Goal: Task Accomplishment & Management: Manage account settings

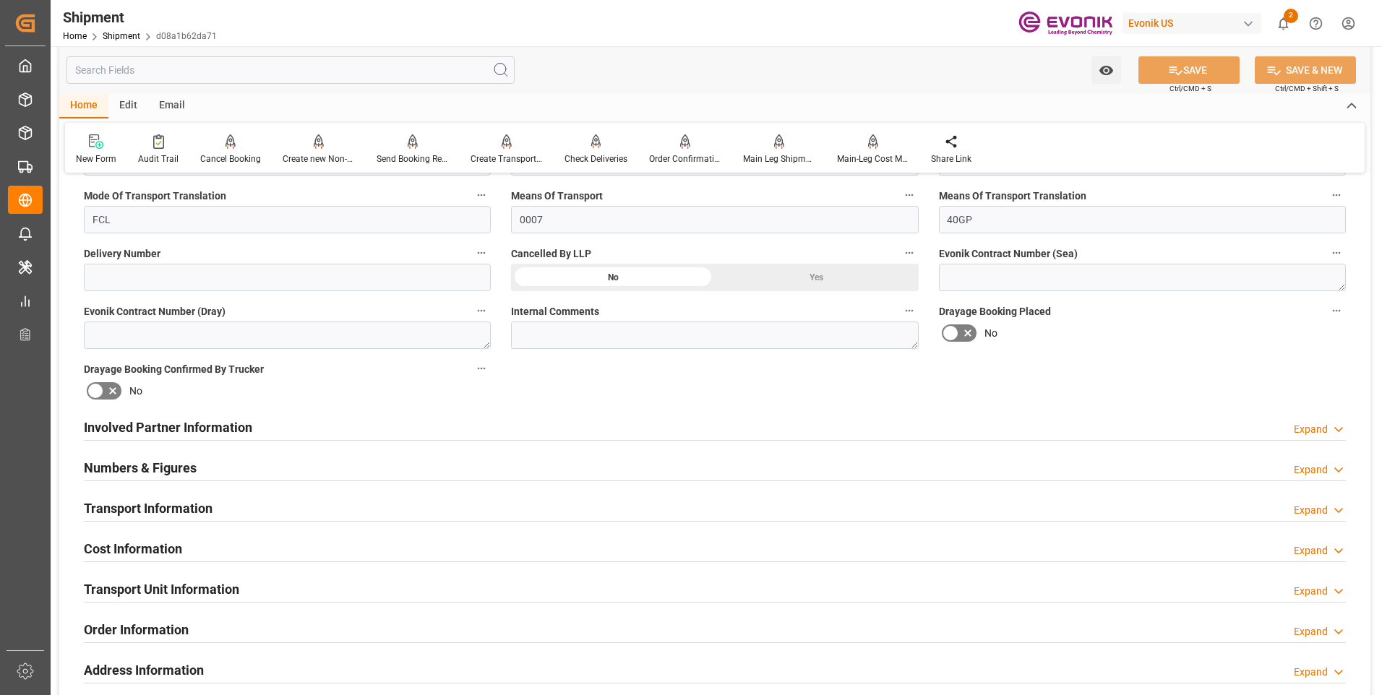
scroll to position [434, 0]
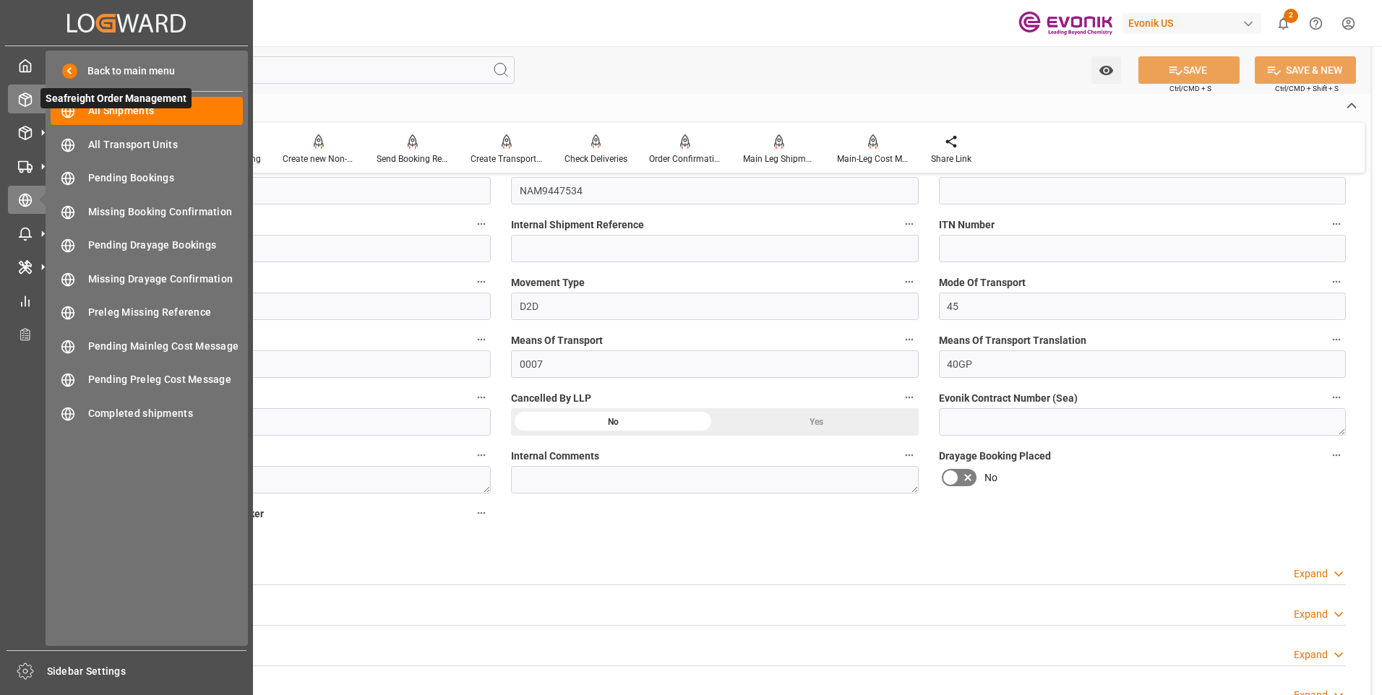
click at [29, 98] on polyline at bounding box center [26, 97] width 12 height 3
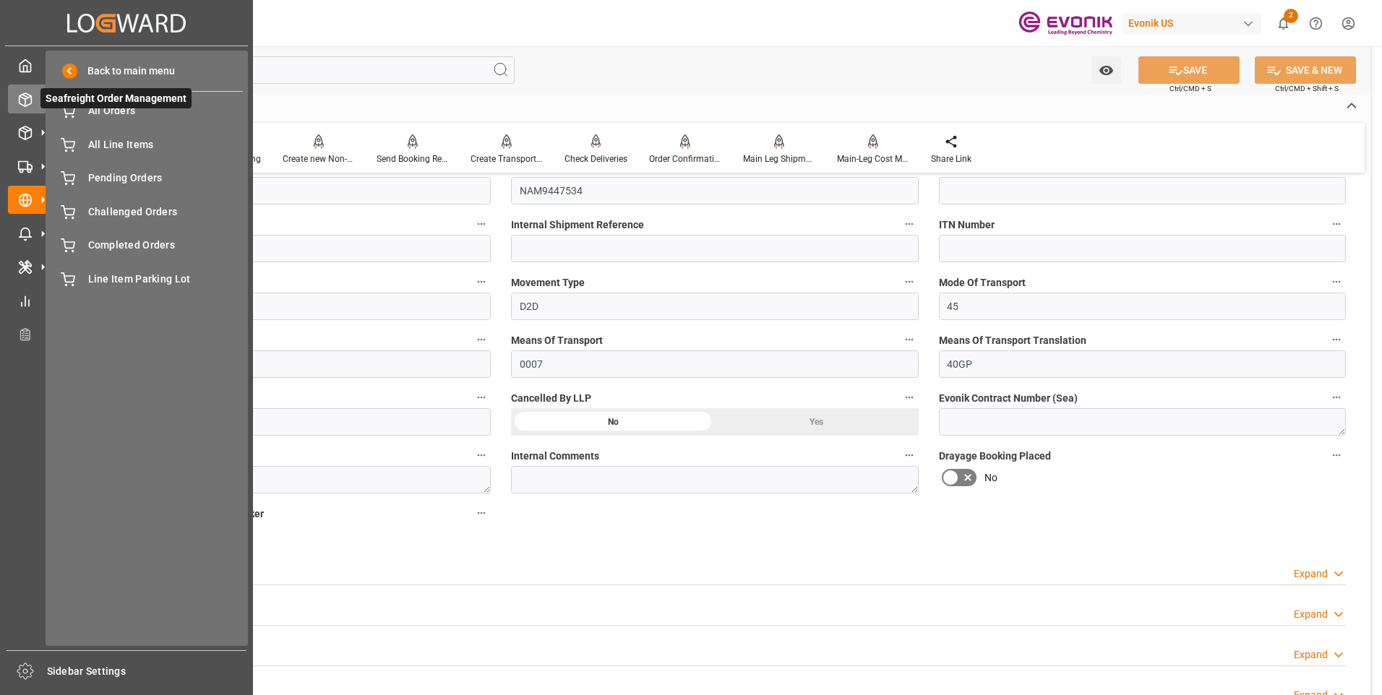
click at [121, 108] on span "Seafreight Order Management" at bounding box center [115, 98] width 151 height 20
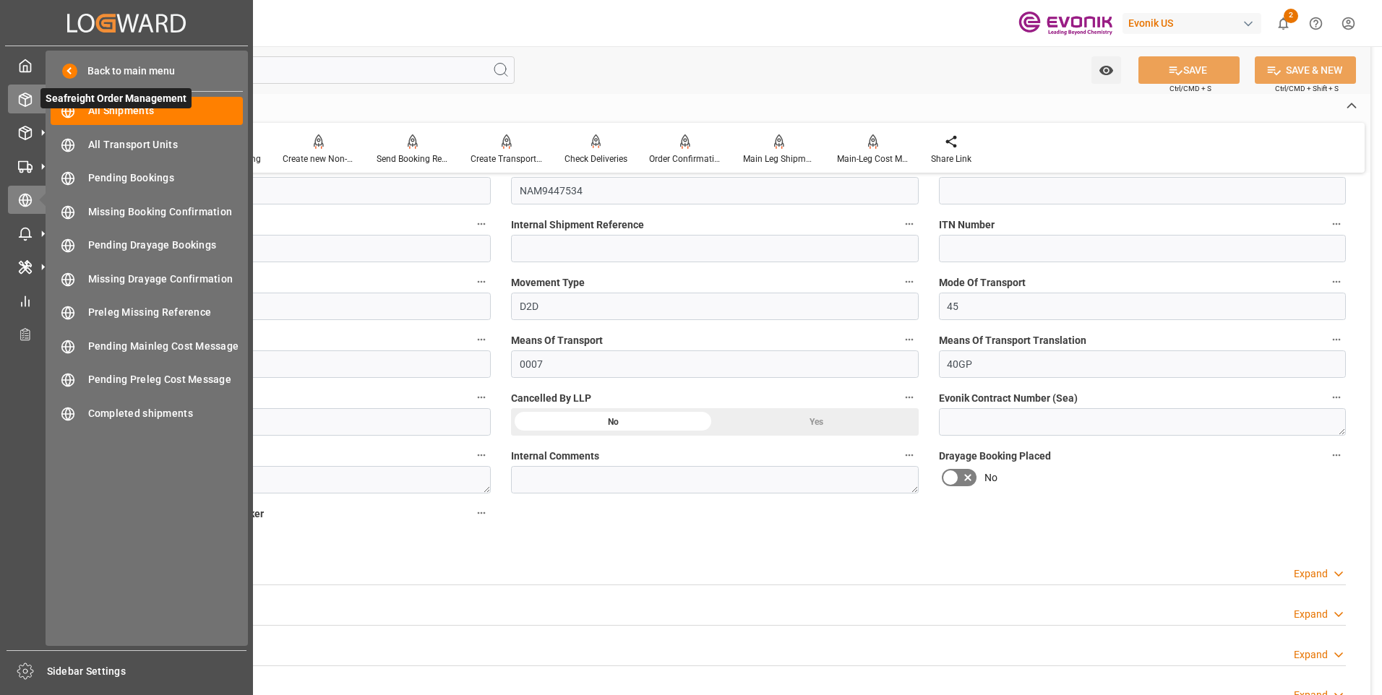
click at [32, 106] on icon at bounding box center [25, 100] width 14 height 14
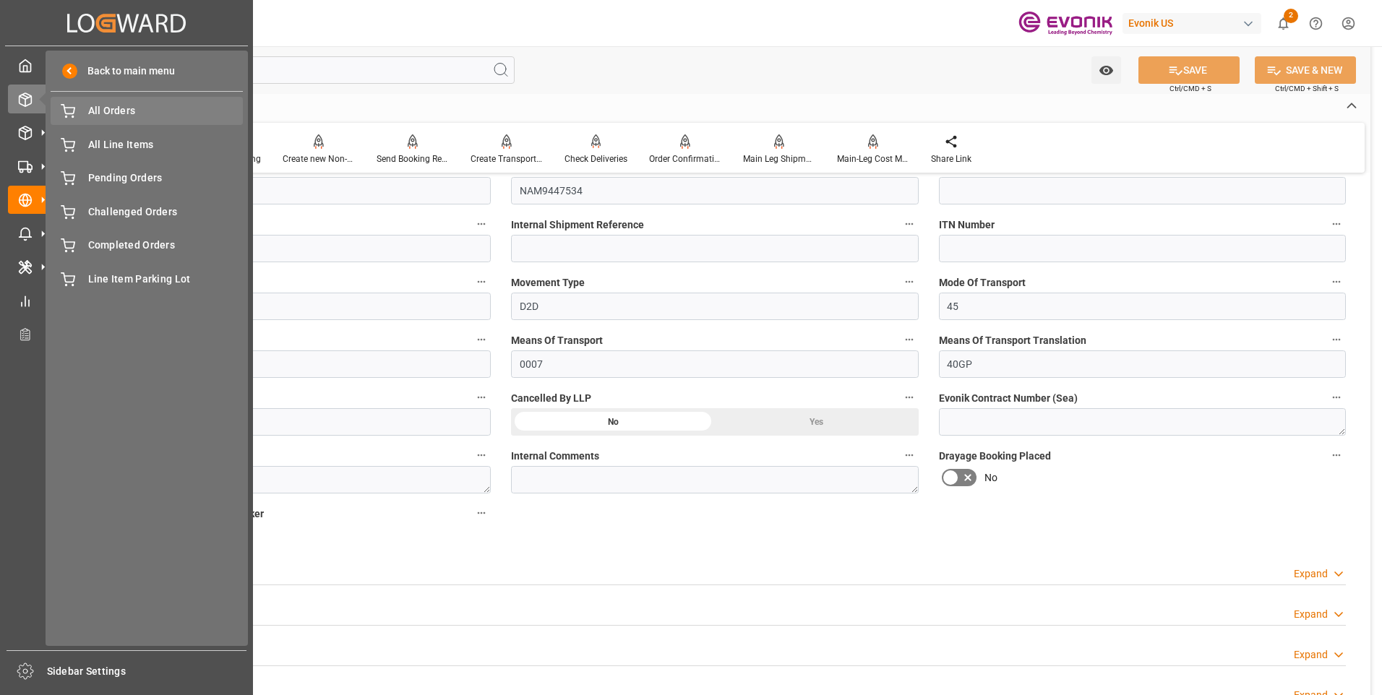
click at [100, 118] on span "All Orders" at bounding box center [165, 110] width 155 height 15
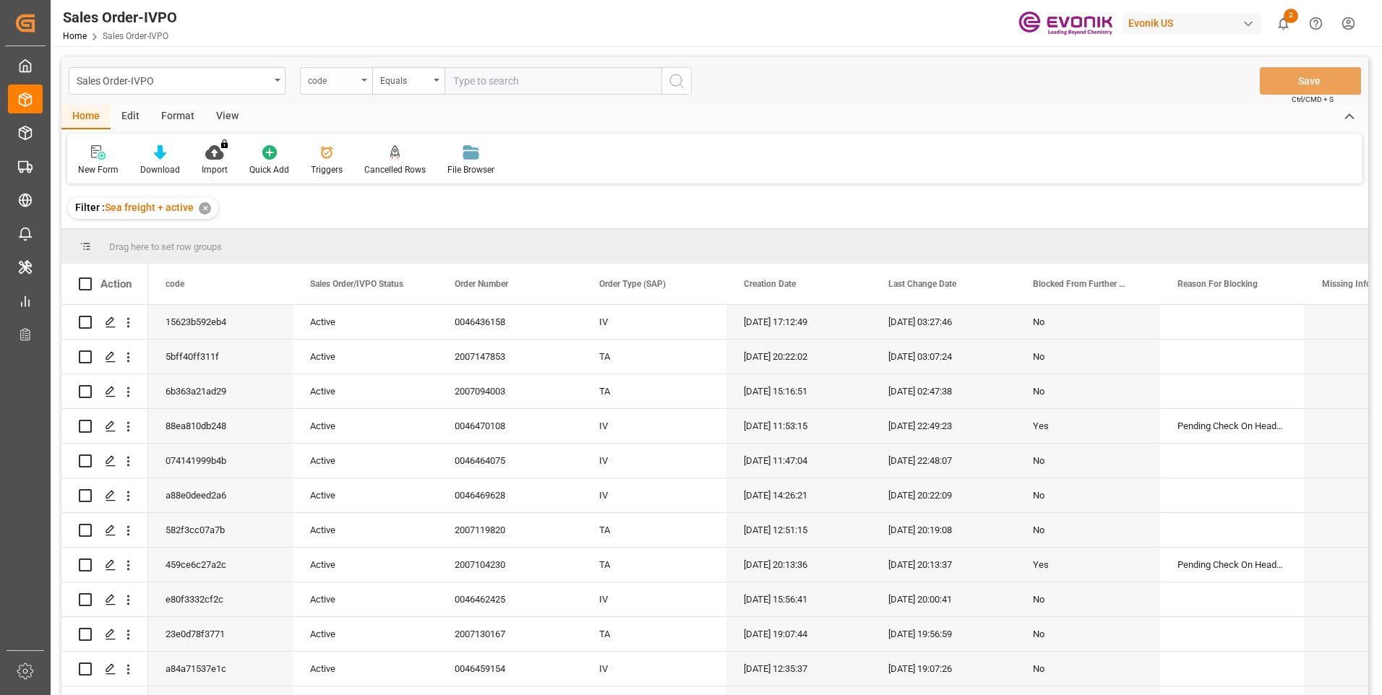
click at [357, 84] on div "code" at bounding box center [336, 80] width 72 height 27
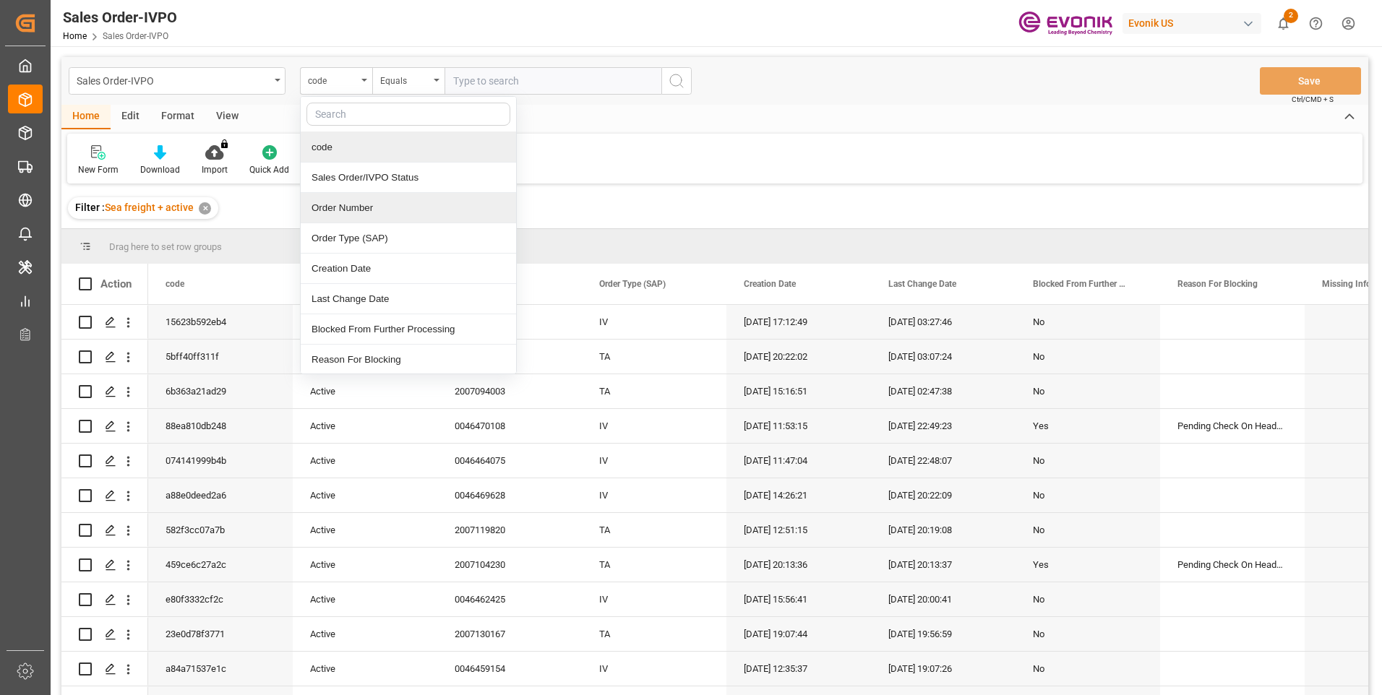
click at [350, 218] on div "Order Number" at bounding box center [408, 208] width 215 height 30
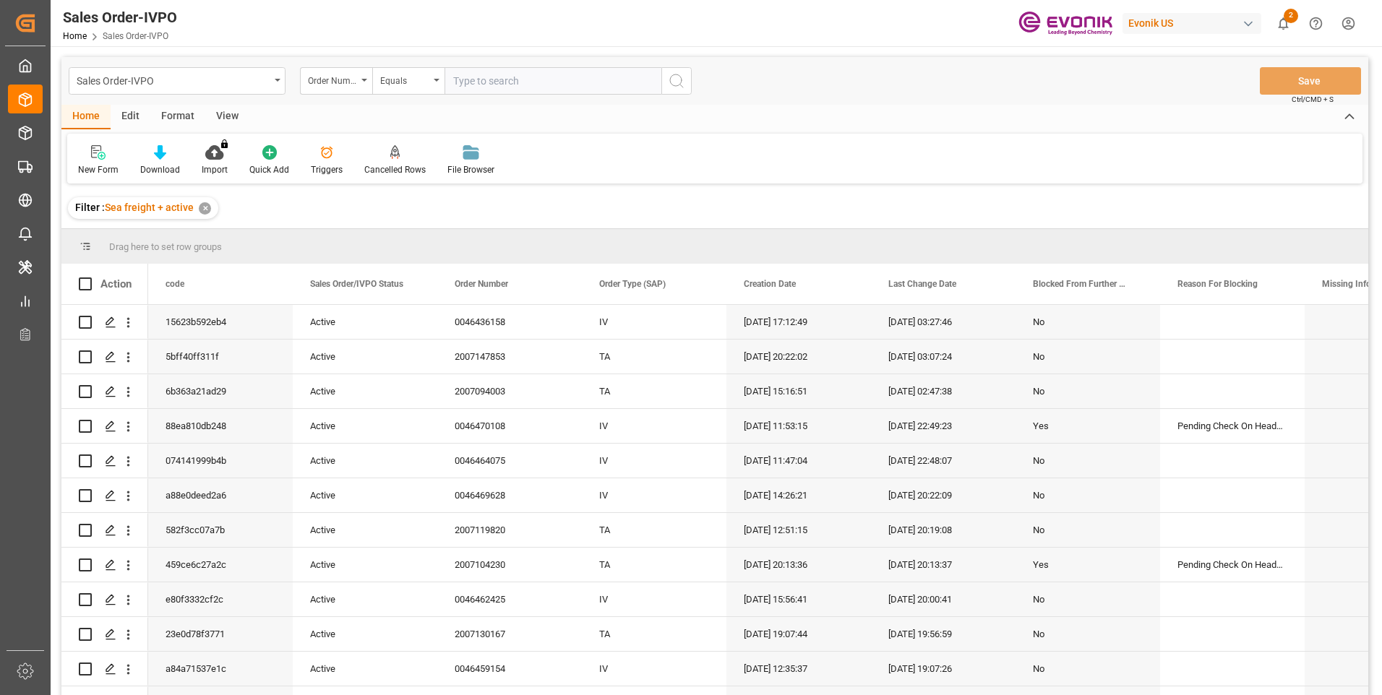
click at [497, 78] on input "text" at bounding box center [552, 80] width 217 height 27
paste input "0046461084"
type input "0046461084"
click at [676, 79] on icon "search button" at bounding box center [676, 80] width 17 height 17
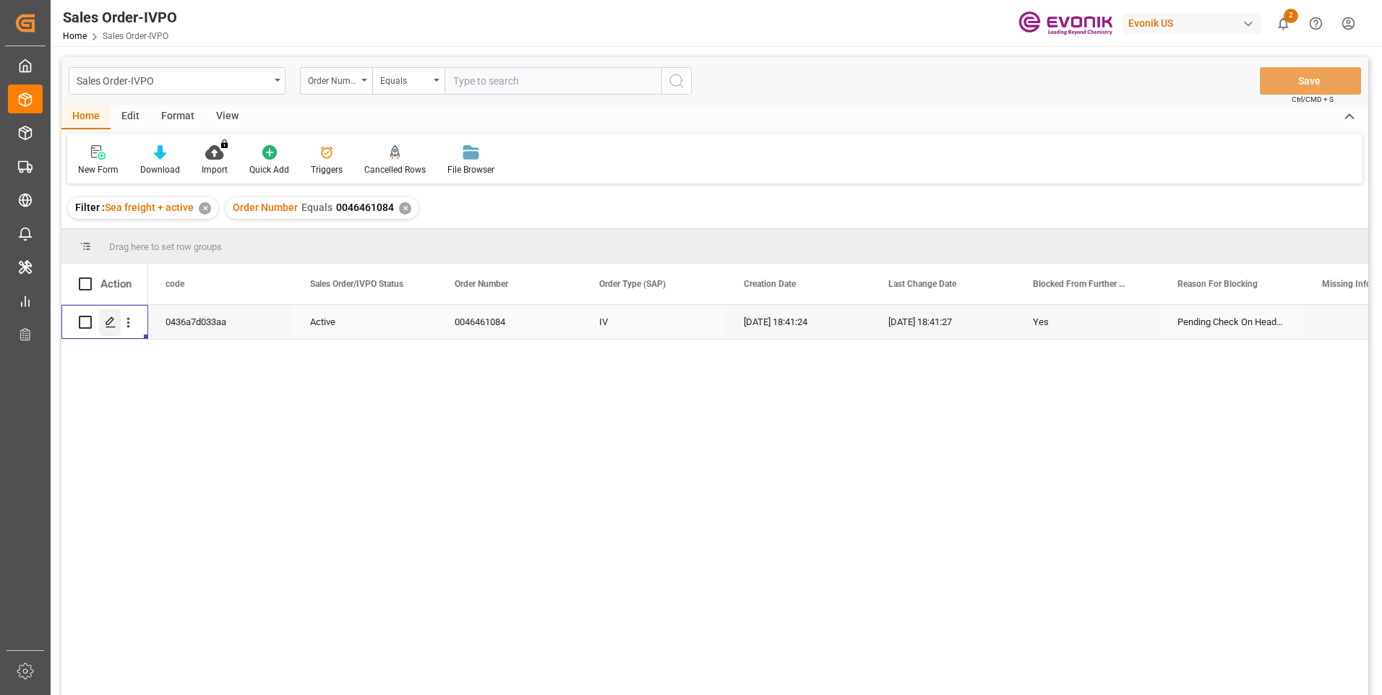
click at [110, 314] on div "Press SPACE to select this row." at bounding box center [110, 322] width 22 height 27
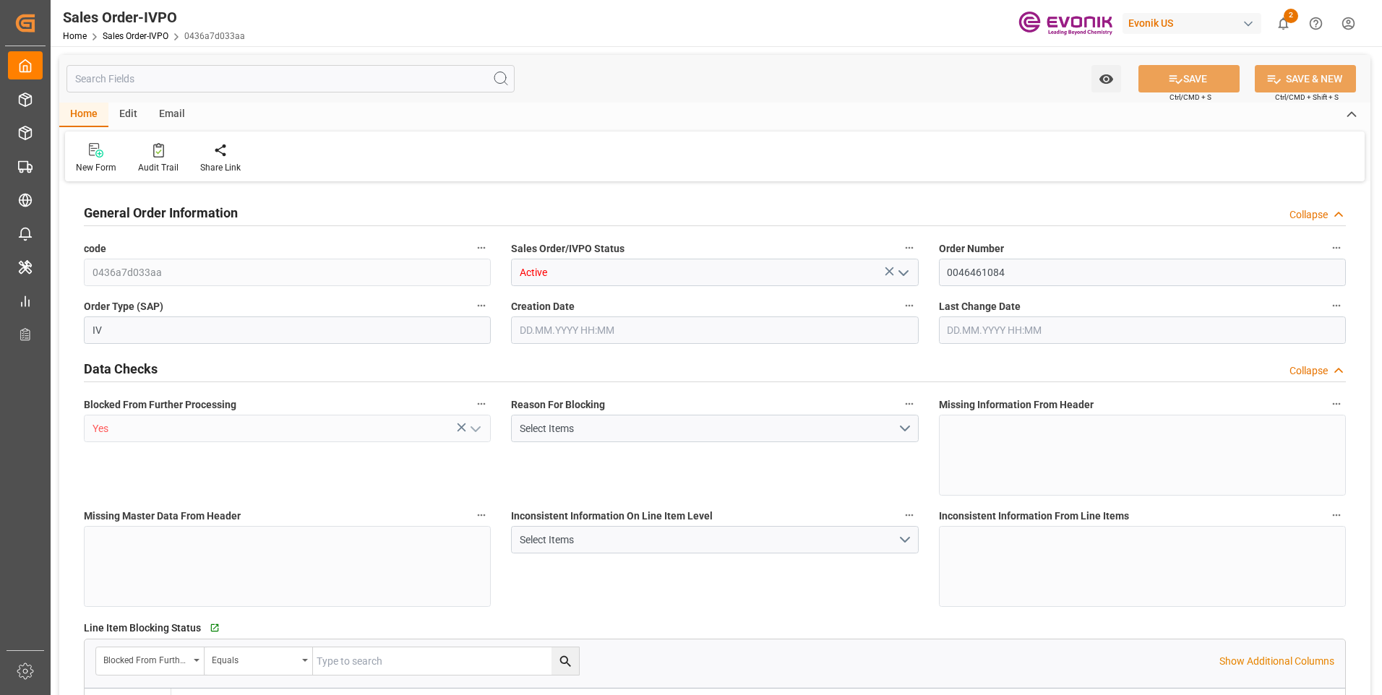
type input "COCTG"
type input "0"
type input "2"
type input "17163"
type input "[DATE] 18:41"
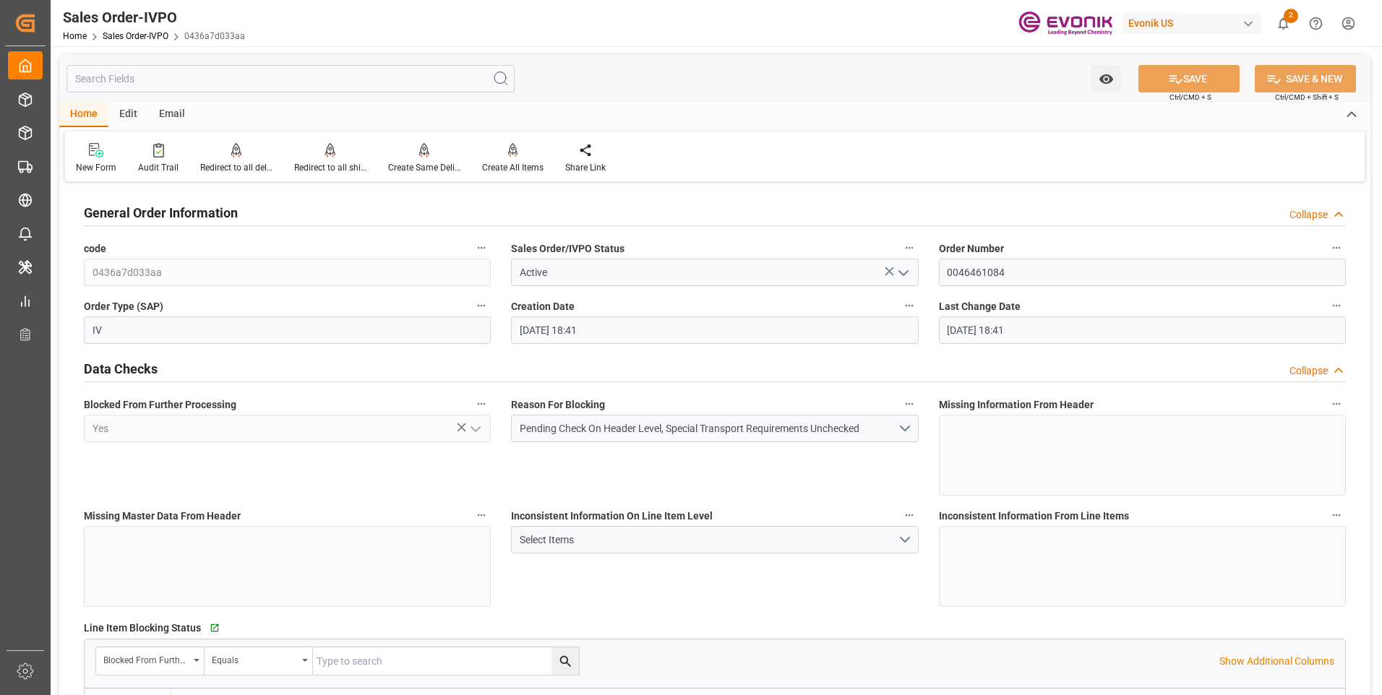
type input "25.08.2025 18:41"
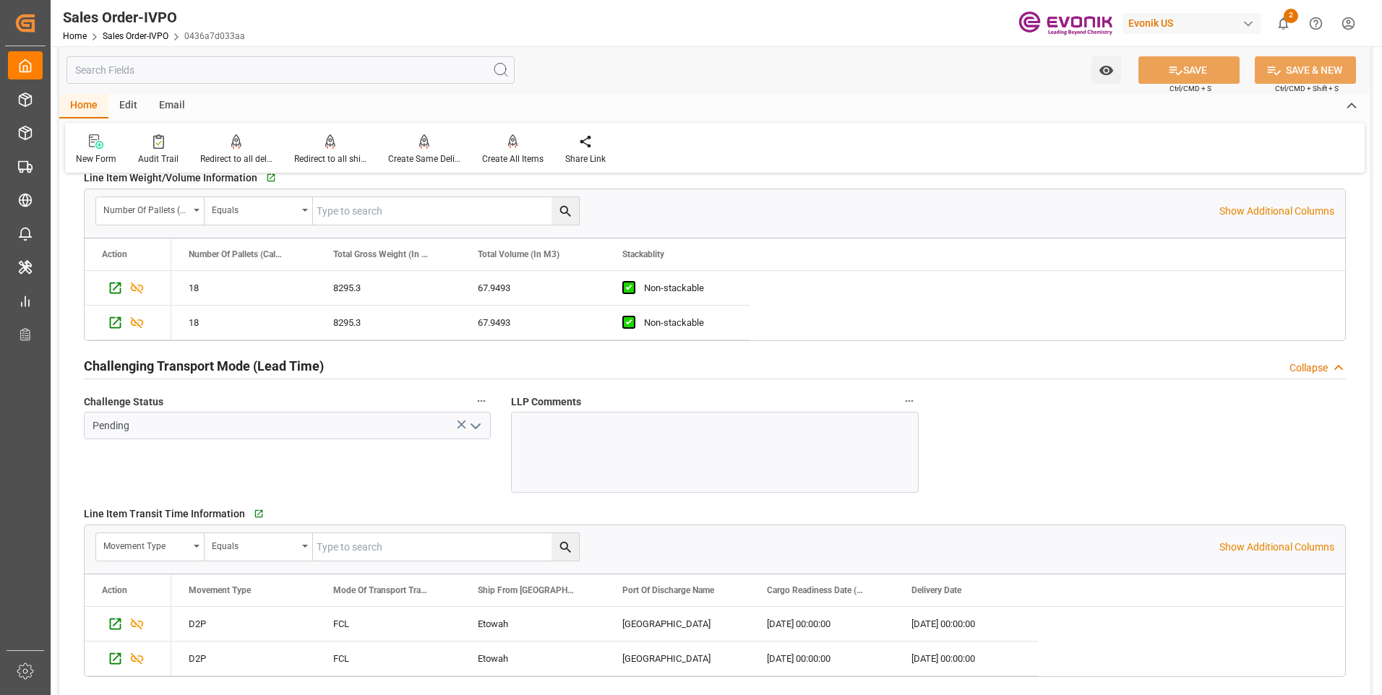
scroll to position [2290, 0]
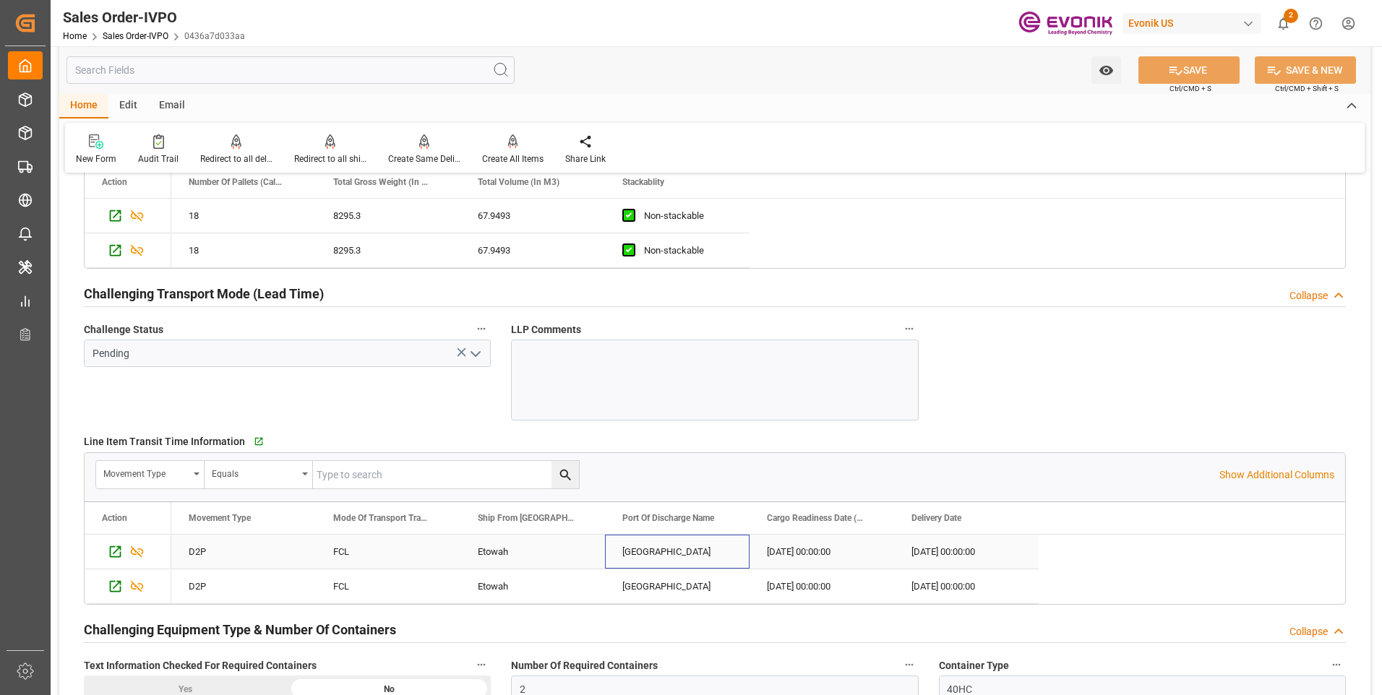
drag, startPoint x: 664, startPoint y: 554, endPoint x: 622, endPoint y: 552, distance: 42.7
click at [622, 552] on div "[GEOGRAPHIC_DATA]" at bounding box center [677, 552] width 145 height 34
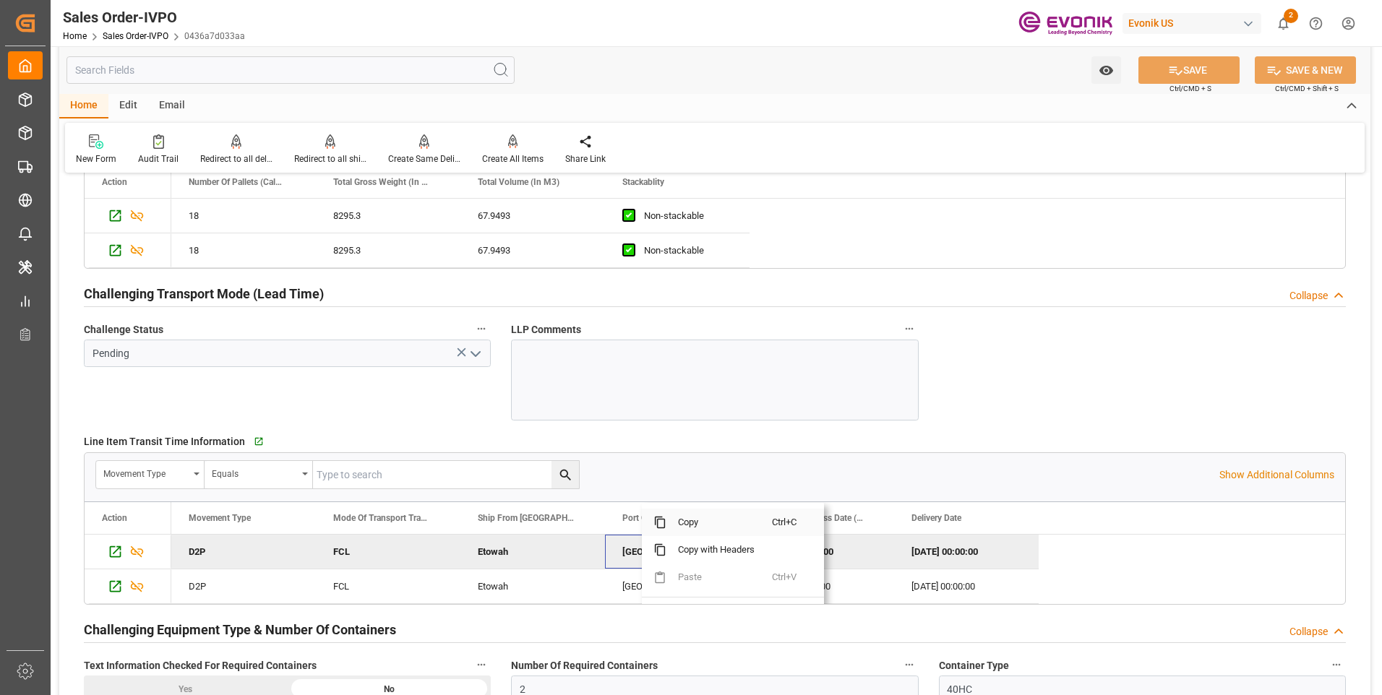
click at [689, 526] on span "Copy" at bounding box center [719, 522] width 106 height 27
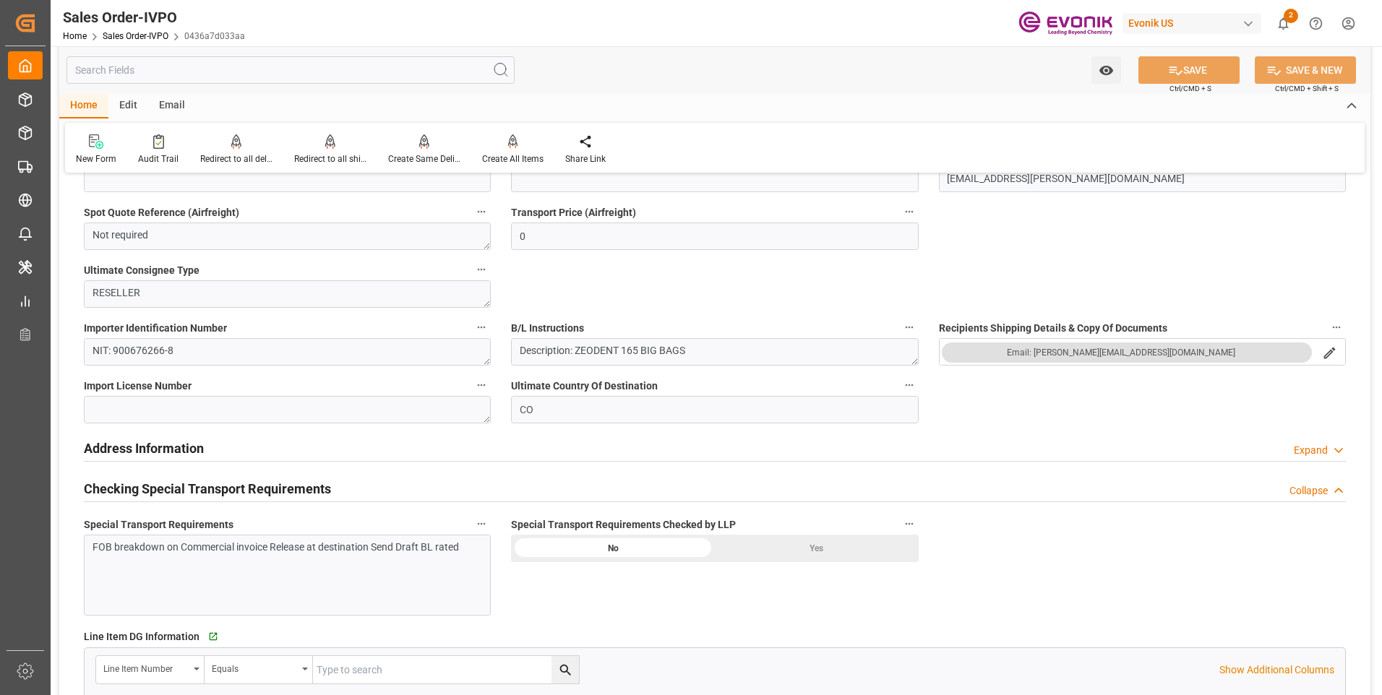
scroll to position [1495, 0]
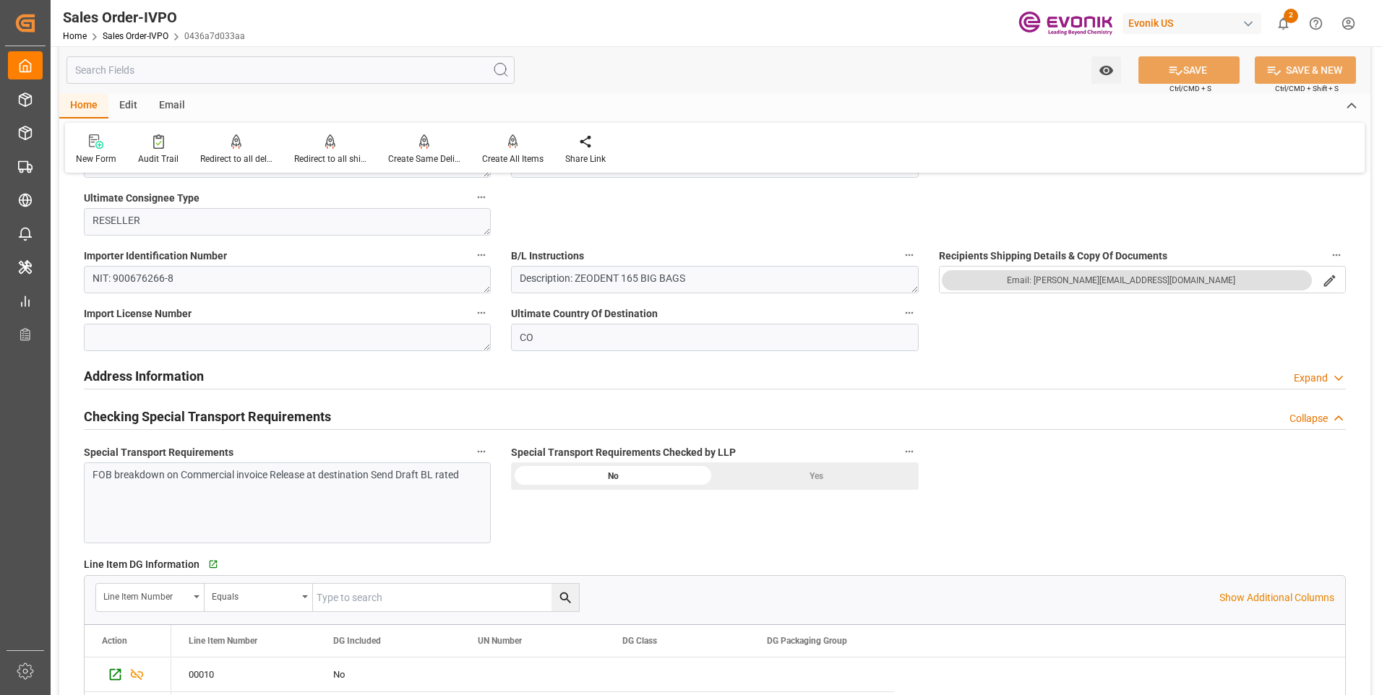
click at [762, 474] on div "Yes" at bounding box center [817, 476] width 204 height 27
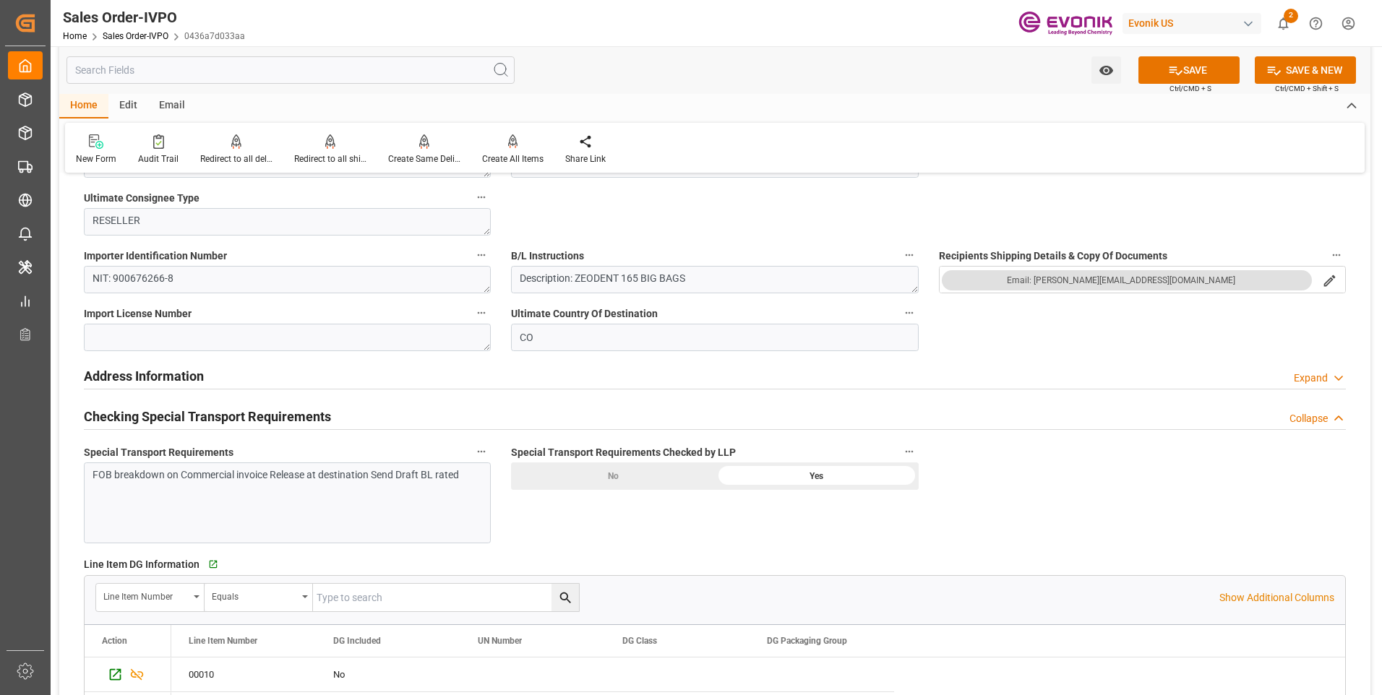
scroll to position [1640, 0]
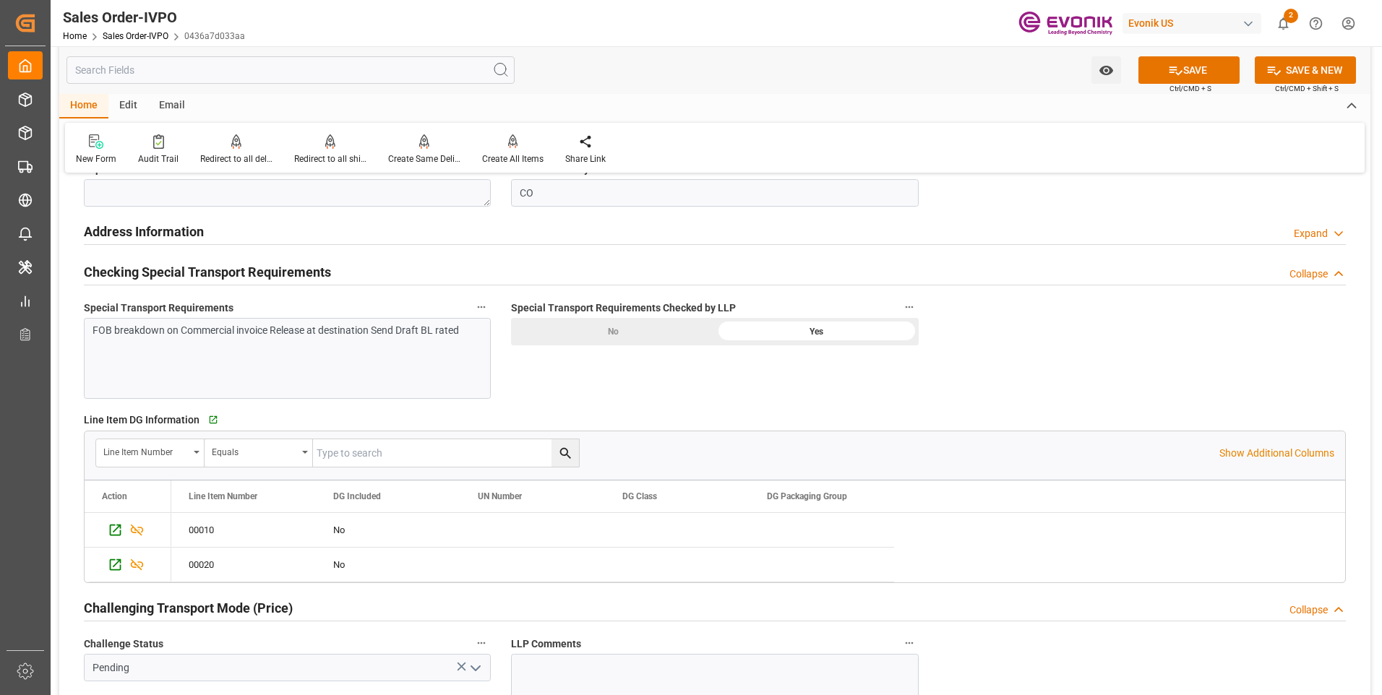
click at [351, 353] on div "FOB breakdown on Commercial invoice Release at destination Send Draft BL rated" at bounding box center [287, 358] width 407 height 81
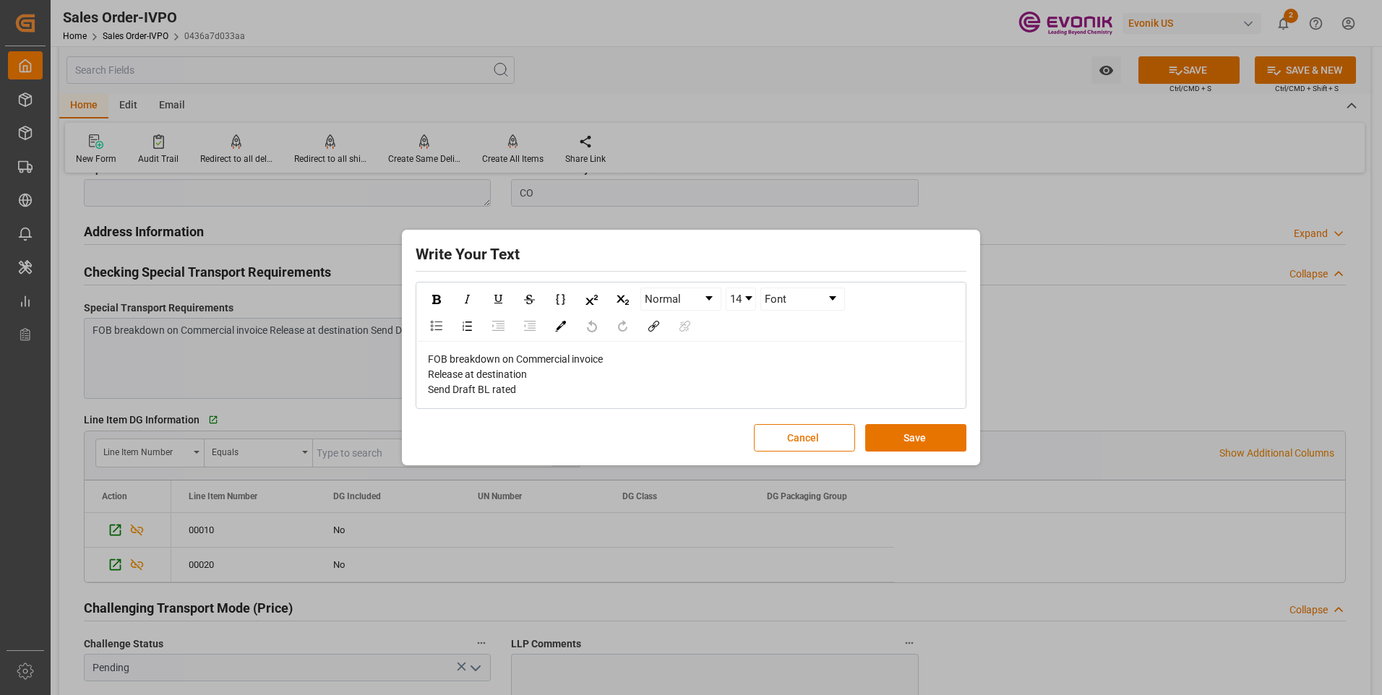
click at [572, 390] on div "FOB breakdown on Commercial invoice Release at destination Send Draft BL rated" at bounding box center [691, 375] width 527 height 46
copy span "FOB breakdown on Commercial invoice Release at destination Send Draft BL rated"
click at [888, 431] on button "Save" at bounding box center [915, 437] width 101 height 27
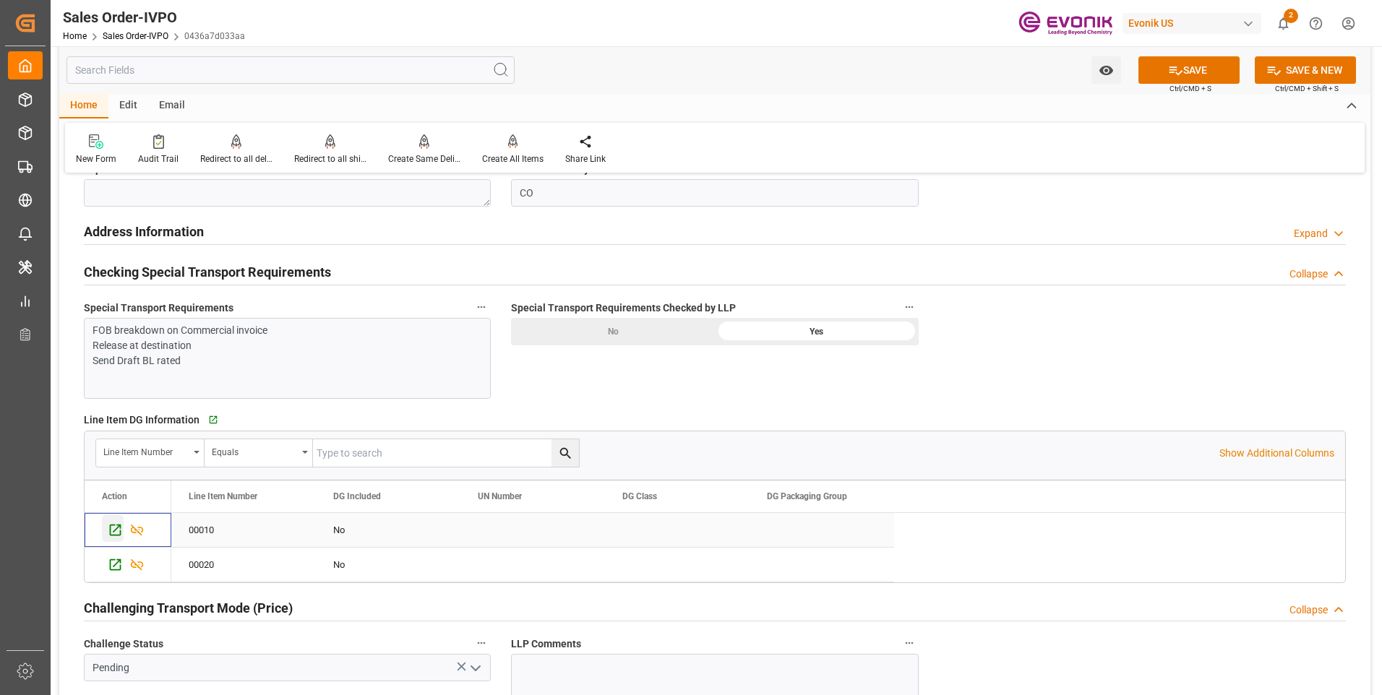
click at [116, 528] on icon "Press SPACE to select this row." at bounding box center [115, 530] width 15 height 15
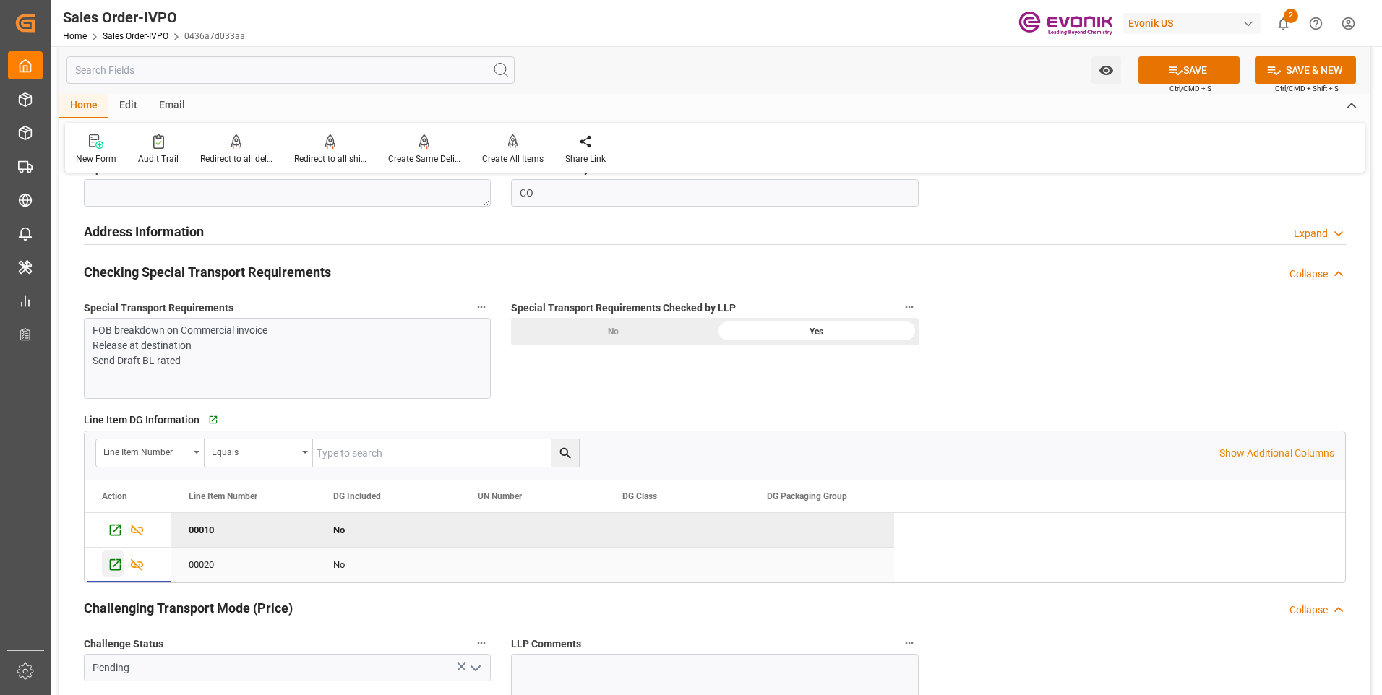
click at [116, 564] on icon "Press SPACE to select this row." at bounding box center [116, 565] width 12 height 12
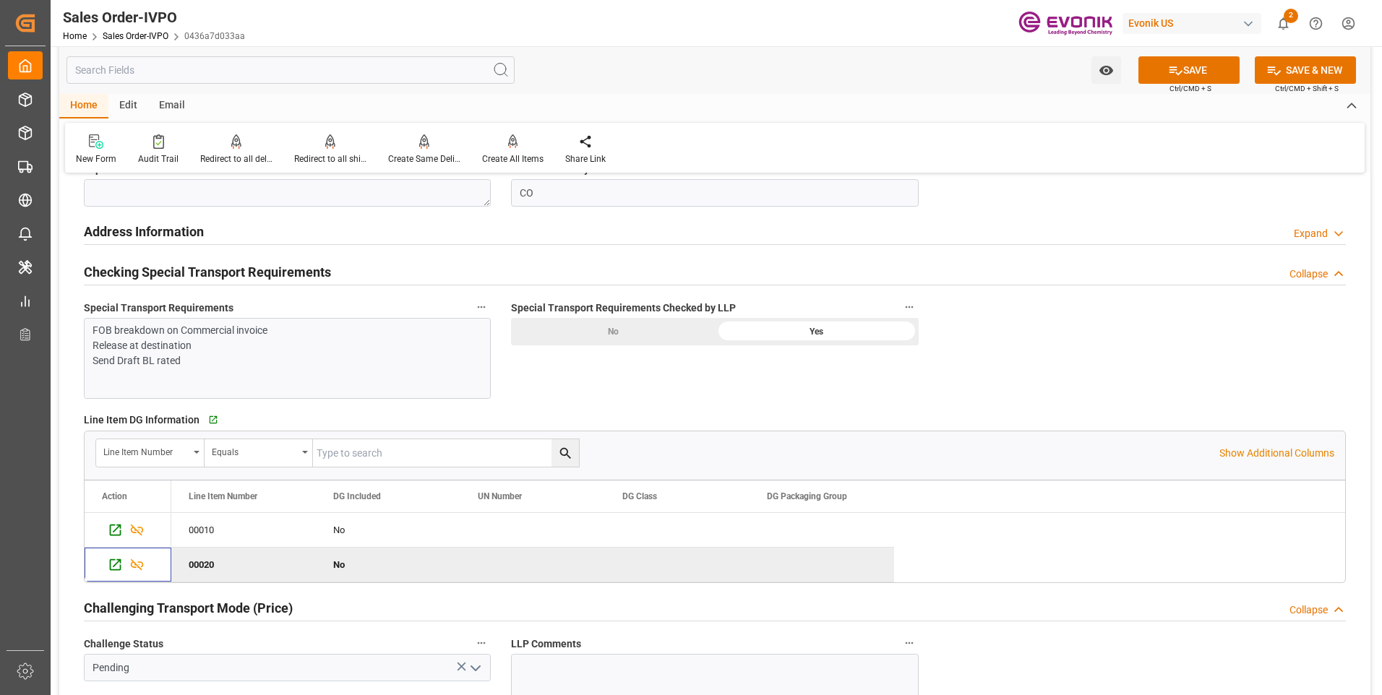
scroll to position [1857, 0]
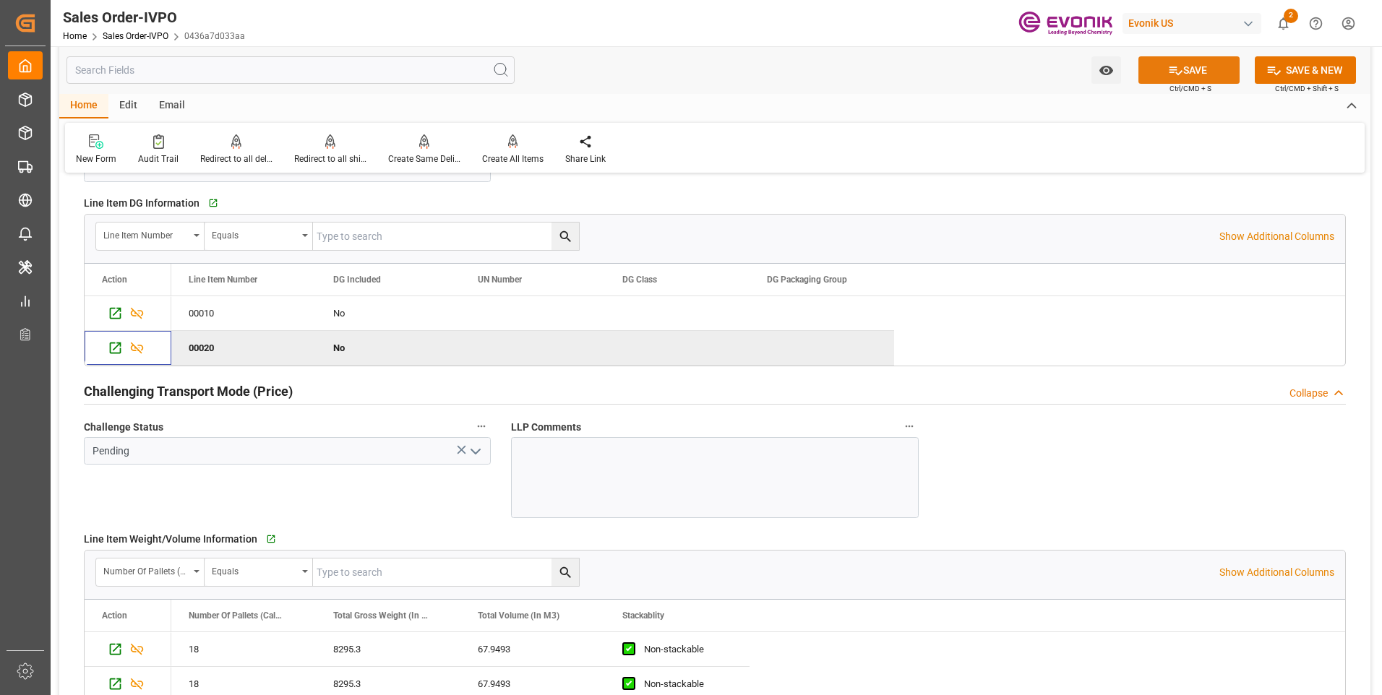
click at [1184, 66] on button "SAVE" at bounding box center [1188, 69] width 101 height 27
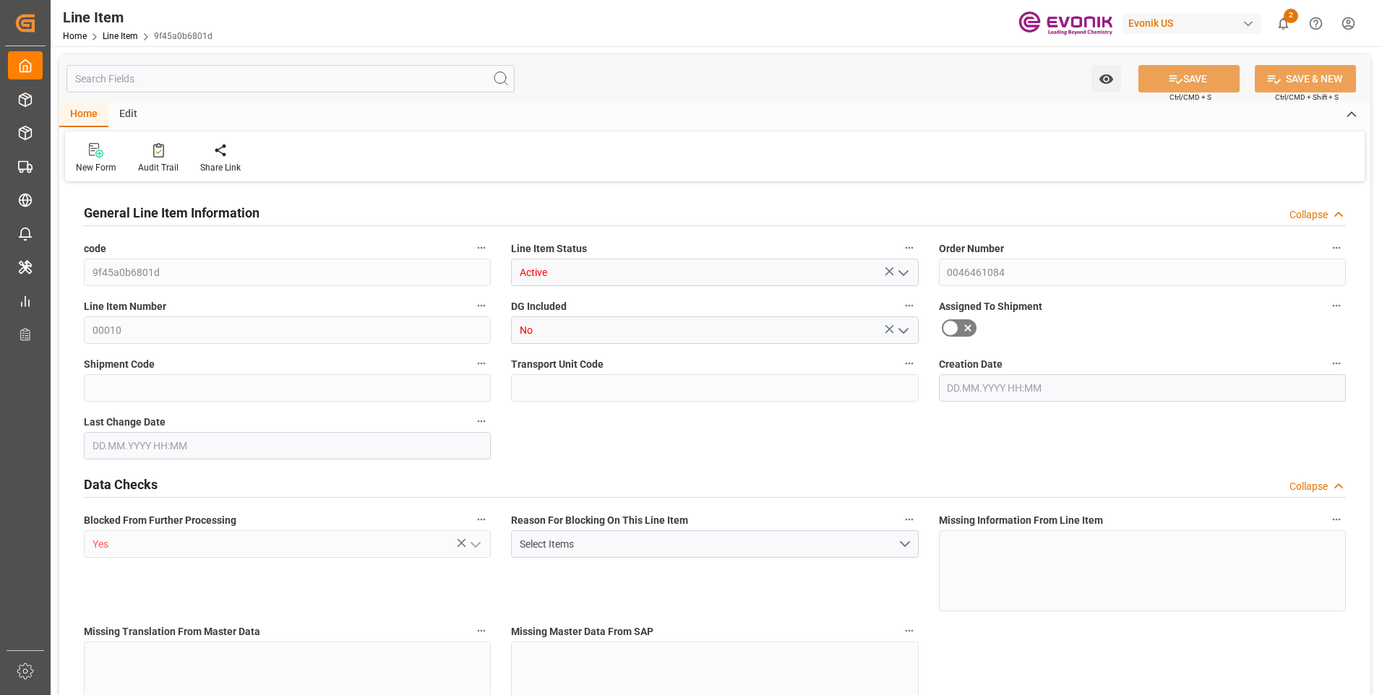
type input "18"
type input "8295.3"
type input "8164.656"
type input "67.9493"
type input "36"
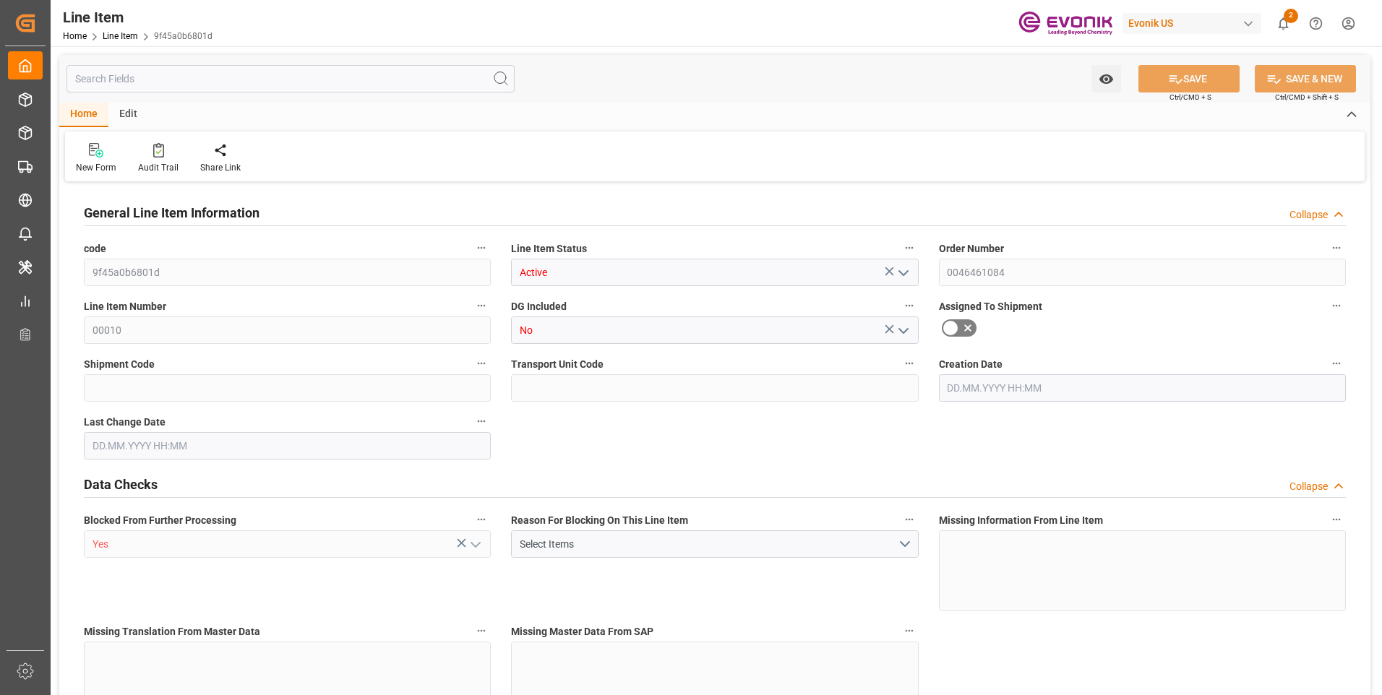
type input "8736.34"
type input "36"
type input "8295.3"
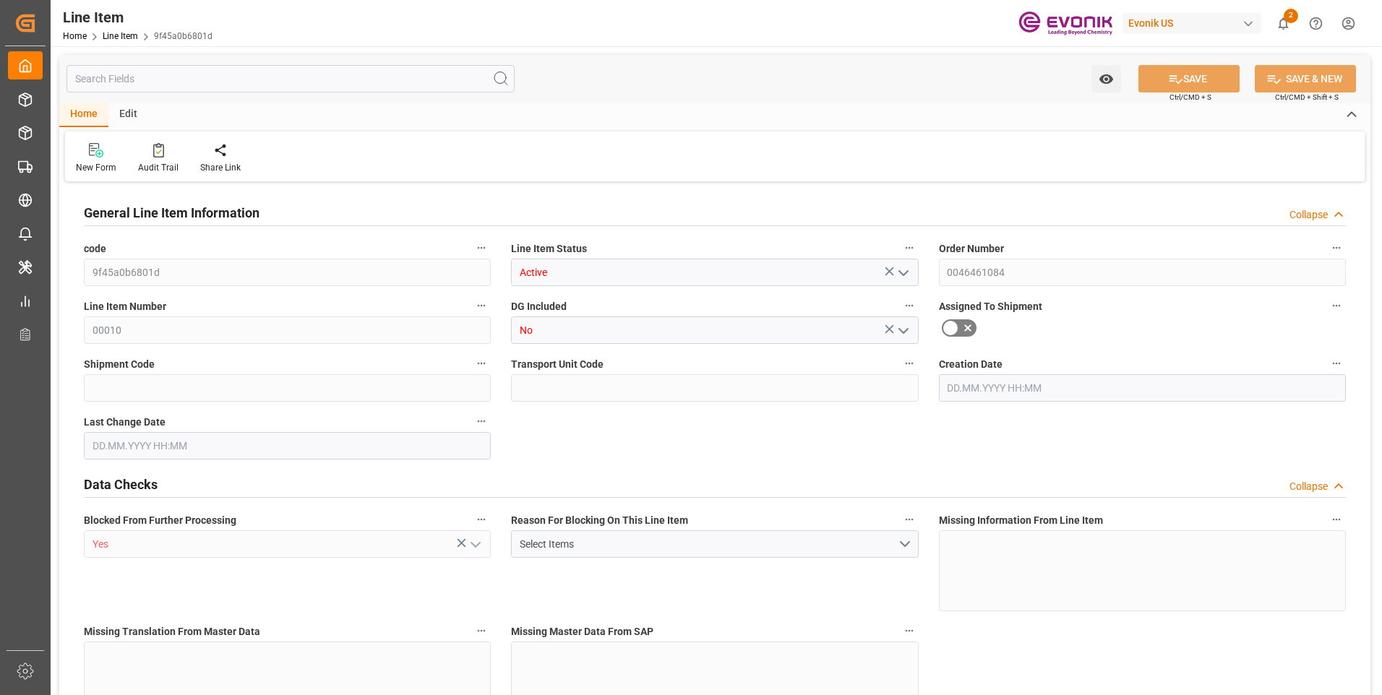
type input "8581.5"
type input "8164.656"
type input "67.9493"
type input "67949.28"
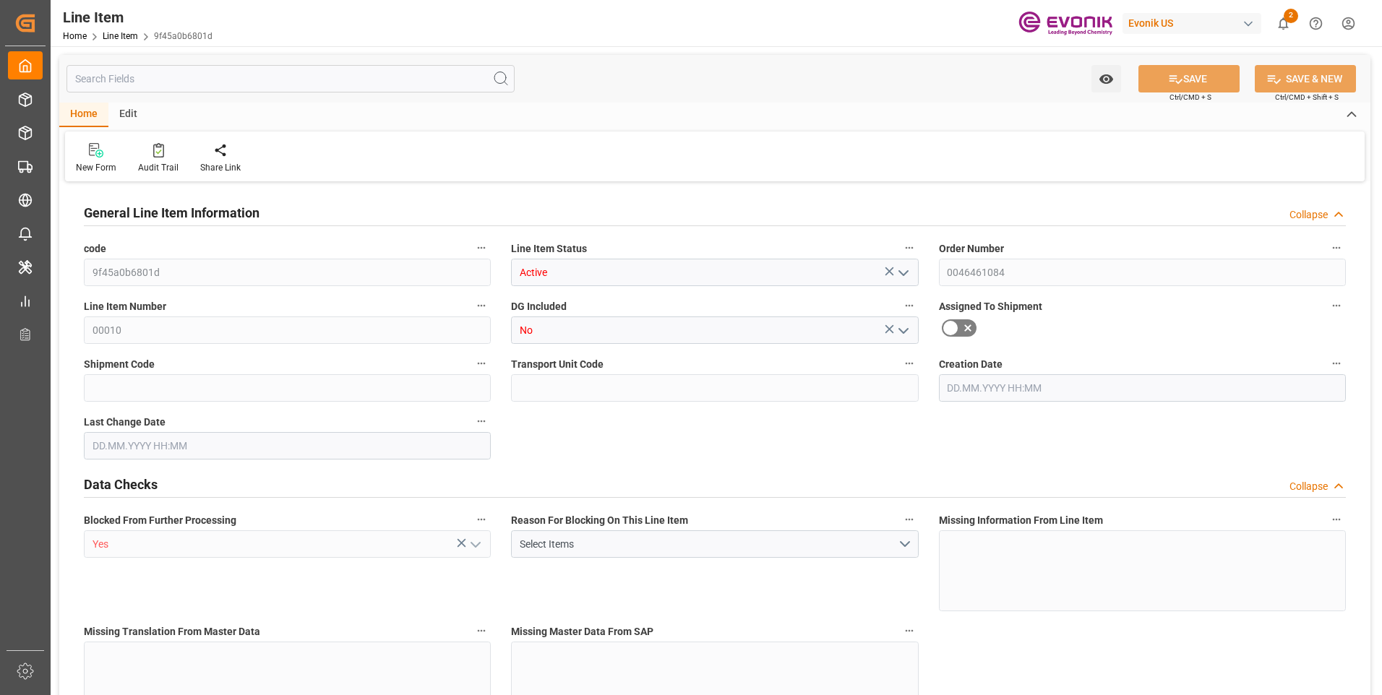
type input "0"
type input "[DATE] 18:41"
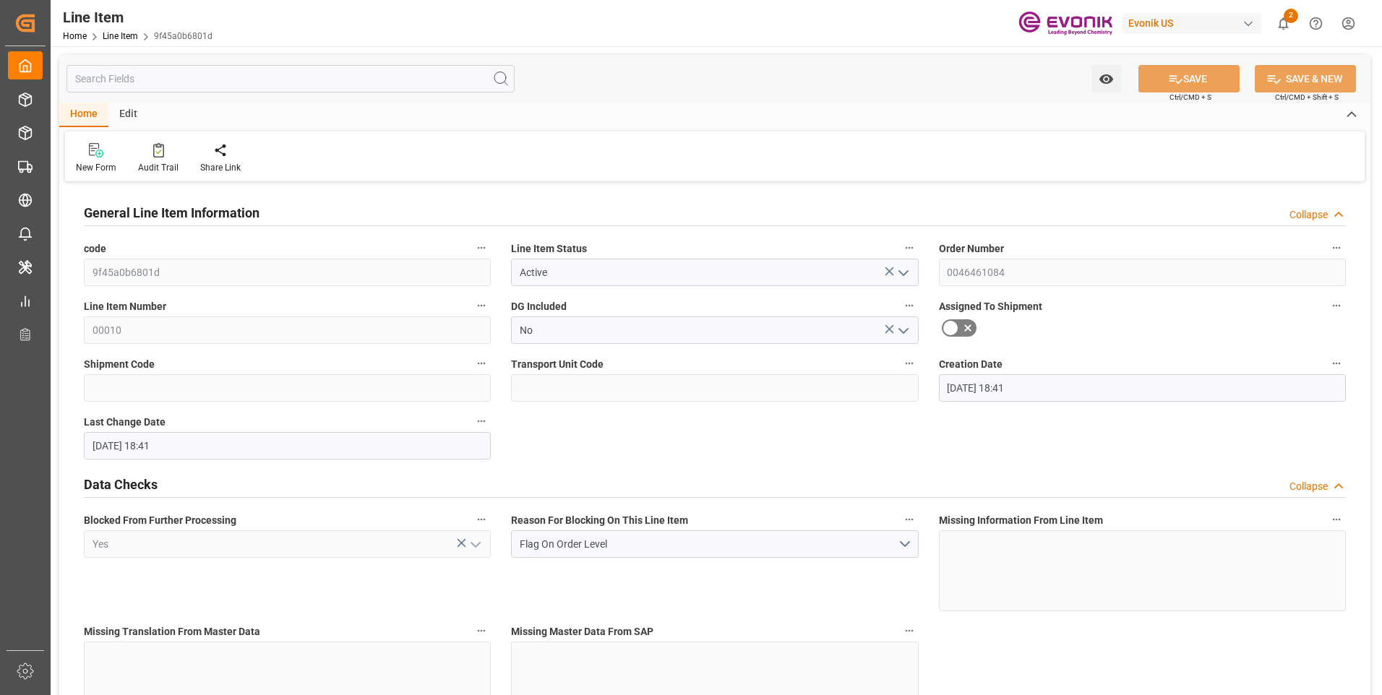
type input "[DATE] 18:41"
type input "10.10.2025"
type input "25.09.2025"
type input "18.09.2025"
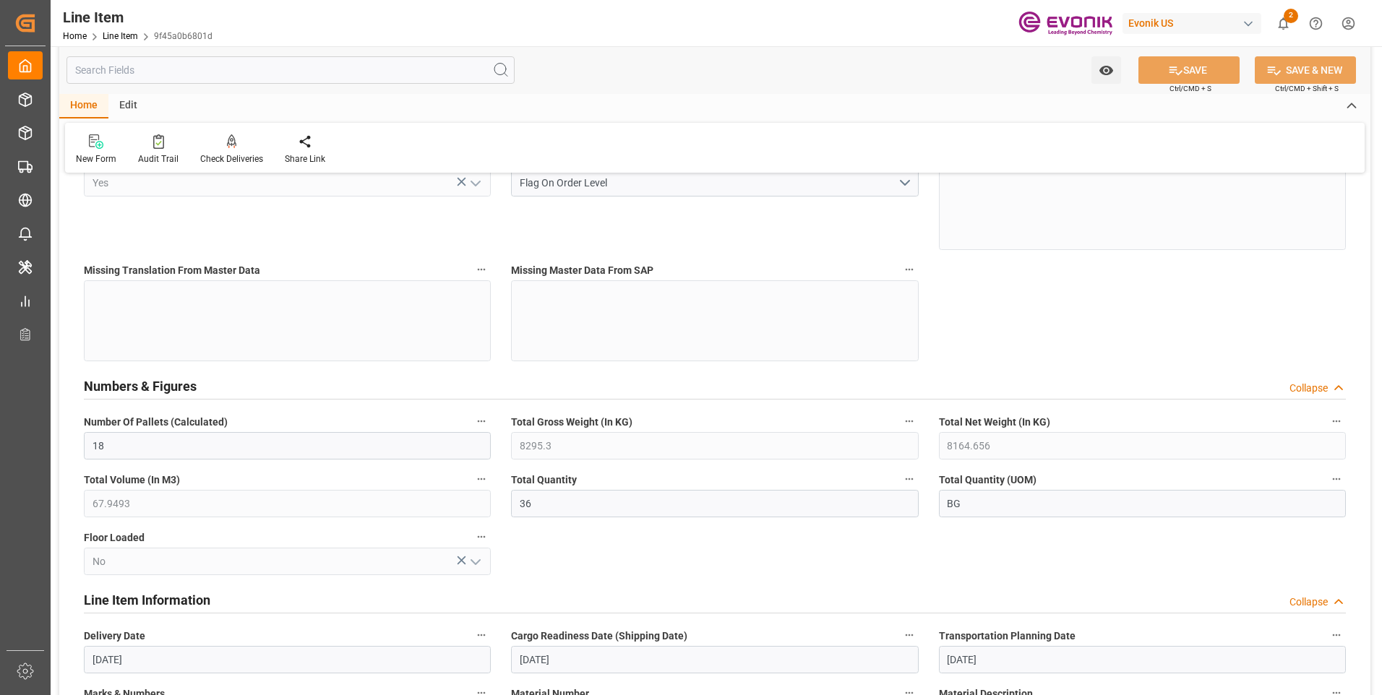
click at [137, 79] on input "text" at bounding box center [290, 69] width 448 height 27
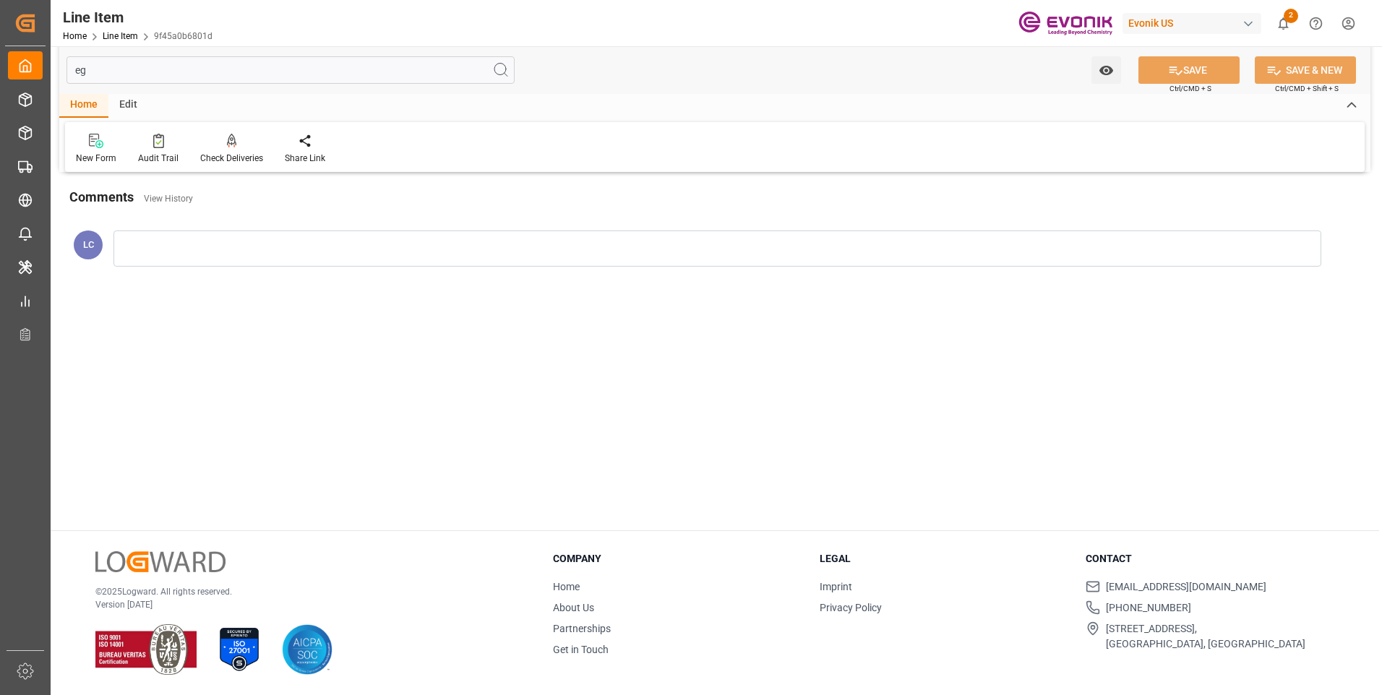
scroll to position [0, 0]
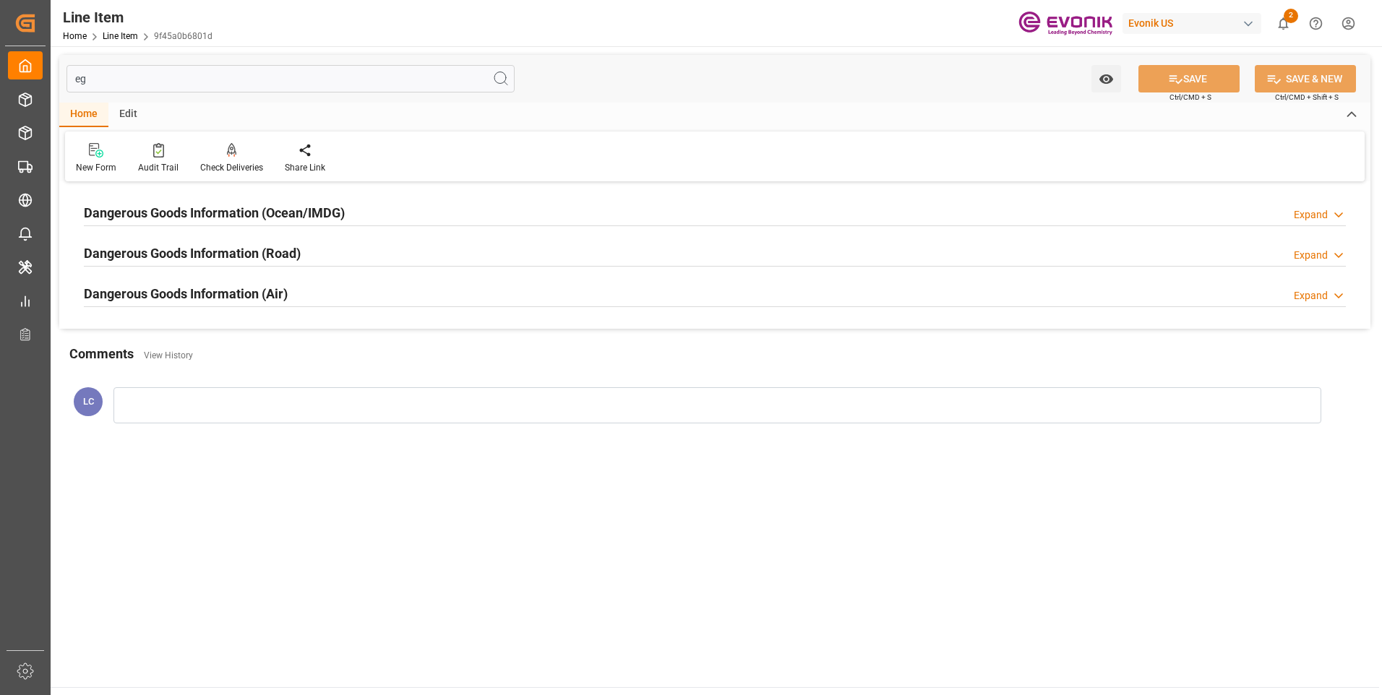
click at [211, 216] on h2 "Dangerous Goods Information (Ocean/IMDG)" at bounding box center [214, 213] width 261 height 20
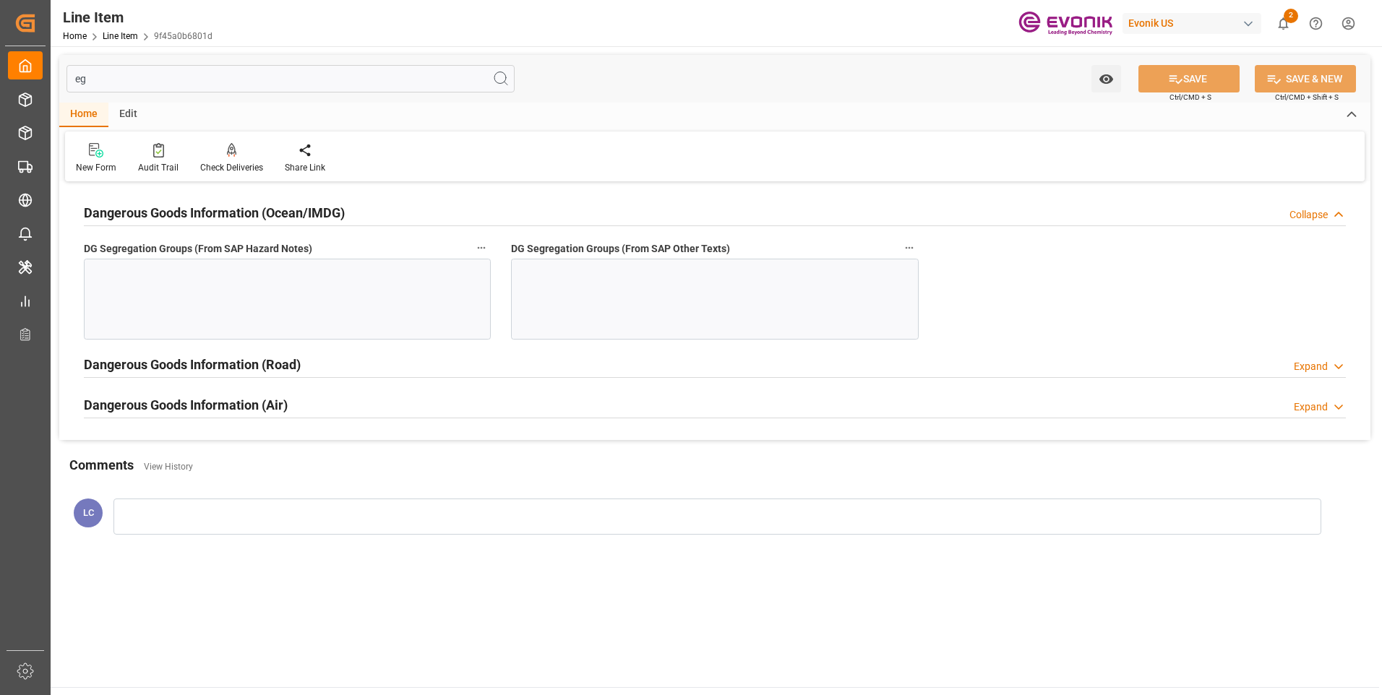
click at [244, 294] on div at bounding box center [287, 299] width 407 height 81
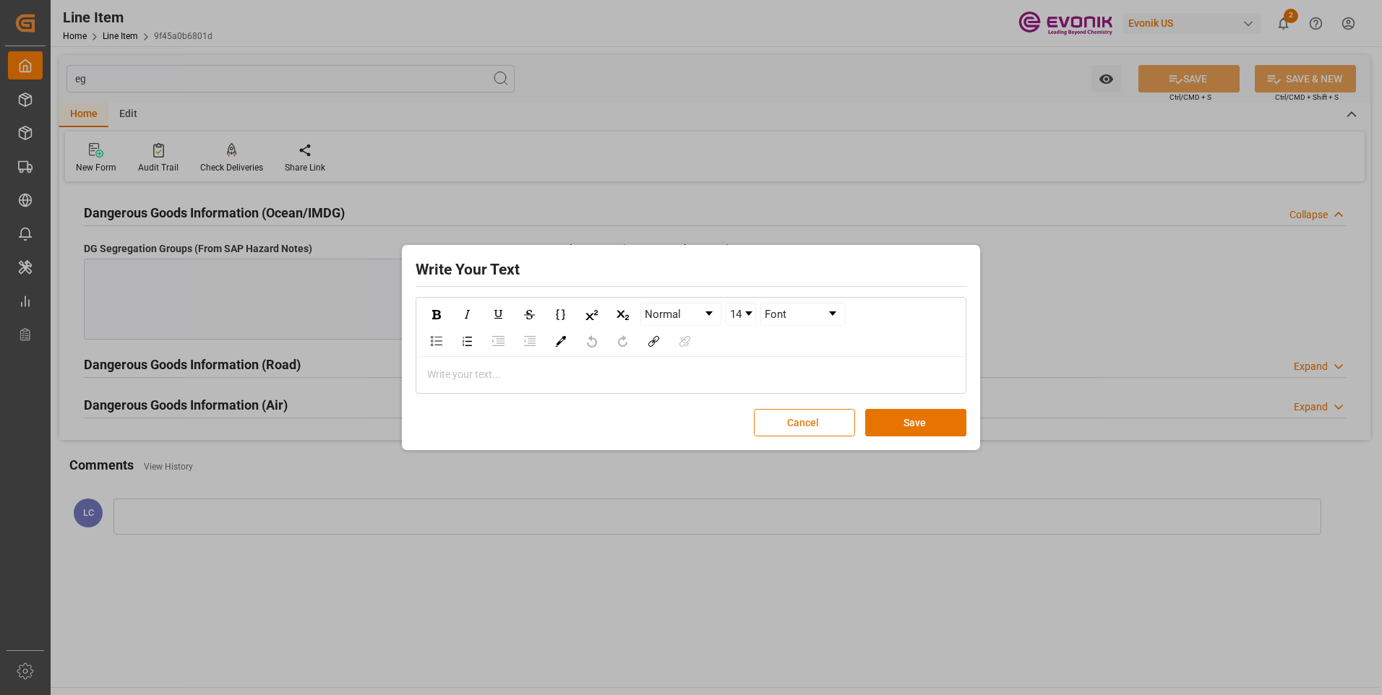
click at [815, 426] on button "Cancel" at bounding box center [804, 422] width 101 height 27
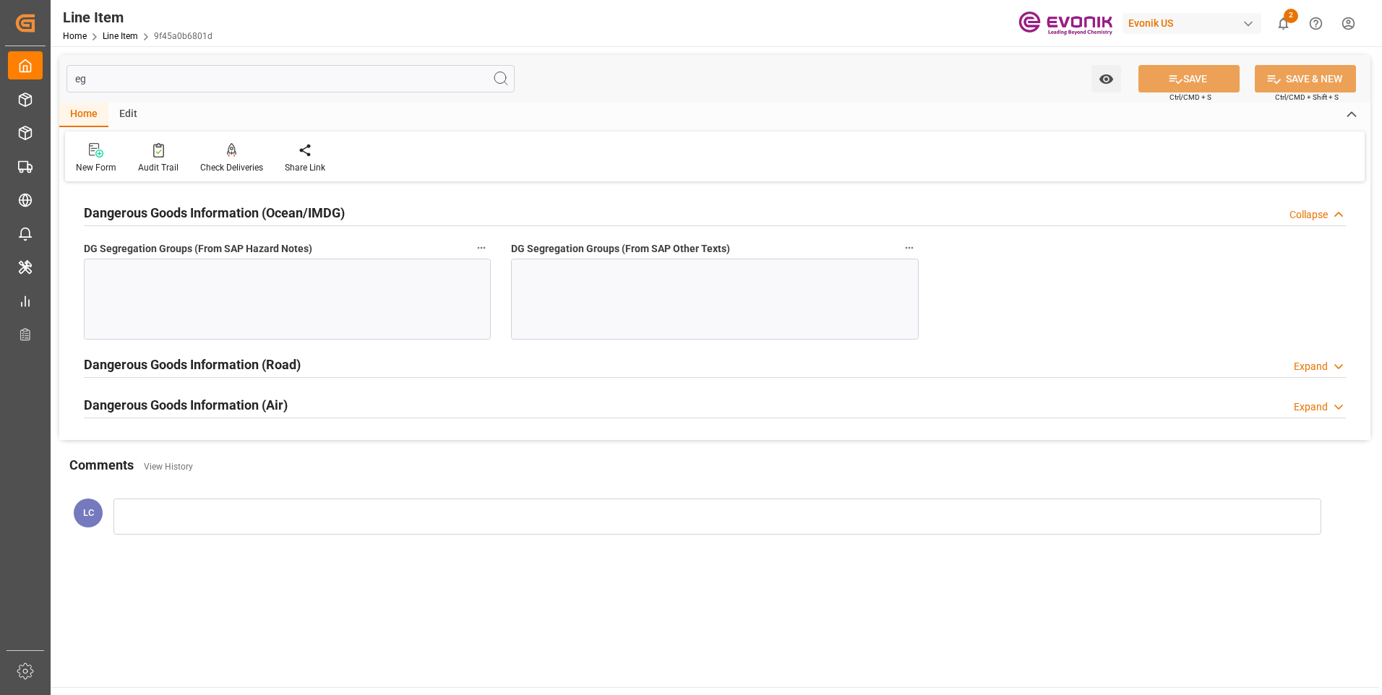
drag, startPoint x: 109, startPoint y: 82, endPoint x: 48, endPoint y: 78, distance: 60.9
click at [54, 78] on div "eg Watch Option SAVE Ctrl/CMD + S SAVE & NEW Ctrl/CMD + Shift + S Home Edit New…" at bounding box center [715, 306] width 1328 height 520
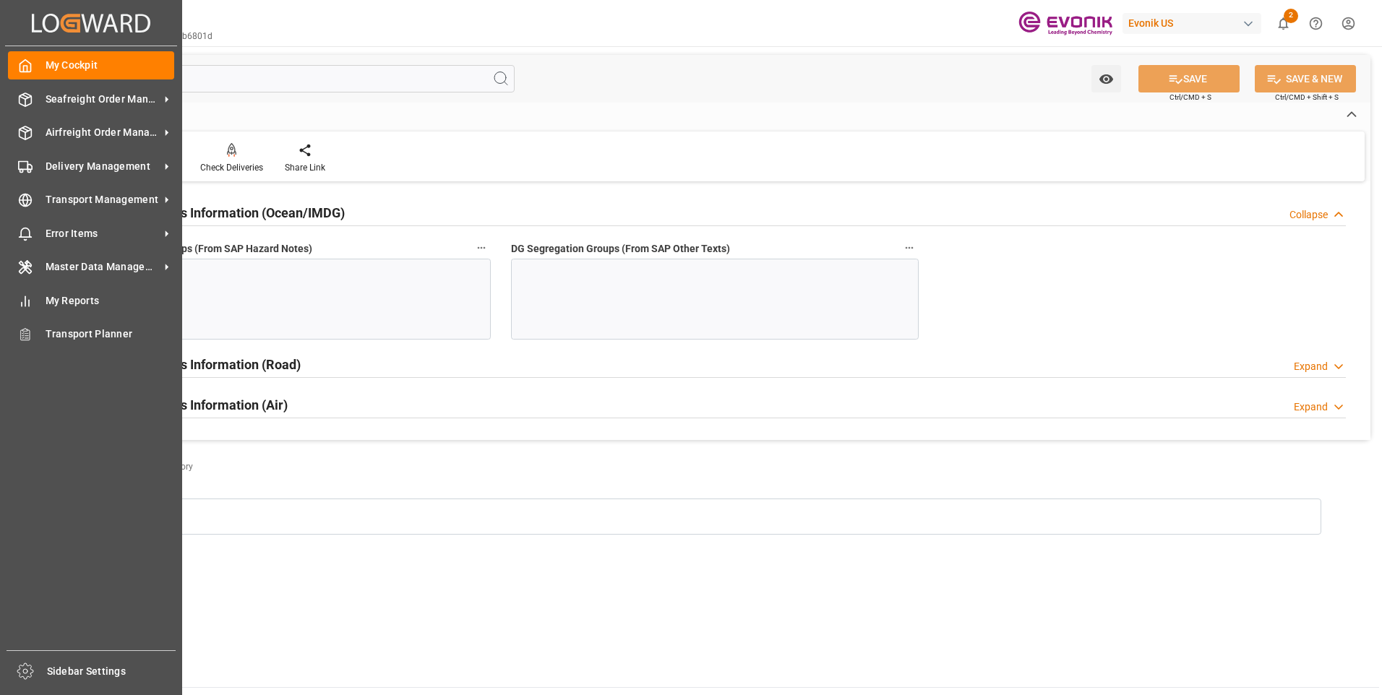
type input "s"
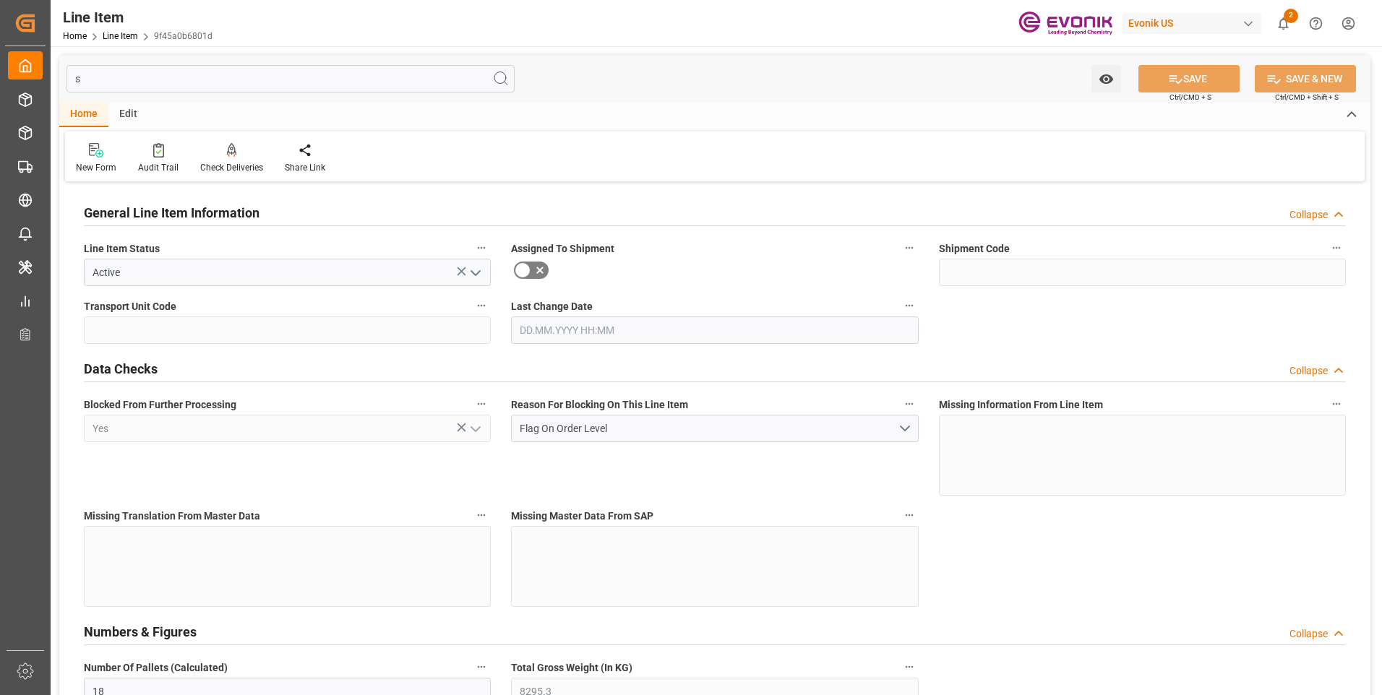
type input "18"
type input "8295.3"
type input "36"
type input "8295.3"
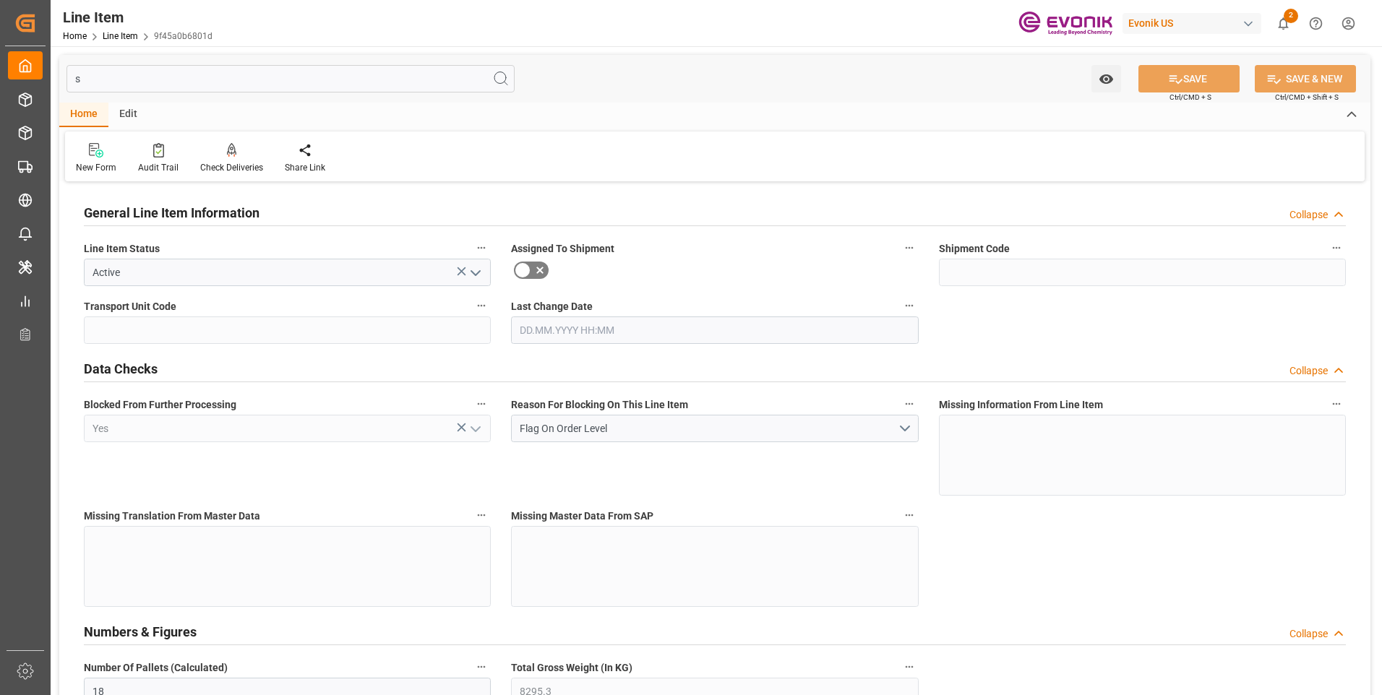
type input "8581.5"
type input "8164.656"
type input "67949.28"
type input "0"
type input "[DATE] 18:41"
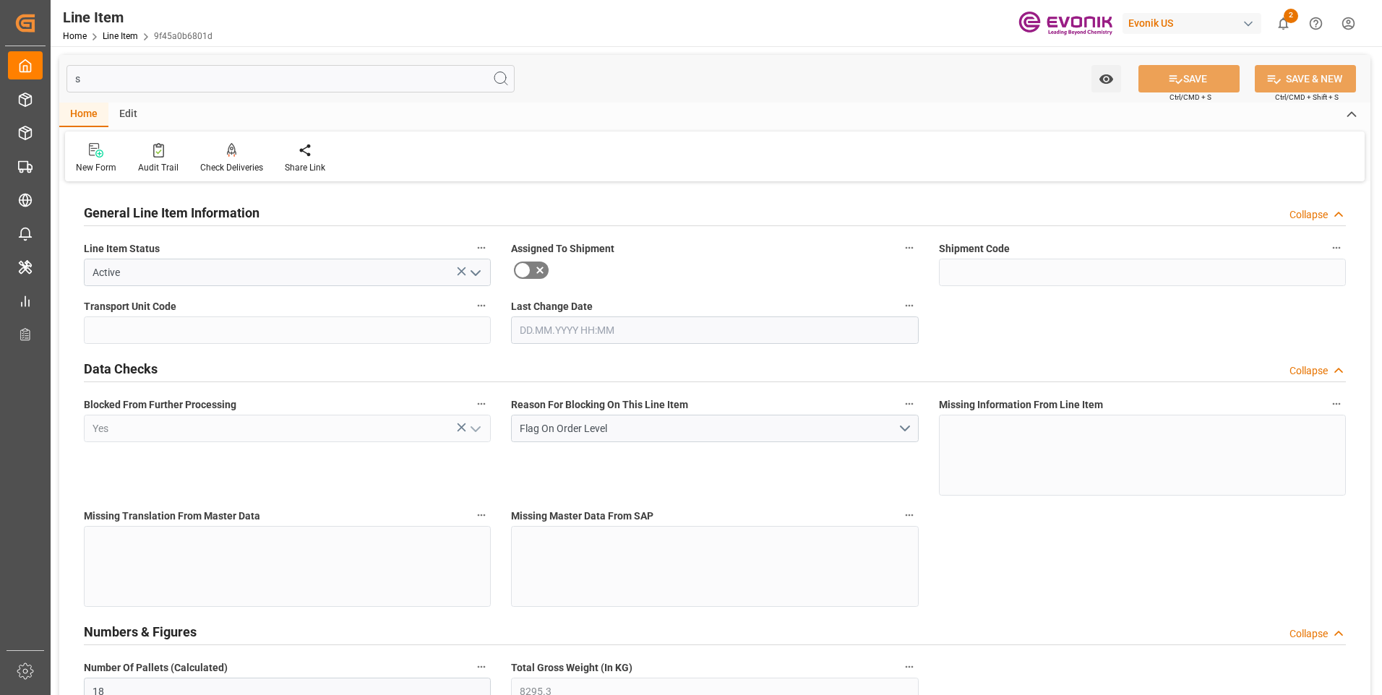
type input "25.09.2025"
type input "18.09.2025"
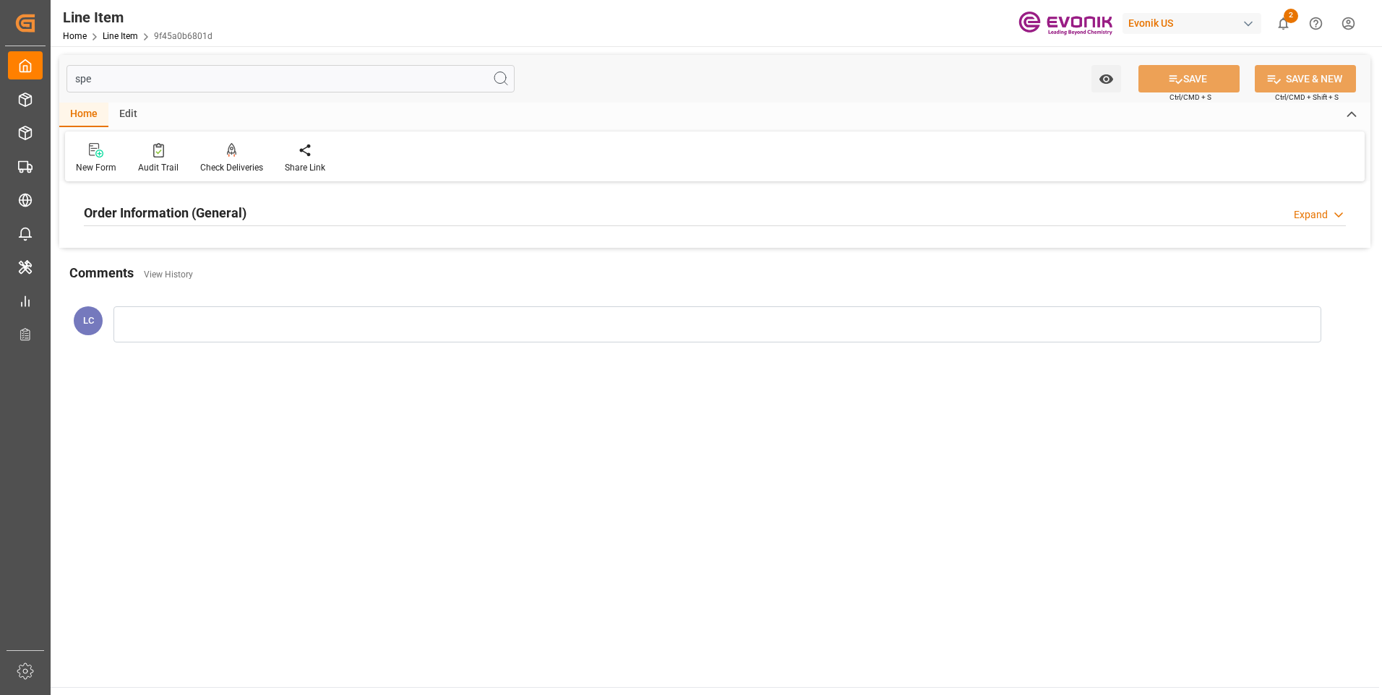
type input "spe"
click at [249, 209] on div "Order Information (General) Expand" at bounding box center [715, 211] width 1262 height 27
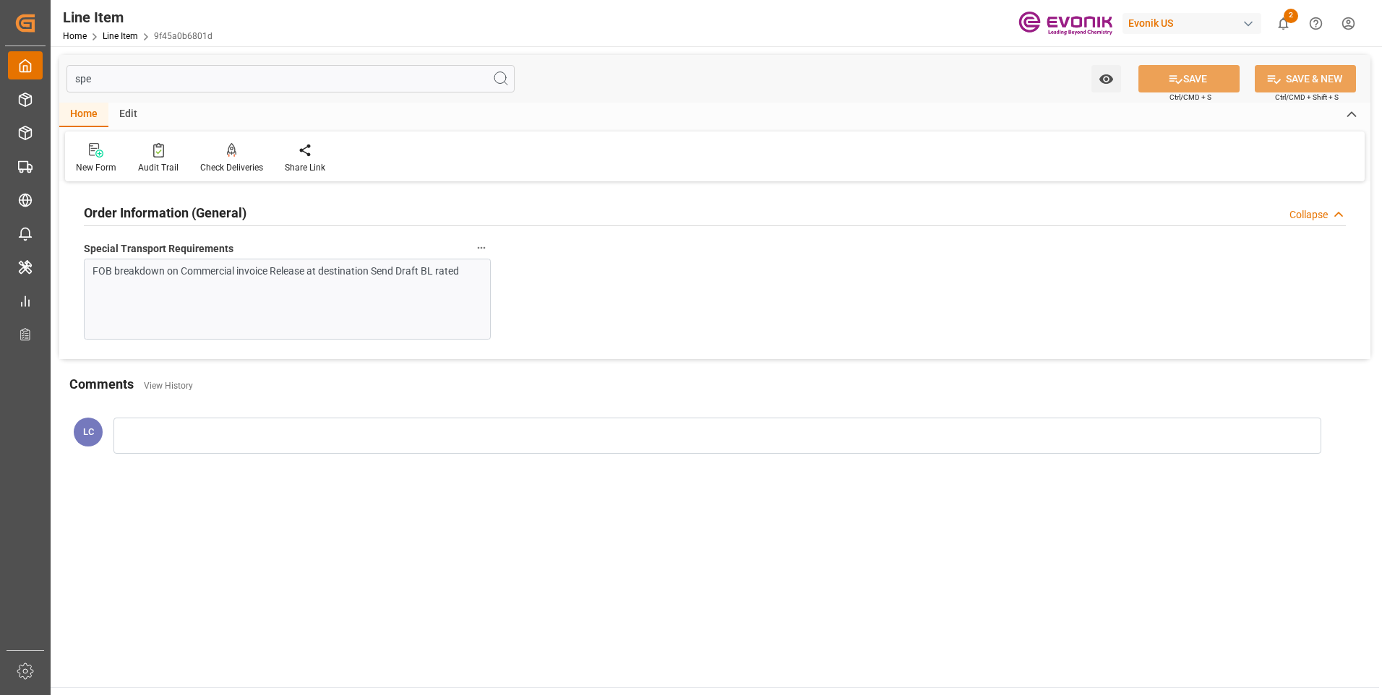
drag, startPoint x: 112, startPoint y: 81, endPoint x: 9, endPoint y: 74, distance: 102.9
click at [22, 77] on div "Created by potrace 1.15, written by Peter Selinger 2001-2017 Created by potrace…" at bounding box center [691, 347] width 1382 height 695
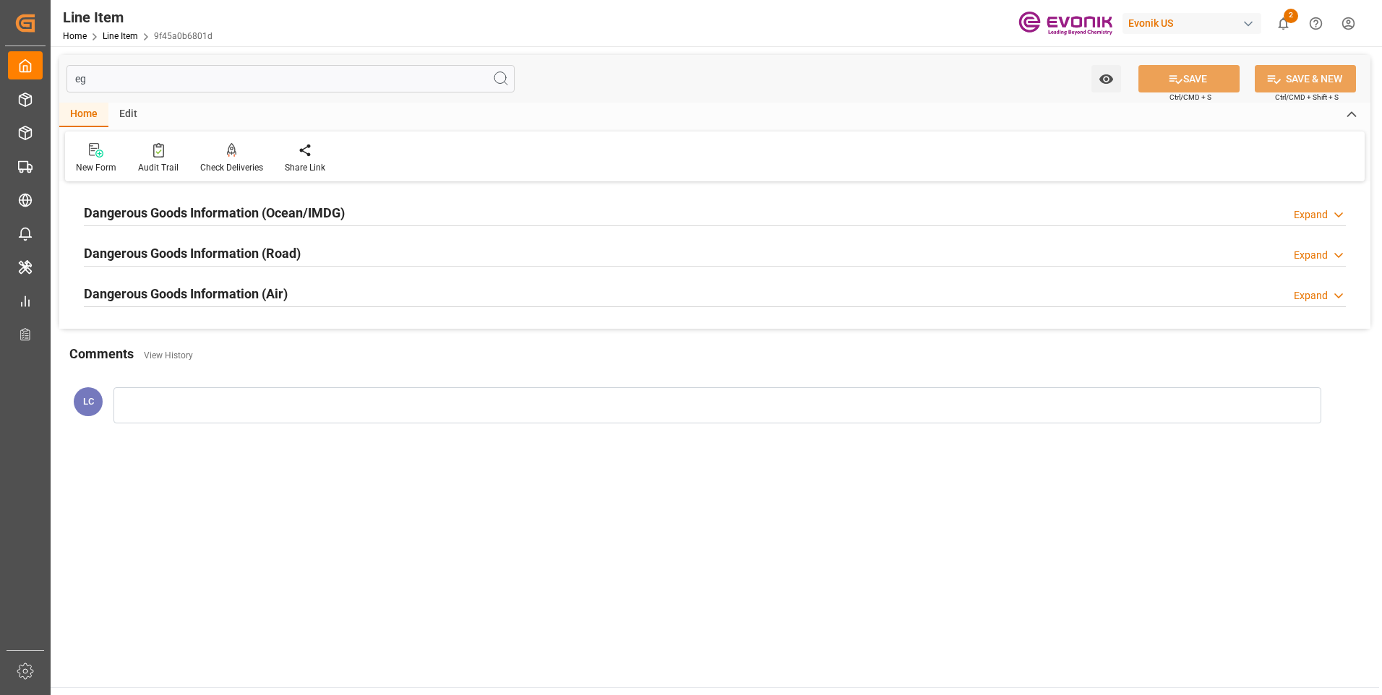
type input "eg"
click at [256, 212] on h2 "Dangerous Goods Information (Ocean/IMDG)" at bounding box center [214, 213] width 261 height 20
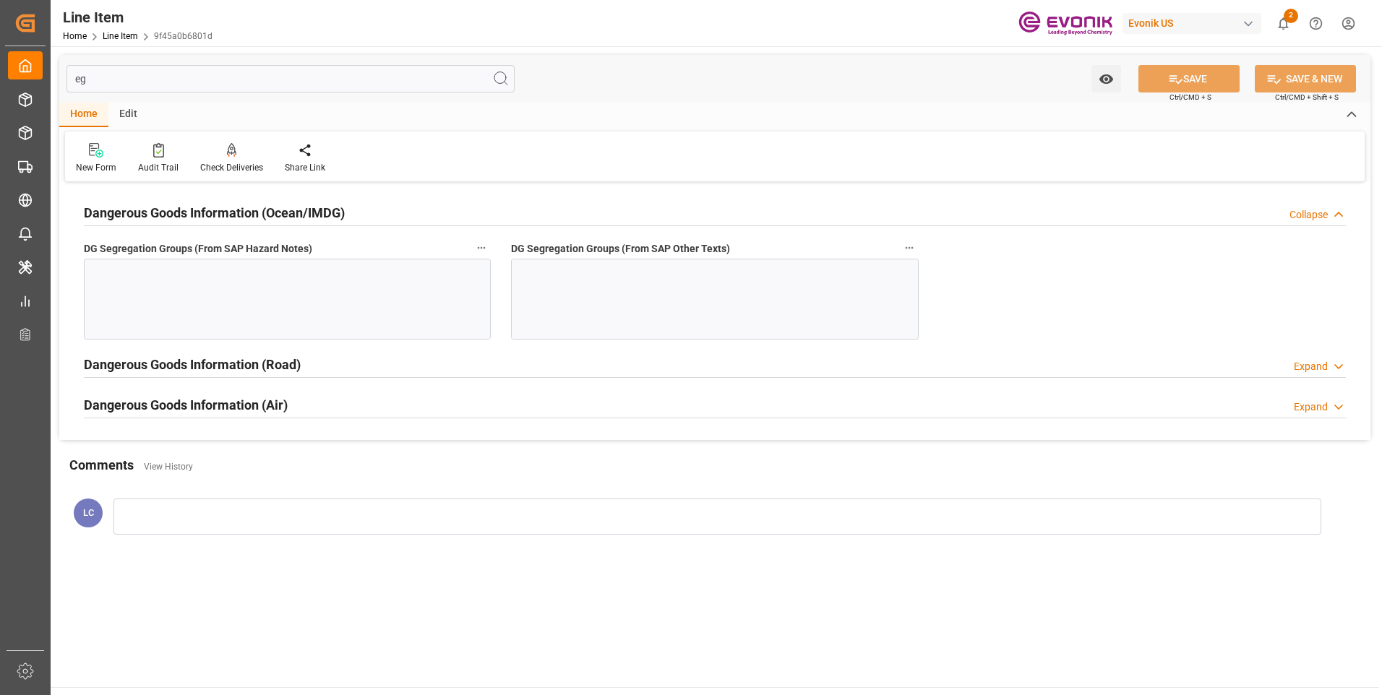
click at [313, 283] on div at bounding box center [287, 299] width 407 height 81
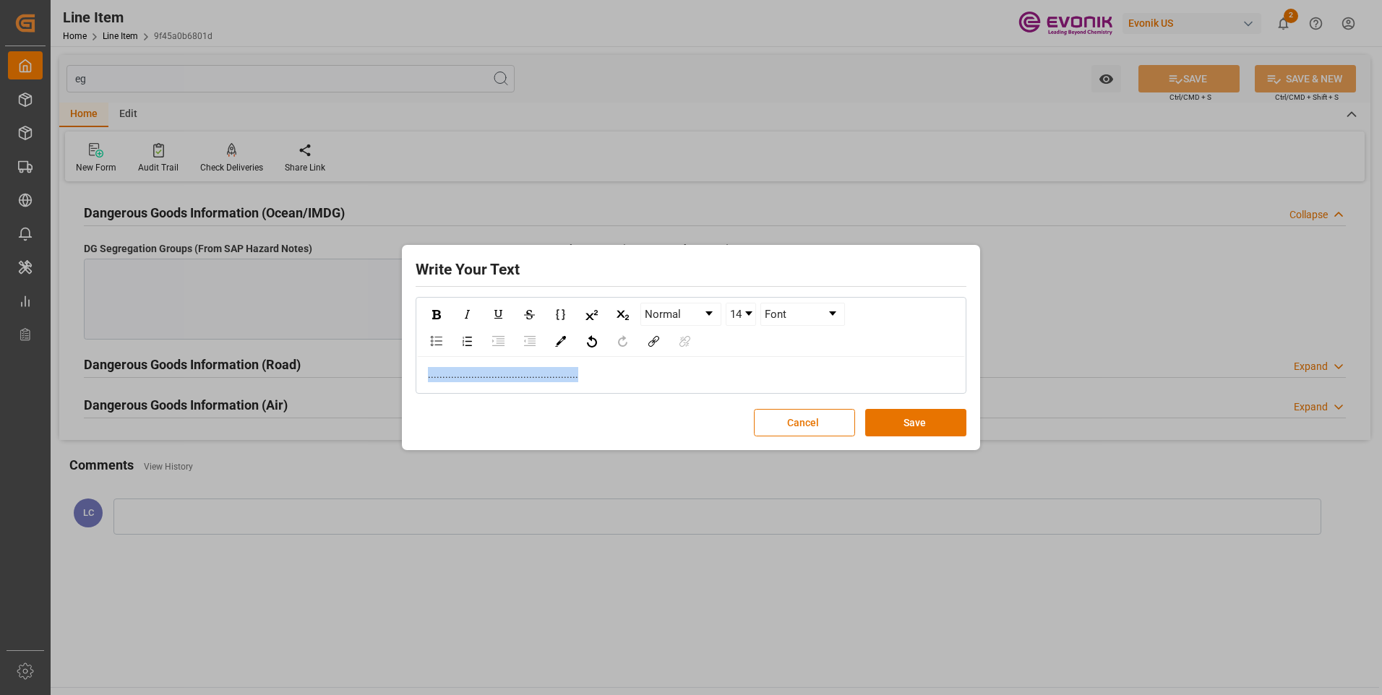
copy span "...................................................."
click at [911, 429] on button "Save" at bounding box center [915, 422] width 101 height 27
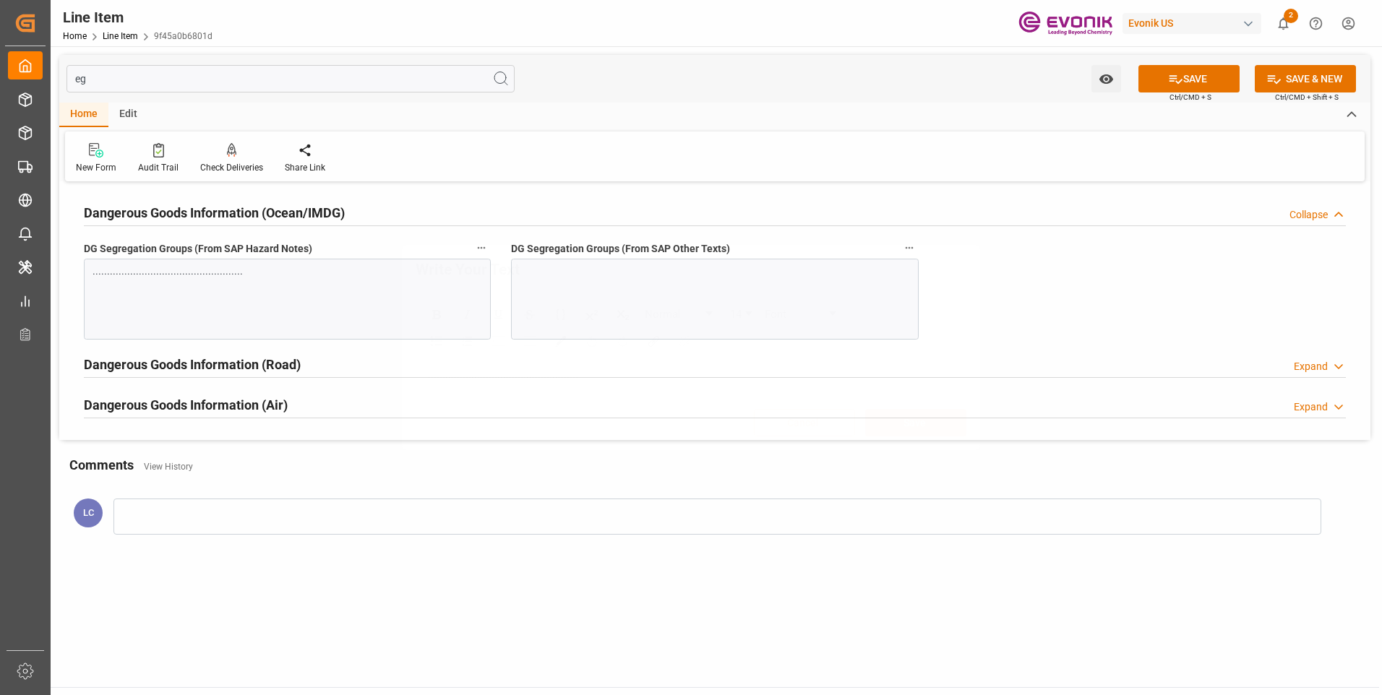
click at [710, 311] on div at bounding box center [714, 299] width 407 height 81
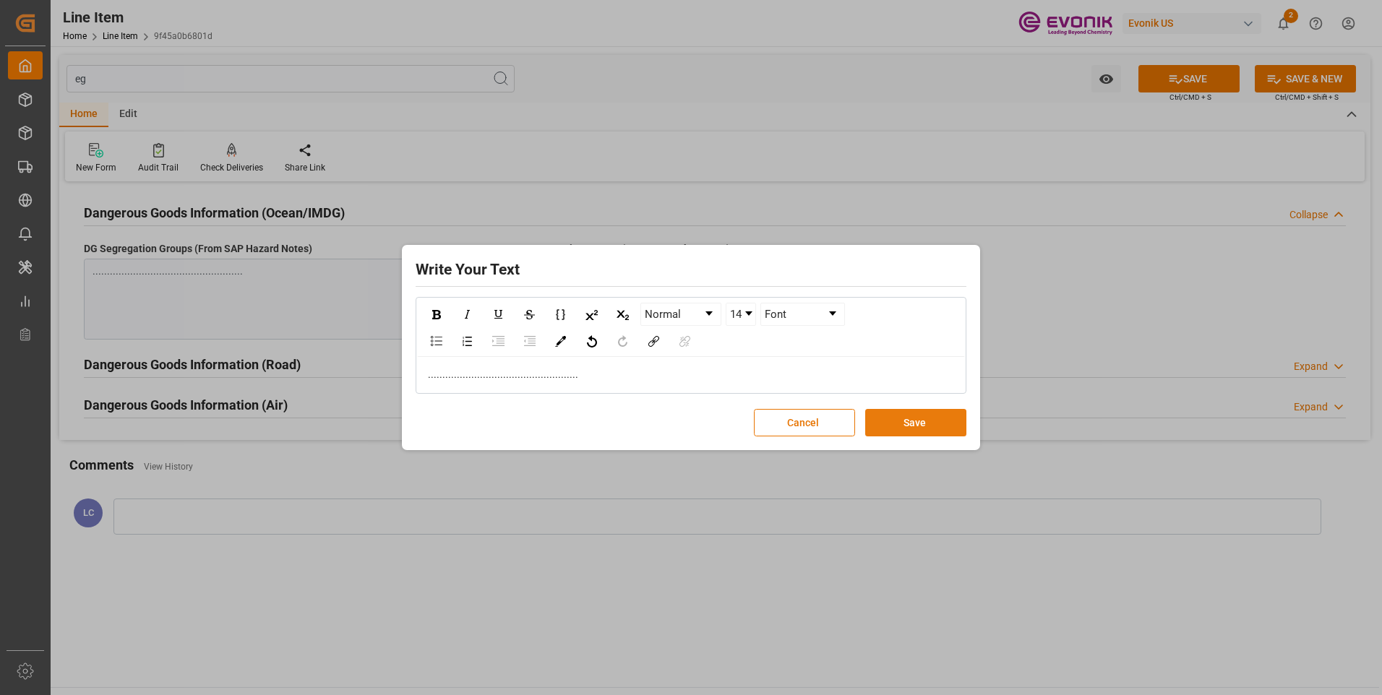
click at [918, 426] on button "Save" at bounding box center [915, 422] width 101 height 27
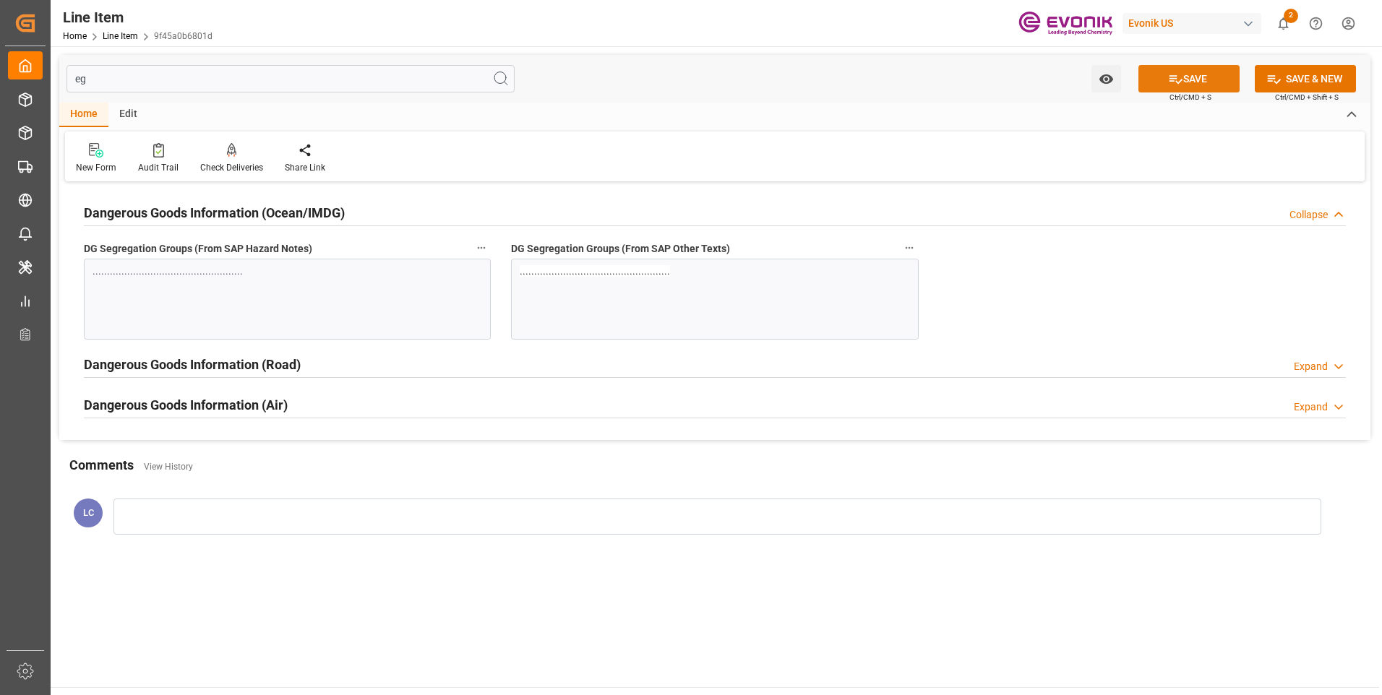
click at [1172, 84] on icon at bounding box center [1175, 79] width 15 height 15
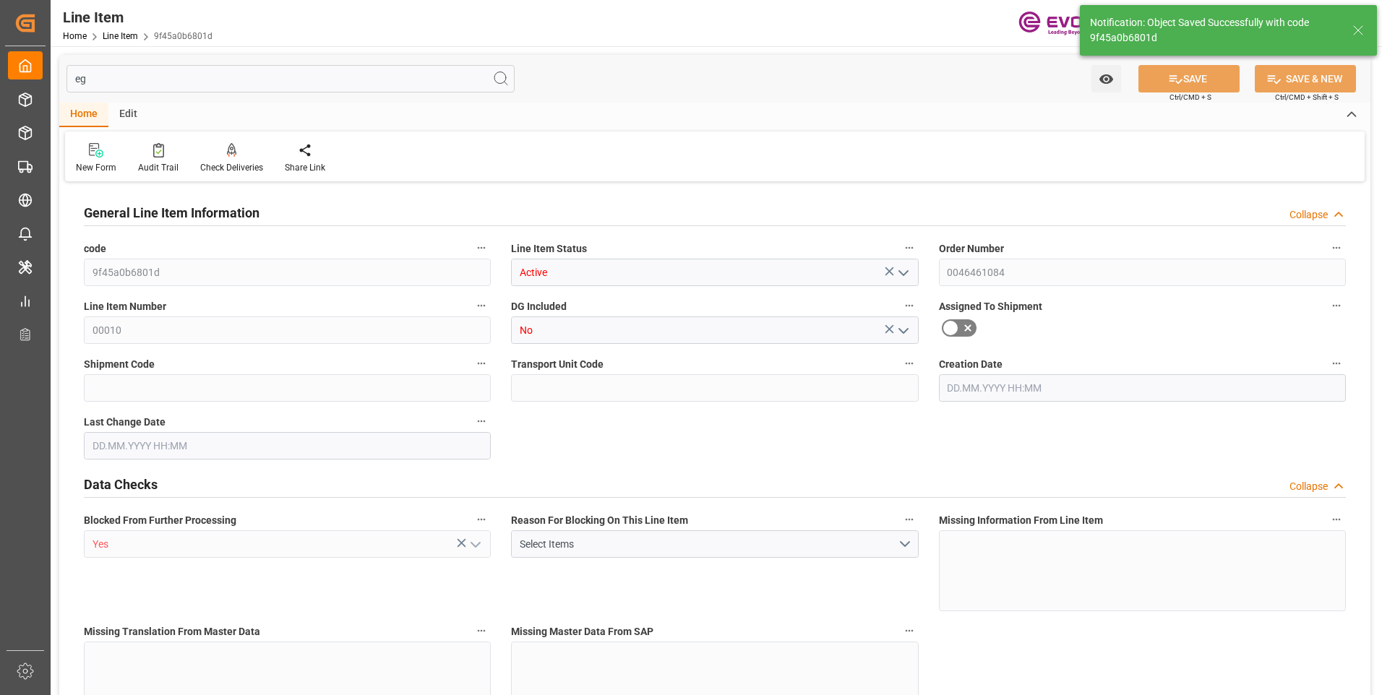
type input "18"
type input "8295.3"
type input "8164.656"
type input "67.9493"
type input "36"
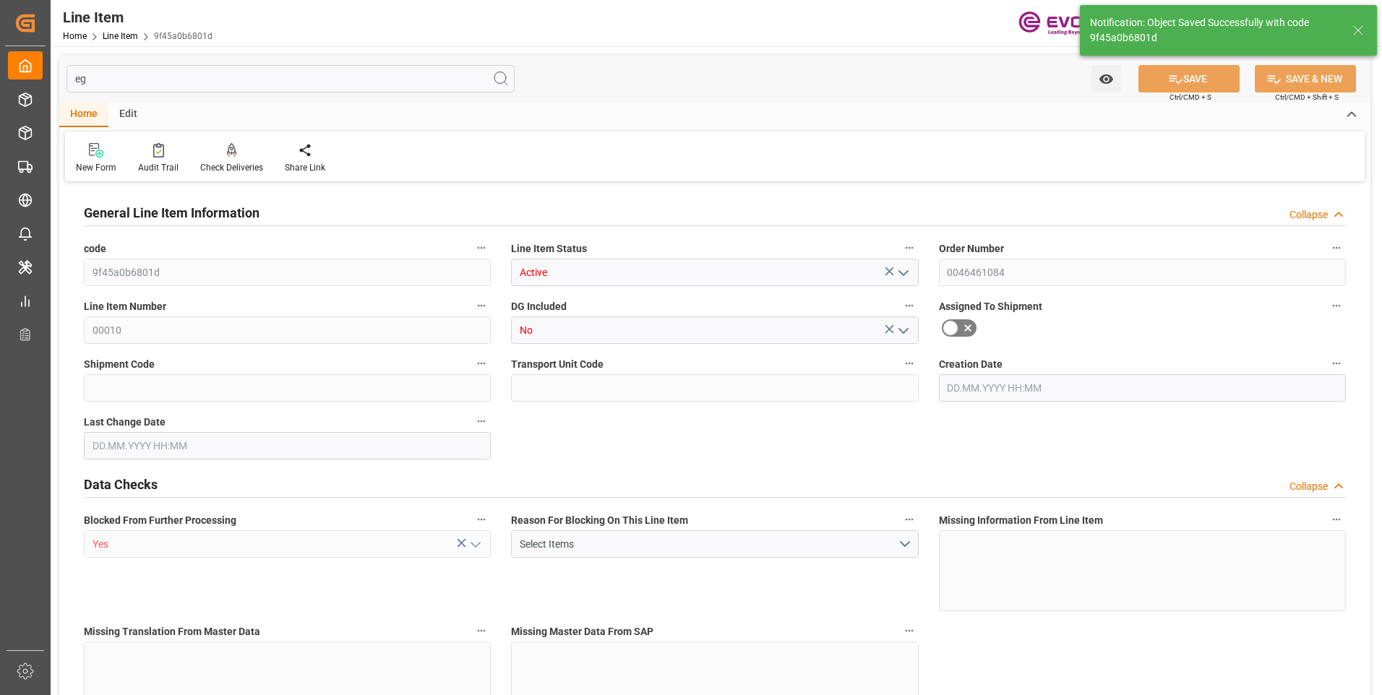
type input "8736.34"
type input "36"
type input "8295.3"
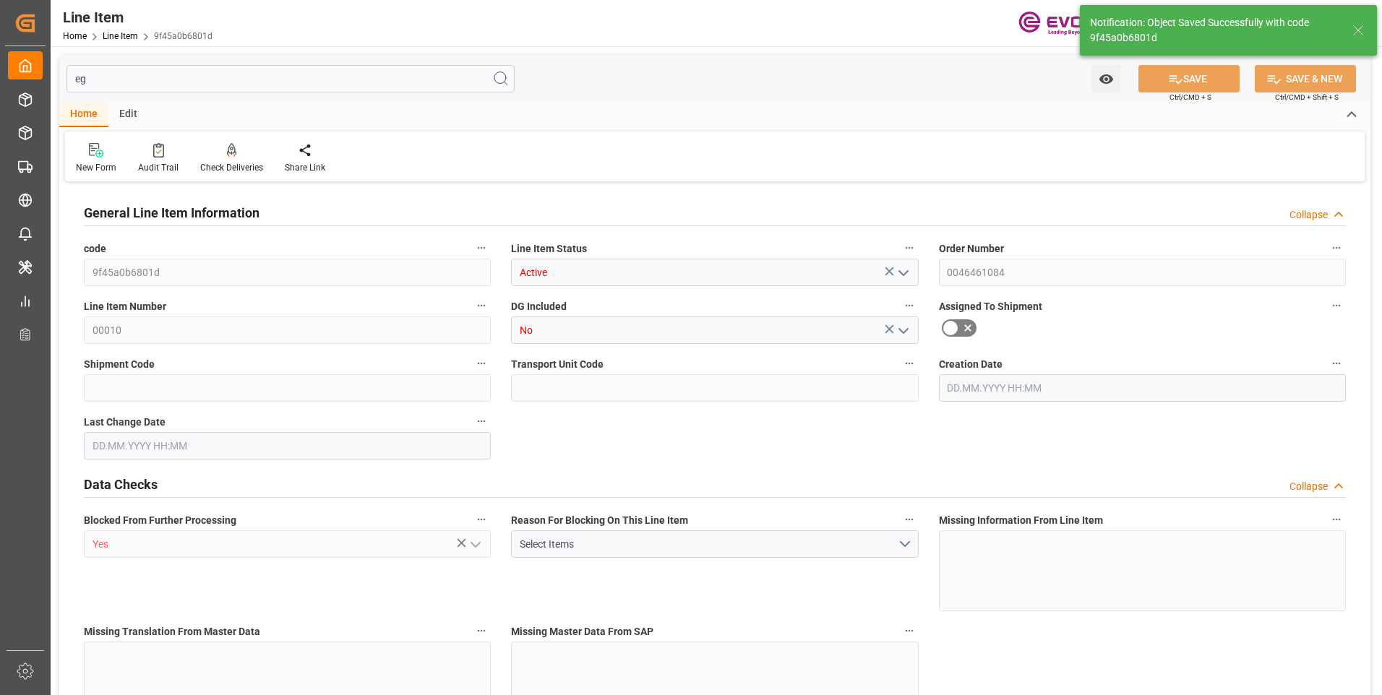
type input "8581.5"
type input "8164.656"
type input "67.9493"
type input "67949.28"
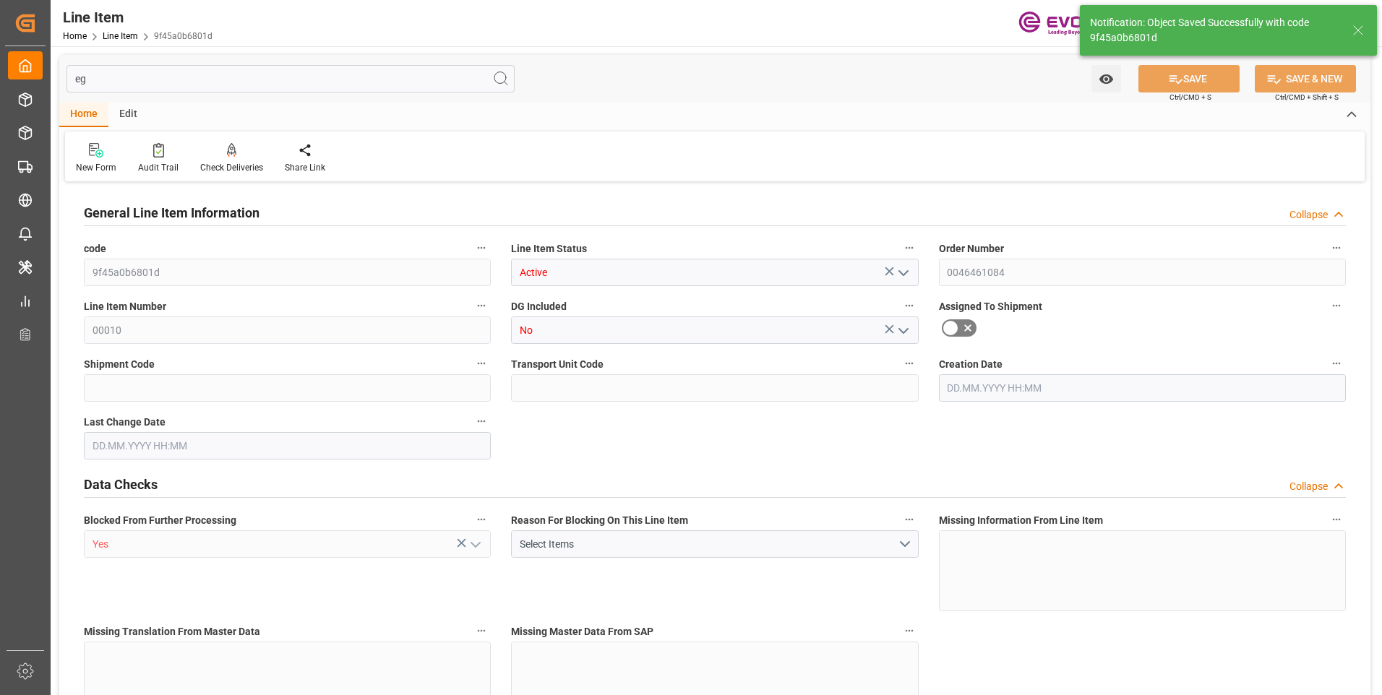
type input "0"
type input "[DATE] 18:41"
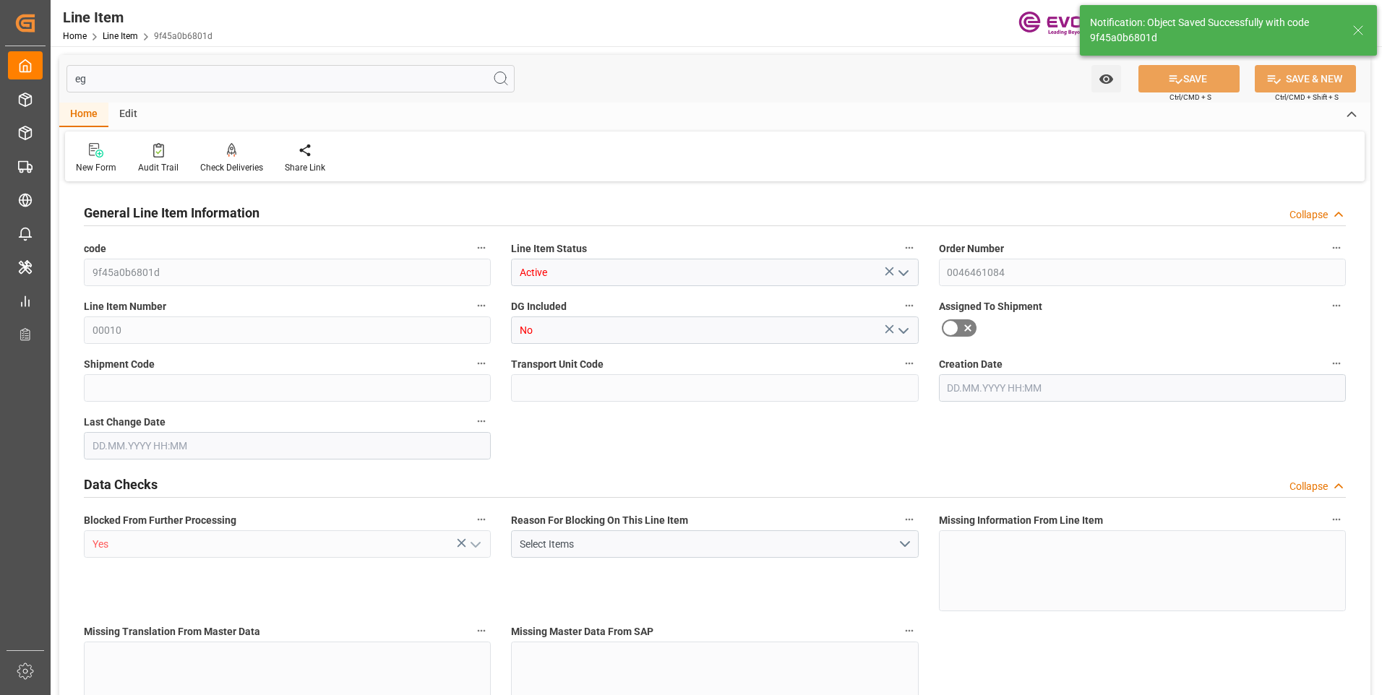
type input "[DATE] 05:27"
type input "10.10.2025"
type input "25.09.2025"
type input "18.09.2025"
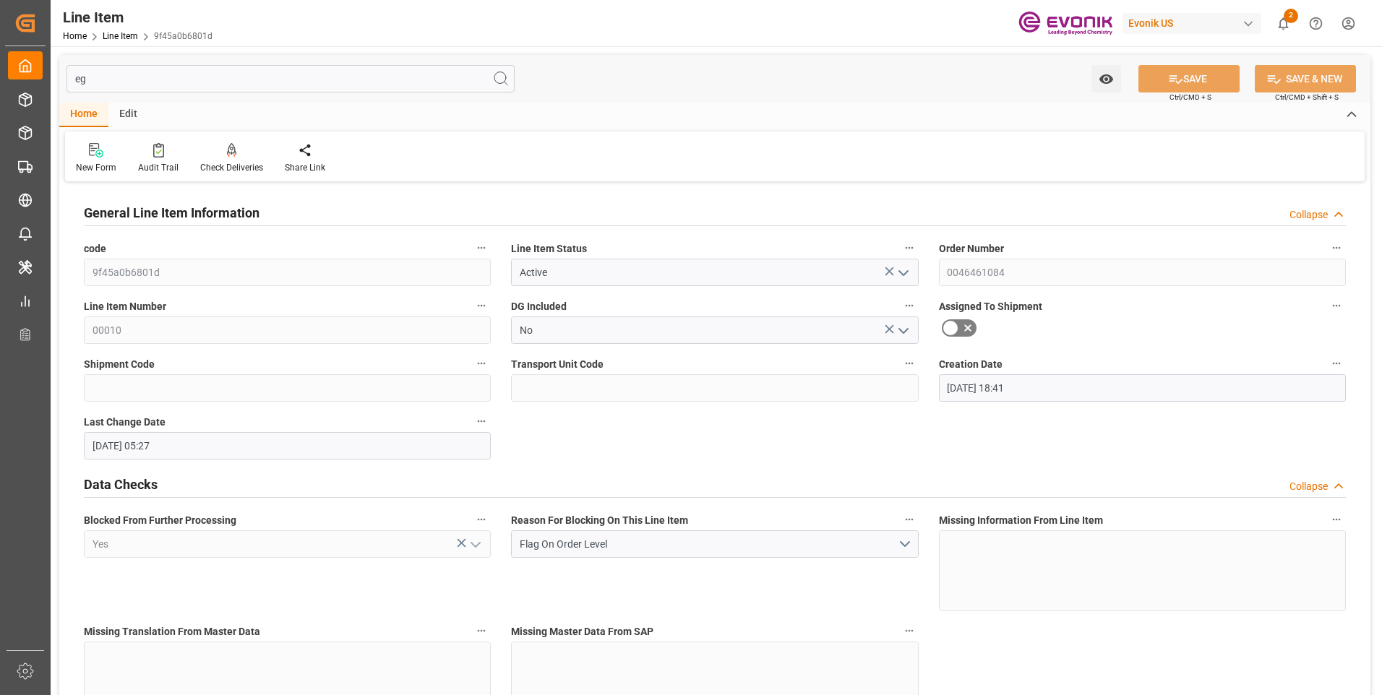
drag, startPoint x: 99, startPoint y: 79, endPoint x: 51, endPoint y: 73, distance: 48.1
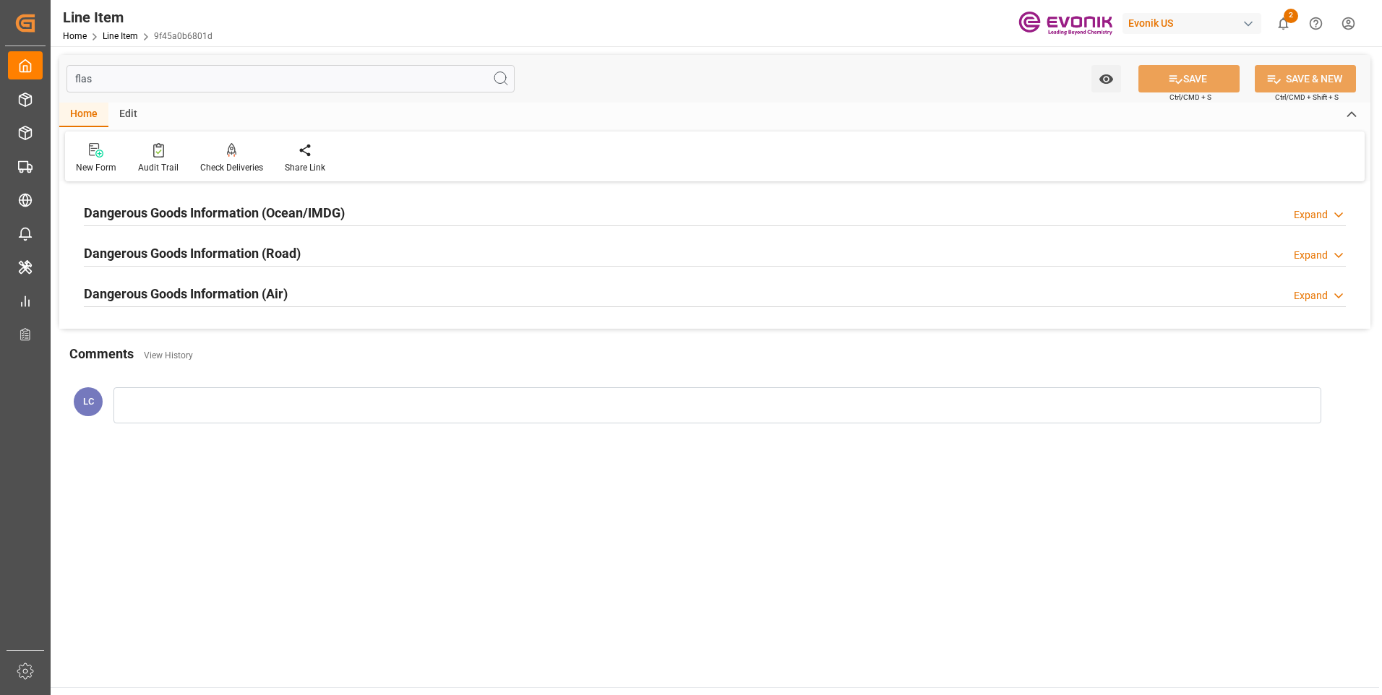
type input "flas"
click at [226, 207] on h2 "Dangerous Goods Information (Ocean/IMDG)" at bounding box center [214, 213] width 261 height 20
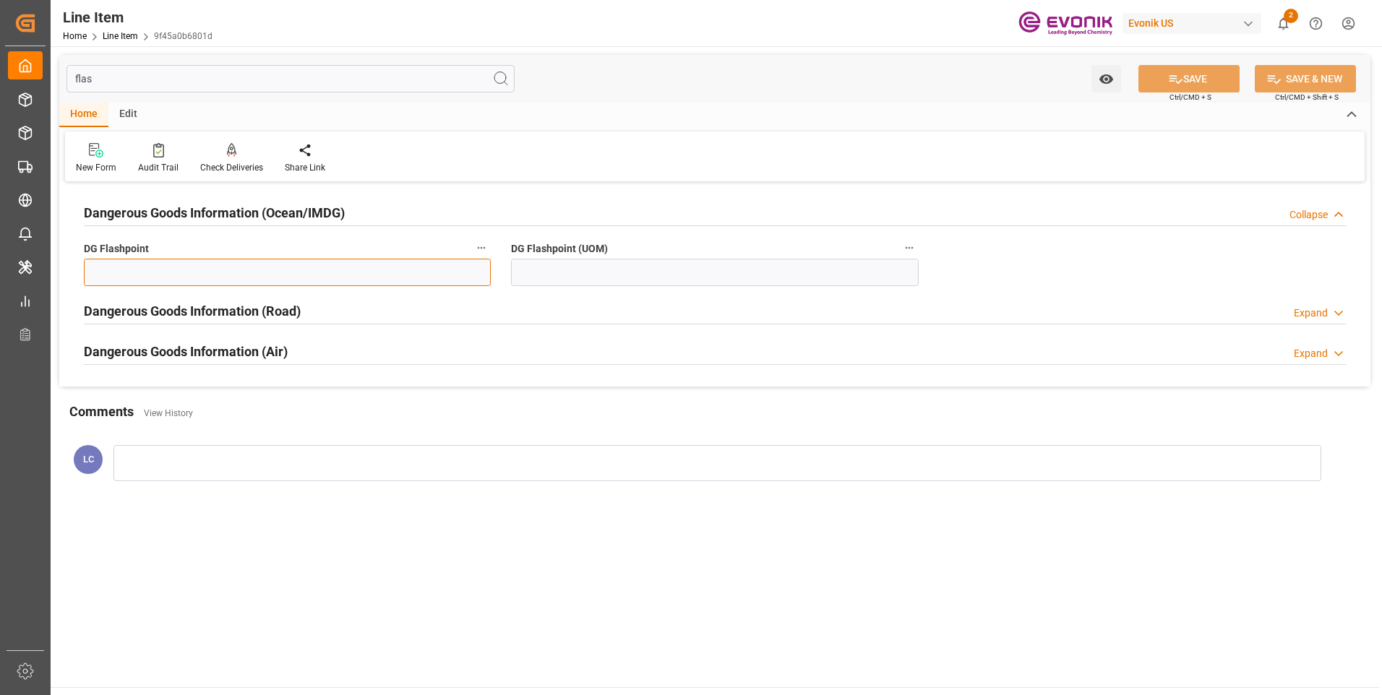
click at [257, 275] on input "text" at bounding box center [287, 272] width 407 height 27
type input "99.99"
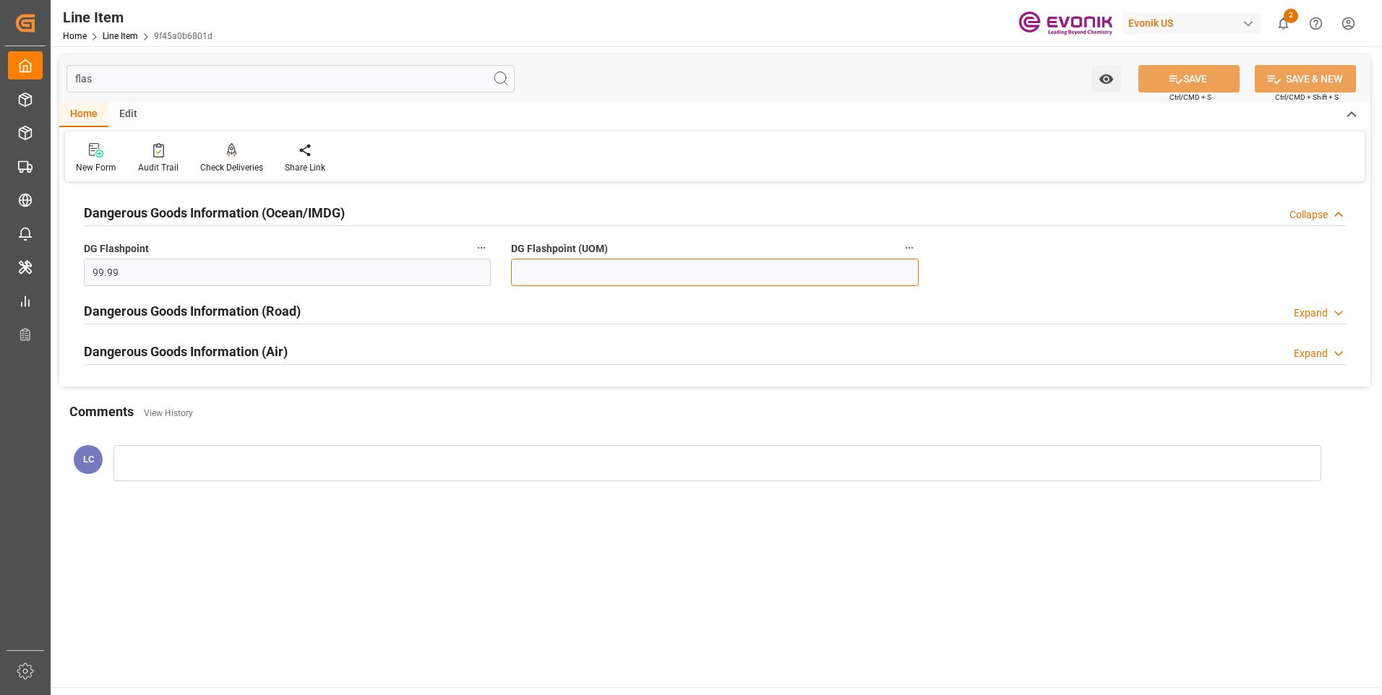
type input "99.99"
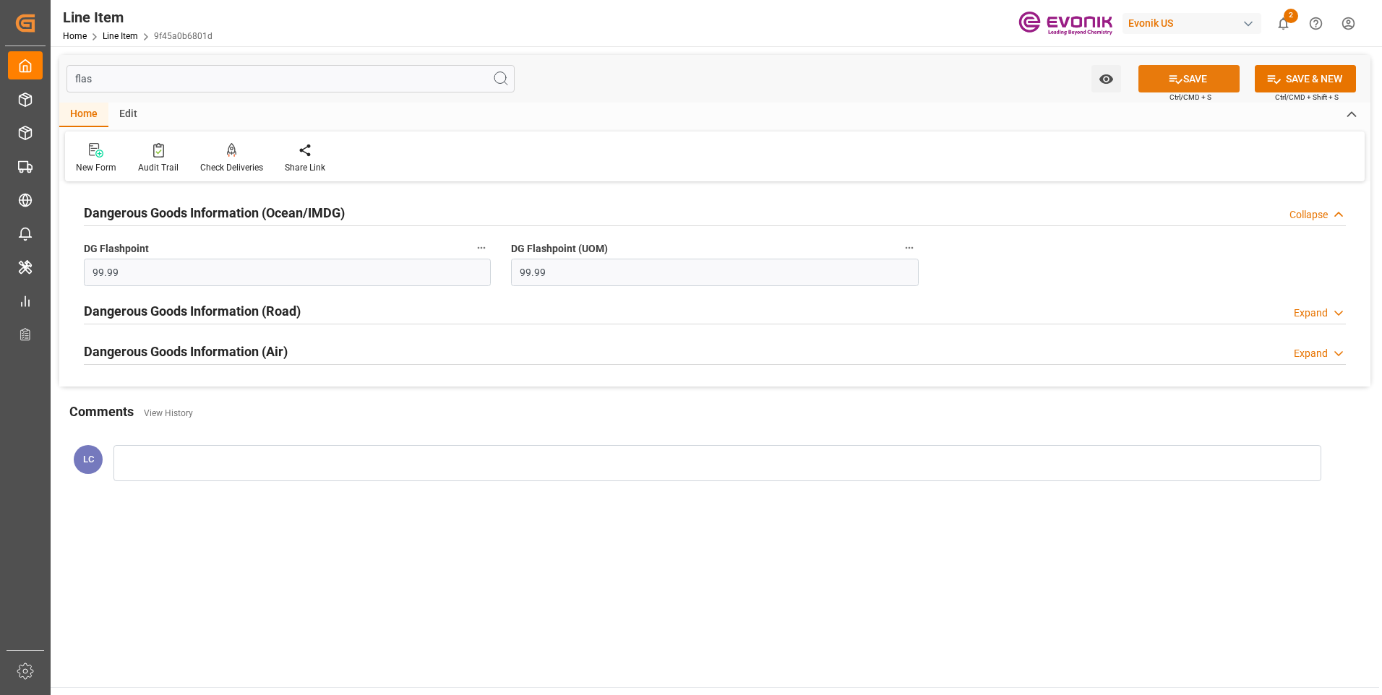
click at [1181, 82] on button "SAVE" at bounding box center [1188, 78] width 101 height 27
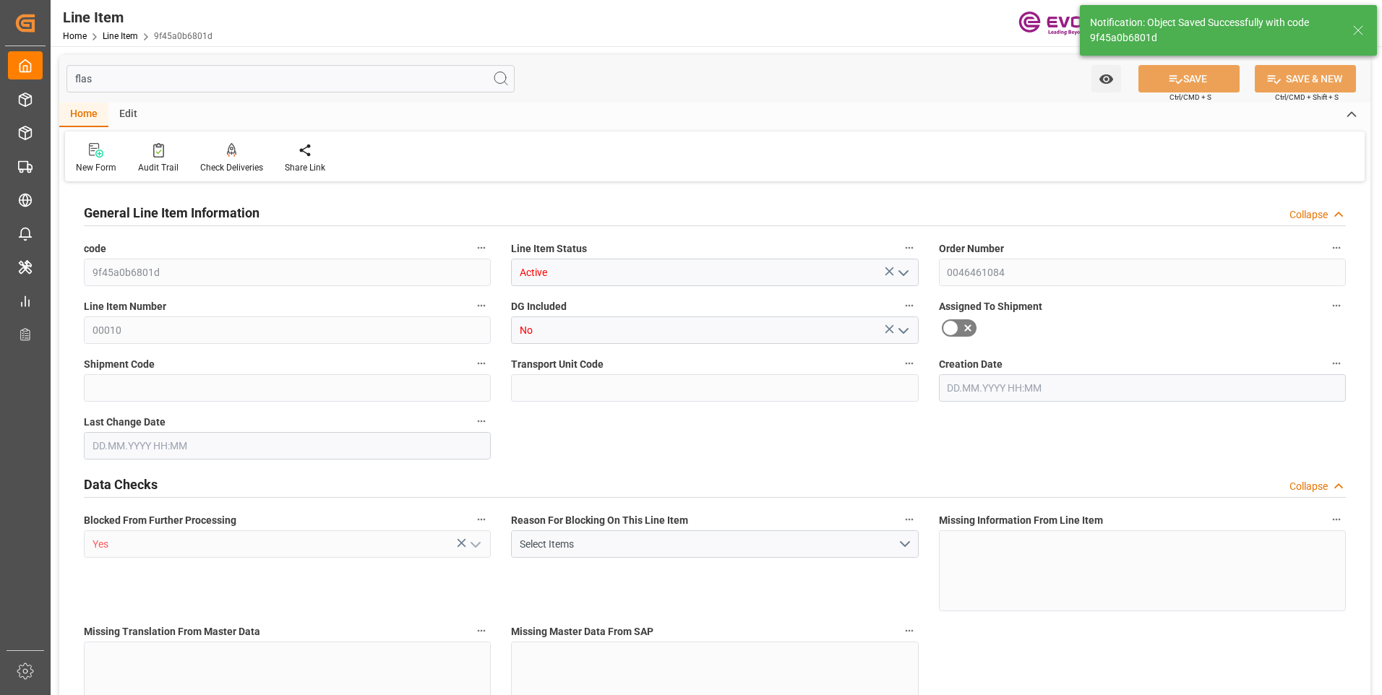
type input "18"
type input "8295.3"
type input "8164.656"
type input "67.9493"
type input "36"
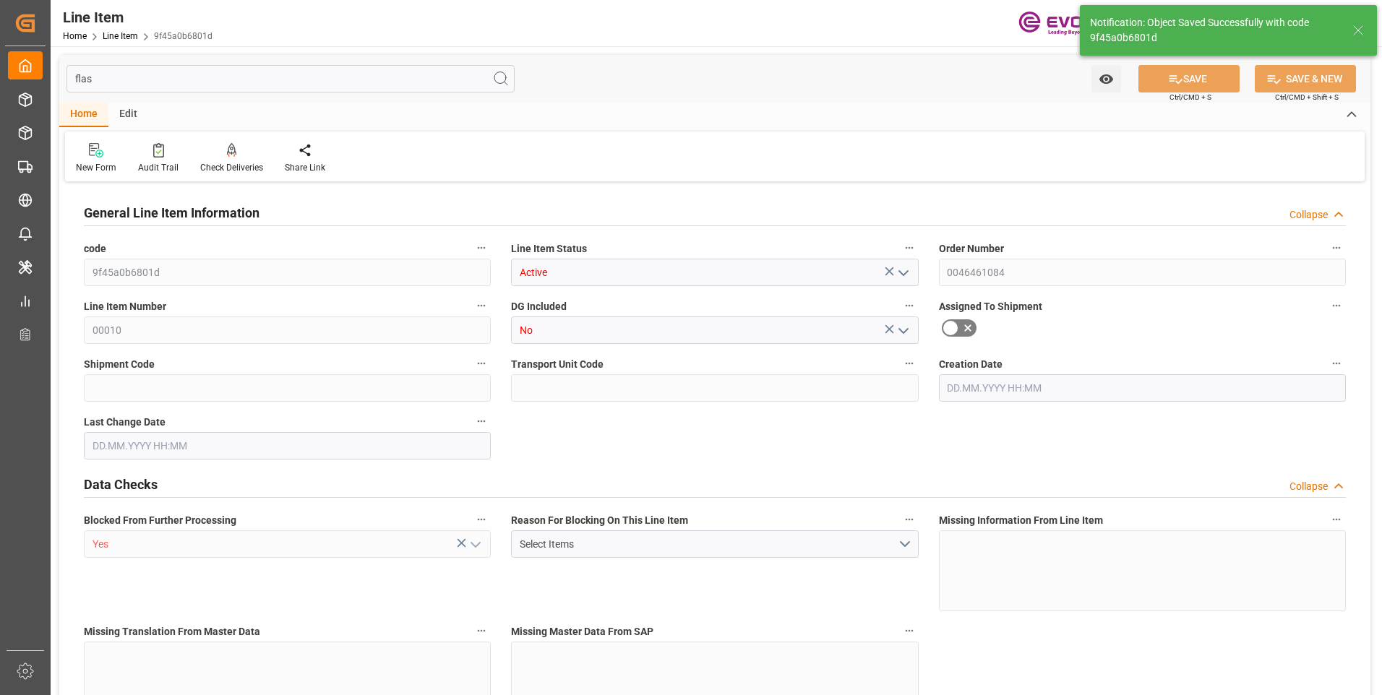
type input "8736.34"
type input "36"
type input "8295.3"
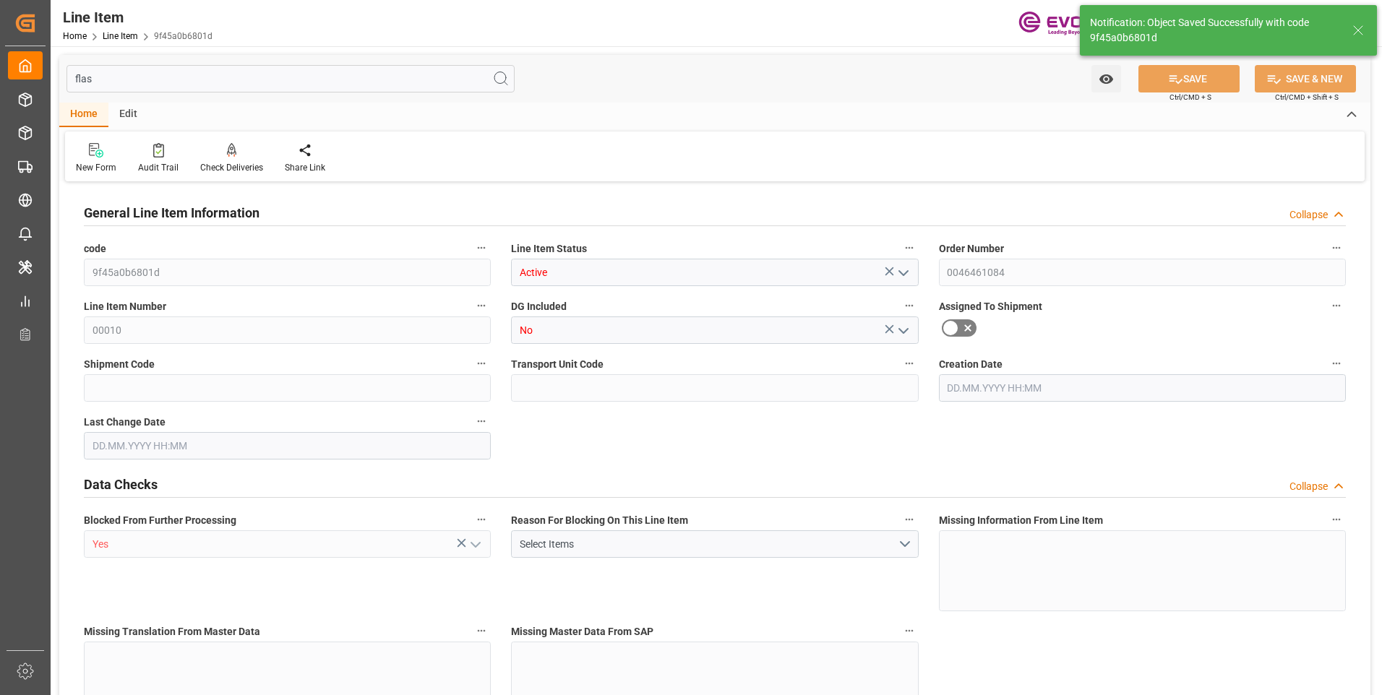
type input "8581.5"
type input "8164.656"
type input "67.9493"
type input "67949.28"
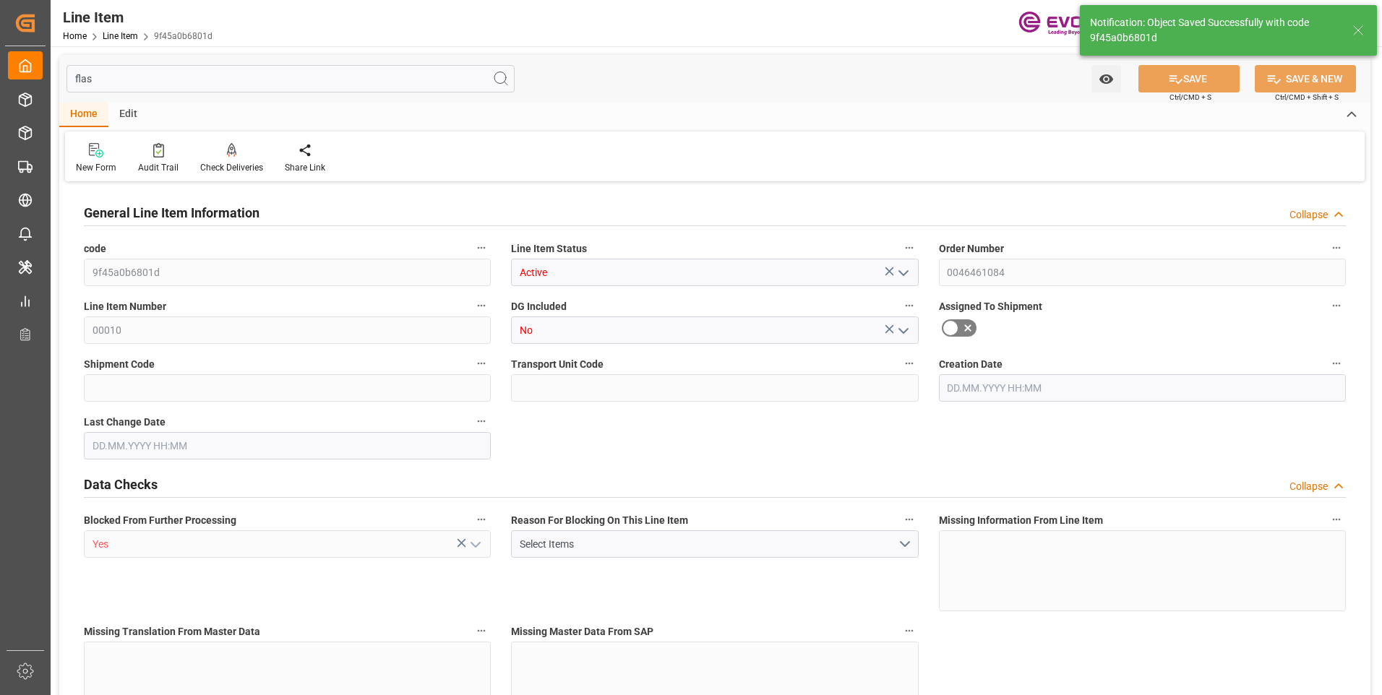
type input "0"
type input "[DATE] 18:41"
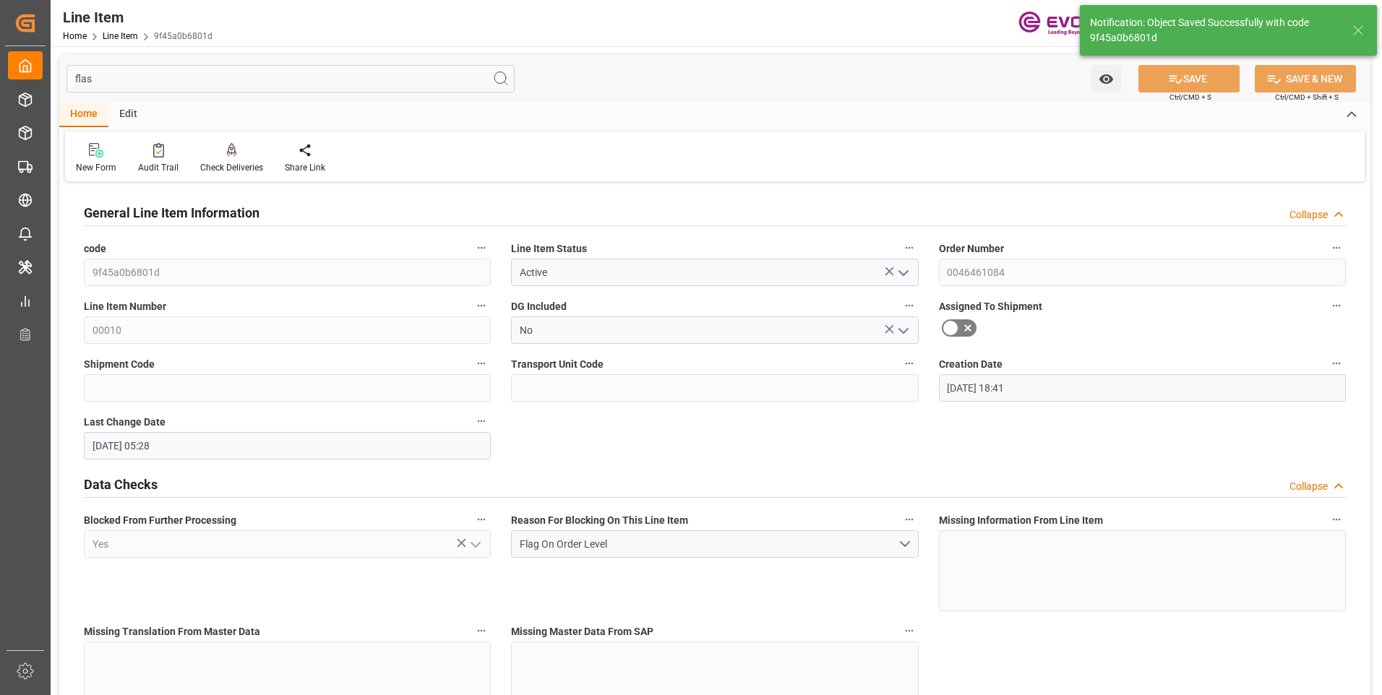
type input "26.08.2025 05:28"
type input "10.10.2025"
type input "25.09.2025"
type input "18.09.2025"
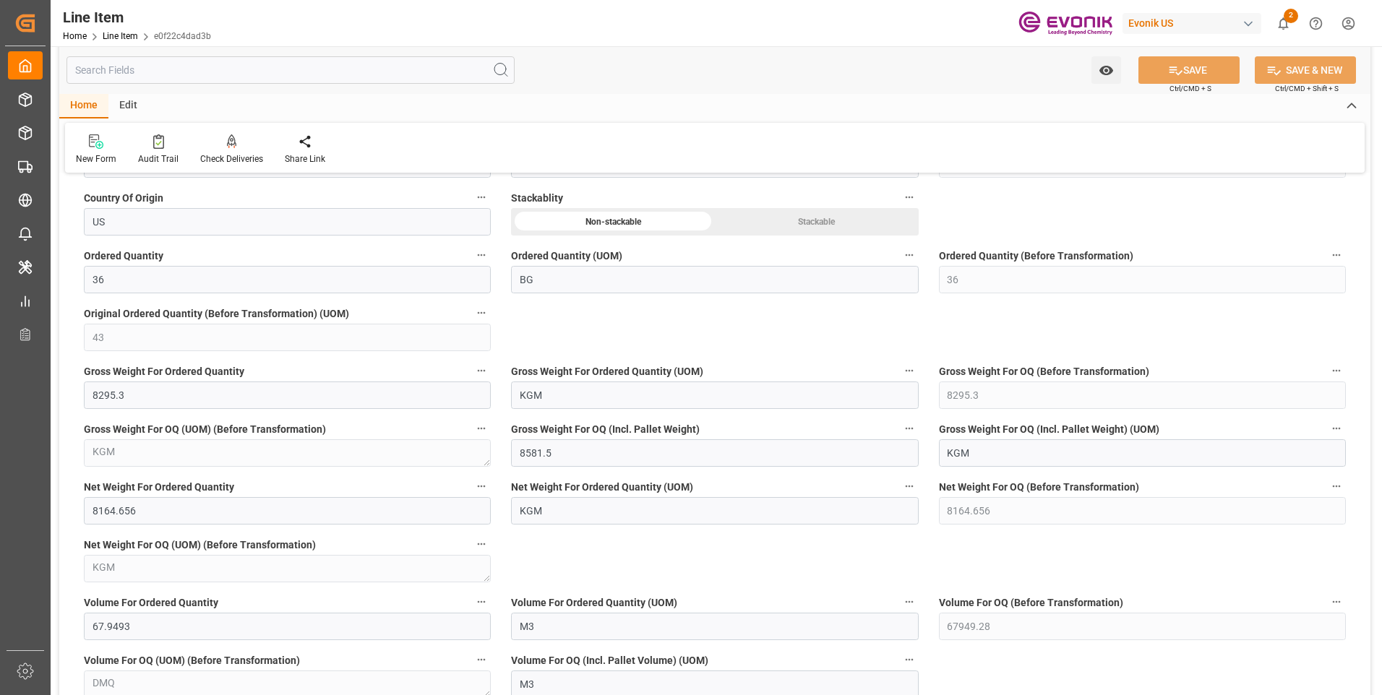
scroll to position [1012, 0]
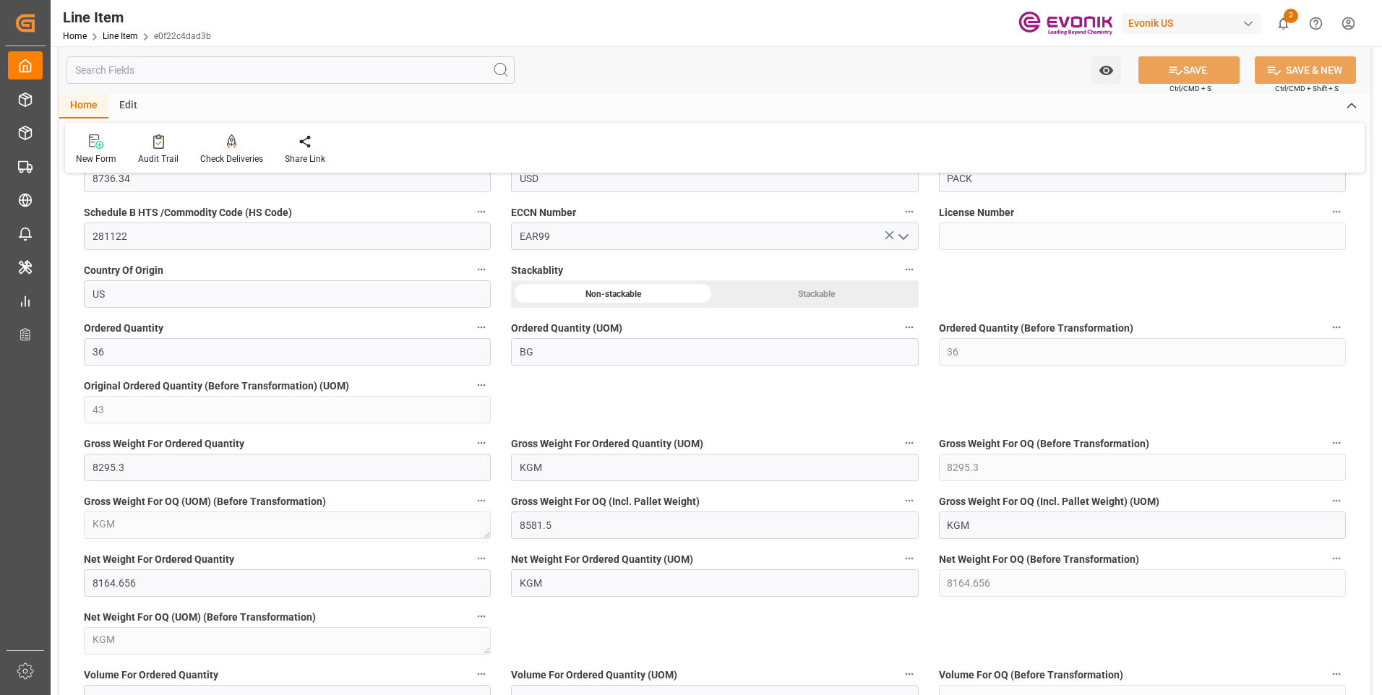
click at [155, 74] on input "text" at bounding box center [290, 69] width 448 height 27
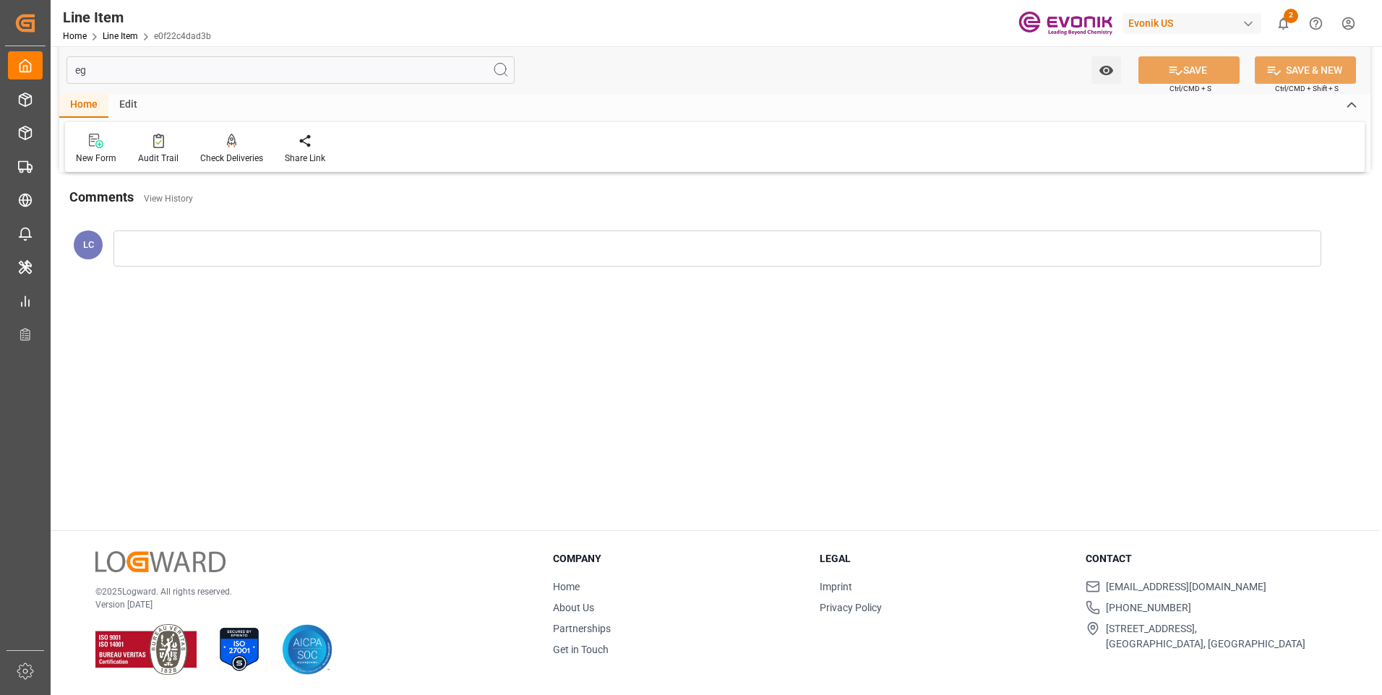
scroll to position [0, 0]
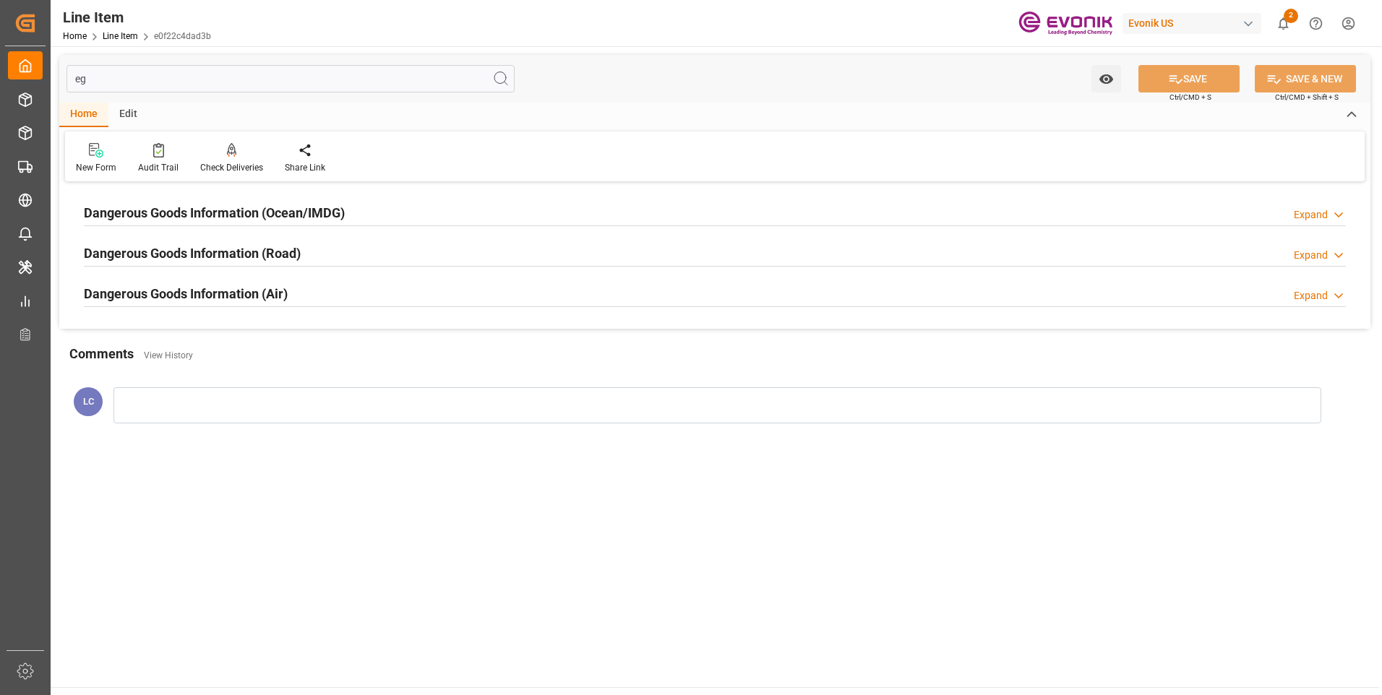
type input "eg"
click at [211, 218] on h2 "Dangerous Goods Information (Ocean/IMDG)" at bounding box center [214, 213] width 261 height 20
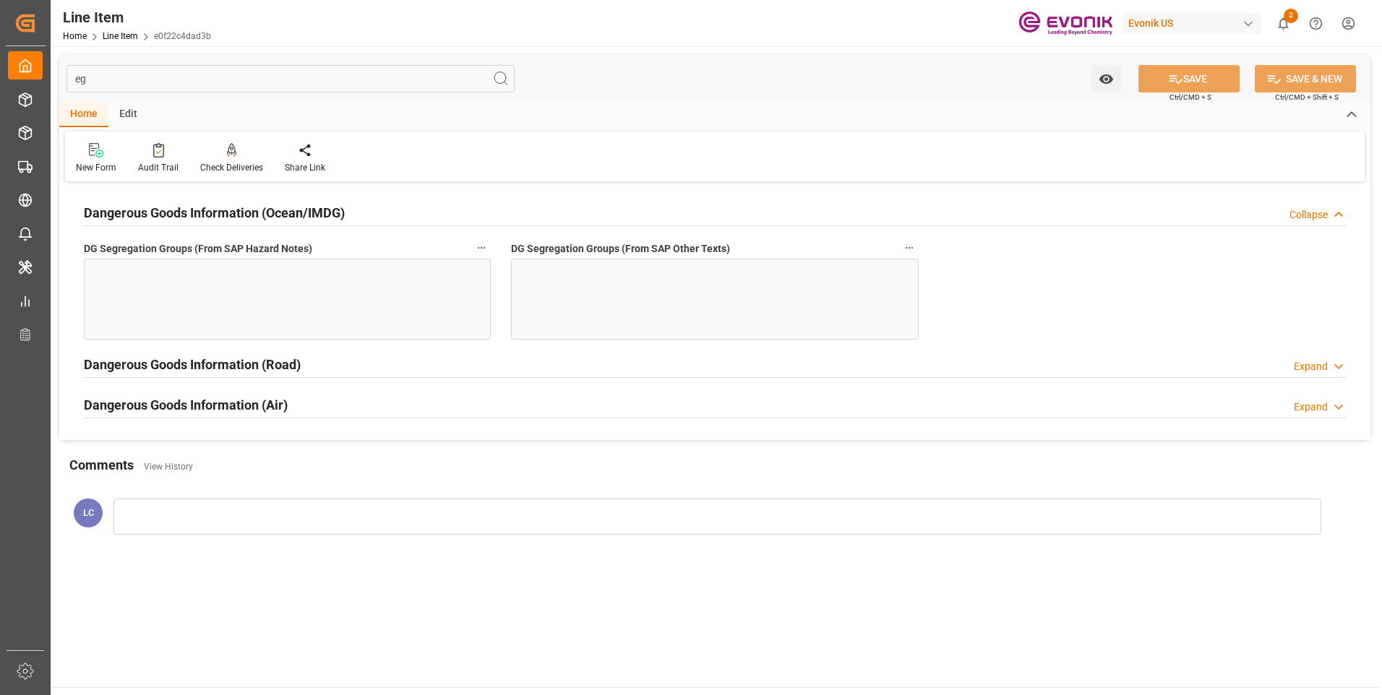
click at [342, 277] on div at bounding box center [287, 299] width 407 height 81
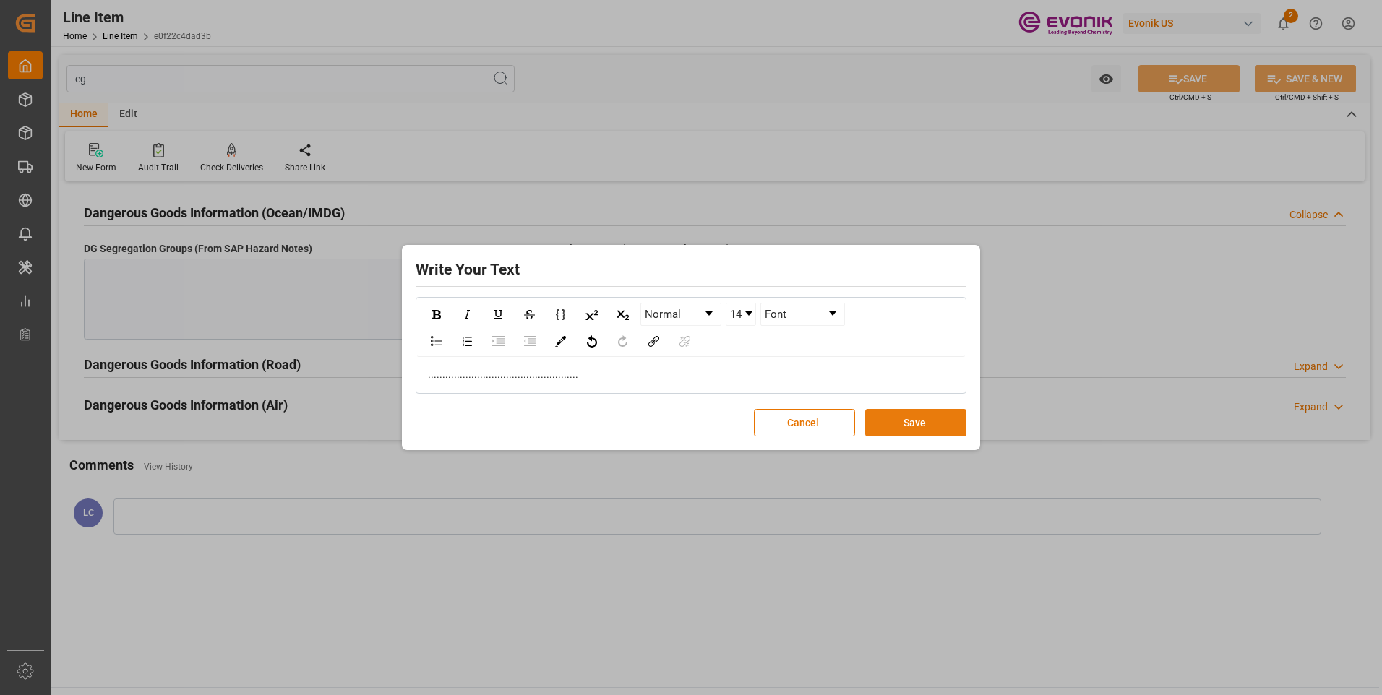
click at [903, 422] on button "Save" at bounding box center [915, 422] width 101 height 27
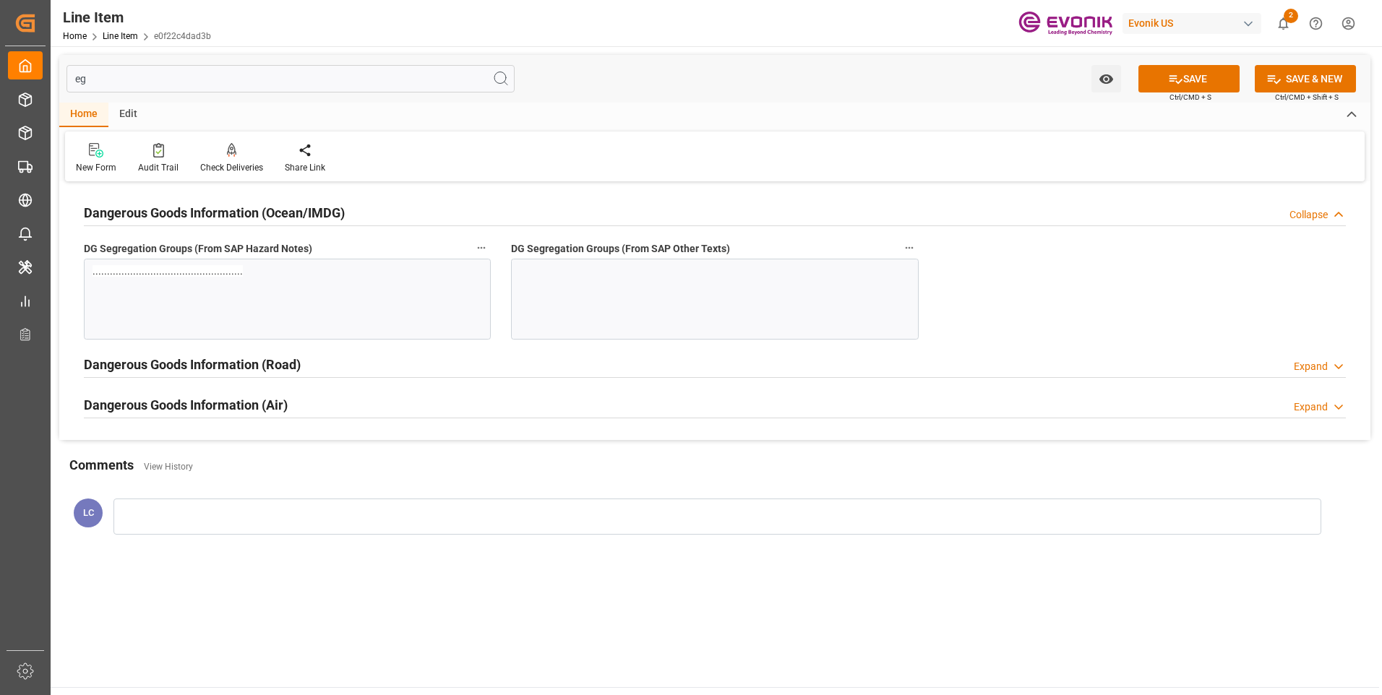
click at [612, 291] on div at bounding box center [714, 299] width 407 height 81
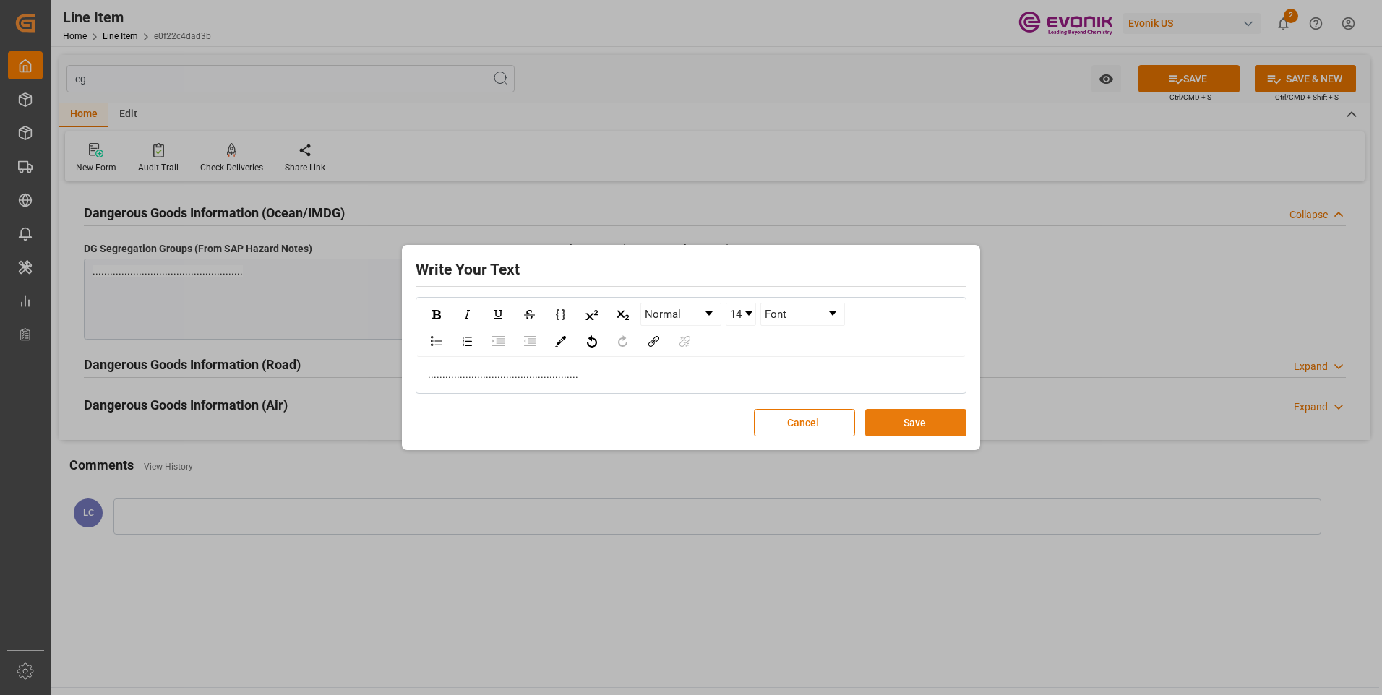
click at [921, 421] on button "Save" at bounding box center [915, 422] width 101 height 27
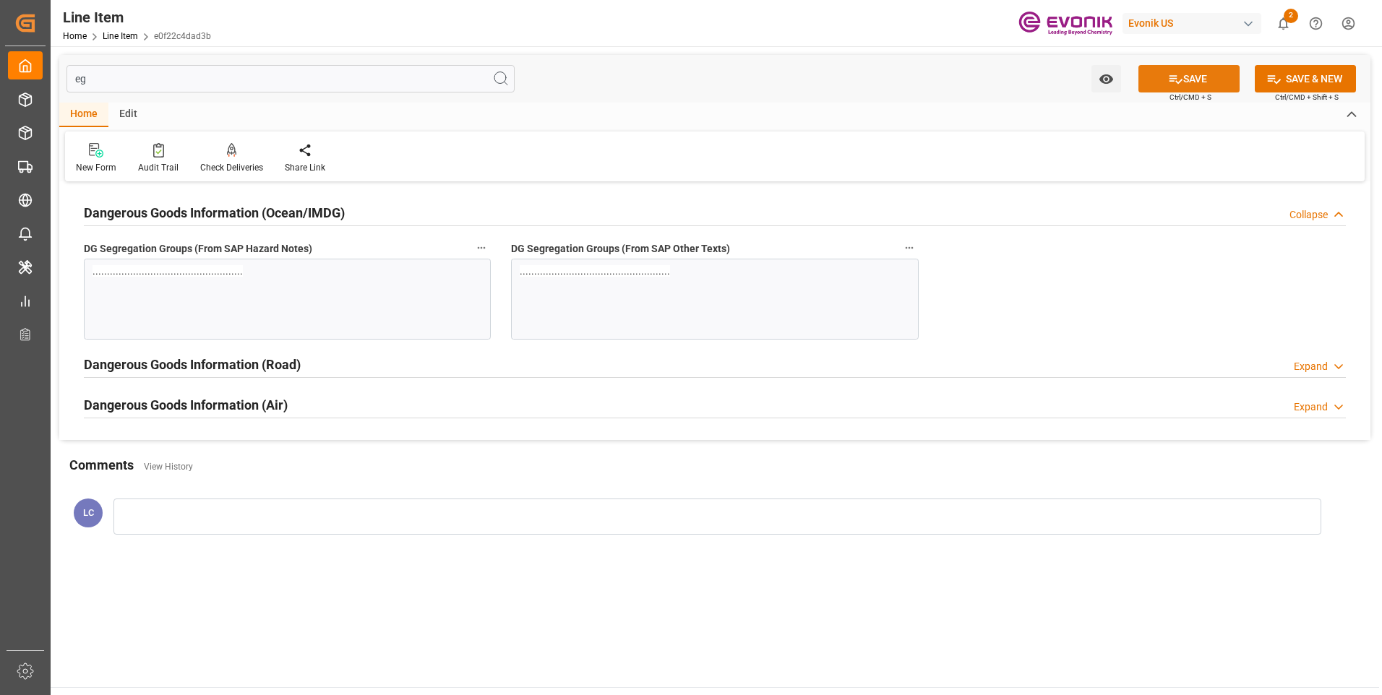
click at [1177, 80] on icon at bounding box center [1175, 79] width 13 height 9
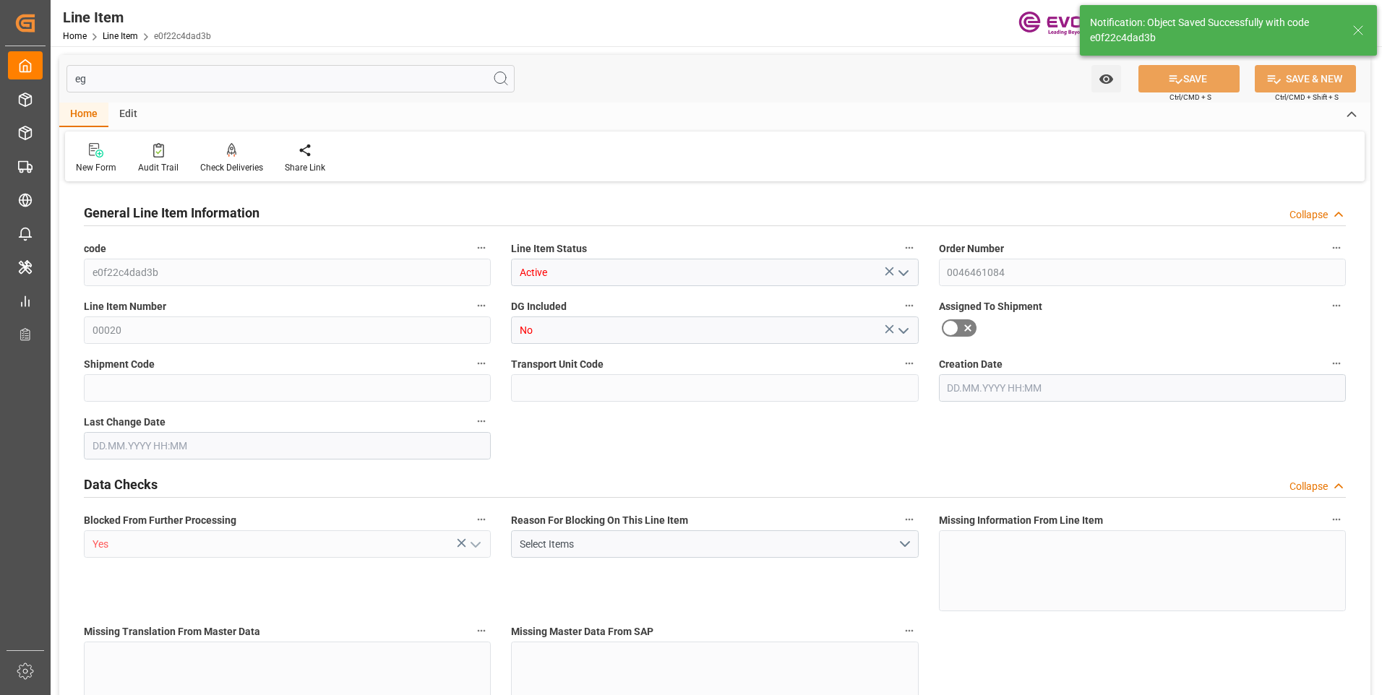
type input "18"
type input "8295.3"
type input "8164.656"
type input "67.9493"
type input "36"
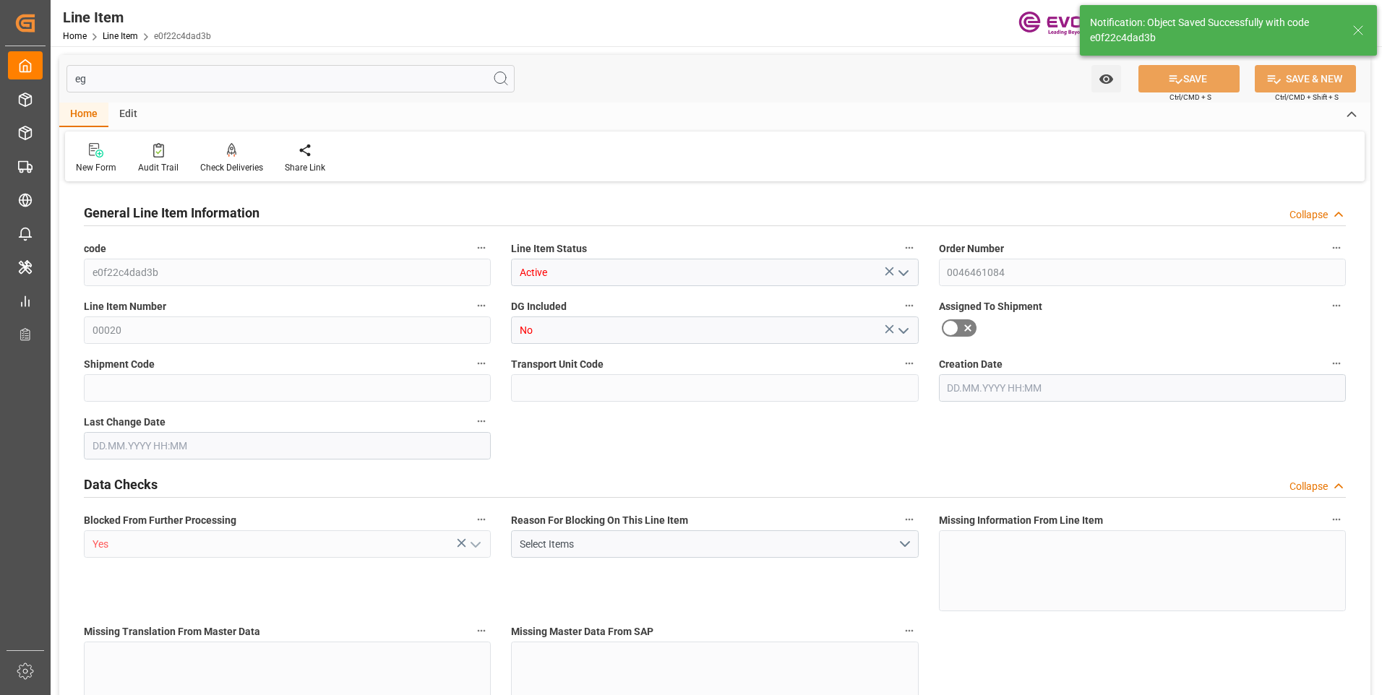
type input "8736.34"
type input "36"
type input "8295.3"
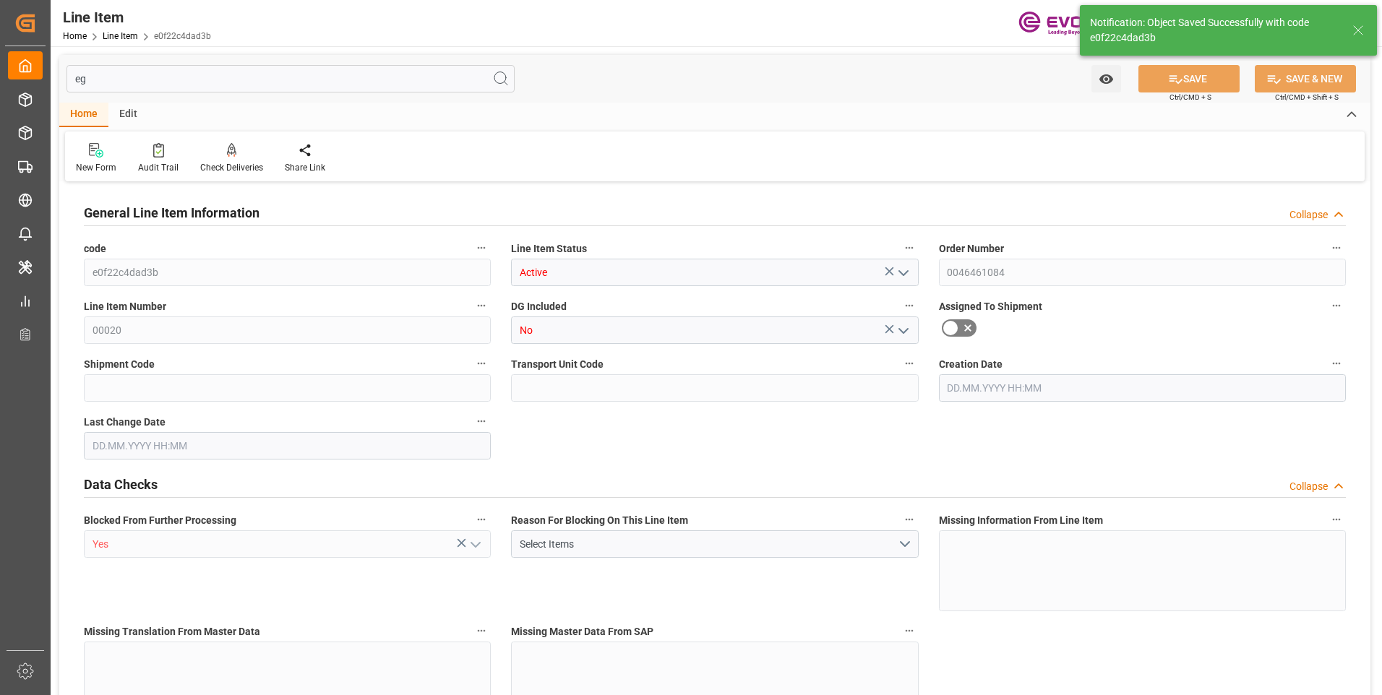
type input "8581.5"
type input "8164.656"
type input "67.9493"
type input "67949.28"
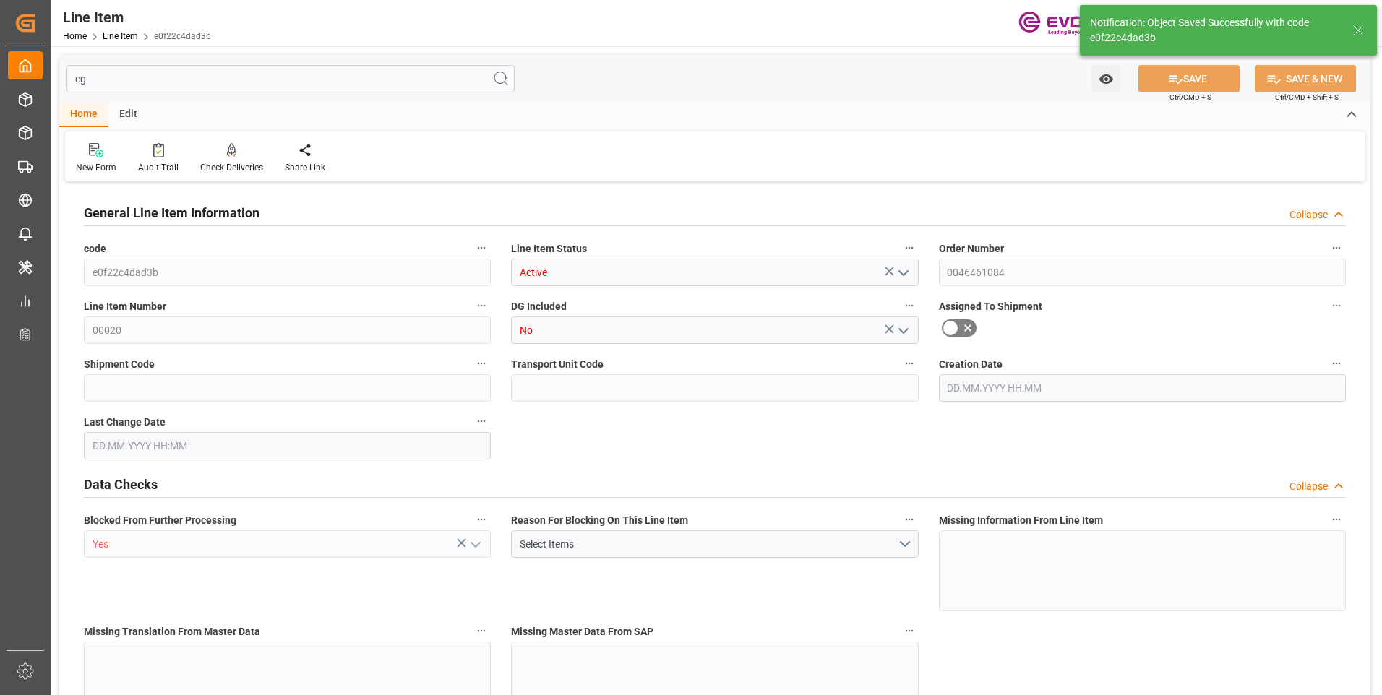
type input "0"
type input "[DATE] 18:41"
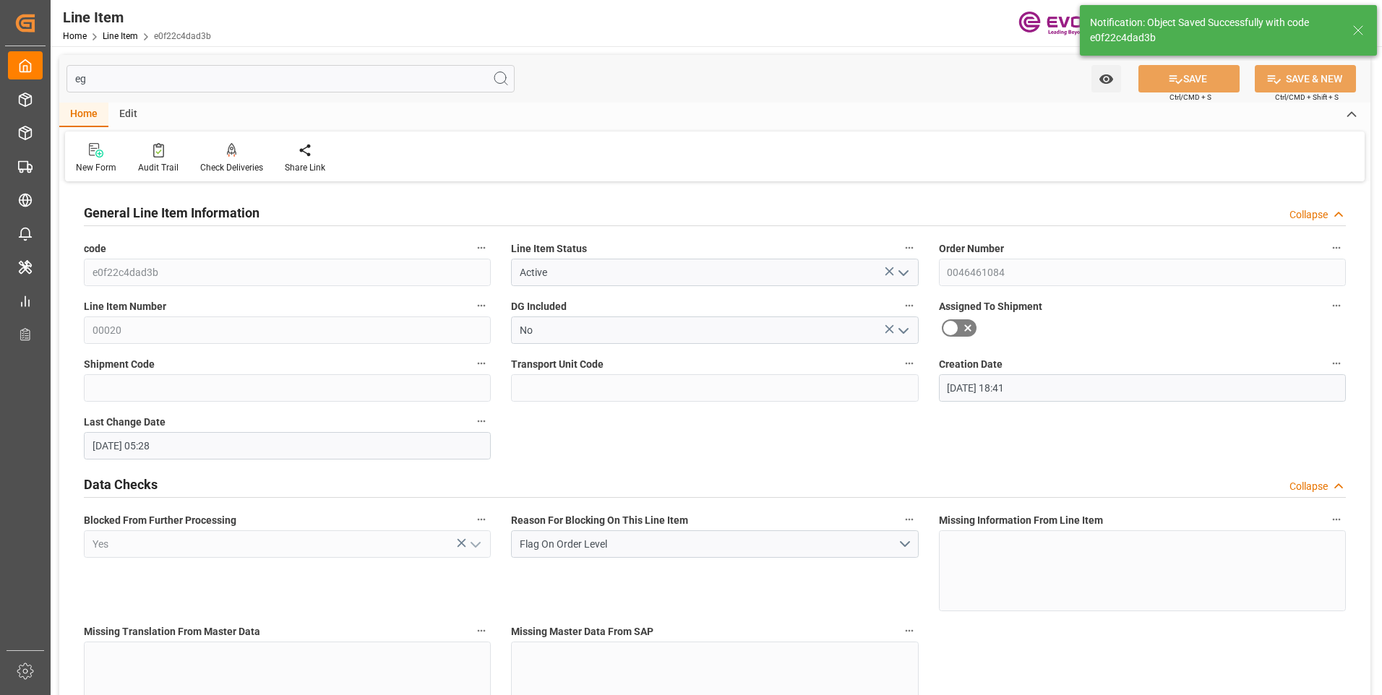
type input "26.08.2025 05:28"
type input "10.10.2025"
type input "25.09.2025"
type input "18.09.2025"
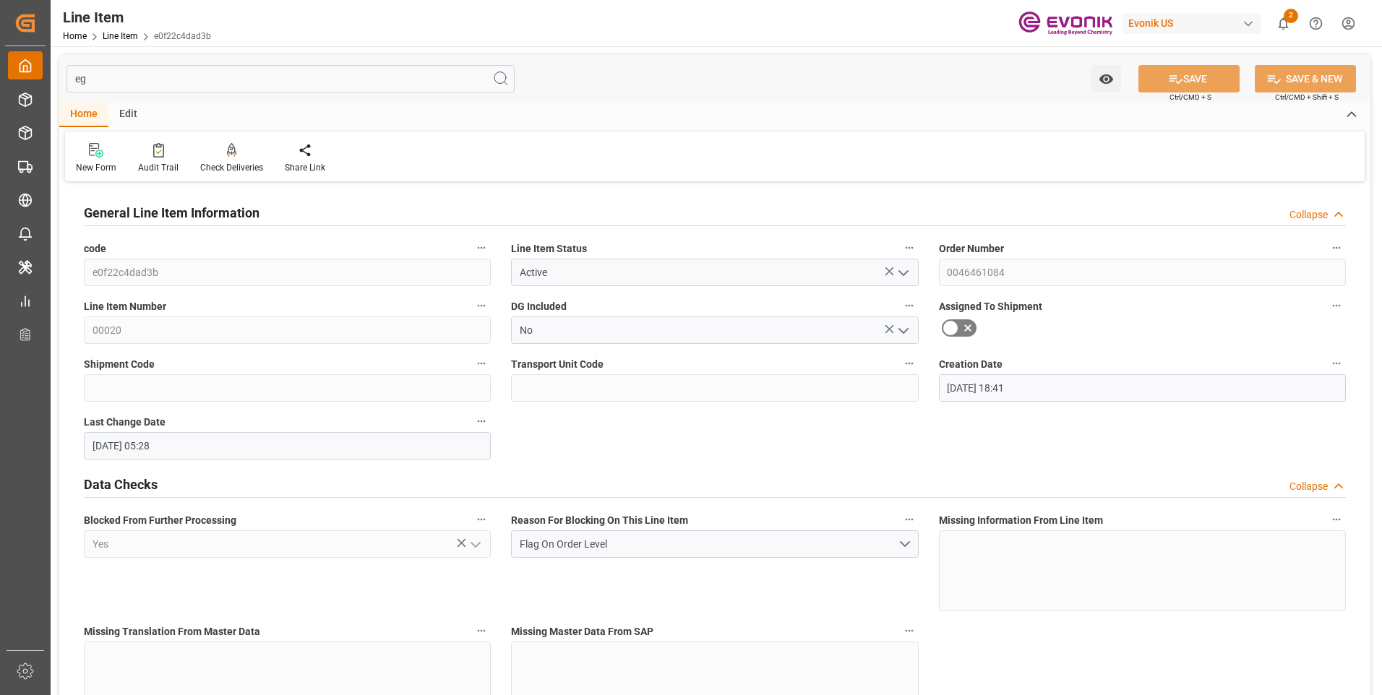
drag, startPoint x: 99, startPoint y: 78, endPoint x: 56, endPoint y: 78, distance: 43.4
click at [50, 77] on div "Created by potrace 1.15, written by Peter Selinger 2001-2017 Created by potrace…" at bounding box center [691, 347] width 1382 height 695
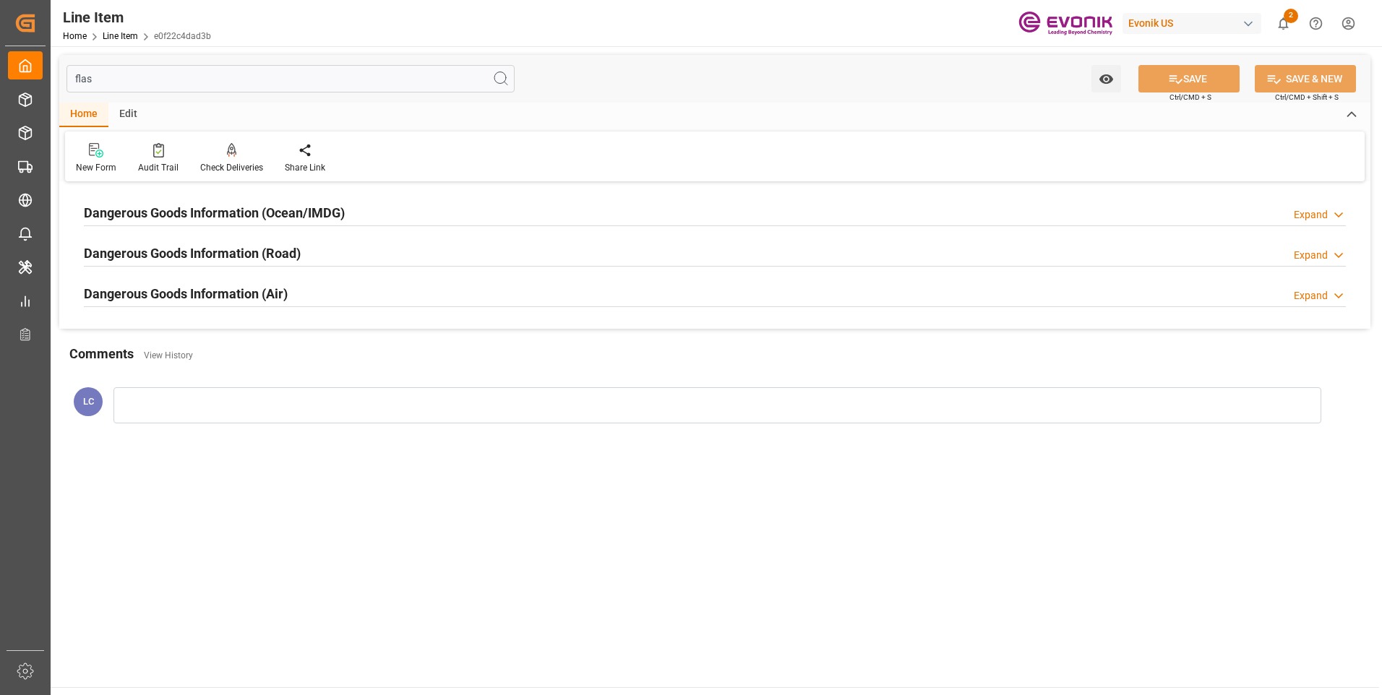
type input "flas"
click at [224, 220] on h2 "Dangerous Goods Information (Ocean/IMDG)" at bounding box center [214, 213] width 261 height 20
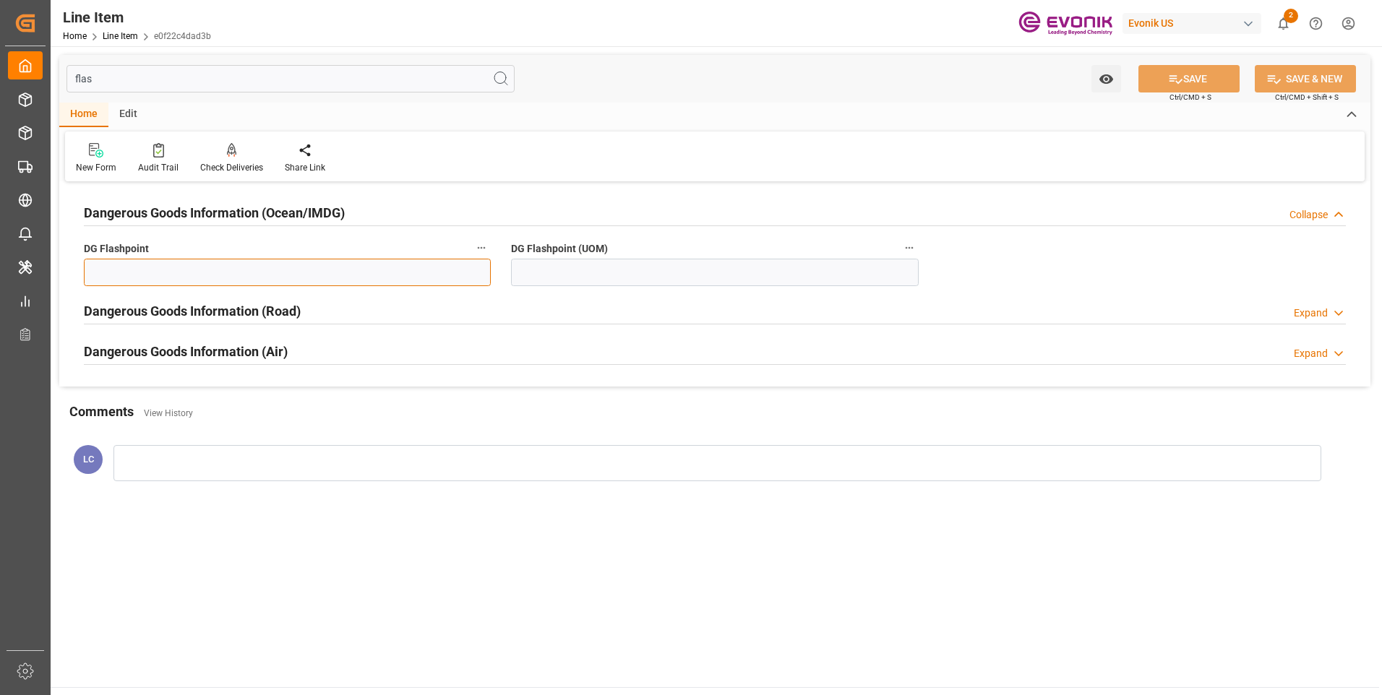
click at [369, 284] on input "text" at bounding box center [287, 272] width 407 height 27
type input "99.99"
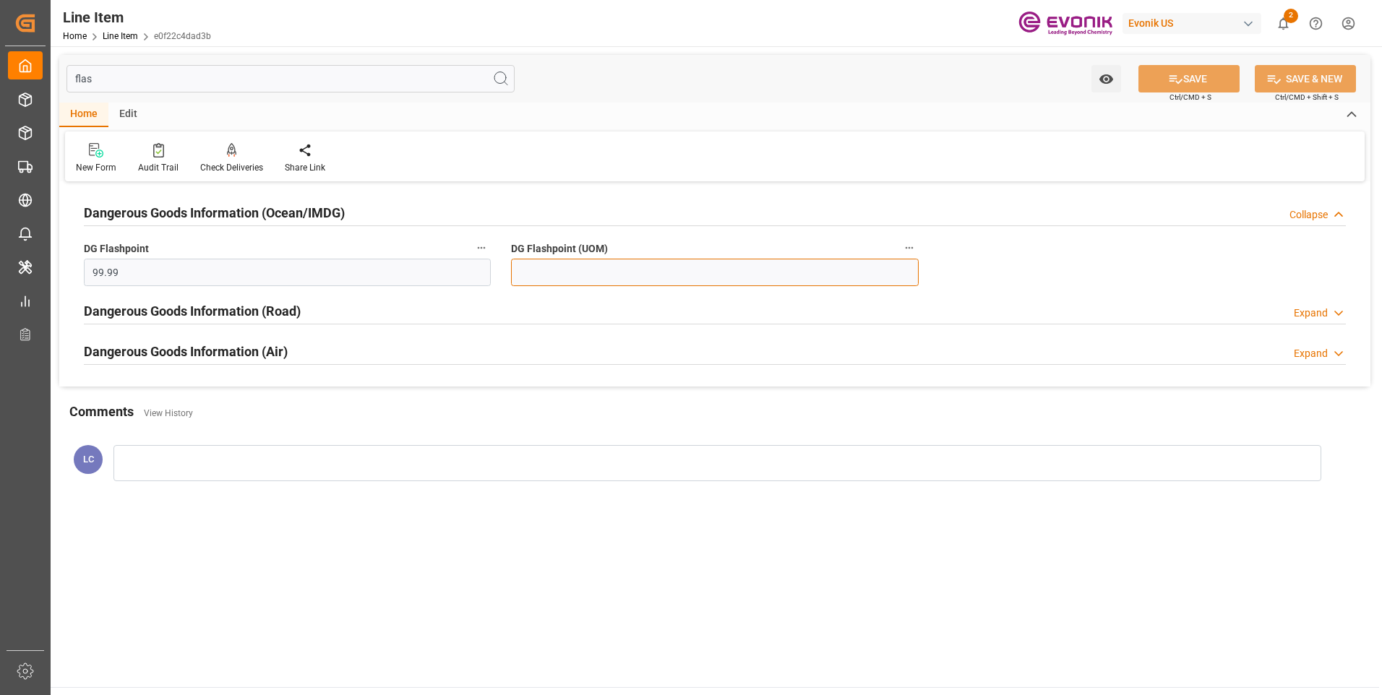
type input "99.99"
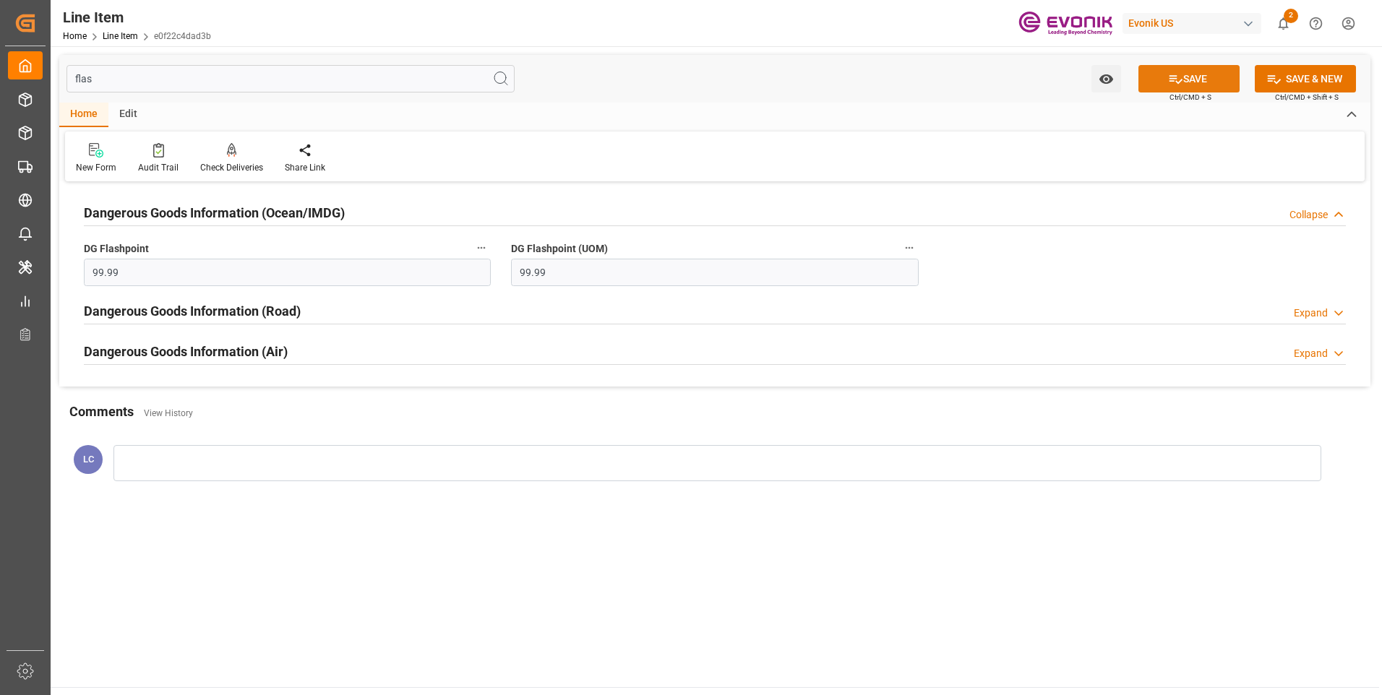
click at [1177, 82] on icon at bounding box center [1175, 79] width 13 height 9
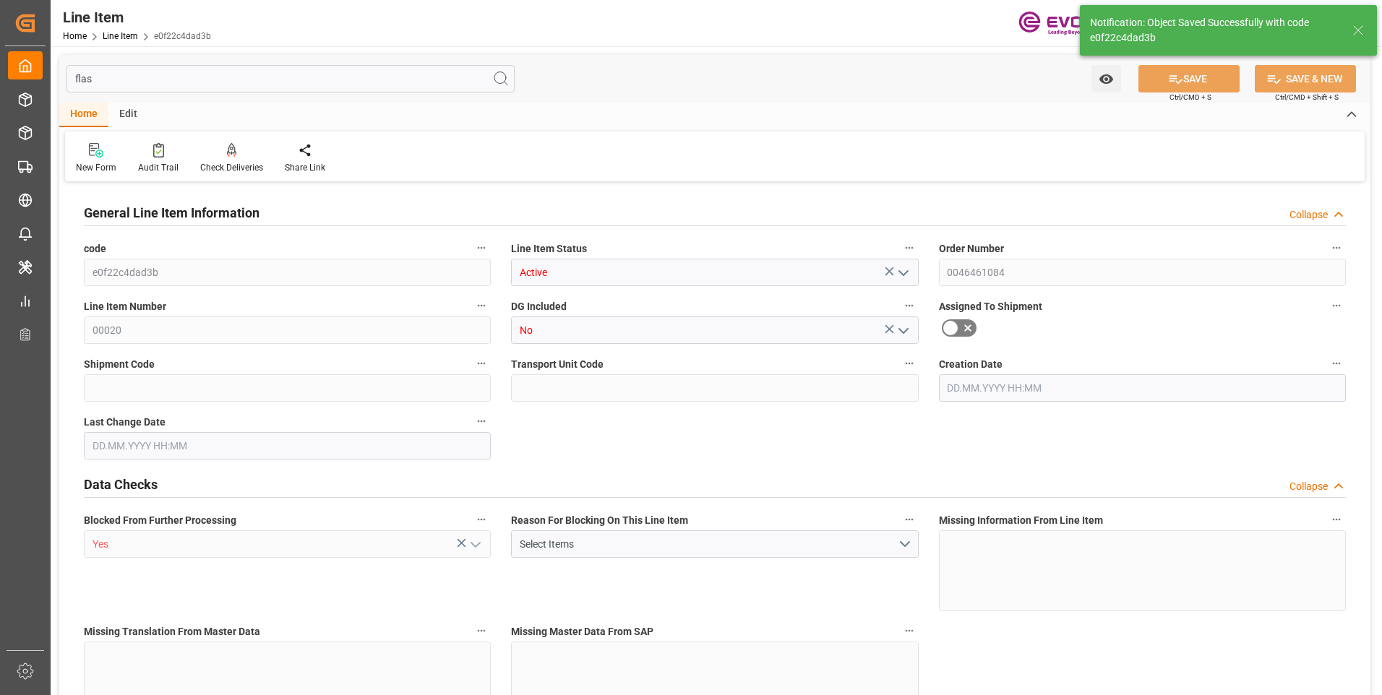
type input "18"
type input "8295.3"
type input "8164.656"
type input "67.9493"
type input "36"
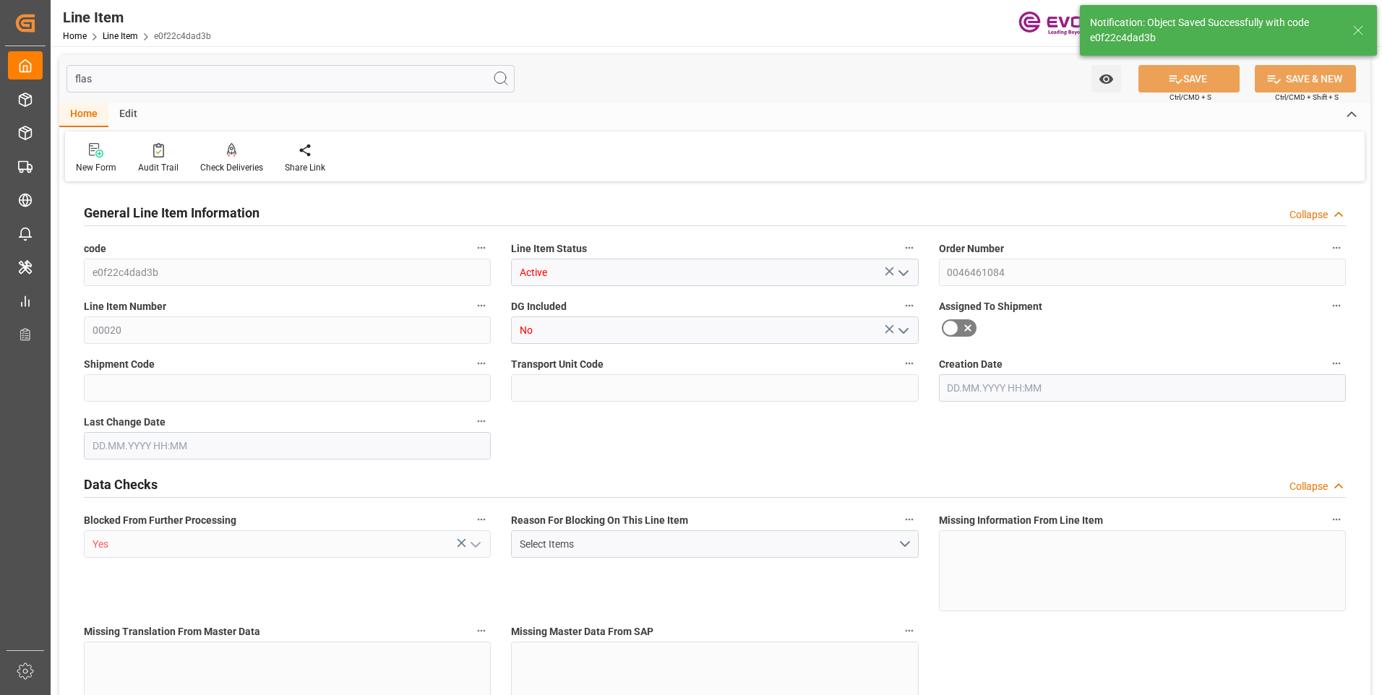
type input "8736.34"
type input "36"
type input "8295.3"
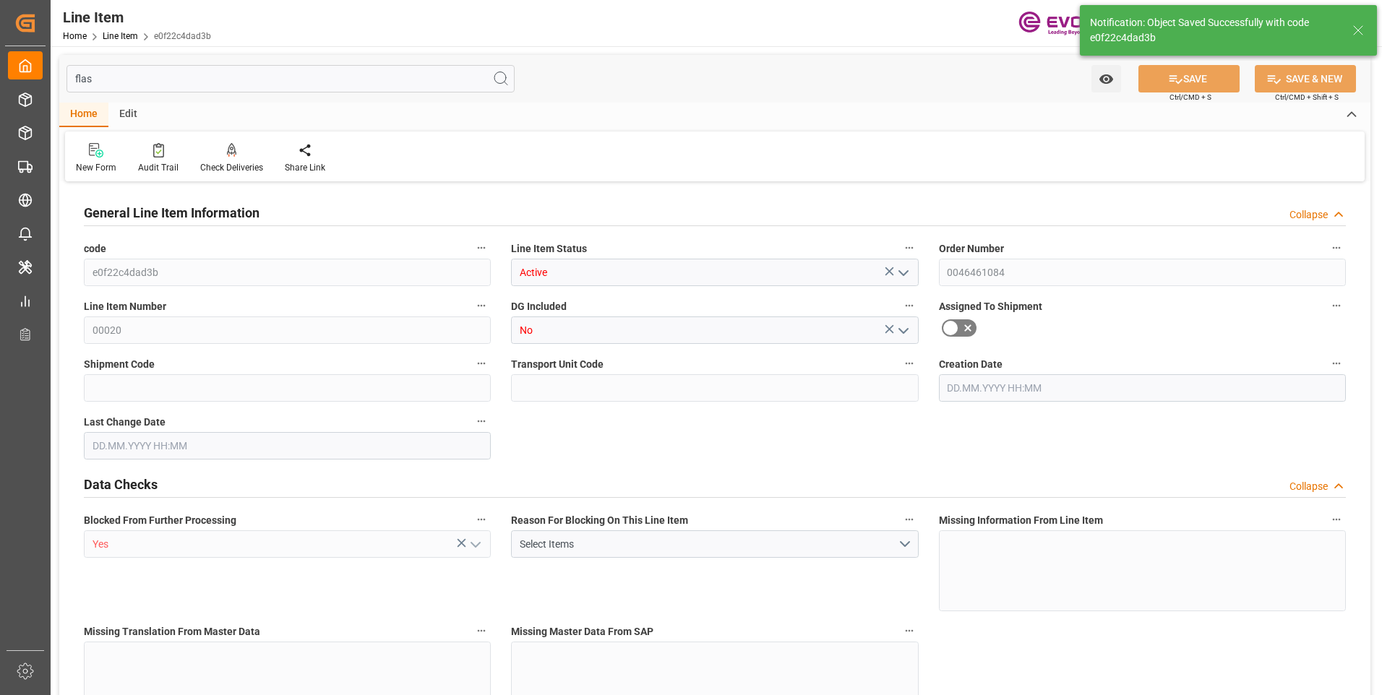
type input "8581.5"
type input "8164.656"
type input "67.9493"
type input "67949.28"
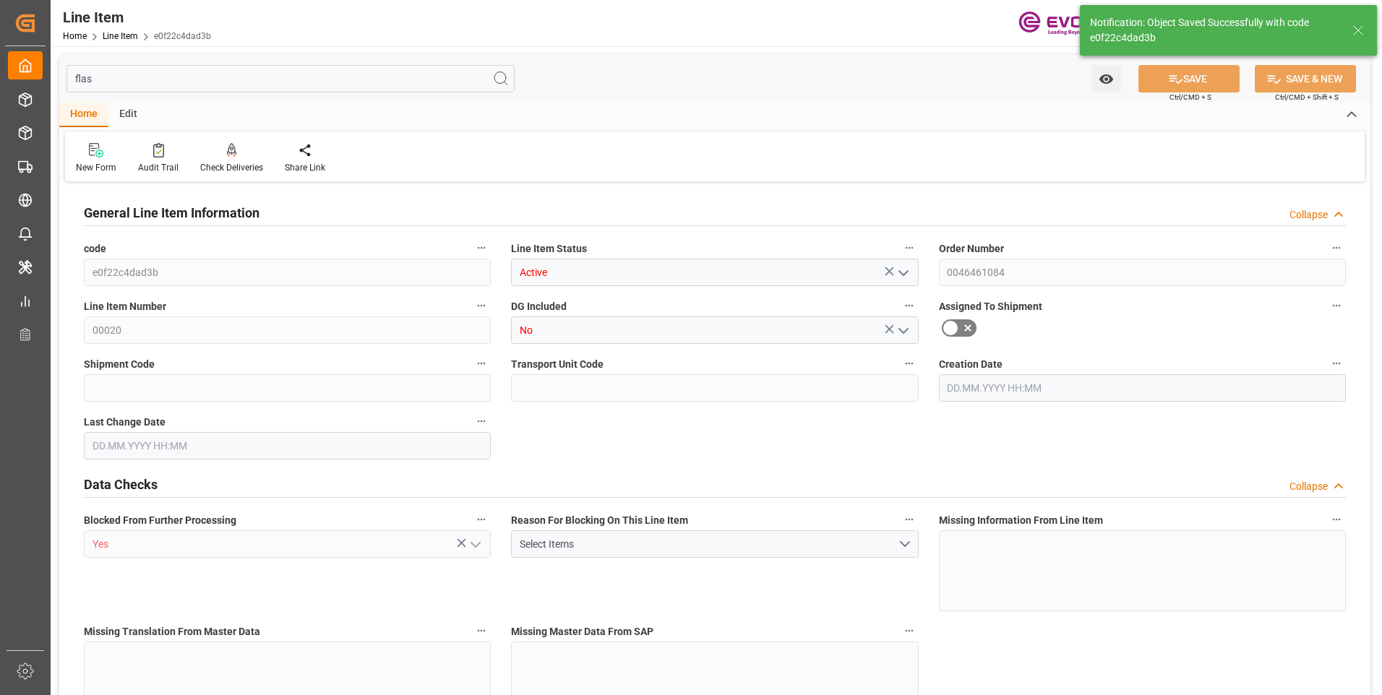
type input "0"
type input "[DATE] 18:41"
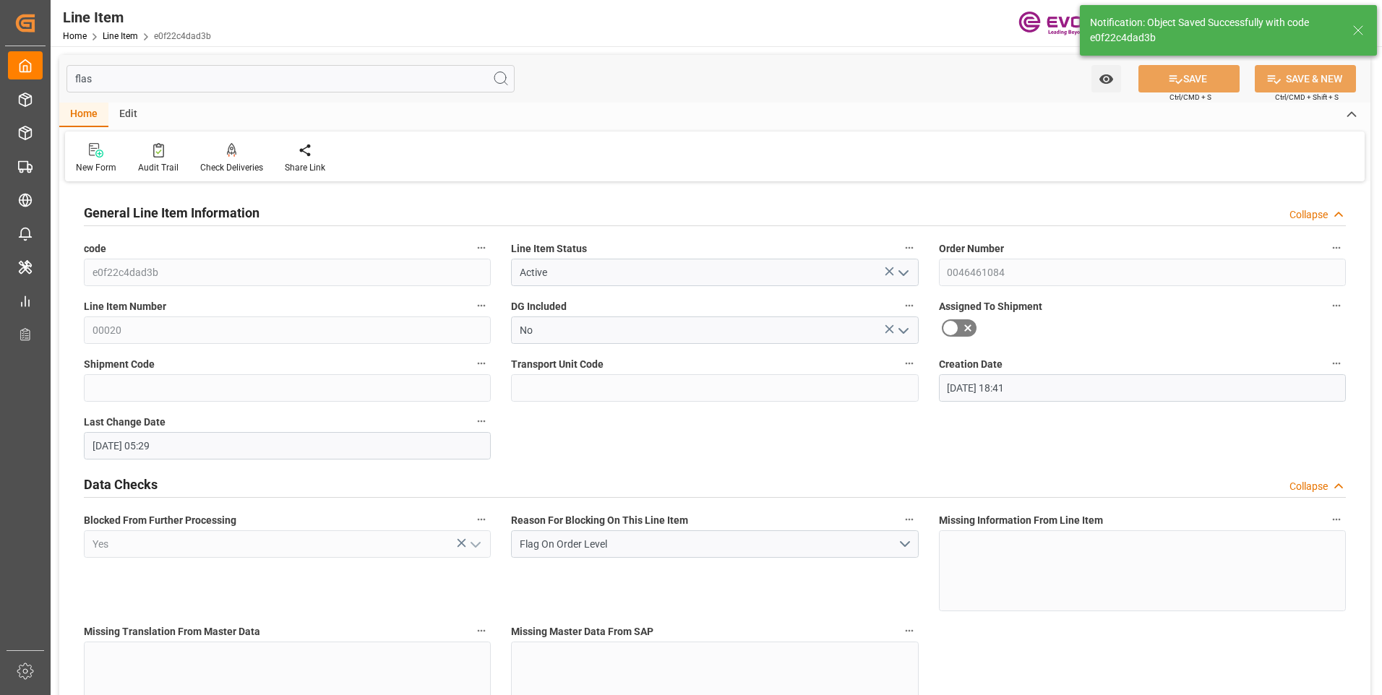
type input "26.08.2025 05:29"
type input "10.10.2025"
type input "25.09.2025"
type input "18.09.2025"
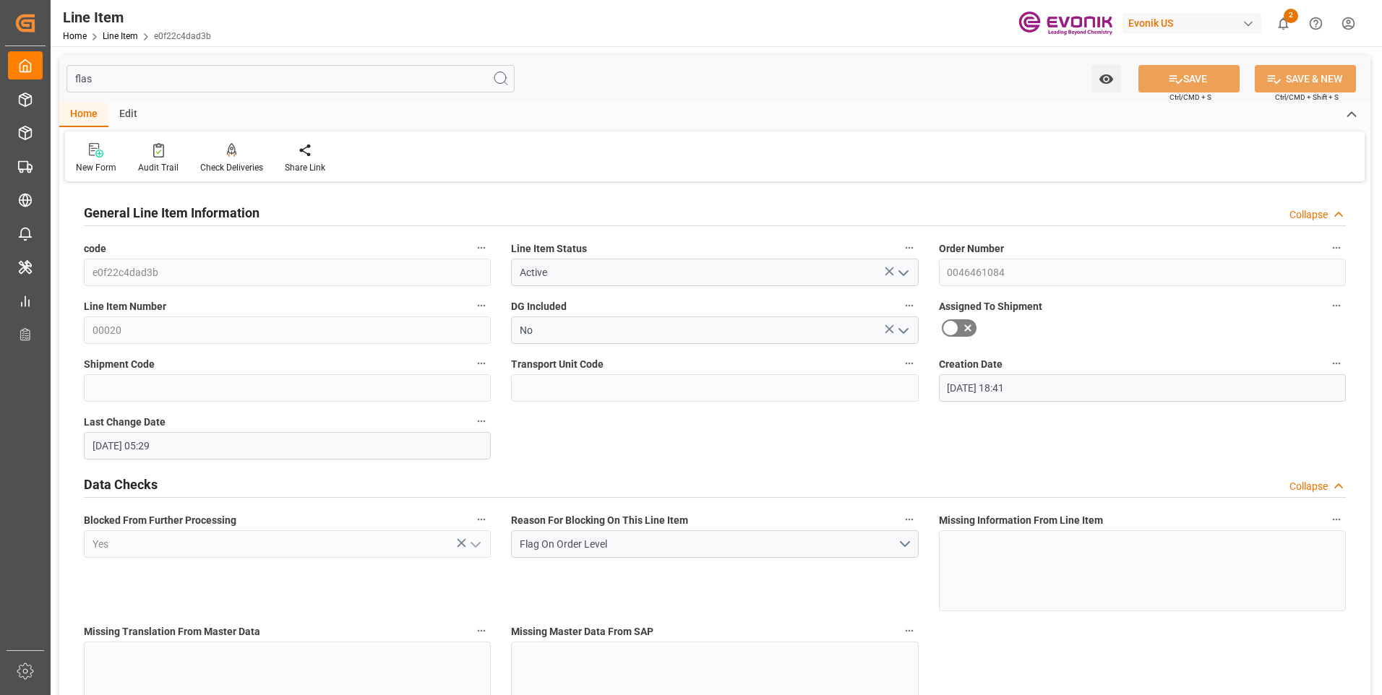
drag, startPoint x: 120, startPoint y: 85, endPoint x: 30, endPoint y: 76, distance: 90.0
click at [37, 77] on div "Created by potrace 1.15, written by Peter Selinger 2001-2017 Created by potrace…" at bounding box center [691, 347] width 1382 height 695
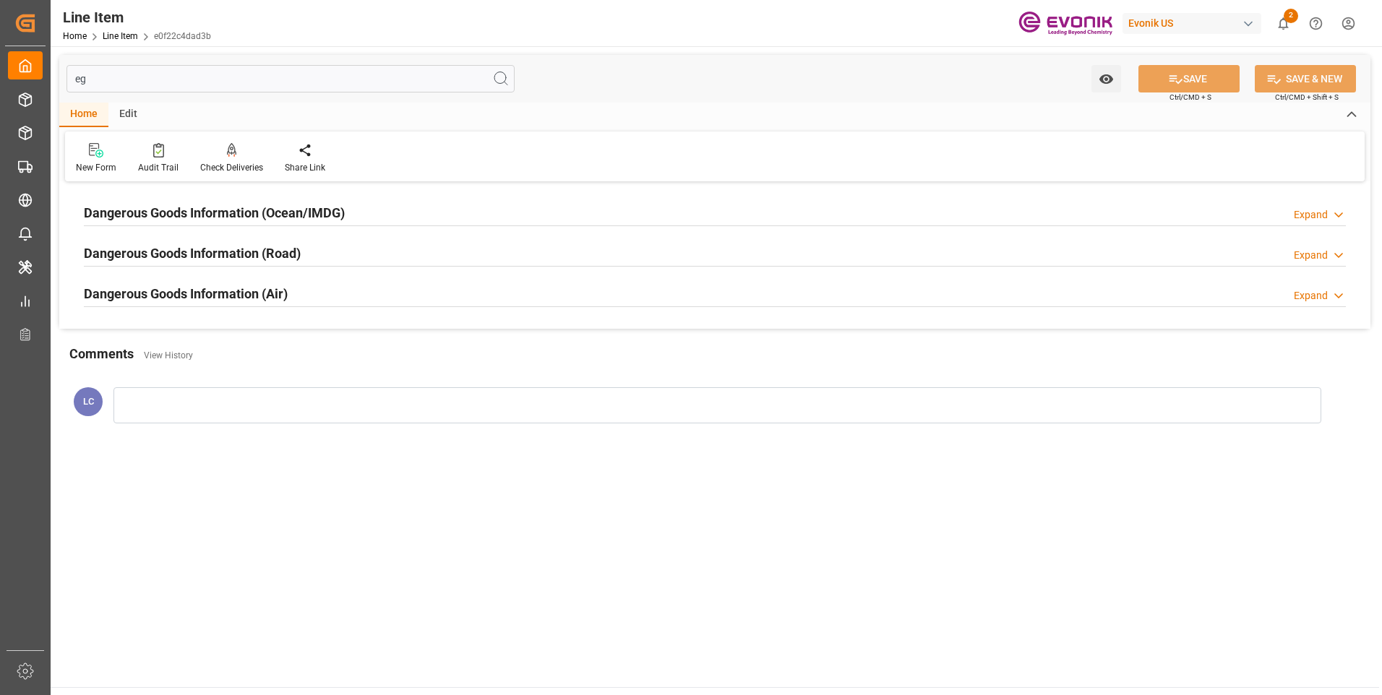
type input "eg"
click at [287, 215] on h2 "Dangerous Goods Information (Ocean/IMDG)" at bounding box center [214, 213] width 261 height 20
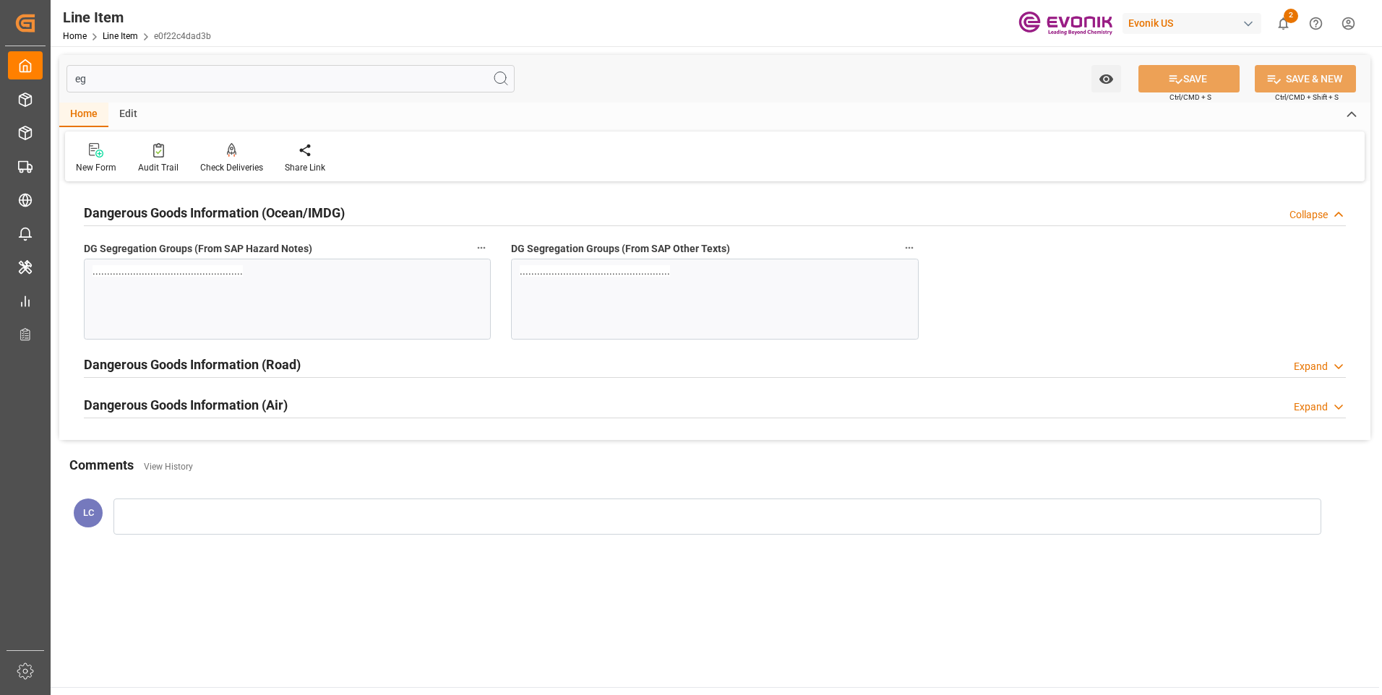
click at [287, 215] on h2 "Dangerous Goods Information (Ocean/IMDG)" at bounding box center [214, 213] width 261 height 20
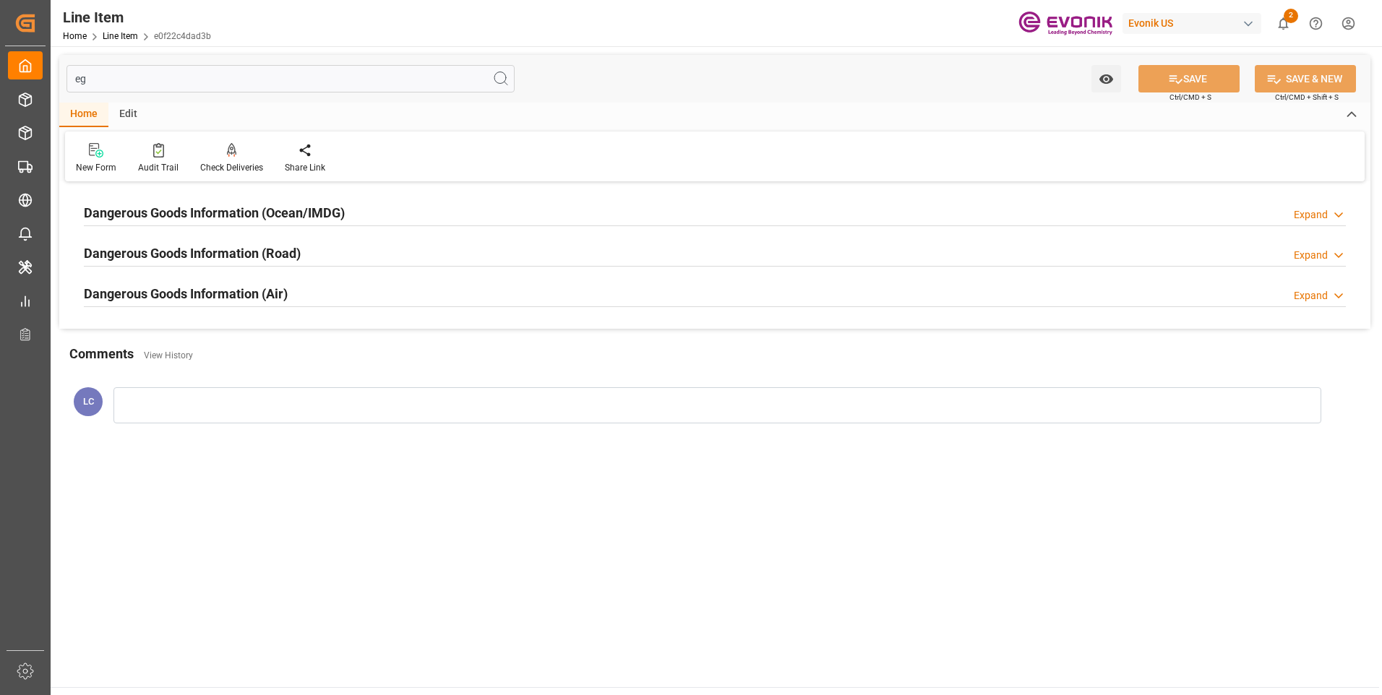
drag, startPoint x: 114, startPoint y: 82, endPoint x: 50, endPoint y: 74, distance: 64.7
click at [55, 74] on div "eg Watch Option SAVE Ctrl/CMD + S SAVE & NEW Ctrl/CMD + Shift + S Home Edit New…" at bounding box center [715, 250] width 1328 height 409
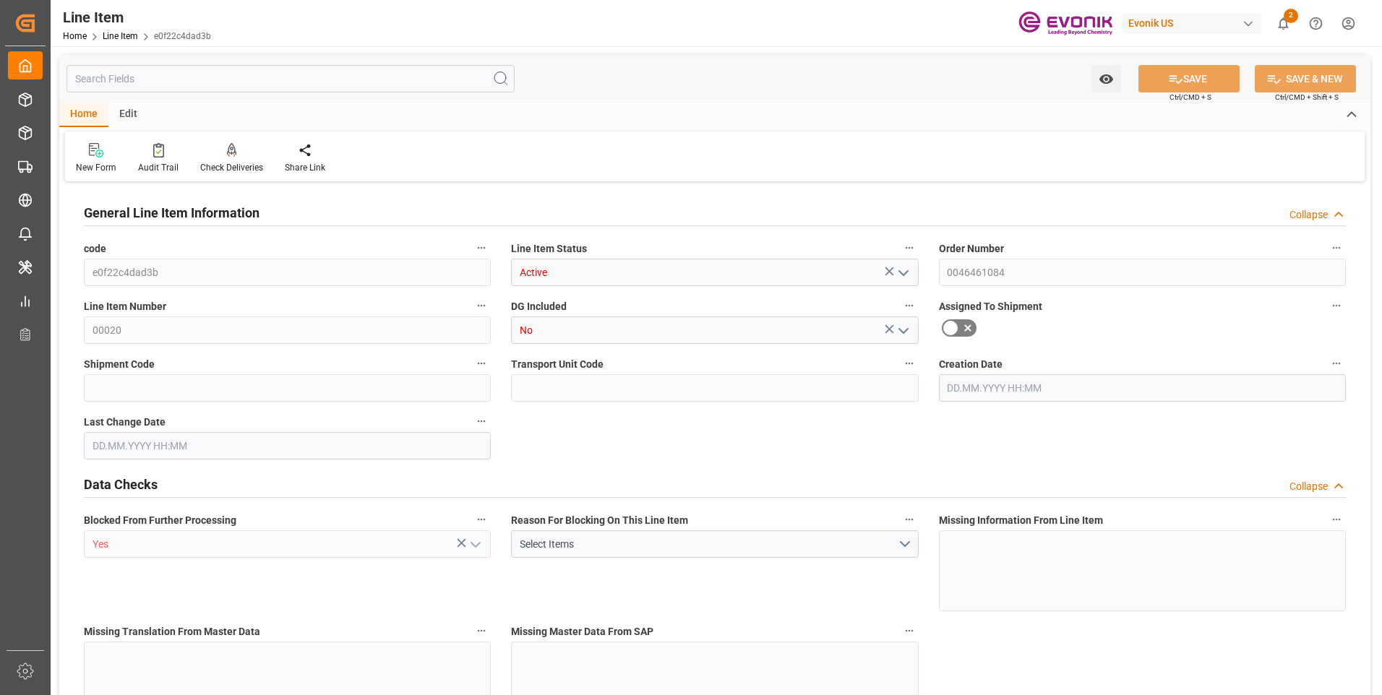
type input "e0f22c4dad3b"
type input "Active"
type input "0046461084"
type input "00020"
type input "No"
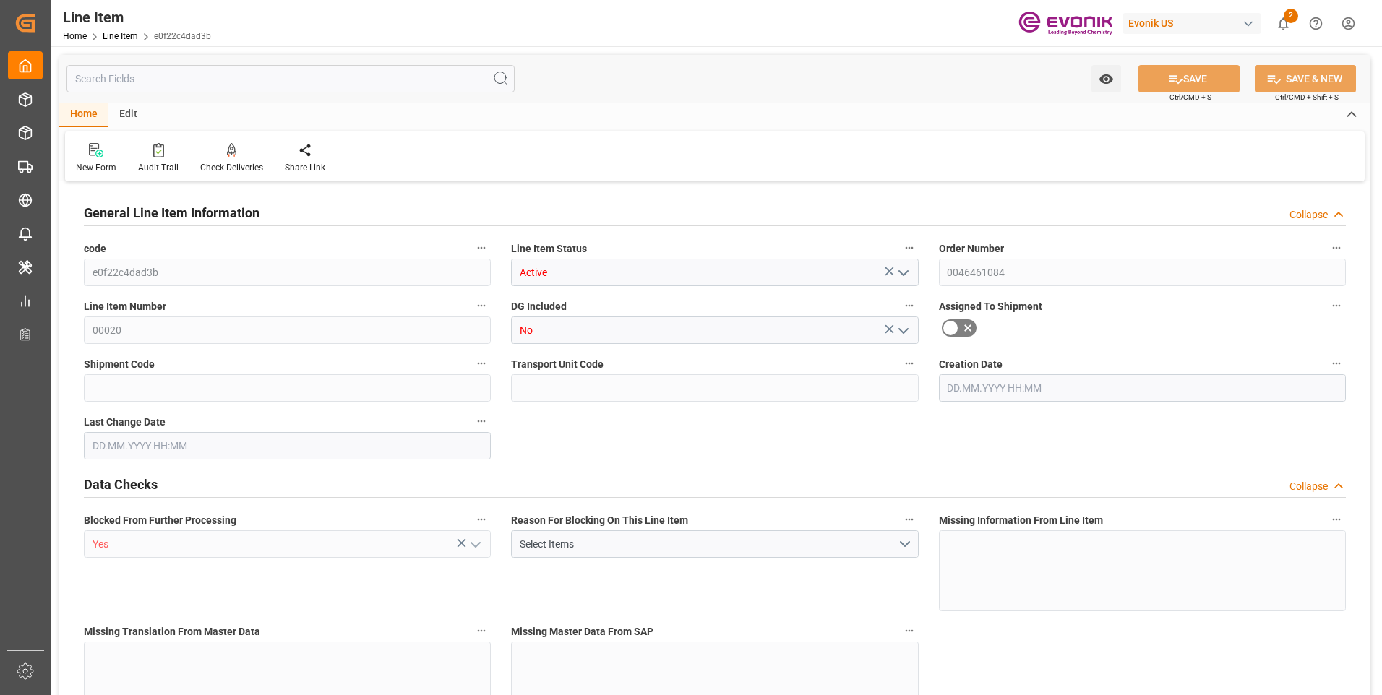
type input "Yes"
type input "BG"
type input "No"
type input "99111378"
type textarea "ZDE165:ETO:FIBC500LB:1000HP:I2:P:$"
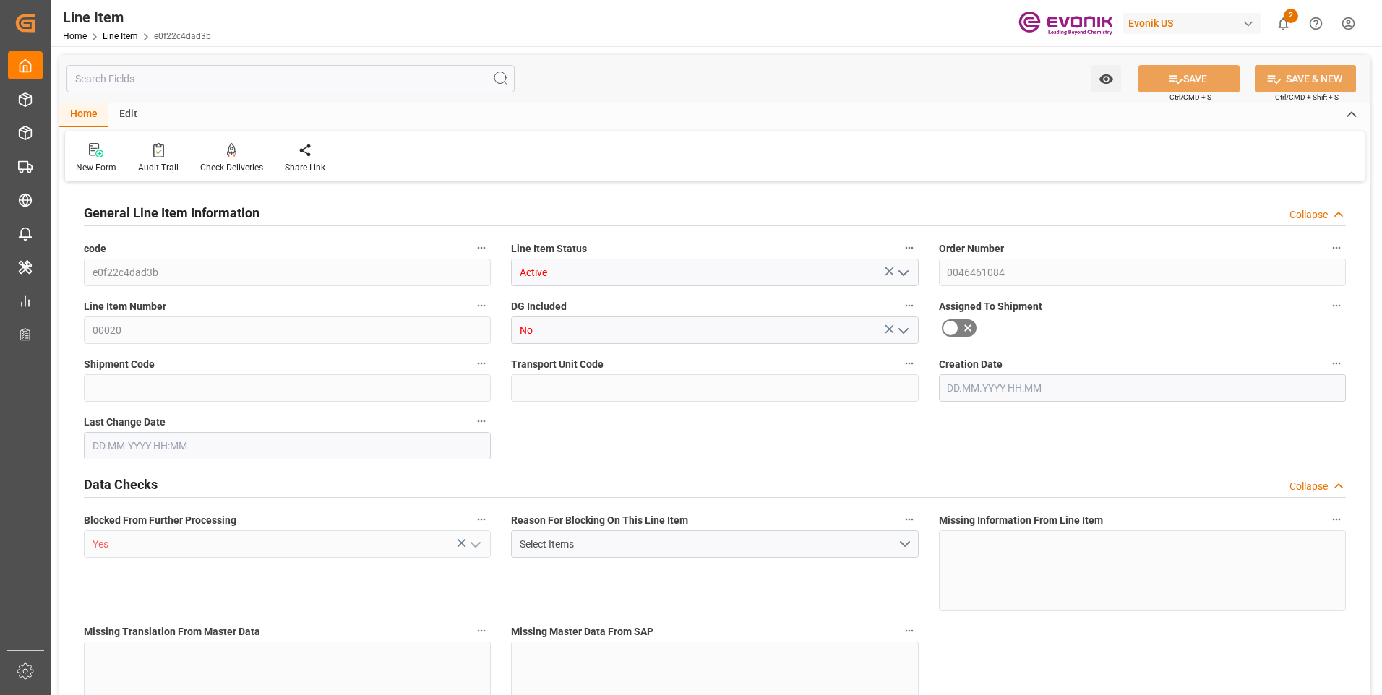
type input "USD"
type input "PACK"
type input "281122"
type input "EAR99"
type input "US"
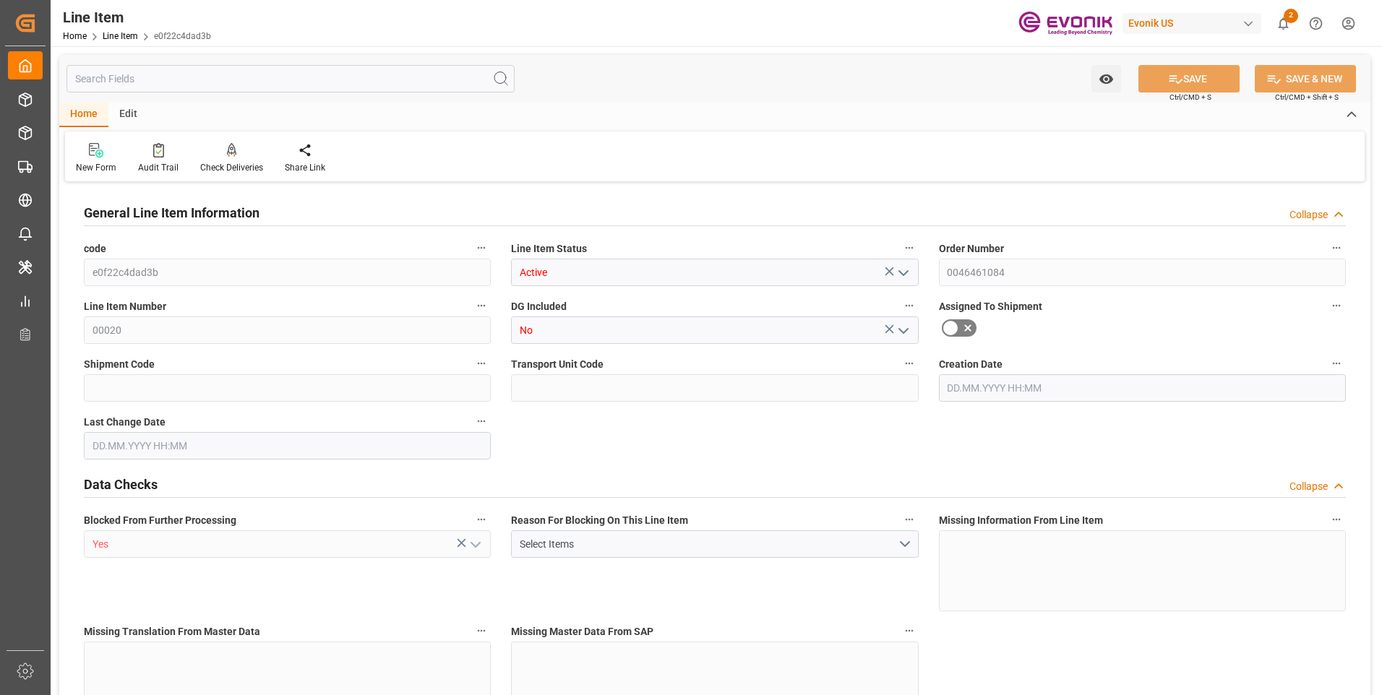
type input "BG"
type input "43"
type input "KGM"
type textarea "KGM"
type input "KGM"
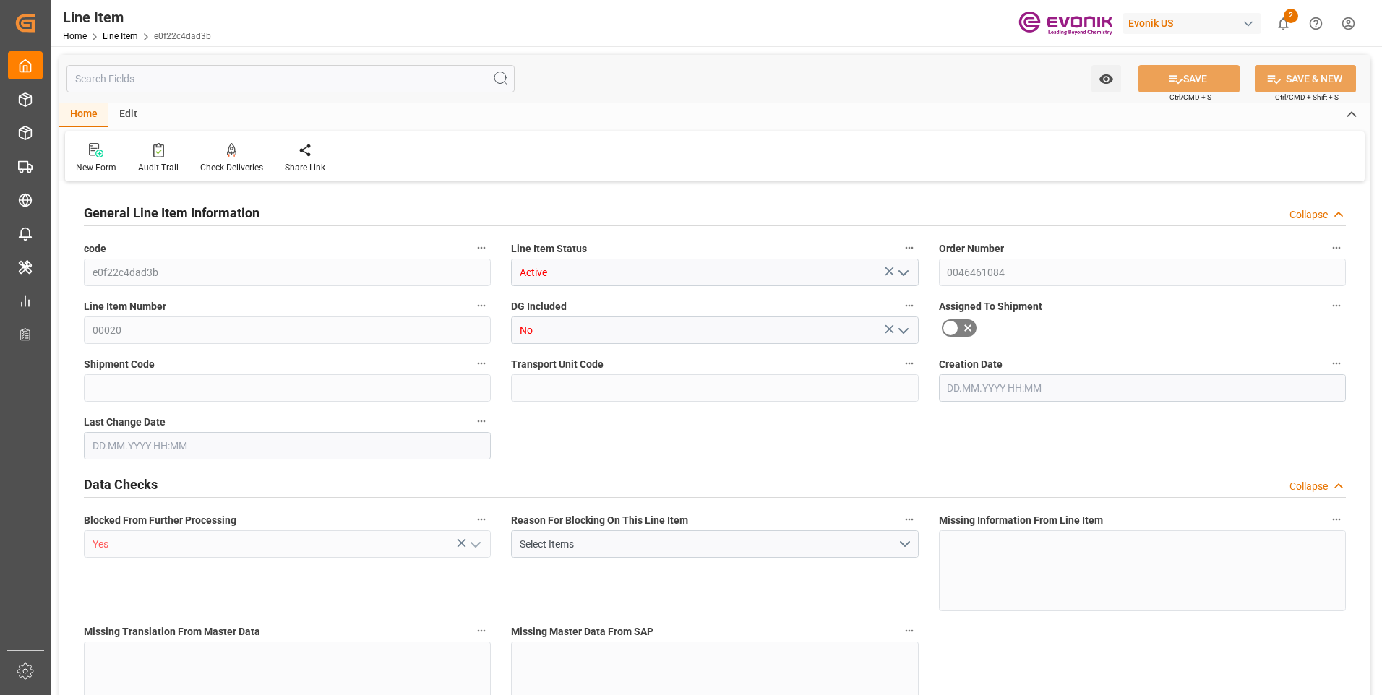
type input "KGM"
type textarea "KGM"
type input "M3"
type textarea "DMQ"
type input "M3"
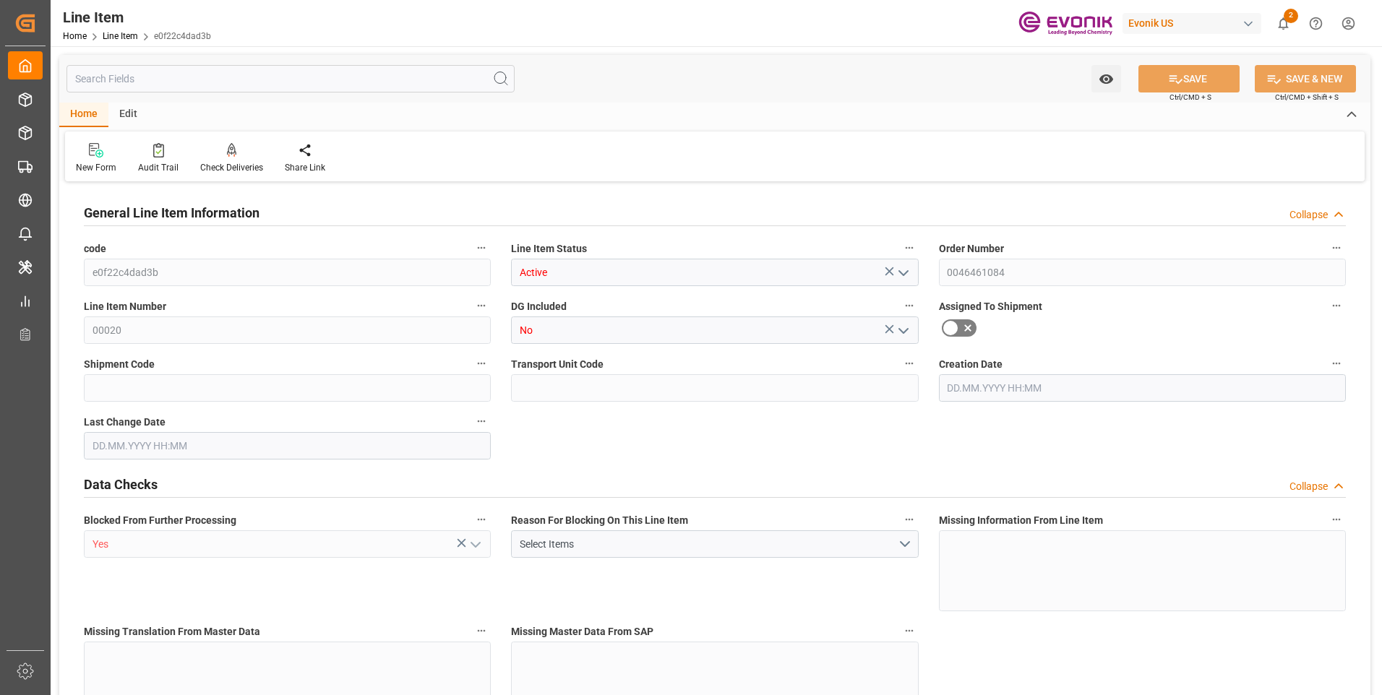
type input "18"
type input "8295.3"
type input "8164.656"
type input "67.9493"
type input "36"
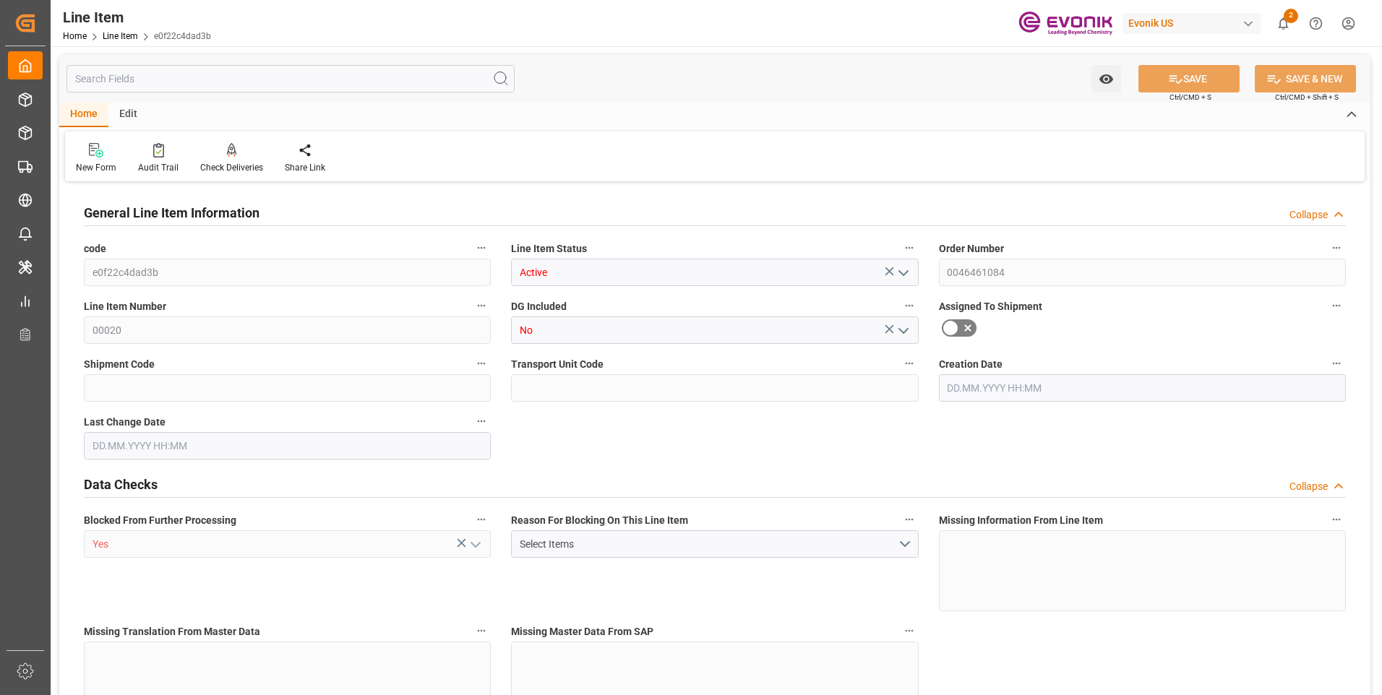
type input "8736.34"
type input "36"
type input "8295.3"
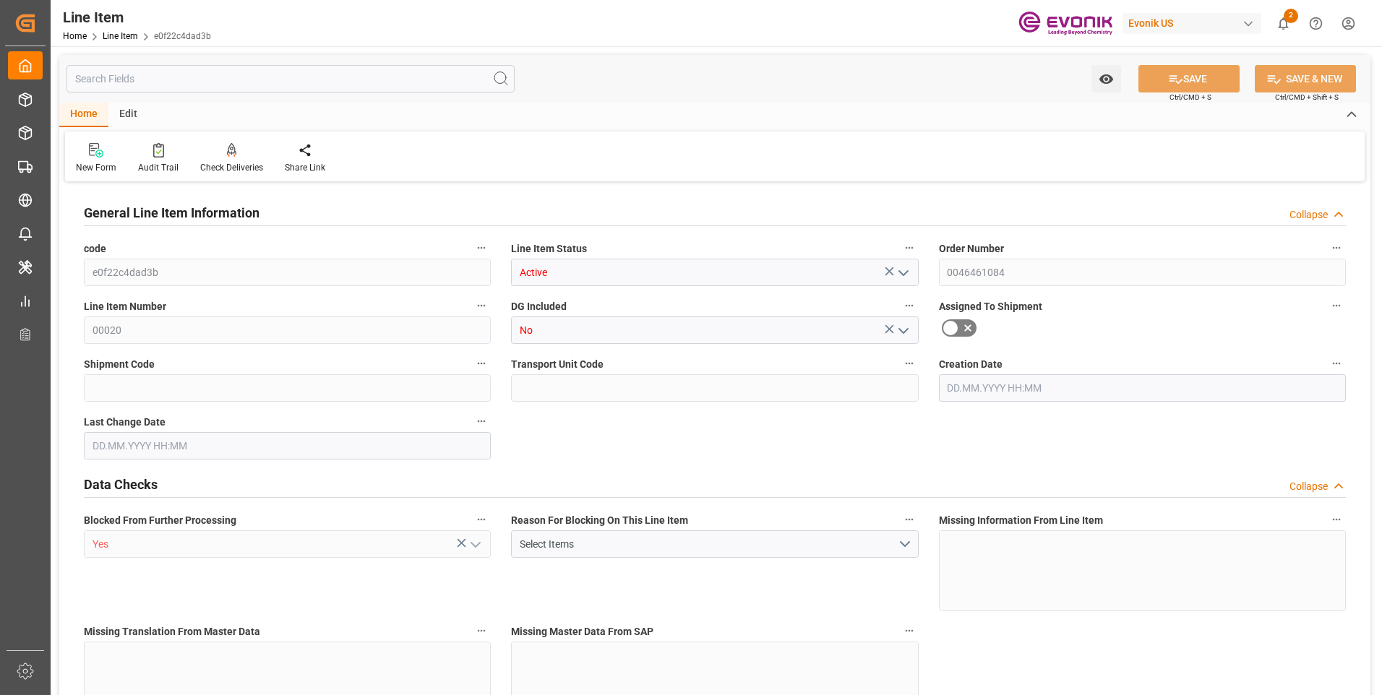
type input "8581.5"
type input "8164.656"
type input "67.9493"
type input "67949.28"
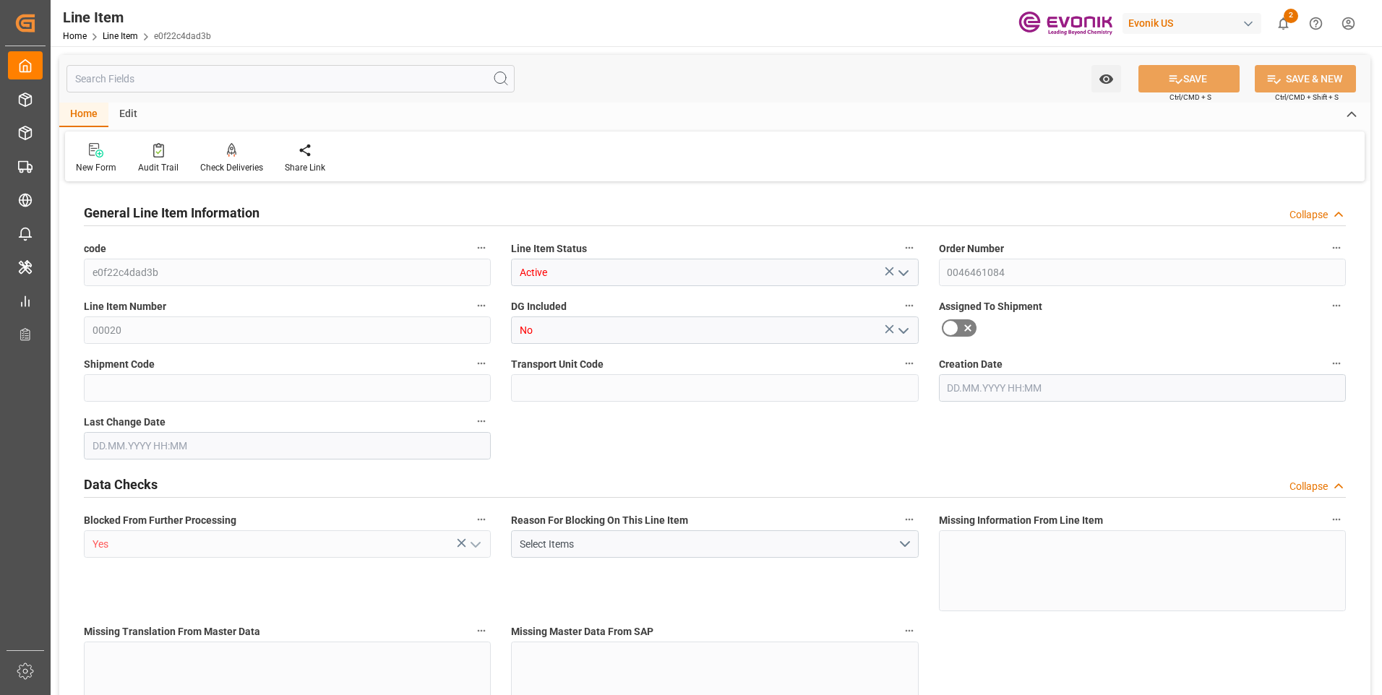
type input "0"
type input "25.08.2025 18:41"
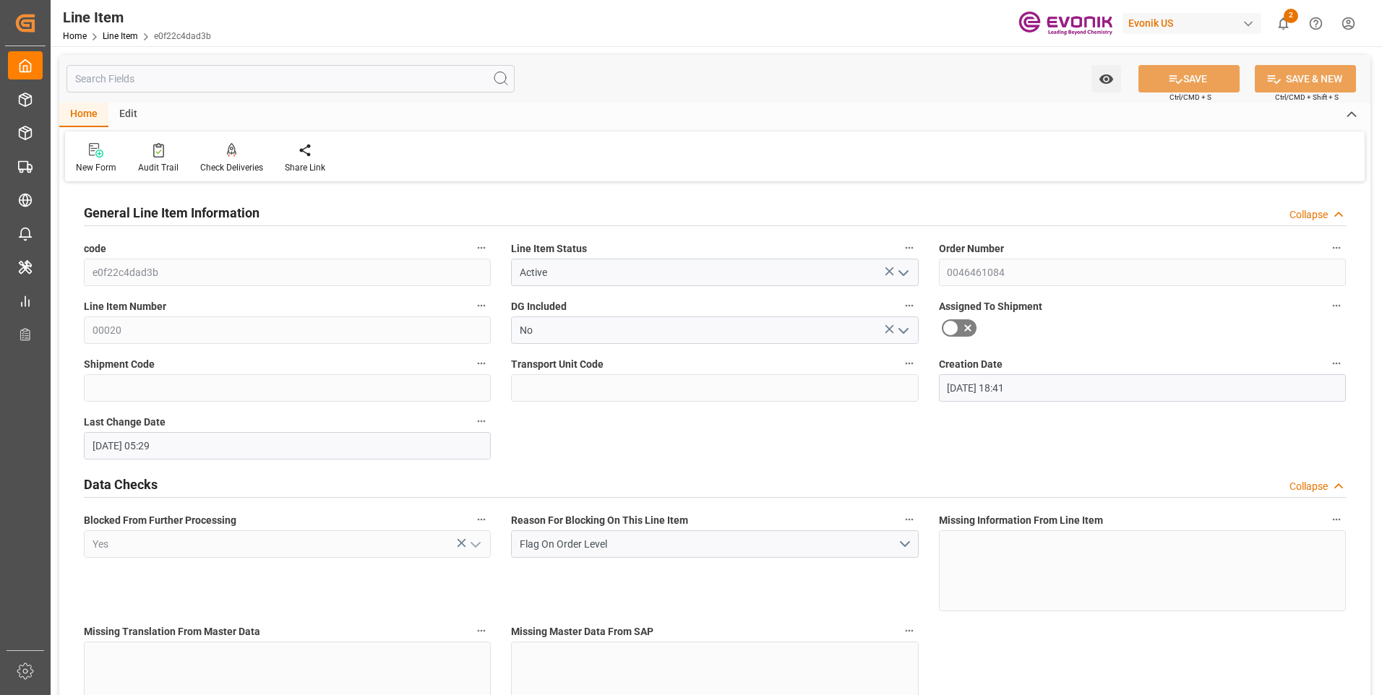
type input "26.08.2025 05:29"
type input "[DATE]"
type input "25.09.2025"
type input "18.09.2025"
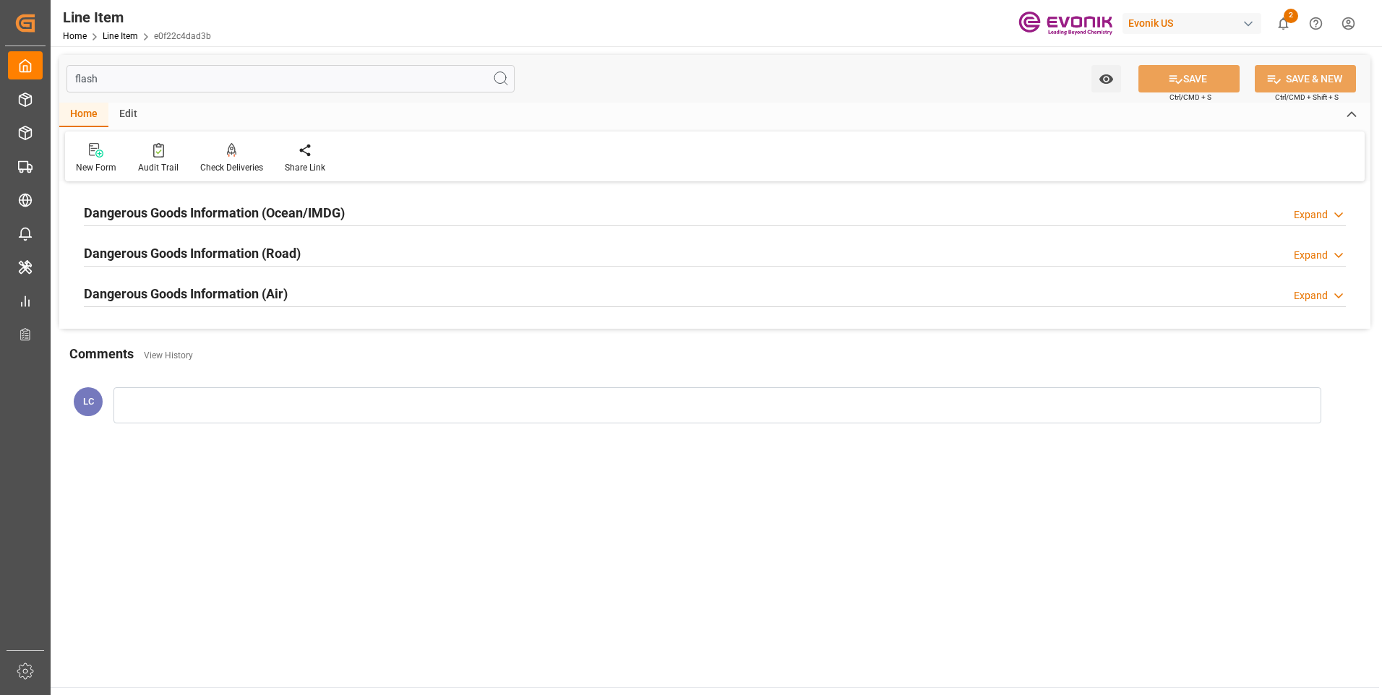
type input "flash"
click at [303, 219] on h2 "Dangerous Goods Information (Ocean/IMDG)" at bounding box center [214, 213] width 261 height 20
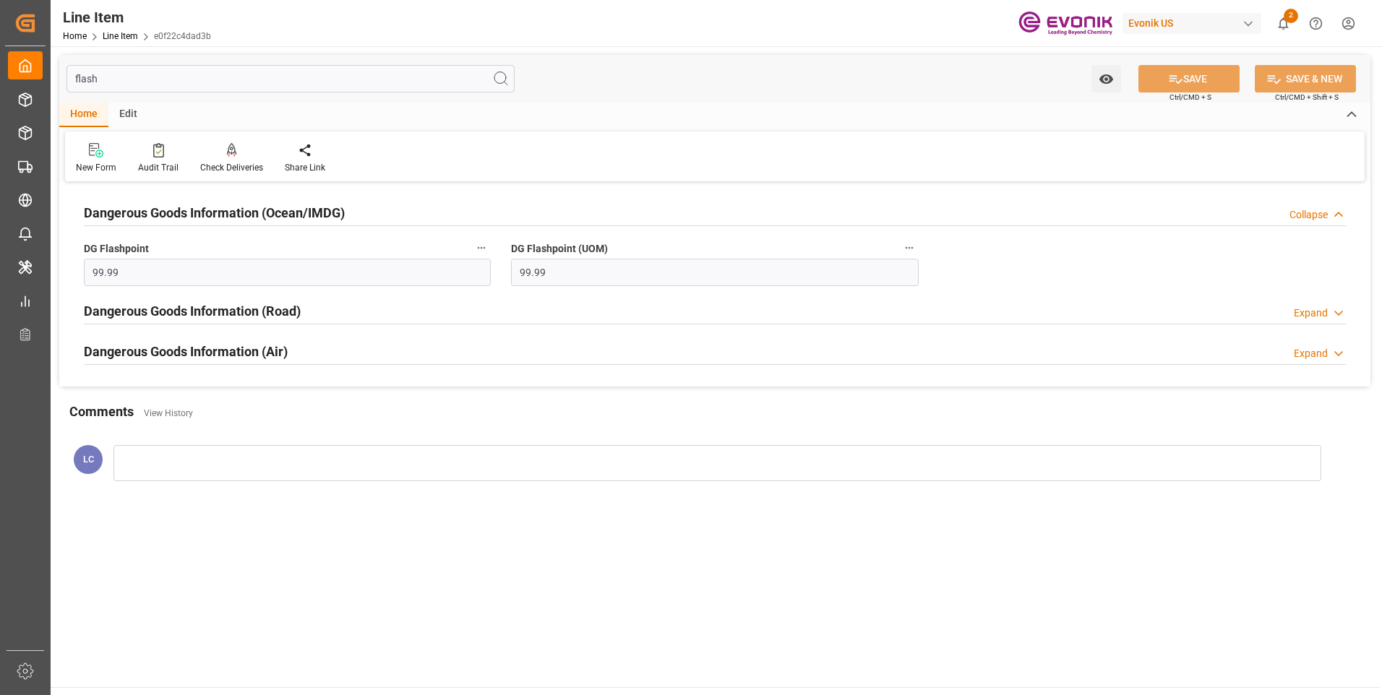
click at [309, 216] on h2 "Dangerous Goods Information (Ocean/IMDG)" at bounding box center [214, 213] width 261 height 20
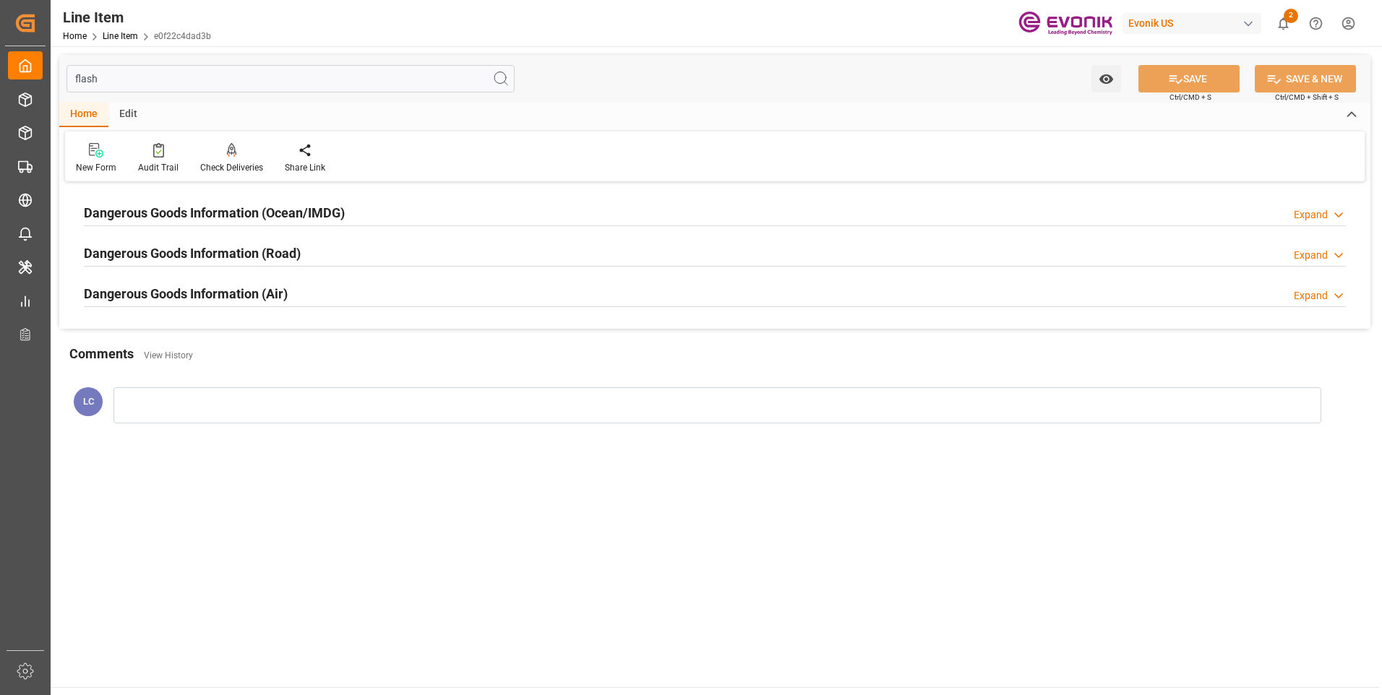
drag, startPoint x: 132, startPoint y: 77, endPoint x: 76, endPoint y: 73, distance: 56.5
click at [65, 71] on div "flash Watch Option SAVE Ctrl/CMD + S SAVE & NEW Ctrl/CMD + Shift + S" at bounding box center [714, 79] width 1311 height 48
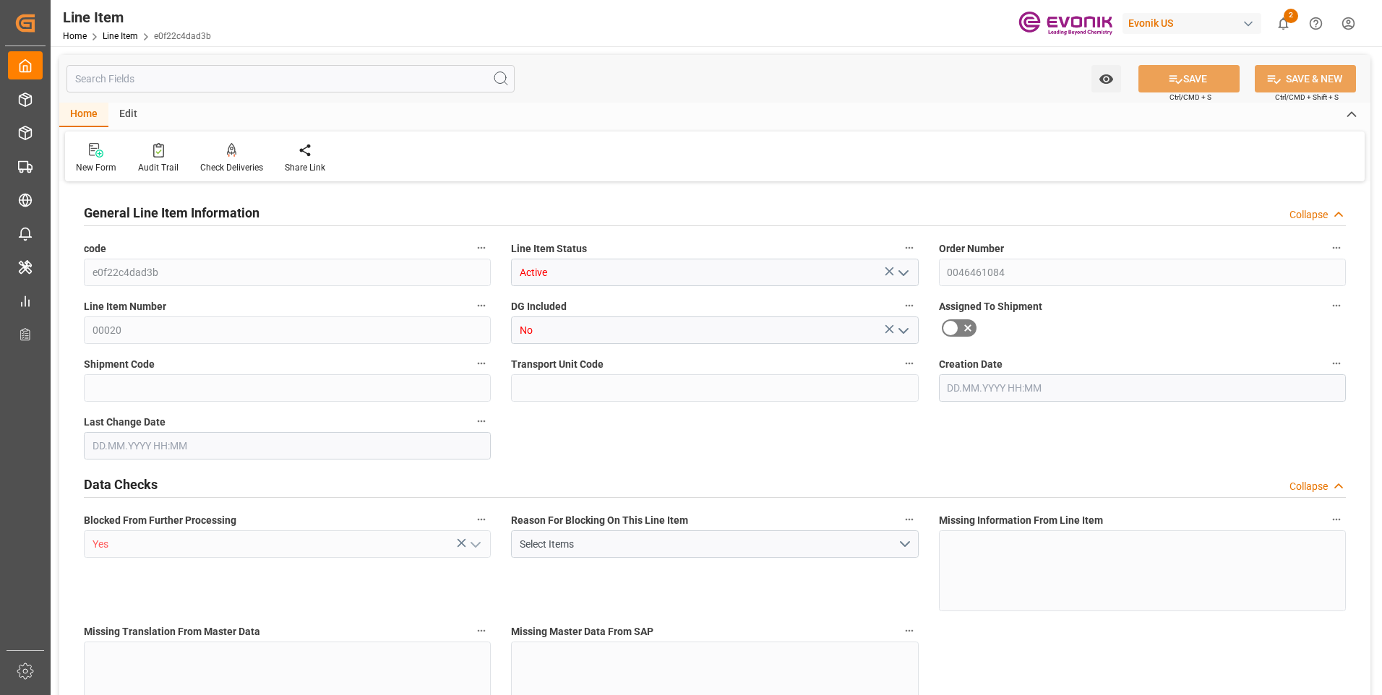
type input "e0f22c4dad3b"
type input "Active"
type input "0046461084"
type input "00020"
type input "No"
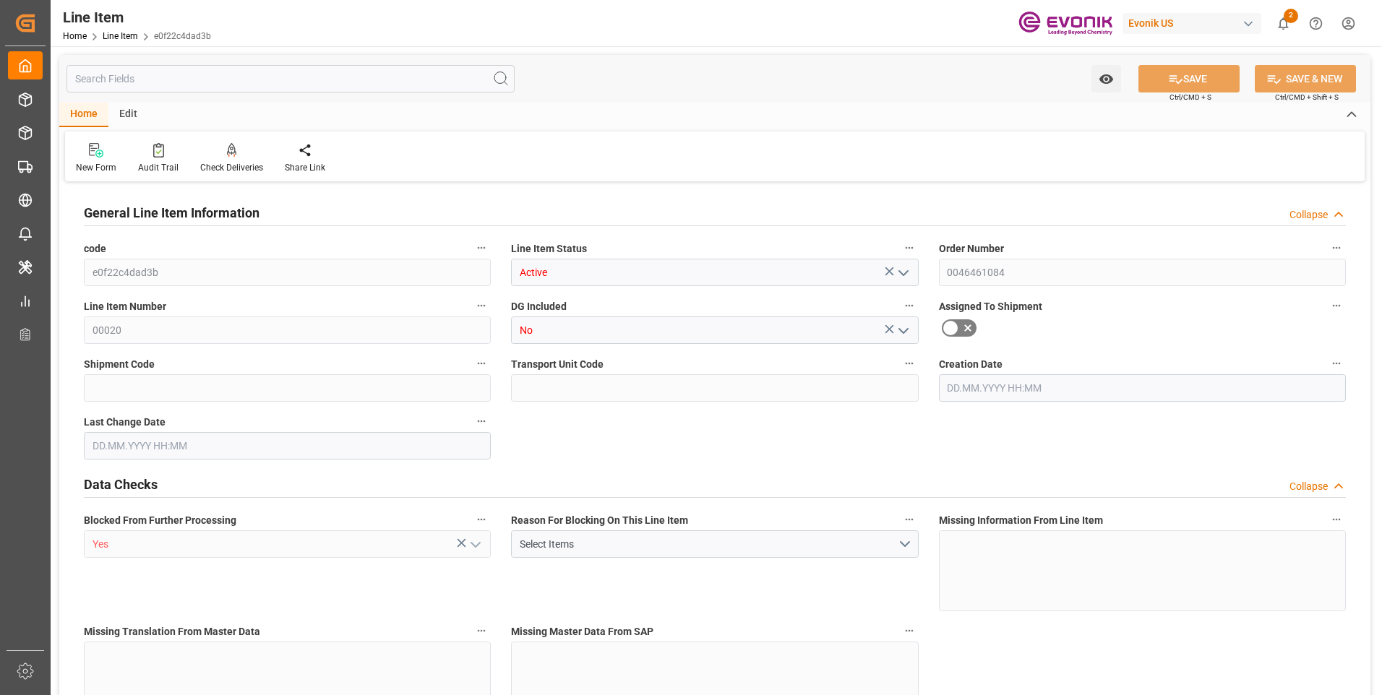
type input "Yes"
type input "BG"
type input "No"
type input "99111378"
type textarea "ZDE165:ETO:FIBC500LB:1000HP:I2:P:$"
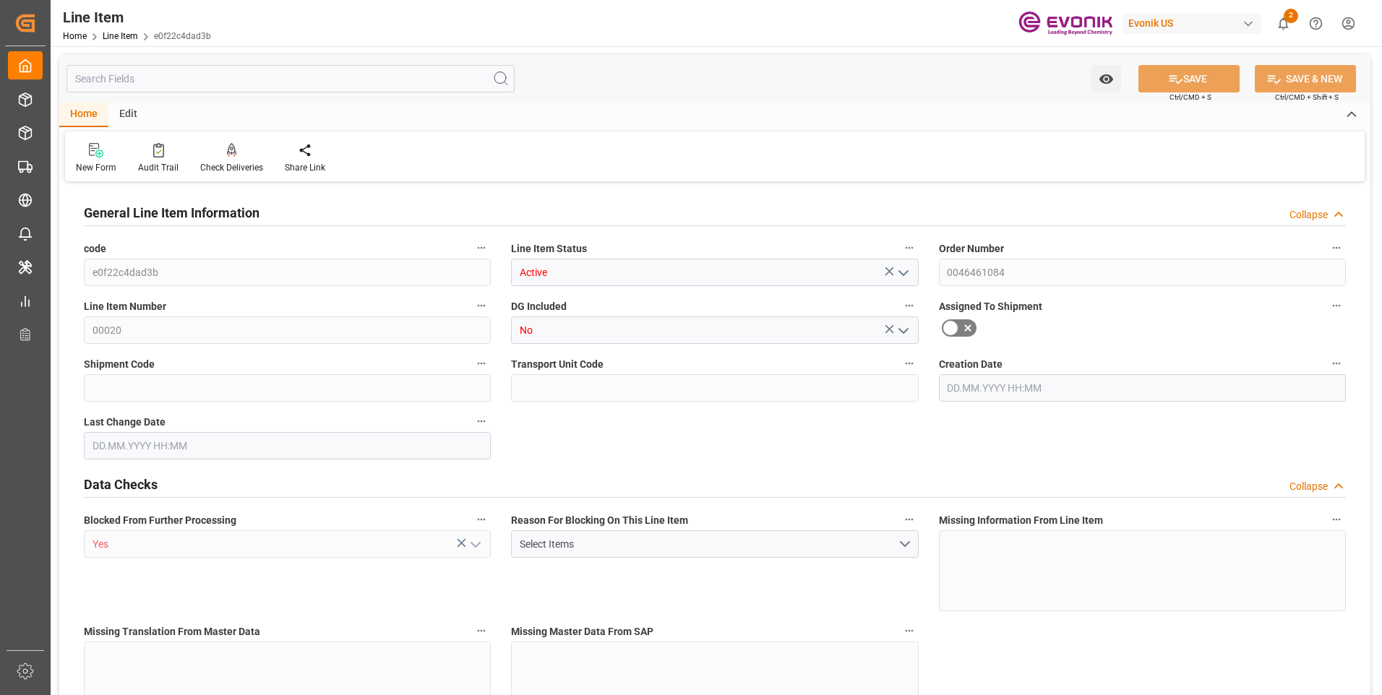
type input "USD"
type input "PACK"
type input "281122"
type input "EAR99"
type input "US"
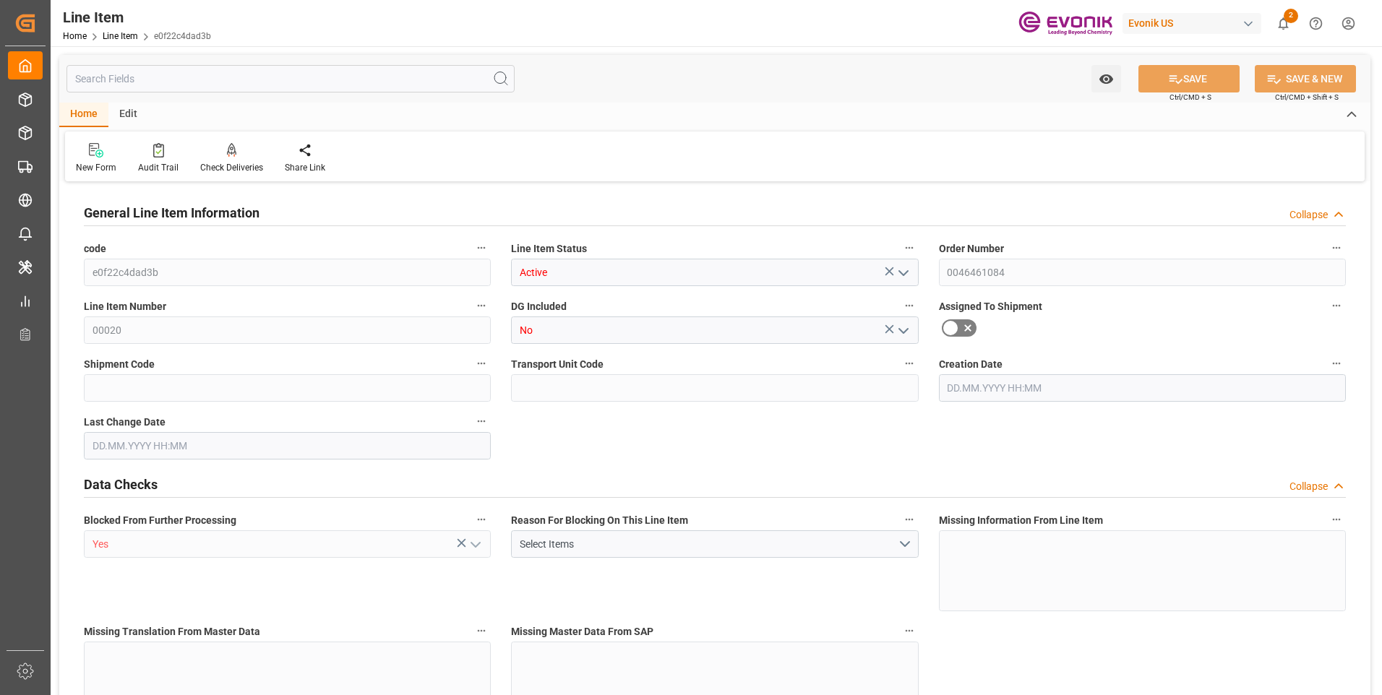
type input "BG"
type input "43"
type input "KGM"
type textarea "KGM"
type input "KGM"
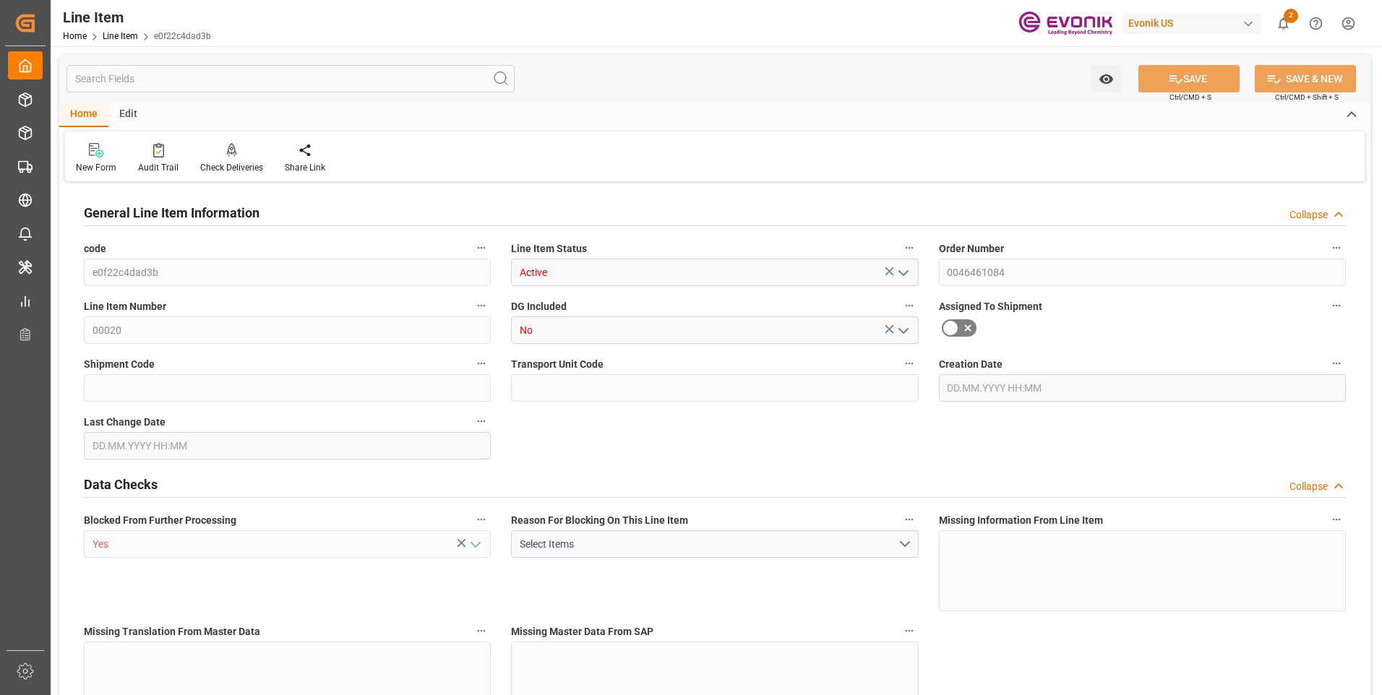
type input "KGM"
type textarea "KGM"
type input "M3"
type textarea "DMQ"
type input "M3"
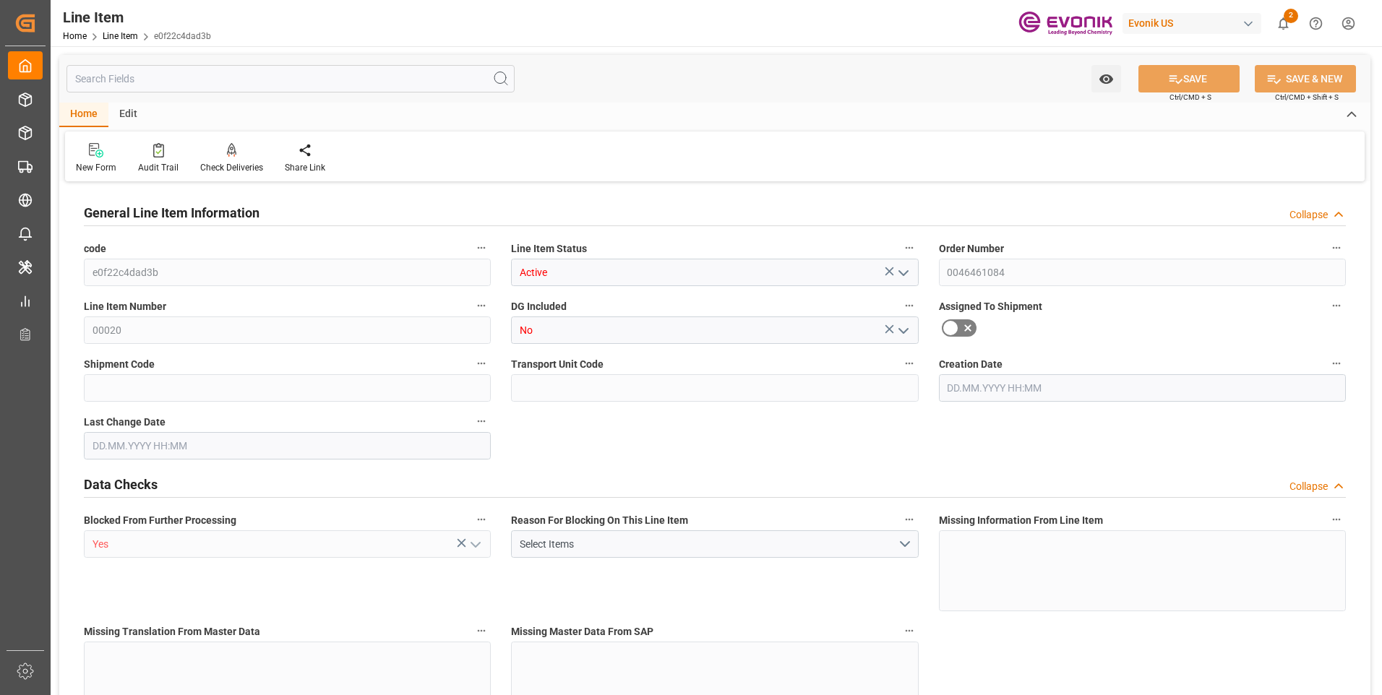
type input "18"
type input "8295.3"
type input "8164.656"
type input "67.9493"
type input "36"
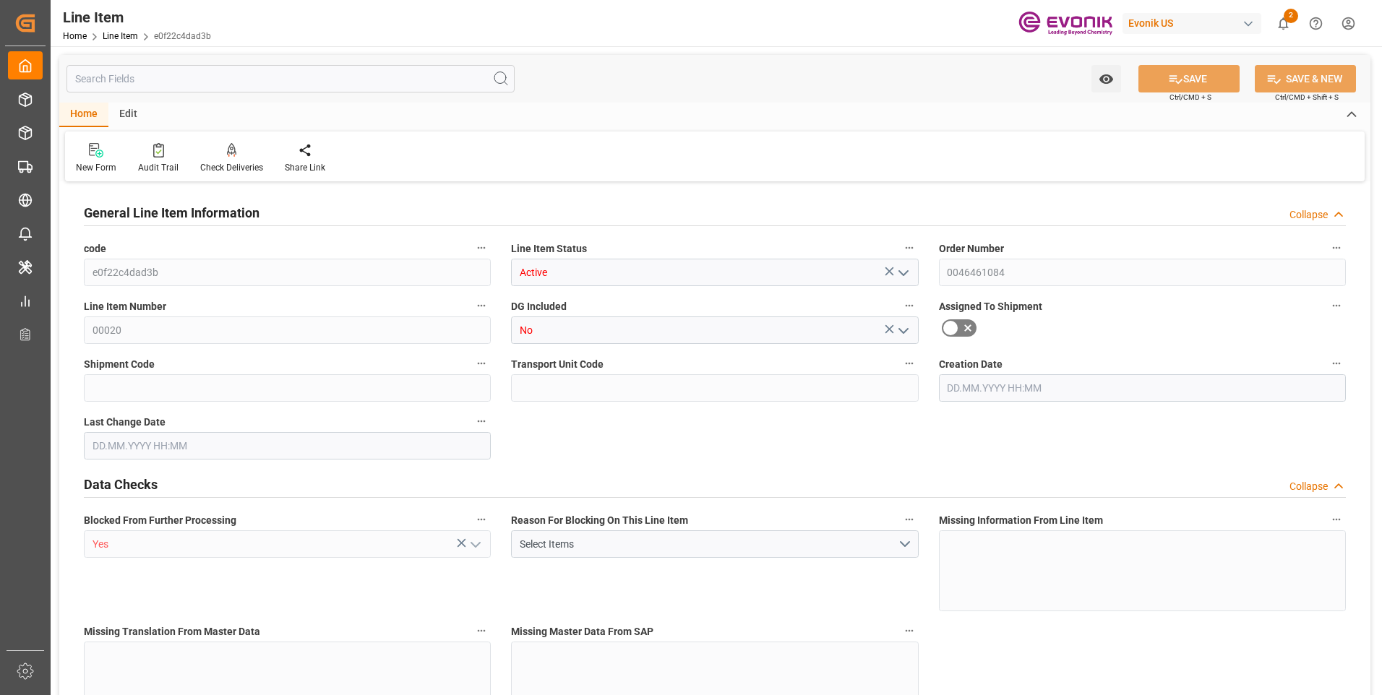
type input "8736.34"
type input "36"
type input "8295.3"
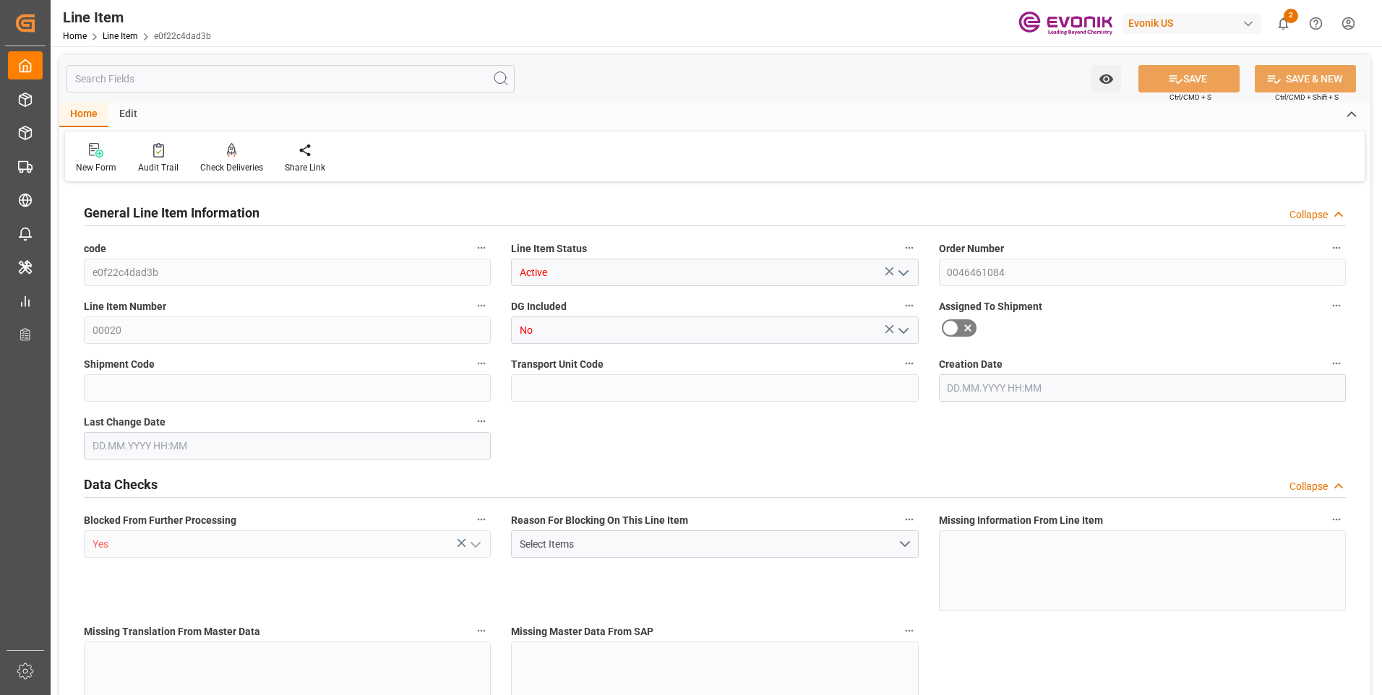
type input "8581.5"
type input "8164.656"
type input "67.9493"
type input "67949.28"
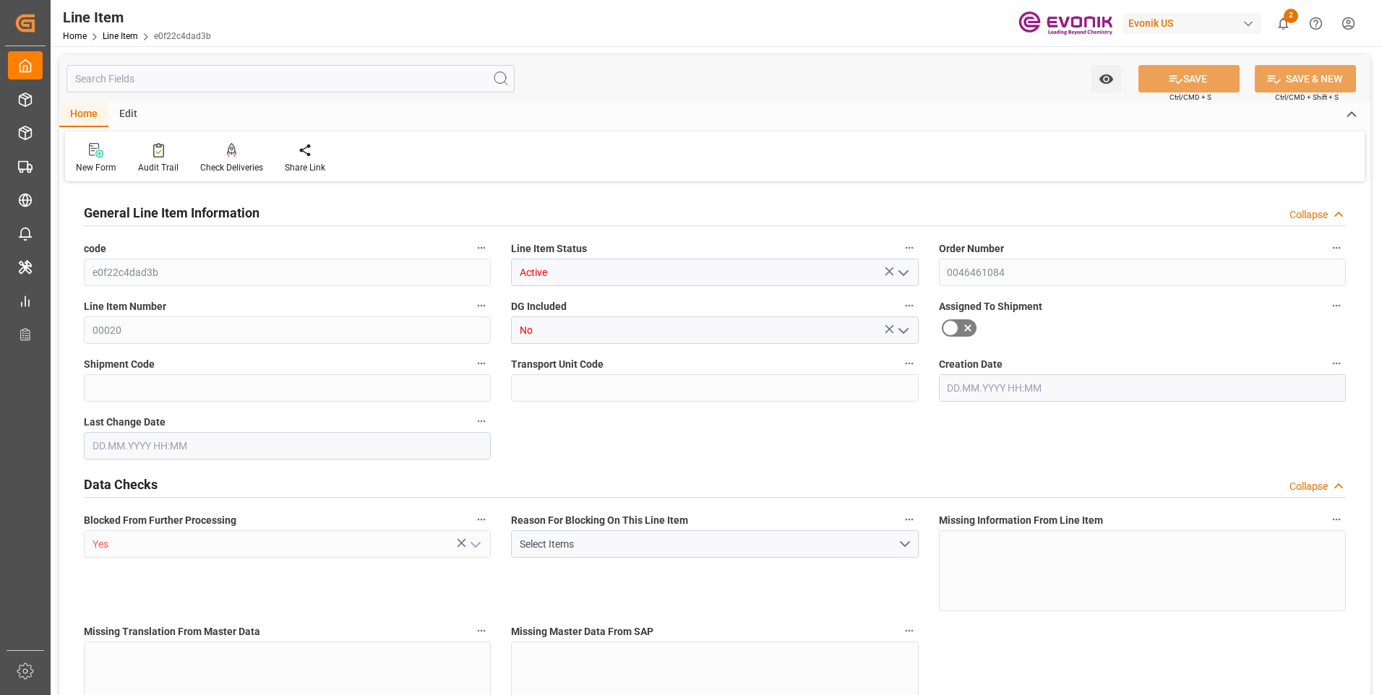
type input "0"
type input "25.08.2025 18:41"
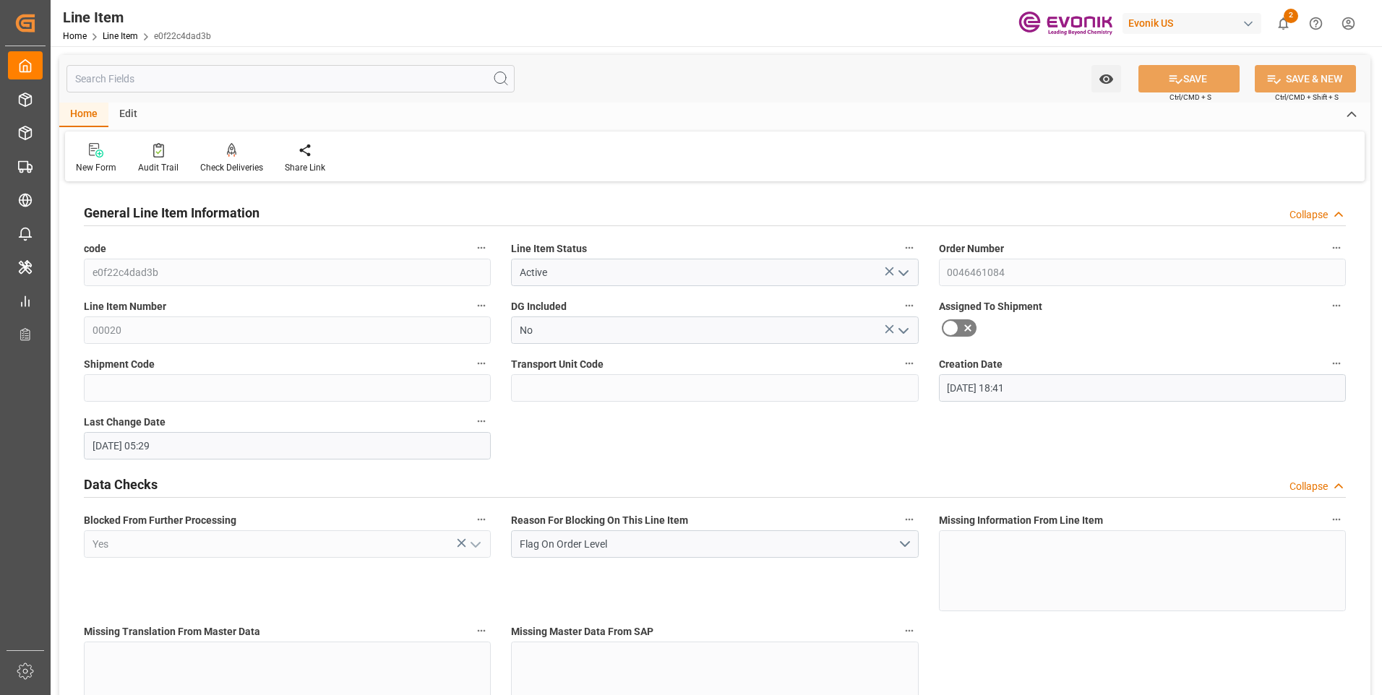
type input "26.08.2025 05:29"
type input "[DATE]"
type input "25.09.2025"
type input "18.09.2025"
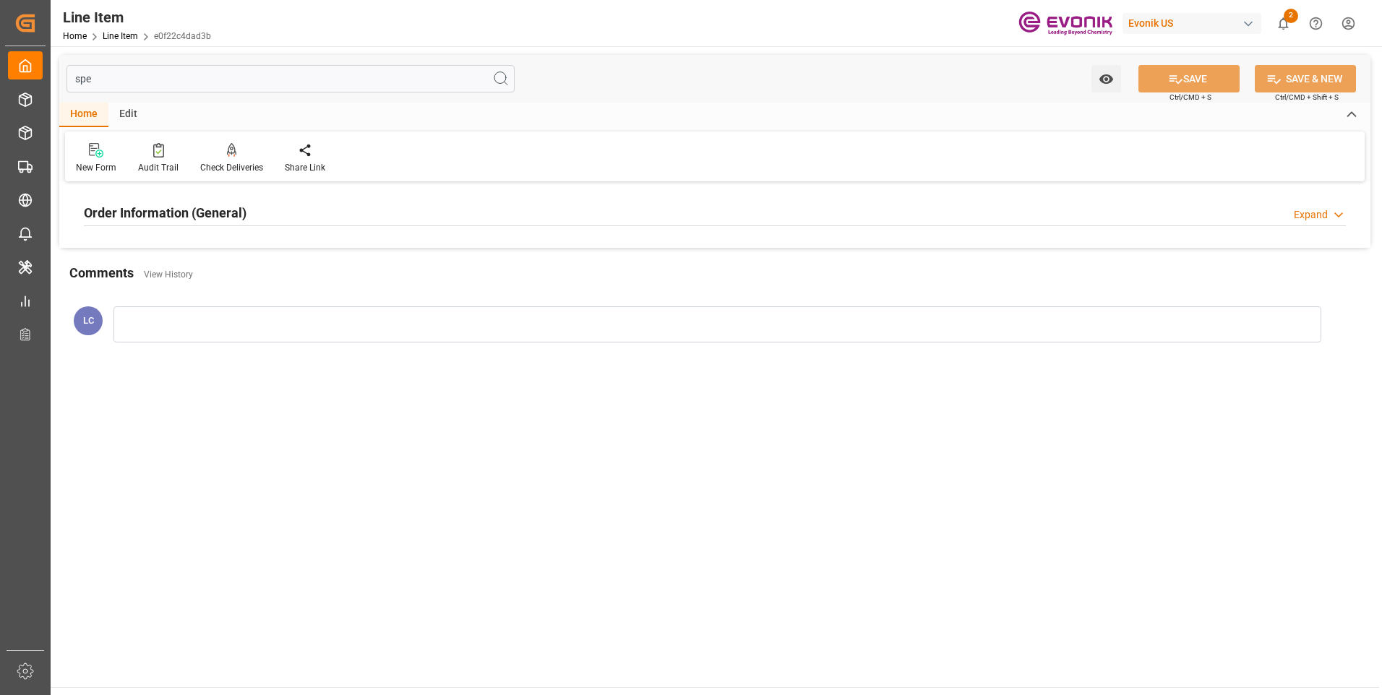
type input "spe"
click at [215, 215] on h2 "Order Information (General)" at bounding box center [165, 213] width 163 height 20
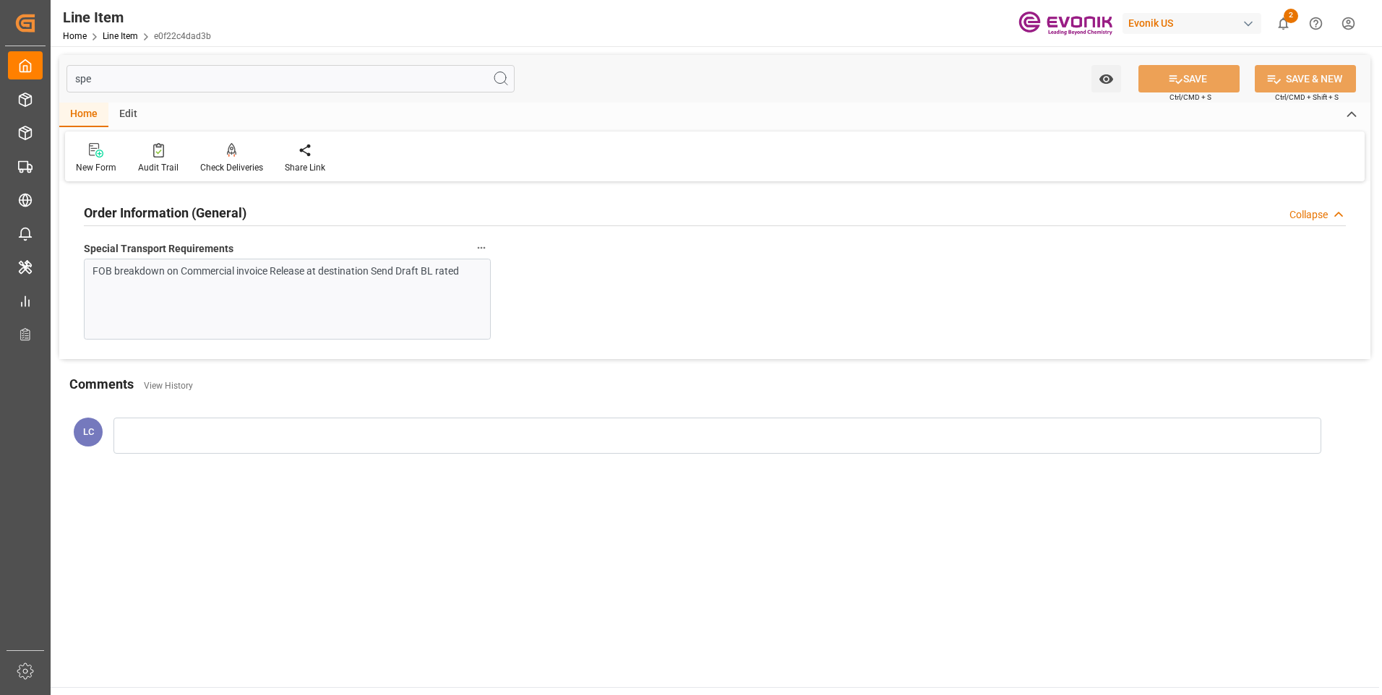
click at [216, 214] on h2 "Order Information (General)" at bounding box center [165, 213] width 163 height 20
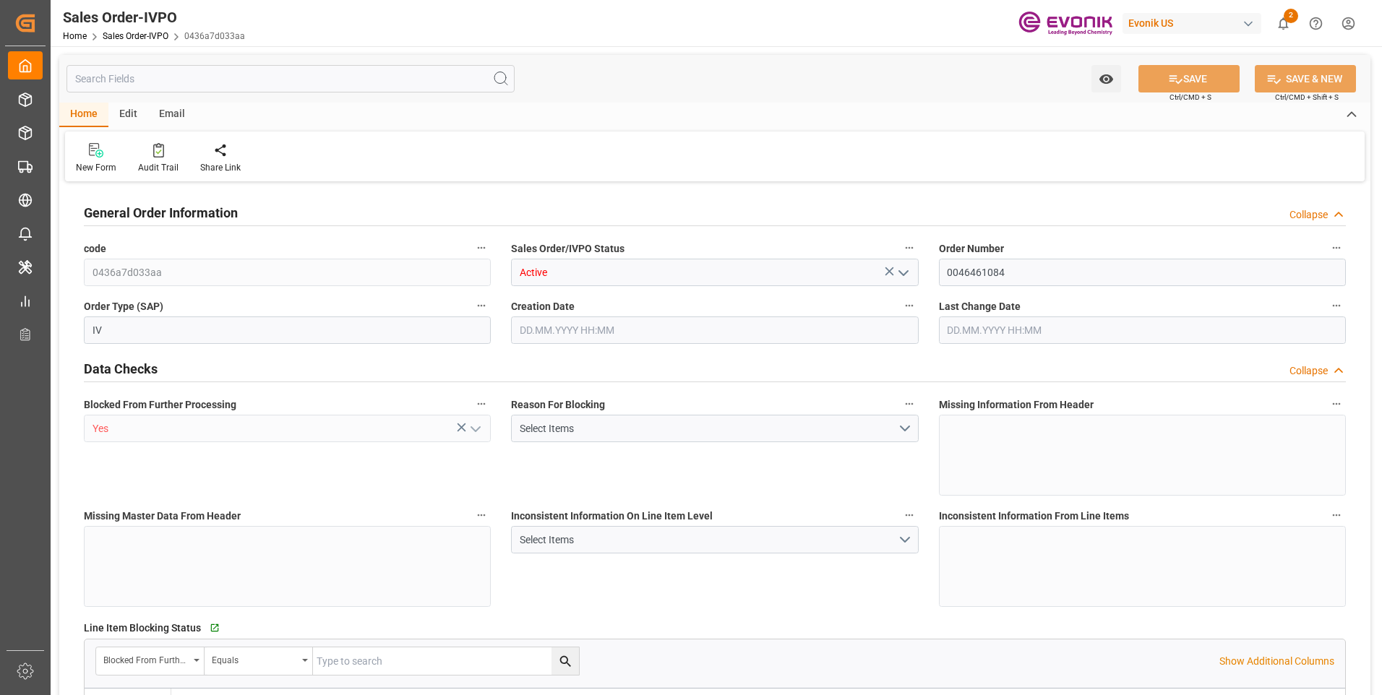
type input "COCTG"
type input "0"
type input "2"
type input "1"
type input "5"
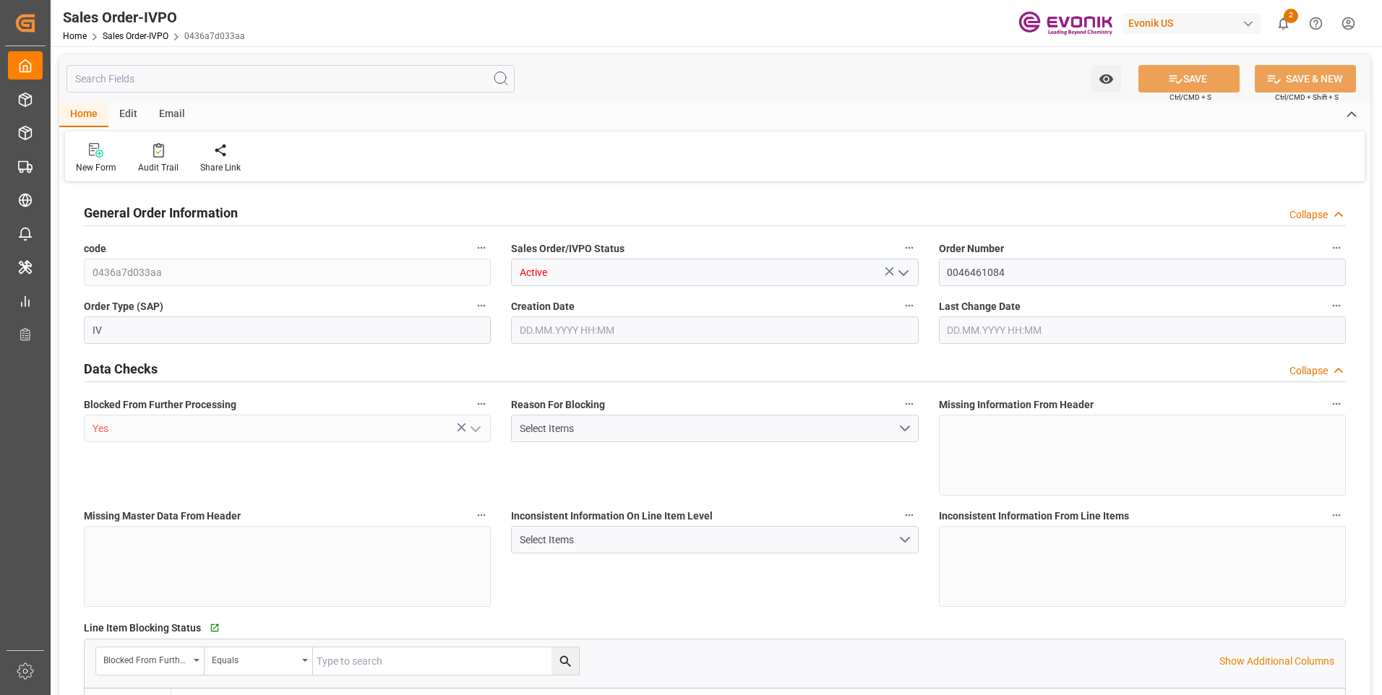
type input "17163"
type input "271.7972"
type input "38000"
type input "120"
type input "[DATE] 18:41"
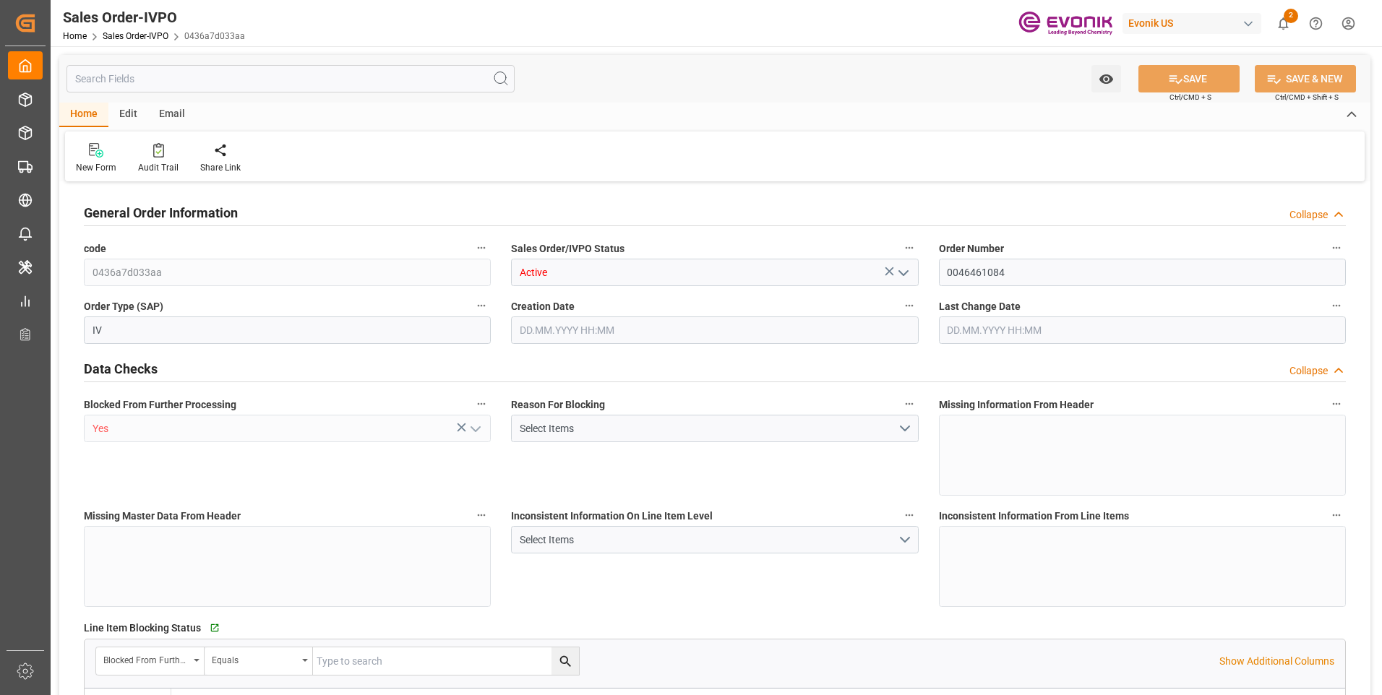
type input "[DATE] 05:27"
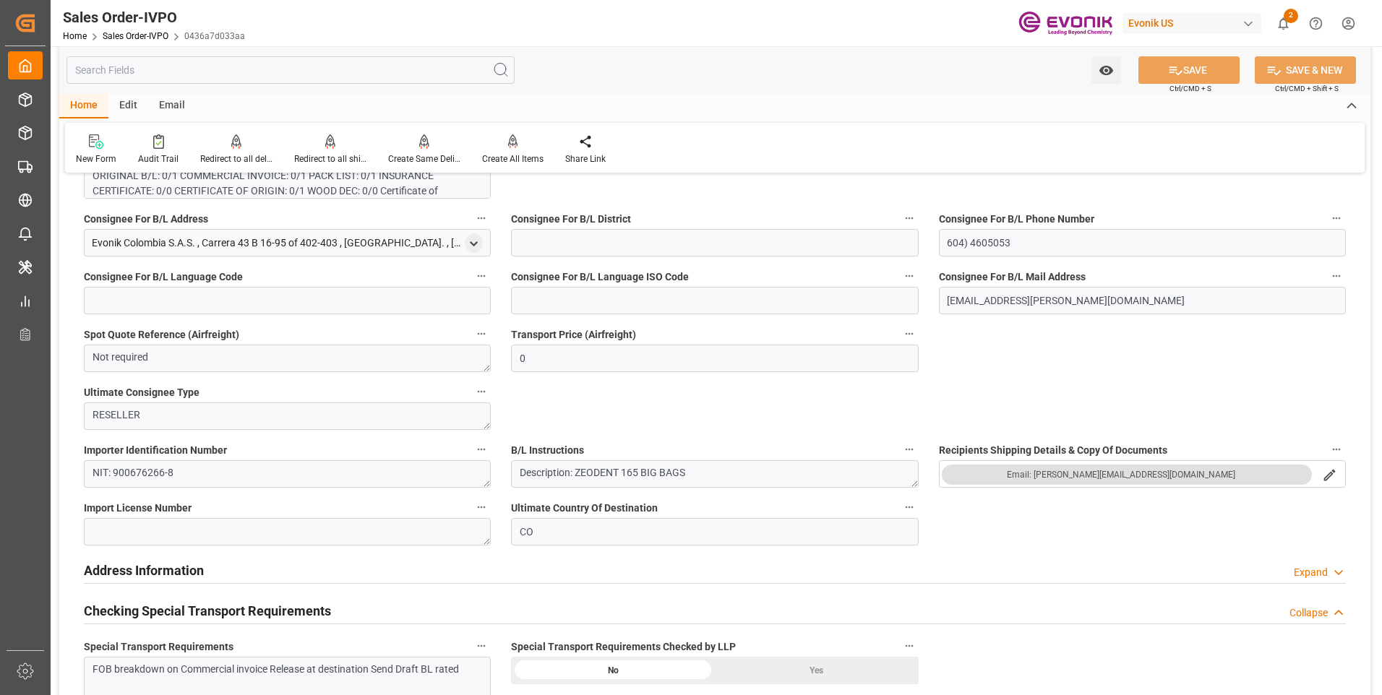
scroll to position [1590, 0]
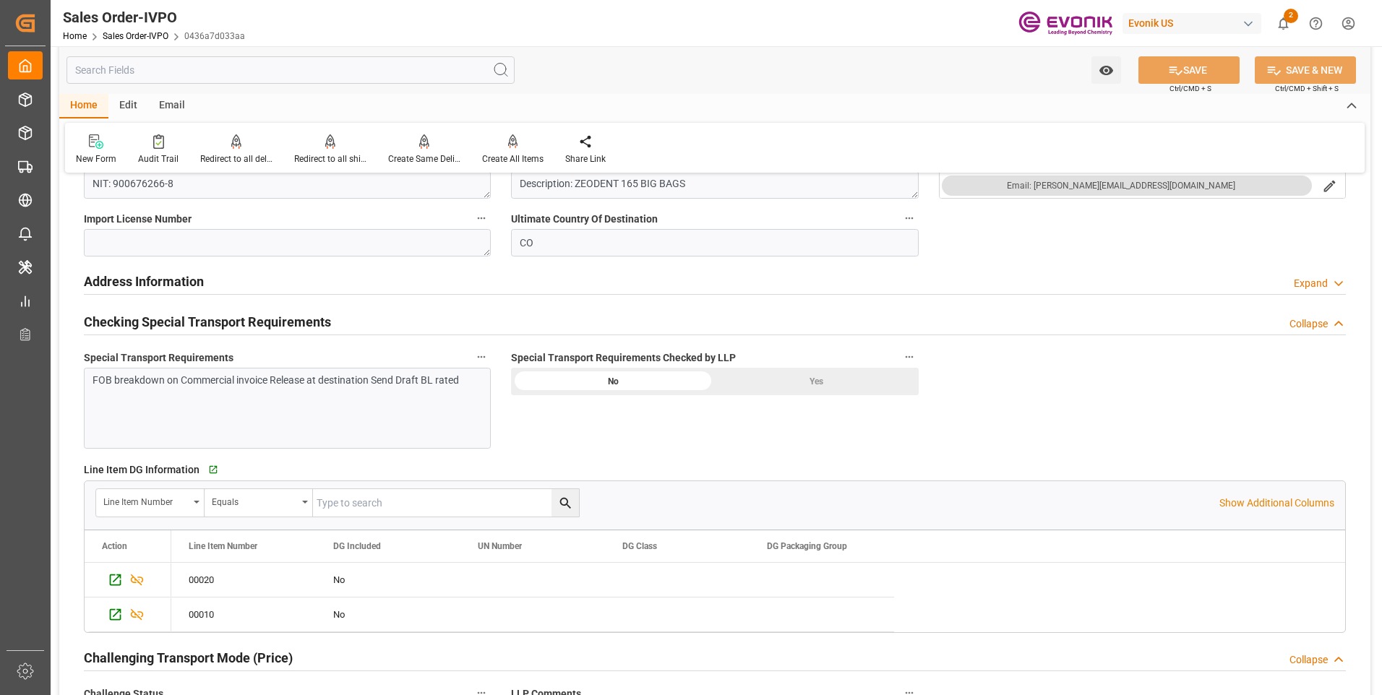
click at [776, 381] on div "Yes" at bounding box center [817, 381] width 204 height 27
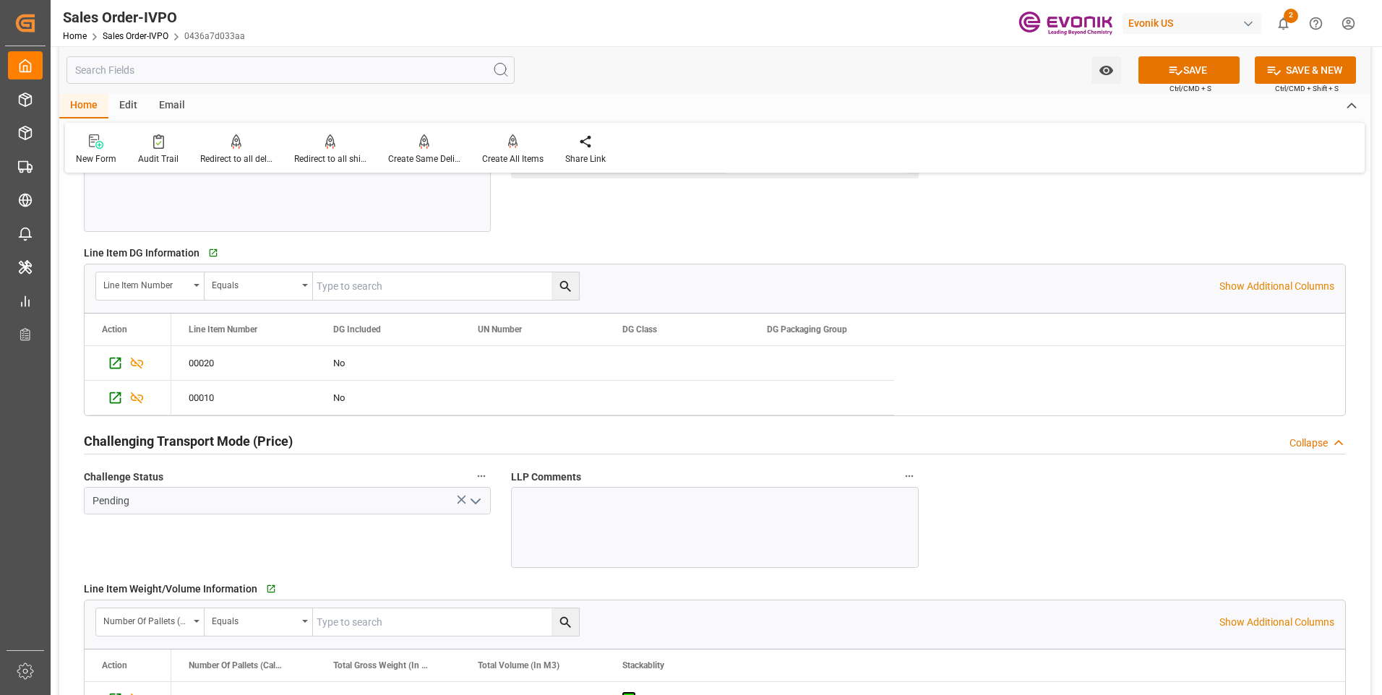
scroll to position [1879, 0]
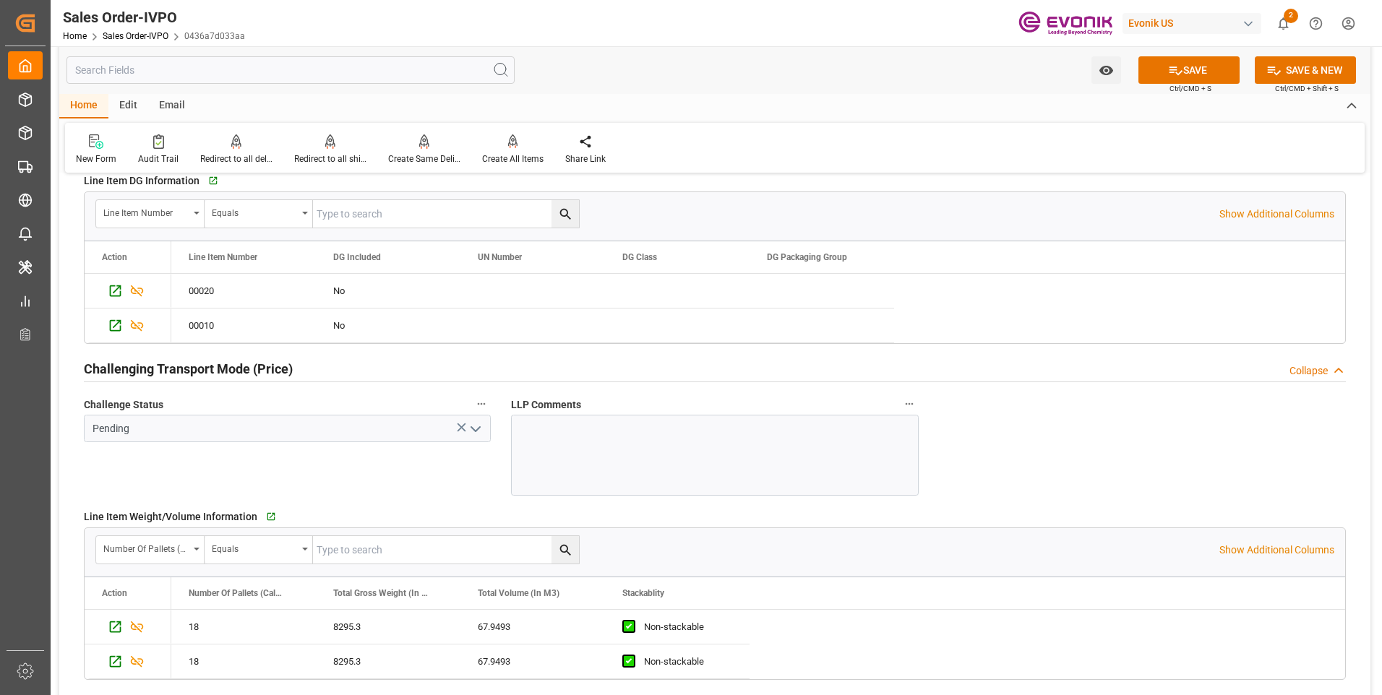
click at [473, 425] on icon "open menu" at bounding box center [475, 429] width 17 height 17
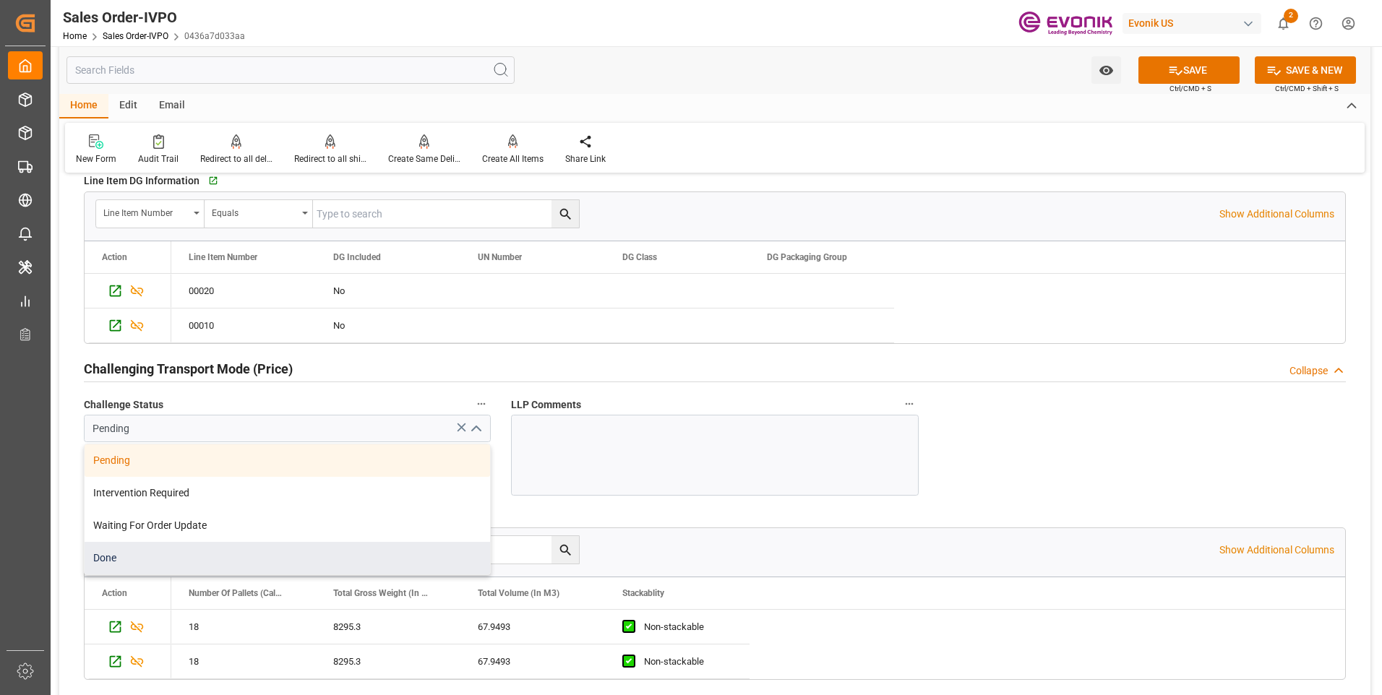
click at [125, 559] on div "Done" at bounding box center [287, 558] width 405 height 33
type input "Done"
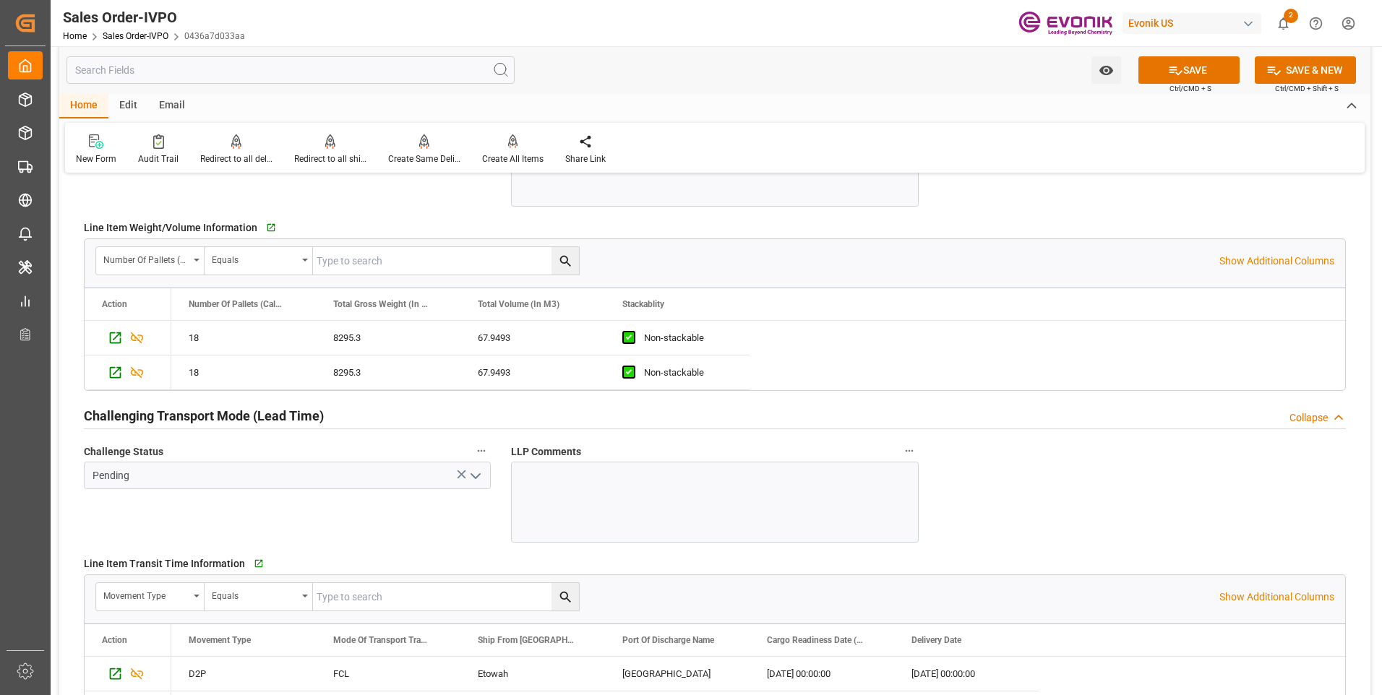
scroll to position [2240, 0]
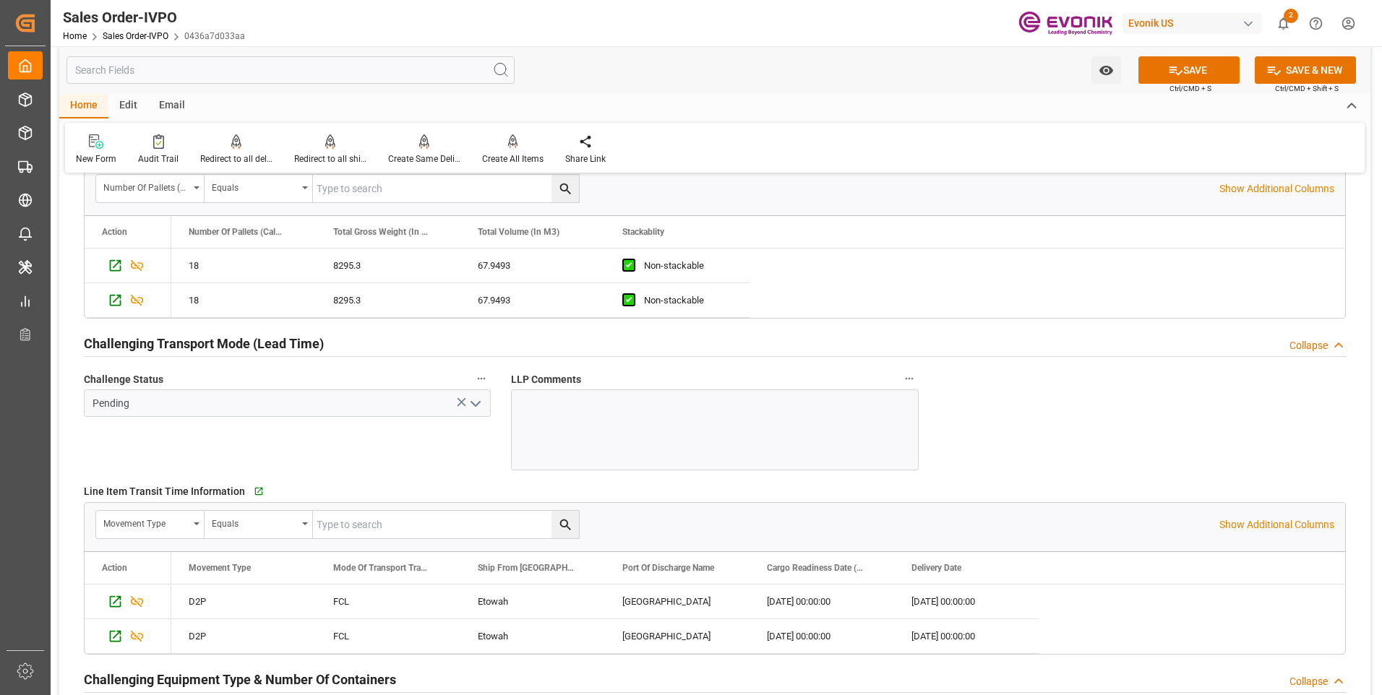
click at [475, 401] on icon "open menu" at bounding box center [475, 403] width 17 height 17
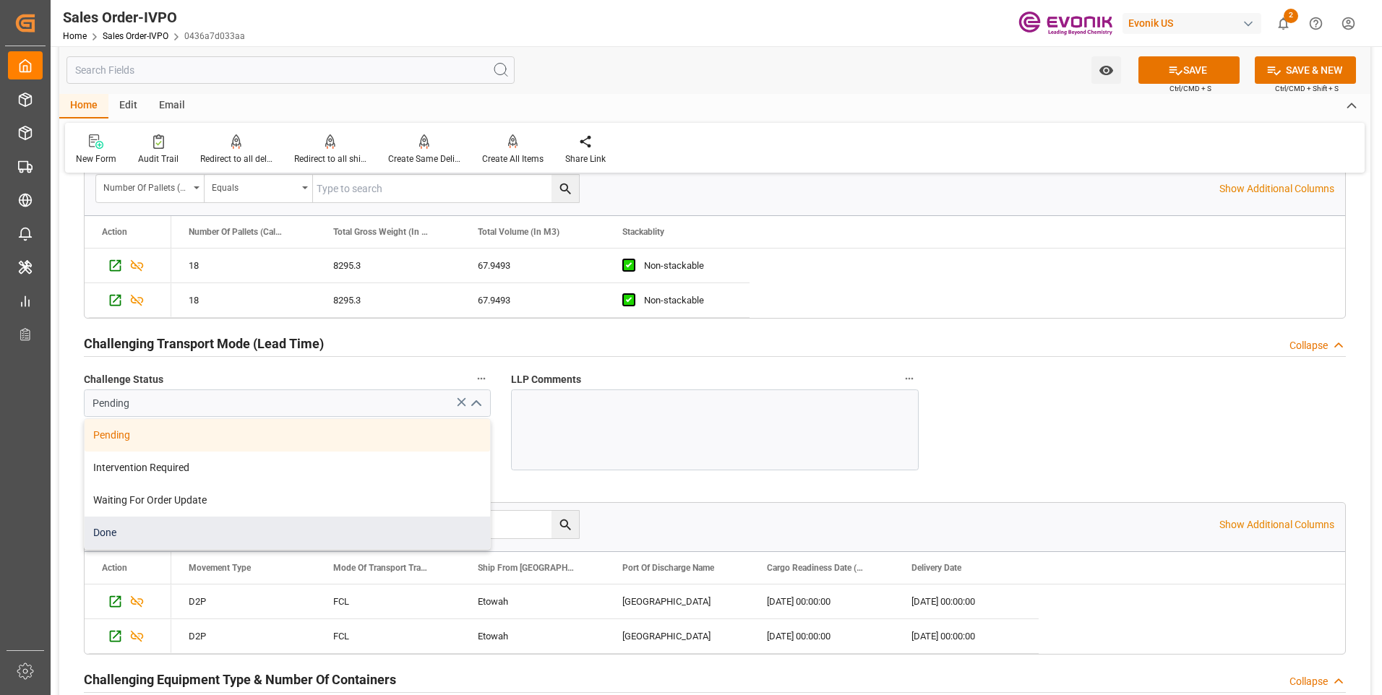
click at [186, 533] on div "Done" at bounding box center [287, 533] width 405 height 33
type input "Done"
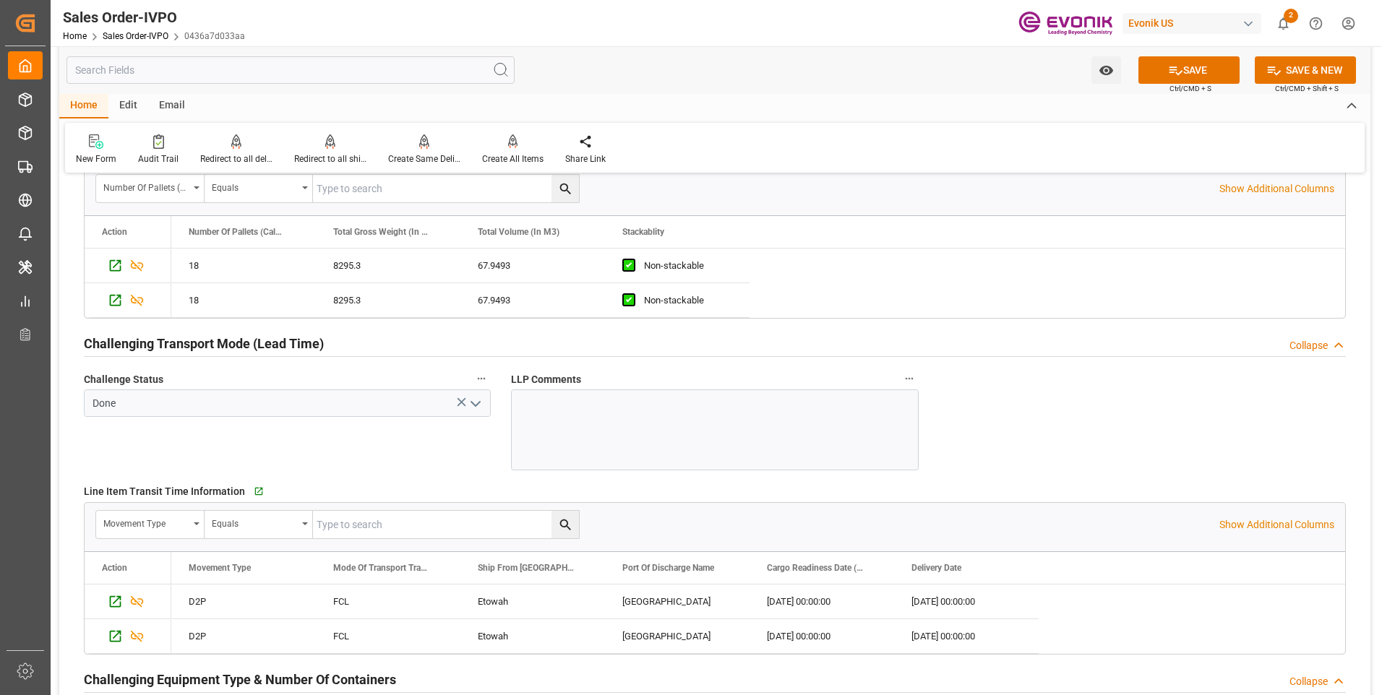
scroll to position [2602, 0]
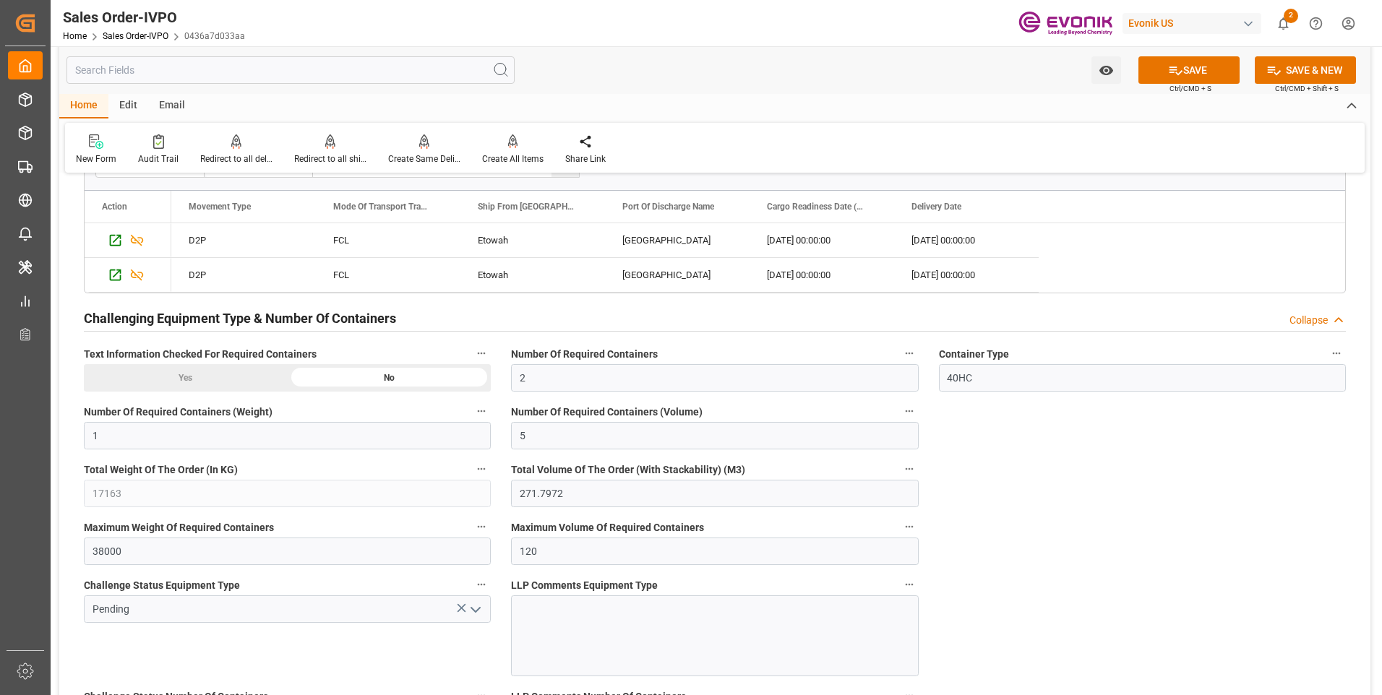
click at [228, 380] on div "Yes" at bounding box center [186, 377] width 204 height 27
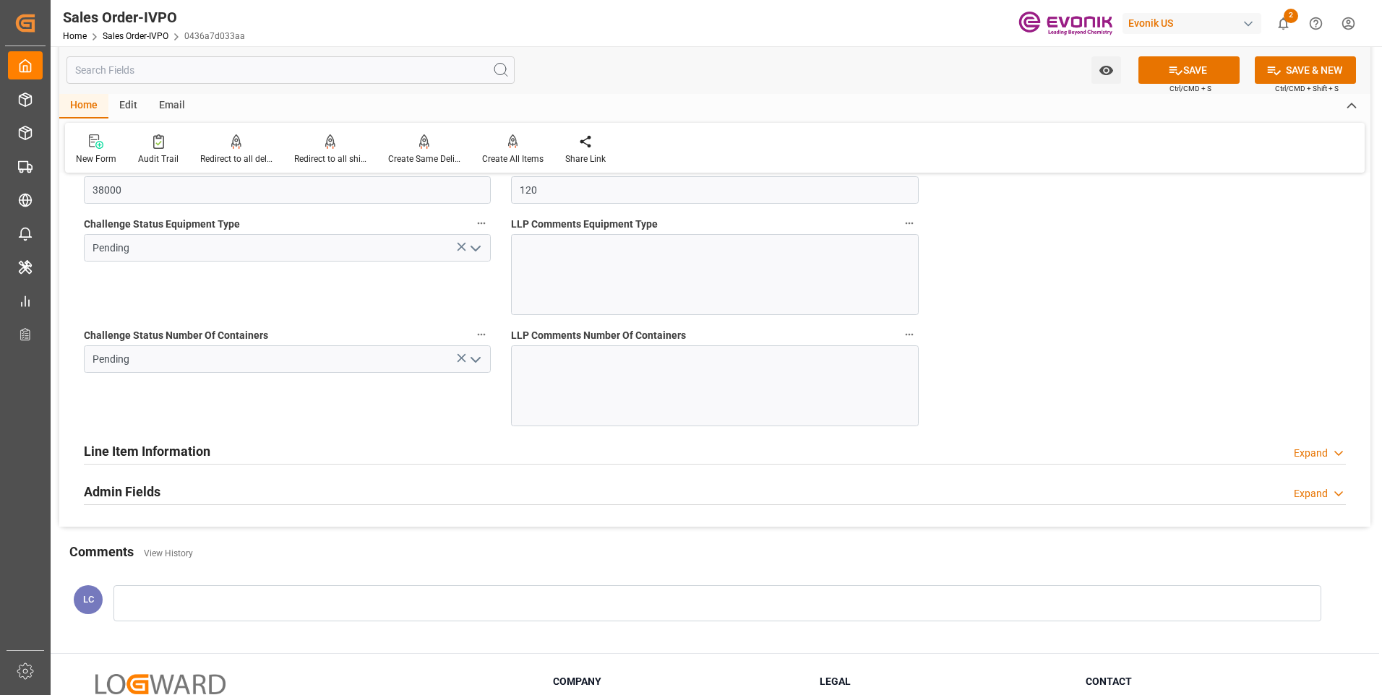
click at [476, 253] on icon "open menu" at bounding box center [475, 248] width 17 height 17
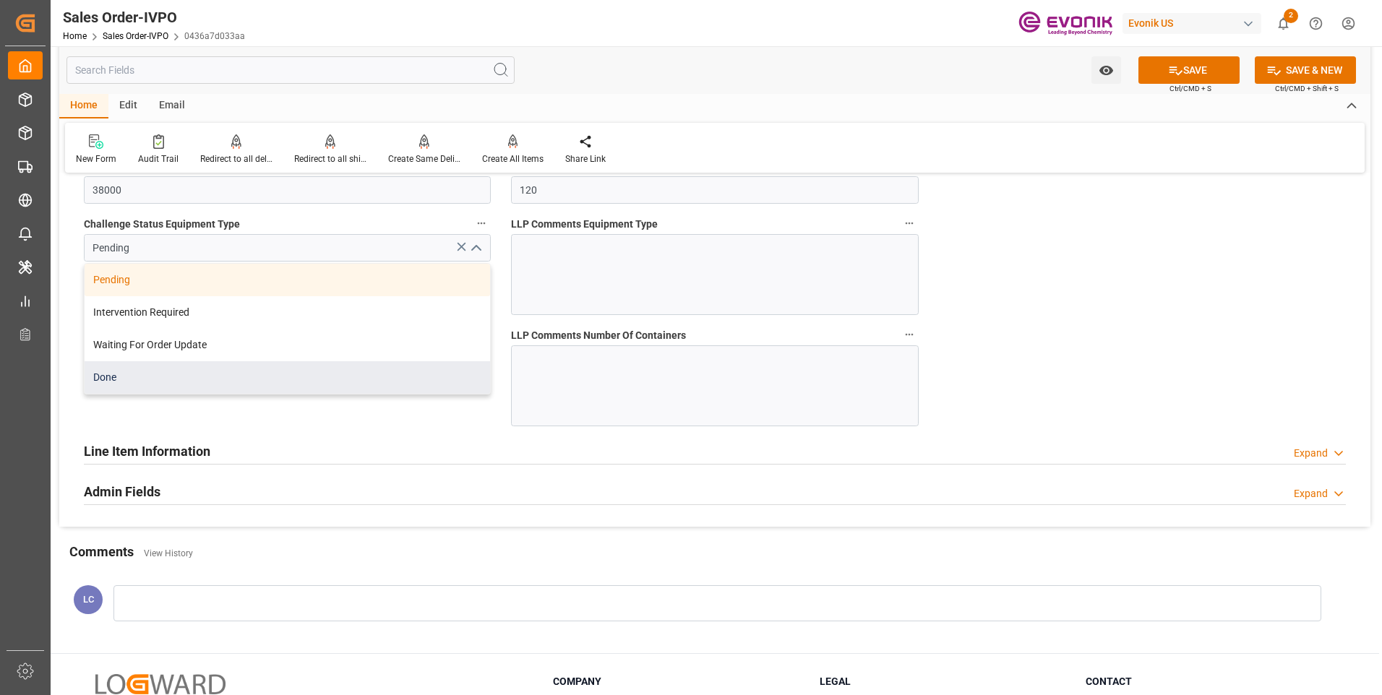
click at [158, 384] on div "Done" at bounding box center [287, 377] width 405 height 33
type input "Done"
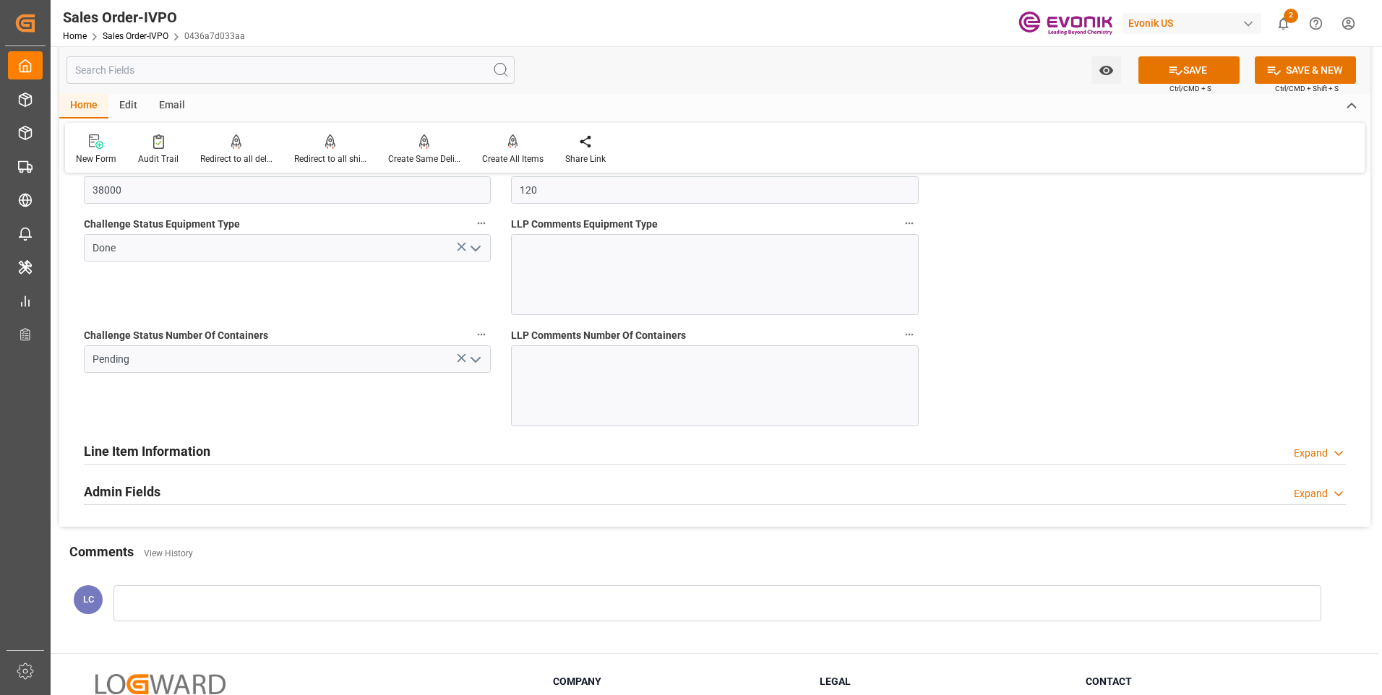
click at [477, 361] on polyline "open menu" at bounding box center [475, 360] width 9 height 4
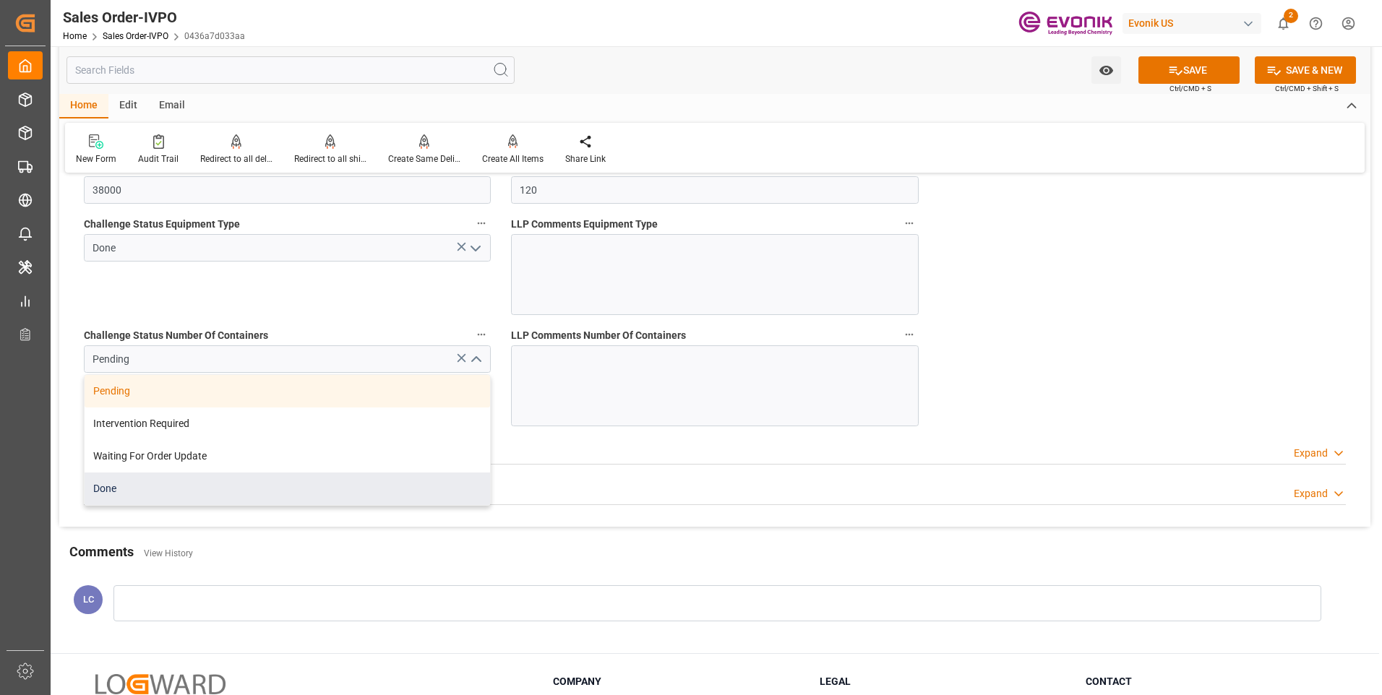
click at [147, 485] on div "Done" at bounding box center [287, 489] width 405 height 33
type input "Done"
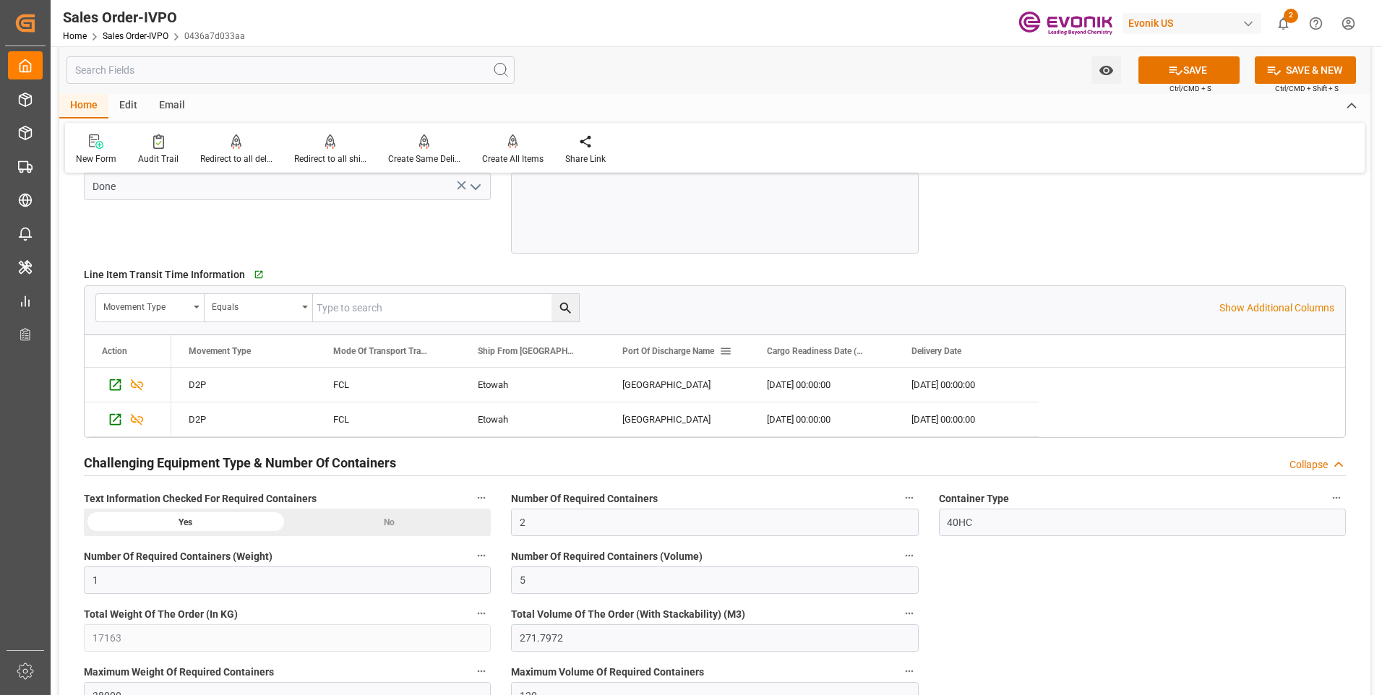
scroll to position [2096, 0]
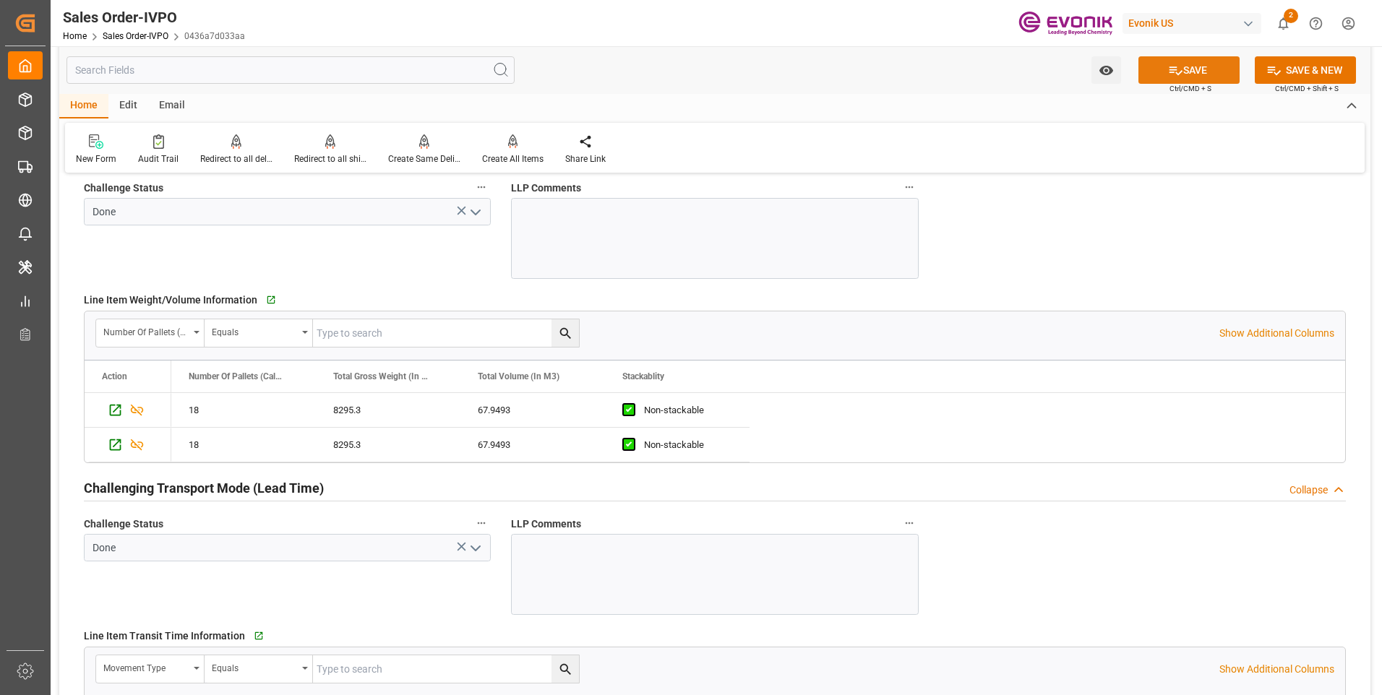
click at [1182, 68] on button "SAVE" at bounding box center [1188, 69] width 101 height 27
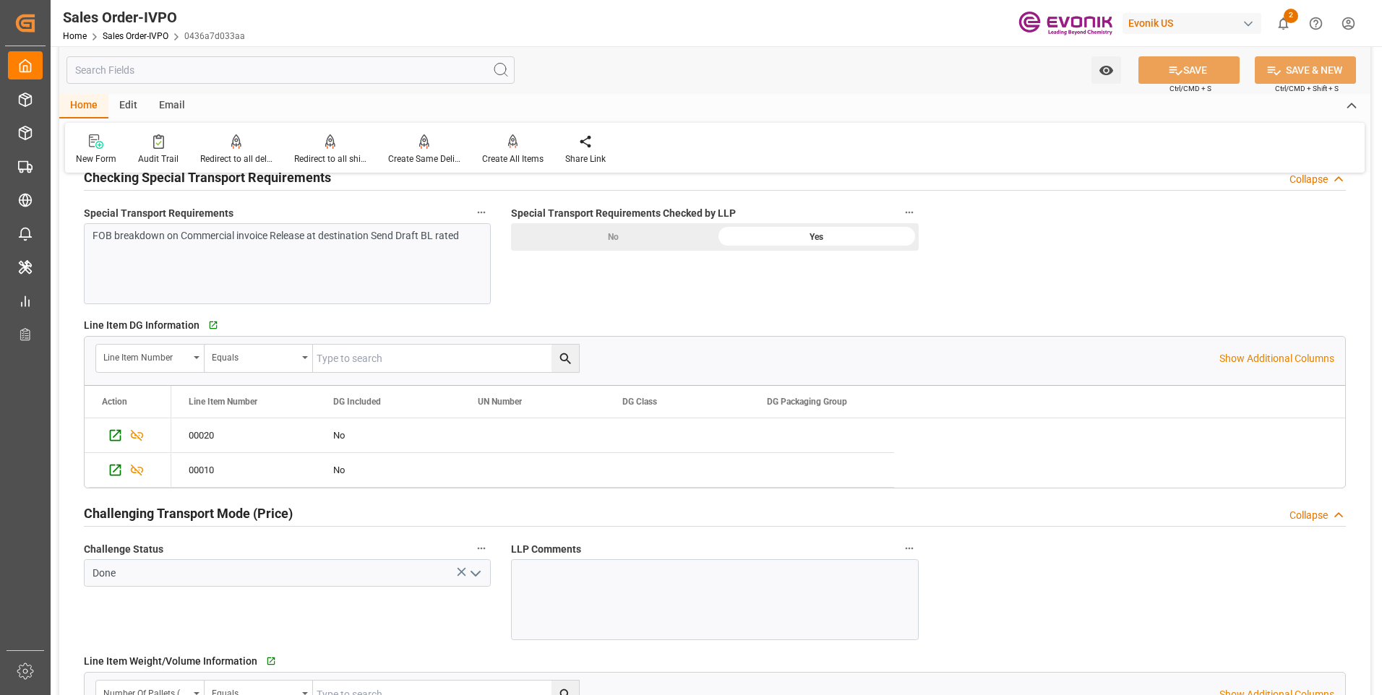
scroll to position [1518, 0]
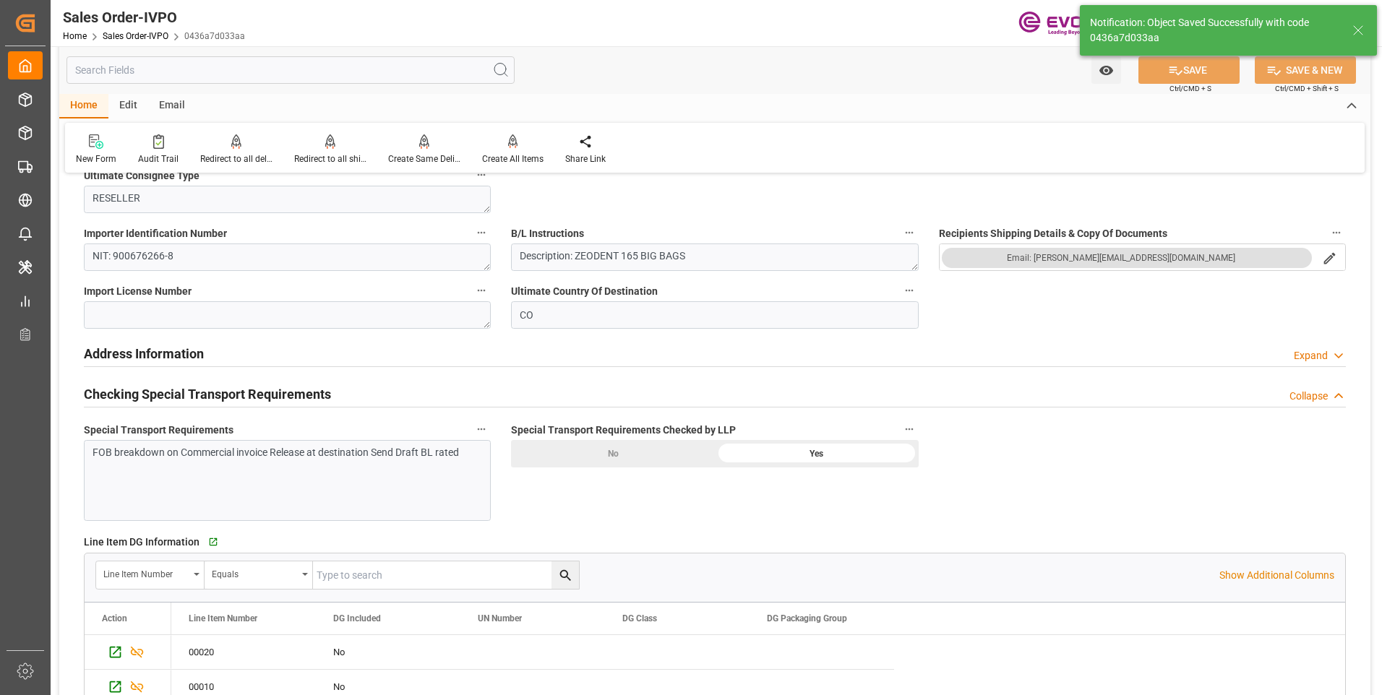
type input "26.08.2025 05:30"
type input "No"
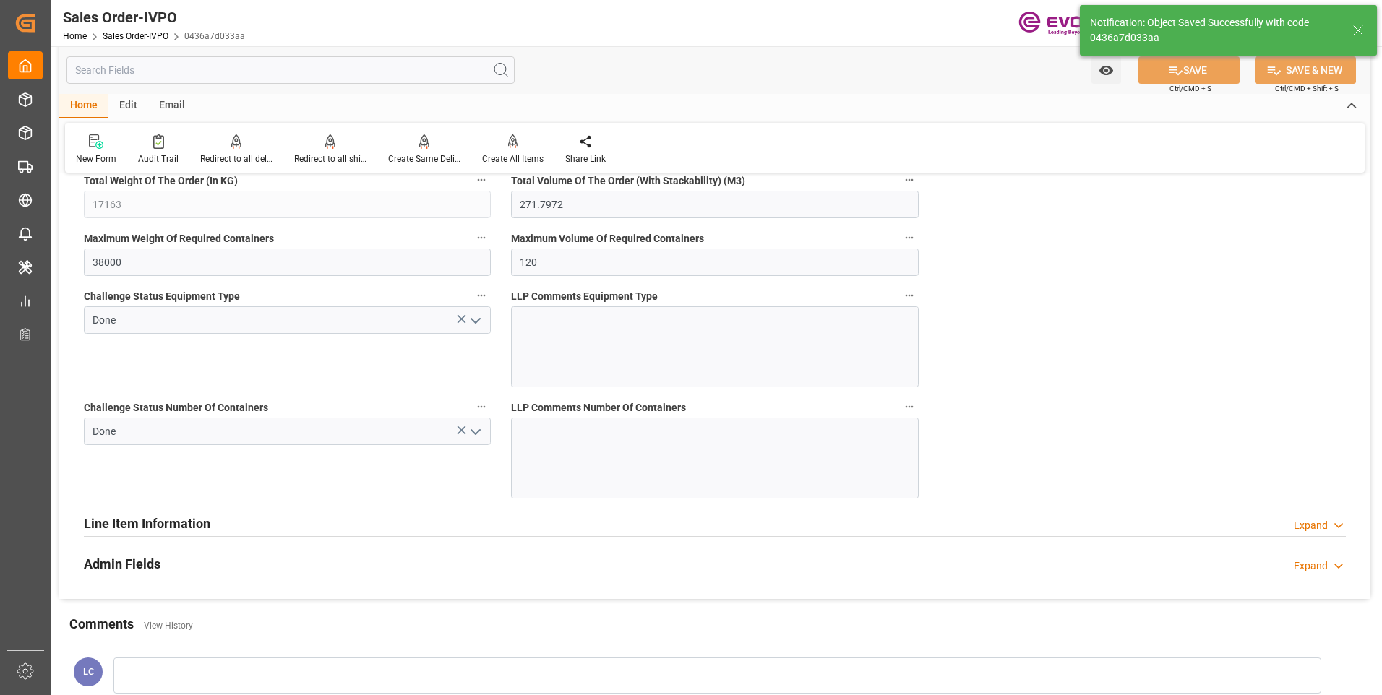
scroll to position [3085, 0]
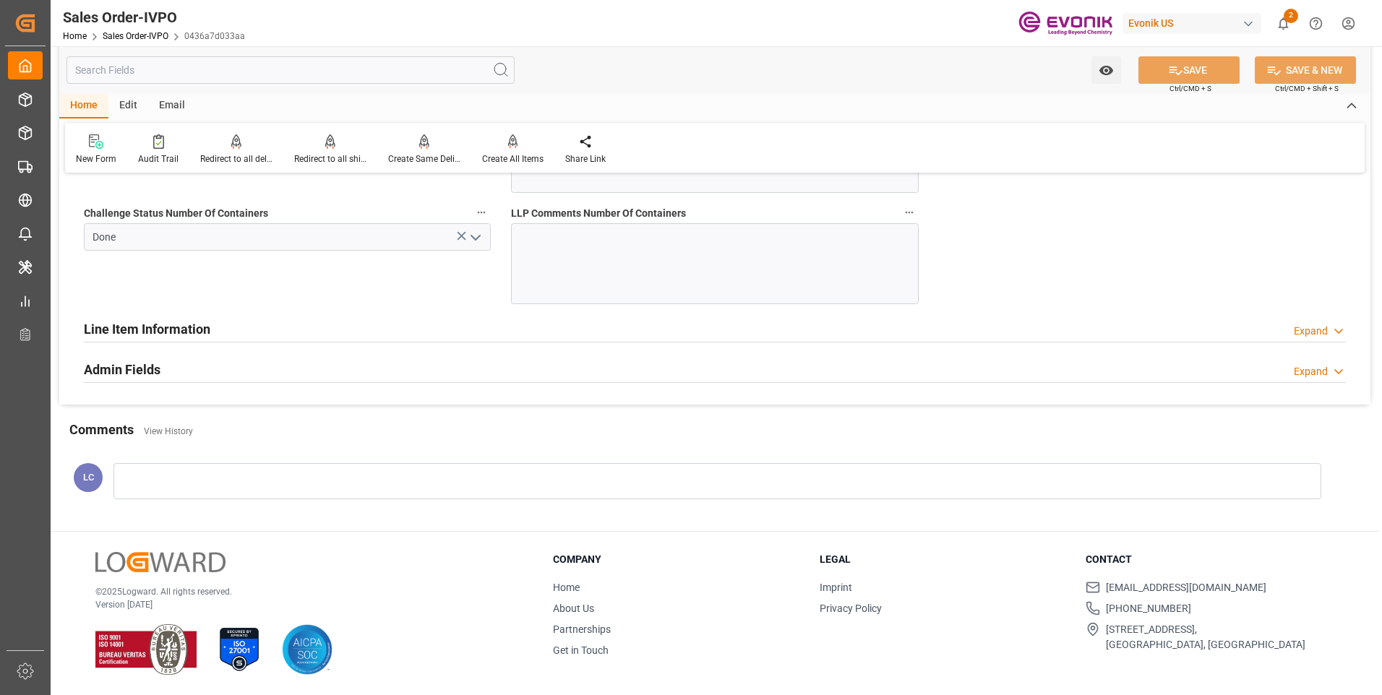
click at [239, 335] on div "Line Item Information Expand" at bounding box center [715, 327] width 1262 height 27
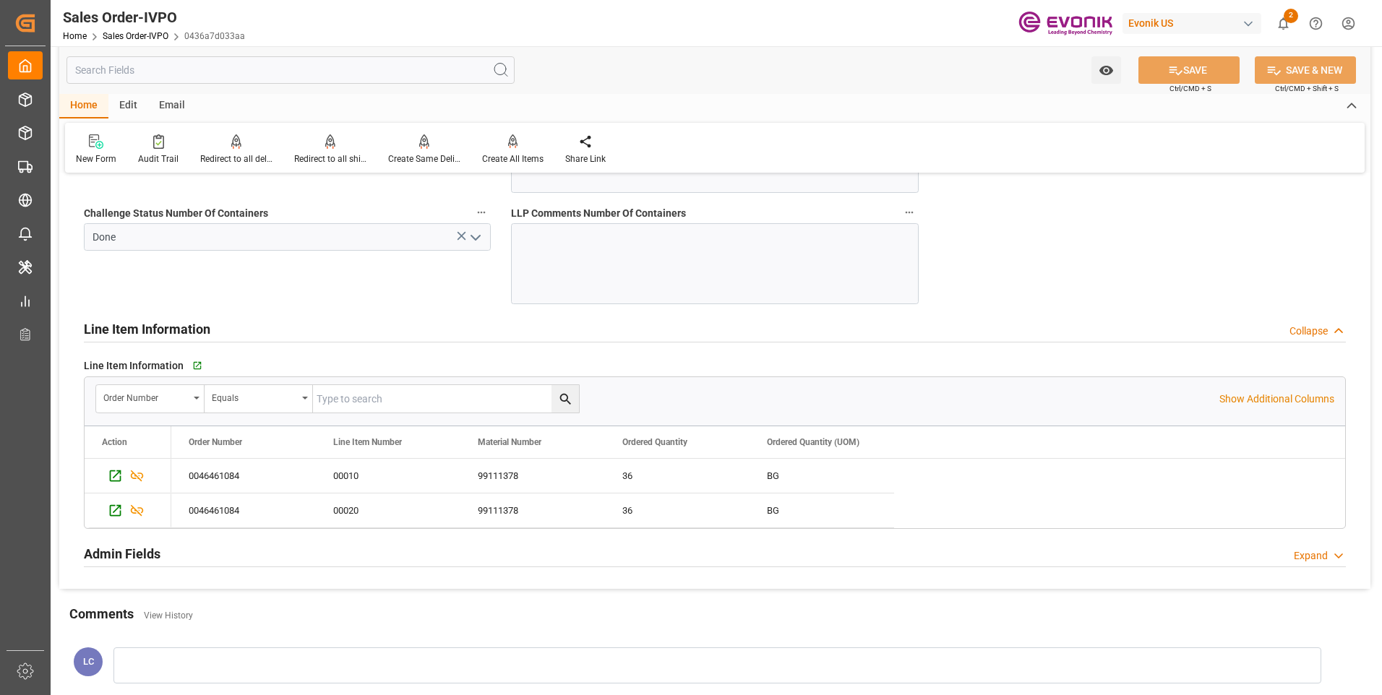
click at [238, 335] on div "Line Item Information Collapse" at bounding box center [715, 327] width 1262 height 27
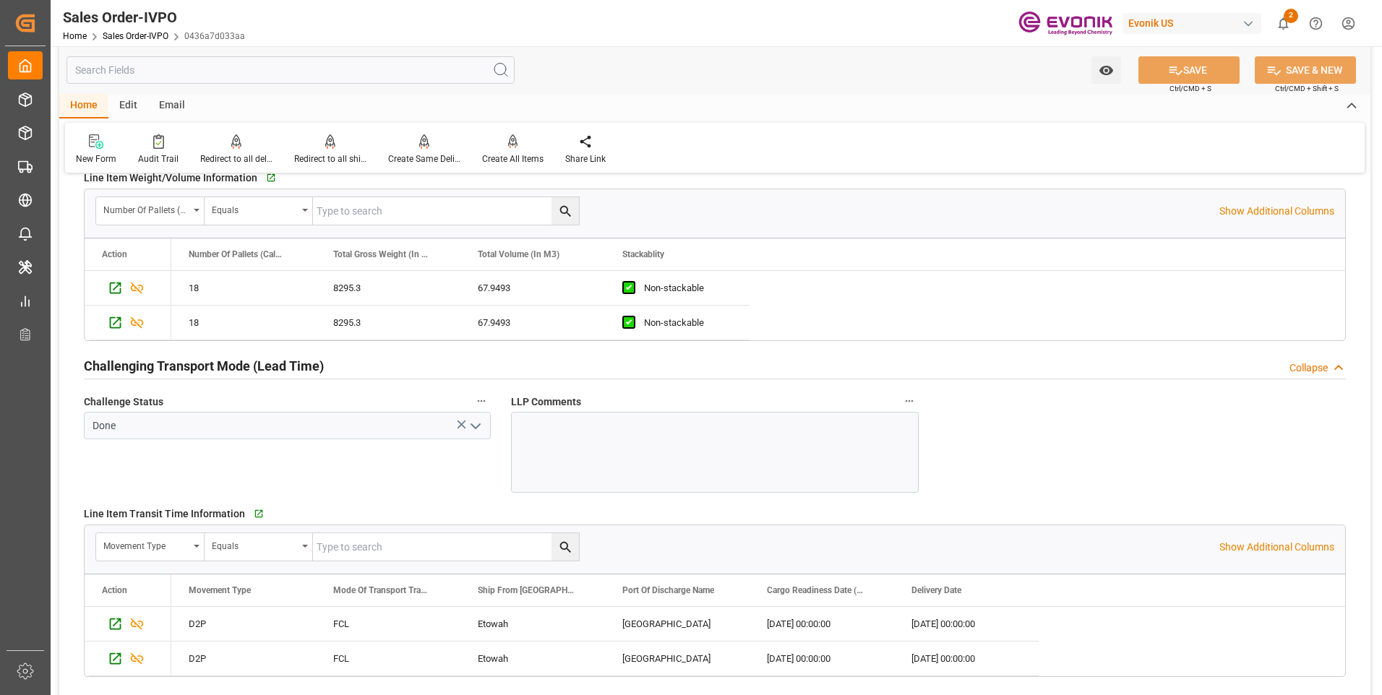
scroll to position [2507, 0]
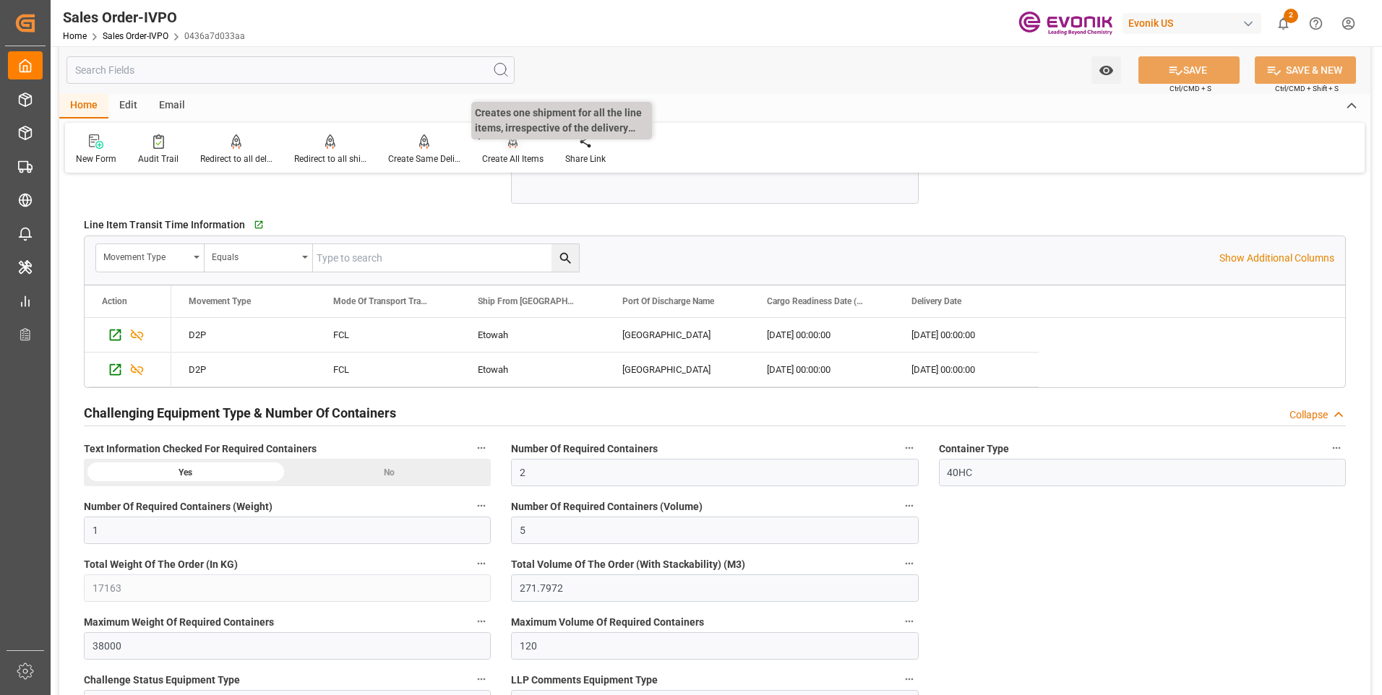
click at [517, 154] on div "Create All Items" at bounding box center [512, 158] width 61 height 13
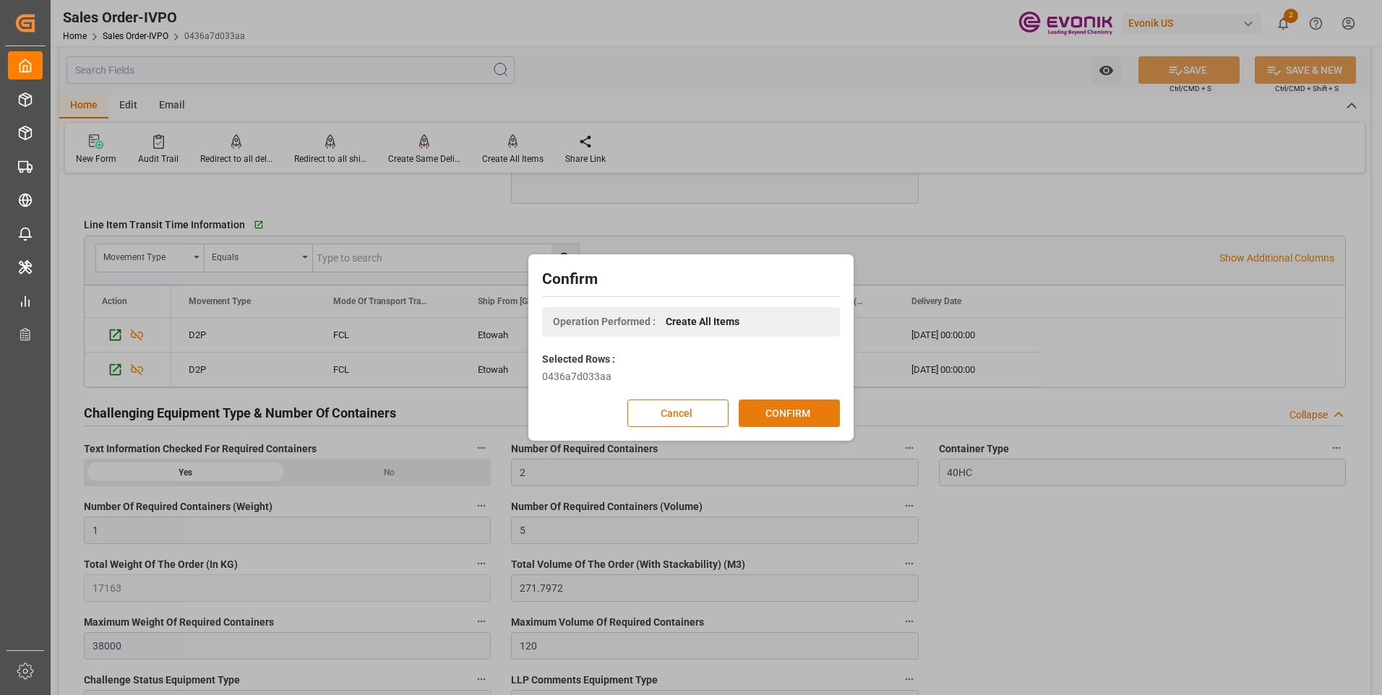
click at [786, 422] on button "CONFIRM" at bounding box center [789, 413] width 101 height 27
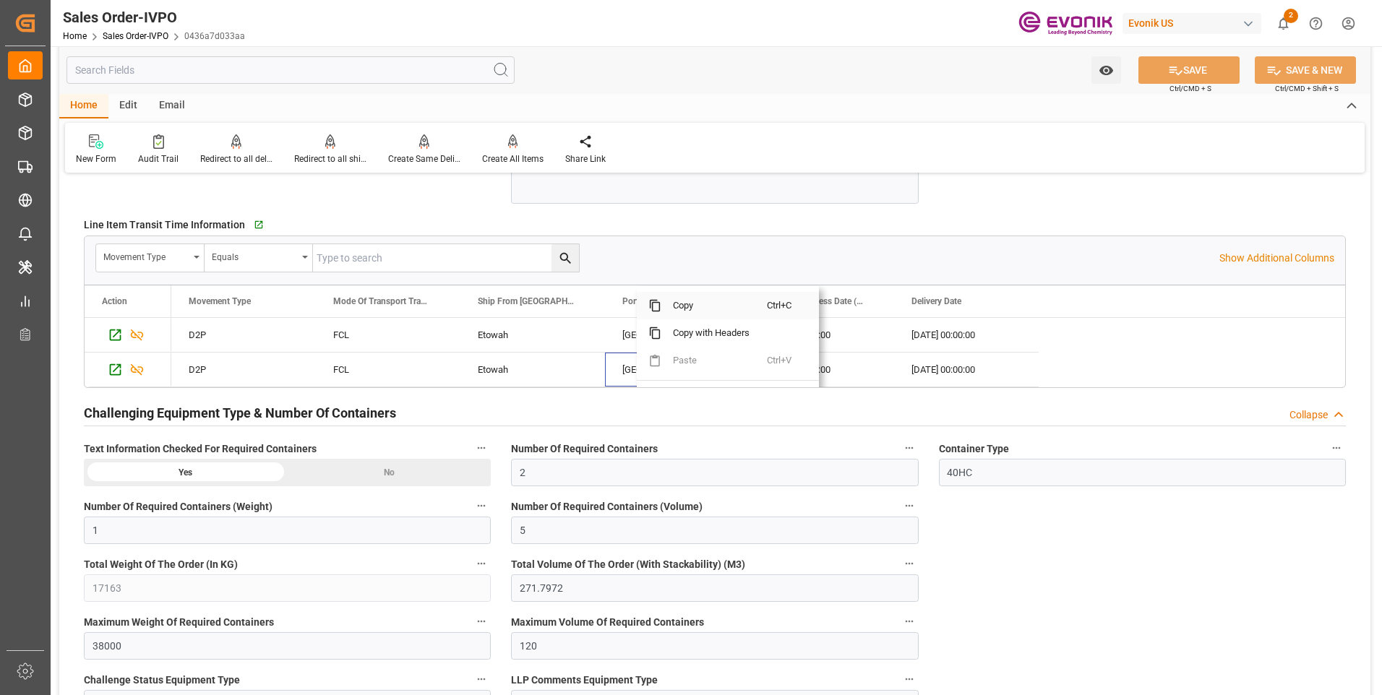
click at [691, 305] on span "Copy" at bounding box center [714, 305] width 106 height 27
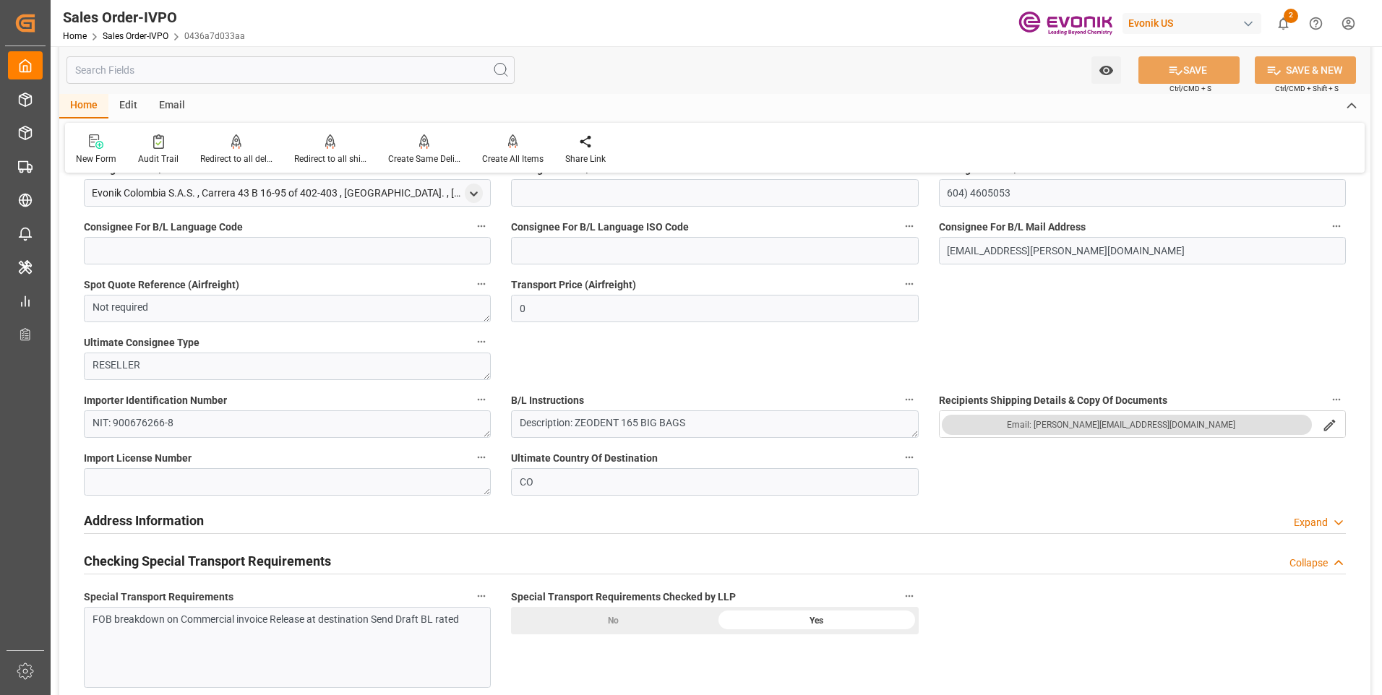
scroll to position [1640, 0]
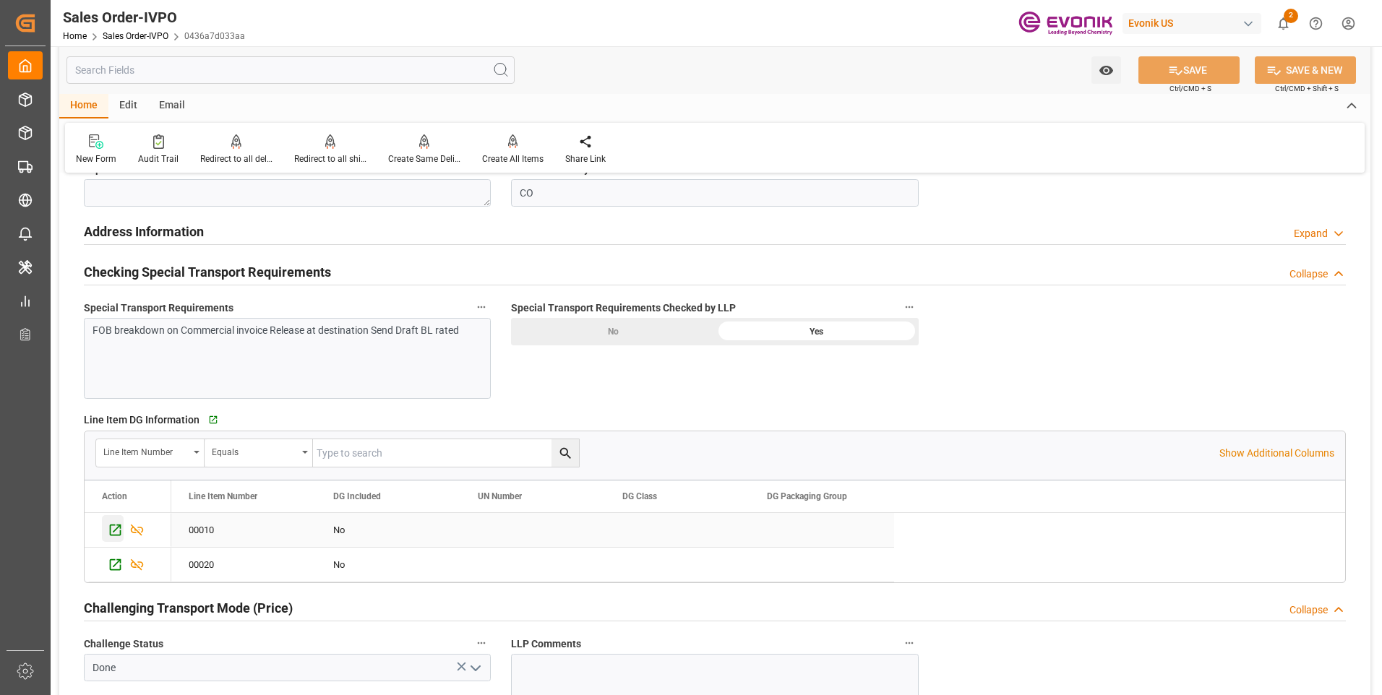
click at [113, 529] on icon "Press SPACE to select this row." at bounding box center [115, 530] width 15 height 15
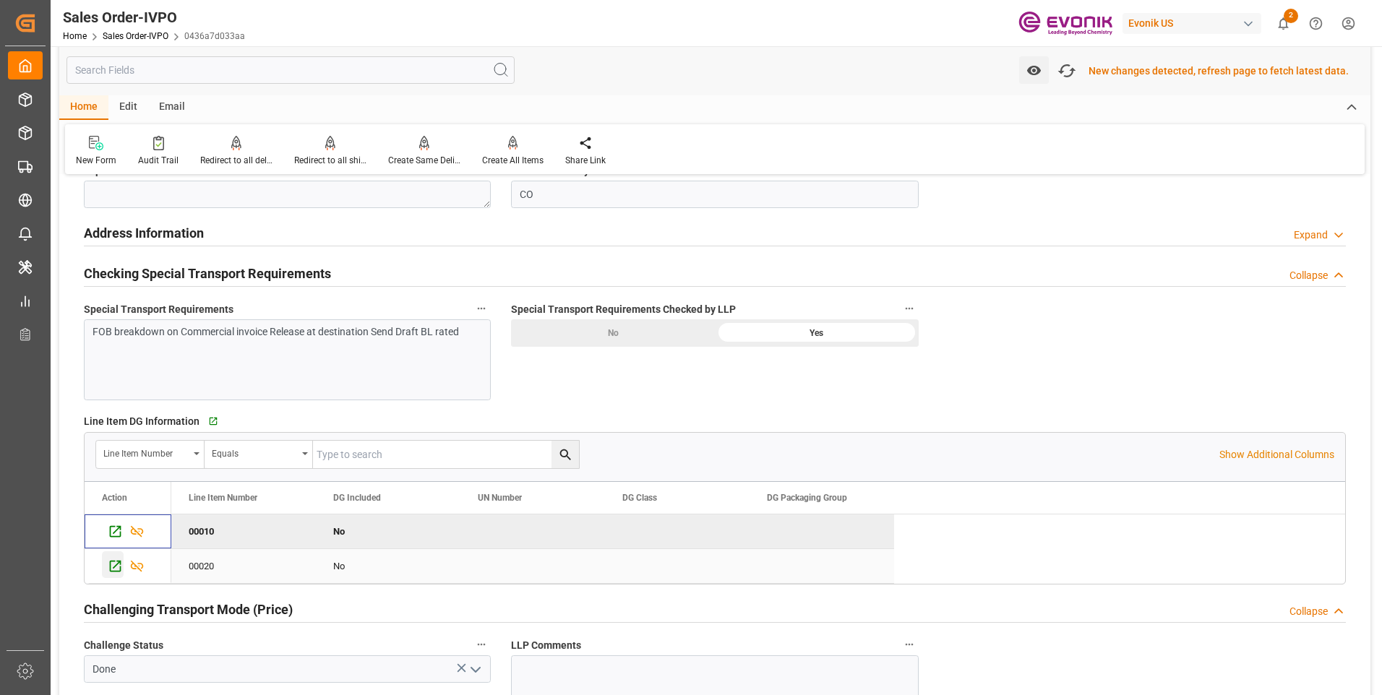
scroll to position [1641, 0]
click at [111, 567] on icon "Press SPACE to select this row." at bounding box center [116, 565] width 12 height 12
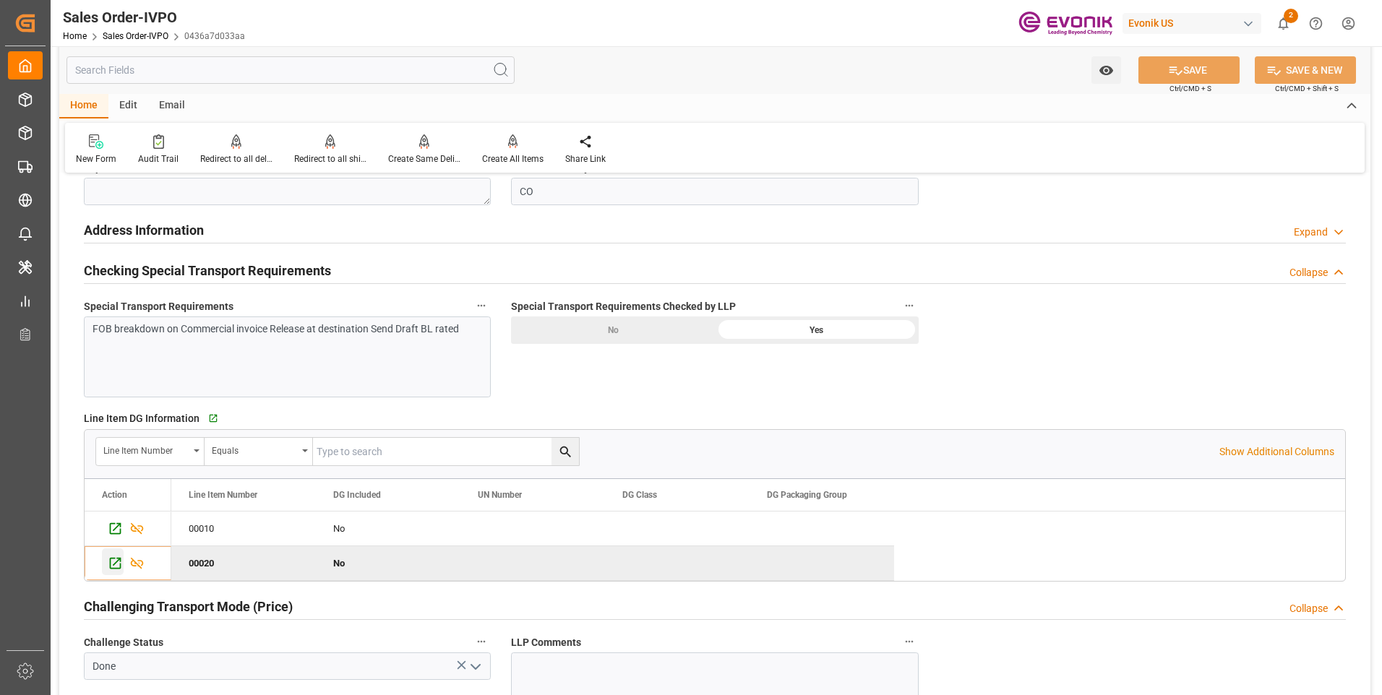
scroll to position [1640, 0]
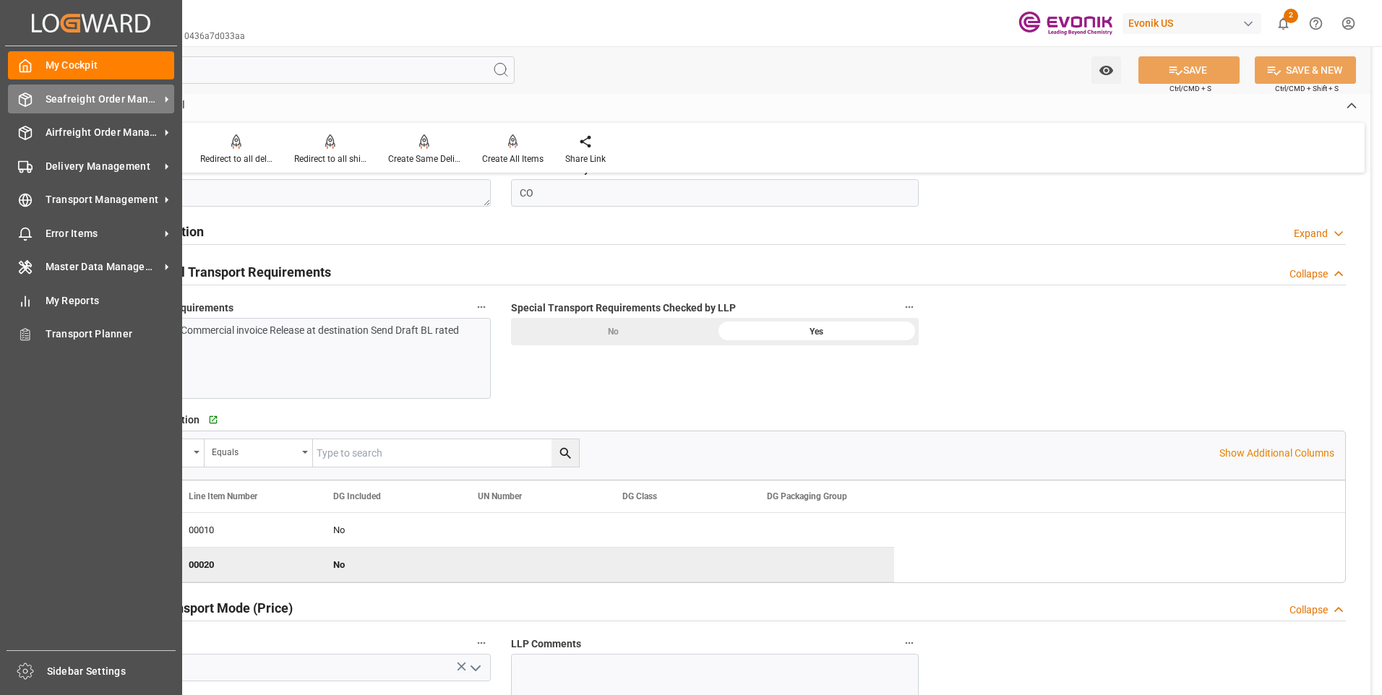
click at [39, 100] on div "Seafreight Order Management Seafreight Order Management" at bounding box center [91, 99] width 166 height 28
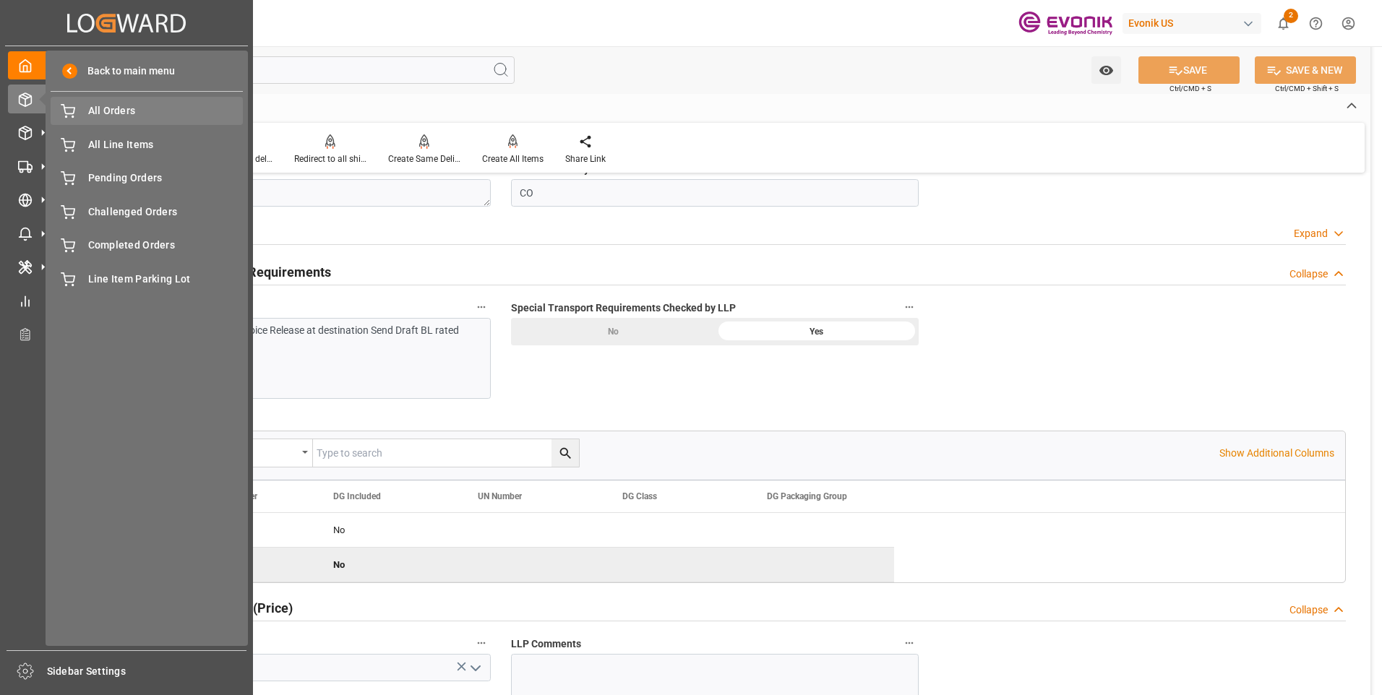
click at [133, 110] on span "All Orders" at bounding box center [165, 110] width 155 height 15
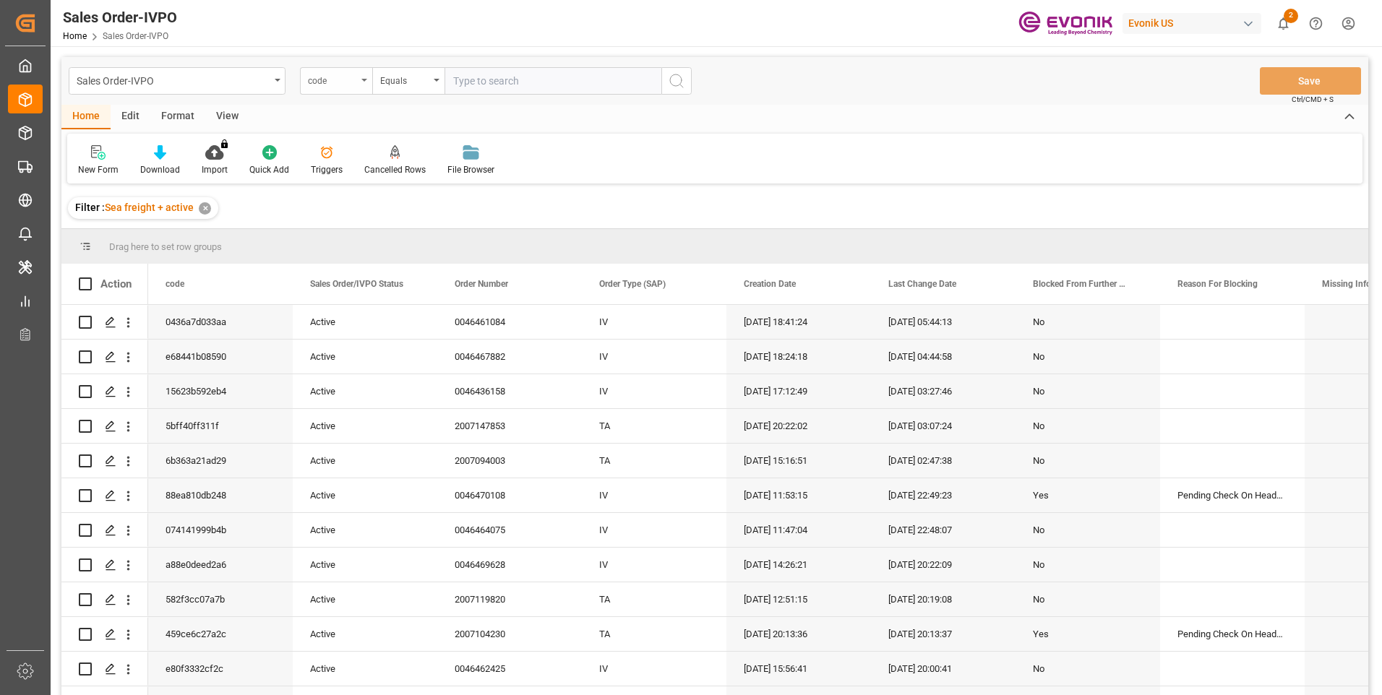
click at [358, 75] on div "code" at bounding box center [336, 80] width 72 height 27
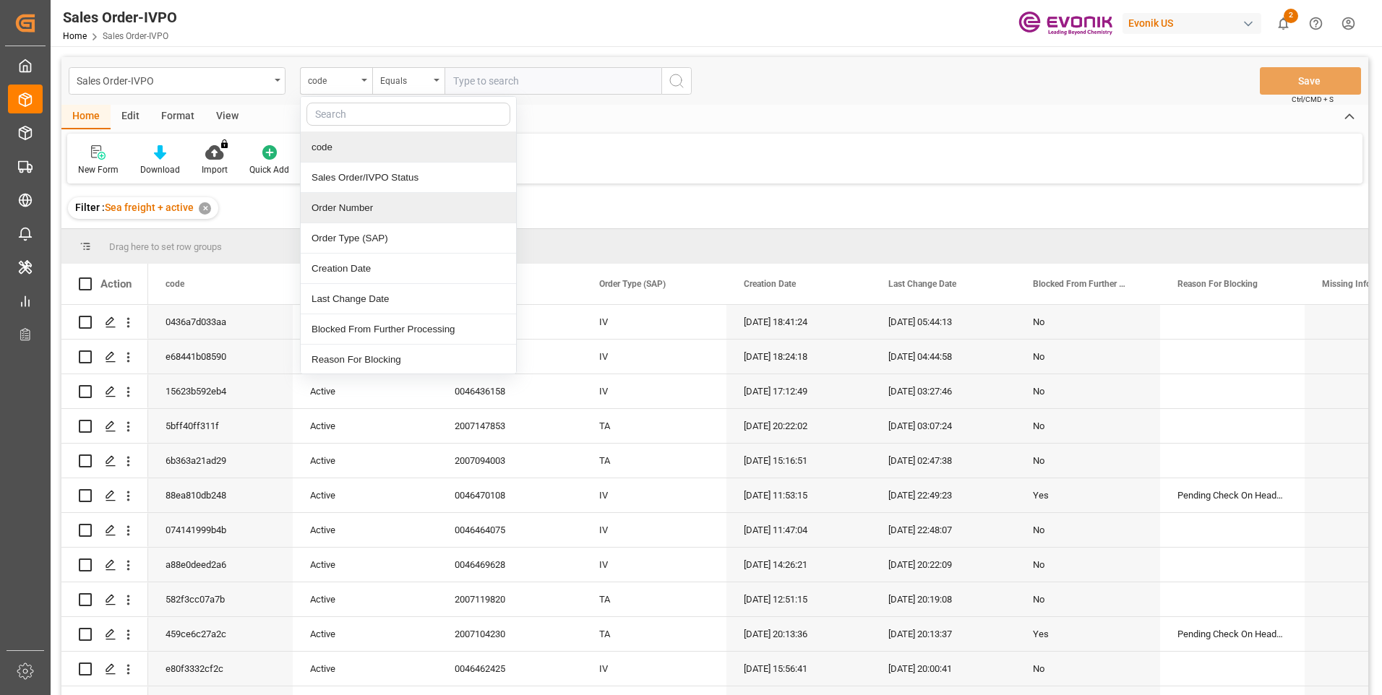
click at [344, 199] on div "Order Number" at bounding box center [408, 208] width 215 height 30
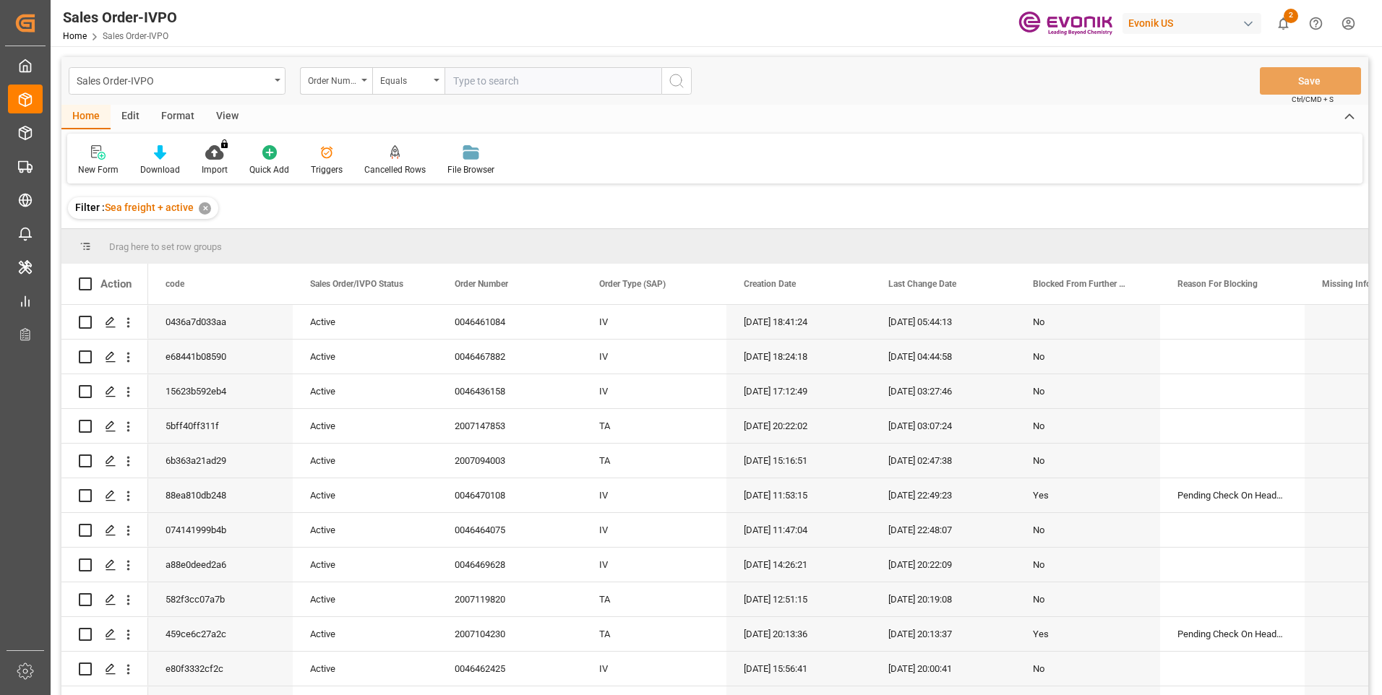
click at [462, 80] on input "text" at bounding box center [552, 80] width 217 height 27
paste input "0046455442"
type input "0046455442"
click at [674, 87] on icon "search button" at bounding box center [676, 80] width 17 height 17
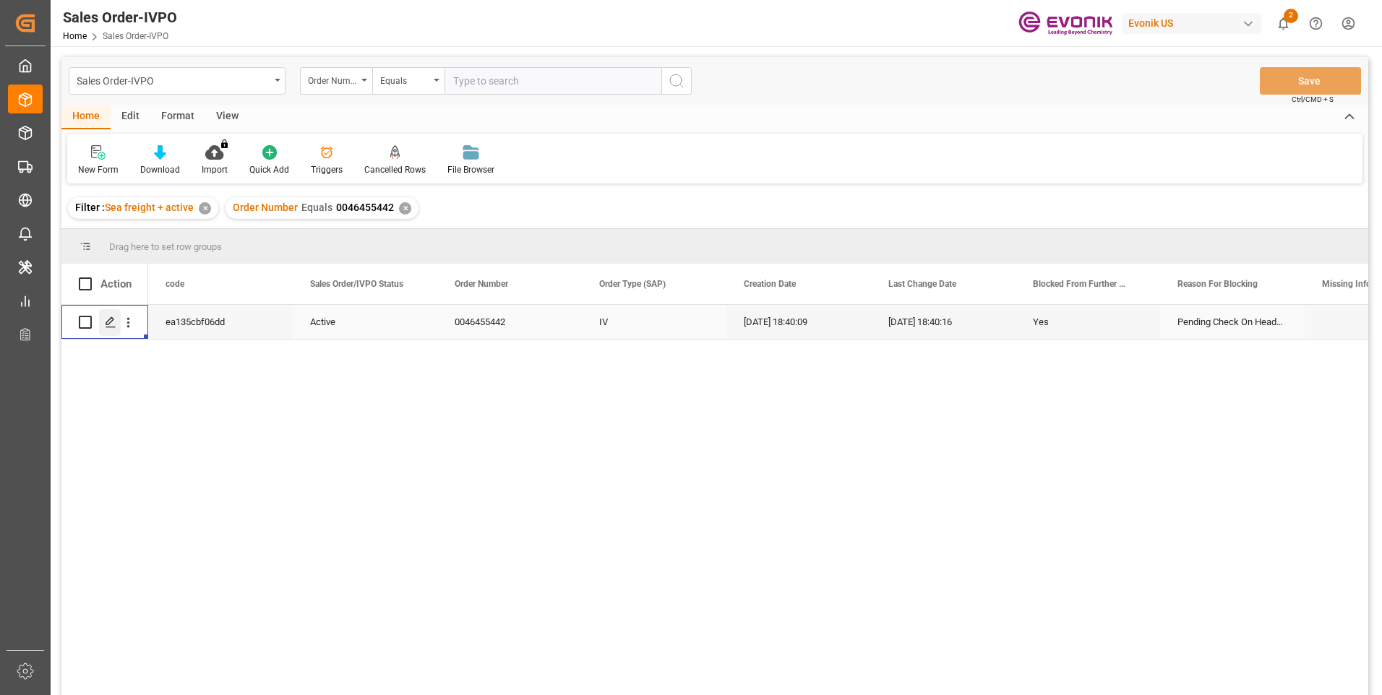
click at [108, 320] on icon "Press SPACE to select this row." at bounding box center [111, 323] width 12 height 12
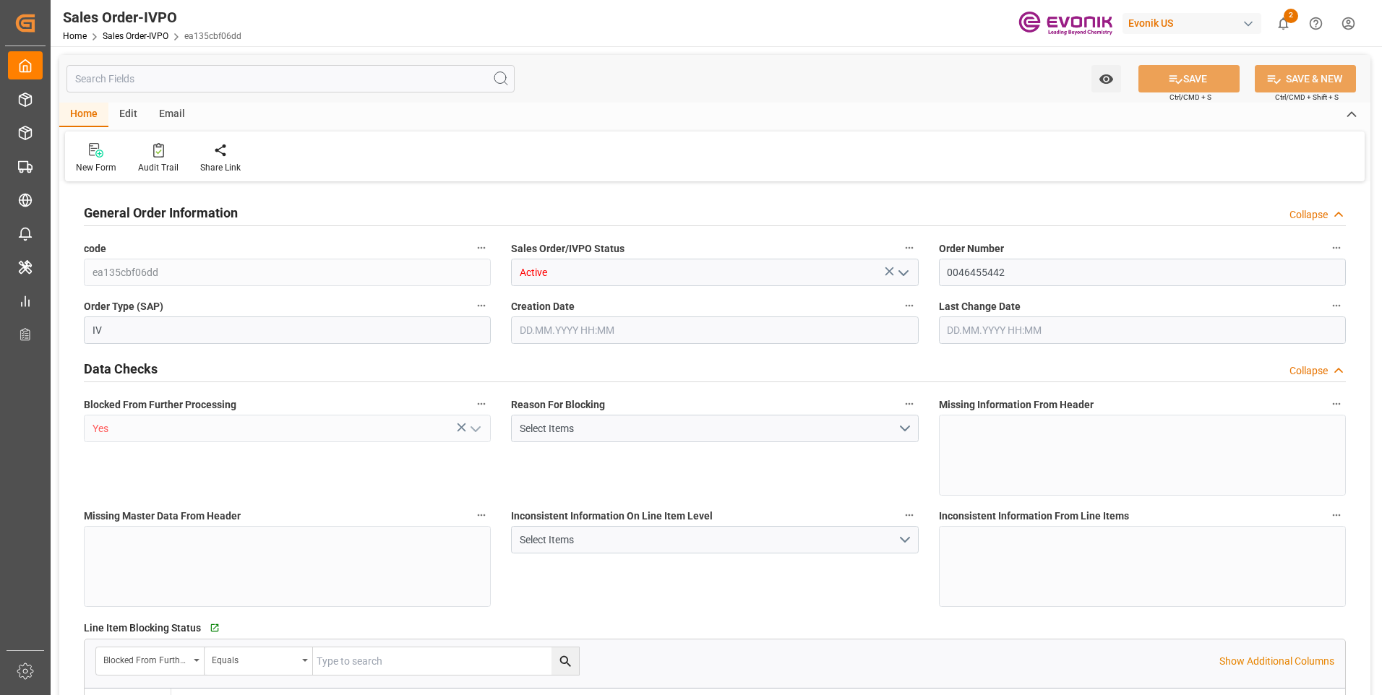
type input "BEANR"
type input "0"
type input "2"
type input "10633.152"
type input "[DATE] 18:40"
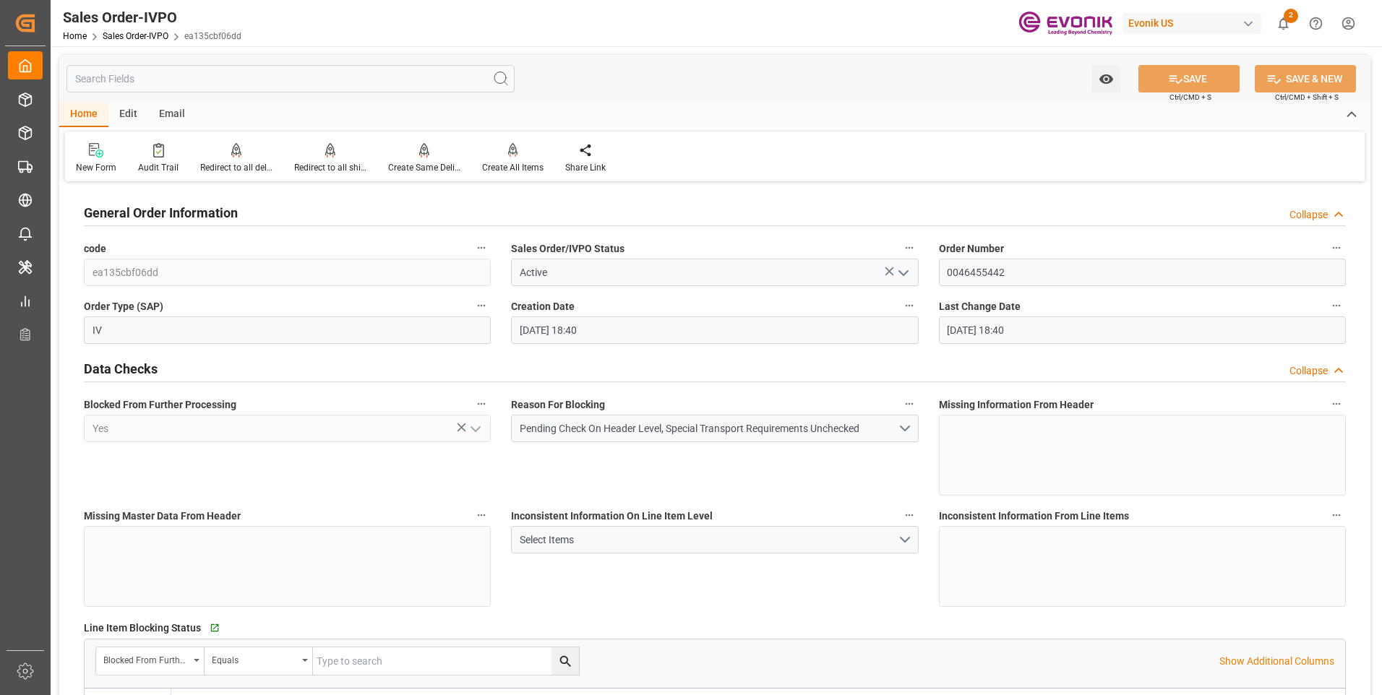
type input "[DATE] 18:40"
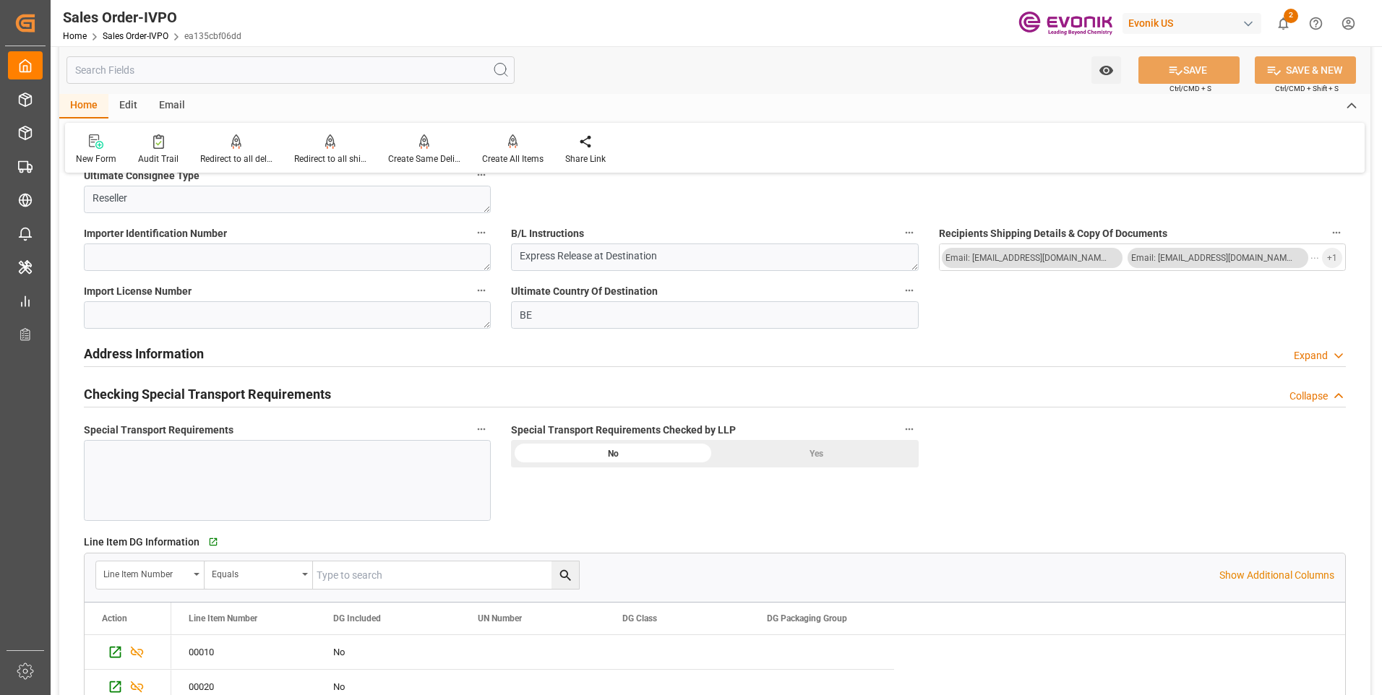
scroll to position [1735, 0]
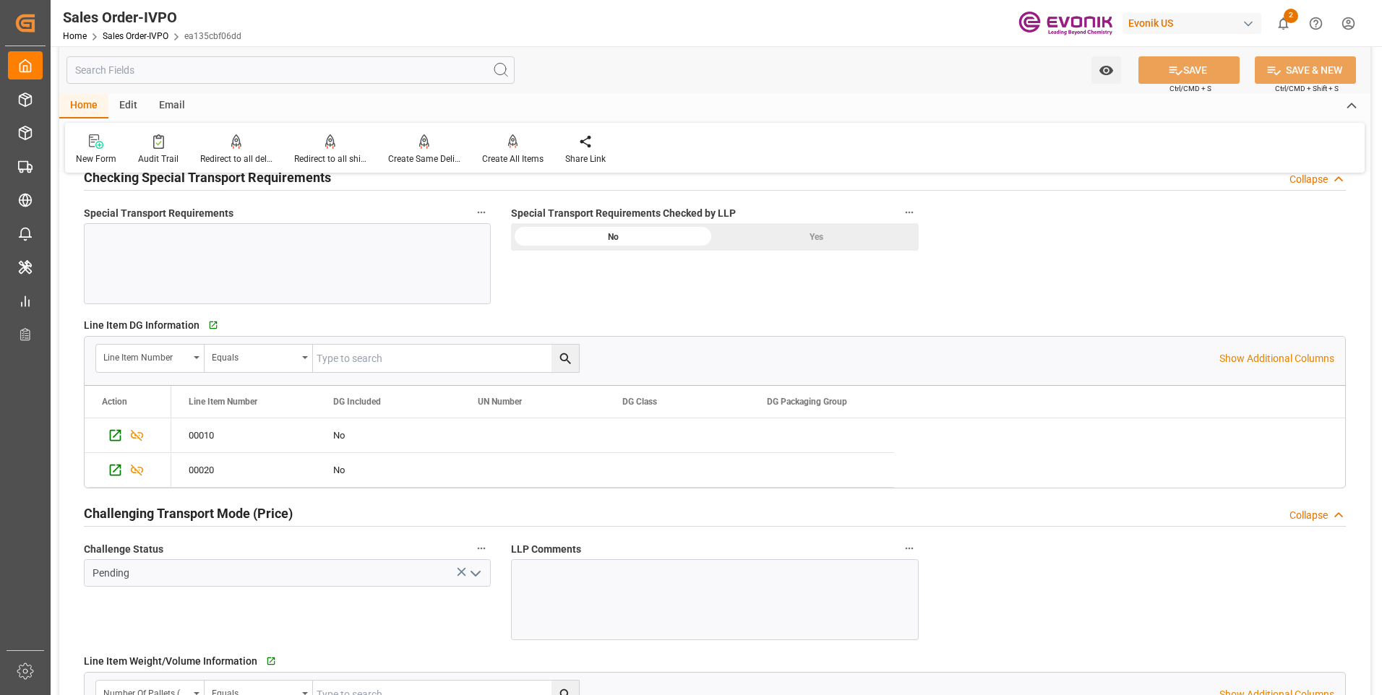
click at [771, 241] on div "Yes" at bounding box center [817, 236] width 204 height 27
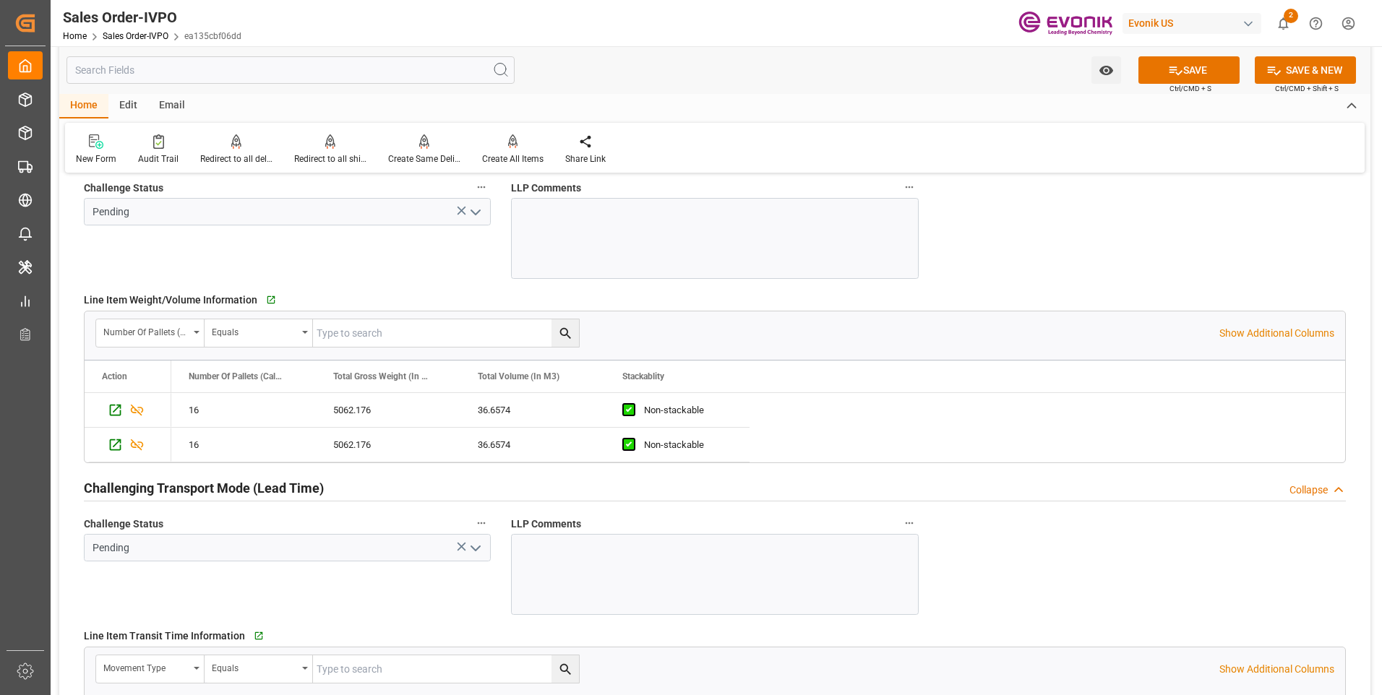
scroll to position [1879, 0]
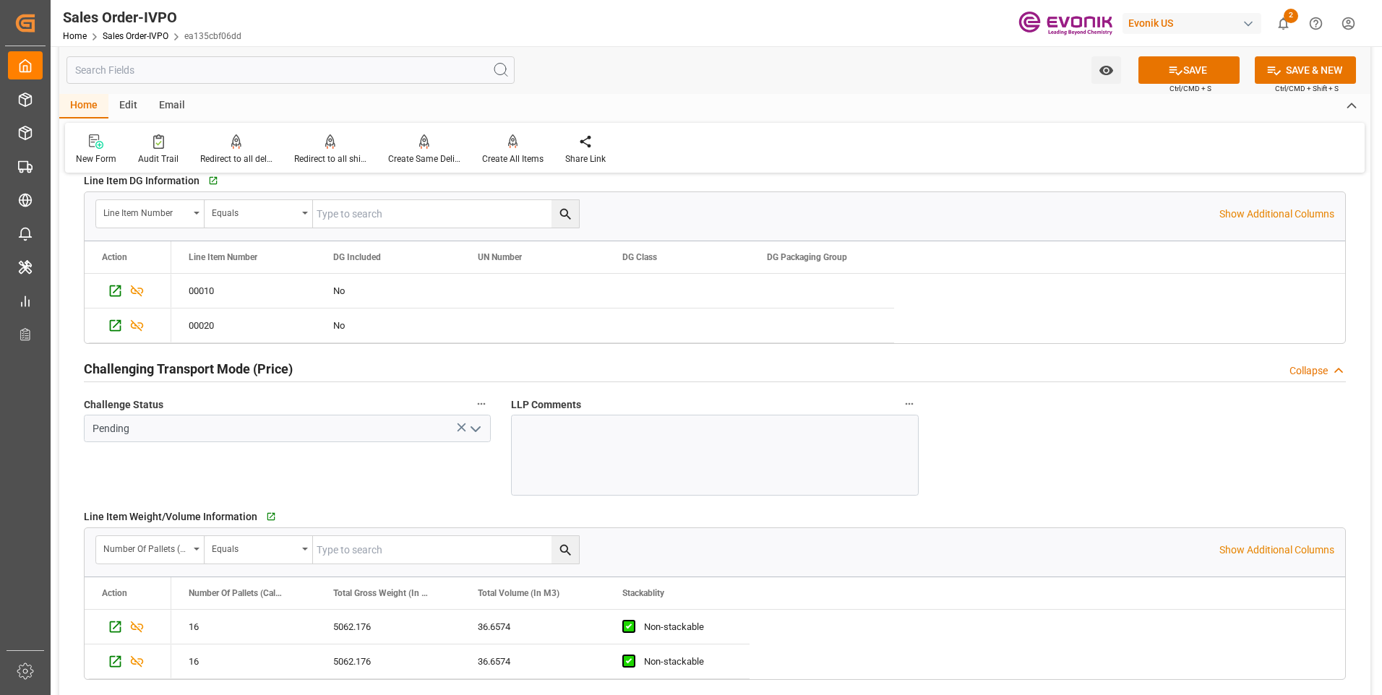
click at [476, 426] on icon "open menu" at bounding box center [475, 429] width 17 height 17
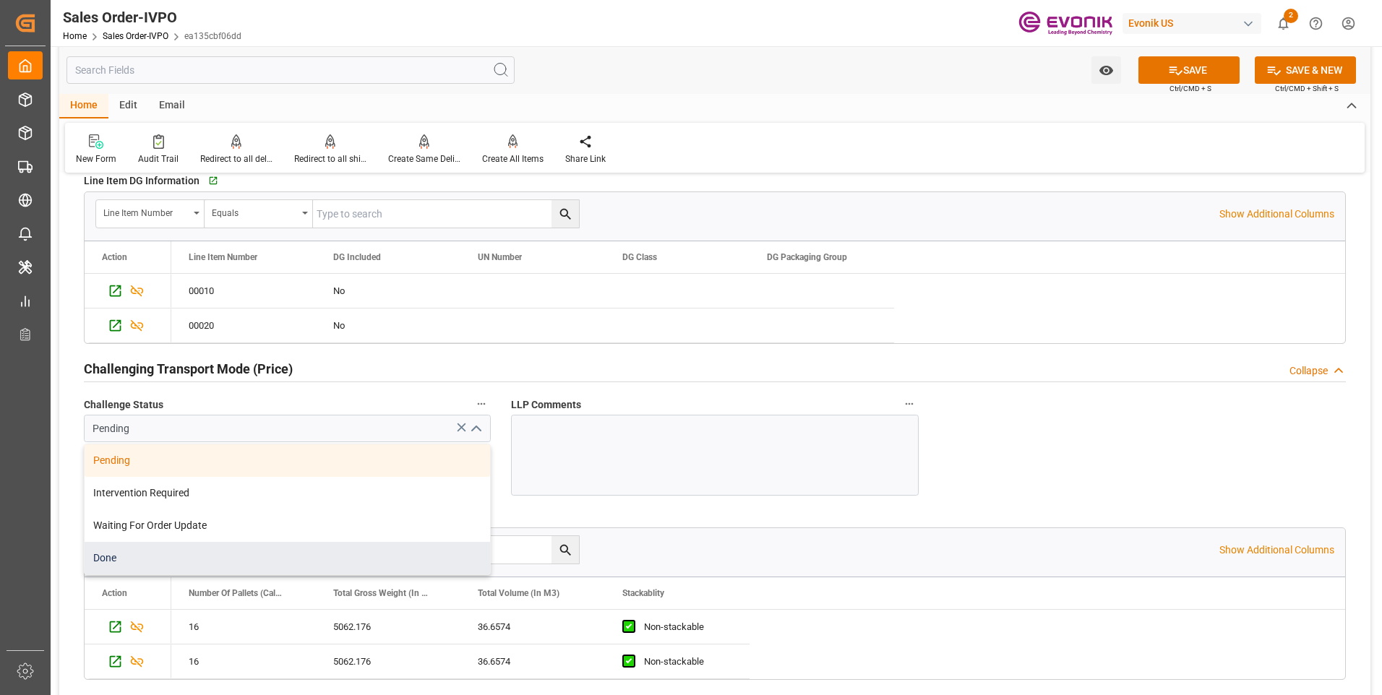
click at [126, 554] on div "Done" at bounding box center [287, 558] width 405 height 33
type input "Done"
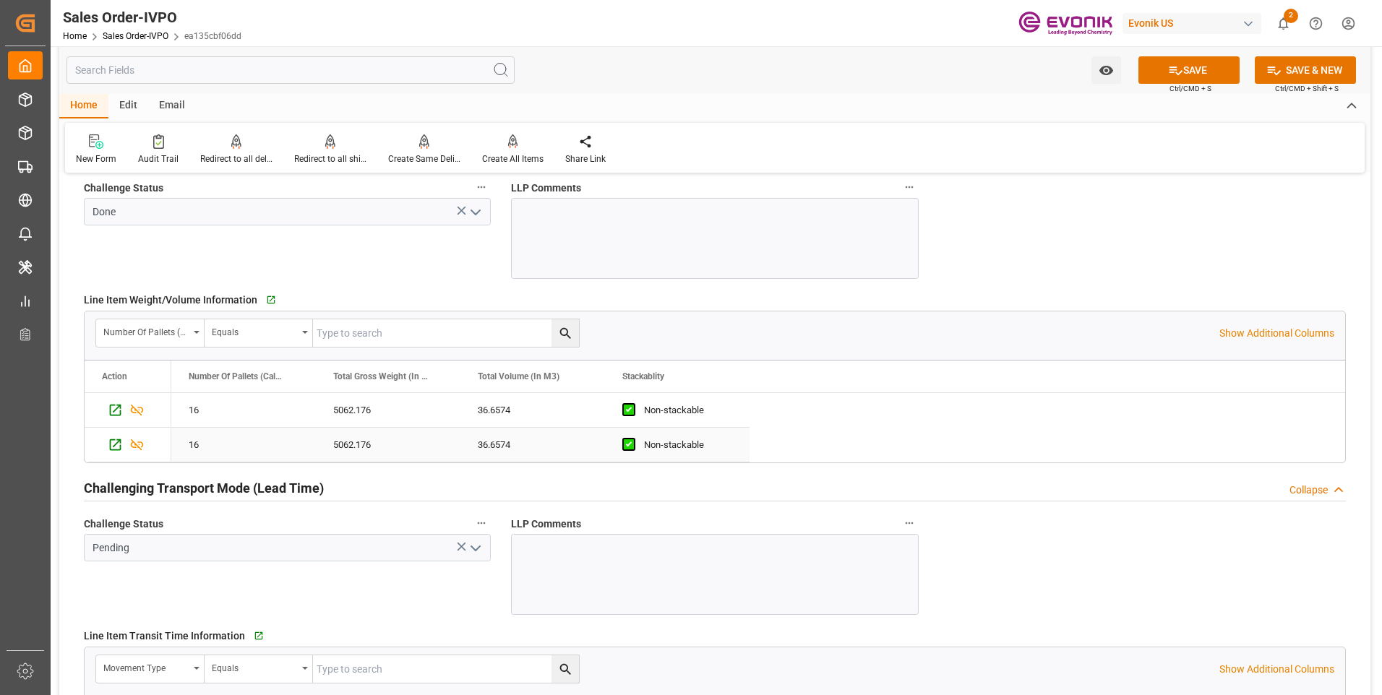
scroll to position [2240, 0]
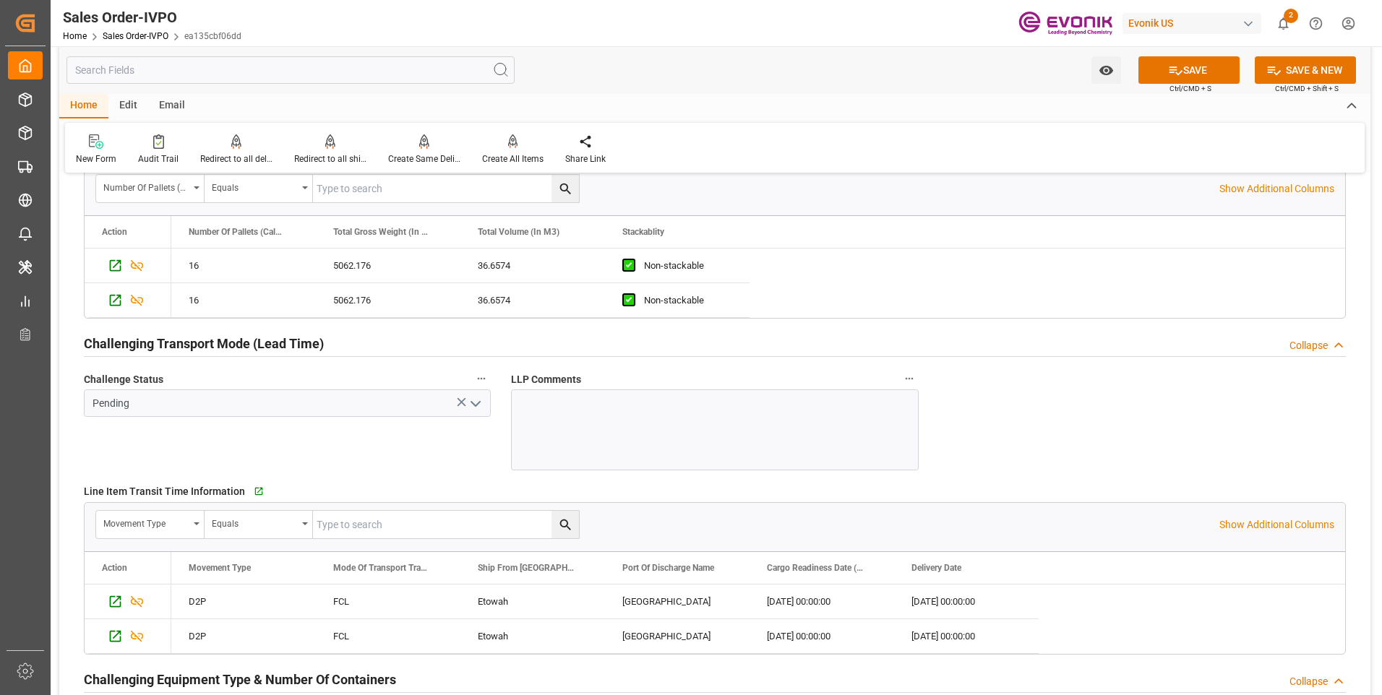
click at [474, 402] on icon "open menu" at bounding box center [475, 403] width 17 height 17
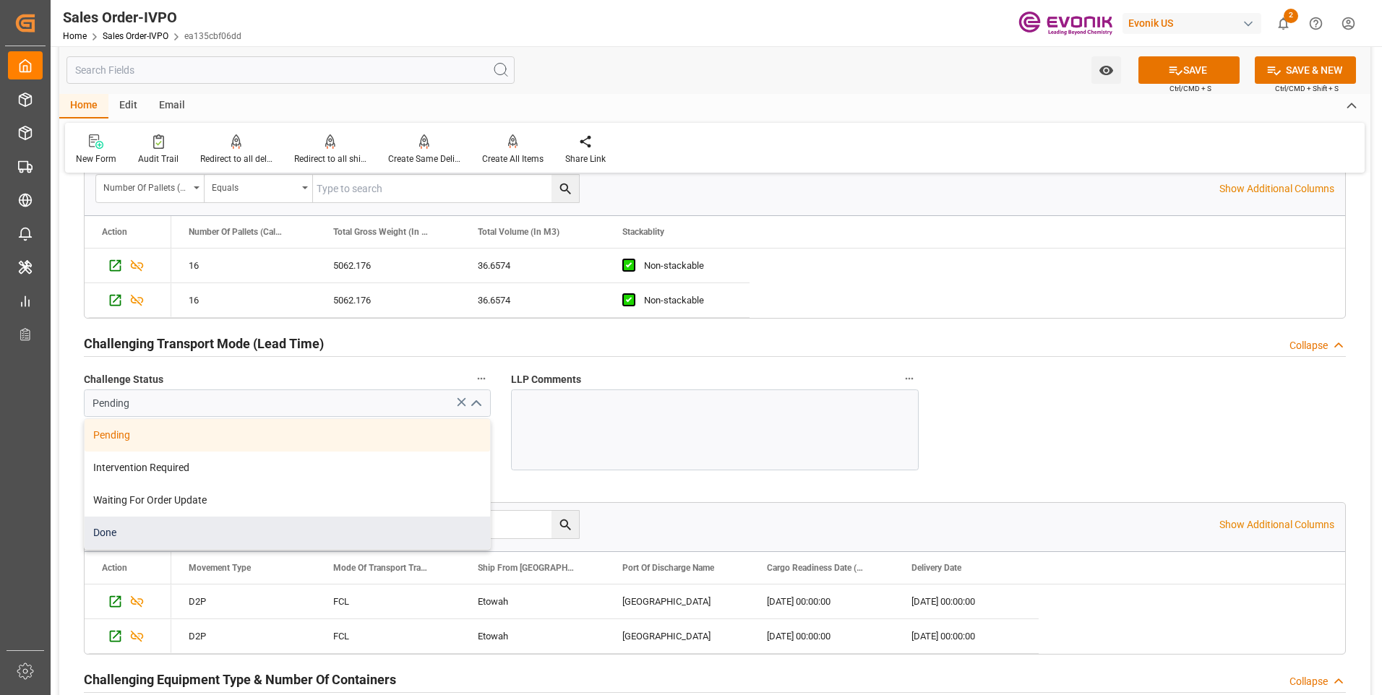
click at [148, 541] on div "Done" at bounding box center [287, 533] width 405 height 33
type input "Done"
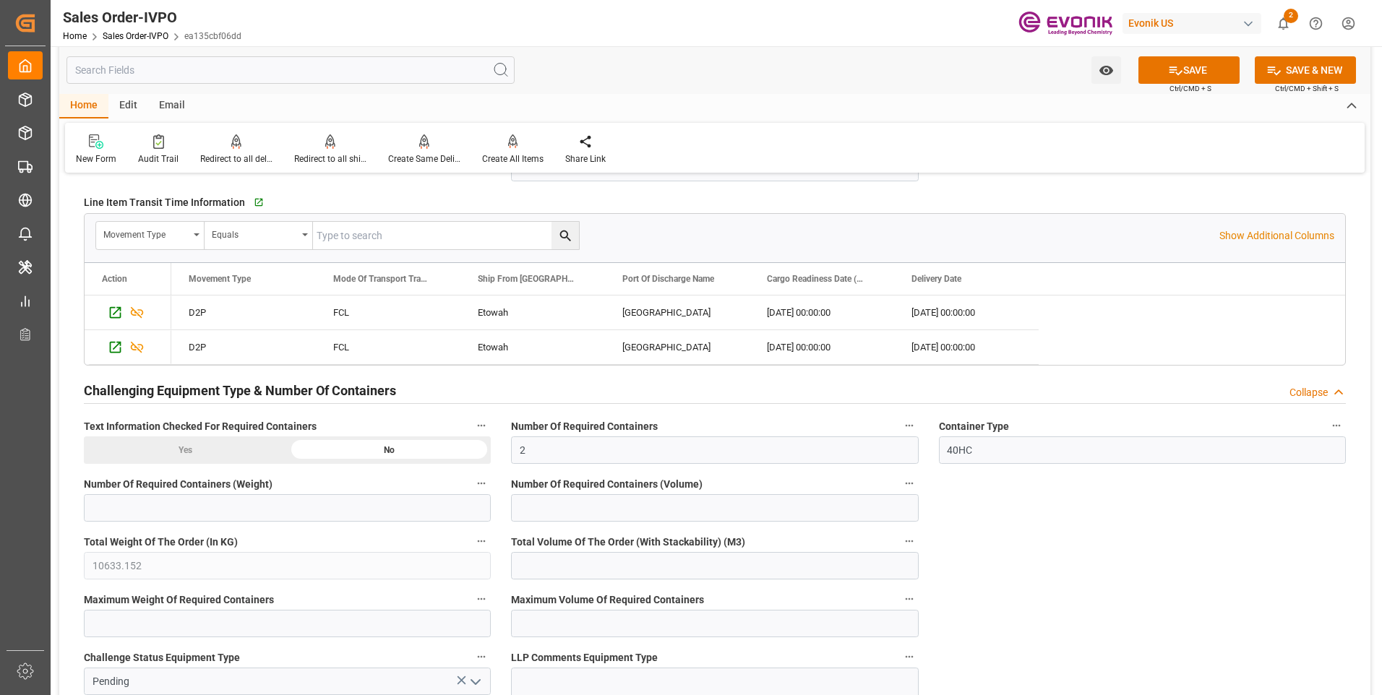
scroll to position [2602, 0]
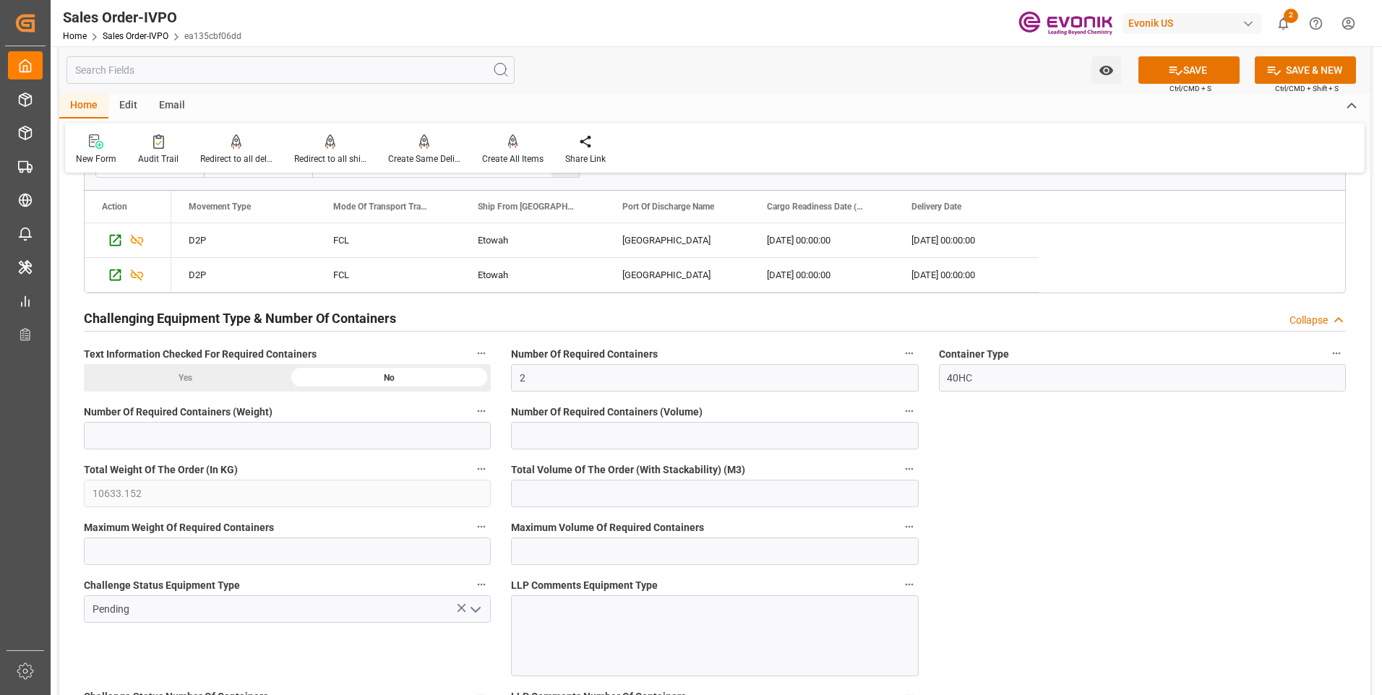
click at [205, 379] on div "Yes" at bounding box center [186, 377] width 204 height 27
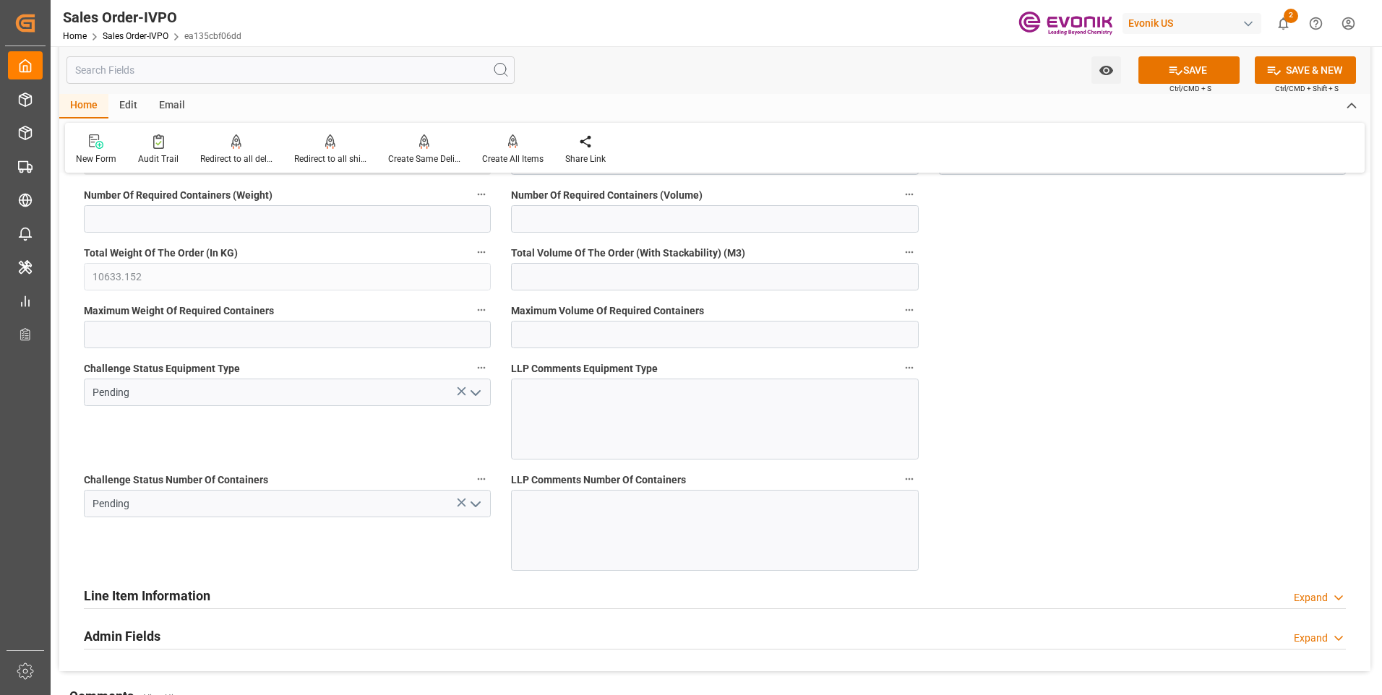
click at [473, 398] on icon "open menu" at bounding box center [475, 392] width 17 height 17
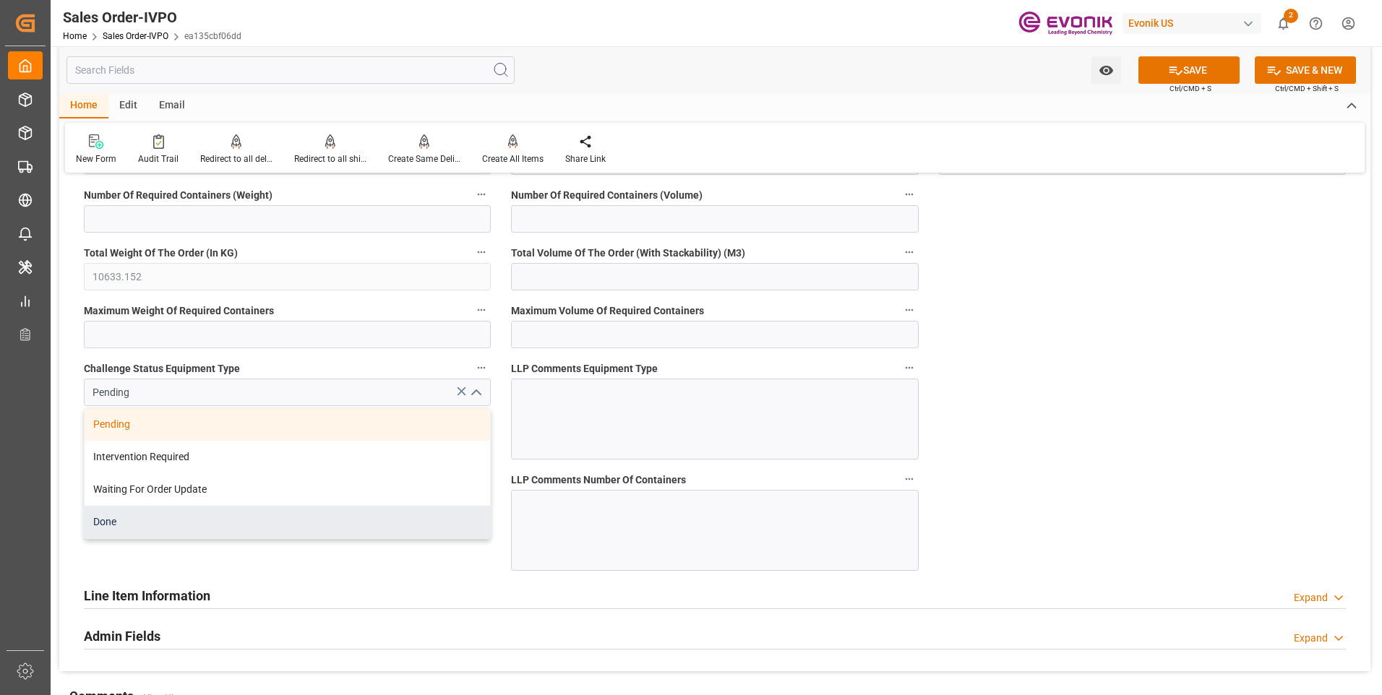
click at [132, 520] on div "Done" at bounding box center [287, 522] width 405 height 33
type input "Done"
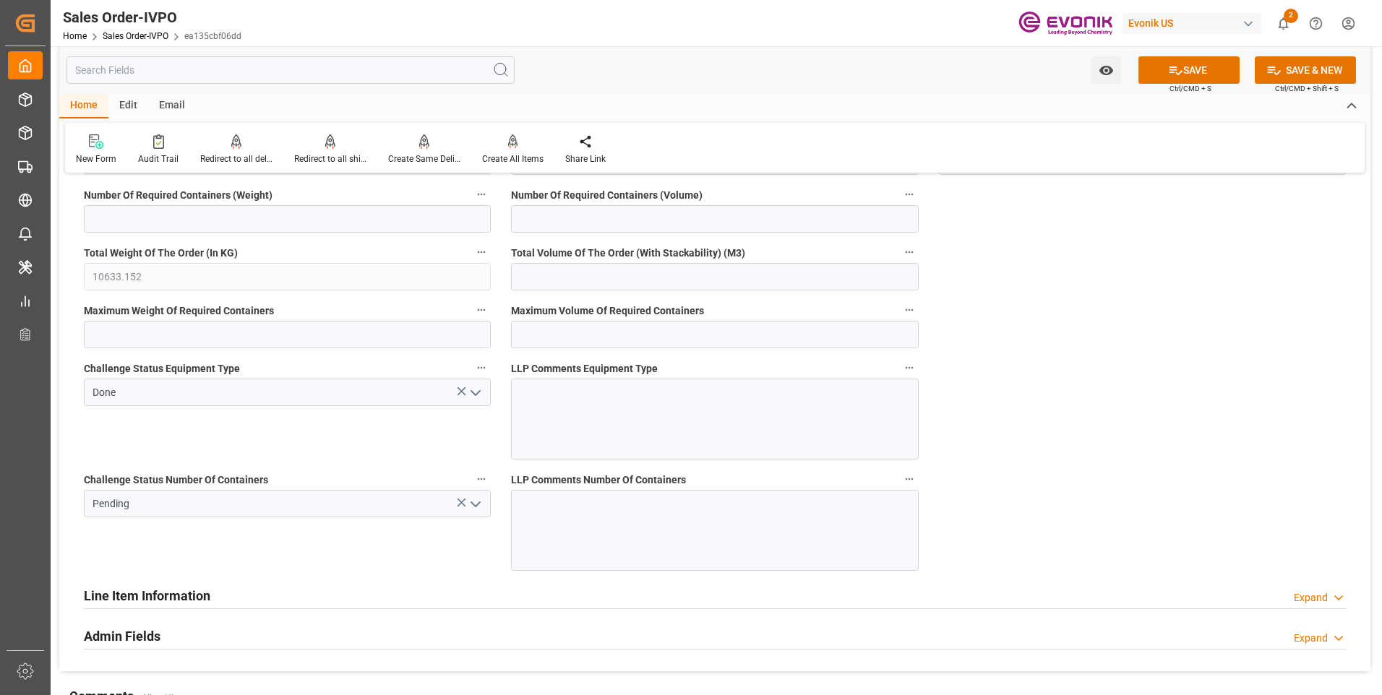
click at [477, 502] on icon "open menu" at bounding box center [475, 504] width 17 height 17
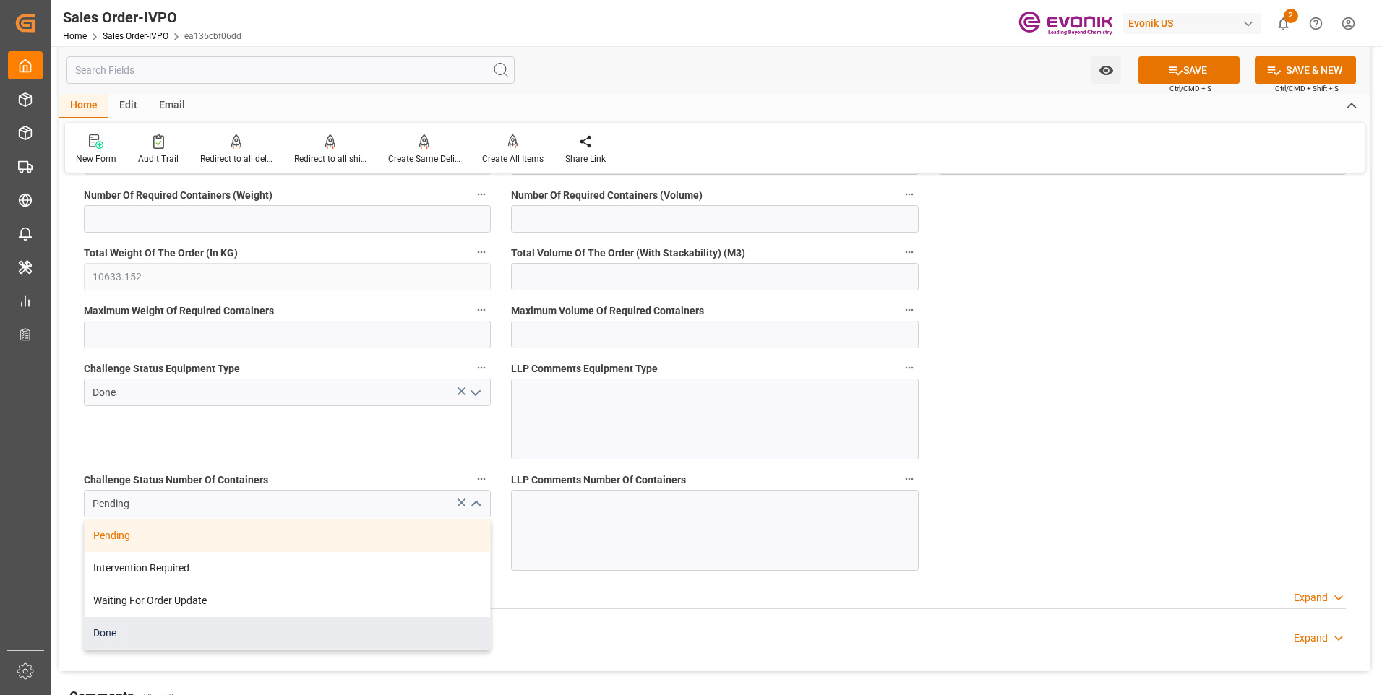
click at [121, 633] on div "Done" at bounding box center [287, 633] width 405 height 33
type input "Done"
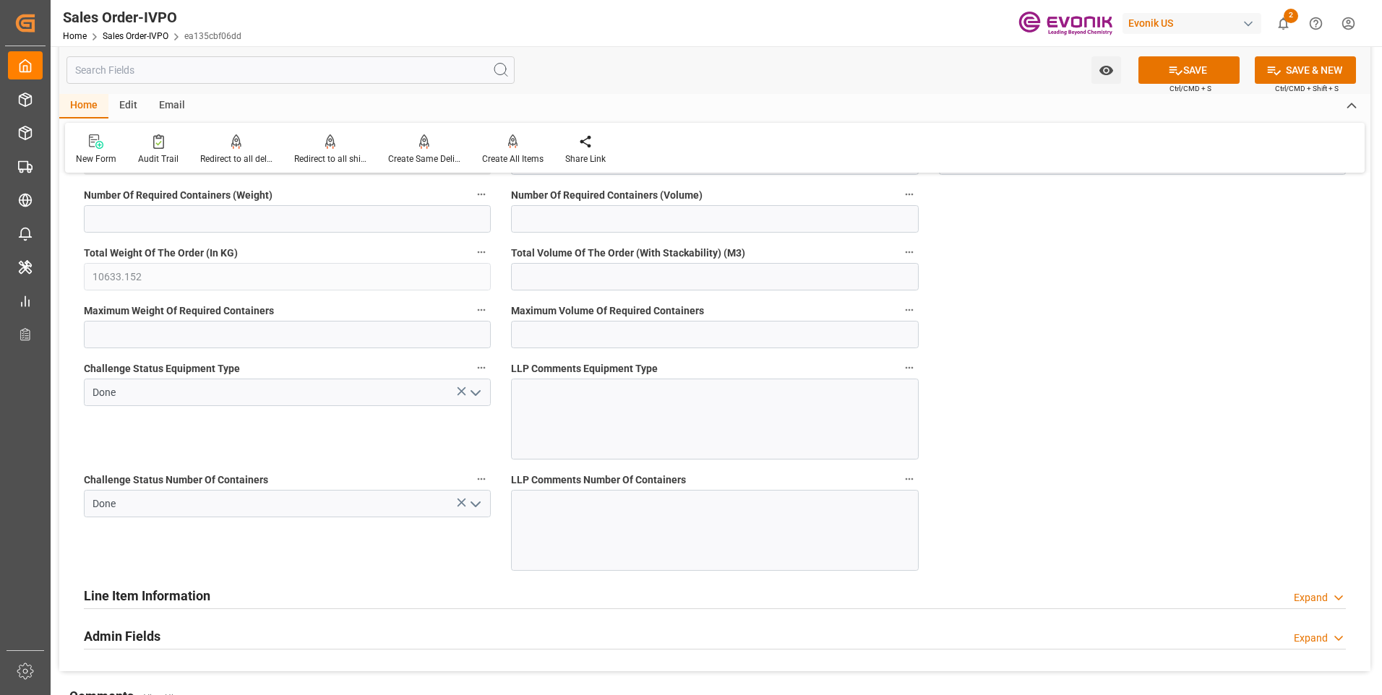
scroll to position [3035, 0]
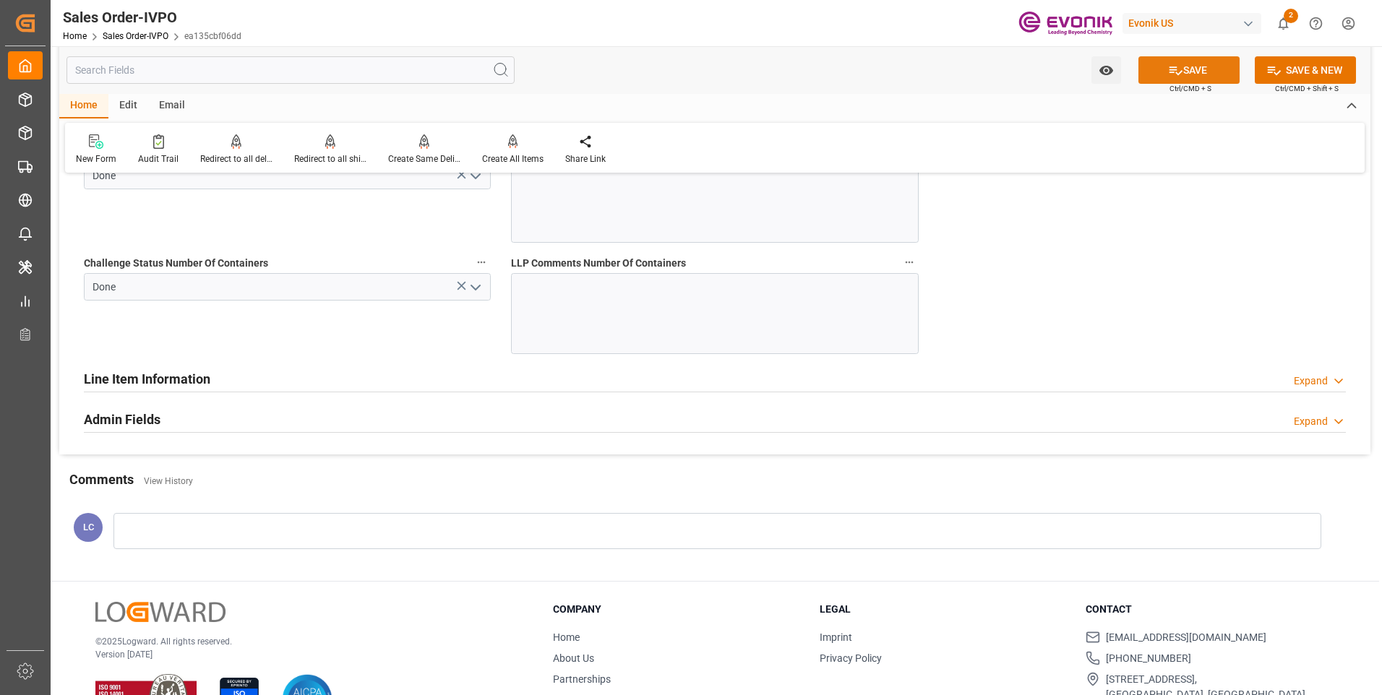
click at [1185, 72] on button "SAVE" at bounding box center [1188, 69] width 101 height 27
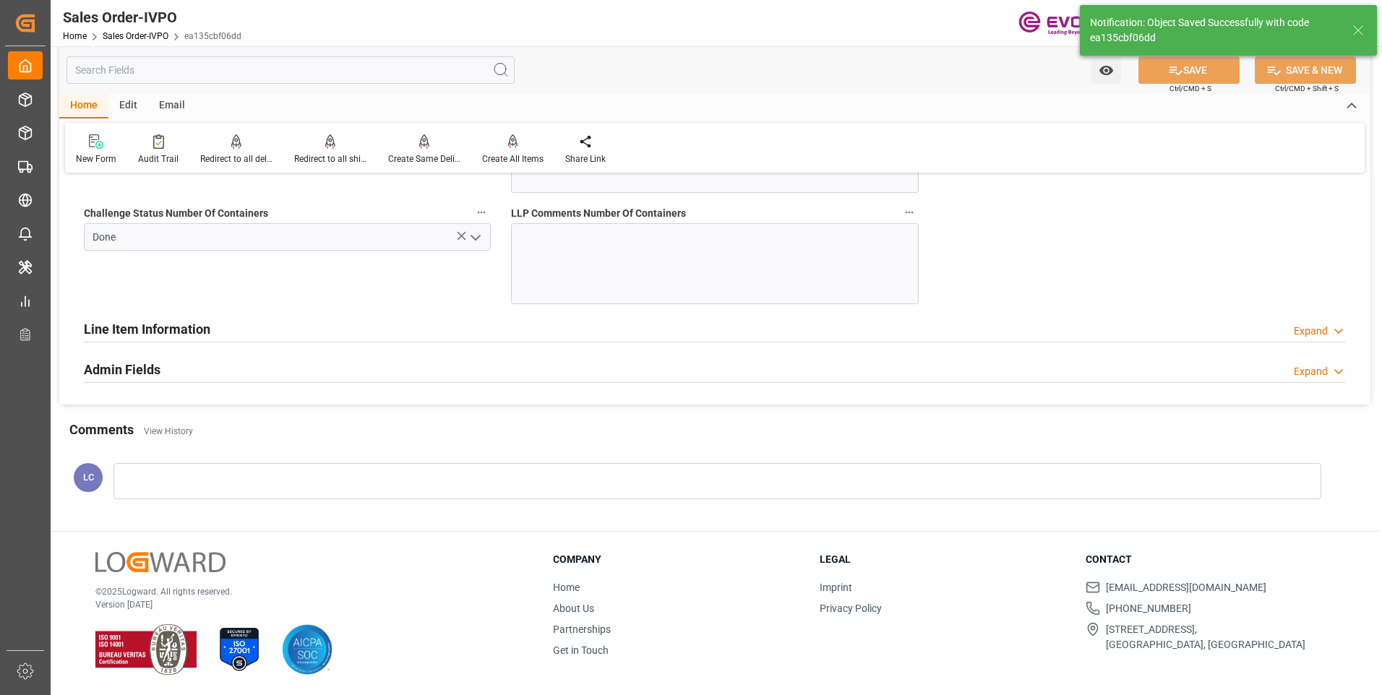
type input "[DATE] 06:23"
type input "No"
type input "1"
type input "3"
type input "146.6296"
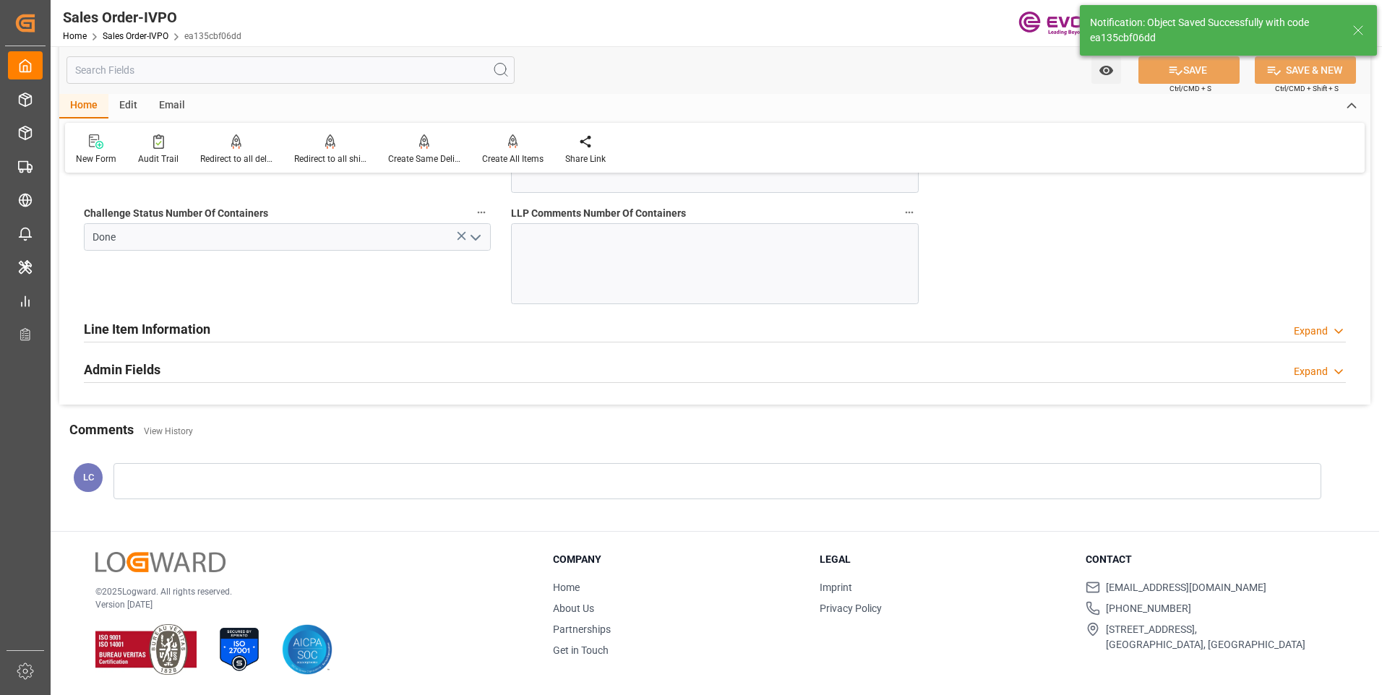
type input "38000"
type input "120"
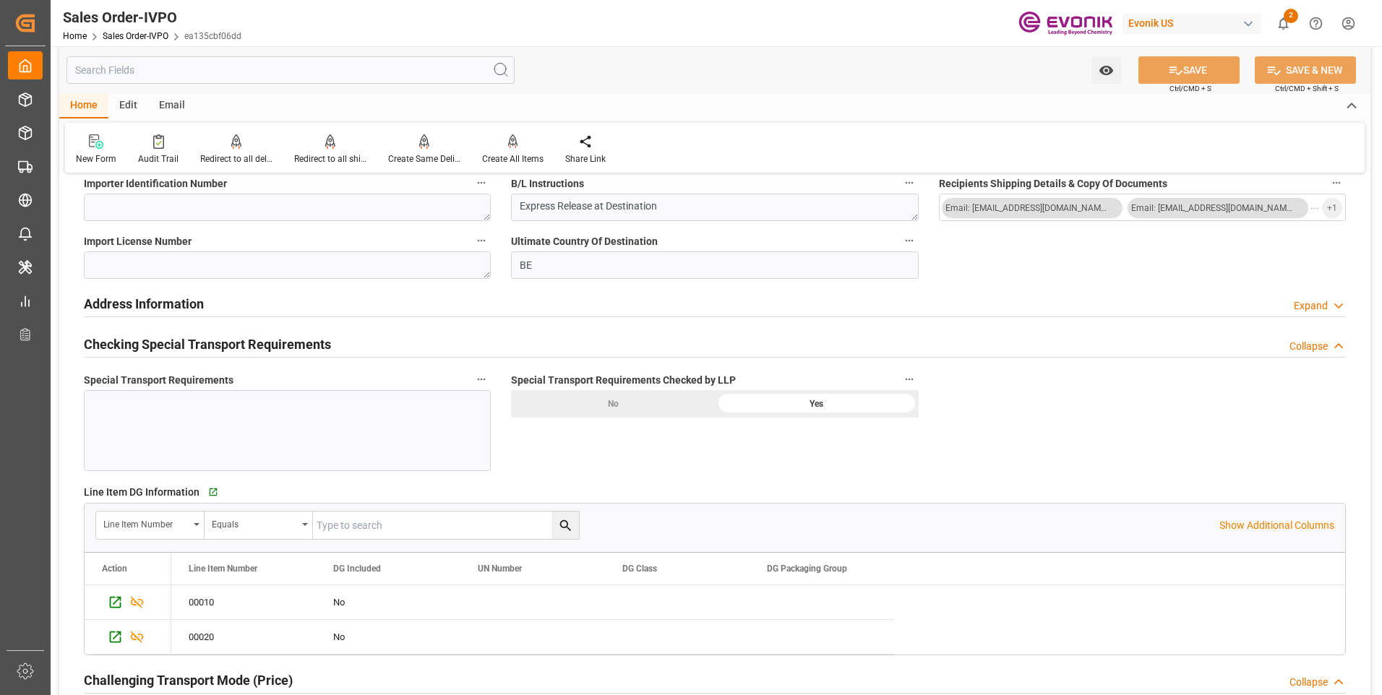
scroll to position [1640, 0]
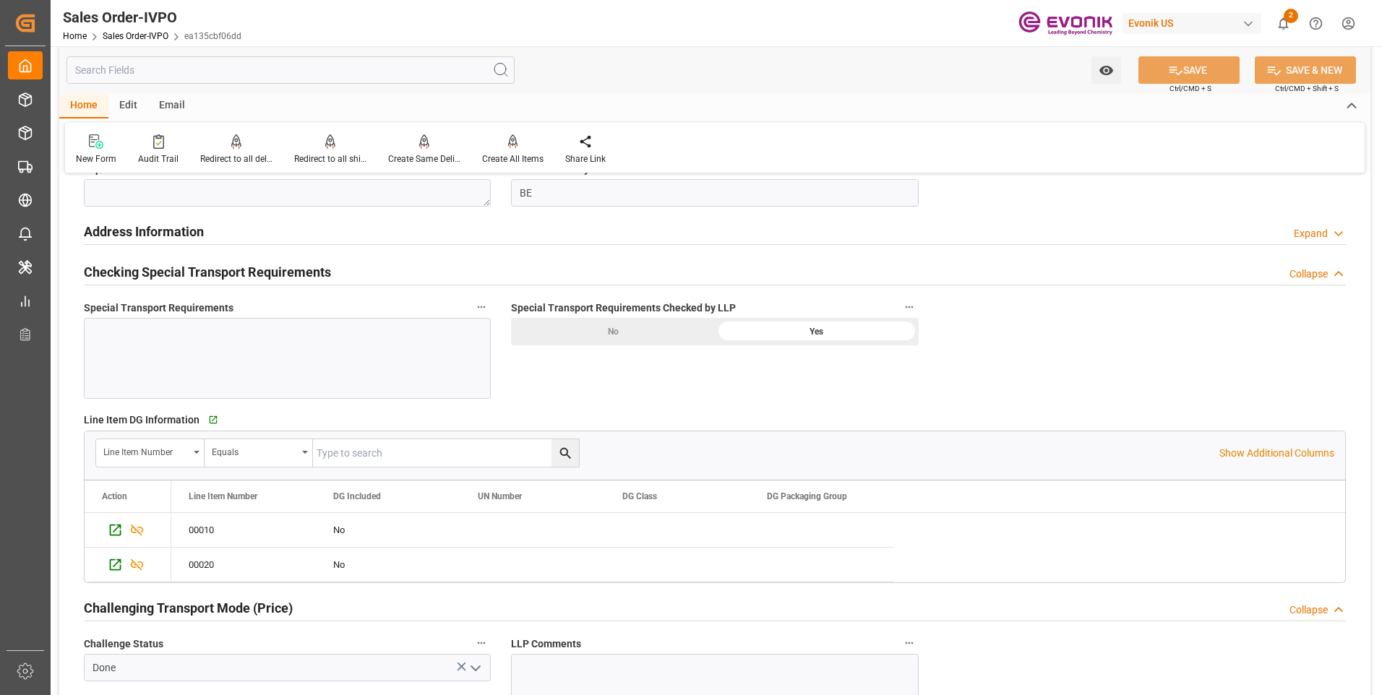
click at [333, 370] on div at bounding box center [287, 358] width 407 height 81
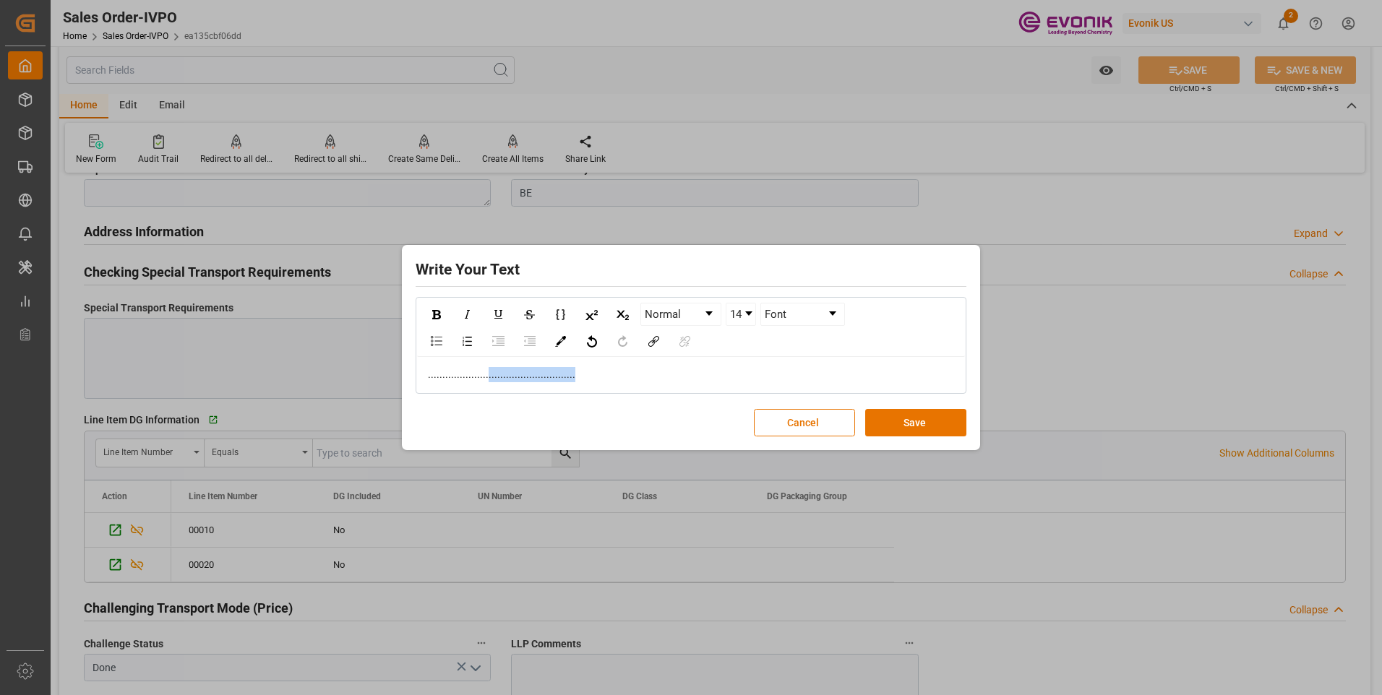
drag, startPoint x: 529, startPoint y: 371, endPoint x: 324, endPoint y: 365, distance: 204.6
click at [338, 368] on div "Write Your Text Normal 14 Font ................................................…" at bounding box center [691, 347] width 1382 height 695
copy span "..................................................."
click at [900, 424] on button "Save" at bounding box center [915, 422] width 101 height 27
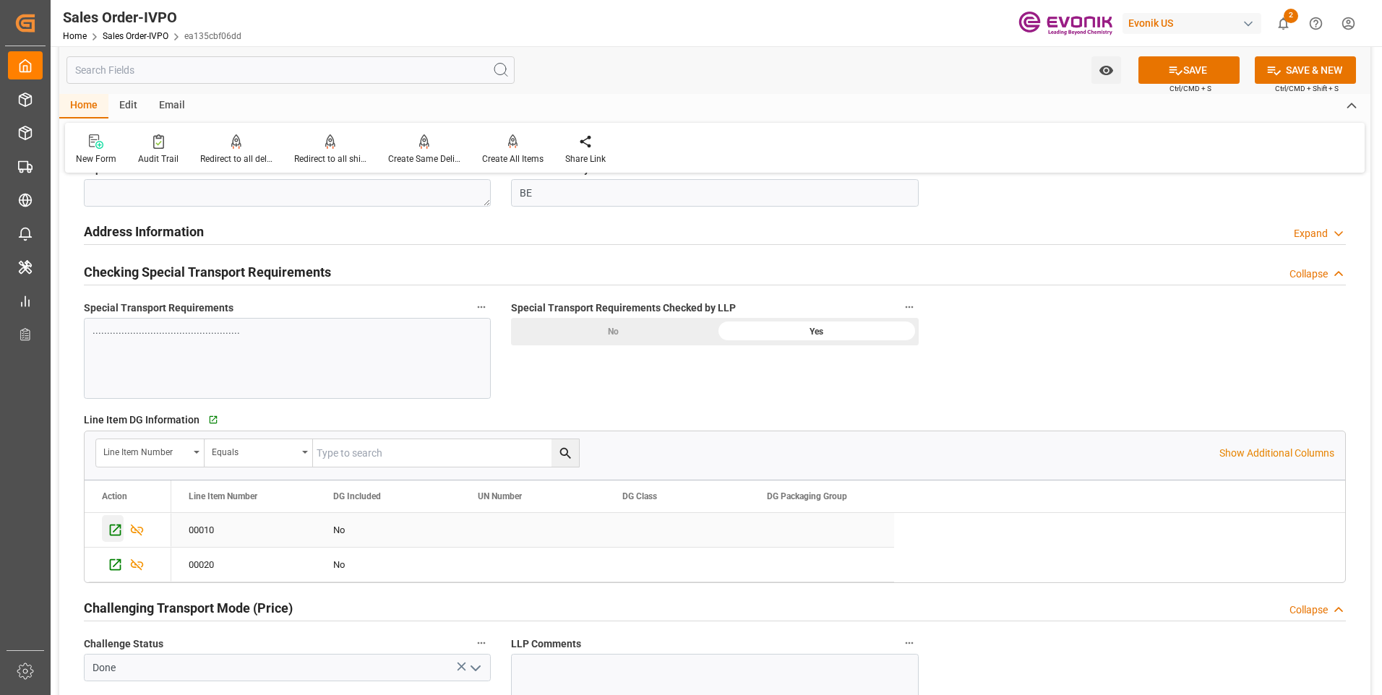
click at [111, 528] on icon "Press SPACE to select this row." at bounding box center [116, 531] width 12 height 12
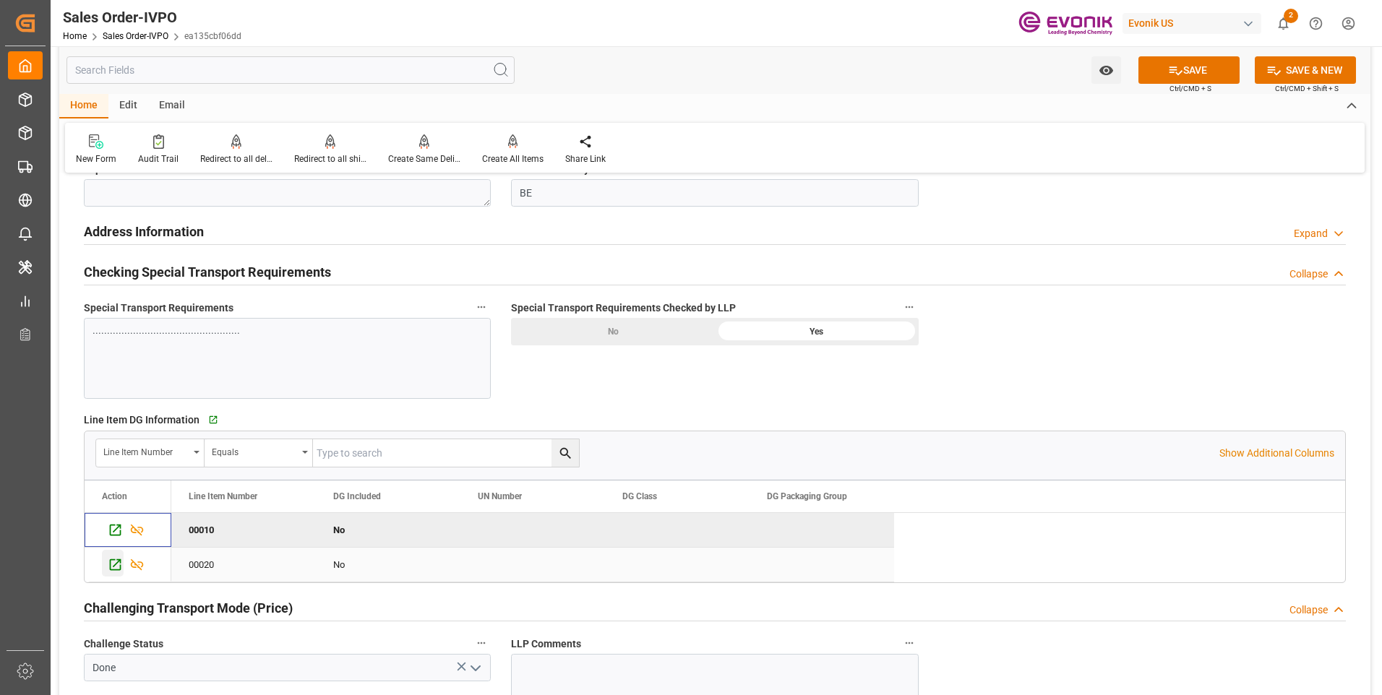
click at [110, 564] on icon "Press SPACE to select this row." at bounding box center [116, 565] width 12 height 12
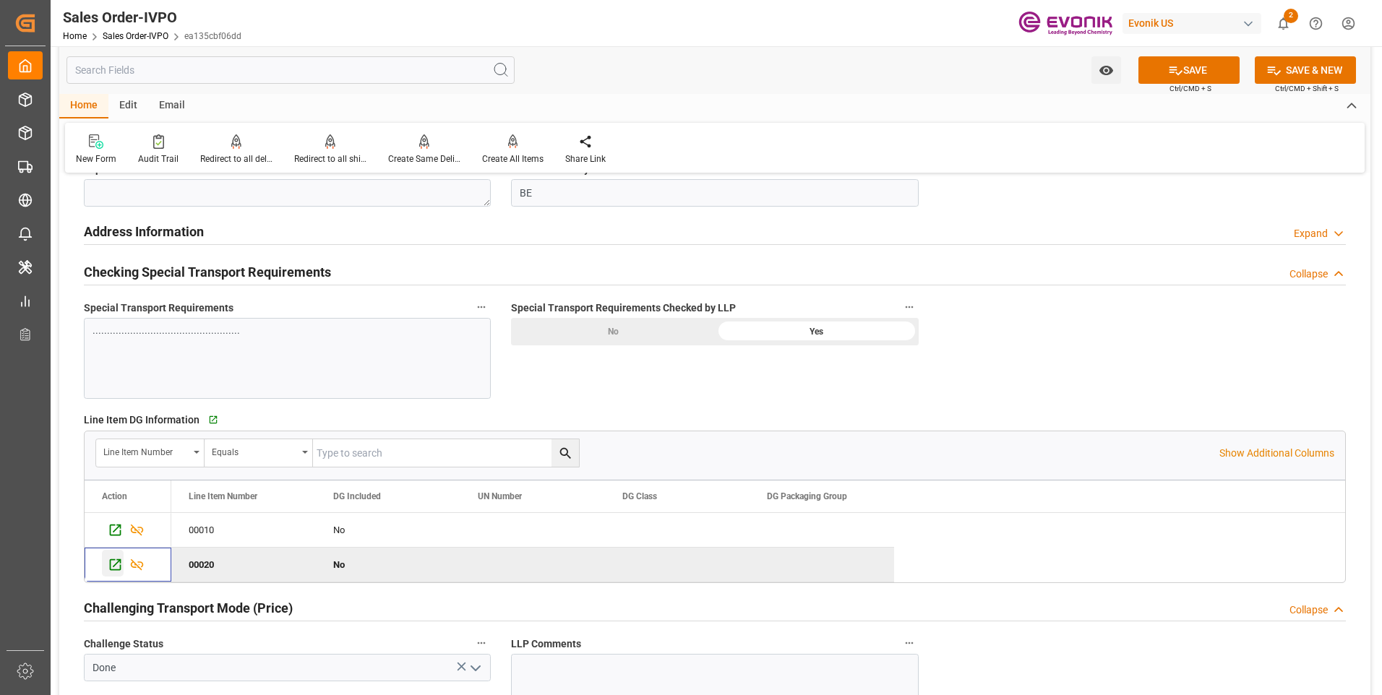
click at [111, 562] on icon "Press SPACE to deselect this row." at bounding box center [115, 564] width 15 height 15
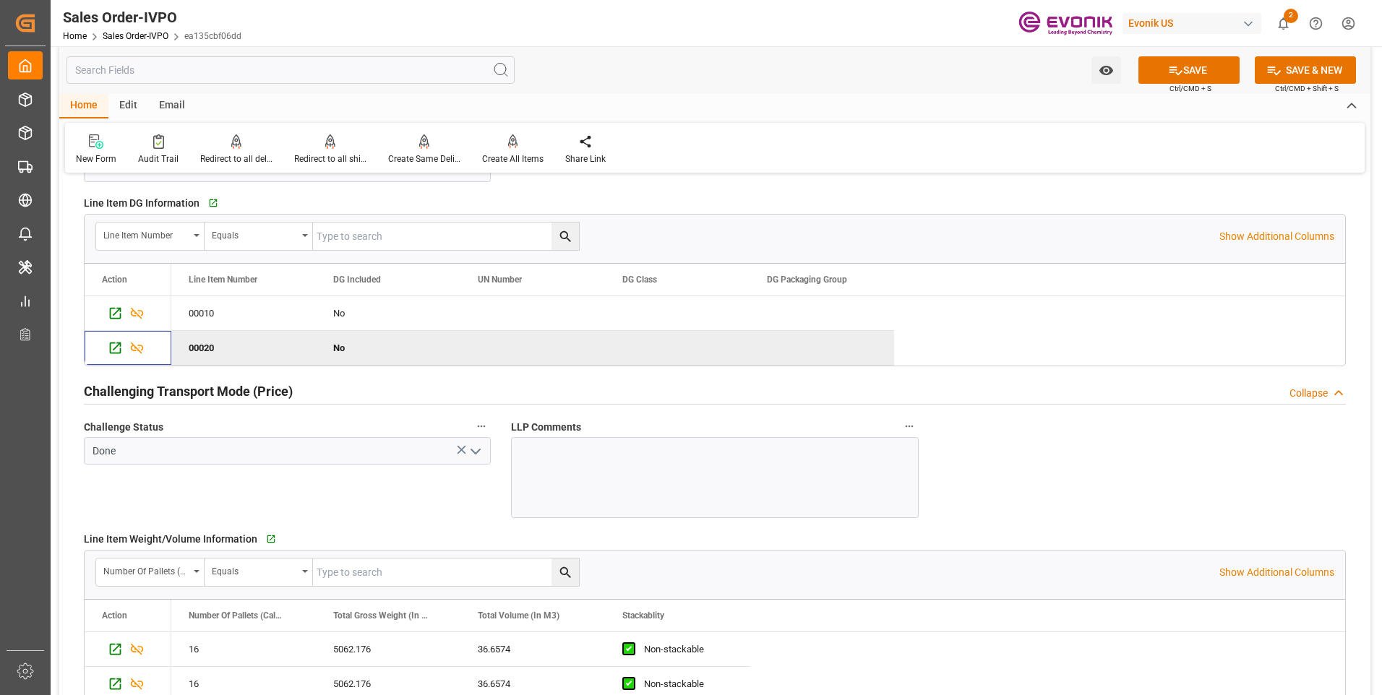
scroll to position [1929, 0]
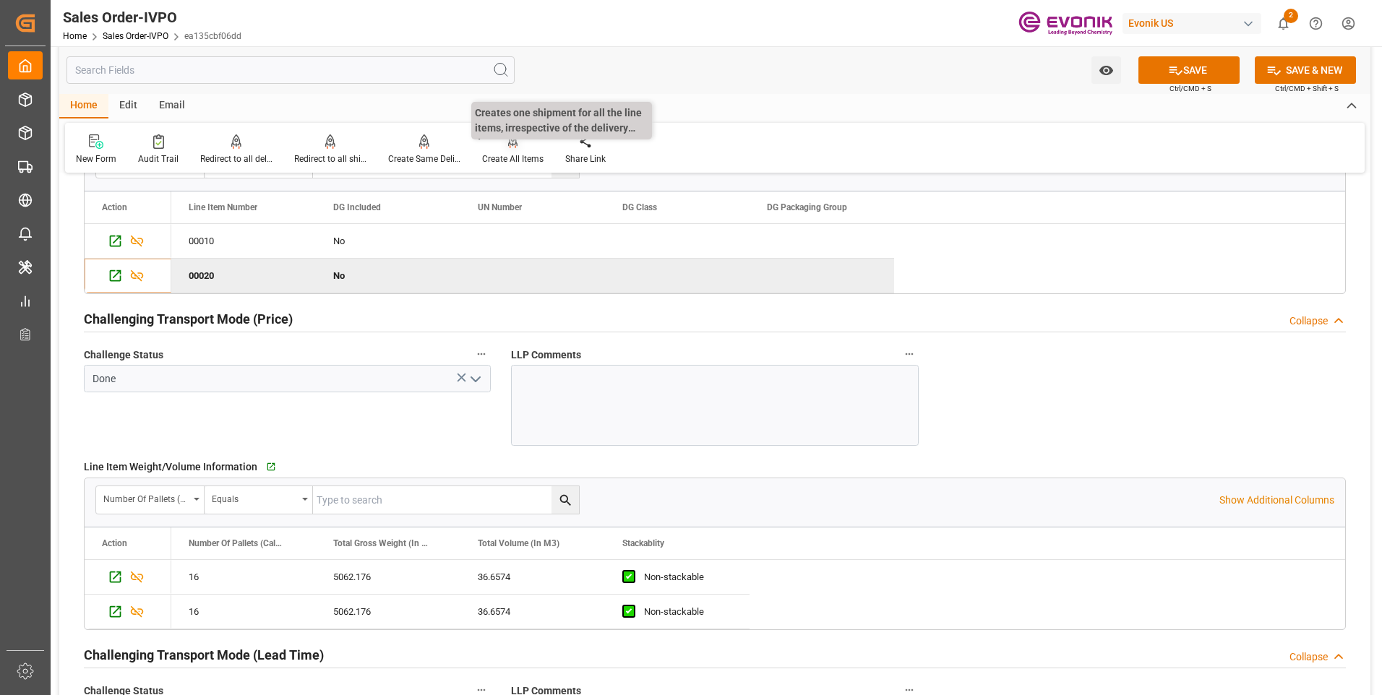
click at [508, 155] on div "Create All Items" at bounding box center [512, 158] width 61 height 13
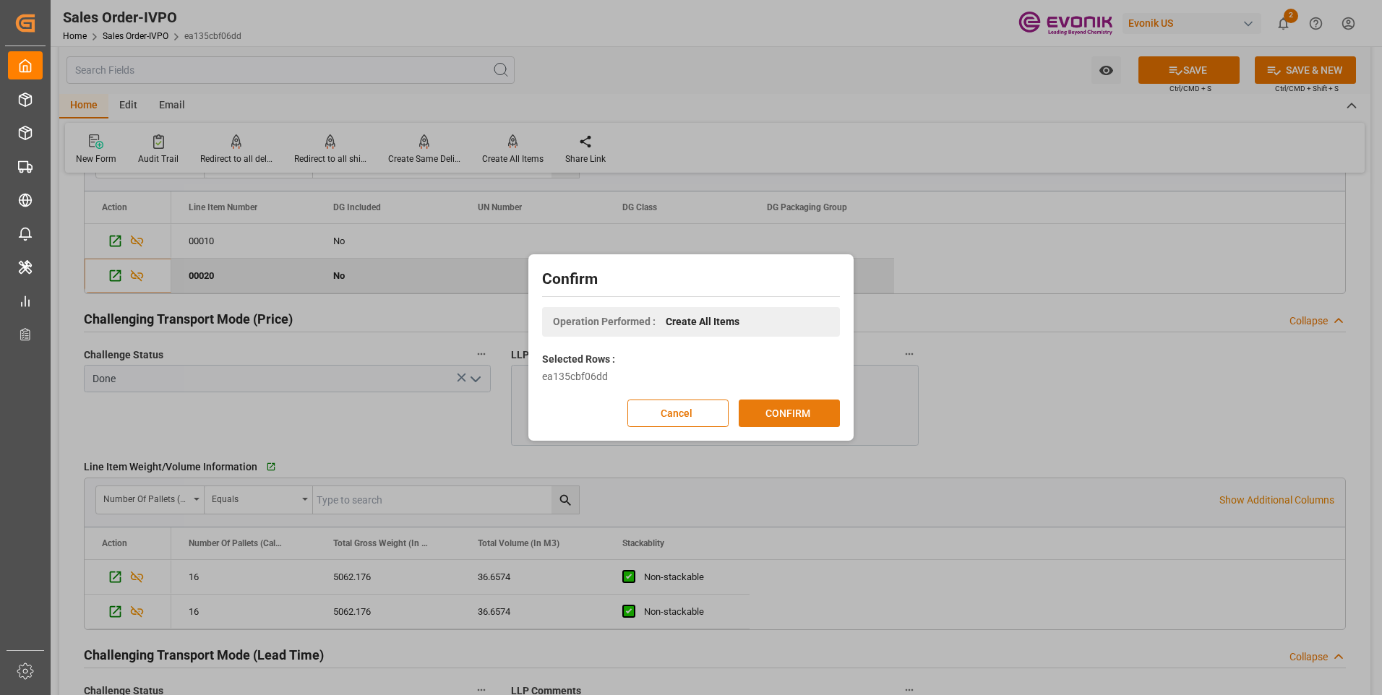
click at [812, 419] on button "CONFIRM" at bounding box center [789, 413] width 101 height 27
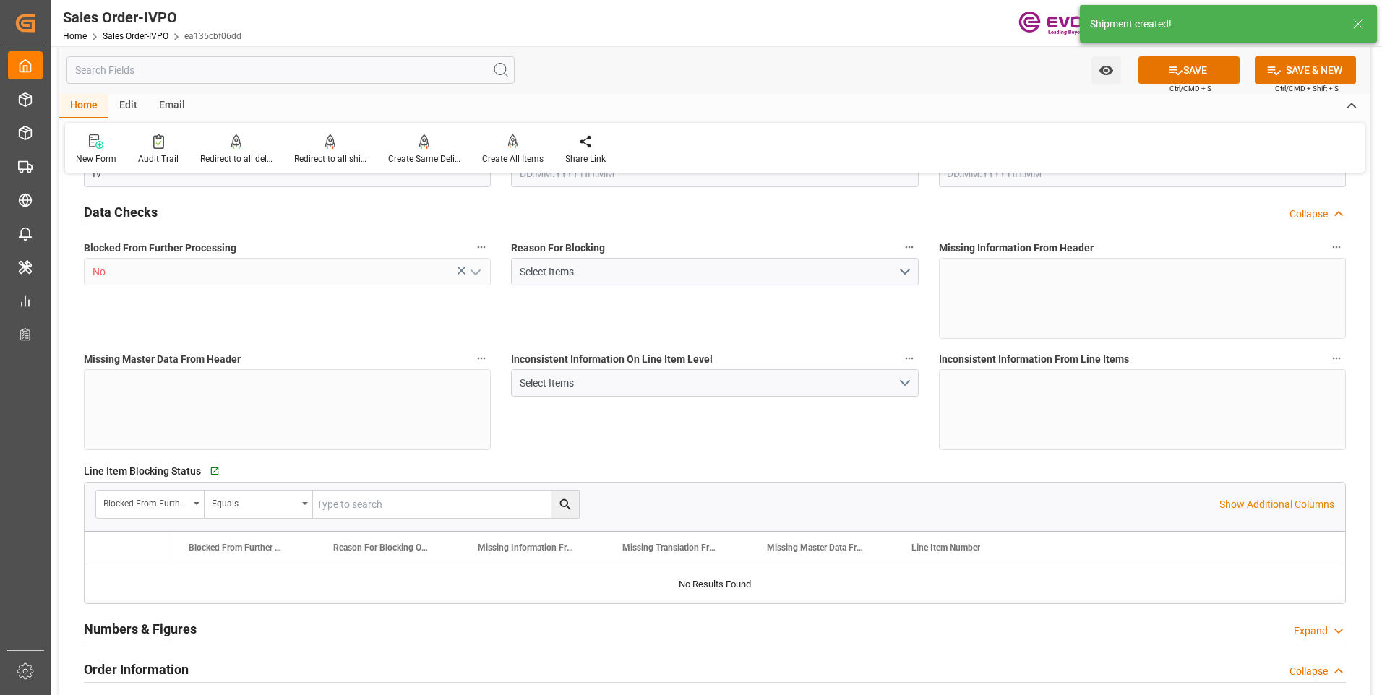
type input "BEANR"
type input "0"
type input "2"
type input "1"
type input "3"
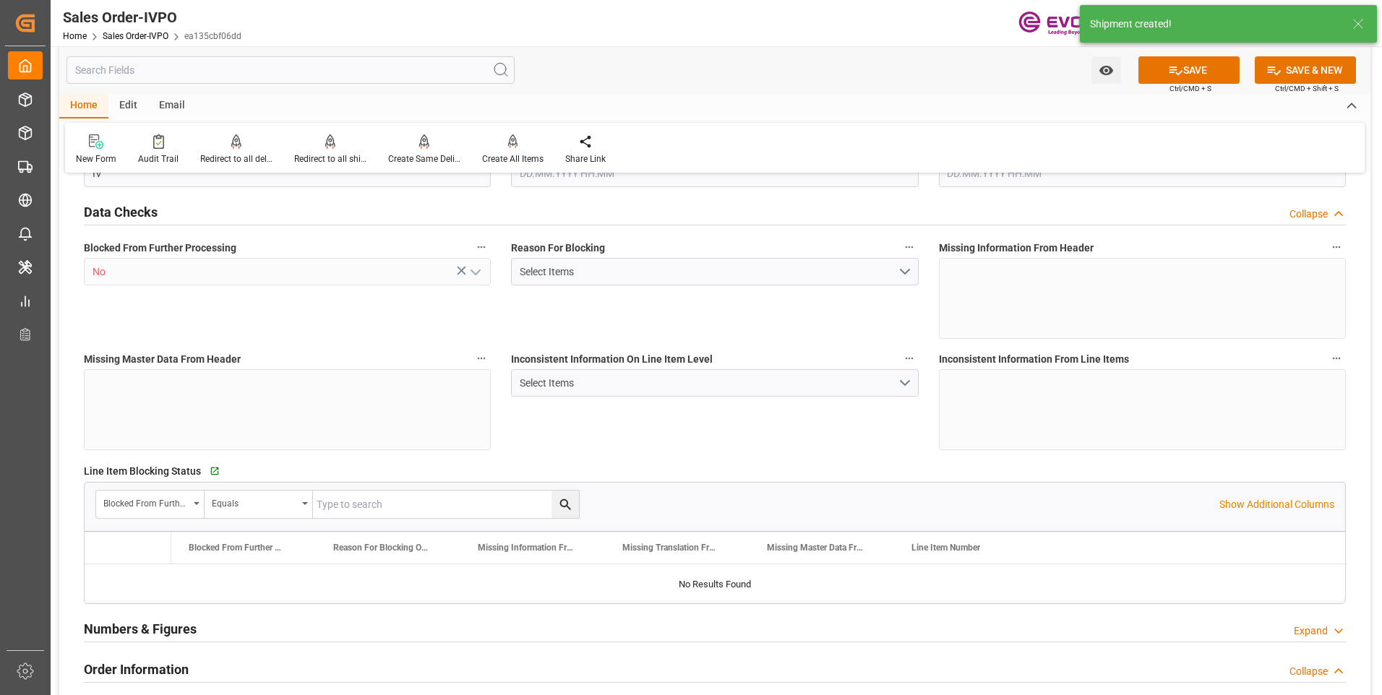
type input "10633.152"
type input "146.6296"
type input "38000"
type input "120"
type input "[DATE] 18:40"
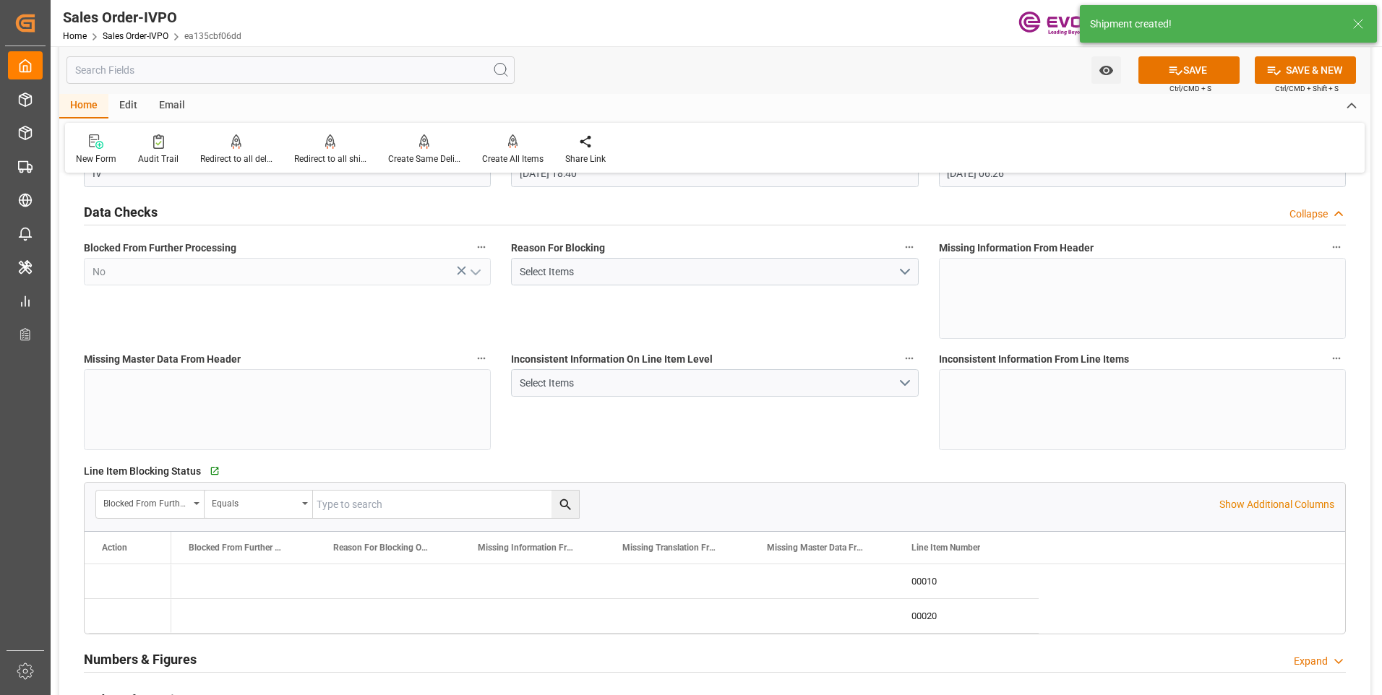
type input "[DATE] 06:26"
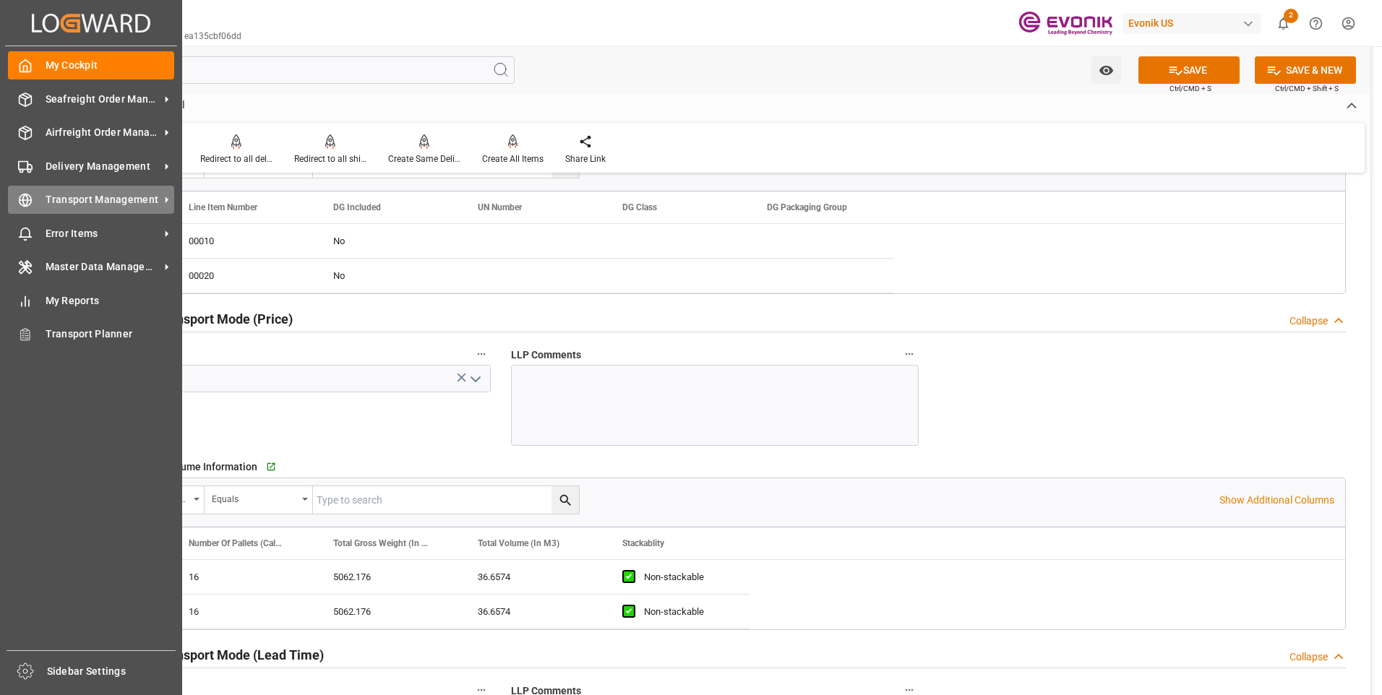
click at [31, 198] on circle at bounding box center [26, 200] width 12 height 12
click at [29, 199] on icon at bounding box center [25, 200] width 14 height 14
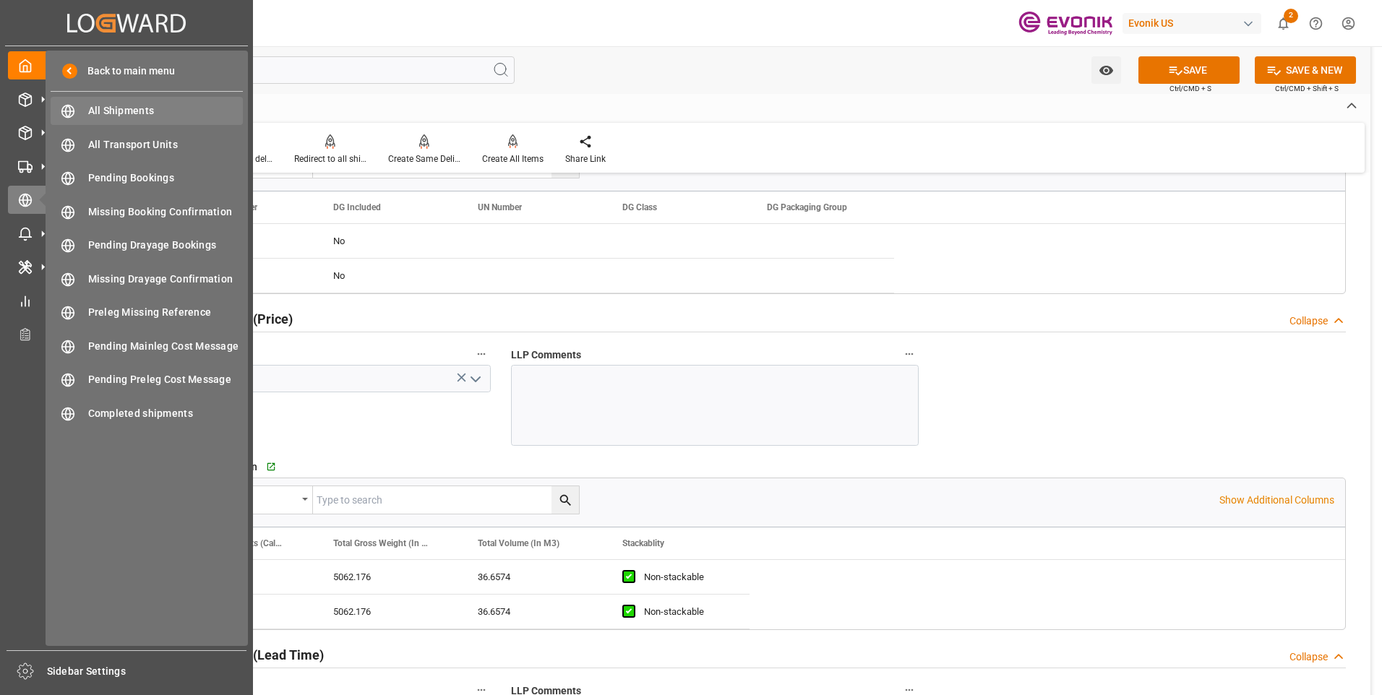
click at [131, 108] on span "All Shipments" at bounding box center [165, 110] width 155 height 15
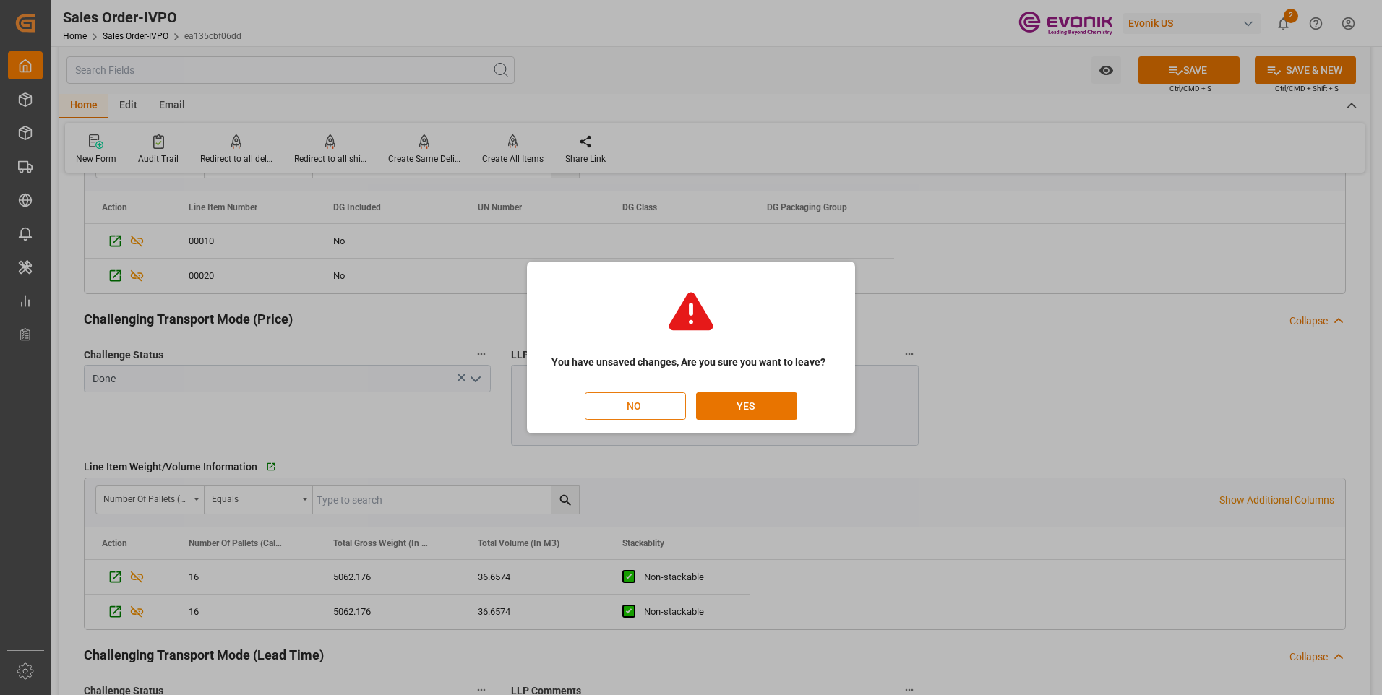
click at [667, 398] on button "NO" at bounding box center [635, 405] width 101 height 27
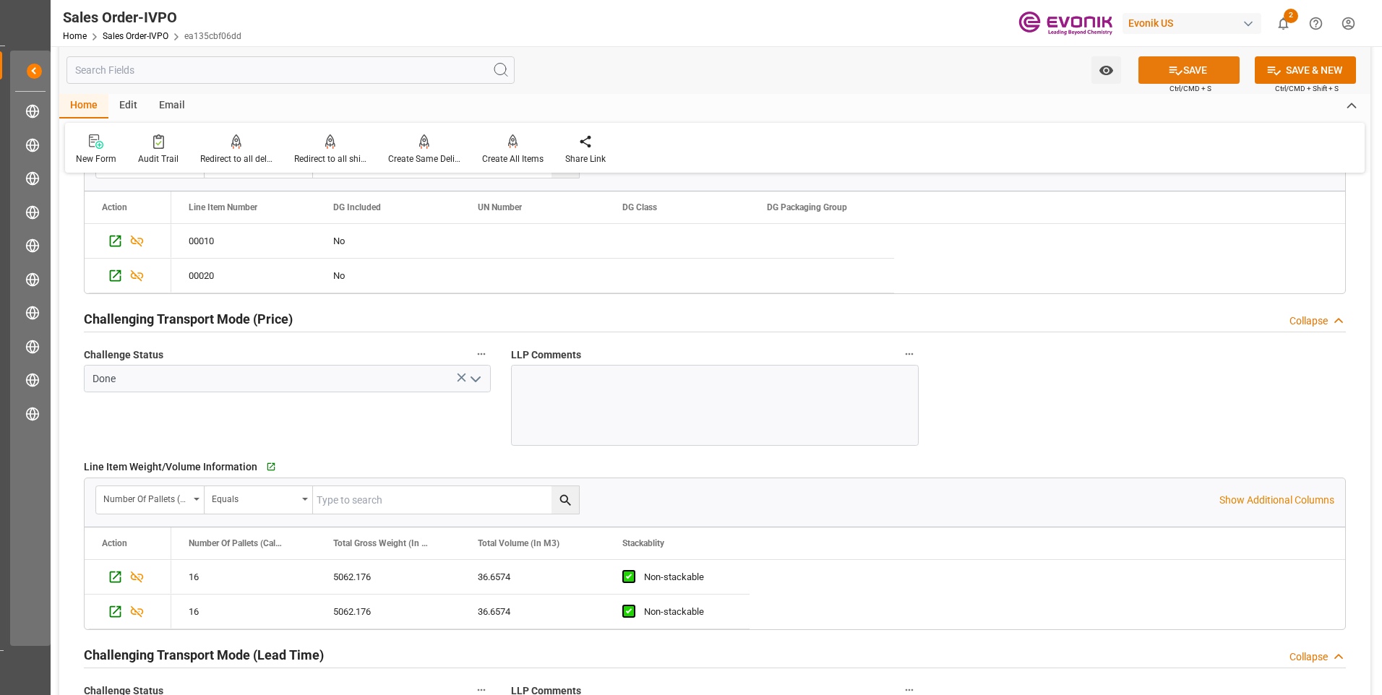
click at [1183, 81] on button "SAVE" at bounding box center [1188, 69] width 101 height 27
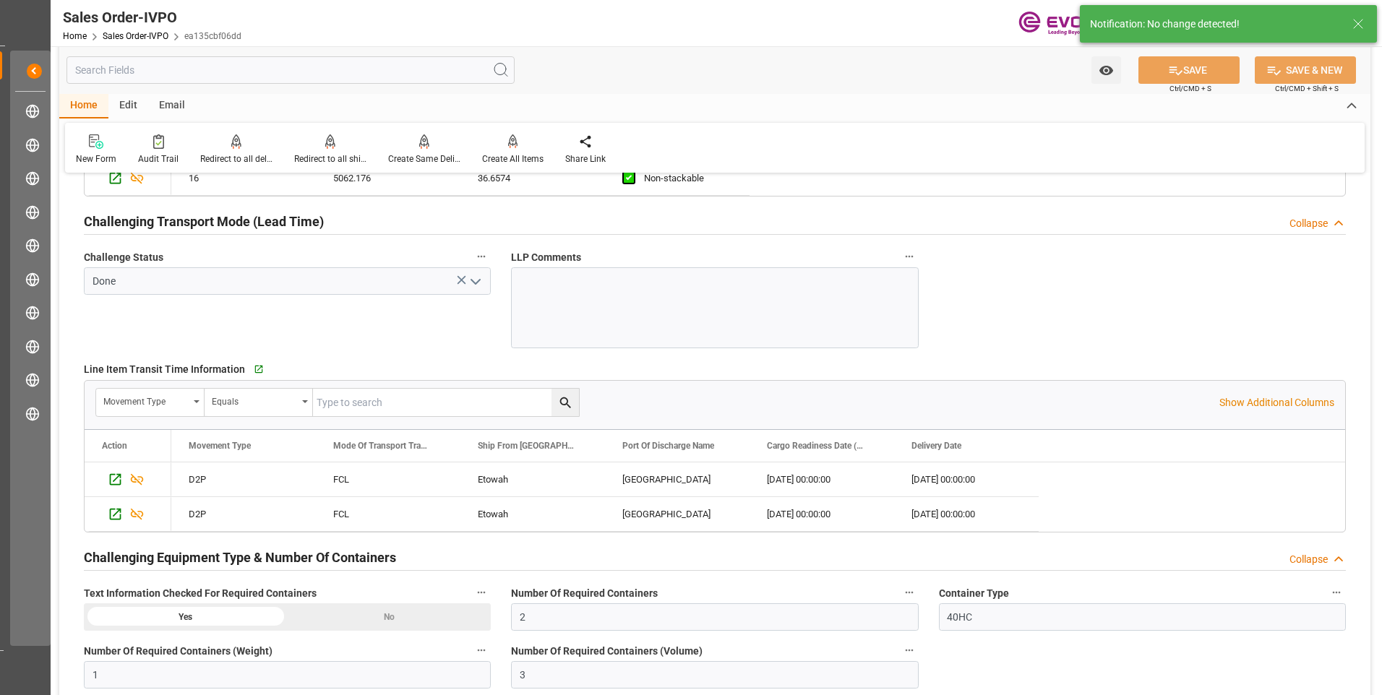
scroll to position [1929, 0]
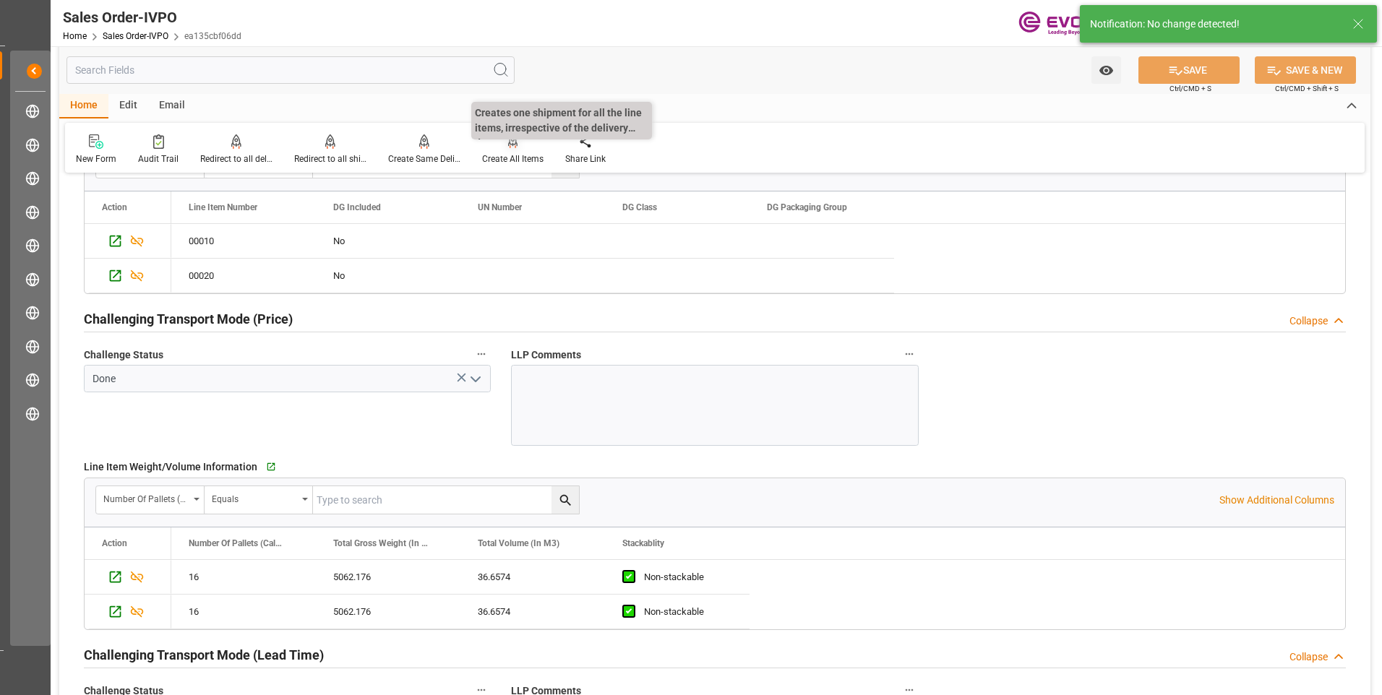
click at [504, 150] on div "Create All Items" at bounding box center [512, 150] width 83 height 32
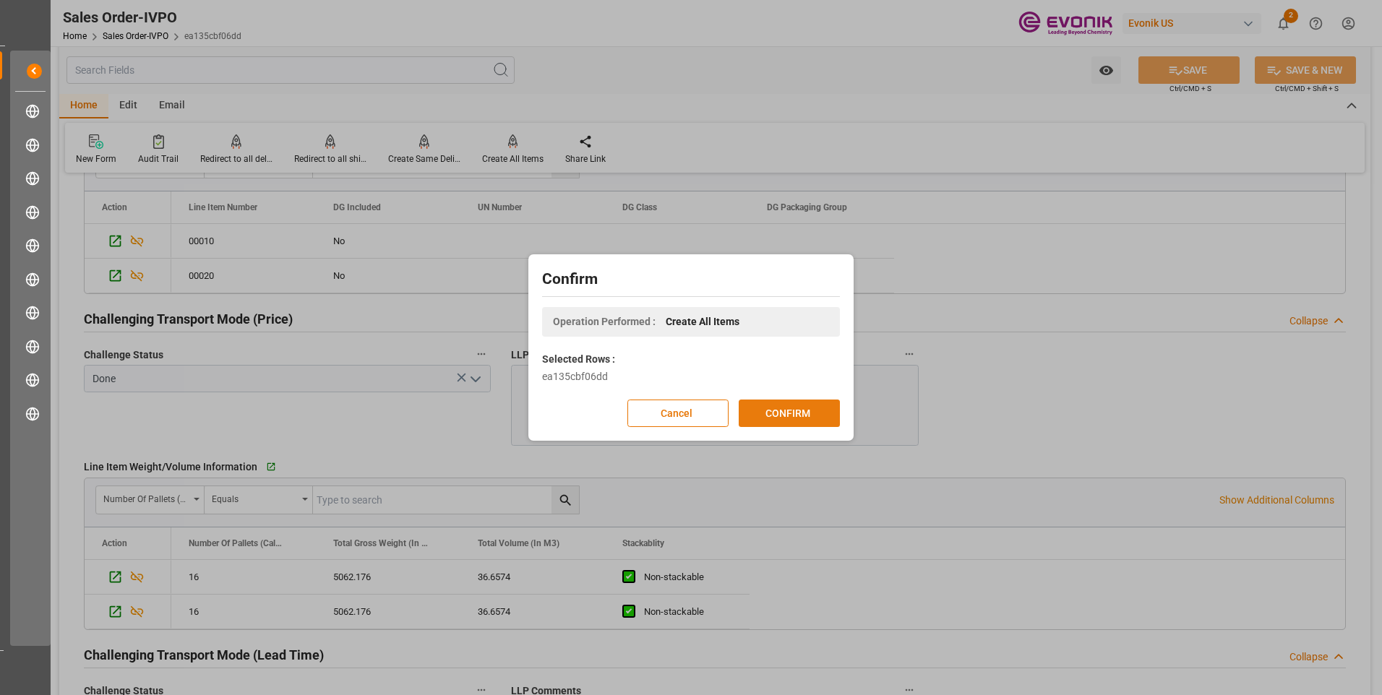
click at [790, 413] on button "CONFIRM" at bounding box center [789, 413] width 101 height 27
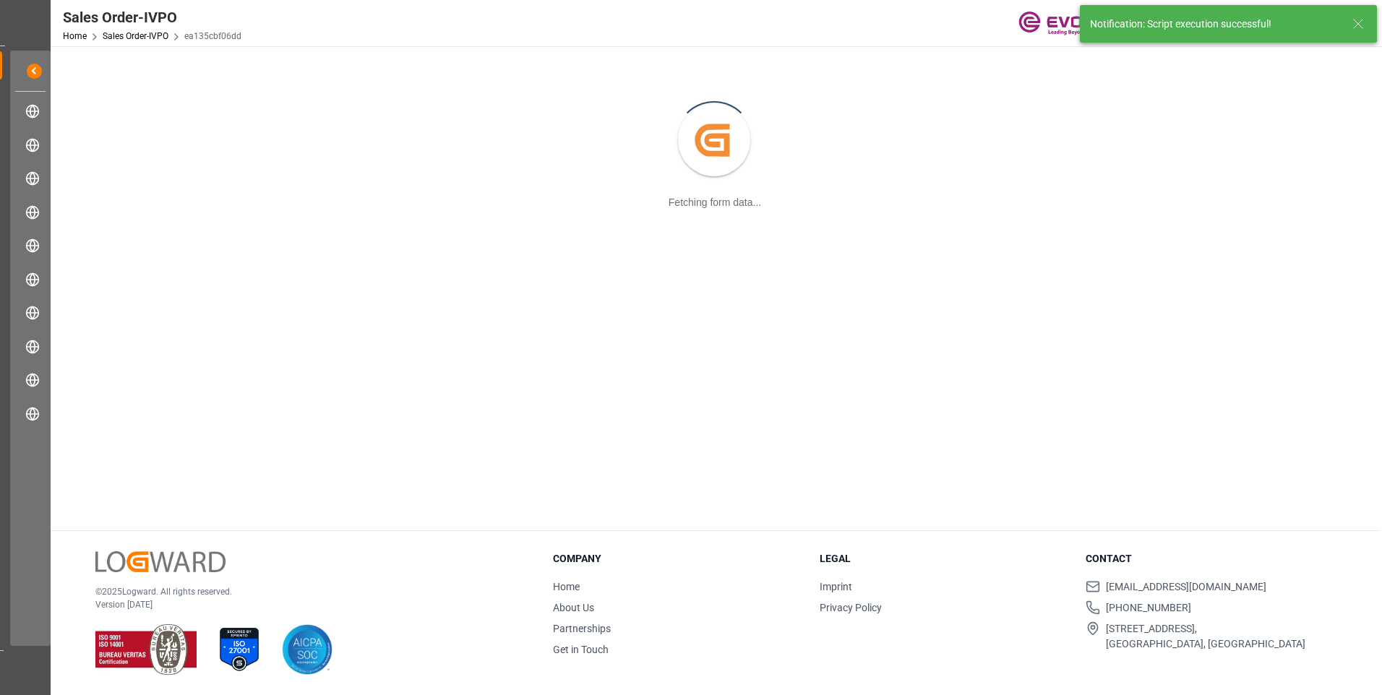
scroll to position [157, 0]
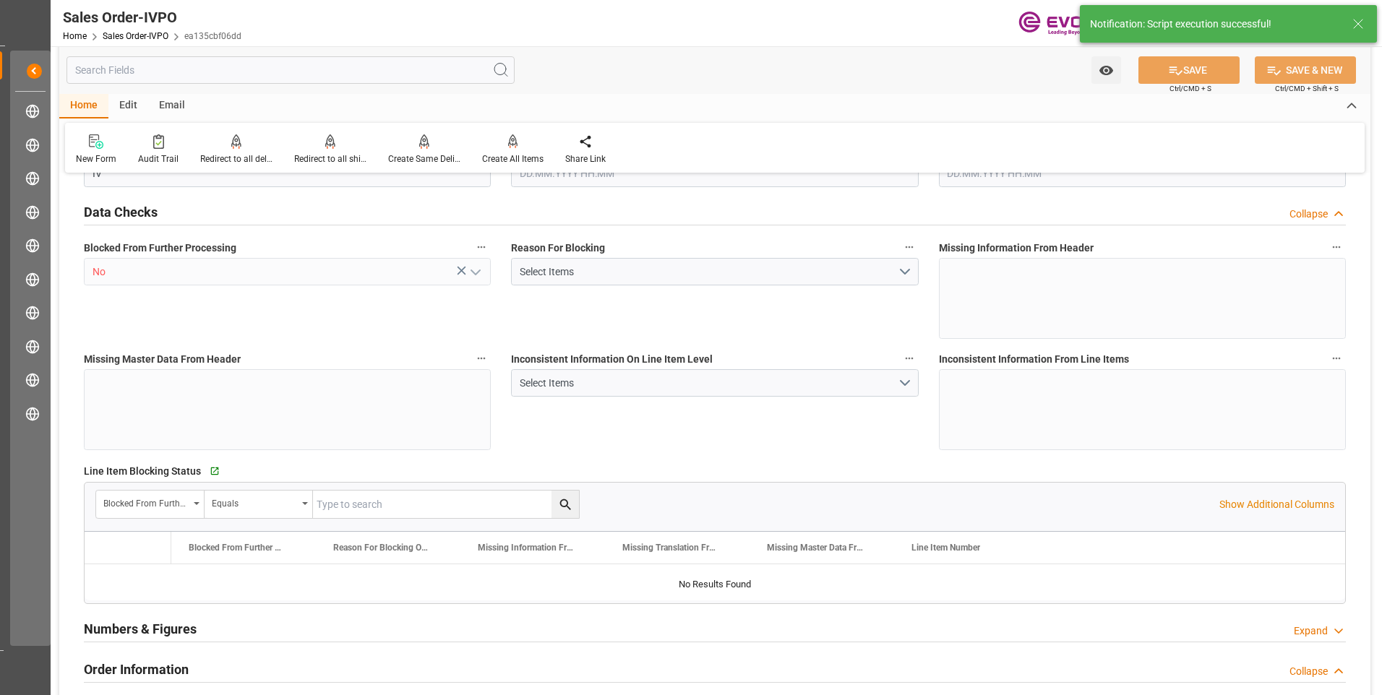
type input "BEANR"
type input "0"
type input "2"
type input "1"
type input "3"
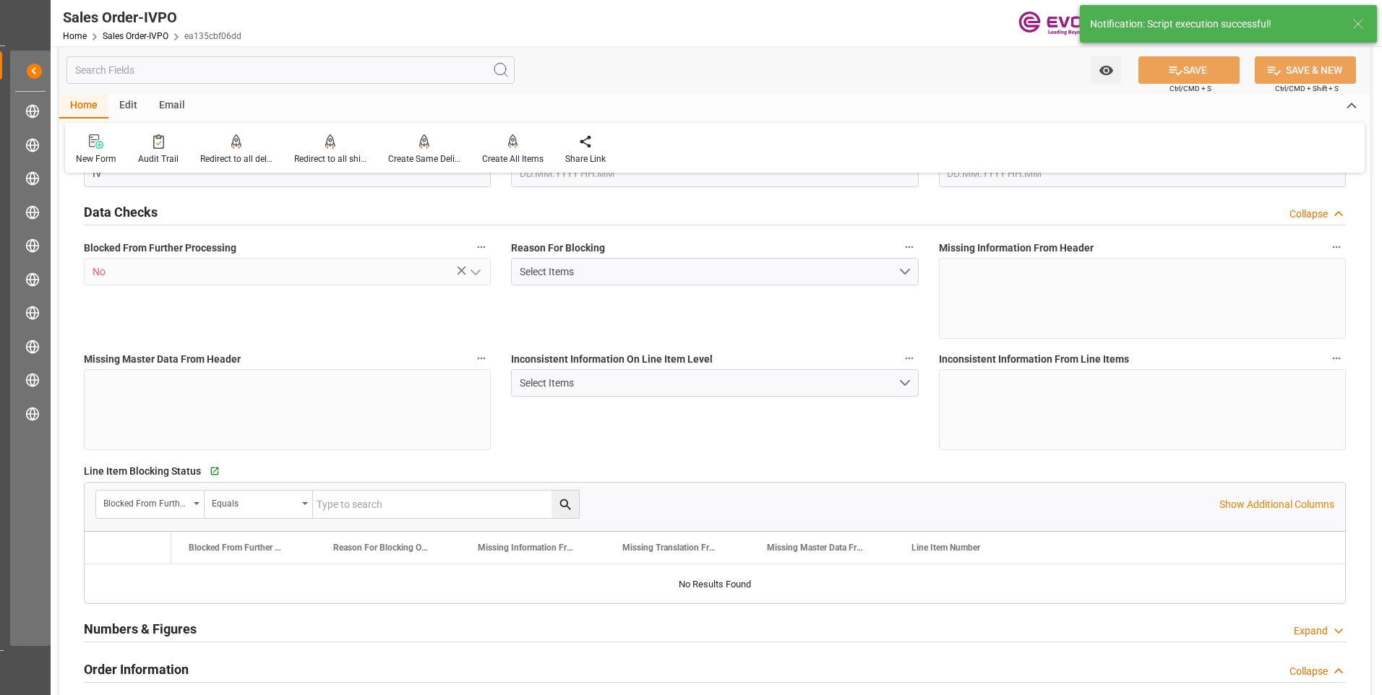
type input "10633.152"
type input "146.6296"
type input "38000"
type input "120"
type input "[DATE] 18:40"
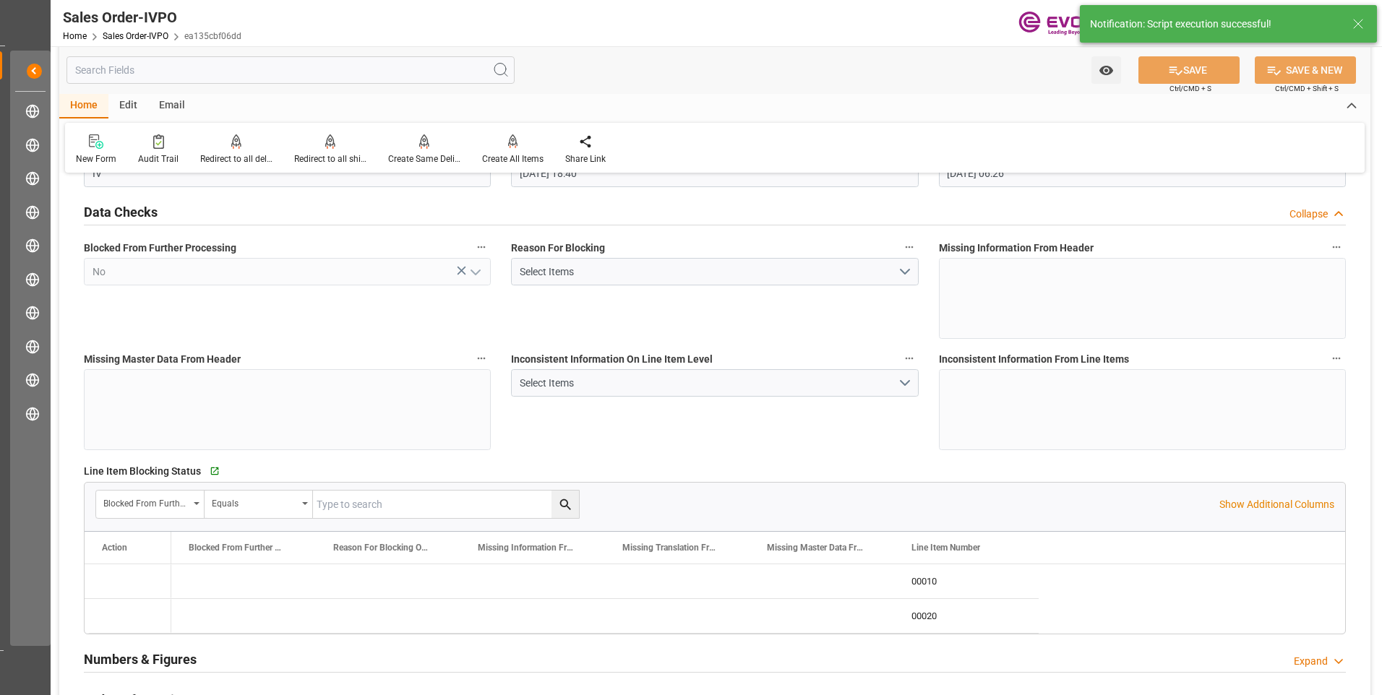
type input "[DATE] 06:26"
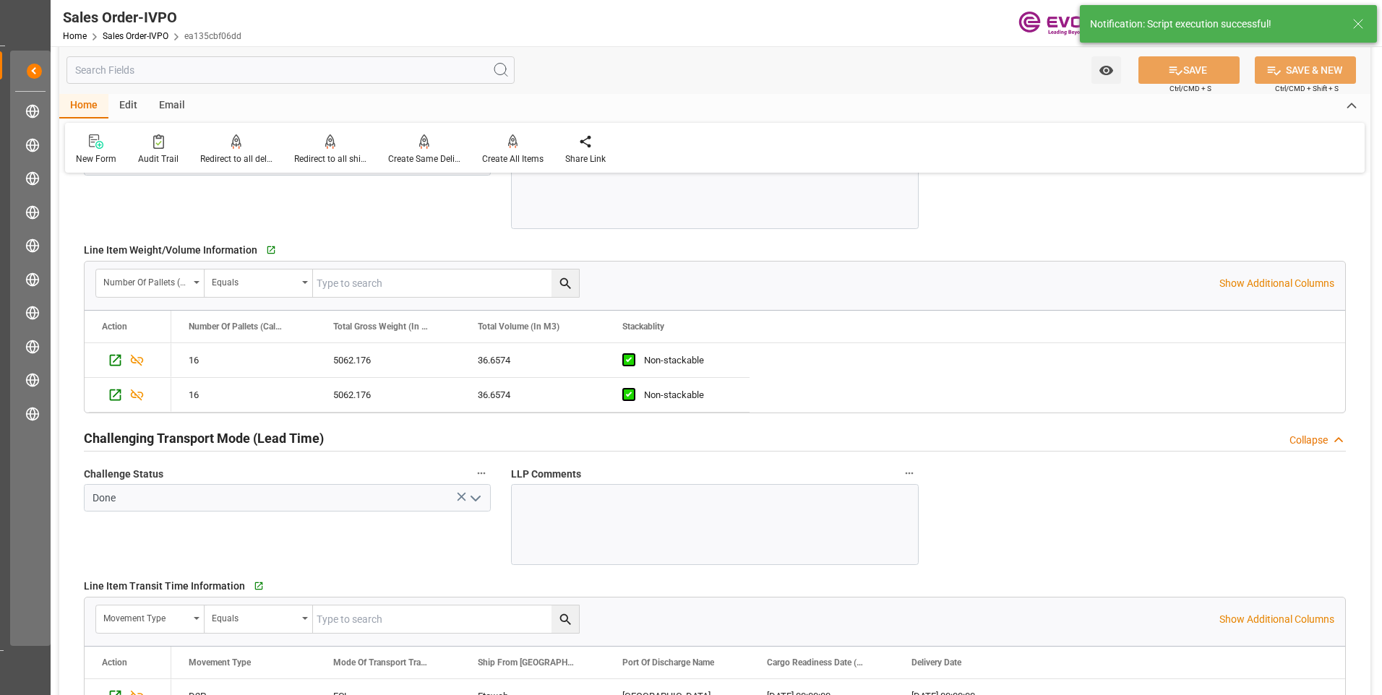
scroll to position [2218, 0]
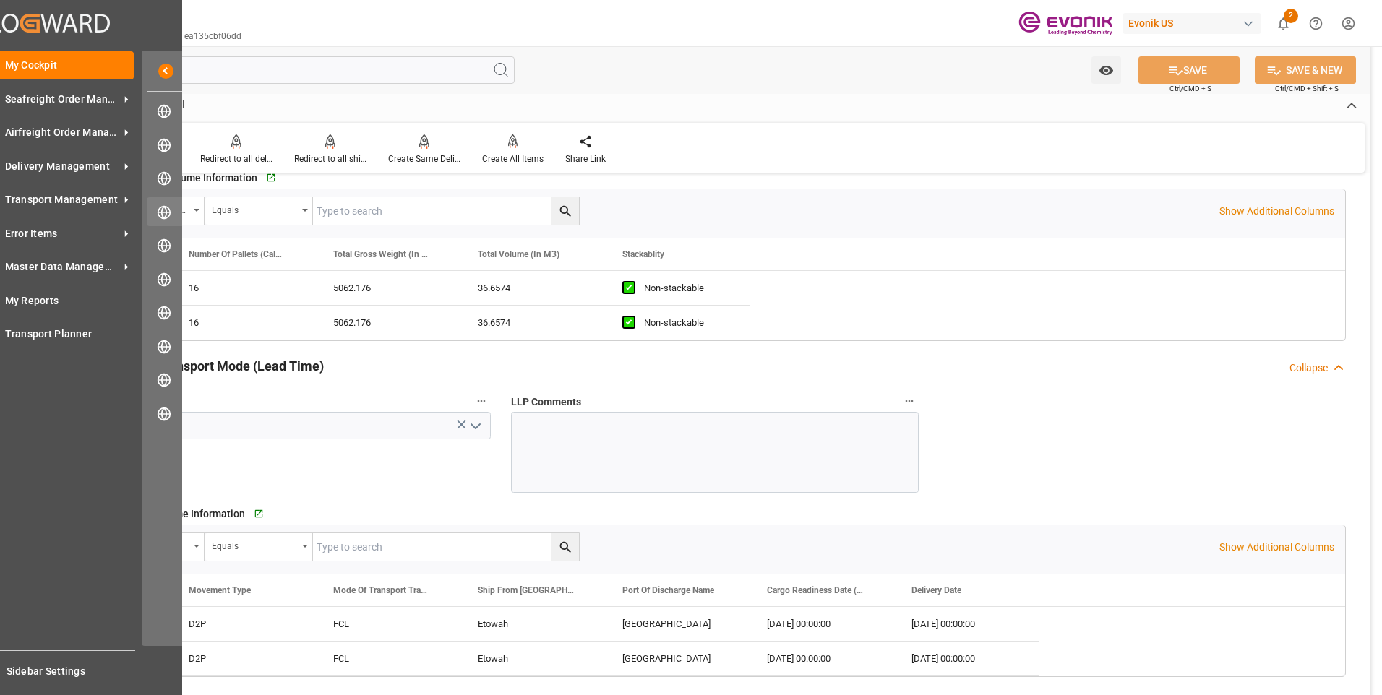
click at [169, 207] on icon at bounding box center [164, 212] width 14 height 14
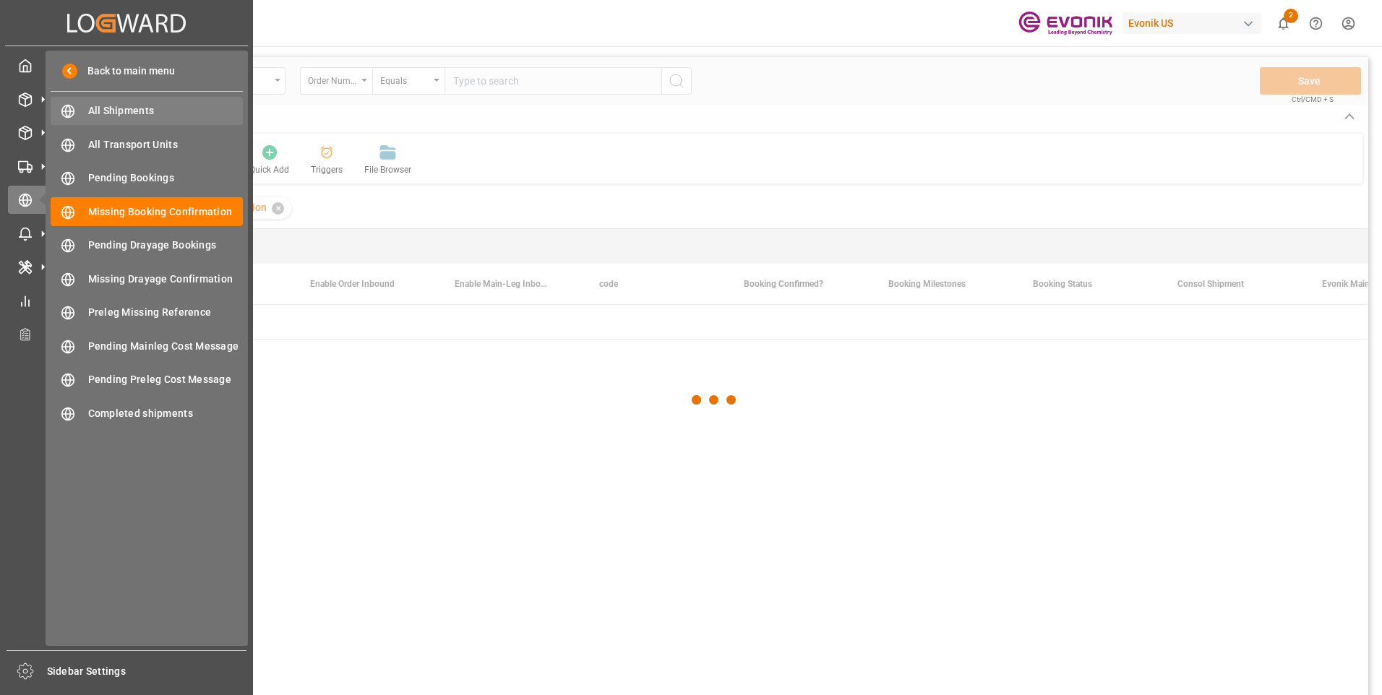
click at [113, 113] on span "All Shipments" at bounding box center [165, 110] width 155 height 15
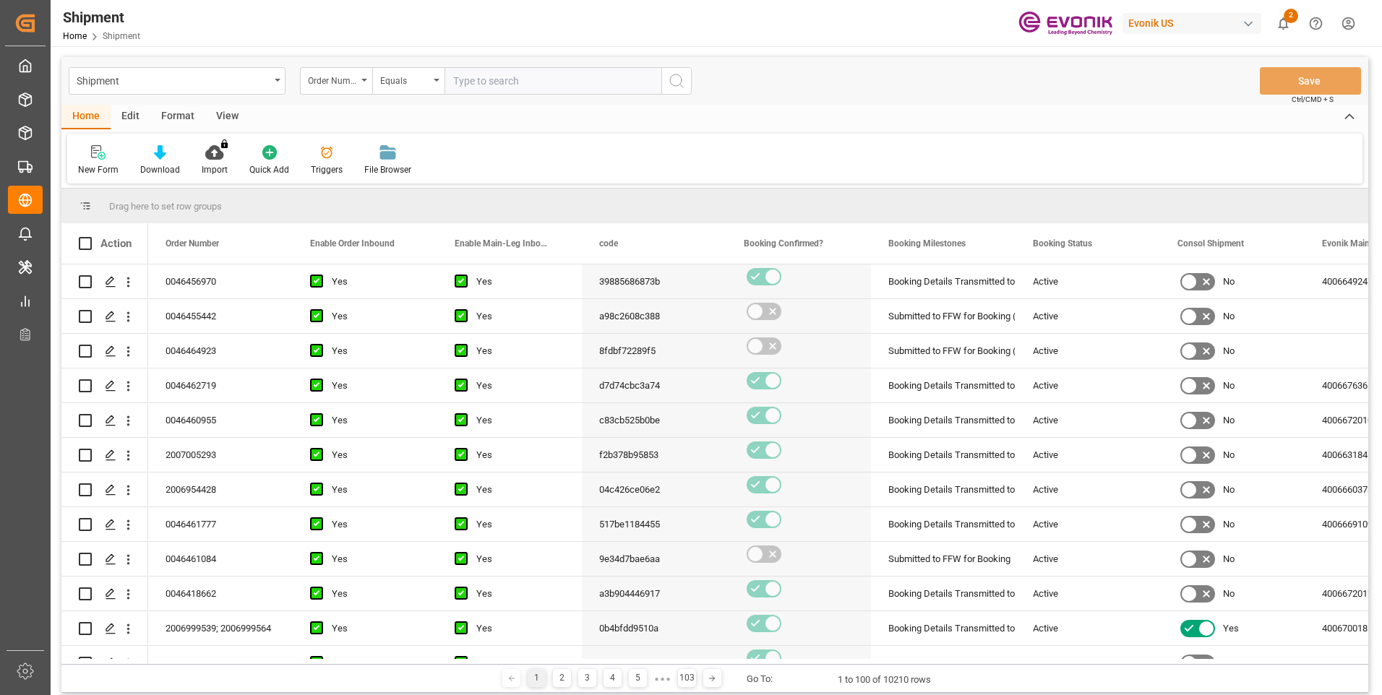
click at [478, 83] on input "text" at bounding box center [552, 80] width 217 height 27
paste input "46455442"
type input "0046455442"
click at [675, 80] on icon "search button" at bounding box center [676, 80] width 17 height 17
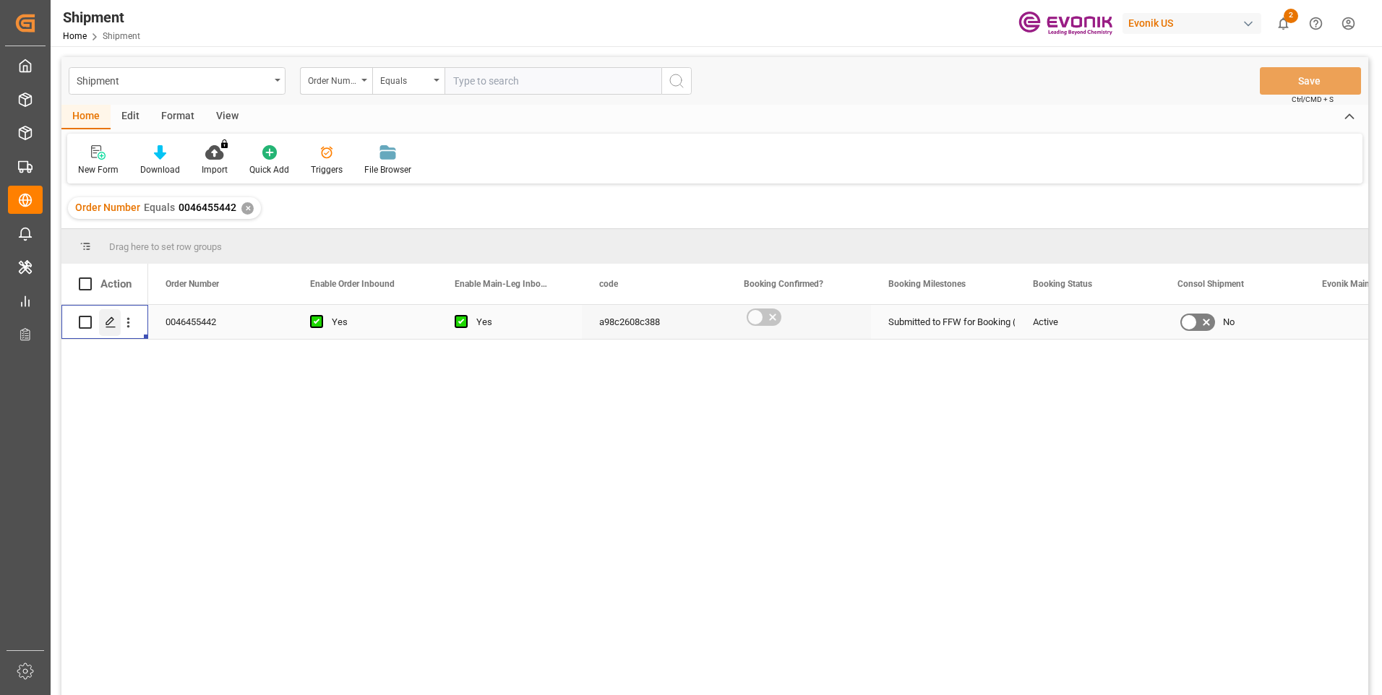
click at [117, 318] on div "Press SPACE to select this row." at bounding box center [110, 322] width 22 height 27
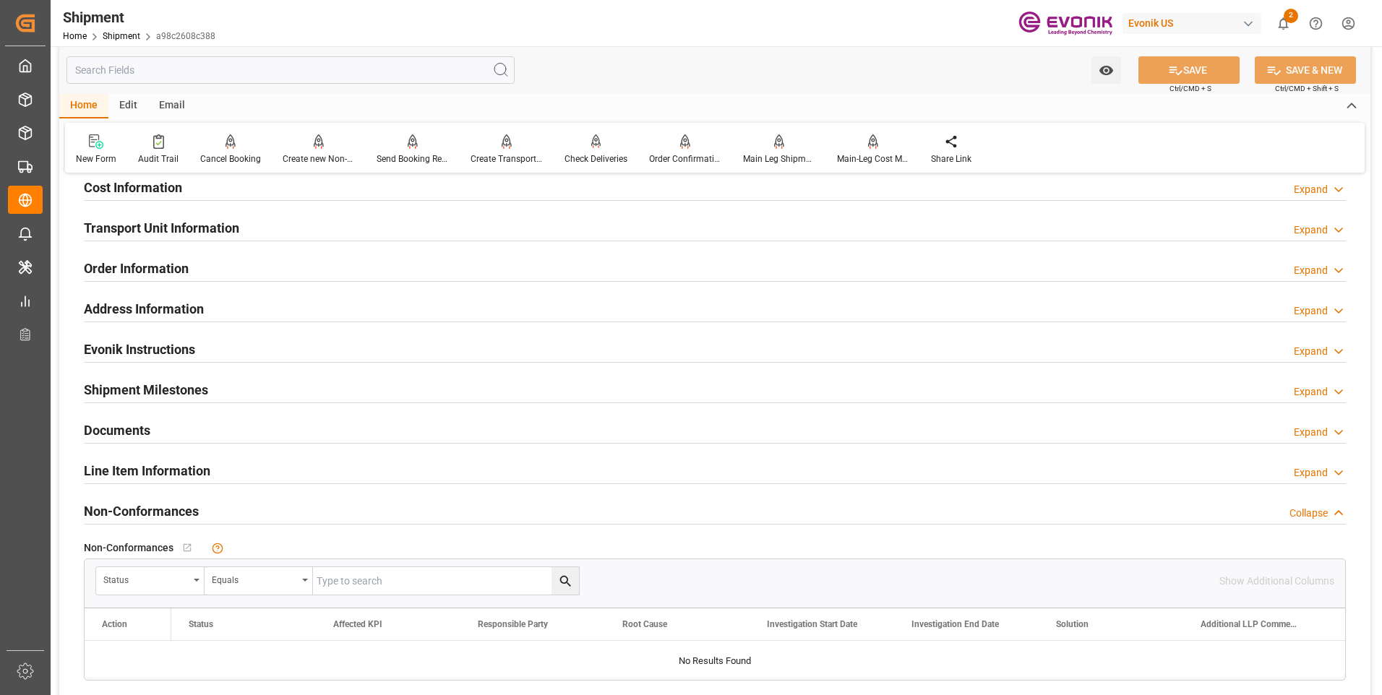
scroll to position [723, 0]
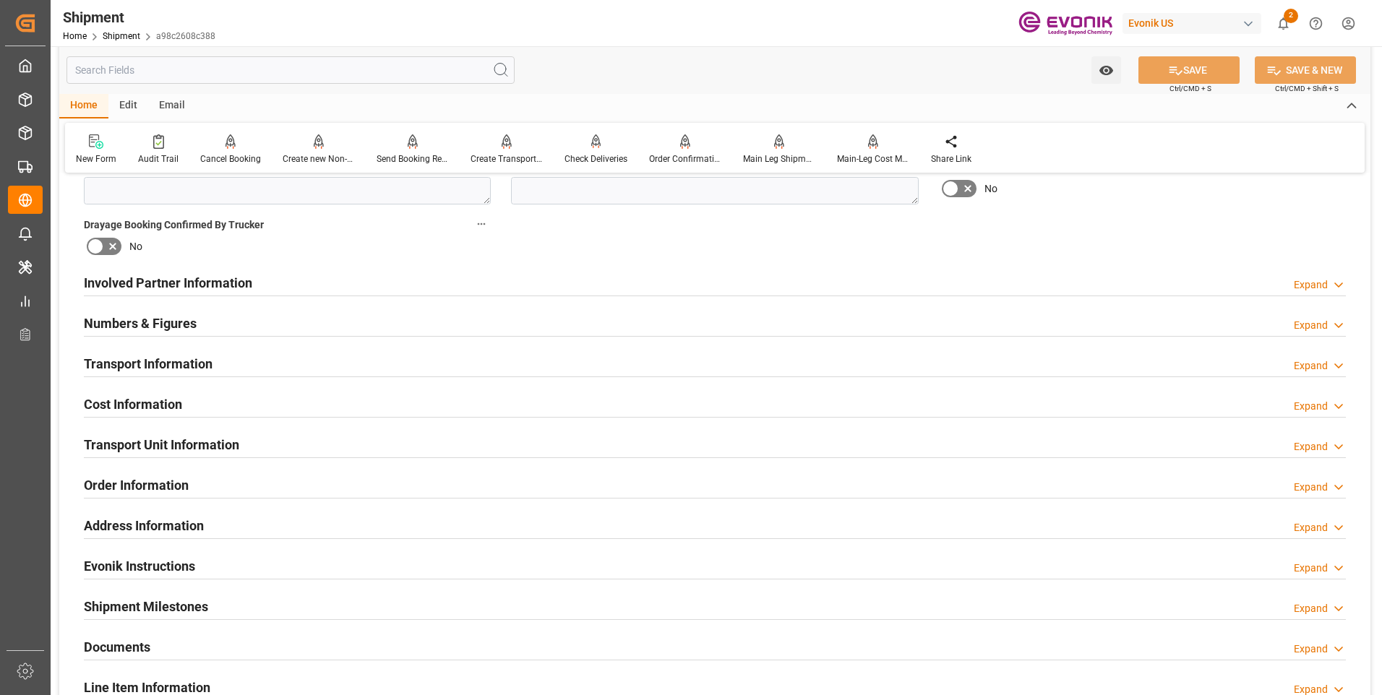
click at [178, 286] on h2 "Involved Partner Information" at bounding box center [168, 283] width 168 height 20
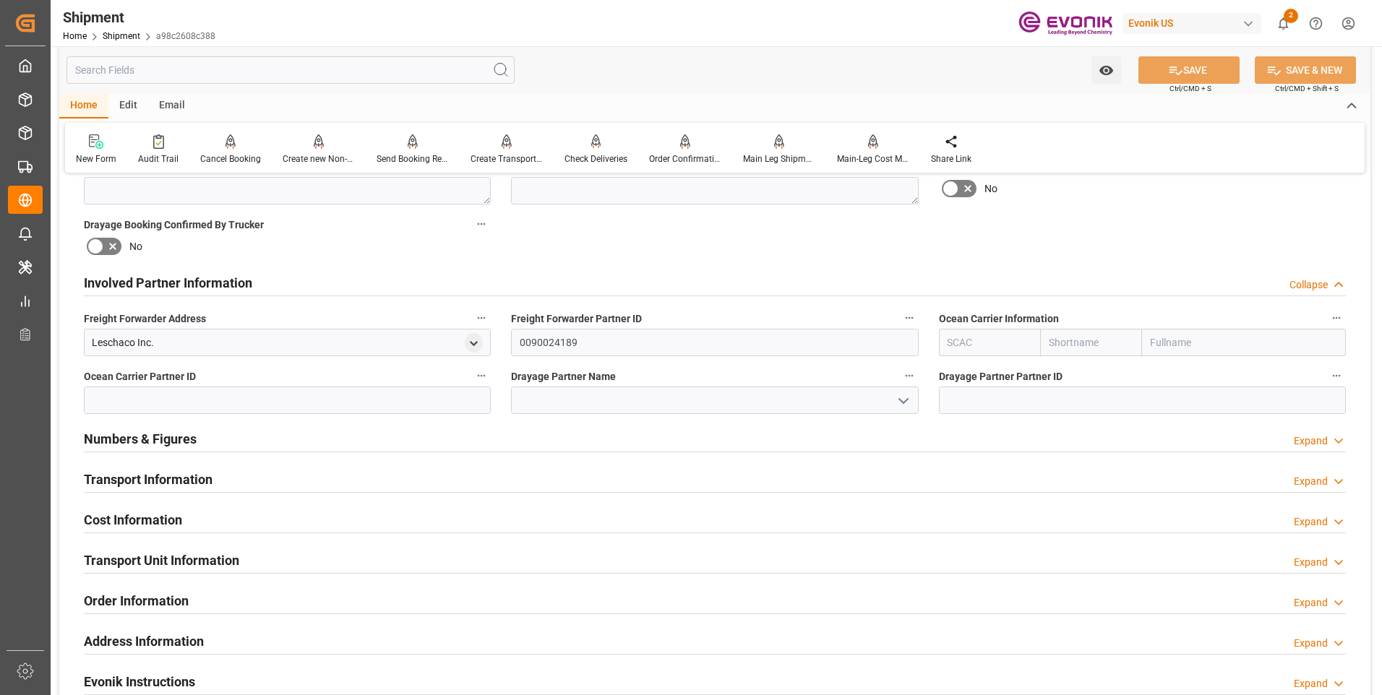
click at [993, 347] on input "text" at bounding box center [990, 342] width 102 height 27
click at [960, 376] on b "ONEY" at bounding box center [961, 375] width 27 height 12
type input "ONEY"
type input "ONE"
type input "Ocean Network Express"
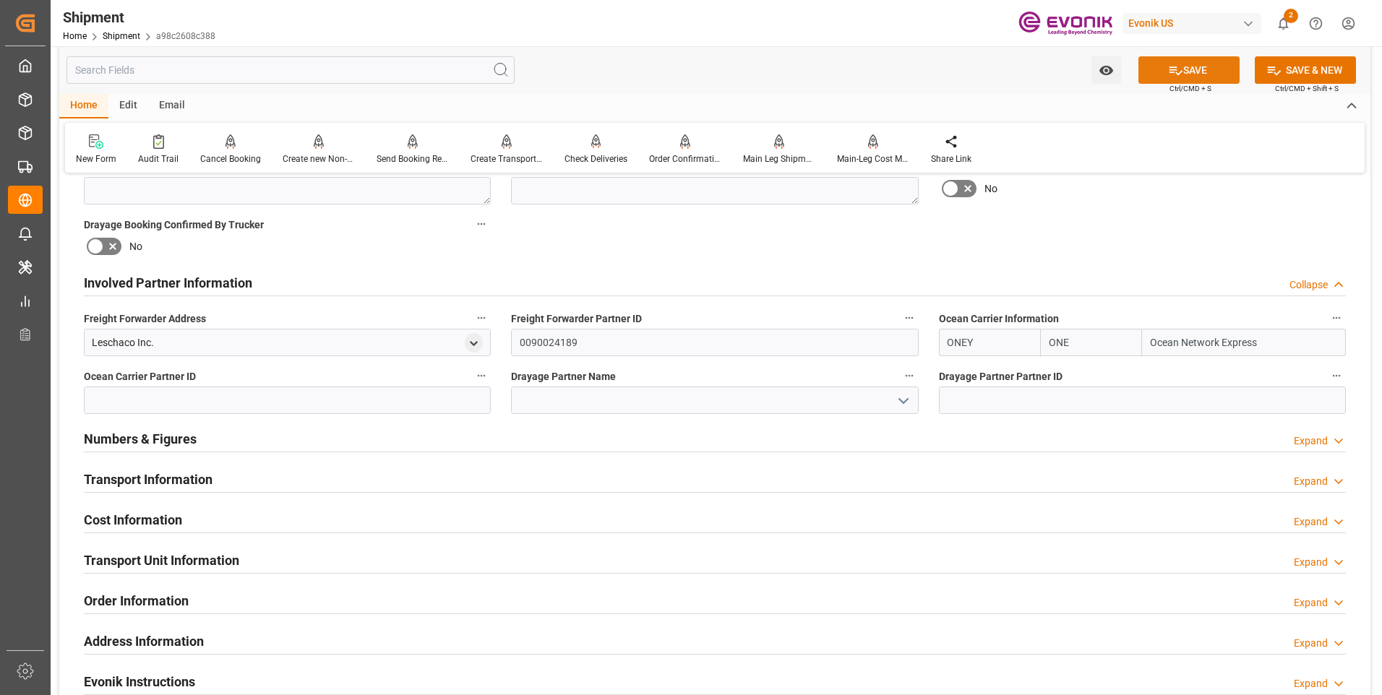
type input "ONEY"
click at [1201, 67] on button "SAVE" at bounding box center [1188, 69] width 101 height 27
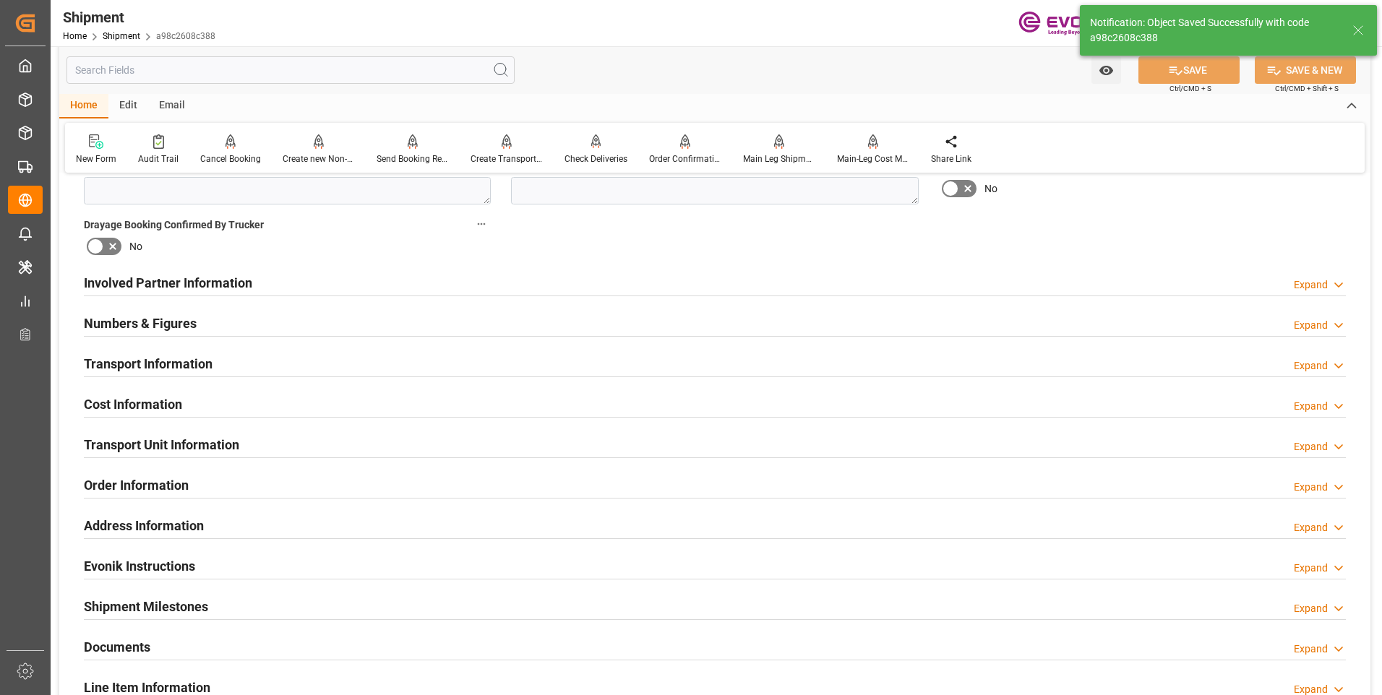
click at [220, 291] on h2 "Involved Partner Information" at bounding box center [168, 283] width 168 height 20
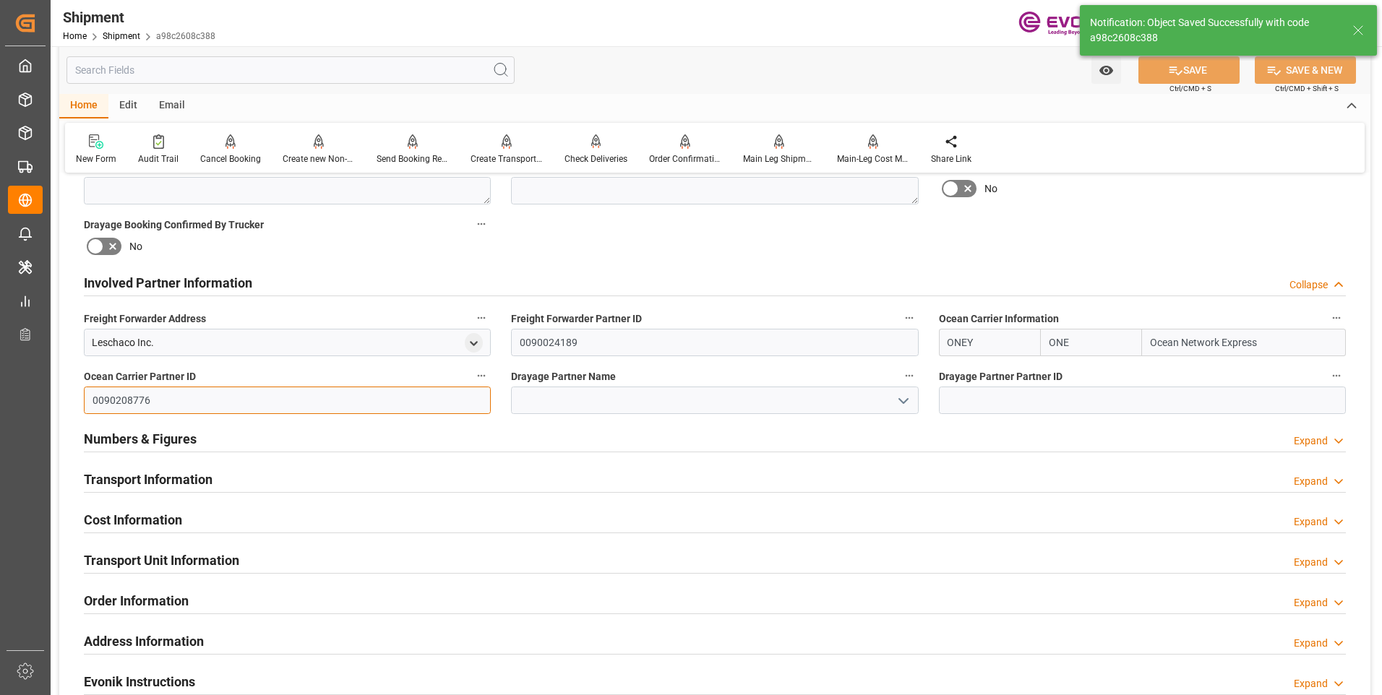
click at [162, 398] on input "0090208776" at bounding box center [287, 400] width 407 height 27
click at [1031, 402] on input at bounding box center [1142, 400] width 407 height 27
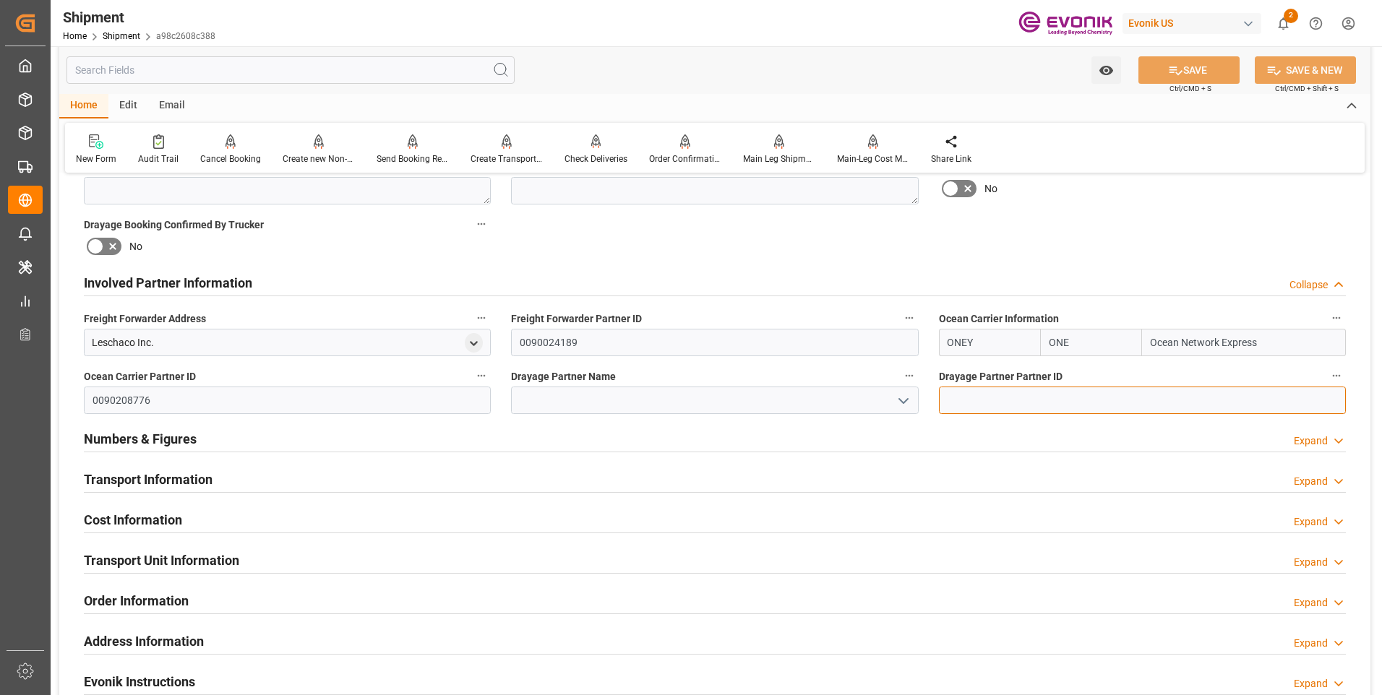
paste input "0090208776"
type input "0090208776"
click at [1176, 64] on icon at bounding box center [1175, 70] width 15 height 15
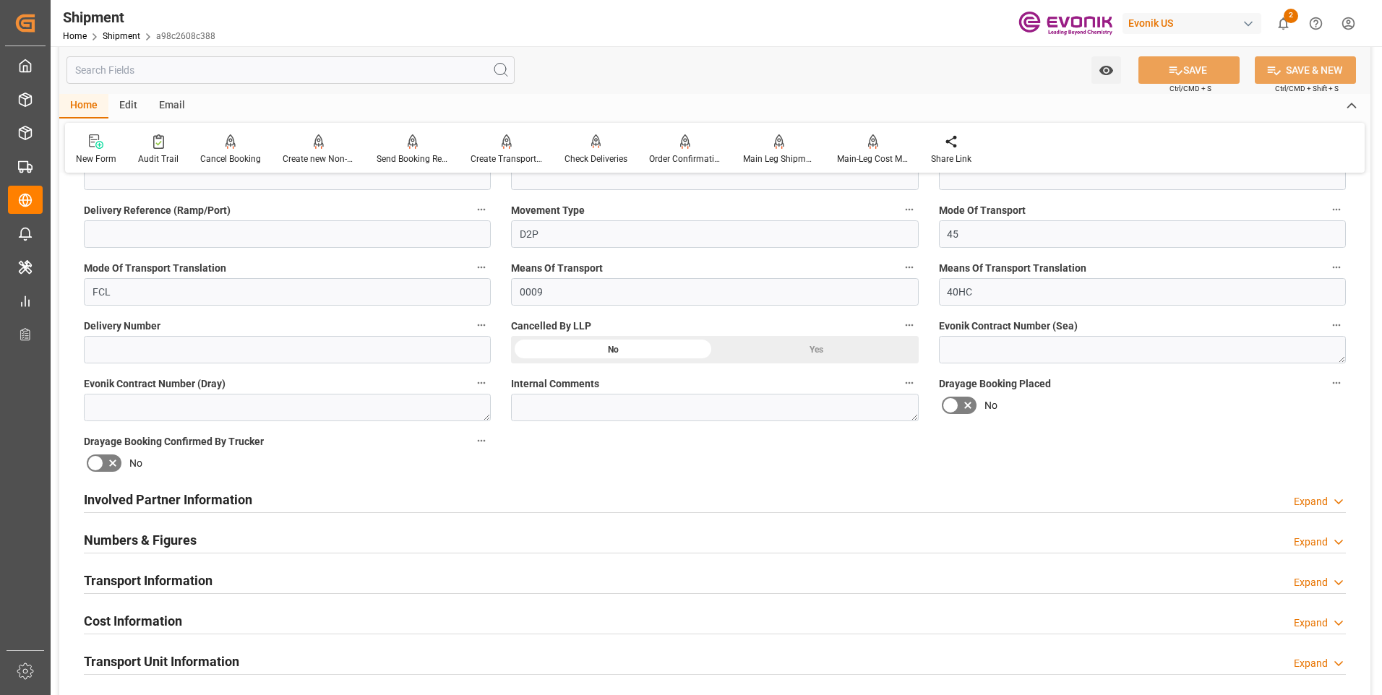
scroll to position [867, 0]
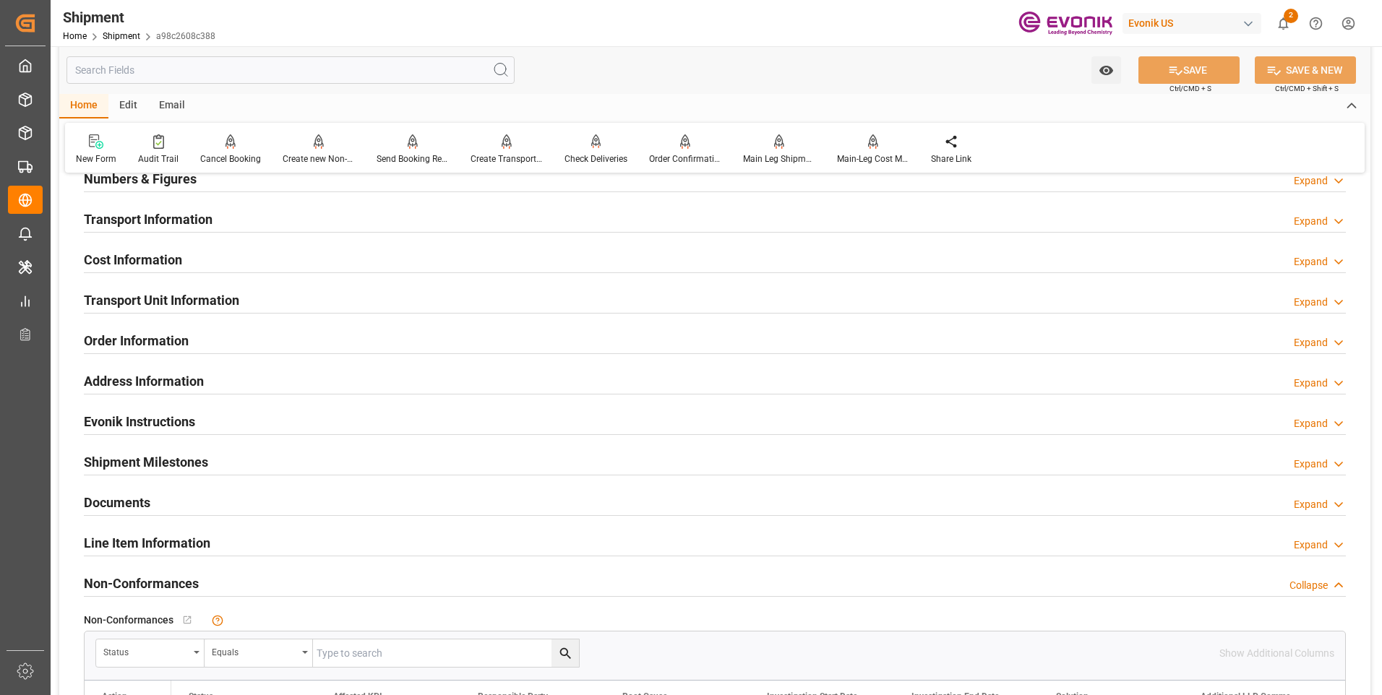
click at [168, 218] on h2 "Transport Information" at bounding box center [148, 220] width 129 height 20
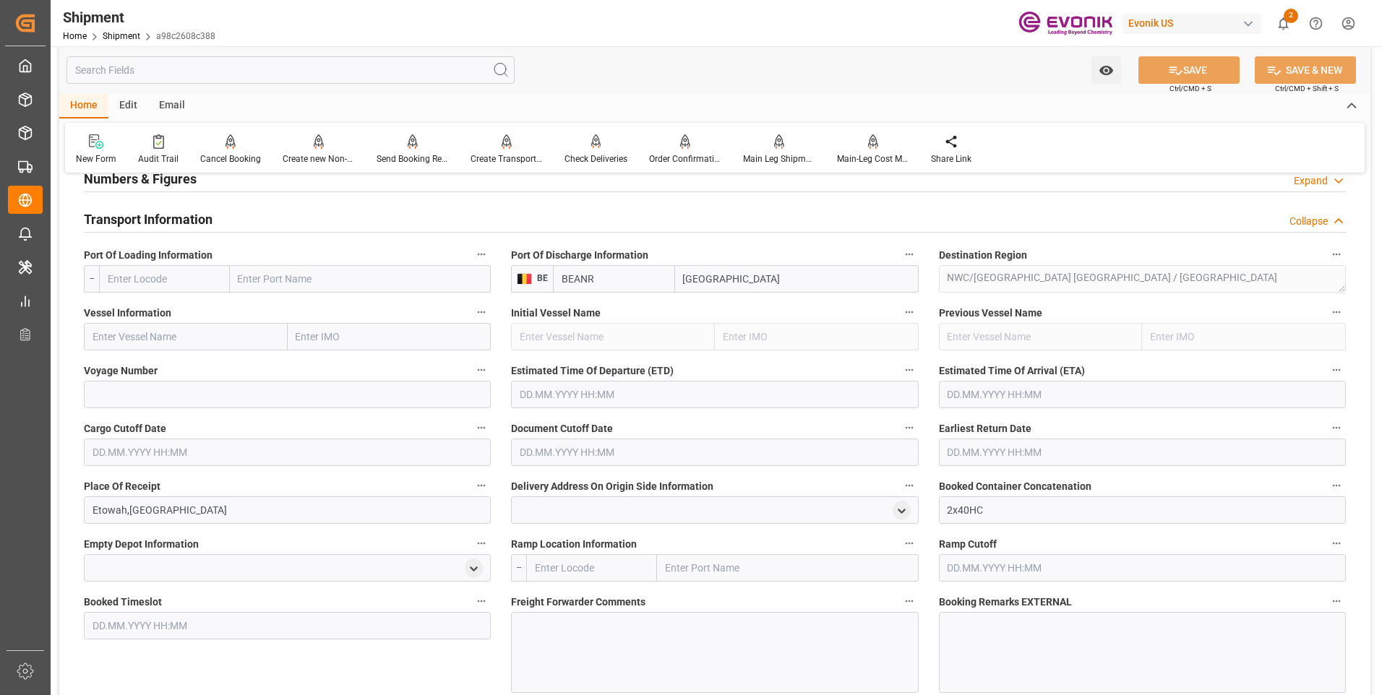
click at [168, 218] on h2 "Transport Information" at bounding box center [148, 220] width 129 height 20
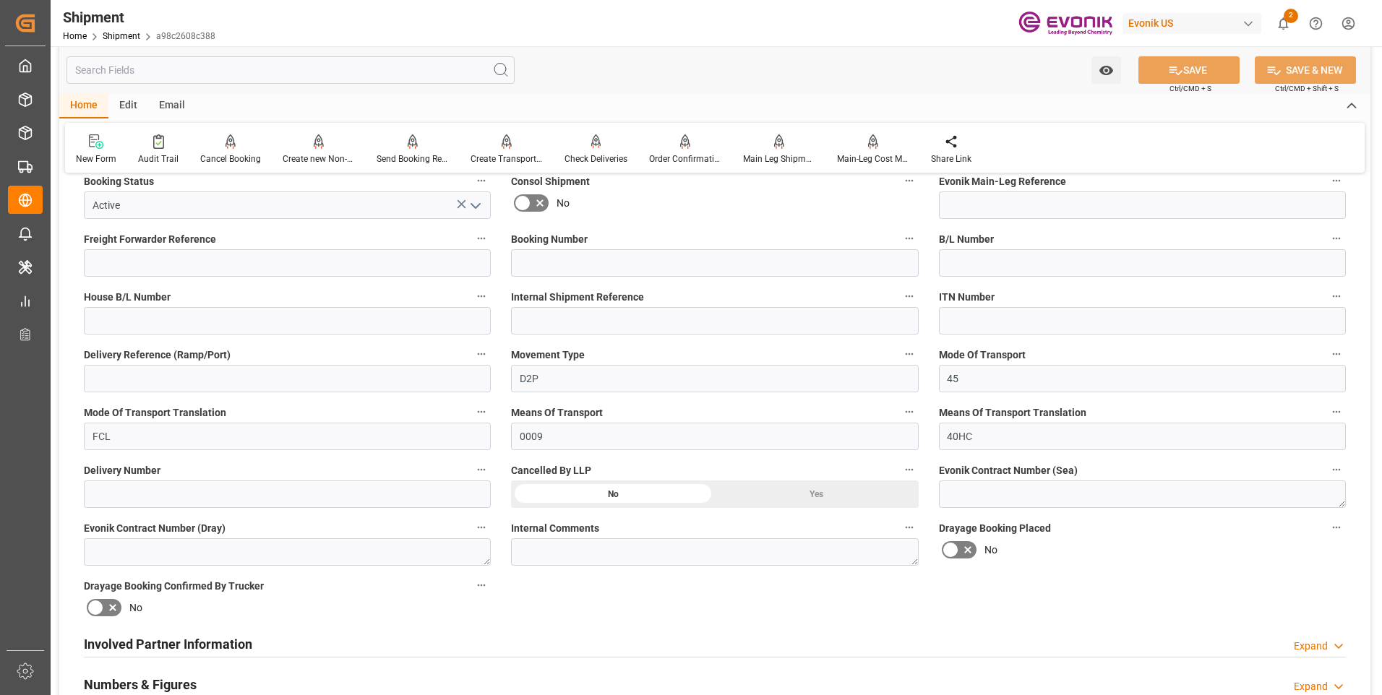
scroll to position [723, 0]
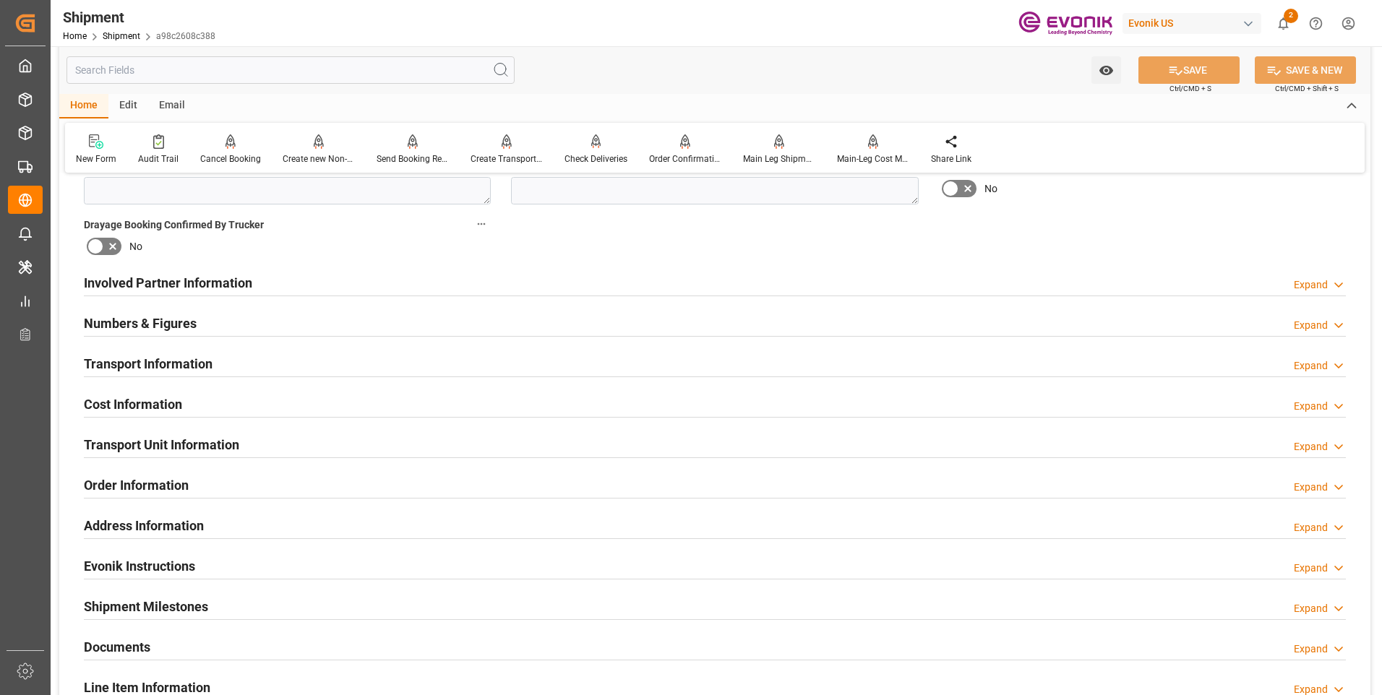
click at [154, 287] on h2 "Involved Partner Information" at bounding box center [168, 283] width 168 height 20
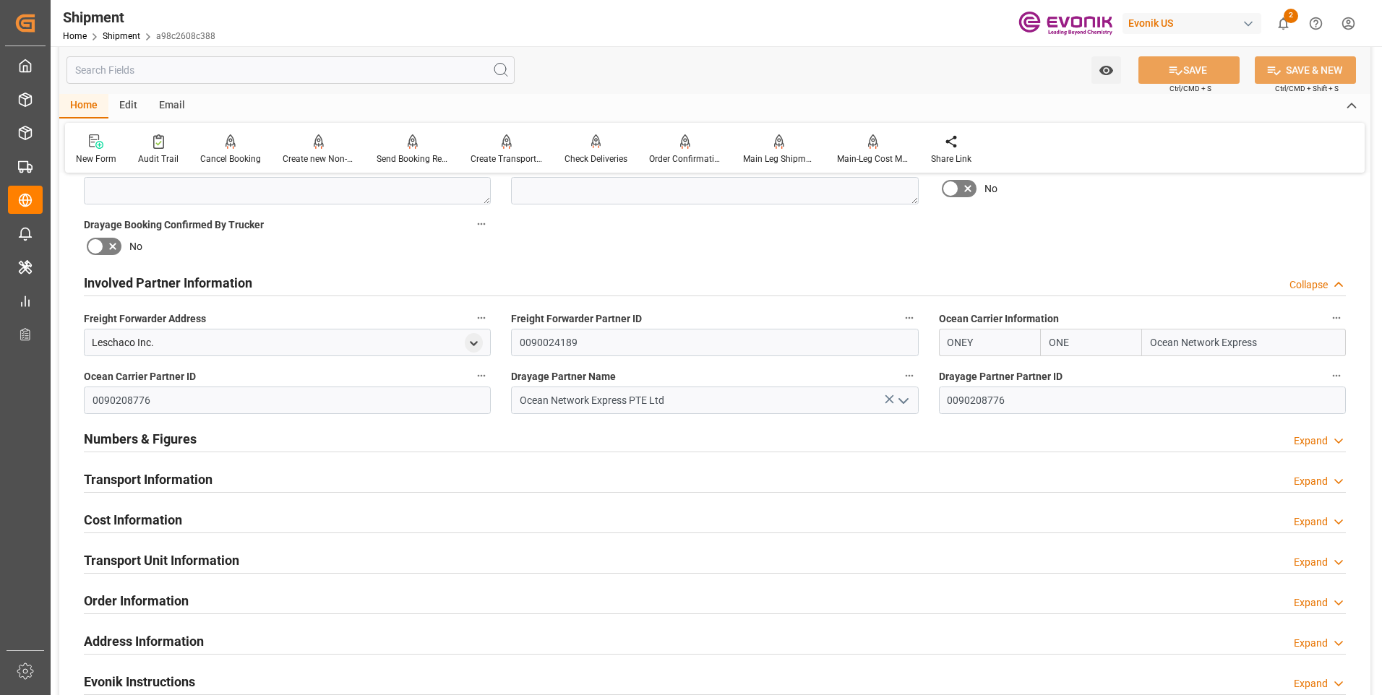
click at [154, 287] on h2 "Involved Partner Information" at bounding box center [168, 283] width 168 height 20
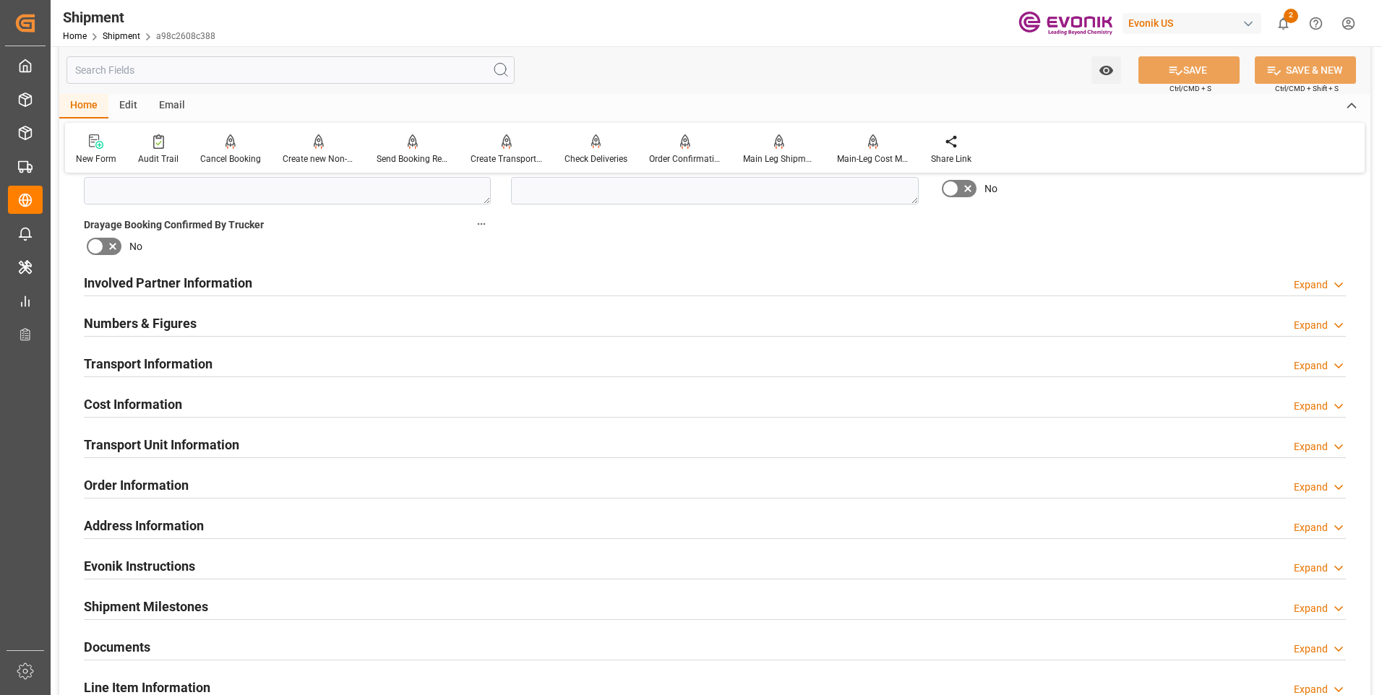
click at [143, 315] on h2 "Numbers & Figures" at bounding box center [140, 324] width 113 height 20
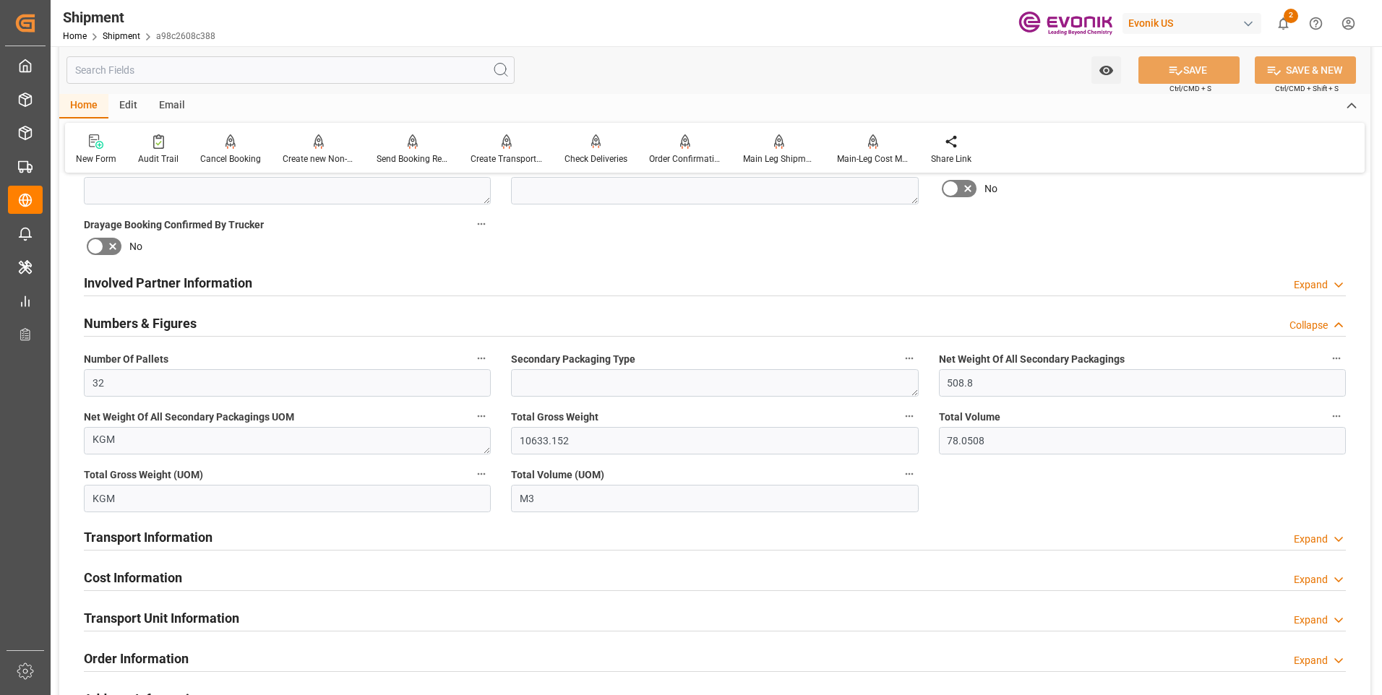
click at [143, 315] on h2 "Numbers & Figures" at bounding box center [140, 324] width 113 height 20
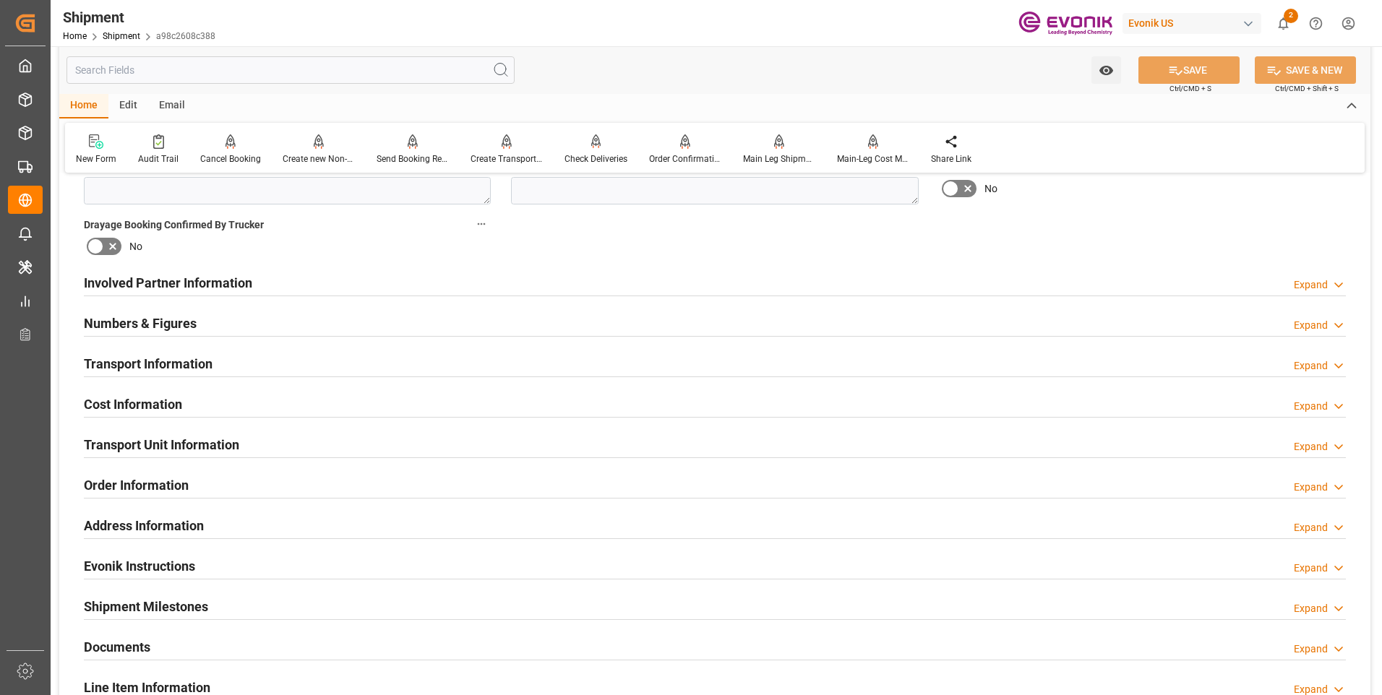
click at [178, 362] on h2 "Transport Information" at bounding box center [148, 364] width 129 height 20
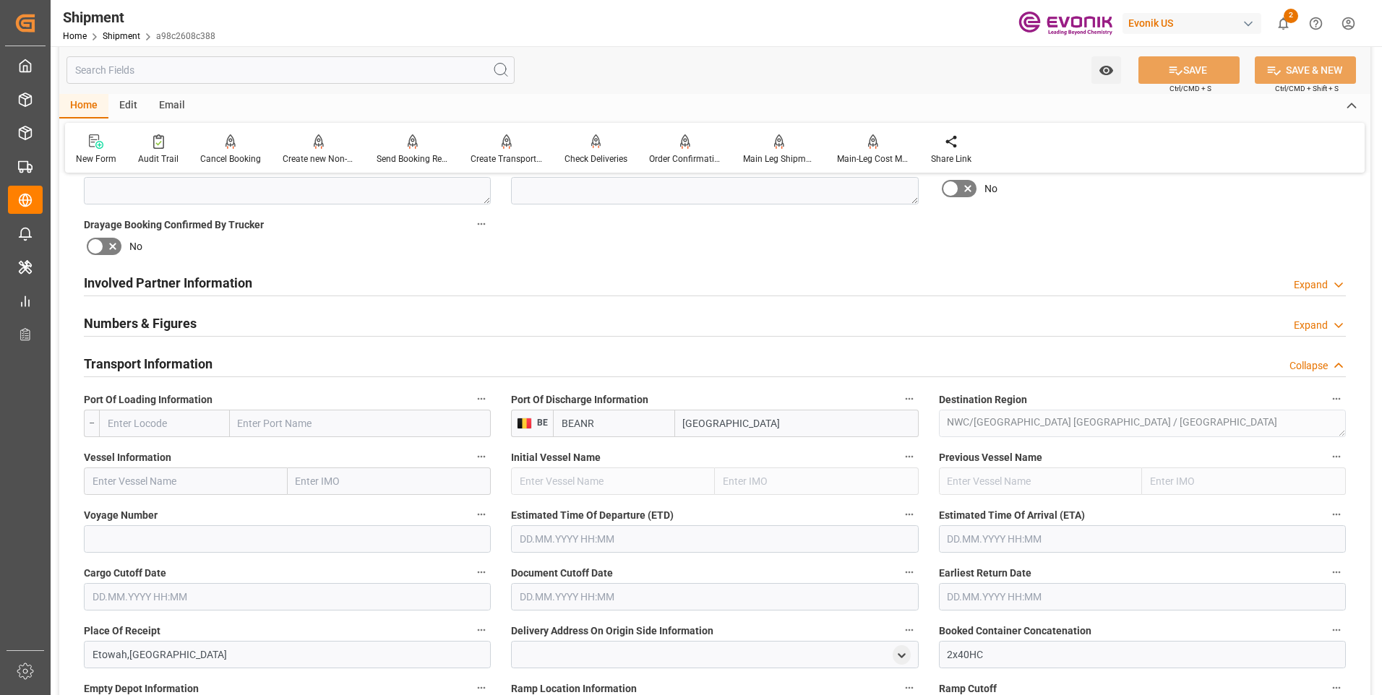
click at [197, 417] on input "text" at bounding box center [164, 423] width 131 height 27
paste input "USCHS"
type input "USCHS"
click at [134, 452] on b "USCHS" at bounding box center [124, 456] width 33 height 12
type input "Charleston"
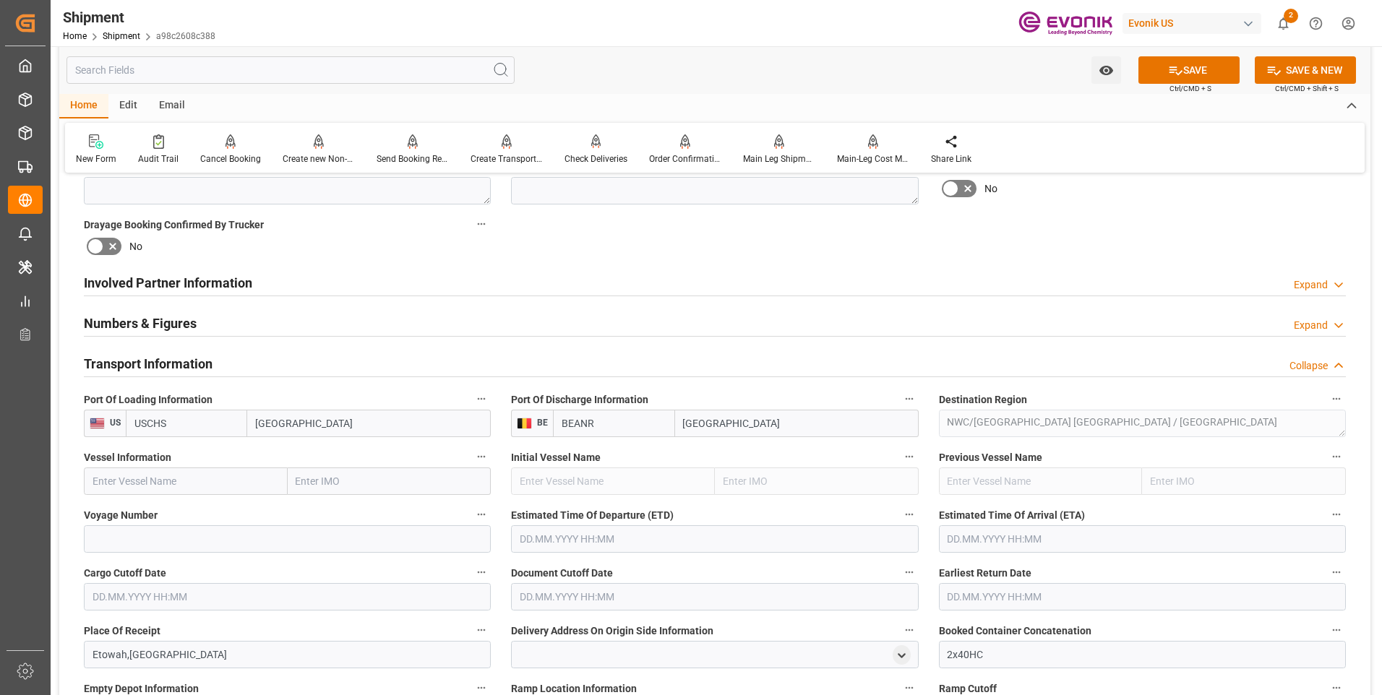
type input "USCHS"
click at [200, 481] on input "text" at bounding box center [186, 481] width 204 height 27
click at [196, 486] on input "text" at bounding box center [186, 481] width 204 height 27
paste input "ARGUS"
click at [142, 516] on span "ARGUS - 9262716" at bounding box center [131, 513] width 77 height 12
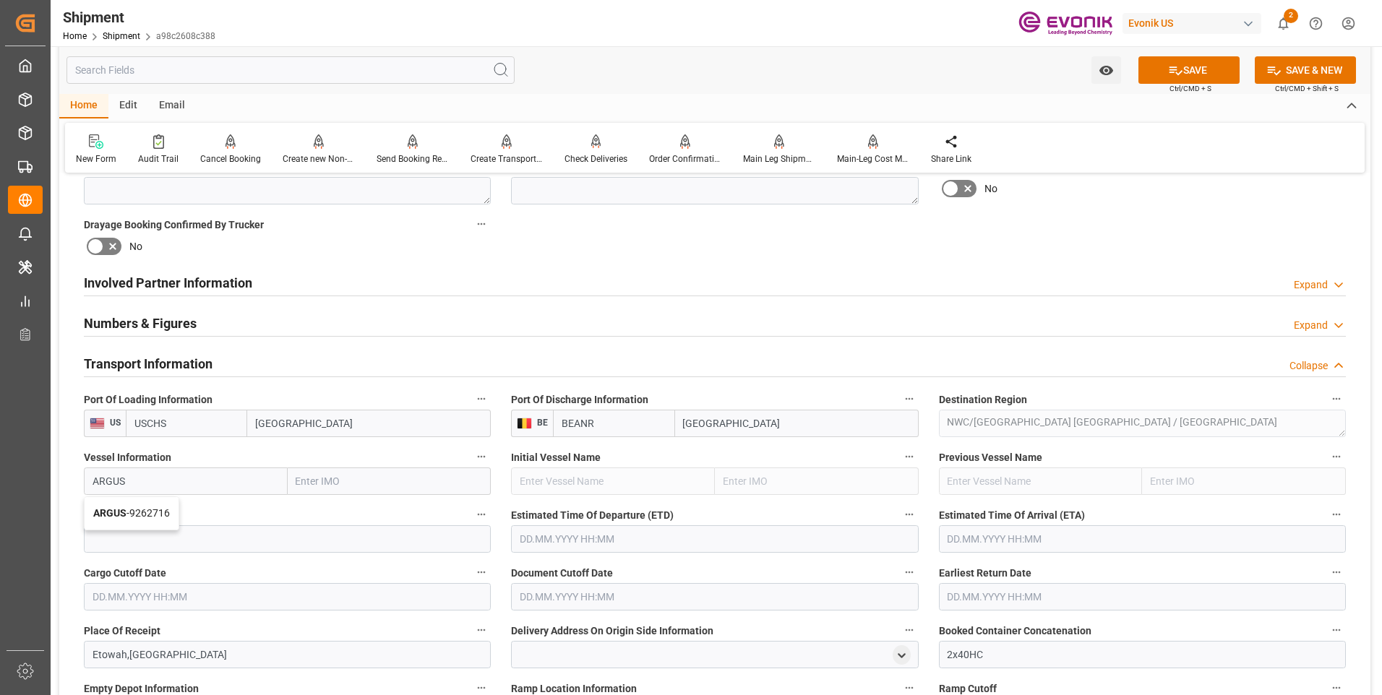
type input "ARGUS"
type input "9262716"
type input "ARGUS"
click at [171, 543] on input at bounding box center [287, 538] width 407 height 27
paste input "231E"
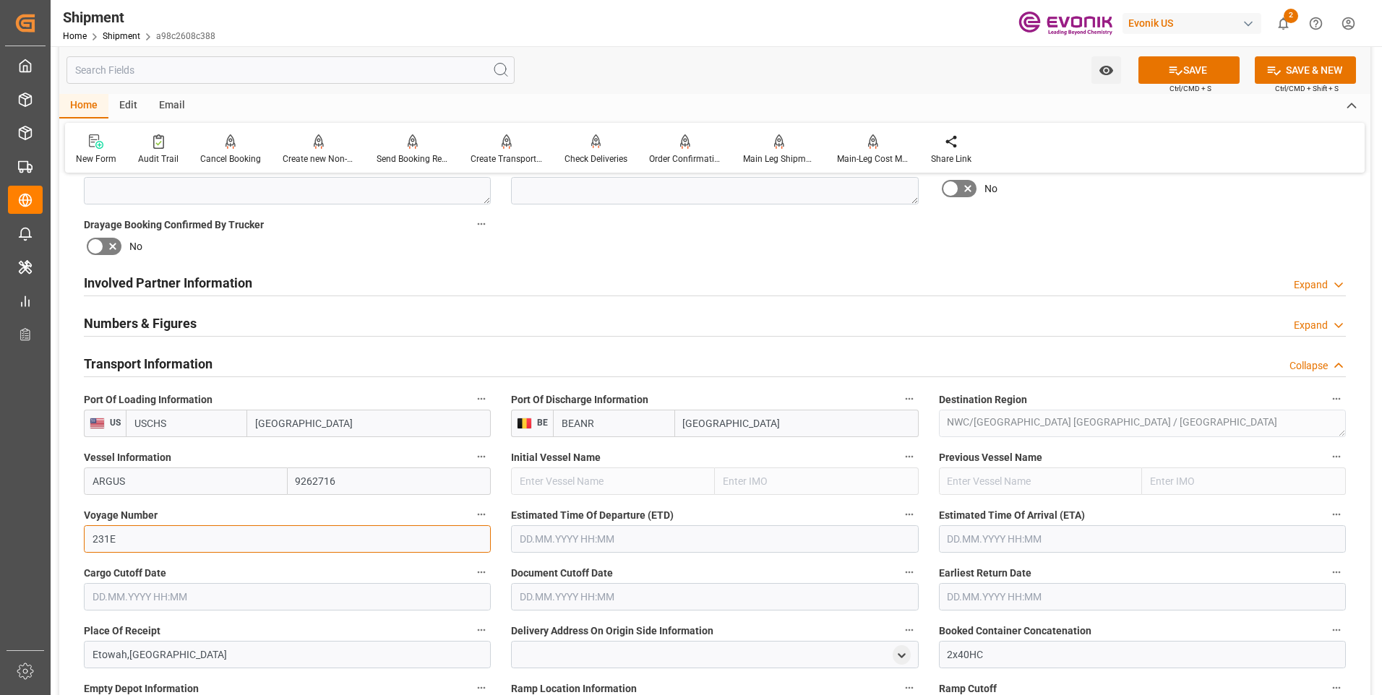
type input "231E"
click at [1186, 67] on button "SAVE" at bounding box center [1188, 69] width 101 height 27
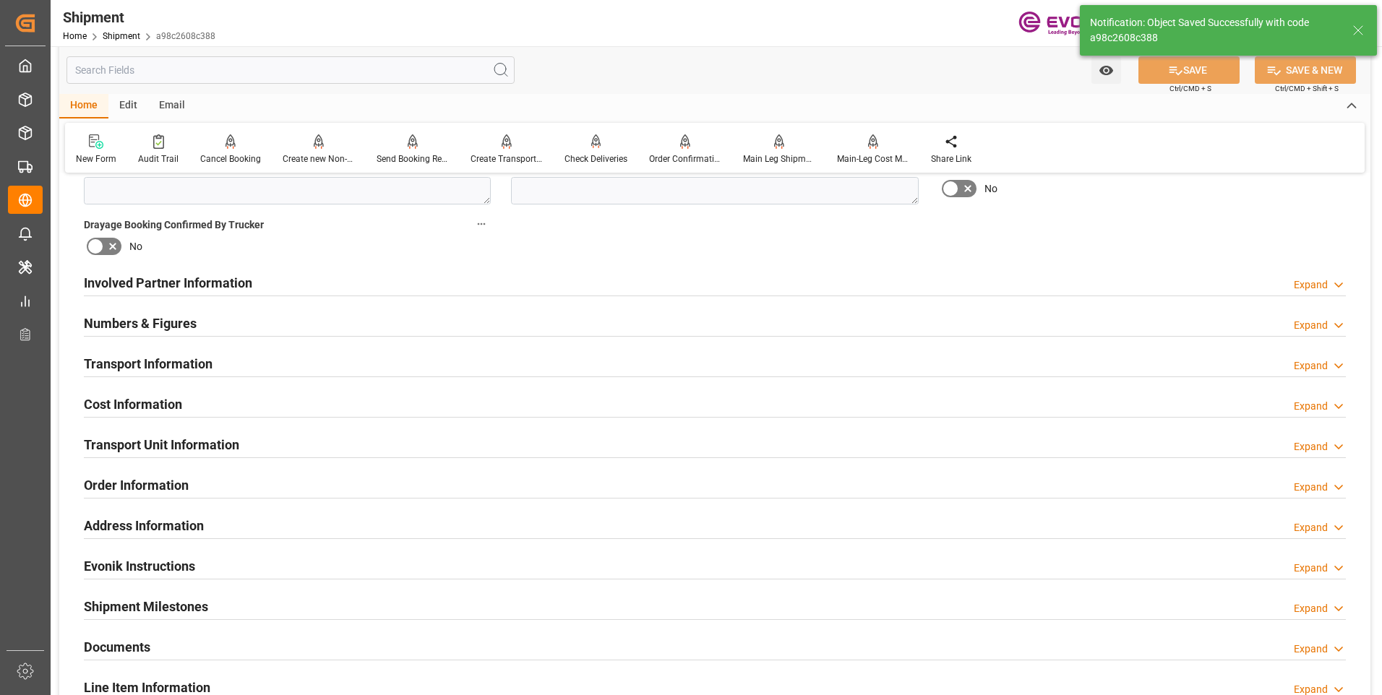
type input "ARGUS"
type input "9262716"
type input "ARGUS"
click at [158, 356] on h2 "Transport Information" at bounding box center [148, 364] width 129 height 20
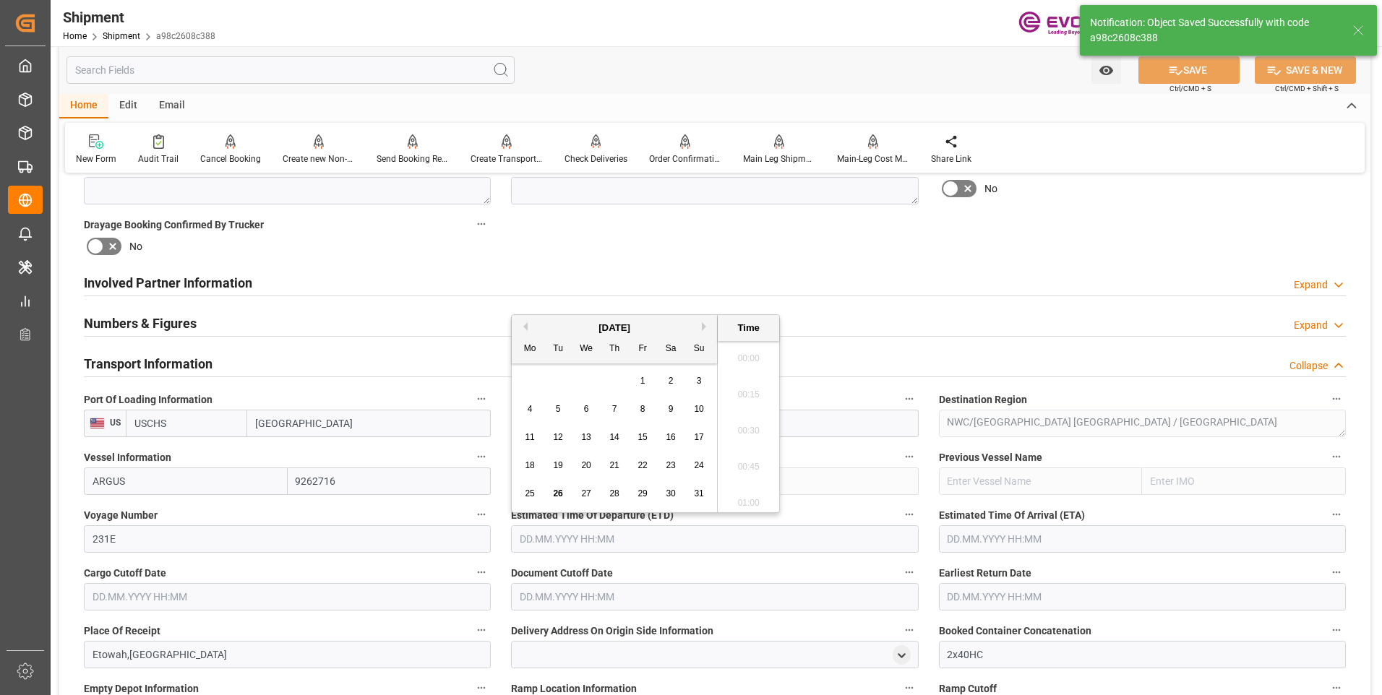
click at [597, 534] on input "text" at bounding box center [714, 538] width 407 height 27
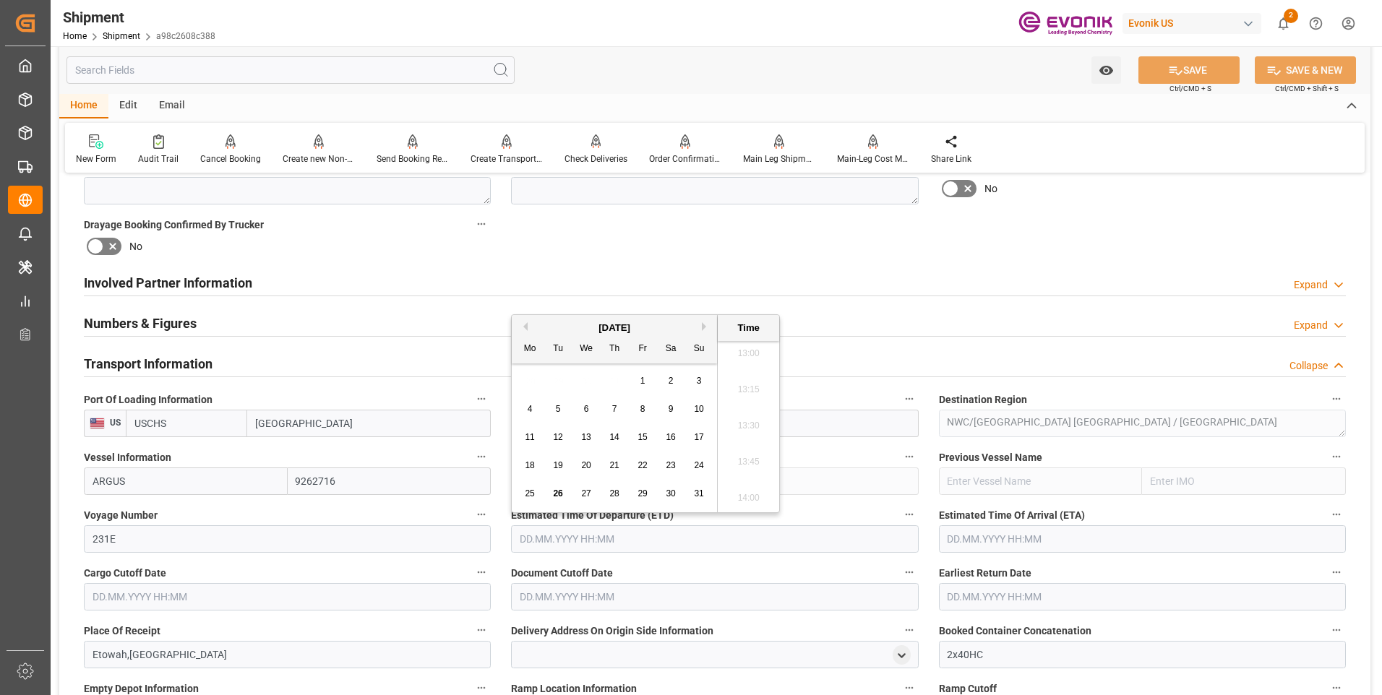
click at [704, 325] on button "Next Month" at bounding box center [706, 326] width 9 height 9
drag, startPoint x: 533, startPoint y: 406, endPoint x: 546, endPoint y: 408, distance: 12.5
click at [533, 407] on div "6" at bounding box center [530, 409] width 18 height 17
type input "06.10.2025 00:00"
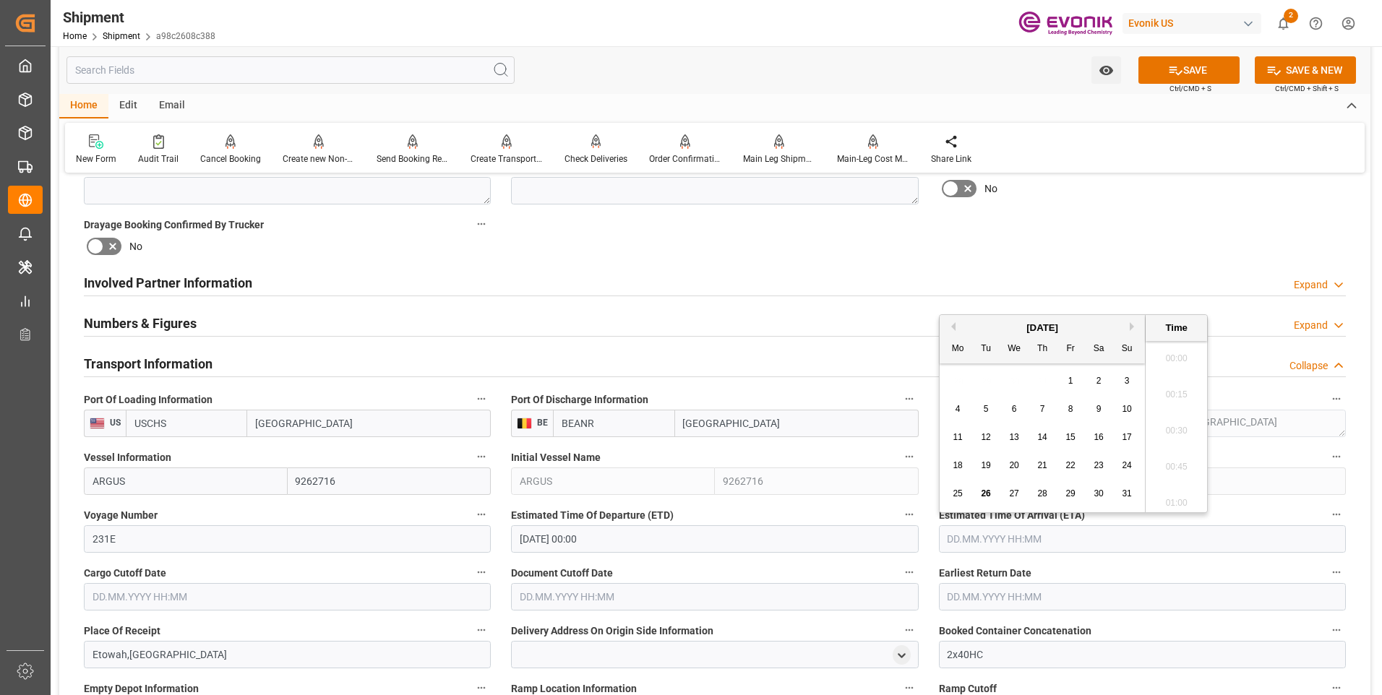
click at [1028, 540] on input "text" at bounding box center [1142, 538] width 407 height 27
click at [1020, 495] on div "27" at bounding box center [1014, 494] width 18 height 17
type input "27.08.2025 00:00"
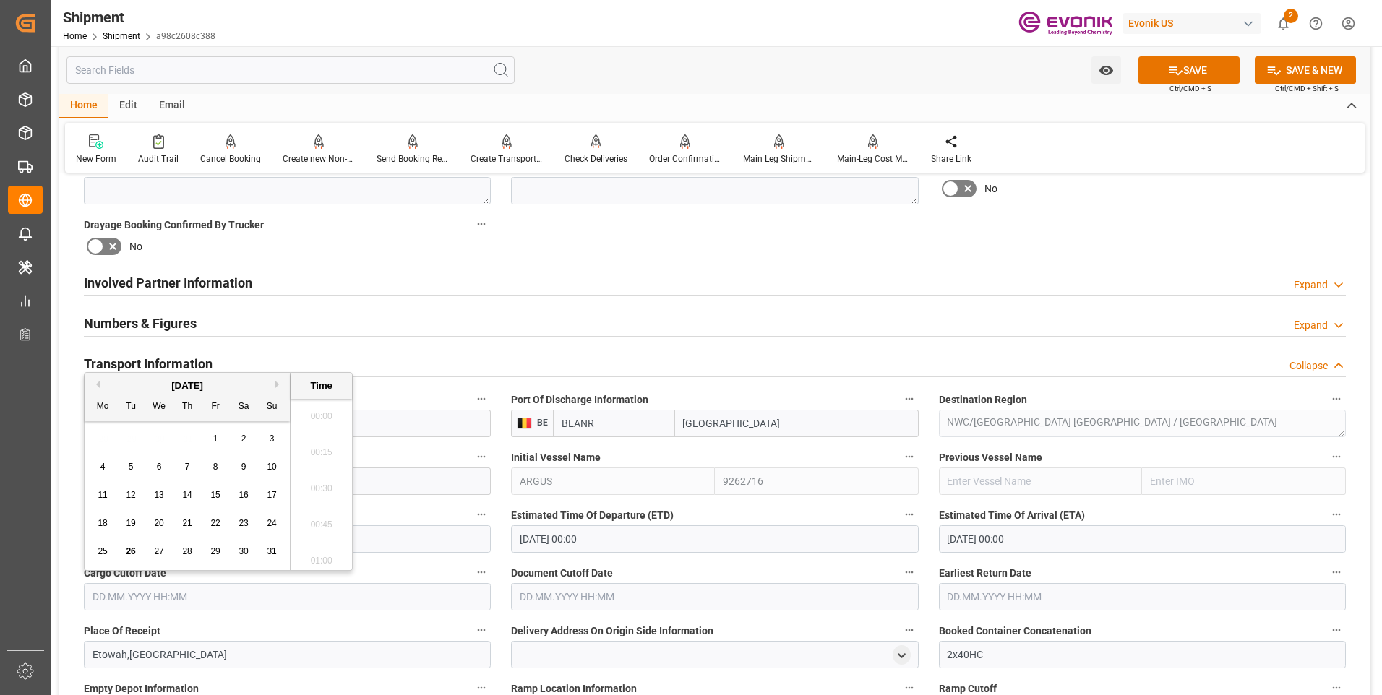
click at [375, 593] on input "text" at bounding box center [287, 596] width 407 height 27
click at [280, 383] on button "Next Month" at bounding box center [279, 384] width 9 height 9
click at [214, 523] on span "26" at bounding box center [214, 523] width 9 height 10
type input "26.09.2025 00:00"
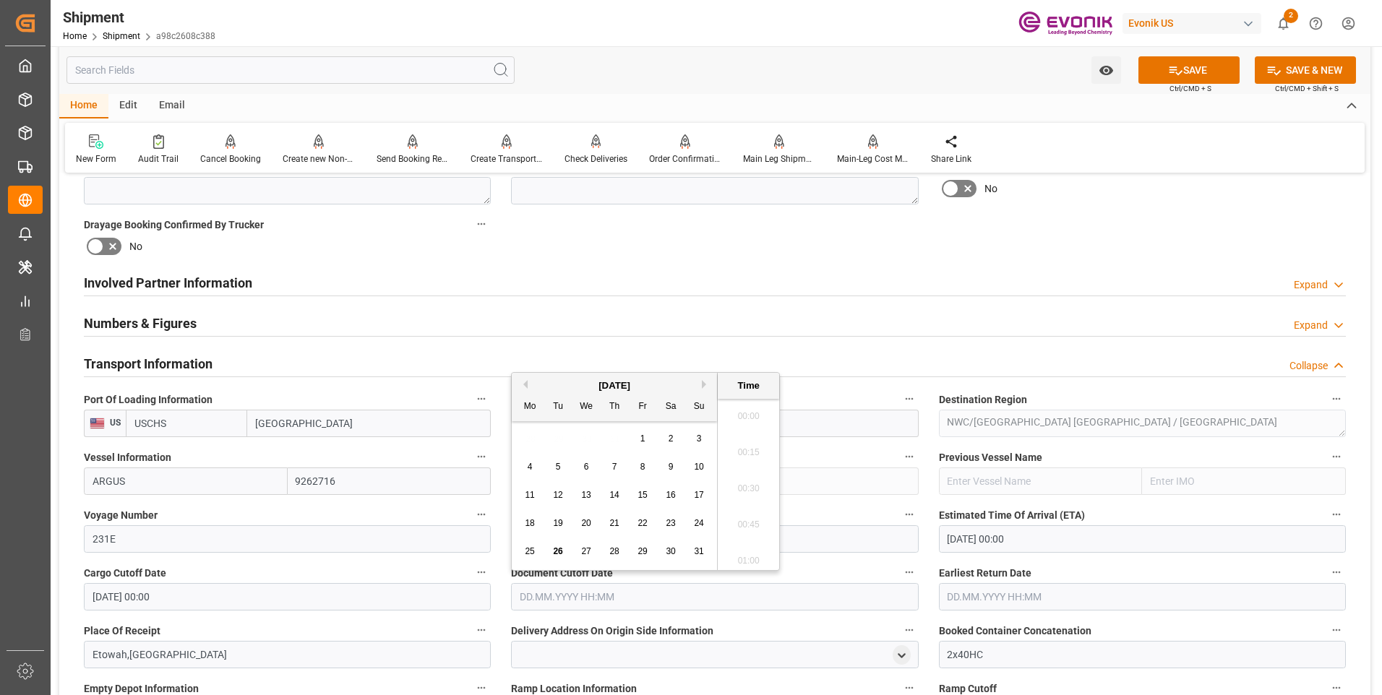
click at [567, 598] on input "text" at bounding box center [714, 596] width 407 height 27
click at [696, 384] on div "August 2025" at bounding box center [614, 386] width 205 height 14
click at [705, 384] on button "Next Month" at bounding box center [706, 384] width 9 height 9
click at [638, 520] on span "26" at bounding box center [641, 523] width 9 height 10
type input "26.09.2025 00:00"
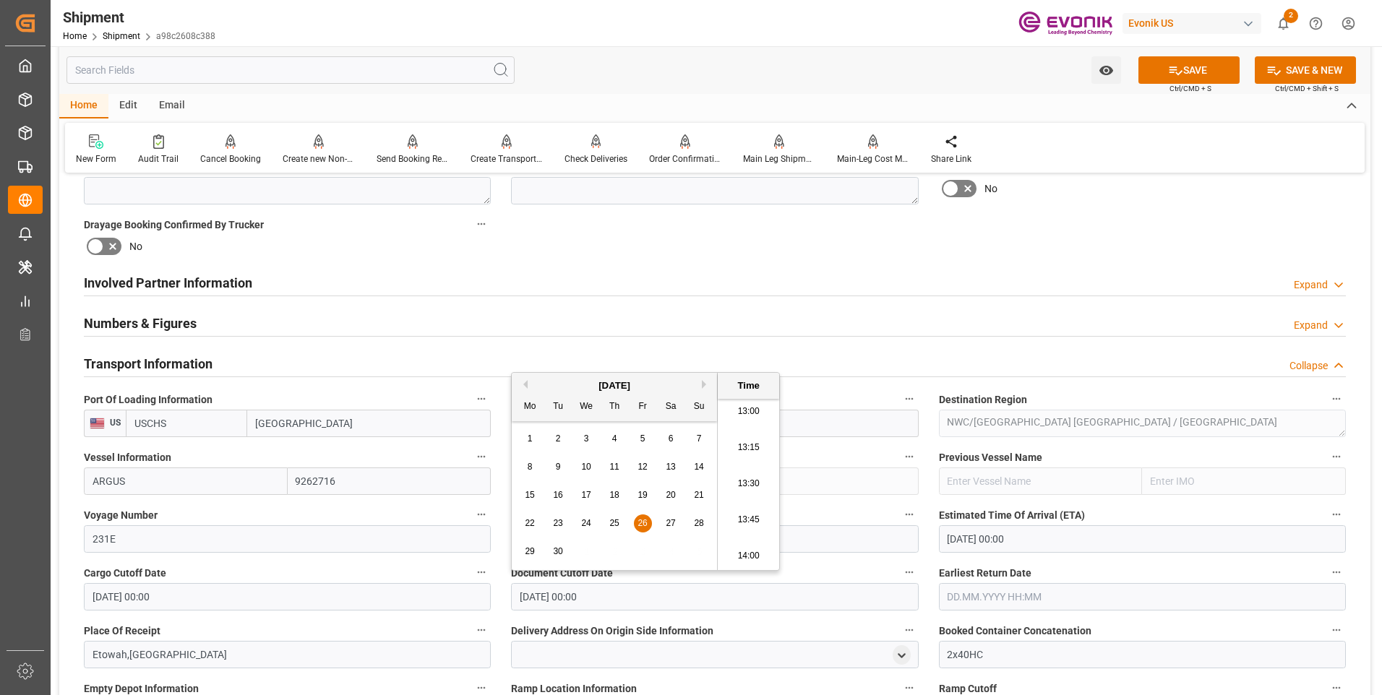
click at [952, 588] on input "text" at bounding box center [1142, 596] width 407 height 27
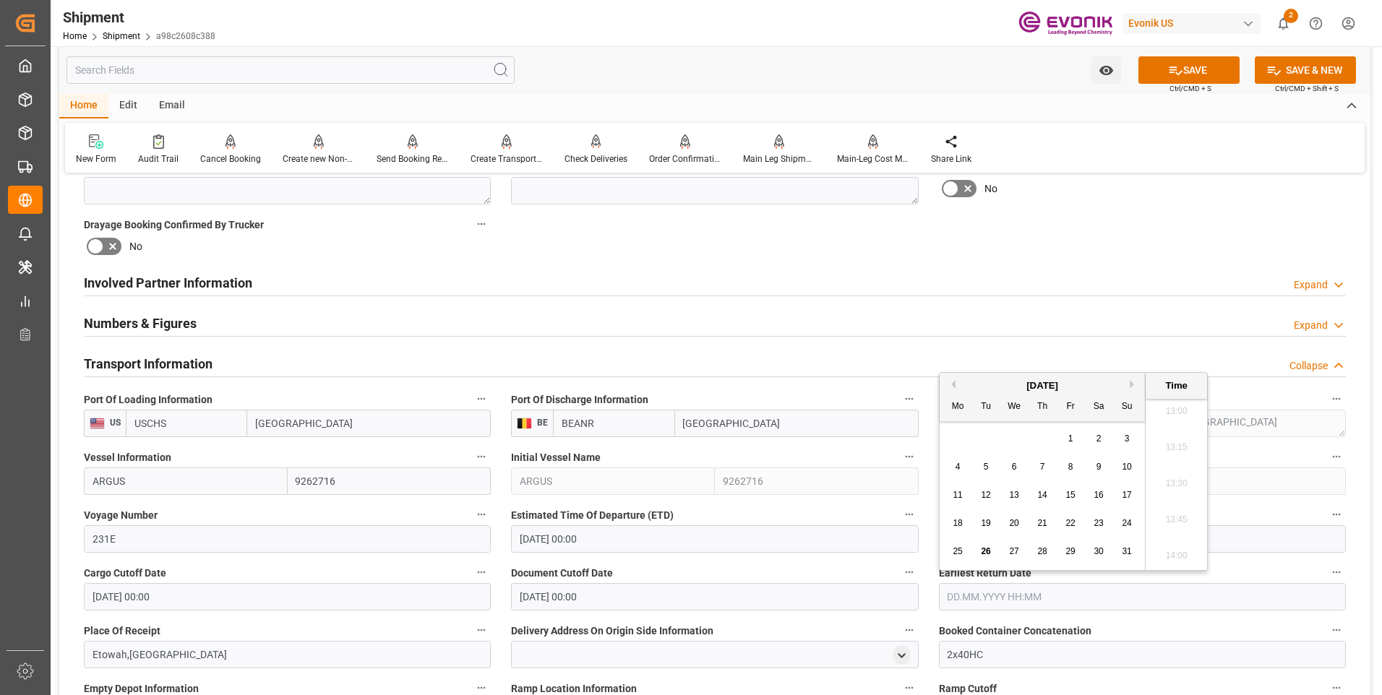
click at [1128, 382] on div "August 2025" at bounding box center [1042, 386] width 205 height 14
click at [1132, 383] on button "Next Month" at bounding box center [1134, 384] width 9 height 9
click at [1067, 525] on span "26" at bounding box center [1069, 523] width 9 height 10
type input "[DATE] 00:00"
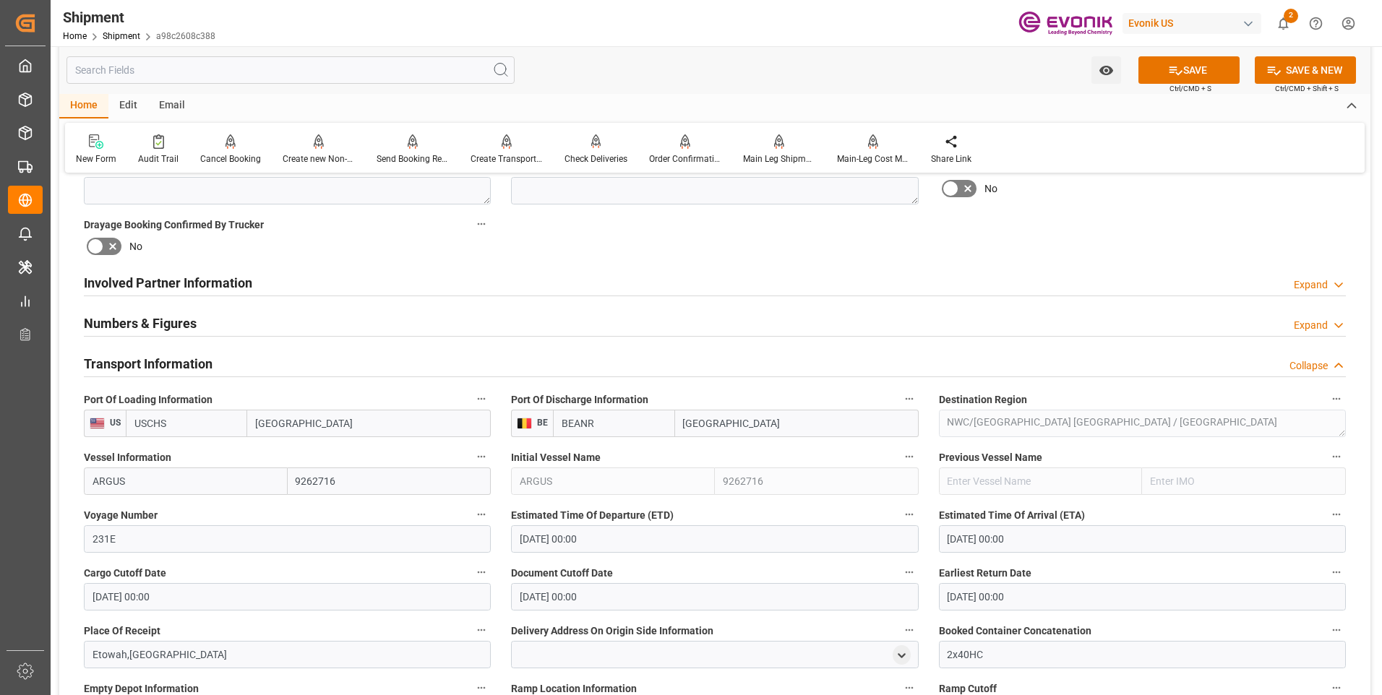
click at [867, 559] on div "Document Cutoff Date 26.09.2025 00:00" at bounding box center [714, 587] width 427 height 58
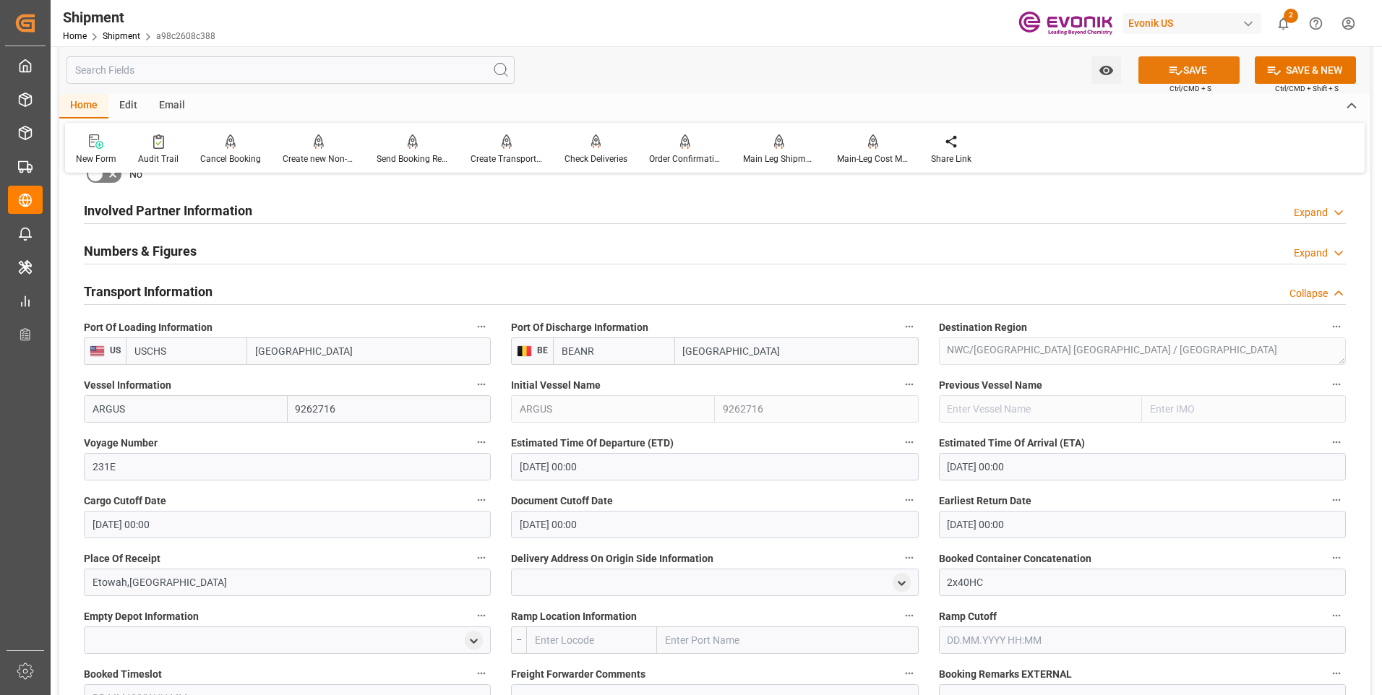
click at [1174, 74] on icon at bounding box center [1175, 70] width 15 height 15
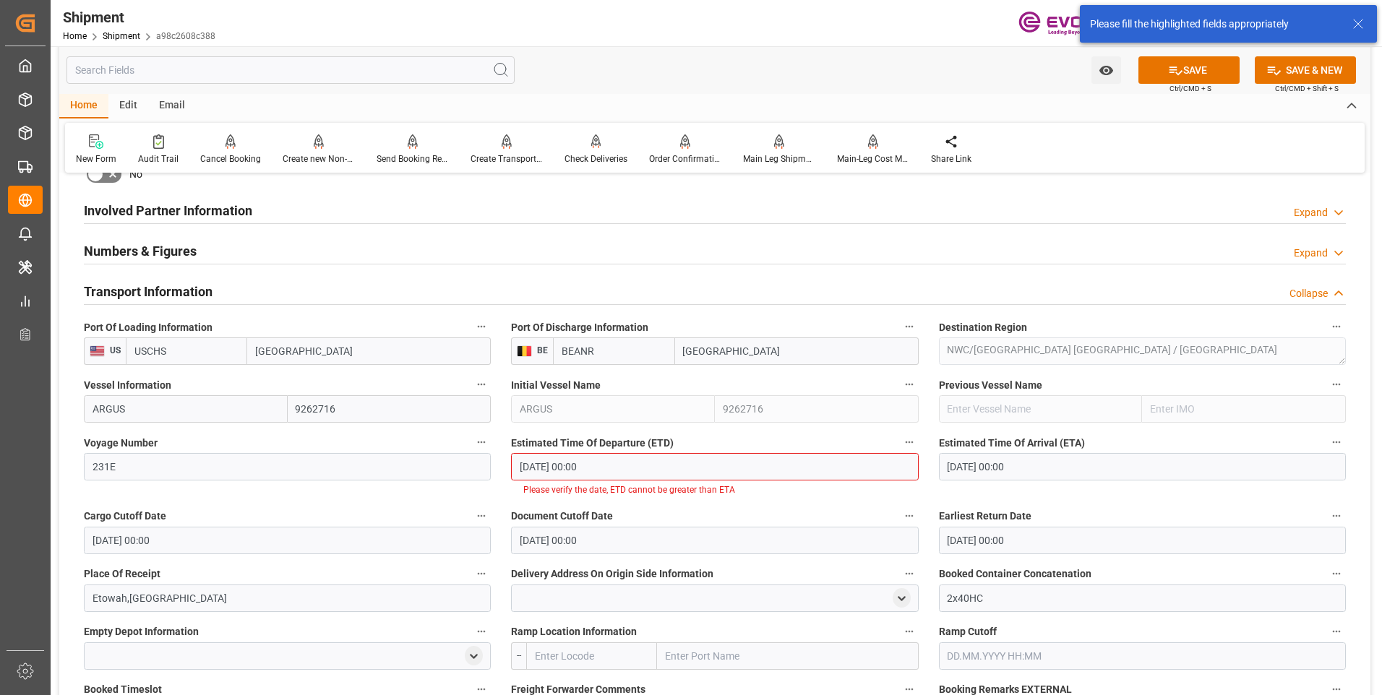
scroll to position [890, 0]
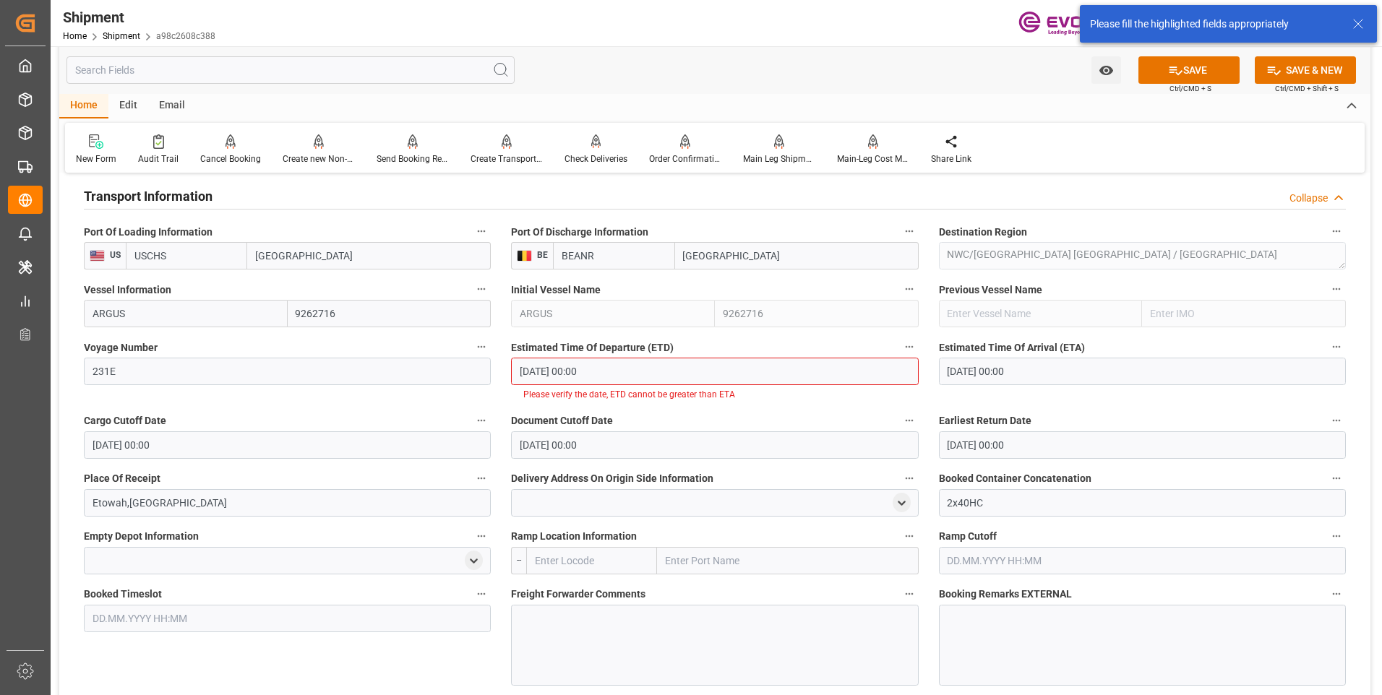
click at [592, 372] on input "[DATE] 00:00" at bounding box center [714, 371] width 407 height 27
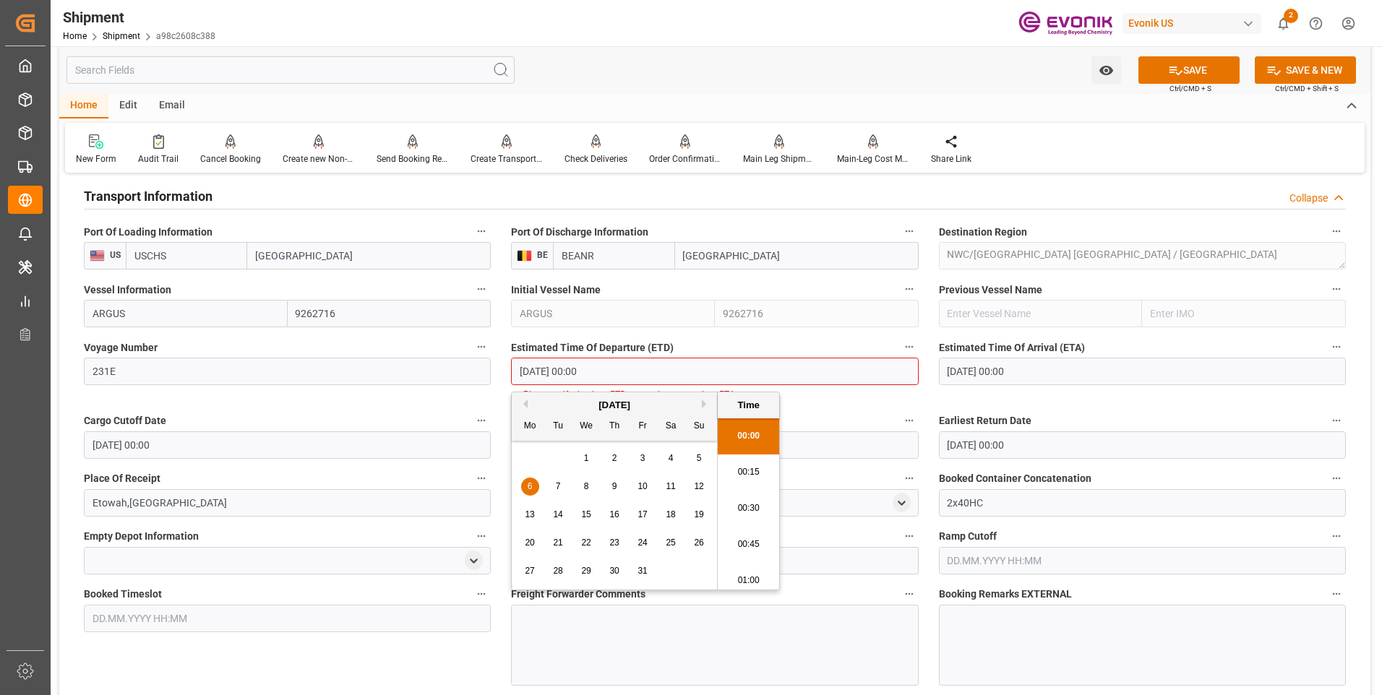
click at [1025, 369] on input "27.08.2025 00:00" at bounding box center [1142, 371] width 407 height 27
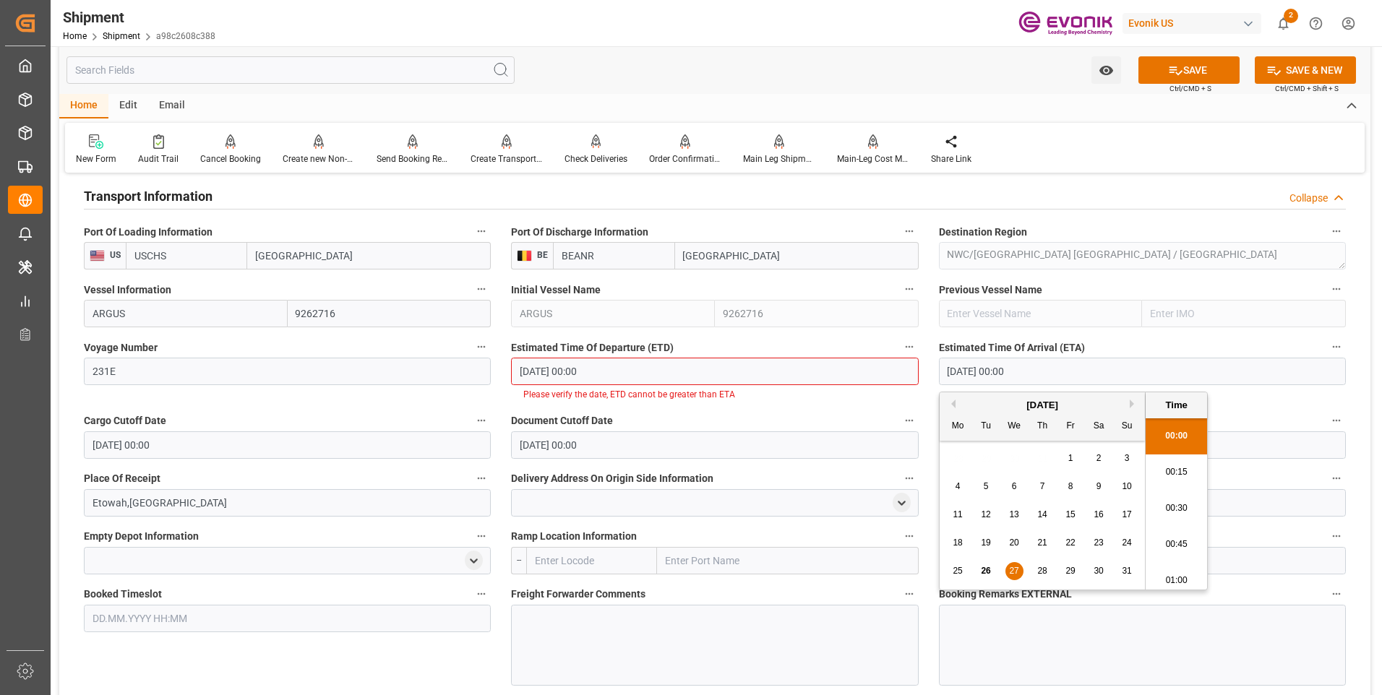
click at [1134, 403] on button "Next Month" at bounding box center [1134, 404] width 9 height 9
click at [958, 567] on span "27" at bounding box center [957, 571] width 9 height 10
type input "[DATE] 00:00"
click at [1200, 68] on button "SAVE" at bounding box center [1188, 69] width 101 height 27
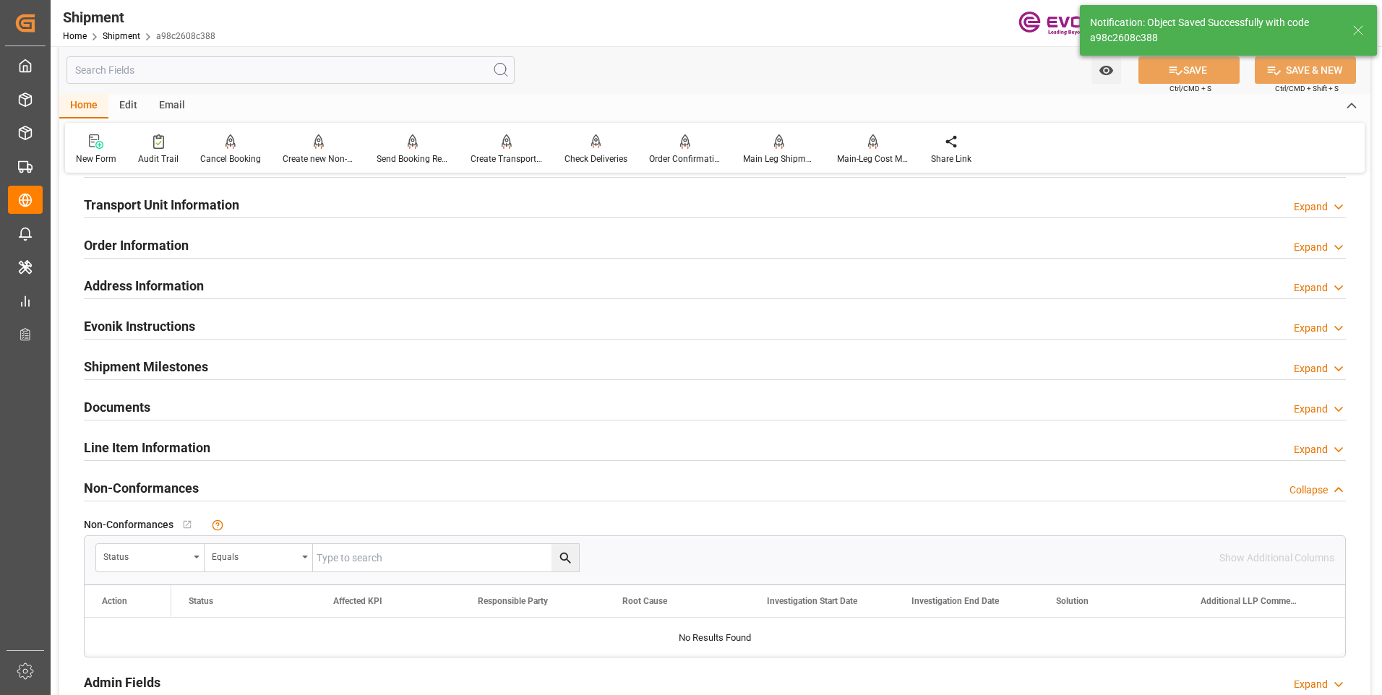
scroll to position [721, 0]
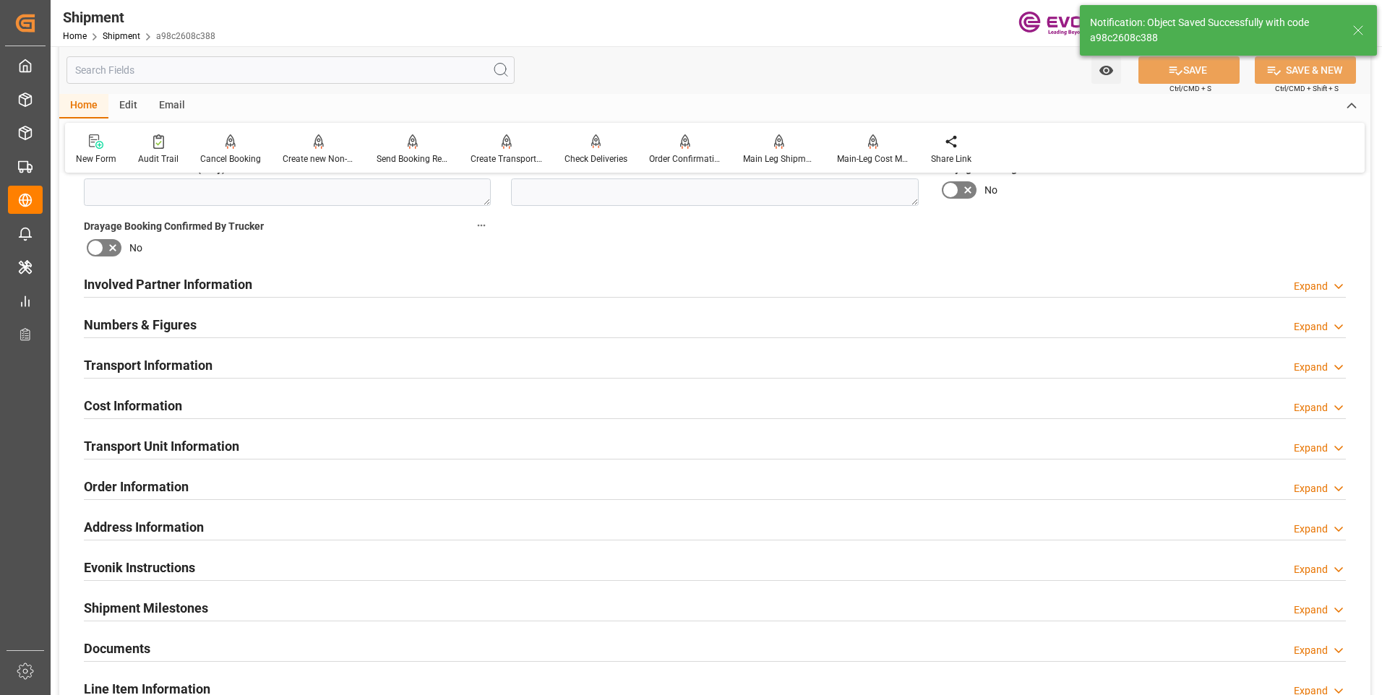
click at [125, 407] on h2 "Cost Information" at bounding box center [133, 406] width 98 height 20
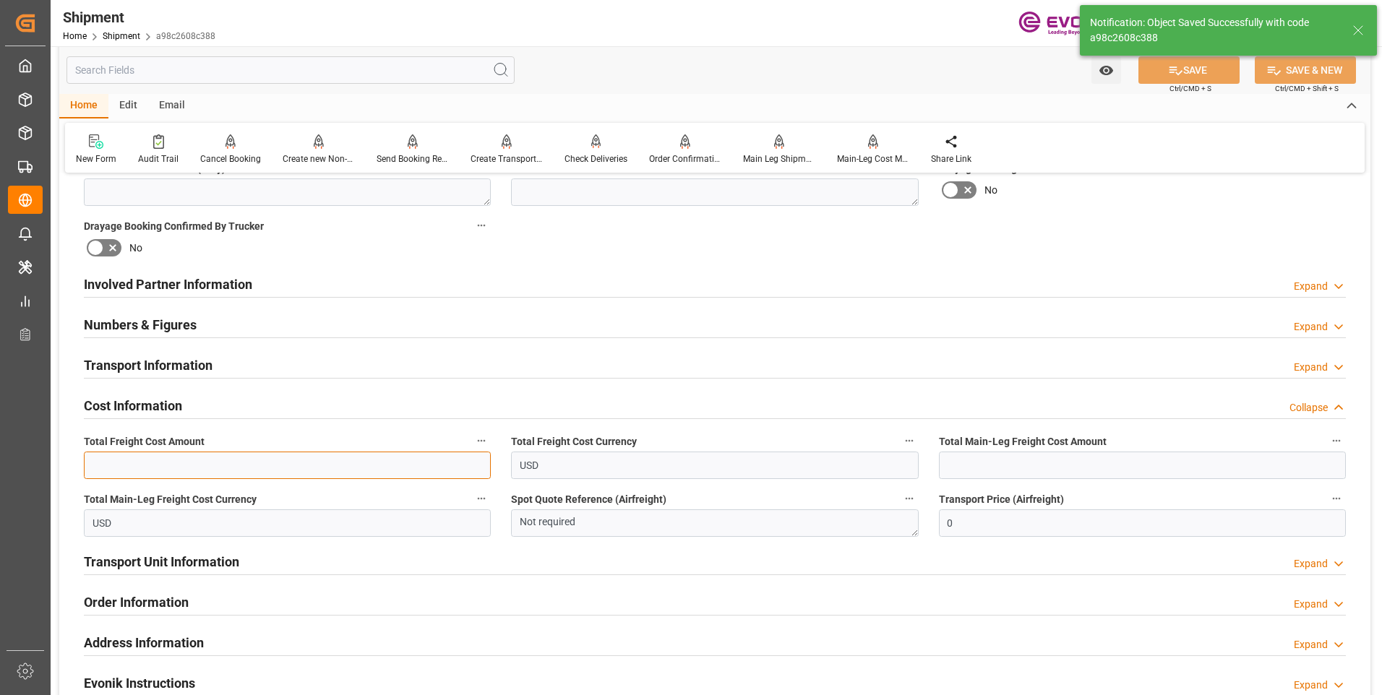
click at [317, 460] on input "text" at bounding box center [287, 465] width 407 height 27
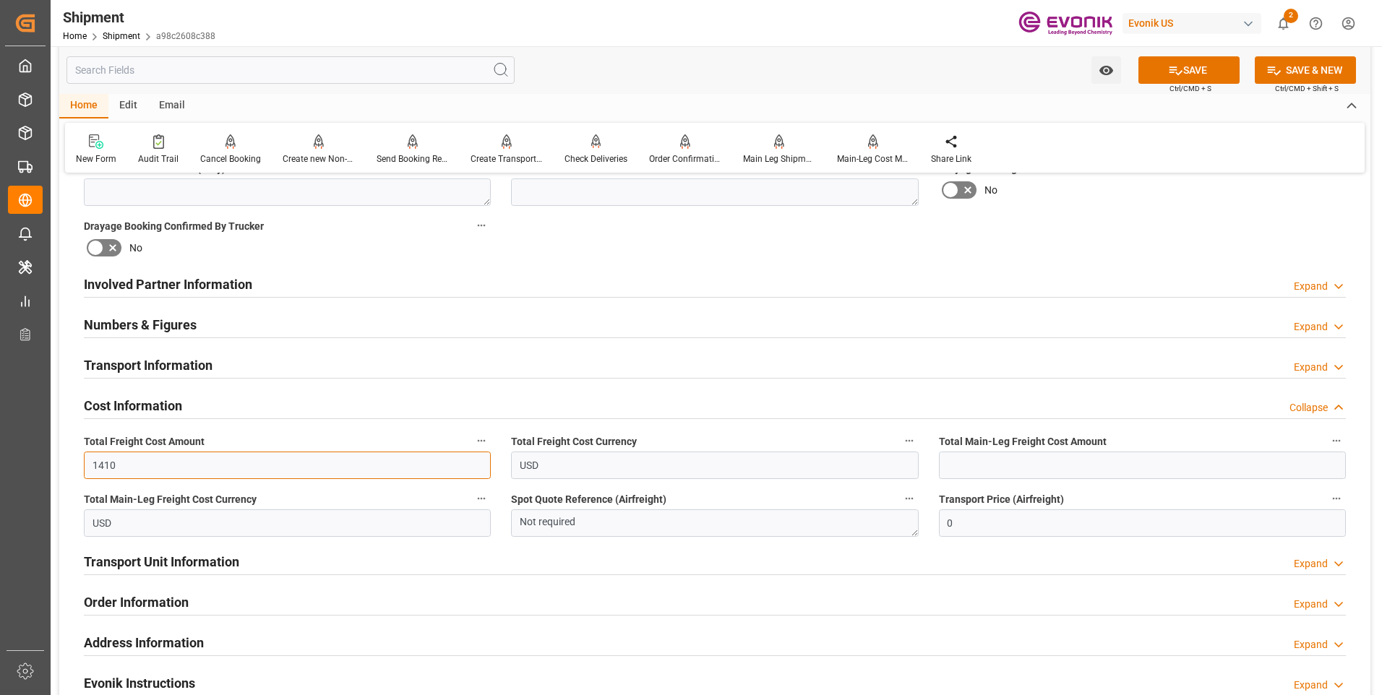
type input "1410"
click at [1012, 462] on input "text" at bounding box center [1142, 465] width 407 height 27
type input "1410"
click at [1182, 71] on button "SAVE" at bounding box center [1188, 69] width 101 height 27
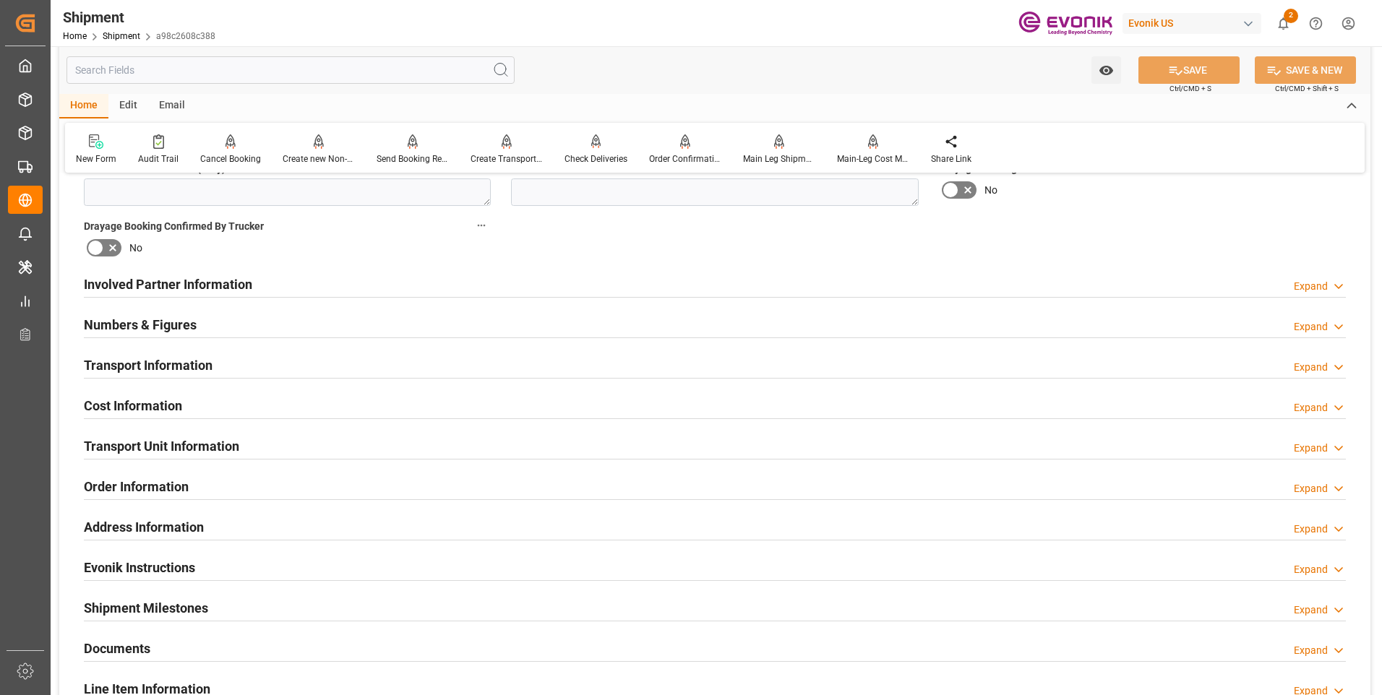
click at [105, 400] on h2 "Cost Information" at bounding box center [133, 406] width 98 height 20
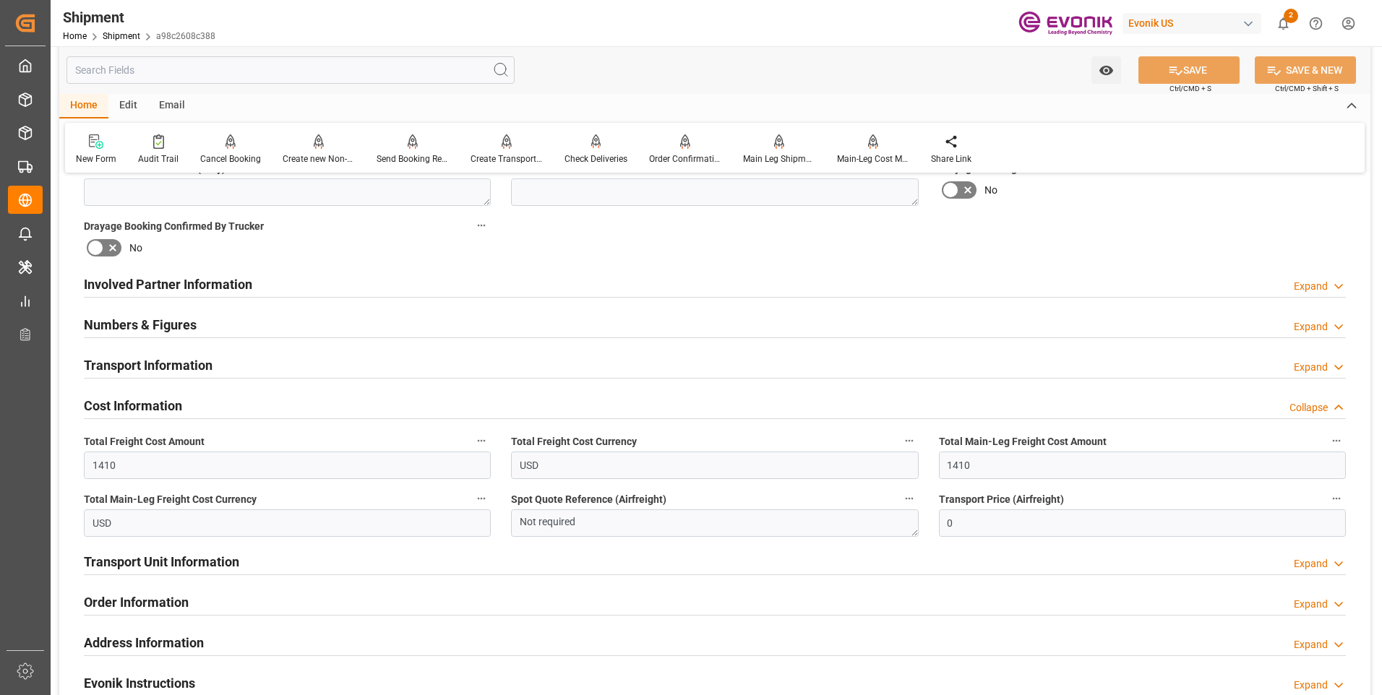
click at [111, 398] on h2 "Cost Information" at bounding box center [133, 406] width 98 height 20
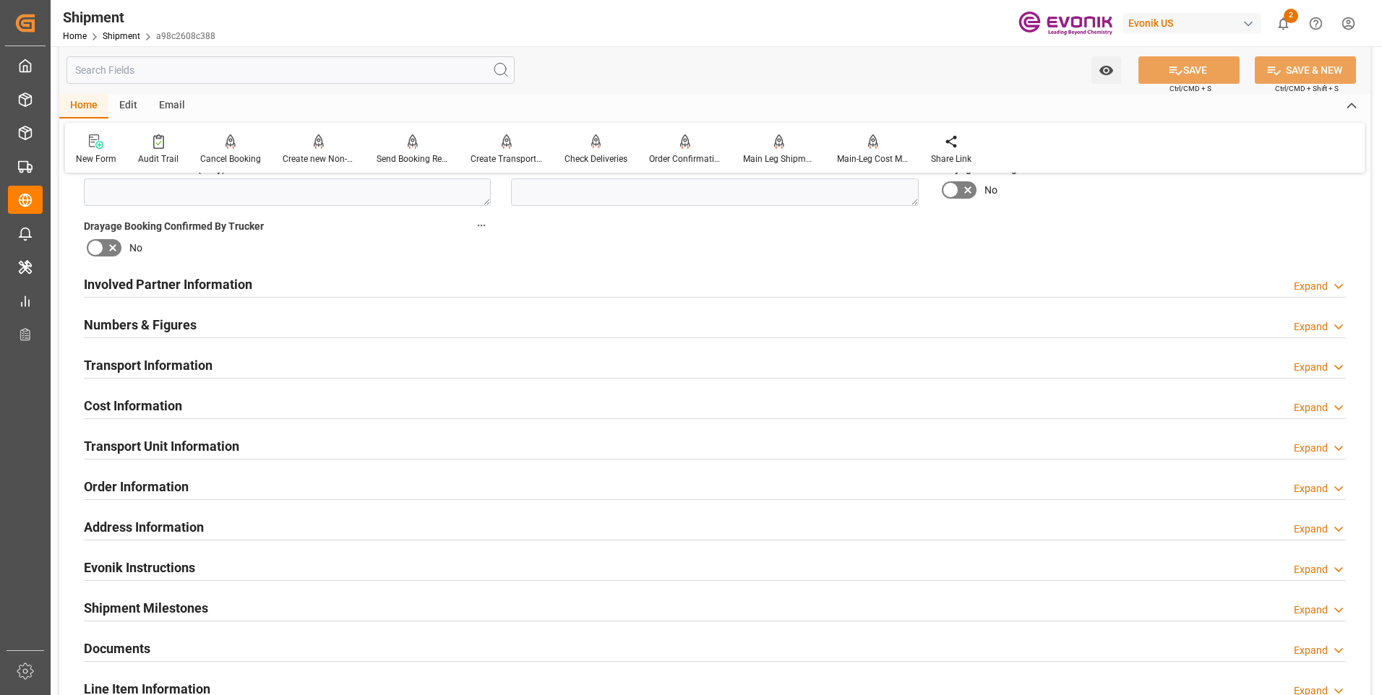
click at [127, 437] on h2 "Transport Unit Information" at bounding box center [161, 447] width 155 height 20
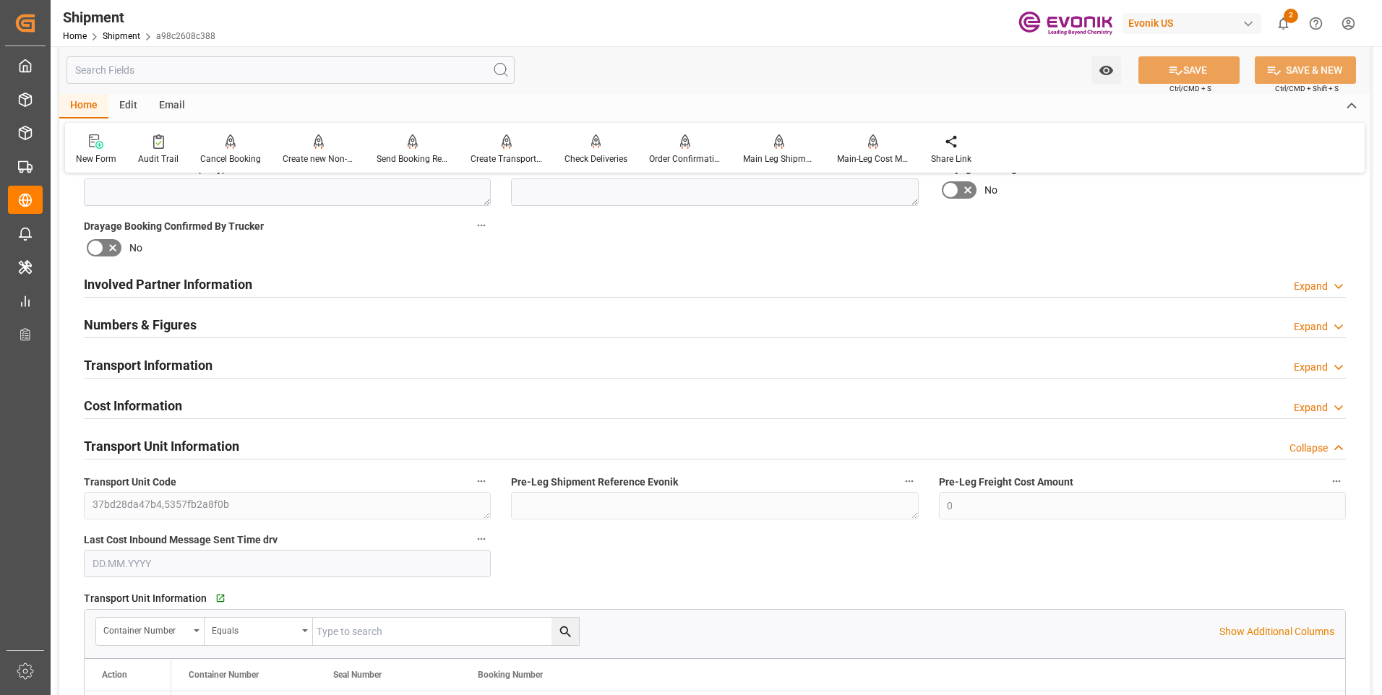
click at [132, 442] on h2 "Transport Unit Information" at bounding box center [161, 447] width 155 height 20
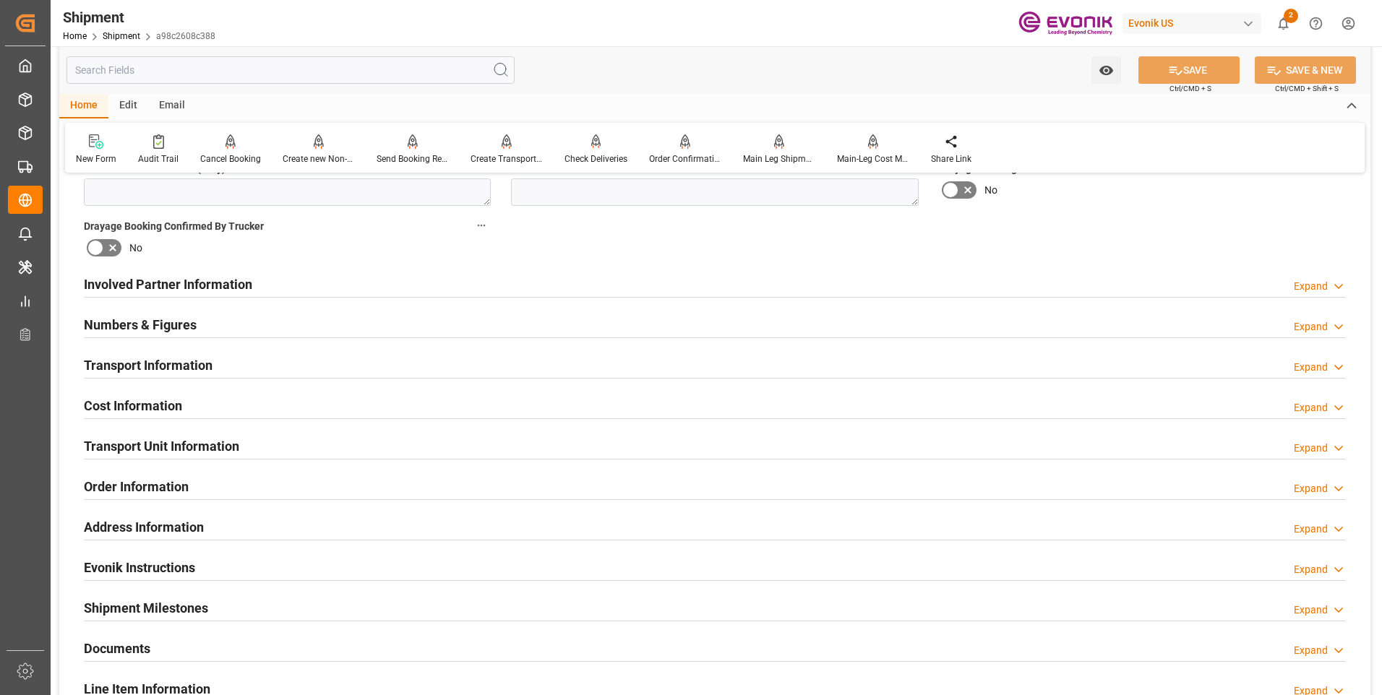
click at [121, 483] on h2 "Order Information" at bounding box center [136, 487] width 105 height 20
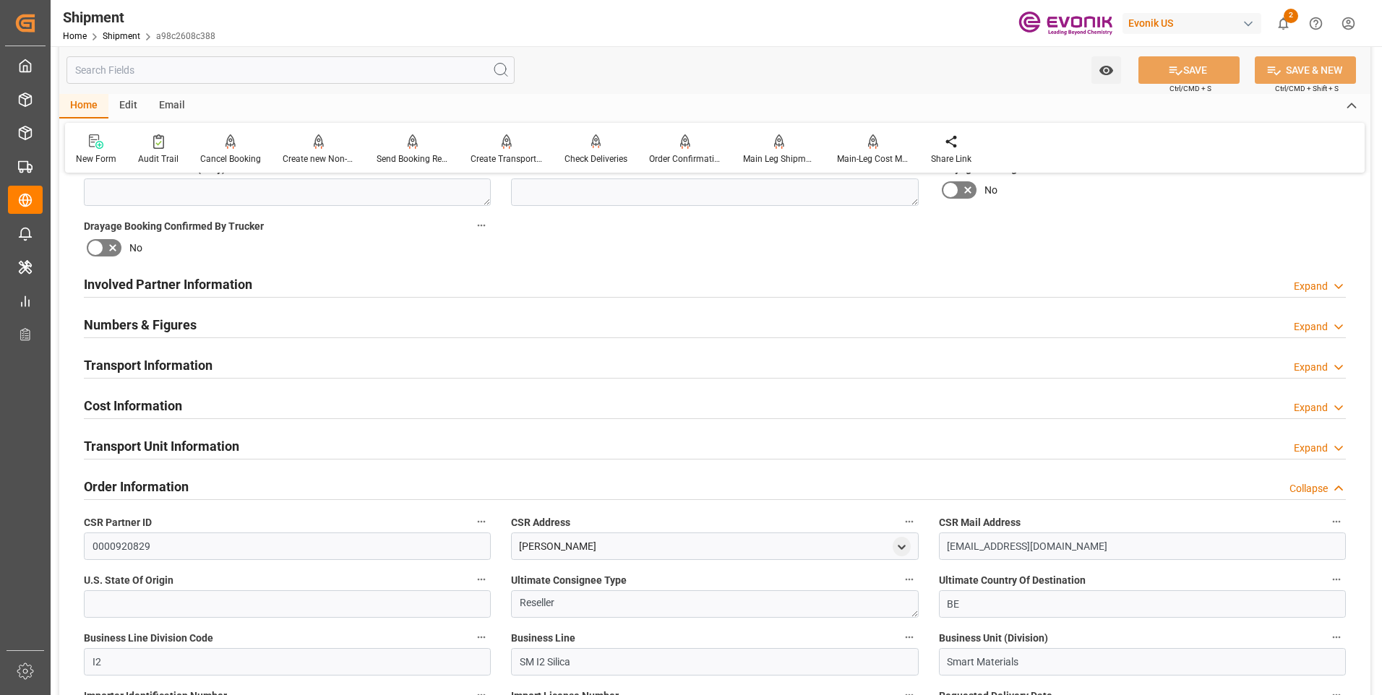
click at [123, 483] on h2 "Order Information" at bounding box center [136, 487] width 105 height 20
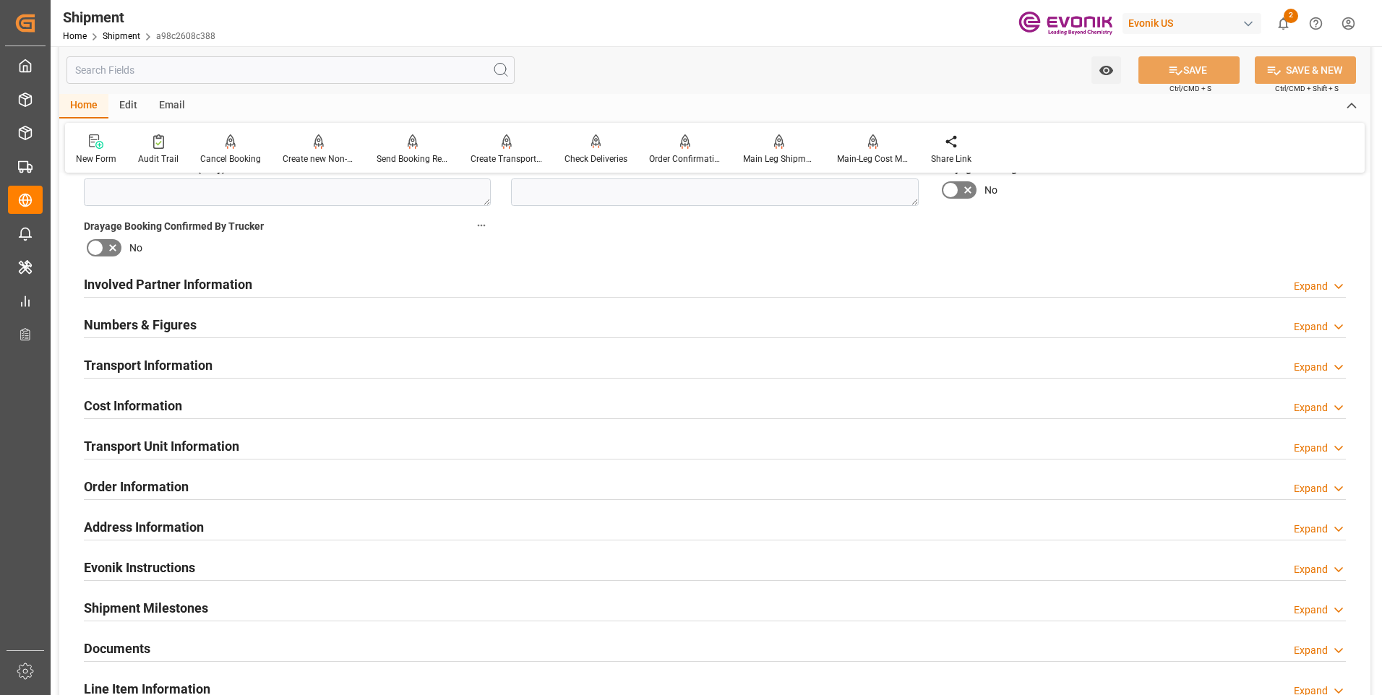
scroll to position [794, 0]
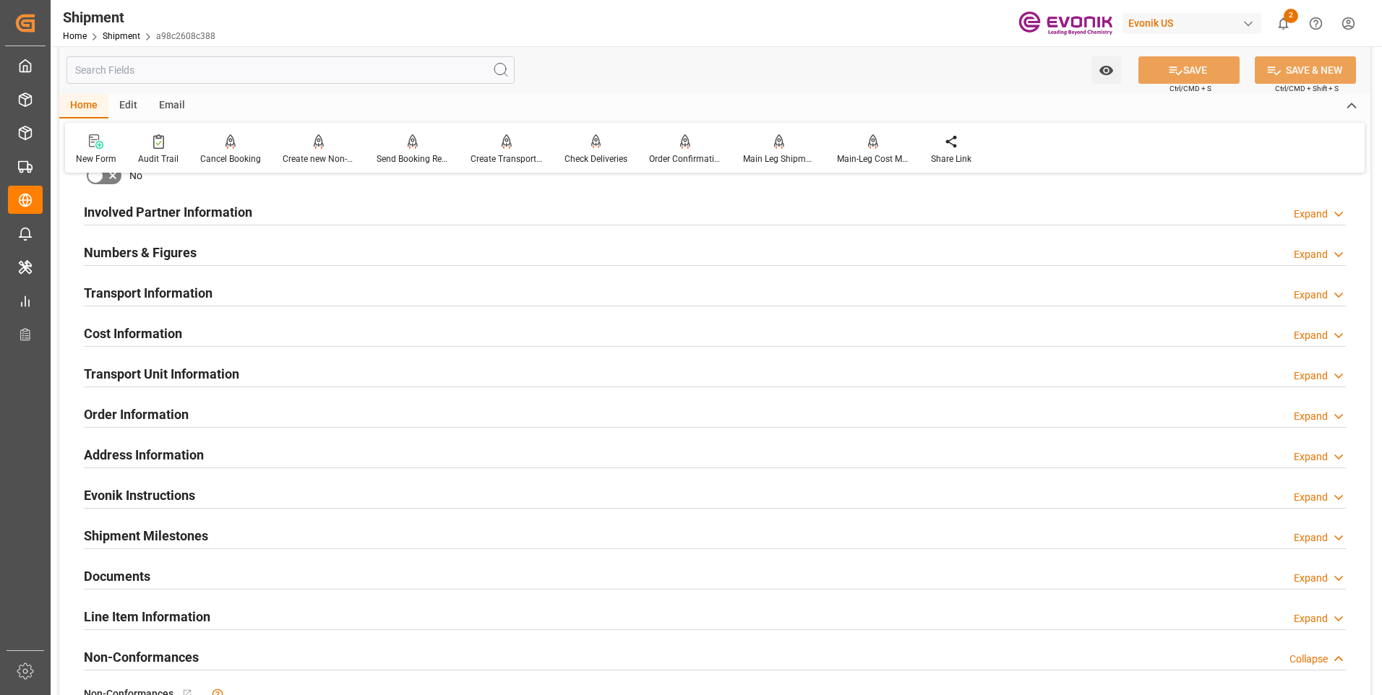
click at [128, 455] on h2 "Address Information" at bounding box center [144, 455] width 120 height 20
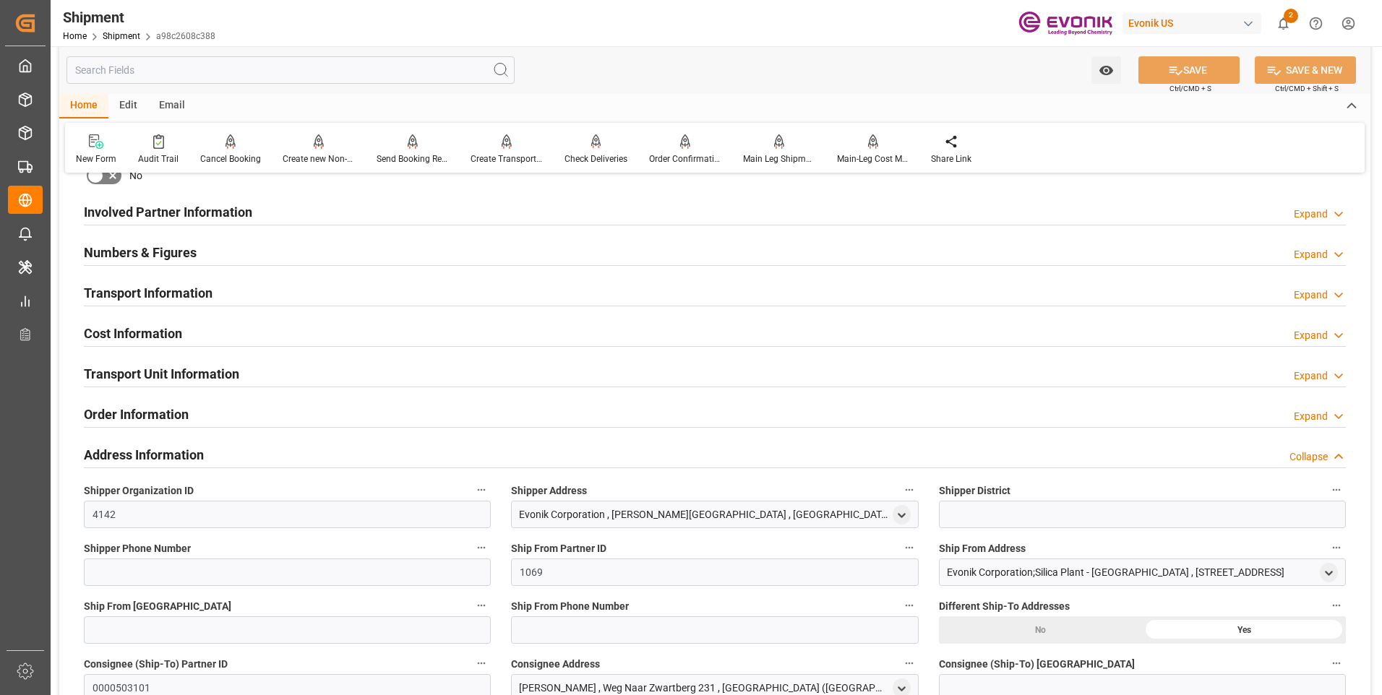
click at [129, 454] on h2 "Address Information" at bounding box center [144, 455] width 120 height 20
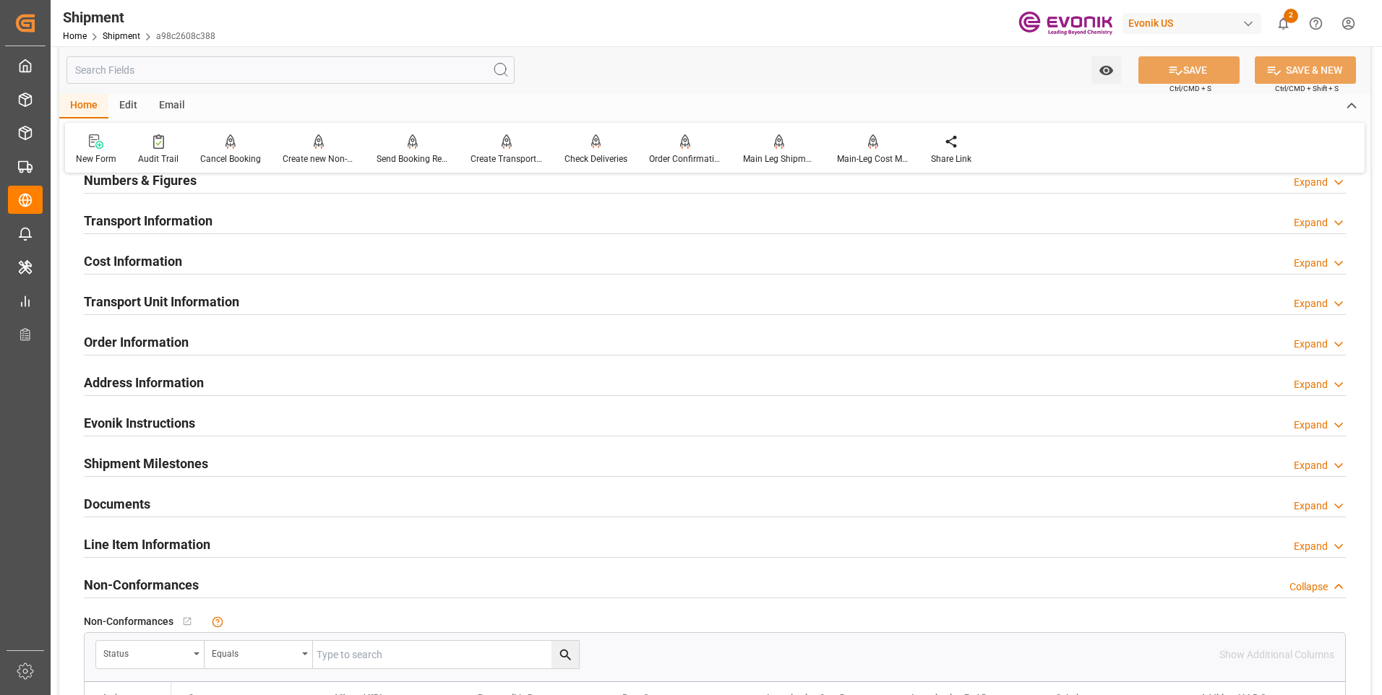
scroll to position [577, 0]
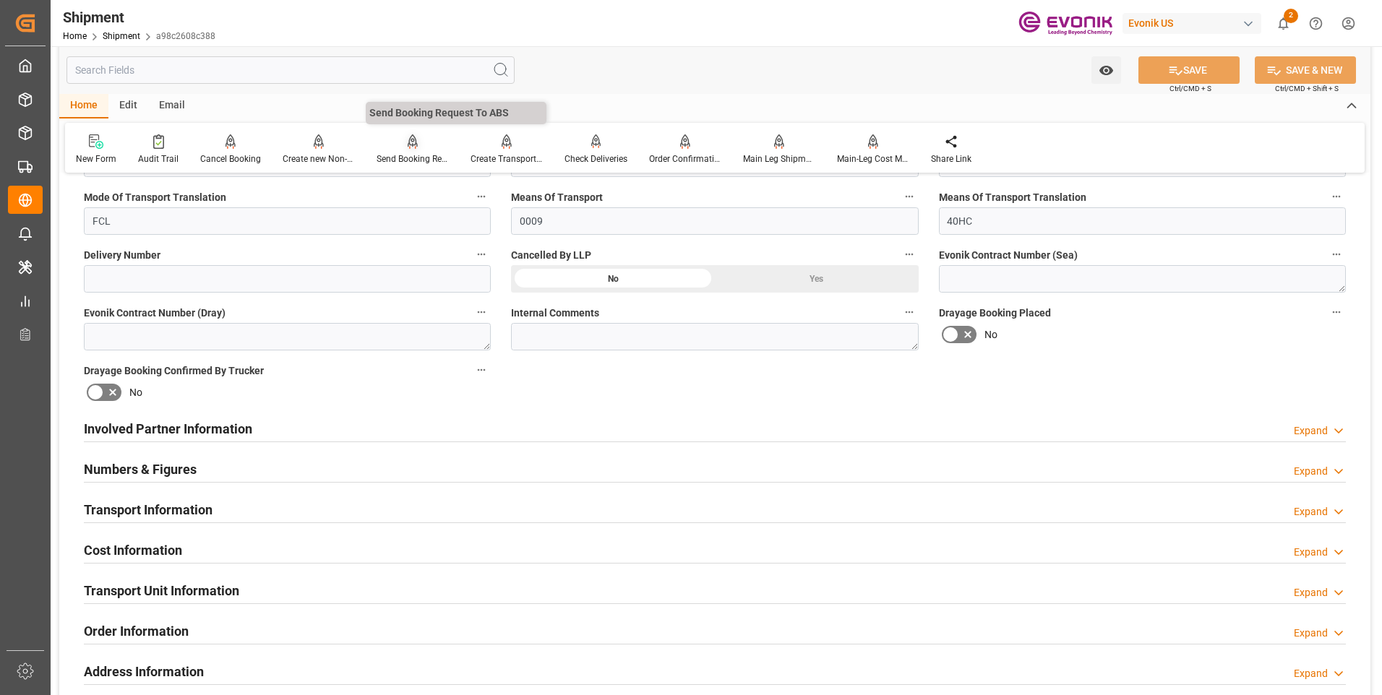
click at [402, 150] on div "Send Booking Request To ABS" at bounding box center [413, 150] width 94 height 32
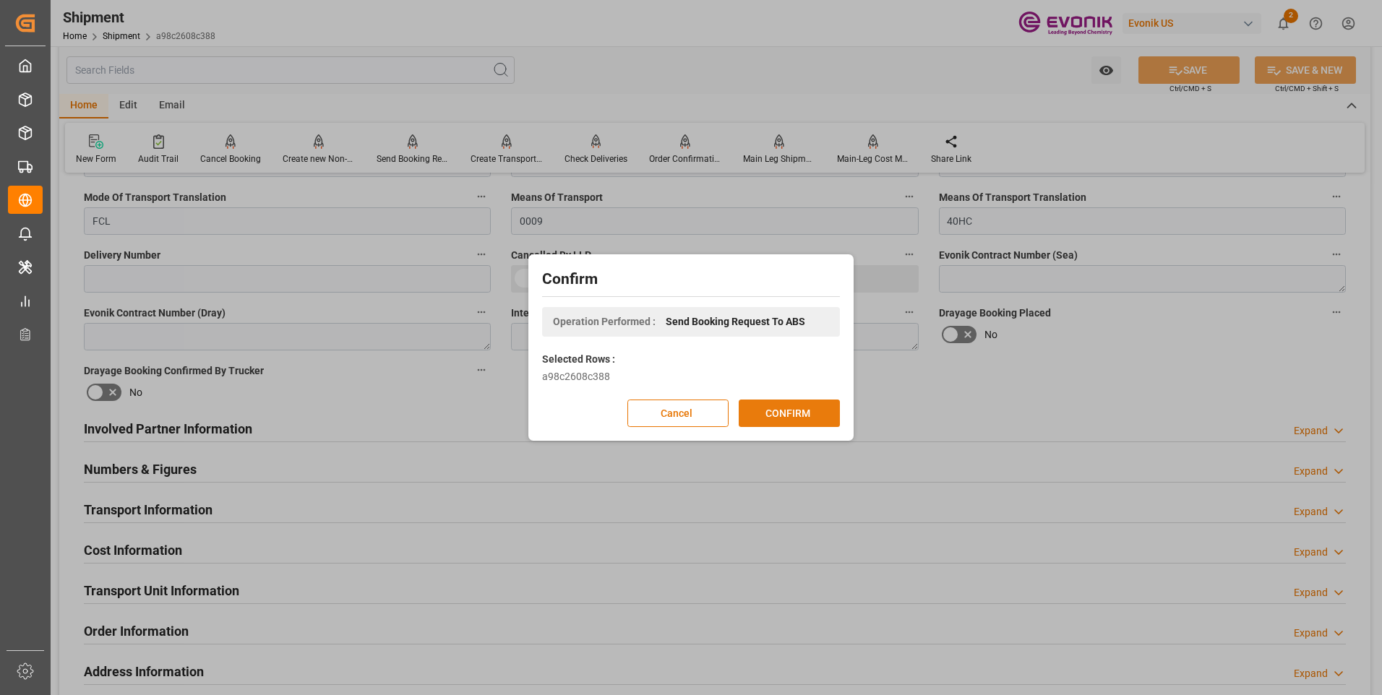
click at [784, 415] on button "CONFIRM" at bounding box center [789, 413] width 101 height 27
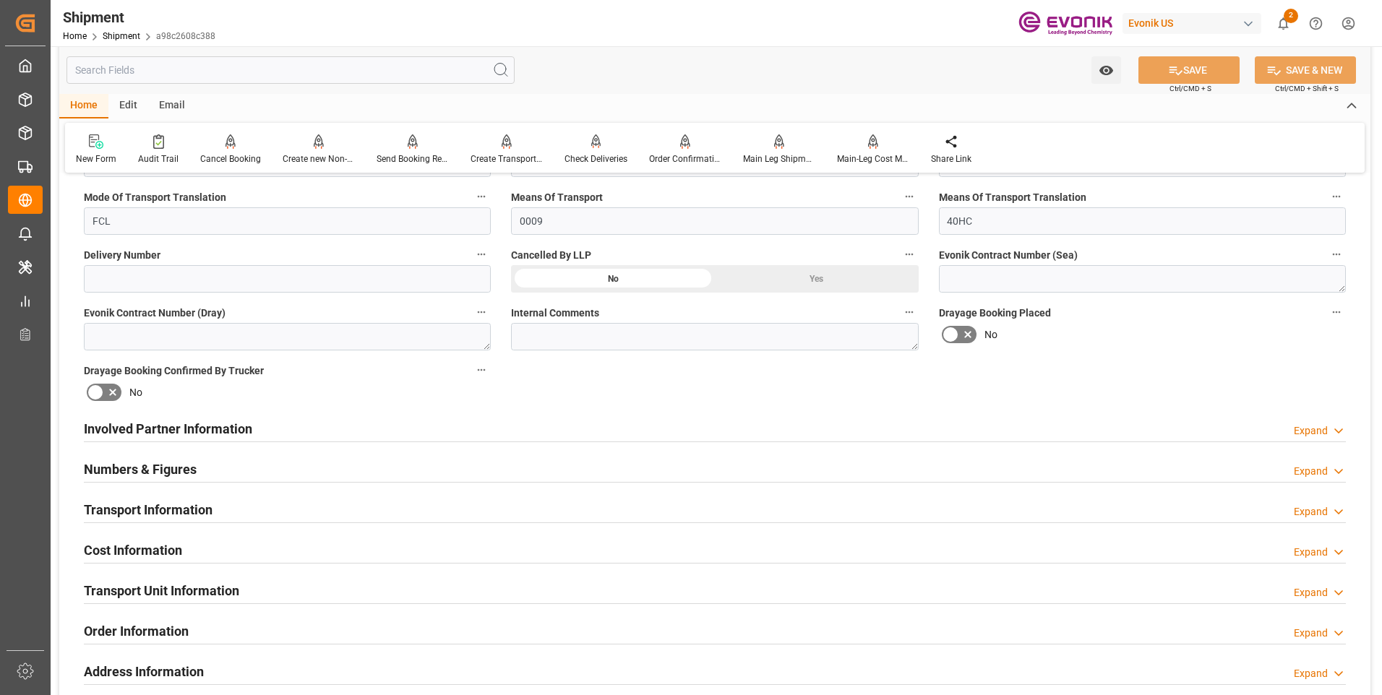
scroll to position [432, 0]
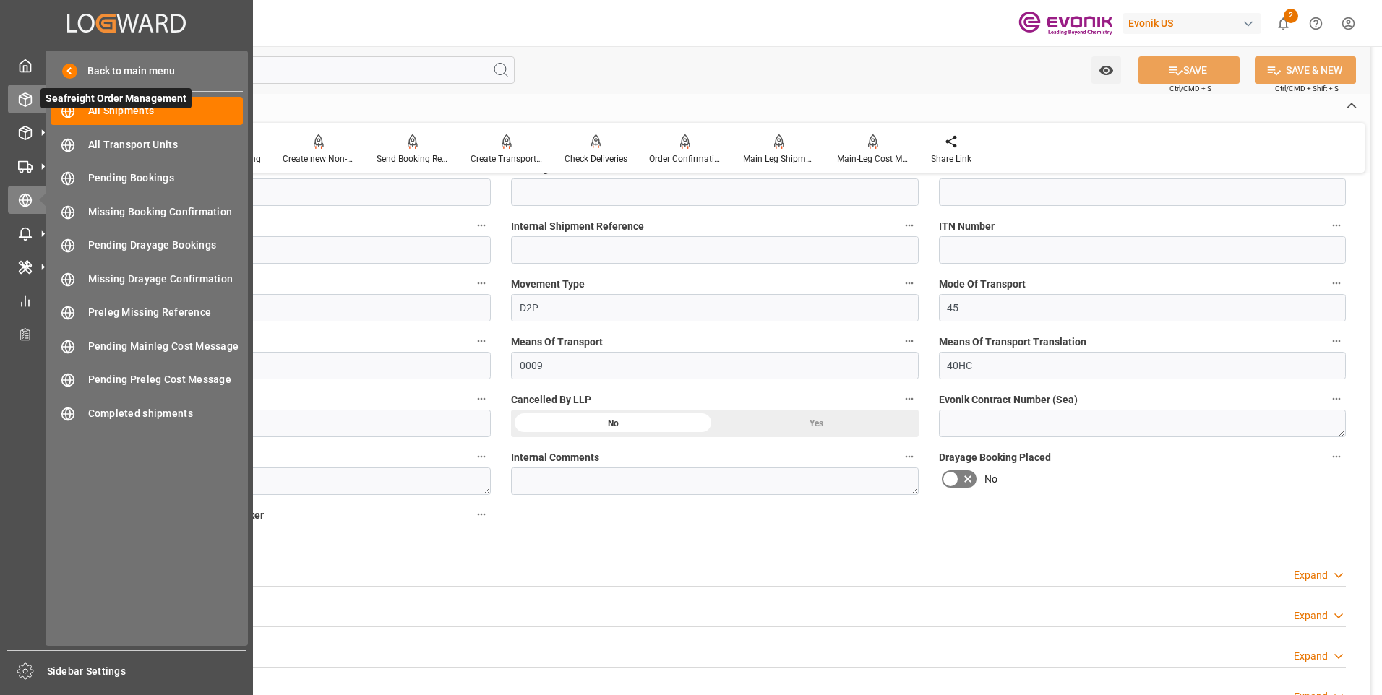
click at [20, 104] on icon at bounding box center [25, 100] width 14 height 14
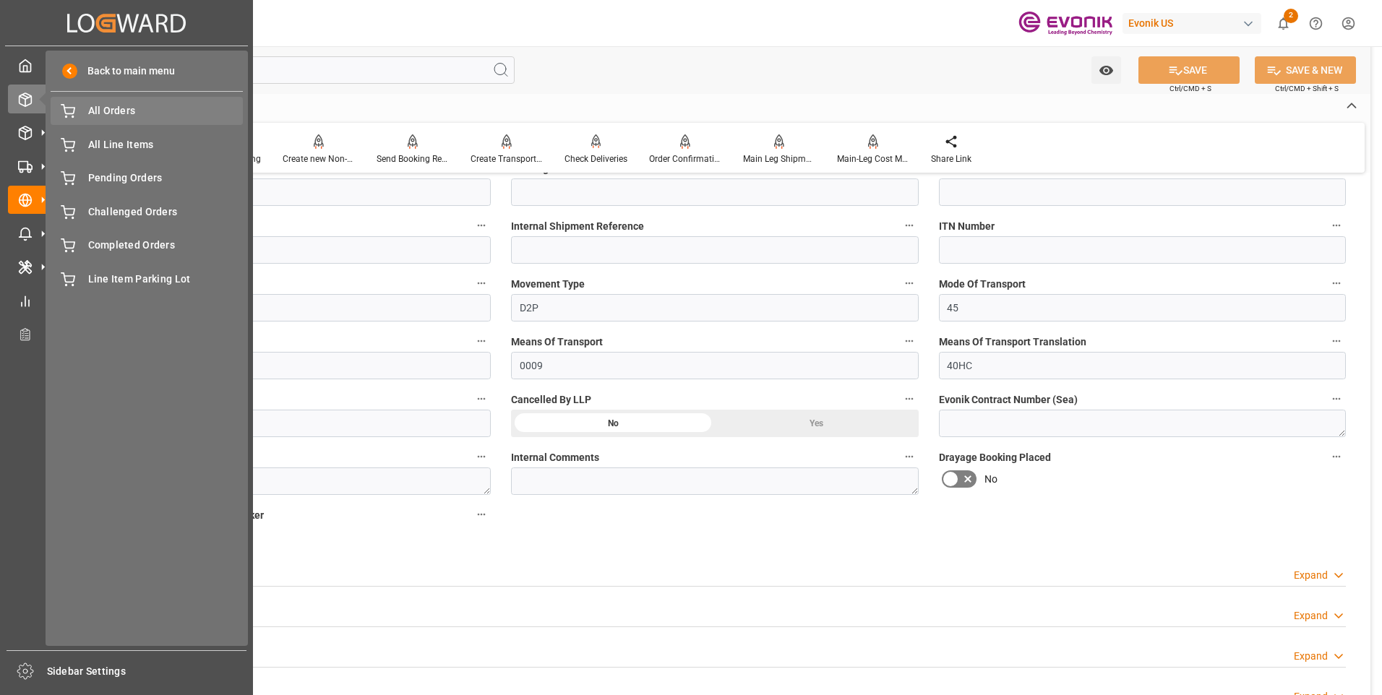
click at [103, 114] on span "All Orders" at bounding box center [165, 110] width 155 height 15
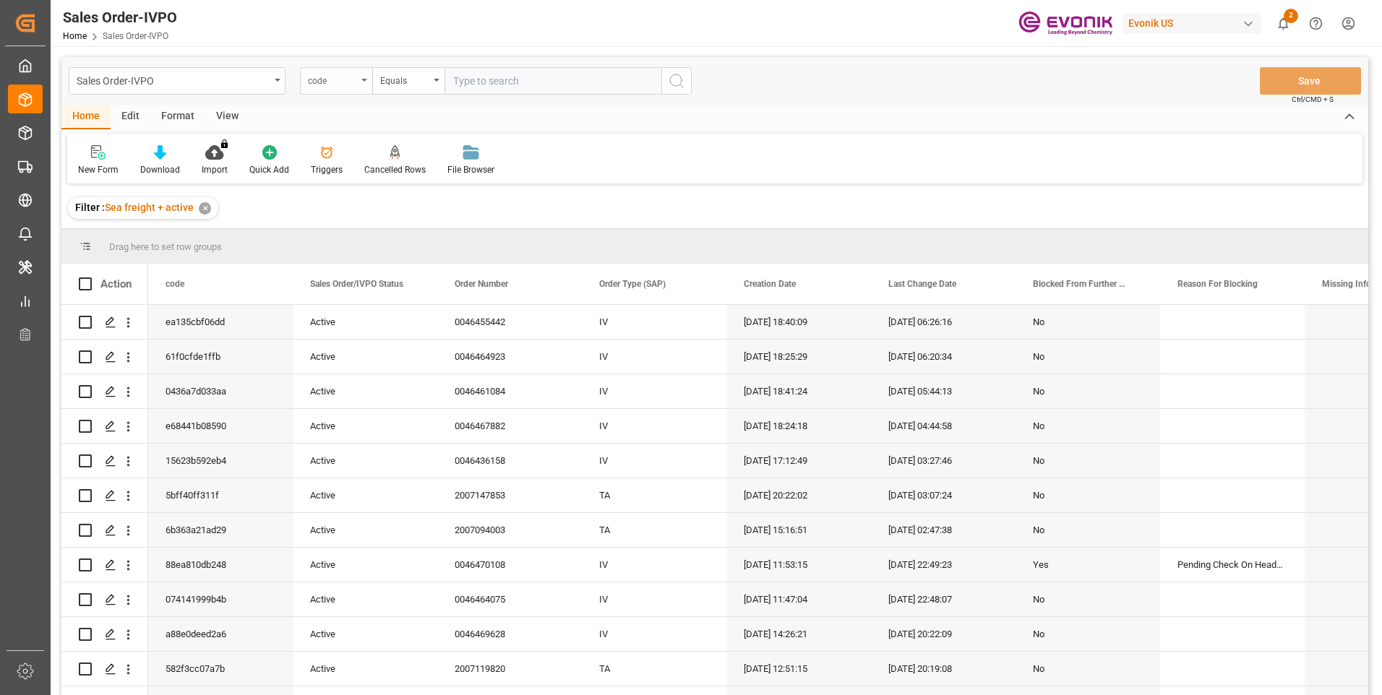
click at [338, 81] on div "code" at bounding box center [332, 79] width 49 height 17
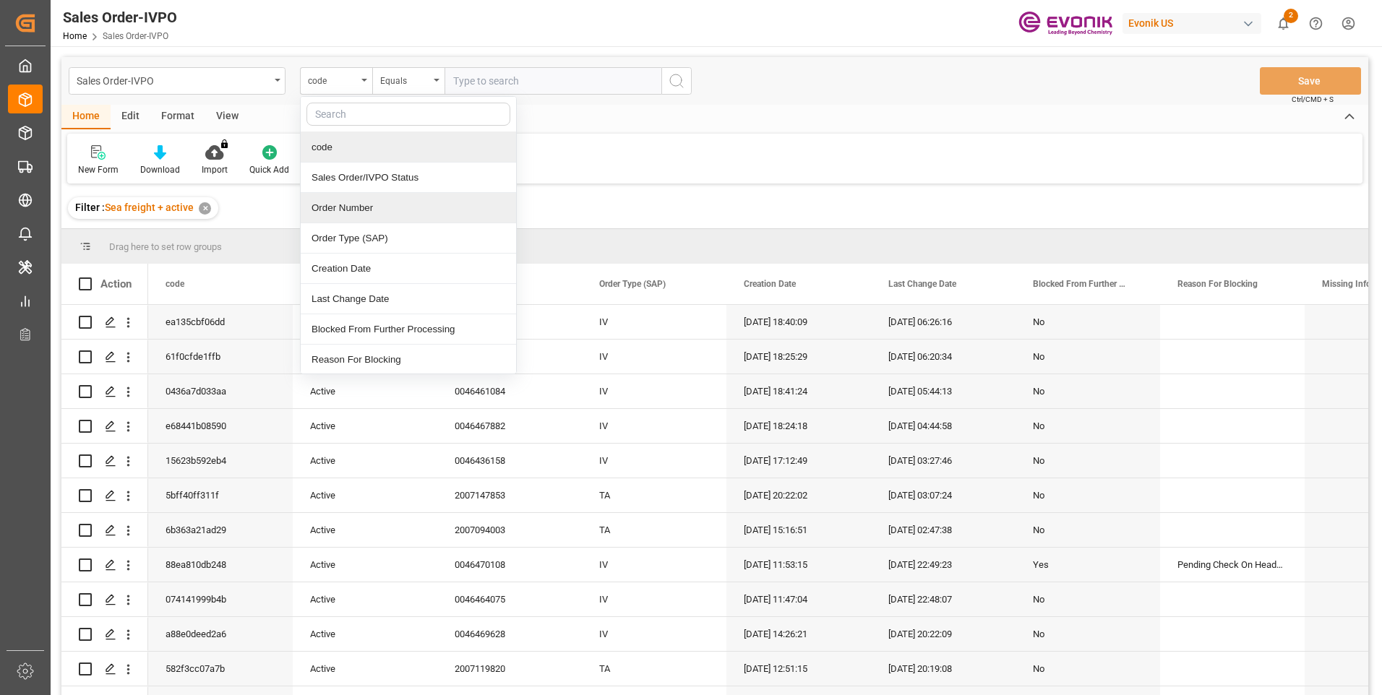
click at [330, 214] on div "Order Number" at bounding box center [408, 208] width 215 height 30
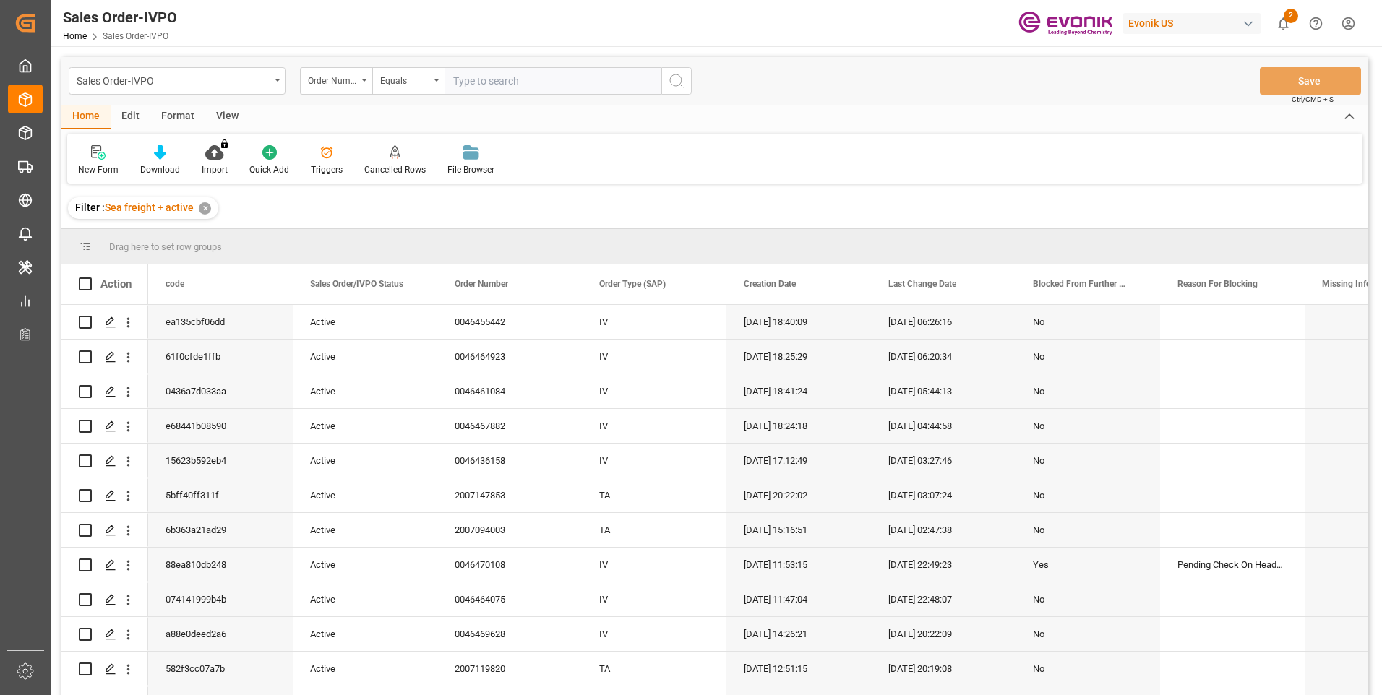
click at [504, 79] on input "text" at bounding box center [552, 80] width 217 height 27
paste input "46455442"
type input "46455442"
click at [675, 79] on icon "search button" at bounding box center [676, 80] width 17 height 17
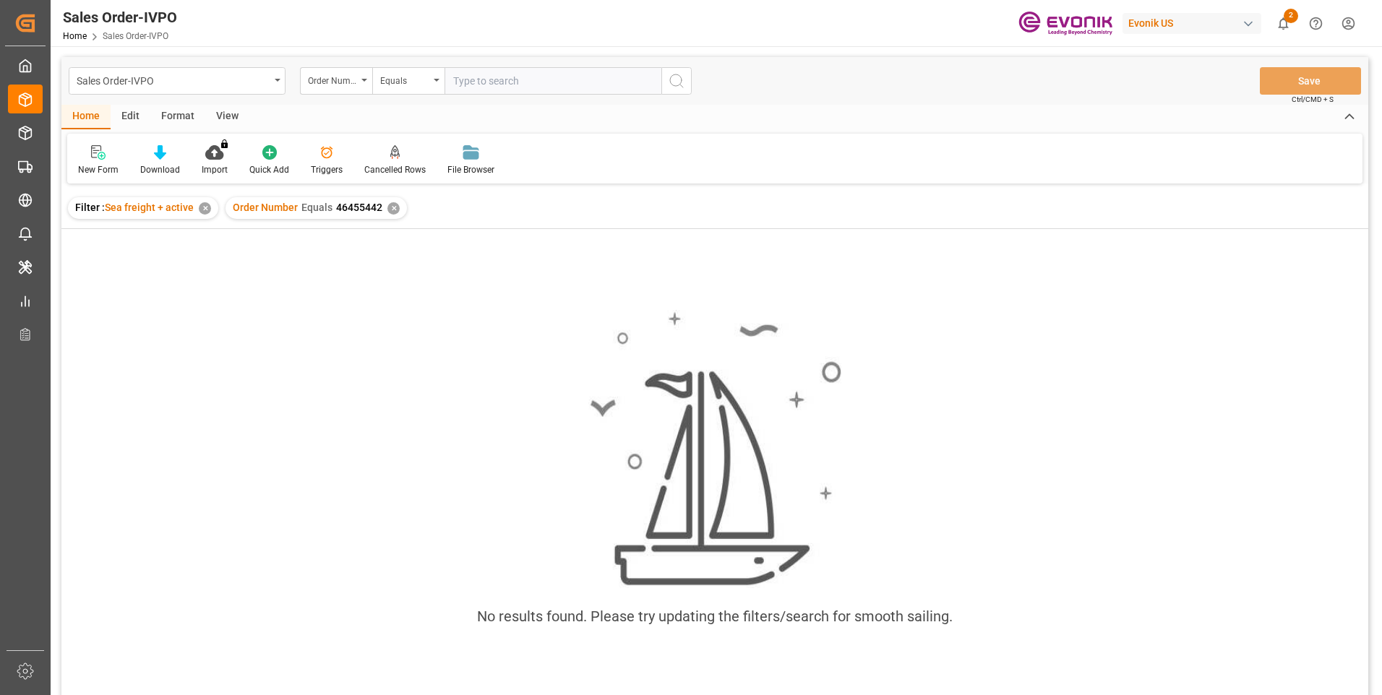
click at [478, 78] on input "text" at bounding box center [552, 80] width 217 height 27
click at [392, 207] on div "✕" at bounding box center [393, 208] width 12 height 12
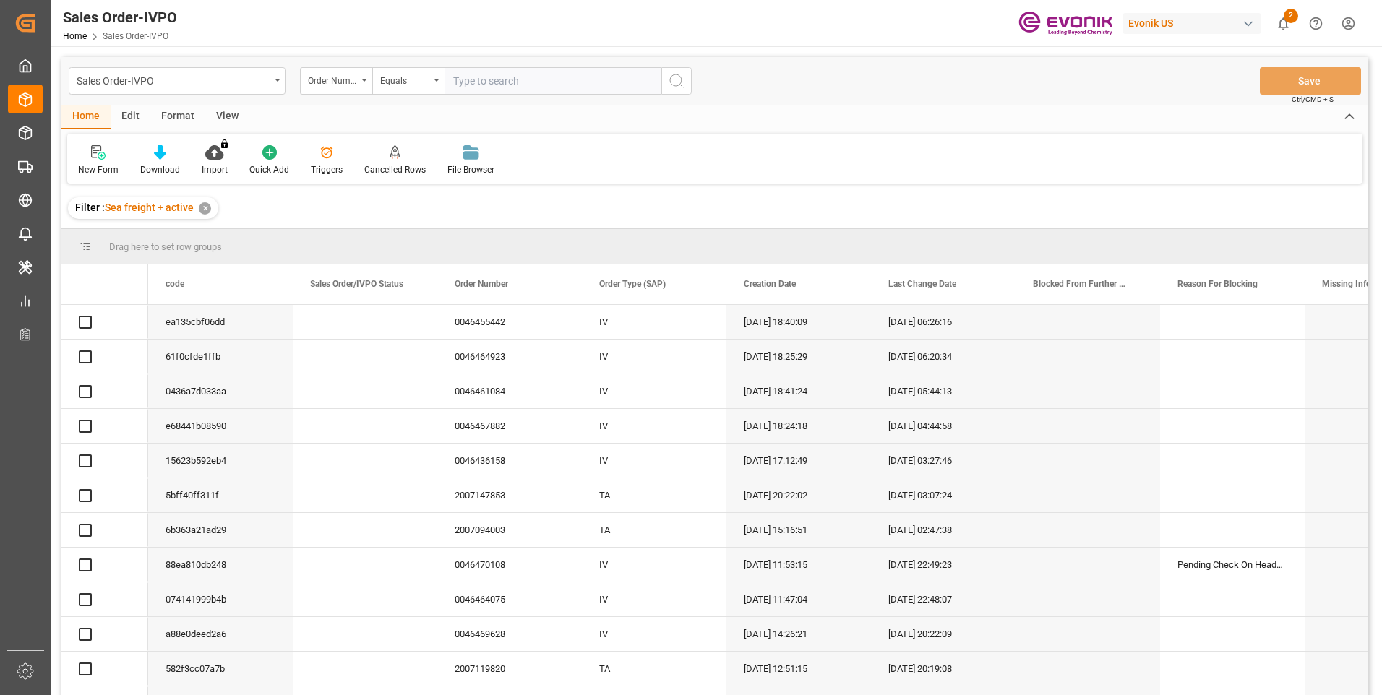
click at [493, 83] on input "text" at bounding box center [552, 80] width 217 height 27
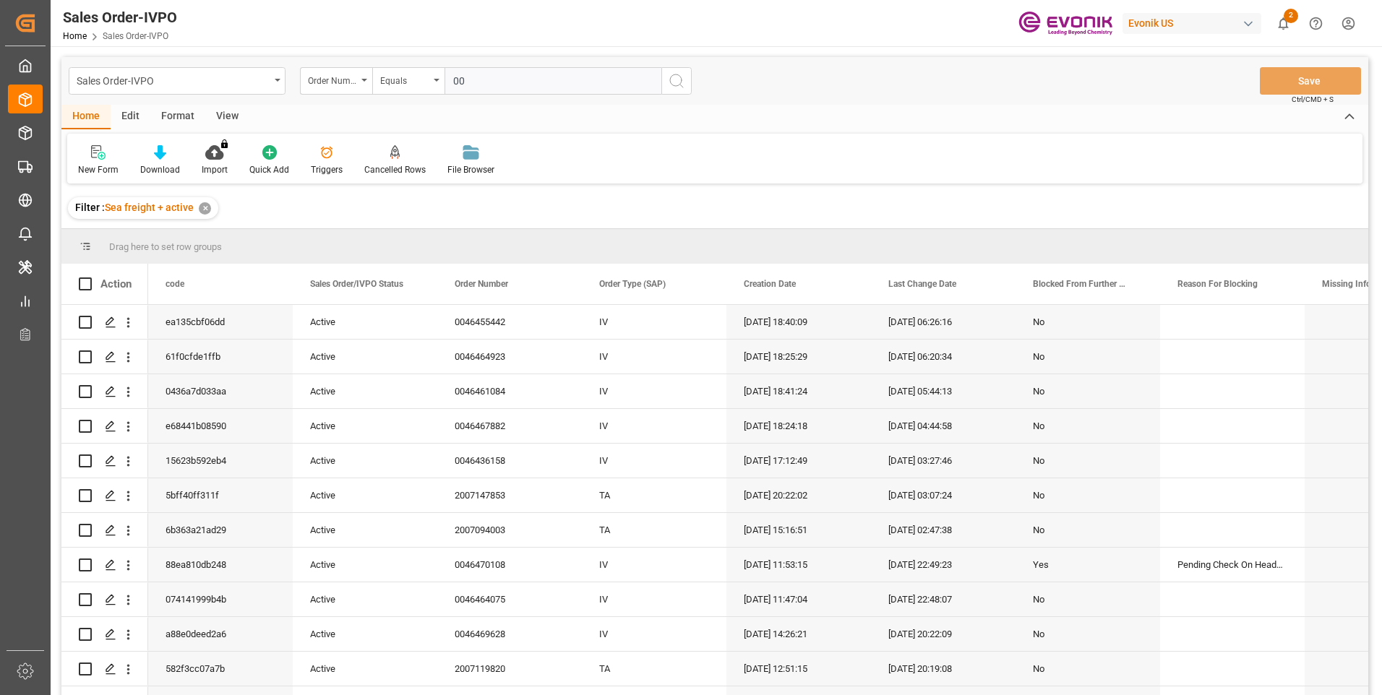
paste input "46455442"
type input "0046455442"
click at [678, 87] on icon "search button" at bounding box center [676, 80] width 17 height 17
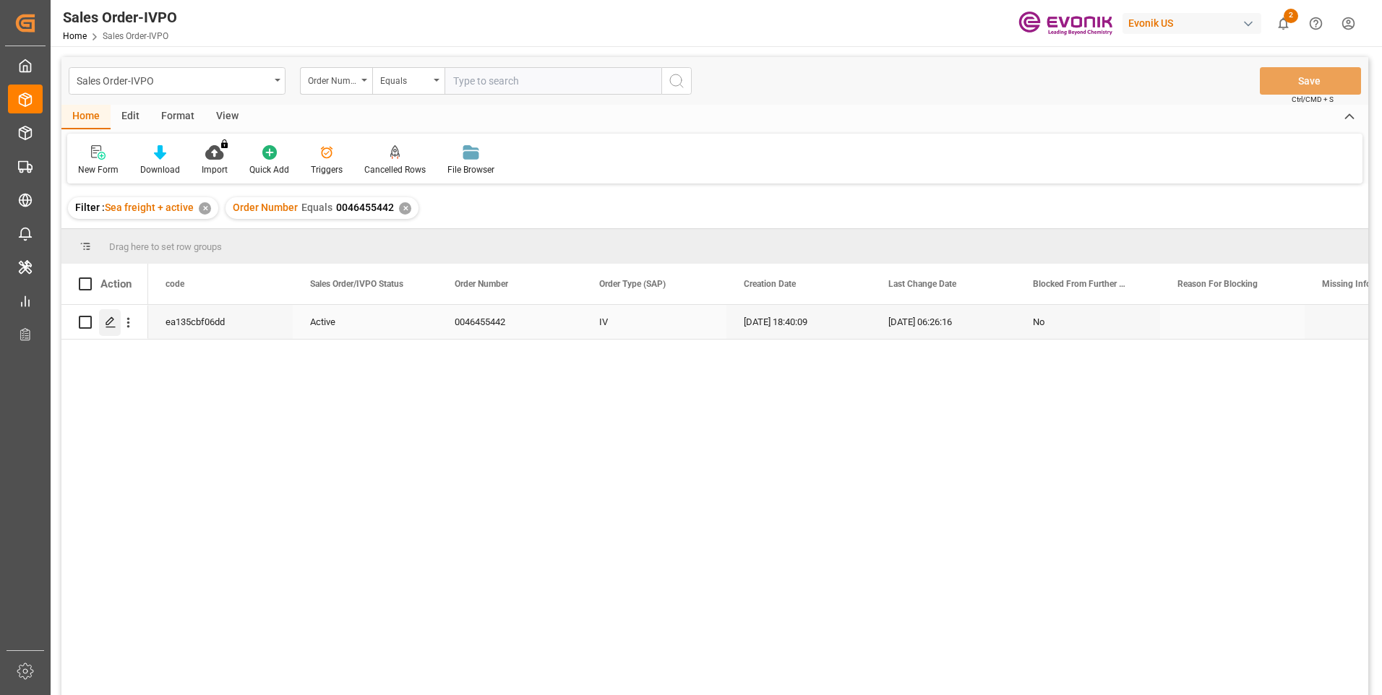
click at [108, 324] on icon "Press SPACE to select this row." at bounding box center [111, 323] width 12 height 12
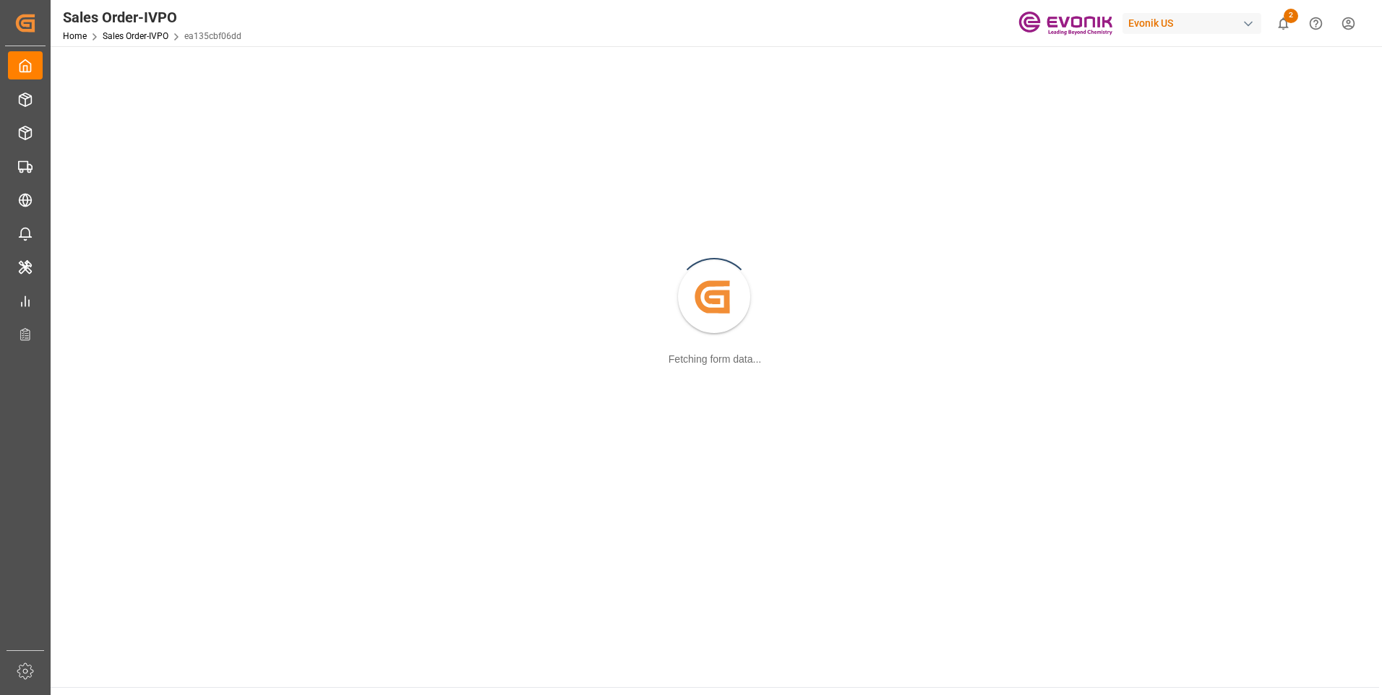
scroll to position [157, 0]
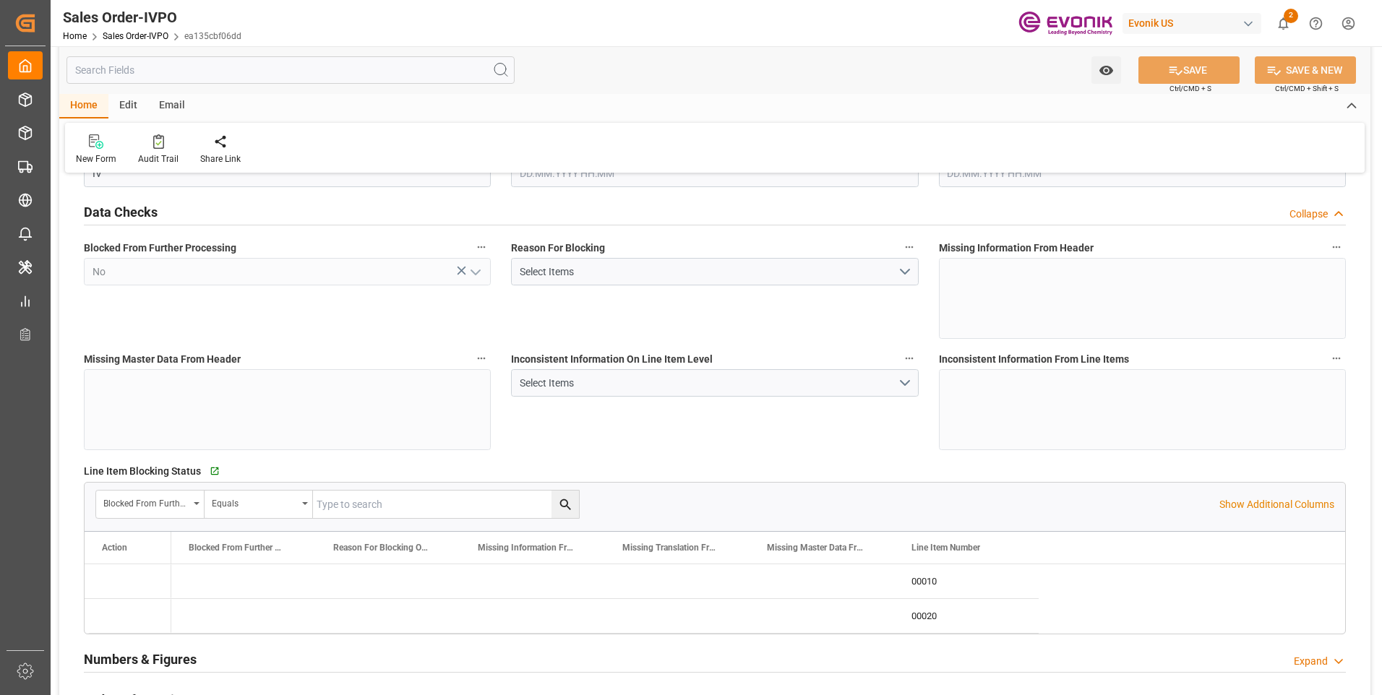
type input "BEANR"
type input "0"
type input "2"
type input "1"
type input "3"
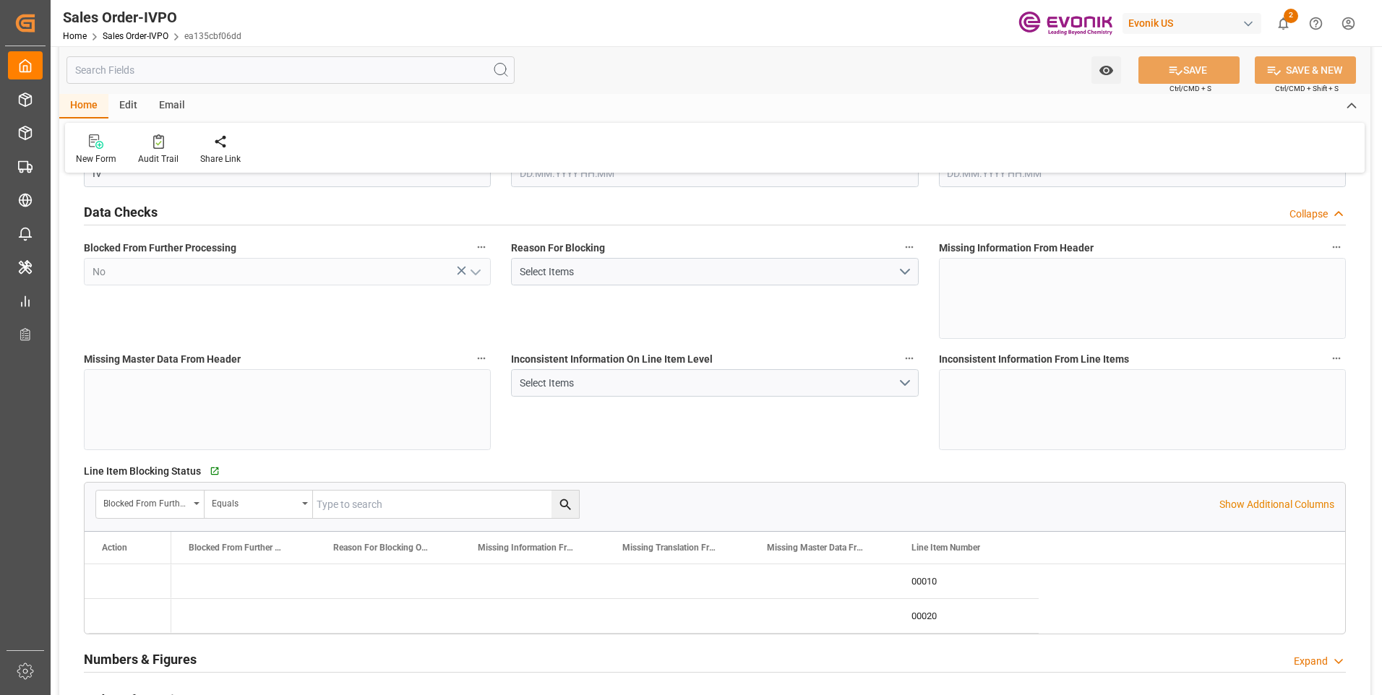
type input "10633.152"
type input "146.6296"
type input "38000"
type input "120"
type input "25.08.2025 18:40"
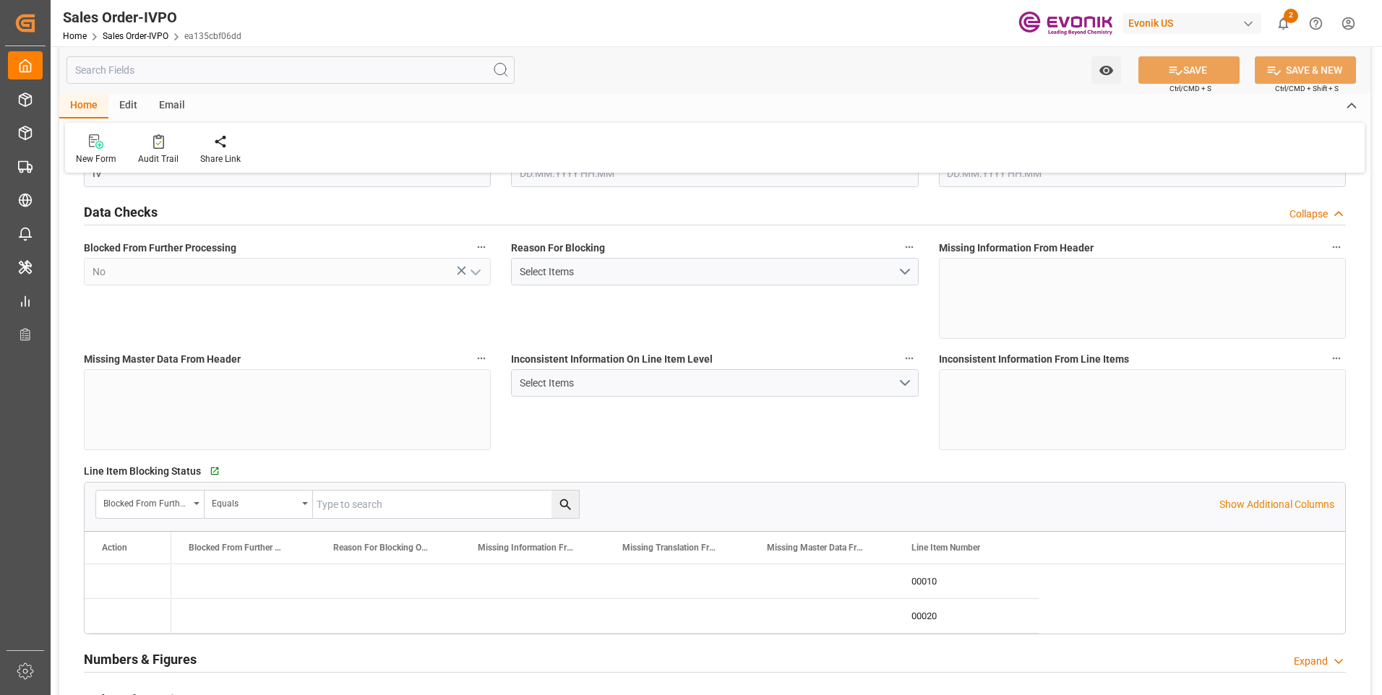
type input "26.08.2025 06:26"
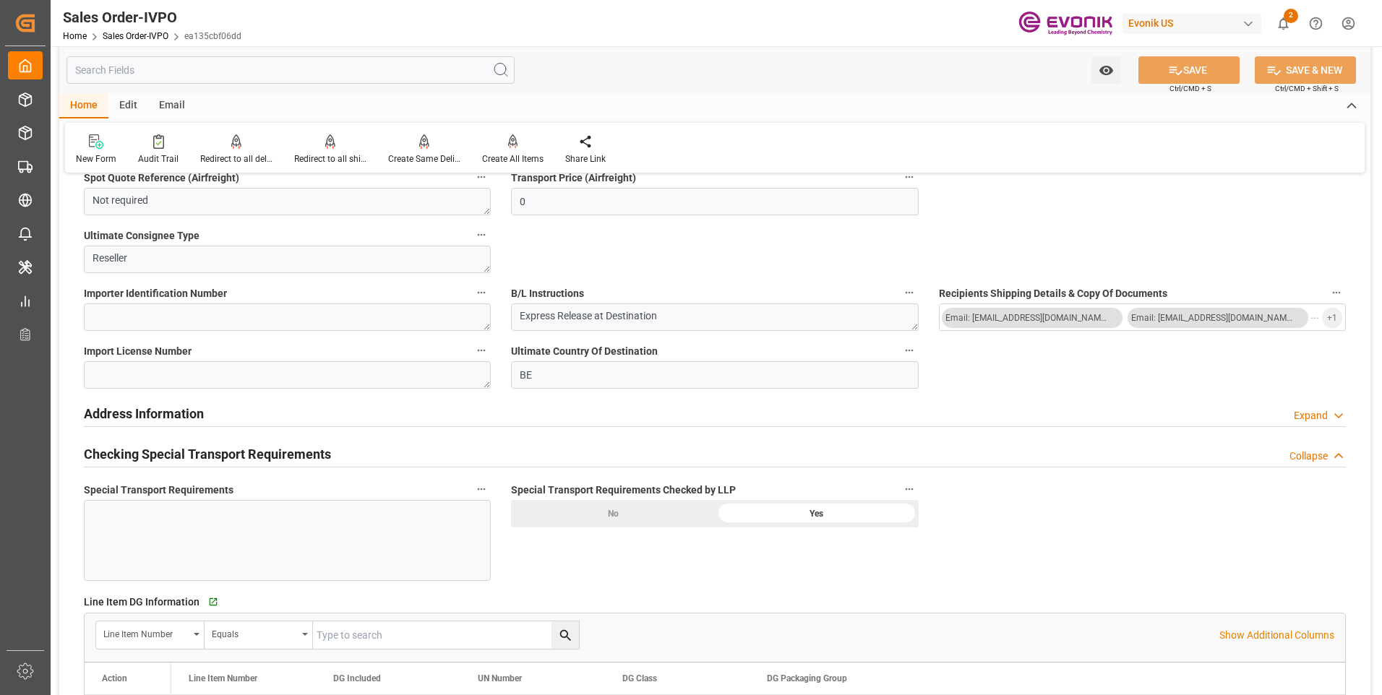
scroll to position [1747, 0]
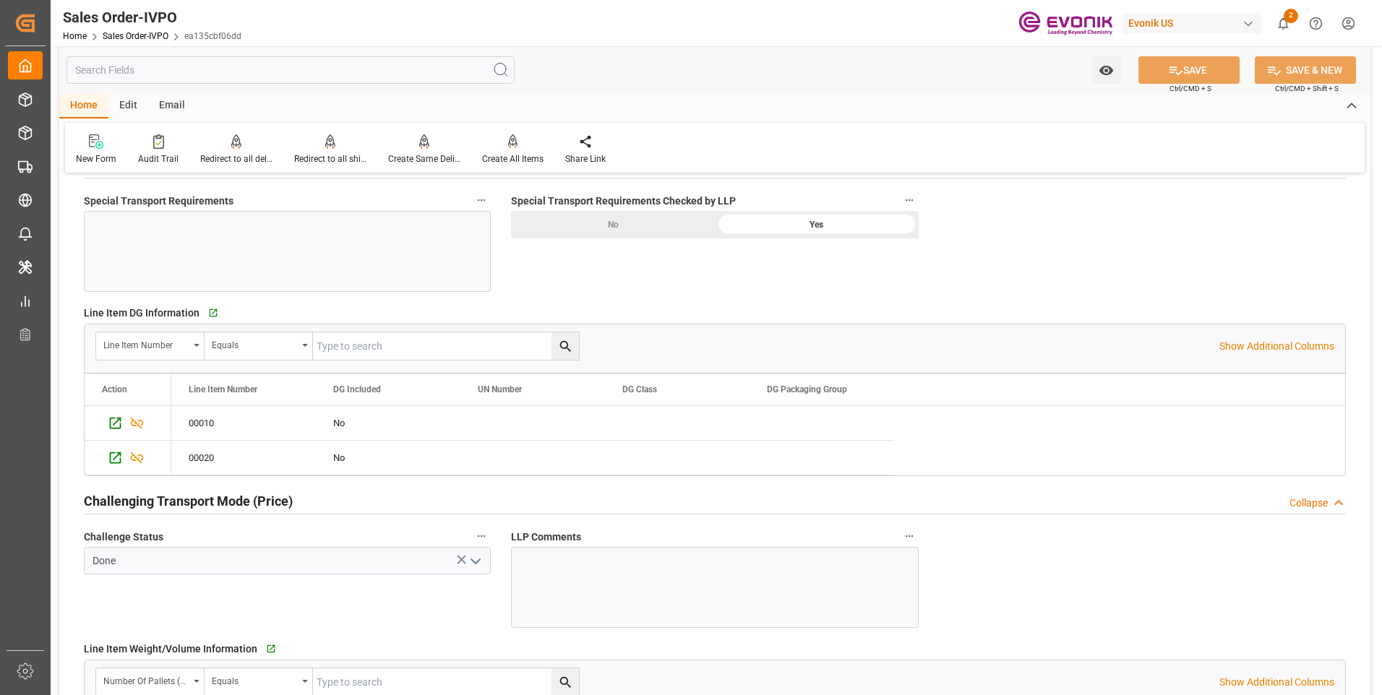
click at [287, 268] on div at bounding box center [287, 251] width 407 height 81
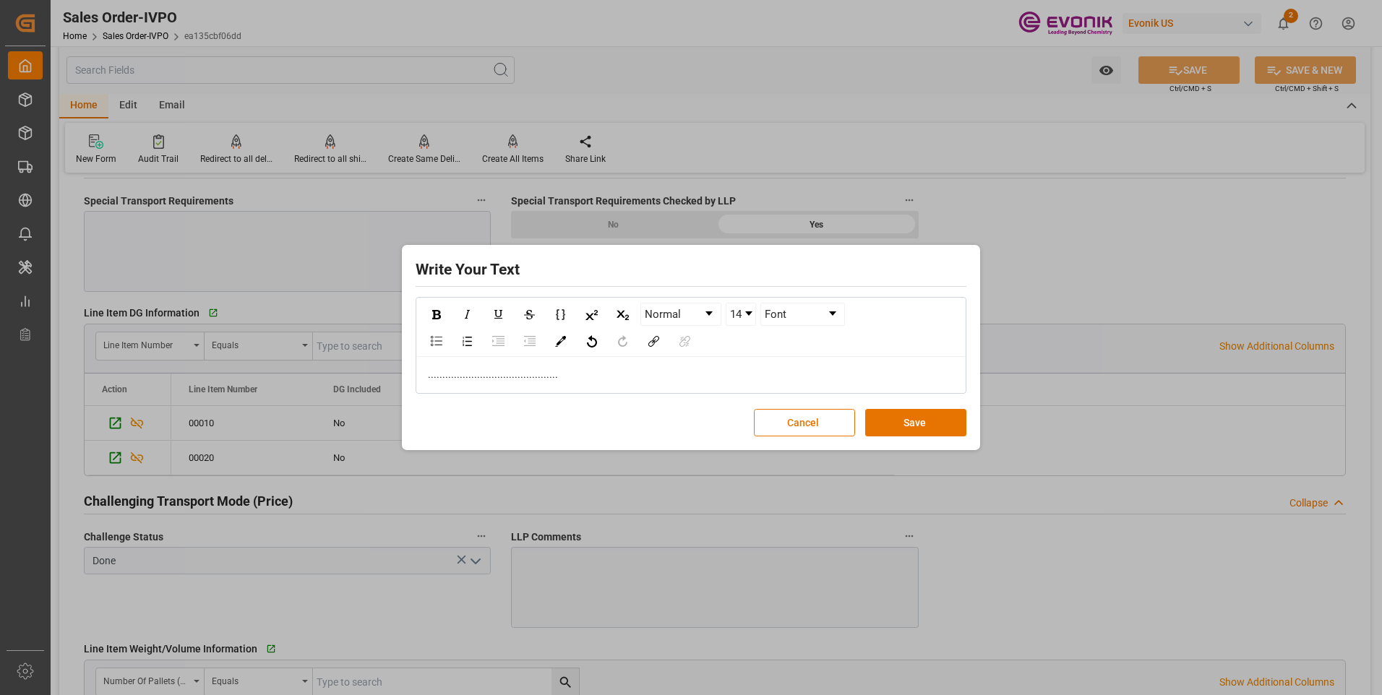
click at [939, 421] on button "Save" at bounding box center [915, 422] width 101 height 27
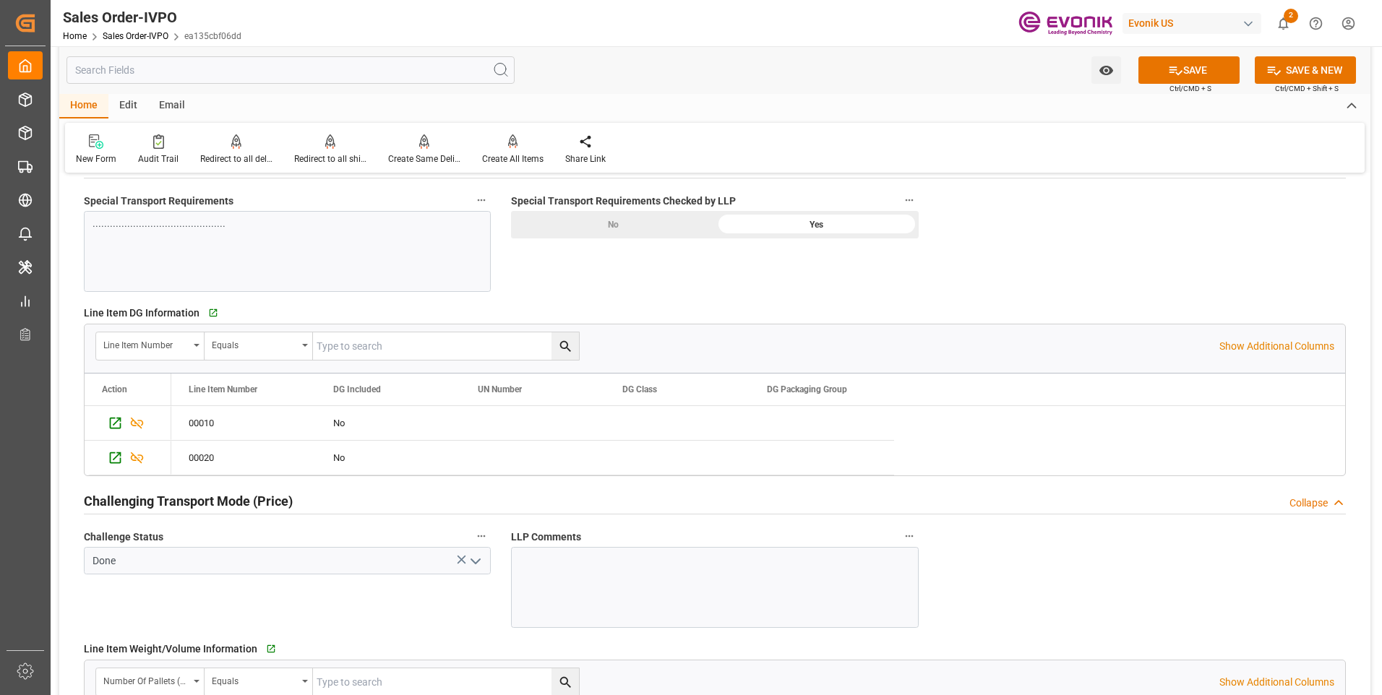
click at [1183, 84] on span "Ctrl/CMD + S" at bounding box center [1190, 88] width 42 height 11
click at [1180, 72] on button "SAVE" at bounding box center [1188, 69] width 101 height 27
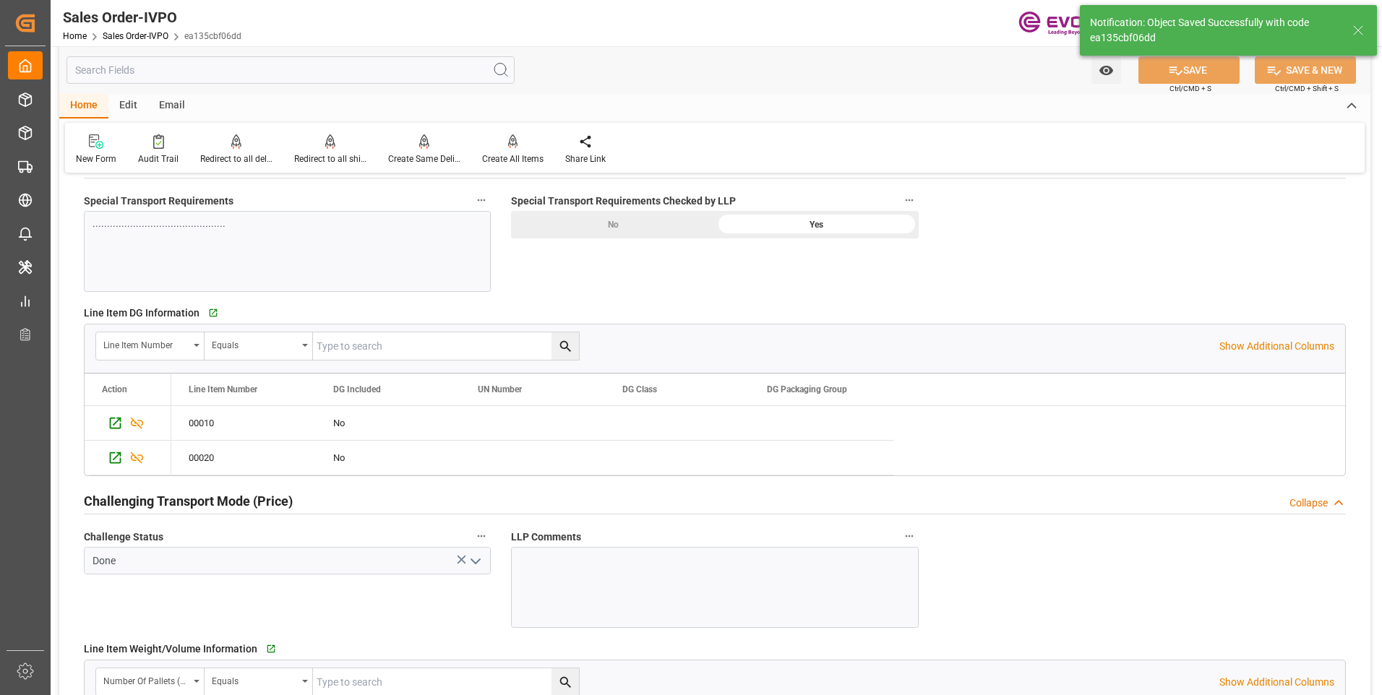
type input "26.08.2025 06:41"
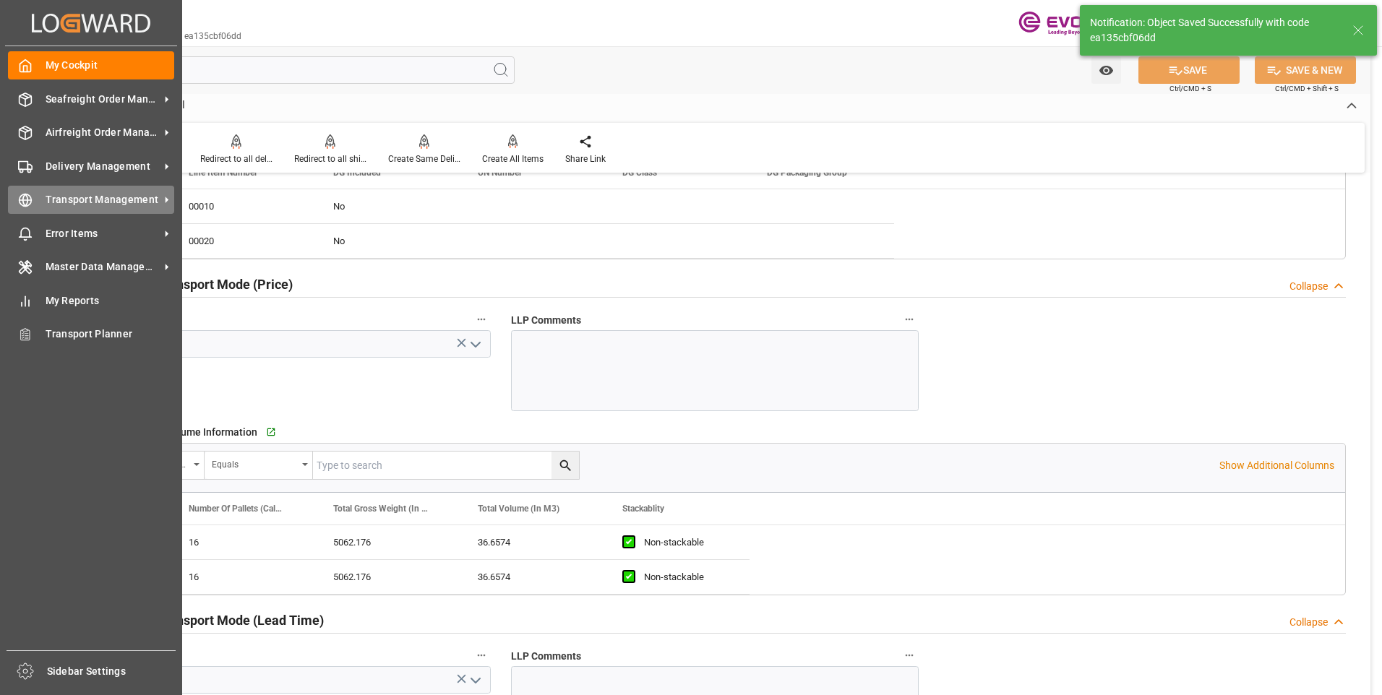
click at [16, 199] on div at bounding box center [20, 199] width 25 height 15
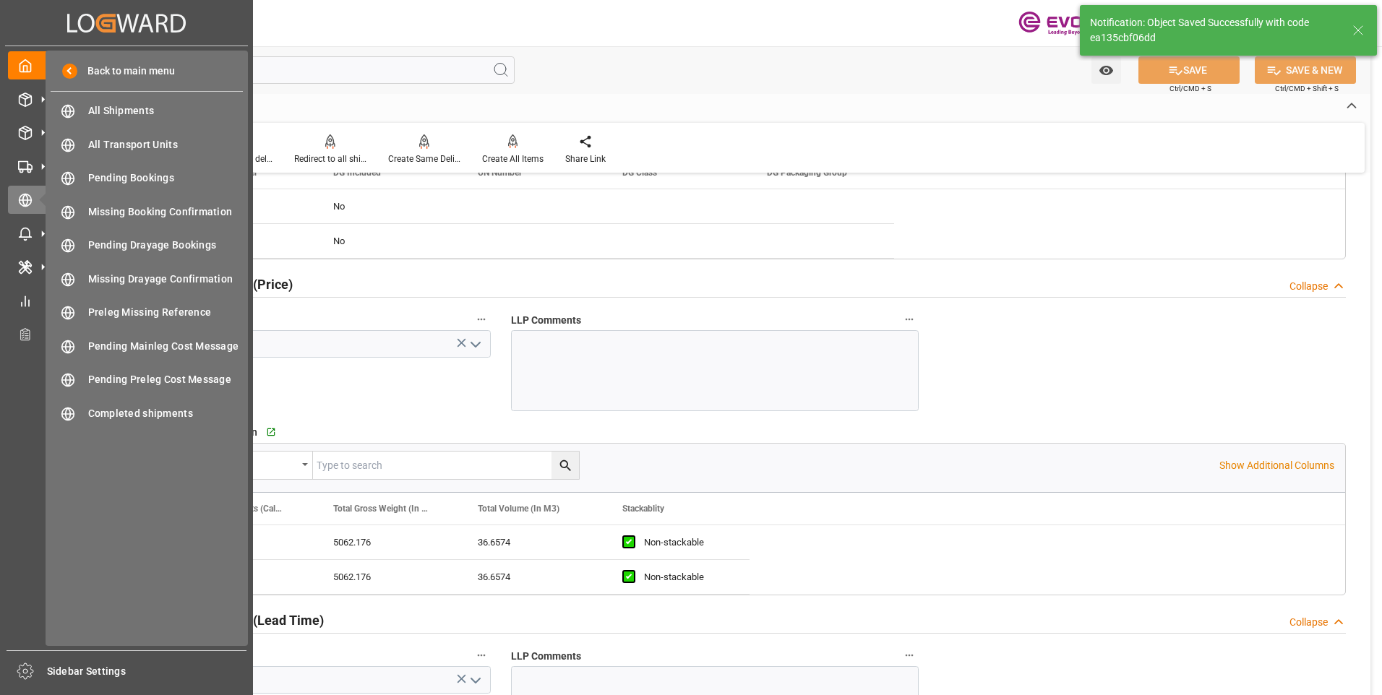
click at [113, 92] on div "Back to main menu All Shipments All Shipments All Transport Units All Transport…" at bounding box center [147, 349] width 202 height 596
click at [125, 110] on span "All Shipments" at bounding box center [165, 110] width 155 height 15
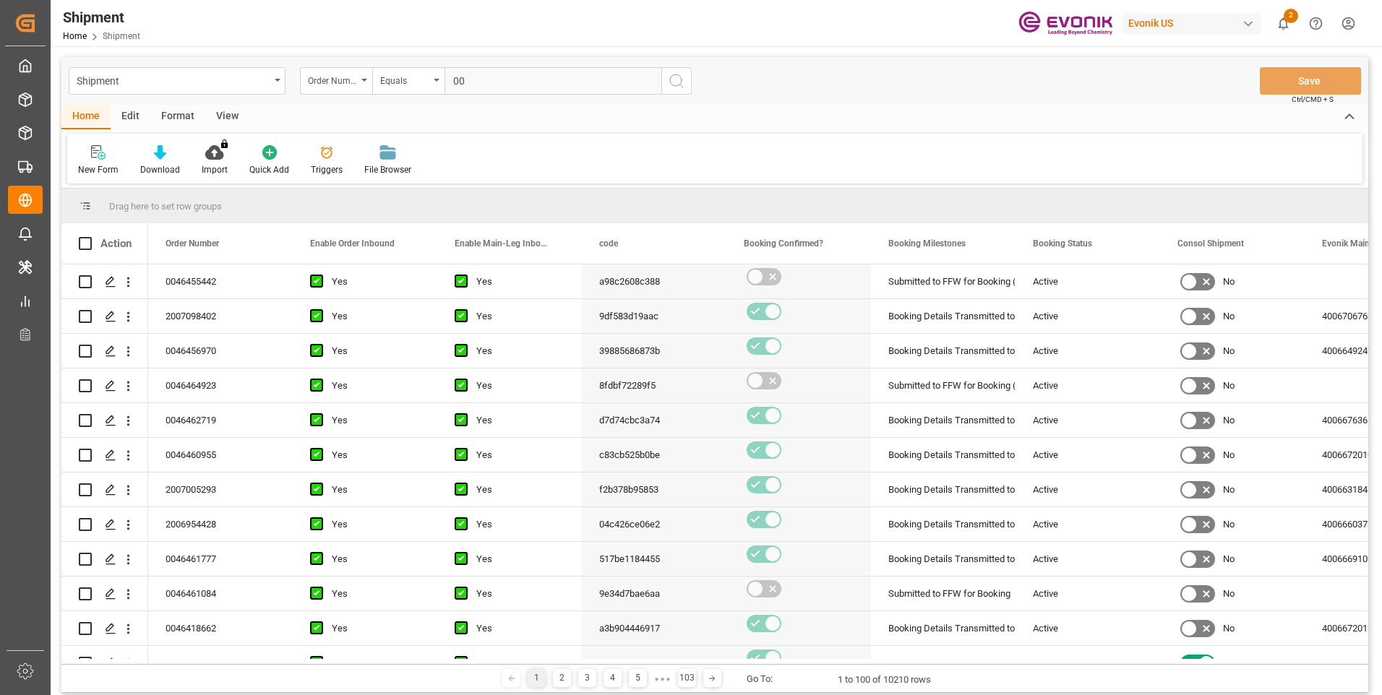
type input "0046455442"
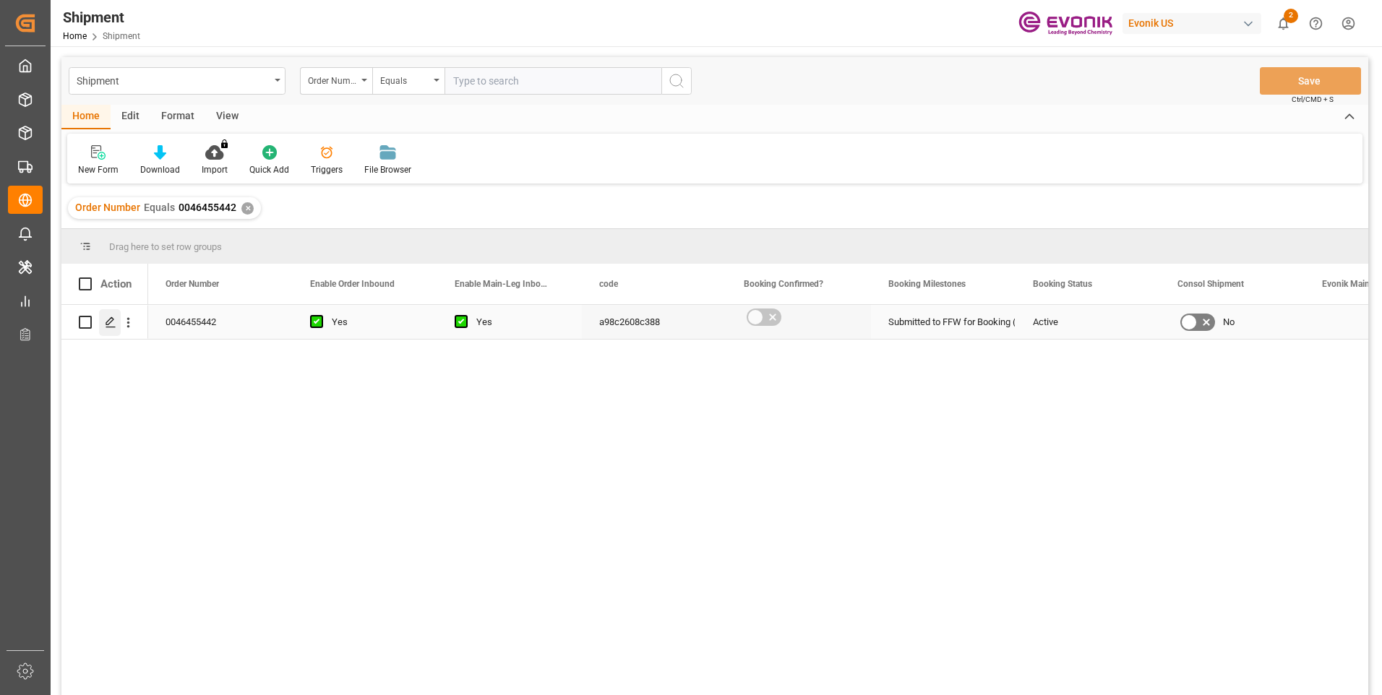
click at [106, 320] on icon "Press SPACE to select this row." at bounding box center [111, 323] width 12 height 12
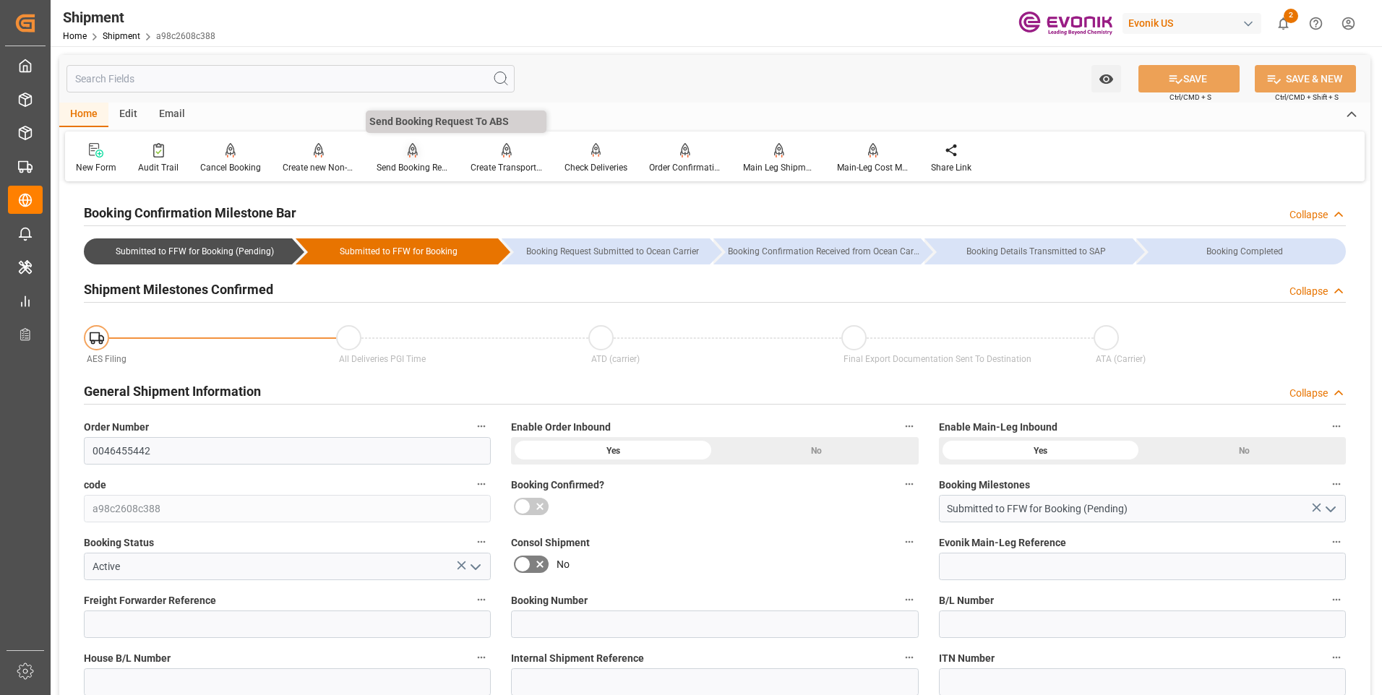
click at [395, 155] on div at bounding box center [413, 149] width 72 height 15
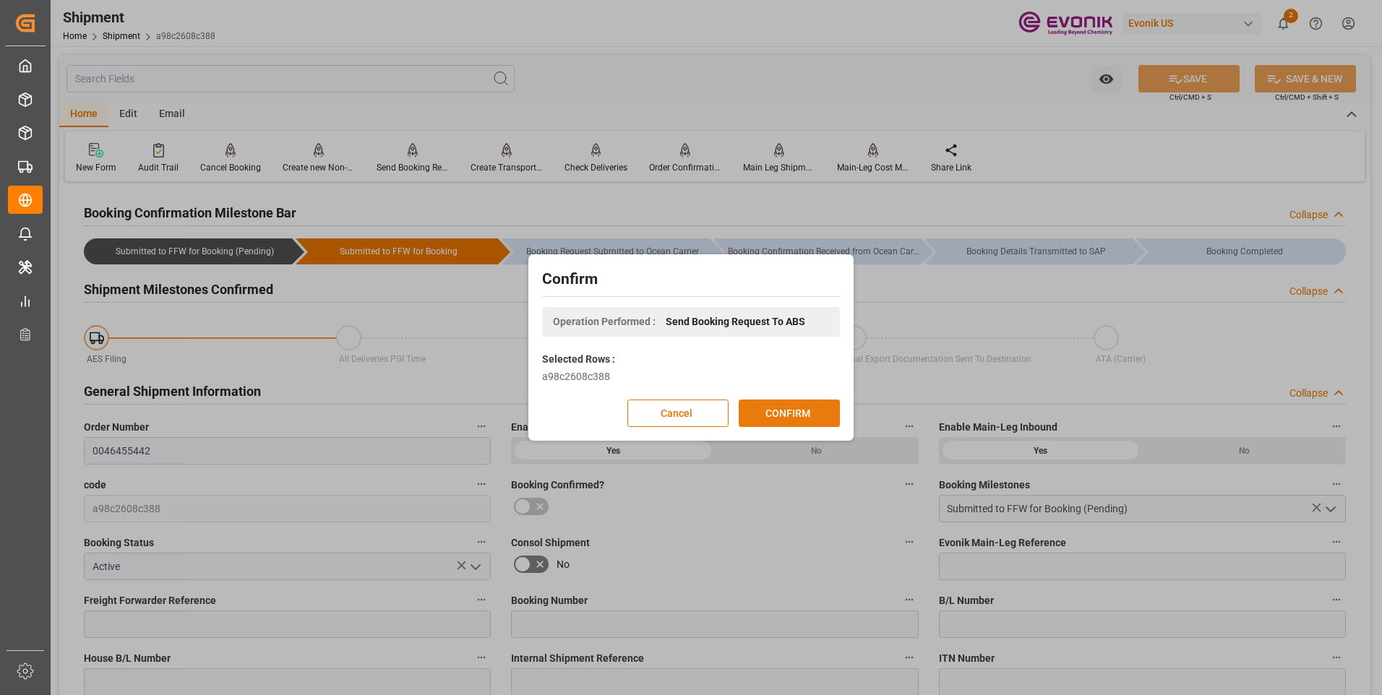
click at [791, 406] on button "CONFIRM" at bounding box center [789, 413] width 101 height 27
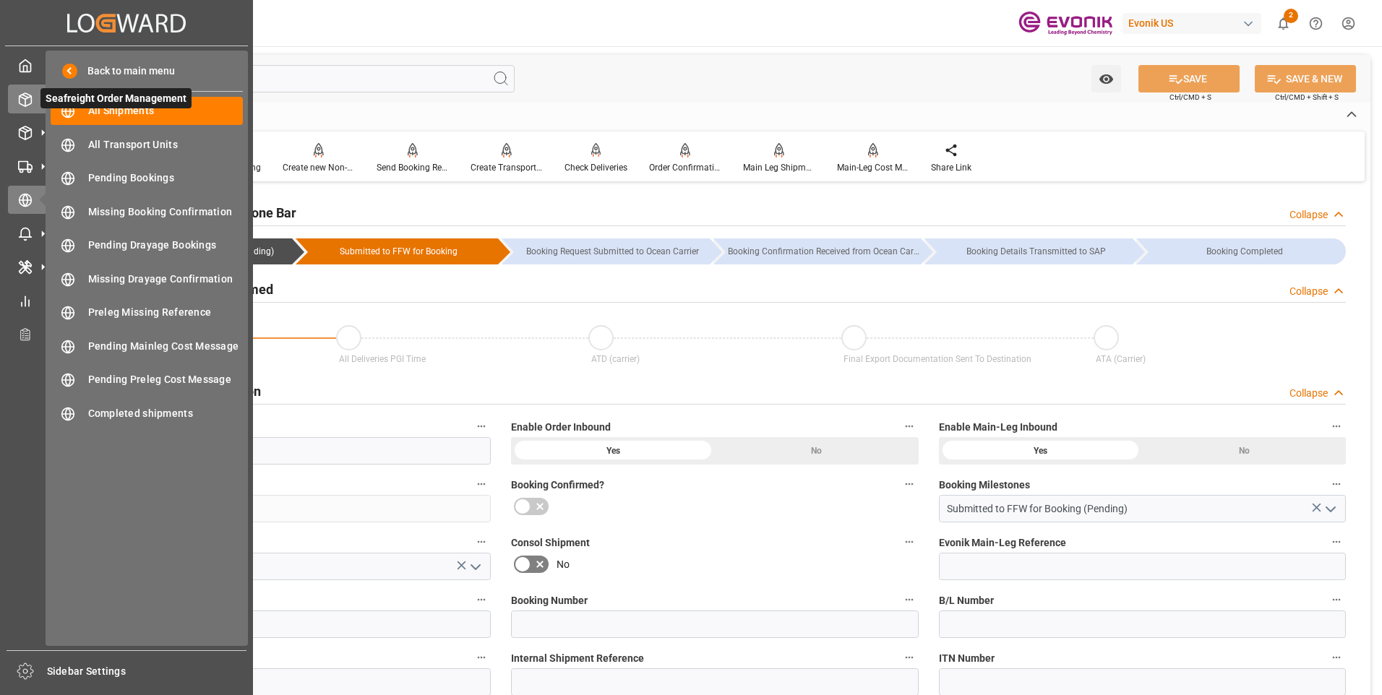
click at [29, 98] on polyline at bounding box center [26, 97] width 12 height 3
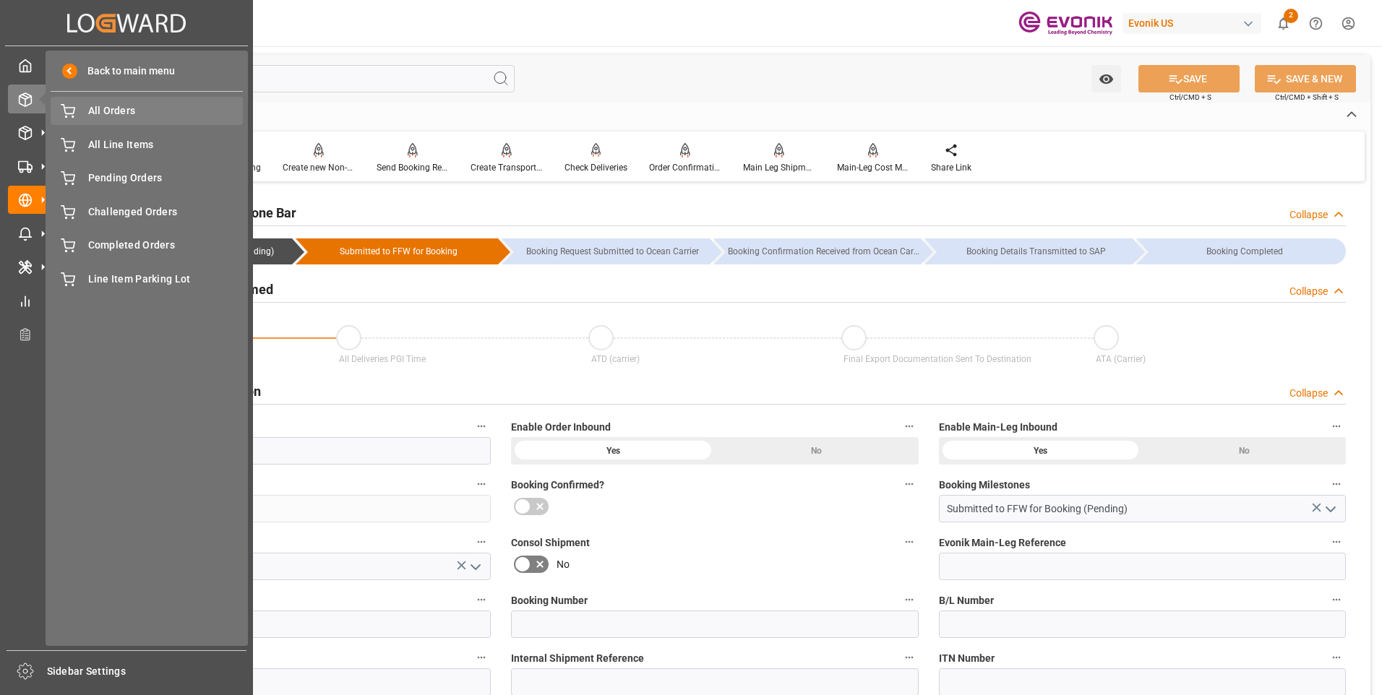
click at [111, 110] on span "All Orders" at bounding box center [165, 110] width 155 height 15
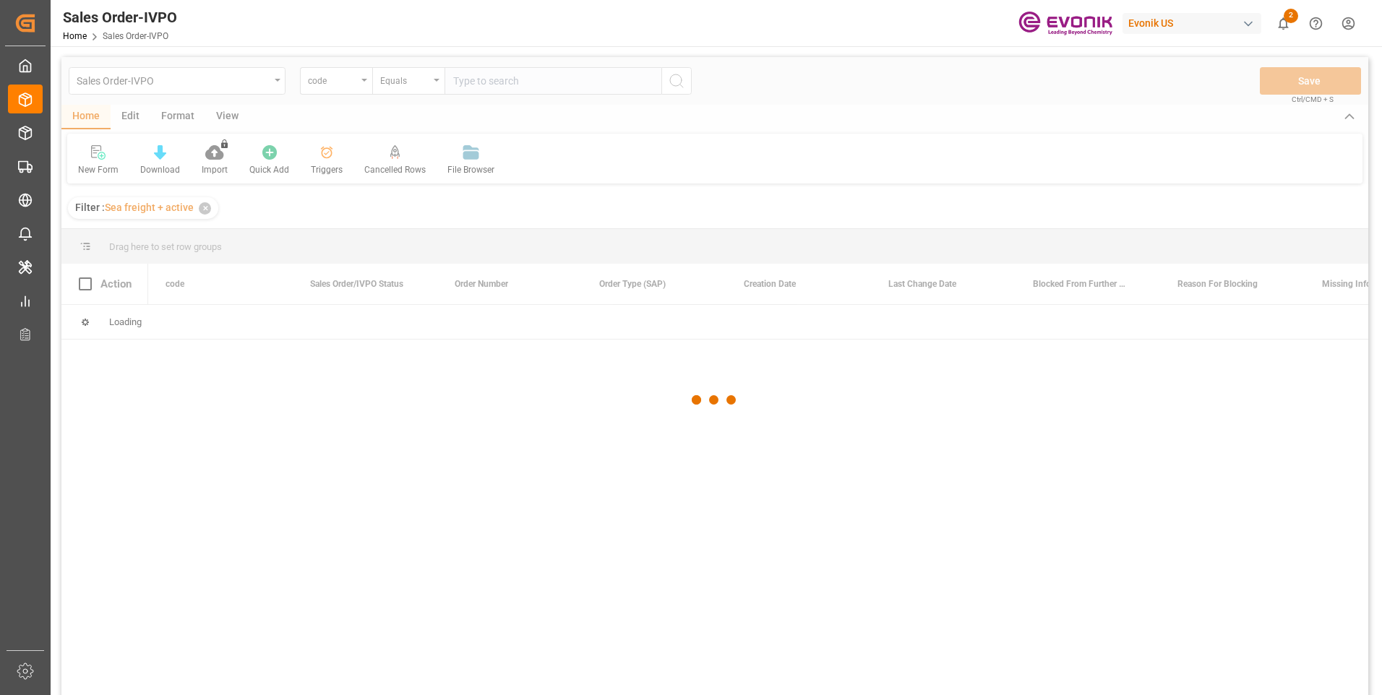
click at [352, 86] on div at bounding box center [714, 400] width 1307 height 687
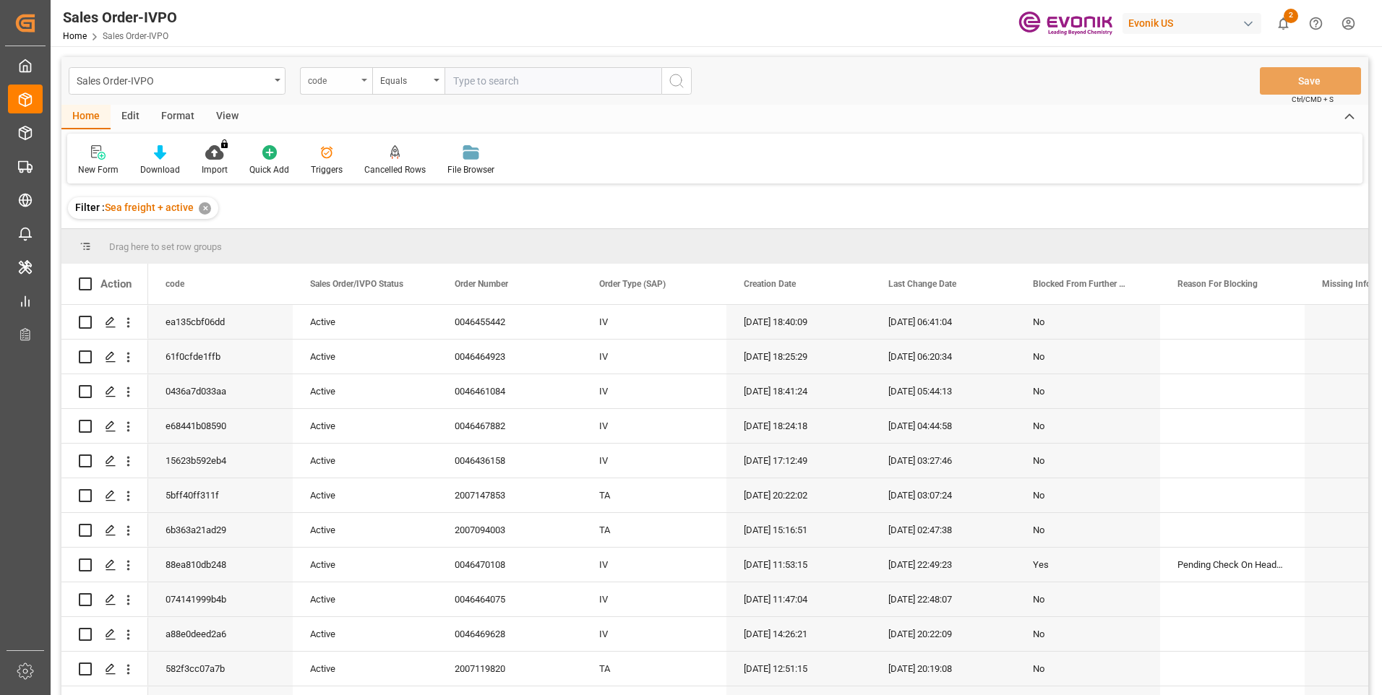
click at [358, 89] on div "code" at bounding box center [336, 80] width 72 height 27
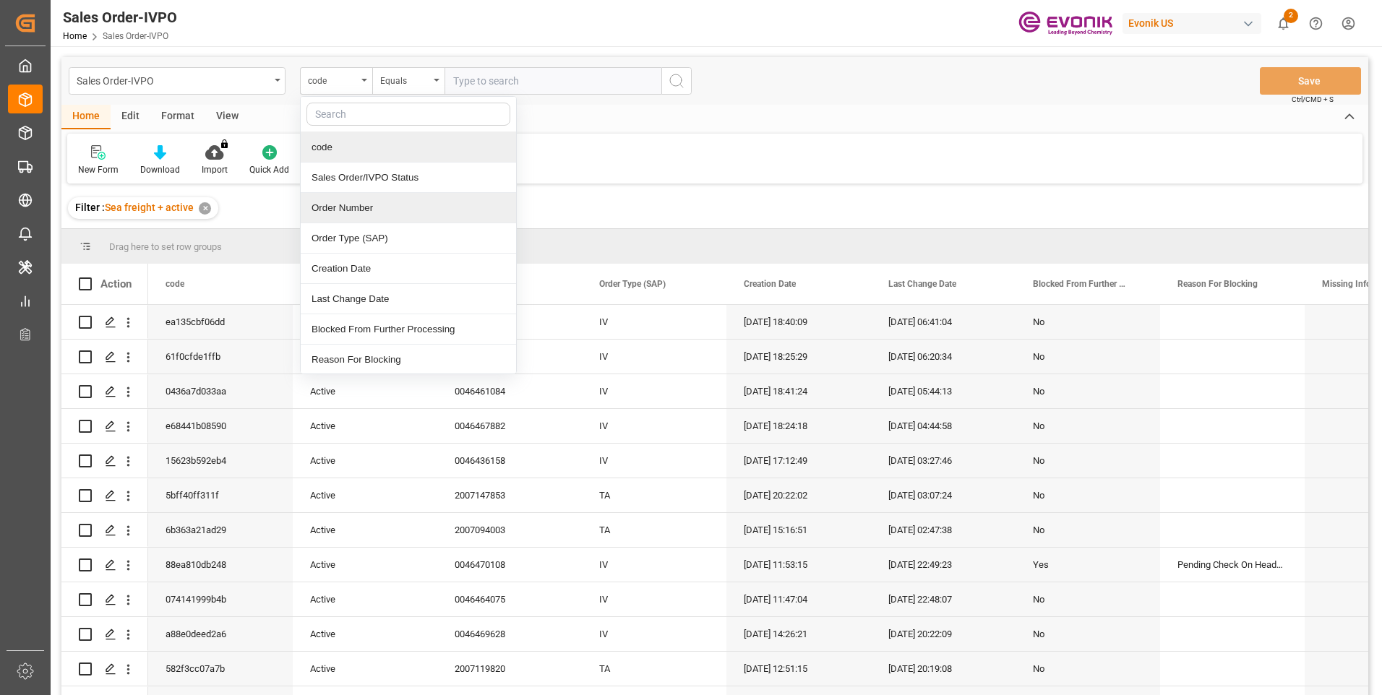
click at [330, 207] on div "Order Number" at bounding box center [408, 208] width 215 height 30
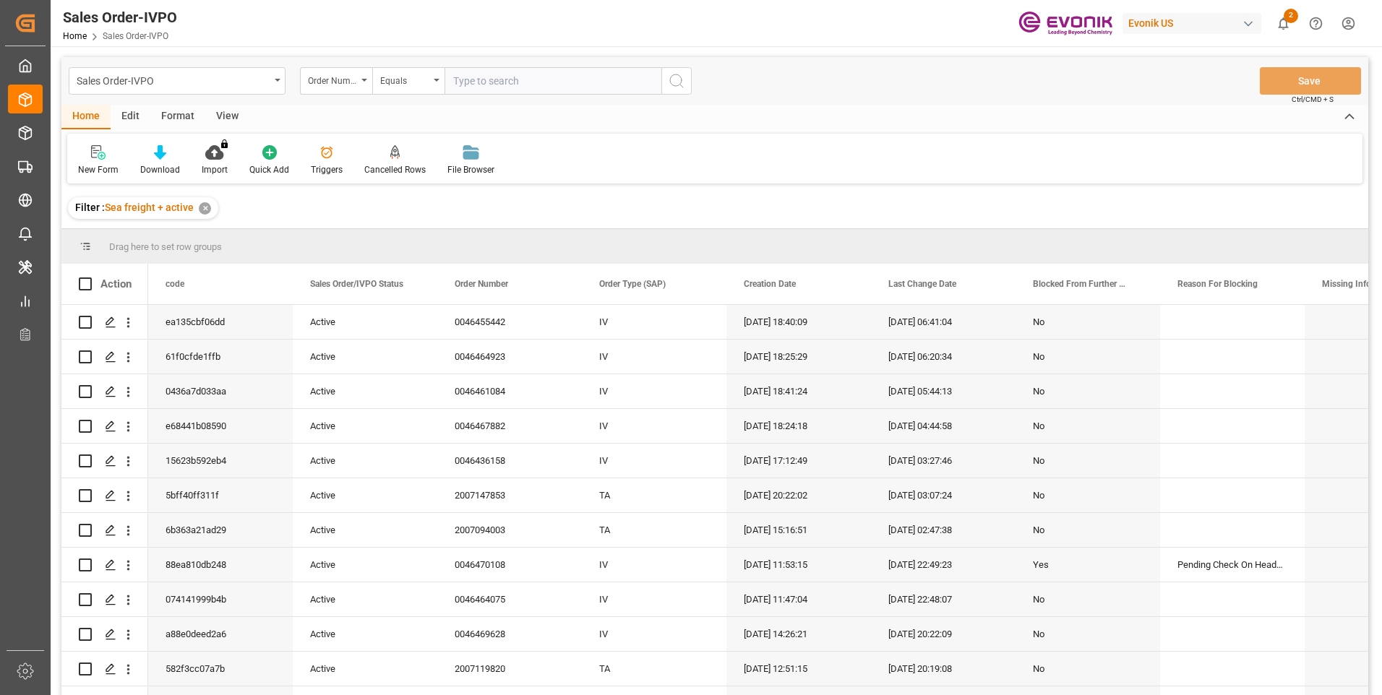
click at [472, 89] on input "text" at bounding box center [552, 80] width 217 height 27
paste input "46455442"
type input "0046455442"
click at [681, 76] on icon "search button" at bounding box center [676, 80] width 17 height 17
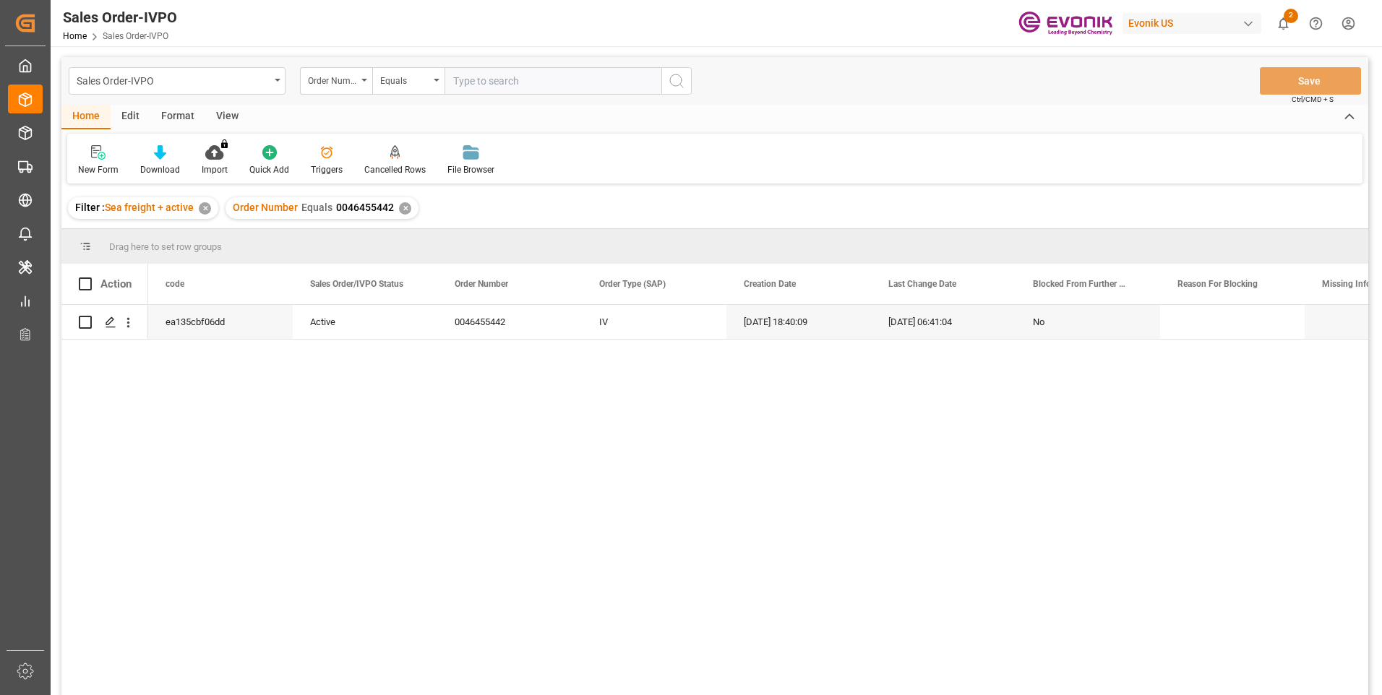
scroll to position [214, 0]
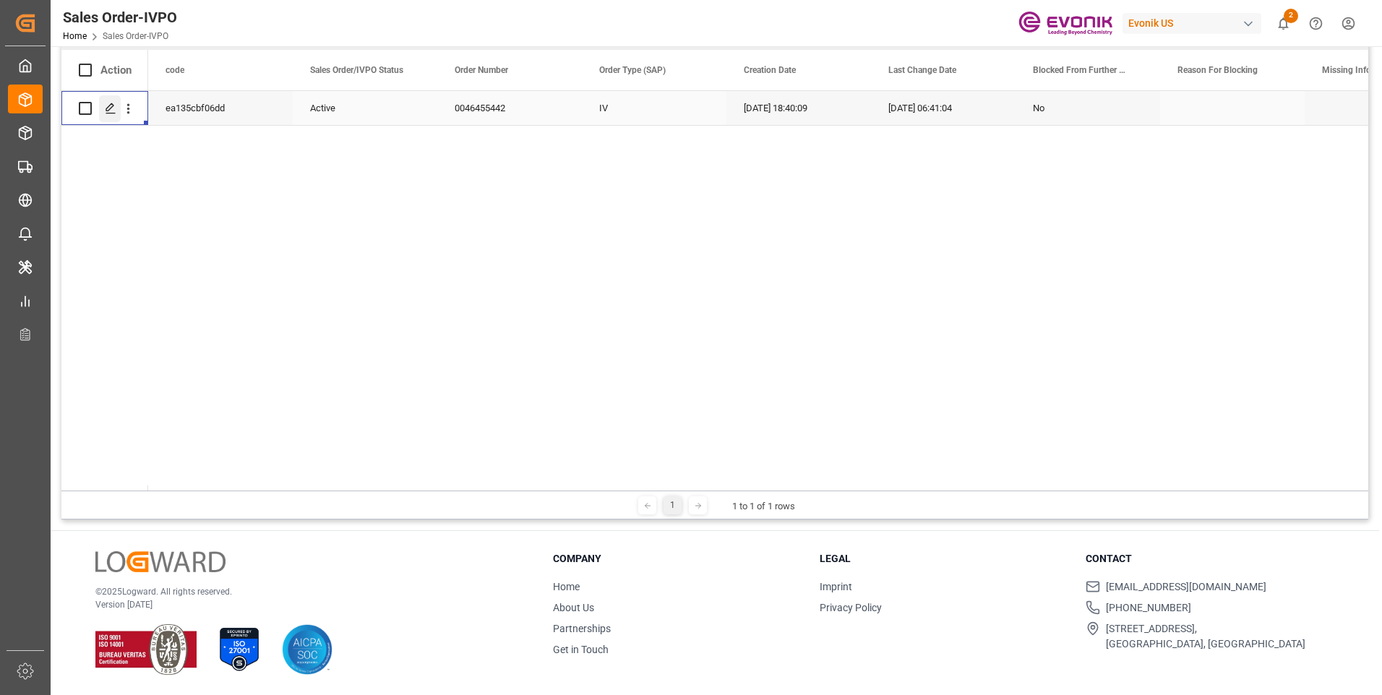
click at [111, 105] on polygon "Press SPACE to select this row." at bounding box center [109, 107] width 7 height 7
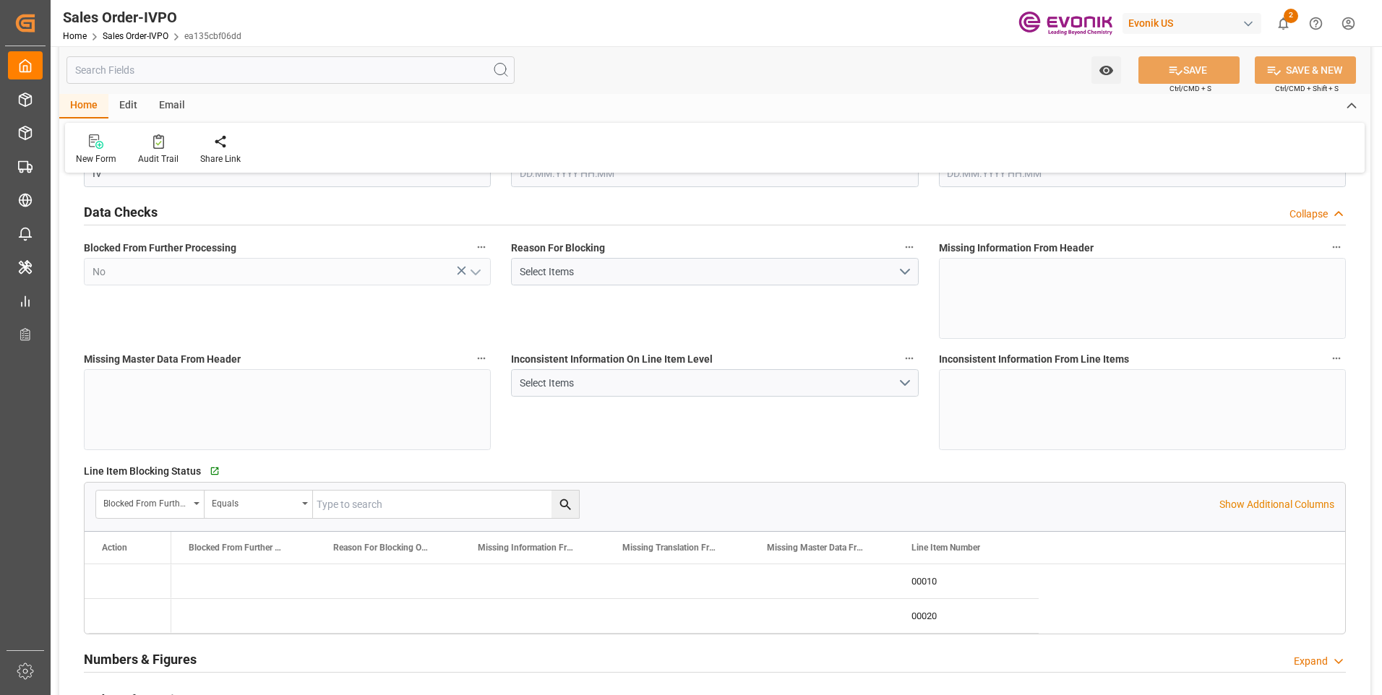
type input "BEANR"
type input "0"
type input "2"
type input "1"
type input "3"
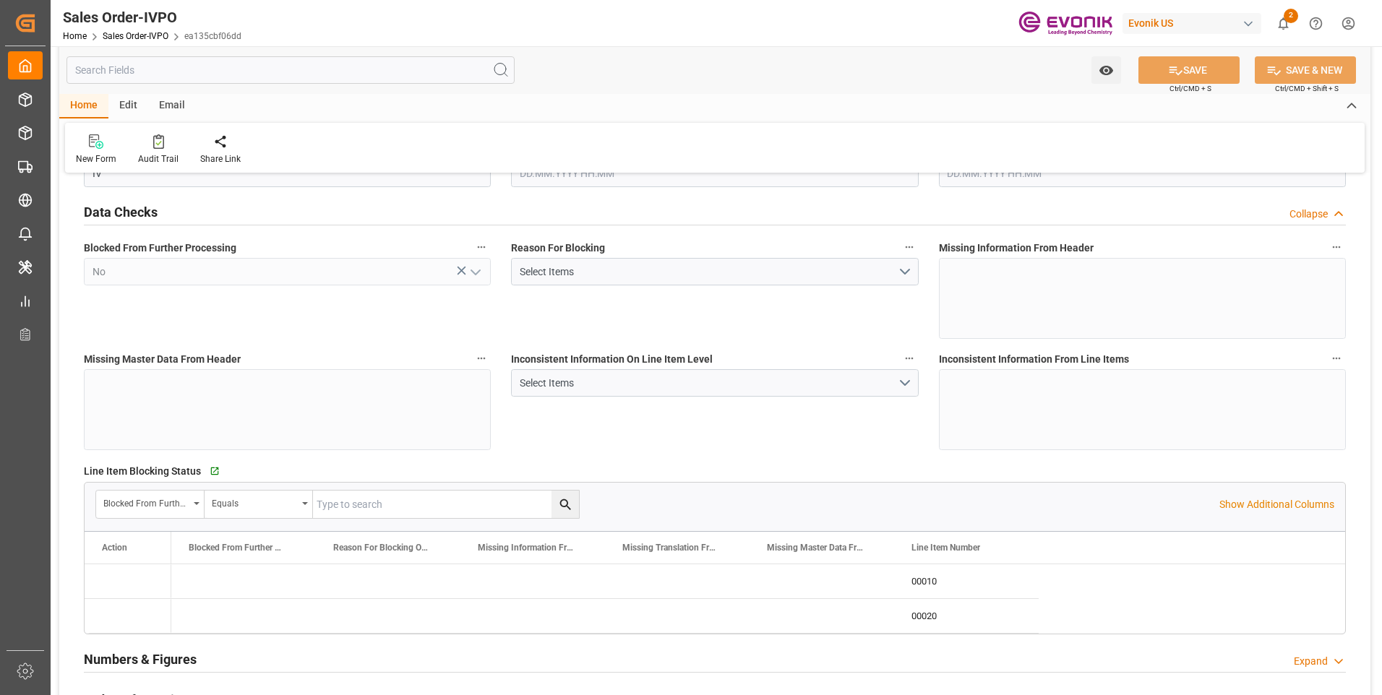
type input "10633.152"
type input "146.6296"
type input "38000"
type input "120"
type input "25.08.2025 18:40"
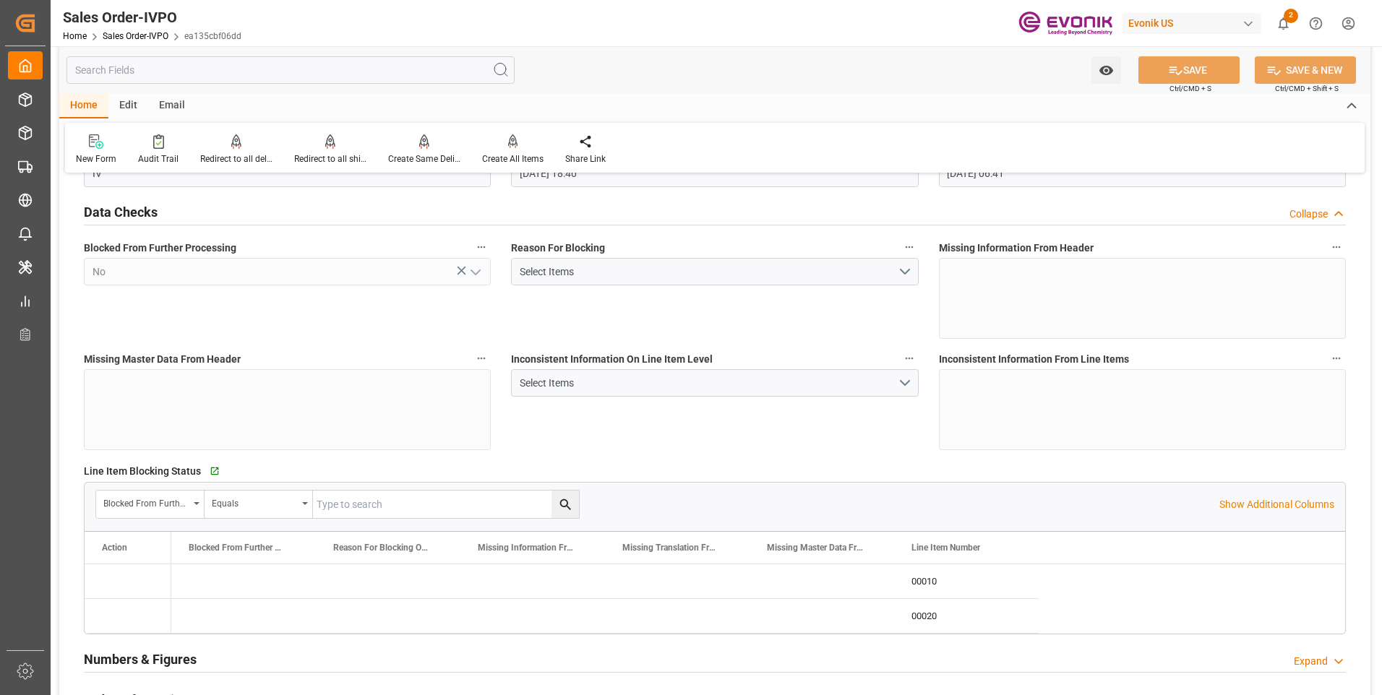
type input "26.08.2025 06:41"
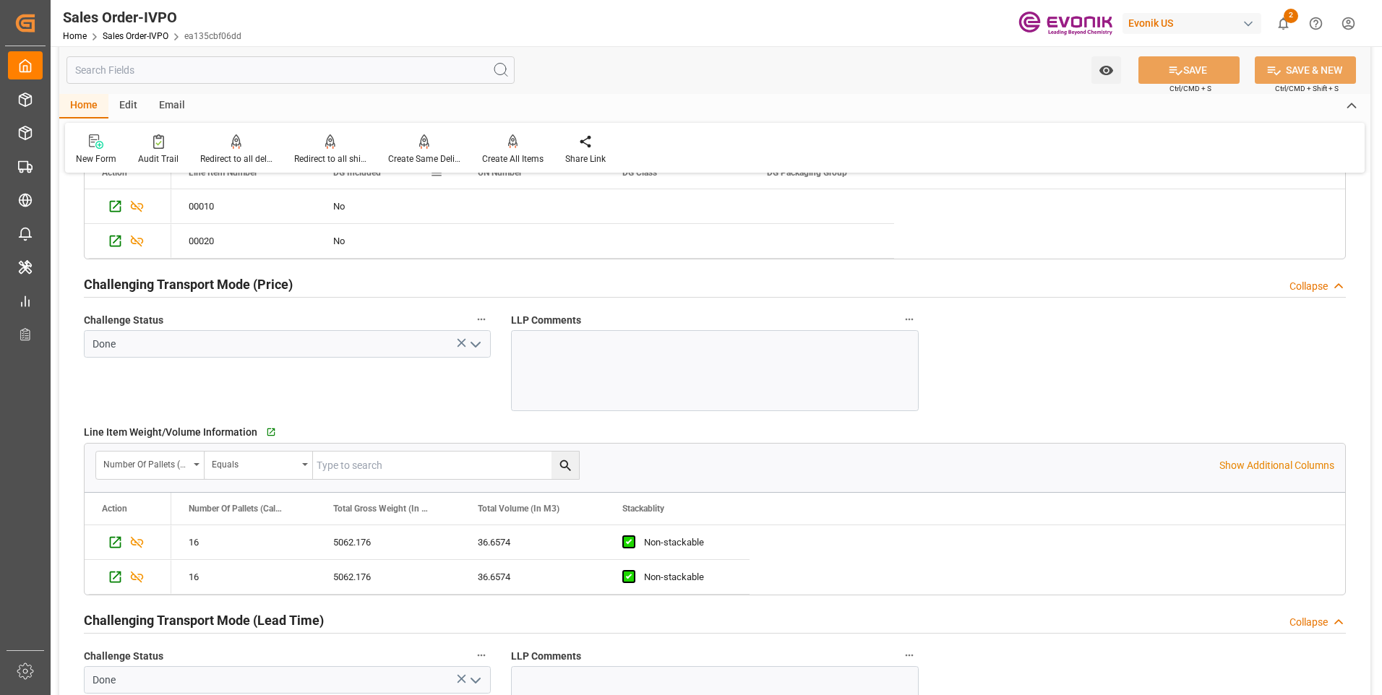
scroll to position [1747, 0]
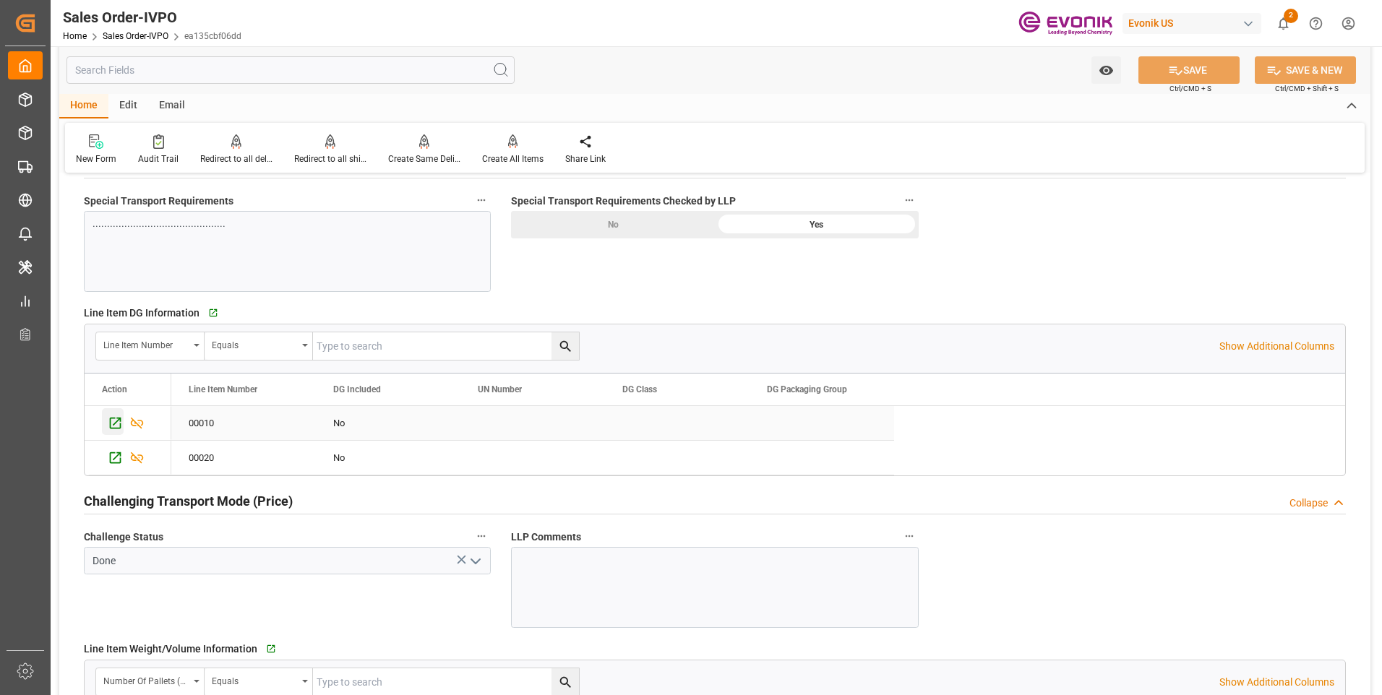
click at [115, 417] on icon "Press SPACE to select this row." at bounding box center [115, 423] width 15 height 15
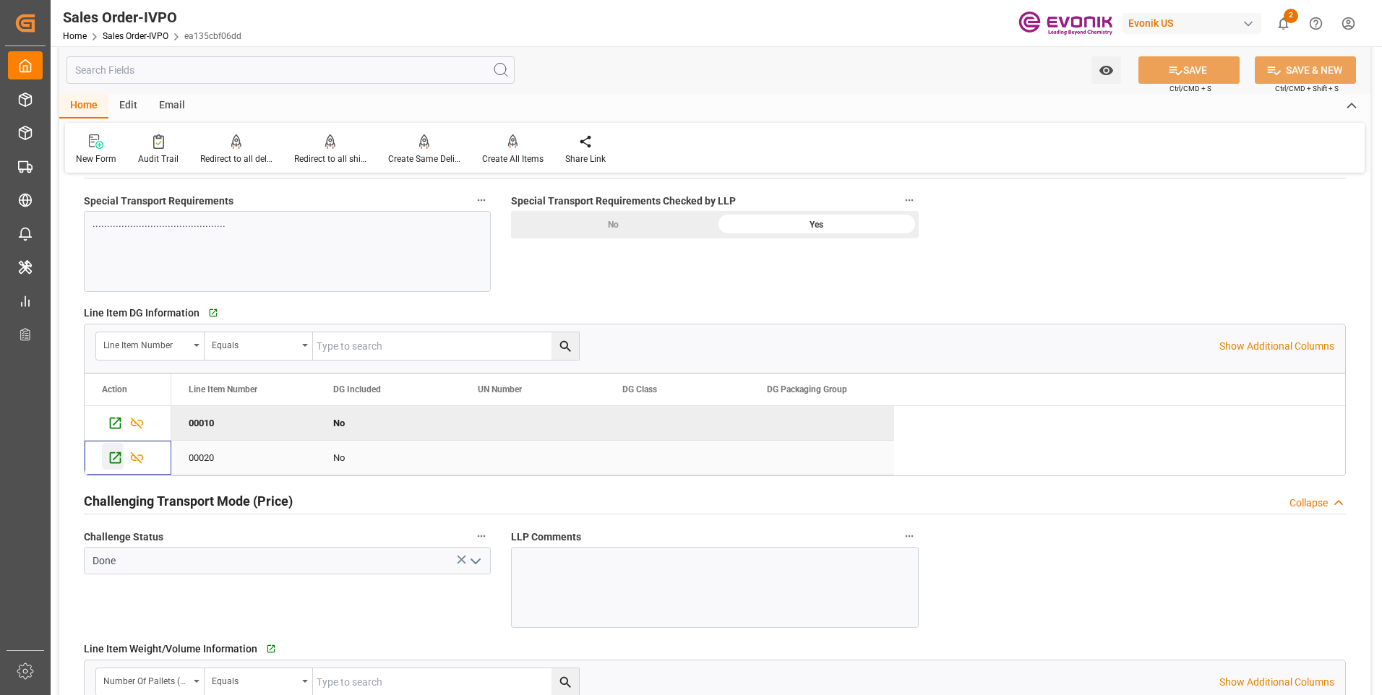
click at [118, 455] on icon "Press SPACE to select this row." at bounding box center [116, 458] width 12 height 12
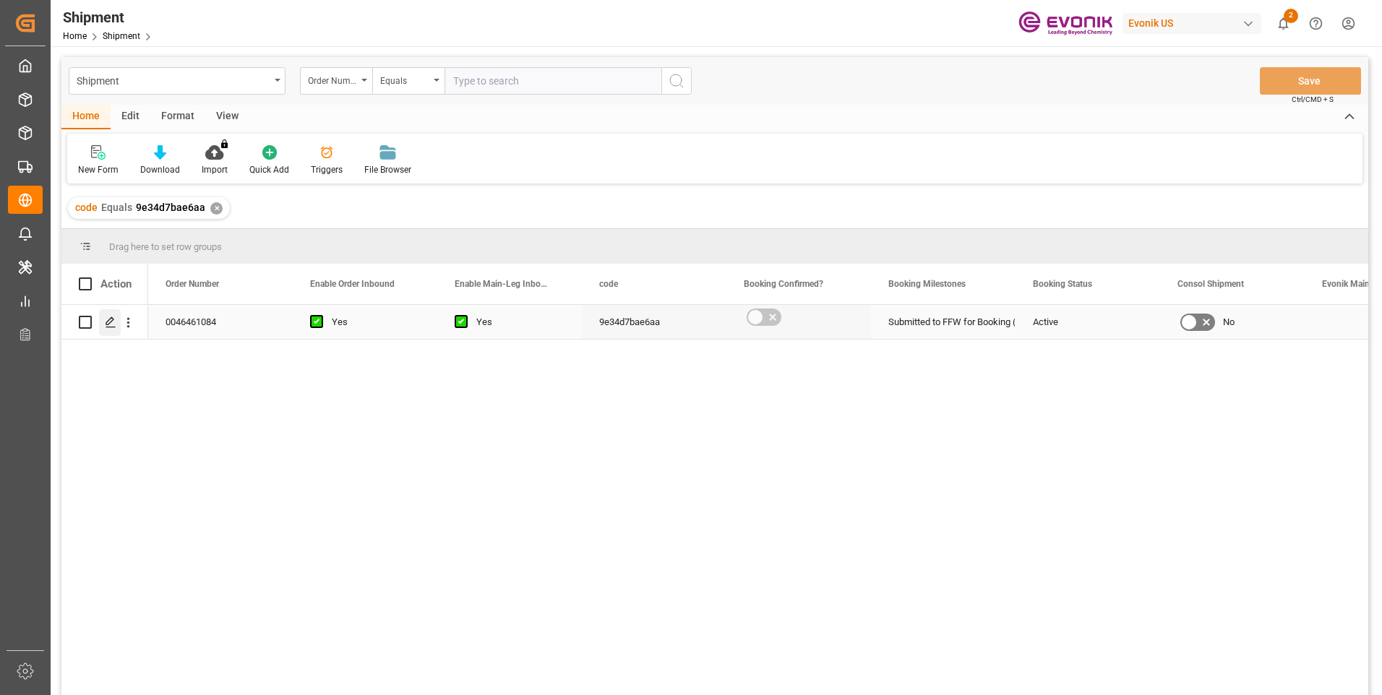
click at [116, 317] on div "Press SPACE to select this row." at bounding box center [110, 322] width 22 height 27
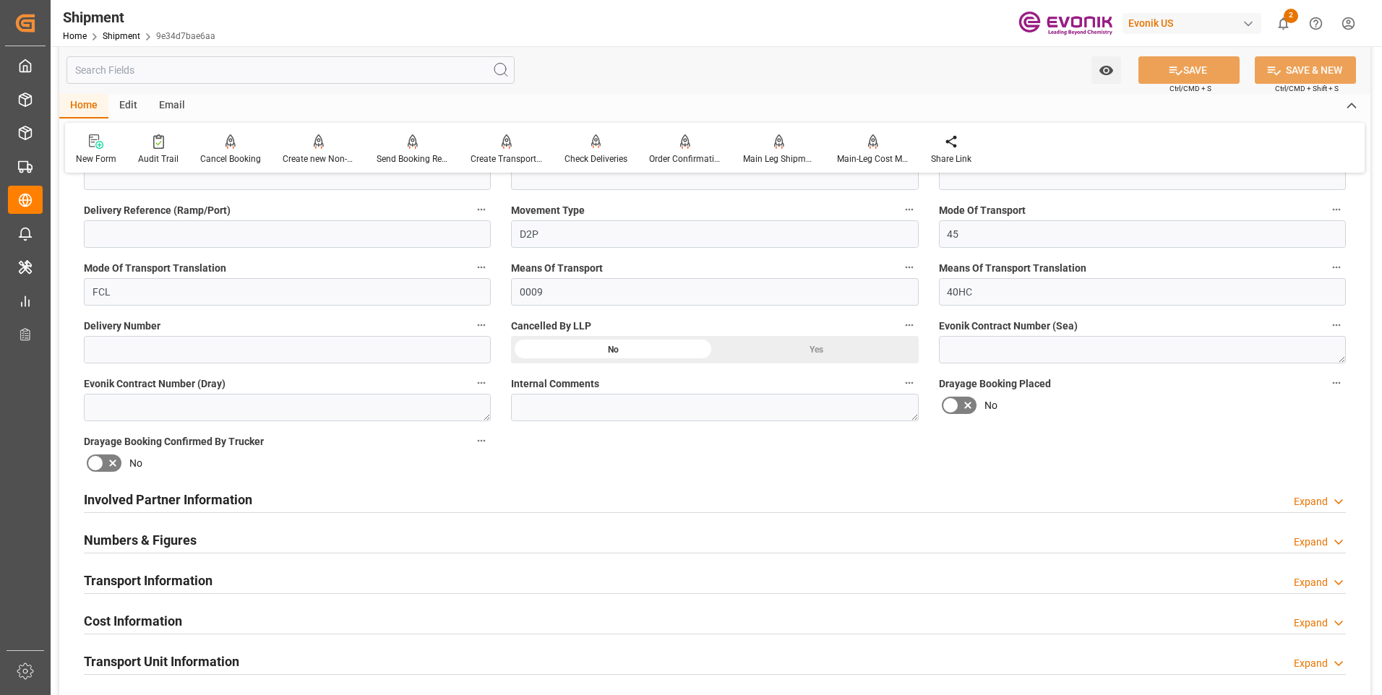
scroll to position [723, 0]
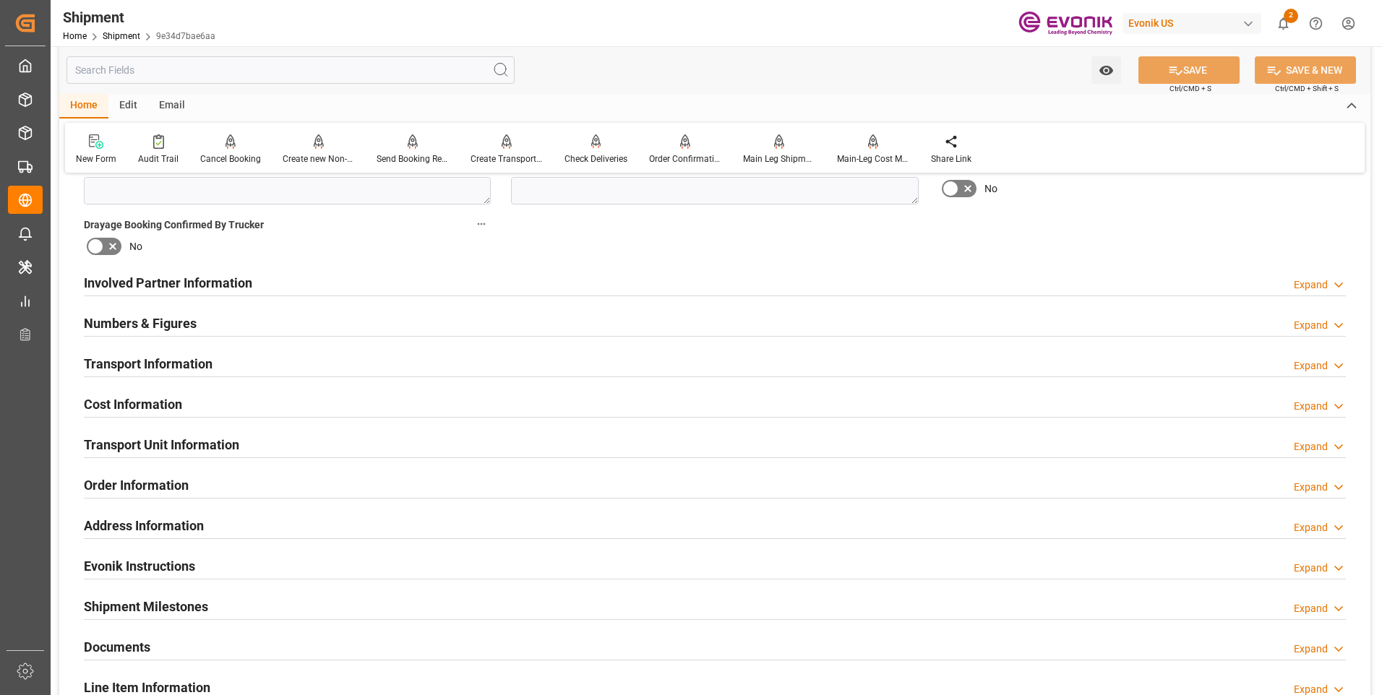
click at [195, 283] on h2 "Involved Partner Information" at bounding box center [168, 283] width 168 height 20
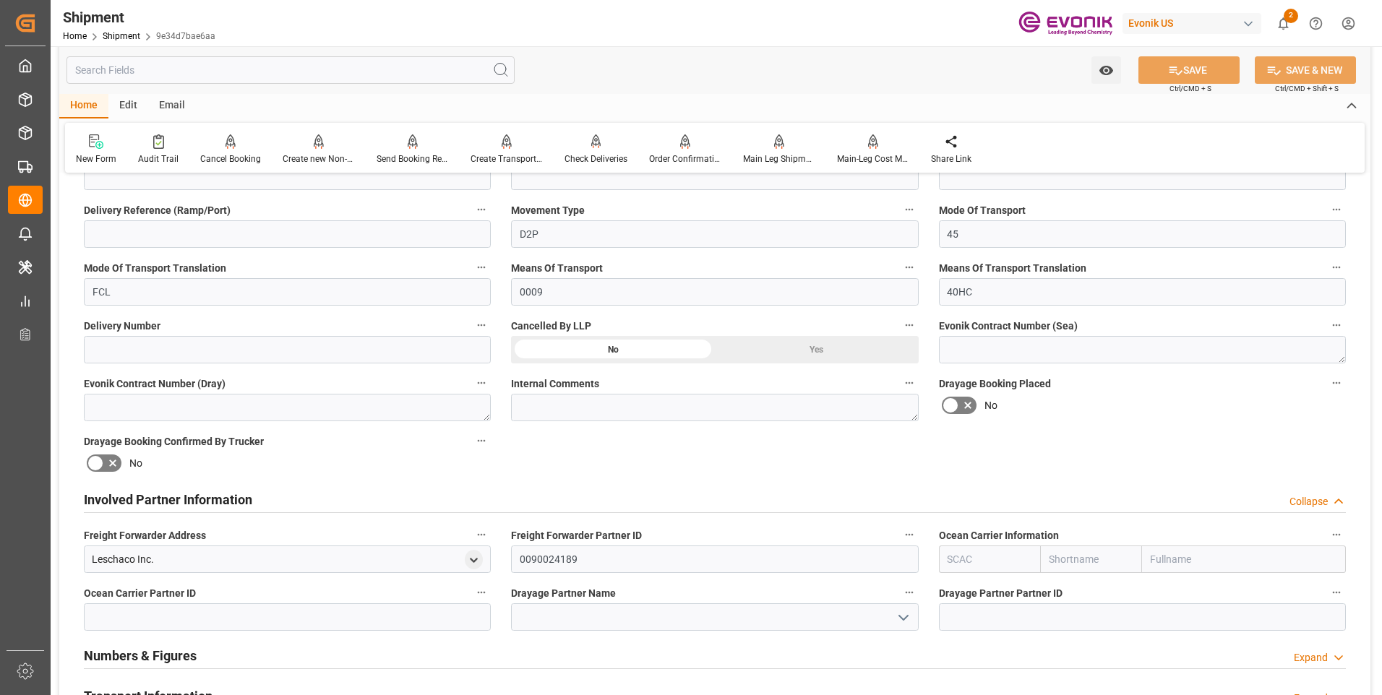
scroll to position [650, 0]
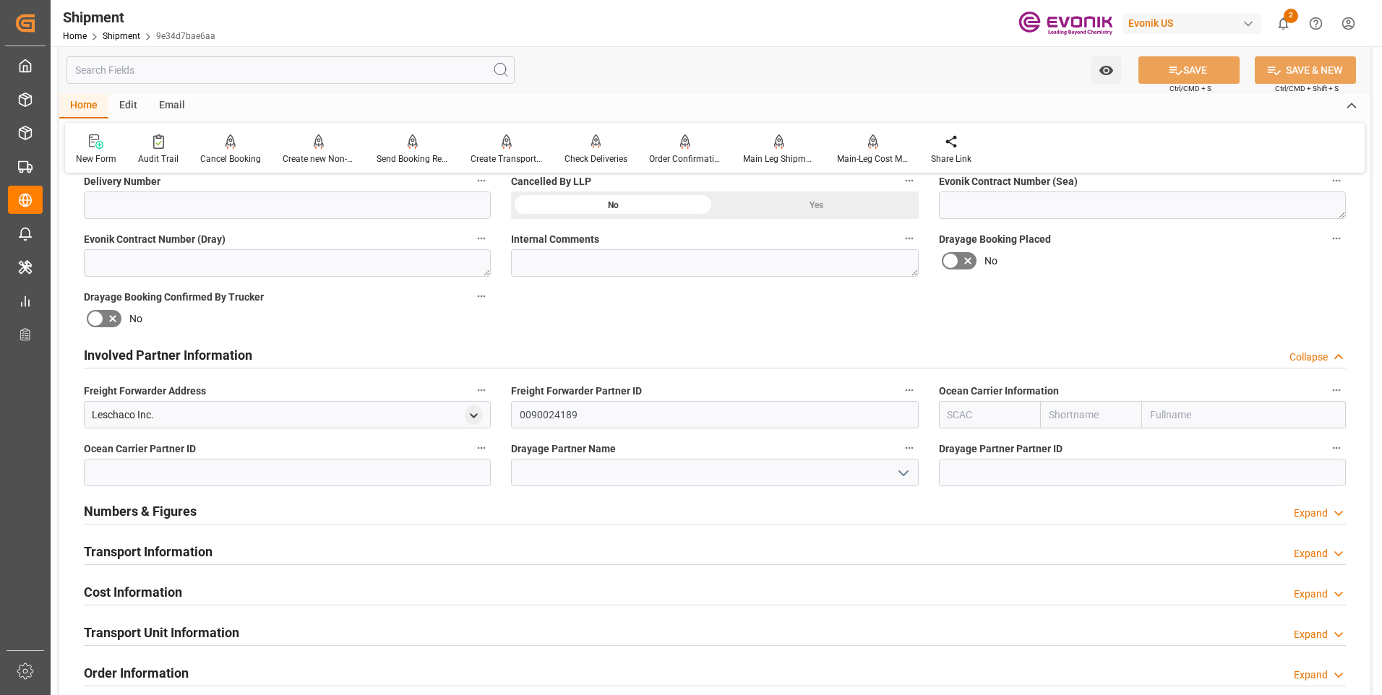
click at [975, 411] on input "text" at bounding box center [990, 414] width 102 height 27
click at [973, 478] on b "HLCU" at bounding box center [961, 479] width 26 height 12
type input "HLCU"
type input "Hapag Lloyd"
type input "Hapag Lloyd Aktiengesellschaft"
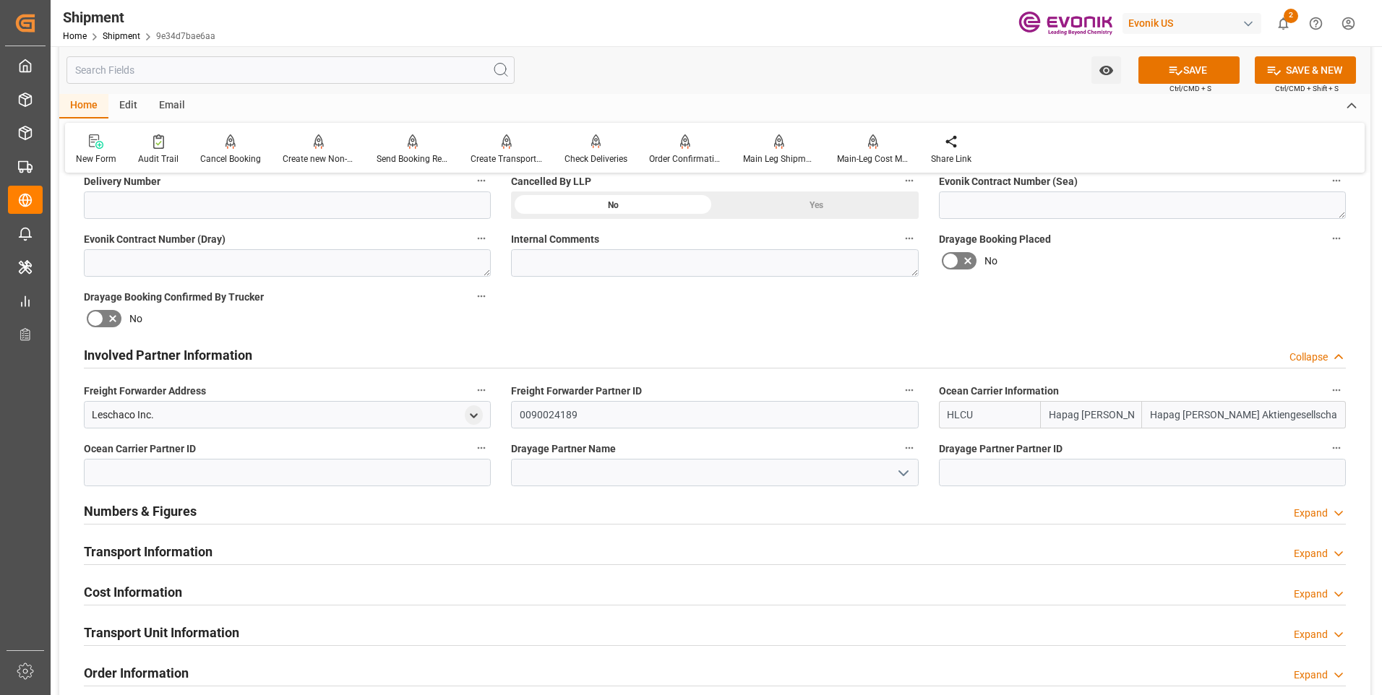
type input "HLCU"
click at [1195, 69] on button "SAVE" at bounding box center [1188, 69] width 101 height 27
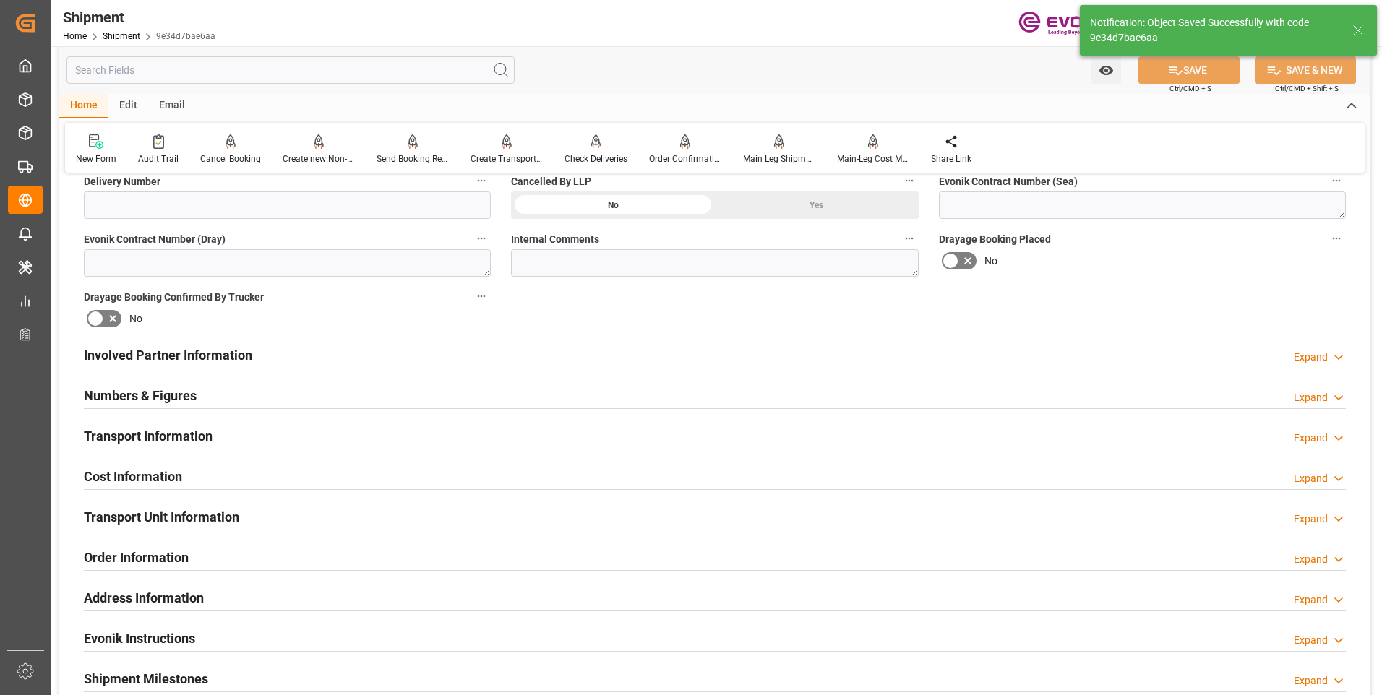
click at [181, 347] on h2 "Involved Partner Information" at bounding box center [168, 355] width 168 height 20
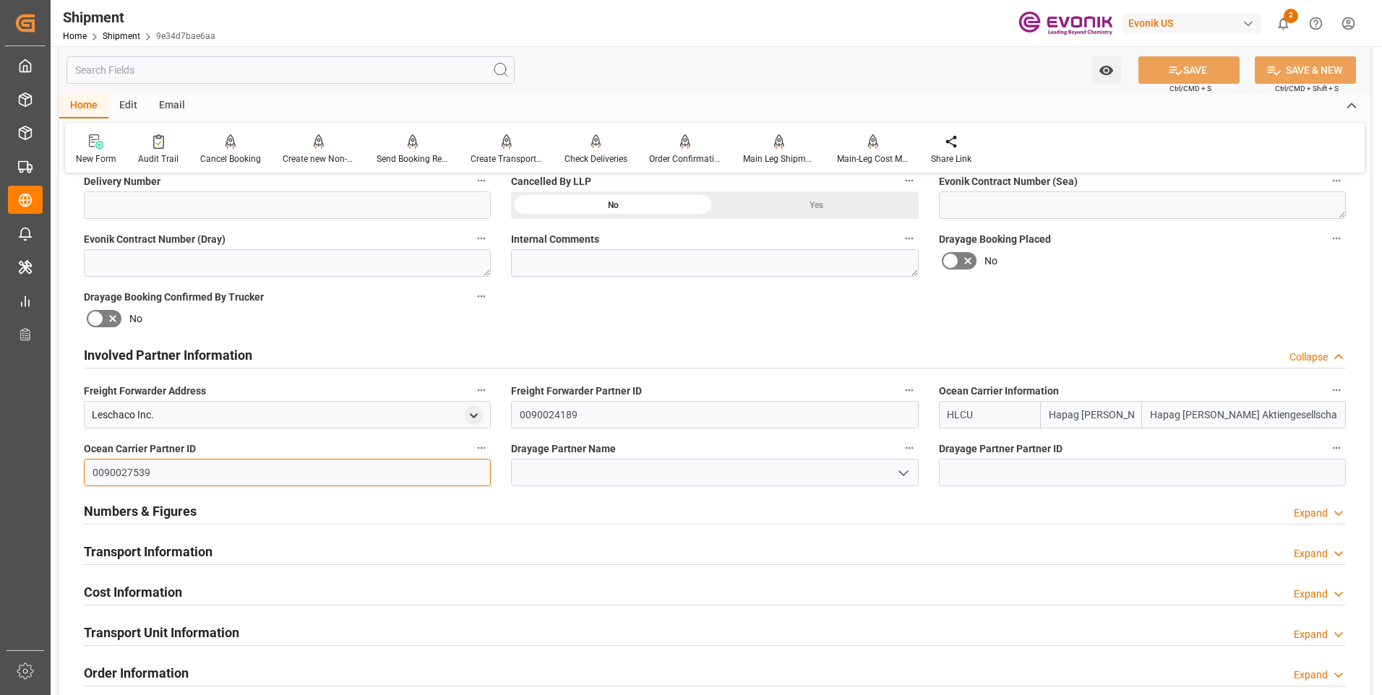
click at [162, 467] on input "0090027539" at bounding box center [287, 472] width 407 height 27
click at [971, 478] on input at bounding box center [1142, 472] width 407 height 27
paste input "0090027539"
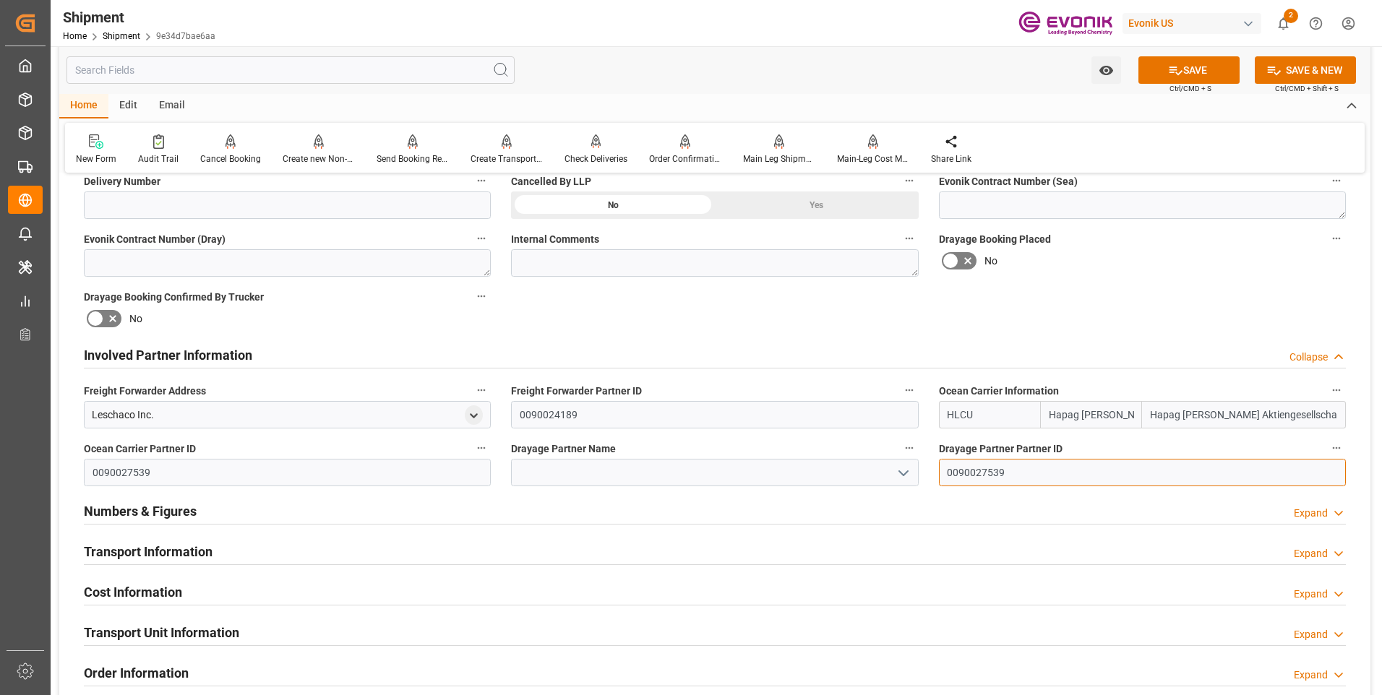
type input "0090027539"
click at [1170, 70] on icon at bounding box center [1175, 70] width 13 height 9
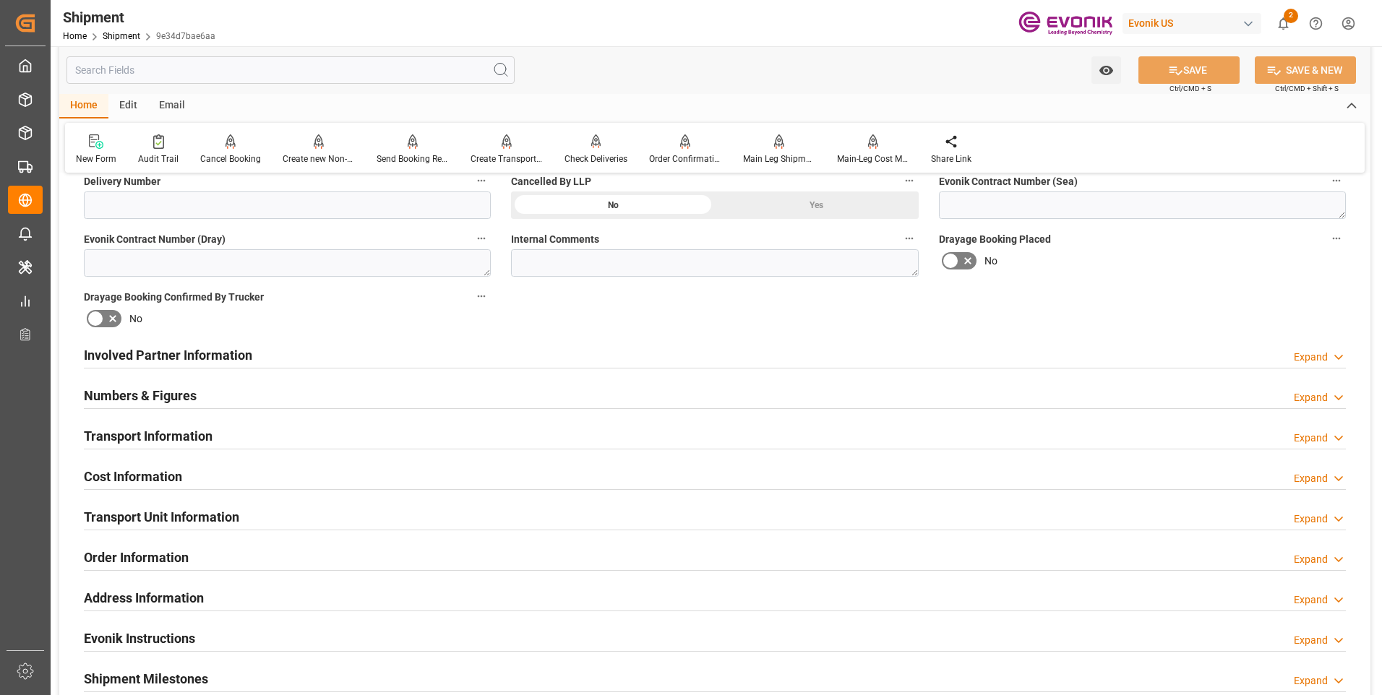
scroll to position [506, 0]
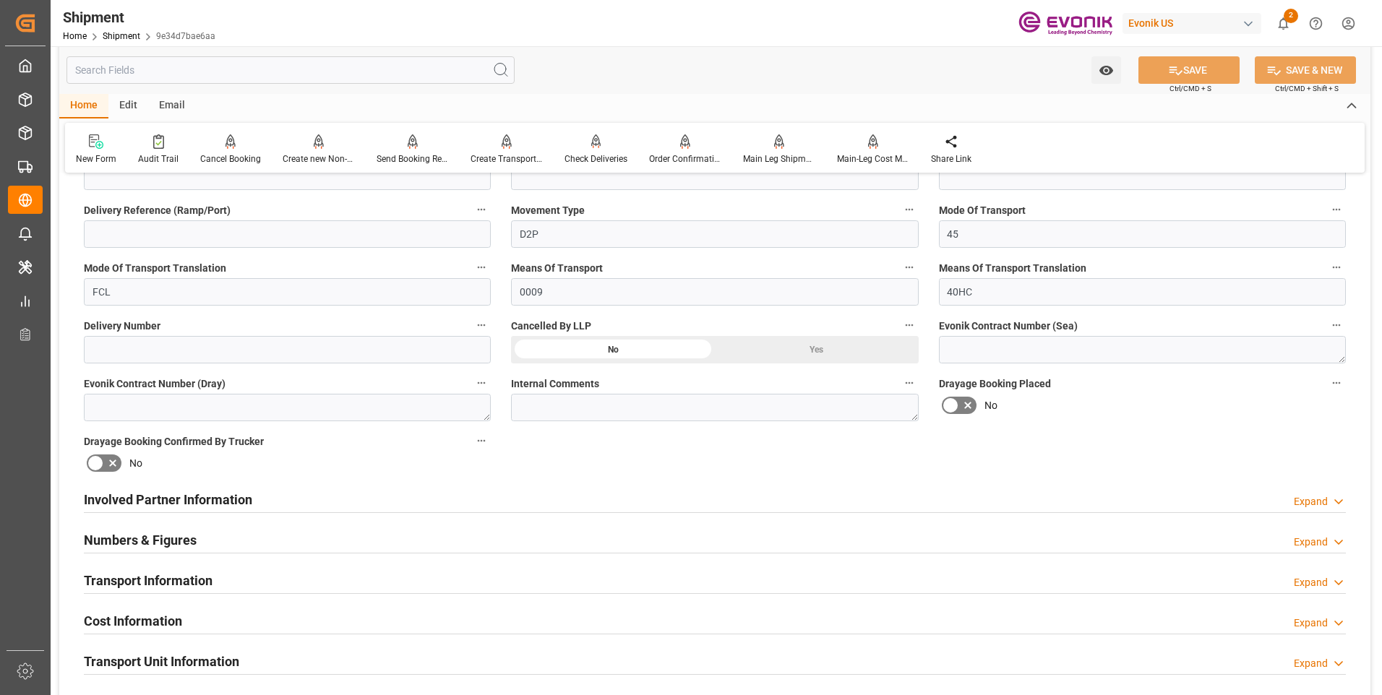
click at [214, 492] on h2 "Involved Partner Information" at bounding box center [168, 500] width 168 height 20
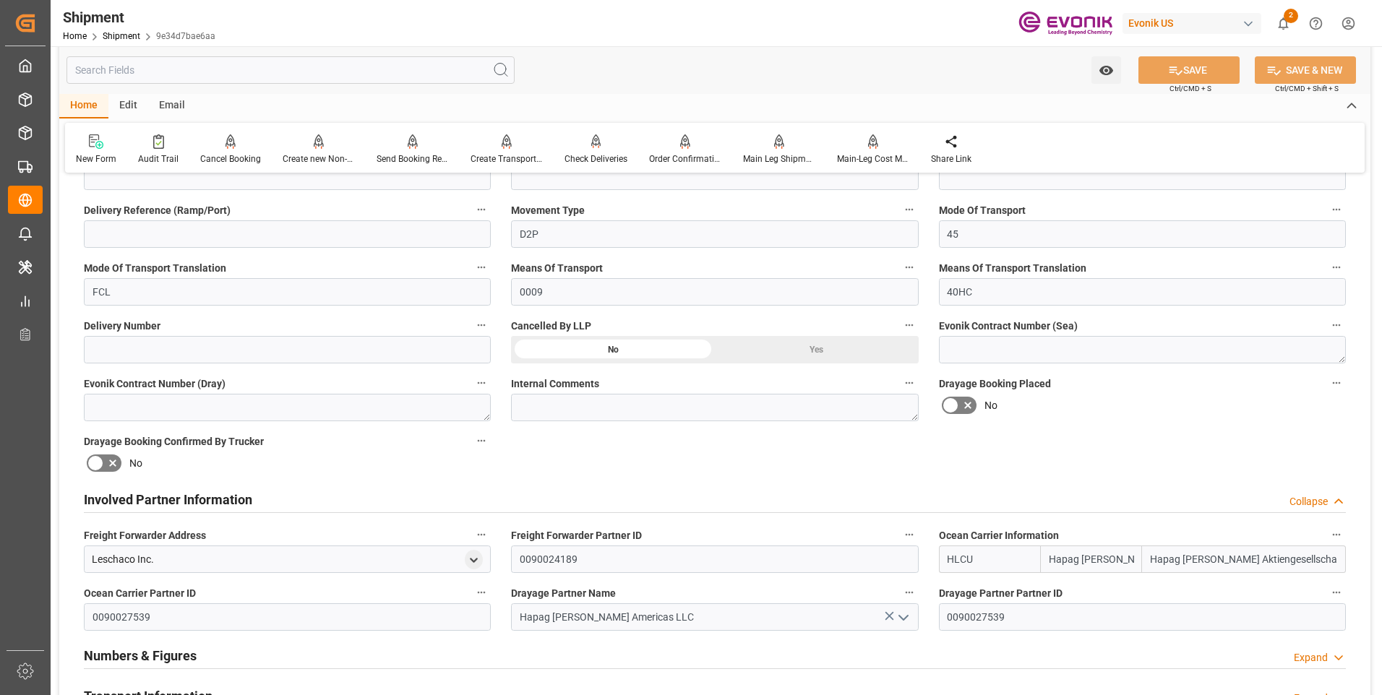
click at [214, 492] on h2 "Involved Partner Information" at bounding box center [168, 500] width 168 height 20
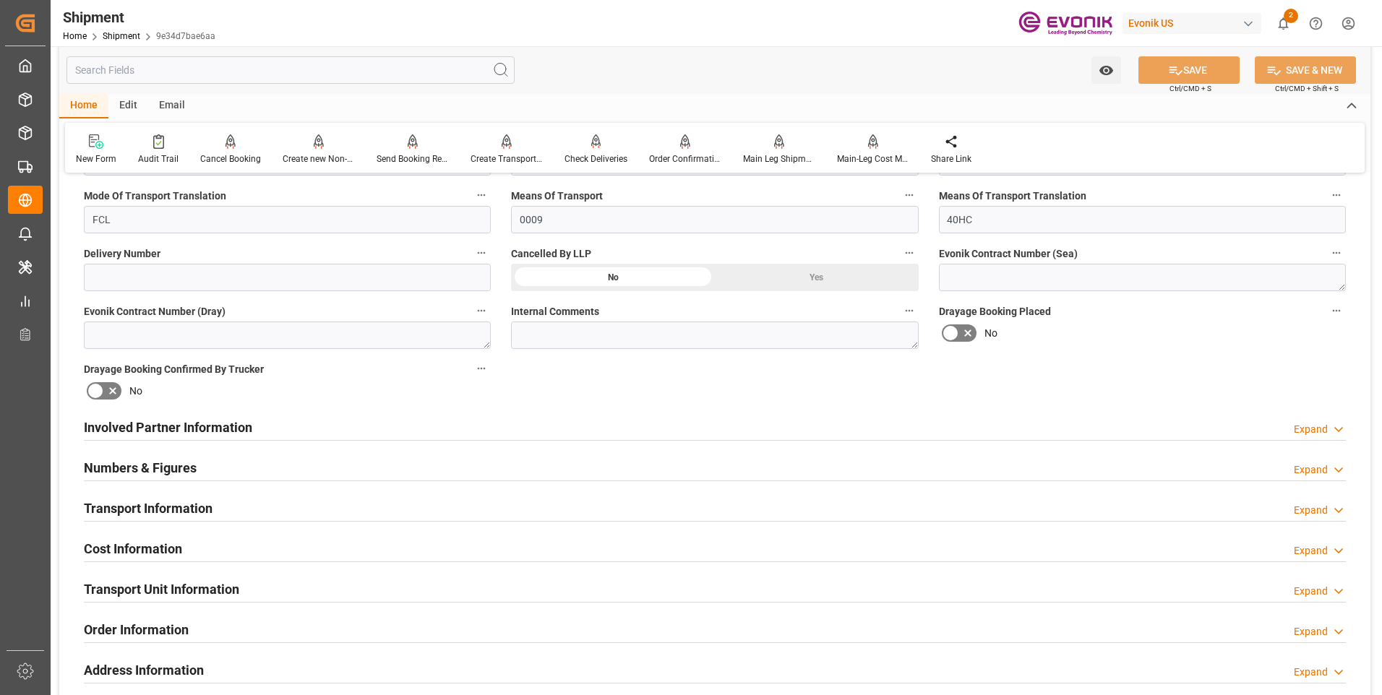
scroll to position [650, 0]
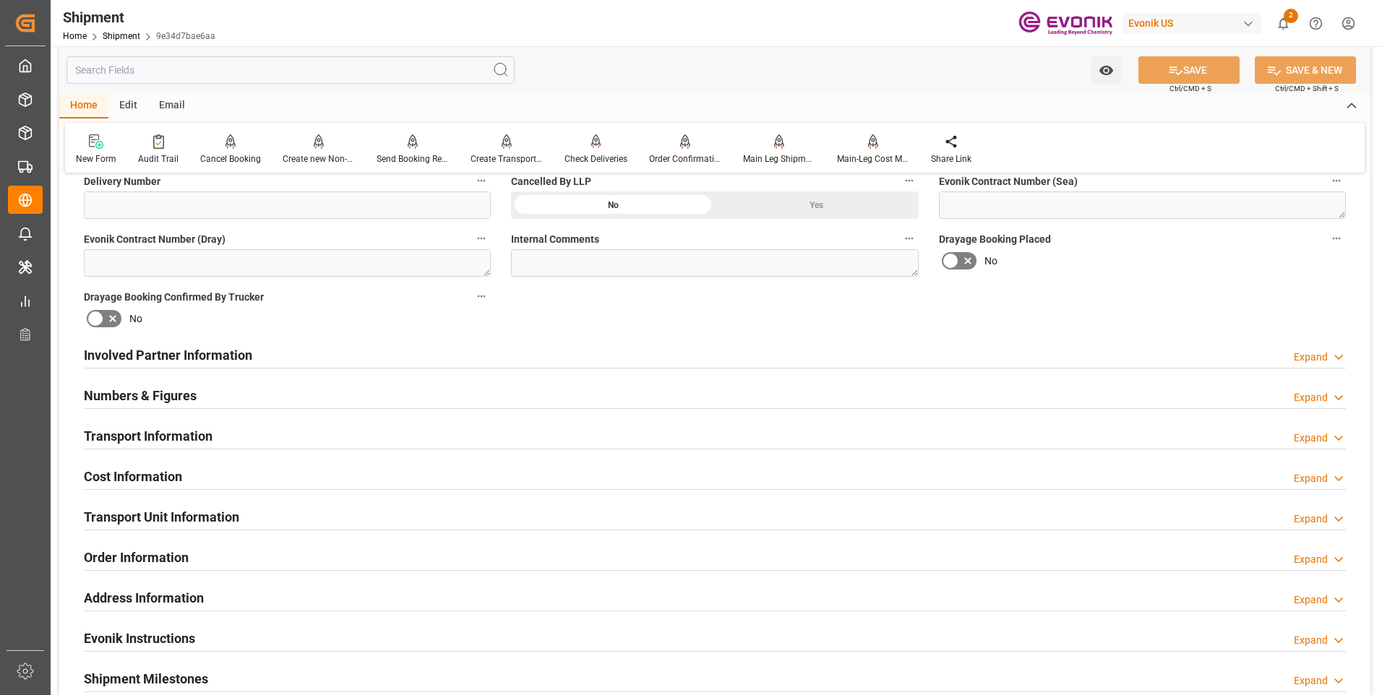
click at [134, 429] on h2 "Transport Information" at bounding box center [148, 436] width 129 height 20
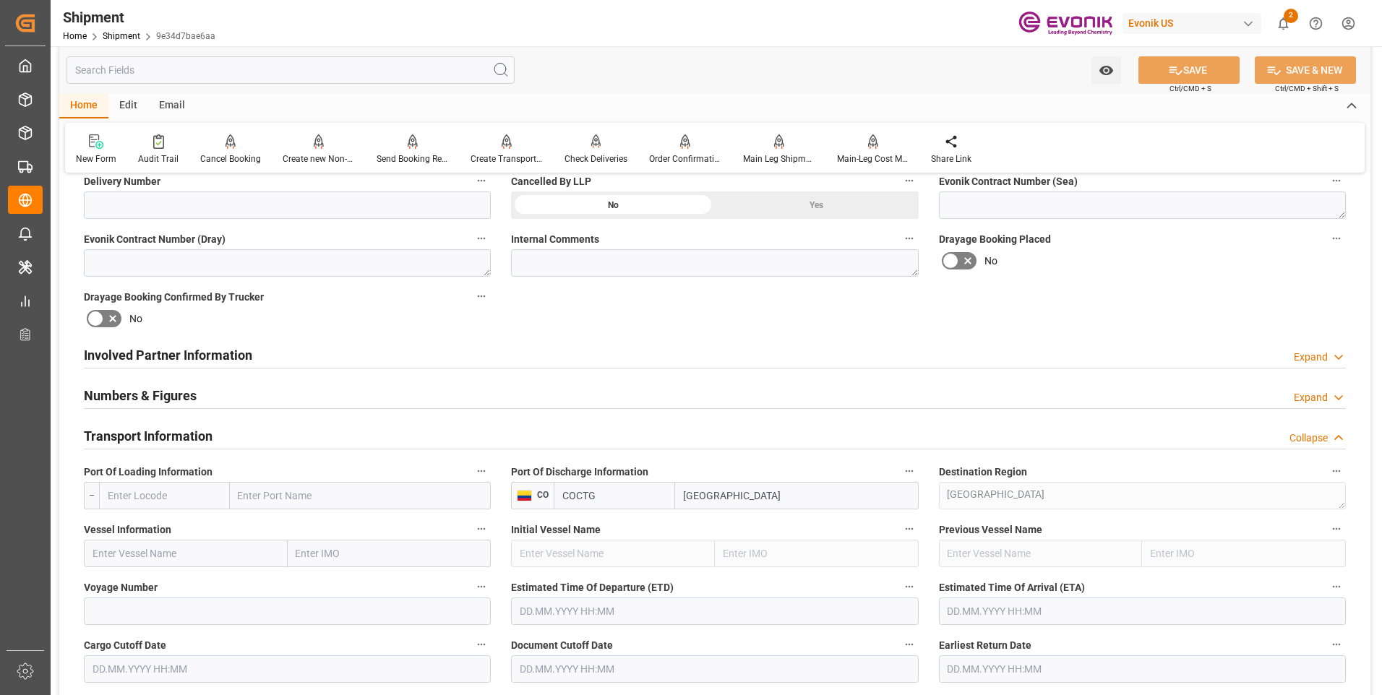
click at [184, 489] on input "text" at bounding box center [164, 495] width 131 height 27
click at [163, 519] on div "USCHS - Charleston" at bounding box center [164, 536] width 129 height 48
type input "USCHS"
type input "Charleston"
type input "USCHS"
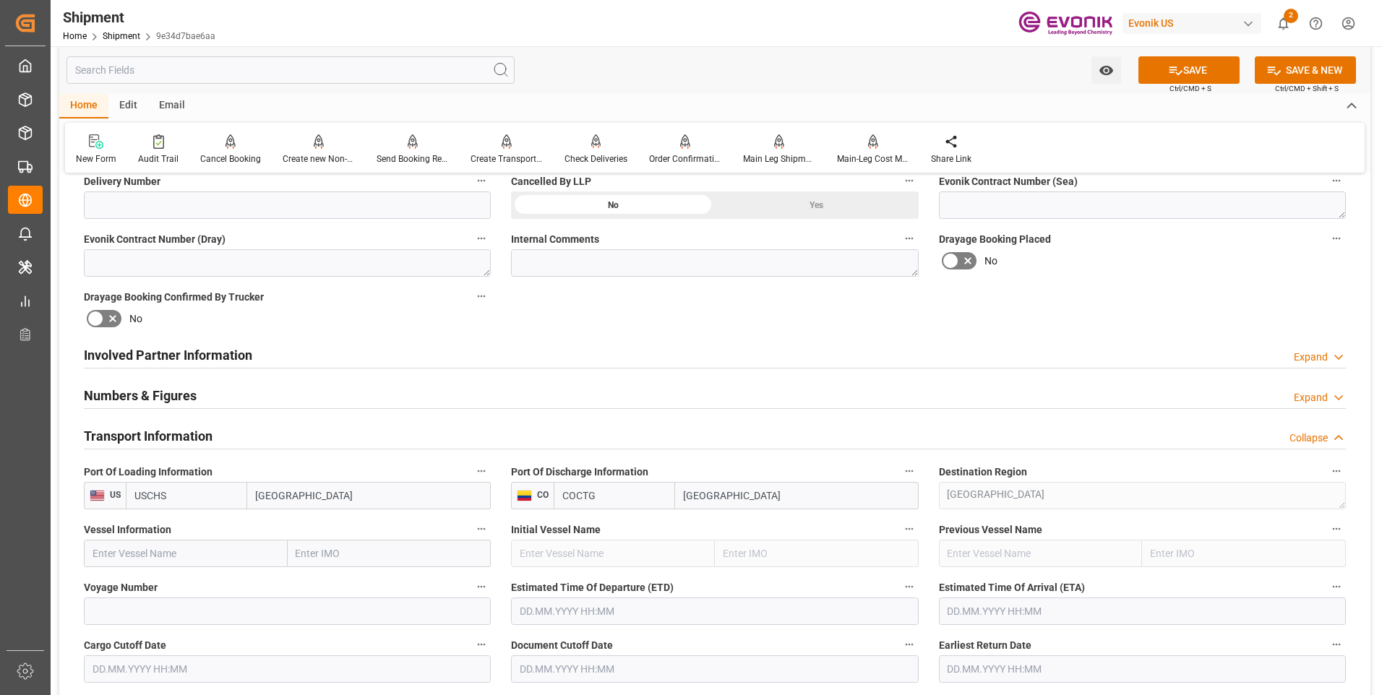
click at [1185, 63] on button "SAVE" at bounding box center [1188, 69] width 101 height 27
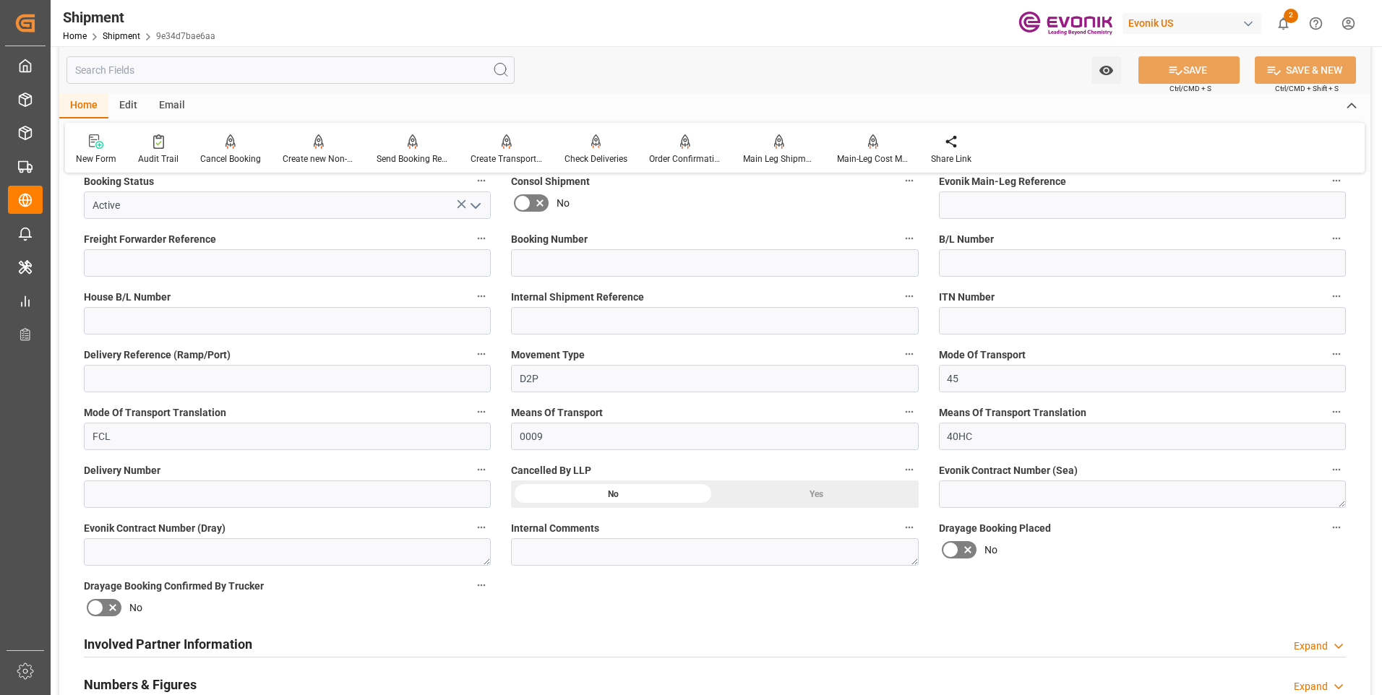
scroll to position [506, 0]
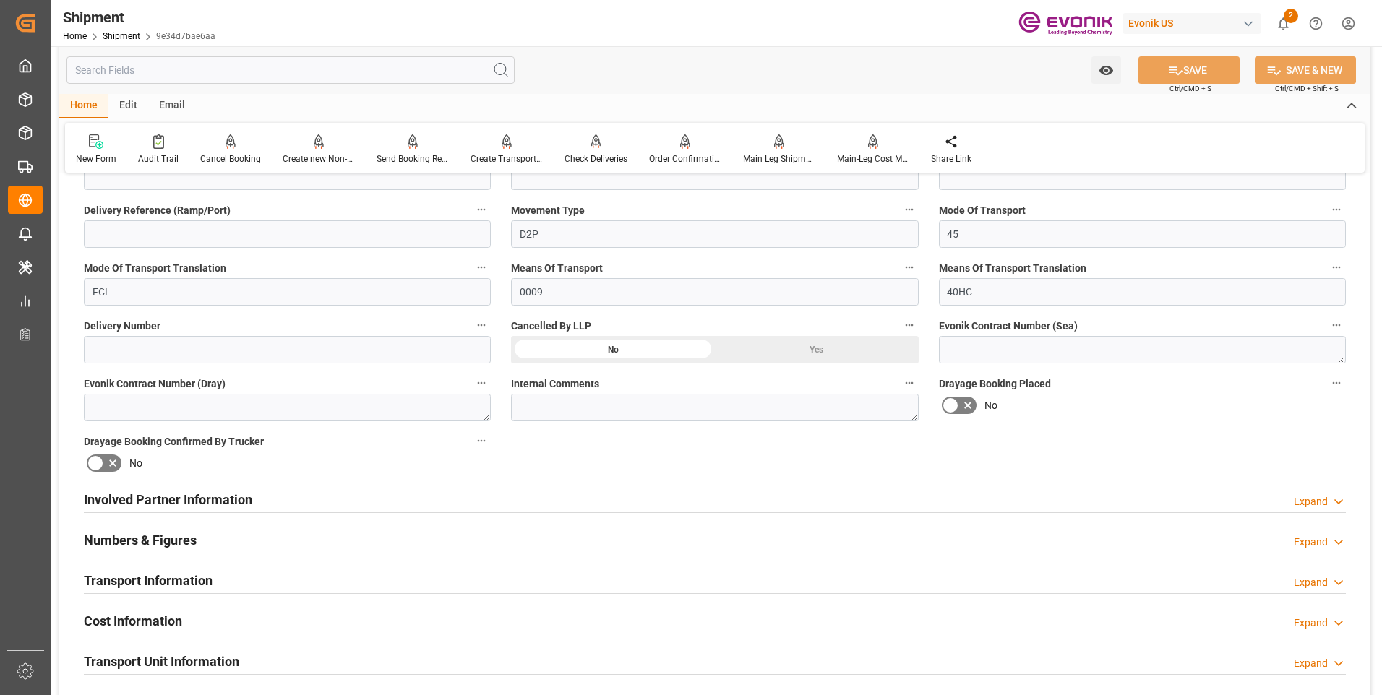
click at [142, 494] on h2 "Involved Partner Information" at bounding box center [168, 500] width 168 height 20
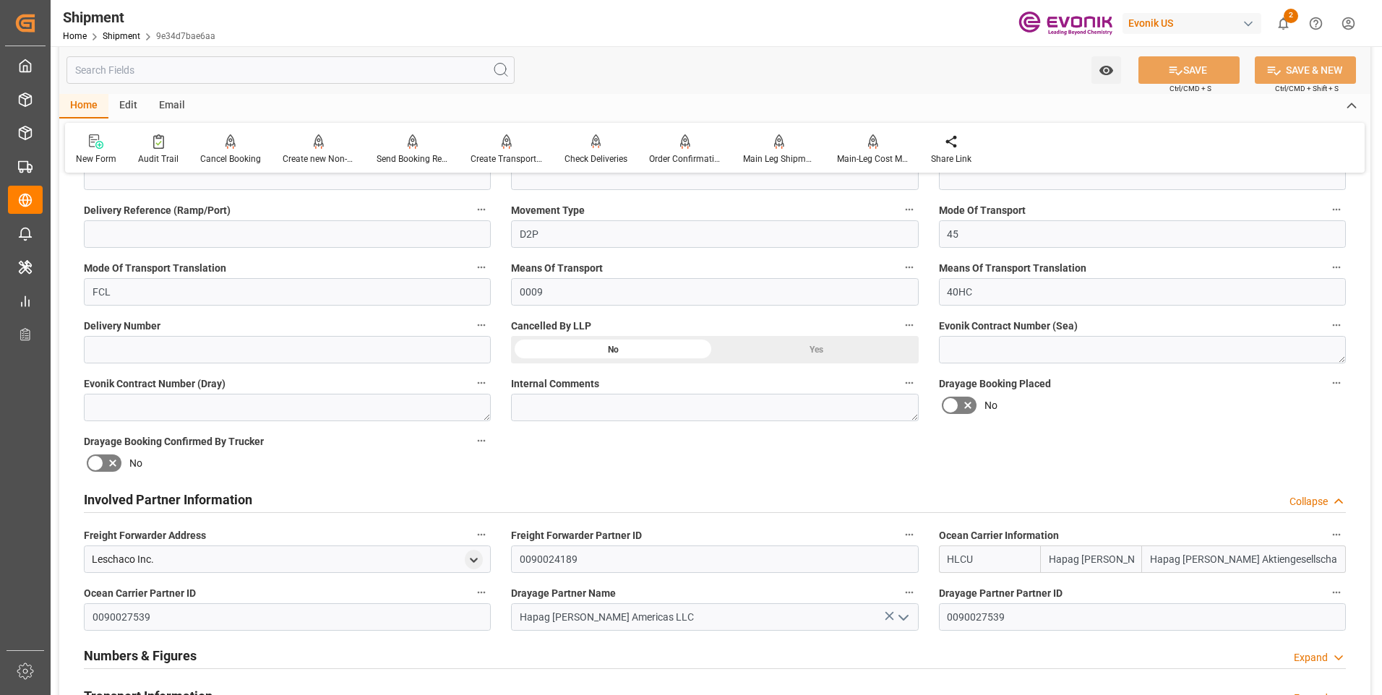
scroll to position [578, 0]
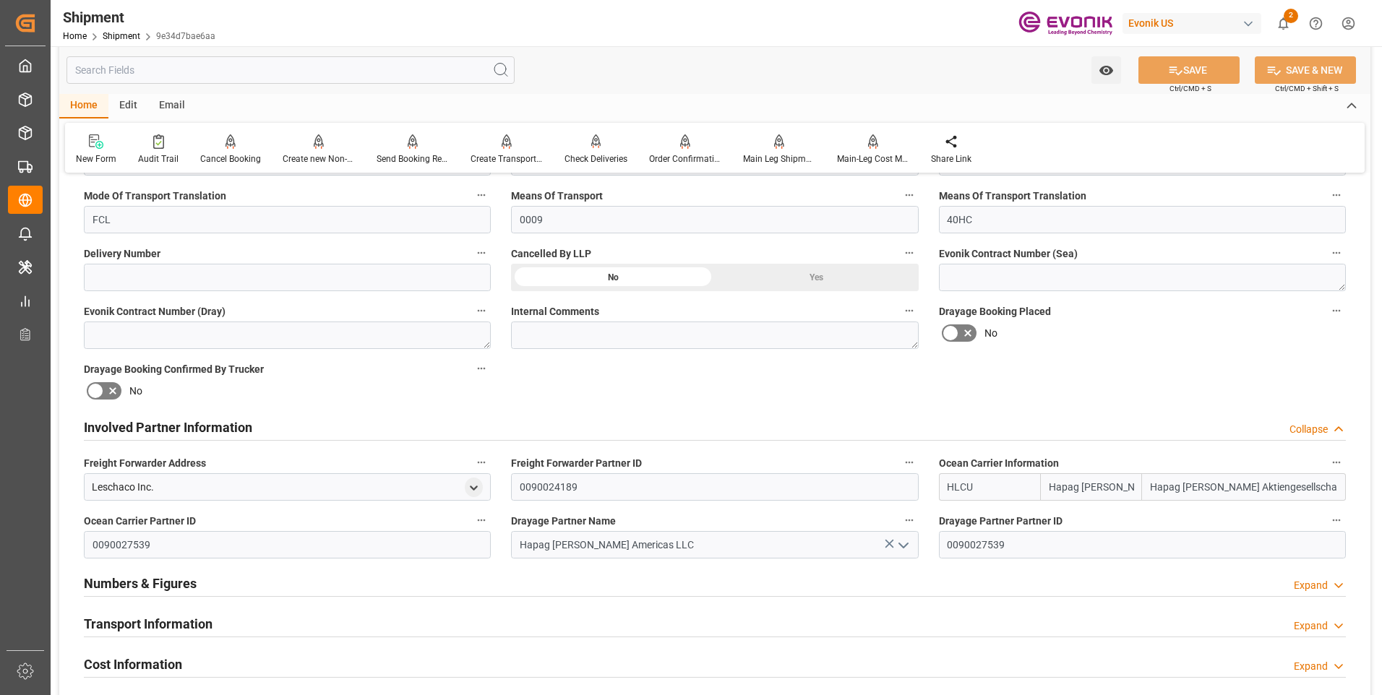
click at [159, 431] on h2 "Involved Partner Information" at bounding box center [168, 428] width 168 height 20
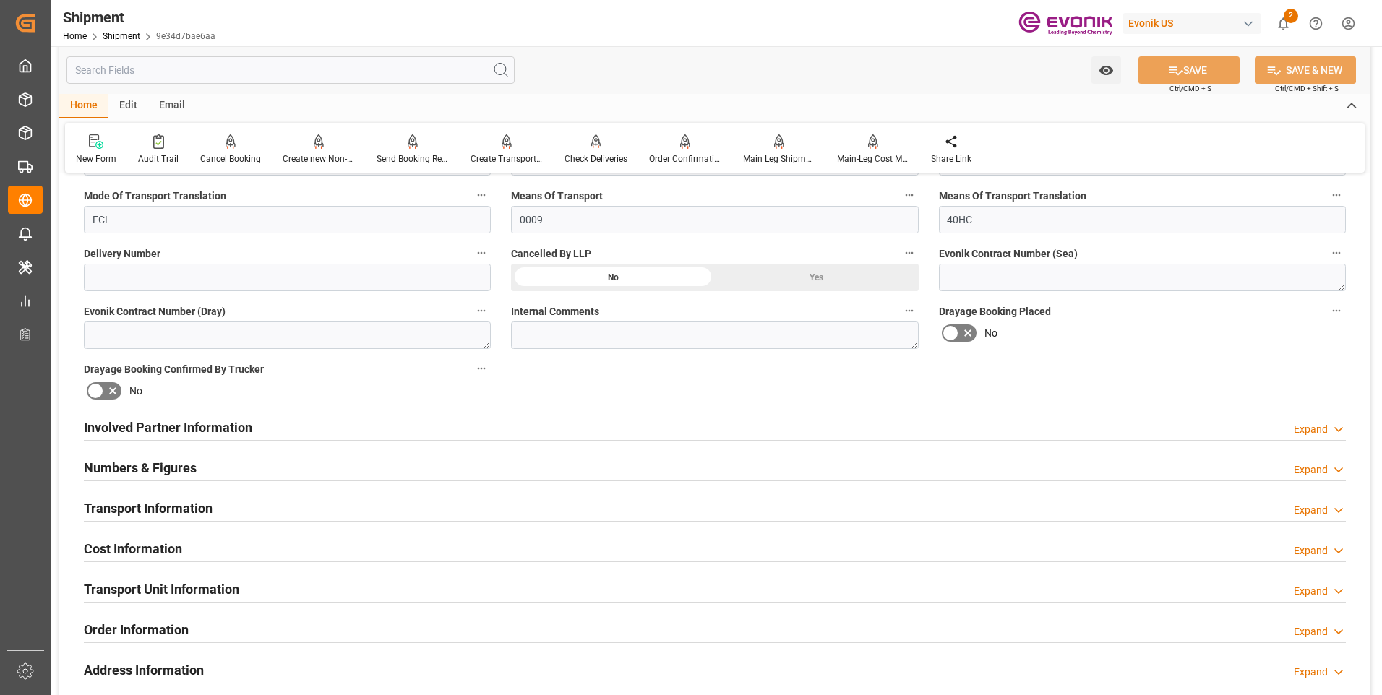
click at [131, 476] on h2 "Numbers & Figures" at bounding box center [140, 468] width 113 height 20
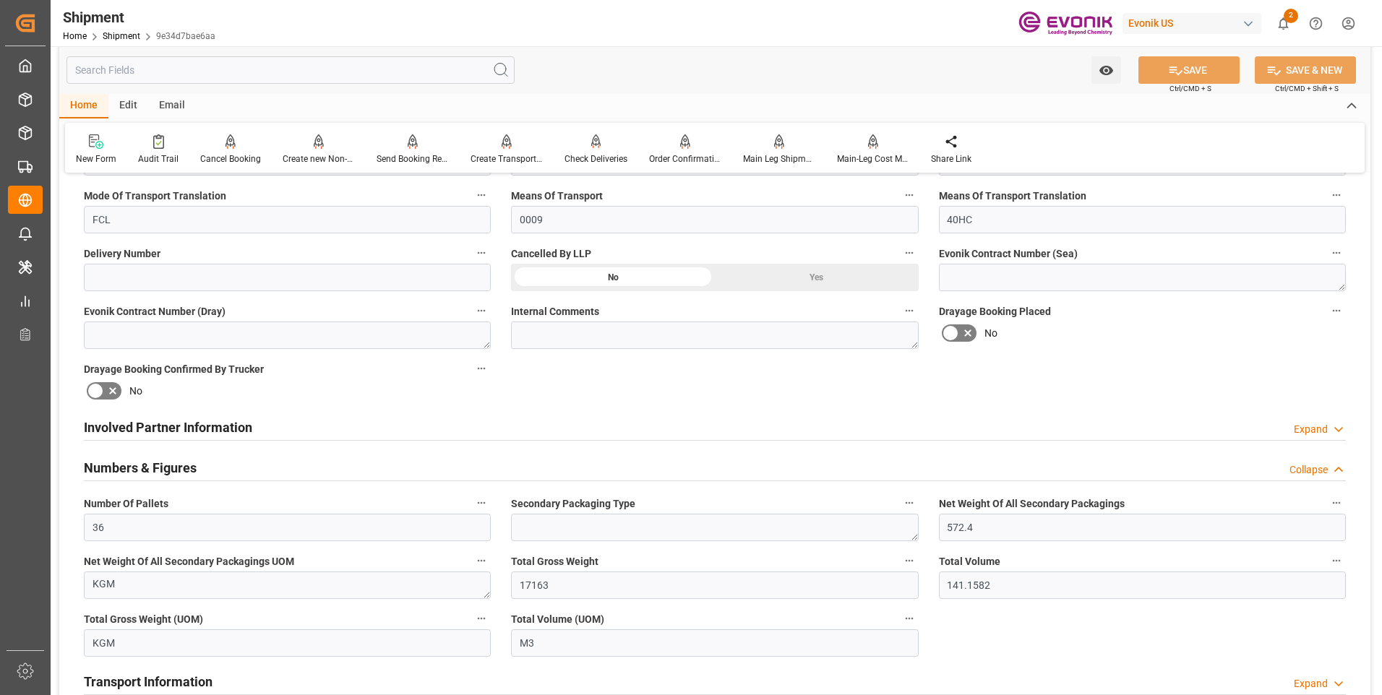
click at [130, 474] on h2 "Numbers & Figures" at bounding box center [140, 468] width 113 height 20
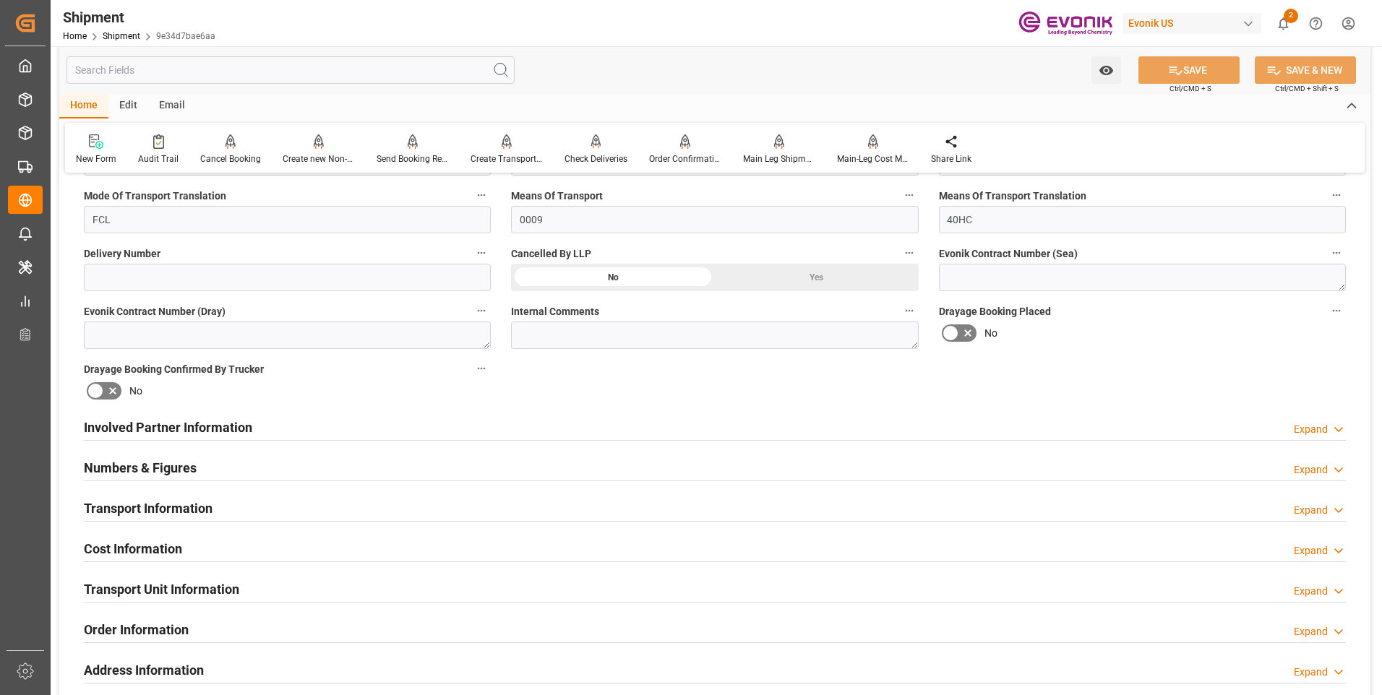
click at [122, 512] on h2 "Transport Information" at bounding box center [148, 509] width 129 height 20
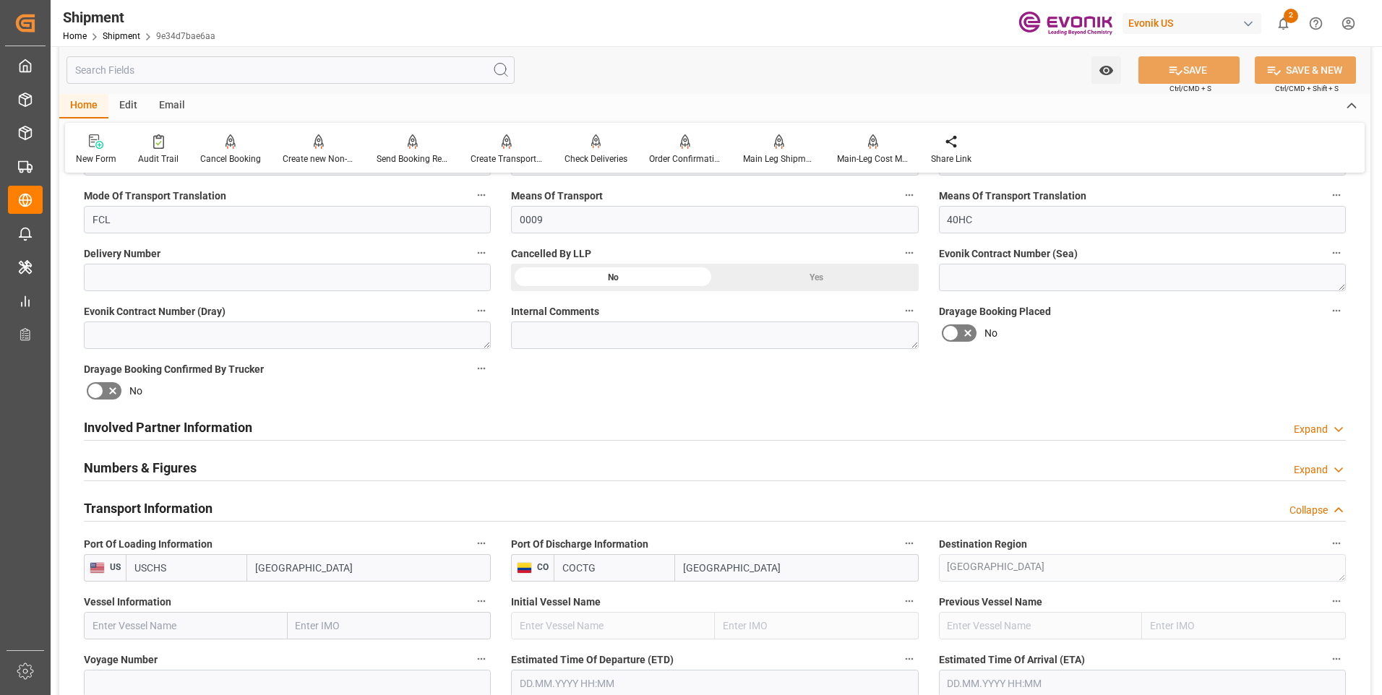
scroll to position [650, 0]
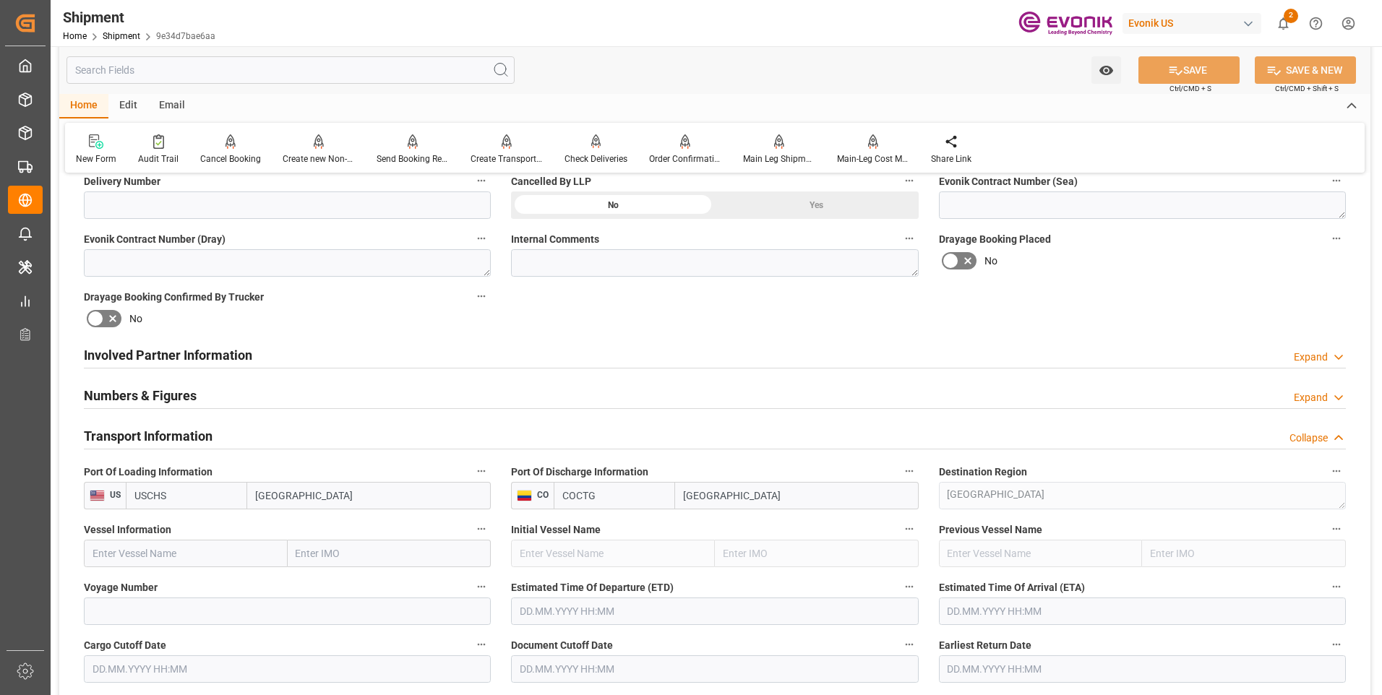
click at [142, 552] on input "text" at bounding box center [186, 553] width 204 height 27
paste input "BSG BAHAMAS"
type input "BSG BAHAMAS"
click at [148, 583] on b "BSG BAHAMAS" at bounding box center [128, 586] width 71 height 12
type input "9439498"
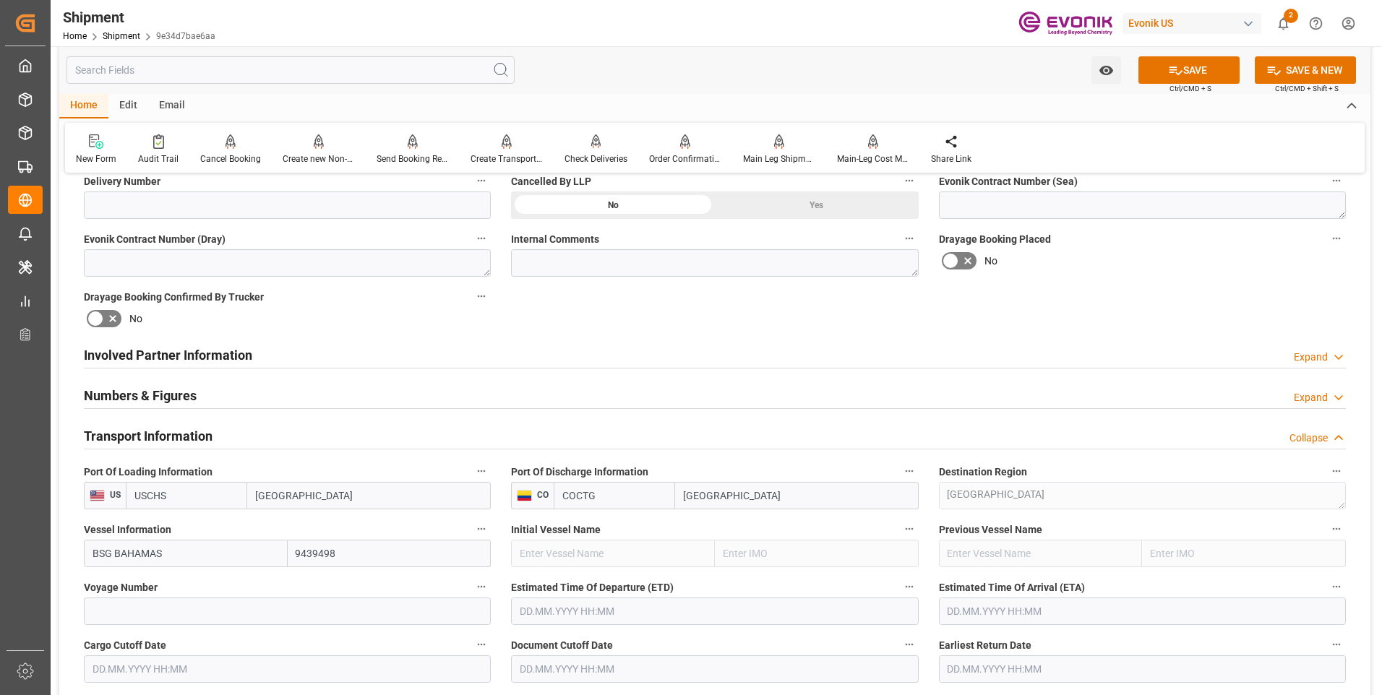
type input "BSG BAHAMAS"
click at [220, 604] on input at bounding box center [287, 611] width 407 height 27
click at [298, 611] on input at bounding box center [287, 611] width 407 height 27
paste input "540S"
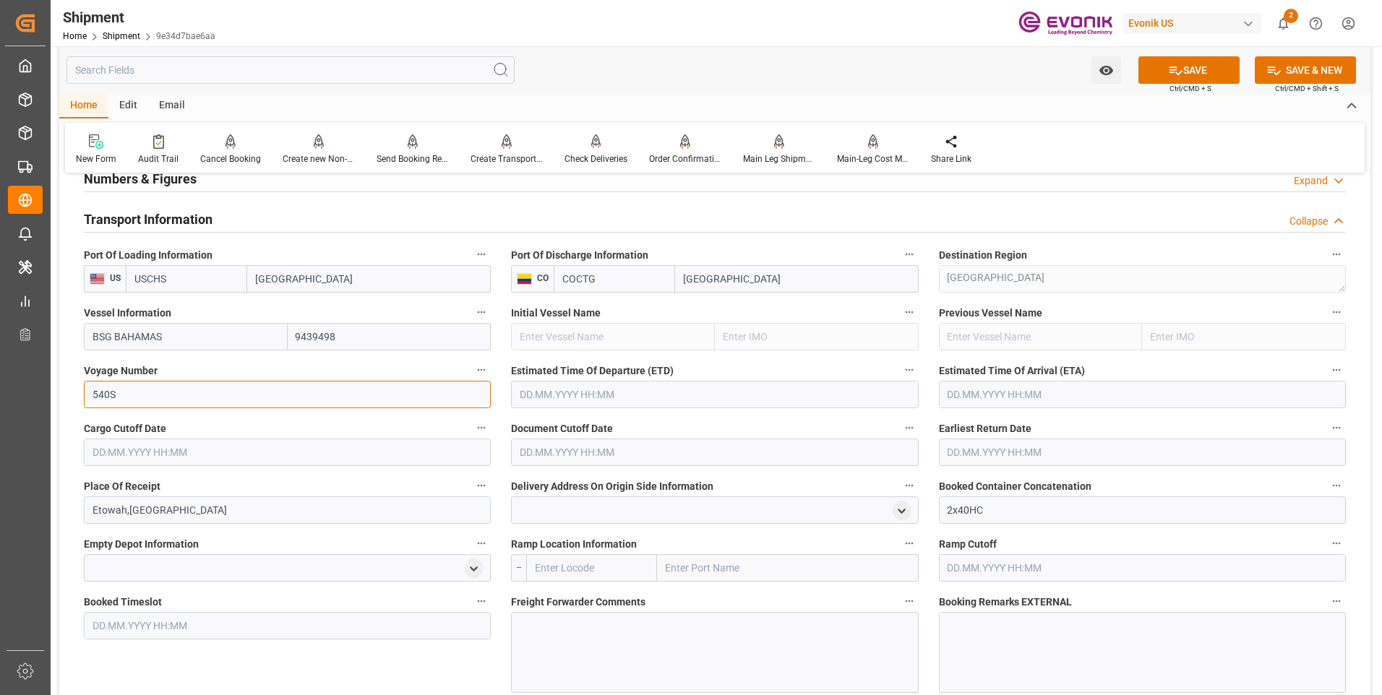
type input "540S"
click at [635, 393] on input "text" at bounding box center [714, 394] width 407 height 27
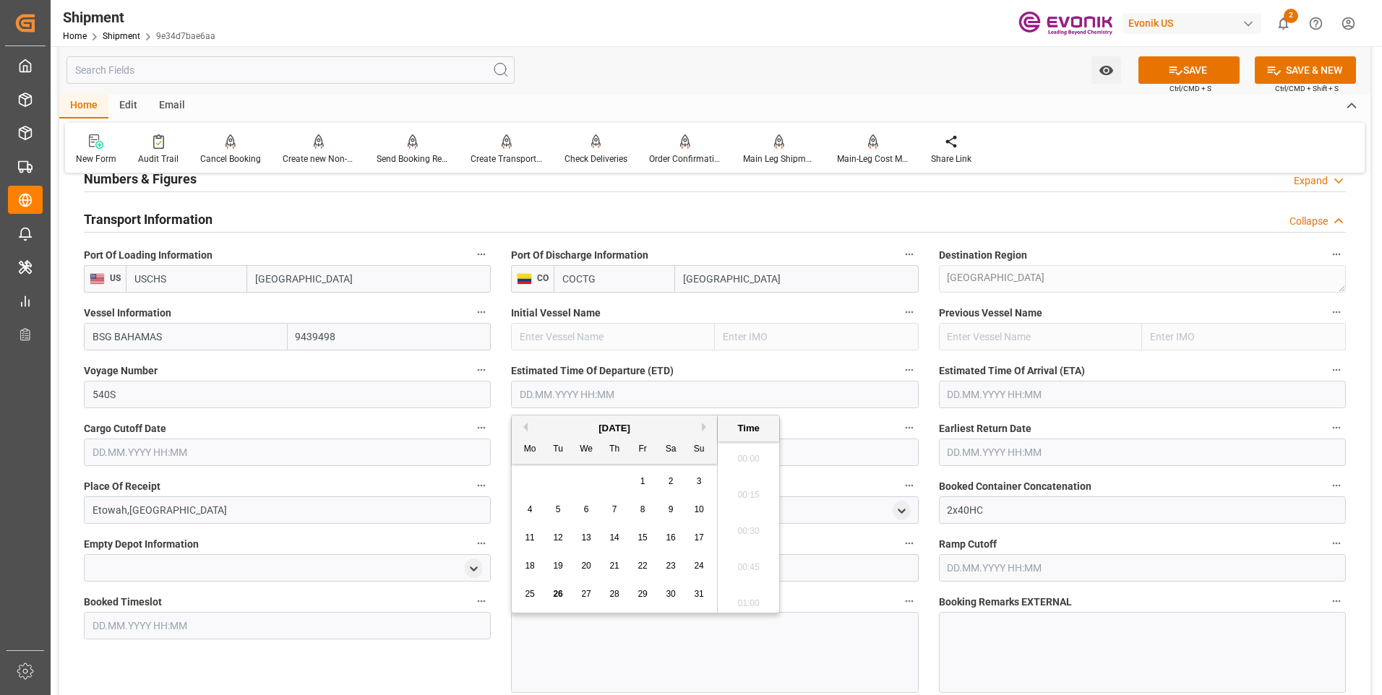
scroll to position [1740, 0]
click at [701, 424] on div "August 2025" at bounding box center [614, 428] width 205 height 14
click at [705, 427] on button "Next Month" at bounding box center [706, 427] width 9 height 9
click at [562, 504] on div "7" at bounding box center [558, 510] width 18 height 17
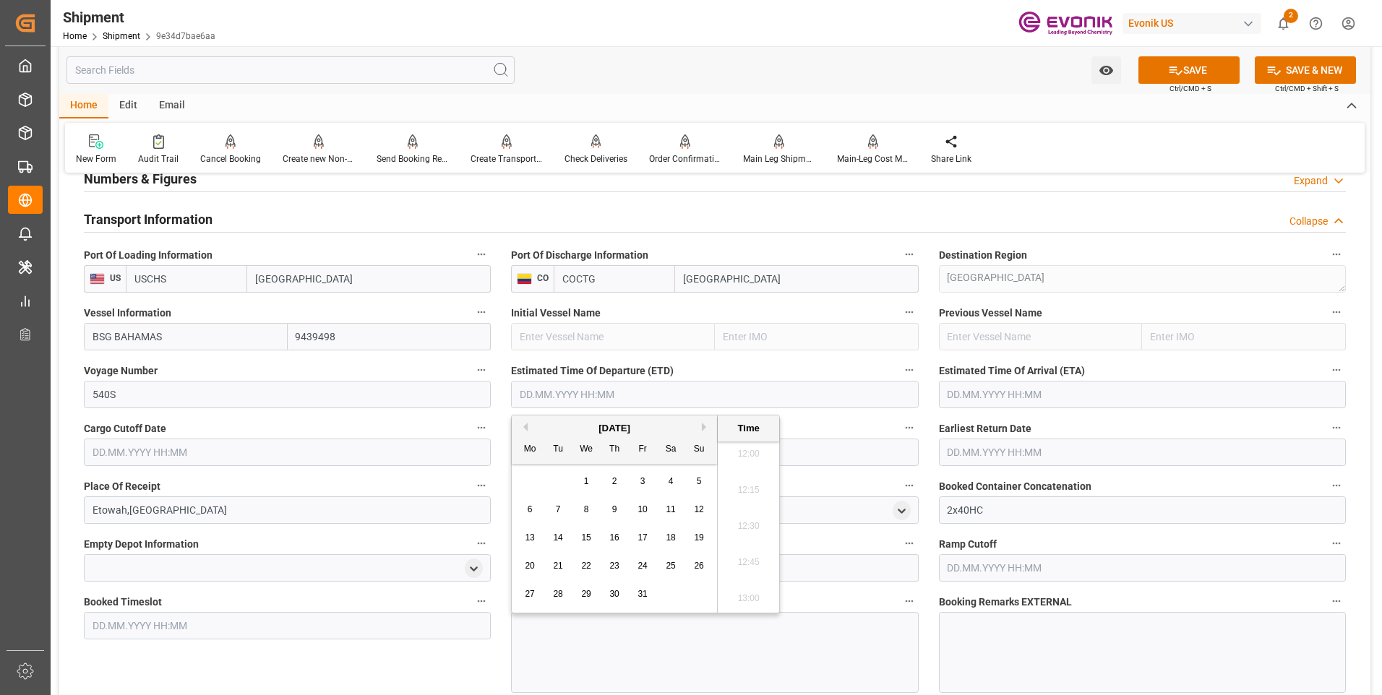
type input "07.10.2025 00:00"
click at [990, 396] on input "text" at bounding box center [1142, 394] width 407 height 27
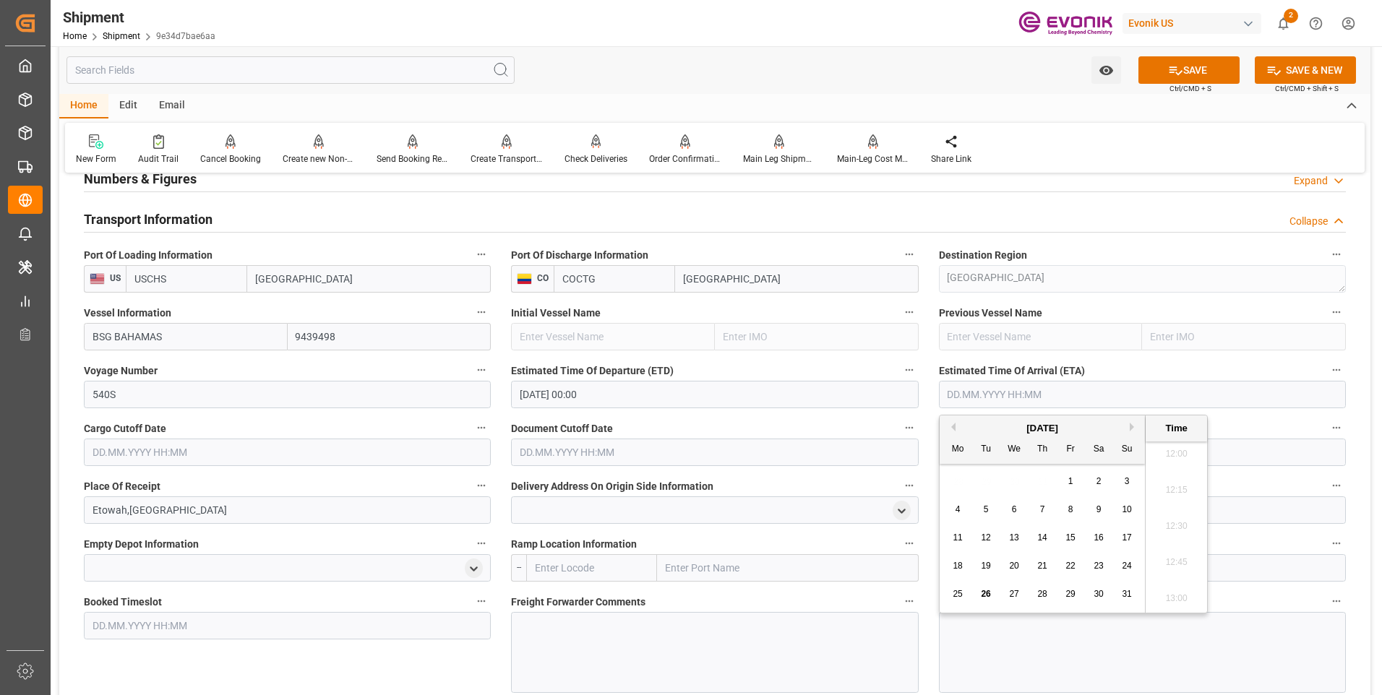
click at [1130, 424] on button "Next Month" at bounding box center [1134, 427] width 9 height 9
click at [1130, 426] on button "Next Month" at bounding box center [1134, 427] width 9 height 9
click at [1132, 505] on div "12" at bounding box center [1127, 510] width 18 height 17
type input "12.10.2025 00:00"
click at [358, 452] on input "text" at bounding box center [287, 452] width 407 height 27
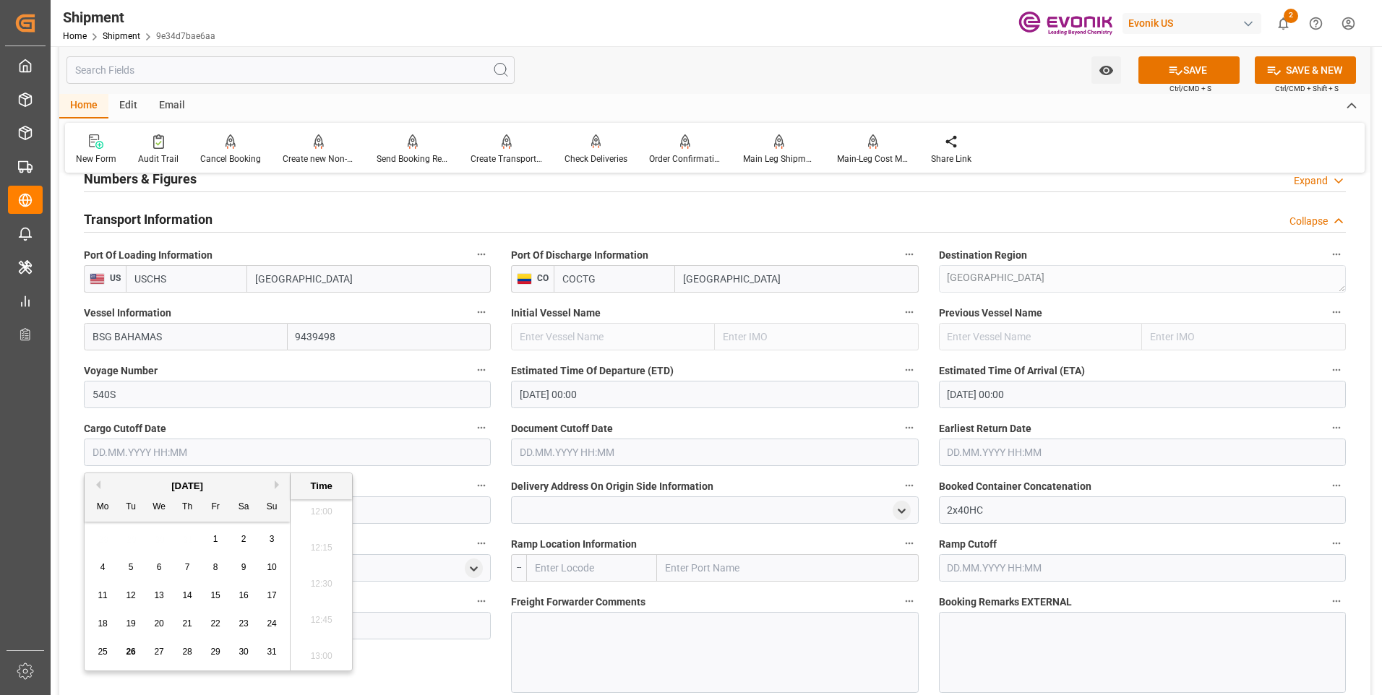
click at [278, 483] on button "Next Month" at bounding box center [279, 485] width 9 height 9
click at [180, 626] on div "25" at bounding box center [188, 624] width 18 height 17
type input "25.09.2025 00:00"
click at [549, 451] on input "text" at bounding box center [714, 452] width 407 height 27
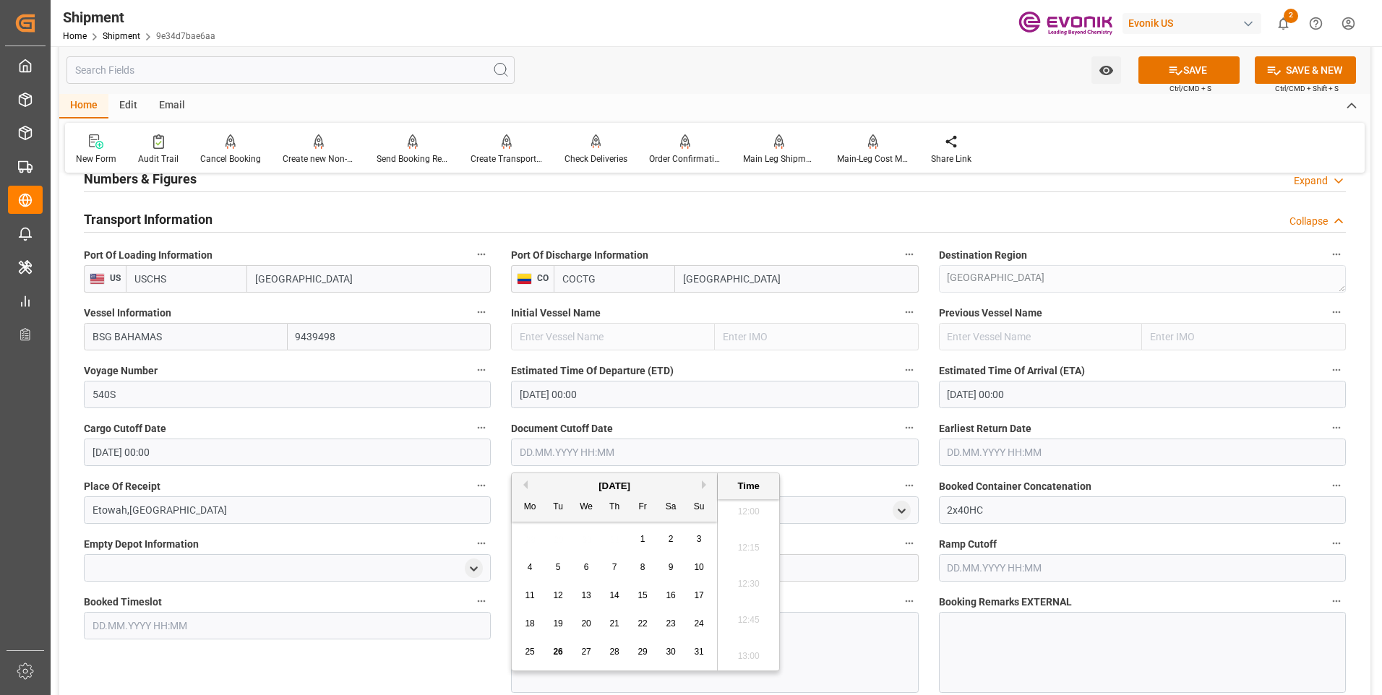
click at [700, 483] on div "August 2025" at bounding box center [614, 486] width 205 height 14
click at [706, 486] on button "Next Month" at bounding box center [706, 485] width 9 height 9
click at [614, 620] on span "25" at bounding box center [613, 624] width 9 height 10
type input "25.09.2025 00:00"
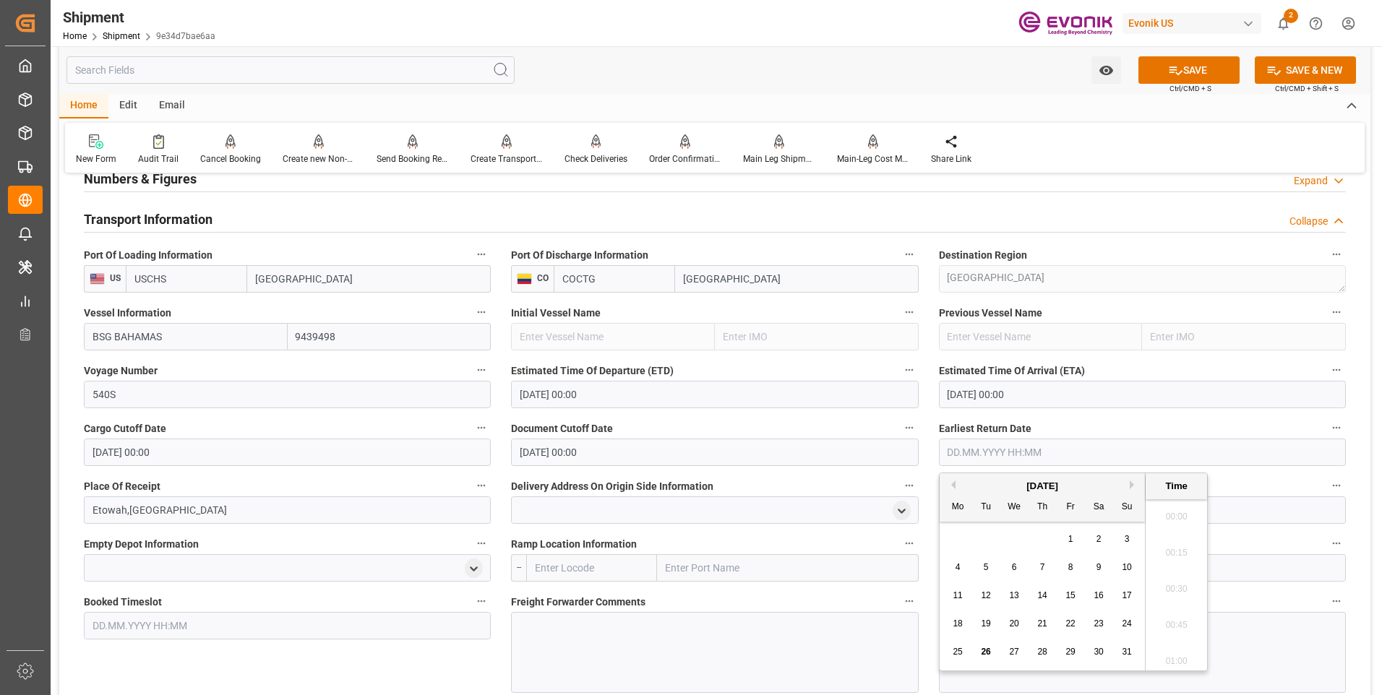
click at [986, 465] on input "text" at bounding box center [1142, 452] width 407 height 27
click at [1132, 484] on button "Next Month" at bounding box center [1134, 485] width 9 height 9
click at [1042, 619] on span "25" at bounding box center [1041, 624] width 9 height 10
type input "25.09.2025 00:00"
click at [790, 472] on div "Delivery Address On Origin Side Information" at bounding box center [714, 500] width 427 height 58
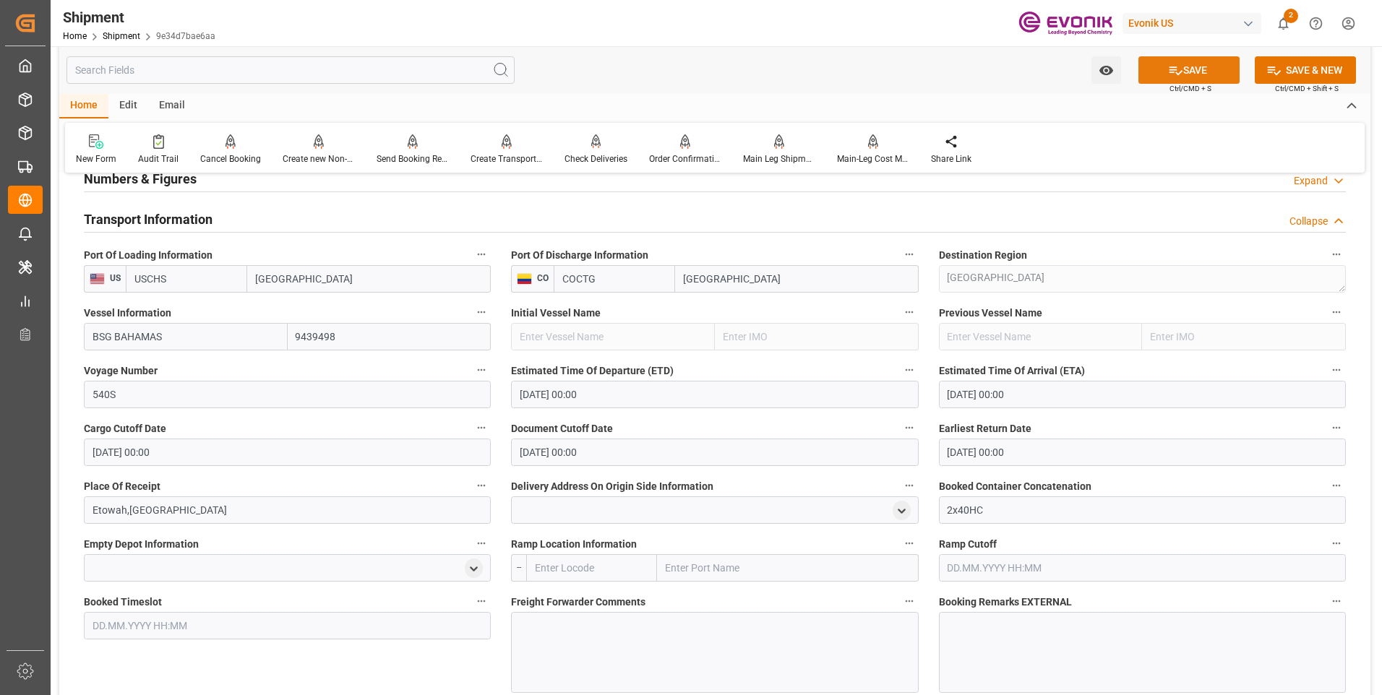
click at [1153, 64] on button "SAVE" at bounding box center [1188, 69] width 101 height 27
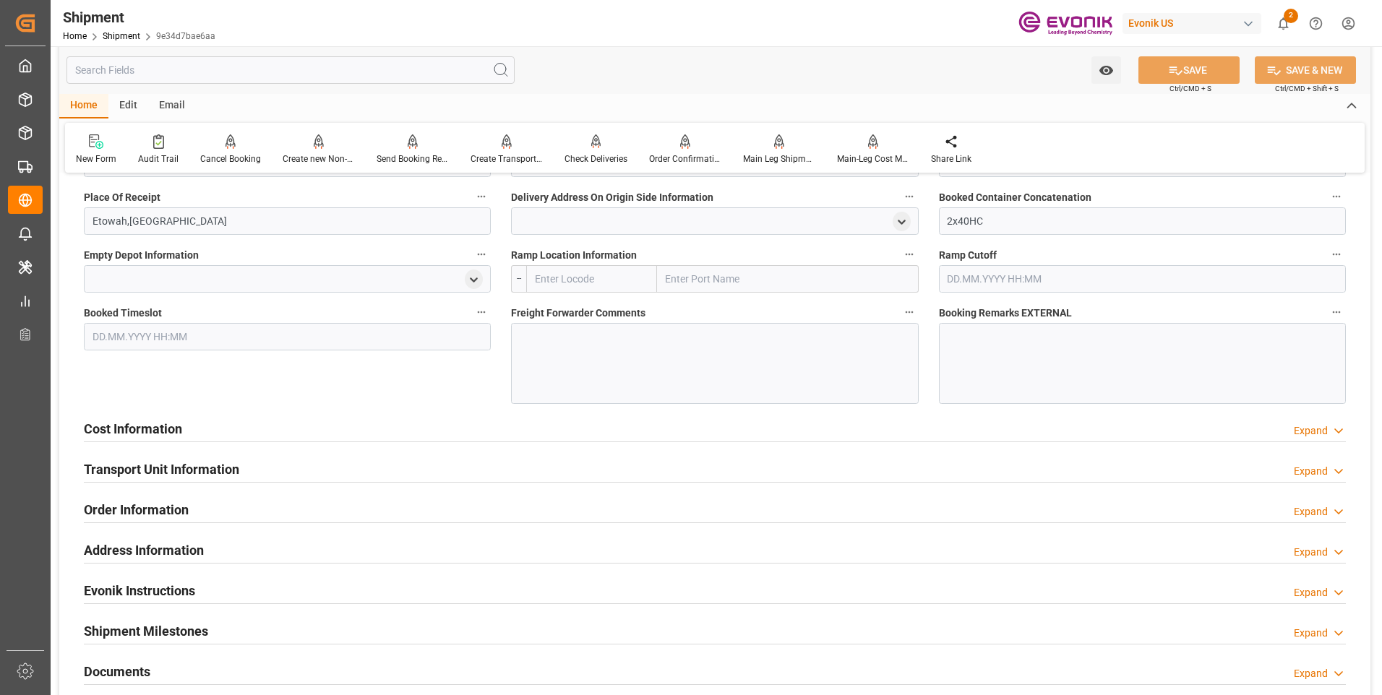
click at [121, 422] on h2 "Cost Information" at bounding box center [133, 429] width 98 height 20
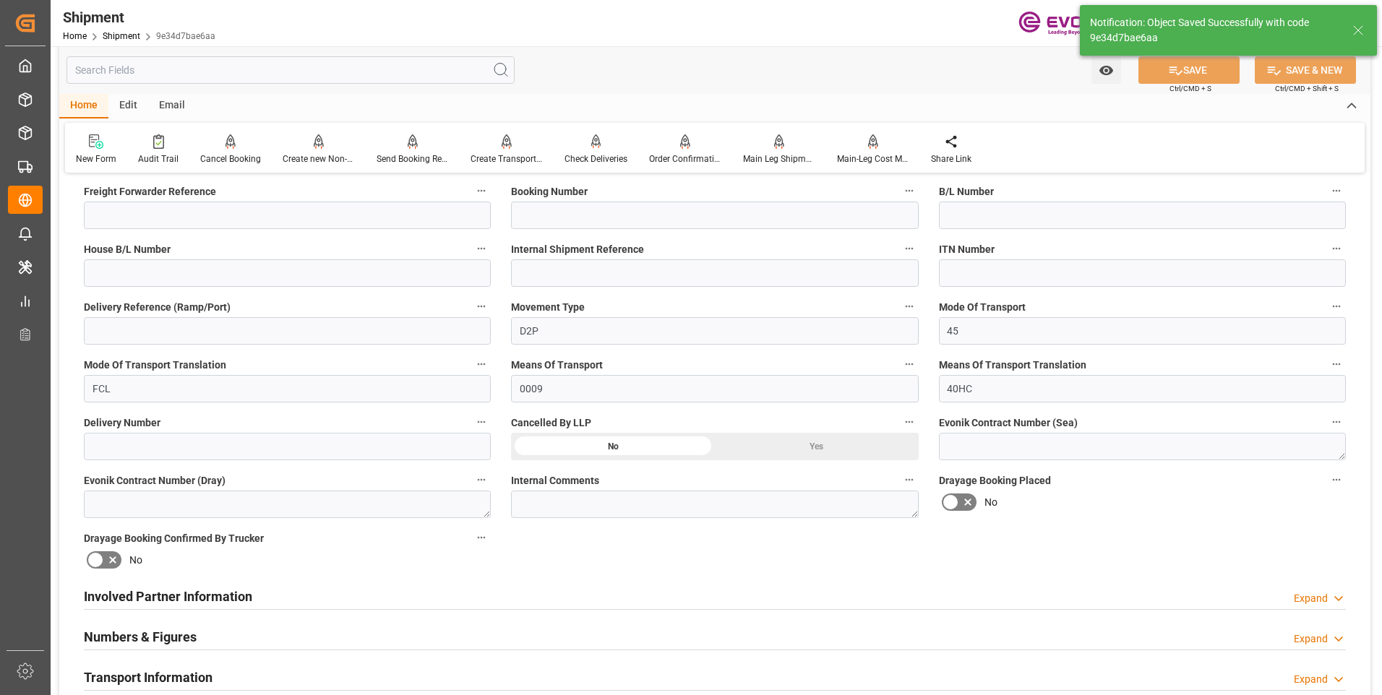
scroll to position [554, 0]
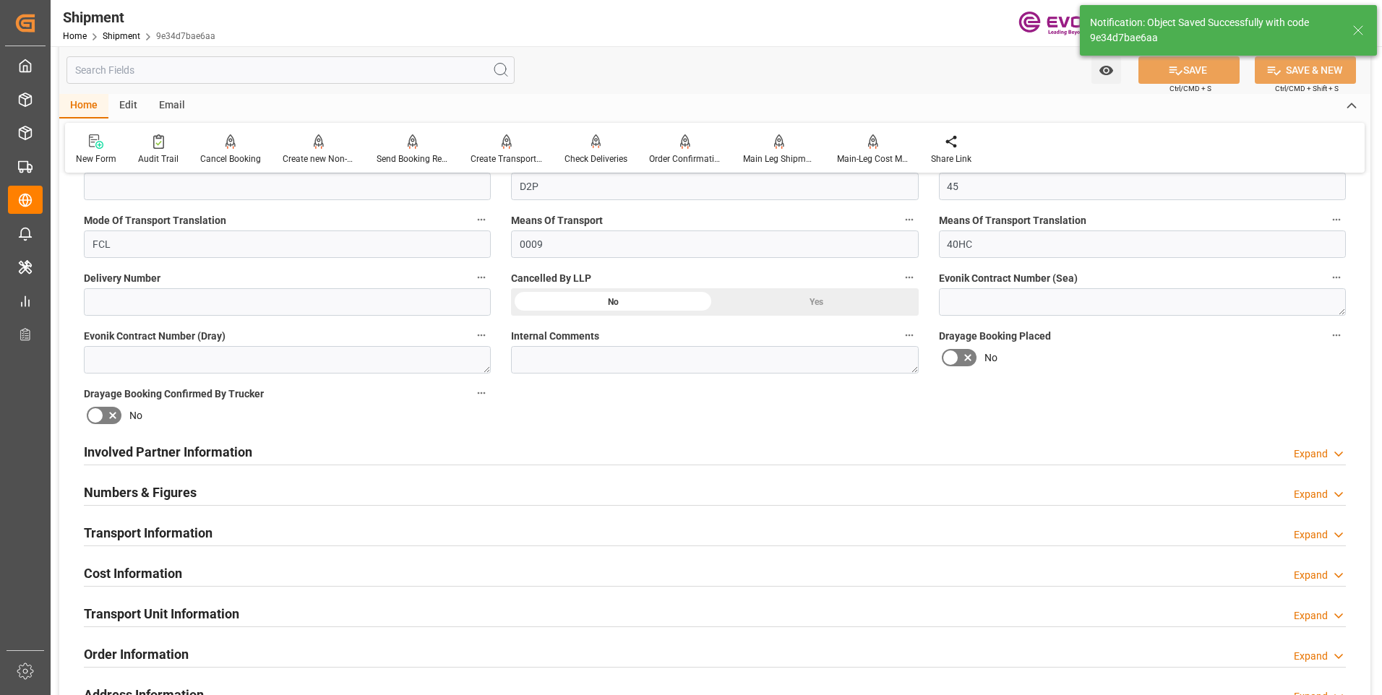
click at [132, 452] on h2 "Involved Partner Information" at bounding box center [168, 452] width 168 height 20
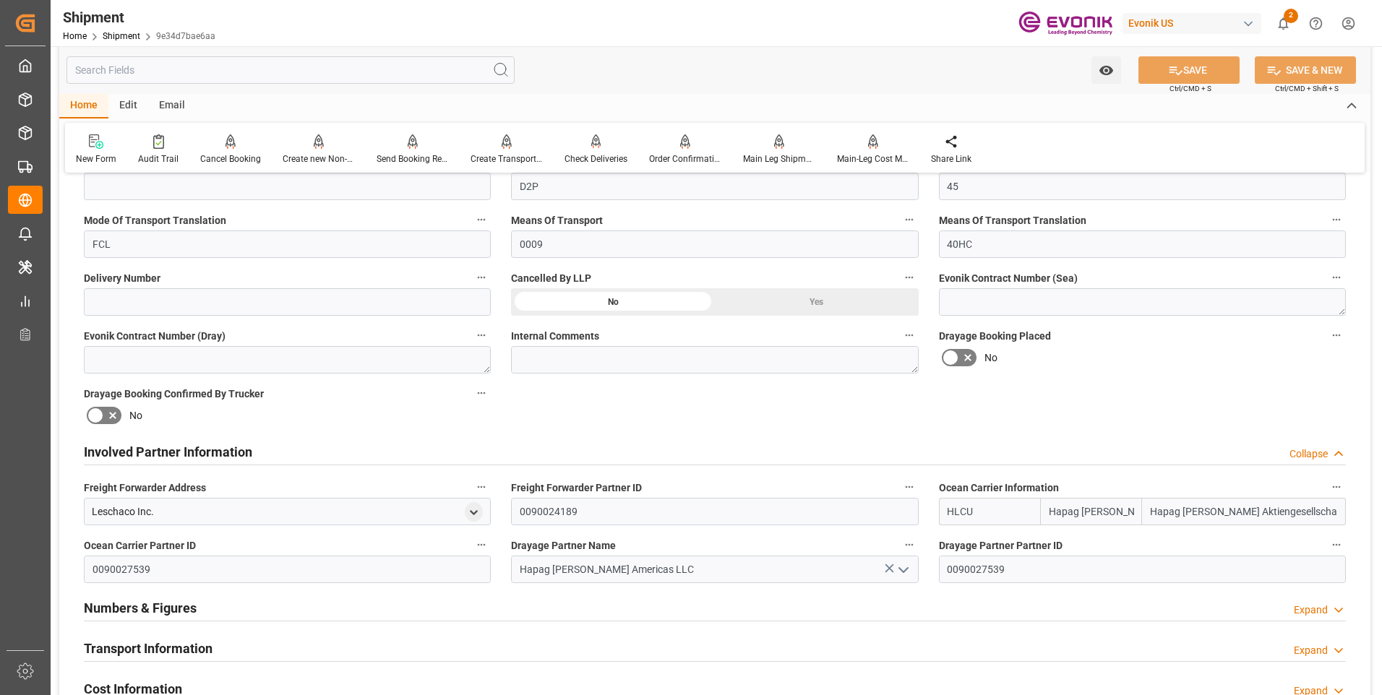
click at [116, 447] on h2 "Involved Partner Information" at bounding box center [168, 452] width 168 height 20
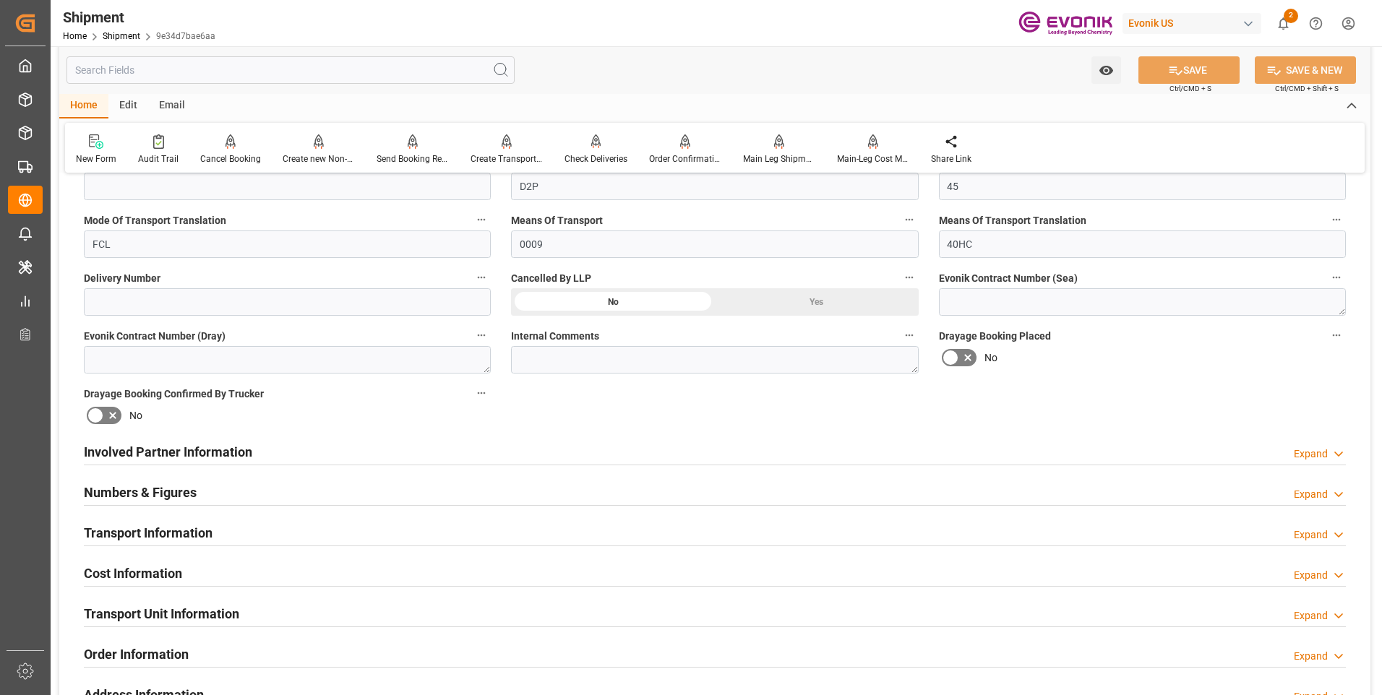
scroll to position [626, 0]
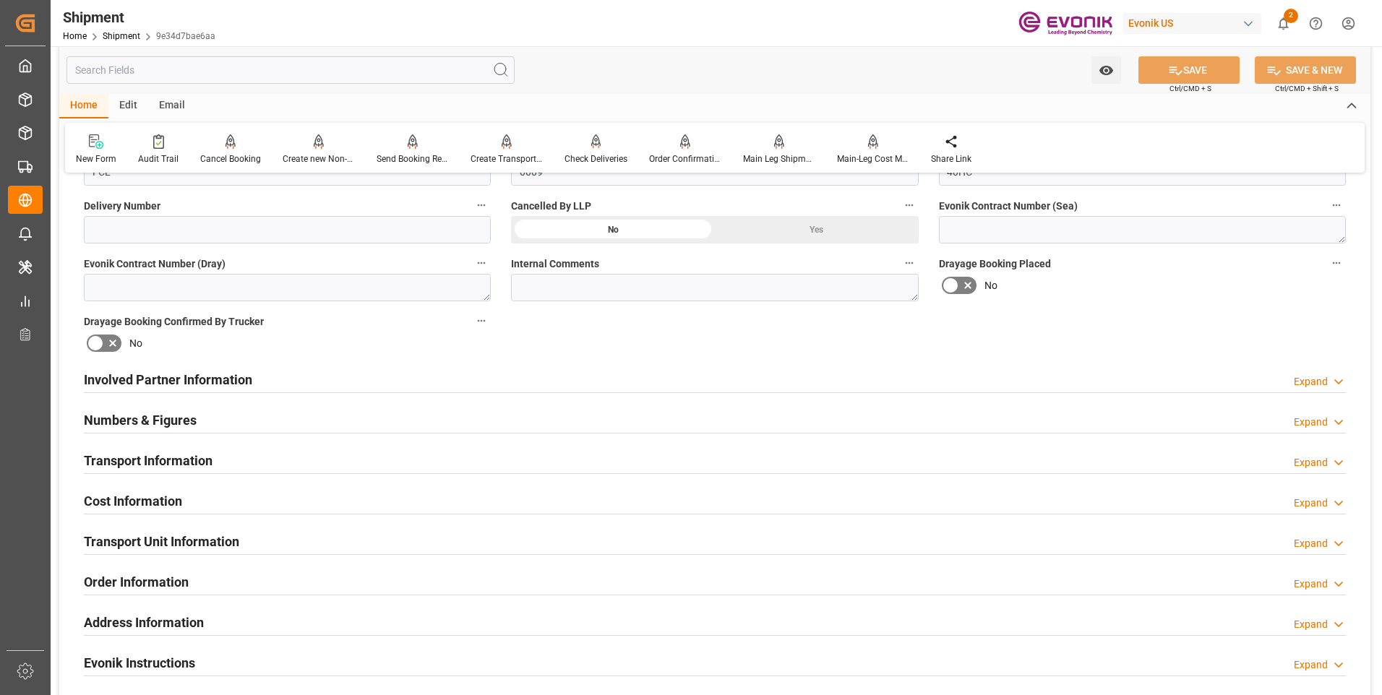
click at [121, 464] on h2 "Transport Information" at bounding box center [148, 461] width 129 height 20
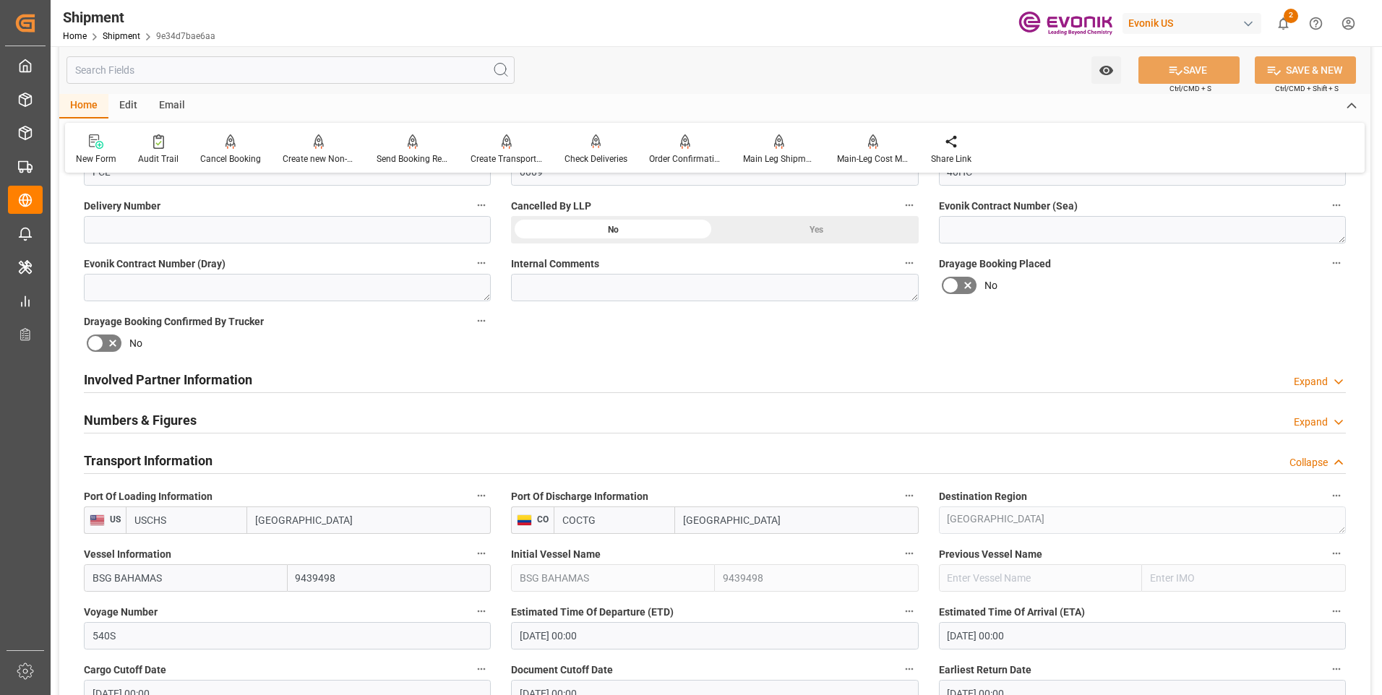
click at [129, 462] on h2 "Transport Information" at bounding box center [148, 461] width 129 height 20
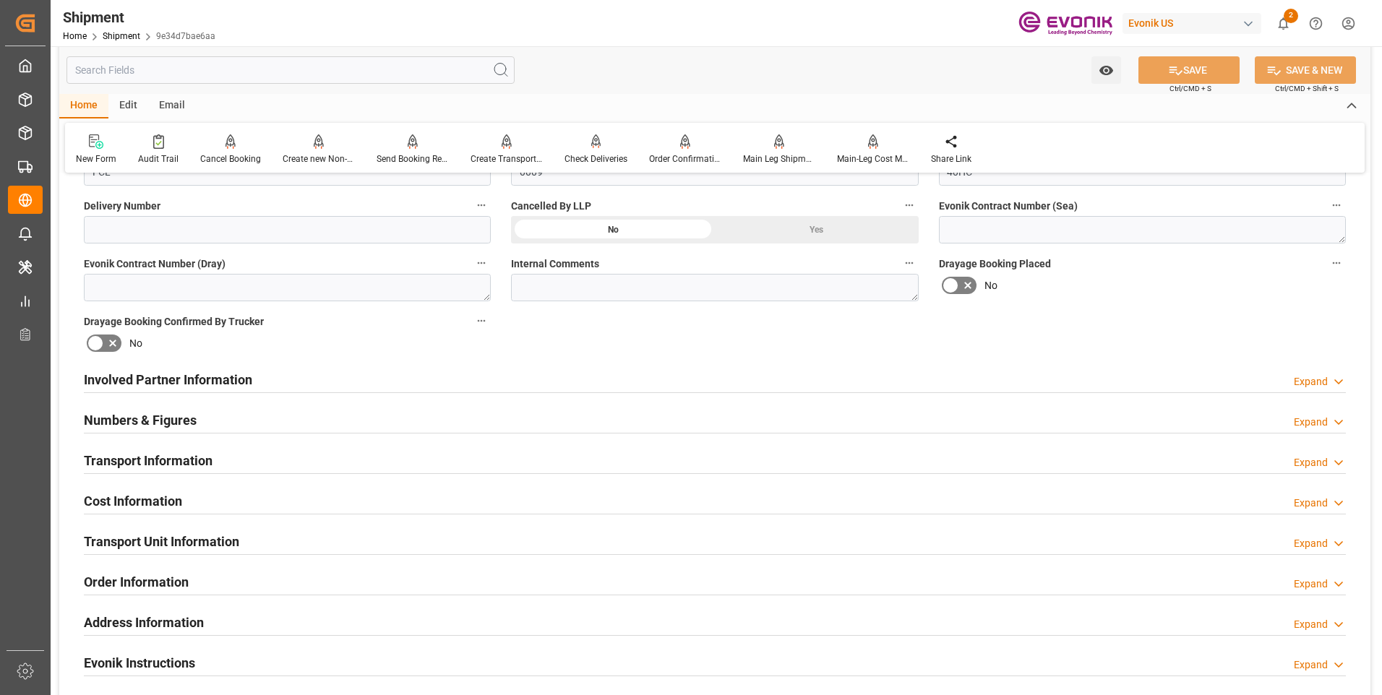
click at [138, 497] on h2 "Cost Information" at bounding box center [133, 501] width 98 height 20
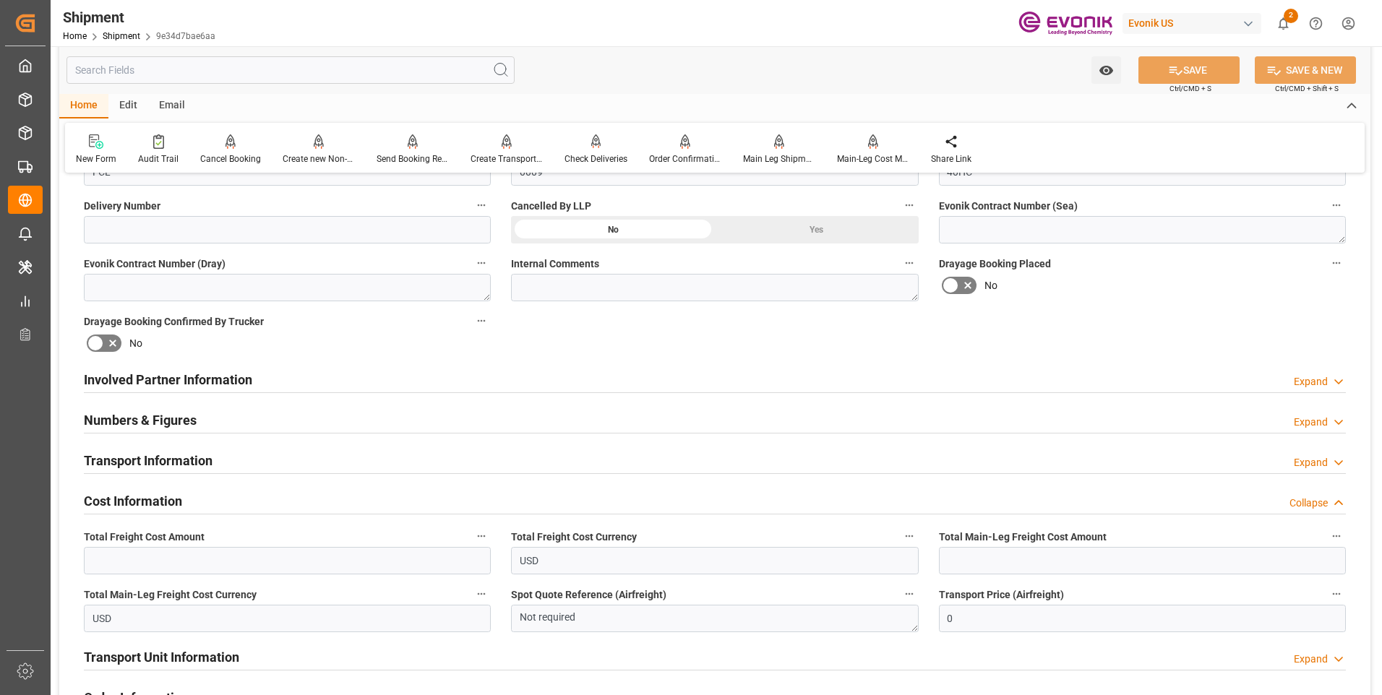
scroll to position [770, 0]
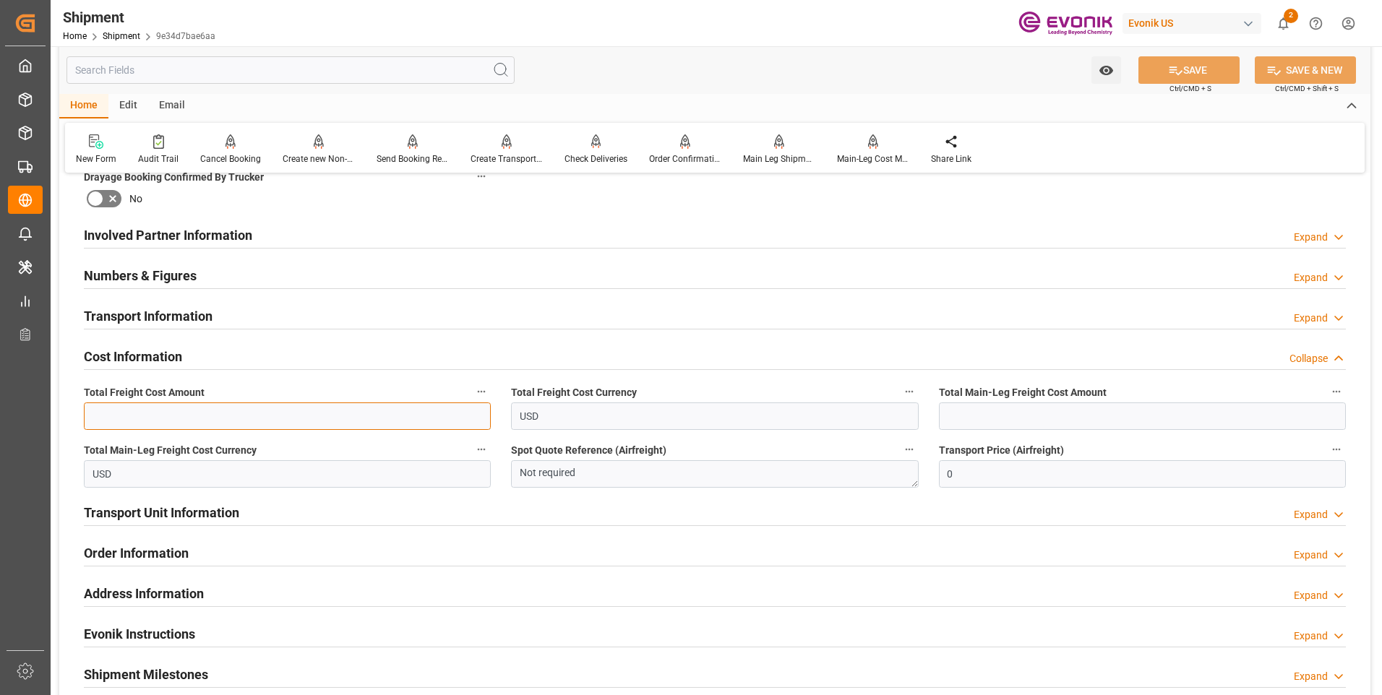
click at [191, 416] on input "text" at bounding box center [287, 416] width 407 height 27
type input "2451"
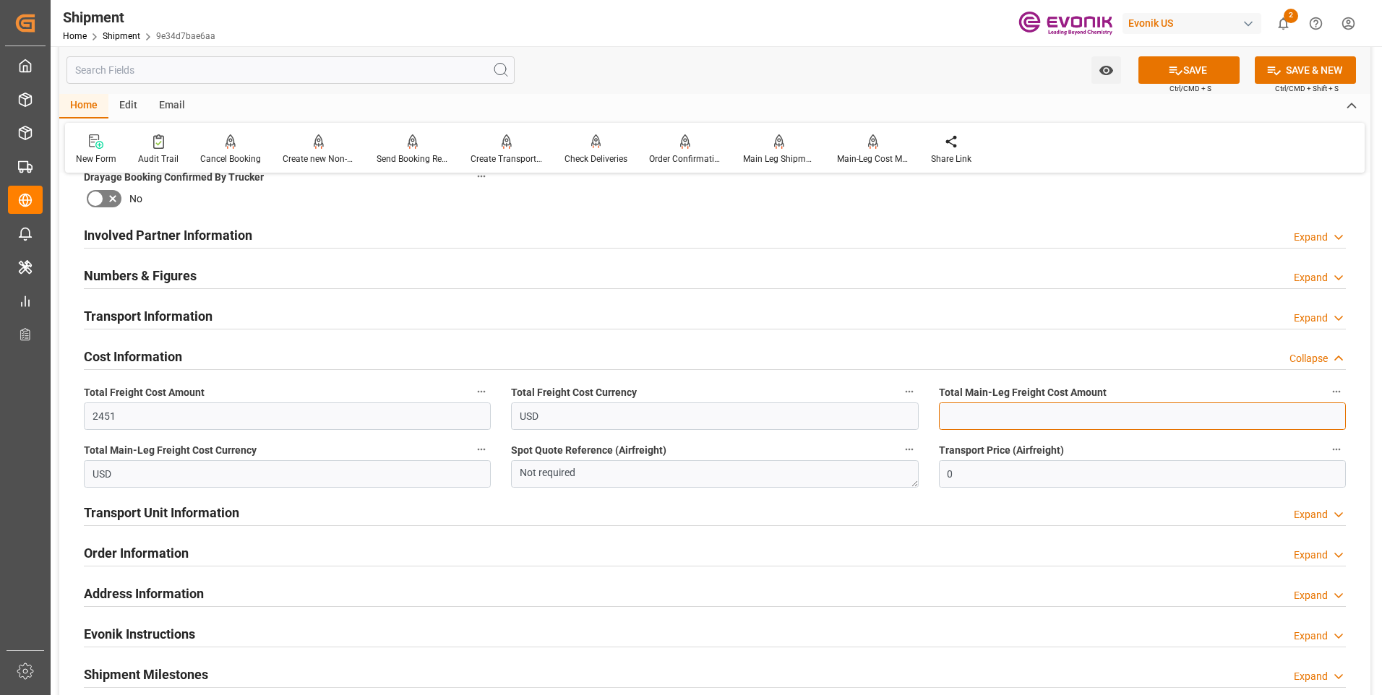
click at [974, 420] on input "text" at bounding box center [1142, 416] width 407 height 27
type input "2451"
click at [1202, 76] on button "SAVE" at bounding box center [1188, 69] width 101 height 27
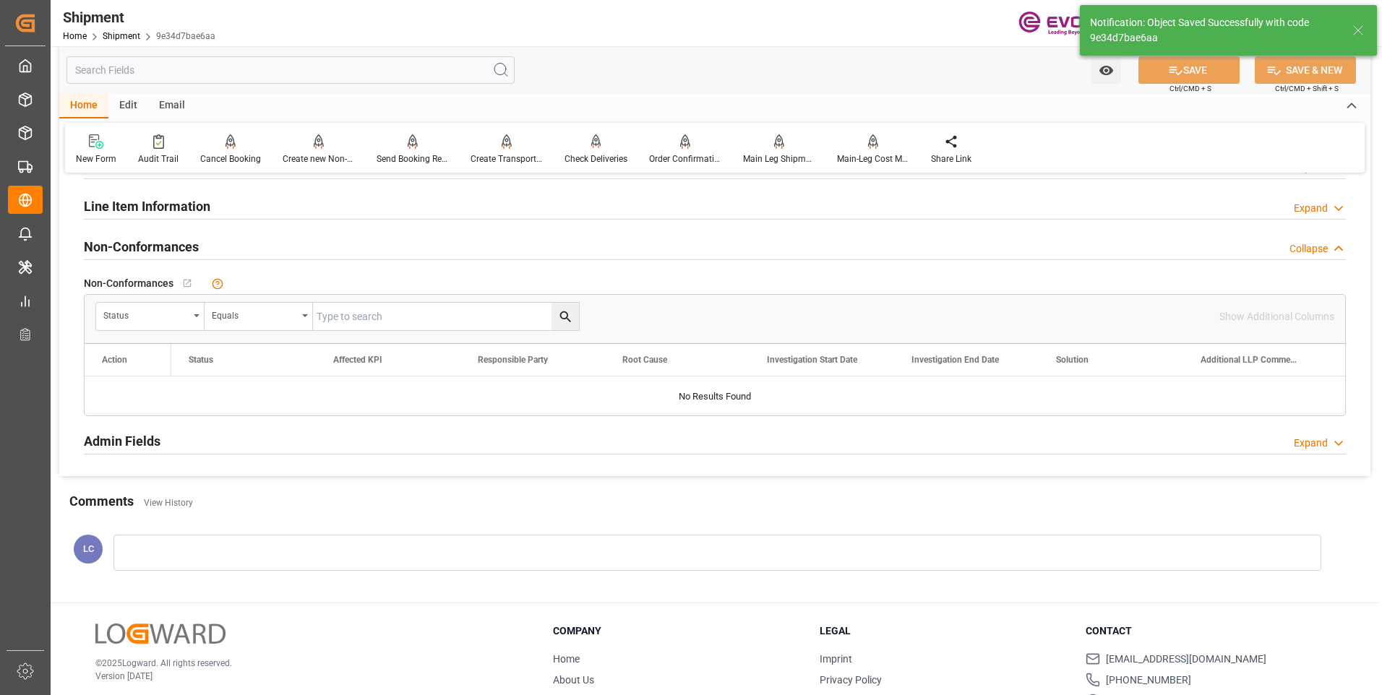
scroll to position [915, 0]
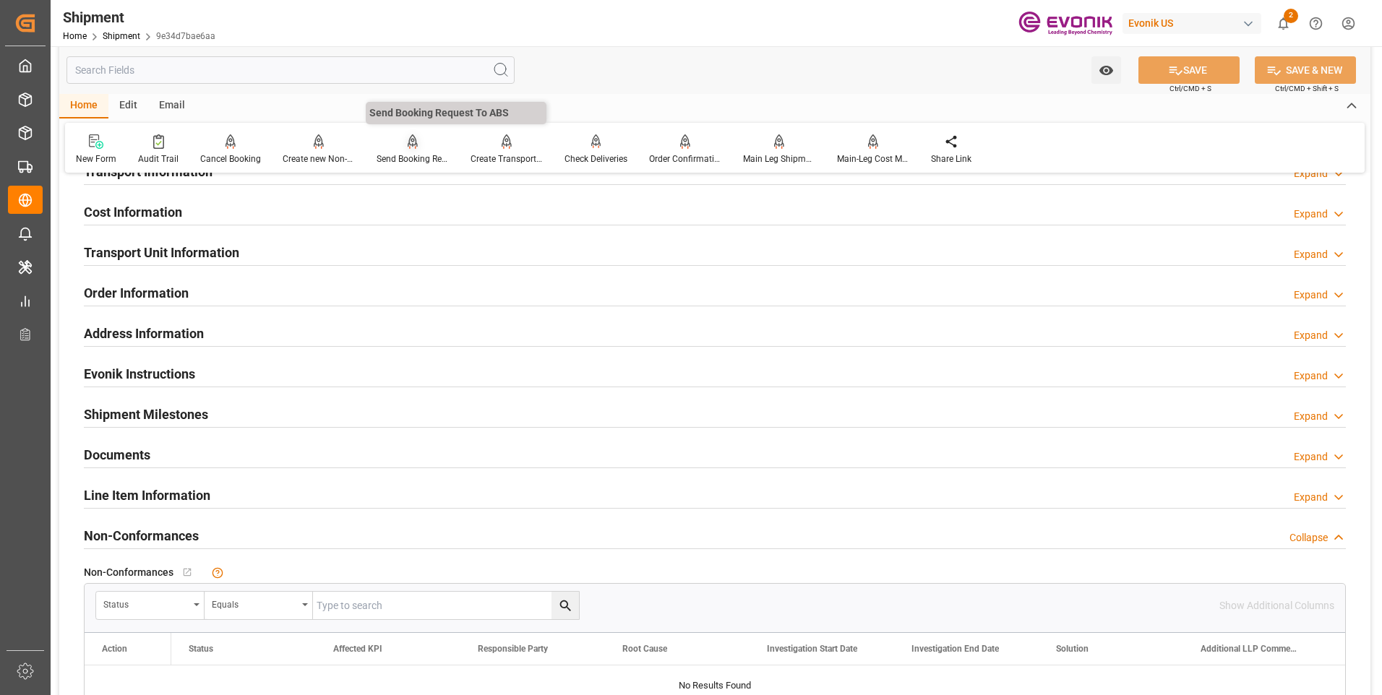
click at [401, 150] on div "Send Booking Request To ABS" at bounding box center [413, 150] width 94 height 32
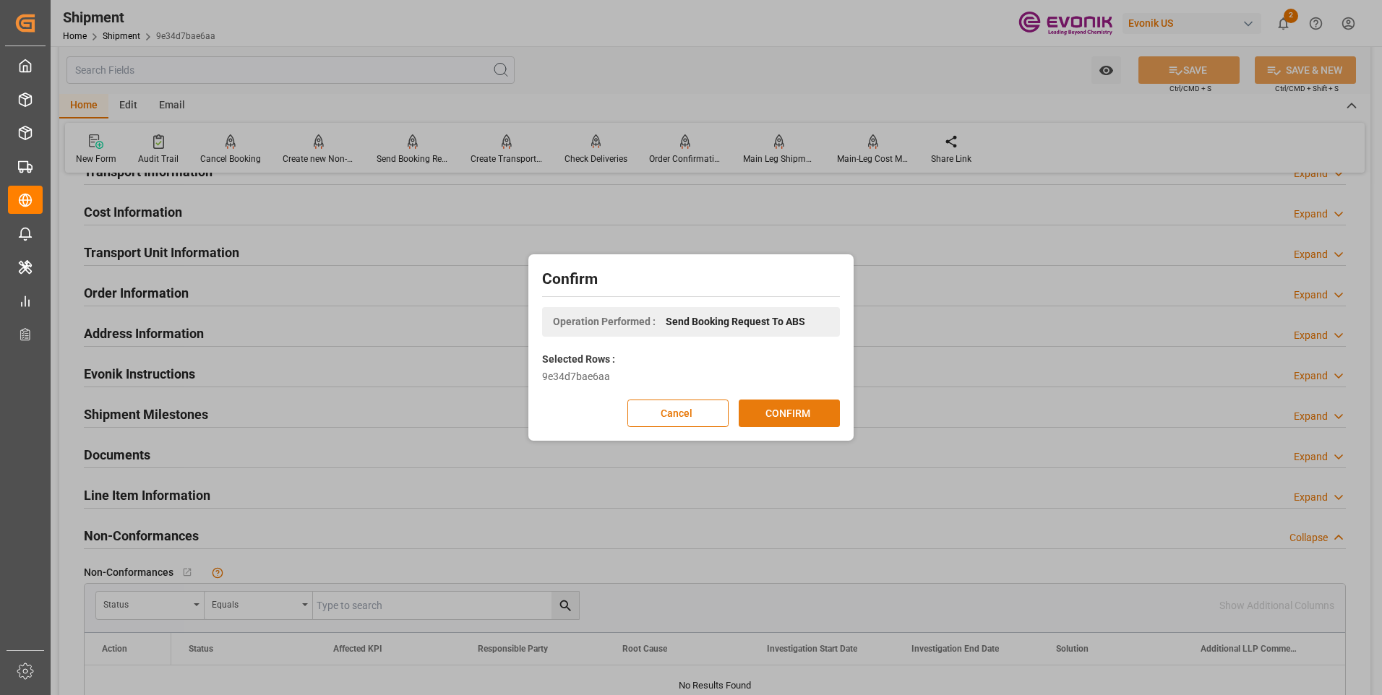
click at [781, 421] on button "CONFIRM" at bounding box center [789, 413] width 101 height 27
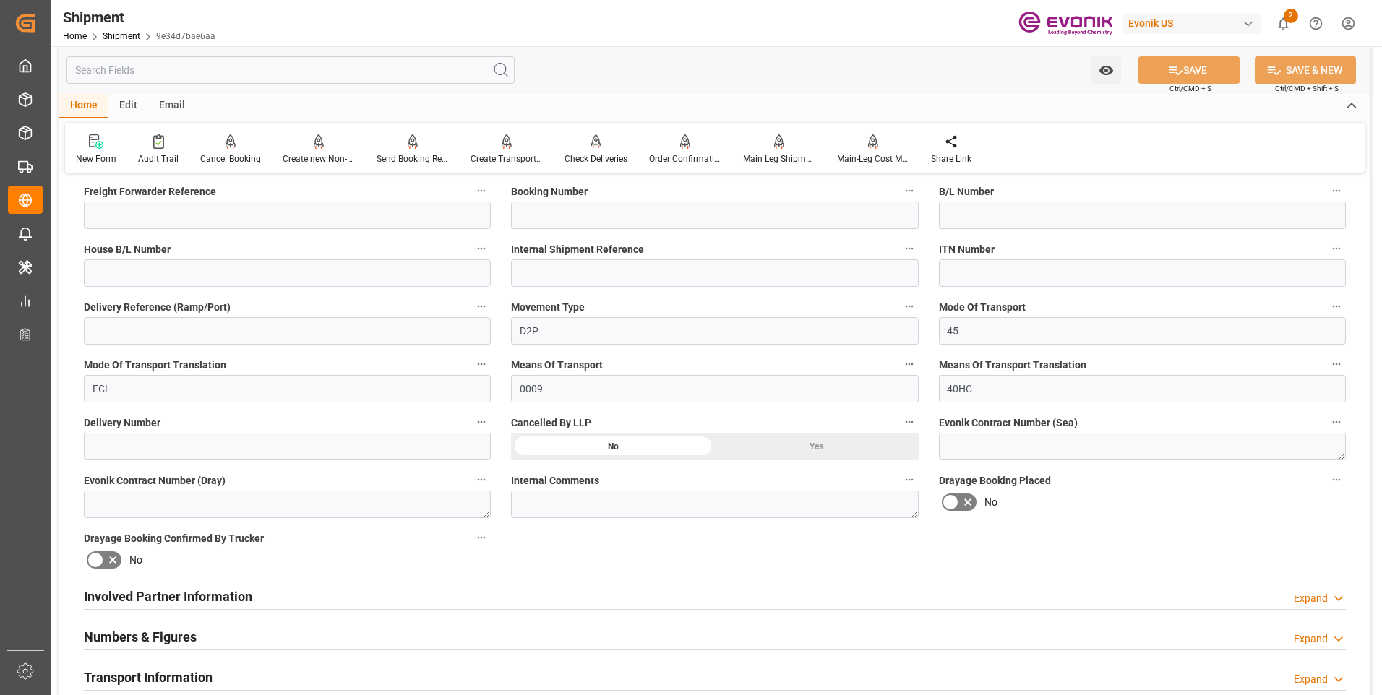
scroll to position [626, 0]
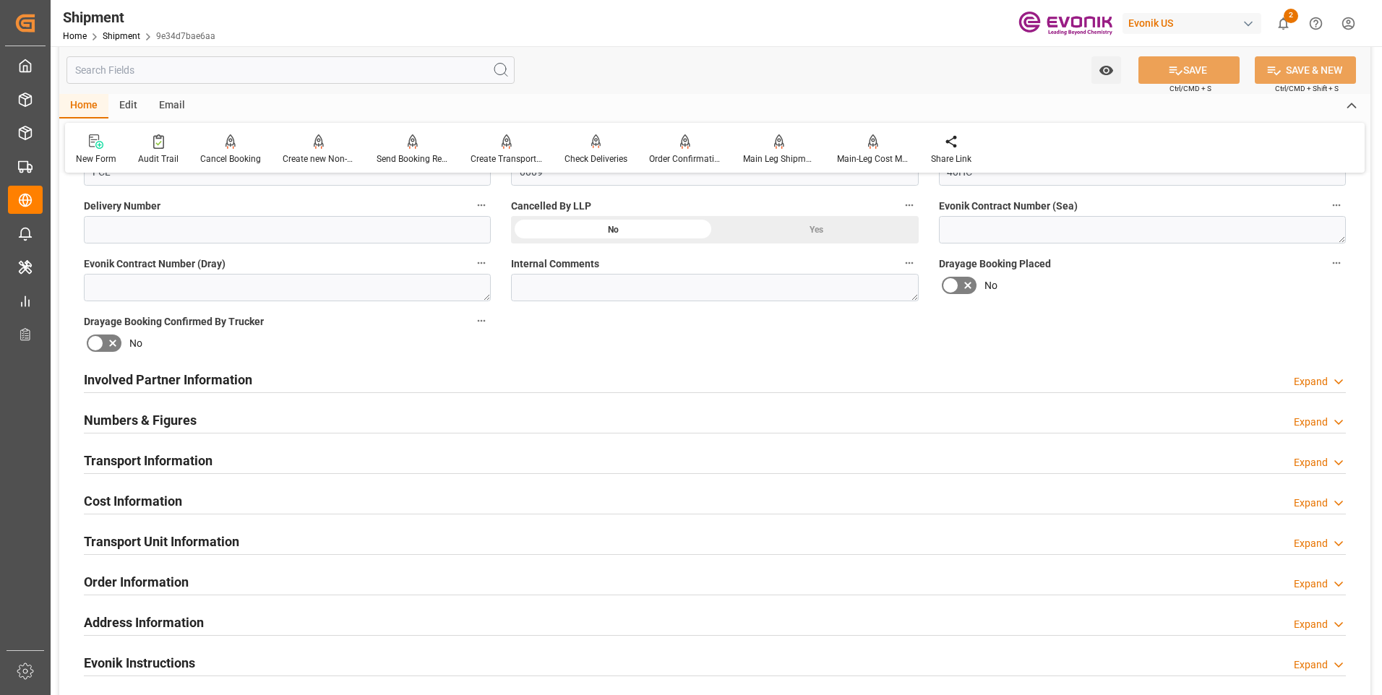
click at [208, 373] on h2 "Involved Partner Information" at bounding box center [168, 380] width 168 height 20
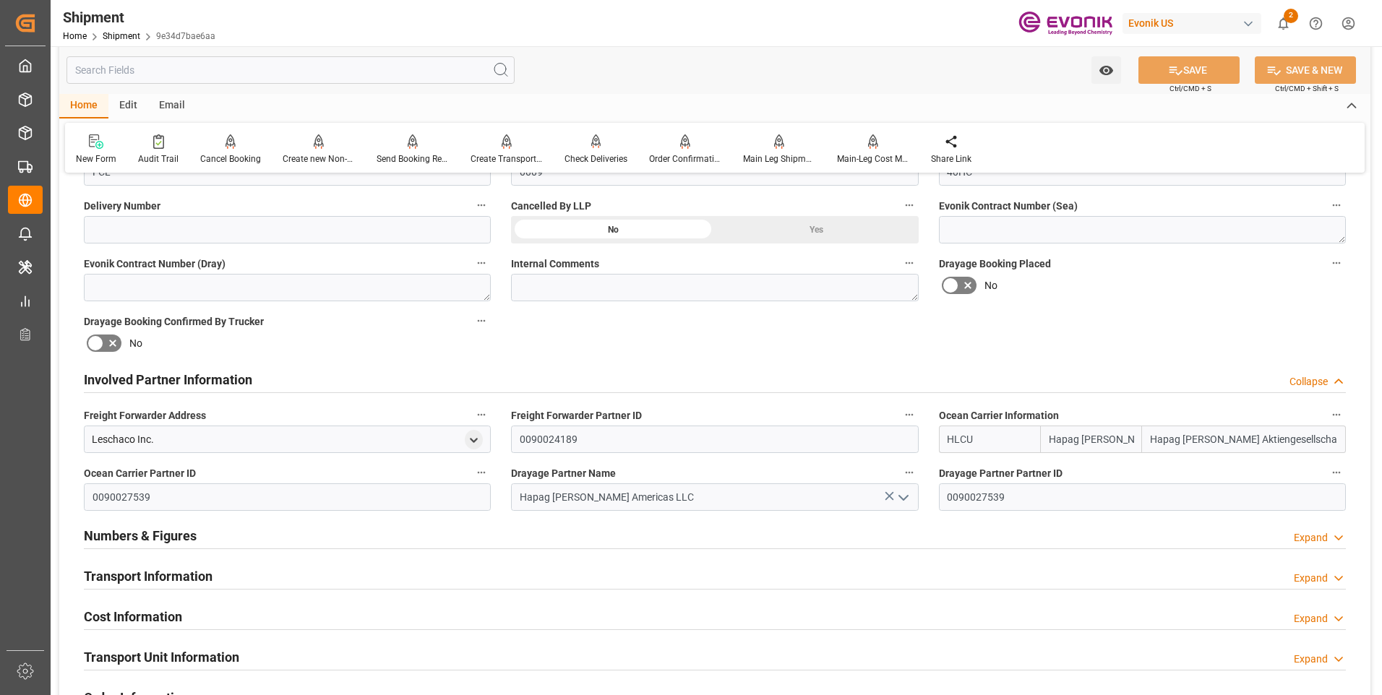
click at [208, 373] on h2 "Involved Partner Information" at bounding box center [168, 380] width 168 height 20
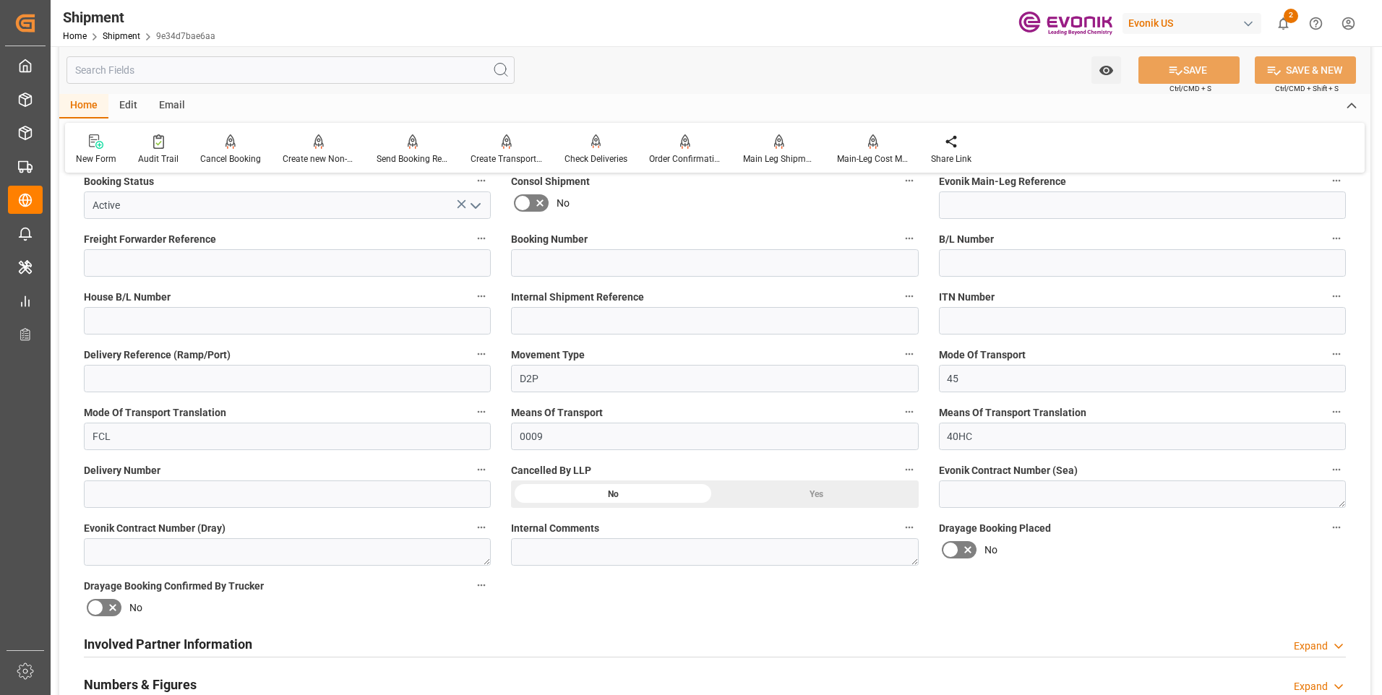
scroll to position [578, 0]
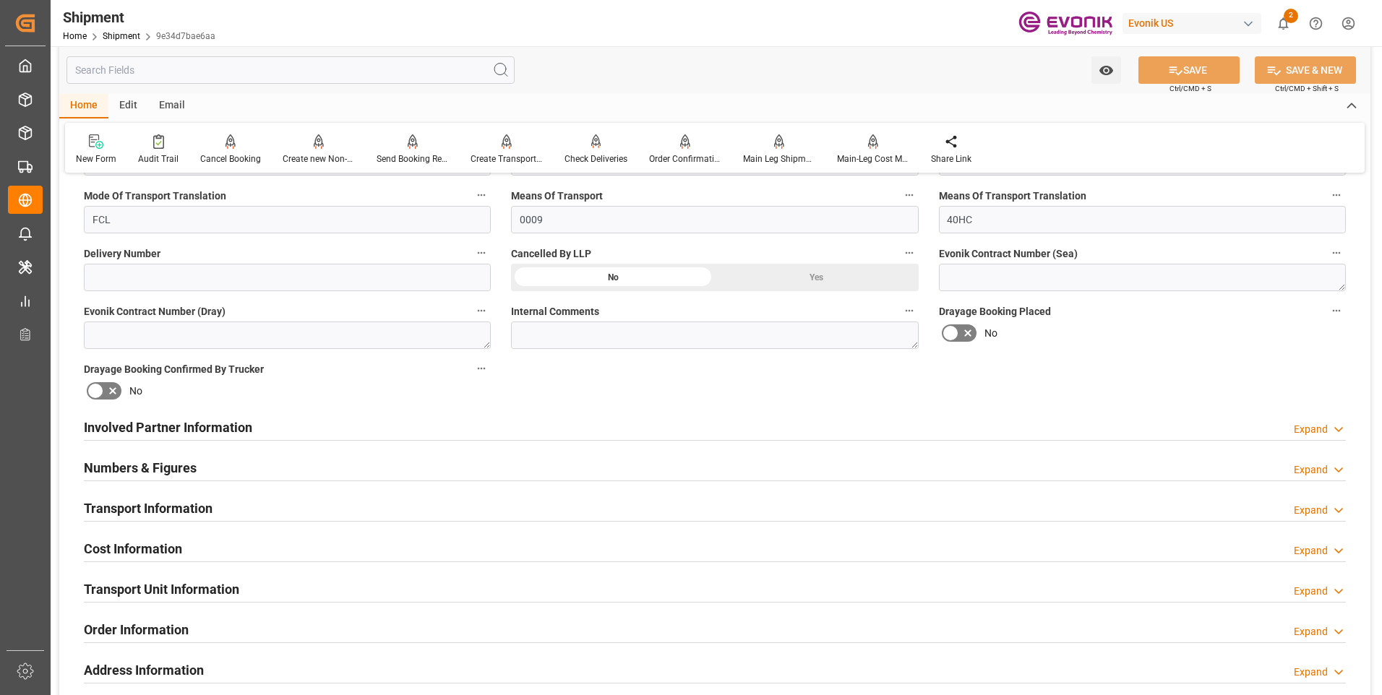
click at [169, 427] on h2 "Involved Partner Information" at bounding box center [168, 428] width 168 height 20
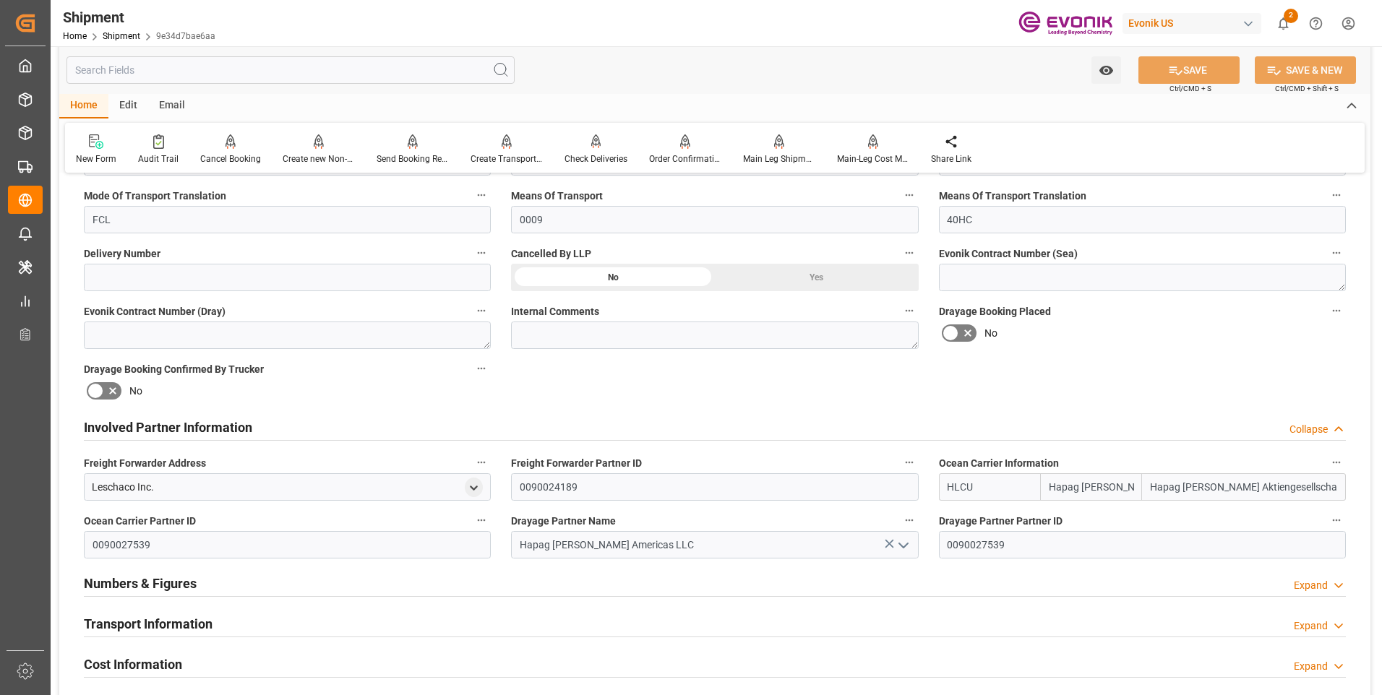
click at [168, 426] on h2 "Involved Partner Information" at bounding box center [168, 428] width 168 height 20
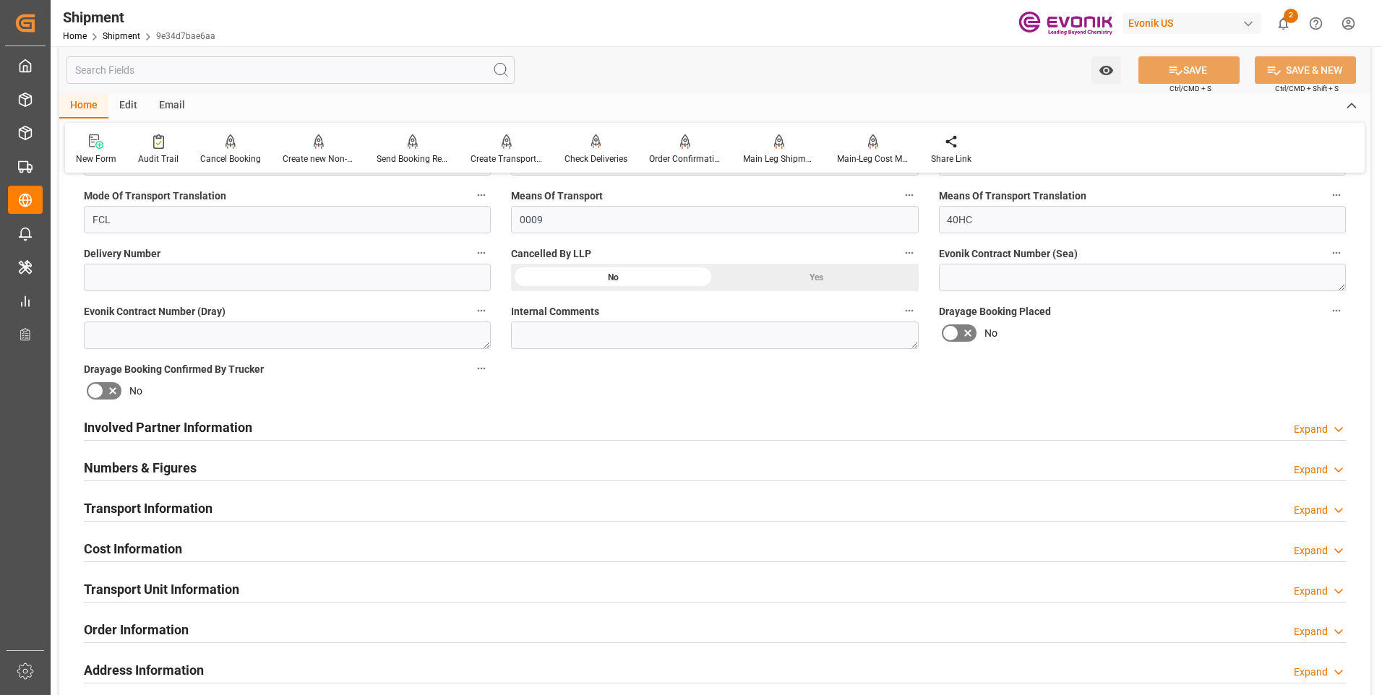
scroll to position [723, 0]
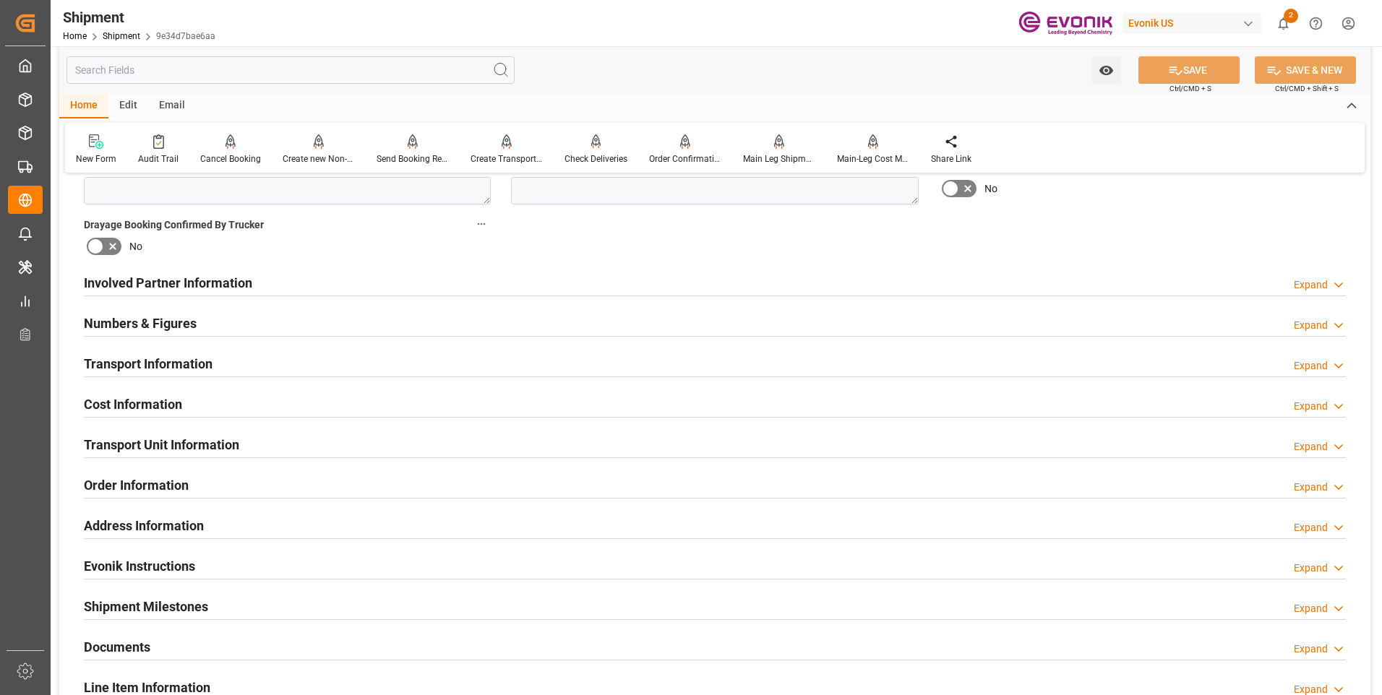
click at [153, 324] on h2 "Numbers & Figures" at bounding box center [140, 324] width 113 height 20
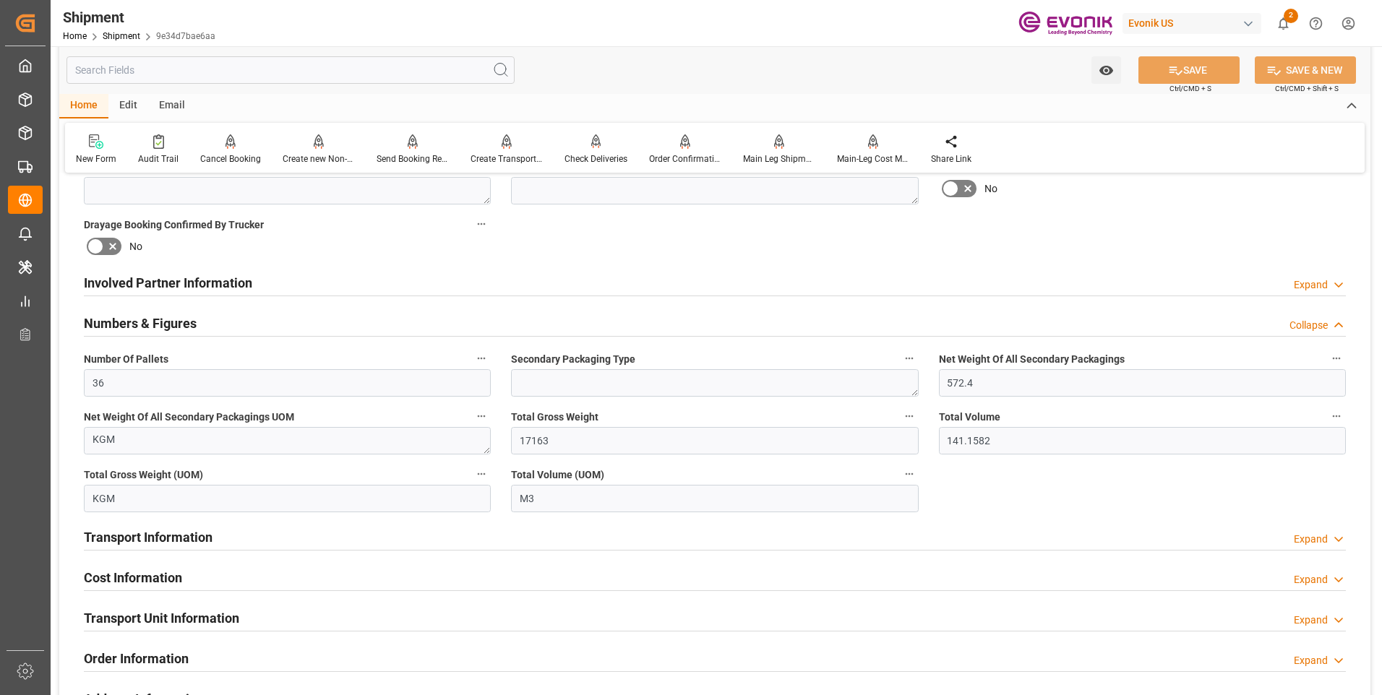
click at [153, 324] on h2 "Numbers & Figures" at bounding box center [140, 324] width 113 height 20
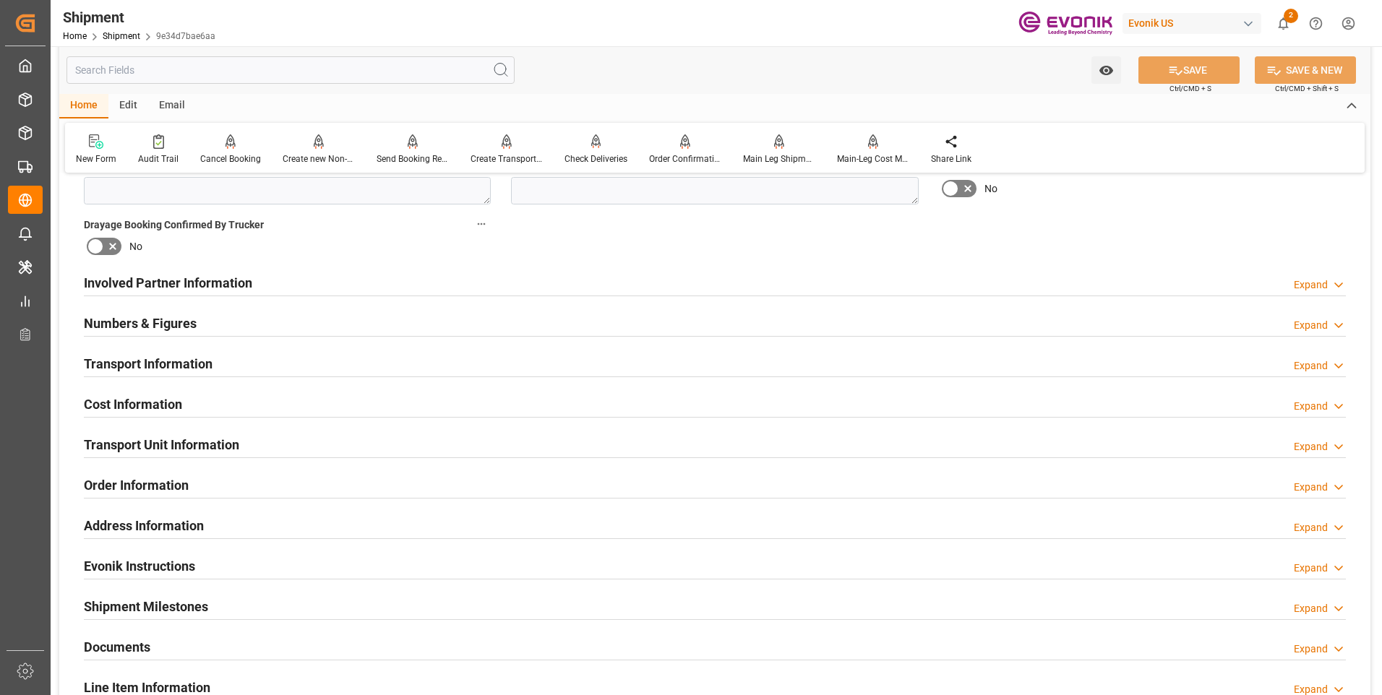
click at [148, 371] on h2 "Transport Information" at bounding box center [148, 364] width 129 height 20
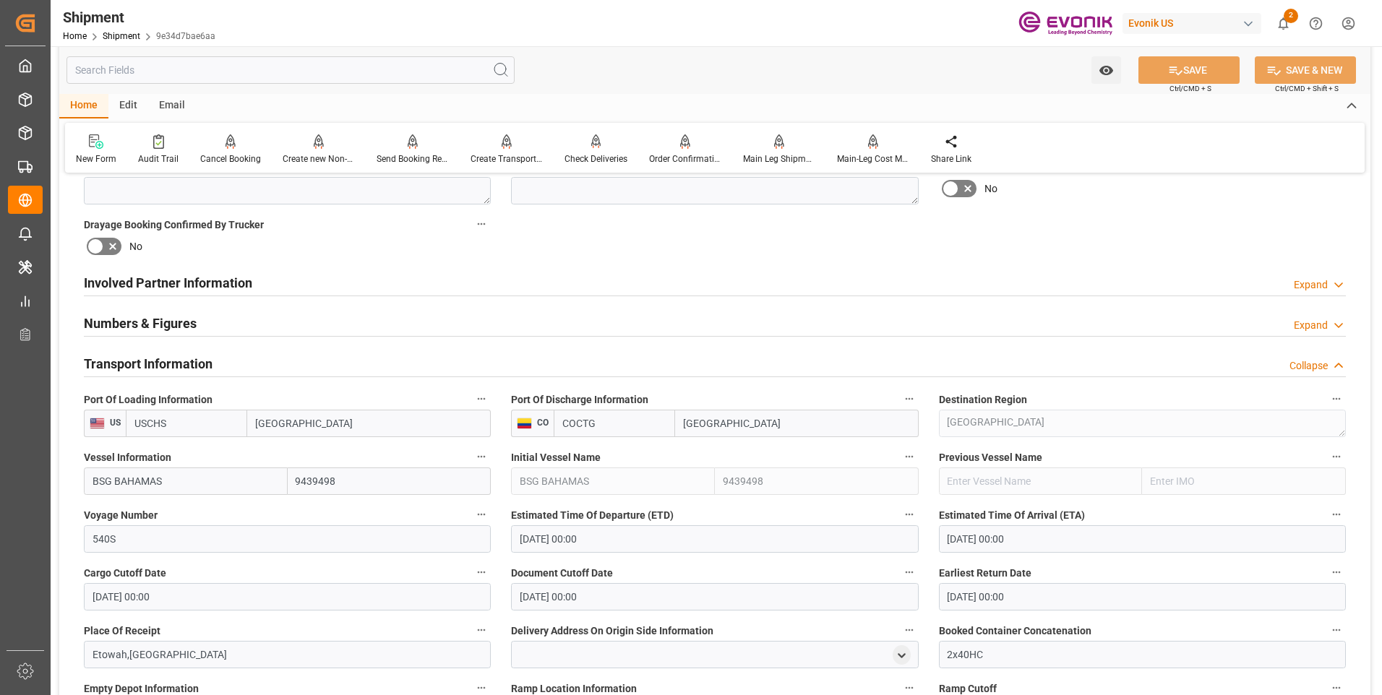
click at [140, 360] on h2 "Transport Information" at bounding box center [148, 364] width 129 height 20
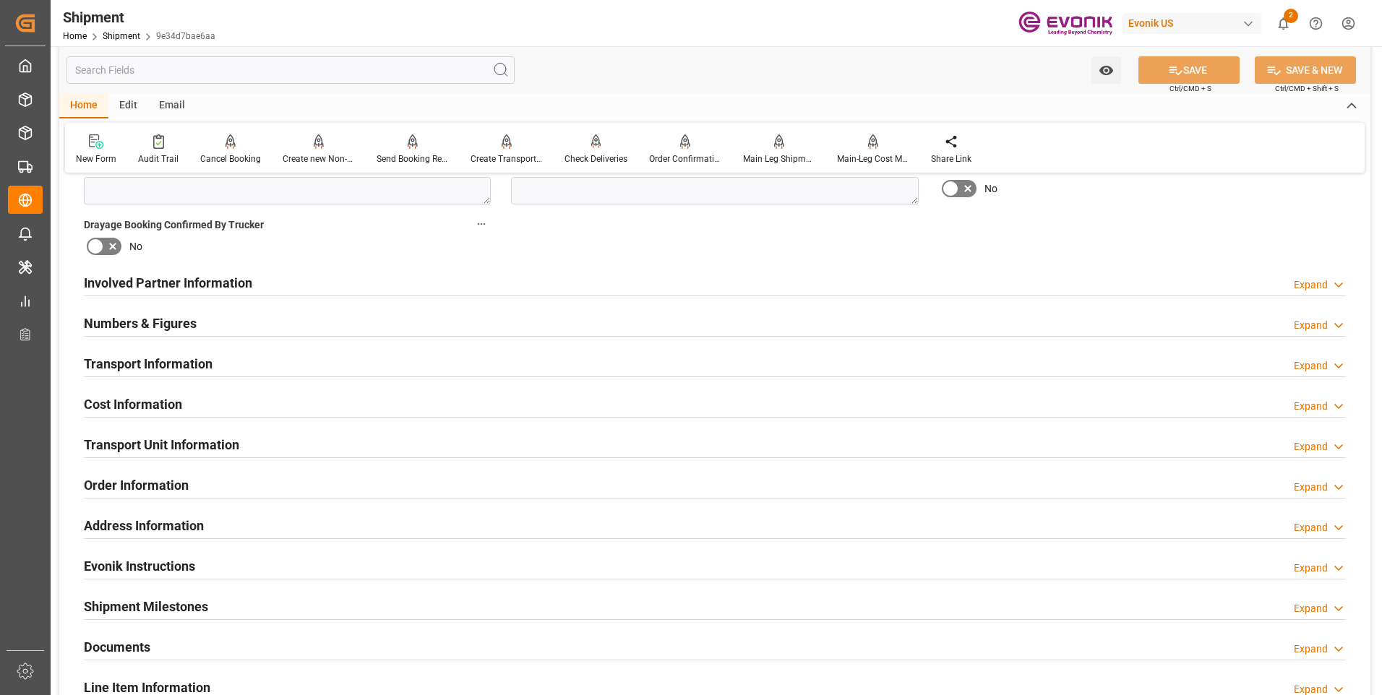
scroll to position [795, 0]
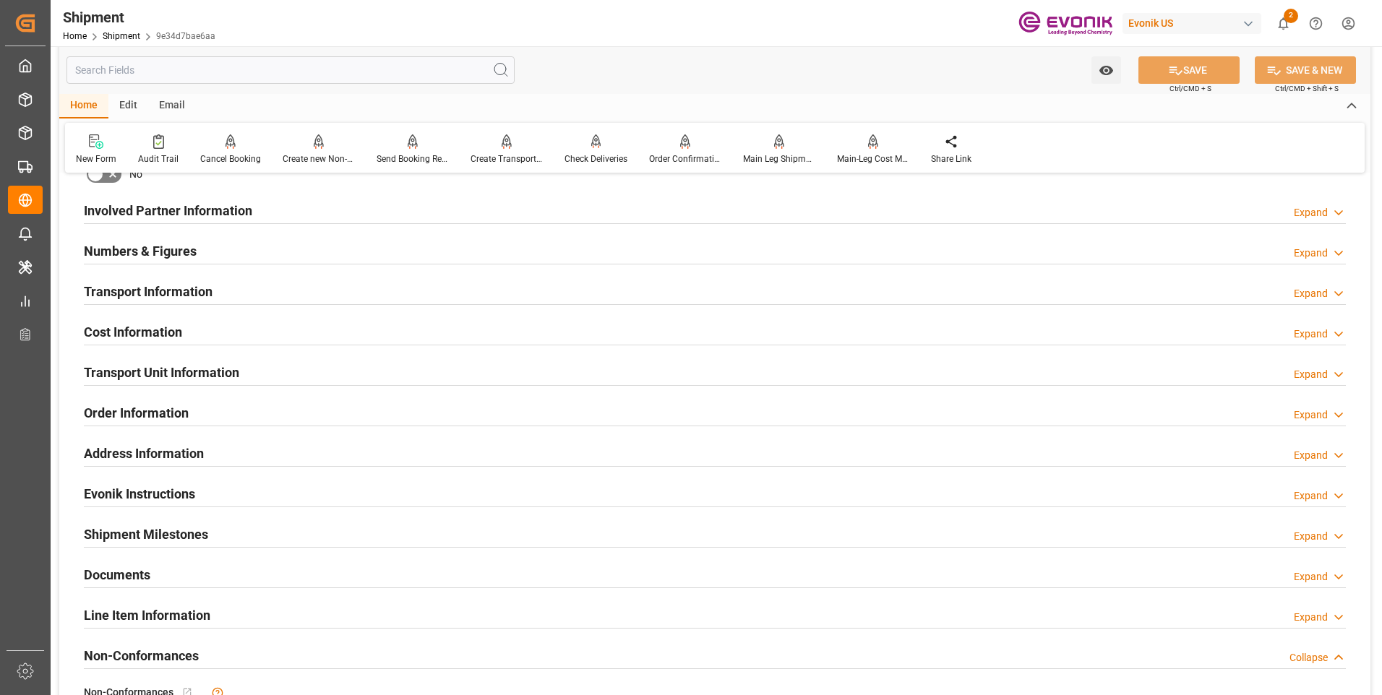
click at [136, 332] on h2 "Cost Information" at bounding box center [133, 332] width 98 height 20
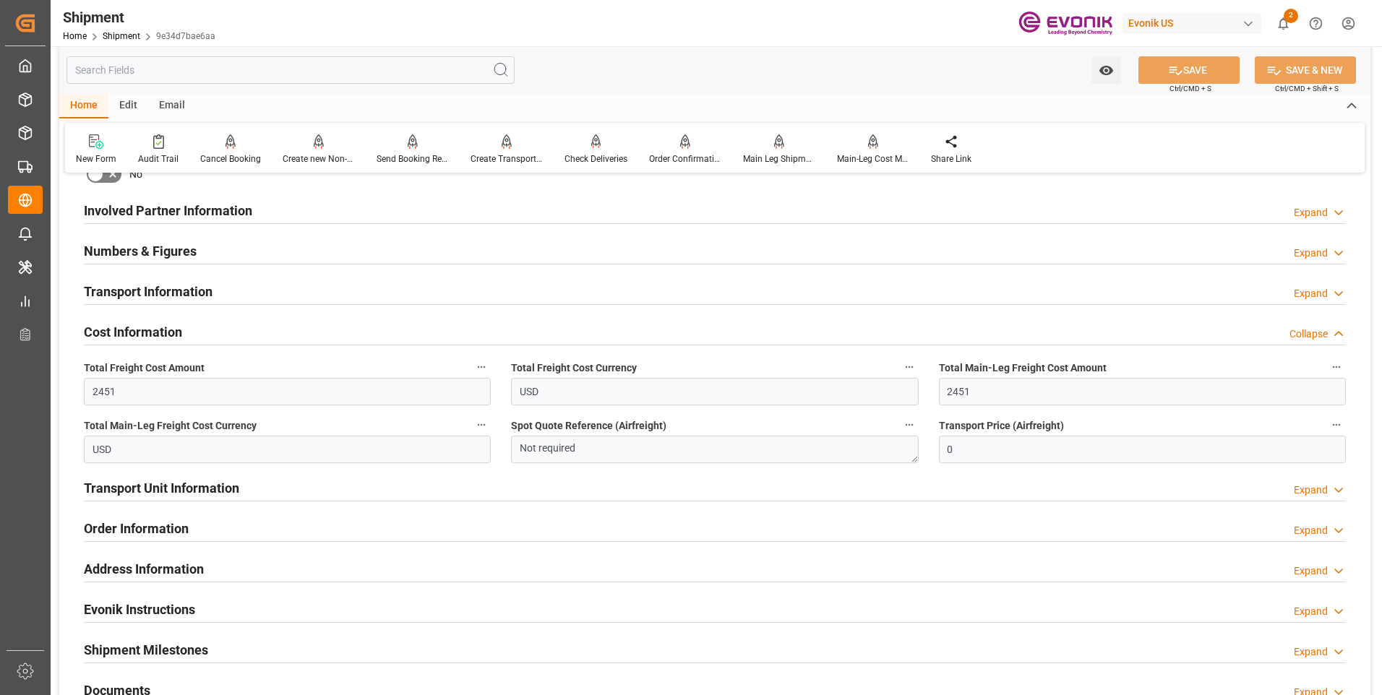
click at [136, 330] on h2 "Cost Information" at bounding box center [133, 332] width 98 height 20
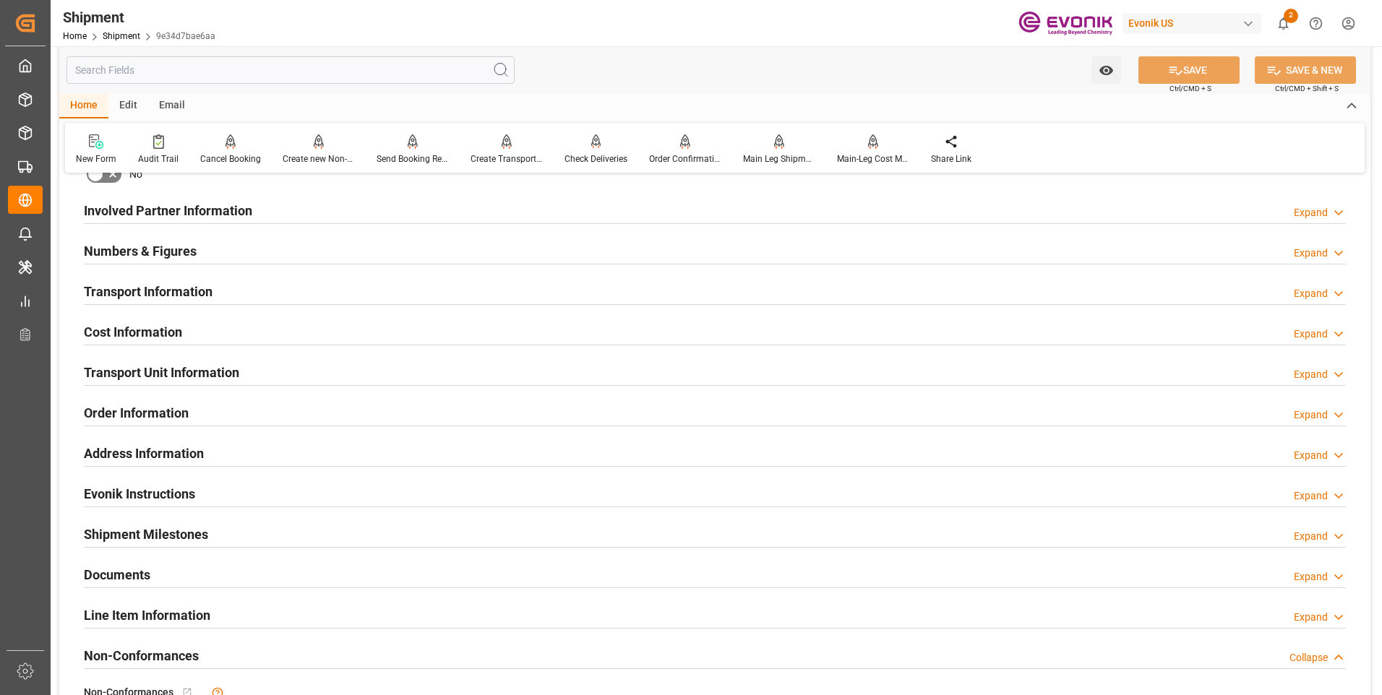
click at [147, 371] on h2 "Transport Unit Information" at bounding box center [161, 373] width 155 height 20
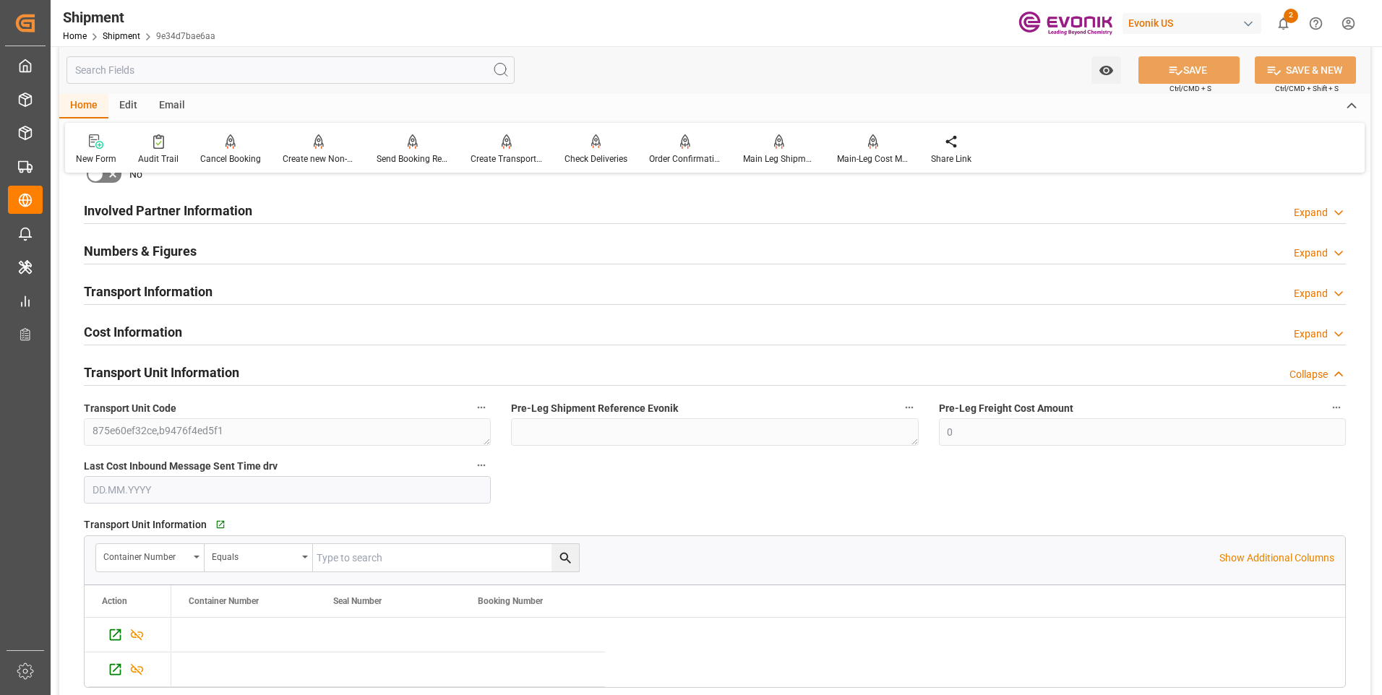
click at [147, 371] on h2 "Transport Unit Information" at bounding box center [161, 373] width 155 height 20
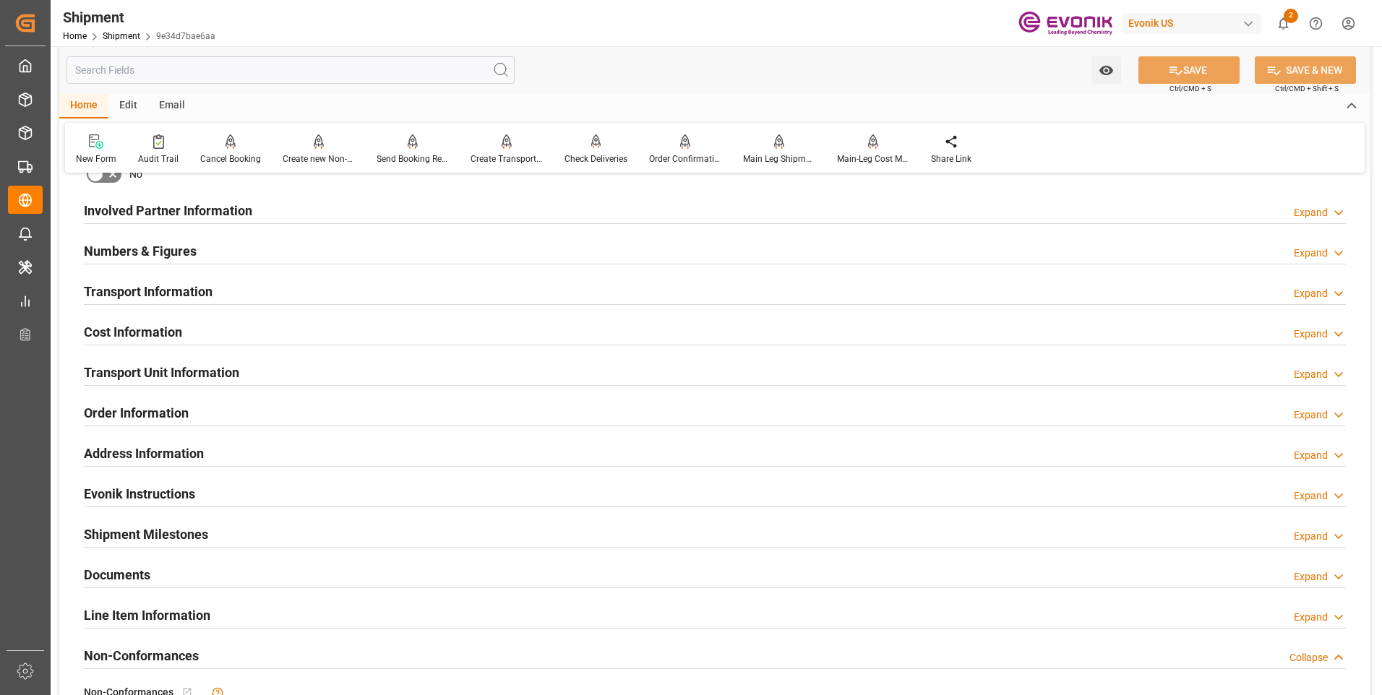
scroll to position [867, 0]
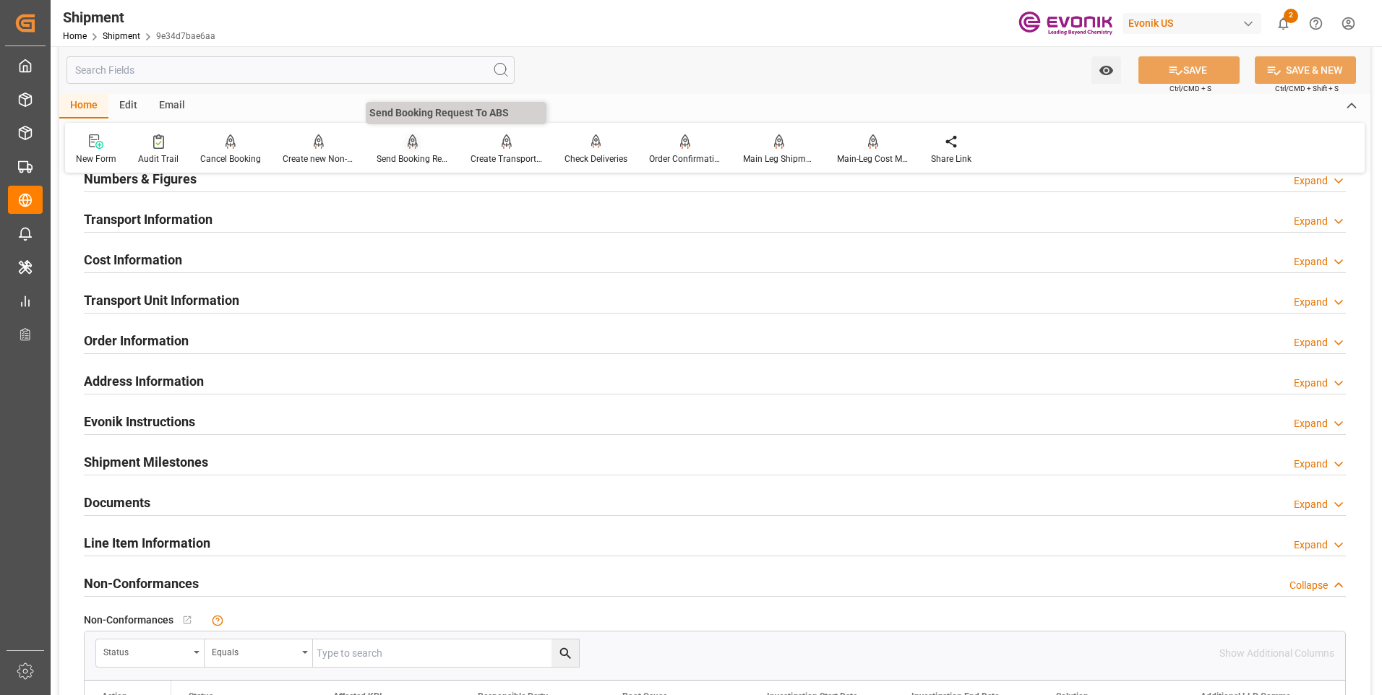
click at [408, 143] on icon at bounding box center [413, 141] width 10 height 14
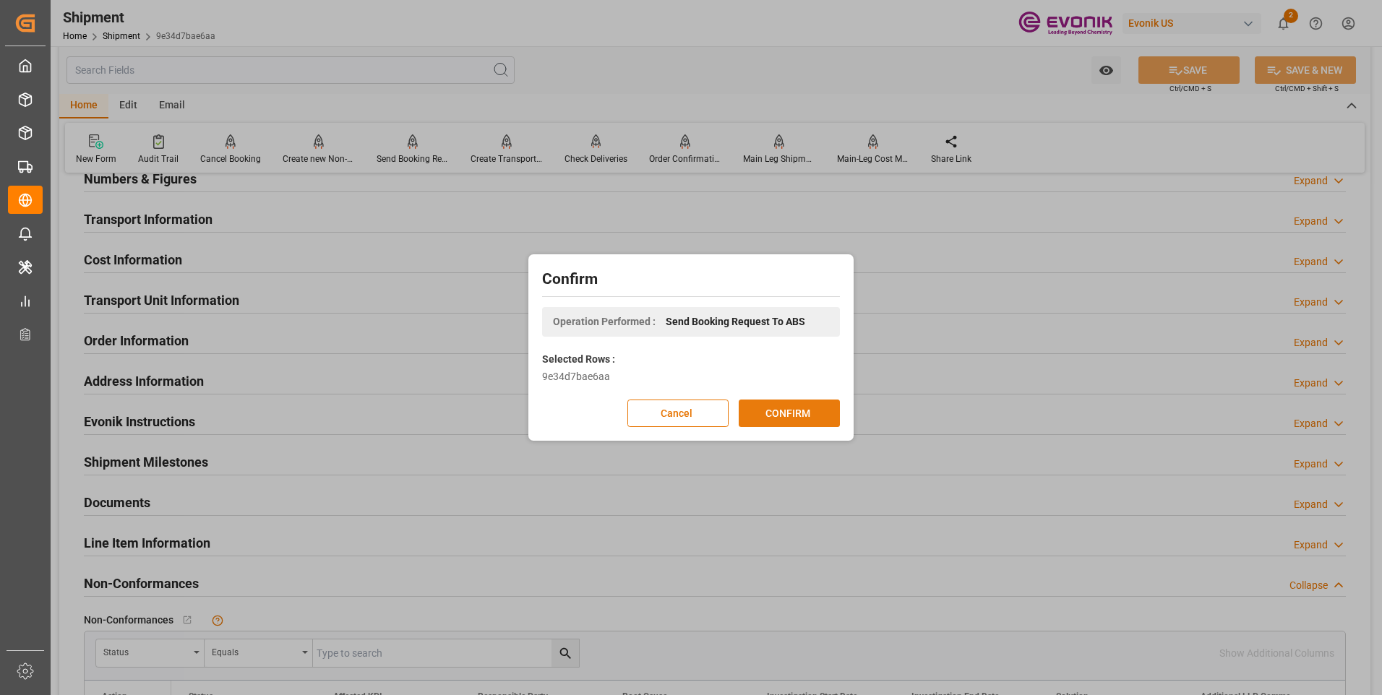
click at [761, 412] on button "CONFIRM" at bounding box center [789, 413] width 101 height 27
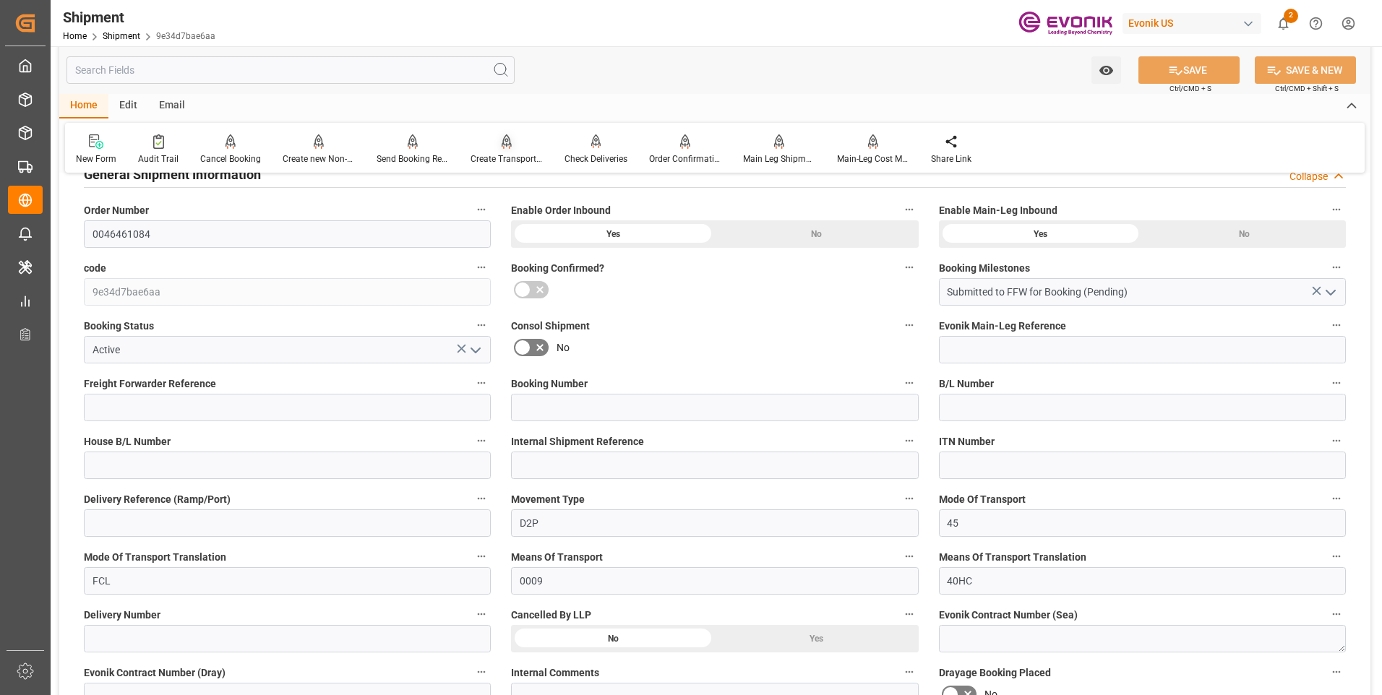
scroll to position [72, 0]
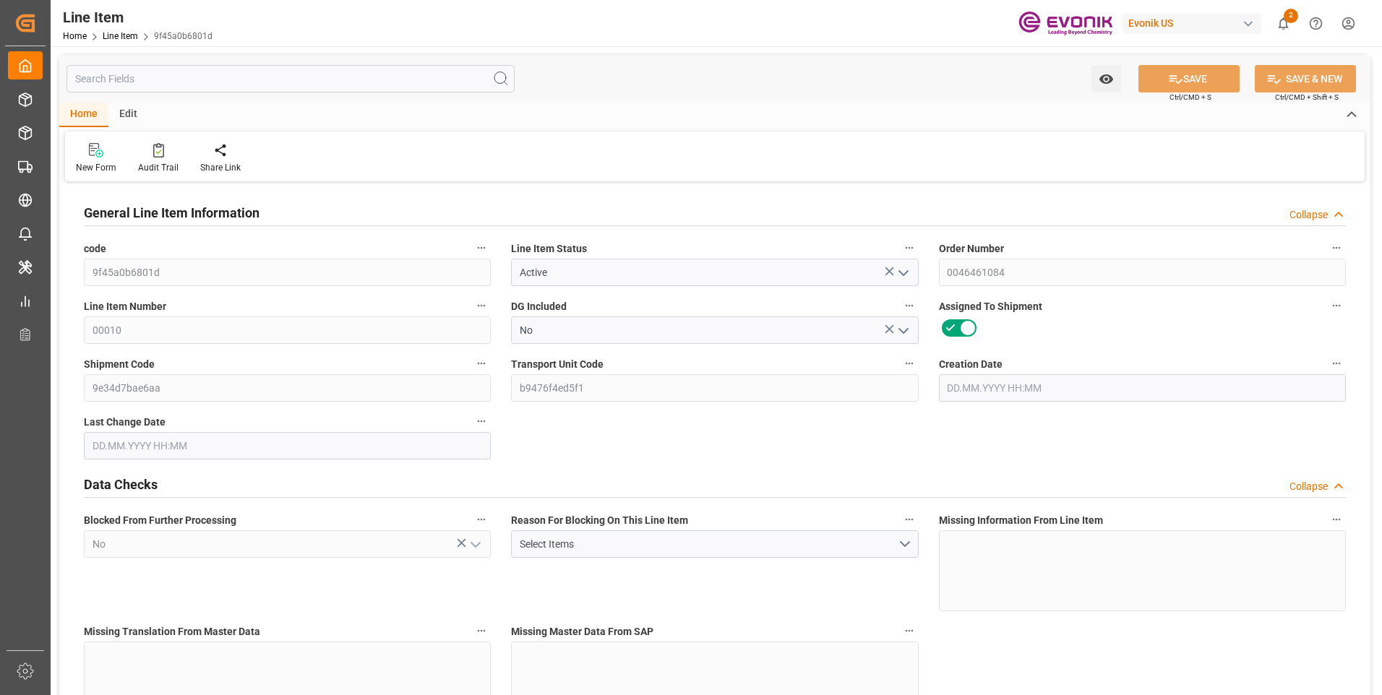
type input "18"
type input "8295.3"
type input "8164.656"
type input "67.9493"
type input "36"
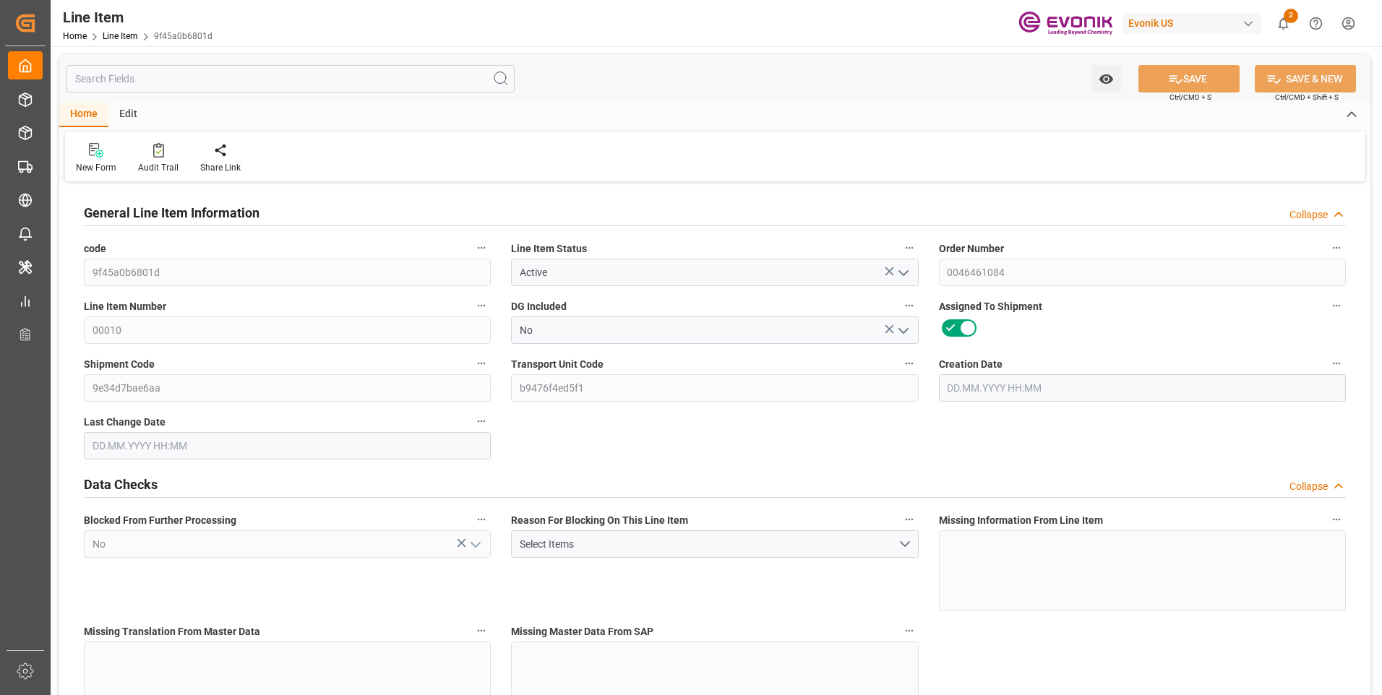
type input "8736.34"
type input "36"
type input "8295.3"
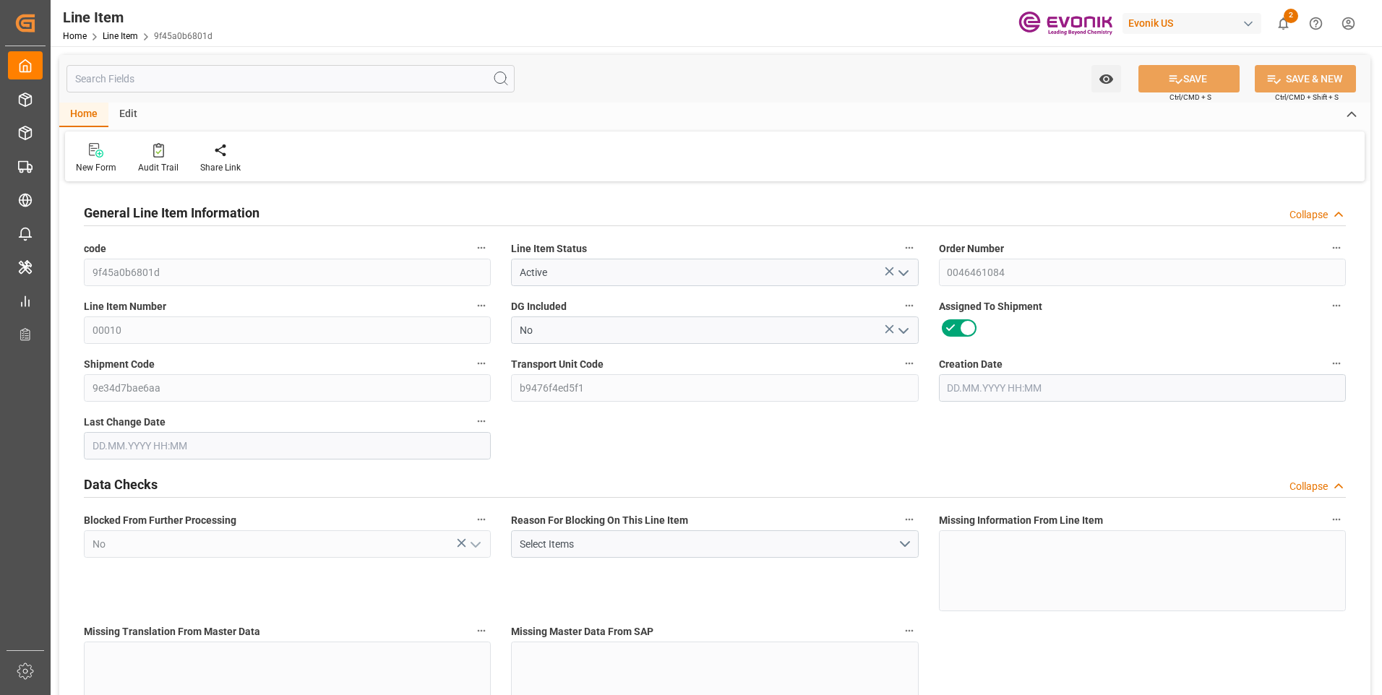
type input "8581.5"
type input "8164.656"
type input "67.9493"
type input "67949.28"
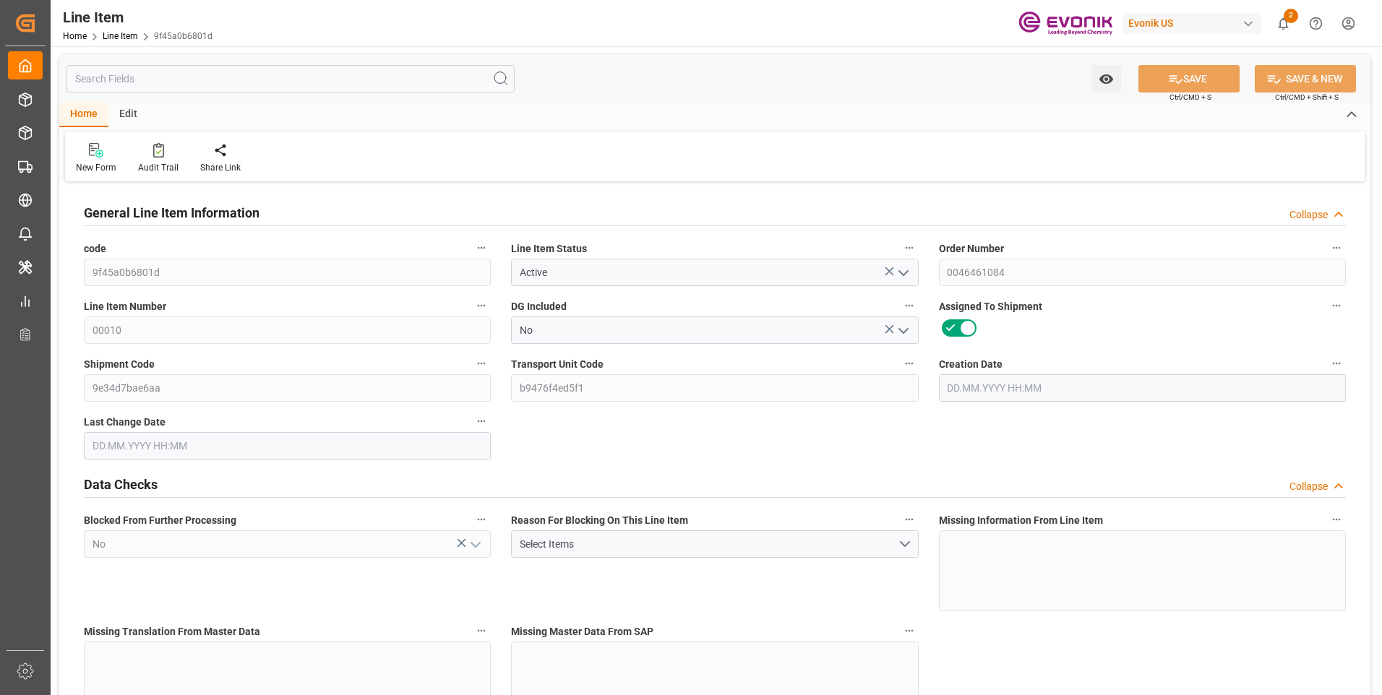
type input "0"
type input "[DATE] 18:41"
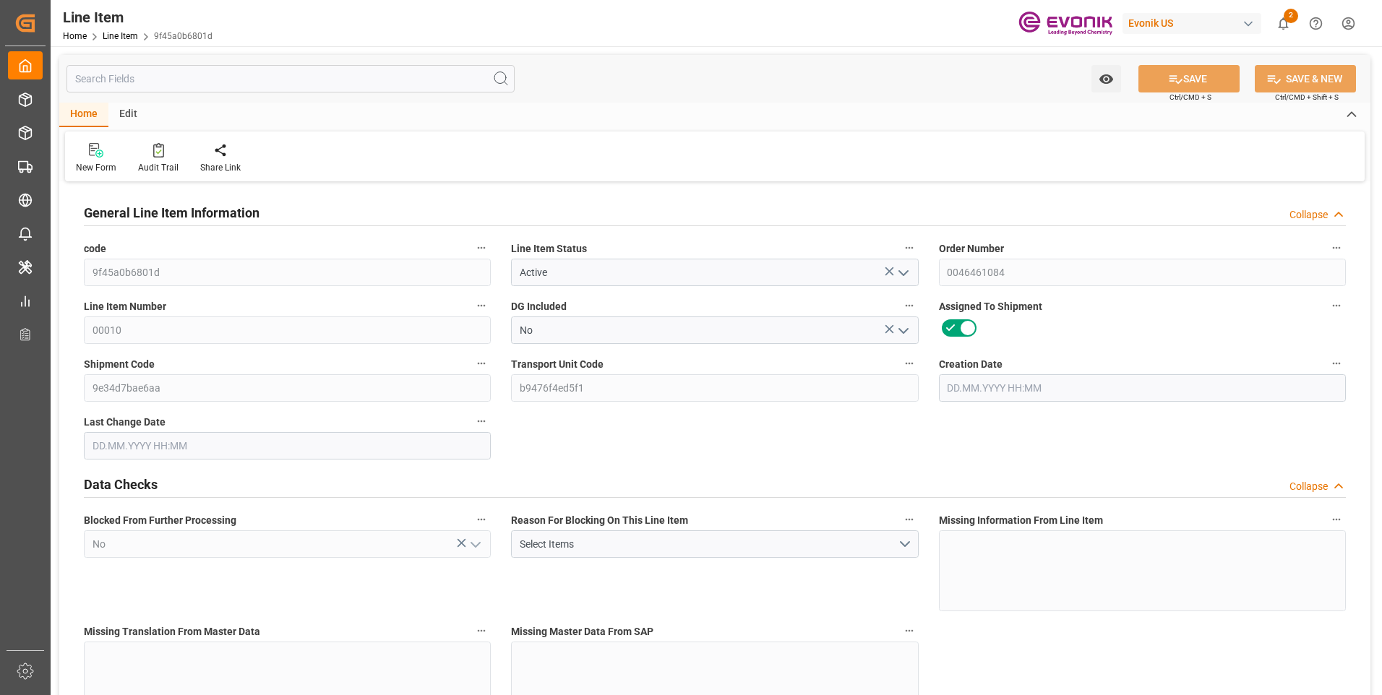
type input "[DATE] 05:31"
type input "[DATE]"
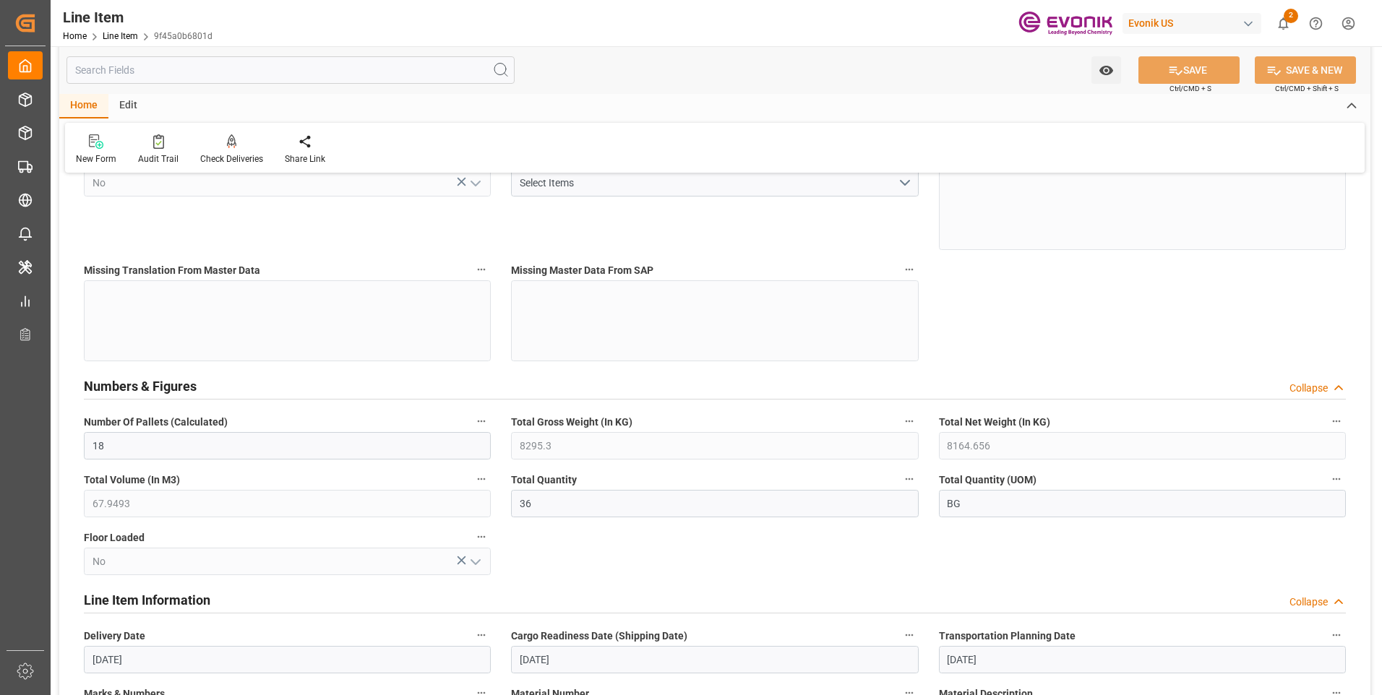
click at [136, 69] on input "text" at bounding box center [290, 69] width 448 height 27
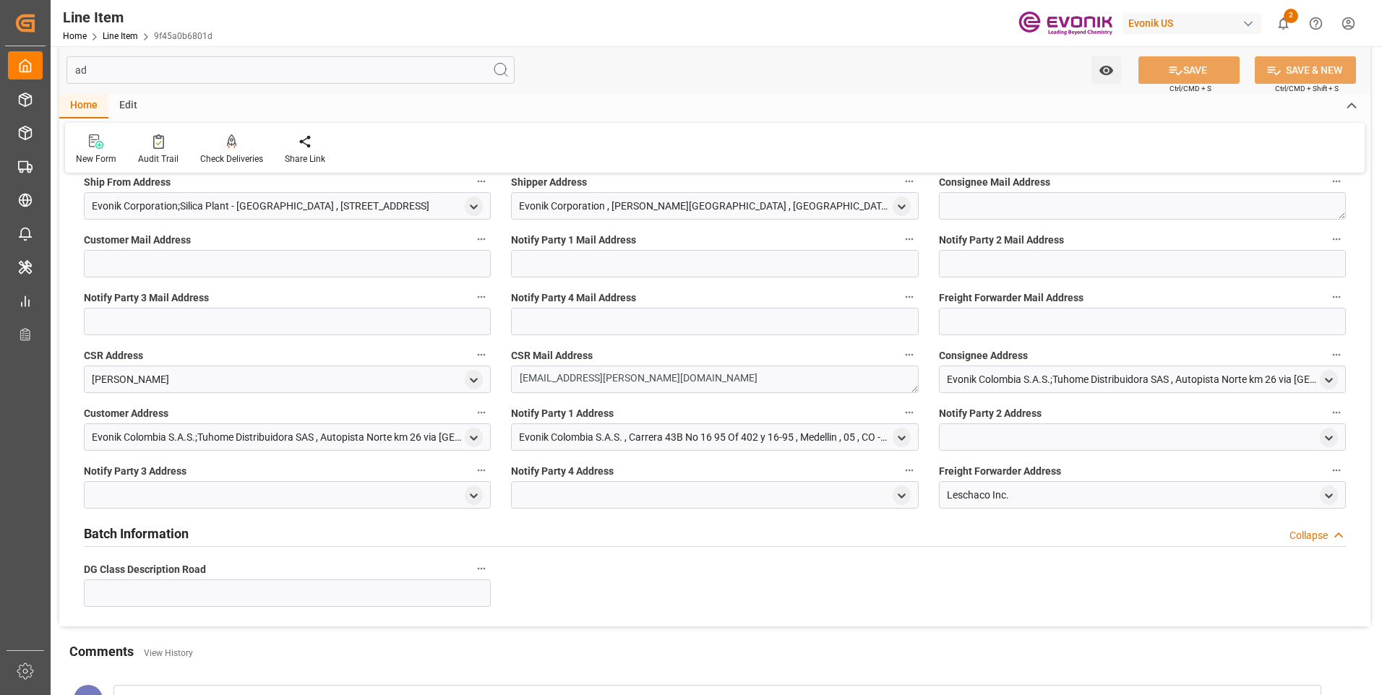
scroll to position [0, 0]
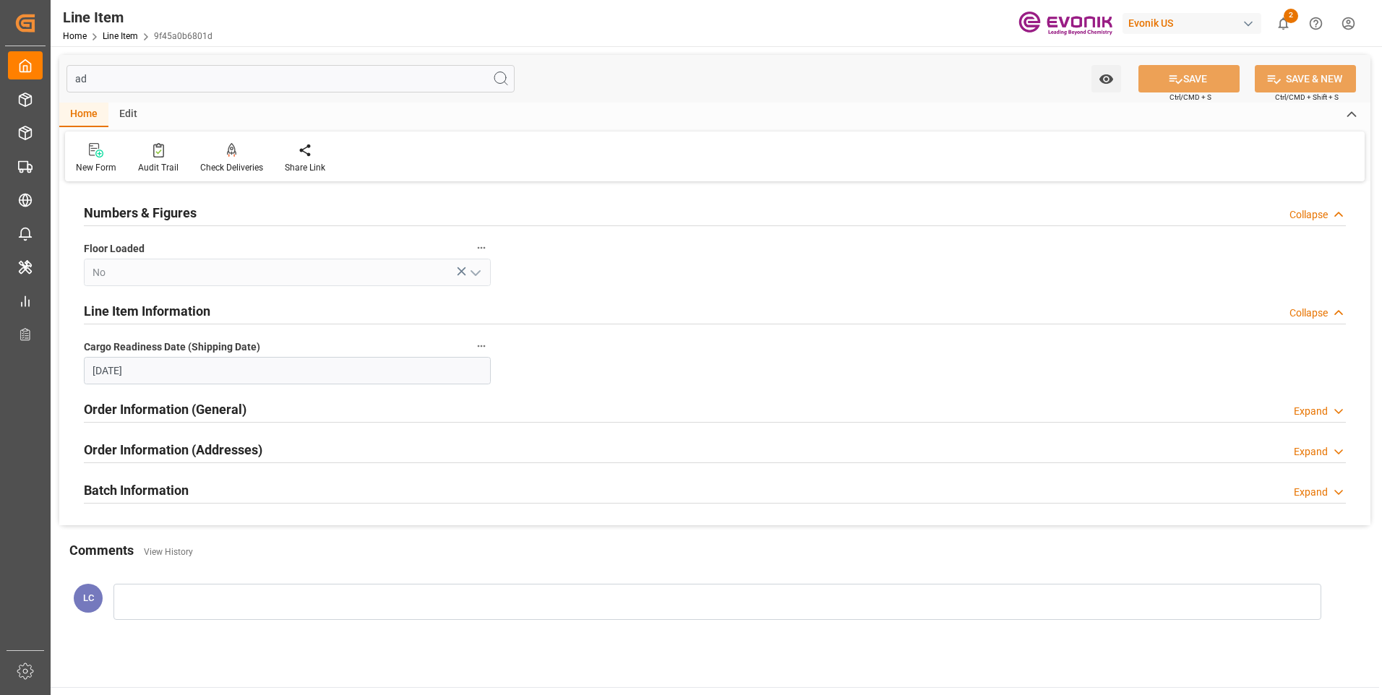
click at [209, 444] on h2 "Order Information (Addresses)" at bounding box center [173, 450] width 179 height 20
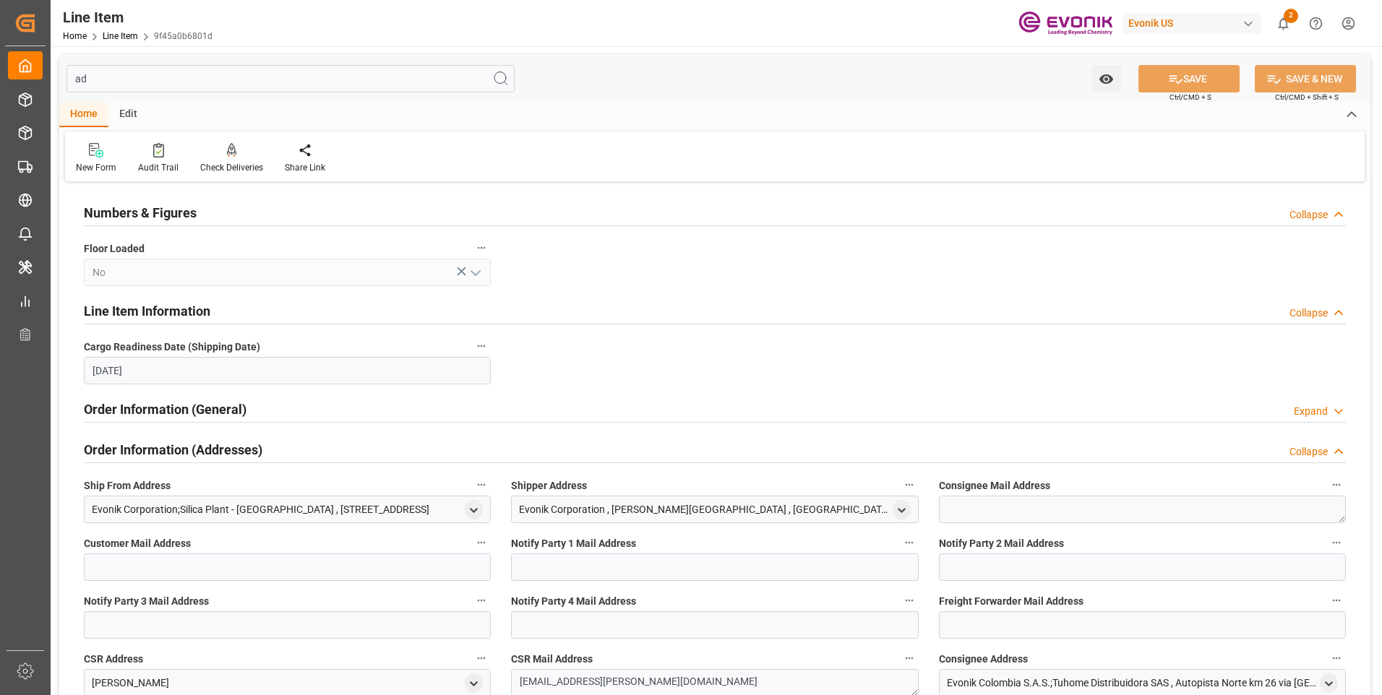
click at [108, 83] on input "ad" at bounding box center [290, 78] width 448 height 27
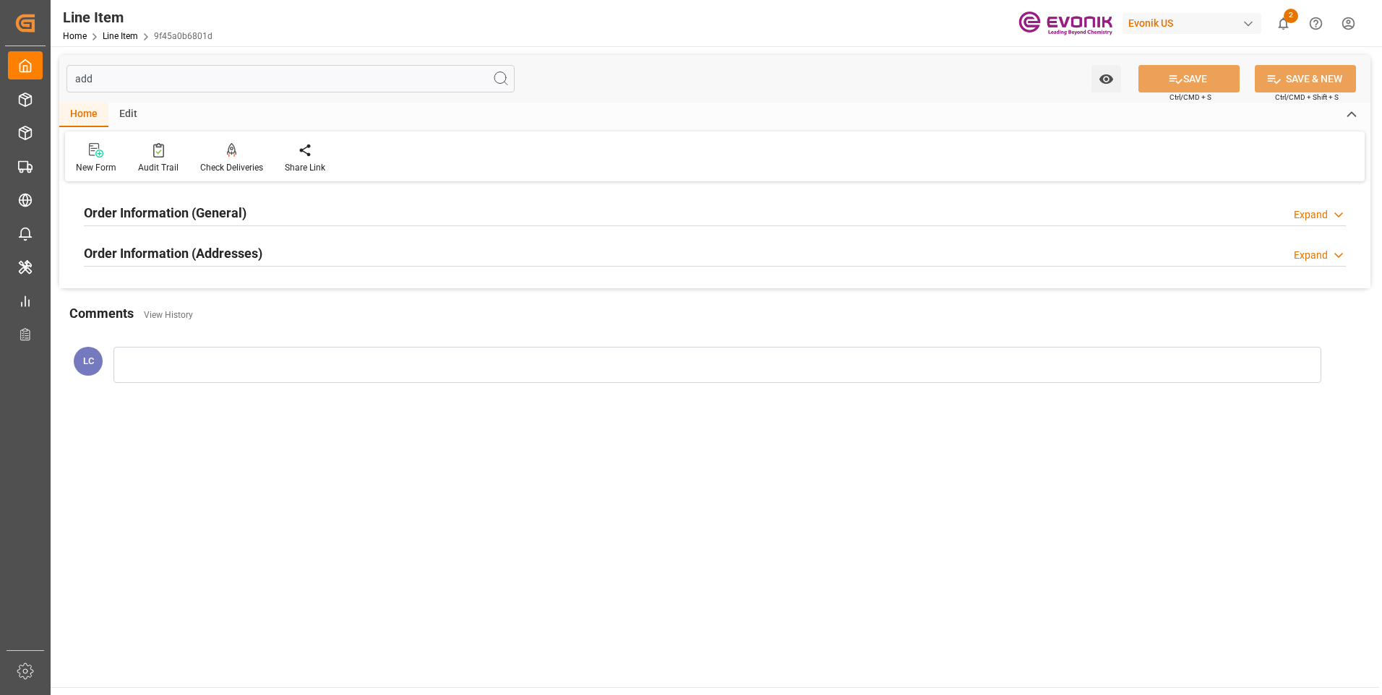
type input "add"
click at [247, 242] on div "Order Information (Addresses)" at bounding box center [173, 251] width 179 height 27
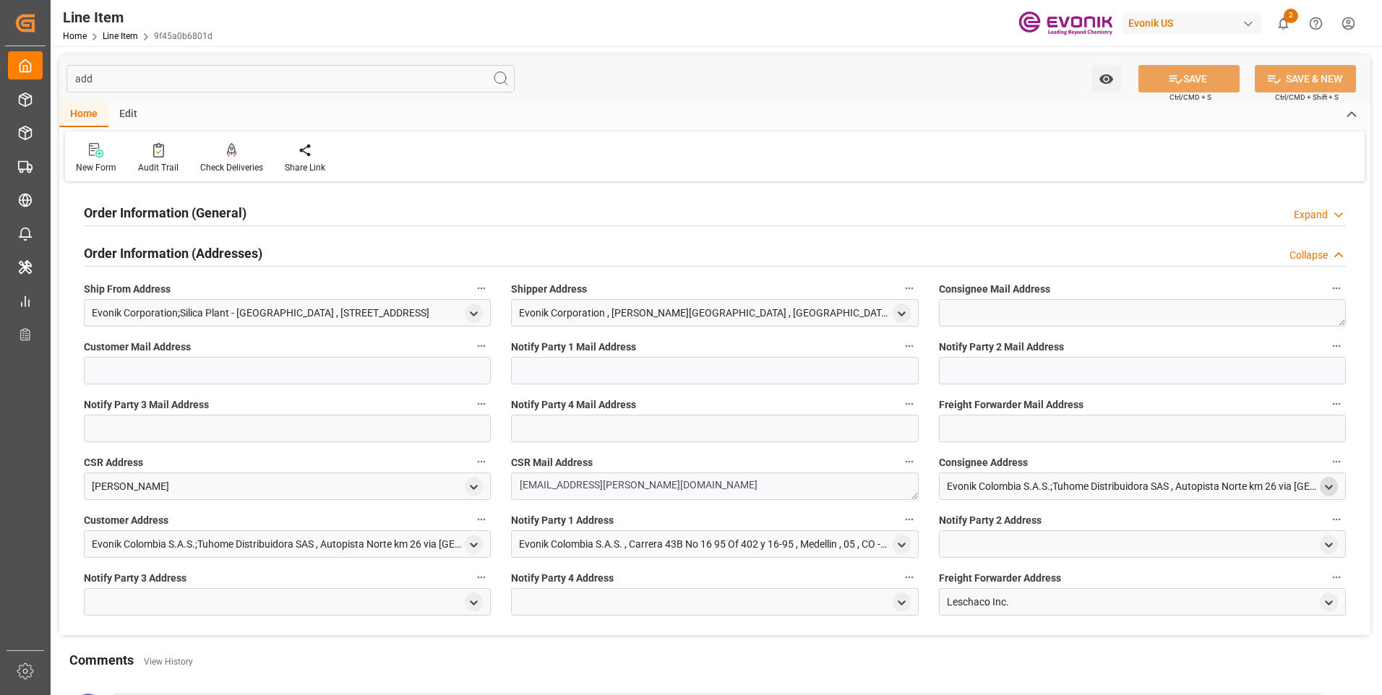
click at [1330, 484] on icon "open menu" at bounding box center [1329, 487] width 12 height 12
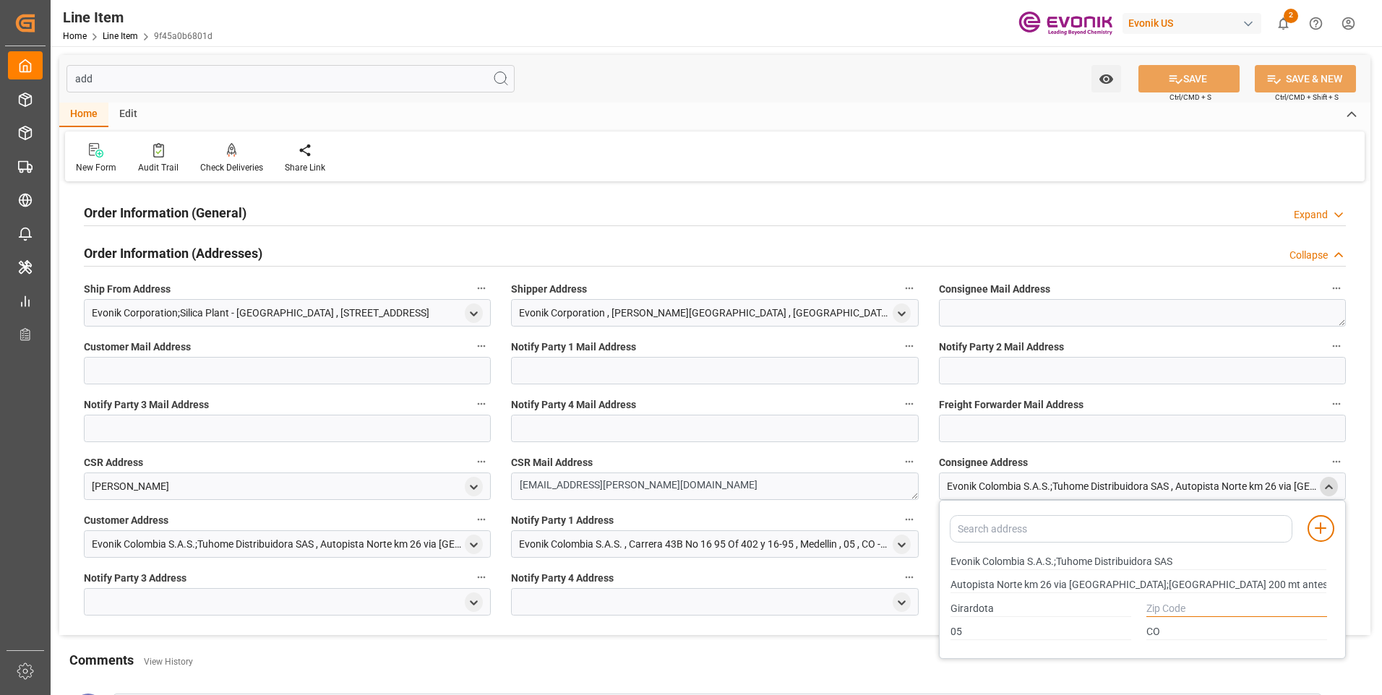
click at [1196, 608] on input "text" at bounding box center [1236, 609] width 181 height 16
type input "0000"
click at [1198, 92] on span "Ctrl/CMD + S" at bounding box center [1190, 97] width 42 height 11
drag, startPoint x: 1198, startPoint y: 92, endPoint x: 1180, endPoint y: 83, distance: 19.4
click at [1180, 83] on button "SAVE" at bounding box center [1188, 78] width 101 height 27
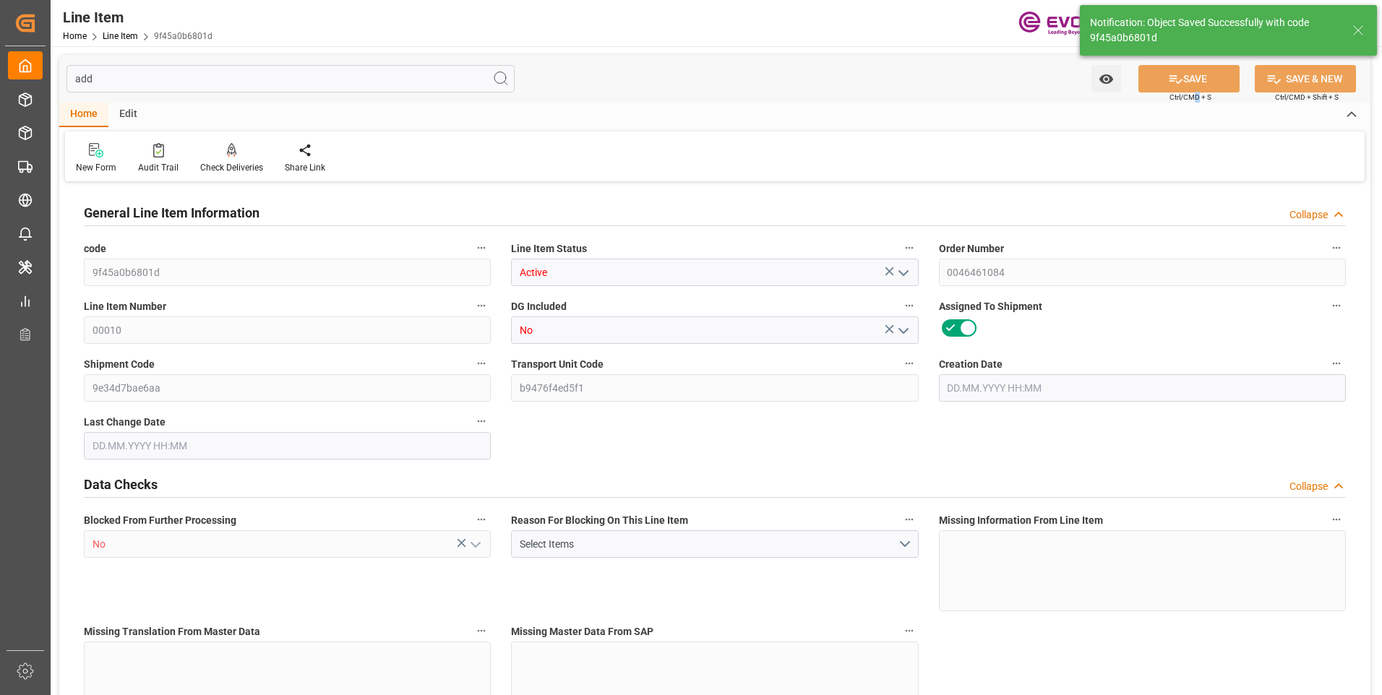
type input "18"
type input "8295.3"
type input "8164.656"
type input "67.9493"
type input "36"
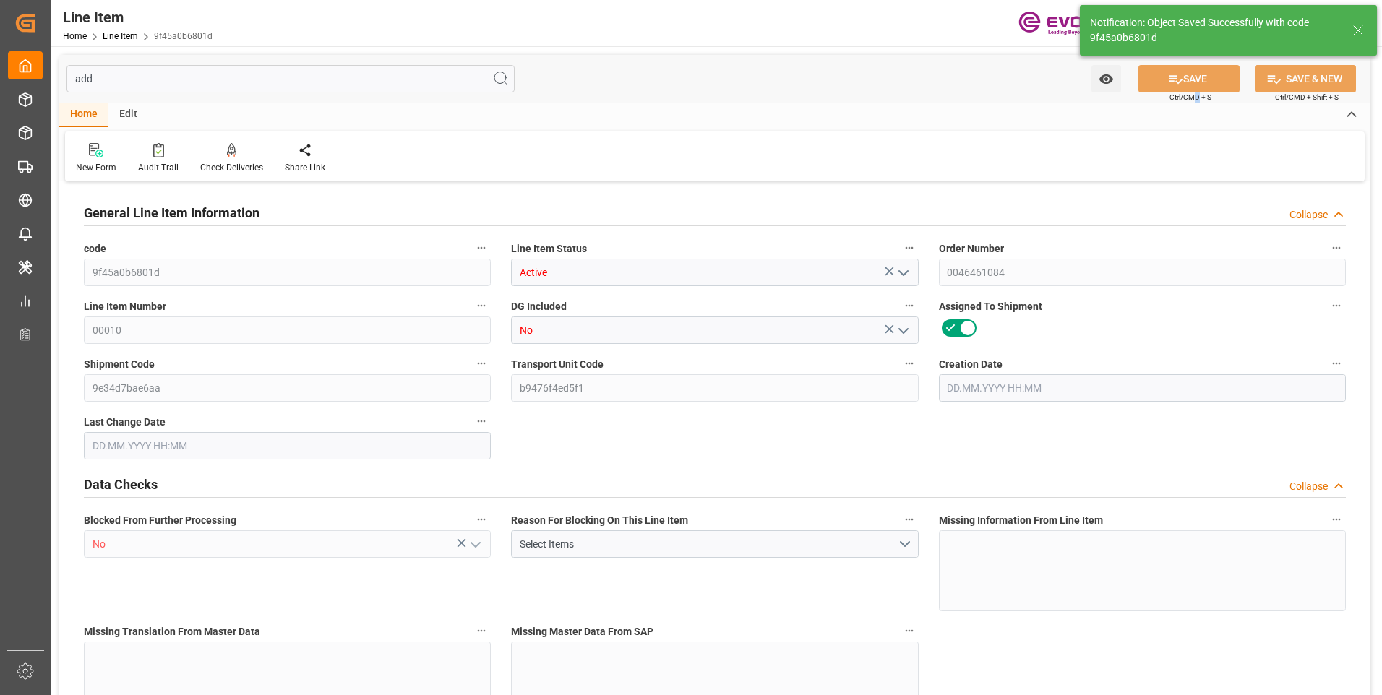
type input "8736.34"
type input "36"
type input "8295.3"
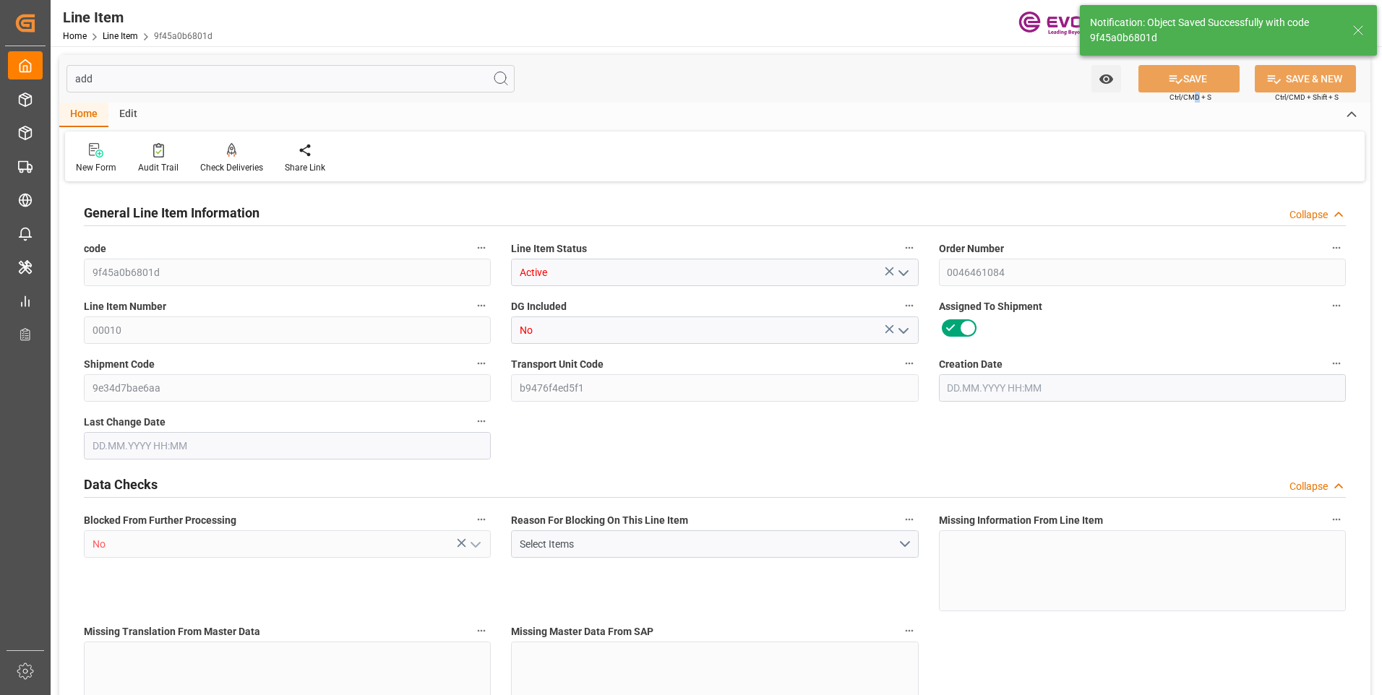
type input "8581.5"
type input "8164.656"
type input "67.9493"
type input "67949.28"
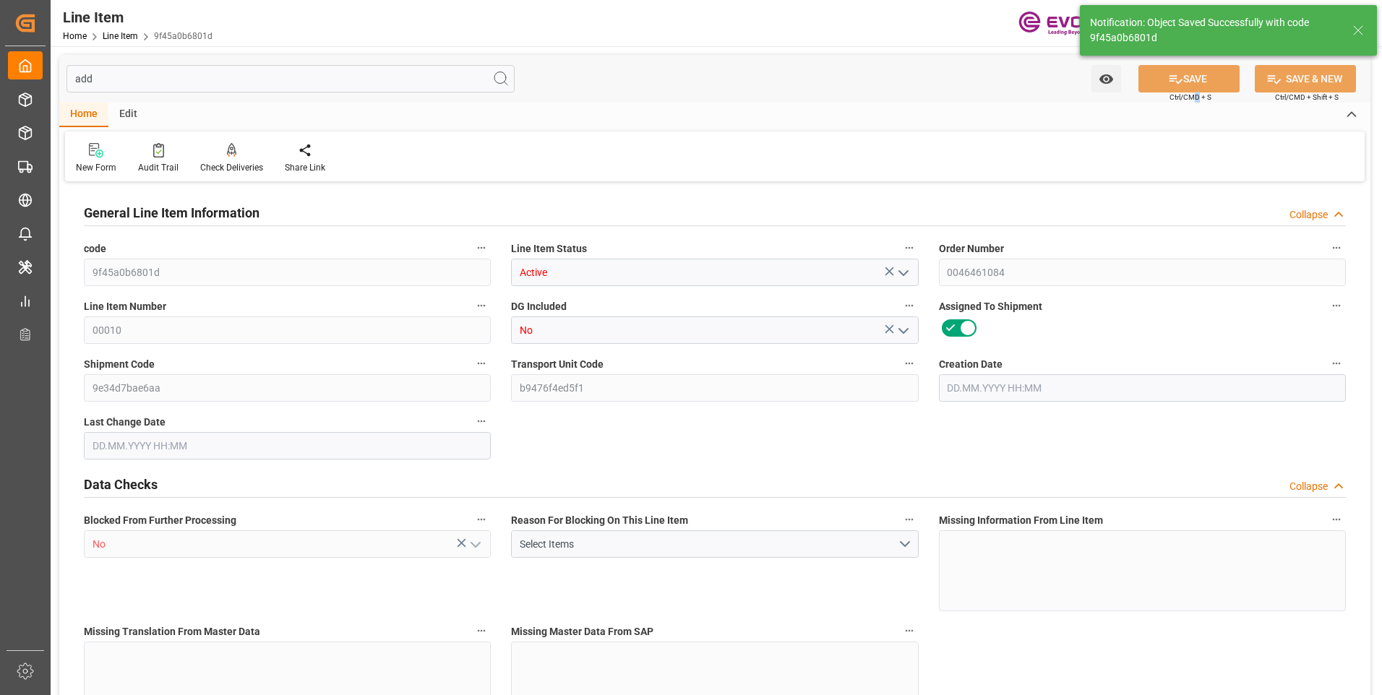
type input "0"
type input "[DATE] 18:41"
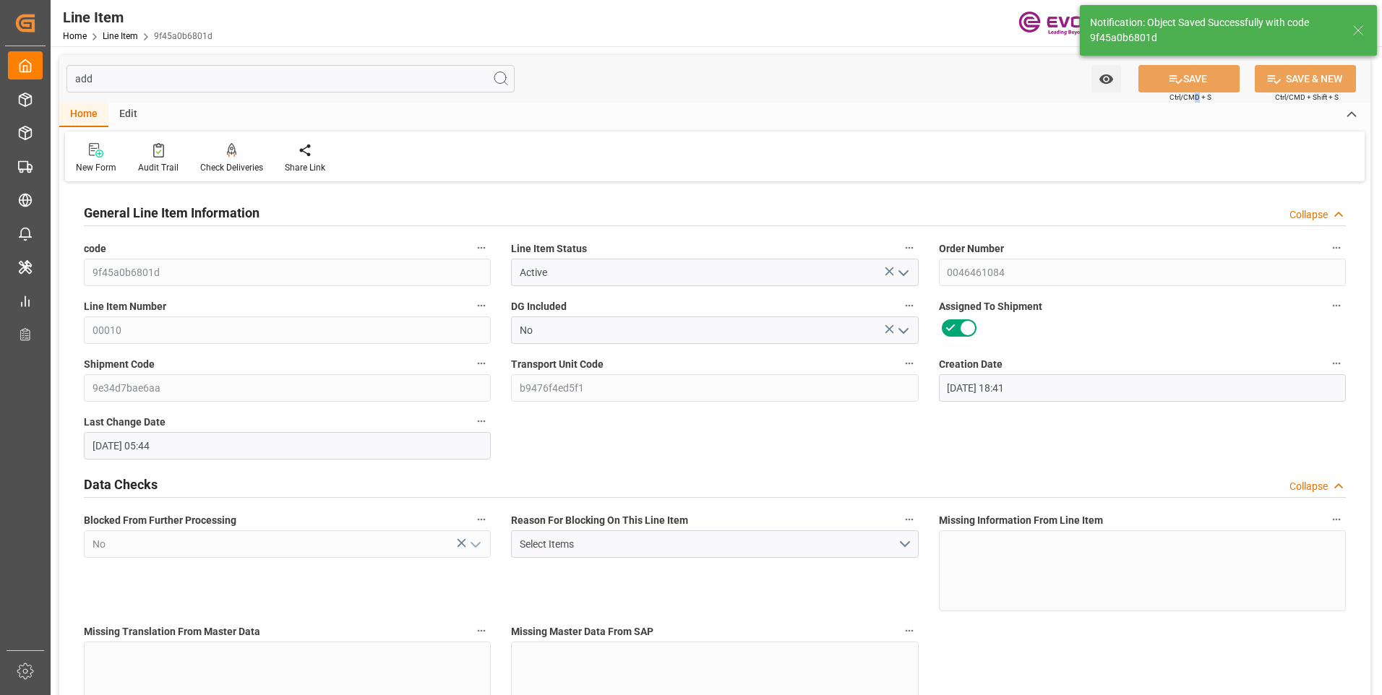
type input "[DATE] 05:44"
type input "[DATE]"
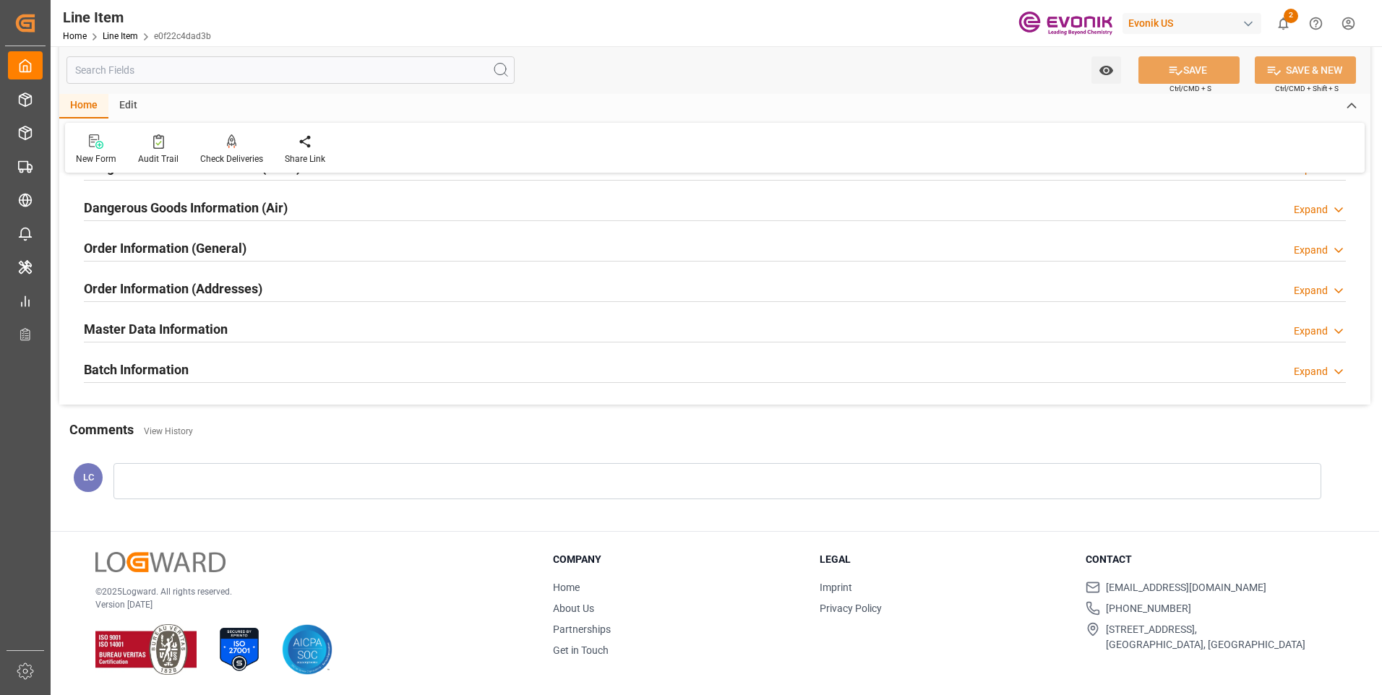
scroll to position [1839, 0]
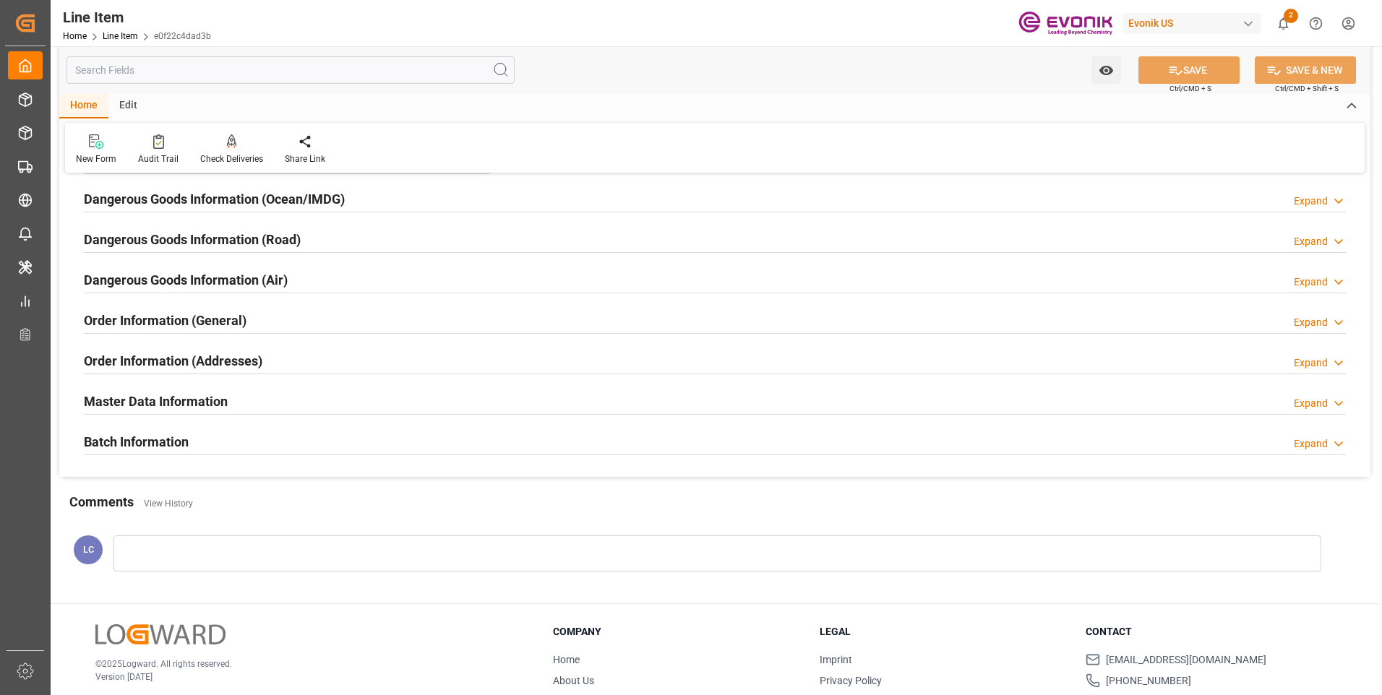
click at [161, 86] on div "Watch Option SAVE Ctrl/CMD + S SAVE & NEW Ctrl/CMD + Shift + S" at bounding box center [714, 70] width 1311 height 48
click at [163, 73] on input "text" at bounding box center [290, 69] width 448 height 27
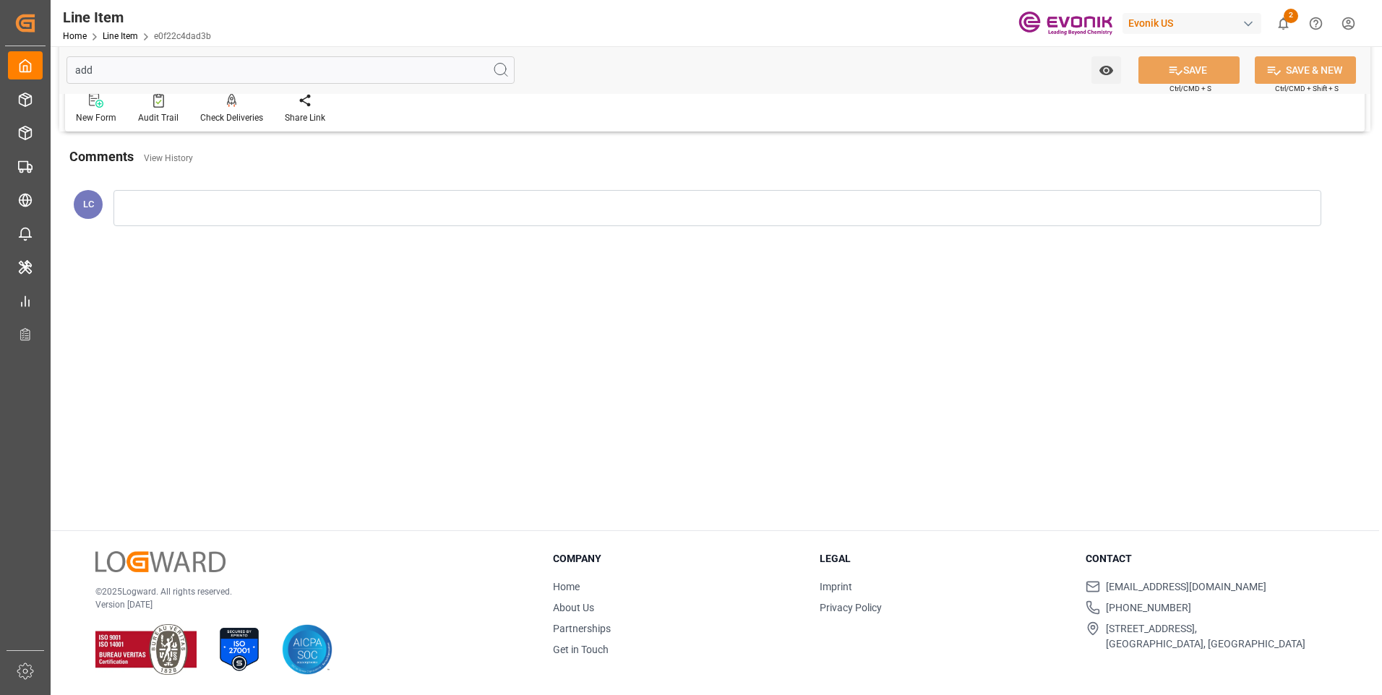
scroll to position [0, 0]
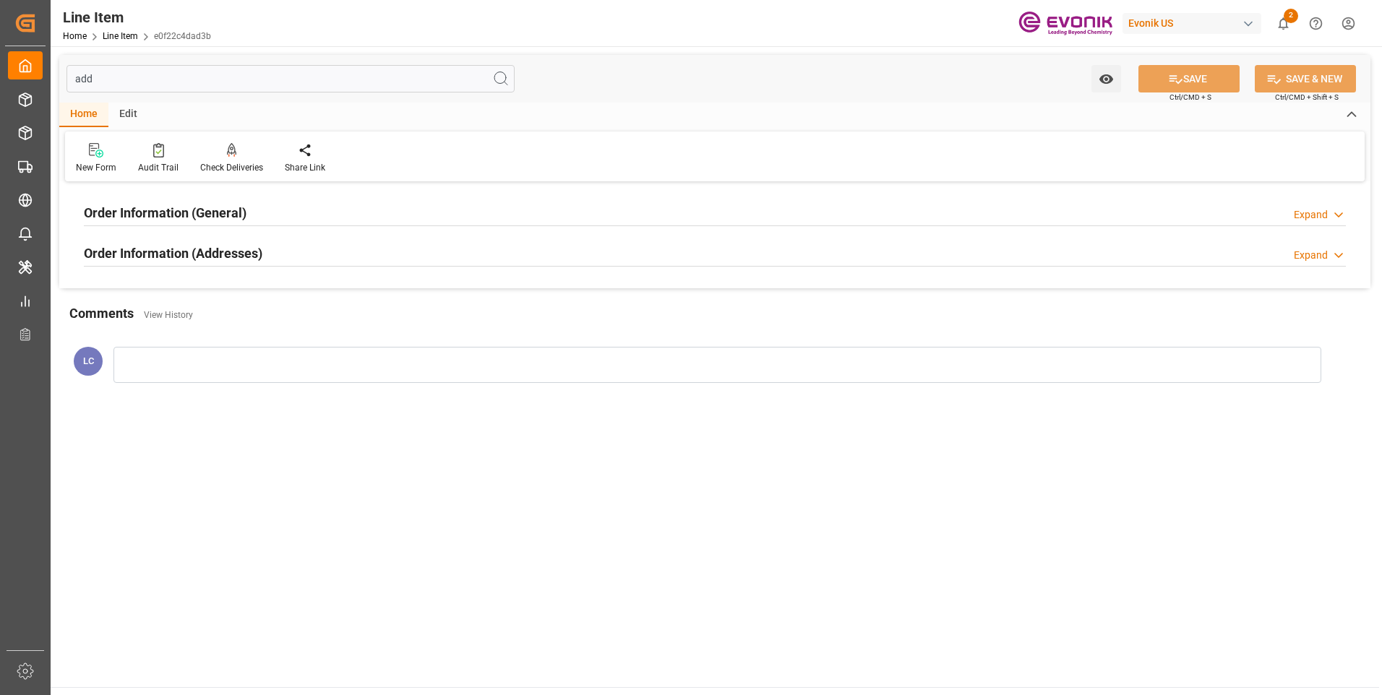
type input "add"
click at [227, 250] on h2 "Order Information (Addresses)" at bounding box center [173, 254] width 179 height 20
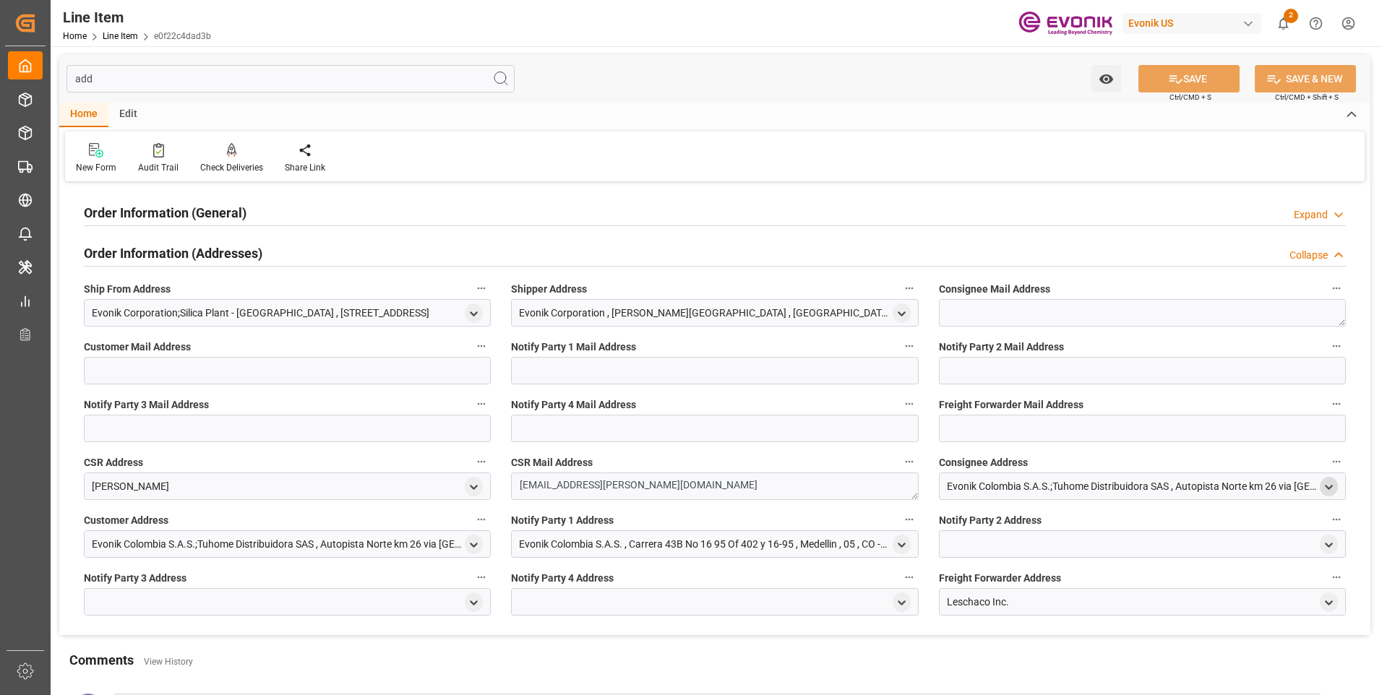
click at [1333, 486] on icon "open menu" at bounding box center [1329, 487] width 12 height 12
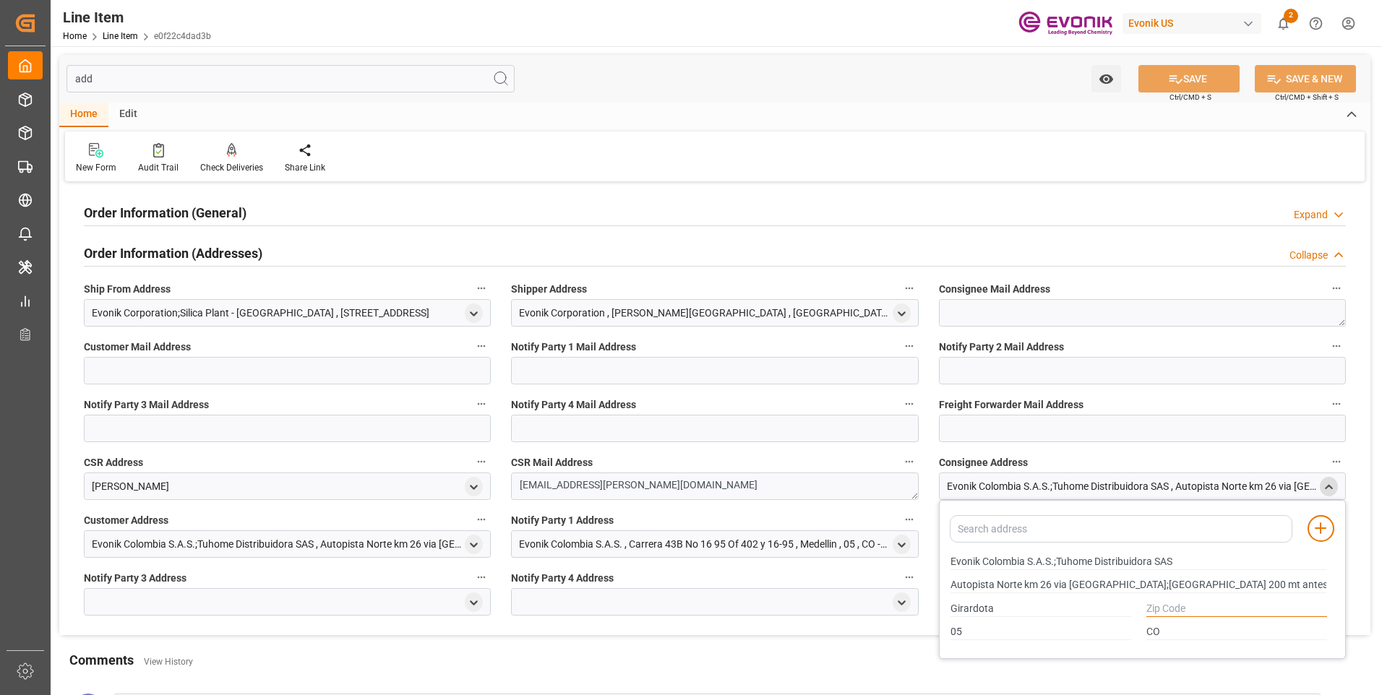
click at [1172, 610] on input "text" at bounding box center [1236, 609] width 181 height 16
type input "0000"
click at [1177, 77] on icon at bounding box center [1175, 79] width 15 height 15
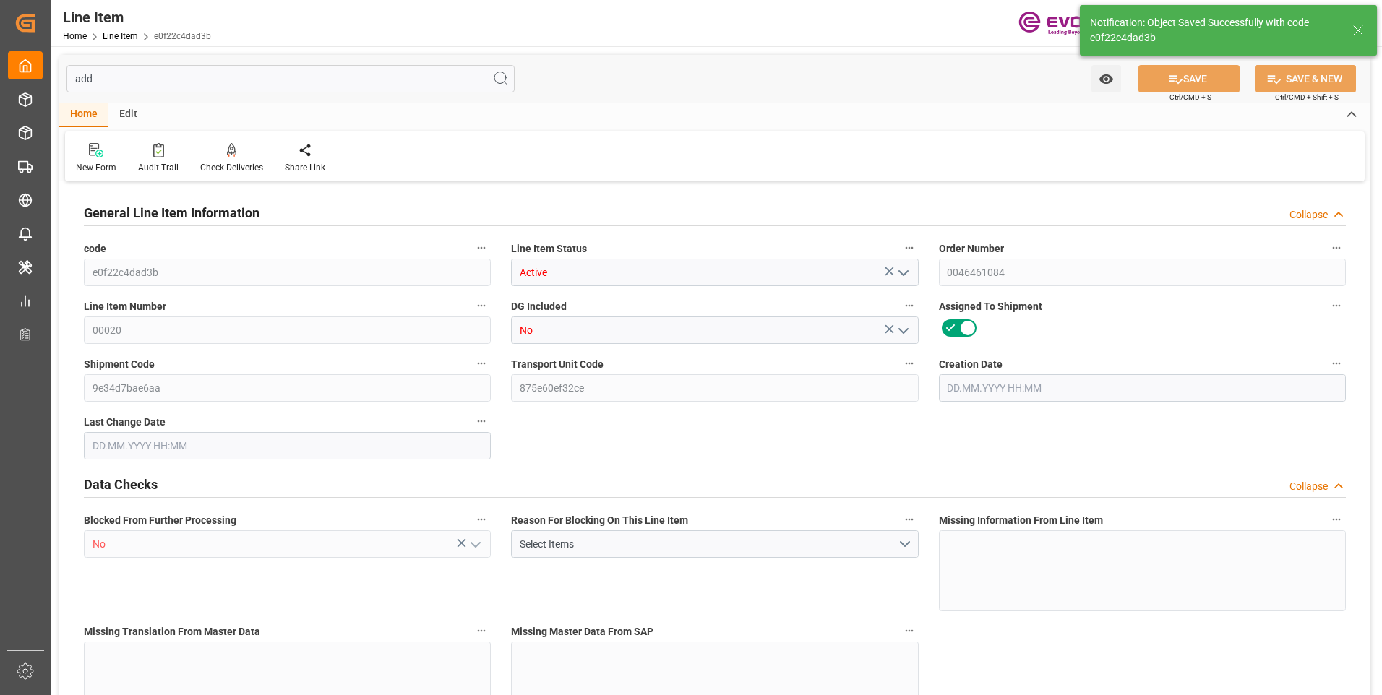
type input "e0f22c4dad3b"
type input "Active"
type input "0046461084"
type input "00020"
type input "No"
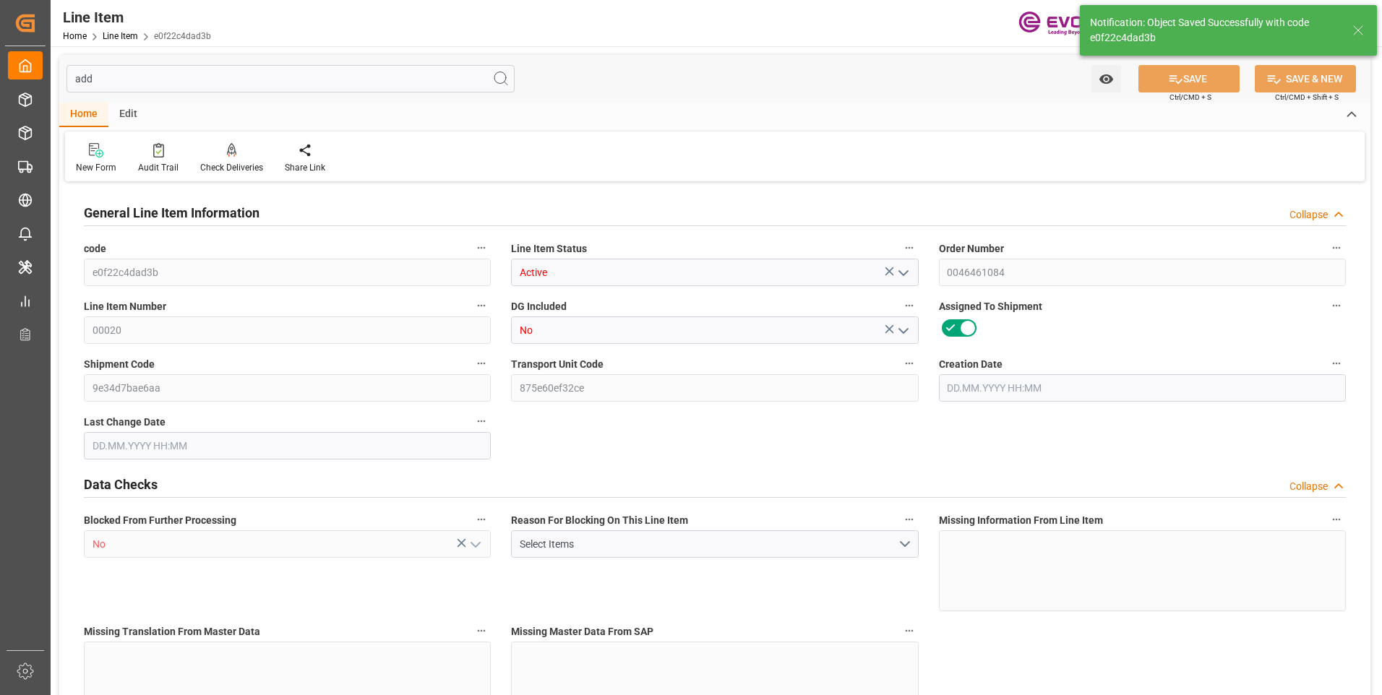
type input "9e34d7bae6aa"
type input "875e60ef32ce"
type input "No"
type input "BG"
type input "No"
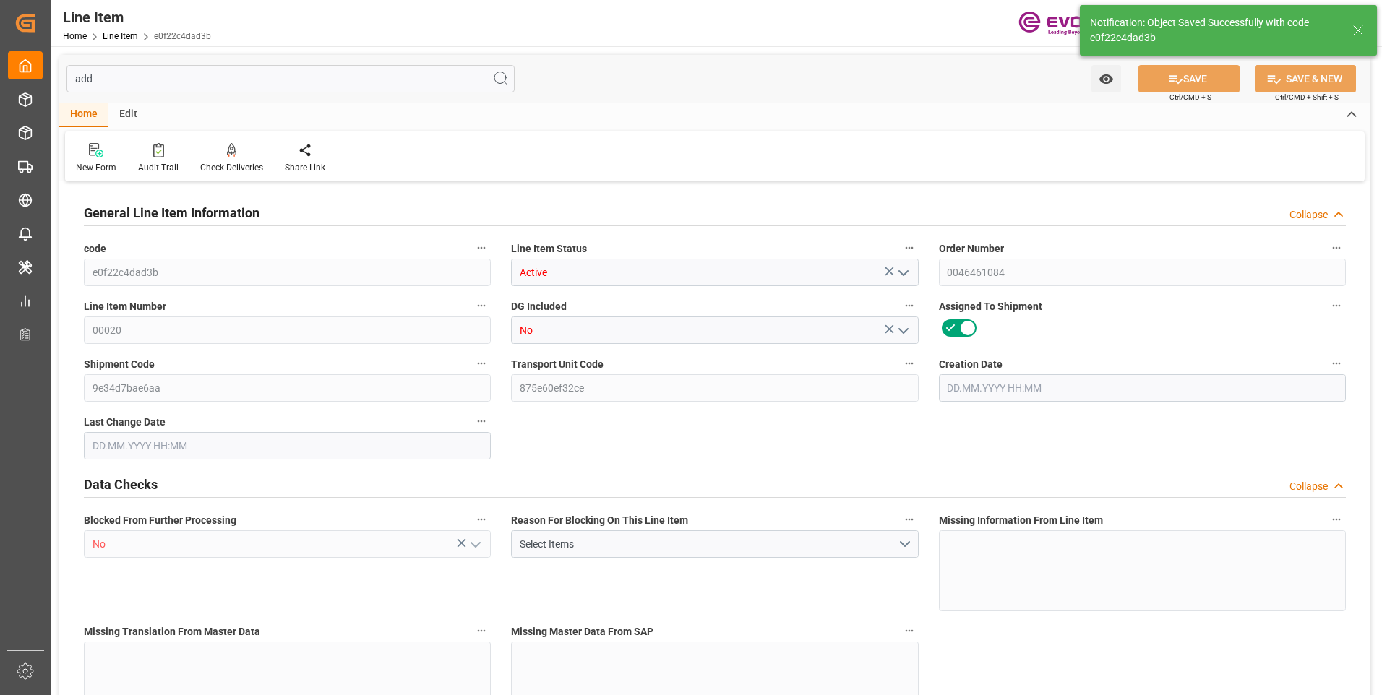
type input "99111378"
type textarea "ZDE165:ETO:FIBC500LB:1000HP:I2:P:$"
type input "USD"
type input "PACK"
type input "281122"
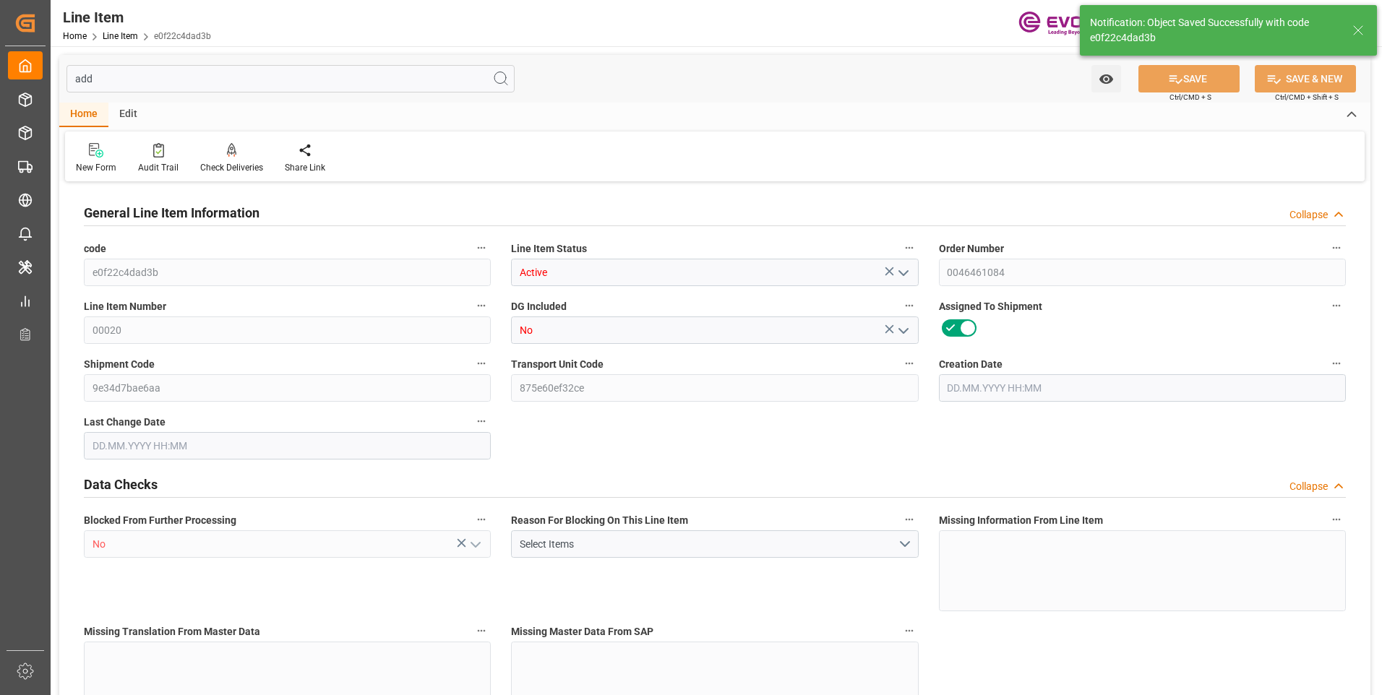
type input "EAR99"
type input "US"
type input "BG"
type input "43"
type input "KGM"
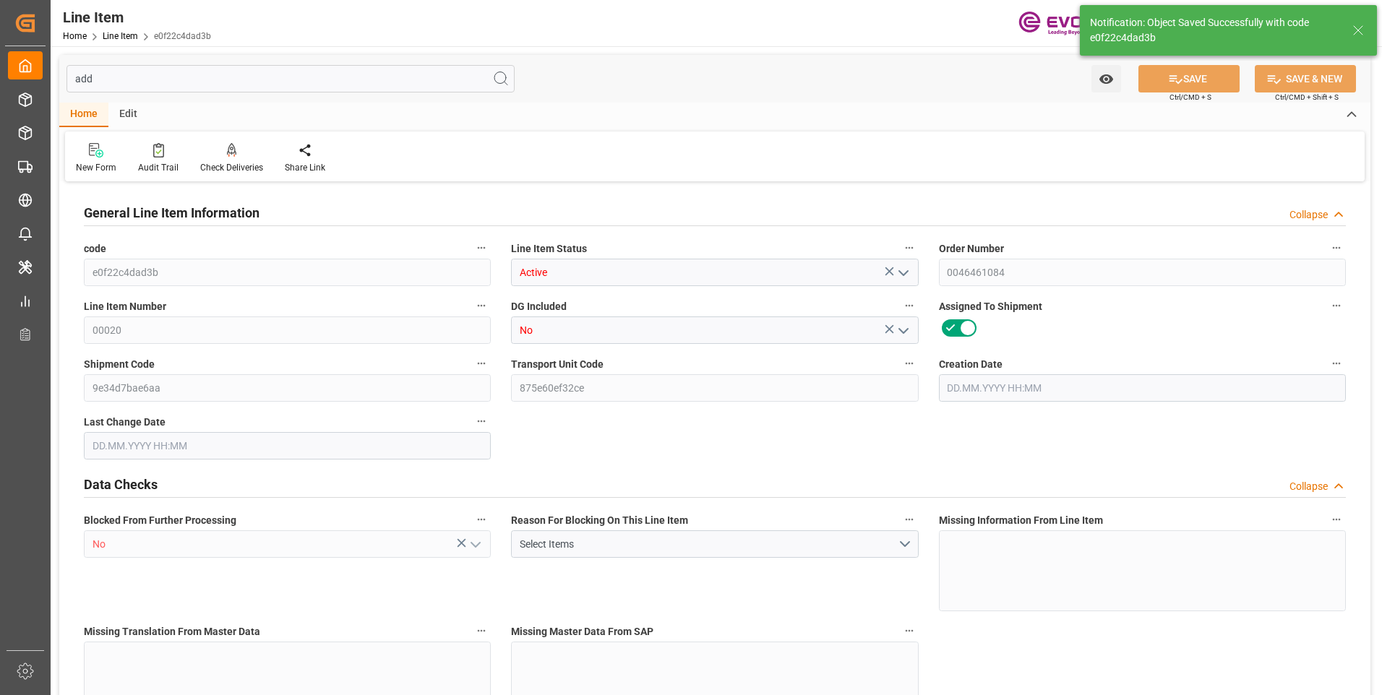
type textarea "KGM"
type input "KGM"
type textarea "KGM"
type input "M3"
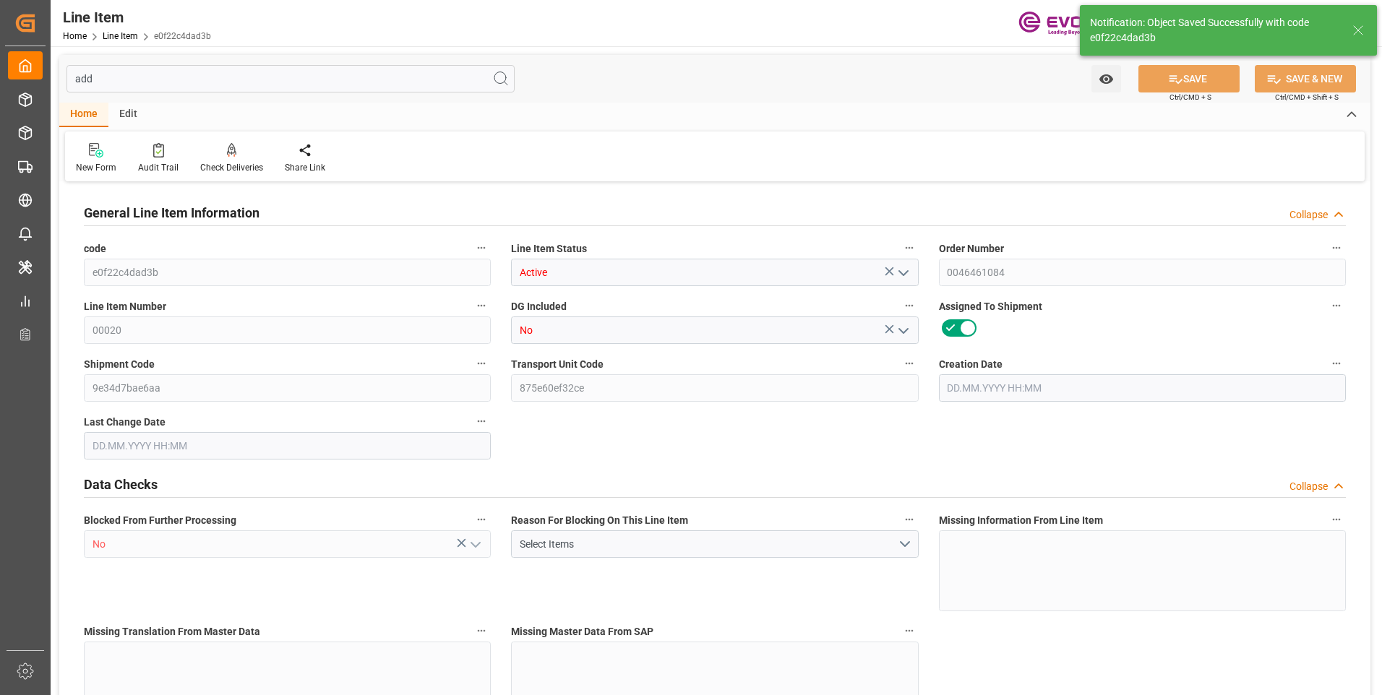
type textarea "DMQ"
type input "M3"
type input "18"
type input "8295.3"
type input "8164.656"
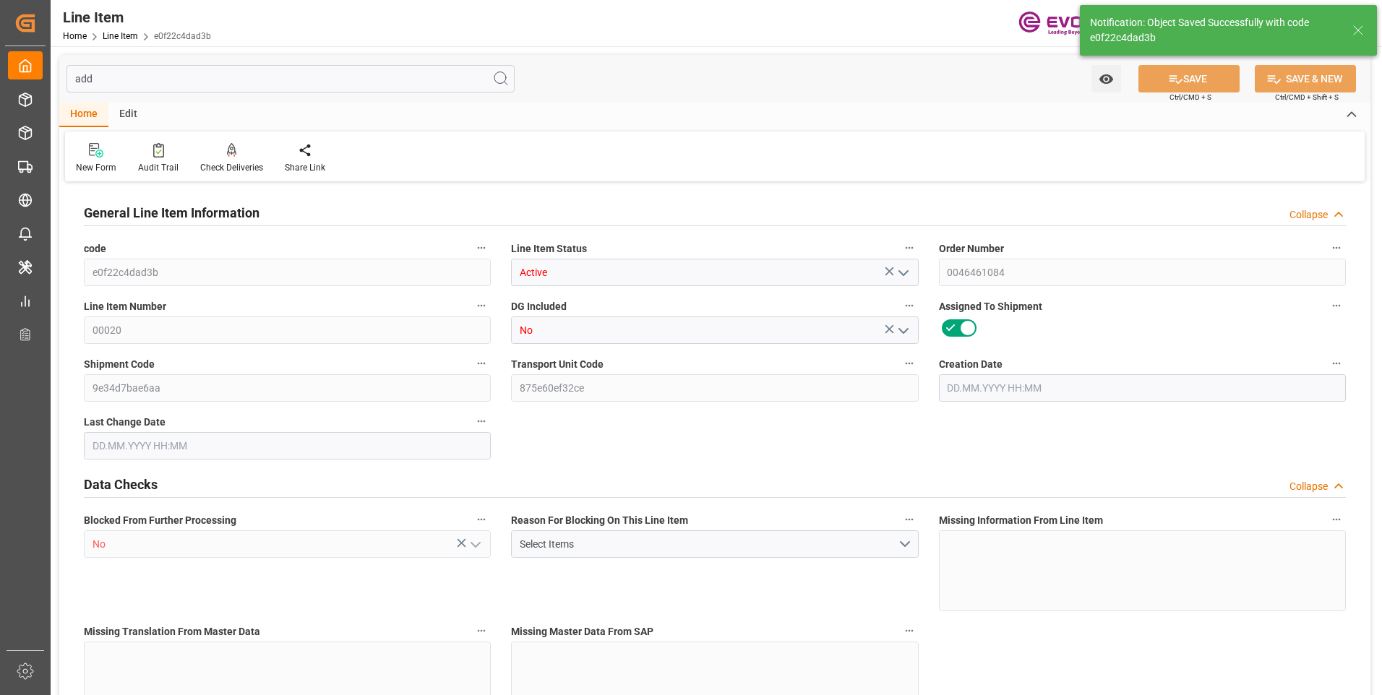
type input "67.9493"
type input "36"
type input "8736.34"
type input "36"
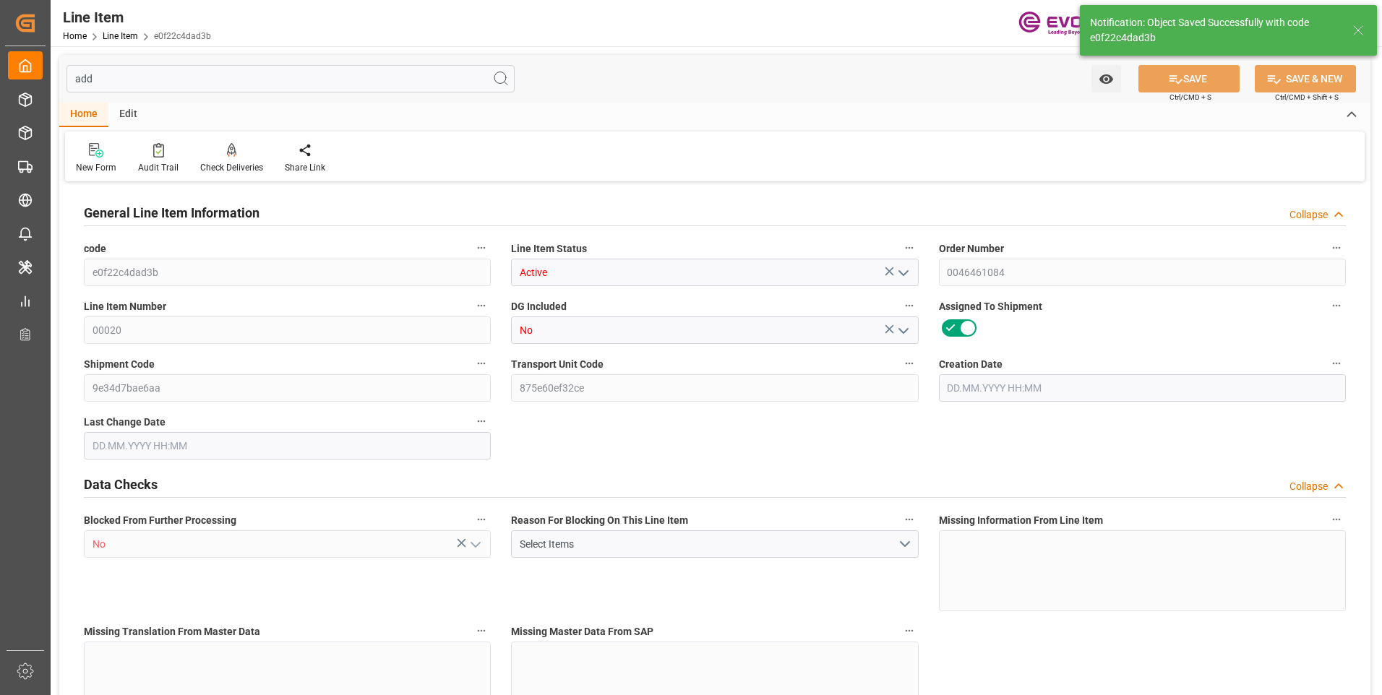
type input "8295.3"
type input "8581.5"
type input "8164.656"
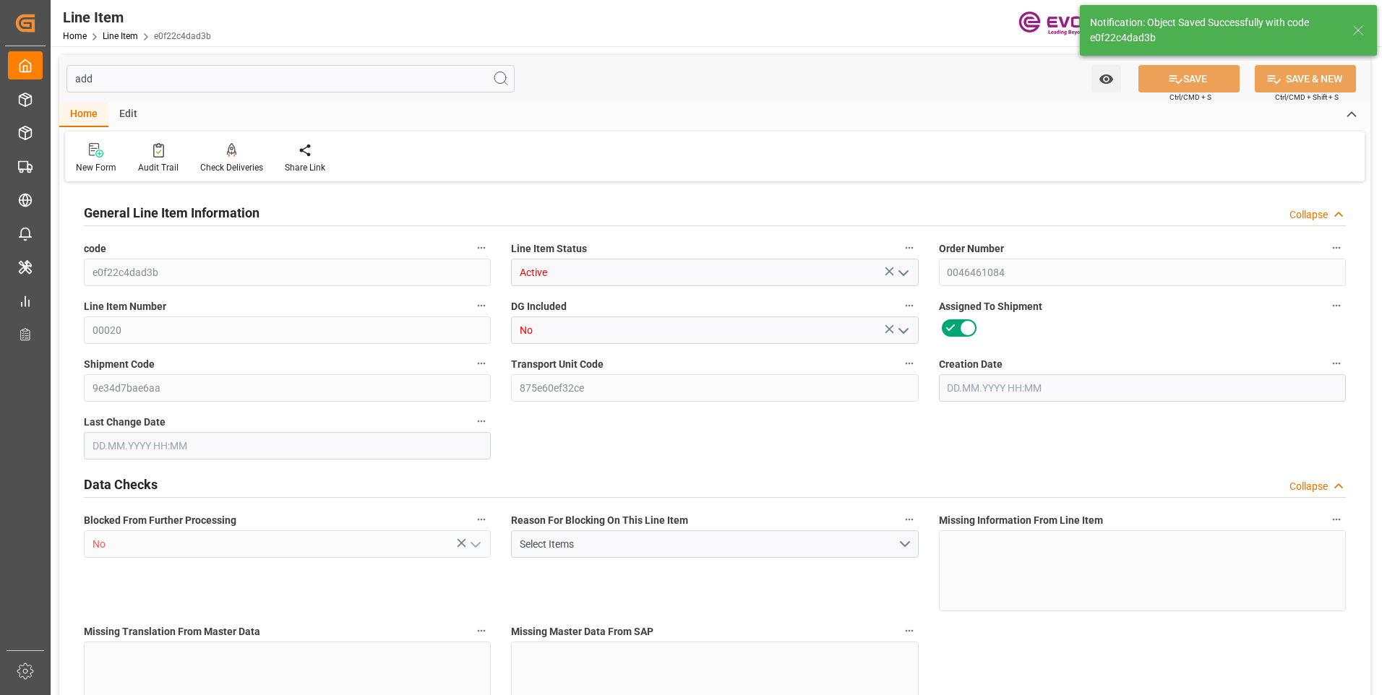
type input "67.9493"
type input "67949.28"
type input "0"
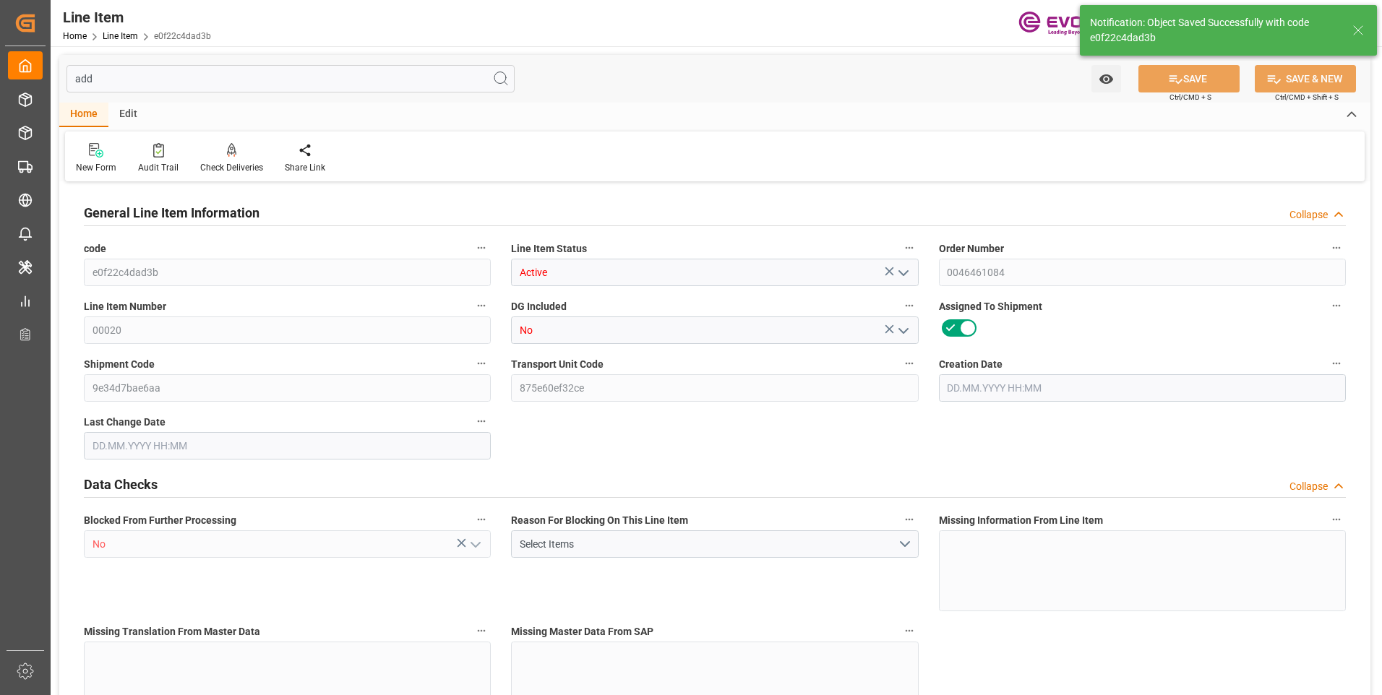
type input "0"
type input "25.08.2025 18:41"
type input "26.08.2025 05:44"
type input "10.10.2025"
type input "25.09.2025"
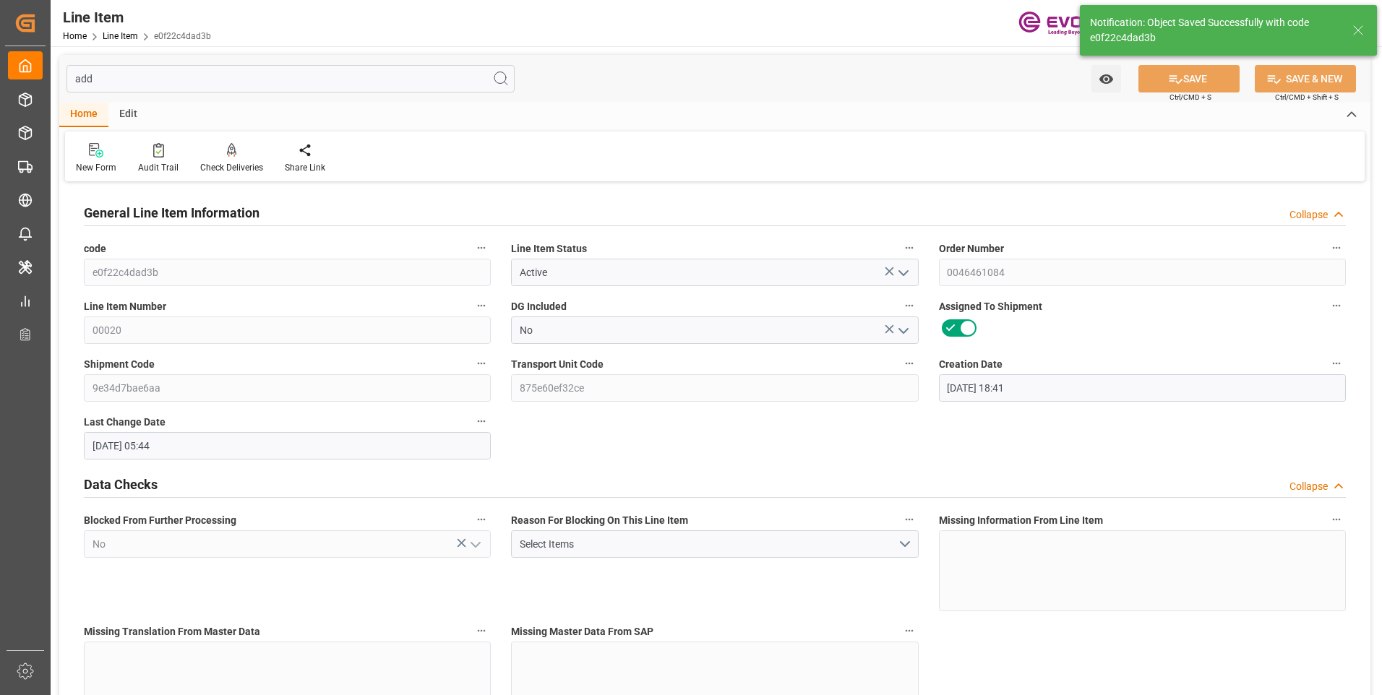
type input "18.09.2025"
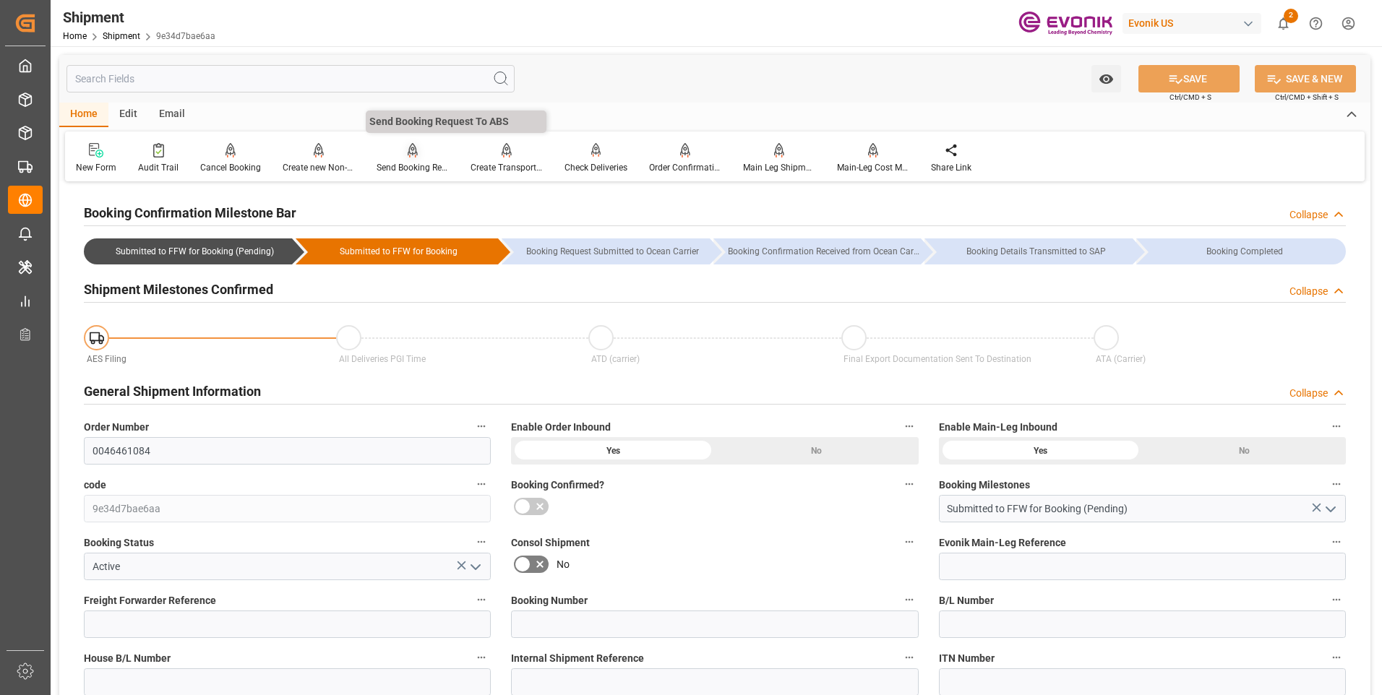
click at [408, 164] on div "Send Booking Request To ABS" at bounding box center [413, 167] width 72 height 13
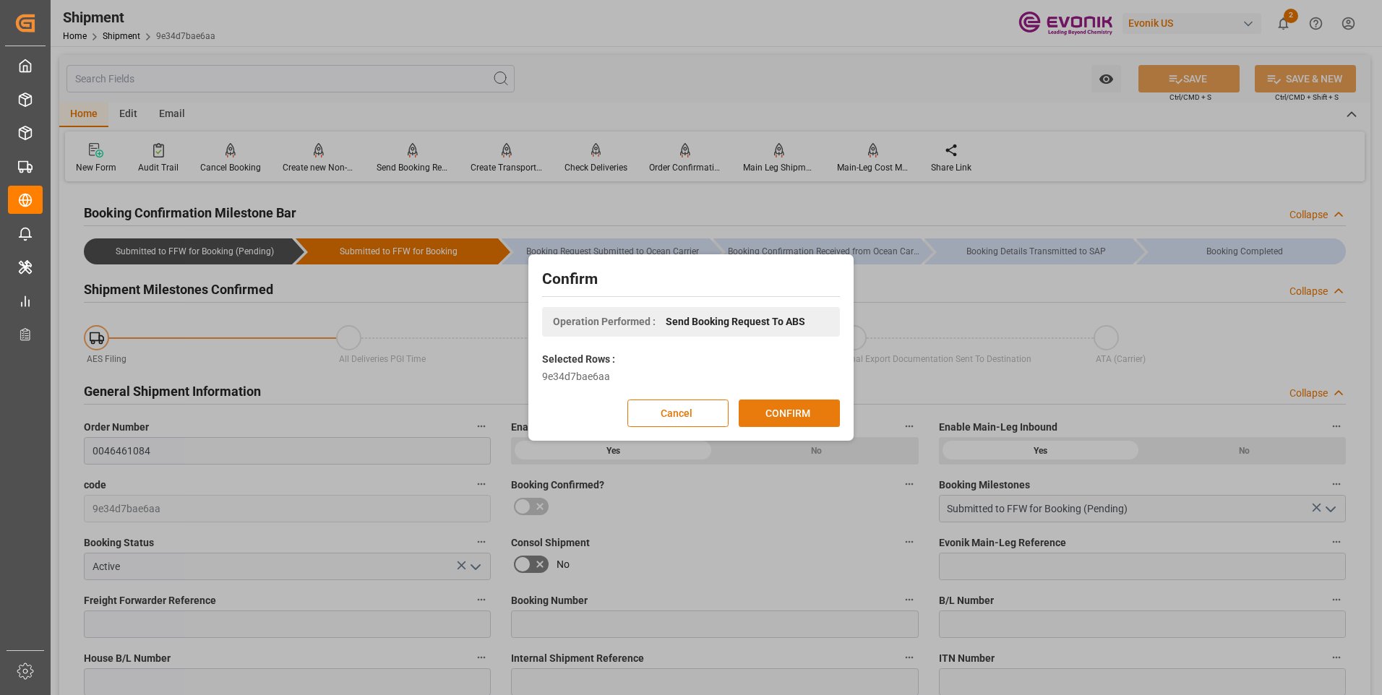
click at [808, 417] on button "CONFIRM" at bounding box center [789, 413] width 101 height 27
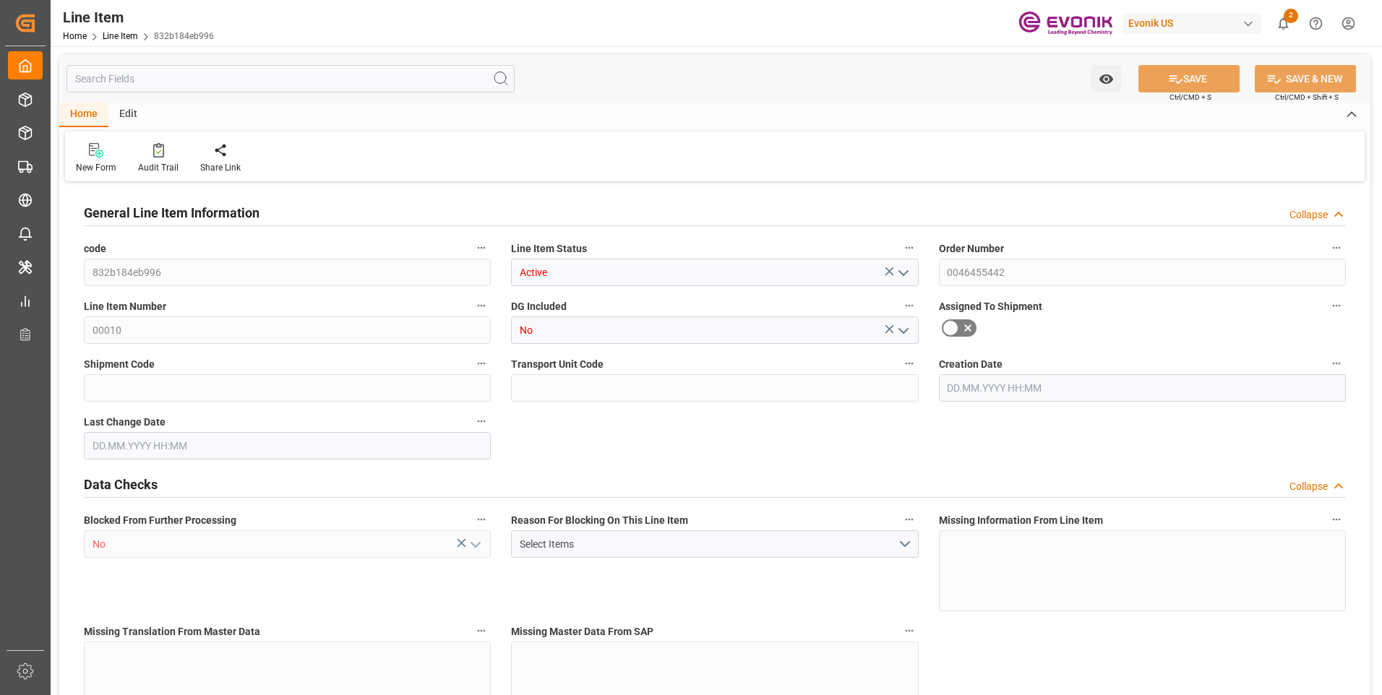
type input "16"
type input "5062.176"
type input "4898.88"
type input "36.6574"
type input "432"
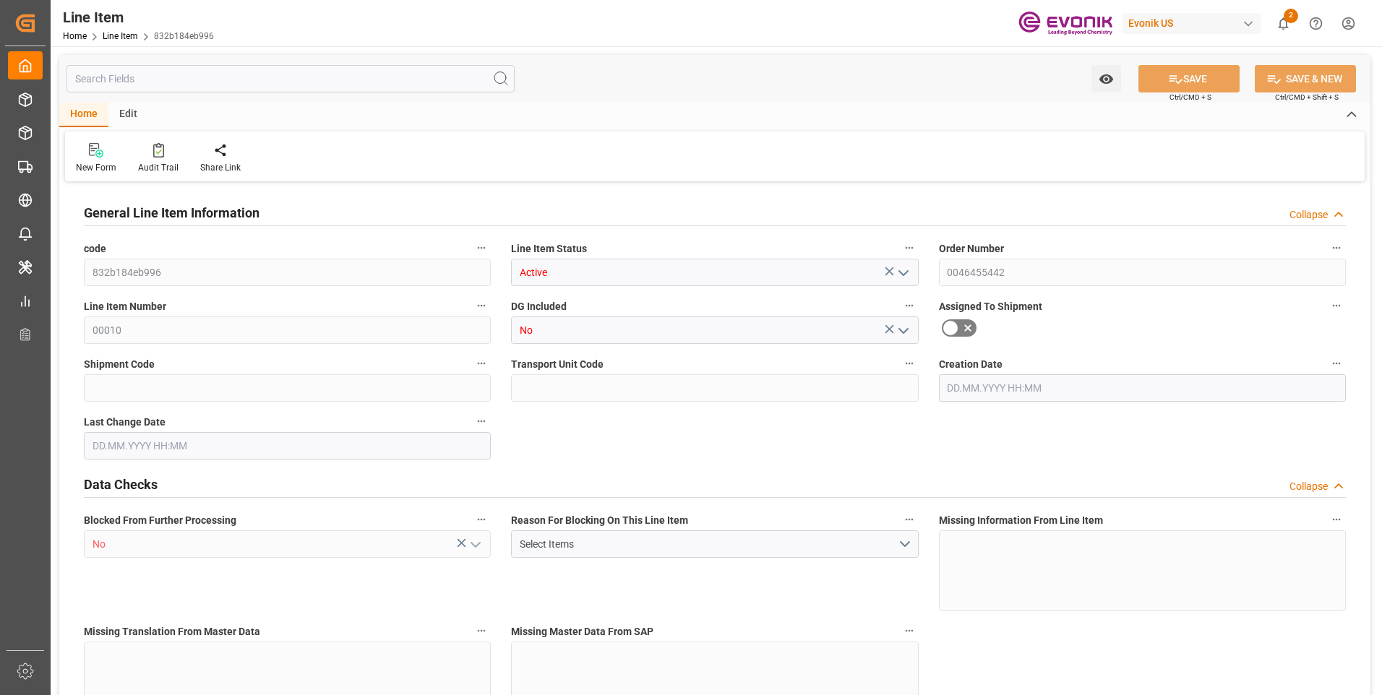
type input "21702.04"
type input "432"
type input "5062.176"
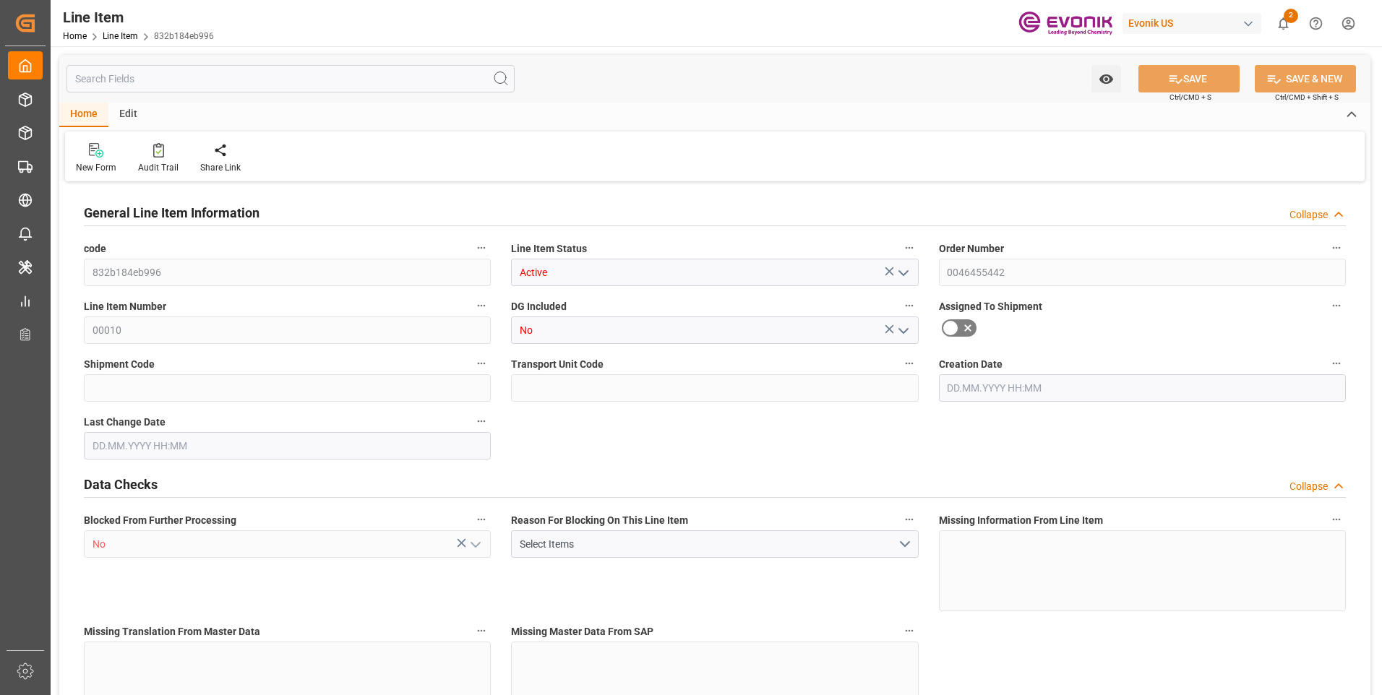
type input "5316.576"
type input "4898.88"
type input "36.6574"
type input "36657.36"
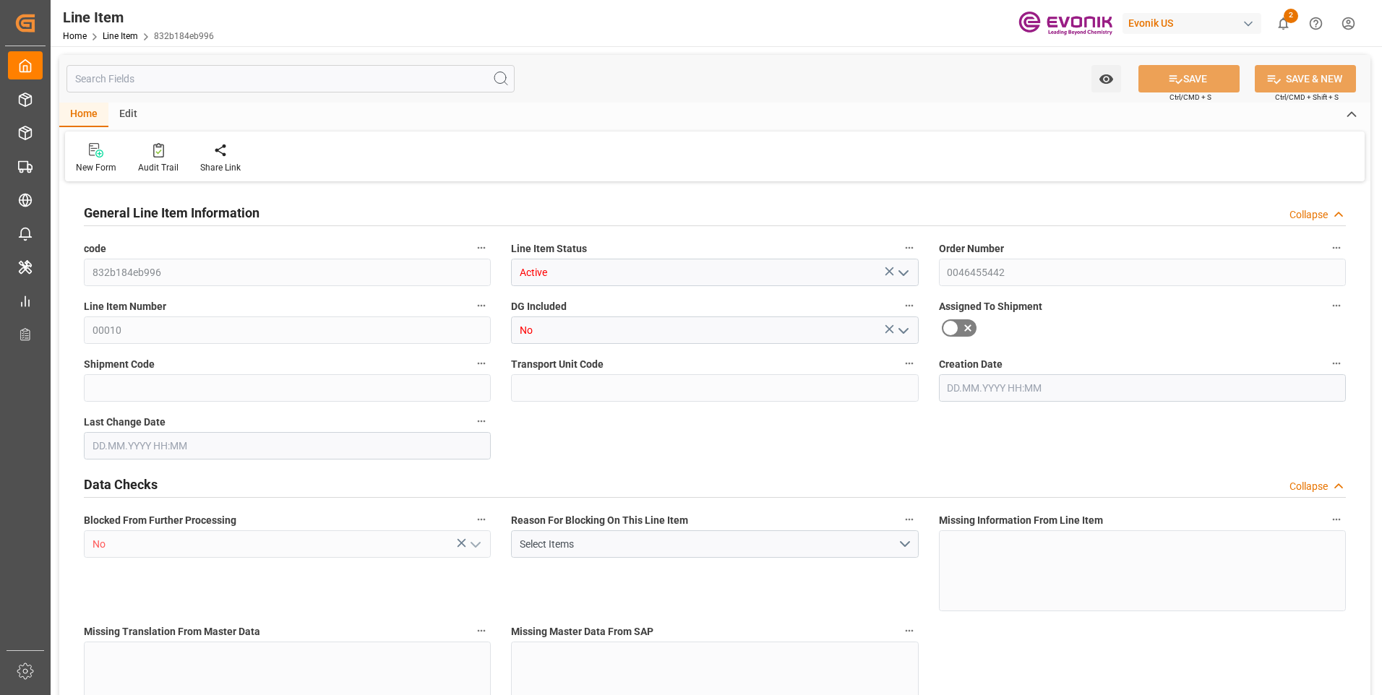
type input "0"
type input "[DATE] 18:40"
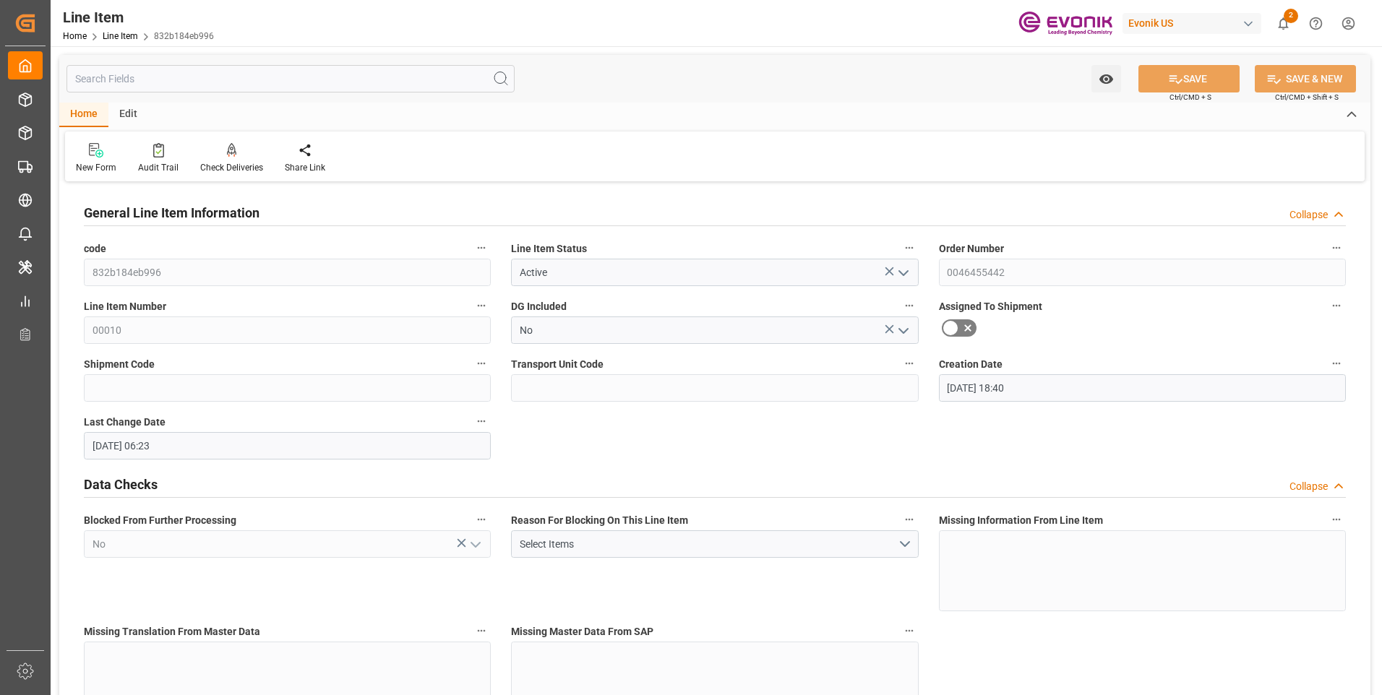
type input "[DATE] 06:23"
type input "[DATE]"
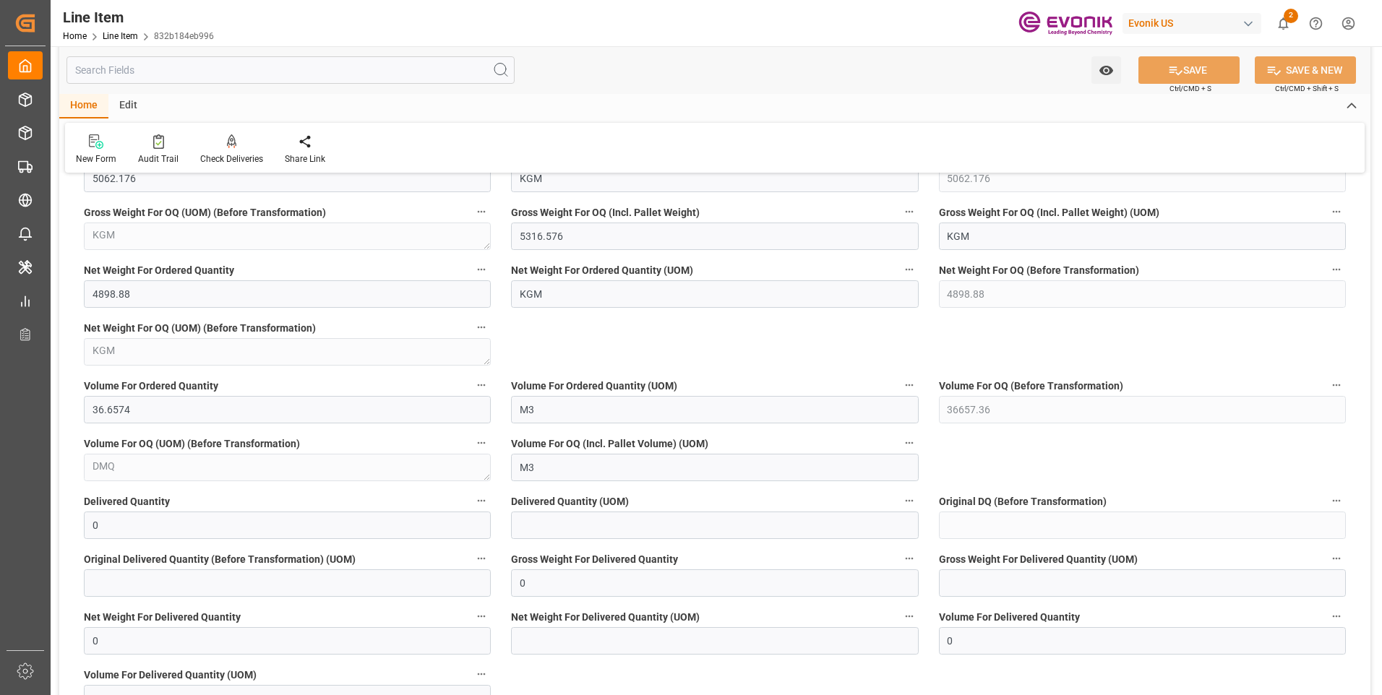
scroll to position [1662, 0]
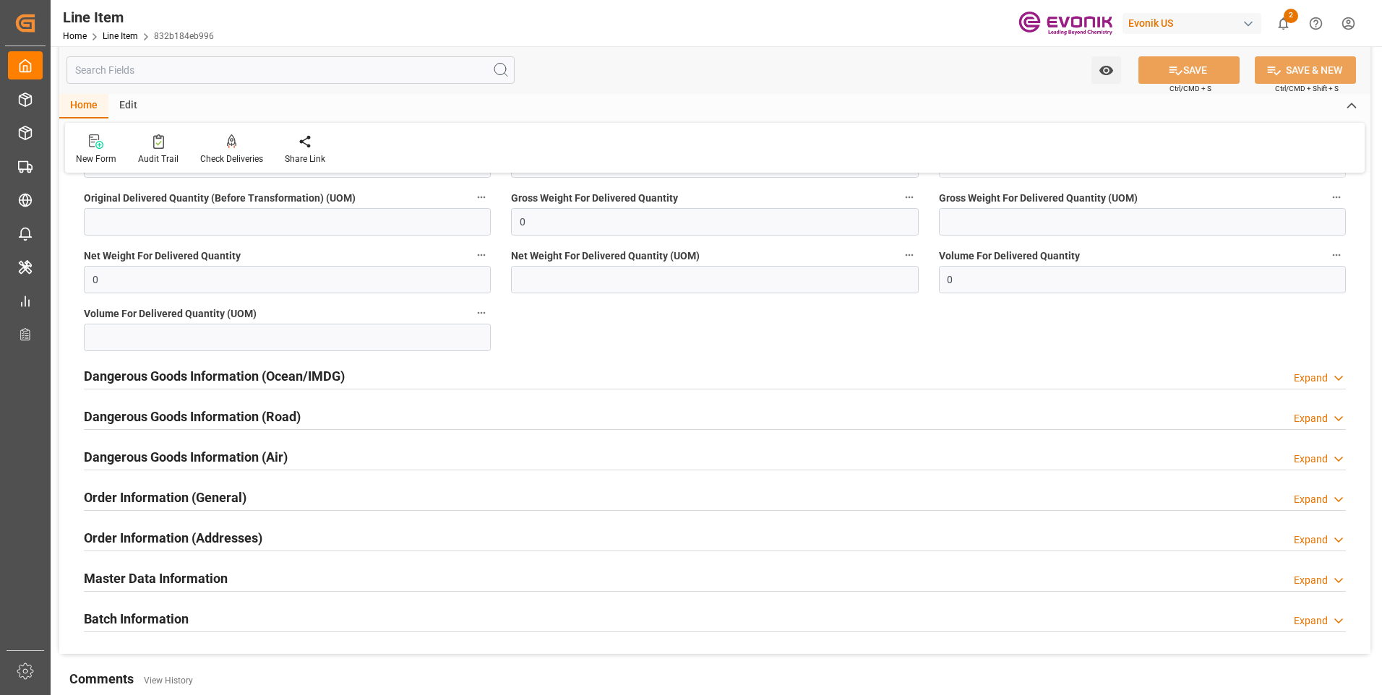
click at [141, 70] on input "text" at bounding box center [290, 69] width 448 height 27
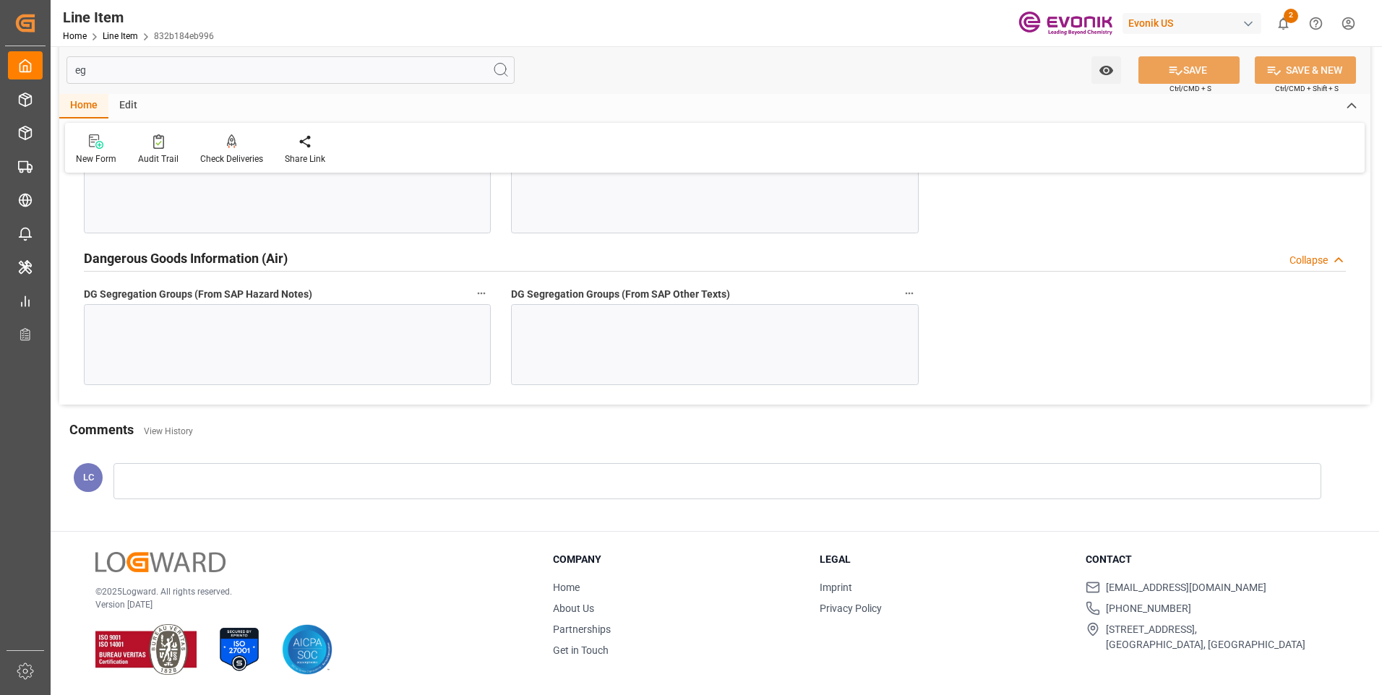
scroll to position [0, 0]
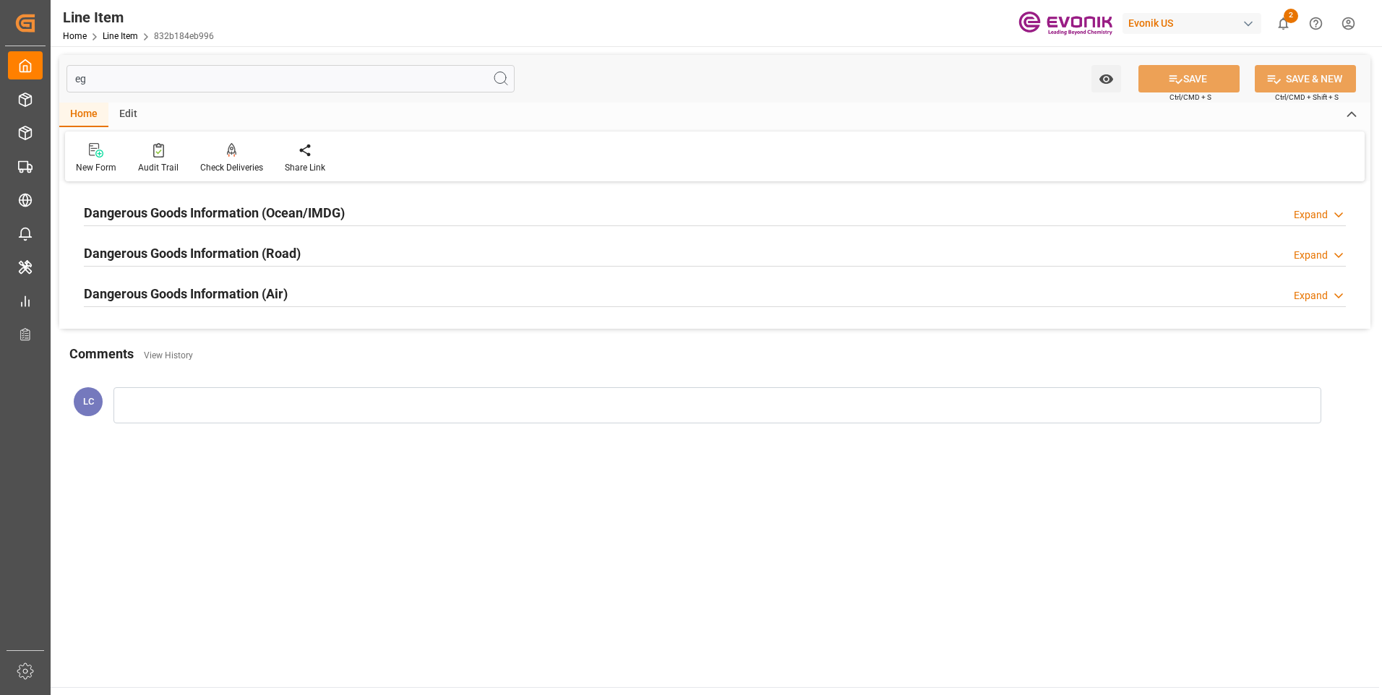
click at [172, 202] on div "Dangerous Goods Information (Ocean/IMDG)" at bounding box center [214, 211] width 261 height 27
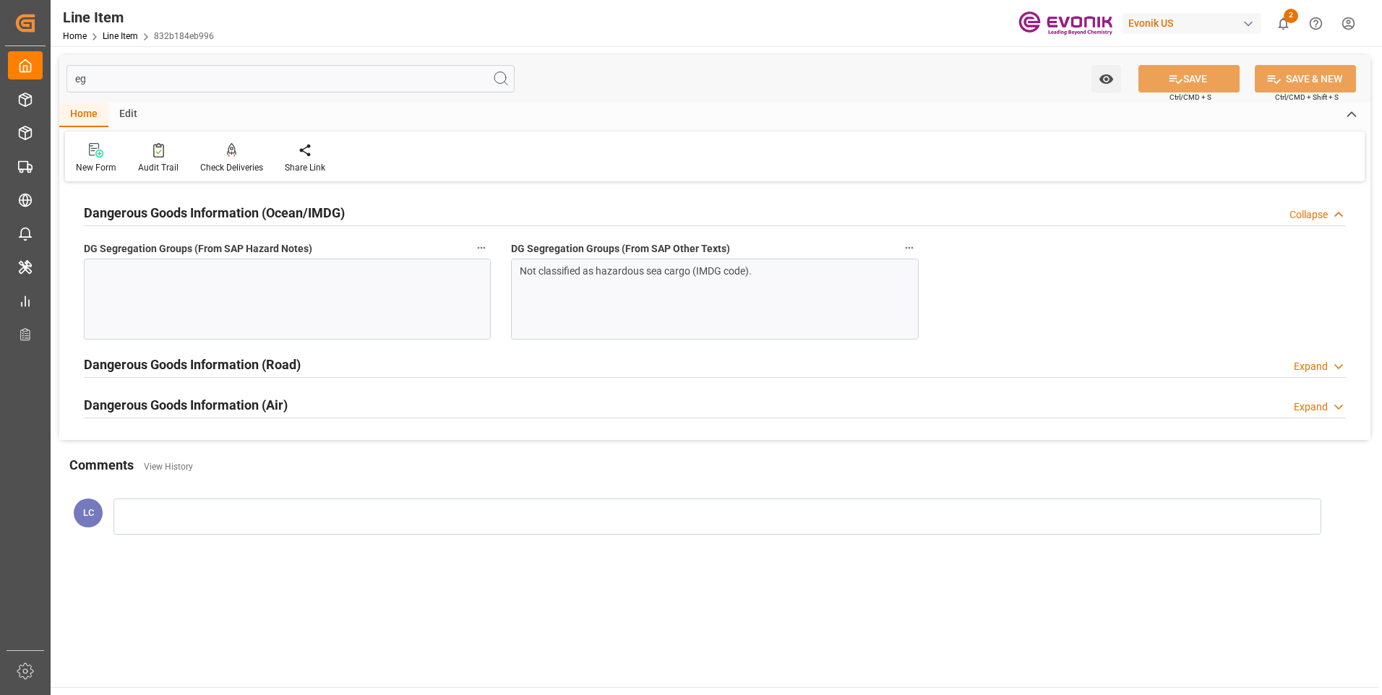
click at [257, 281] on div at bounding box center [287, 299] width 407 height 81
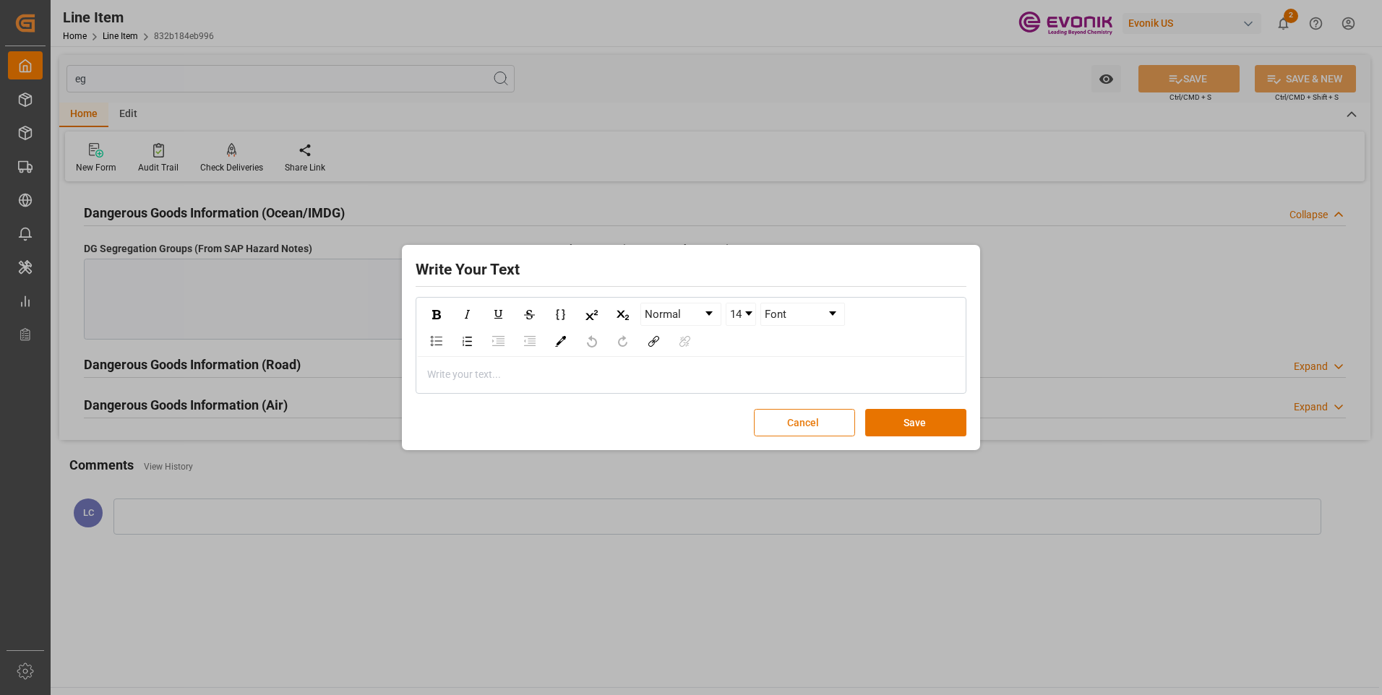
click at [786, 424] on button "Cancel" at bounding box center [804, 422] width 101 height 27
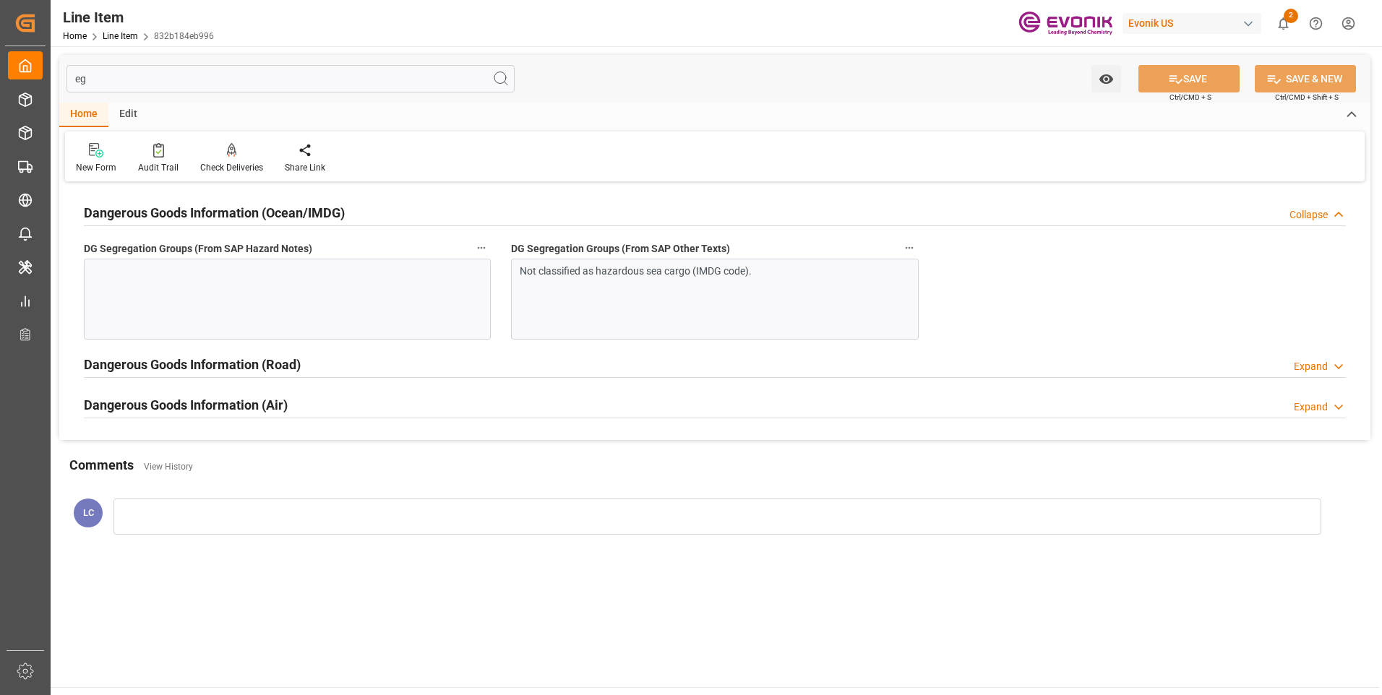
click at [750, 295] on div "Not classified as hazardous sea cargo (IMDG code)." at bounding box center [714, 299] width 407 height 81
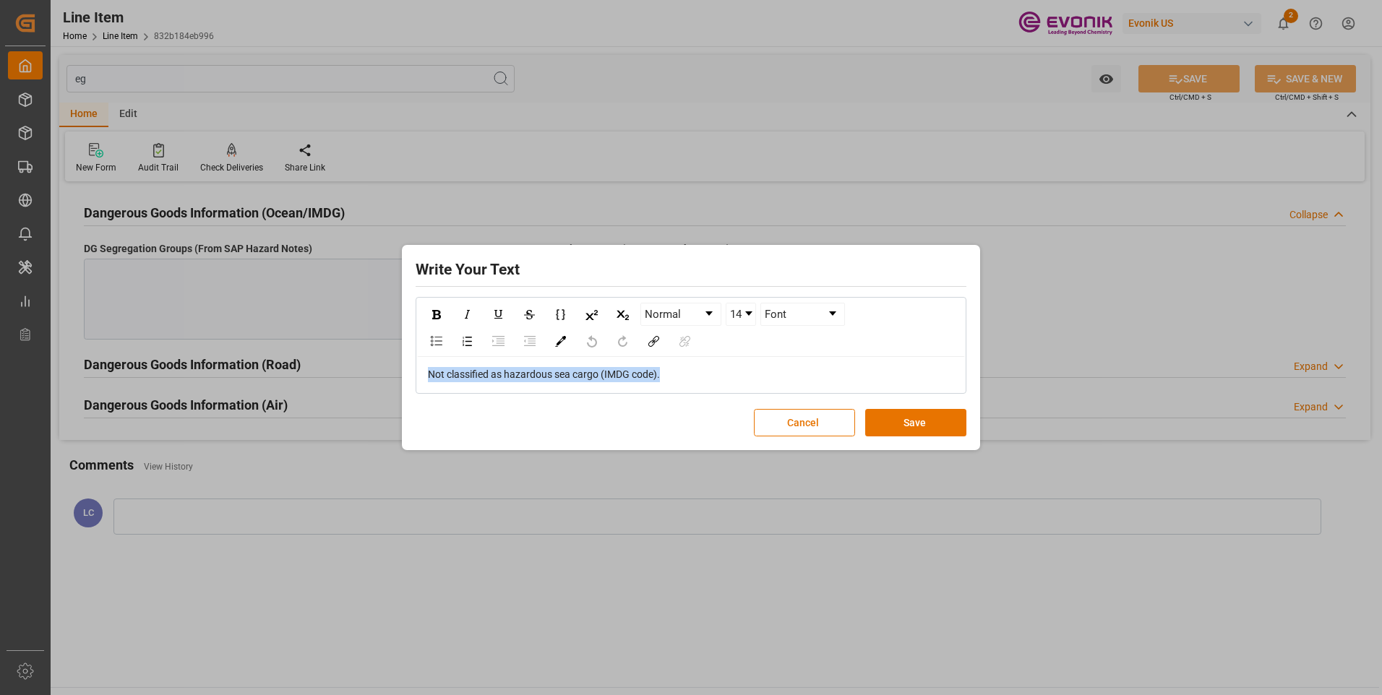
drag, startPoint x: 577, startPoint y: 374, endPoint x: 321, endPoint y: 379, distance: 256.6
click at [334, 382] on div "Write Your Text Normal 14 Font Not classified as hazardous sea cargo (IMDG code…" at bounding box center [691, 347] width 1382 height 695
click at [879, 424] on button "Save" at bounding box center [915, 422] width 101 height 27
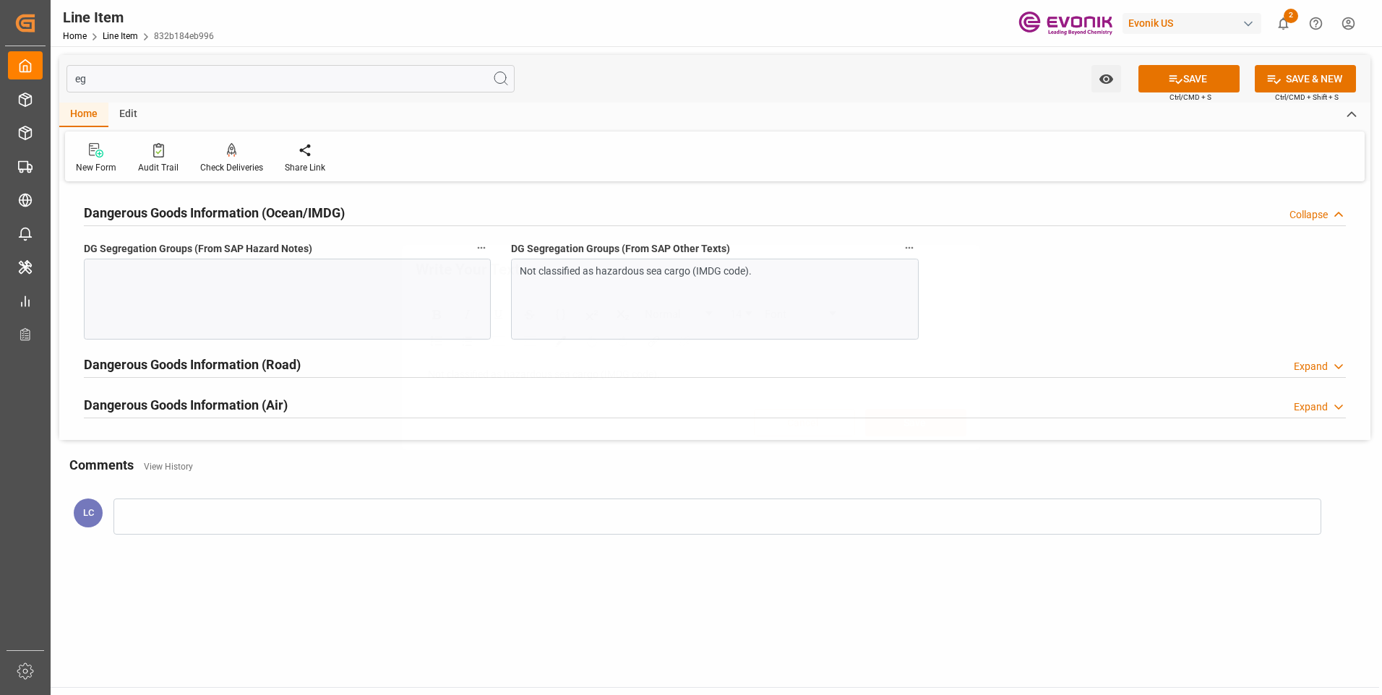
click at [309, 309] on div "Write Your Text Normal 14 Font Not classified as hazardous sea cargo (IMDG code…" at bounding box center [691, 347] width 1382 height 695
click at [349, 293] on div at bounding box center [287, 299] width 407 height 81
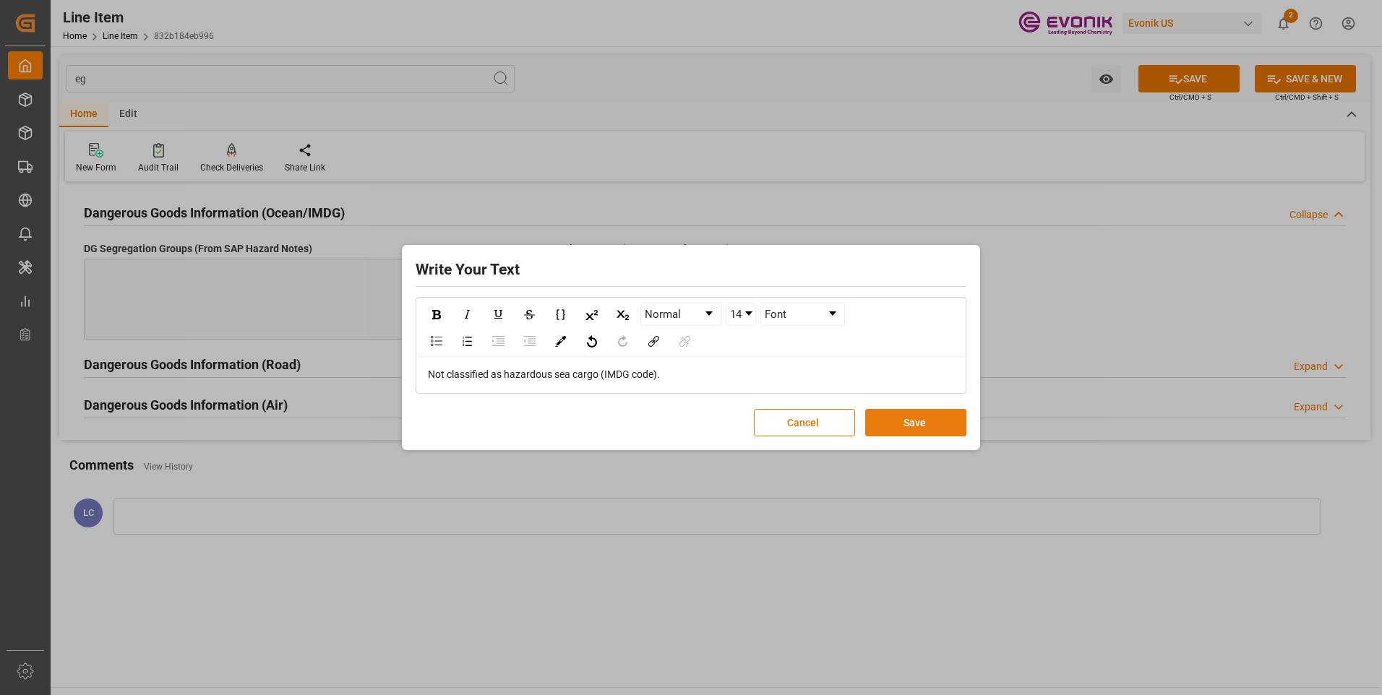
click at [898, 432] on button "Save" at bounding box center [915, 422] width 101 height 27
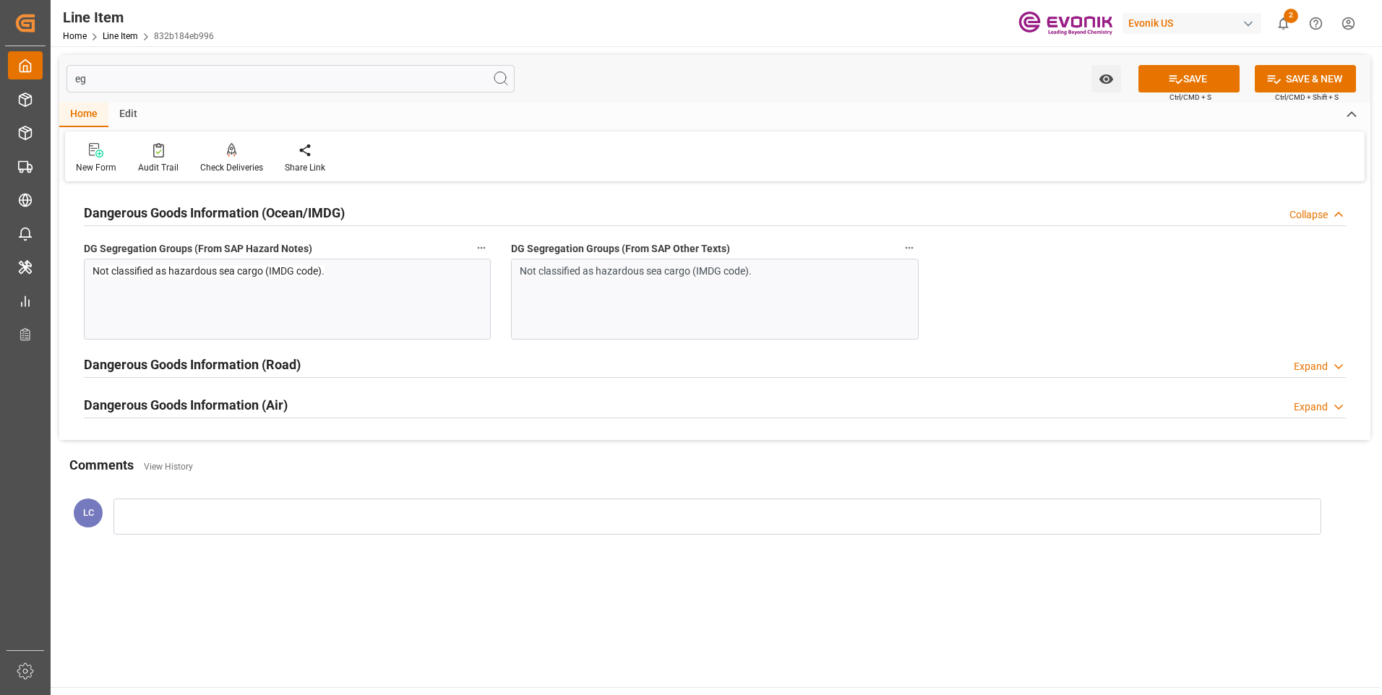
drag, startPoint x: 137, startPoint y: 80, endPoint x: 30, endPoint y: 75, distance: 106.4
click at [31, 75] on div "Created by potrace 1.15, written by [PERSON_NAME] [DATE]-[DATE] Created by potr…" at bounding box center [691, 347] width 1382 height 695
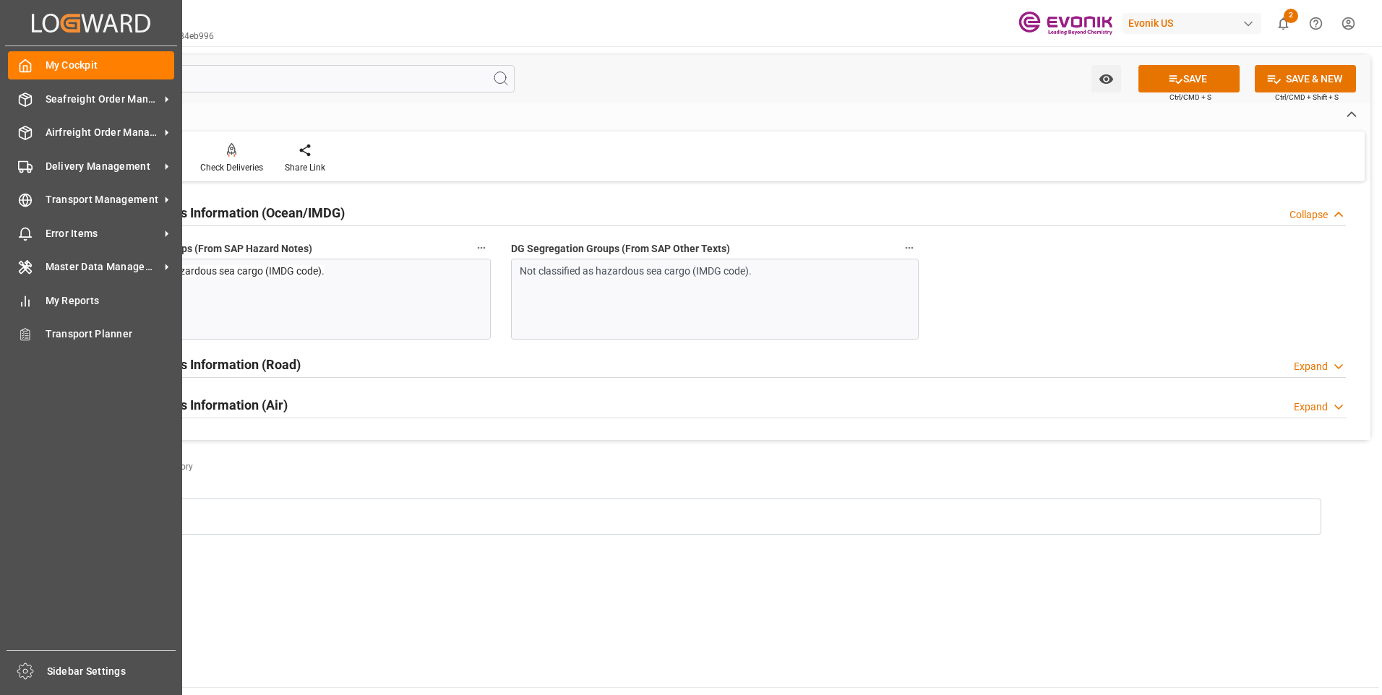
type input "s"
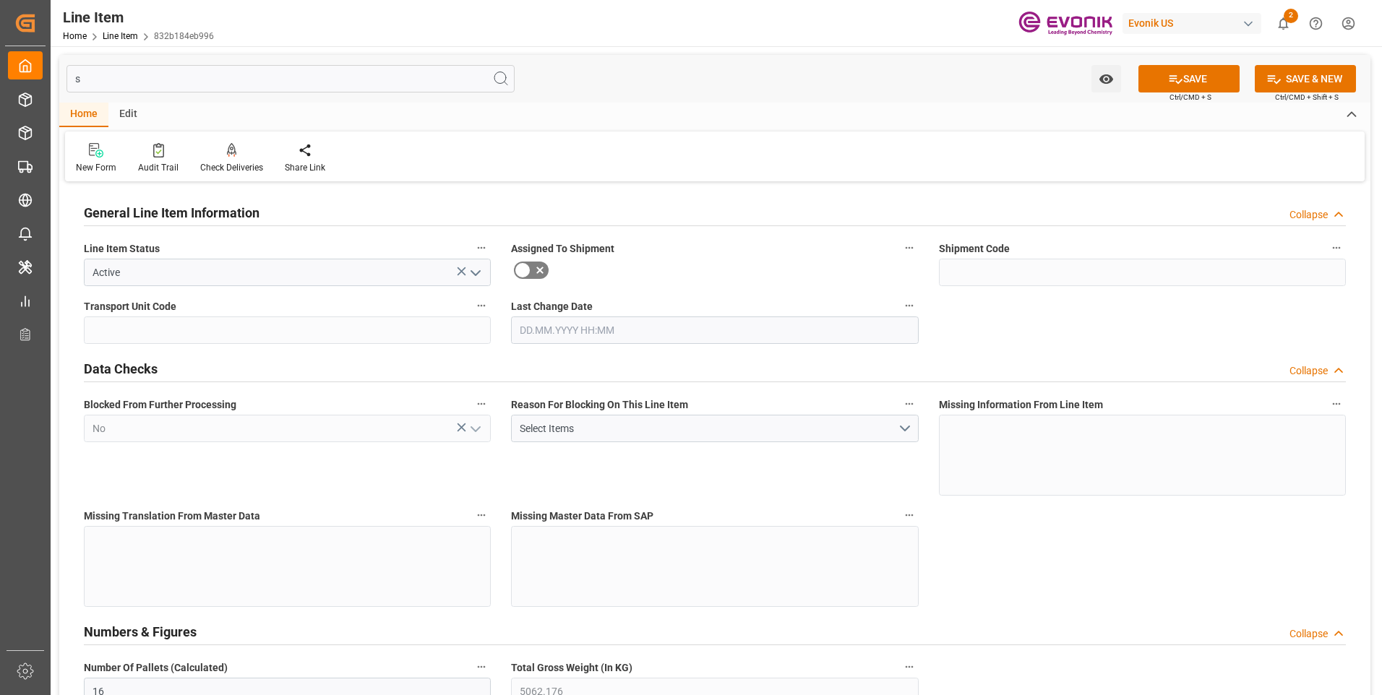
type input "16"
type input "5062.176"
type input "432"
type input "5062.176"
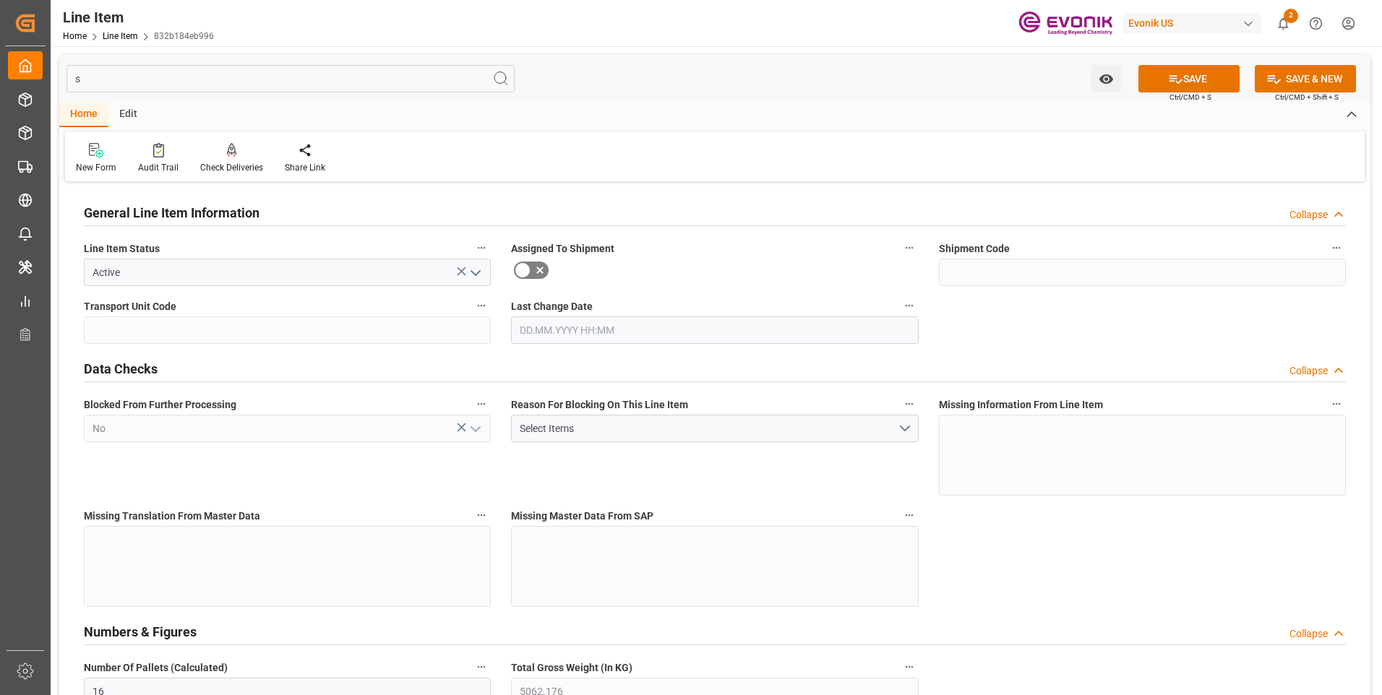
type input "5316.576"
type input "4898.88"
type input "36657.36"
type input "0"
type input "[DATE] 06:23"
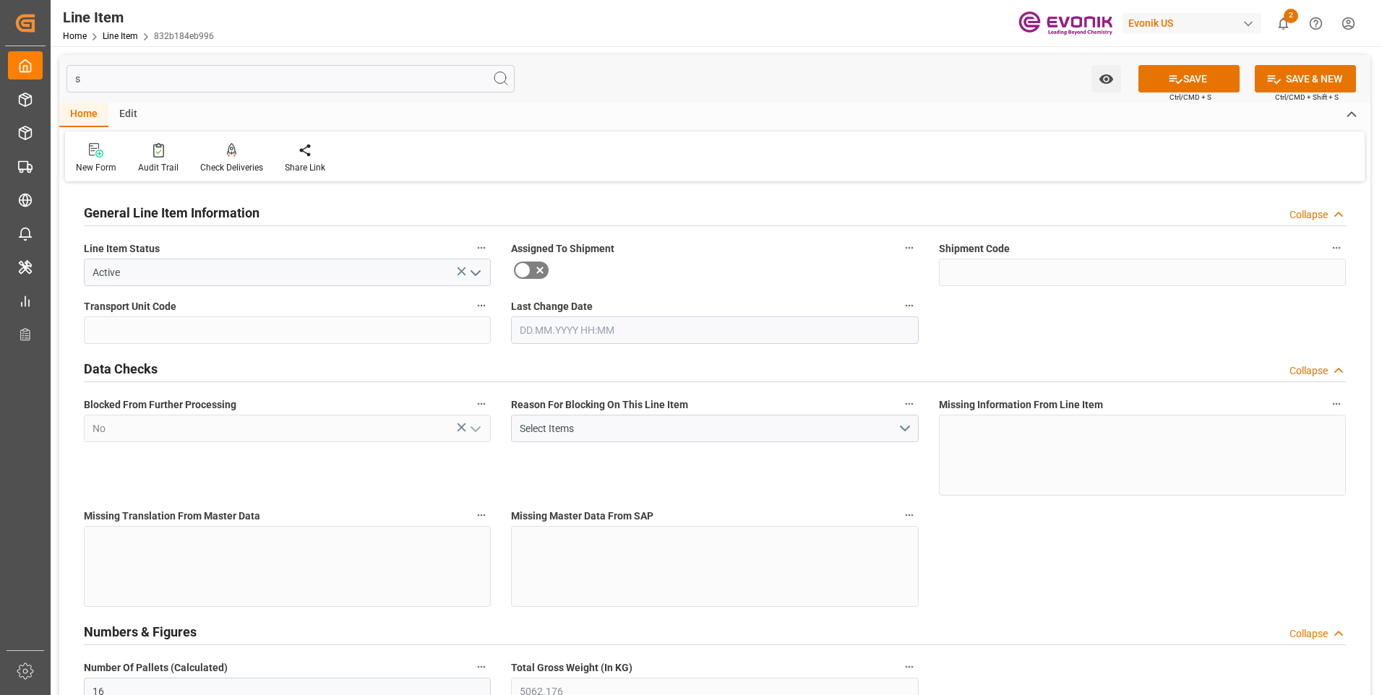
type input "[DATE]"
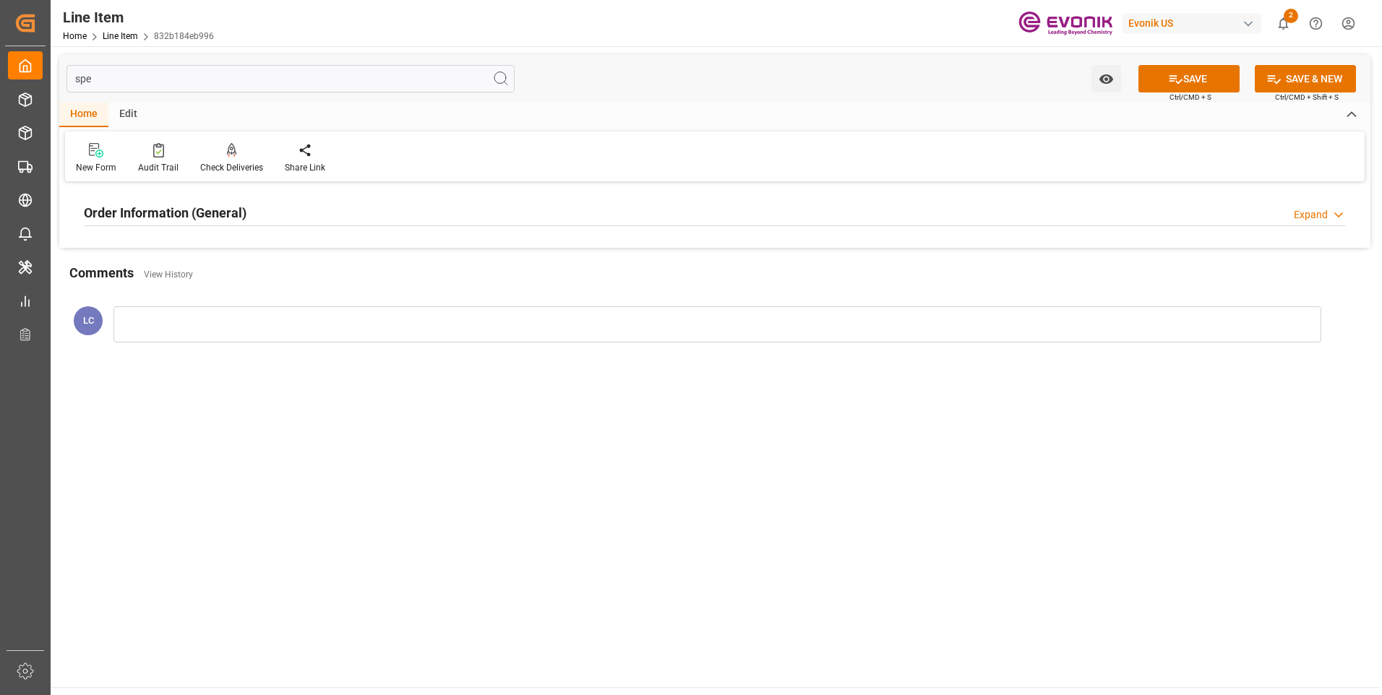
type input "spe"
click at [194, 220] on h2 "Order Information (General)" at bounding box center [165, 213] width 163 height 20
click at [239, 282] on div at bounding box center [287, 299] width 407 height 81
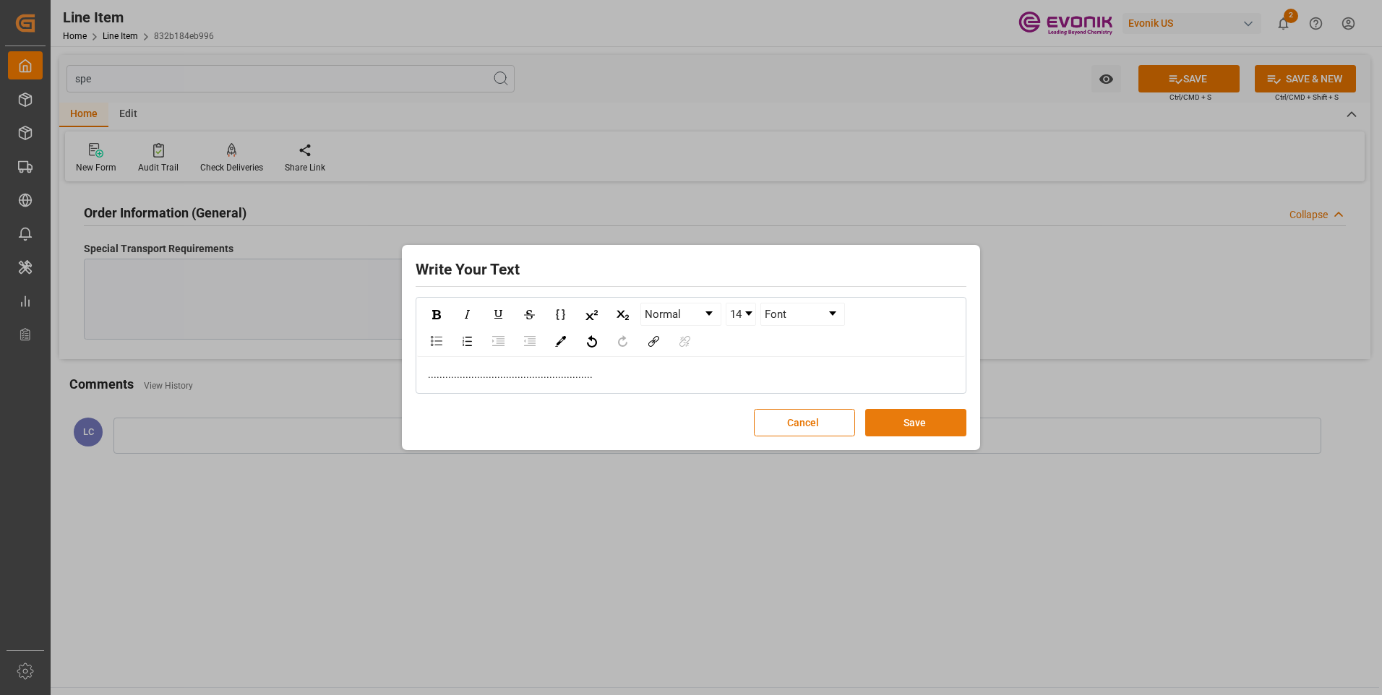
click at [892, 419] on button "Save" at bounding box center [915, 422] width 101 height 27
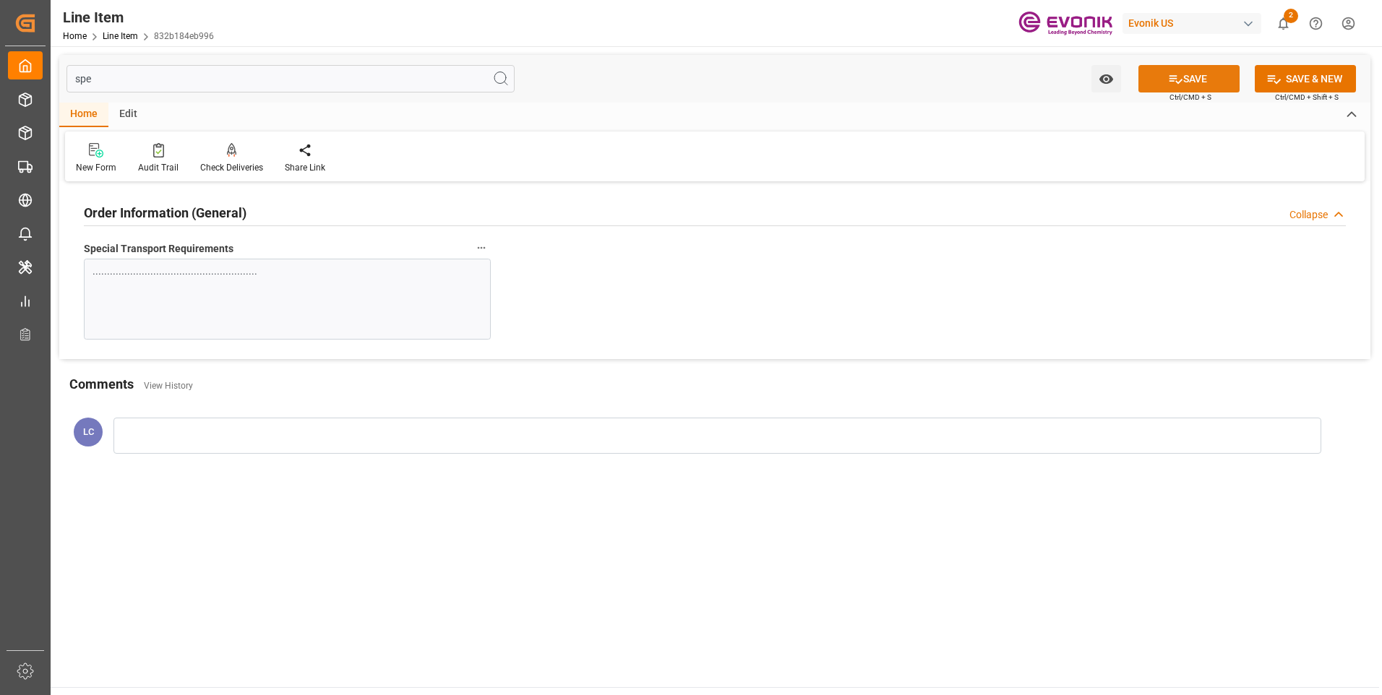
click at [1168, 79] on icon at bounding box center [1175, 79] width 15 height 15
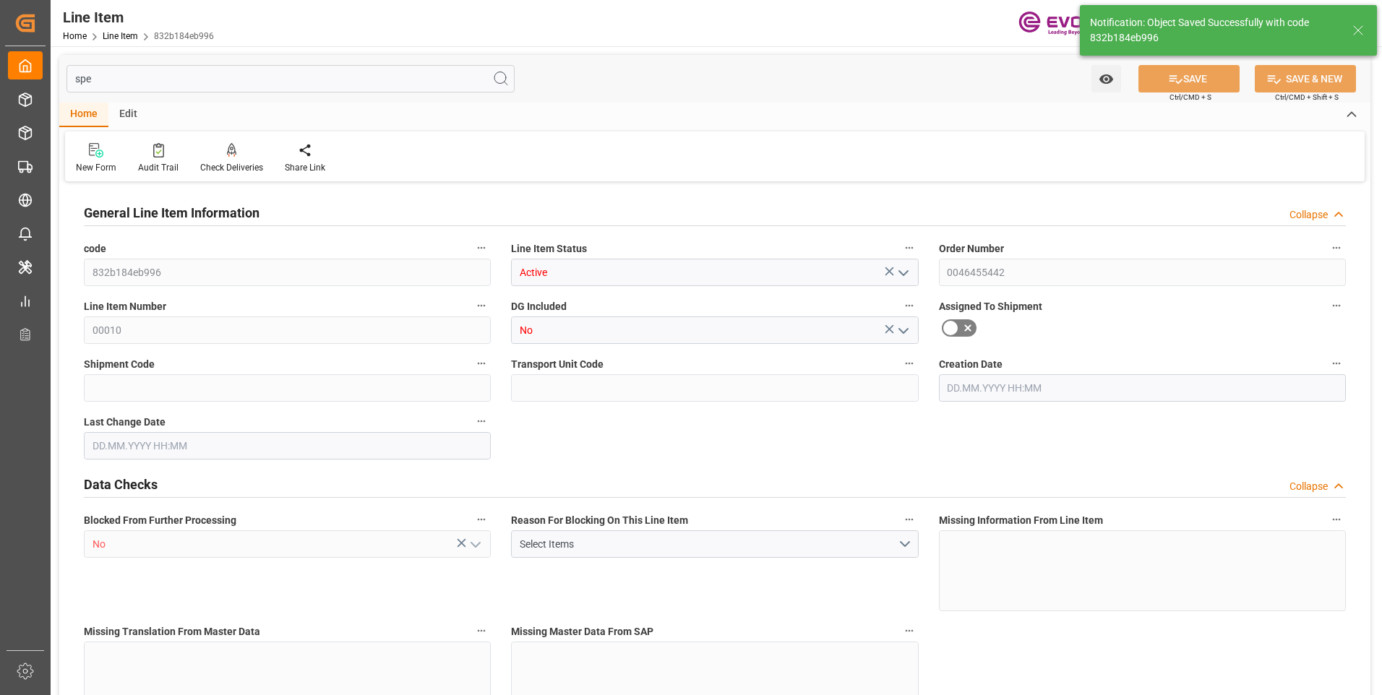
type input "832b184eb996"
type input "Active"
type input "0046455442"
type input "00010"
type input "No"
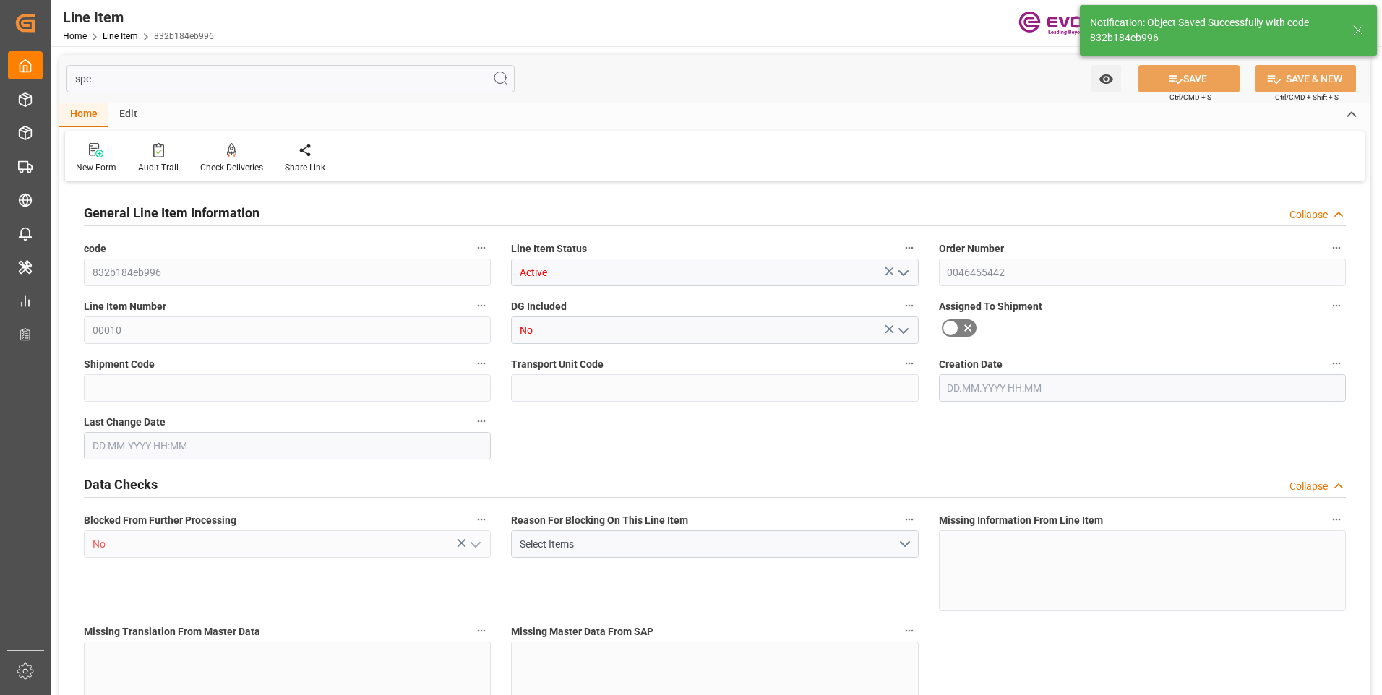
type input "No"
type input "BG"
type input "No"
type input "99138441"
type textarea "SIP26:ETO:PB25LB:675SWP:I2:P:$"
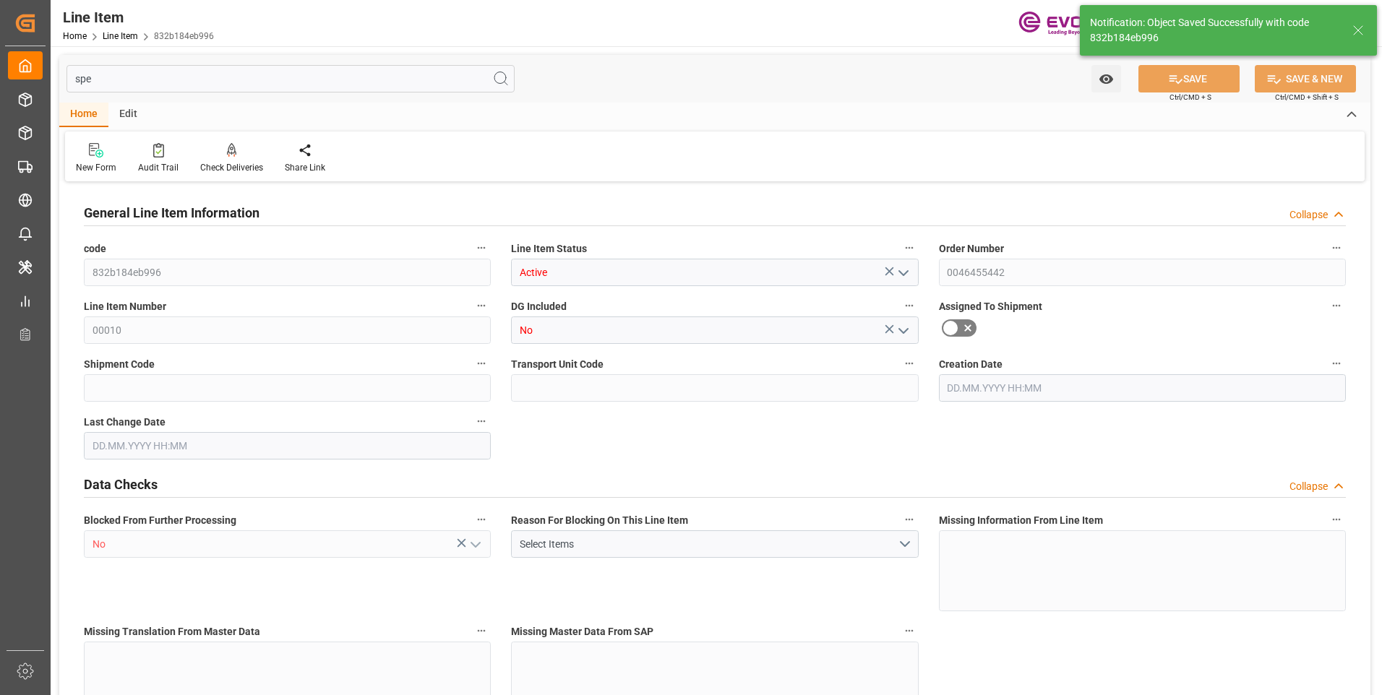
type input "USD"
type input "PACK"
type input "28112200"
type input "EAR99"
type input "US"
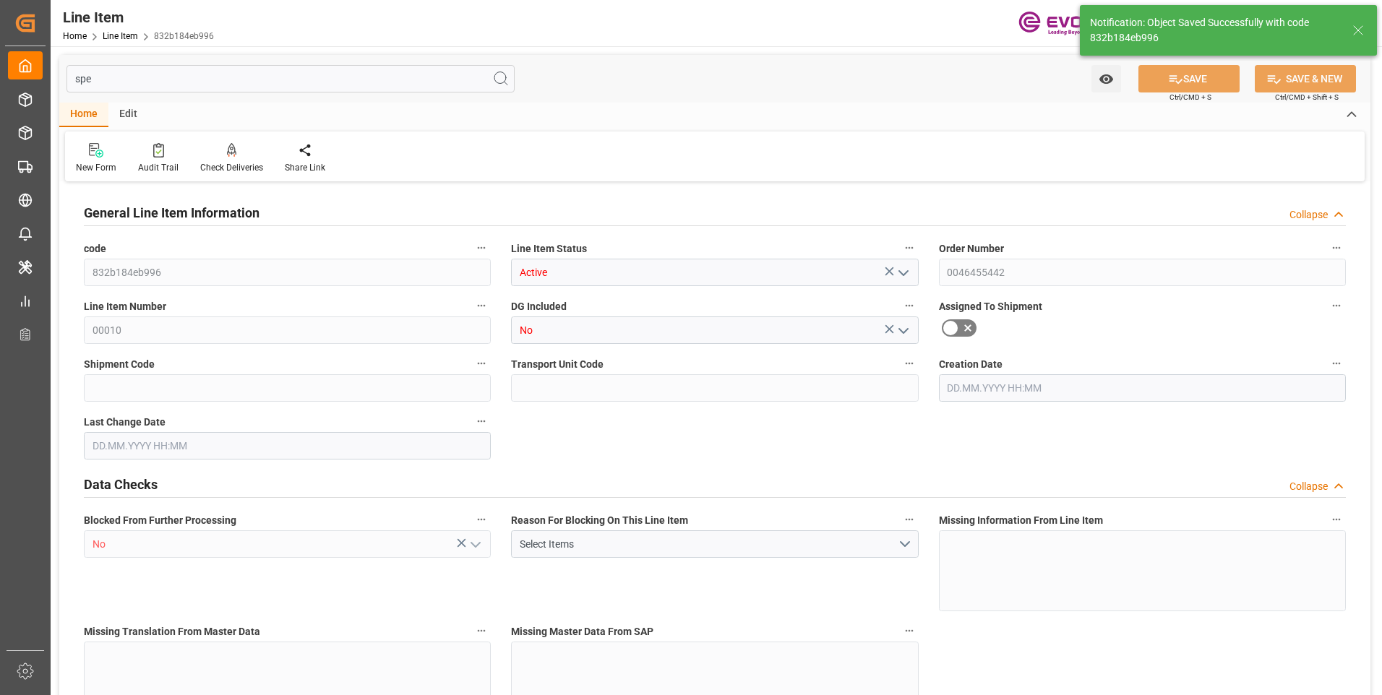
type input "BG"
type input "KGM"
type textarea "KGM"
type input "KGM"
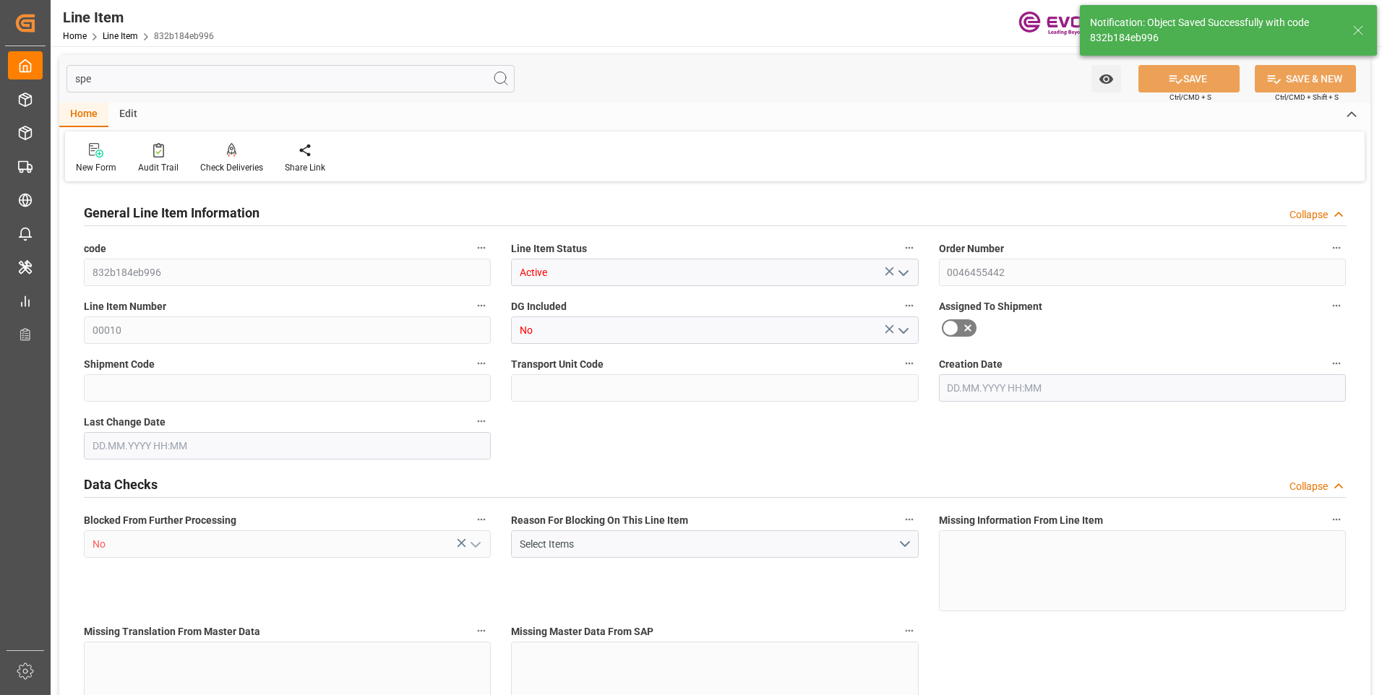
type input "KGM"
type textarea "KGM"
type input "M3"
type textarea "DMQ"
type input "M3"
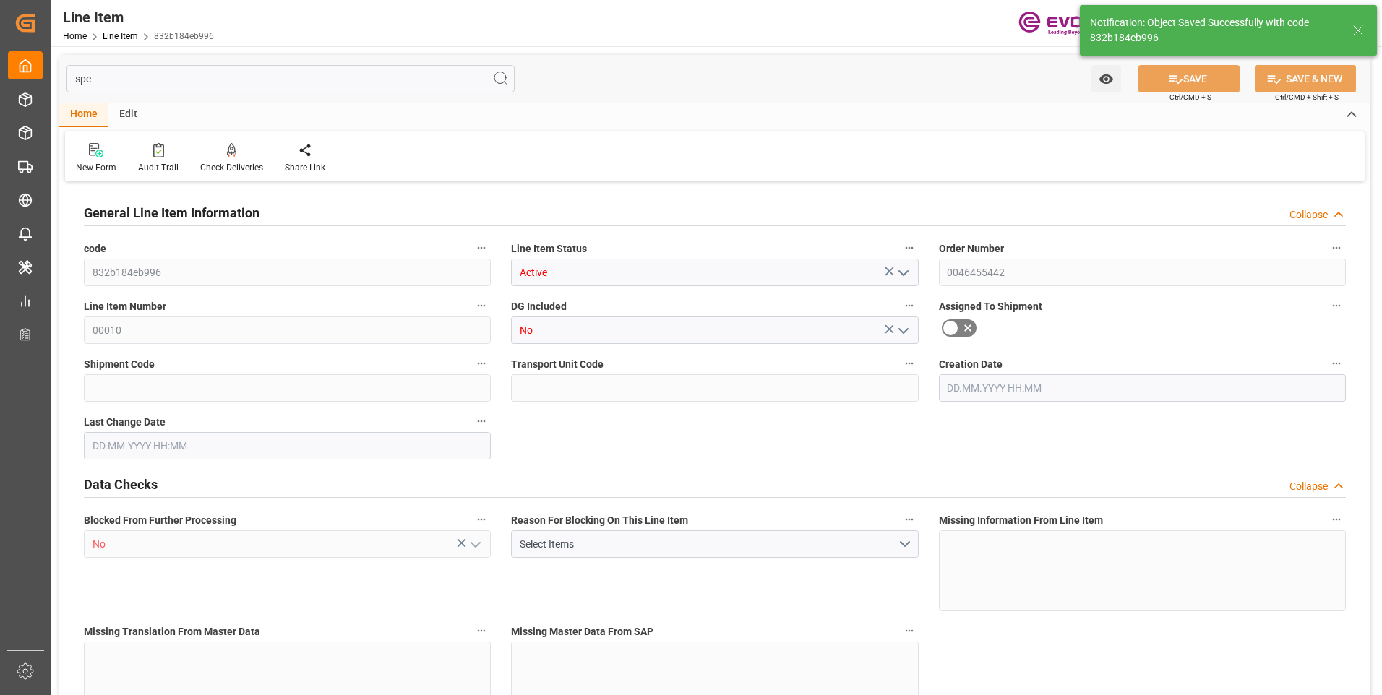
type input "16"
type input "5062.176"
type input "4898.88"
type input "36.6574"
type input "432"
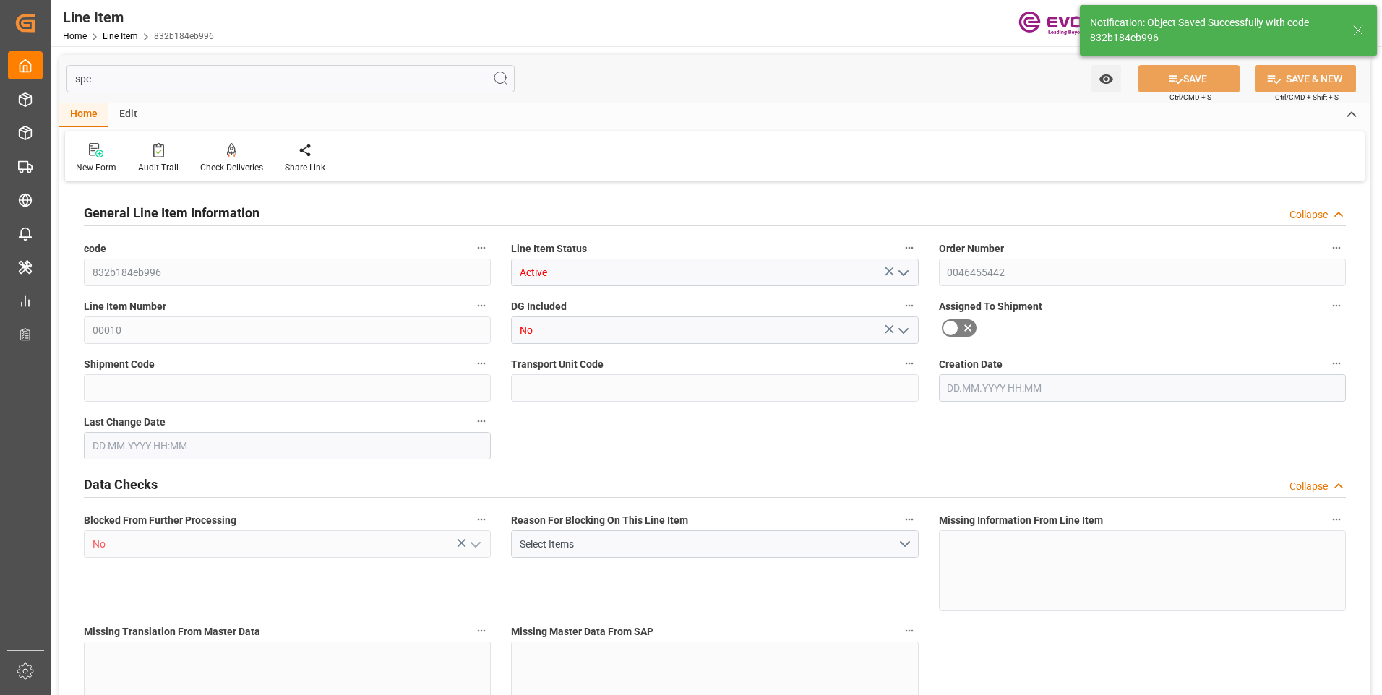
type input "21702.04"
type input "432"
type input "5062.176"
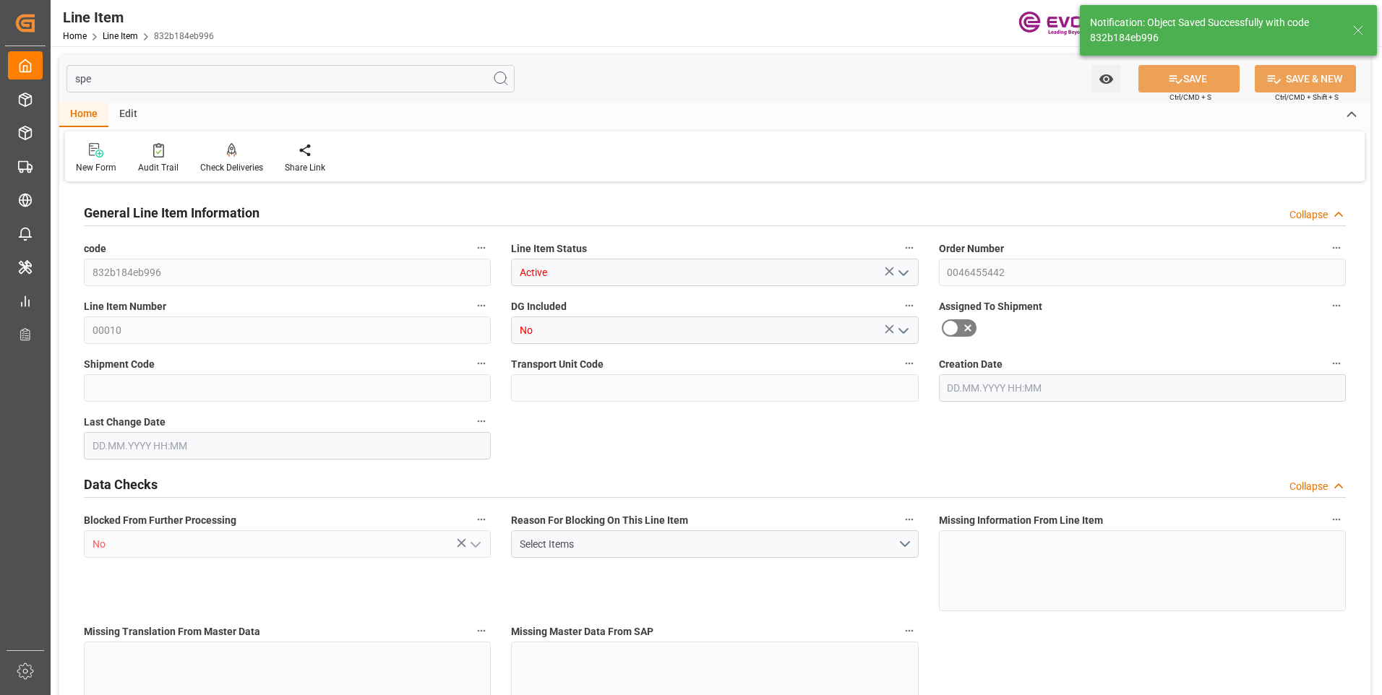
type input "5316.576"
type input "4898.88"
type input "36.6574"
type input "36657.36"
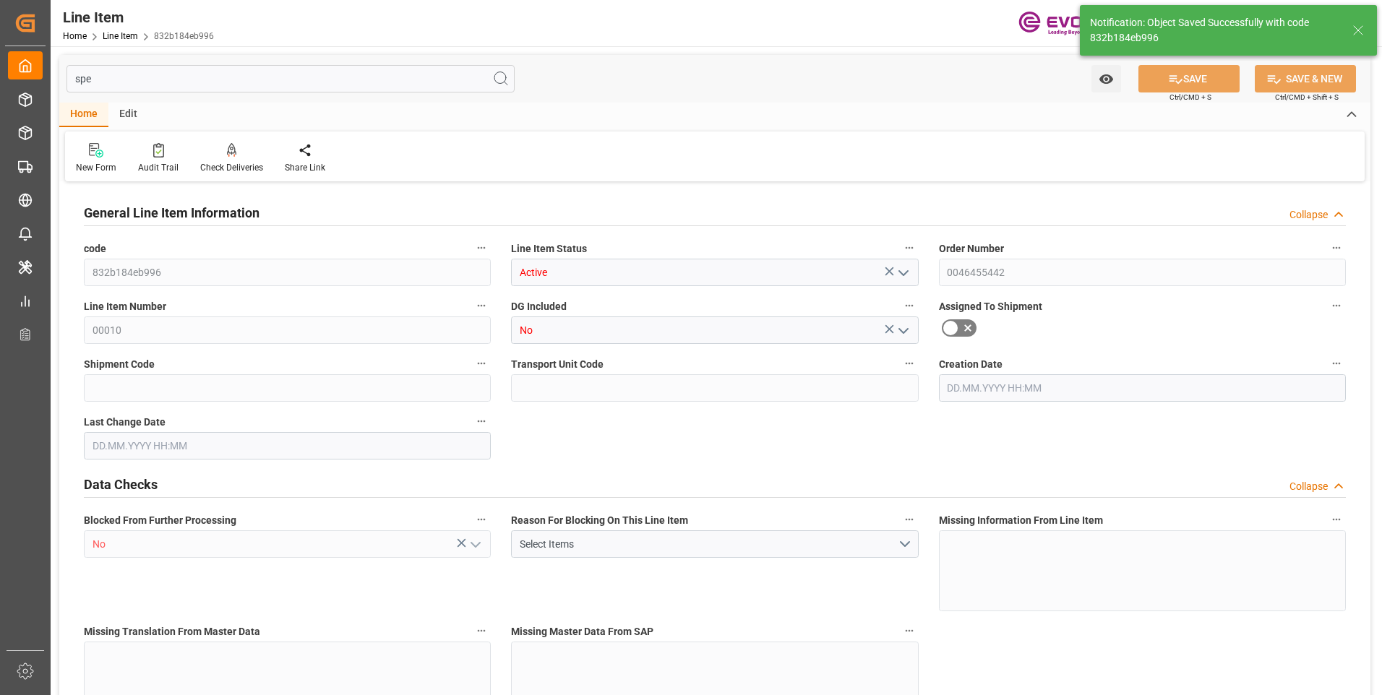
type input "0"
type input "[DATE] 18:40"
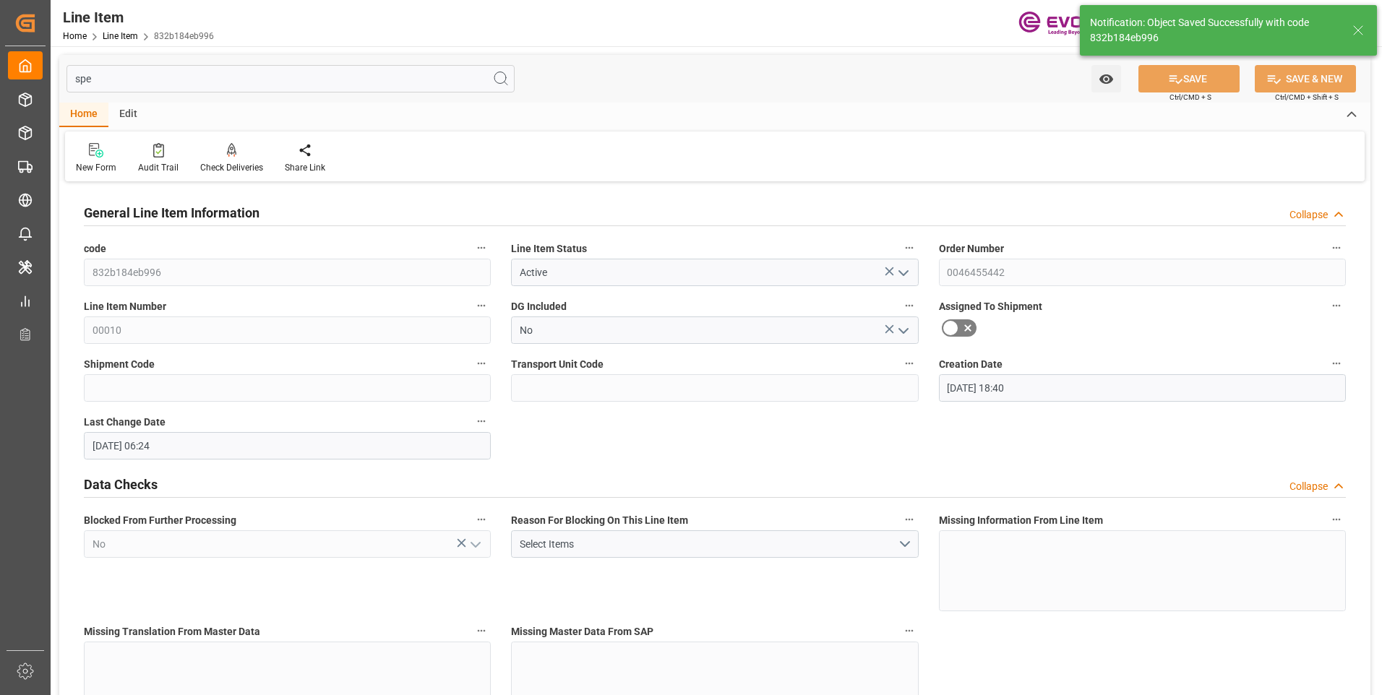
type input "26.08.2025 06:24"
type input "[DATE]"
drag, startPoint x: 101, startPoint y: 79, endPoint x: 28, endPoint y: 75, distance: 73.1
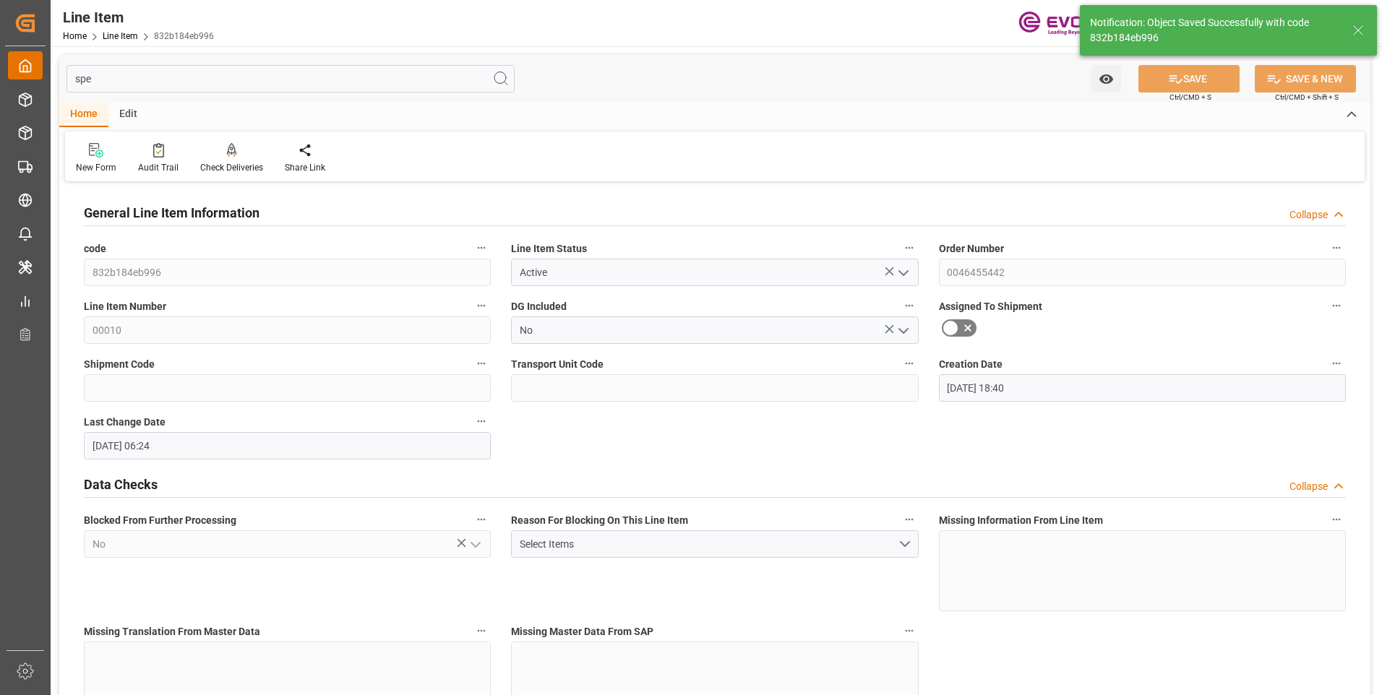
click at [33, 76] on div "Created by potrace 1.15, written by Peter Selinger 2001-2017 Created by potrace…" at bounding box center [691, 347] width 1382 height 695
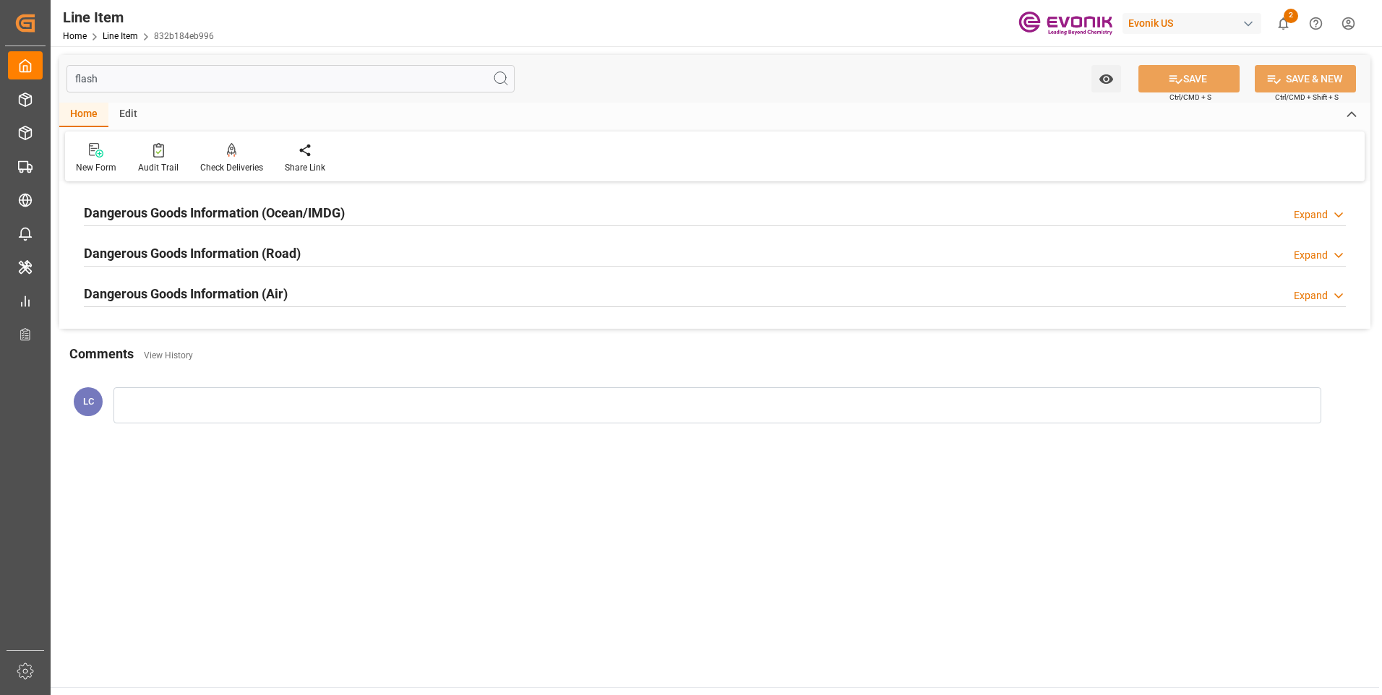
type input "flash"
click at [284, 217] on h2 "Dangerous Goods Information (Ocean/IMDG)" at bounding box center [214, 213] width 261 height 20
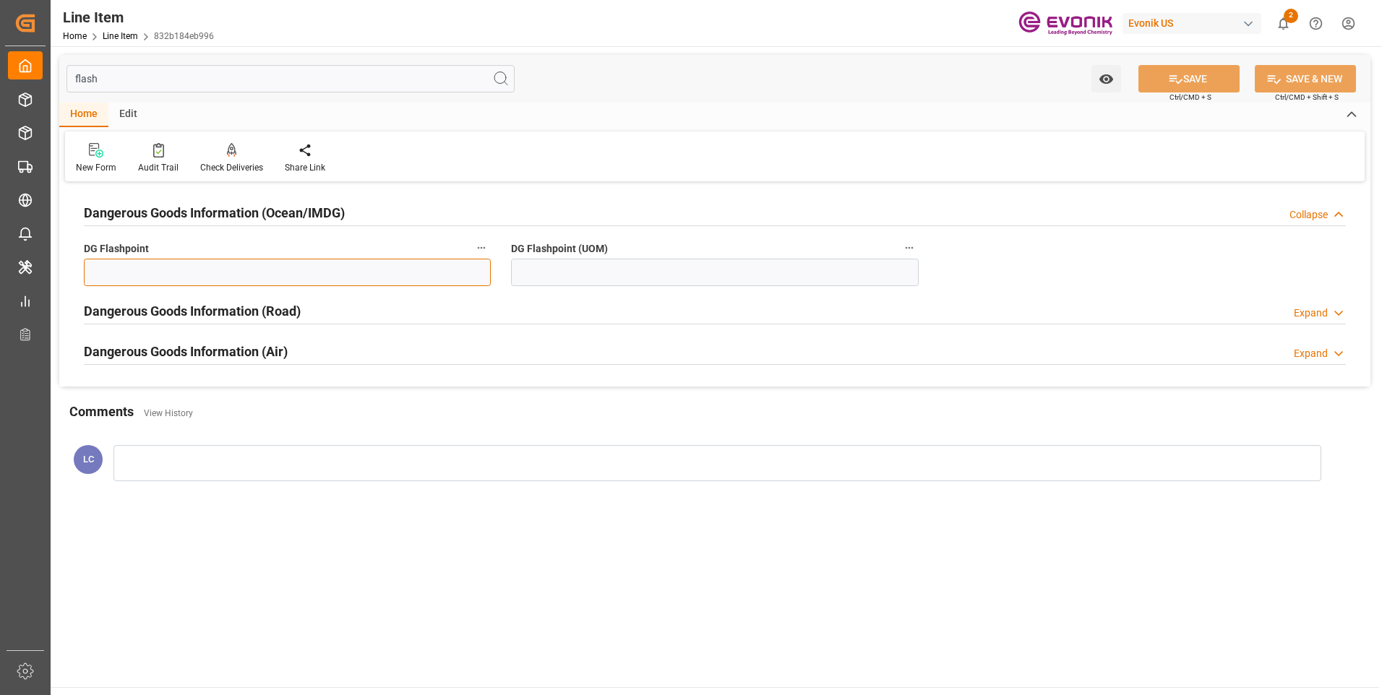
click at [281, 270] on input "text" at bounding box center [287, 272] width 407 height 27
type input "99.99"
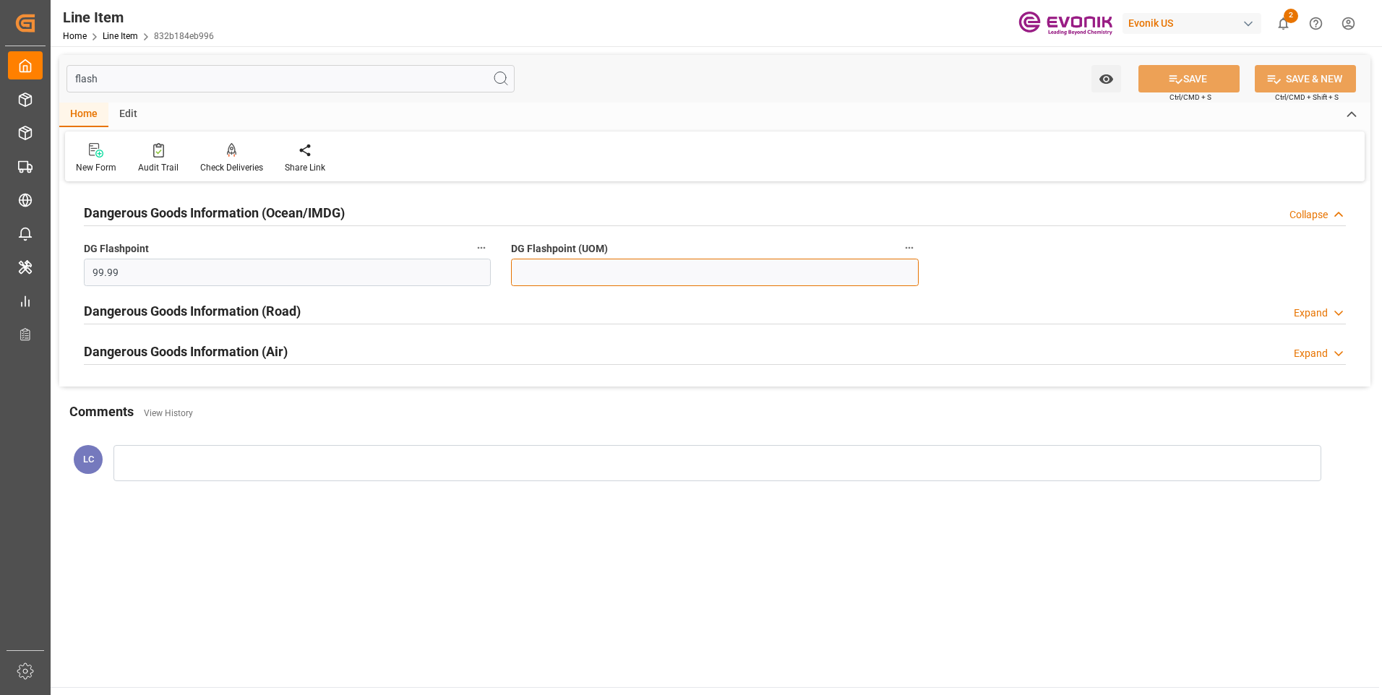
type input "99.99"
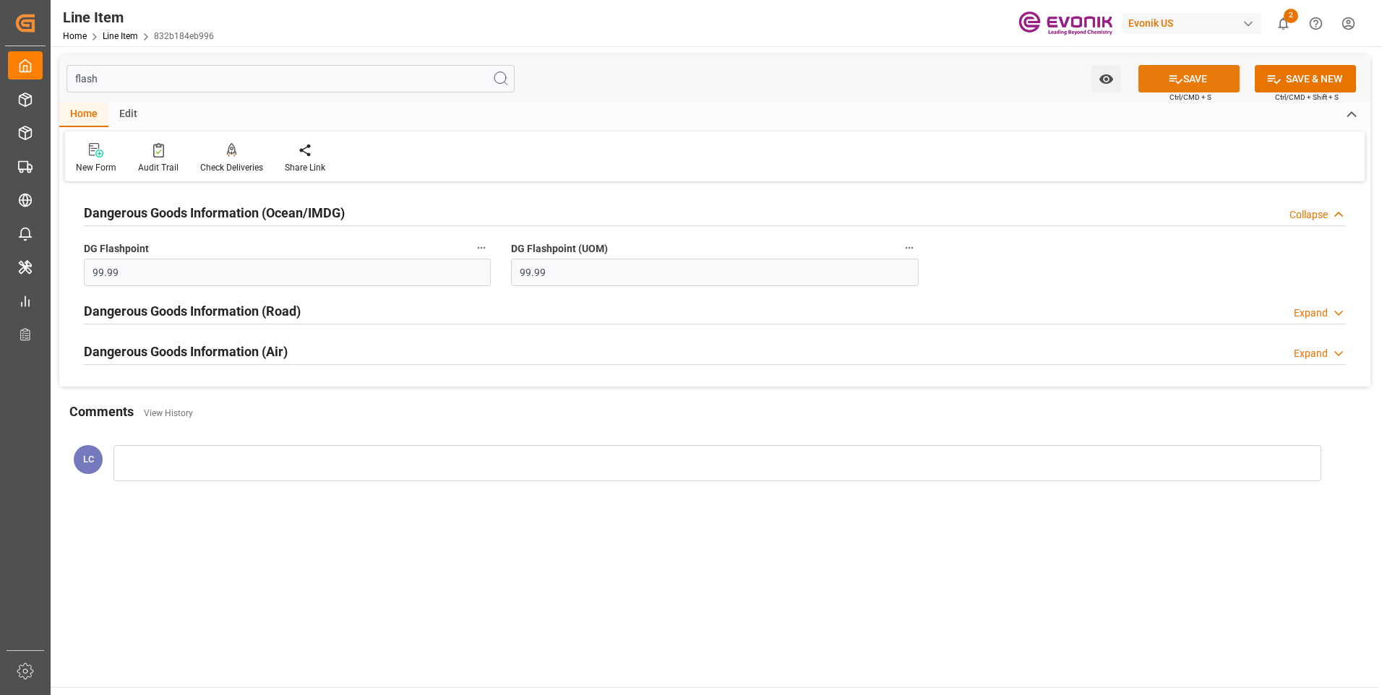
click at [1204, 91] on button "SAVE" at bounding box center [1188, 78] width 101 height 27
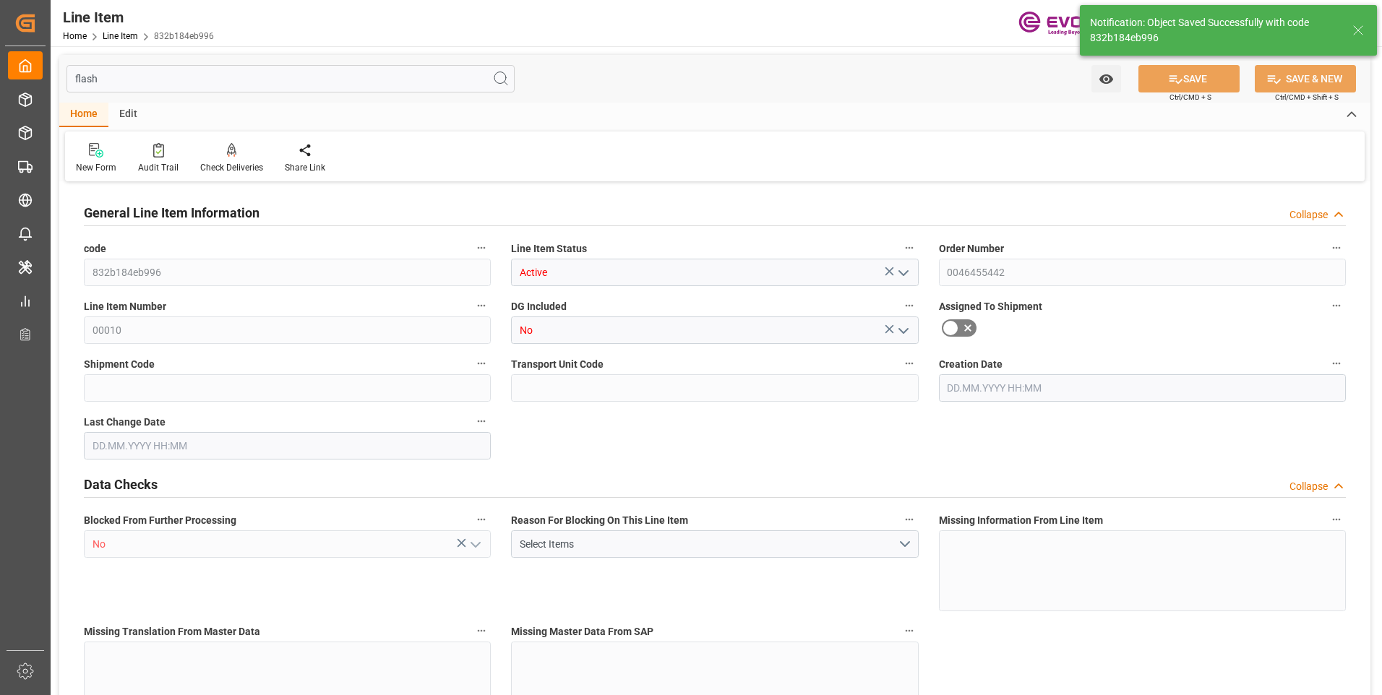
type input "832b184eb996"
type input "Active"
type input "0046455442"
type input "00010"
type input "No"
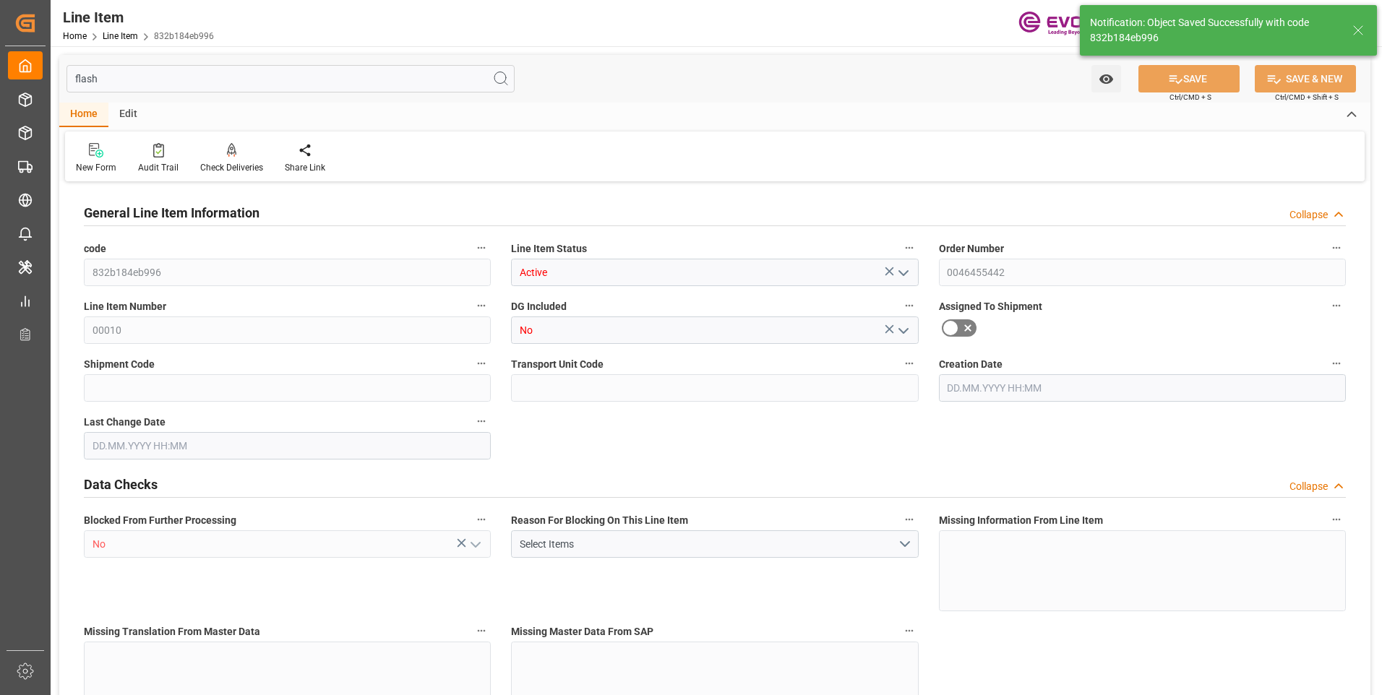
type input "No"
type input "BG"
type input "No"
type input "99138441"
type textarea "SIP26:ETO:PB25LB:675SWP:I2:P:$"
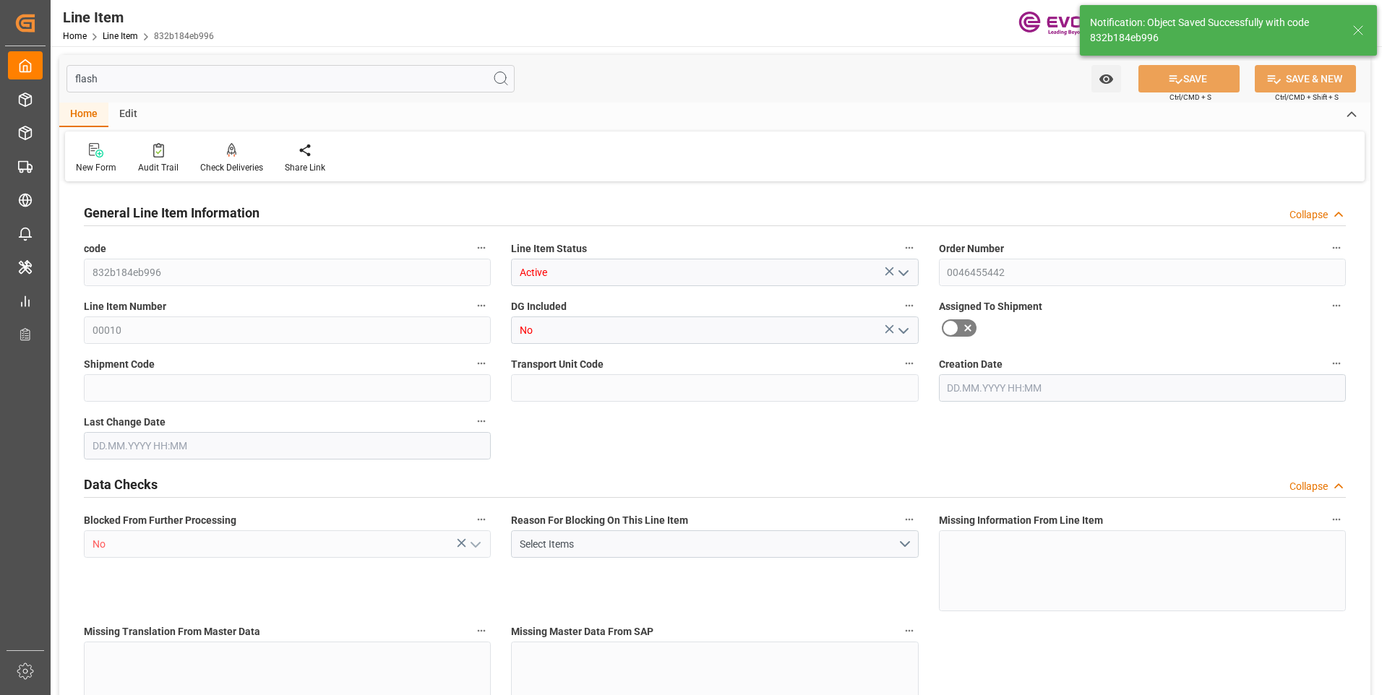
type input "USD"
type input "PACK"
type input "28112200"
type input "EAR99"
type input "US"
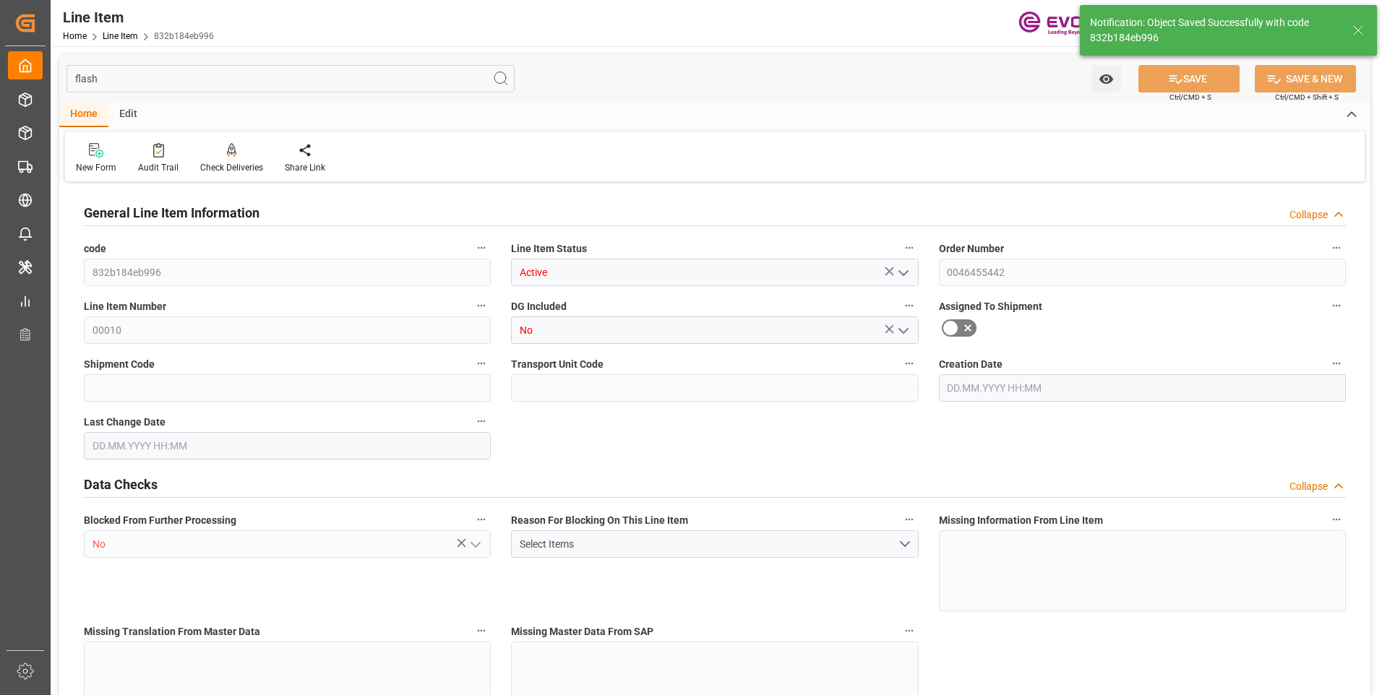
type input "BG"
type input "KGM"
type textarea "KGM"
type input "KGM"
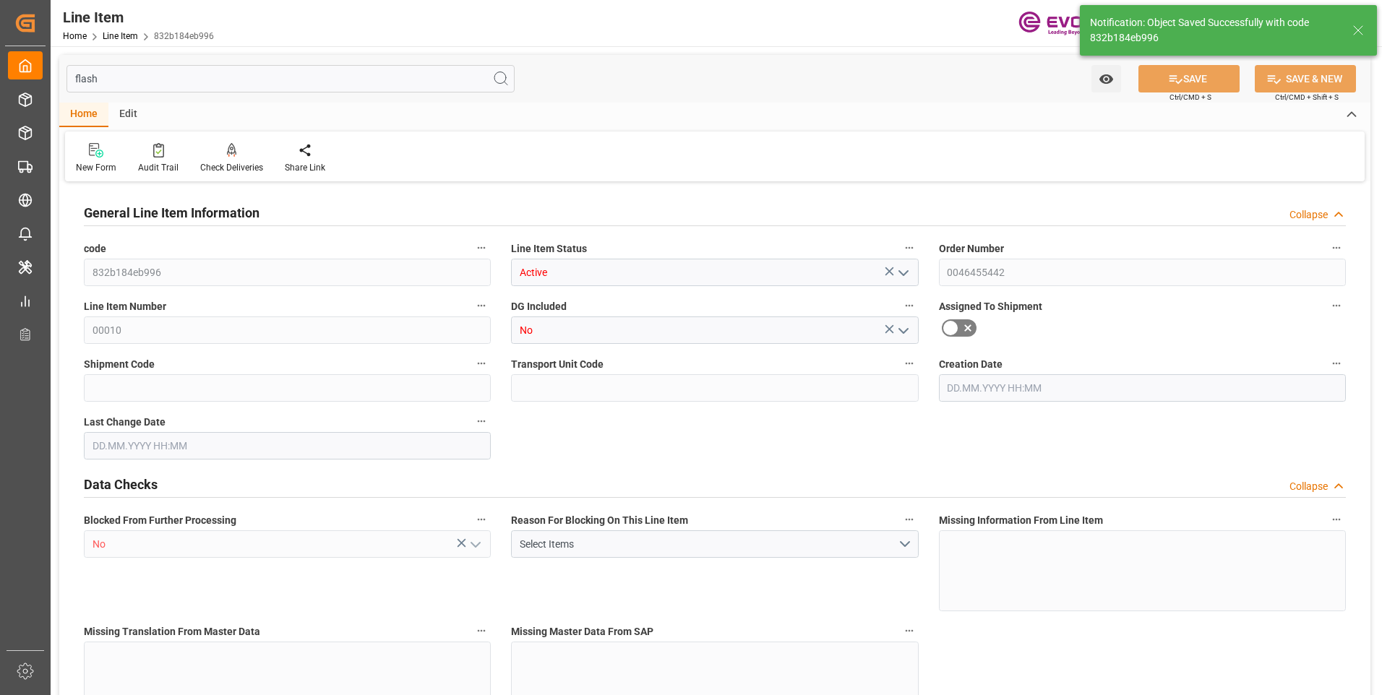
type input "KGM"
type textarea "KGM"
type input "M3"
type textarea "DMQ"
type input "M3"
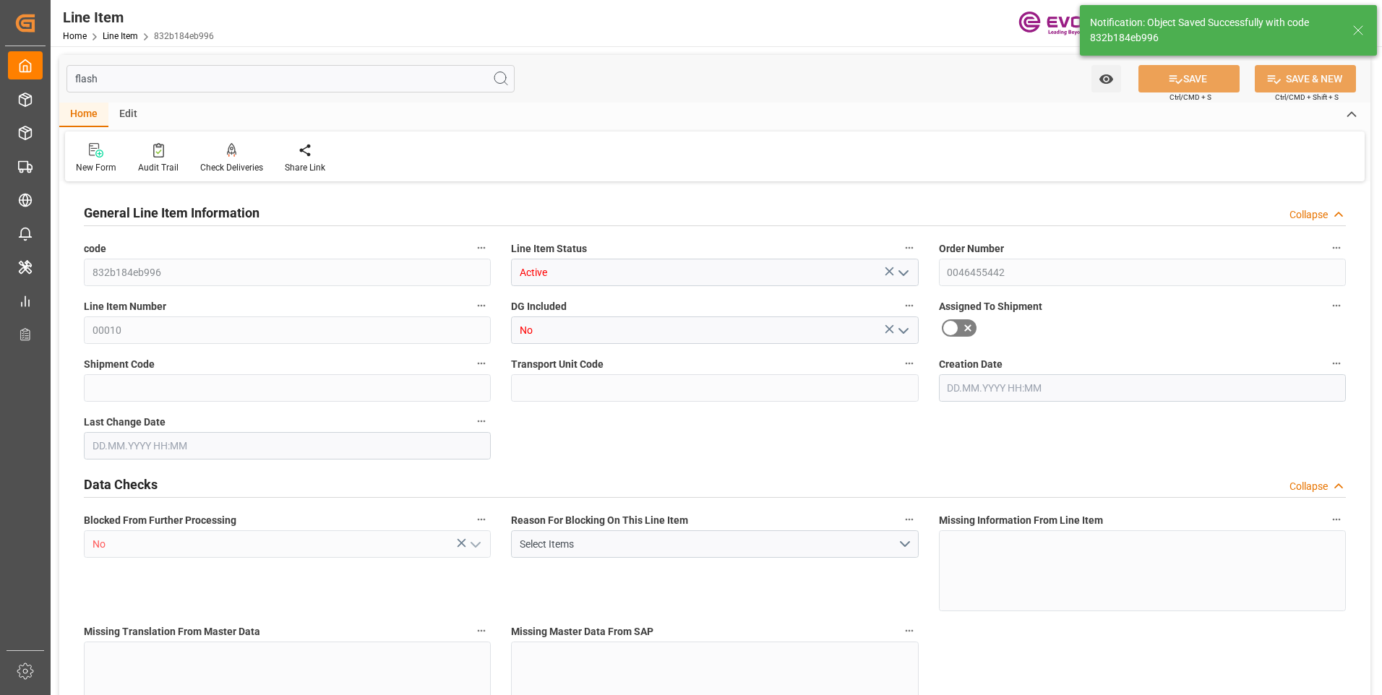
type input "16"
type input "5062.176"
type input "4898.88"
type input "36.6574"
type input "432"
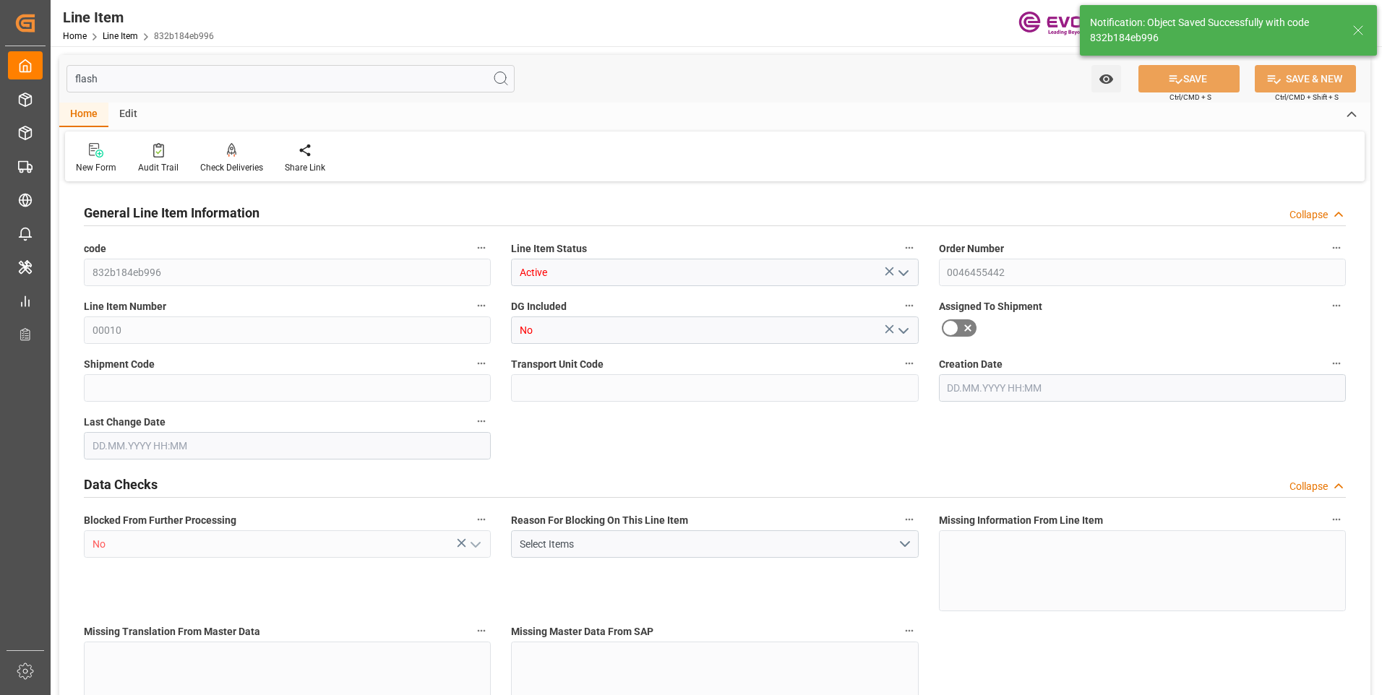
type input "21702.04"
type input "432"
type input "5062.176"
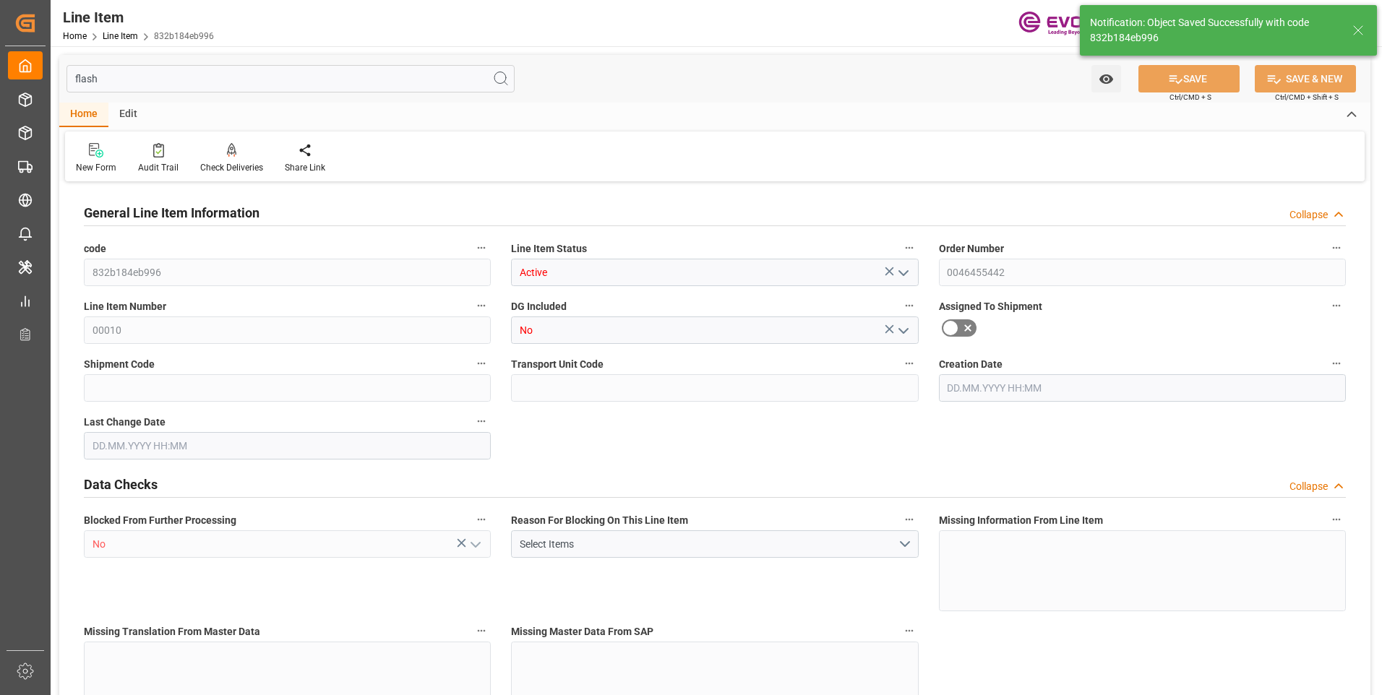
type input "5316.576"
type input "4898.88"
type input "36.6574"
type input "36657.36"
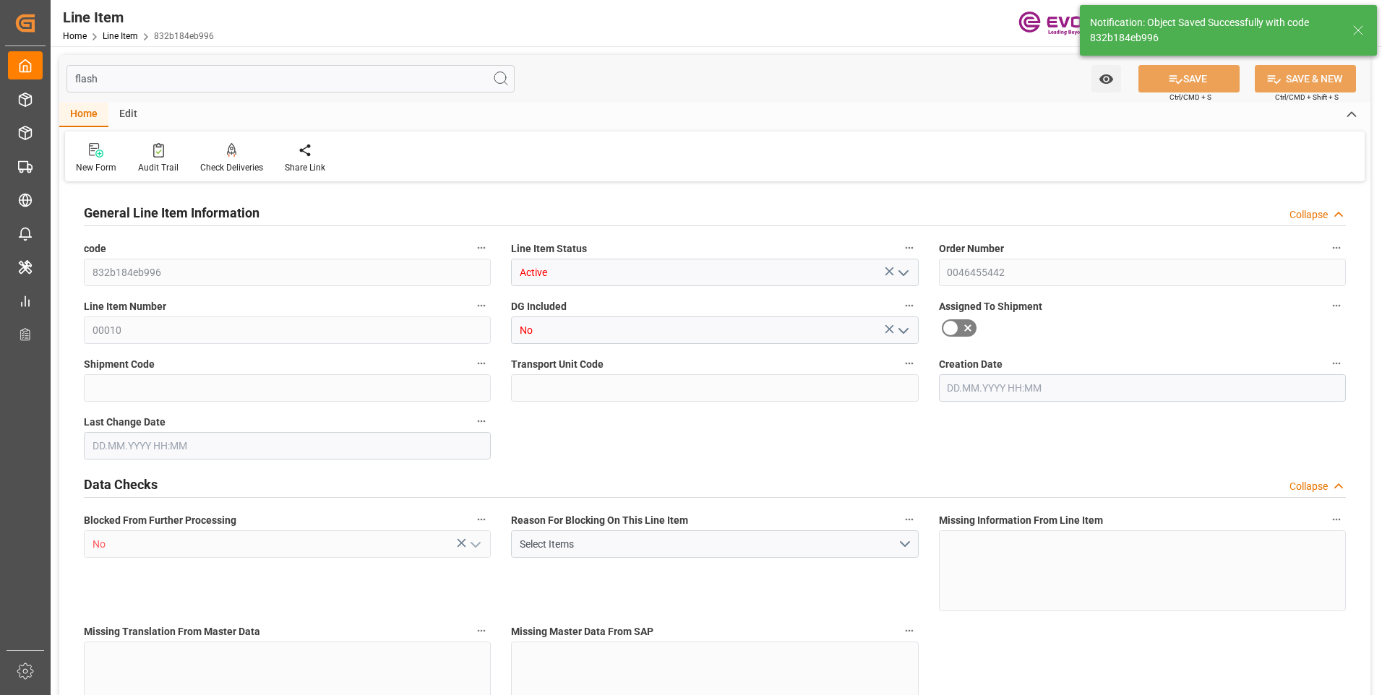
type input "0"
type input "[DATE] 18:40"
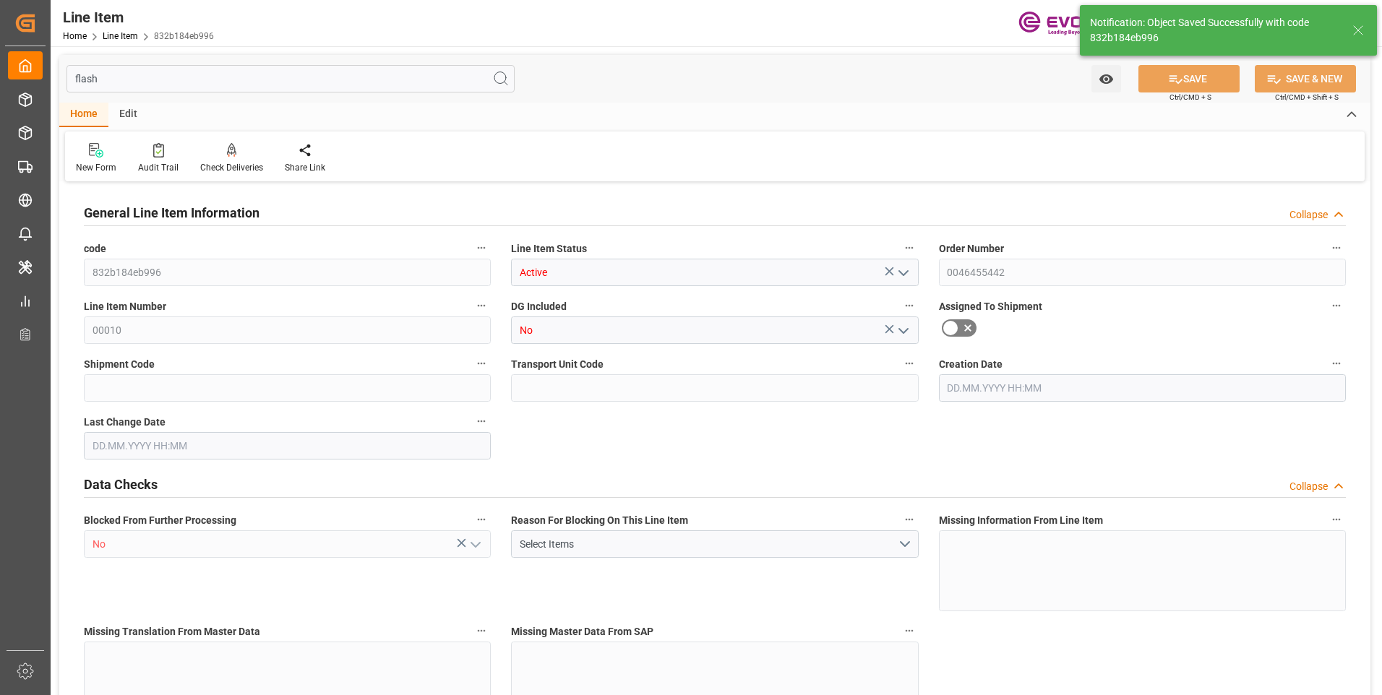
type input "26.08.2025 06:24"
type input "[DATE]"
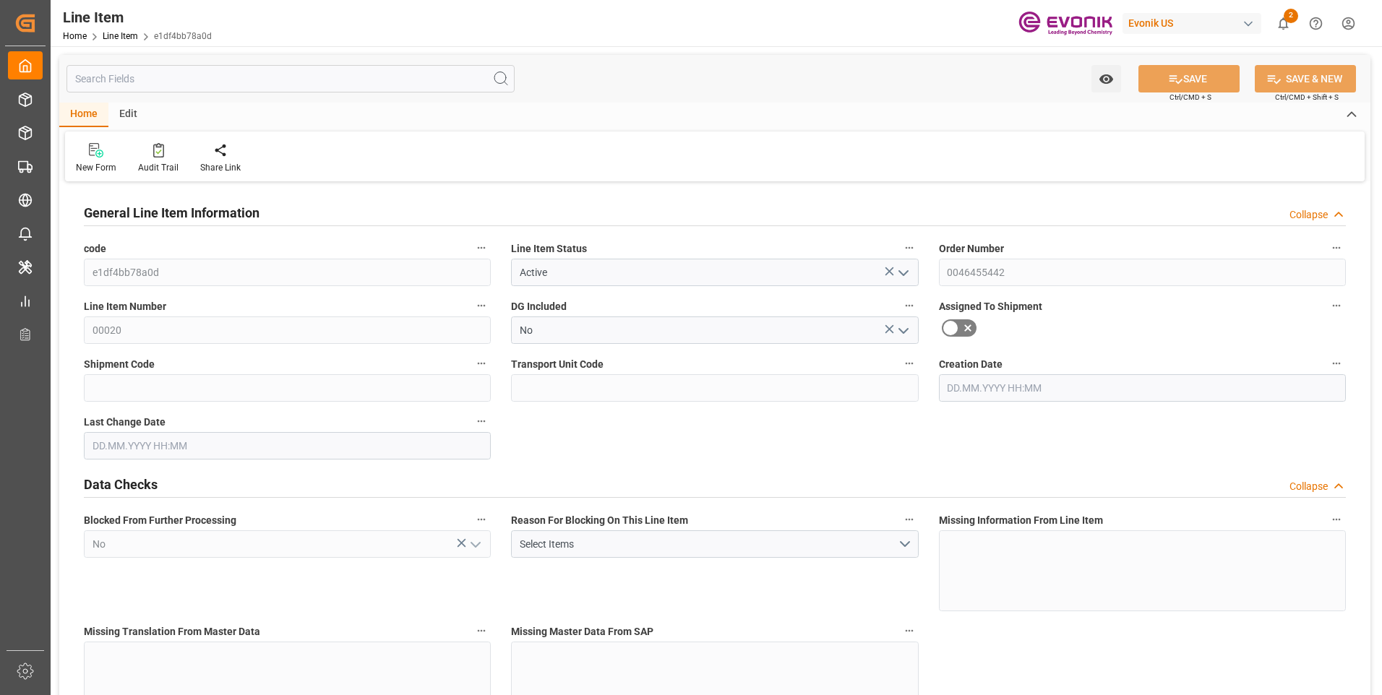
type input "16"
type input "5062.176"
type input "4898.88"
type input "36.6574"
type input "432"
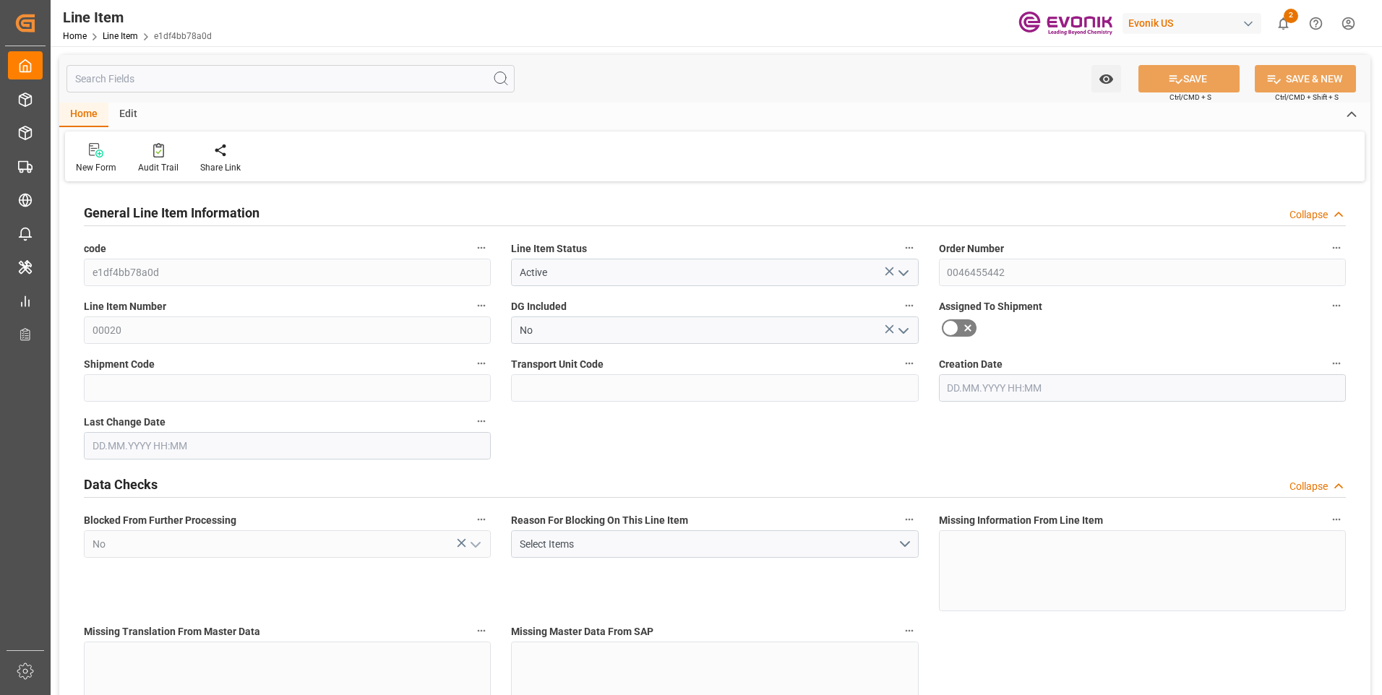
type input "21702.04"
type input "432"
type input "5062.176"
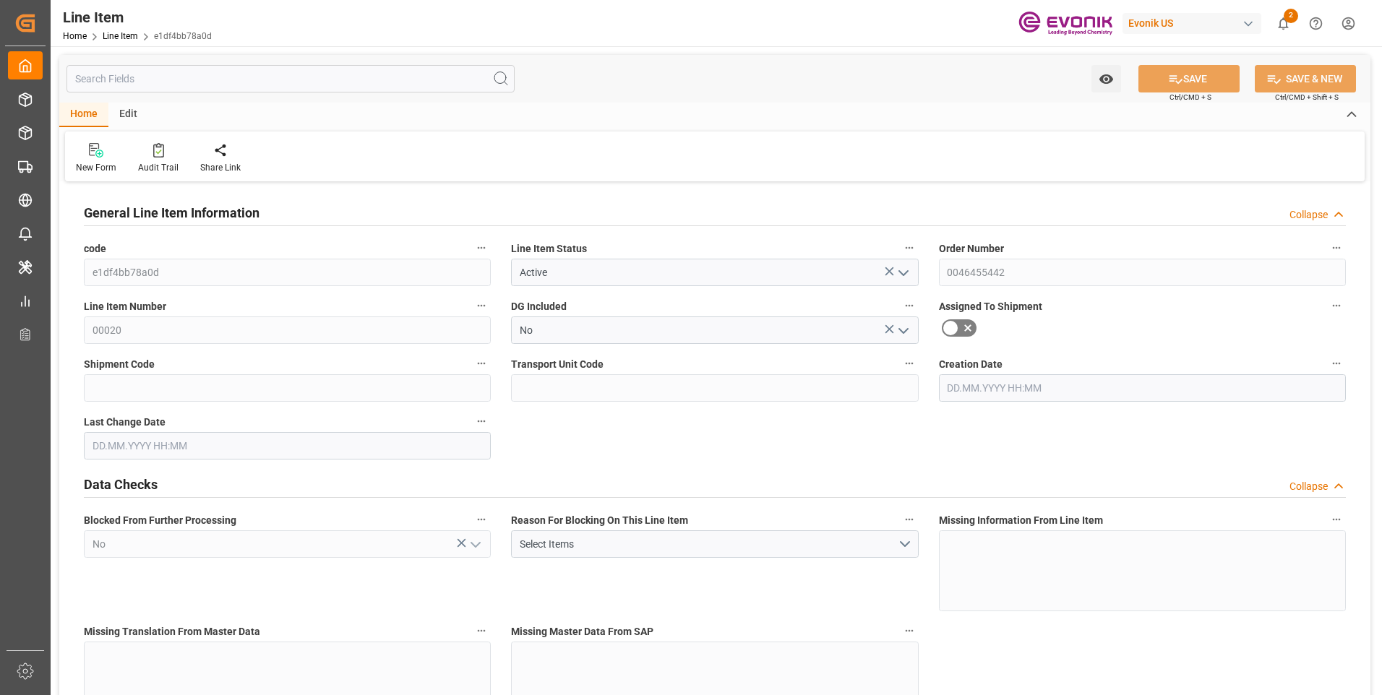
type input "5316.576"
type input "4898.88"
type input "36.6574"
type input "36657.36"
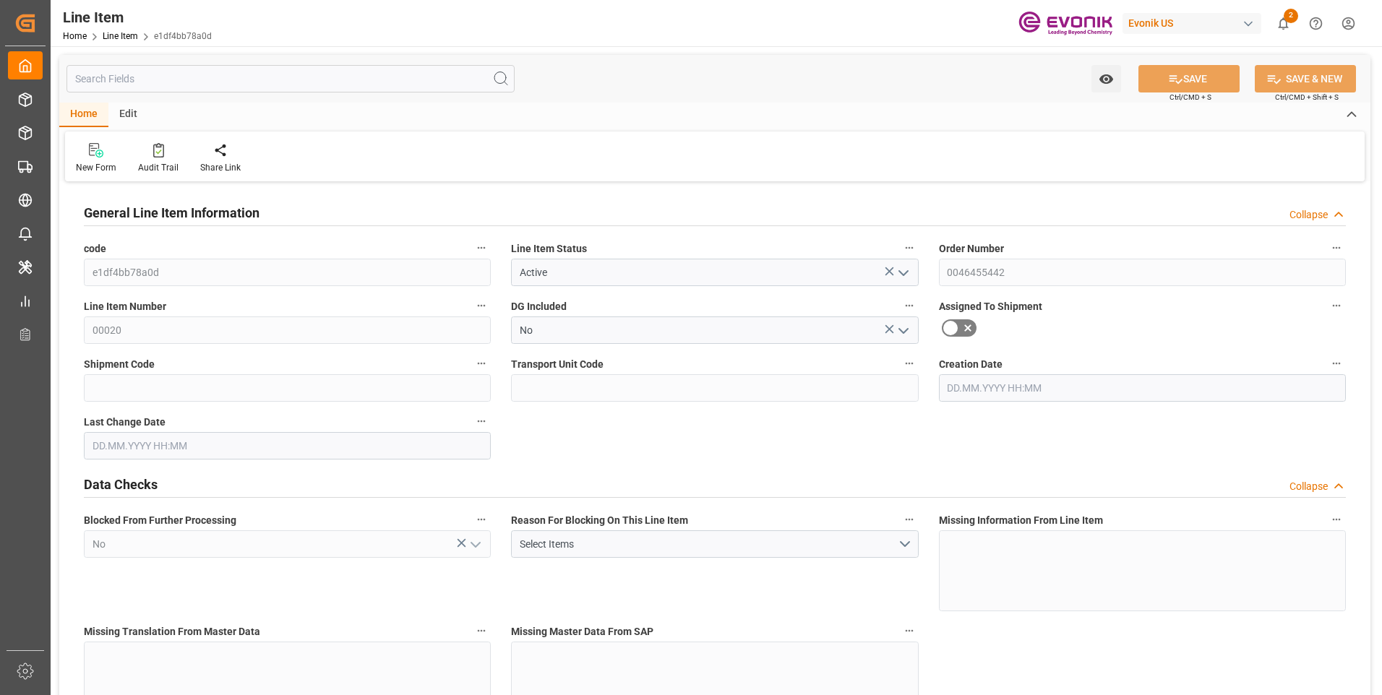
type input "0"
click at [200, 81] on input "text" at bounding box center [290, 78] width 448 height 27
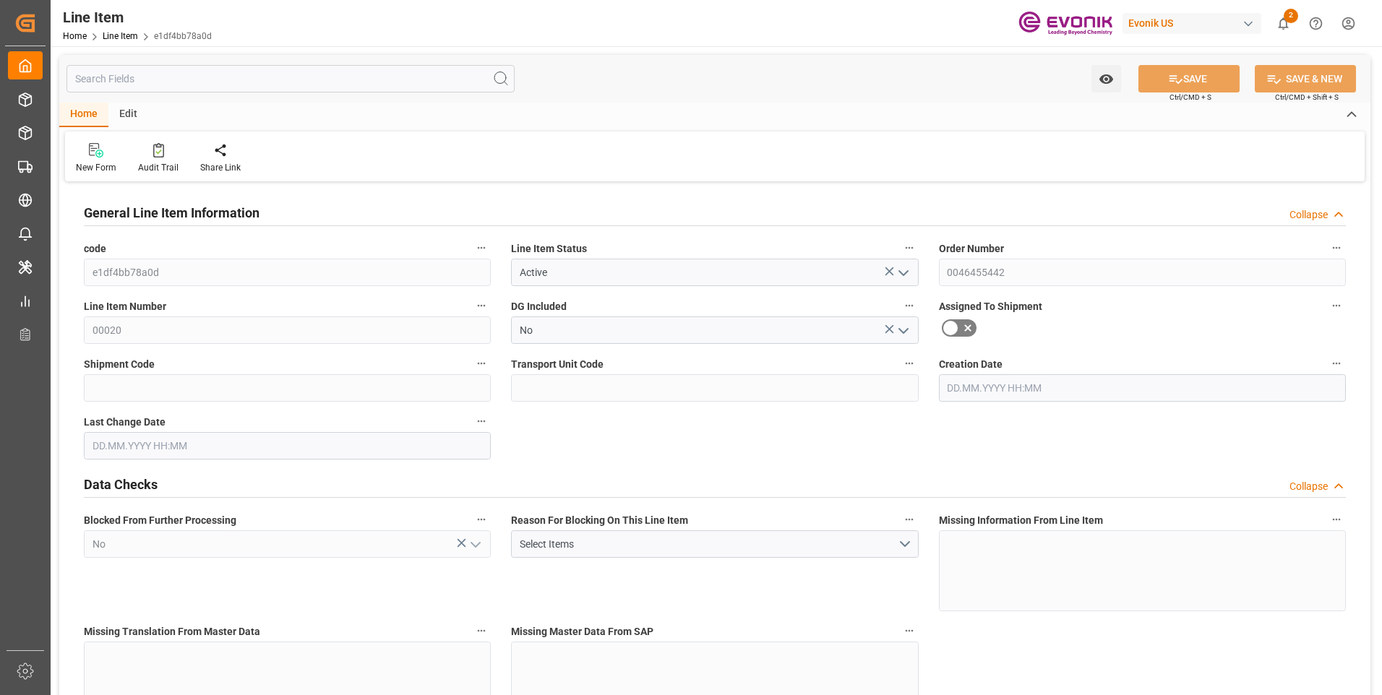
type input "[DATE] 18:40"
type input "[DATE] 06:23"
type input "[DATE]"
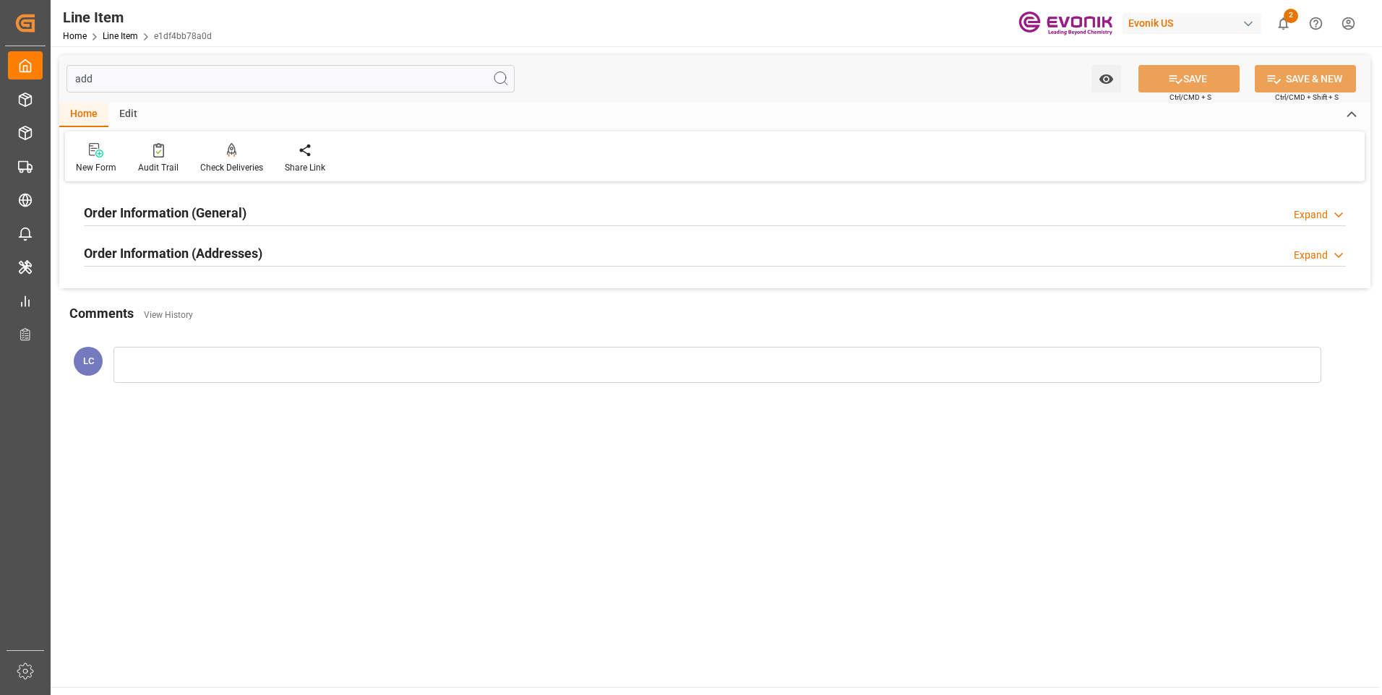
type input "add"
click at [293, 254] on div "Order Information (Addresses) Expand" at bounding box center [715, 251] width 1262 height 27
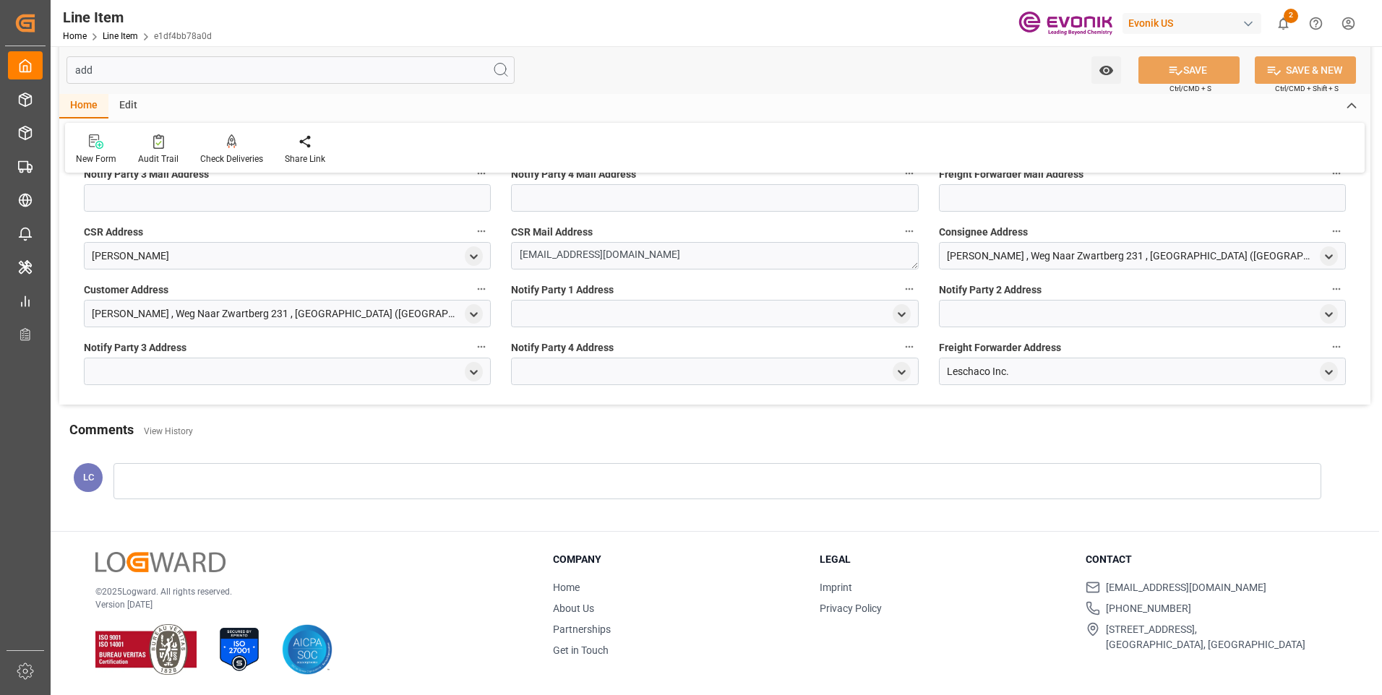
scroll to position [158, 0]
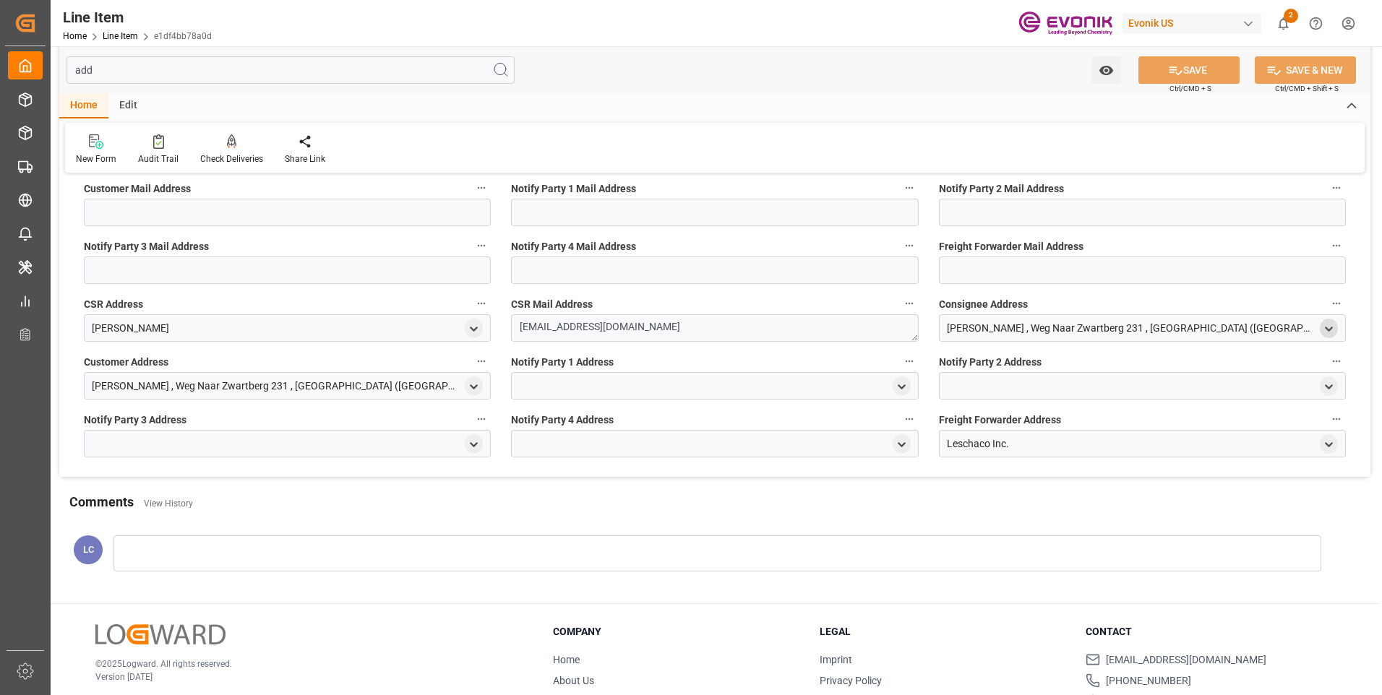
click at [1330, 331] on icon "open menu" at bounding box center [1329, 329] width 12 height 12
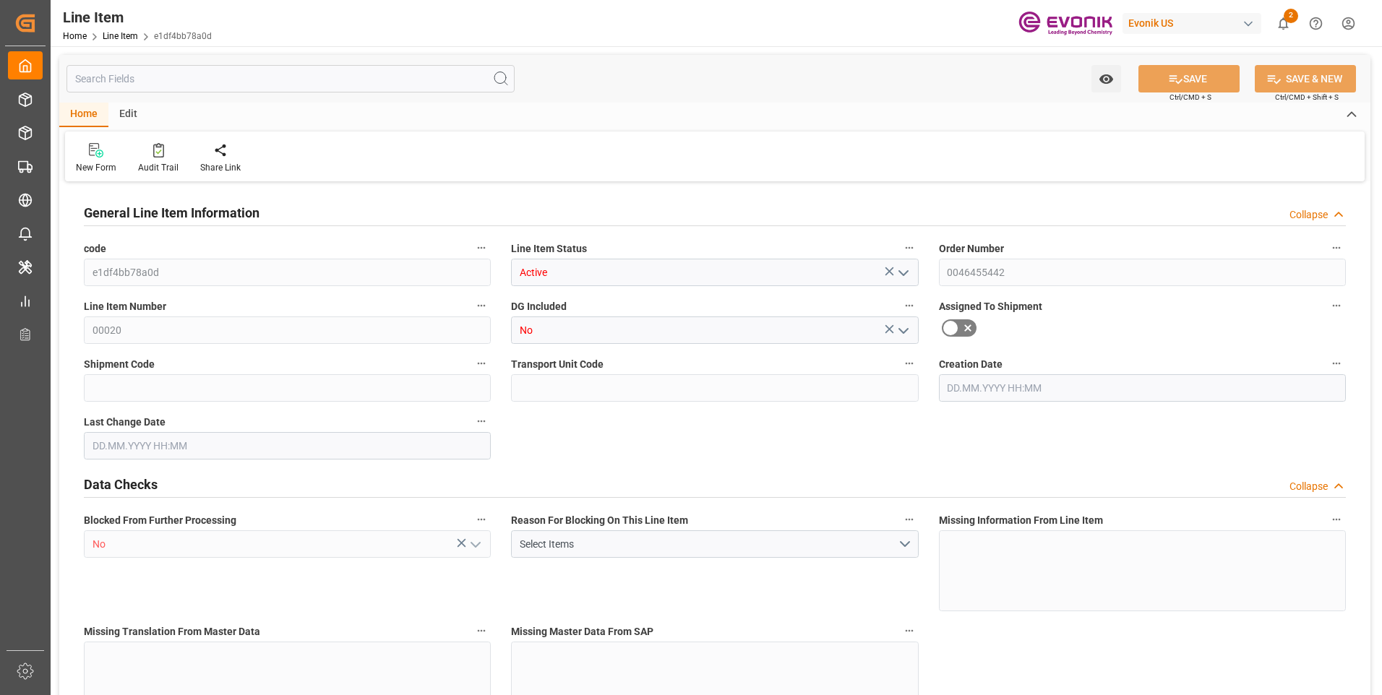
type input "16"
type input "5062.176"
type input "4898.88"
type input "36.6574"
type input "432"
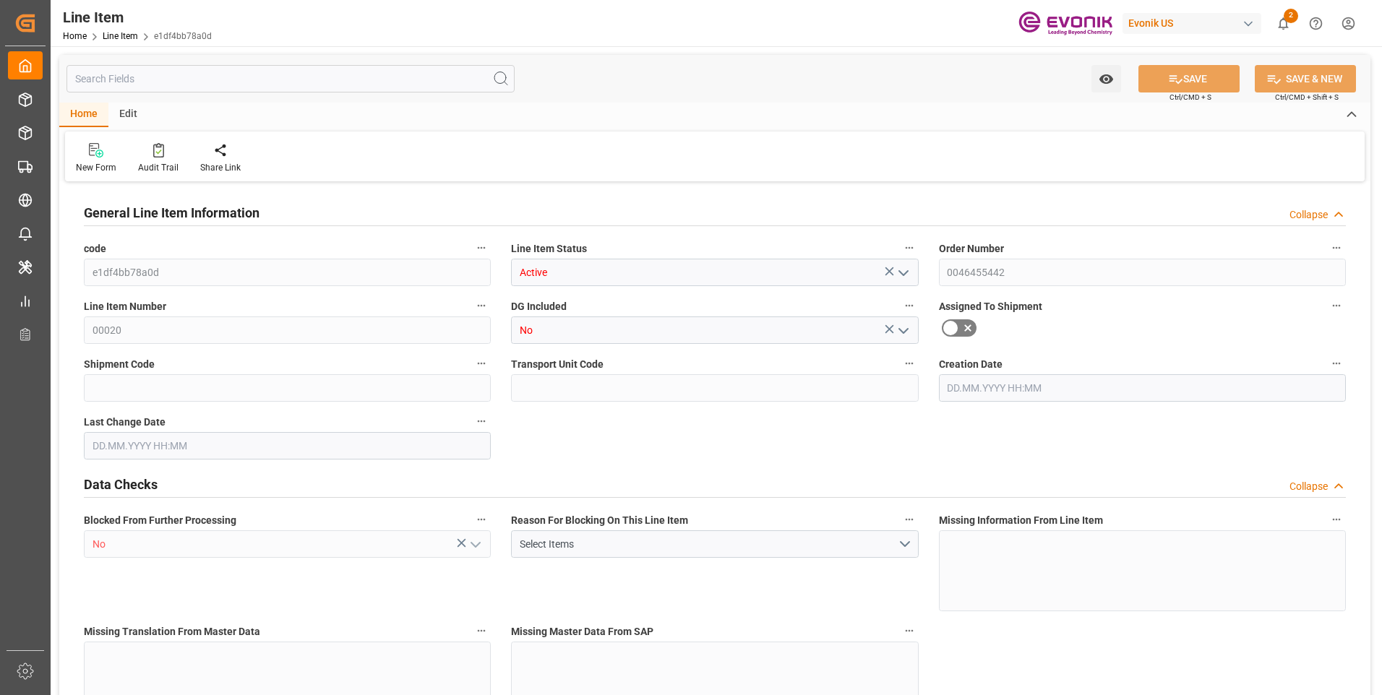
type input "21702.04"
type input "432"
type input "5062.176"
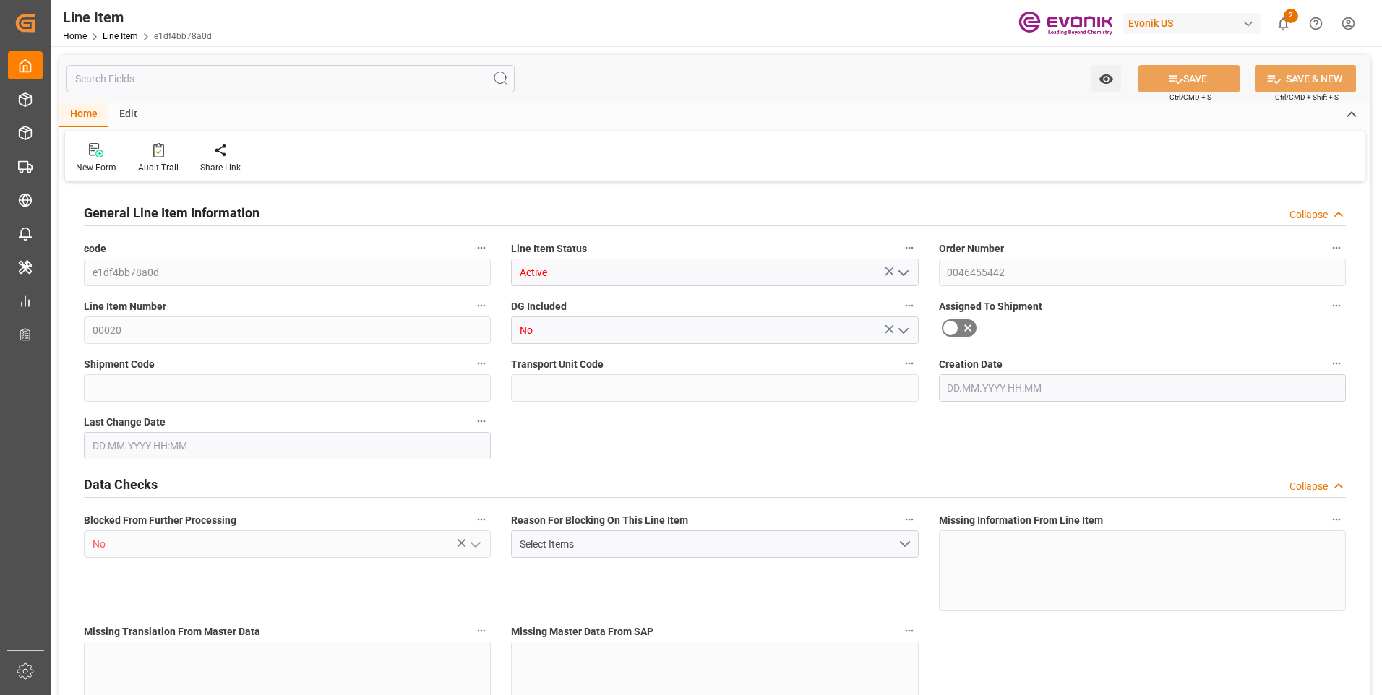
type input "5316.576"
type input "4898.88"
type input "36.6574"
type input "36657.36"
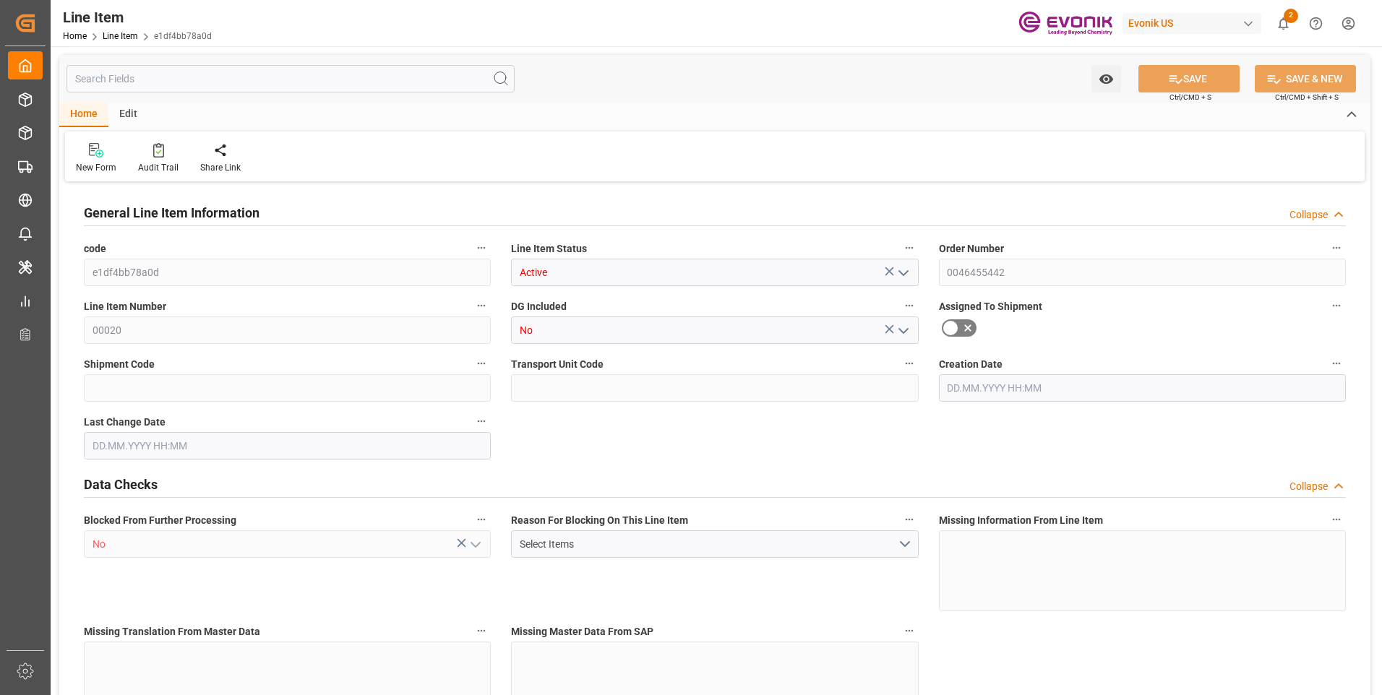
type input "0"
type input "[DATE] 18:40"
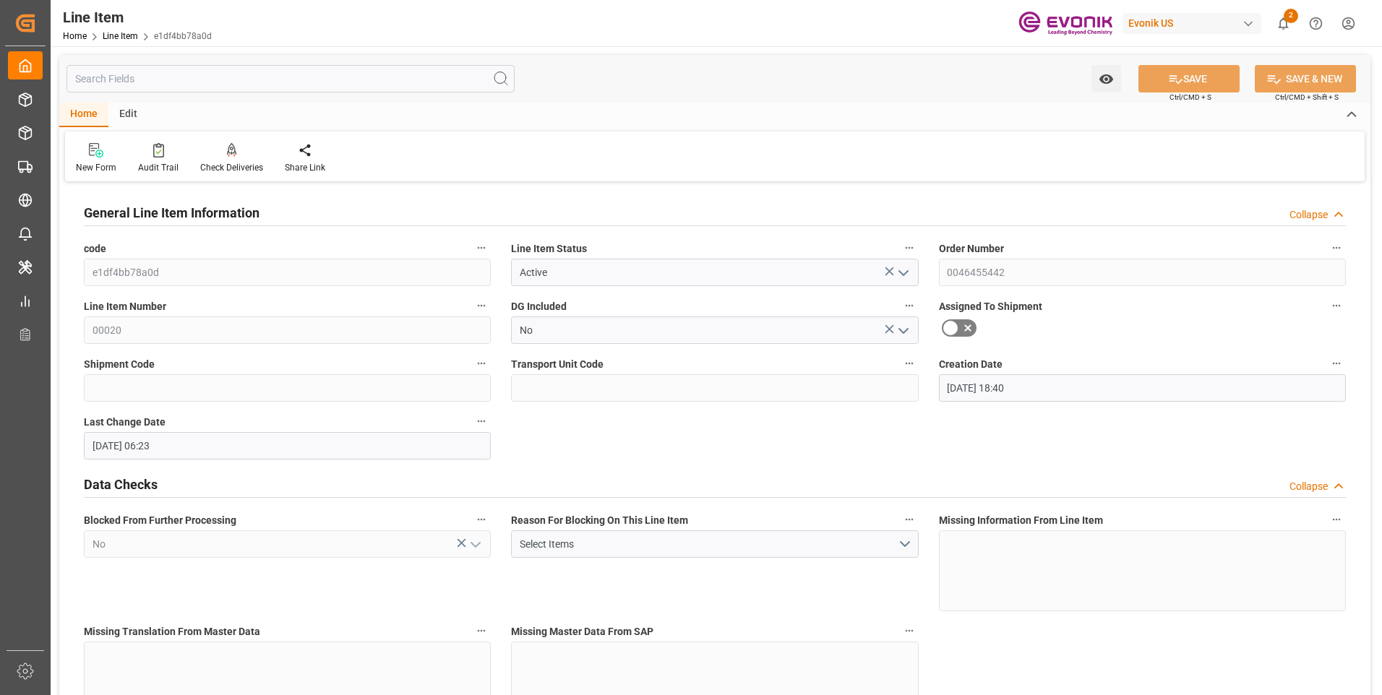
type input "[DATE] 06:23"
type input "[DATE]"
click at [192, 94] on div "Watch Option SAVE Ctrl/CMD + S SAVE & NEW Ctrl/CMD + Shift + S" at bounding box center [714, 79] width 1311 height 48
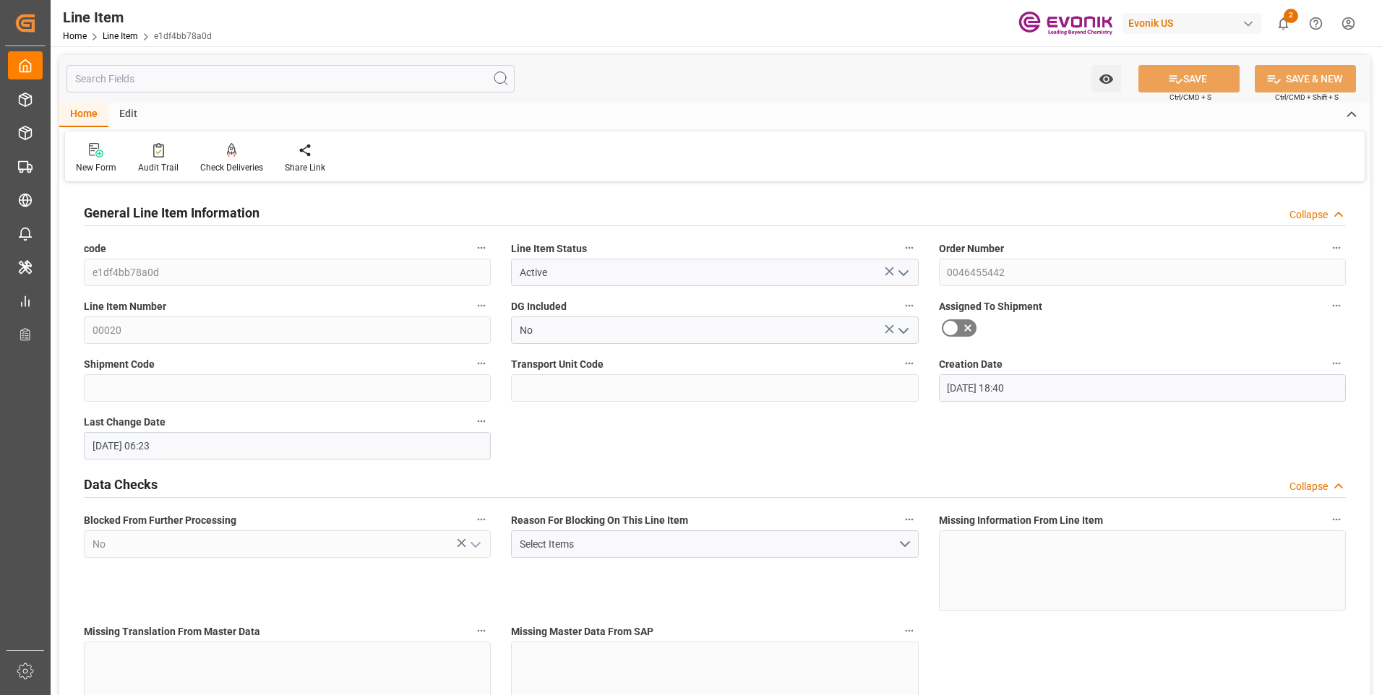
click at [192, 85] on input "text" at bounding box center [290, 78] width 448 height 27
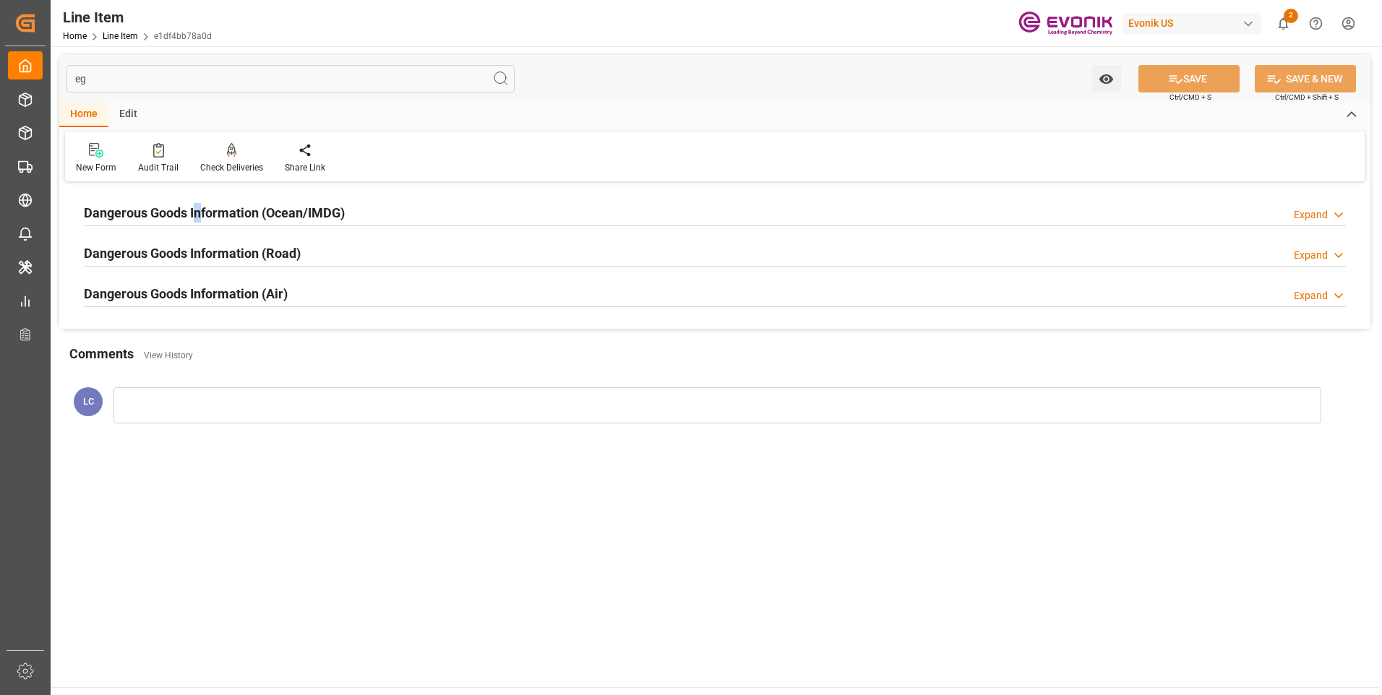
click at [199, 194] on div "Dangerous Goods Information (Ocean/IMDG) Expand" at bounding box center [715, 213] width 1282 height 40
drag, startPoint x: 199, startPoint y: 194, endPoint x: 225, endPoint y: 212, distance: 32.1
click at [223, 211] on h2 "Dangerous Goods Information (Ocean/IMDG)" at bounding box center [214, 213] width 261 height 20
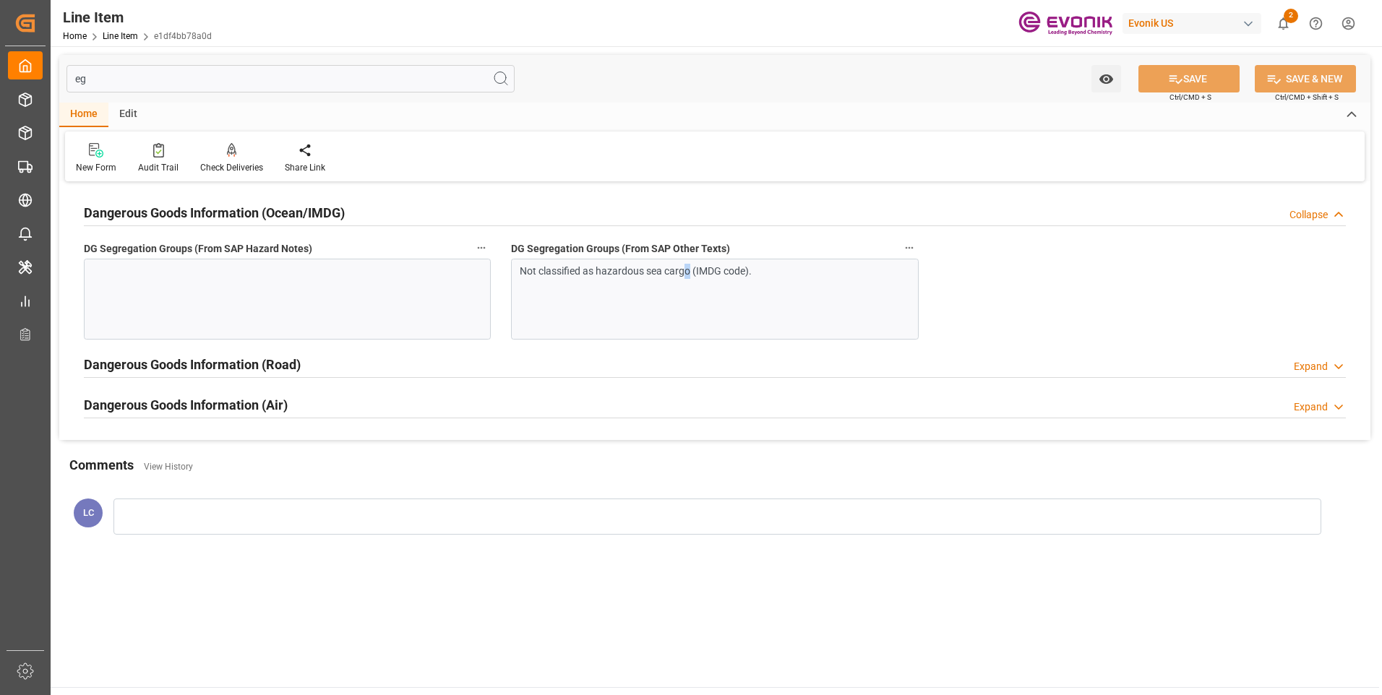
click at [691, 279] on div "Not classified as hazardous sea cargo (IMDG code)." at bounding box center [714, 299] width 407 height 81
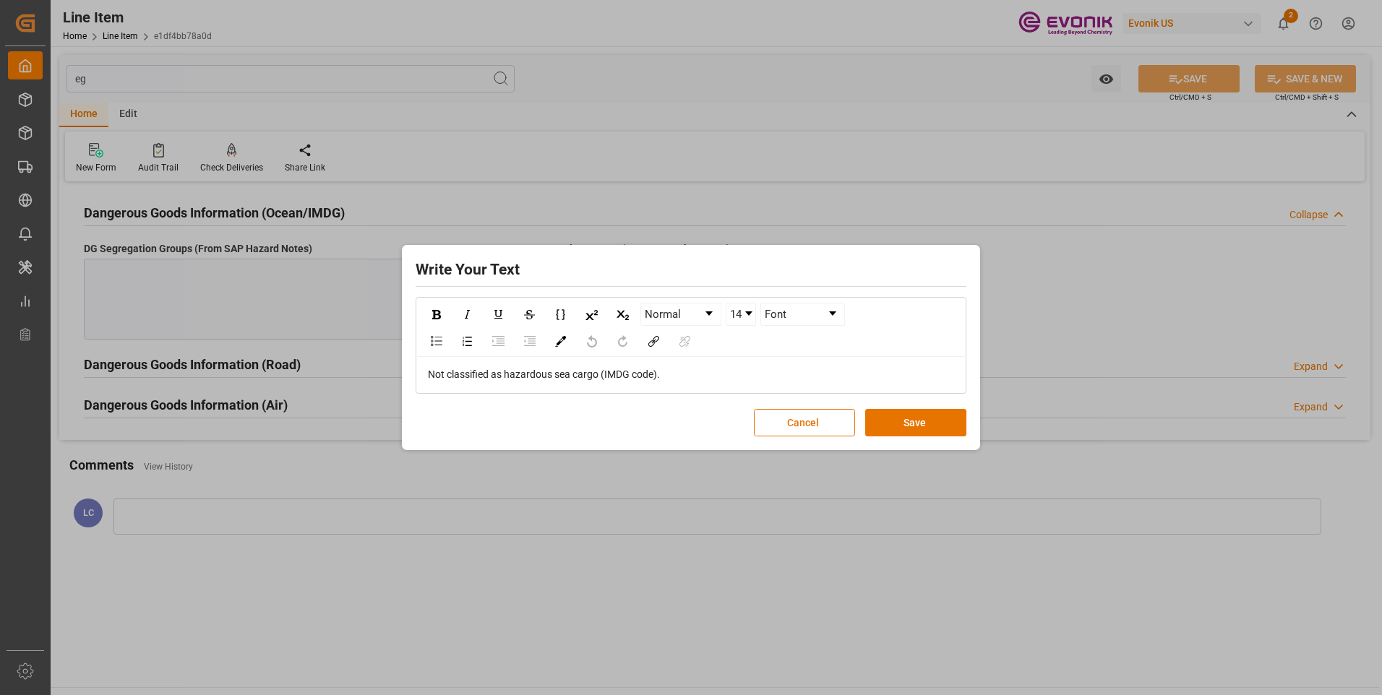
drag, startPoint x: 691, startPoint y: 279, endPoint x: 293, endPoint y: 372, distance: 409.0
click at [307, 372] on div "Write Your Text Normal 14 Font Not classified as hazardous sea cargo (IMDG code…" at bounding box center [691, 347] width 1382 height 695
drag, startPoint x: 681, startPoint y: 378, endPoint x: 316, endPoint y: 386, distance: 365.1
click at [322, 387] on div "Write Your Text Normal 14 Font Not classified as hazardous sea cargo (IMDG code…" at bounding box center [691, 347] width 1382 height 695
copy span "Not classified as hazardous sea cargo (IMDG code)."
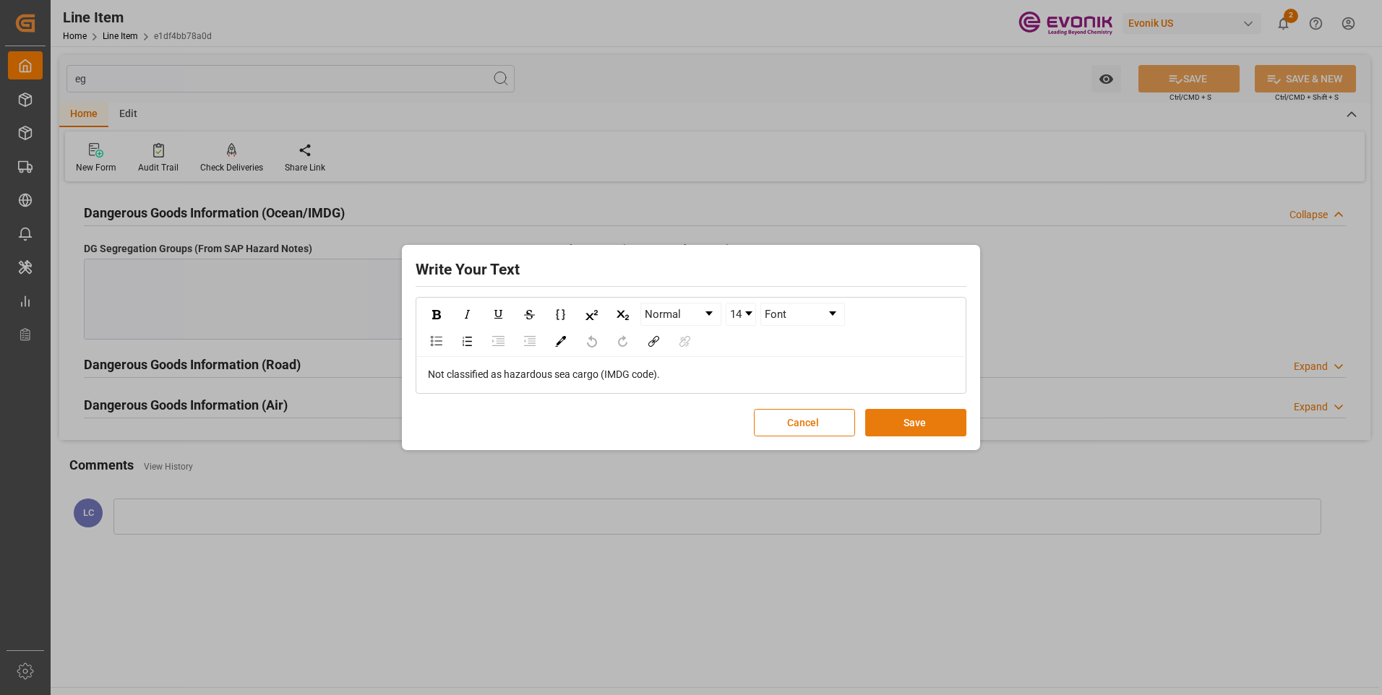
click at [909, 425] on button "Save" at bounding box center [915, 422] width 101 height 27
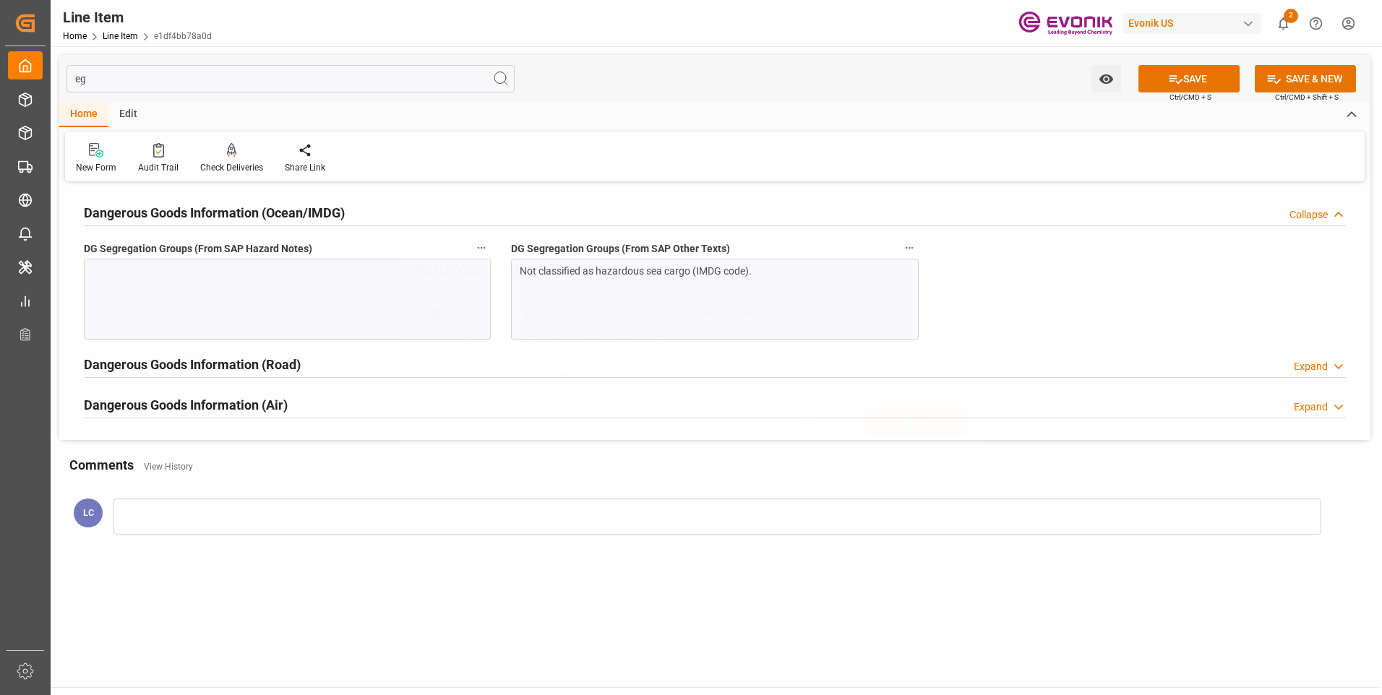
click at [298, 311] on div "Write Your Text Normal 14 Font Not classified as hazardous sea cargo (IMDG code…" at bounding box center [691, 347] width 1382 height 695
click at [384, 311] on div at bounding box center [287, 299] width 407 height 81
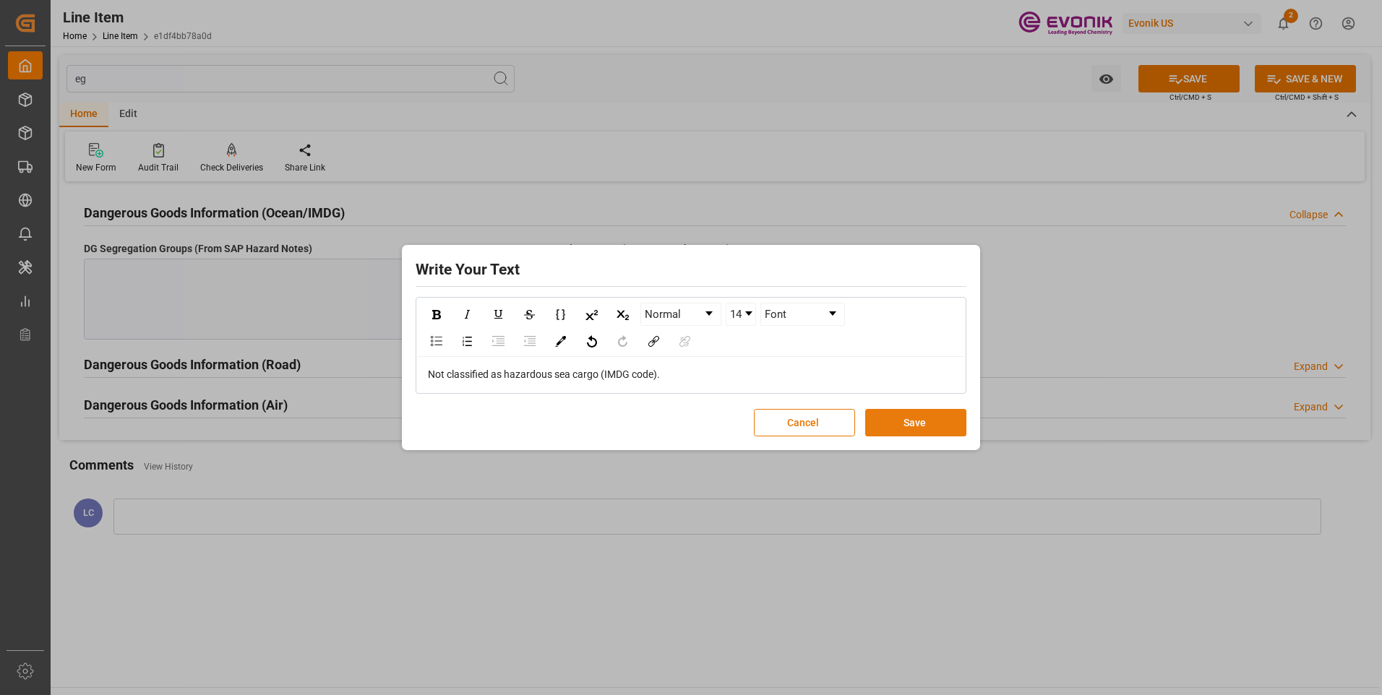
click at [910, 423] on button "Save" at bounding box center [915, 422] width 101 height 27
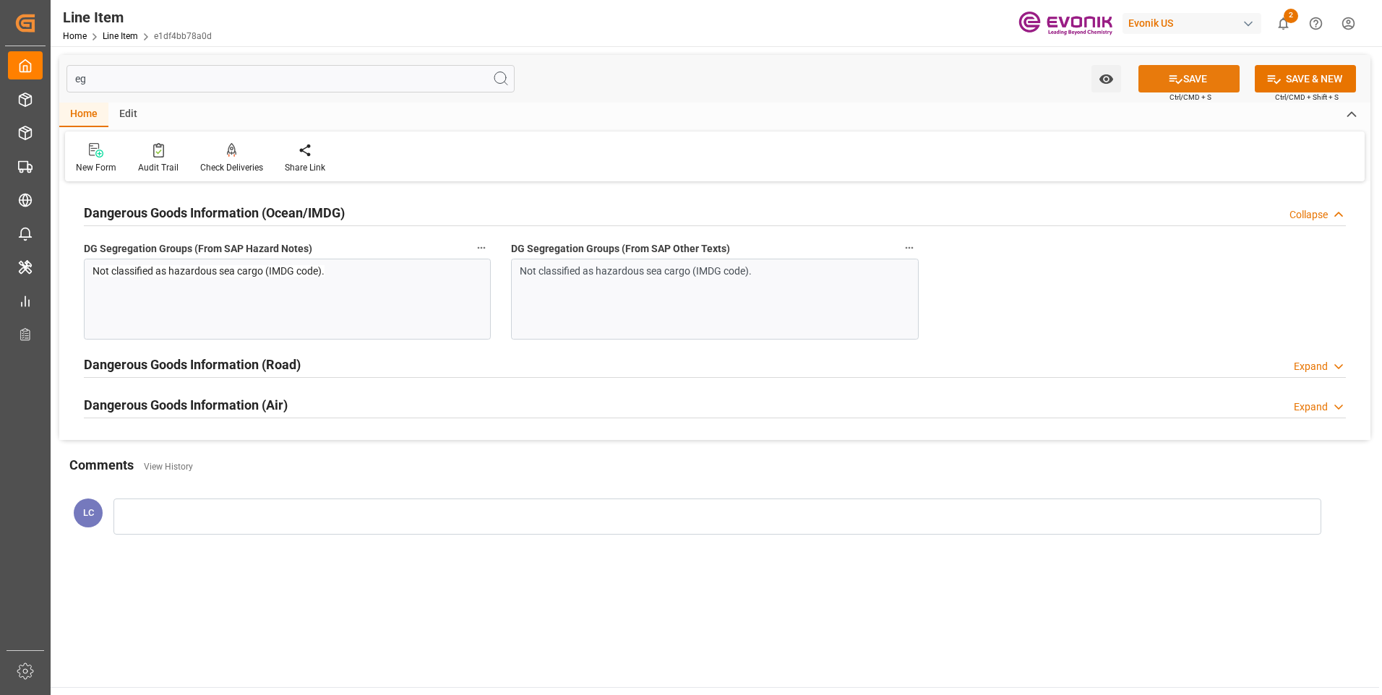
click at [1177, 84] on icon at bounding box center [1175, 79] width 15 height 15
click at [142, 80] on input "eg" at bounding box center [290, 78] width 448 height 27
drag, startPoint x: 135, startPoint y: 79, endPoint x: 42, endPoint y: 75, distance: 93.3
click at [44, 76] on div "Created by potrace 1.15, written by [PERSON_NAME] [DATE]-[DATE] Created by potr…" at bounding box center [691, 347] width 1382 height 695
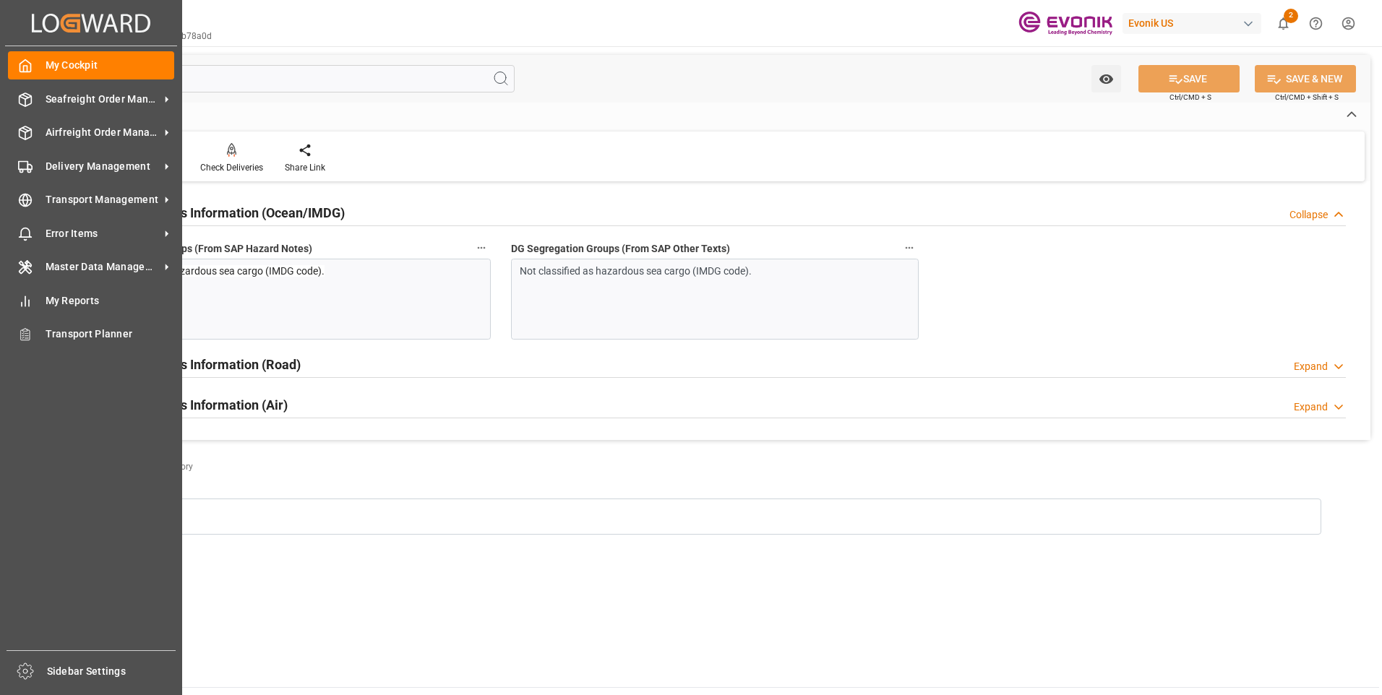
type input "f"
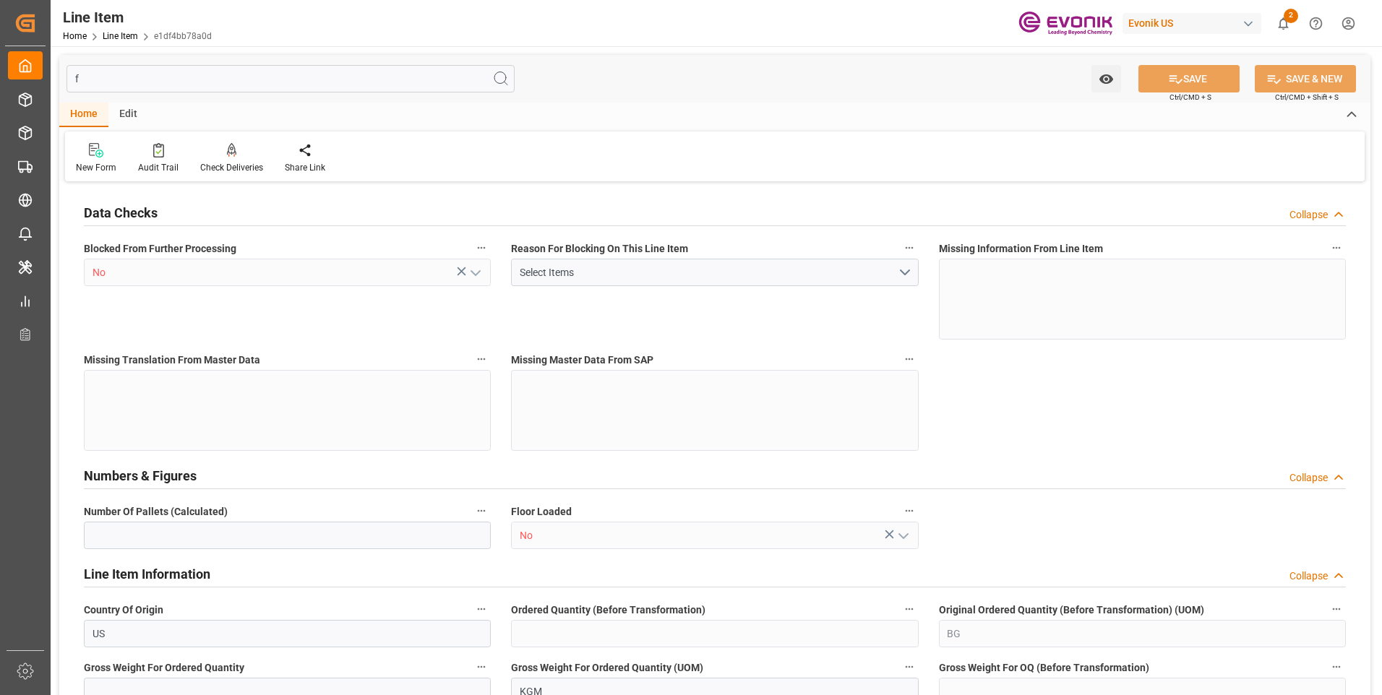
type input "16"
type input "432"
type input "5062.176"
type input "5316.576"
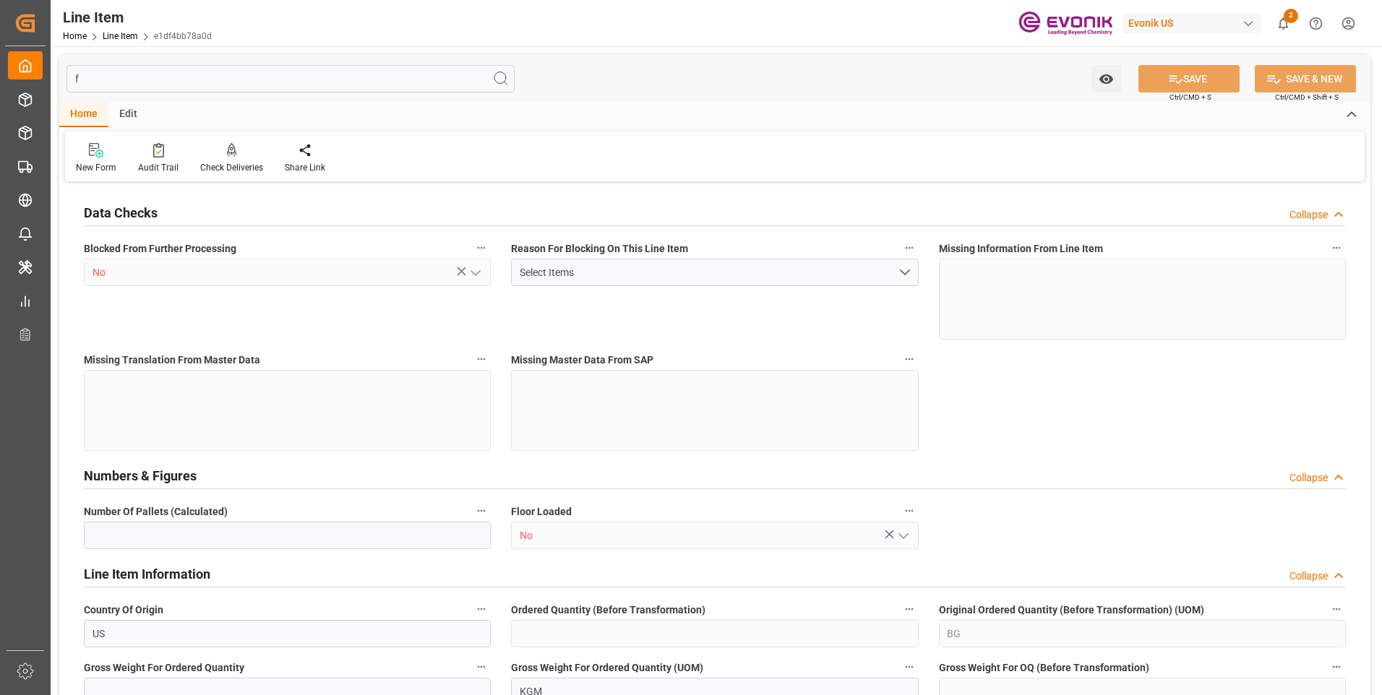
type input "4898.88"
type input "36.6574"
type input "36657.36"
type input "0"
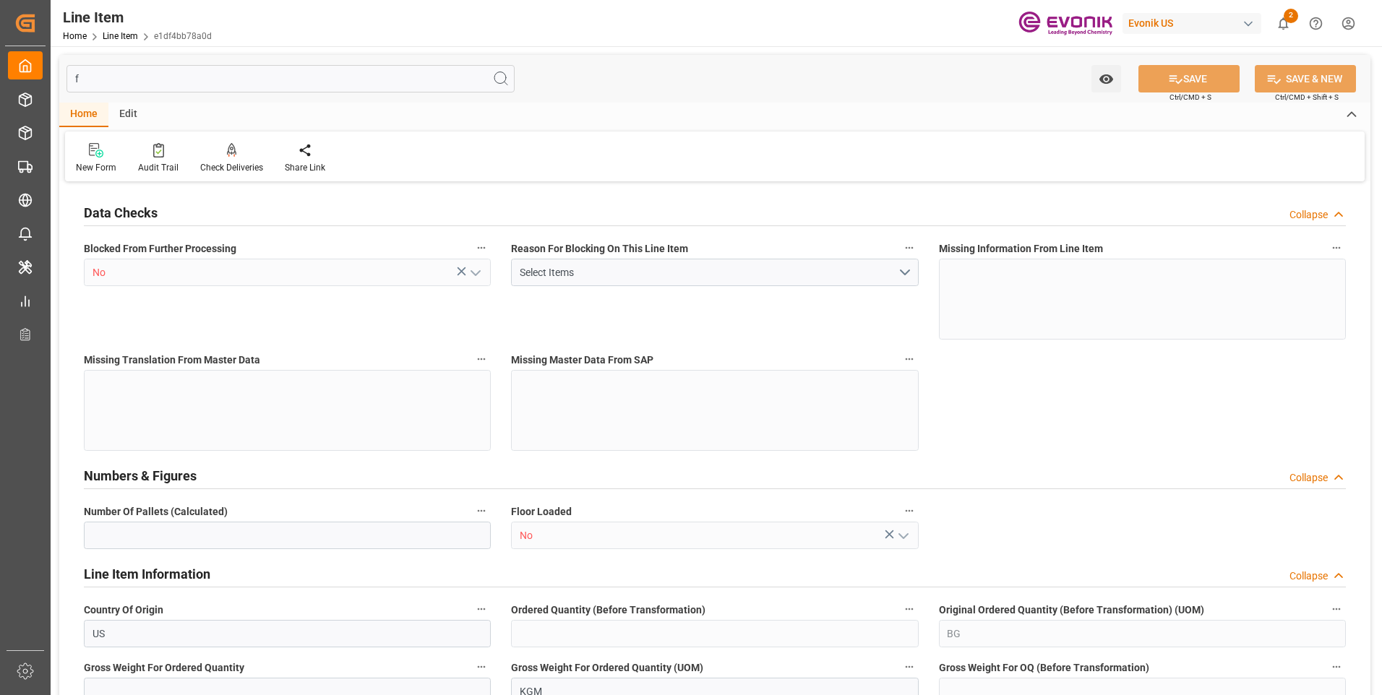
type input "0"
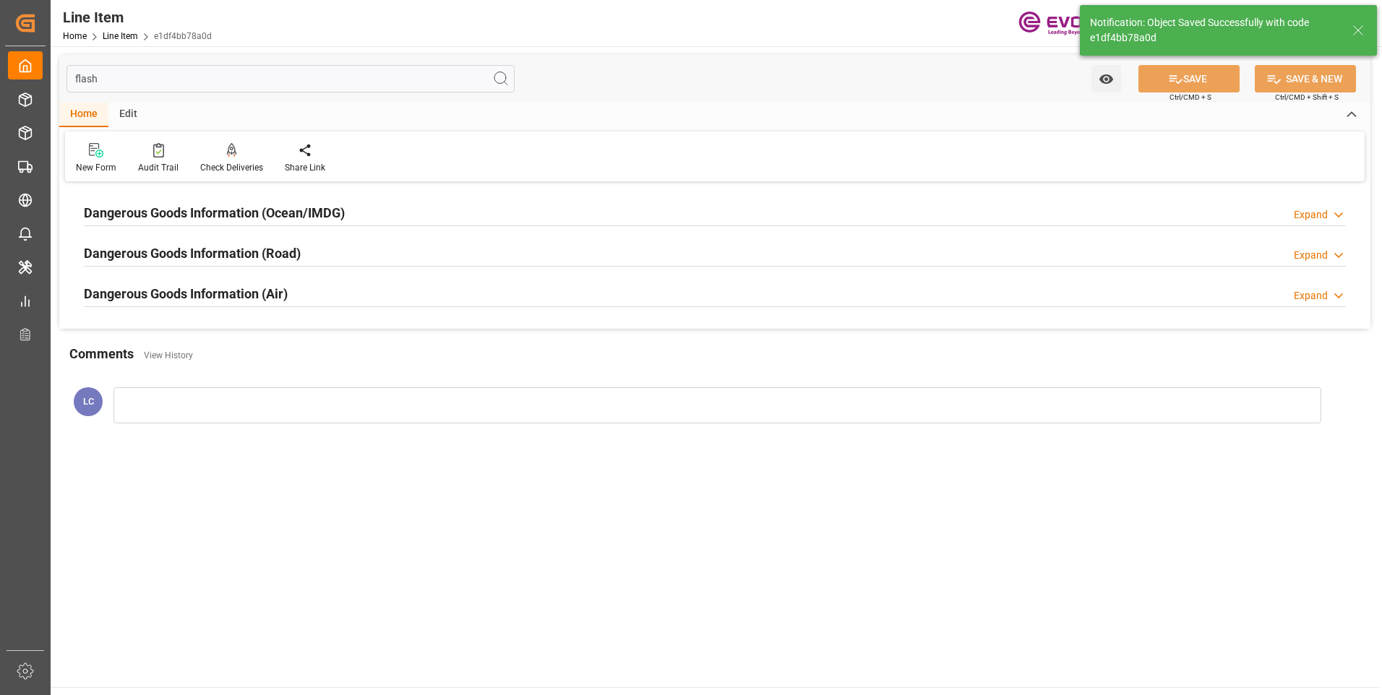
type input "flash"
click at [243, 210] on h2 "Dangerous Goods Information (Ocean/IMDG)" at bounding box center [214, 213] width 261 height 20
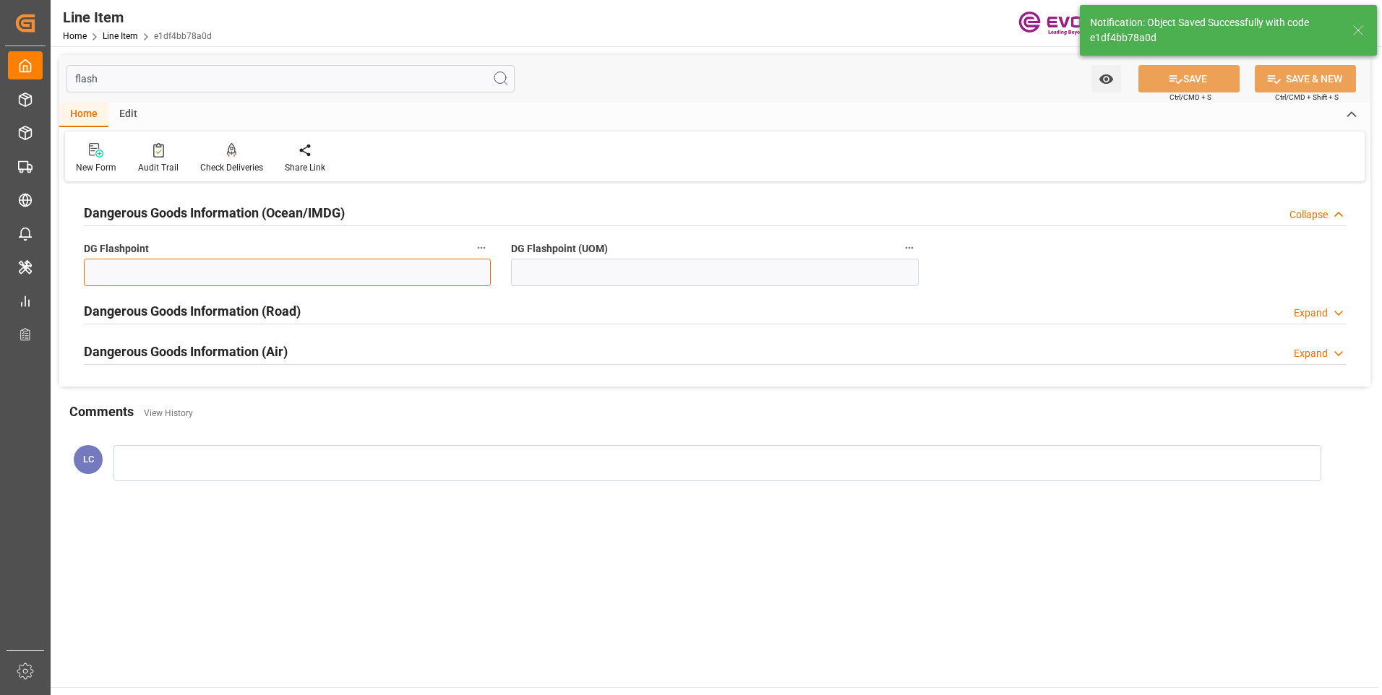
click at [261, 271] on input "text" at bounding box center [287, 272] width 407 height 27
type input "99.99"
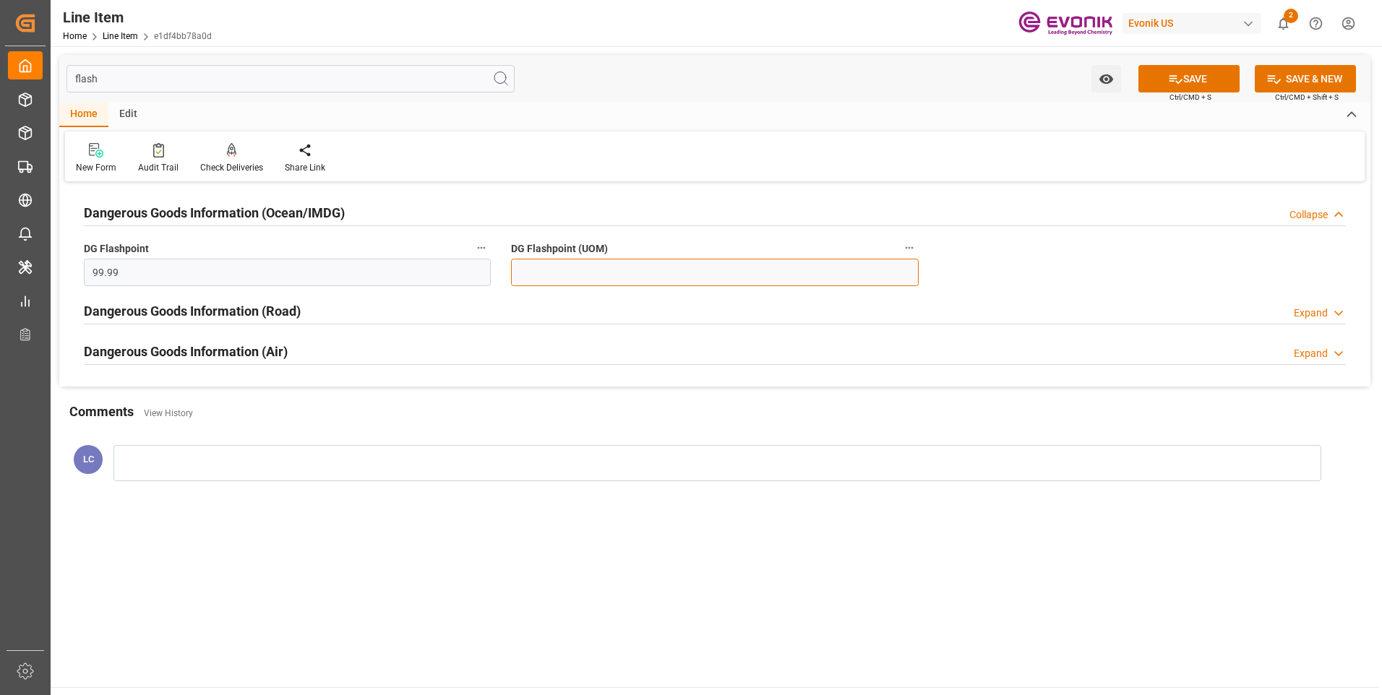
click at [610, 277] on input at bounding box center [714, 272] width 407 height 27
type input "99.99"
click at [1175, 82] on icon at bounding box center [1175, 79] width 15 height 15
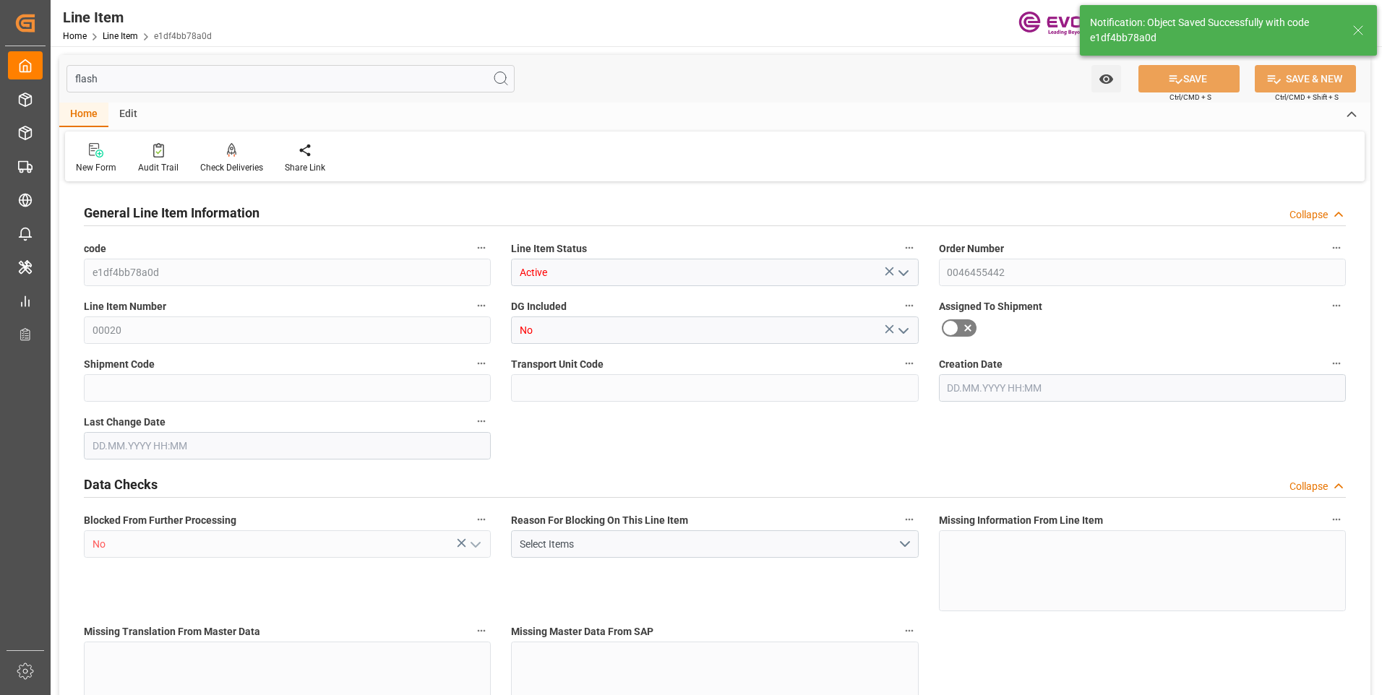
type input "16"
type input "5062.176"
type input "4898.88"
type input "36.6574"
type input "432"
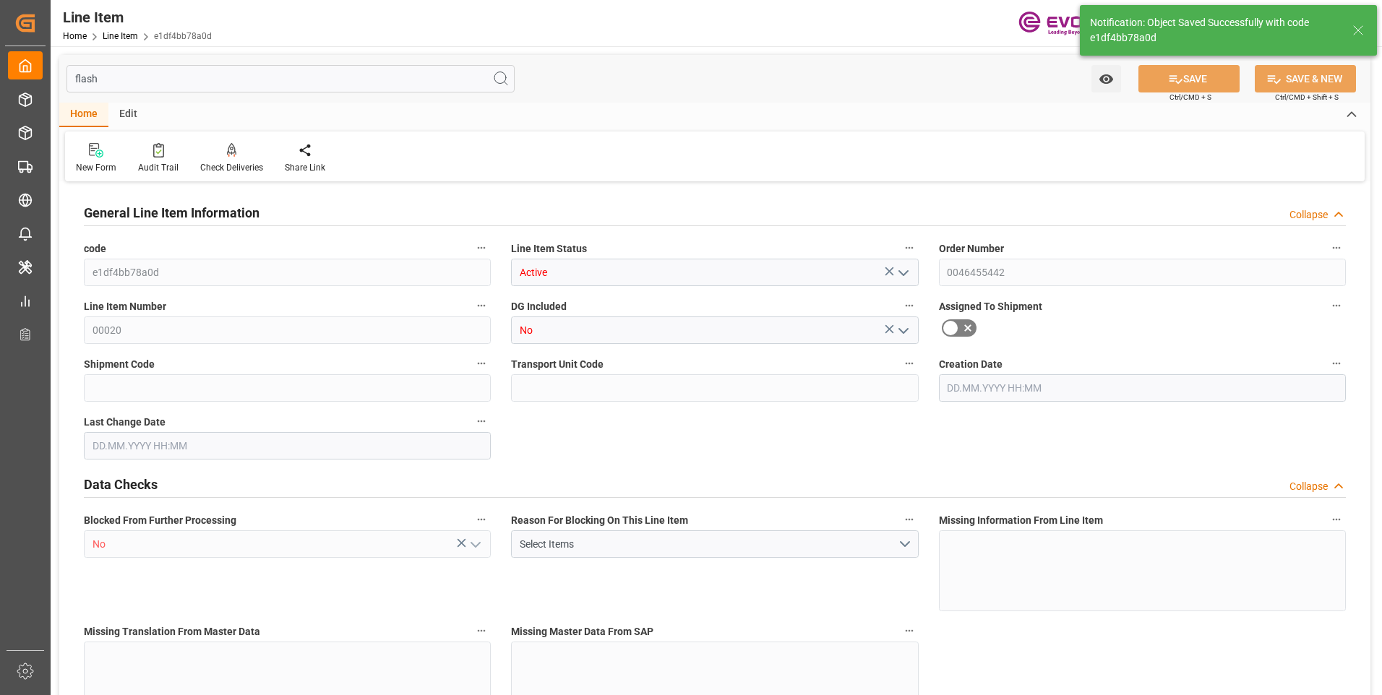
type input "21702.04"
type input "432"
type input "5062.176"
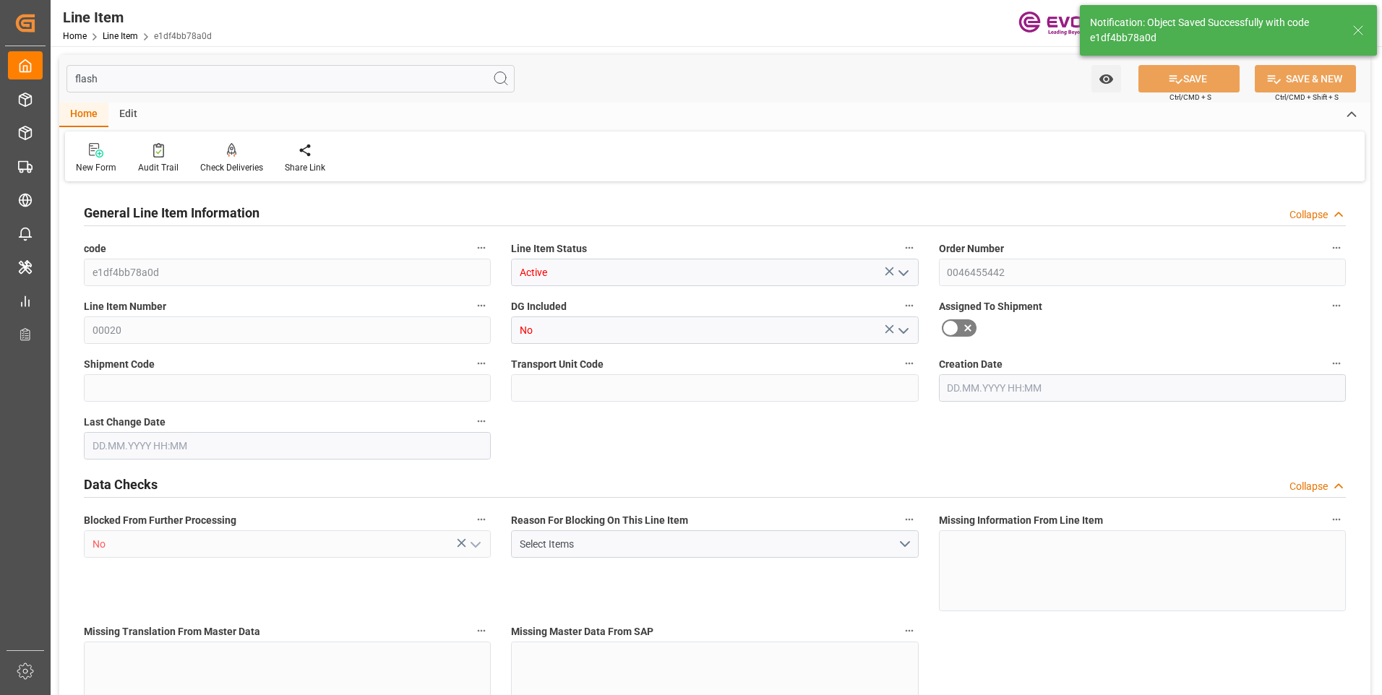
type input "5316.576"
type input "4898.88"
type input "36.6574"
type input "36657.36"
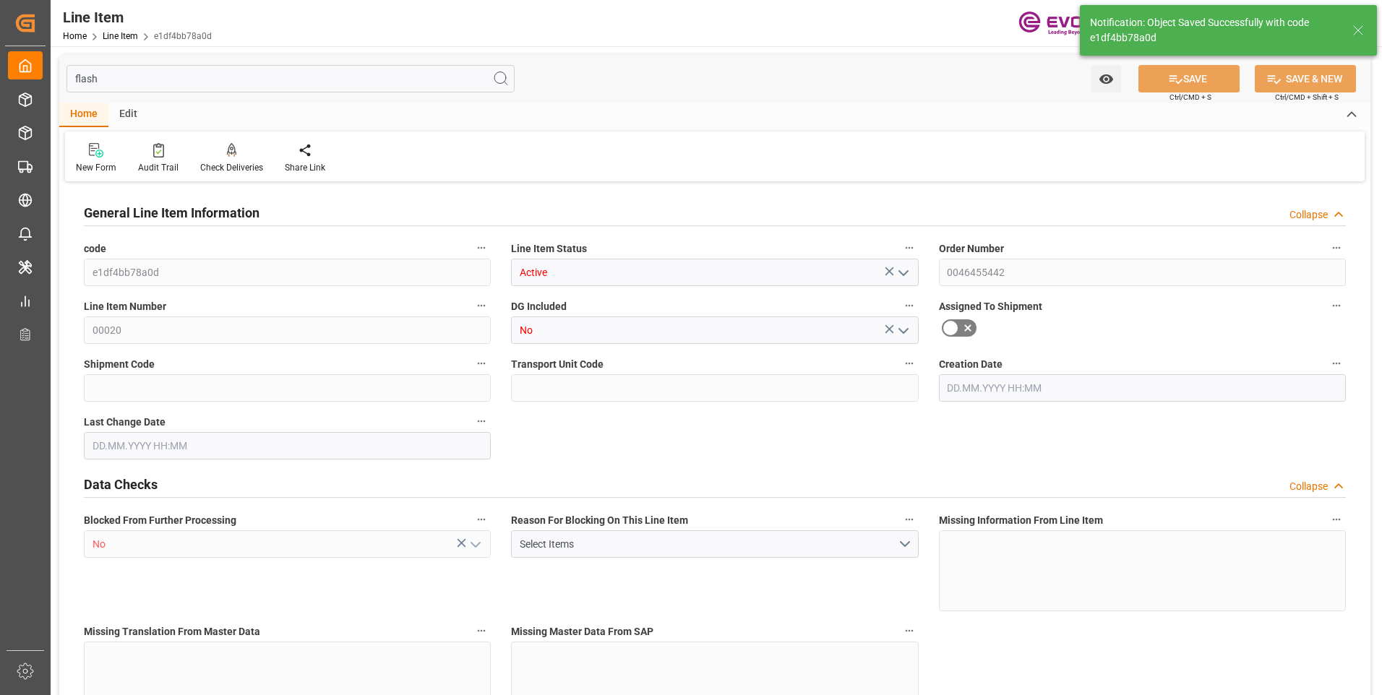
type input "0"
type input "[DATE] 18:40"
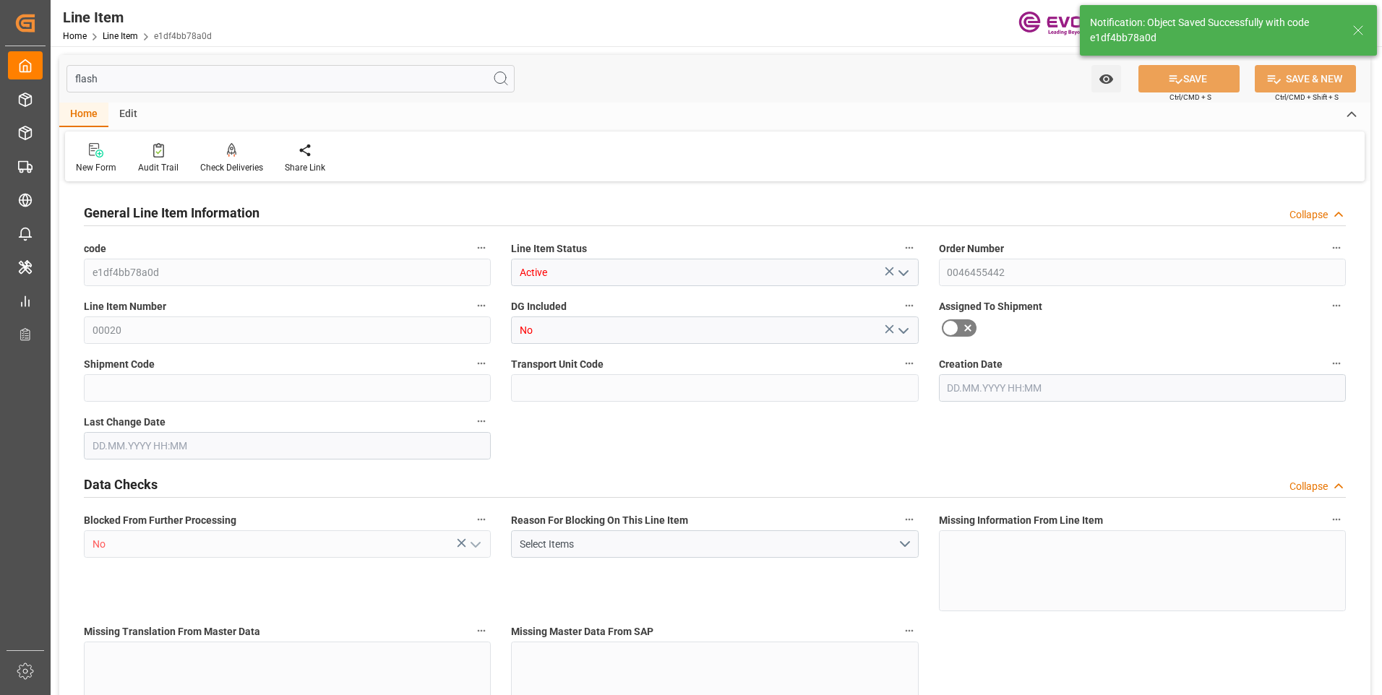
type input "26.08.2025 06:25"
type input "[DATE]"
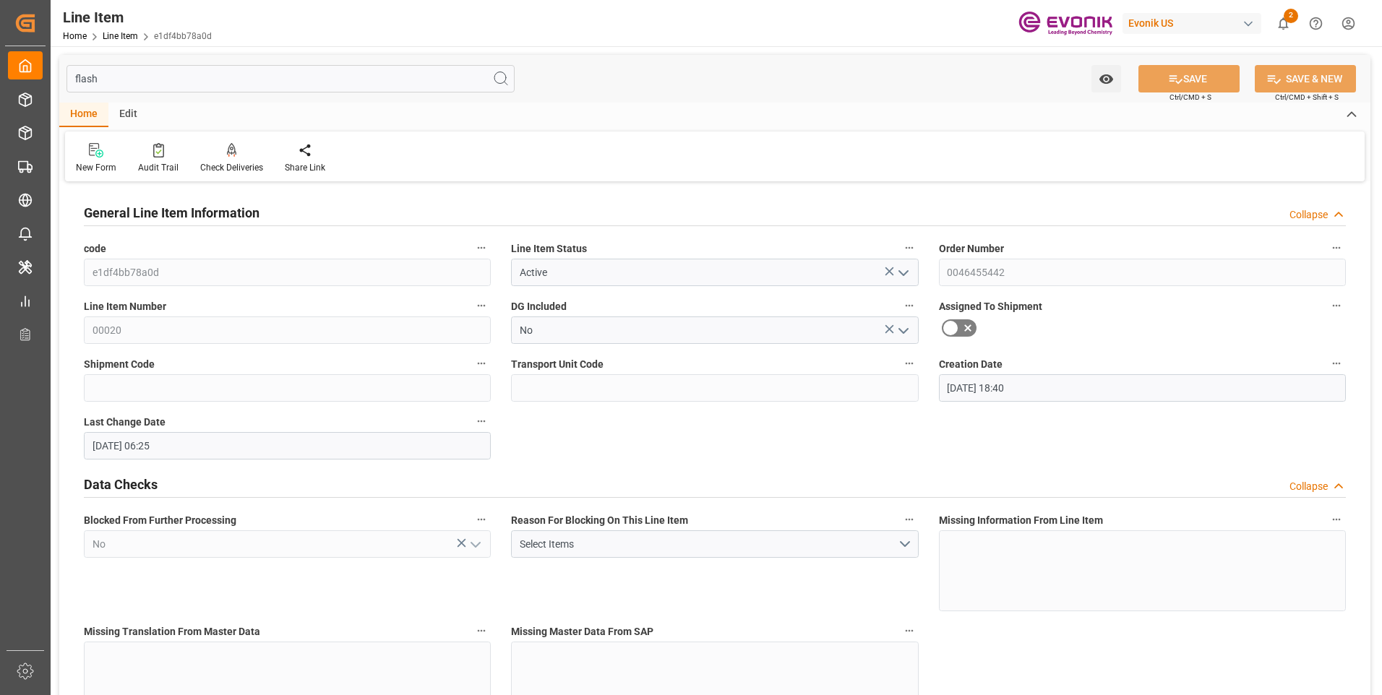
drag, startPoint x: 156, startPoint y: 74, endPoint x: 71, endPoint y: 72, distance: 85.3
click at [71, 72] on input "flash" at bounding box center [290, 78] width 448 height 27
type input "16"
type input "5062.176"
type input "4898.88"
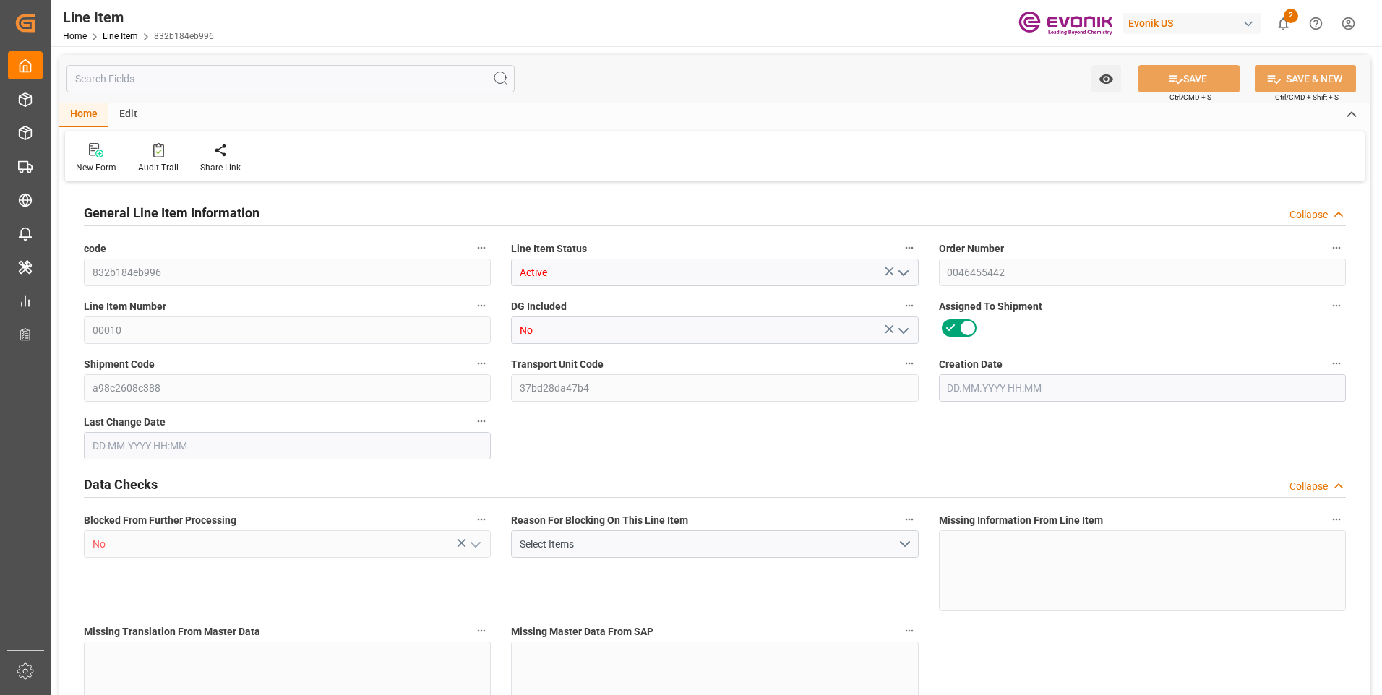
type input "36.6574"
type input "432"
type input "21702.04"
type input "432"
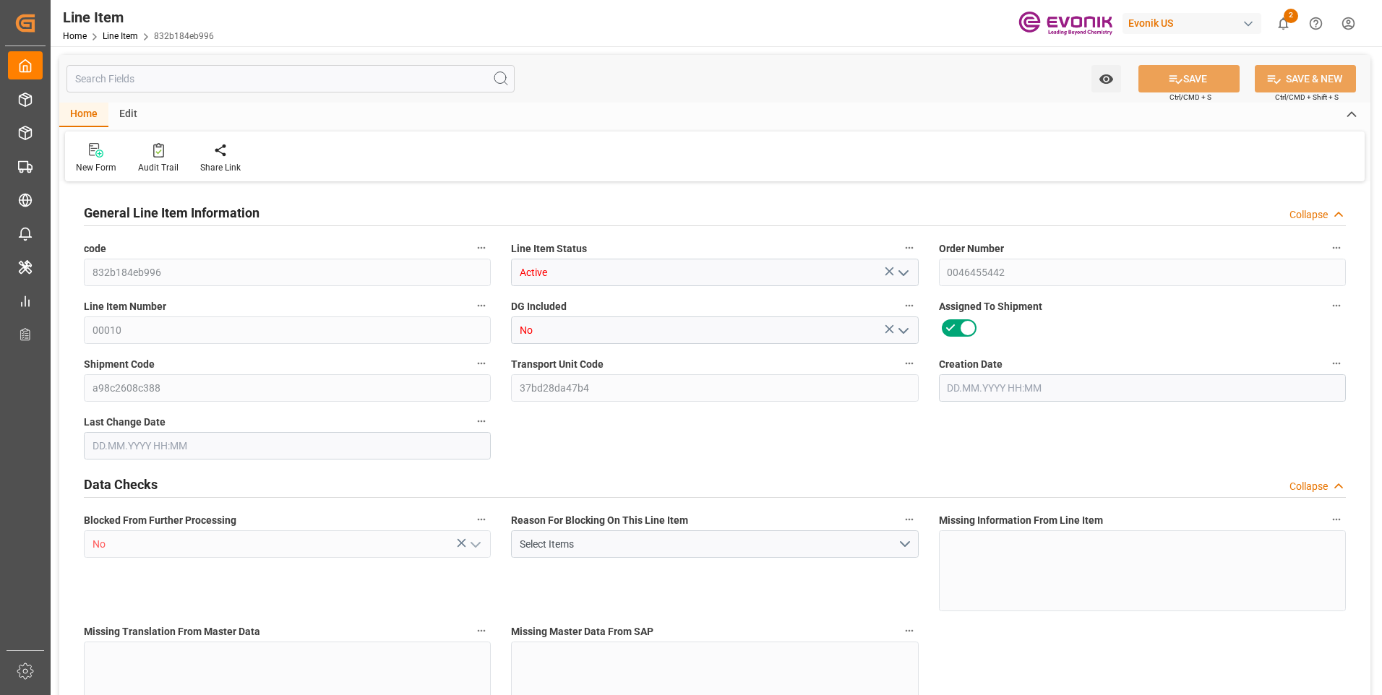
type input "5062.176"
type input "5316.576"
type input "4898.88"
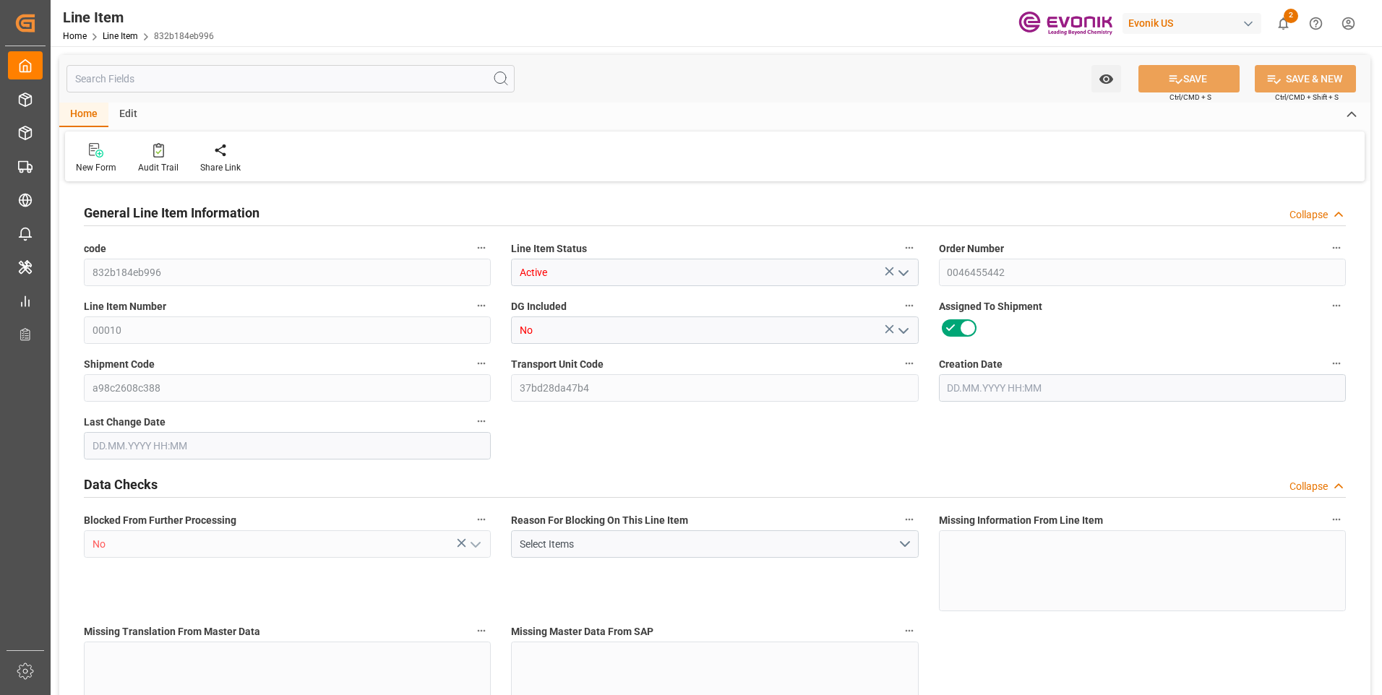
type input "36.6574"
type input "36657.36"
type input "0"
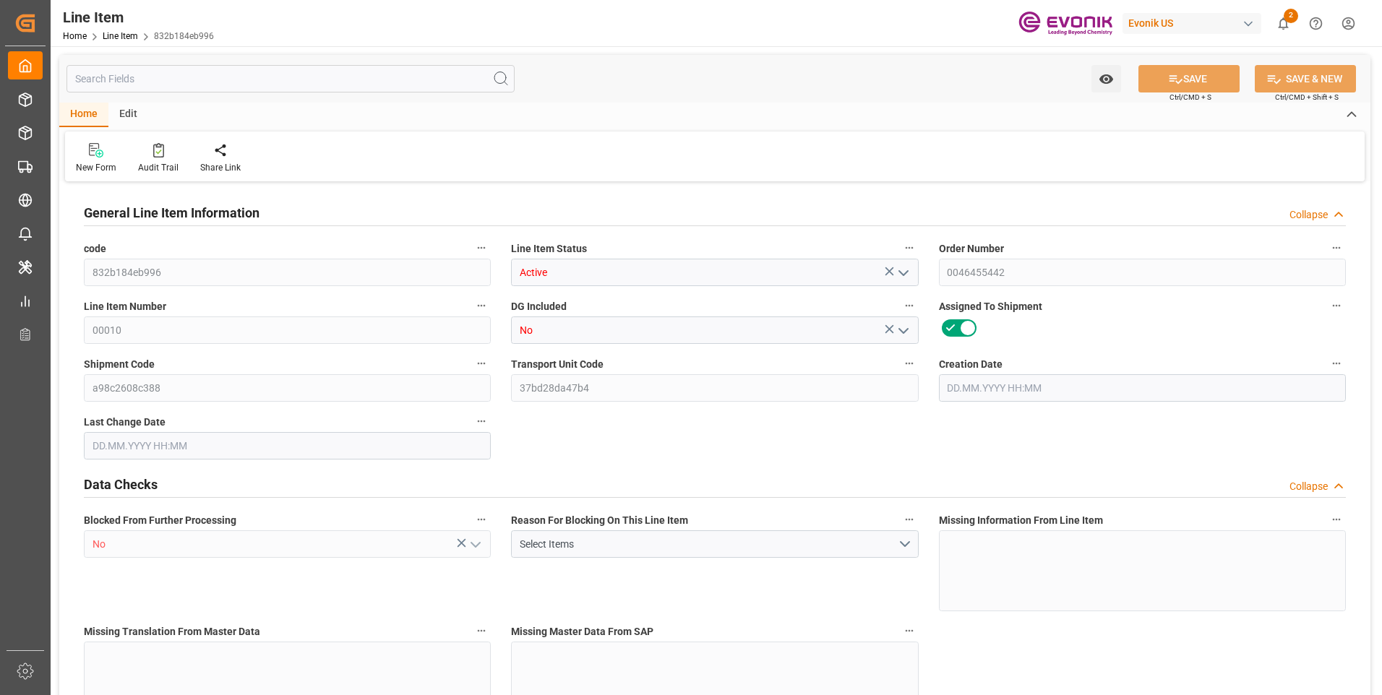
type input "0"
type input "[DATE] 18:40"
type input "[DATE] 06:26"
type input "[DATE]"
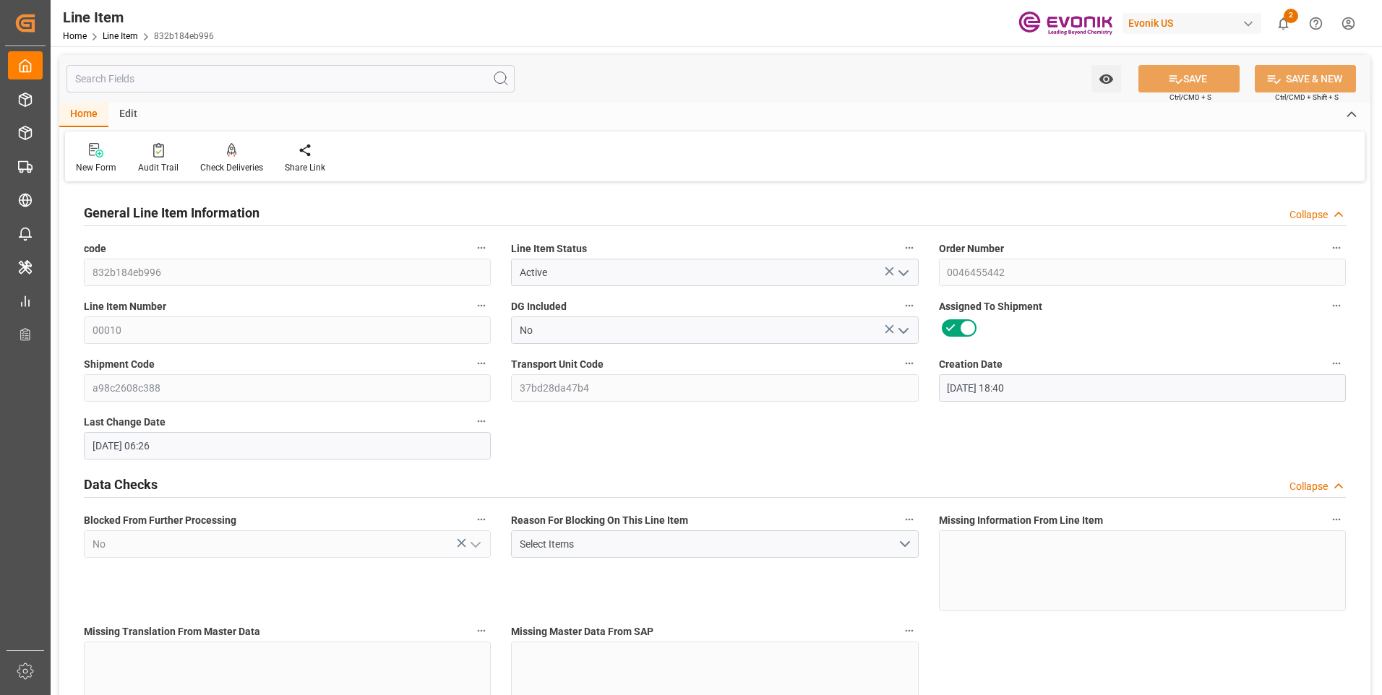
type input "[DATE]"
click at [306, 82] on input "text" at bounding box center [290, 78] width 448 height 27
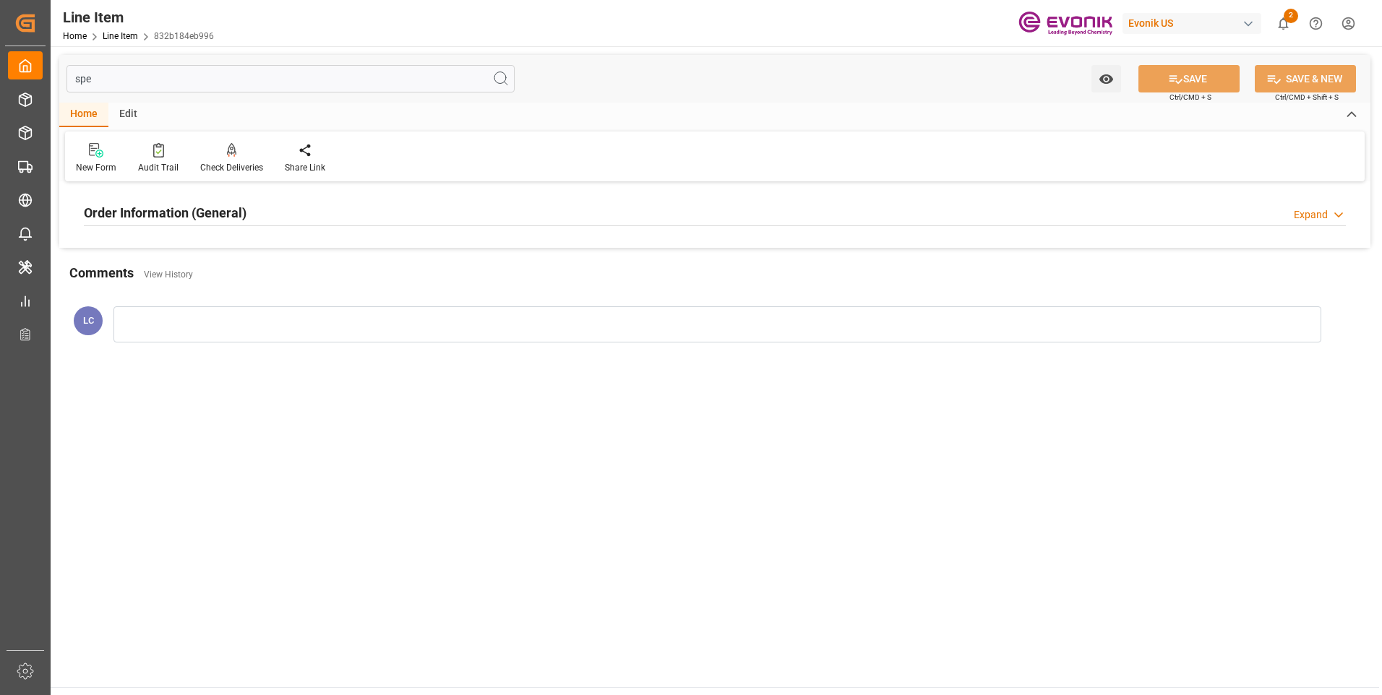
type input "spe"
click at [281, 220] on div "Order Information (General) Expand" at bounding box center [715, 211] width 1262 height 27
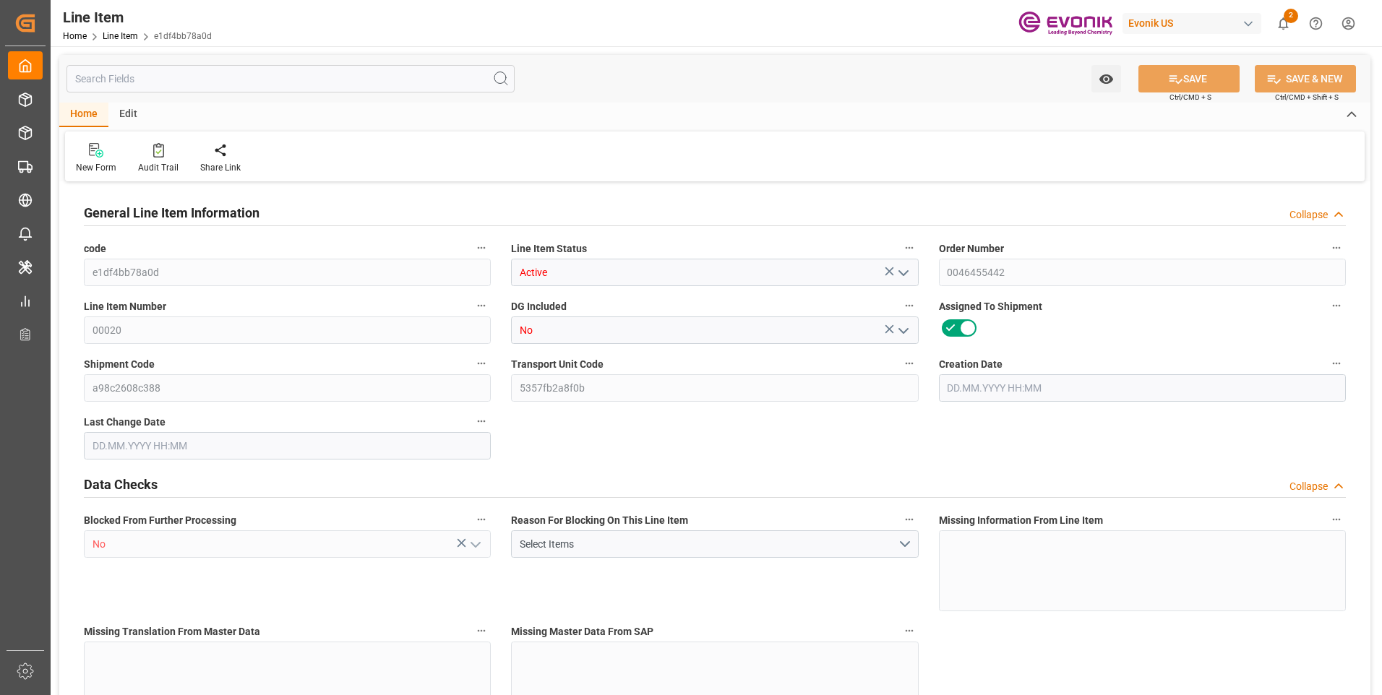
type input "16"
type input "5062.176"
type input "4898.88"
type input "36.6574"
type input "432"
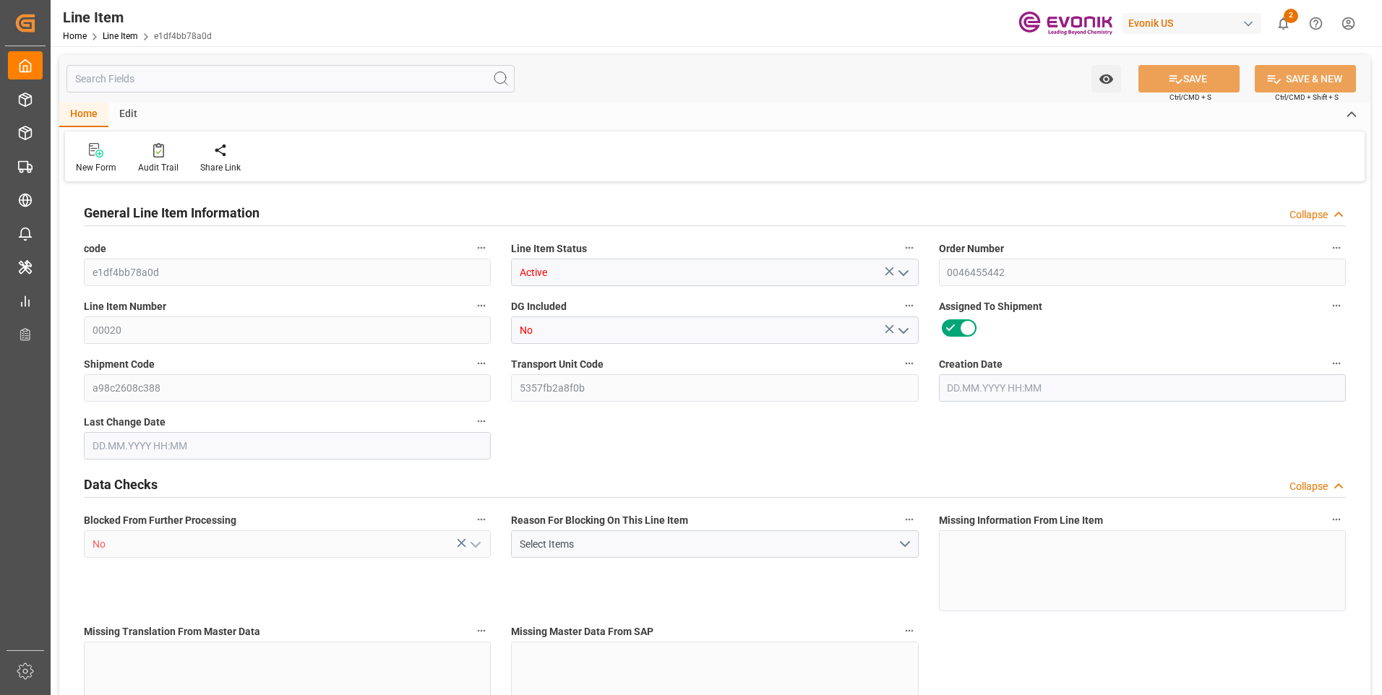
type input "21702.04"
type input "432"
type input "5062.176"
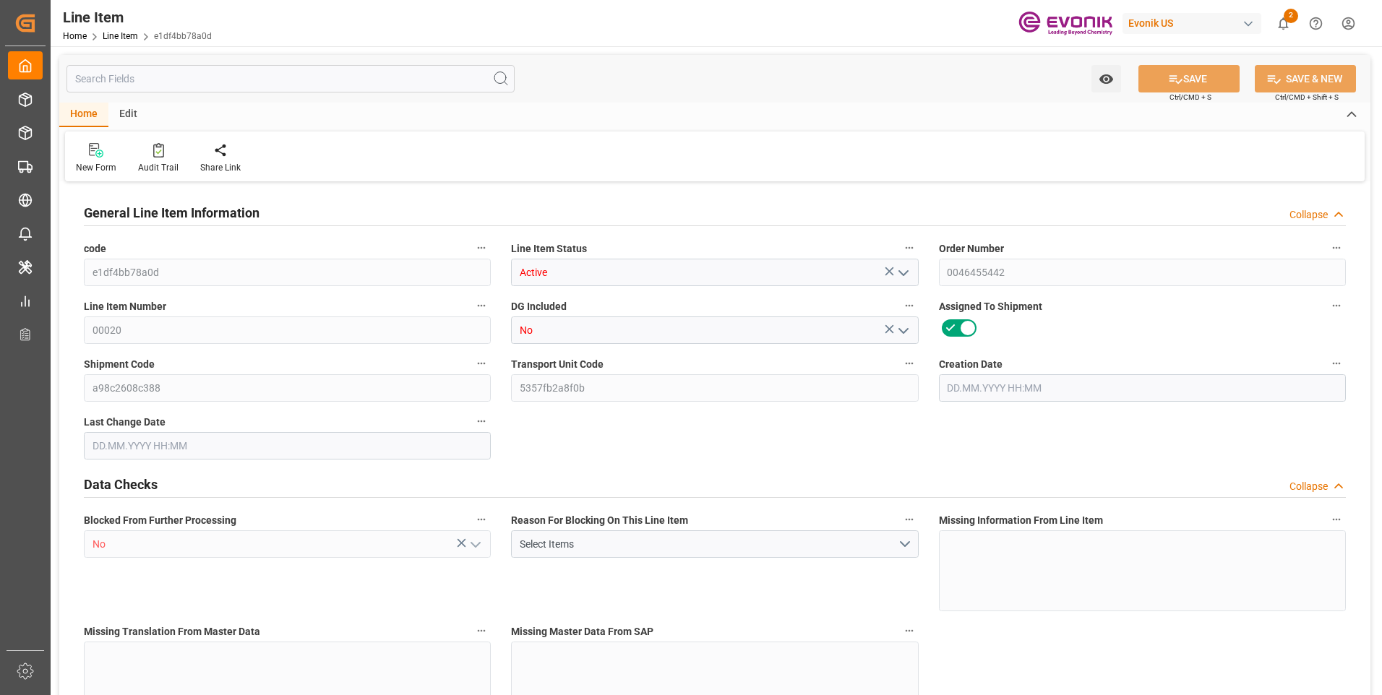
type input "5316.576"
type input "4898.88"
type input "36.6574"
type input "36657.36"
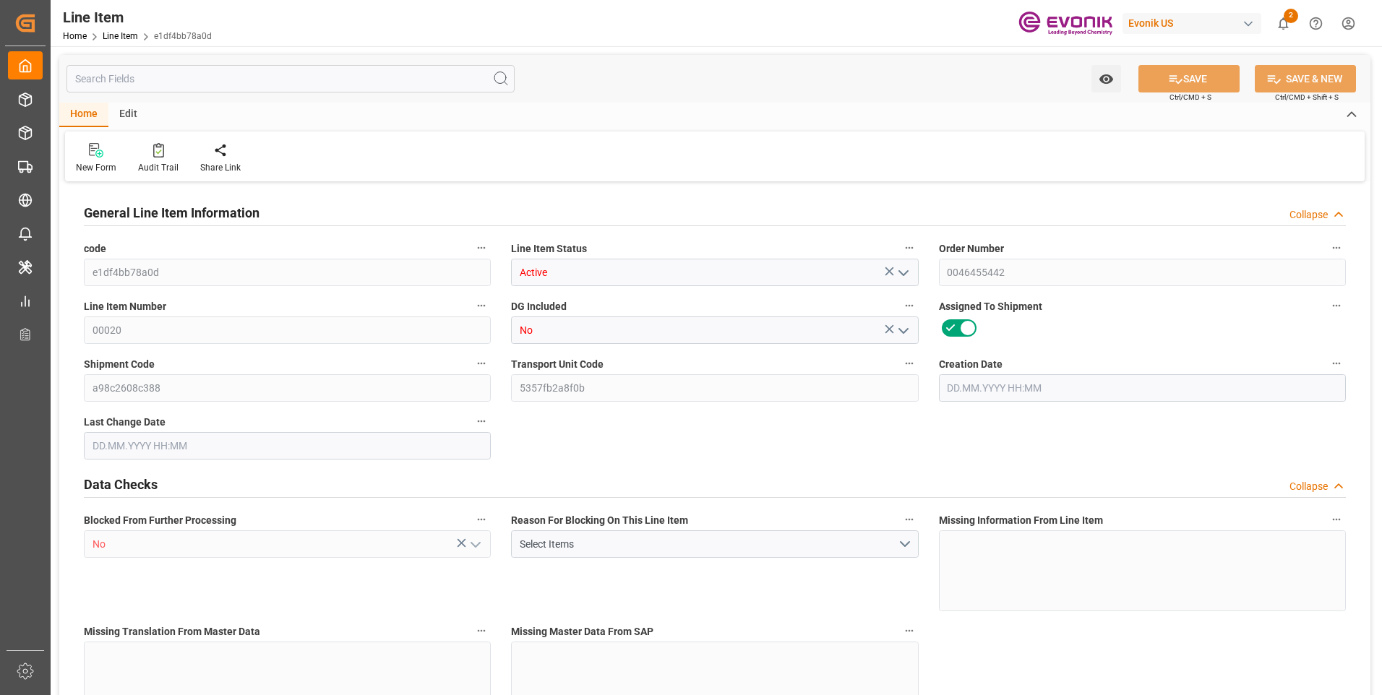
type input "0"
type input "[DATE] 18:40"
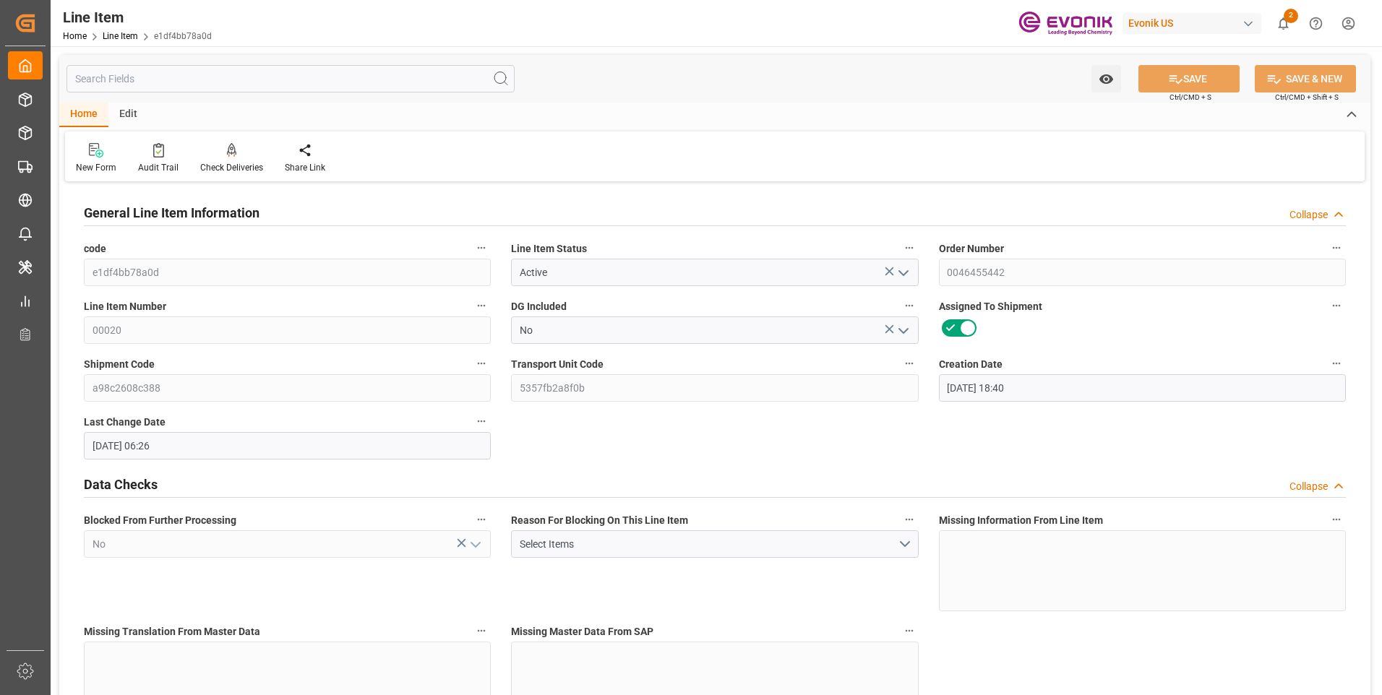
type input "[DATE] 06:26"
type input "[DATE]"
type input "26.09.2025"
type input "19.09.2025"
click at [186, 79] on input "text" at bounding box center [290, 78] width 448 height 27
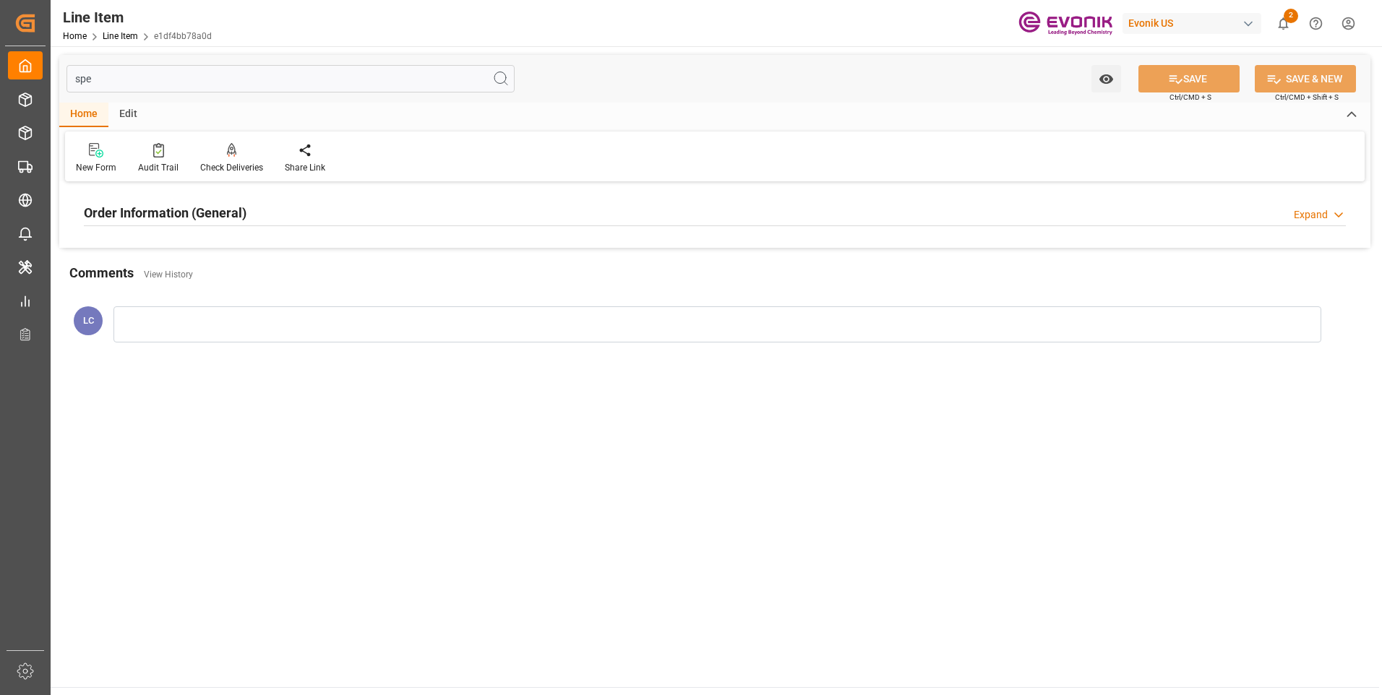
type input "spe"
click at [223, 212] on h2 "Order Information (General)" at bounding box center [165, 213] width 163 height 20
click at [289, 300] on div at bounding box center [287, 299] width 407 height 81
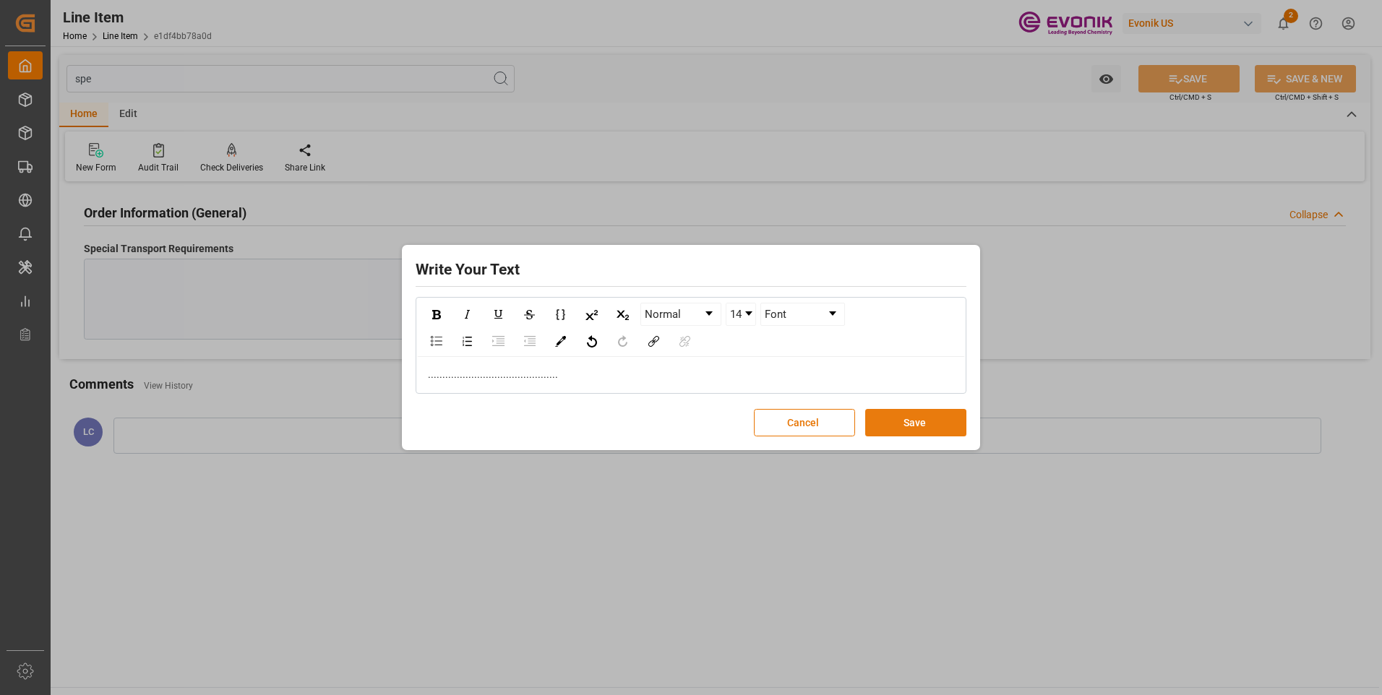
click at [908, 419] on button "Save" at bounding box center [915, 422] width 101 height 27
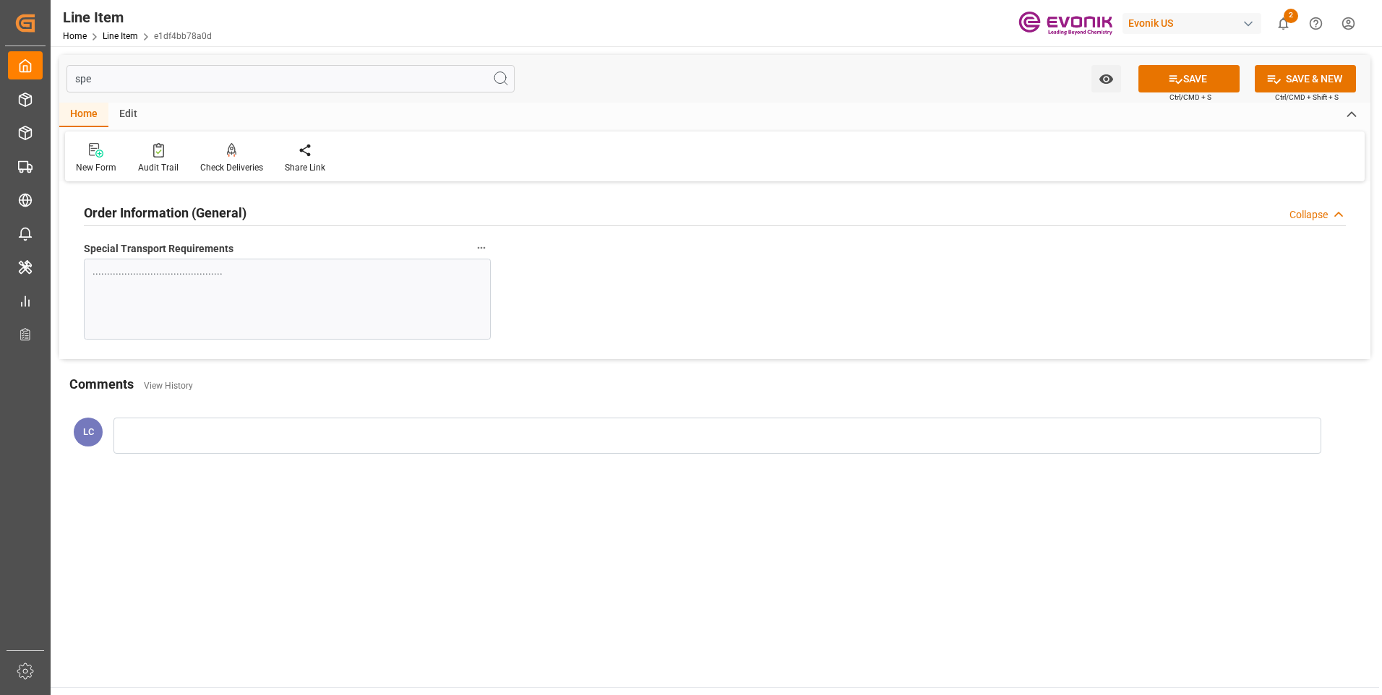
click at [1184, 94] on span "Ctrl/CMD + S" at bounding box center [1190, 97] width 42 height 11
click at [1184, 82] on button "SAVE" at bounding box center [1188, 78] width 101 height 27
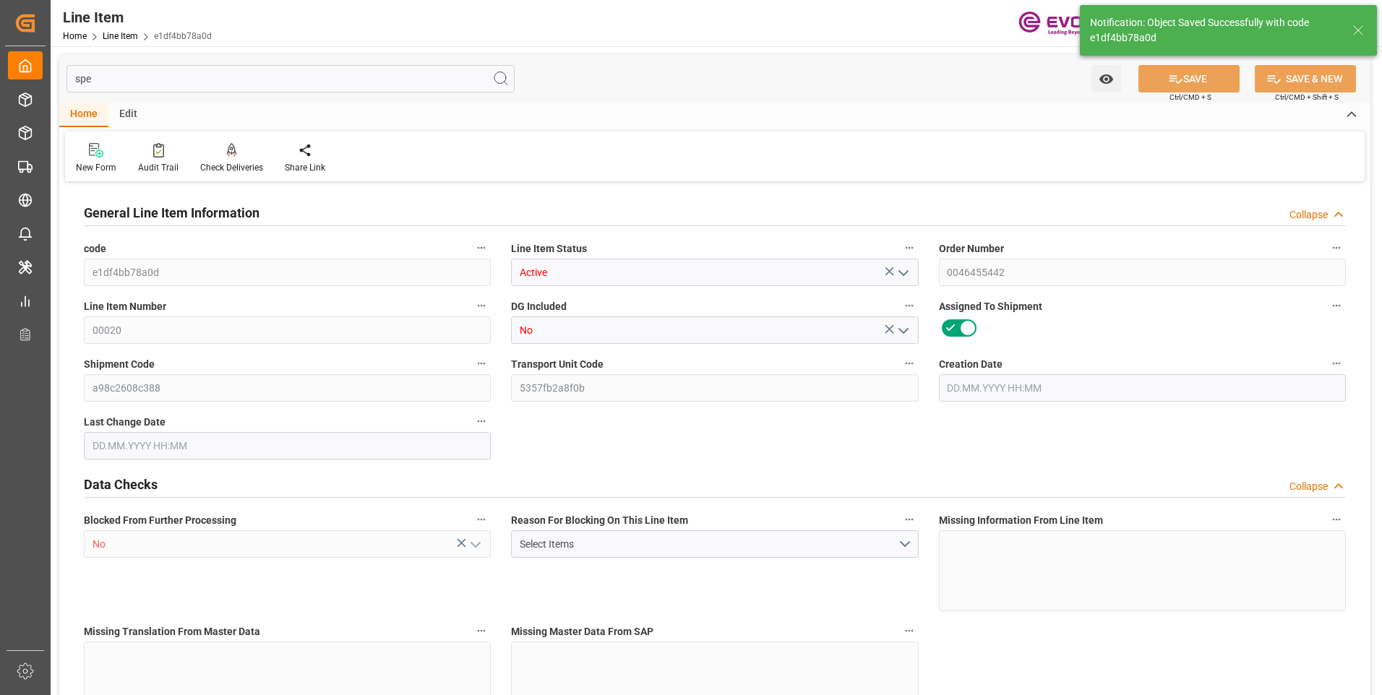
type input "16"
type input "5062.176"
type input "4898.88"
type input "36.6574"
type input "432"
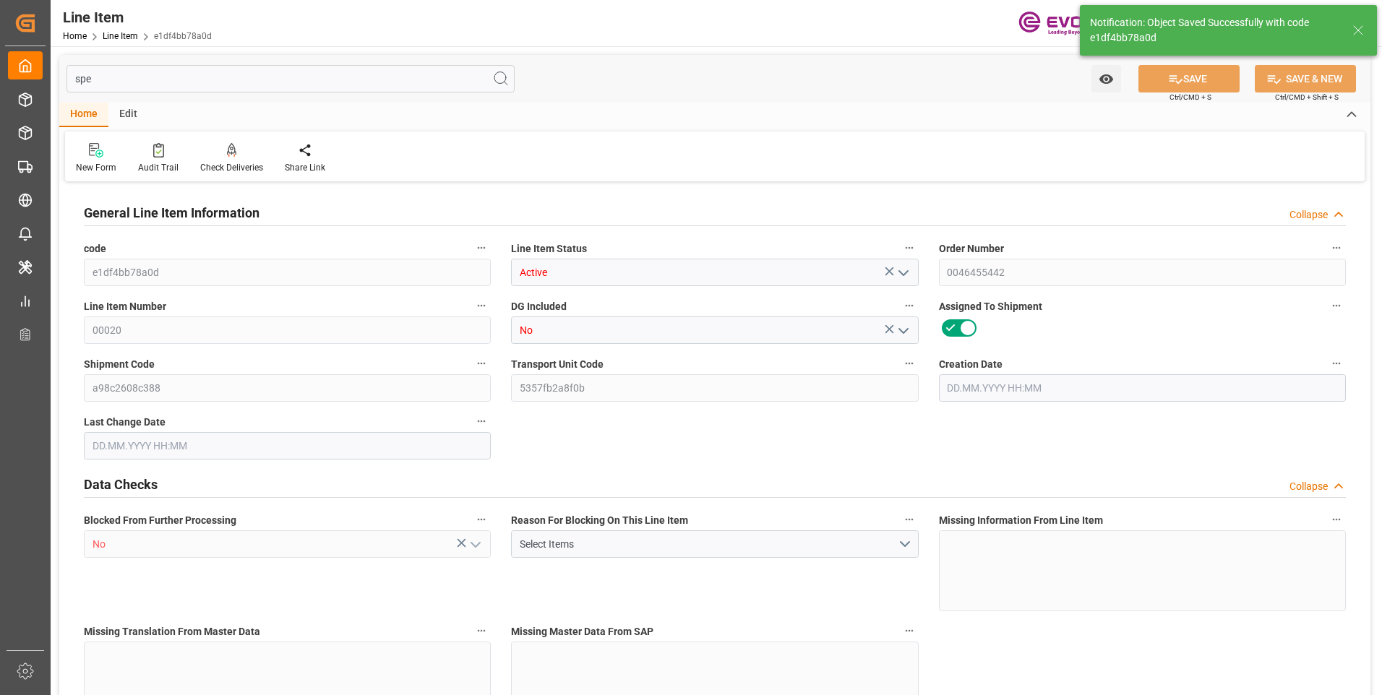
type input "21702.04"
type input "432"
type input "5062.176"
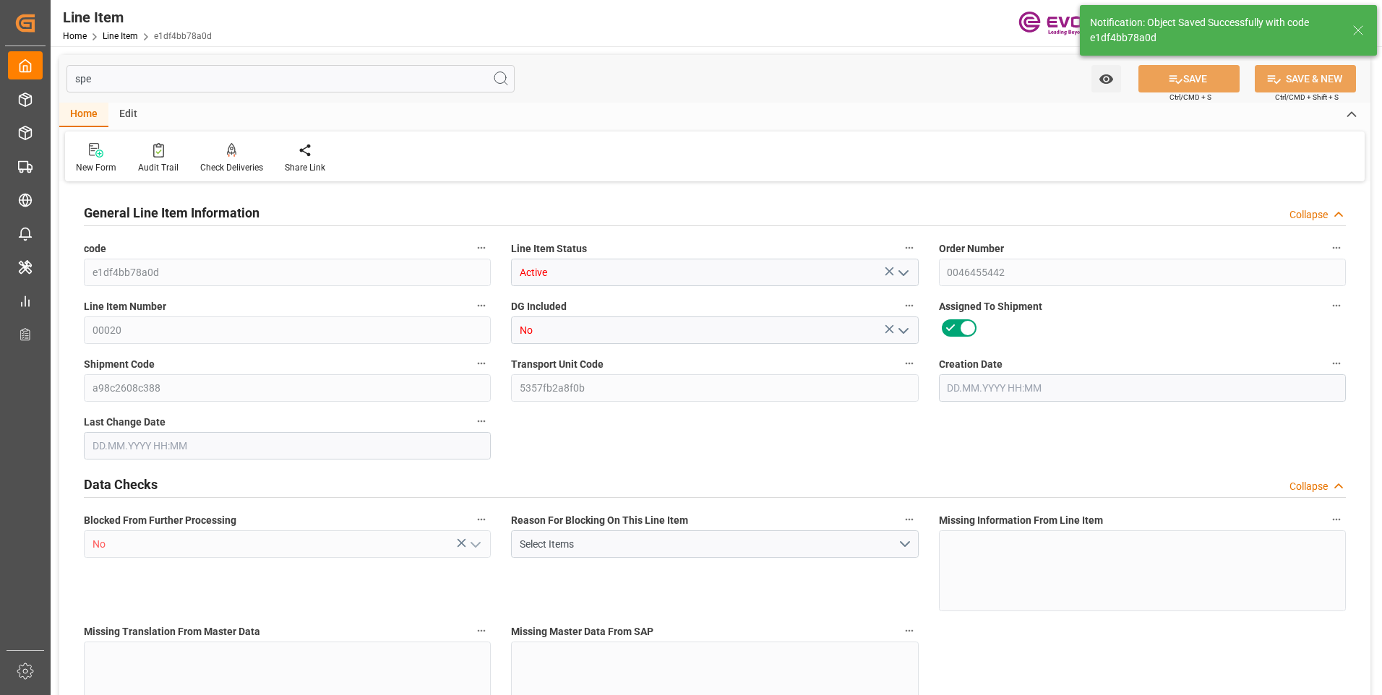
type input "5316.576"
type input "4898.88"
type input "36.6574"
type input "36657.36"
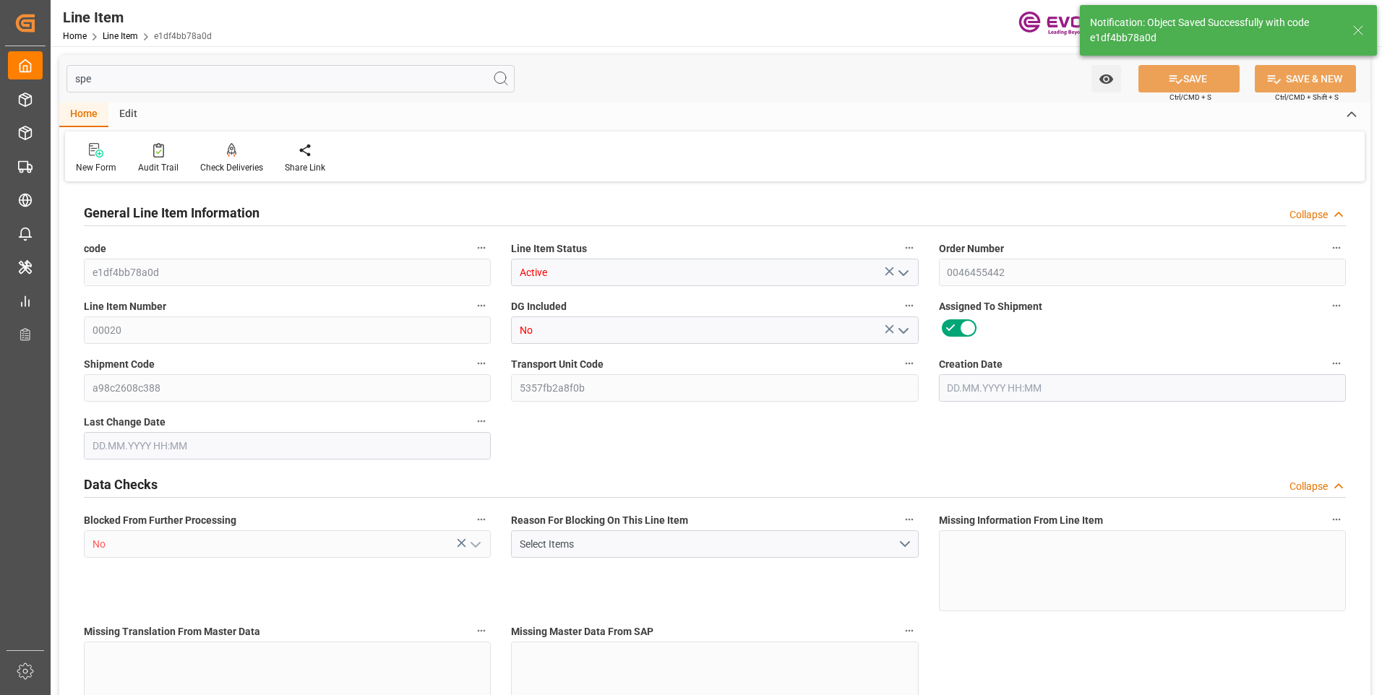
type input "0"
type input "[DATE] 18:40"
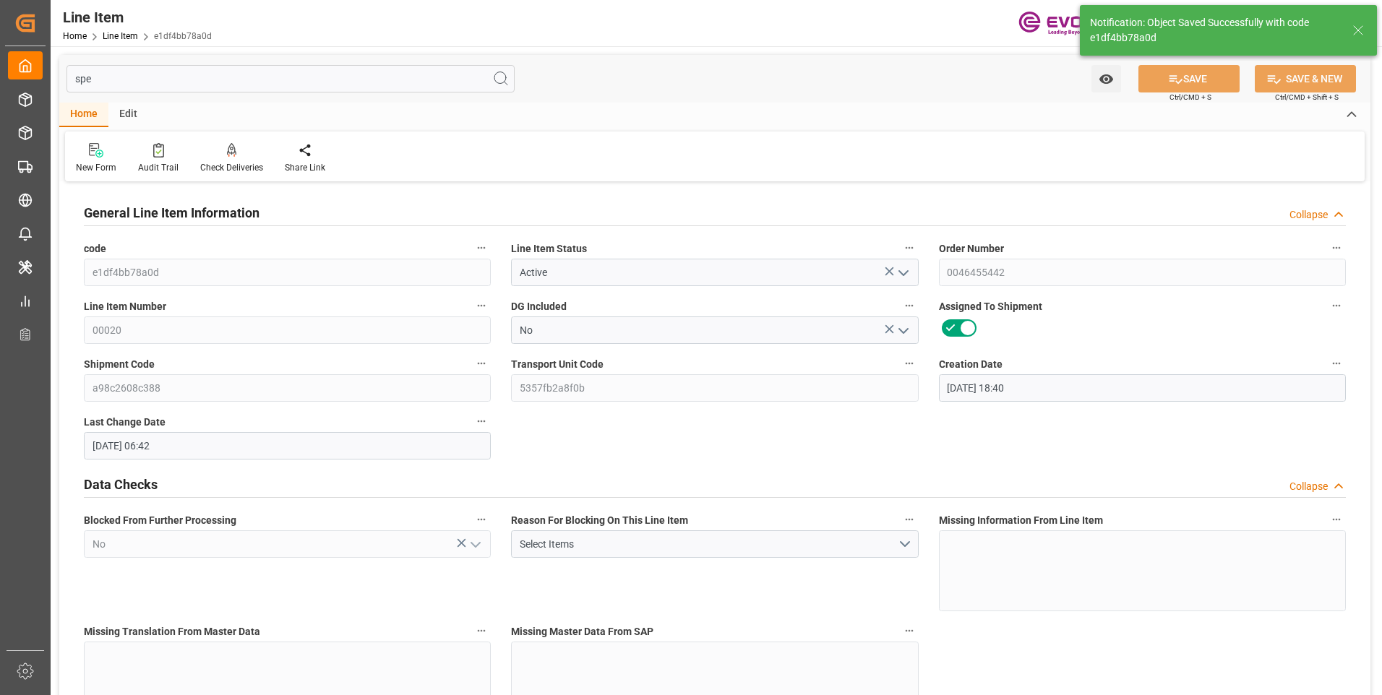
type input "26.08.2025 06:42"
type input "[DATE]"
type input "26.09.2025"
type input "19.09.2025"
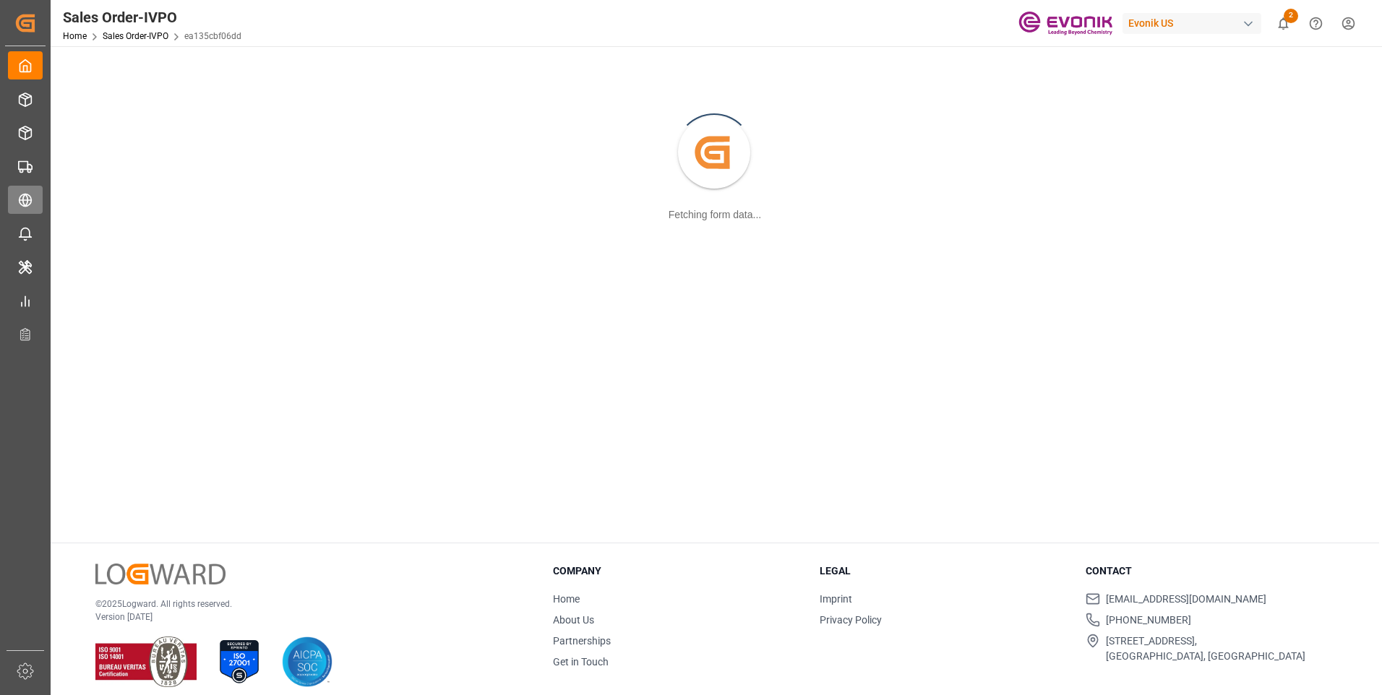
scroll to position [157, 0]
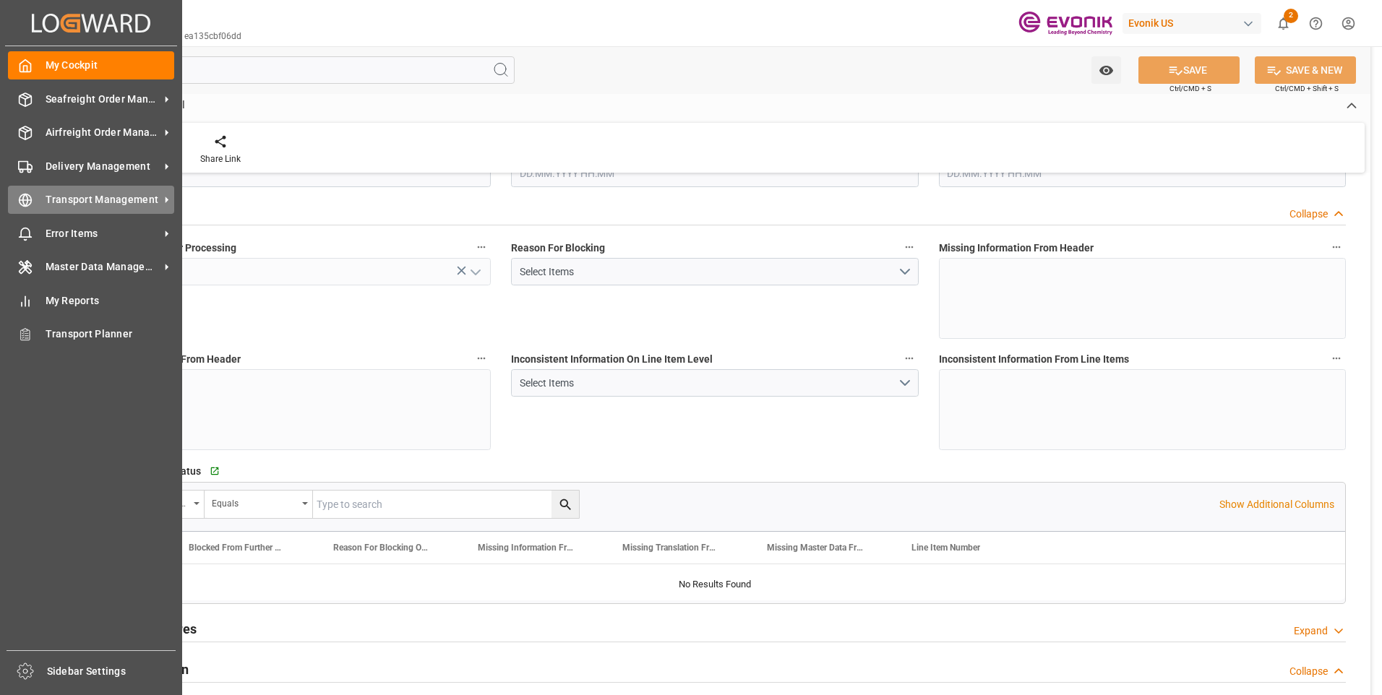
click at [21, 198] on icon at bounding box center [25, 200] width 14 height 14
type input "BEANR"
type input "0"
type input "2"
type input "1"
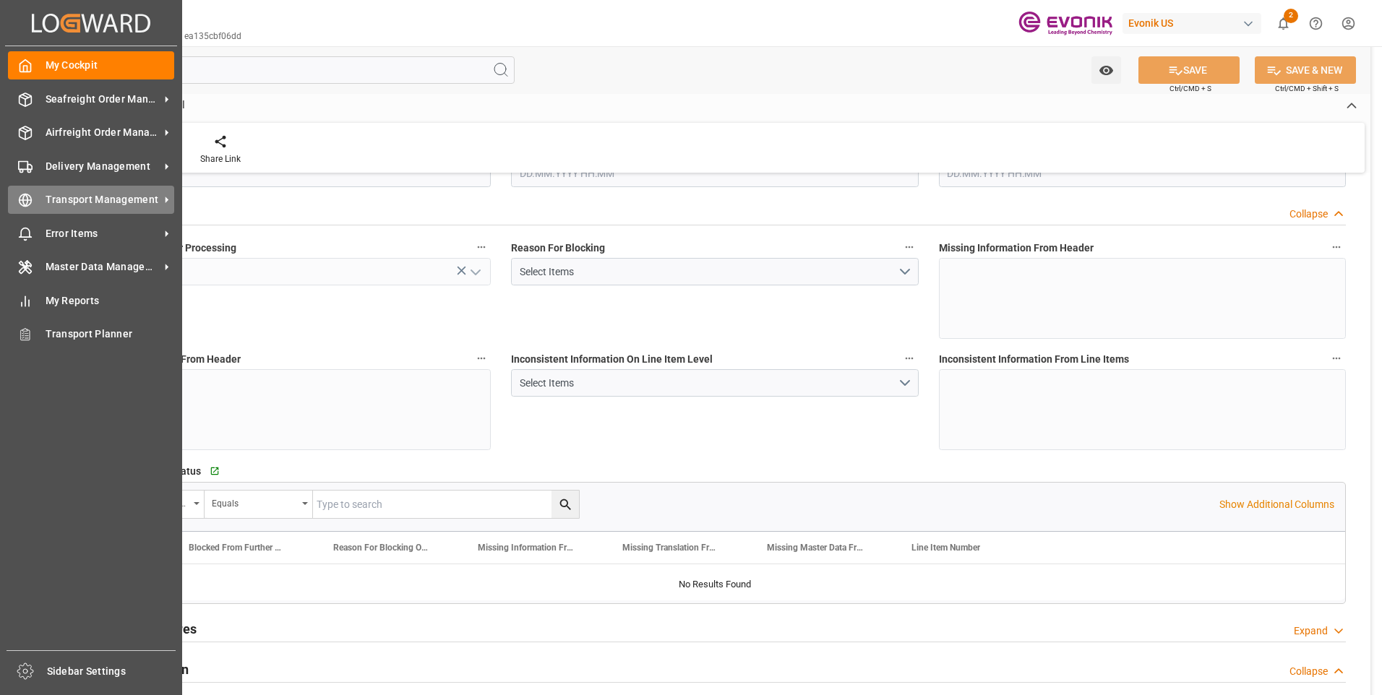
type input "3"
type input "10633.152"
type input "146.6296"
type input "38000"
type input "120"
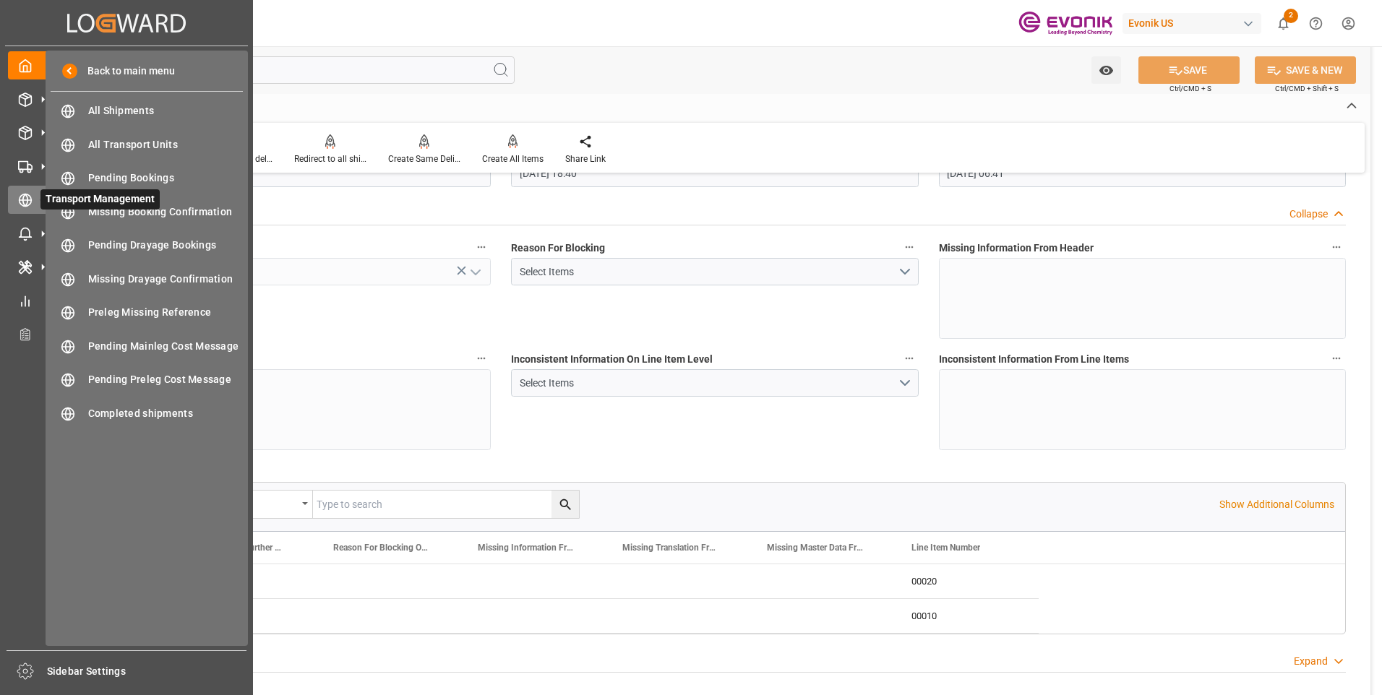
type input "[DATE] 18:40"
type input "[DATE] 06:41"
click at [116, 113] on span "All Shipments" at bounding box center [165, 110] width 155 height 15
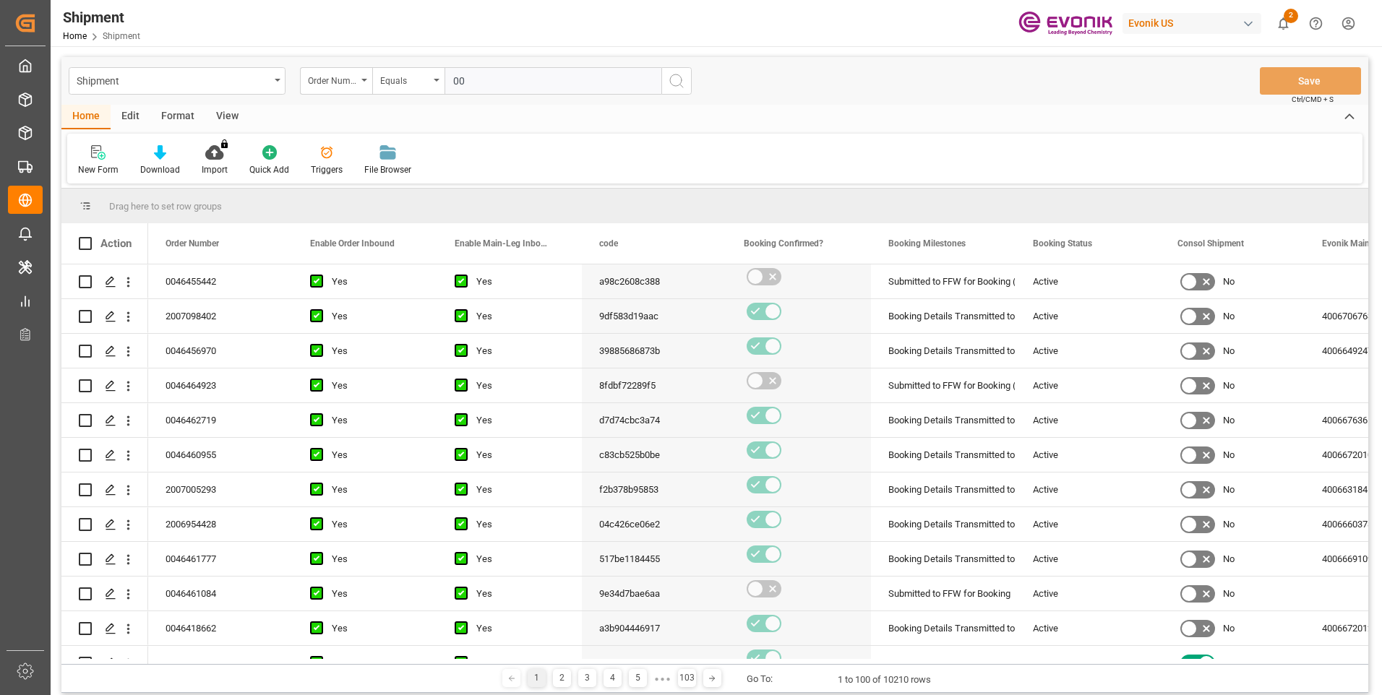
type input "0046455442"
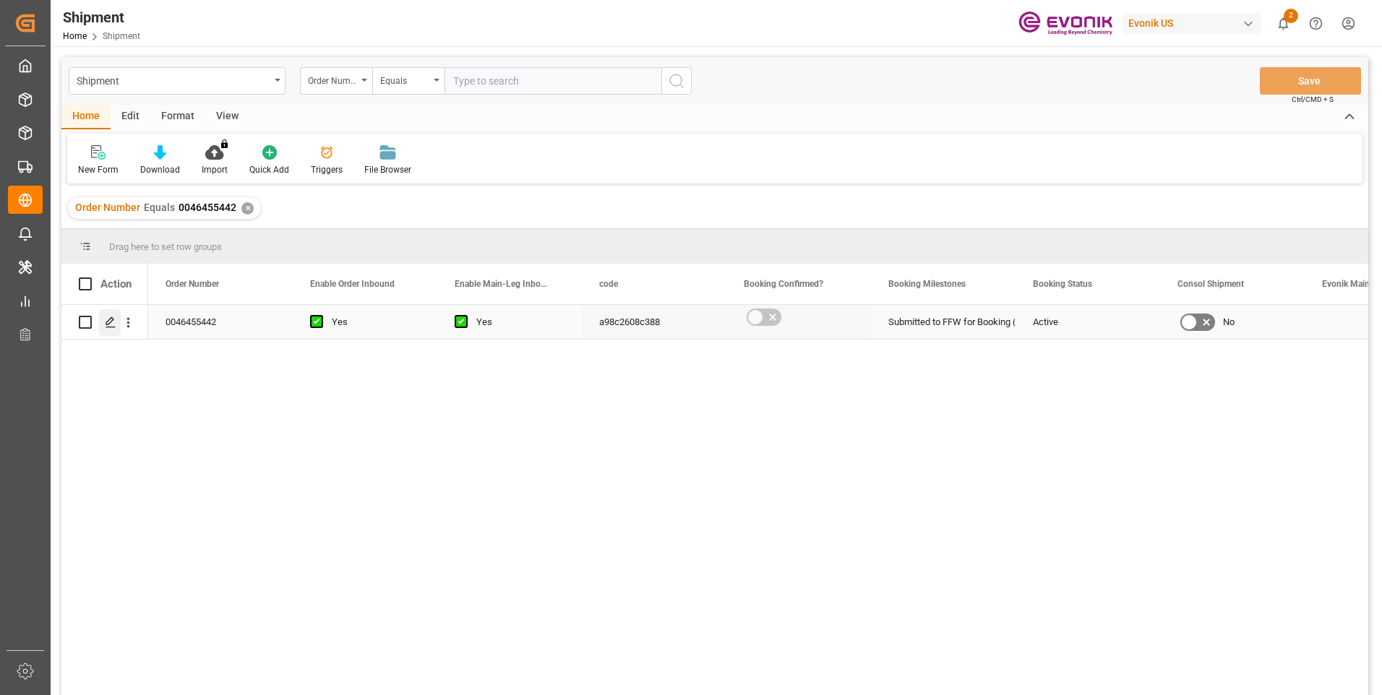
click at [113, 319] on polygon "Press SPACE to select this row." at bounding box center [109, 321] width 7 height 7
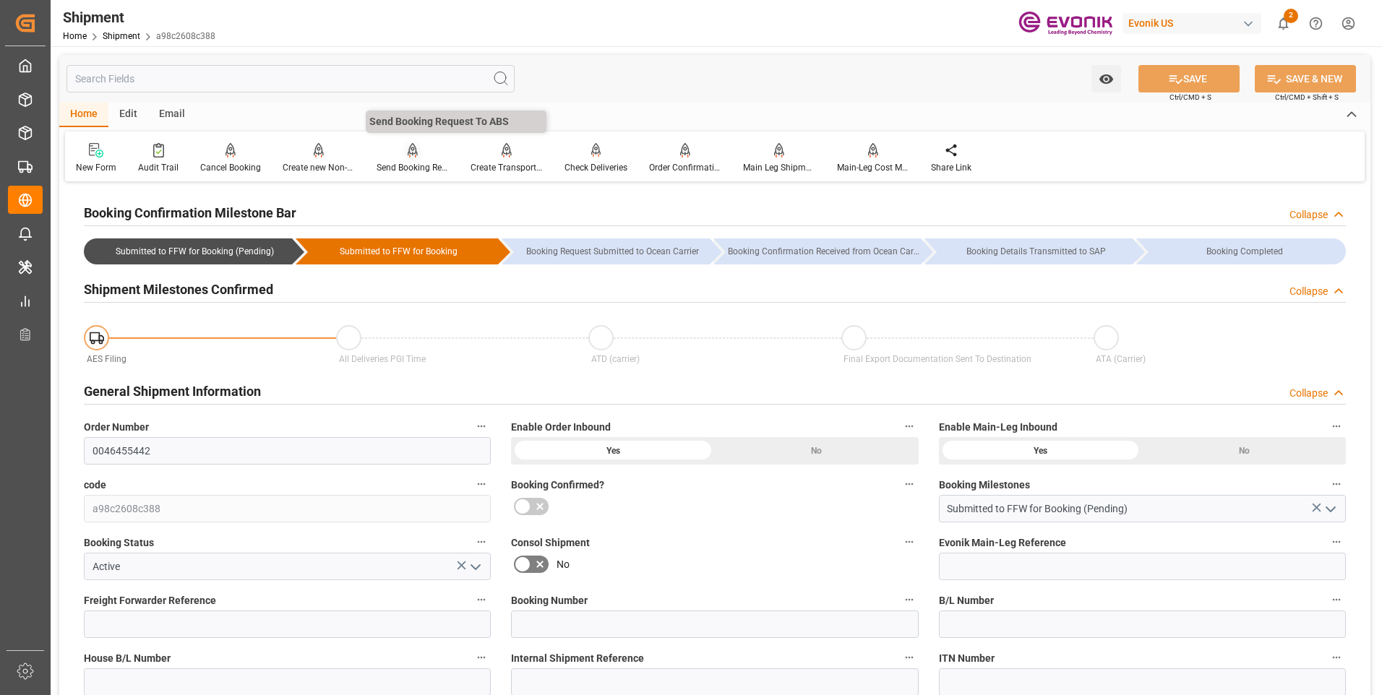
click at [394, 163] on div "Send Booking Request To ABS" at bounding box center [413, 167] width 72 height 13
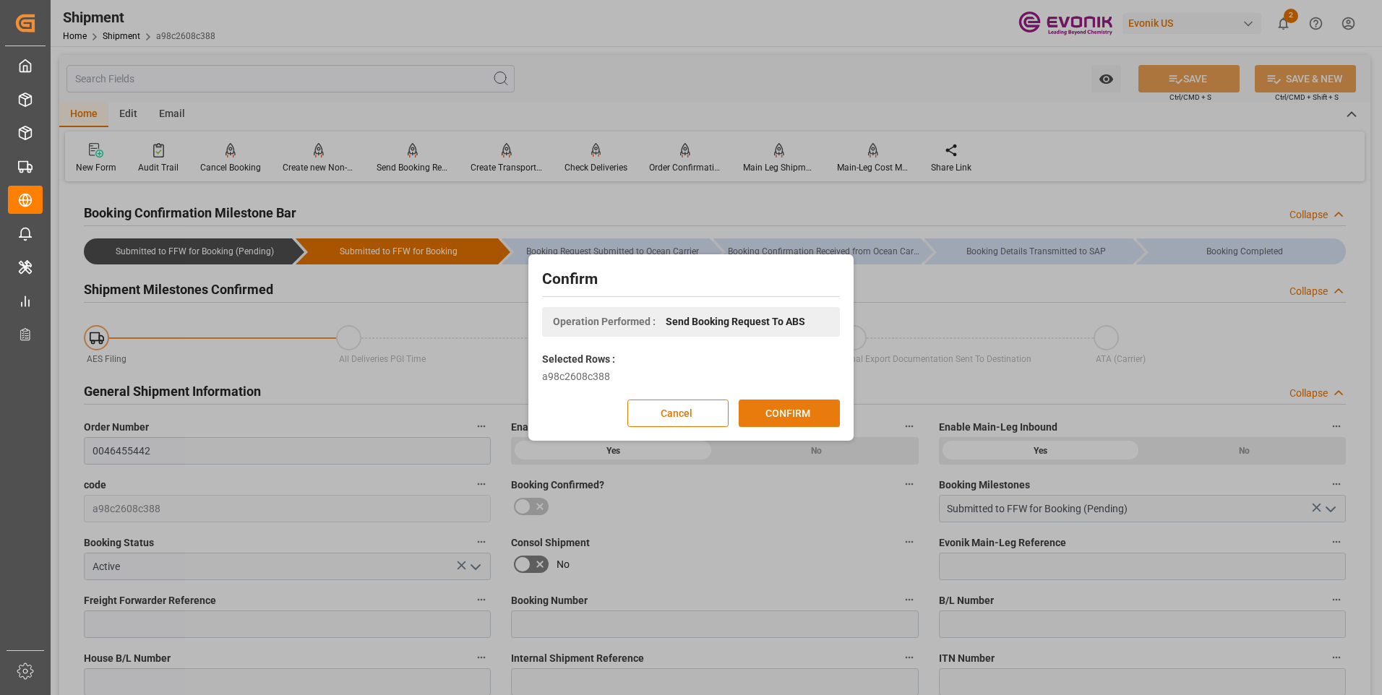
click at [773, 413] on button "CONFIRM" at bounding box center [789, 413] width 101 height 27
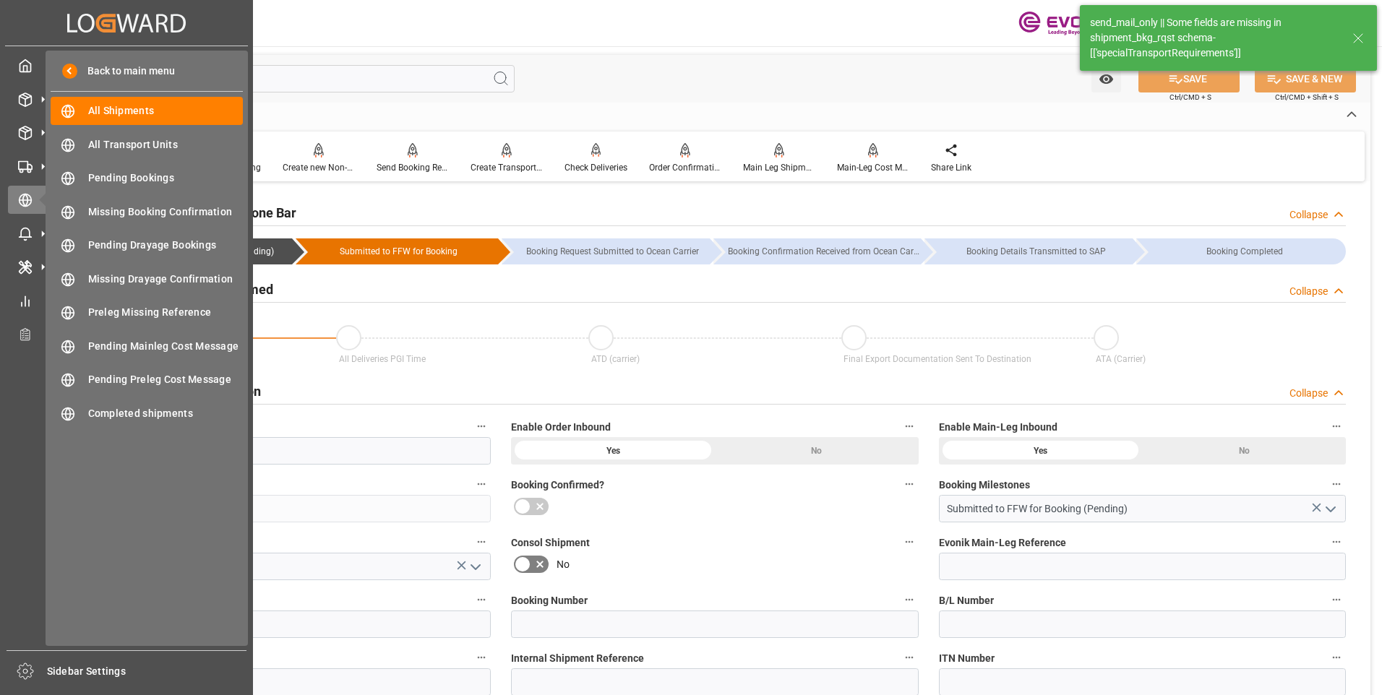
type input "1410"
type input "0"
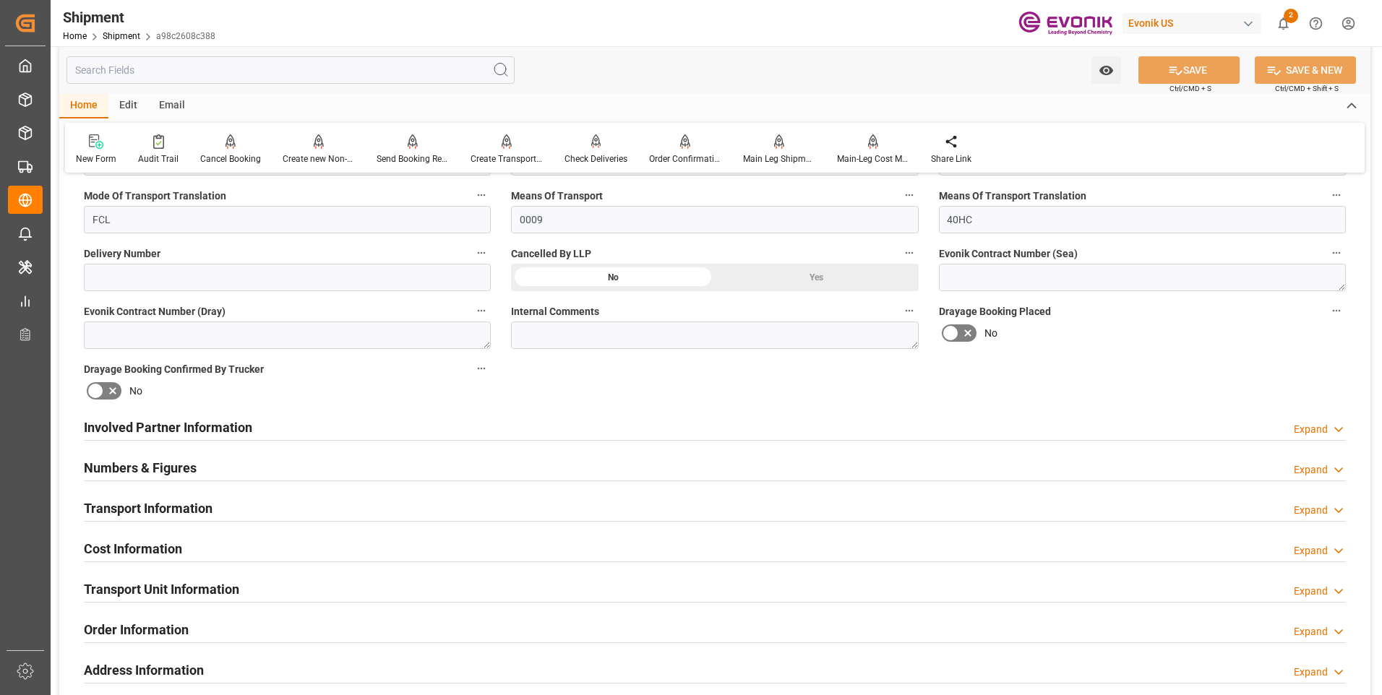
scroll to position [650, 0]
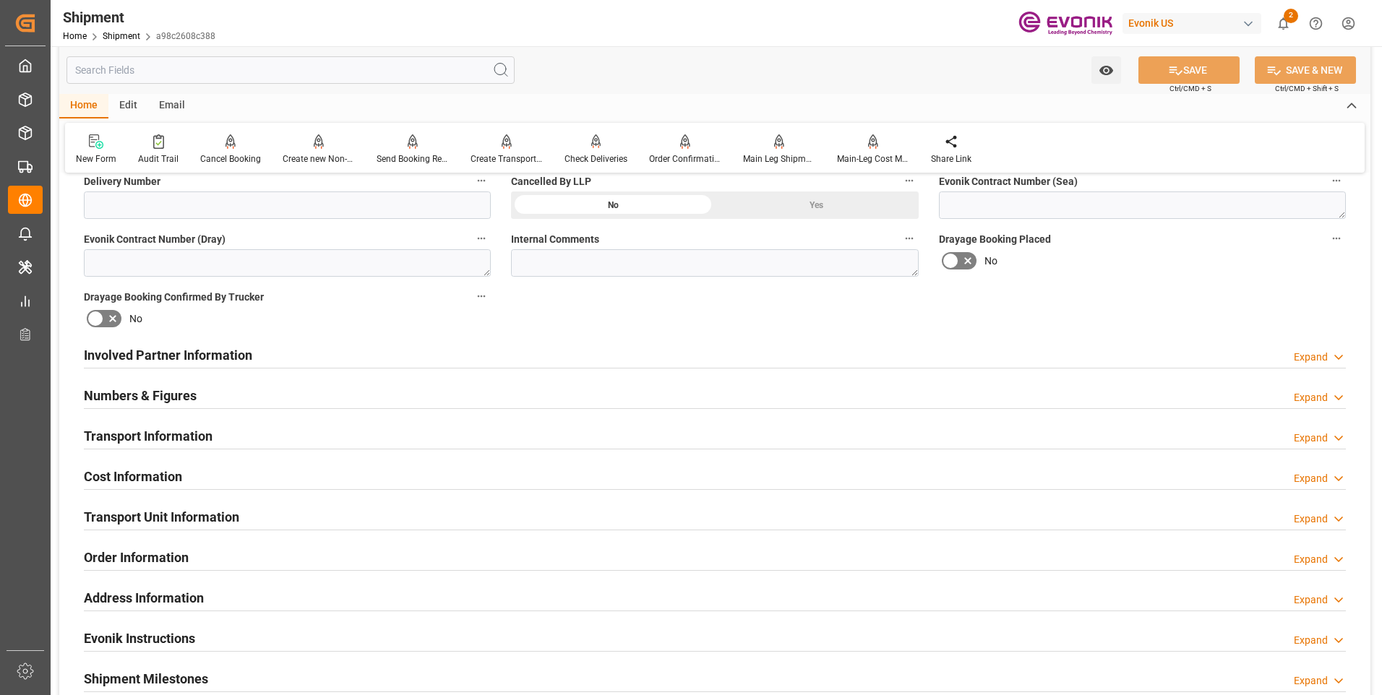
click at [141, 472] on h2 "Cost Information" at bounding box center [133, 477] width 98 height 20
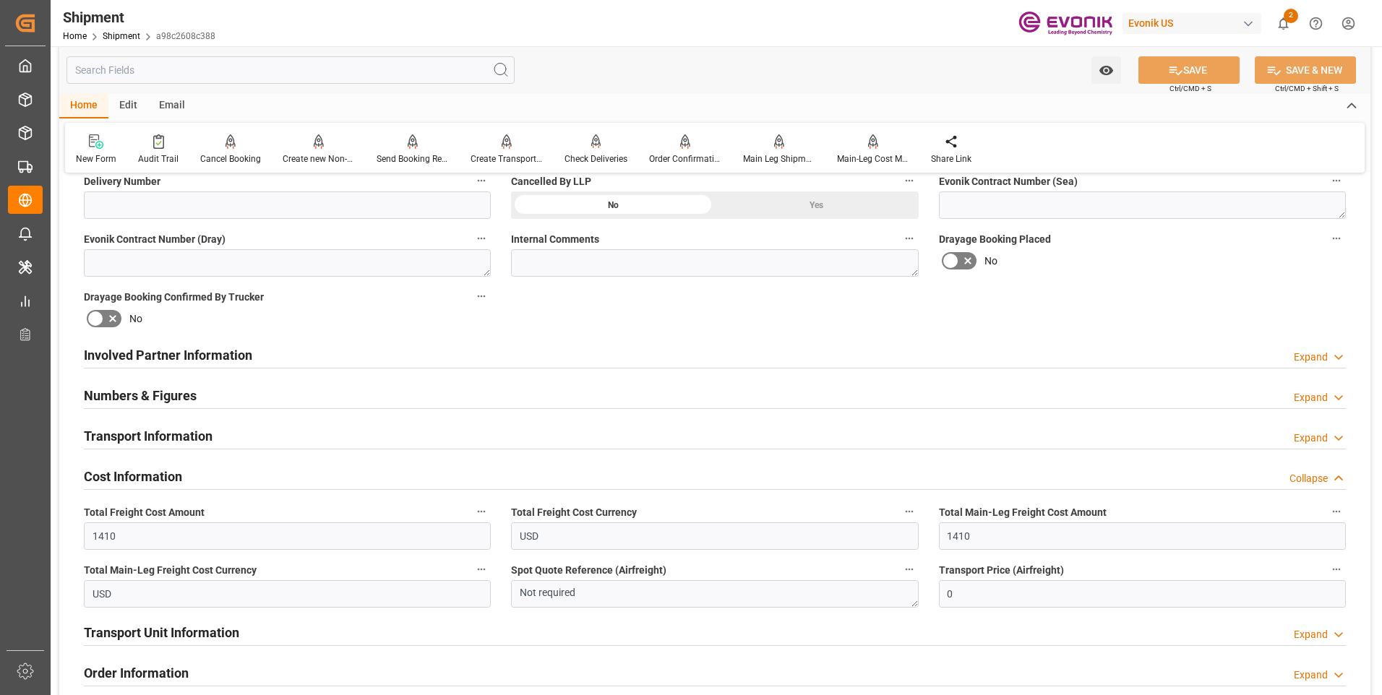
scroll to position [723, 0]
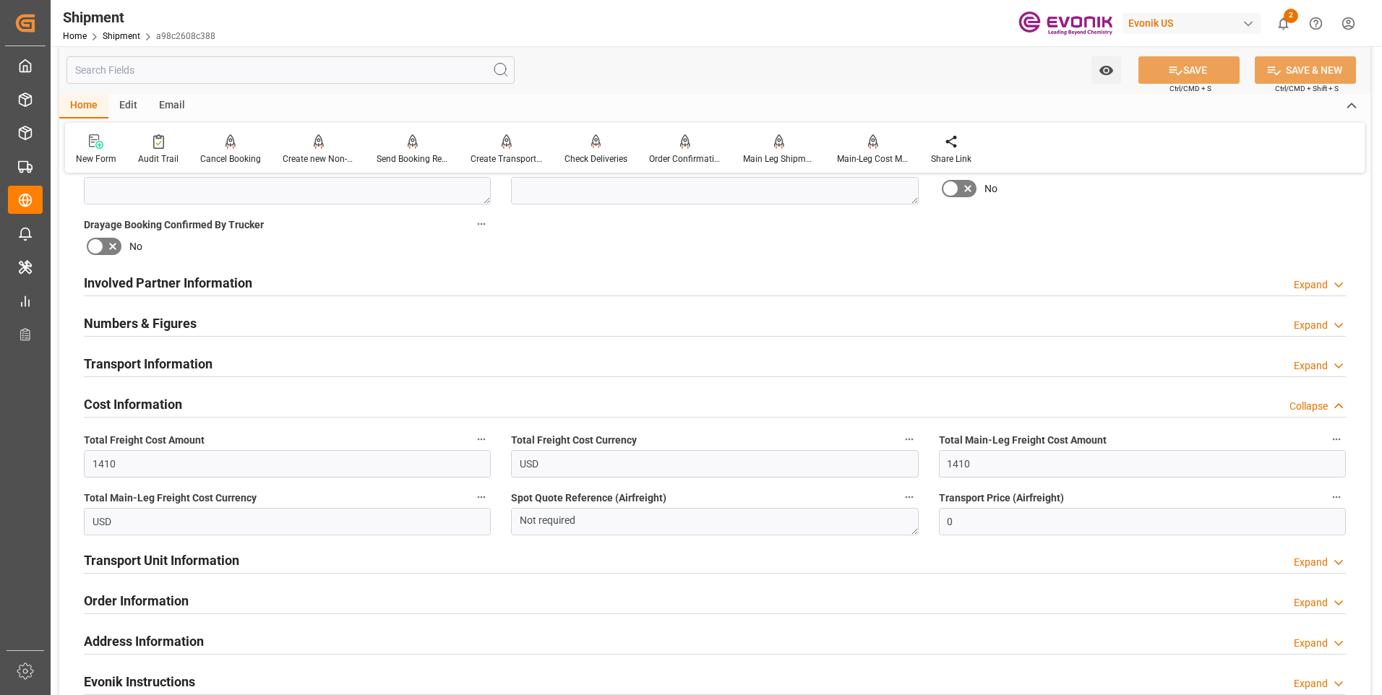
click at [134, 402] on h2 "Cost Information" at bounding box center [133, 405] width 98 height 20
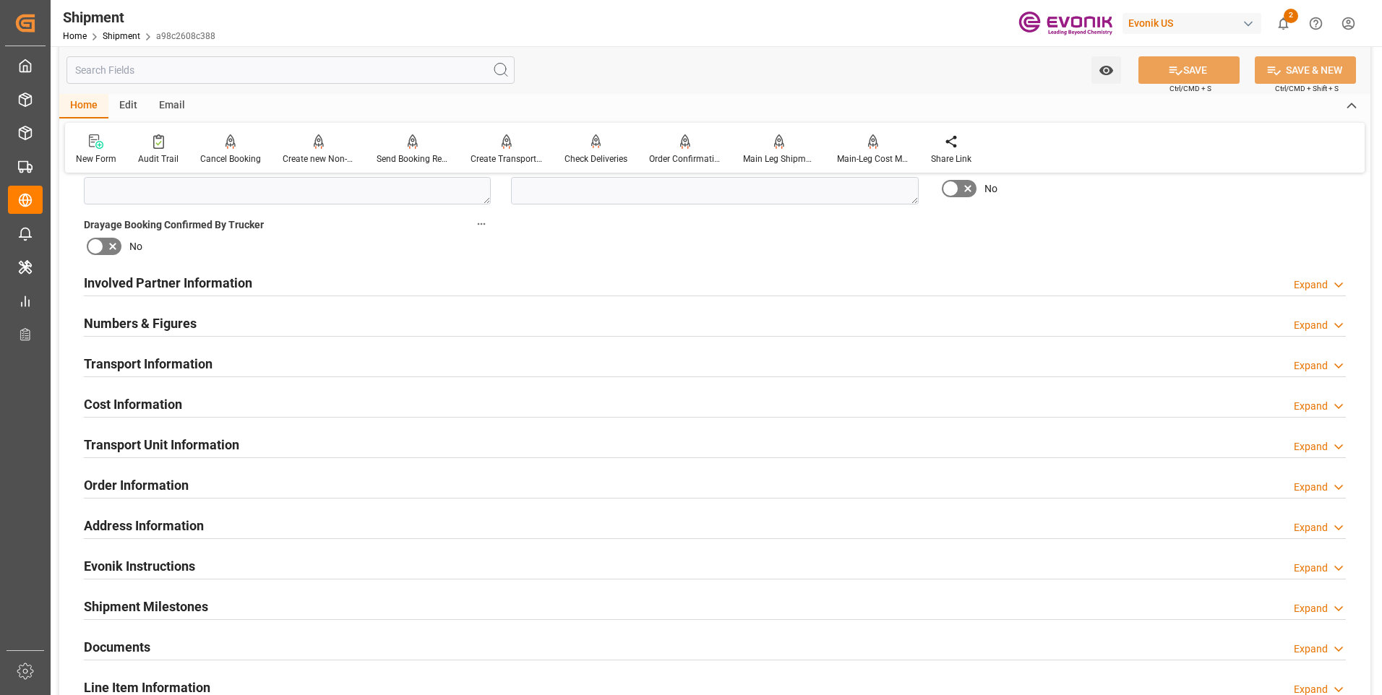
click at [138, 448] on h2 "Transport Unit Information" at bounding box center [161, 445] width 155 height 20
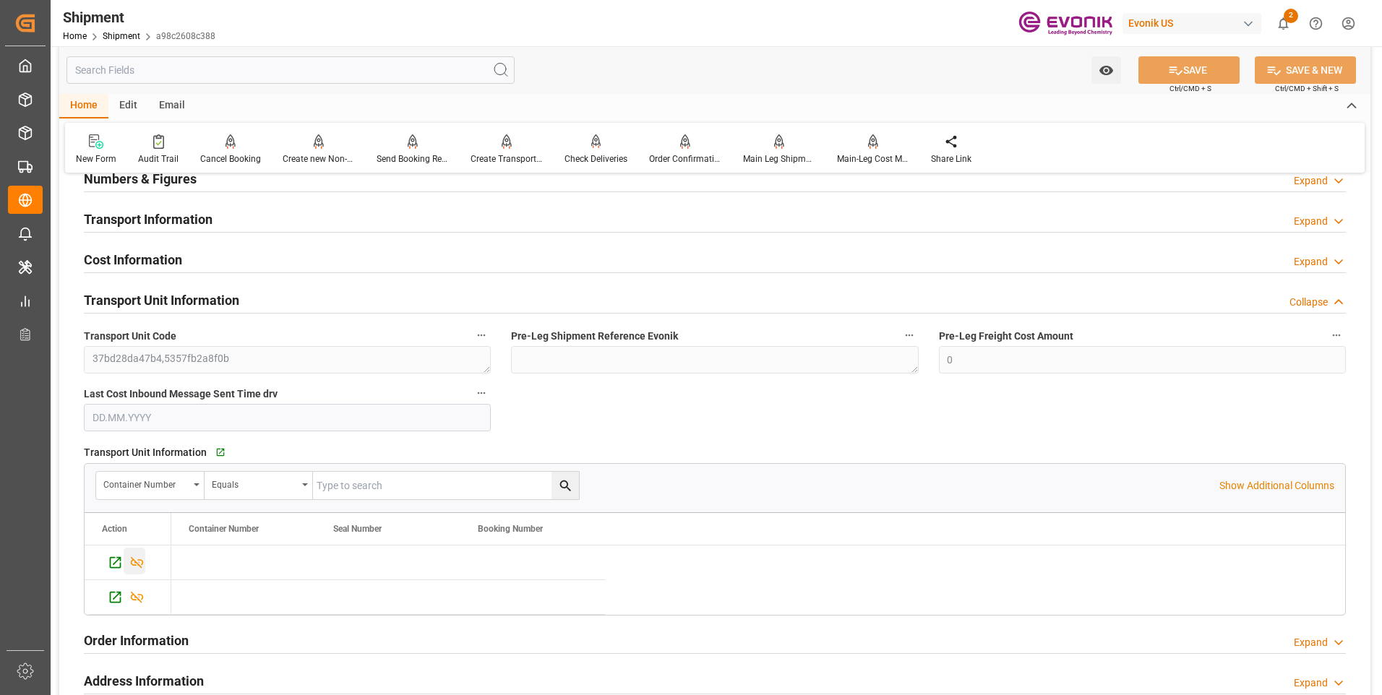
scroll to position [940, 0]
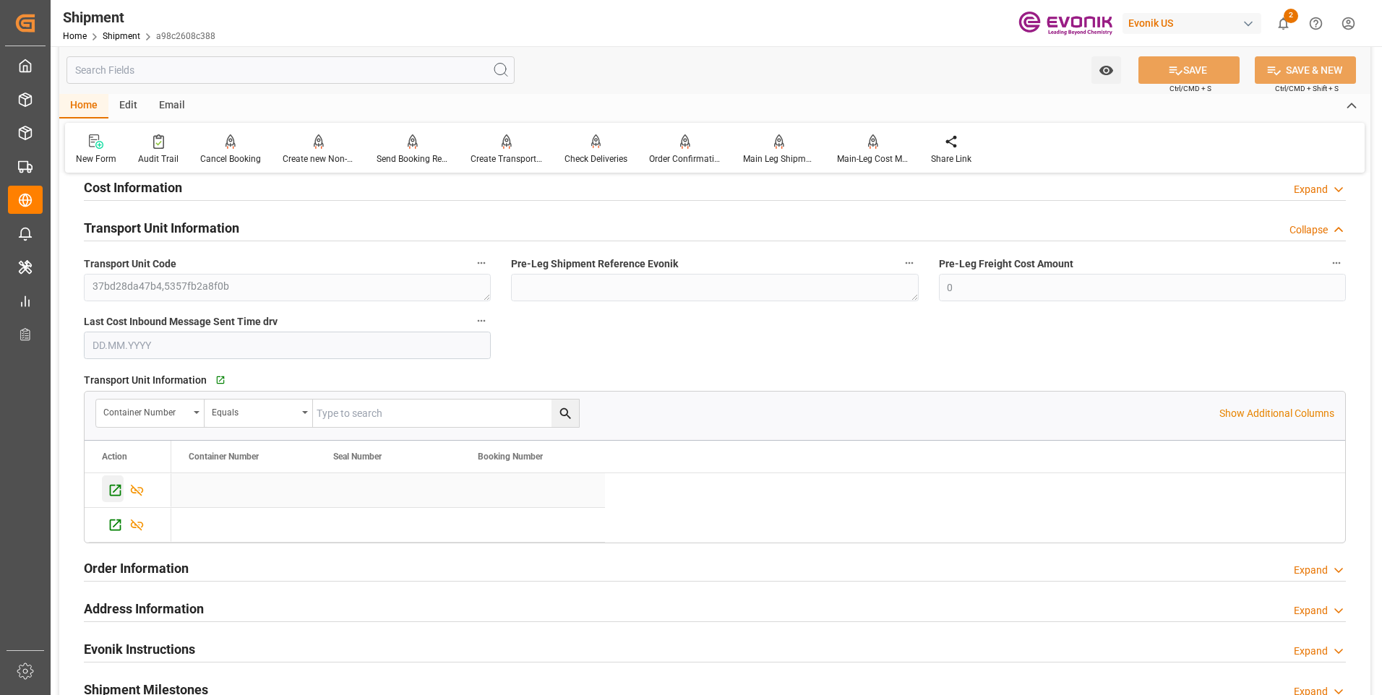
click at [111, 490] on icon "Press SPACE to select this row." at bounding box center [115, 490] width 15 height 15
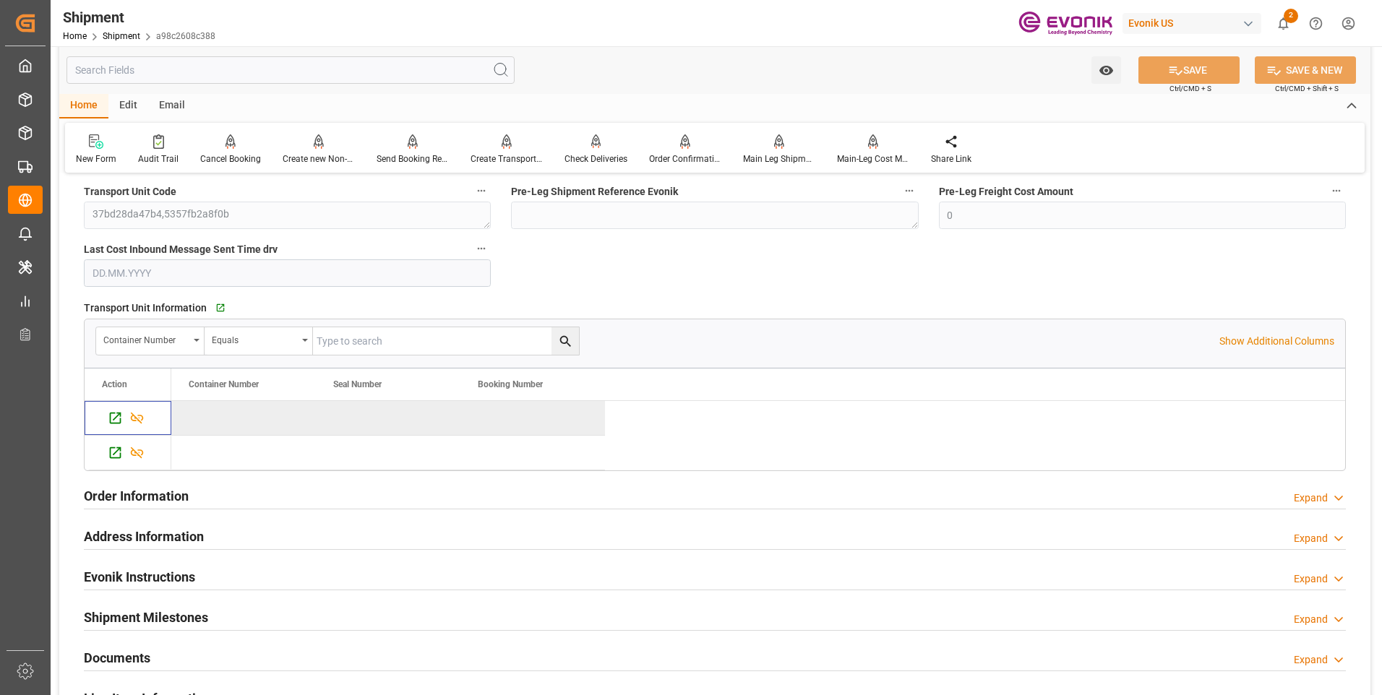
scroll to position [1084, 0]
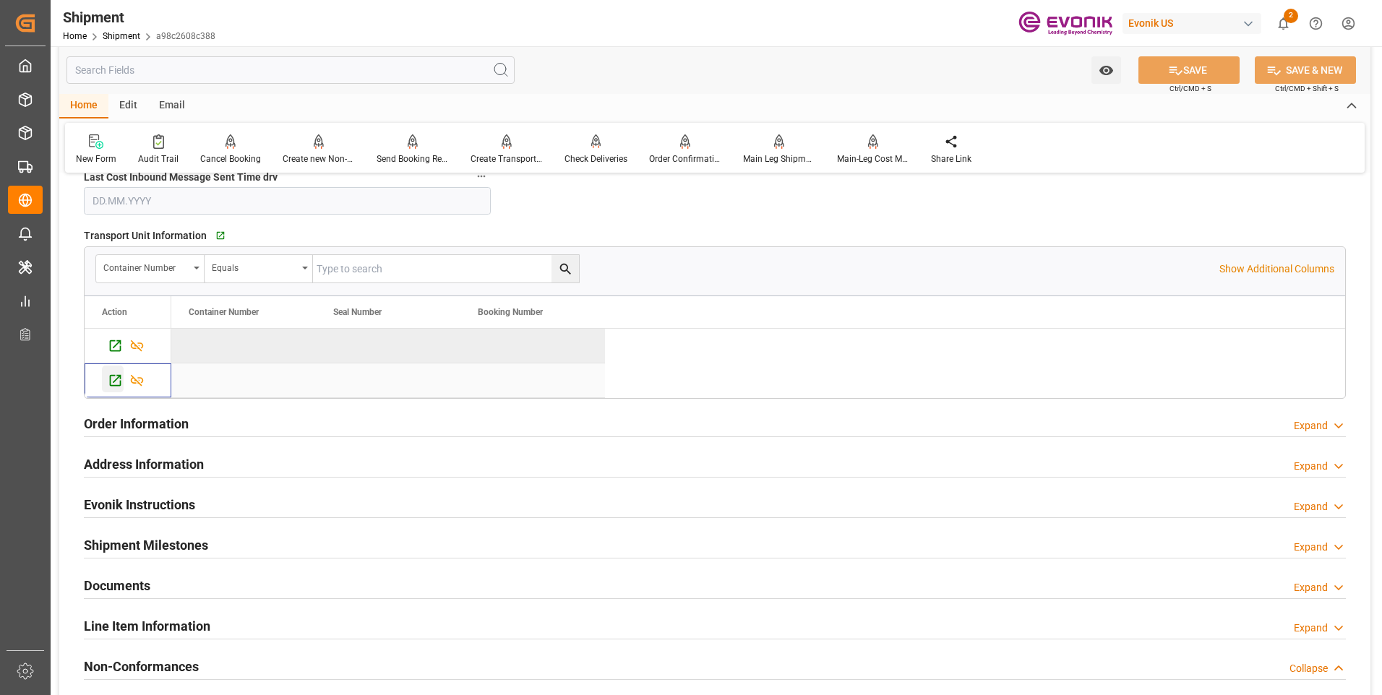
click at [110, 386] on icon "Press SPACE to select this row." at bounding box center [115, 380] width 15 height 15
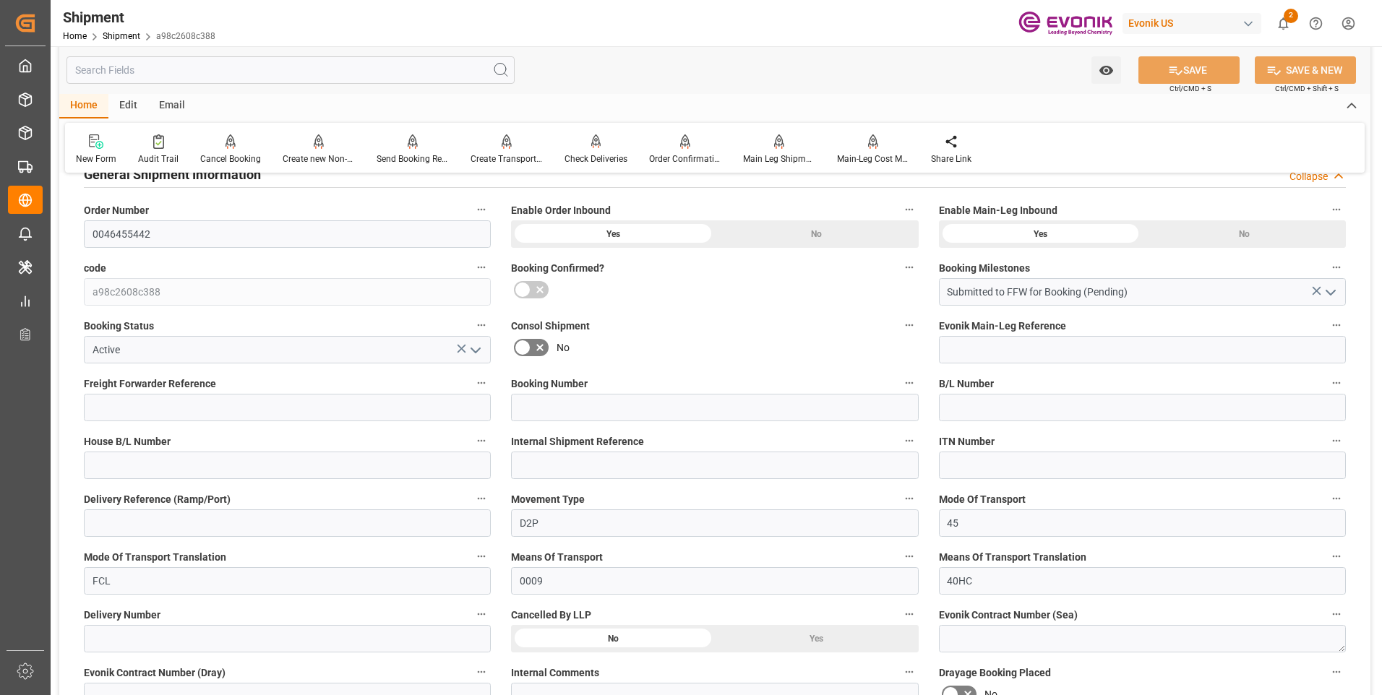
scroll to position [0, 0]
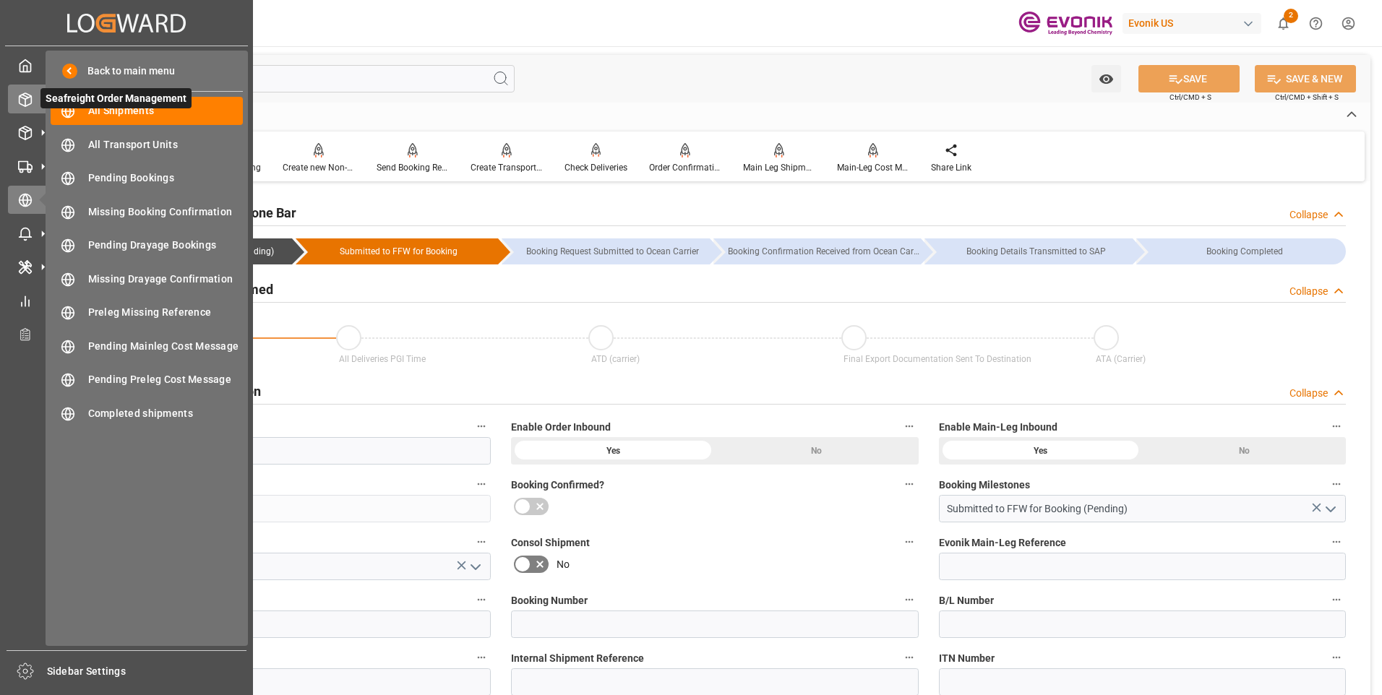
click at [26, 105] on icon at bounding box center [25, 100] width 14 height 14
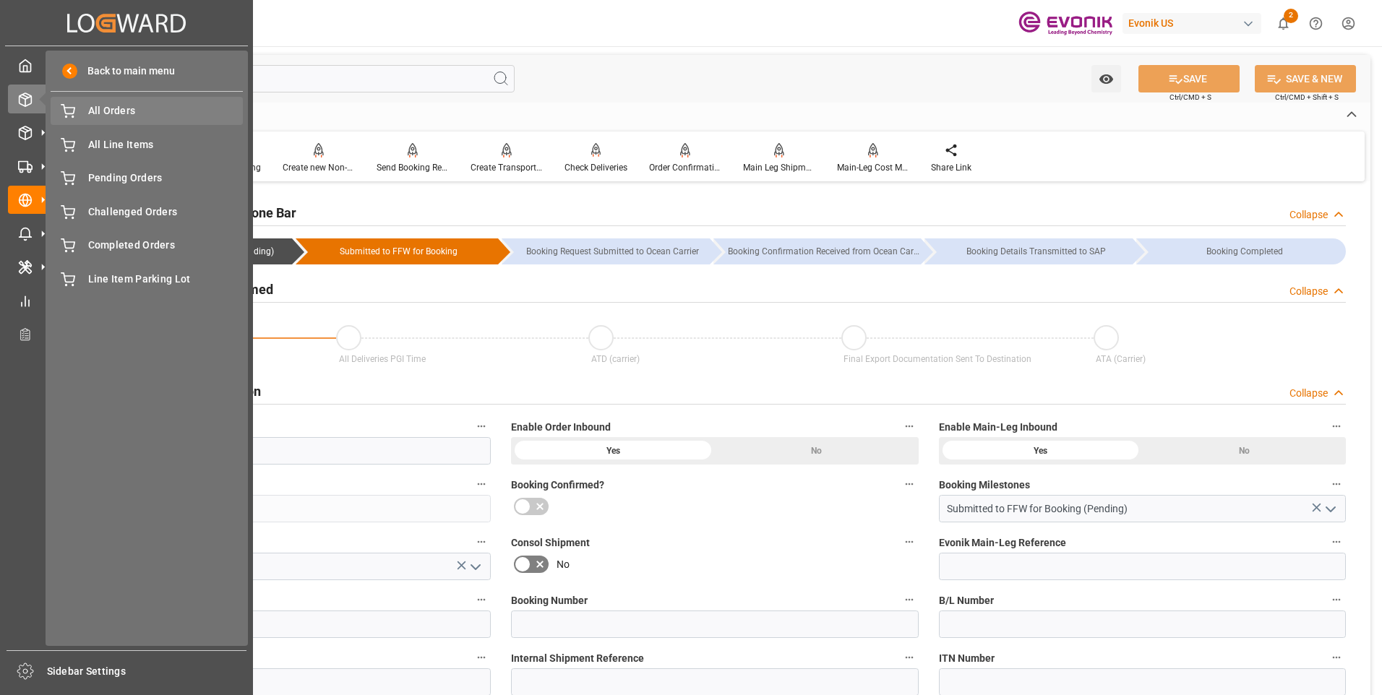
click at [94, 111] on span "All Orders" at bounding box center [165, 110] width 155 height 15
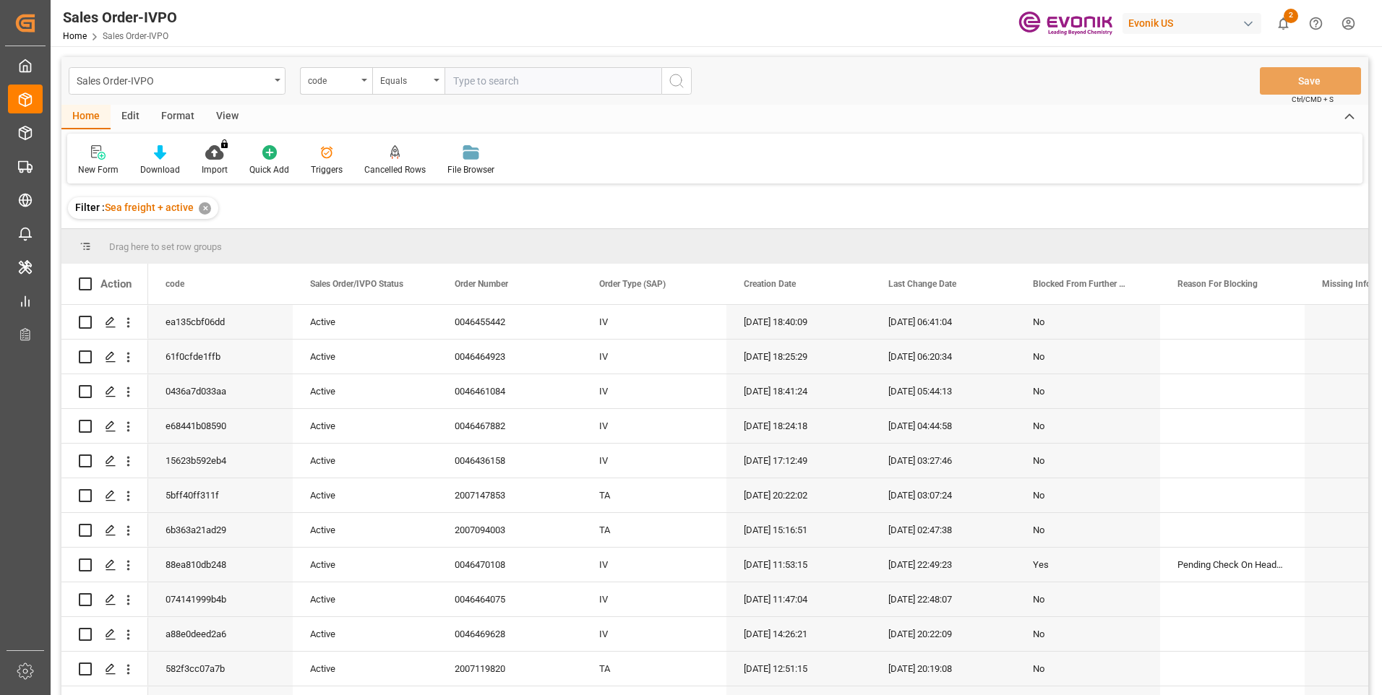
click at [484, 83] on input "text" at bounding box center [552, 80] width 217 height 27
type input "0046455442"
click at [682, 85] on icon "search button" at bounding box center [676, 80] width 17 height 17
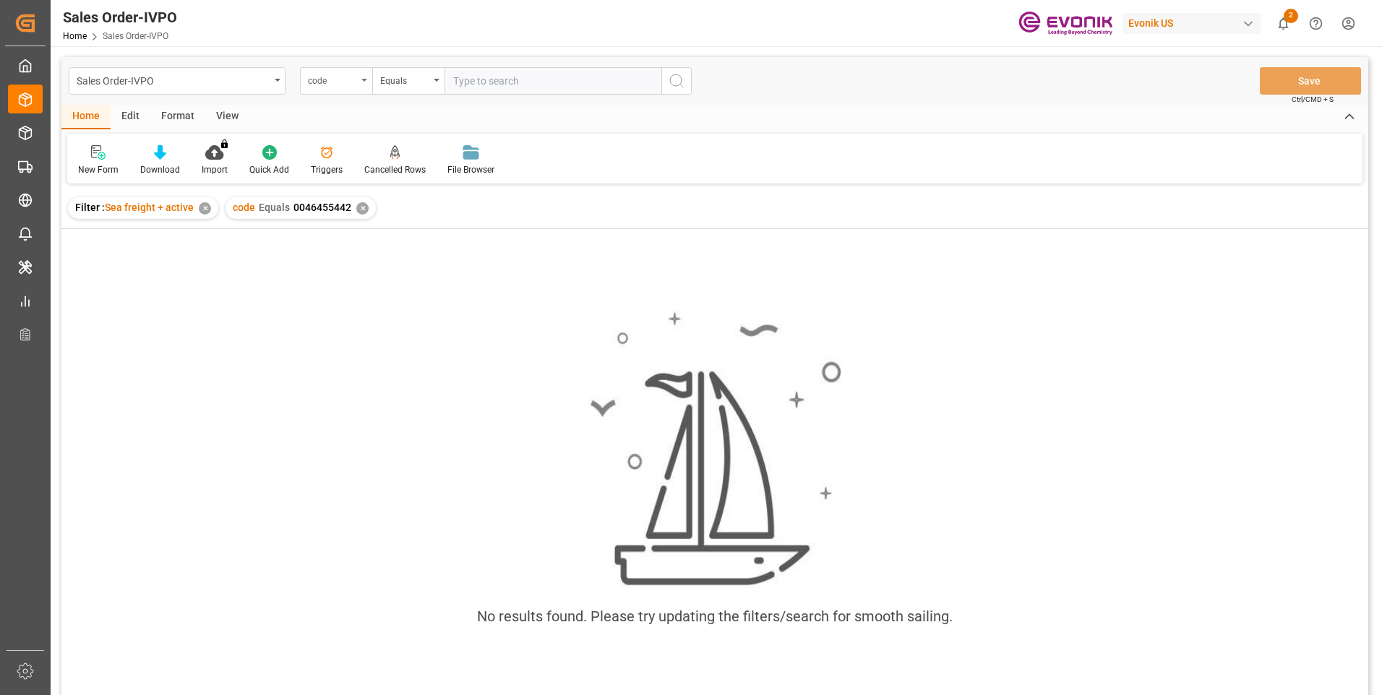
click at [354, 81] on div "code" at bounding box center [332, 79] width 49 height 17
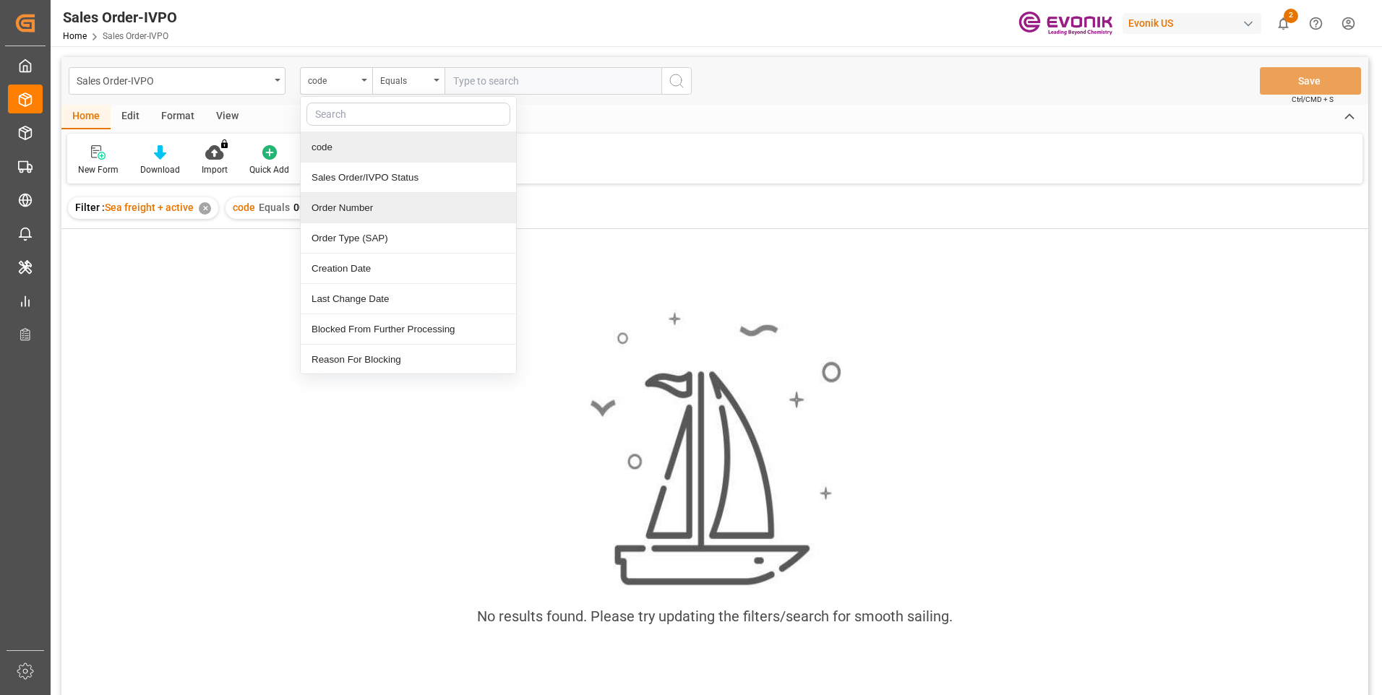
click at [332, 205] on div "Order Number" at bounding box center [408, 208] width 215 height 30
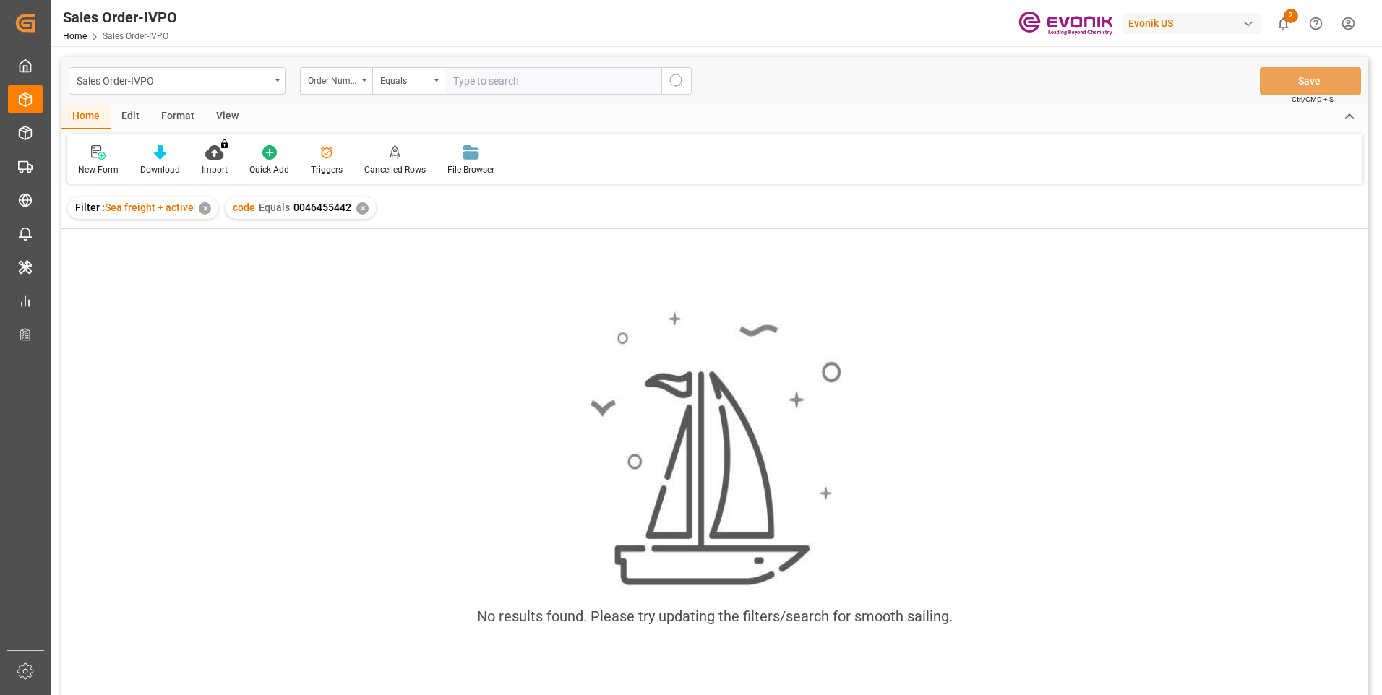
click at [356, 205] on div "✕" at bounding box center [362, 208] width 12 height 12
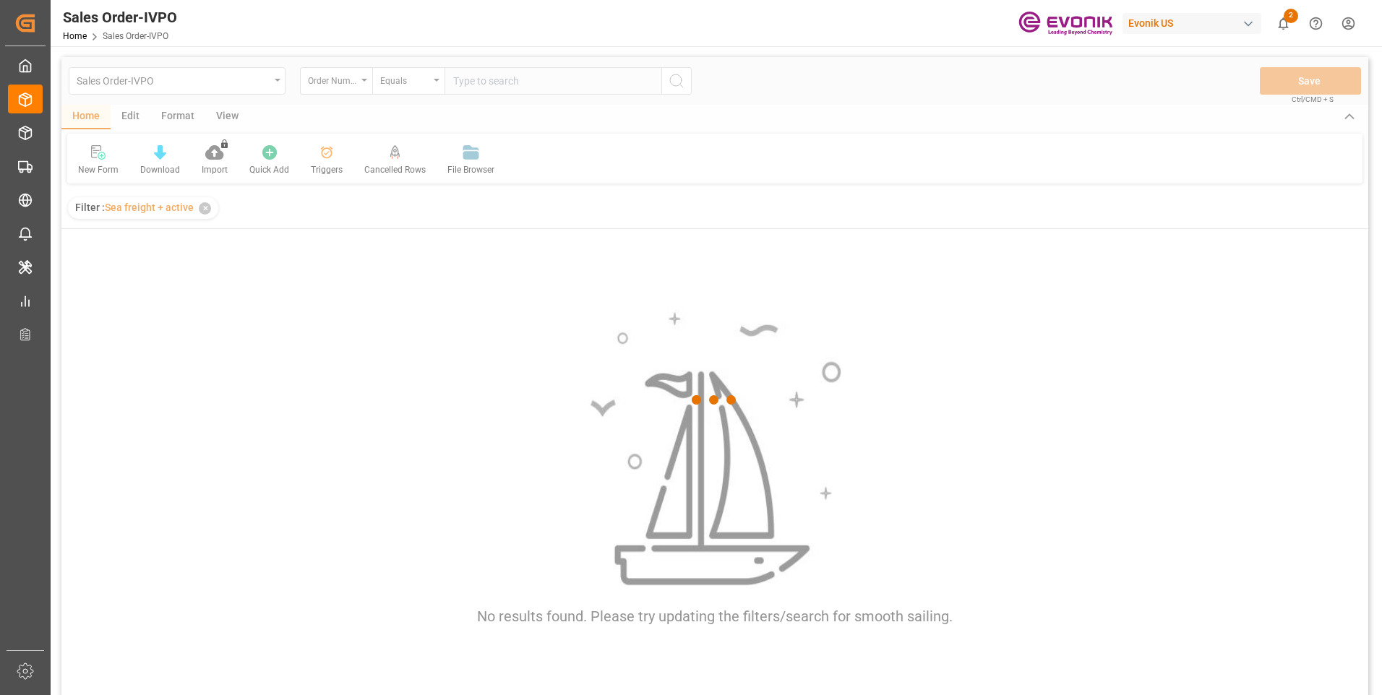
click at [474, 85] on div at bounding box center [714, 400] width 1307 height 687
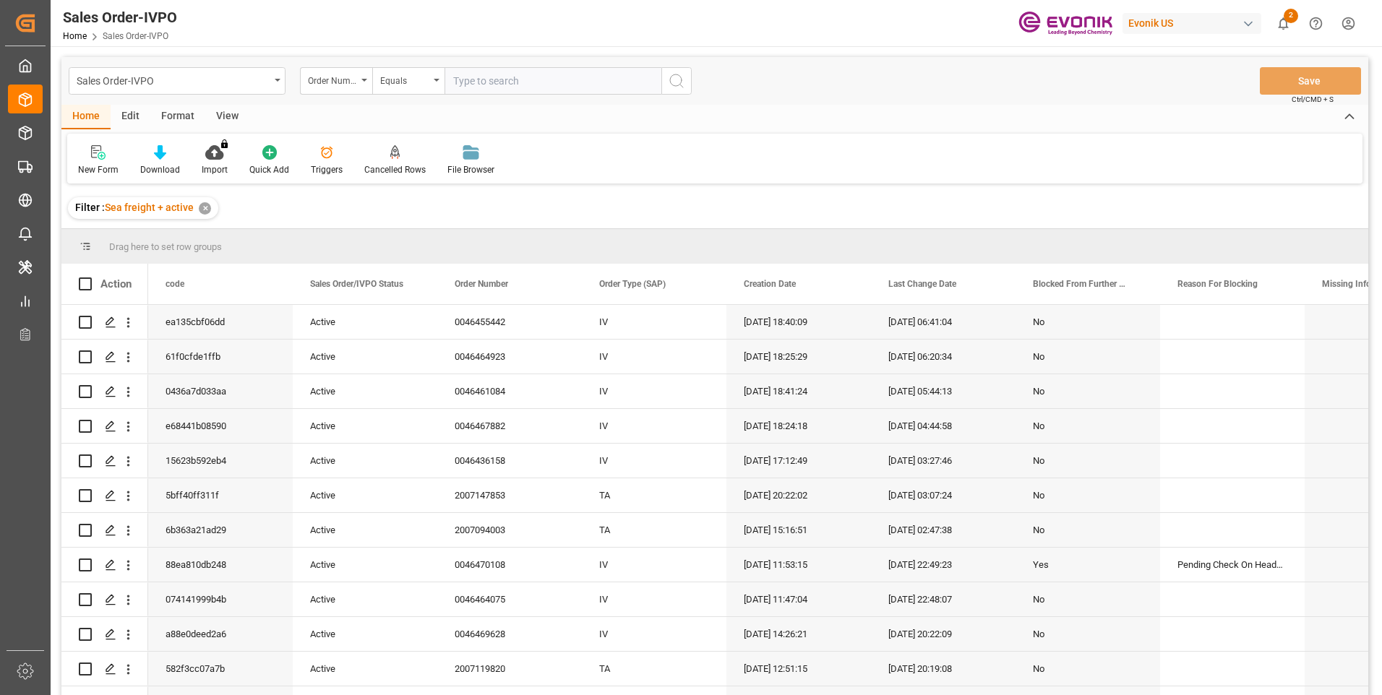
click at [545, 90] on input "text" at bounding box center [552, 80] width 217 height 27
paste input "46455442"
click at [456, 76] on input "46455442" at bounding box center [552, 80] width 217 height 27
type input "0046455442"
click at [685, 86] on button "search button" at bounding box center [676, 80] width 30 height 27
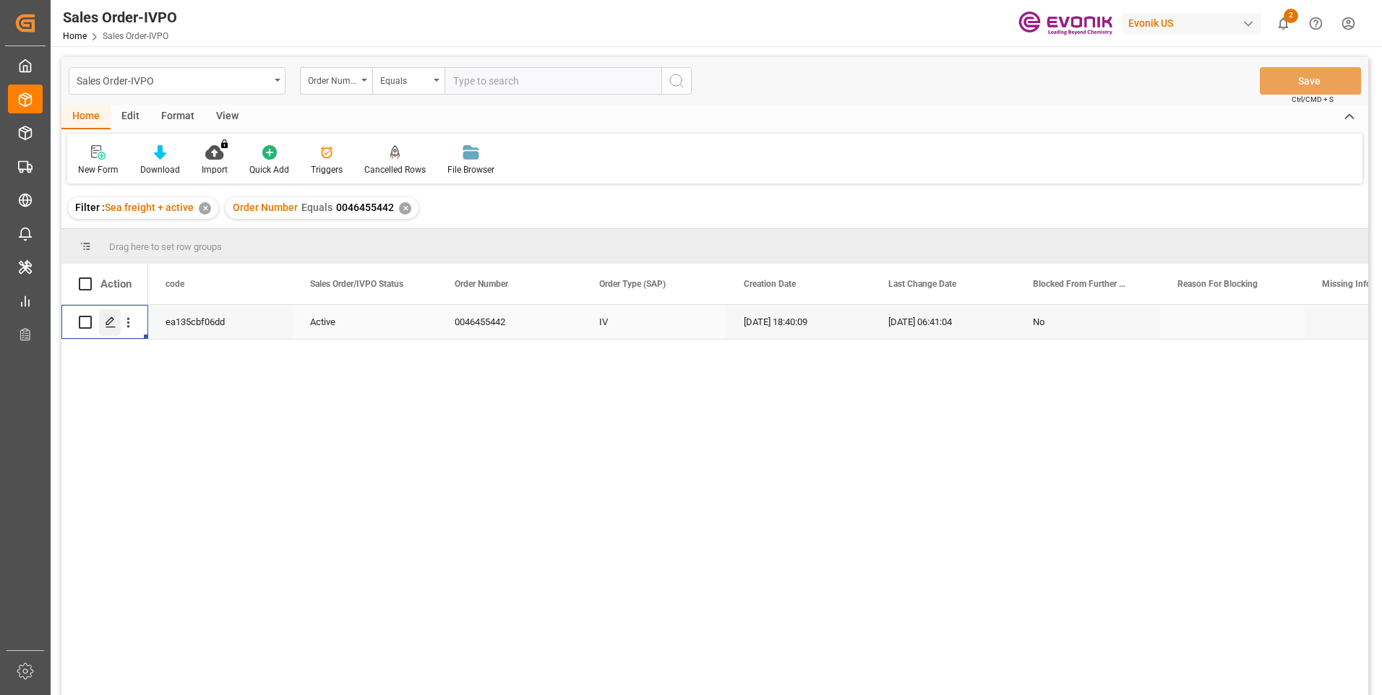
click at [109, 319] on icon "Press SPACE to select this row." at bounding box center [111, 323] width 12 height 12
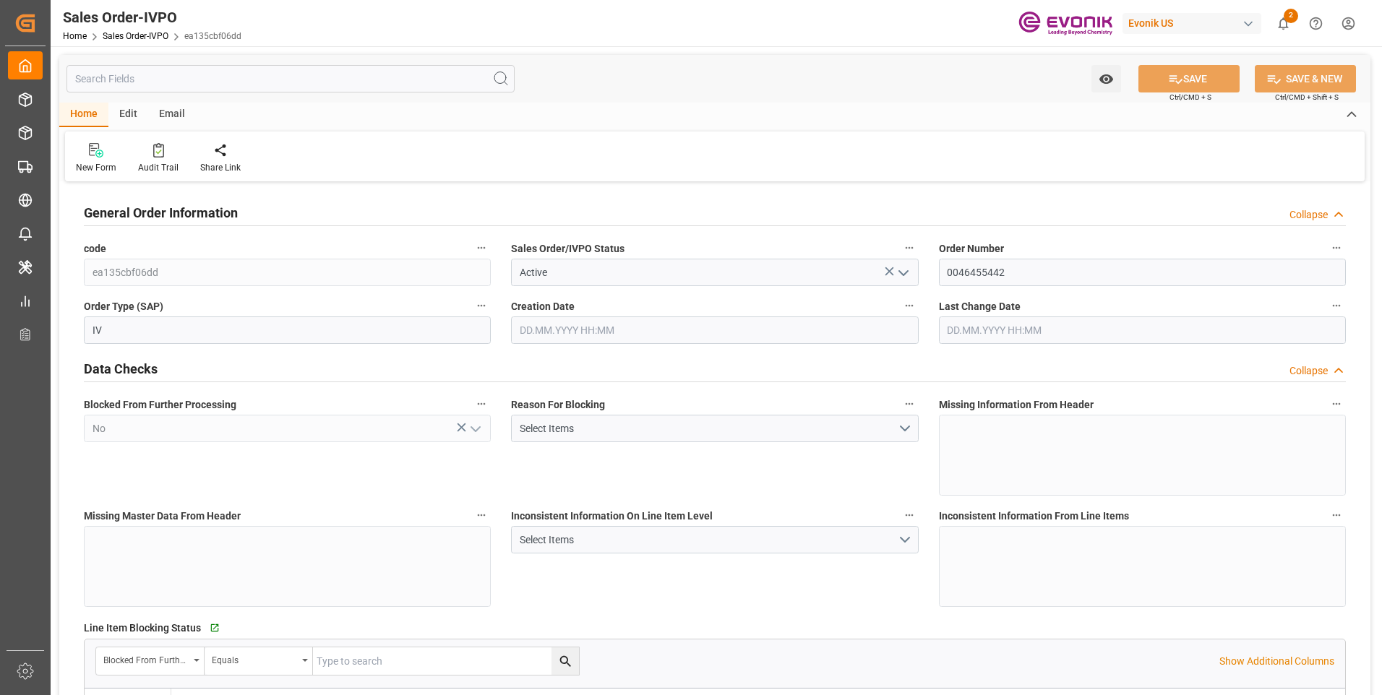
type input "BEANR"
type input "0"
type input "2"
type input "1"
type input "3"
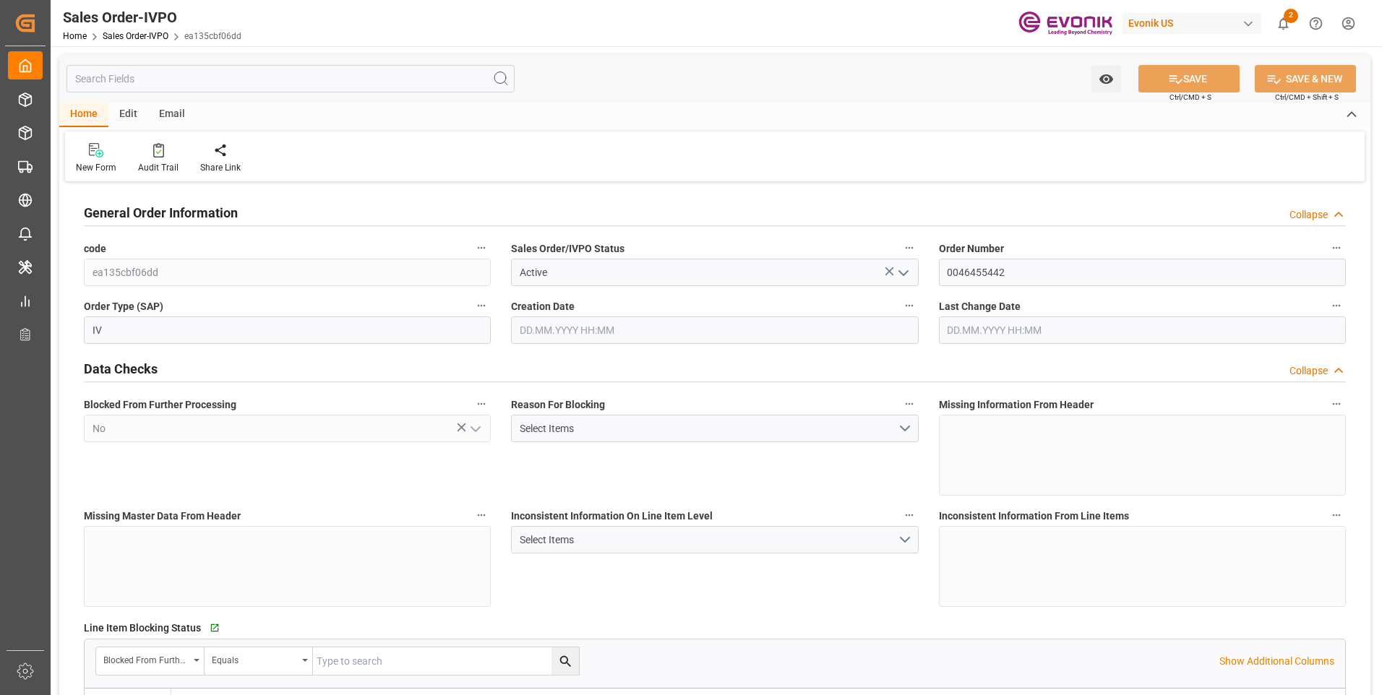
type input "10633.152"
type input "146.6296"
type input "38000"
type input "120"
type input "25.08.2025 18:40"
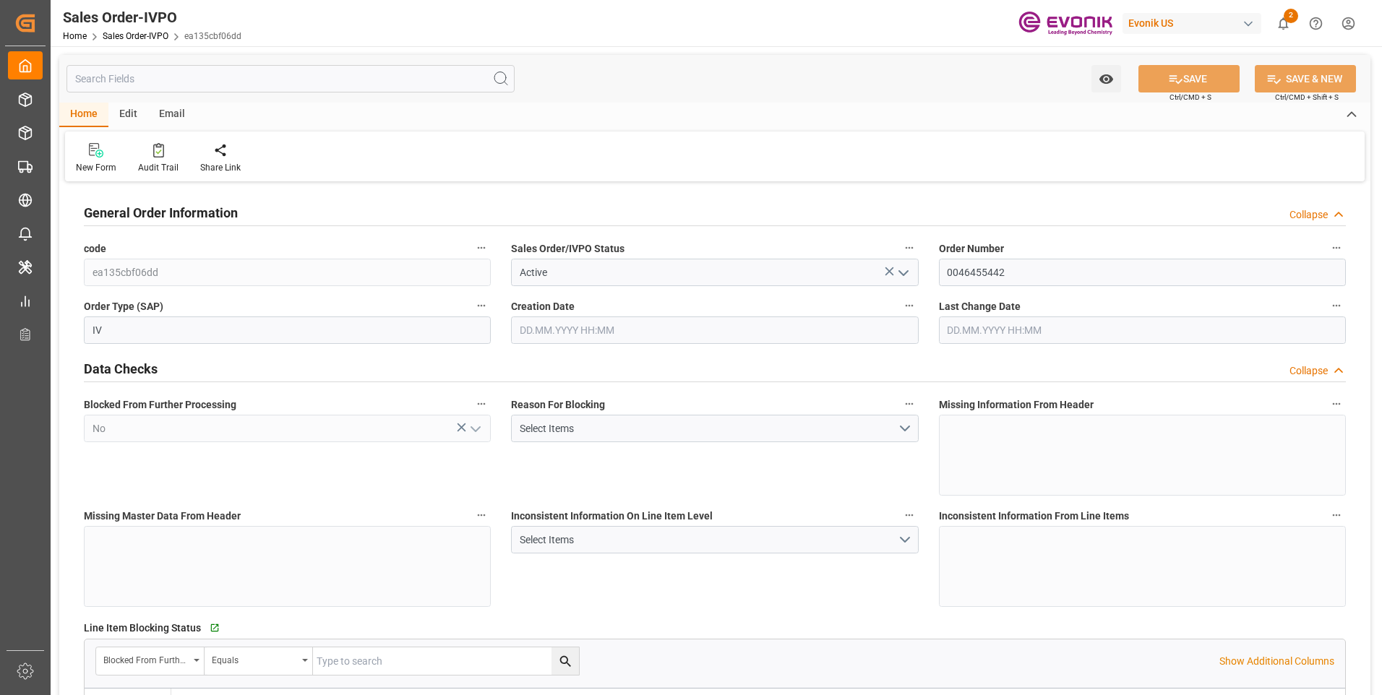
type input "26.08.2025 06:41"
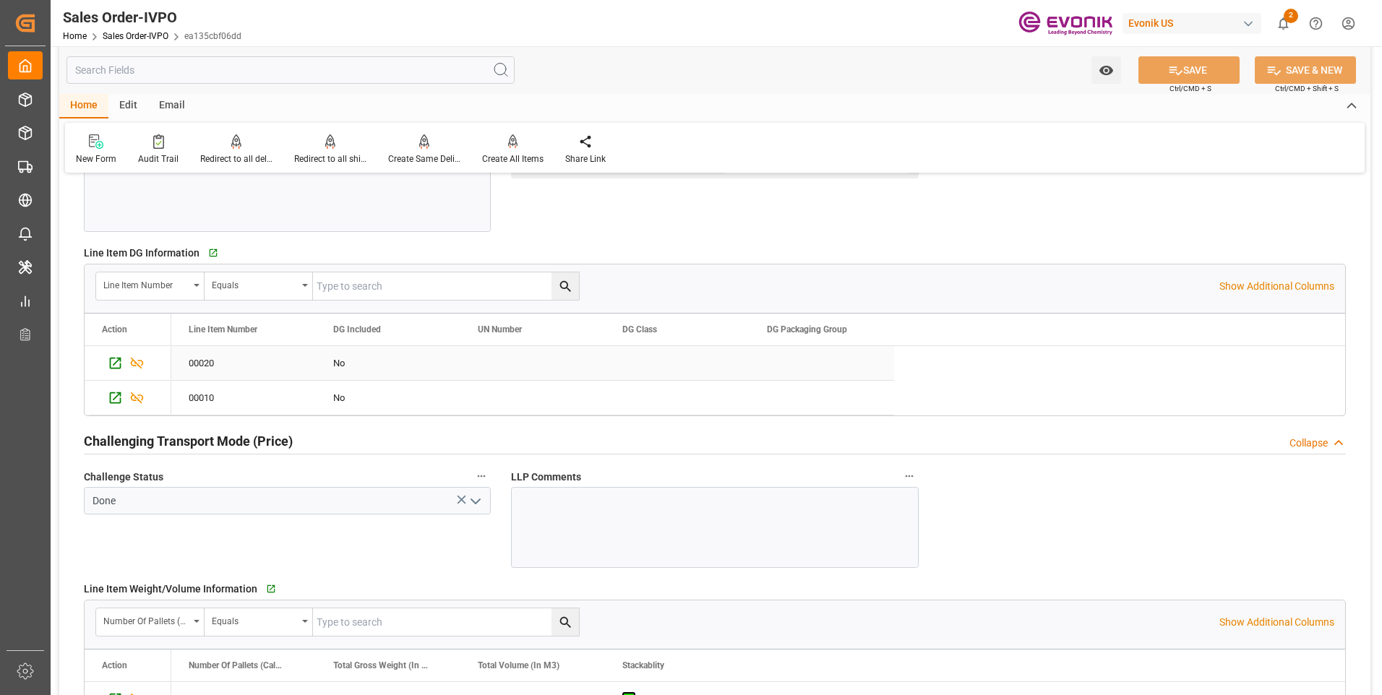
scroll to position [1590, 0]
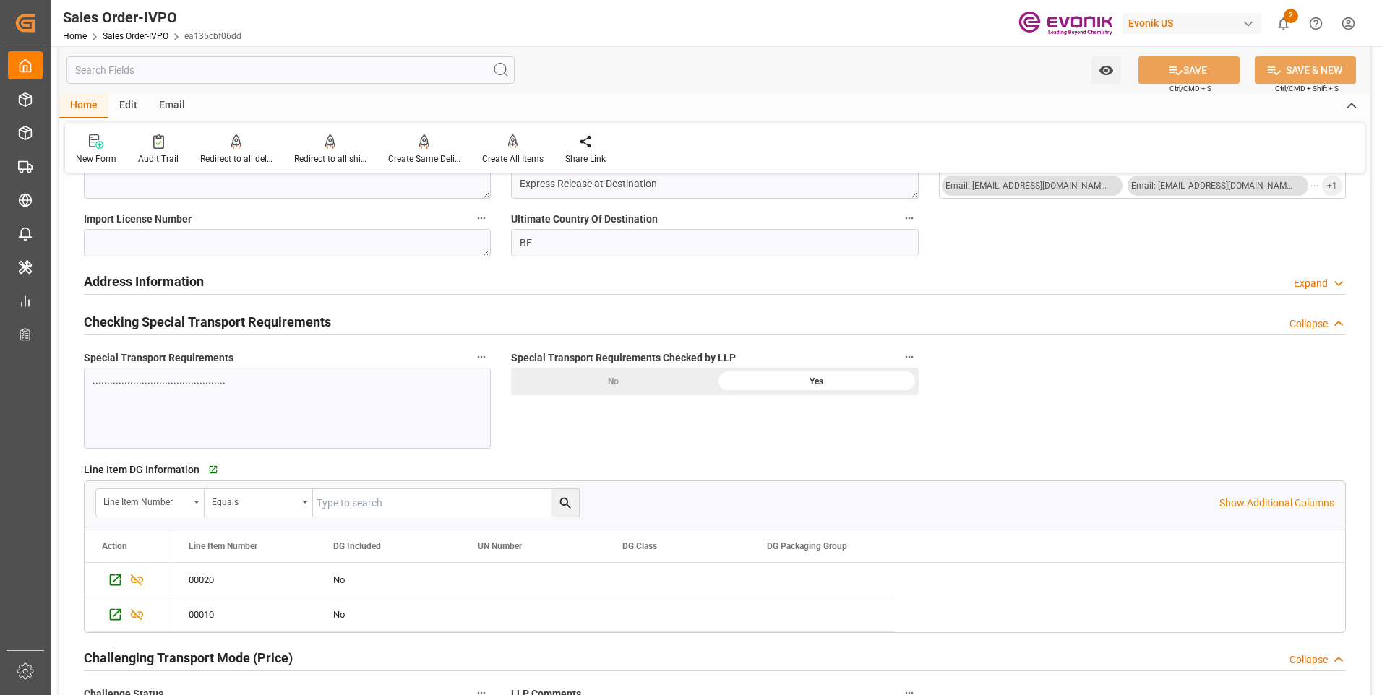
click at [254, 391] on div ".............................................." at bounding box center [287, 408] width 407 height 81
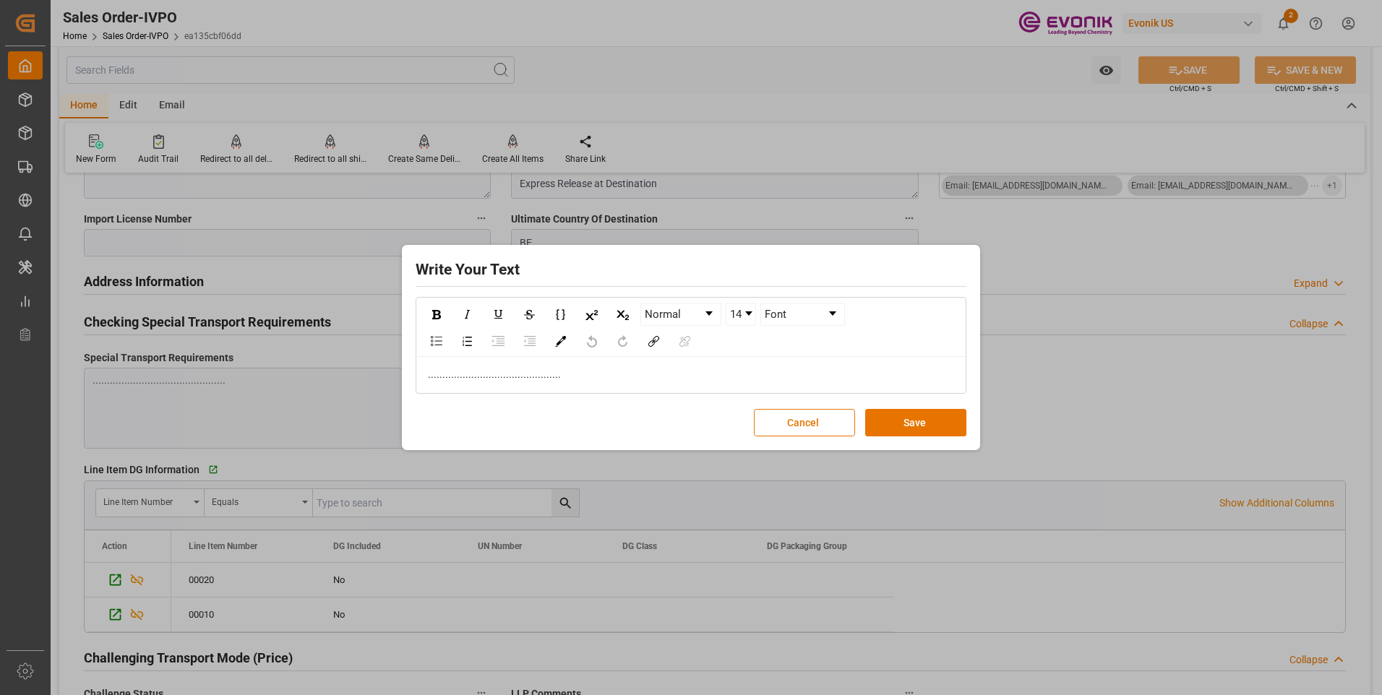
click at [588, 374] on div ".............................................." at bounding box center [691, 374] width 527 height 15
drag, startPoint x: 600, startPoint y: 371, endPoint x: 295, endPoint y: 365, distance: 305.0
click at [311, 367] on div "Write Your Text Normal 14 Font ................................................…" at bounding box center [691, 347] width 1382 height 695
copy span "................................................"
click at [914, 425] on button "Save" at bounding box center [915, 422] width 101 height 27
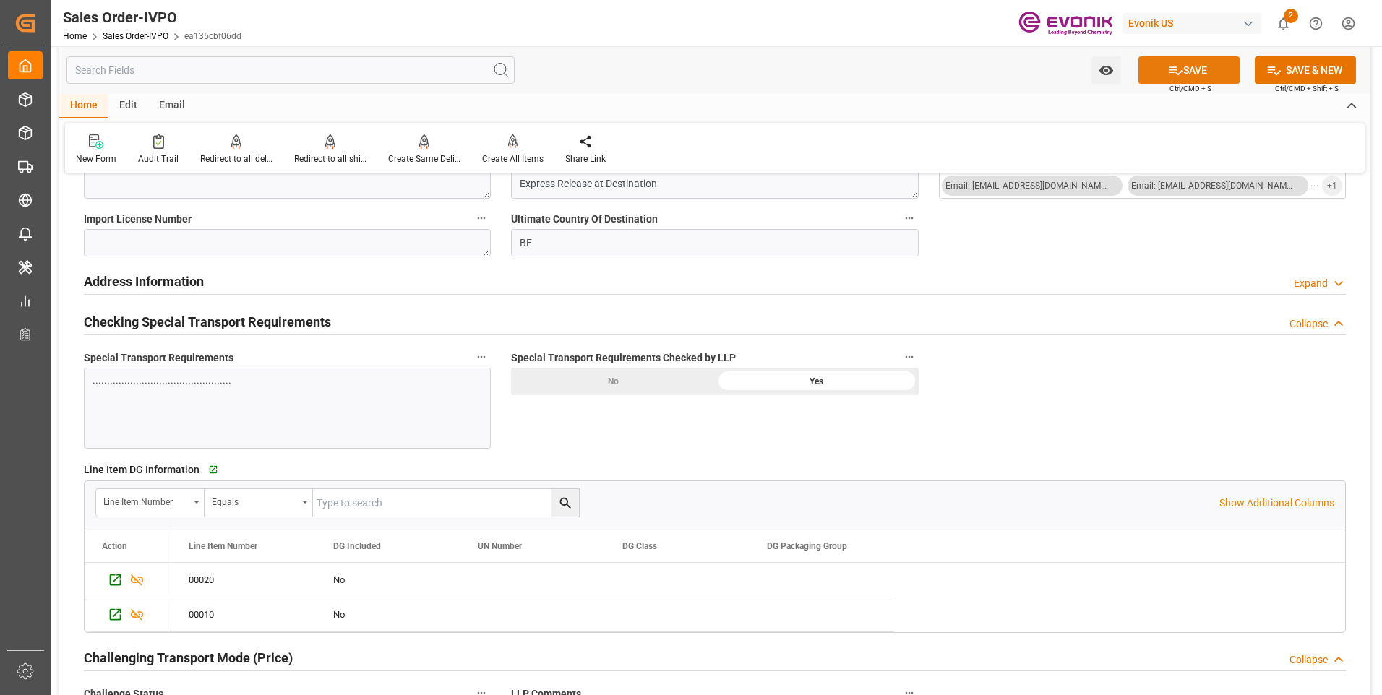
click at [1183, 74] on button "SAVE" at bounding box center [1188, 69] width 101 height 27
click at [110, 580] on icon "Press SPACE to select this row." at bounding box center [116, 581] width 12 height 12
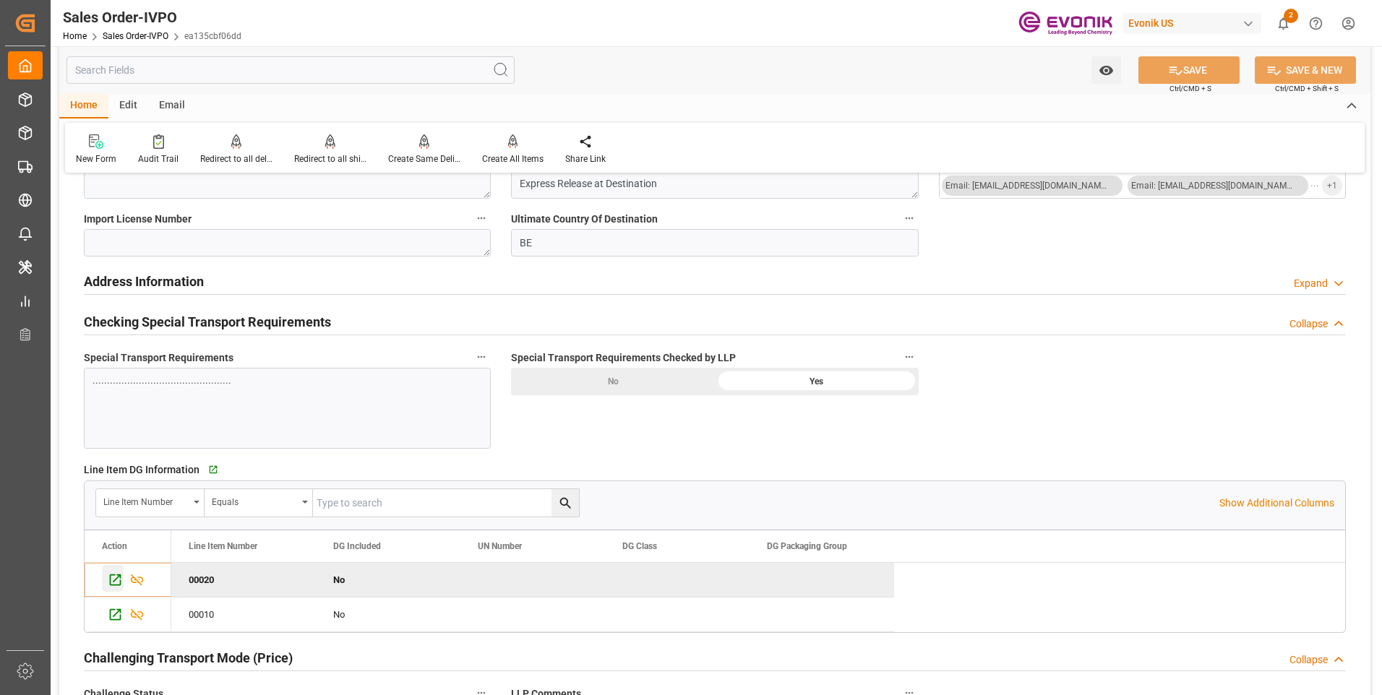
type input "26.08.2025 06:44"
click at [108, 621] on icon "Press SPACE to select this row." at bounding box center [115, 614] width 15 height 15
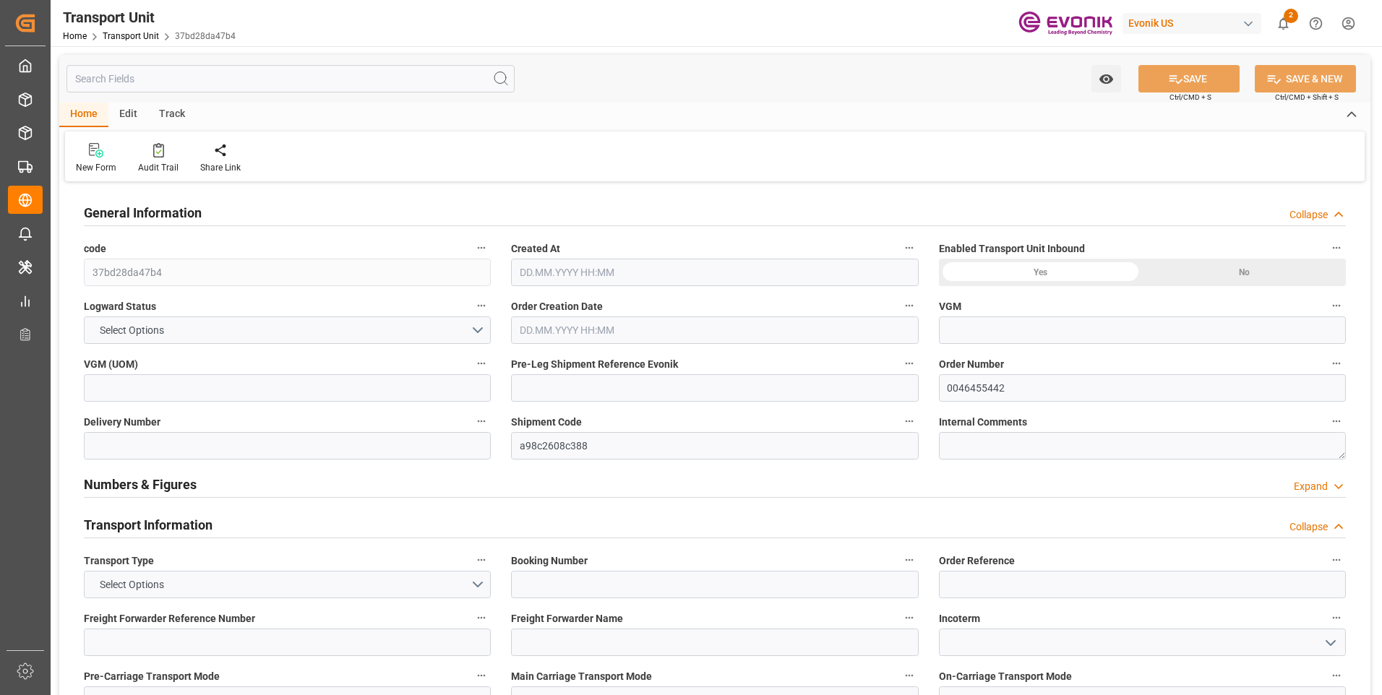
type input "ONE"
type input "Ocean Network Express"
type input "USCHS"
type input "BEANR"
type input "5316.576"
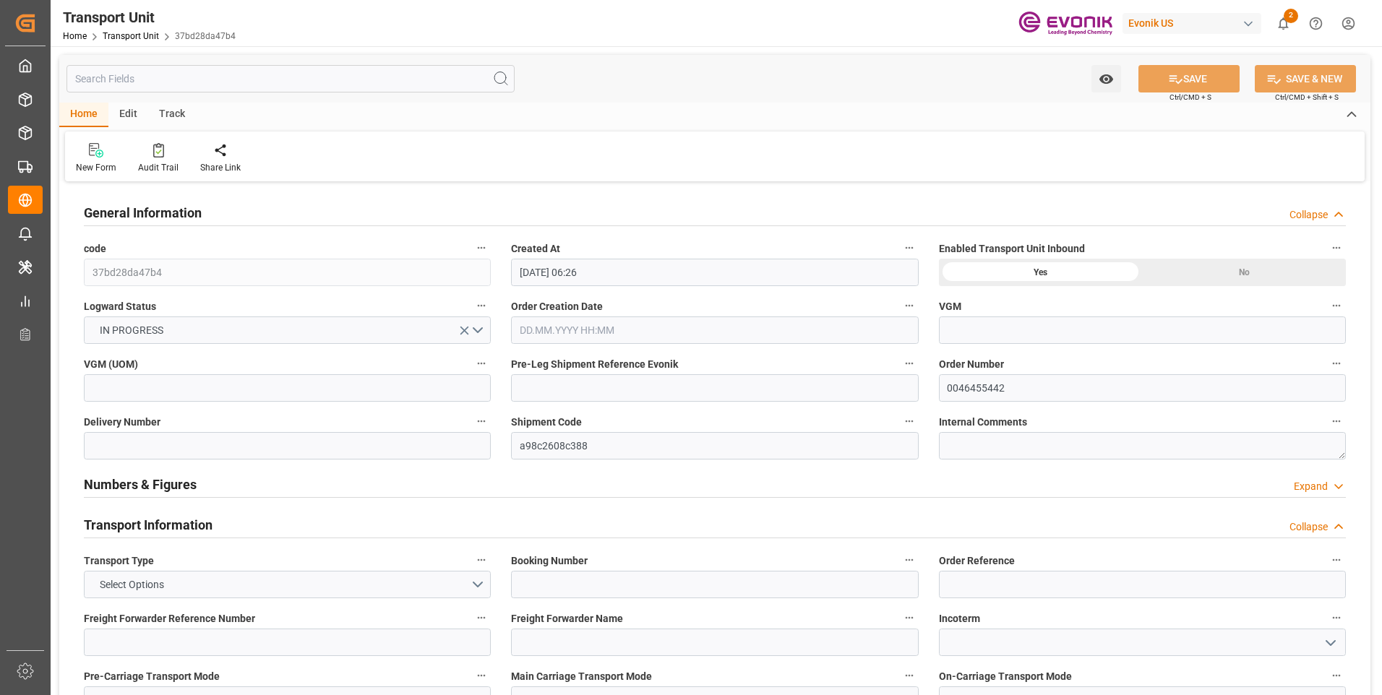
type input "[DATE] 06:26"
type input "[DATE]"
type input "[DATE] 00:00"
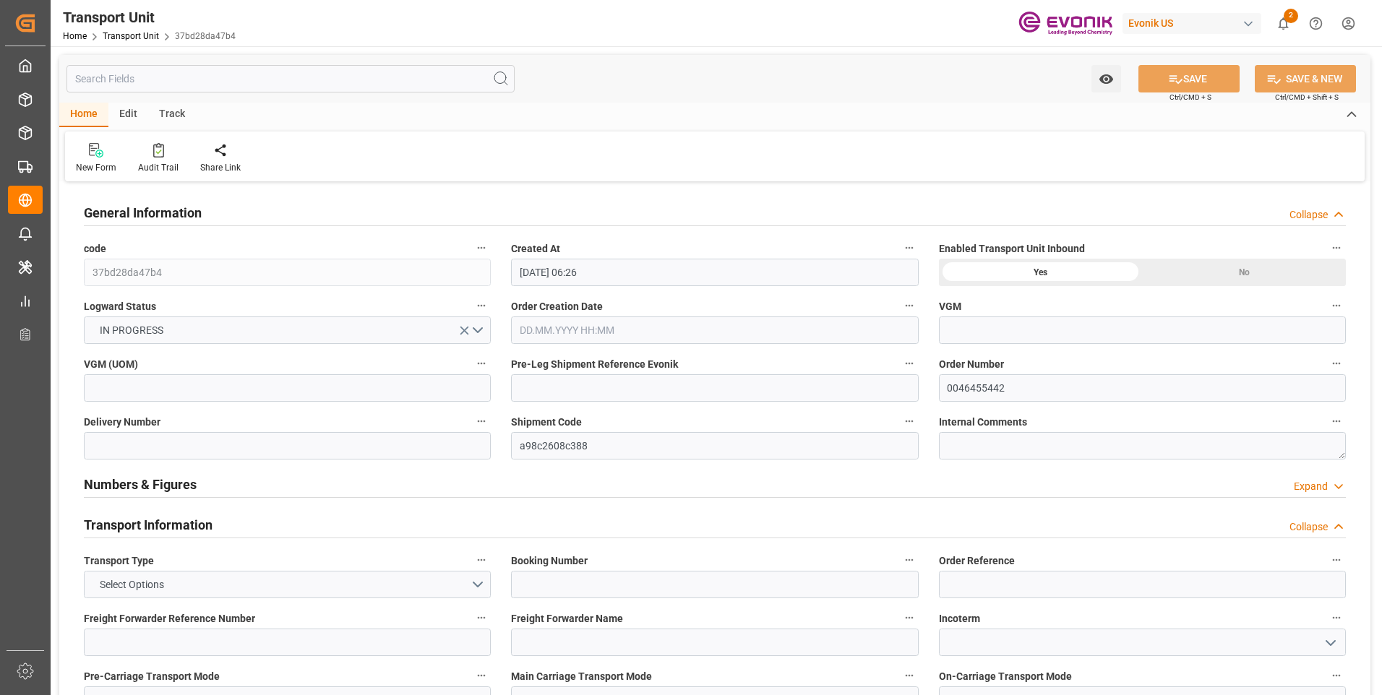
type input "[DATE] 00:00"
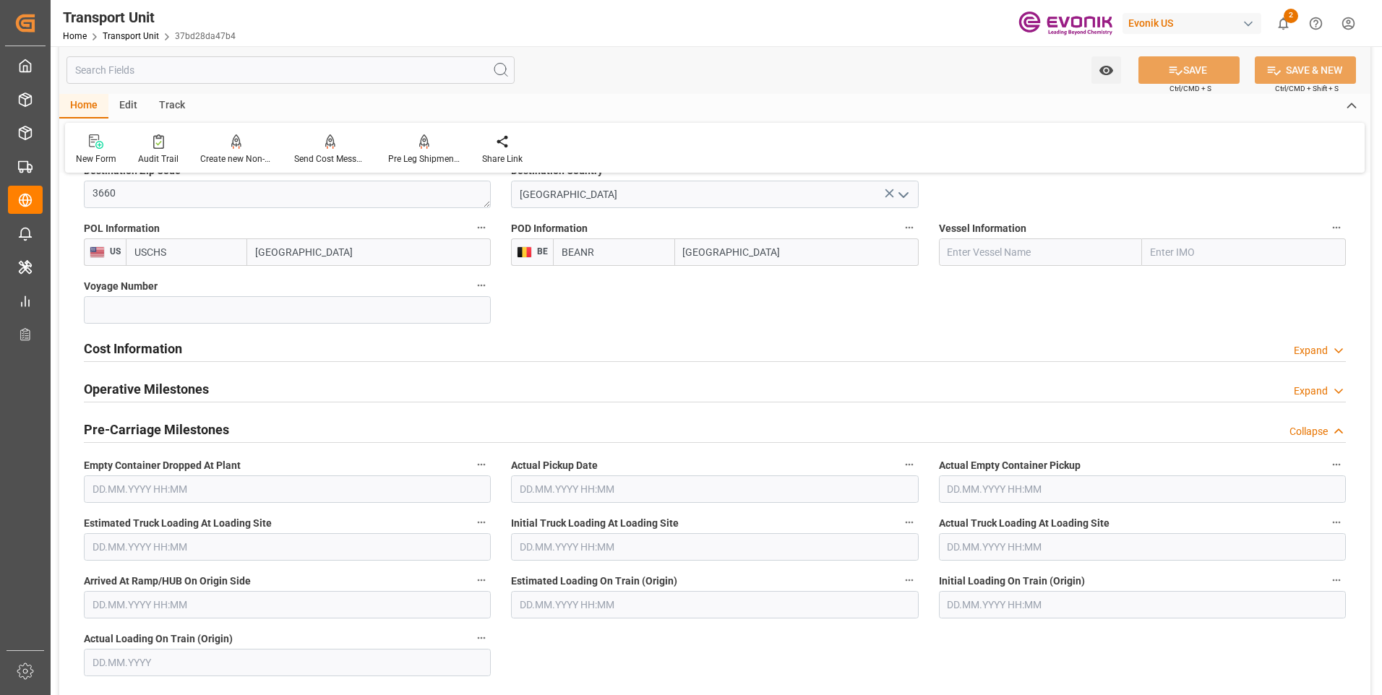
scroll to position [1084, 0]
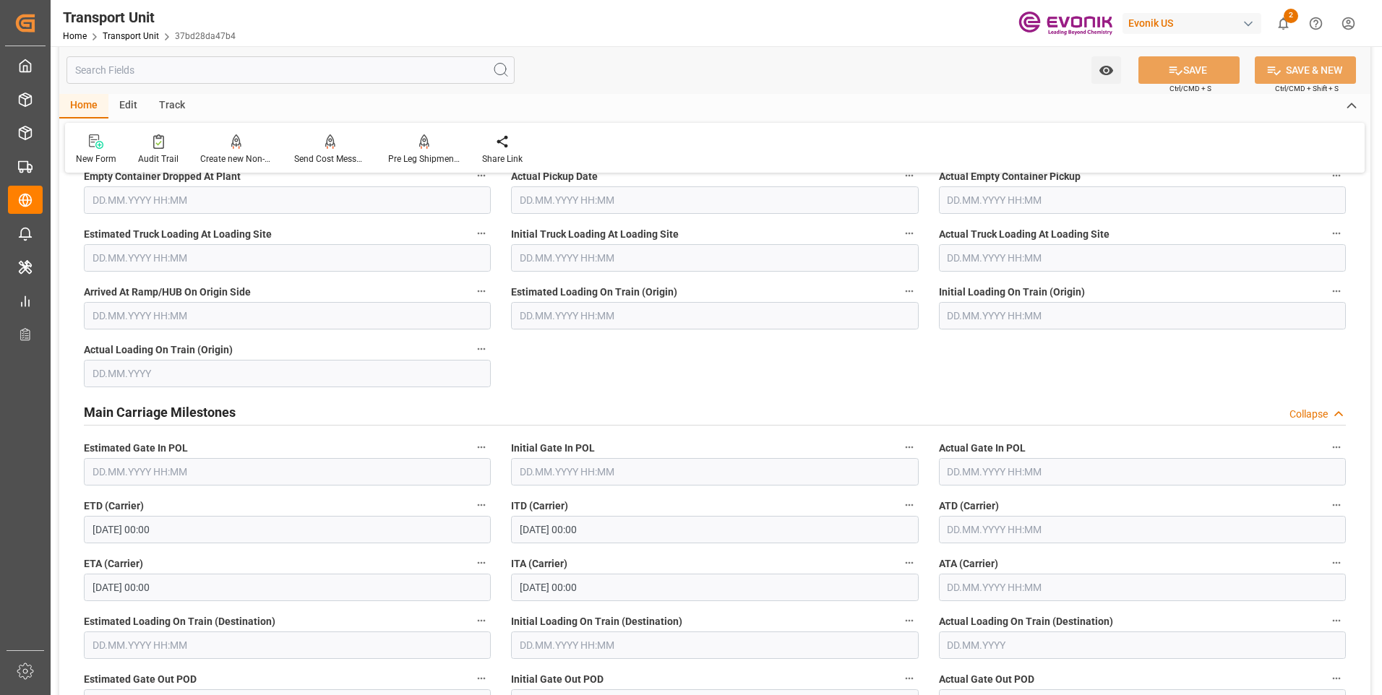
click at [177, 82] on input "text" at bounding box center [290, 69] width 448 height 27
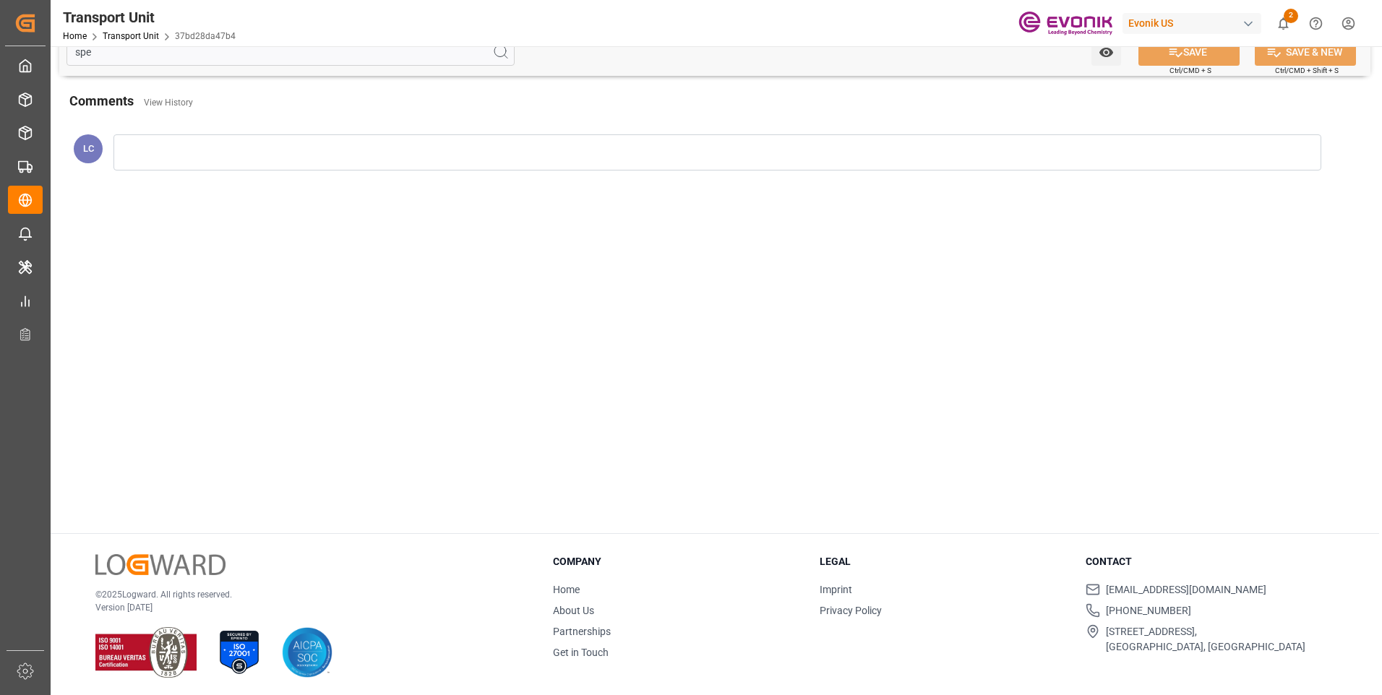
scroll to position [0, 0]
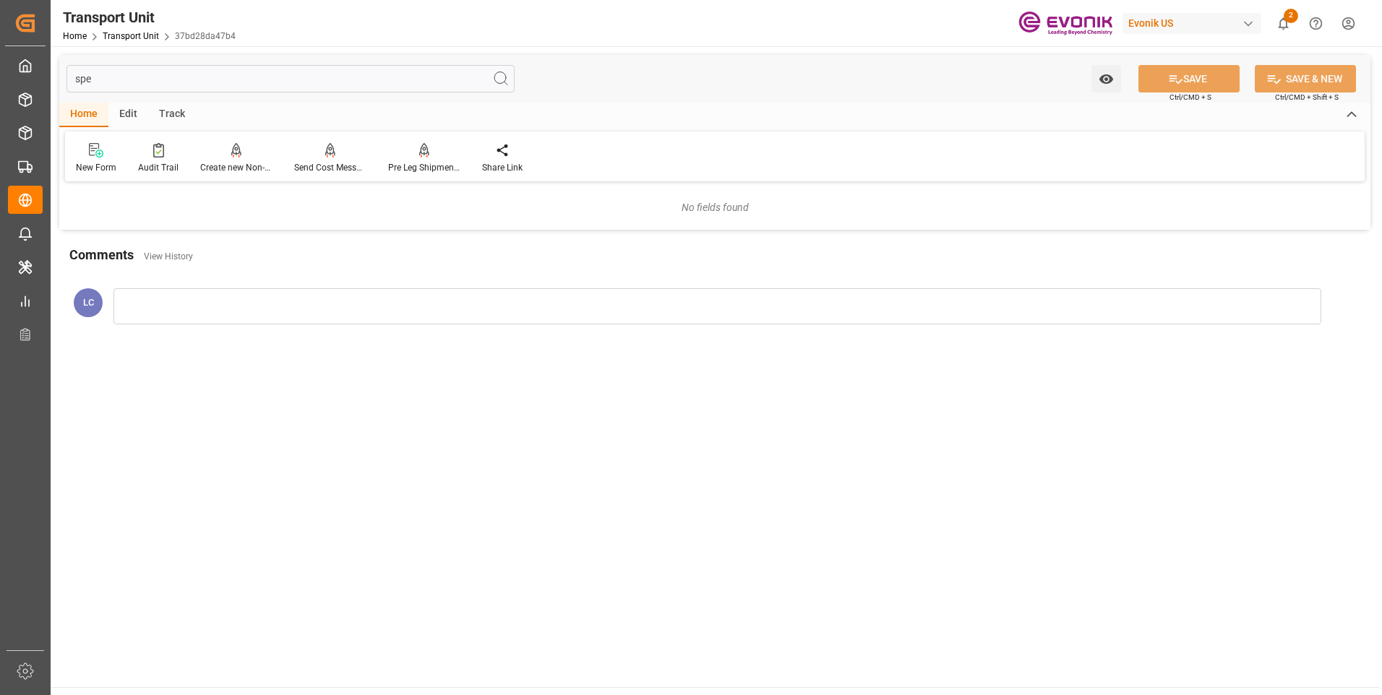
type input "spe"
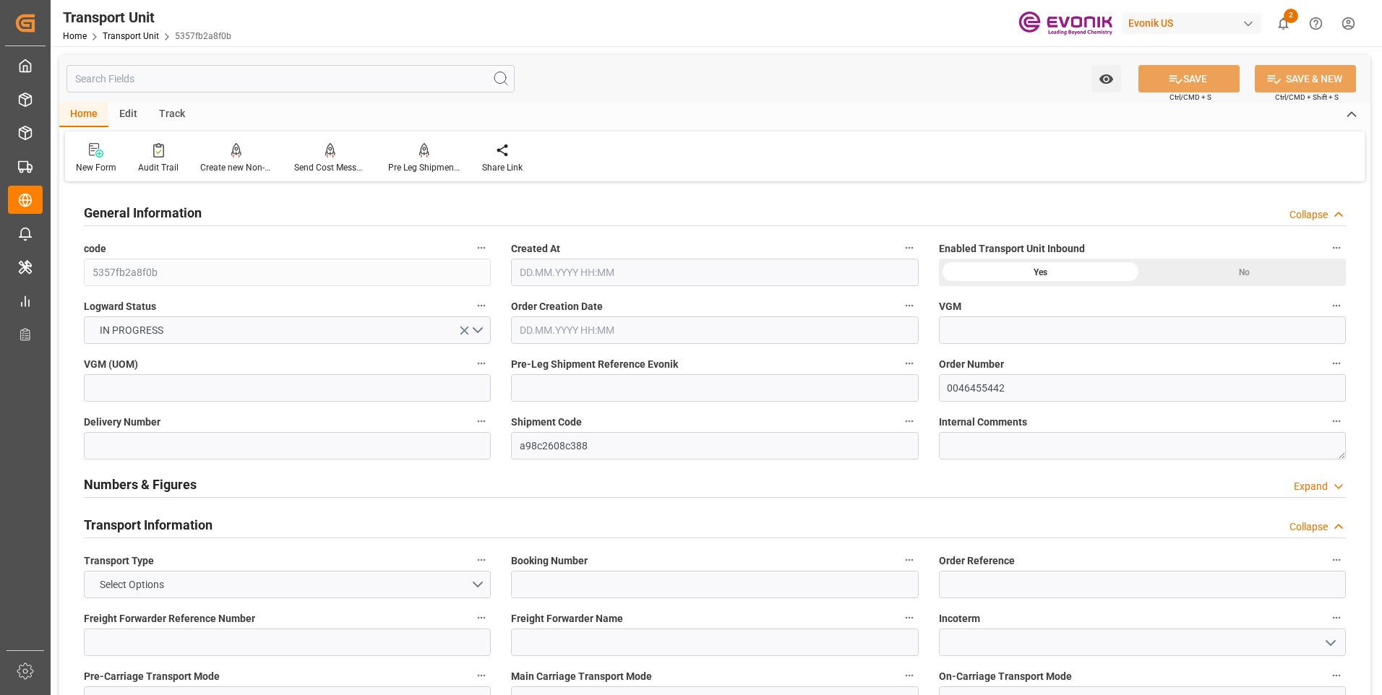
type input "ONE"
type input "Ocean Network Express"
type input "USCHS"
type input "BEANR"
type input "5316.576"
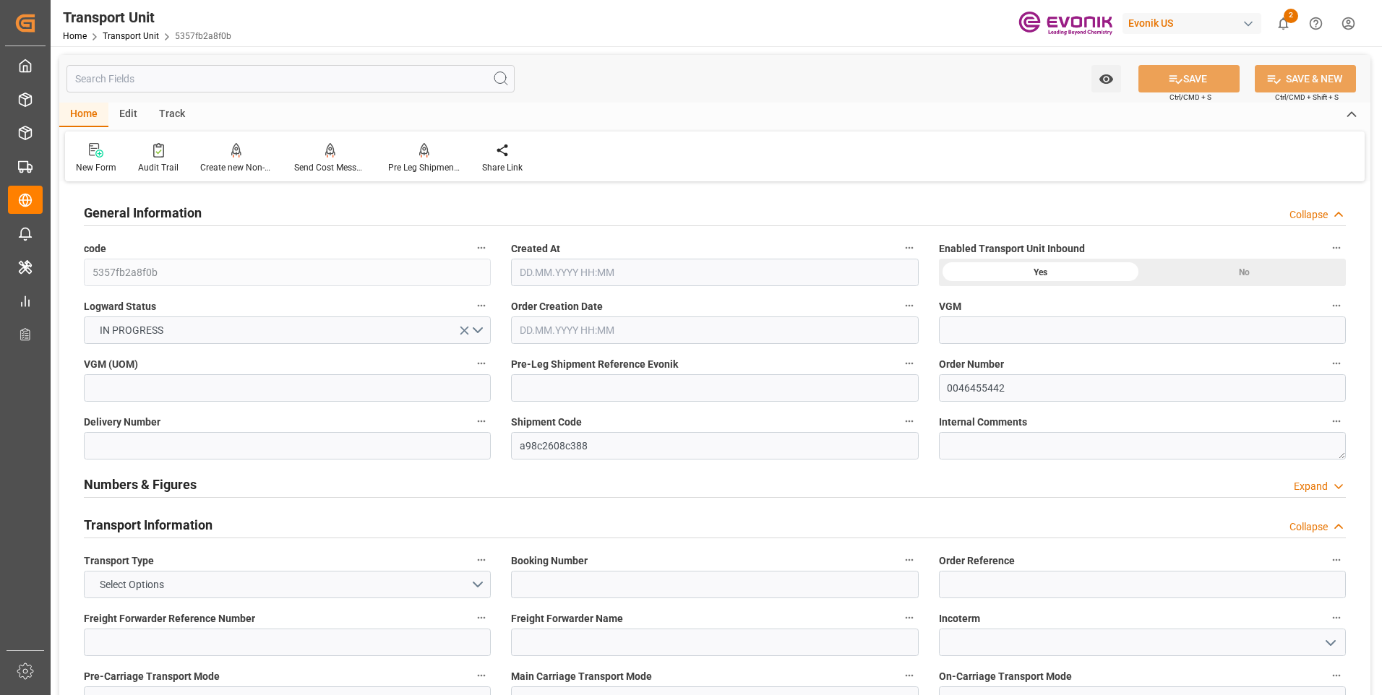
type input "26.08.2025 06:26"
type input "[DATE]"
type input "06.10.2025 00:00"
type input "27.10.2025 00:00"
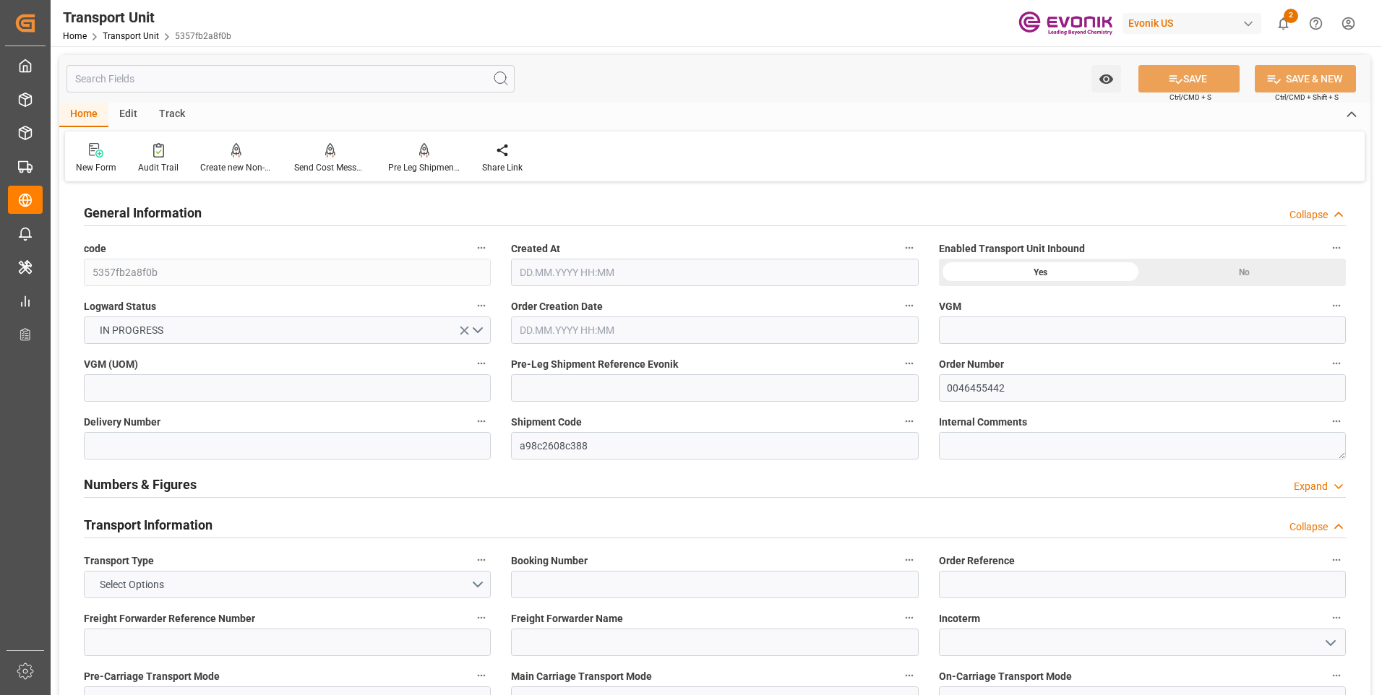
type input "27.10.2025 00:00"
type input "26.09.2025 00:00"
click at [160, 72] on input "text" at bounding box center [290, 78] width 448 height 27
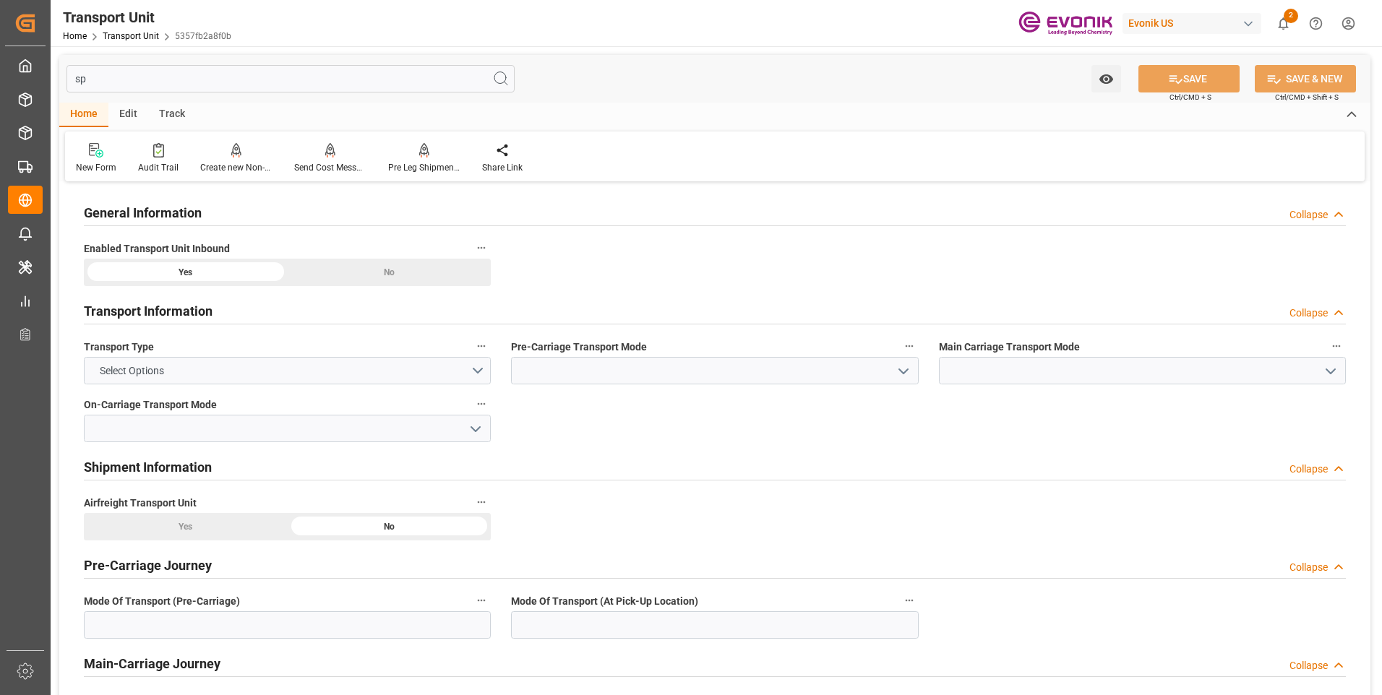
type input "spe"
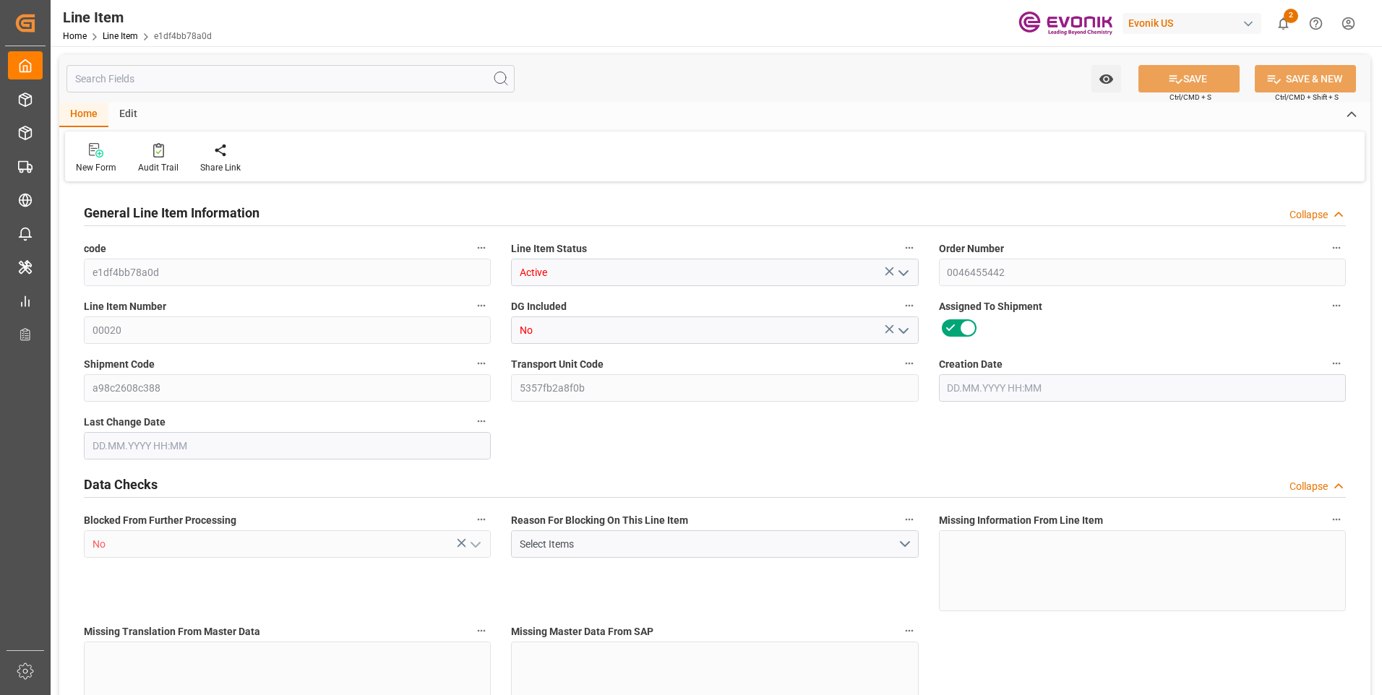
type input "16"
type input "5062.176"
type input "4898.88"
type input "36.6574"
type input "432"
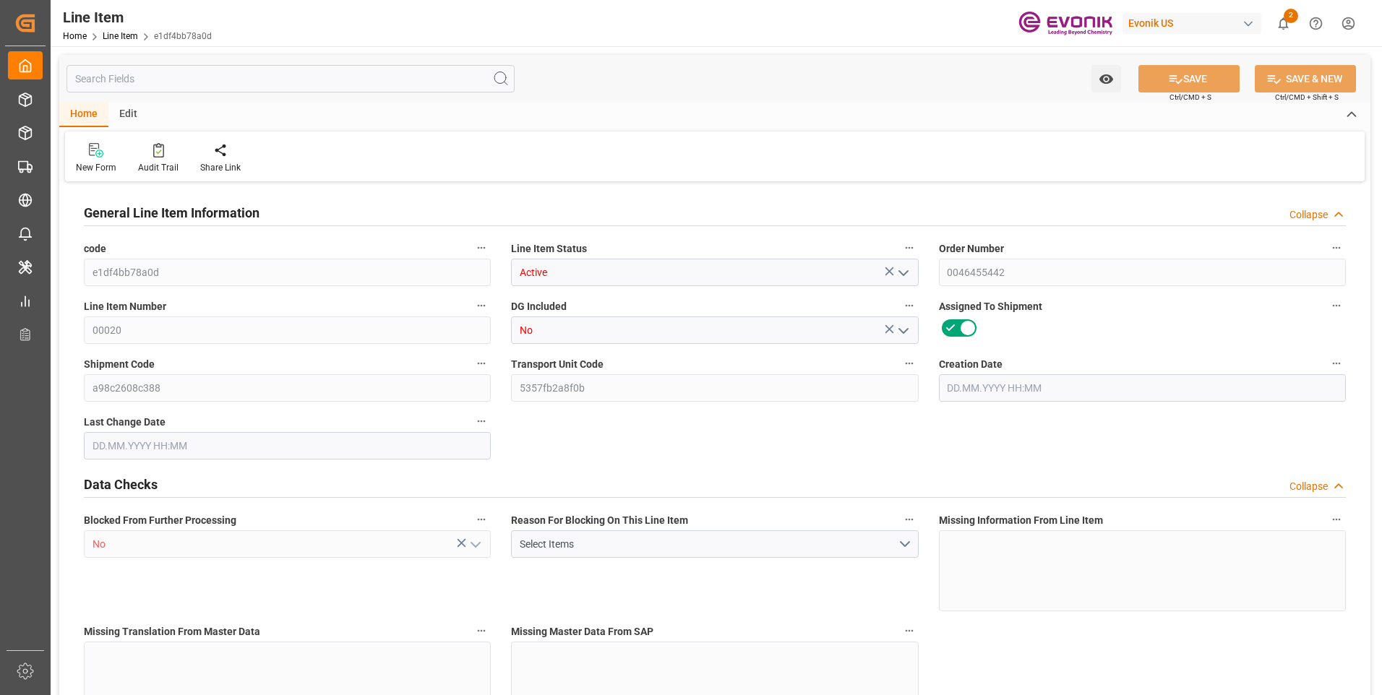
type input "21702.04"
type input "432"
type input "5062.176"
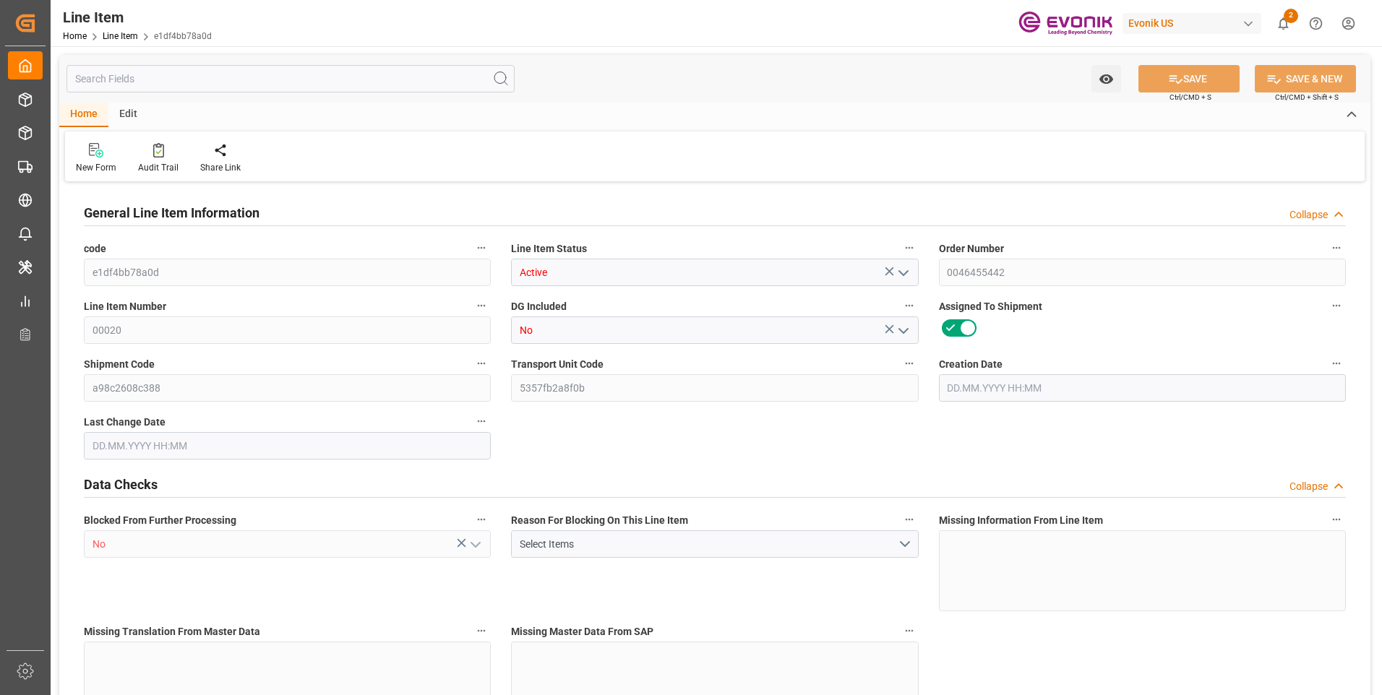
type input "5316.576"
type input "4898.88"
type input "36.6574"
type input "36657.36"
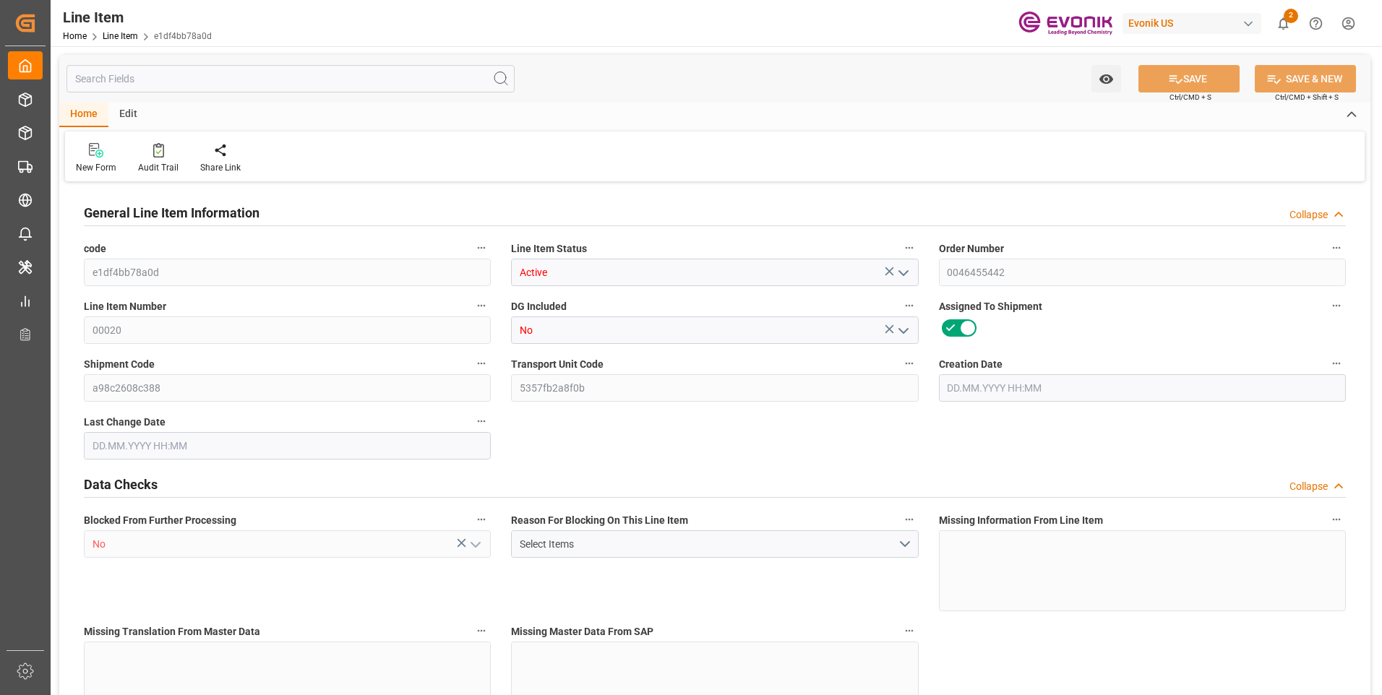
type input "0"
type input "[DATE] 18:40"
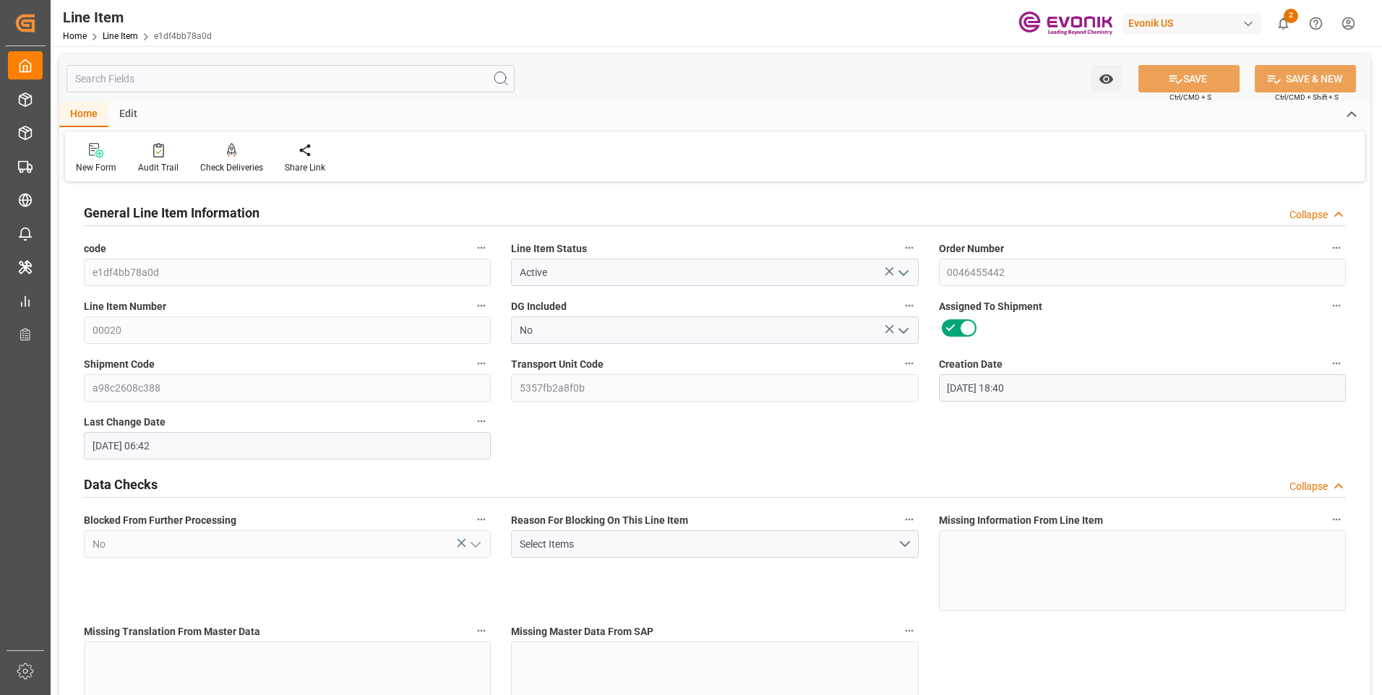
type input "[DATE] 06:42"
type input "[DATE]"
click at [199, 82] on input "text" at bounding box center [290, 78] width 448 height 27
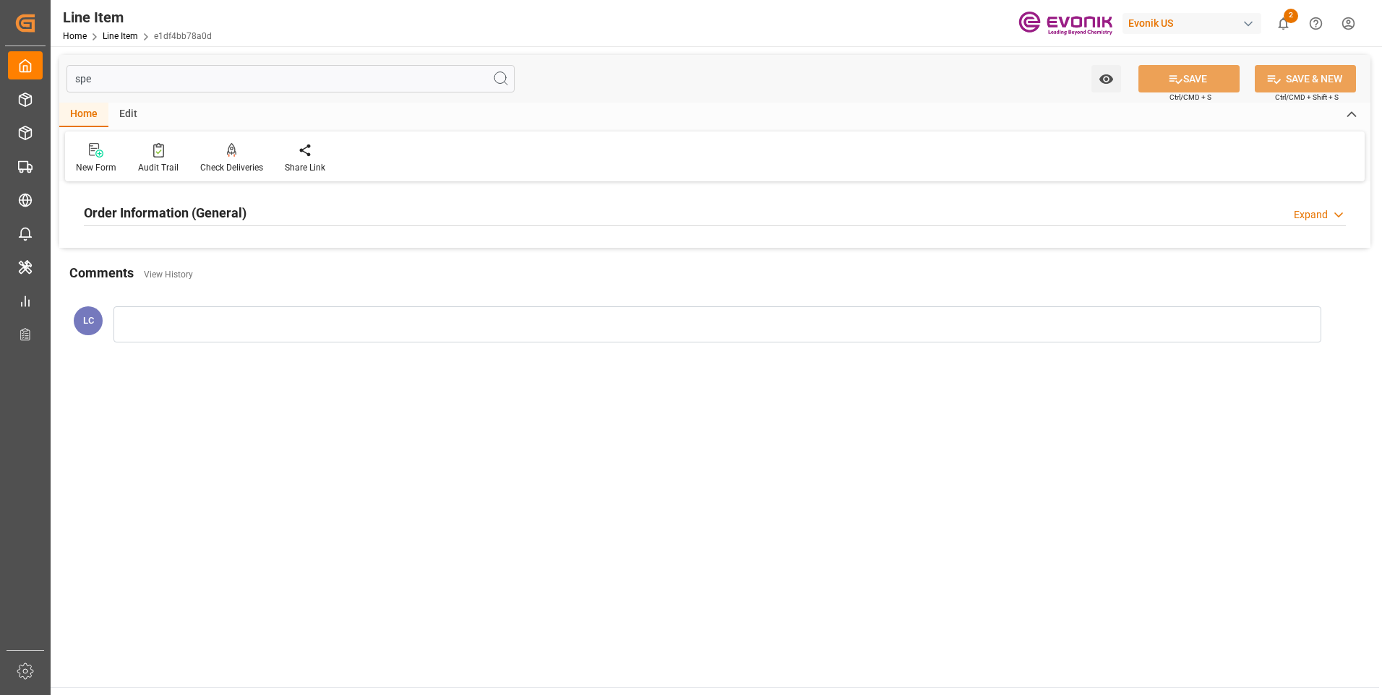
click at [193, 201] on div "Order Information (General)" at bounding box center [165, 211] width 163 height 27
click at [250, 282] on div "............................................." at bounding box center [287, 299] width 407 height 81
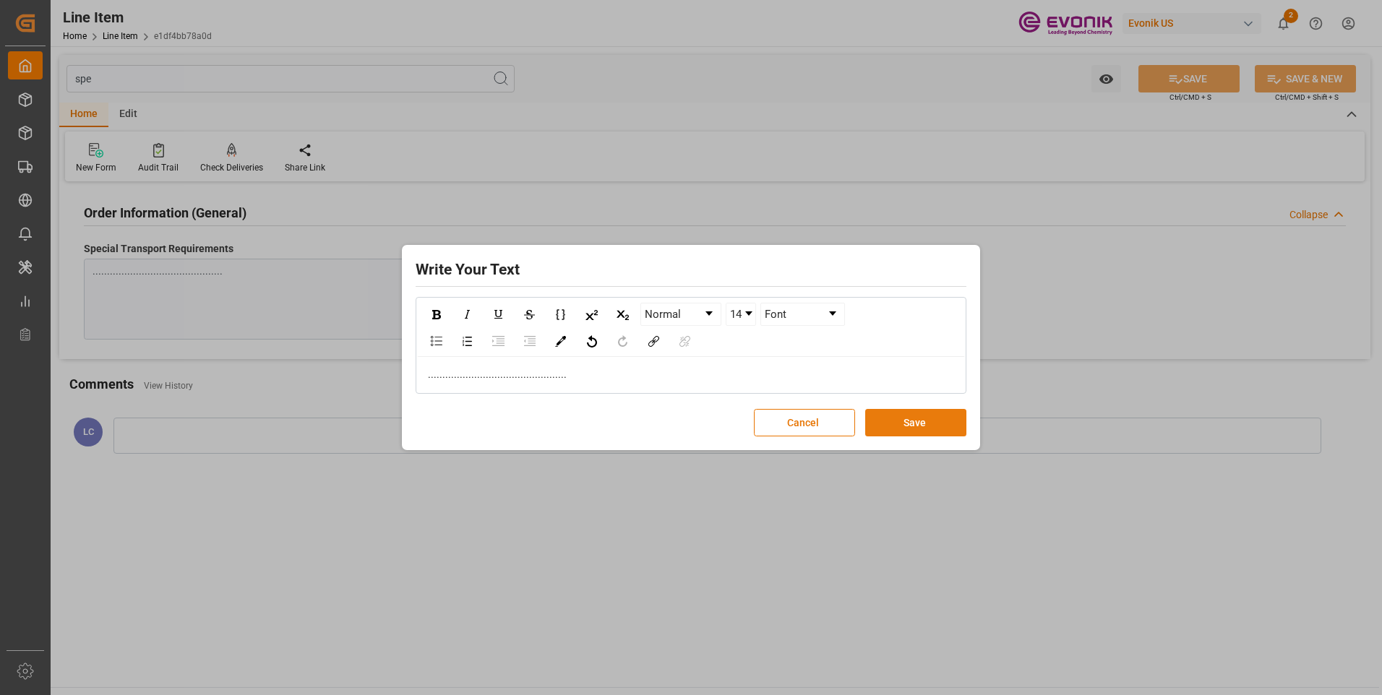
click at [917, 429] on button "Save" at bounding box center [915, 422] width 101 height 27
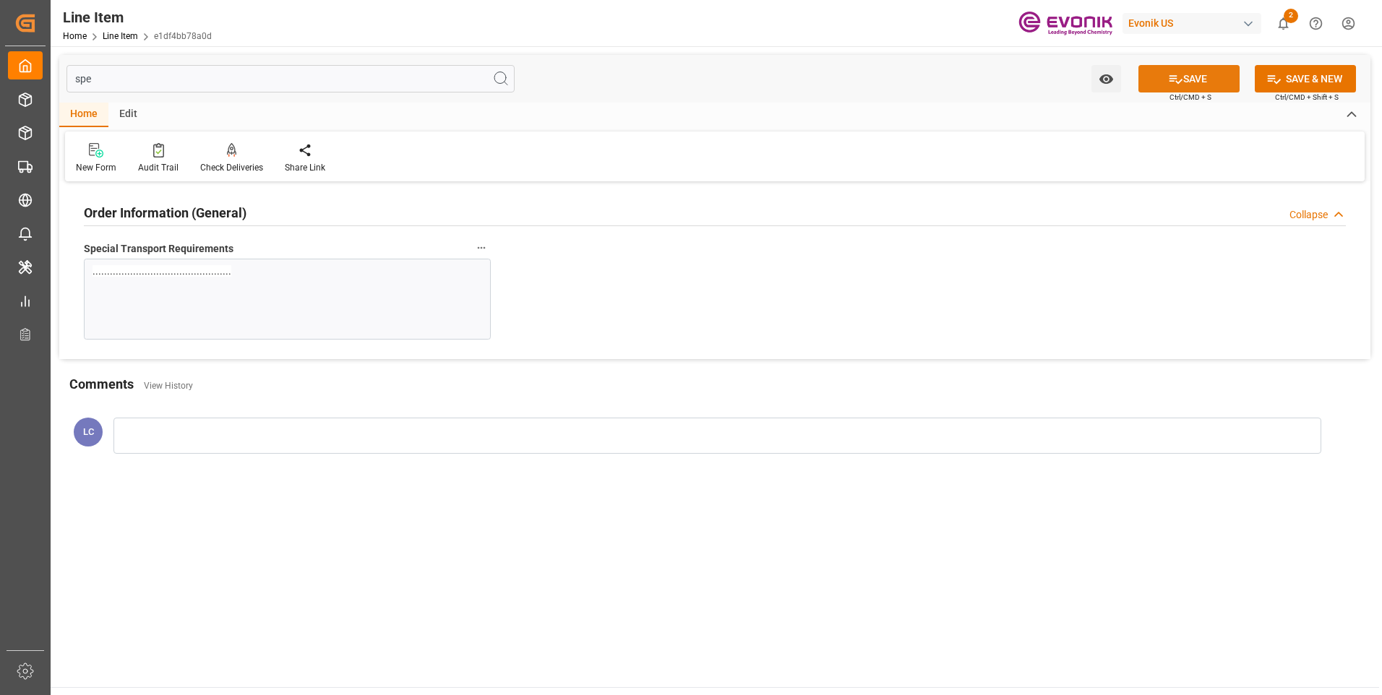
click at [1198, 80] on button "SAVE" at bounding box center [1188, 78] width 101 height 27
click at [125, 81] on input "spe" at bounding box center [290, 78] width 448 height 27
drag, startPoint x: 125, startPoint y: 81, endPoint x: 28, endPoint y: 75, distance: 97.0
click at [30, 75] on div "Created by potrace 1.15, written by Peter Selinger 2001-2017 Created by potrace…" at bounding box center [691, 347] width 1382 height 695
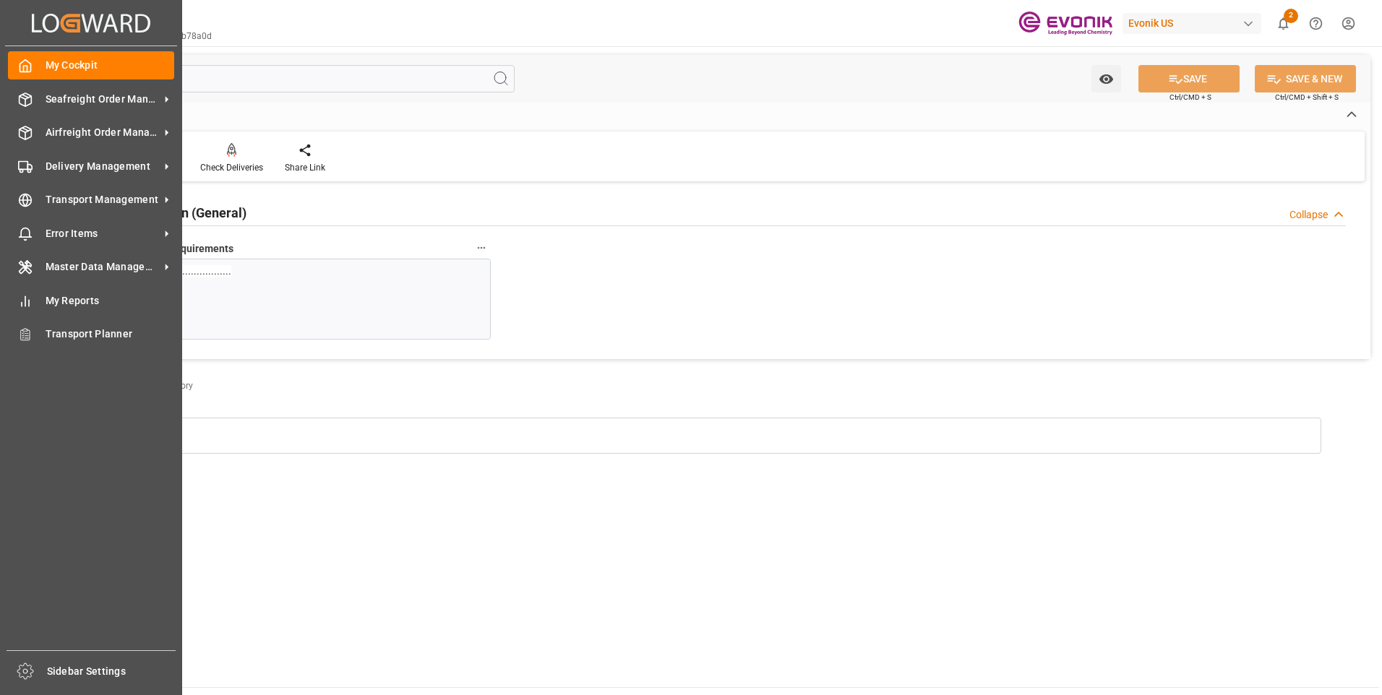
type input "f"
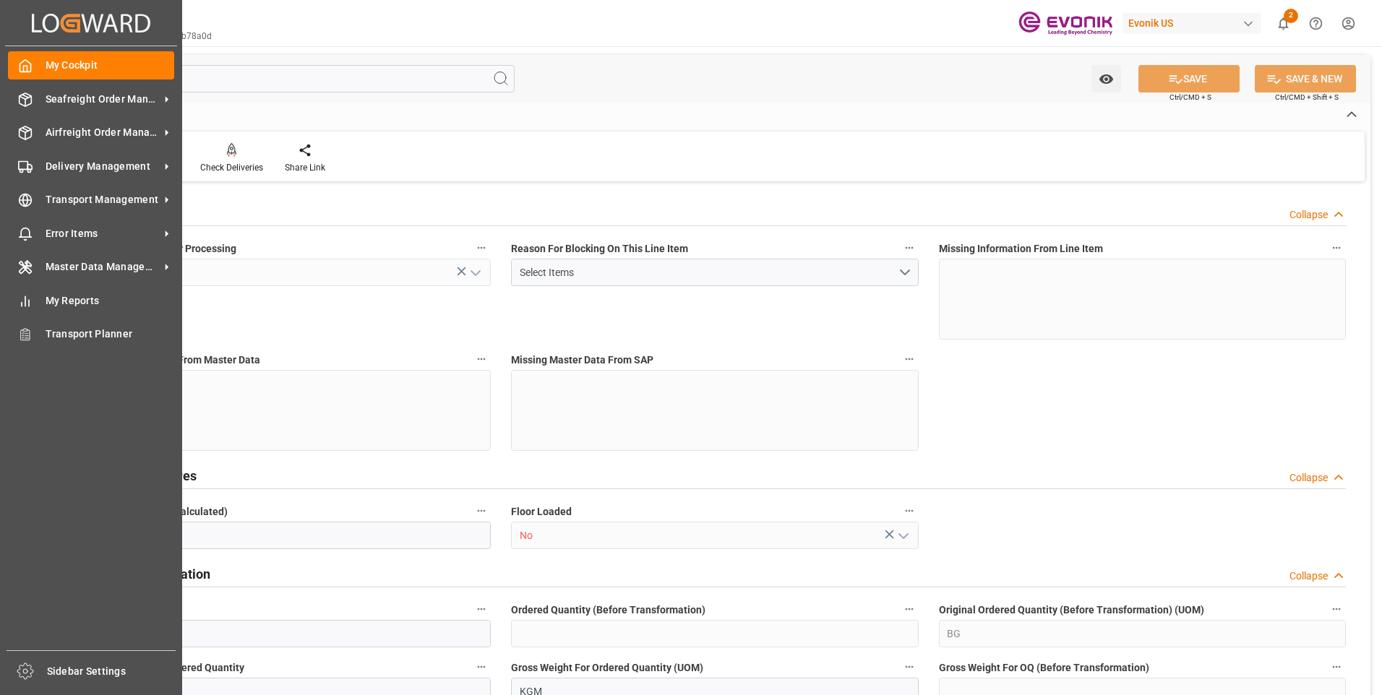
type input "16"
type input "432"
type input "5062.176"
type input "5316.576"
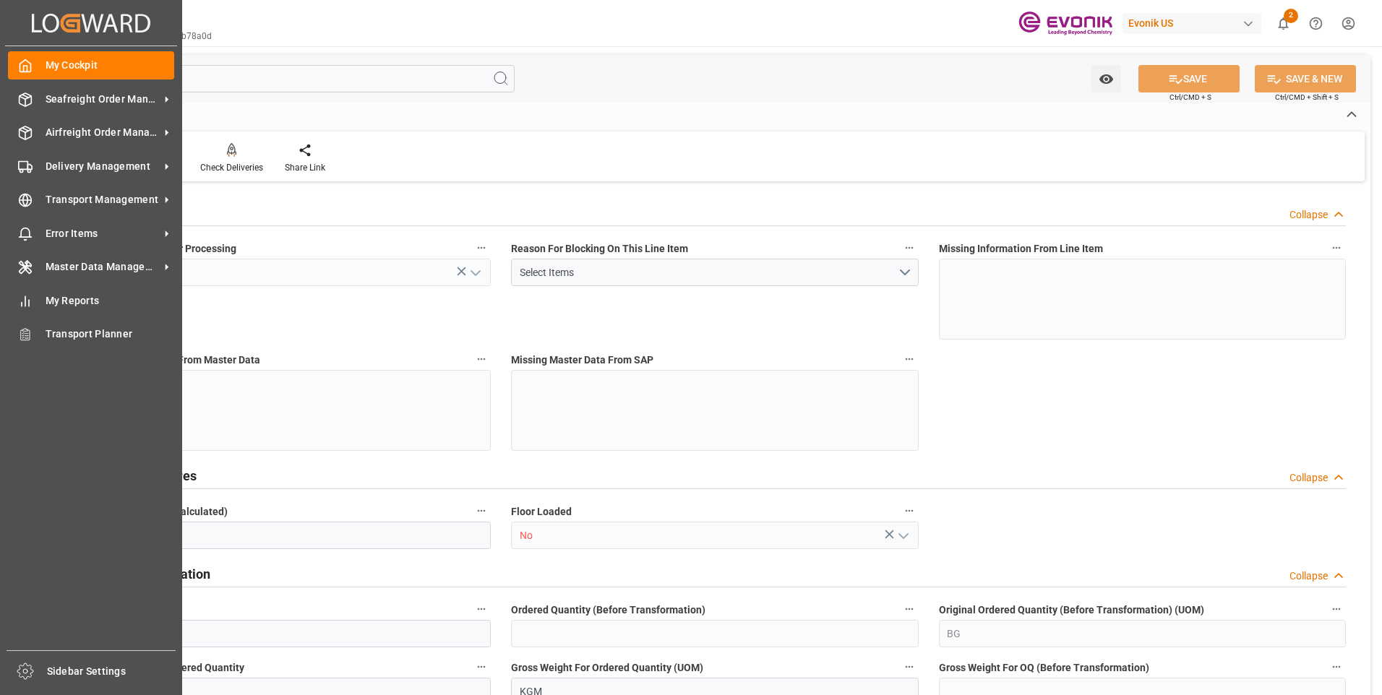
type input "4898.88"
type input "36.6574"
type input "36657.36"
type input "0"
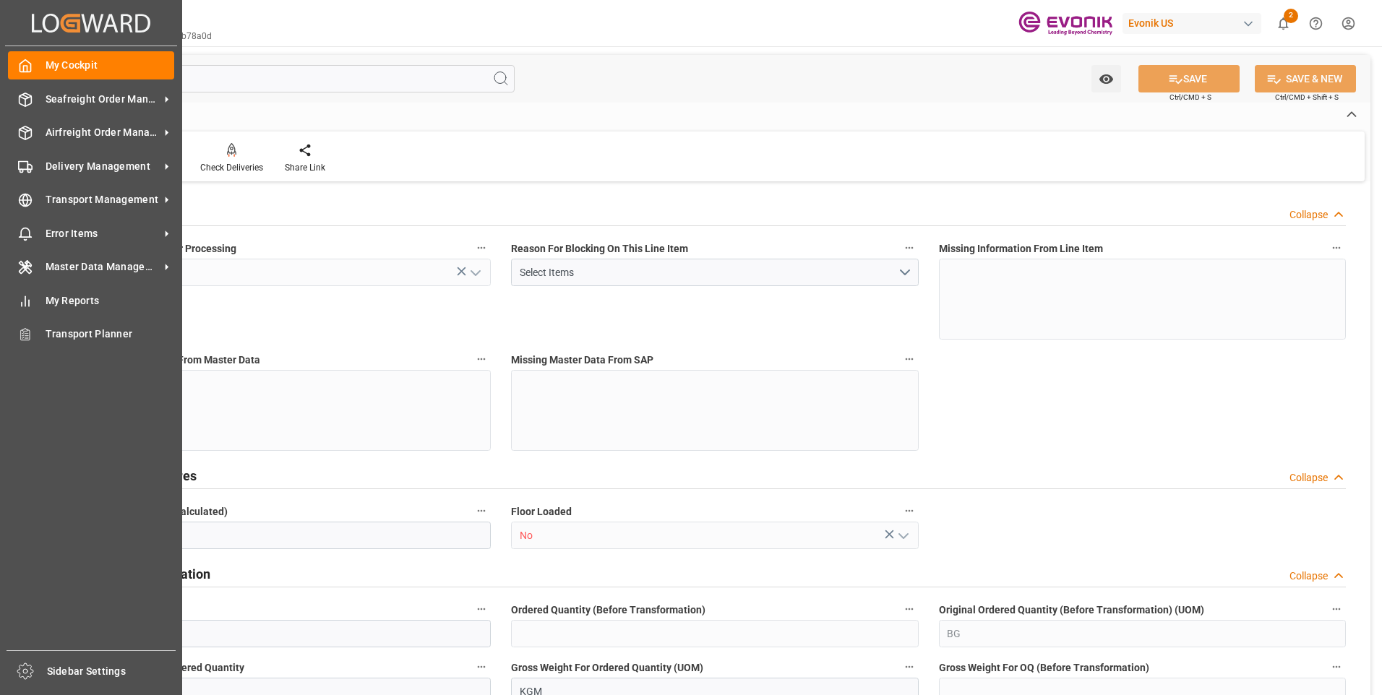
type input "0"
type input "99.99"
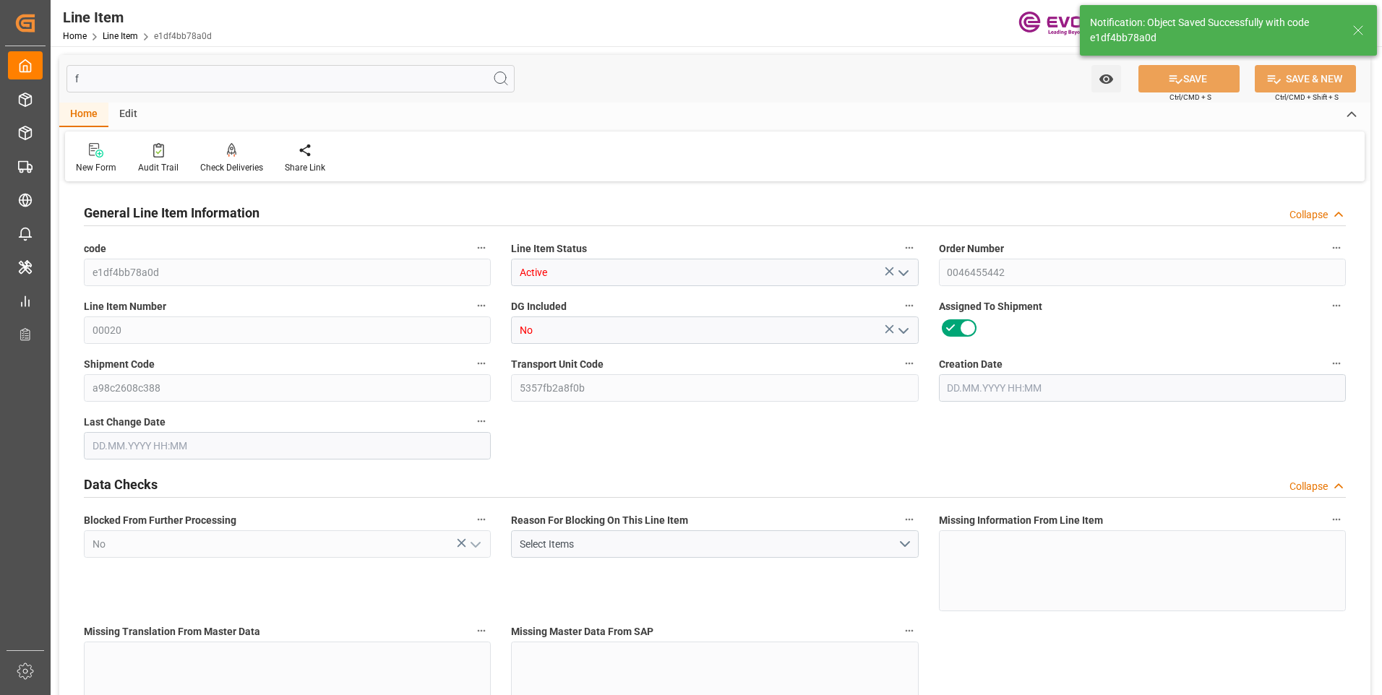
type input "5062.176"
type input "4898.88"
type input "36.6574"
type input "432"
type input "21702.04"
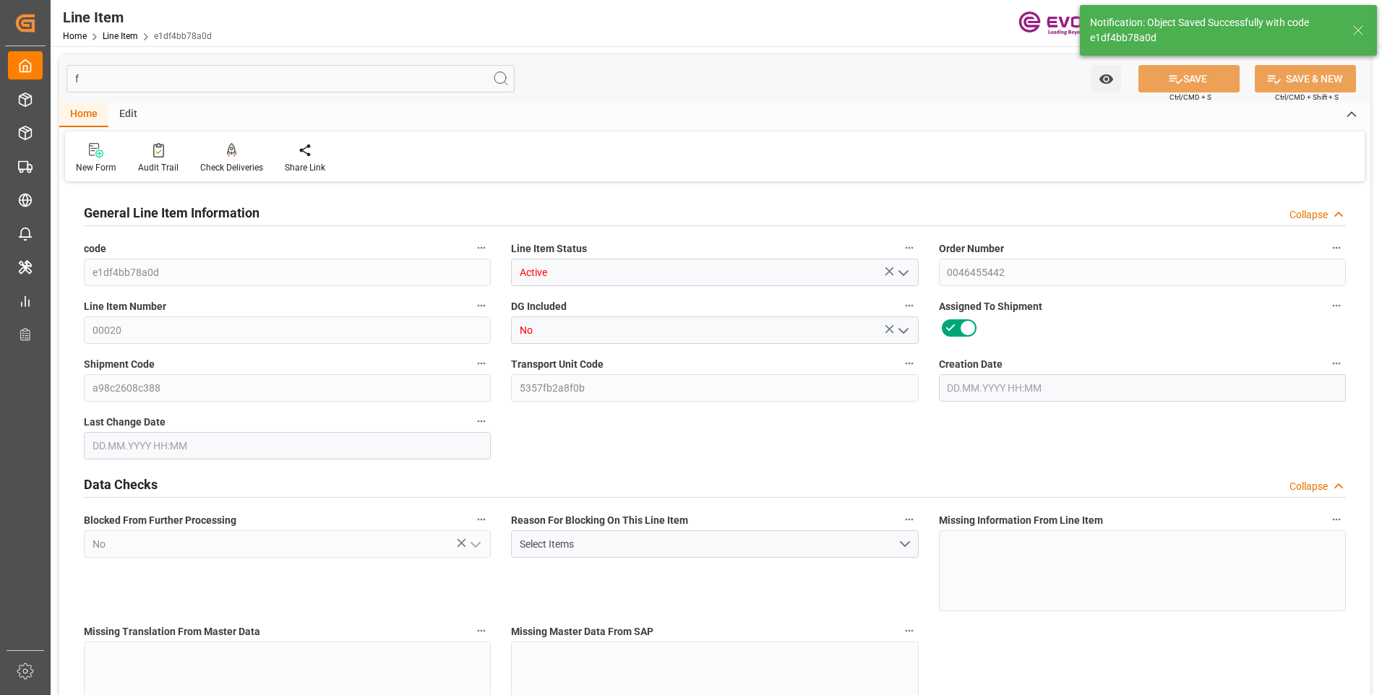
type input "432"
type input "0"
type input "[DATE] 18:40"
type input "[DATE] 06:44"
type input "[DATE]"
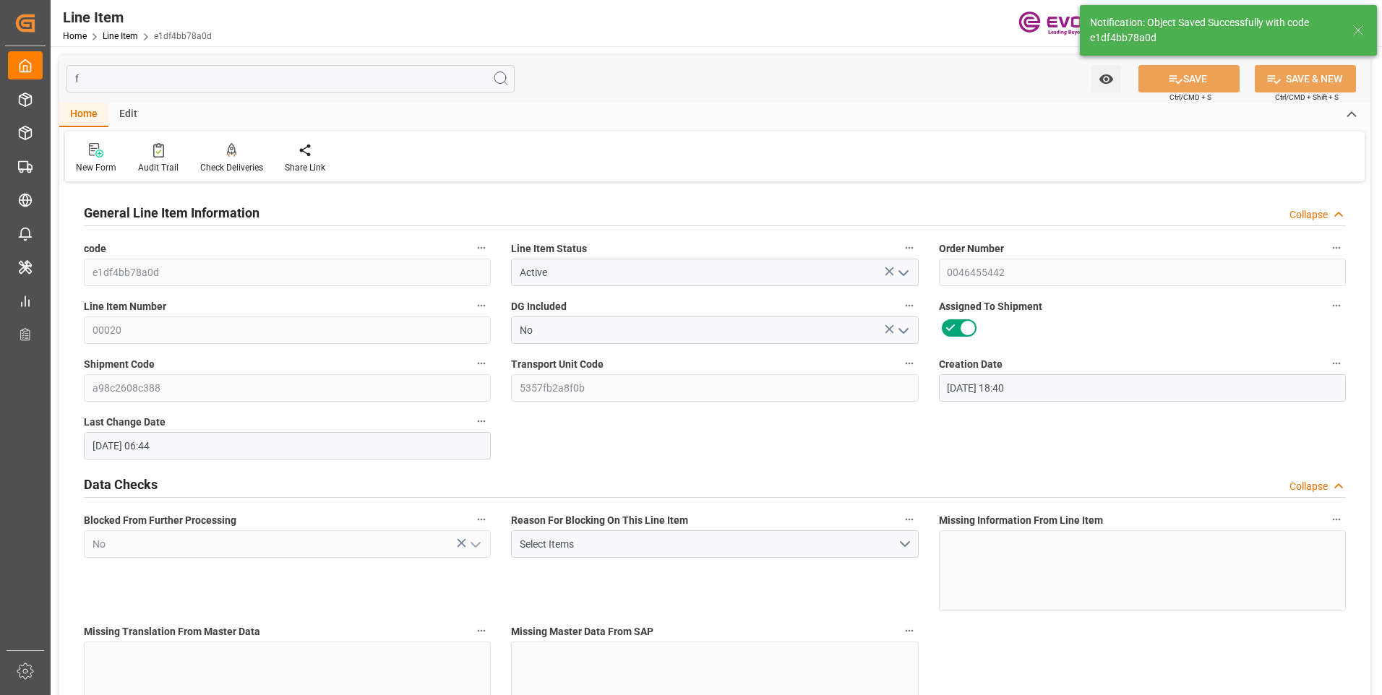
type input "[DATE]"
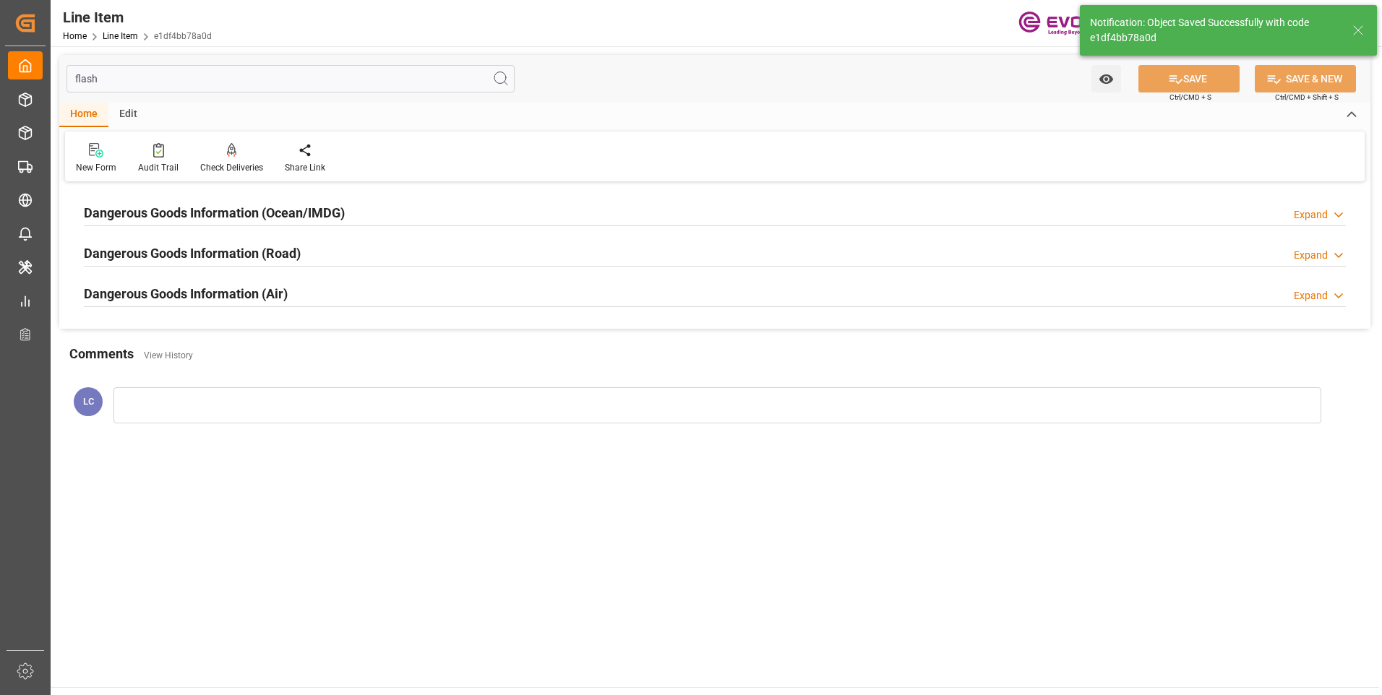
click at [248, 206] on h2 "Dangerous Goods Information (Ocean/IMDG)" at bounding box center [214, 213] width 261 height 20
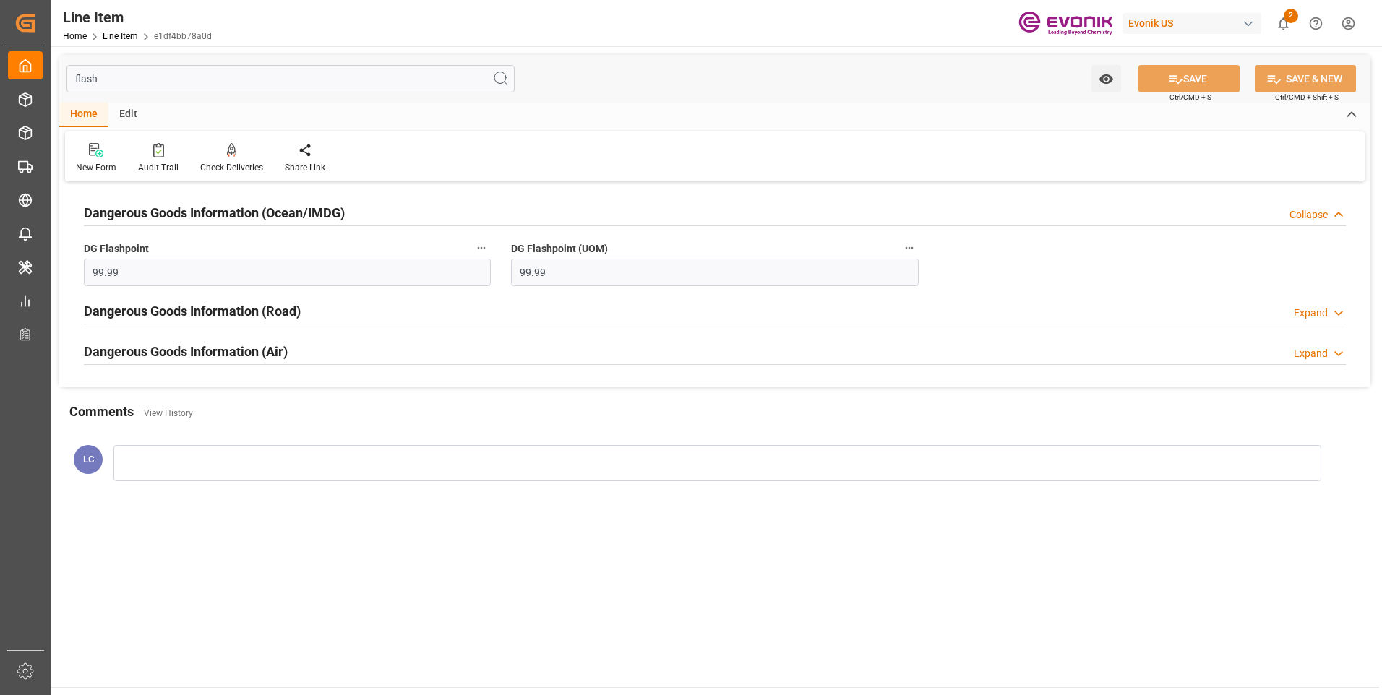
drag, startPoint x: 116, startPoint y: 80, endPoint x: 233, endPoint y: 82, distance: 116.4
click at [43, 79] on div "Created by potrace 1.15, written by Peter Selinger 2001-2017 Created by potrace…" at bounding box center [691, 347] width 1382 height 695
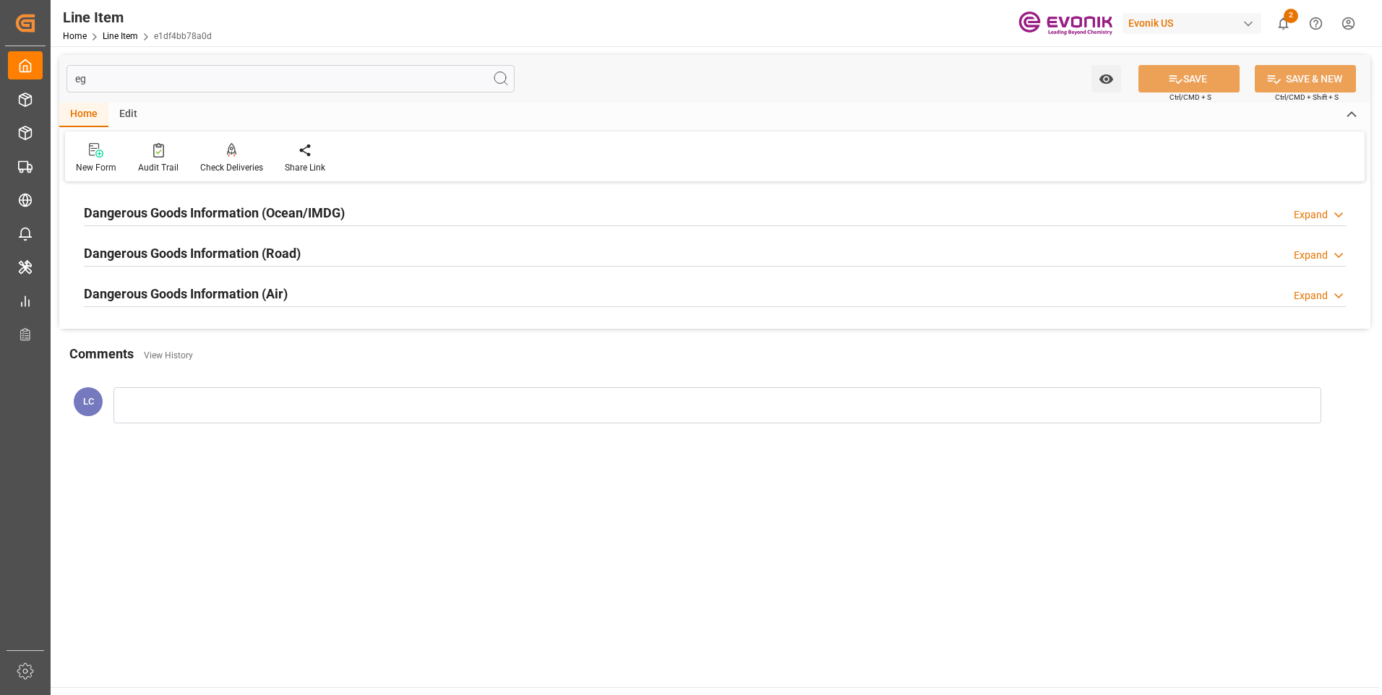
type input "eg"
click at [257, 210] on h2 "Dangerous Goods Information (Ocean/IMDG)" at bounding box center [214, 213] width 261 height 20
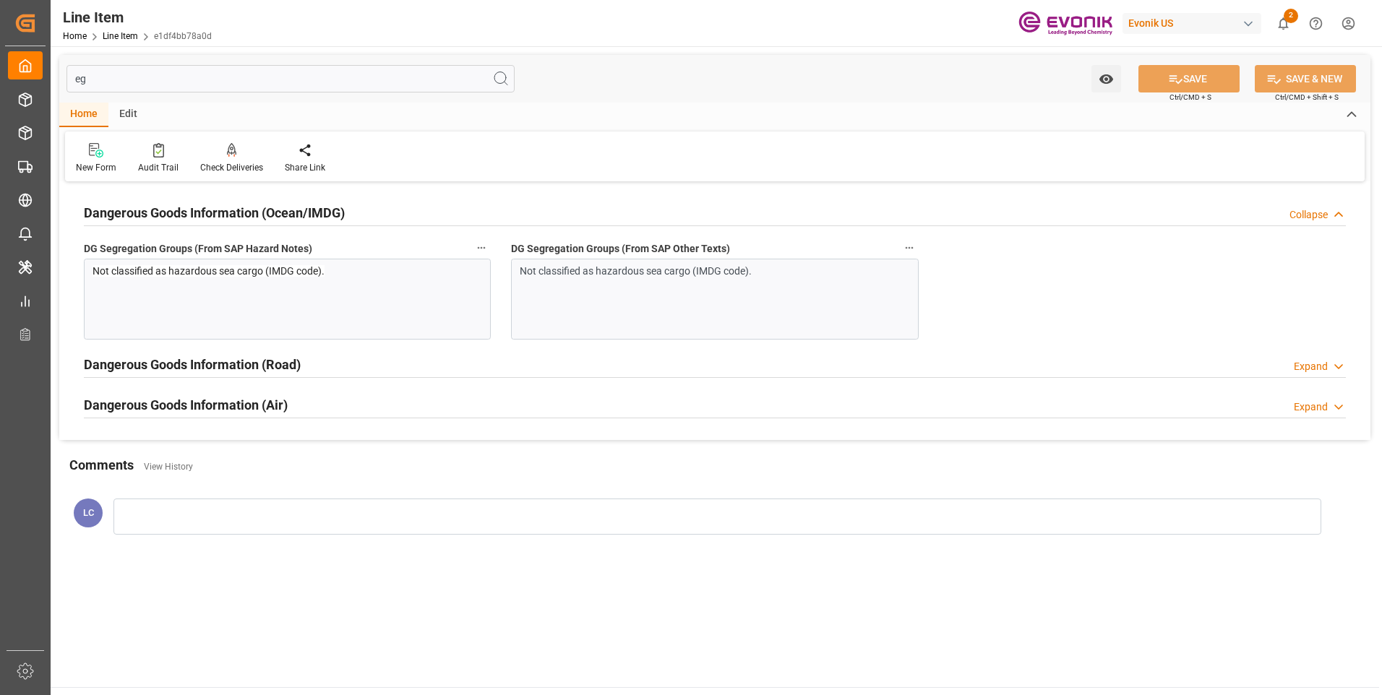
click at [257, 210] on h2 "Dangerous Goods Information (Ocean/IMDG)" at bounding box center [214, 213] width 261 height 20
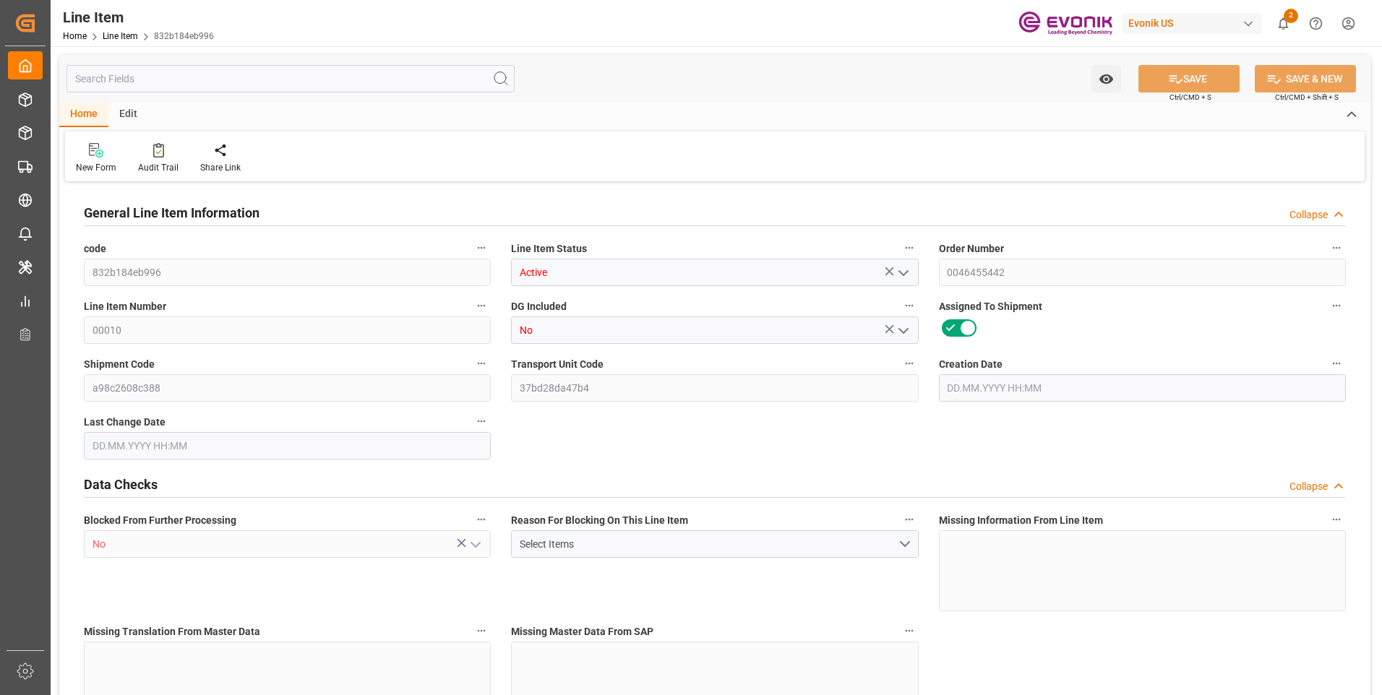
type input "16"
type input "5062.176"
type input "4898.88"
type input "36.6574"
type input "432"
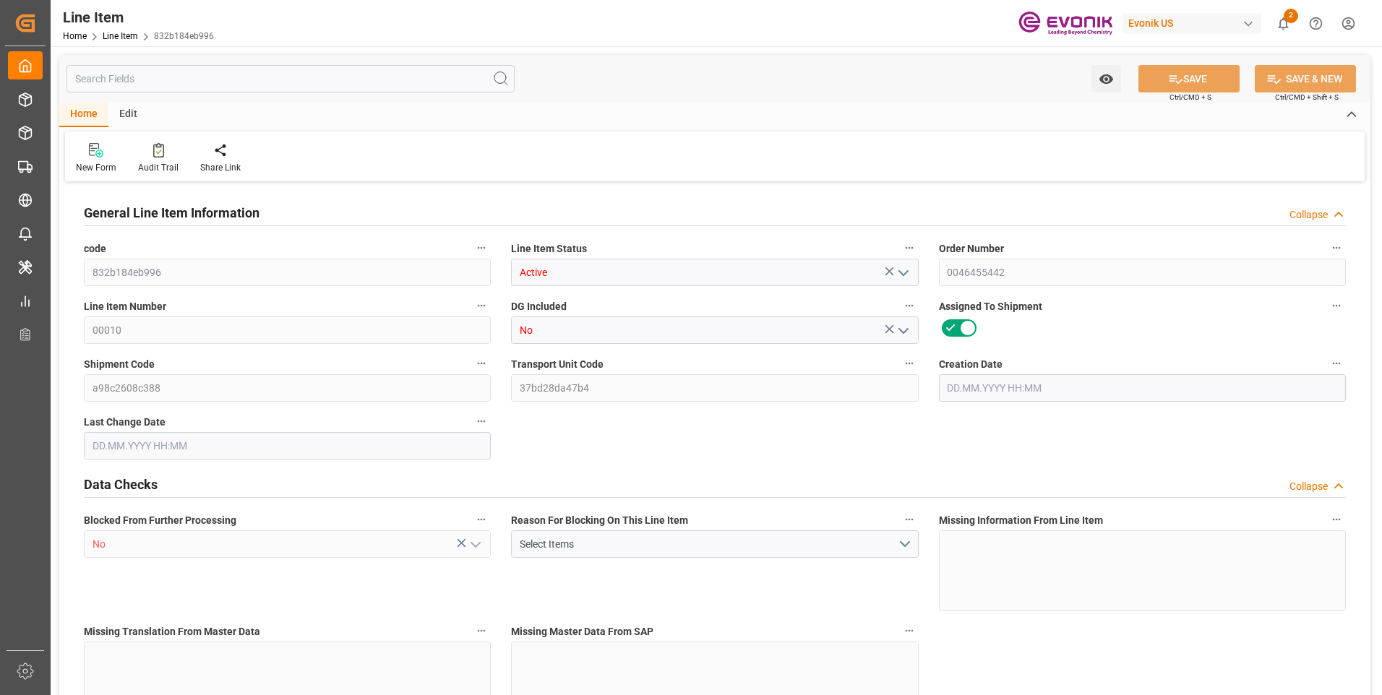
type input "21702.04"
type input "432"
type input "5062.176"
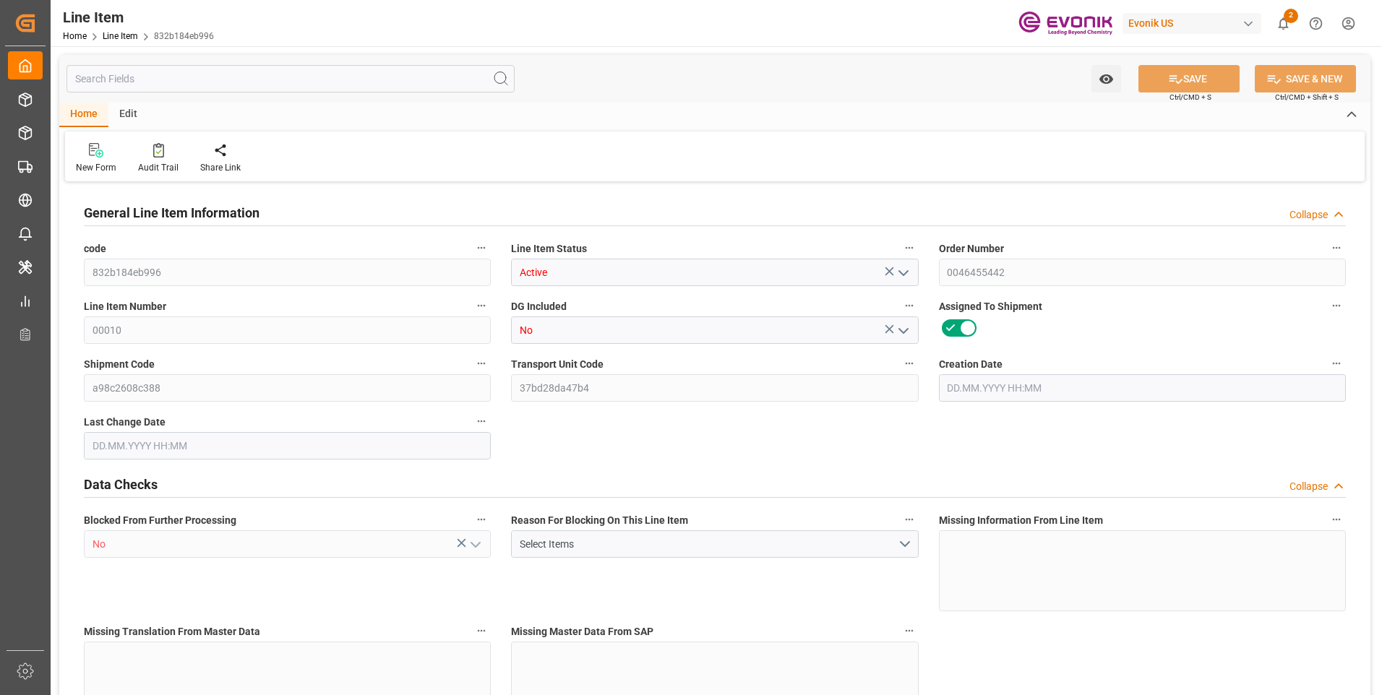
type input "5316.576"
type input "4898.88"
type input "36.6574"
type input "36657.36"
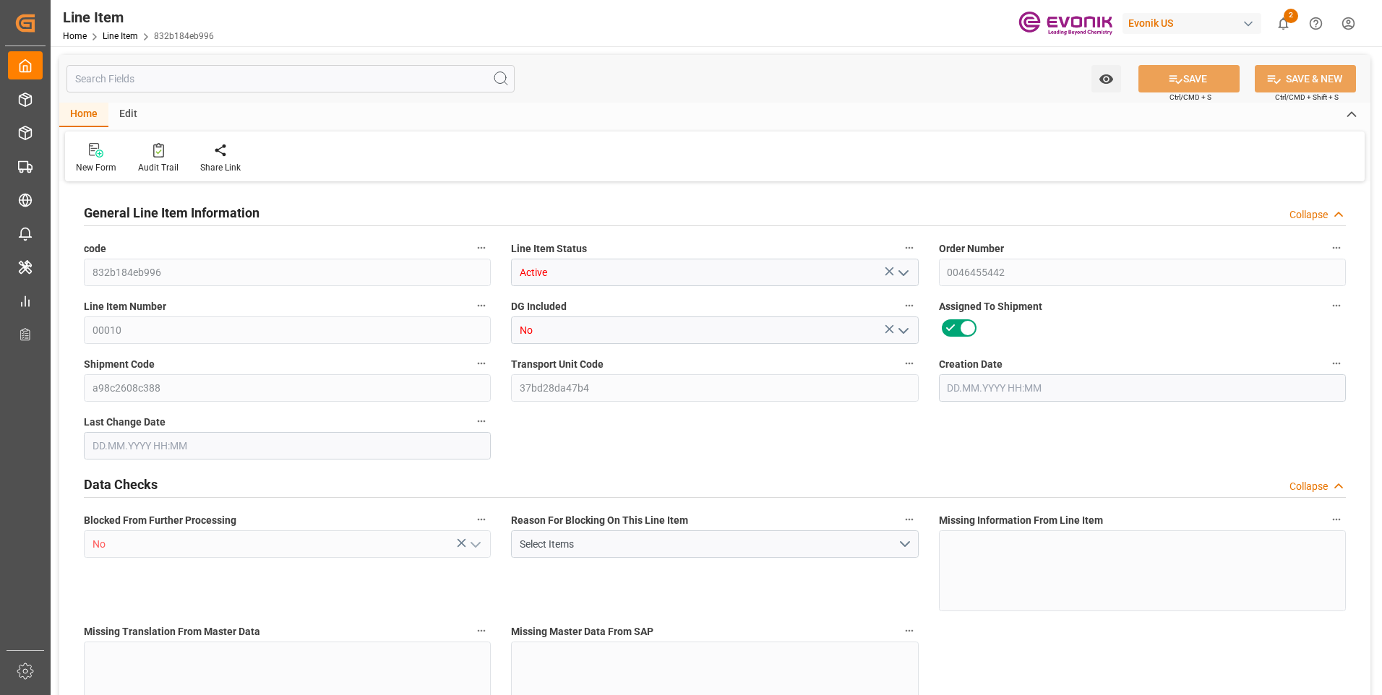
type input "0"
type input "[DATE] 18:40"
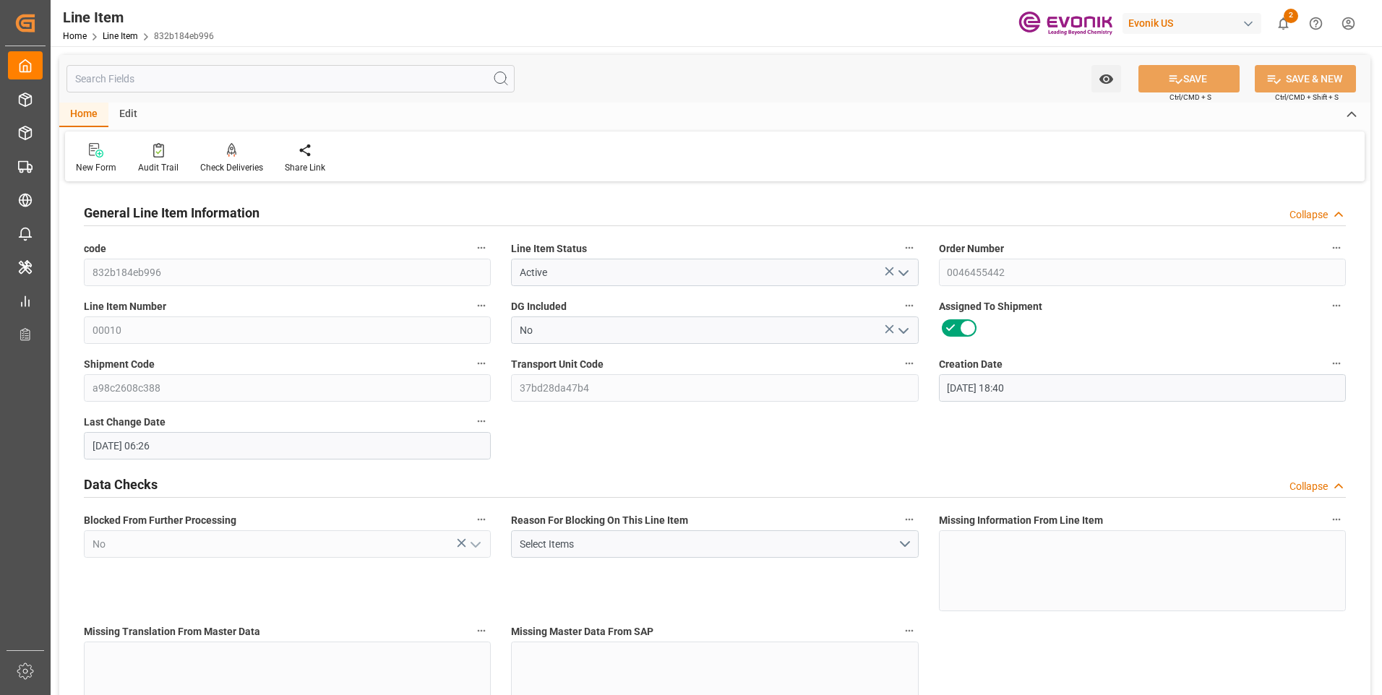
type input "[DATE] 06:26"
type input "[DATE]"
type input "26.09.2025"
type input "19.09.2025"
click at [162, 79] on input "text" at bounding box center [290, 78] width 448 height 27
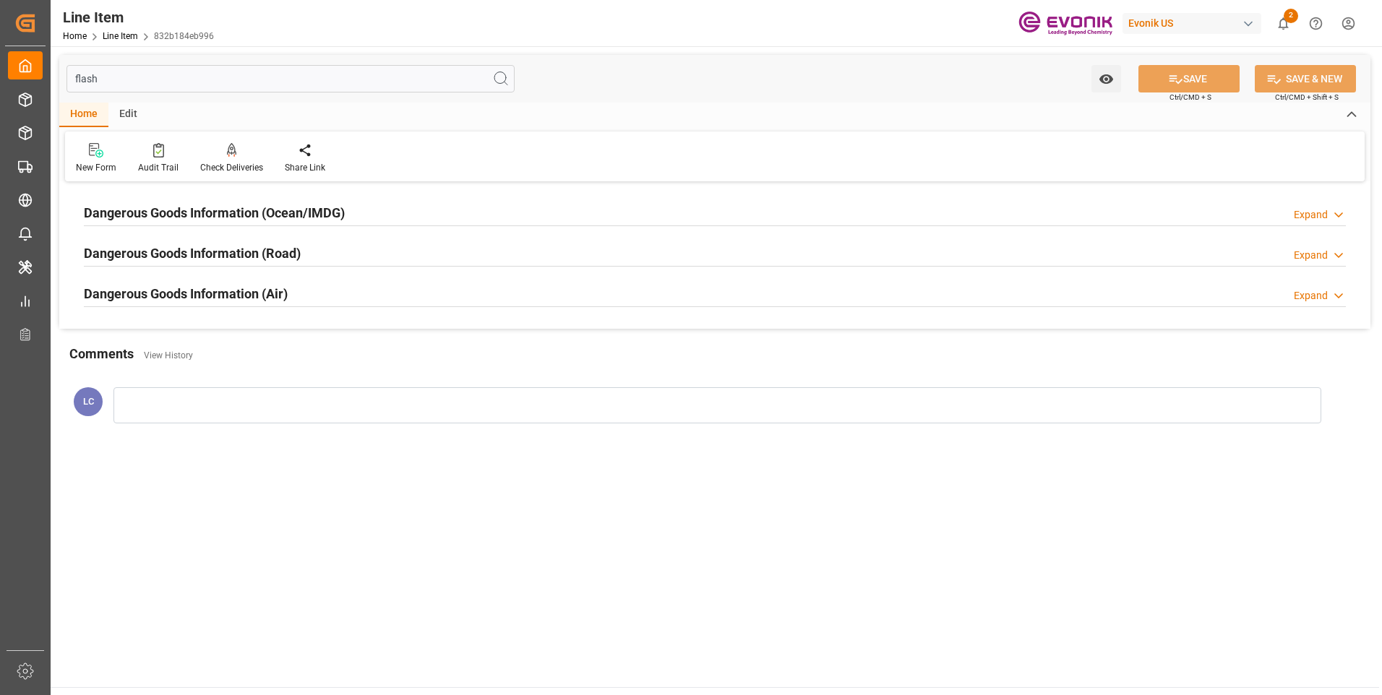
click at [185, 205] on h2 "Dangerous Goods Information (Ocean/IMDG)" at bounding box center [214, 213] width 261 height 20
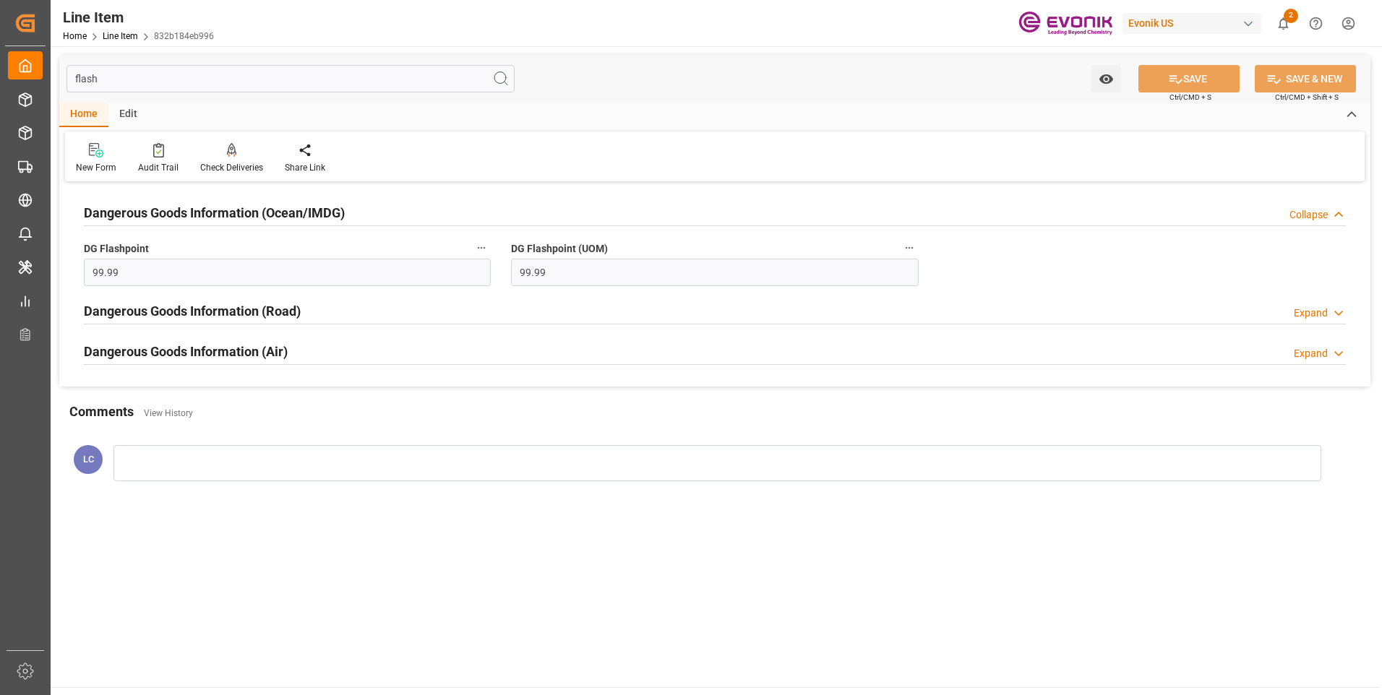
drag, startPoint x: 150, startPoint y: 91, endPoint x: 90, endPoint y: 79, distance: 61.8
click at [73, 85] on div "flash Watch Option SAVE Ctrl/CMD + S SAVE & NEW Ctrl/CMD + Shift + S" at bounding box center [714, 79] width 1311 height 48
drag, startPoint x: 119, startPoint y: 82, endPoint x: 20, endPoint y: 81, distance: 98.3
click at [22, 81] on div "Created by potrace 1.15, written by Peter Selinger 2001-2017 Created by potrace…" at bounding box center [691, 347] width 1382 height 695
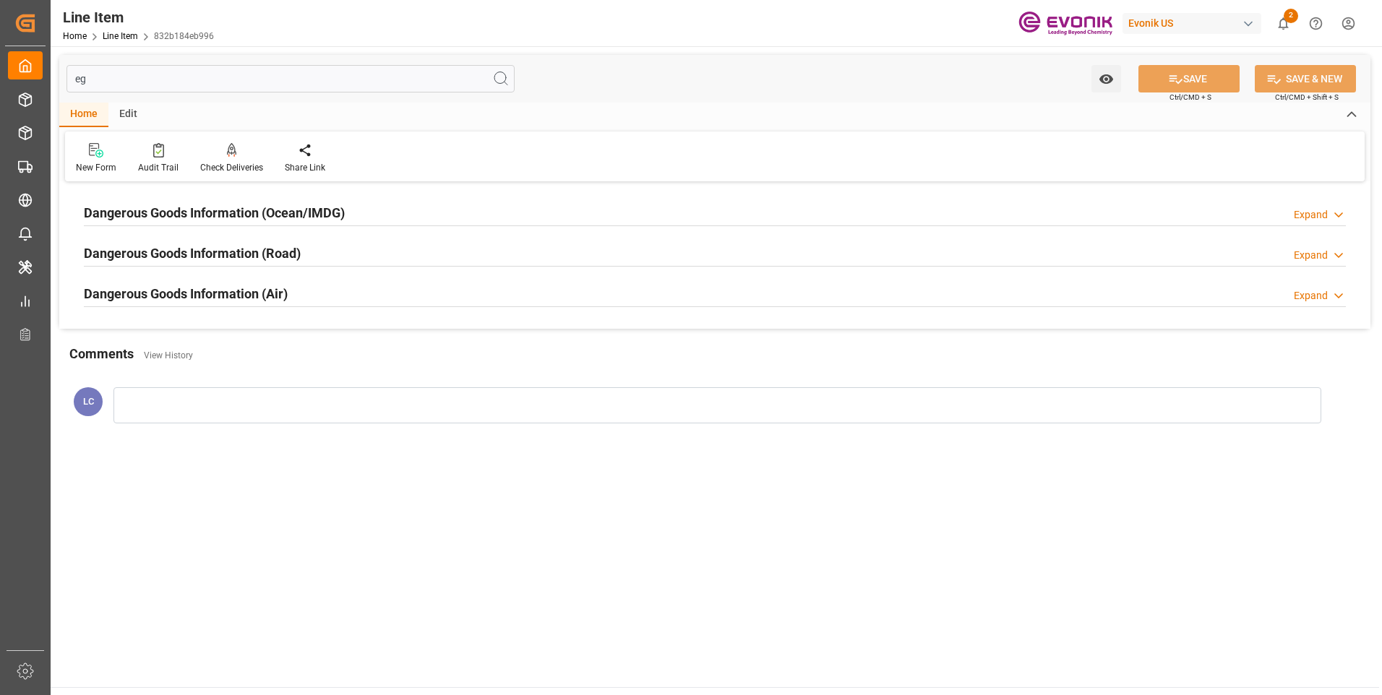
click at [250, 210] on h2 "Dangerous Goods Information (Ocean/IMDG)" at bounding box center [214, 213] width 261 height 20
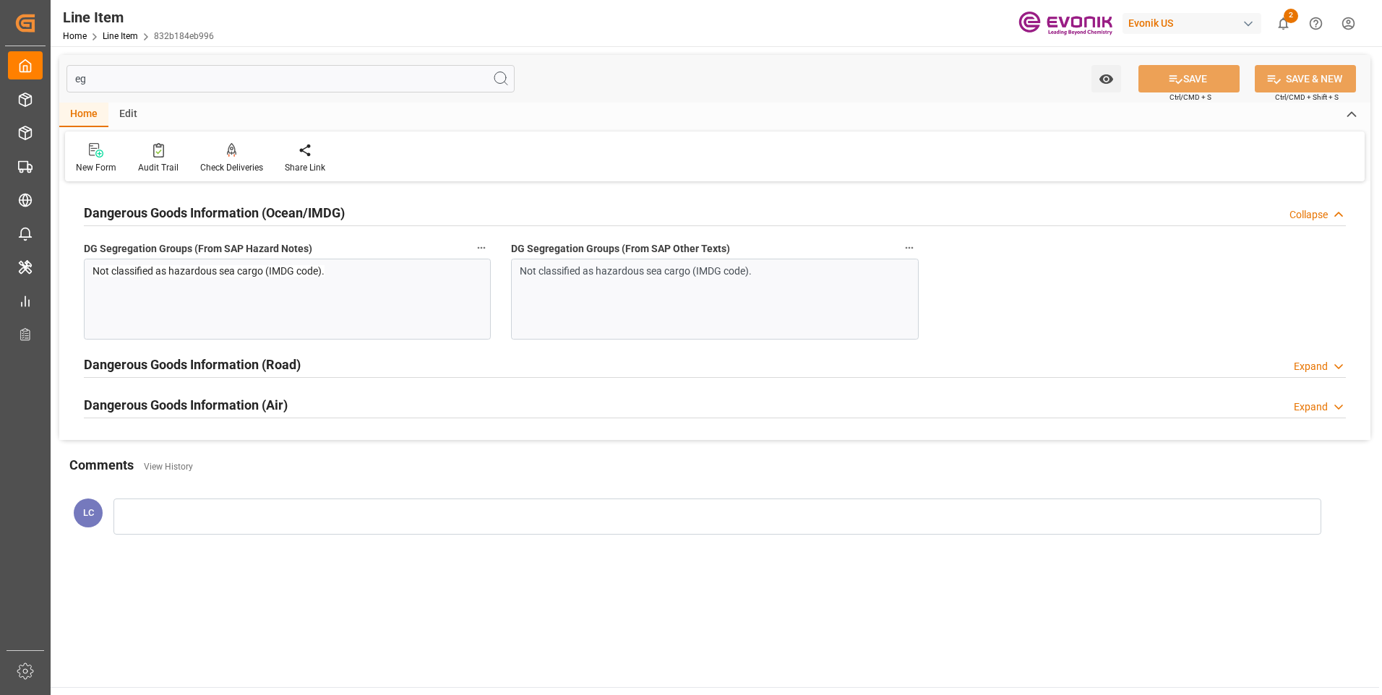
drag, startPoint x: 163, startPoint y: 83, endPoint x: 43, endPoint y: 79, distance: 120.0
click at [48, 79] on div "Created by potrace 1.15, written by Peter Selinger 2001-2017 Created by potrace…" at bounding box center [691, 347] width 1382 height 695
type input "s"
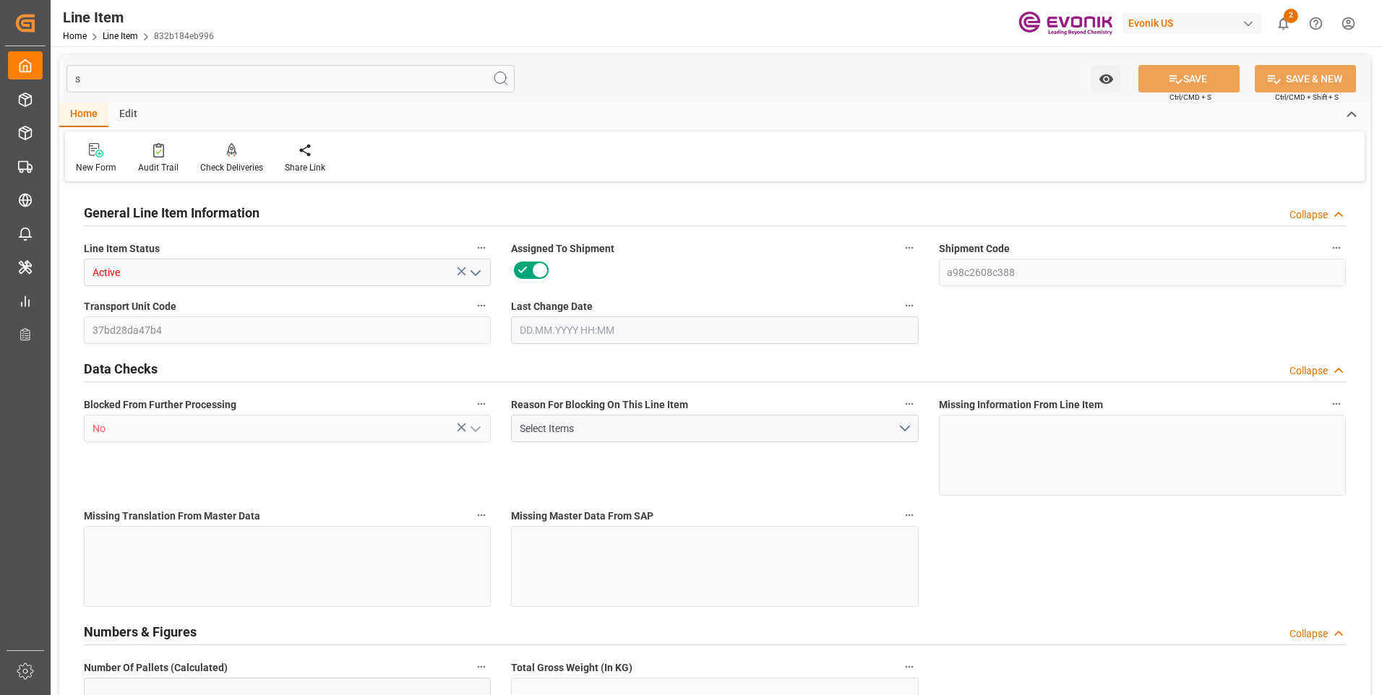
type input "16"
type input "5062.176"
type input "432"
type input "5062.176"
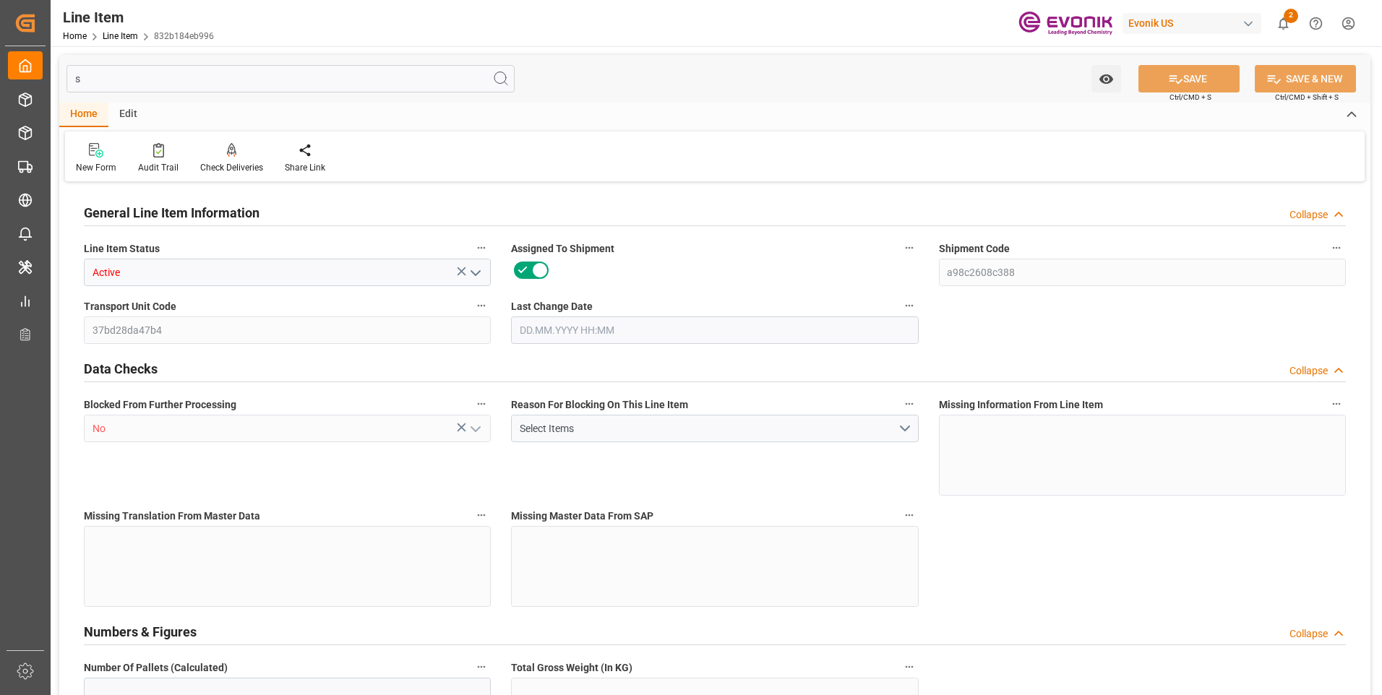
type input "5316.576"
type input "4898.88"
type input "36657.36"
type input "0"
type input "[DATE] 06:26"
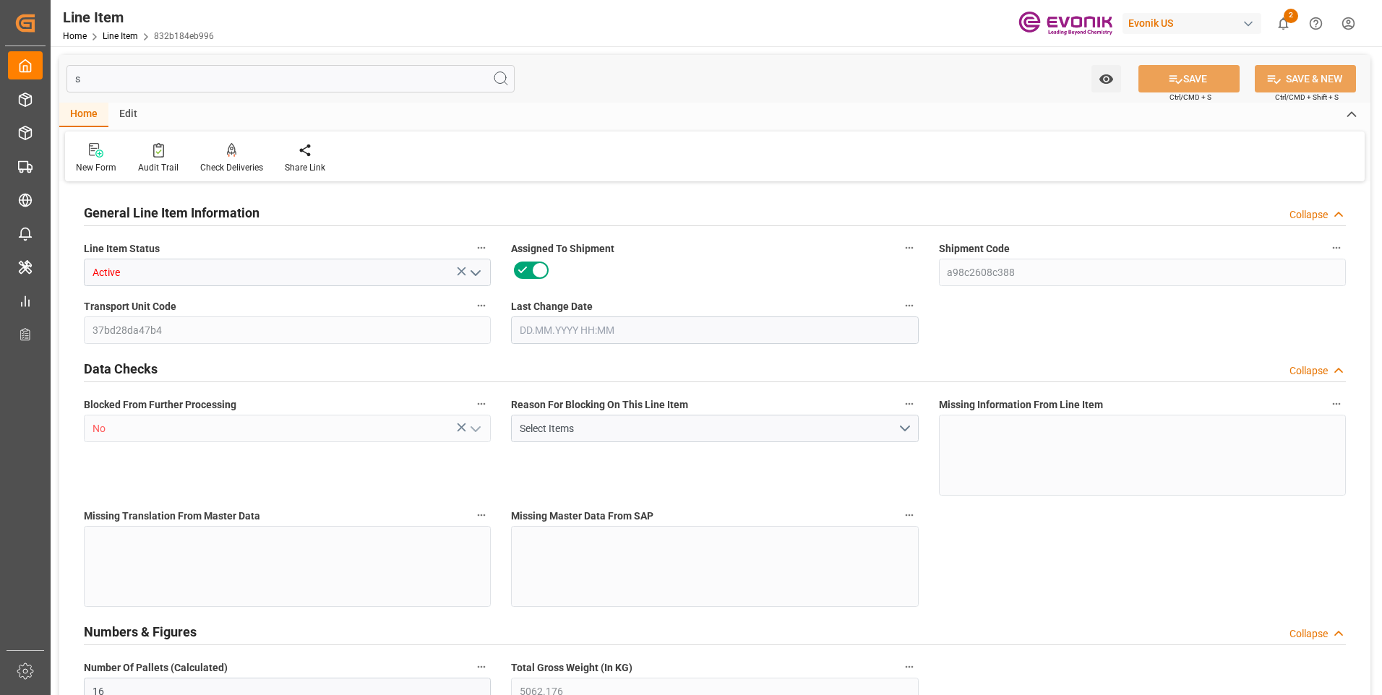
type input "26.09.2025"
type input "19.09.2025"
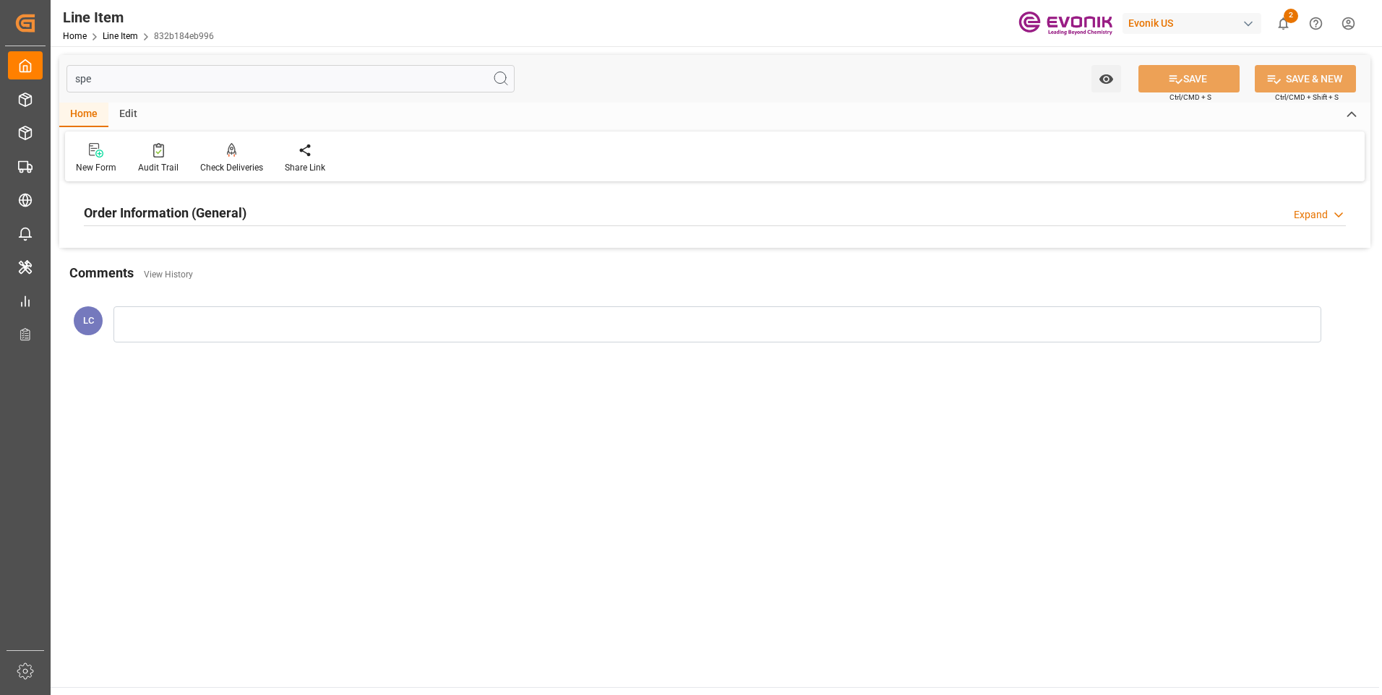
type input "spe"
click at [214, 218] on h2 "Order Information (General)" at bounding box center [165, 213] width 163 height 20
click at [265, 297] on div "........................................................." at bounding box center [287, 299] width 407 height 81
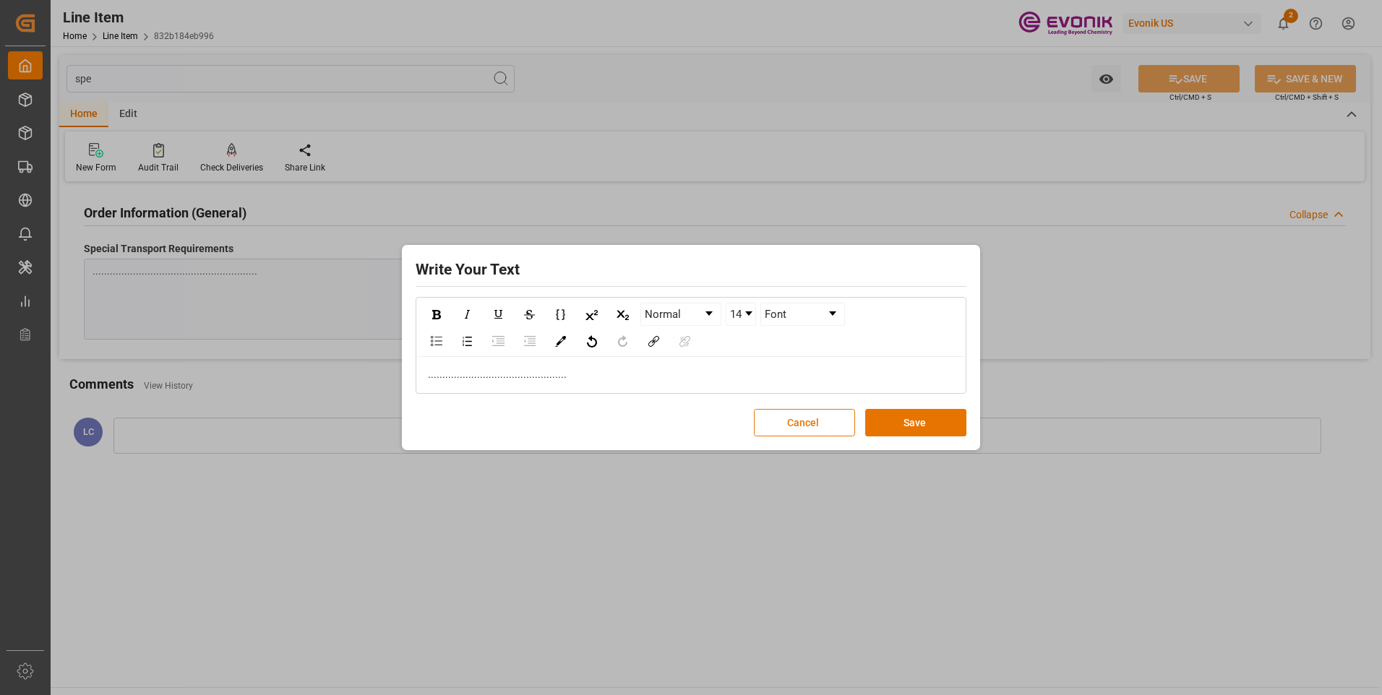
click at [943, 442] on div "Write Your Text Normal 14 Font ................................................…" at bounding box center [690, 348] width 571 height 199
click at [942, 432] on button "Save" at bounding box center [915, 422] width 101 height 27
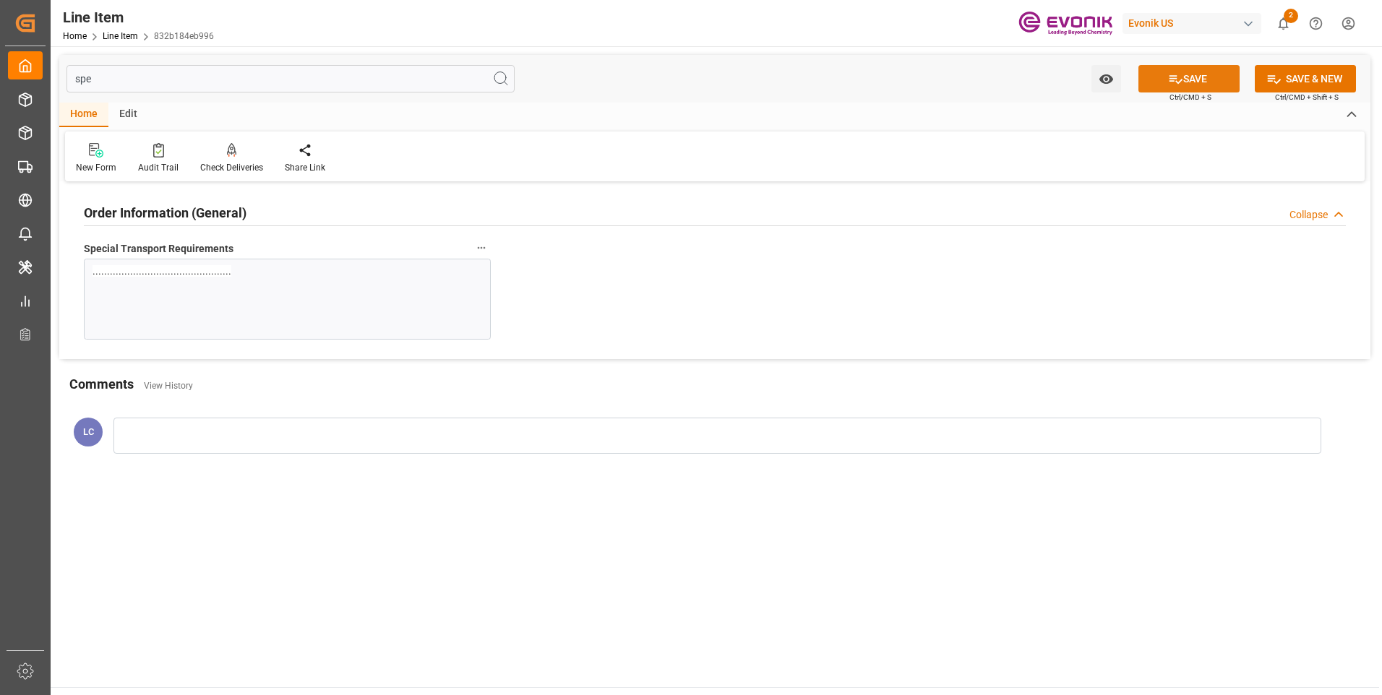
click at [1177, 69] on button "SAVE" at bounding box center [1188, 78] width 101 height 27
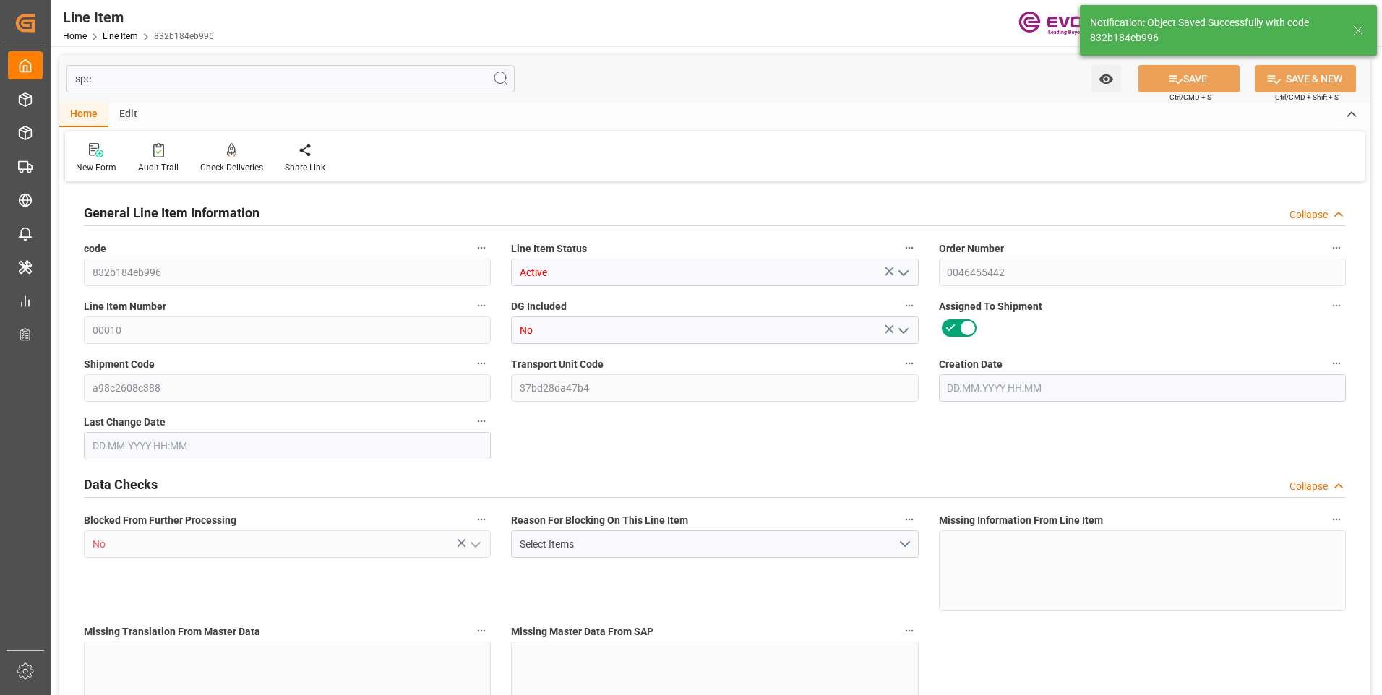
type input "16"
type input "5062.176"
type input "4898.88"
type input "36.6574"
type input "432"
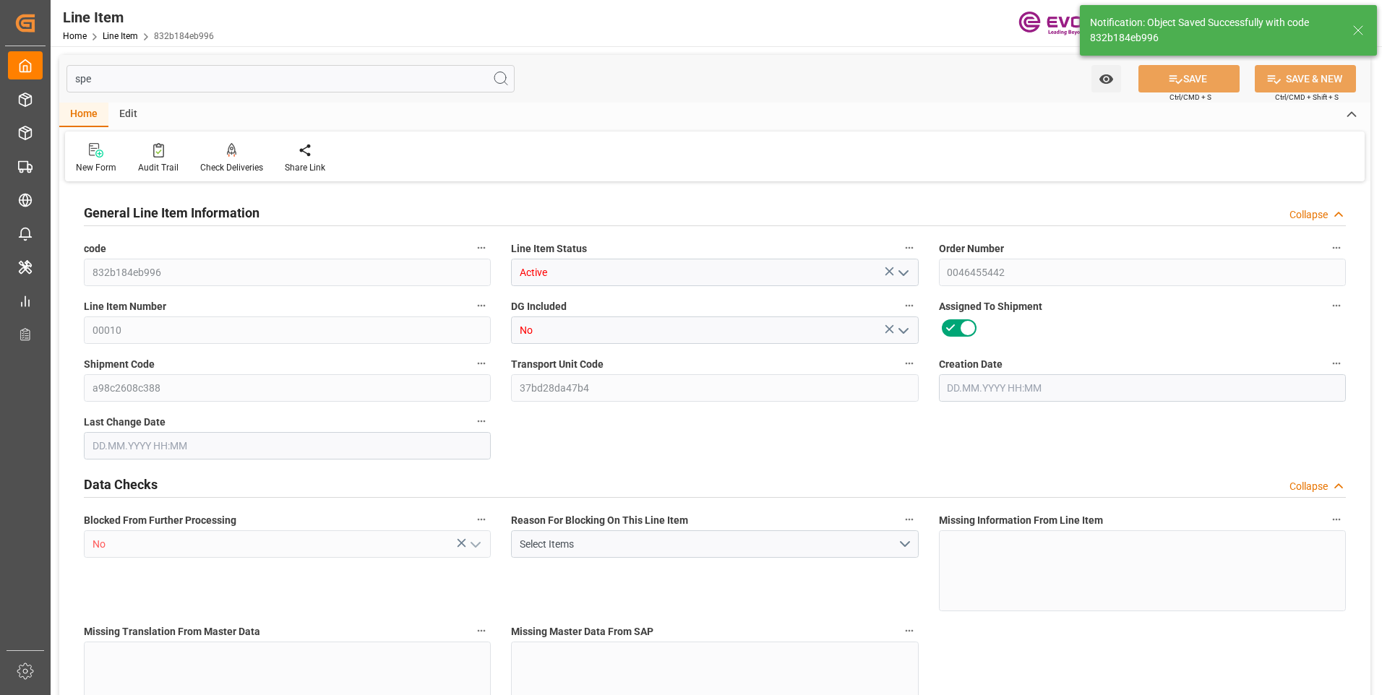
type input "21702.04"
type input "432"
type input "5062.176"
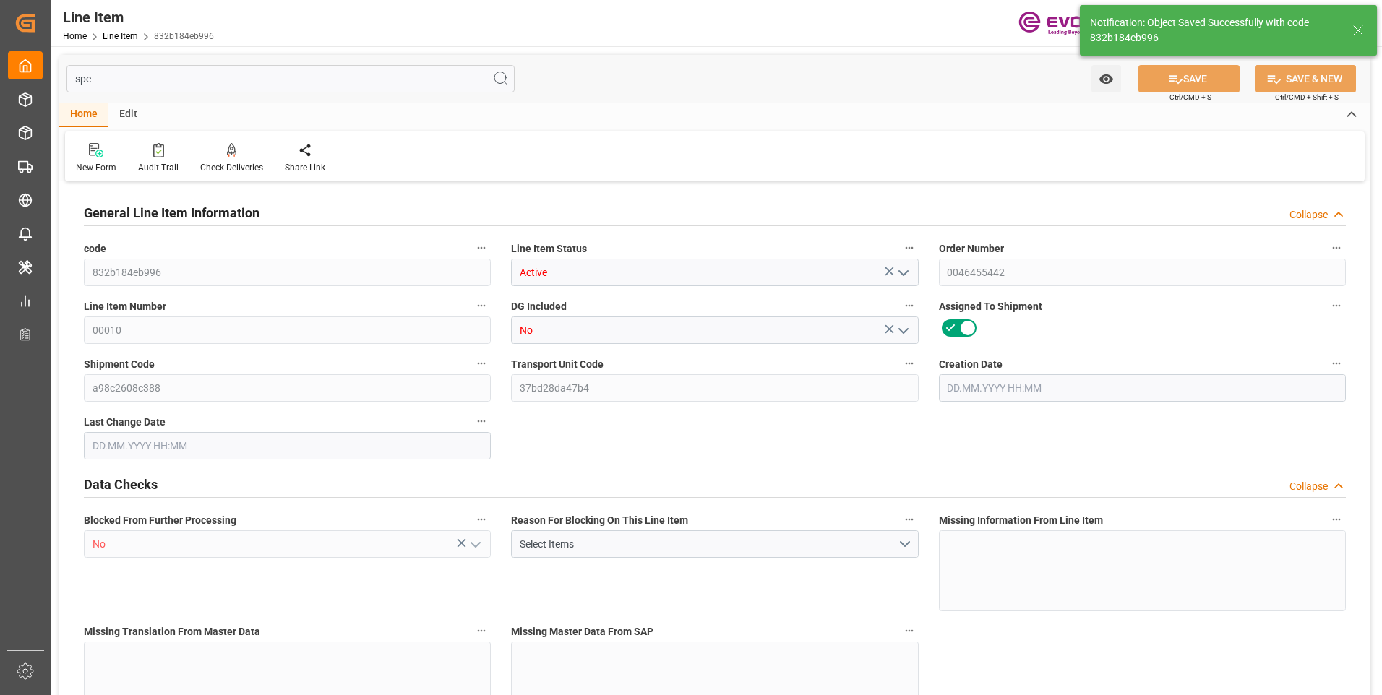
type input "5316.576"
type input "4898.88"
type input "36.6574"
type input "36657.36"
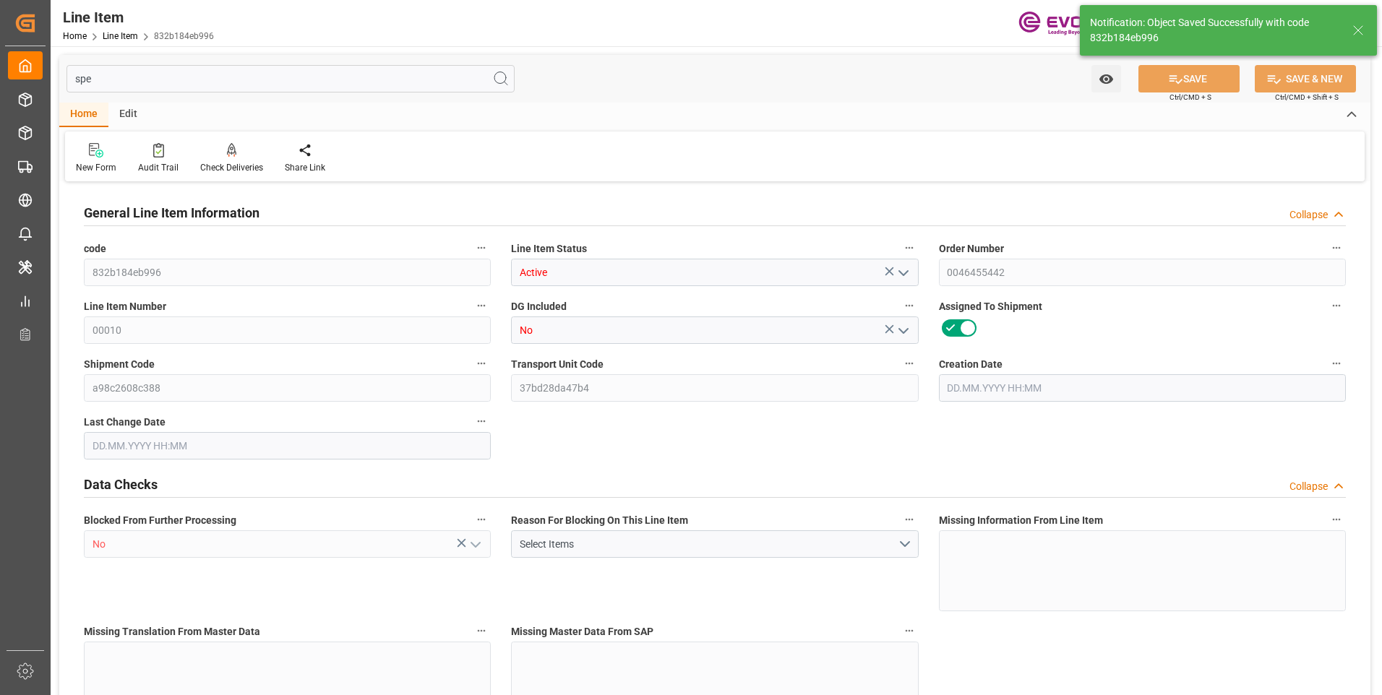
type input "0"
type input "[DATE] 18:40"
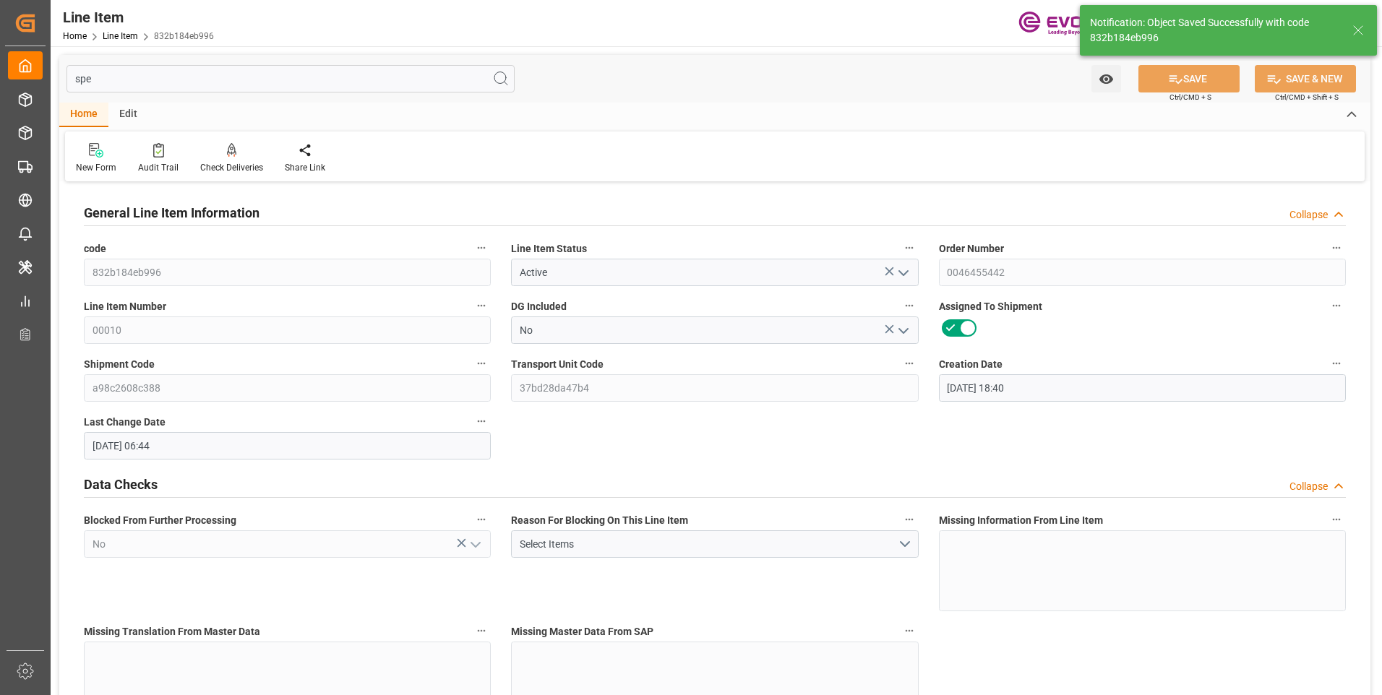
type input "[DATE] 06:44"
type input "[DATE]"
type input "26.09.2025"
type input "19.09.2025"
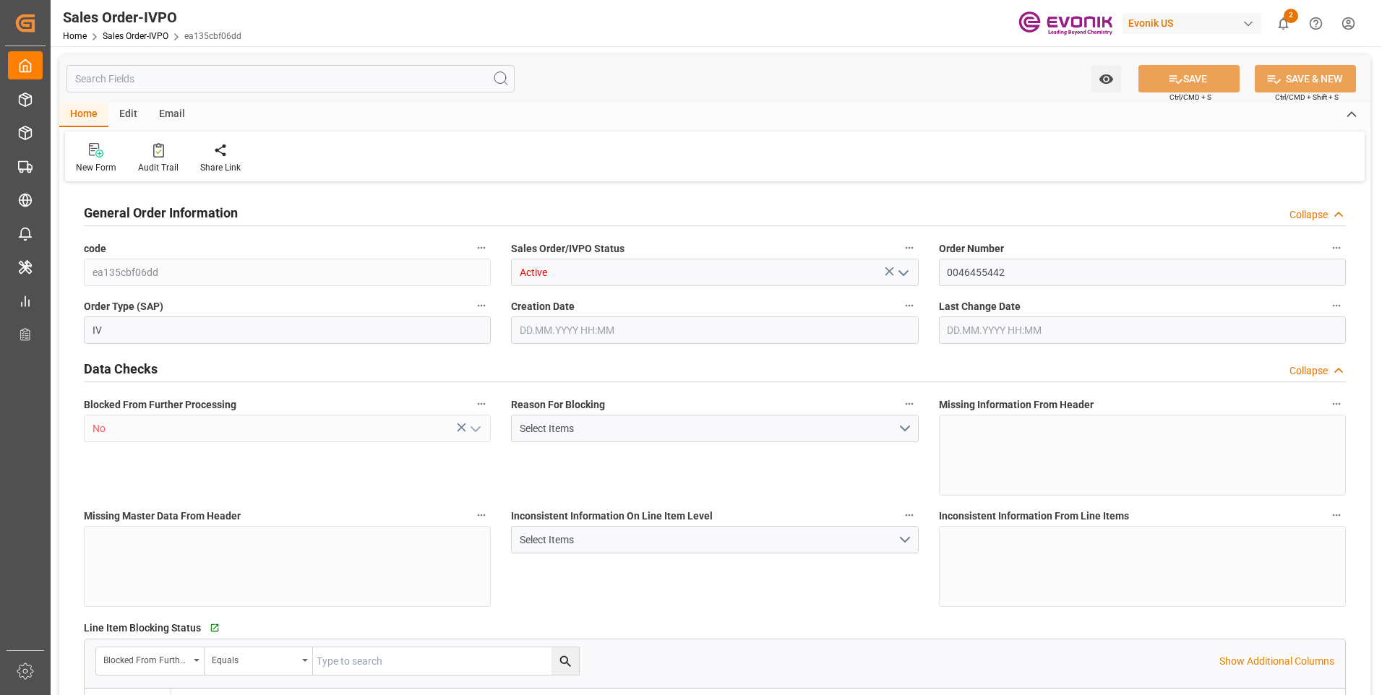
type input "BEANR"
type input "0"
type input "2"
type input "1"
type input "3"
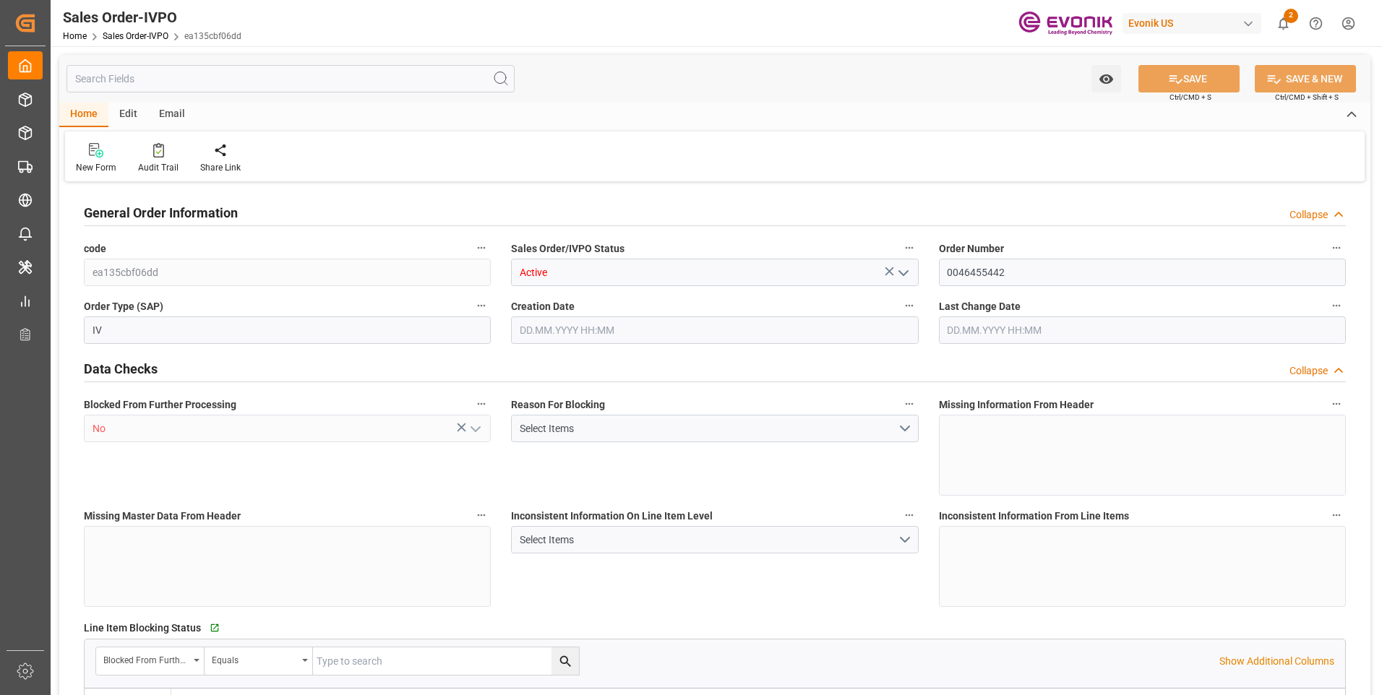
type input "10633.152"
type input "146.6296"
type input "38000"
type input "120"
type input "[DATE] 18:40"
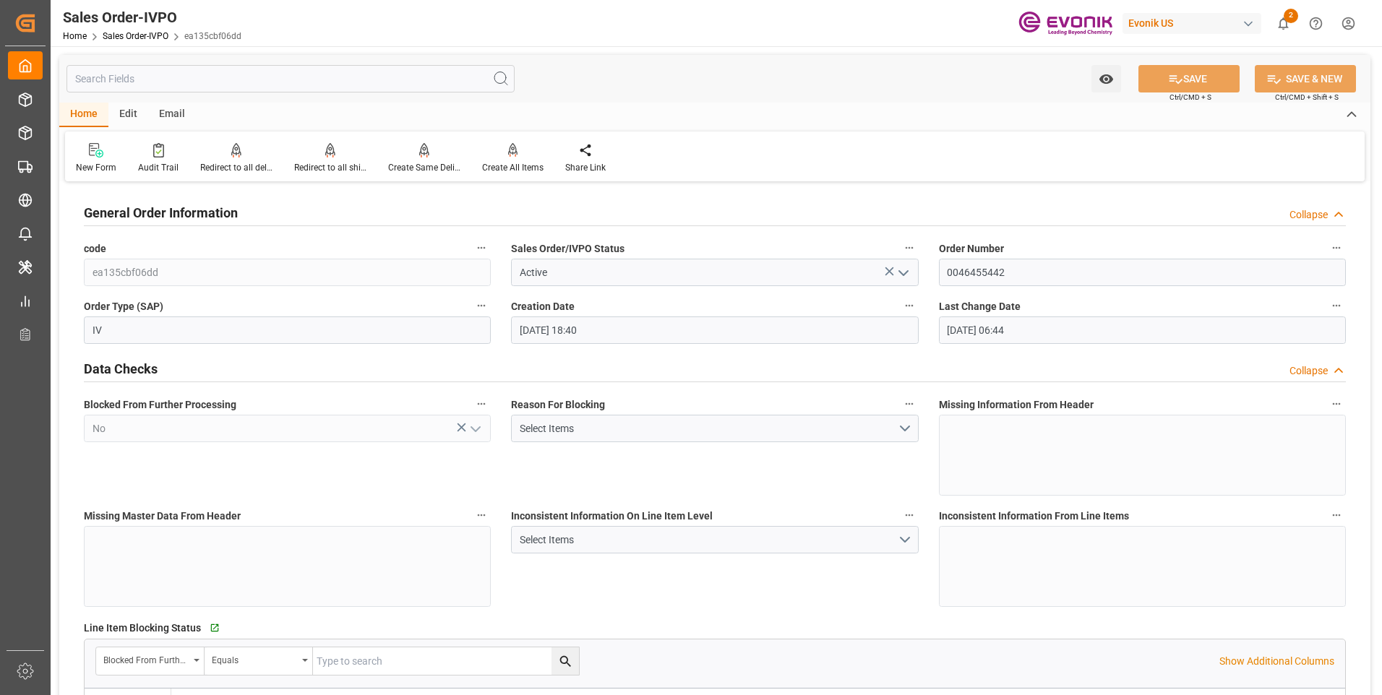
type input "[DATE] 06:44"
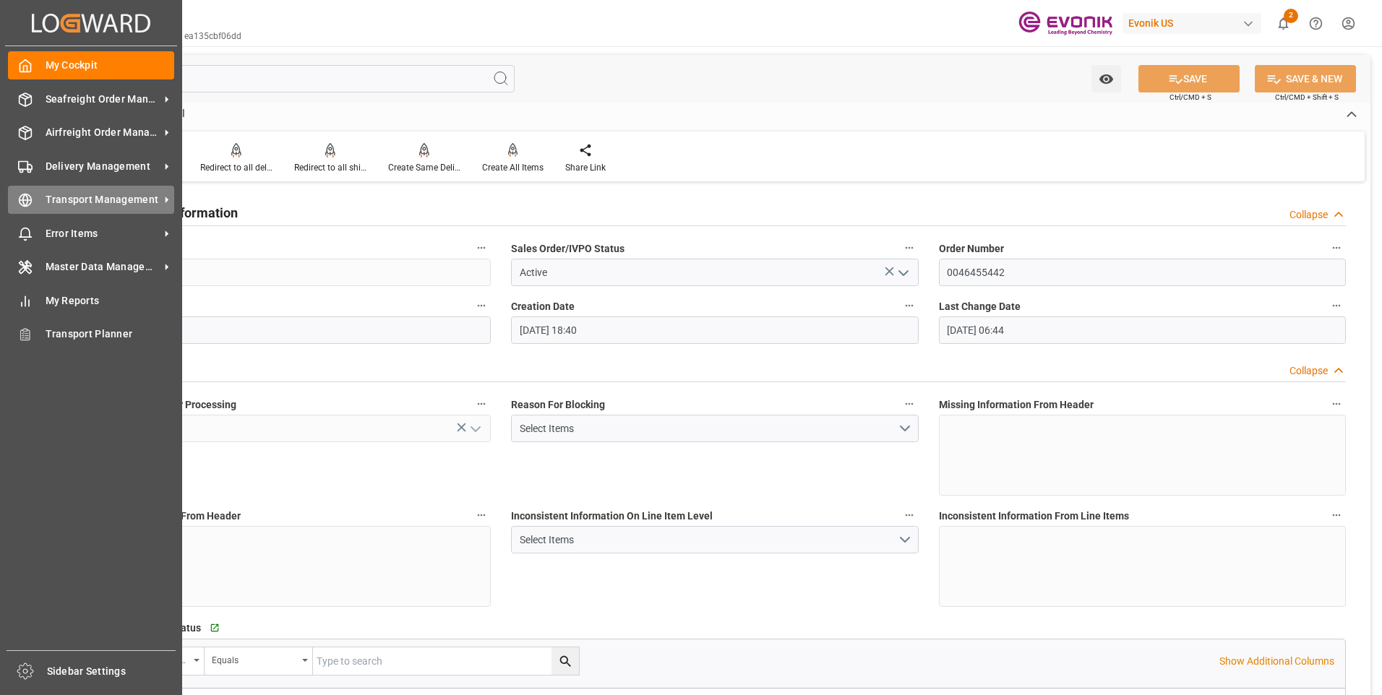
click at [23, 198] on icon at bounding box center [25, 200] width 5 height 12
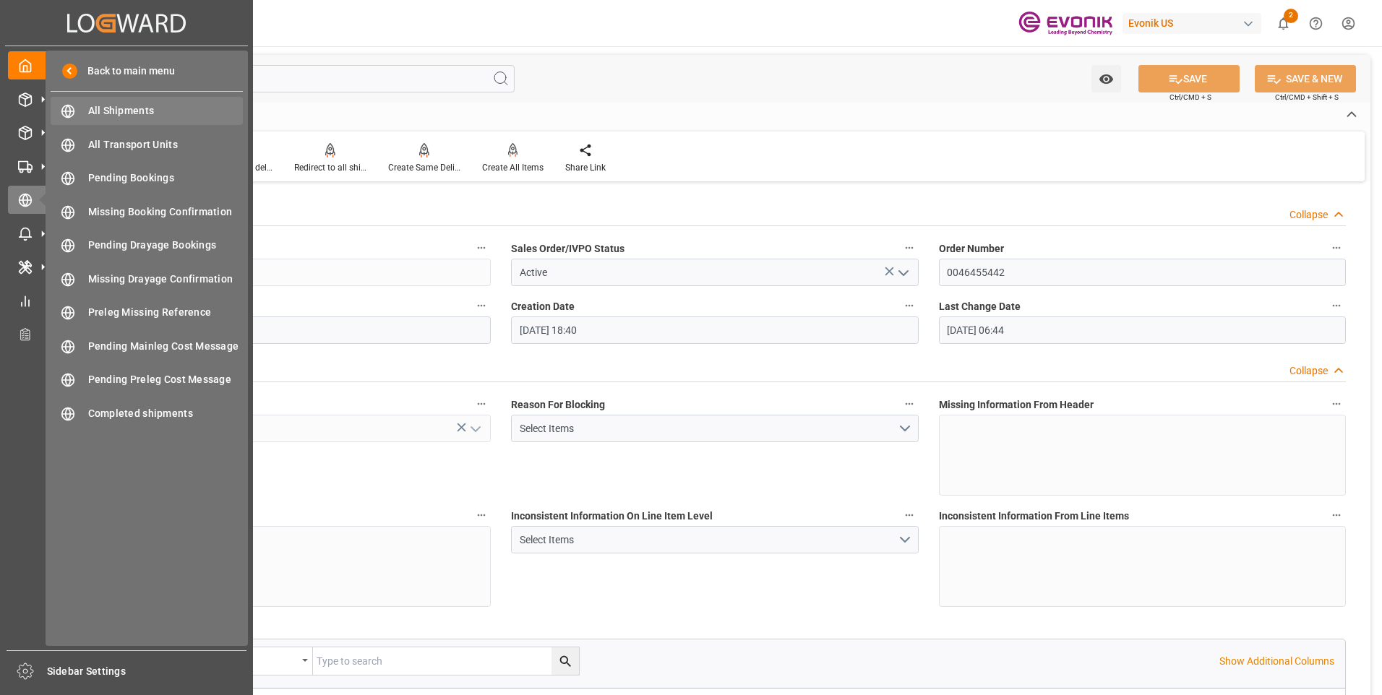
click at [145, 116] on span "All Shipments" at bounding box center [165, 110] width 155 height 15
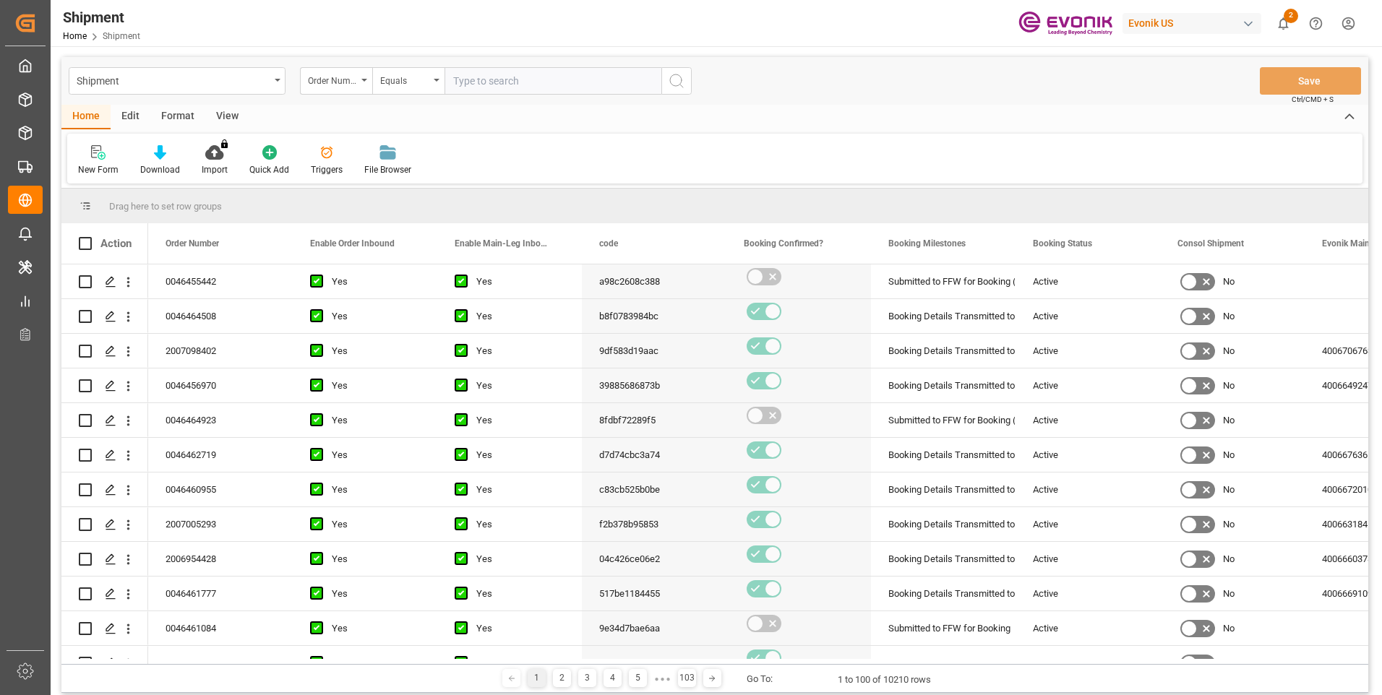
click at [474, 77] on input "text" at bounding box center [552, 80] width 217 height 27
click at [589, 88] on input "00................................................" at bounding box center [552, 80] width 217 height 27
drag, startPoint x: 602, startPoint y: 80, endPoint x: 465, endPoint y: 74, distance: 137.4
click at [465, 74] on input "00................................................" at bounding box center [552, 80] width 217 height 27
paste input "46455442"
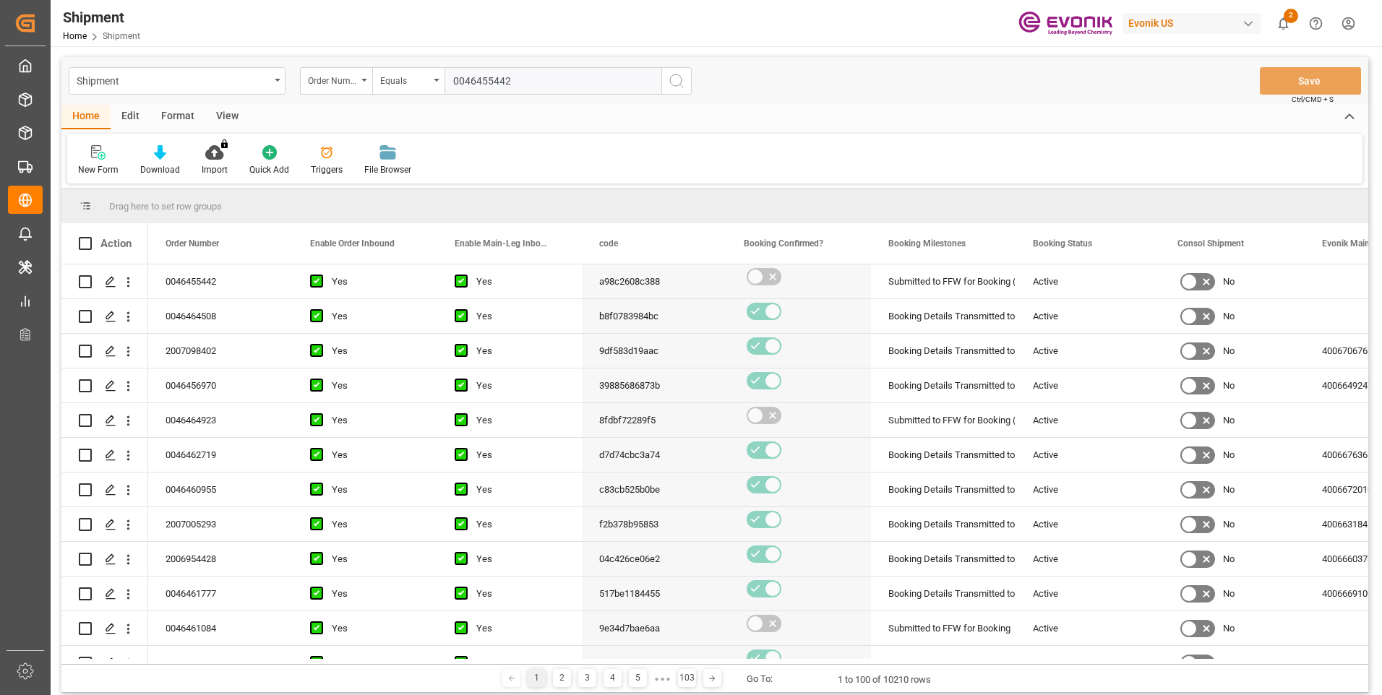
type input "0046455442"
click at [691, 78] on button "search button" at bounding box center [676, 80] width 30 height 27
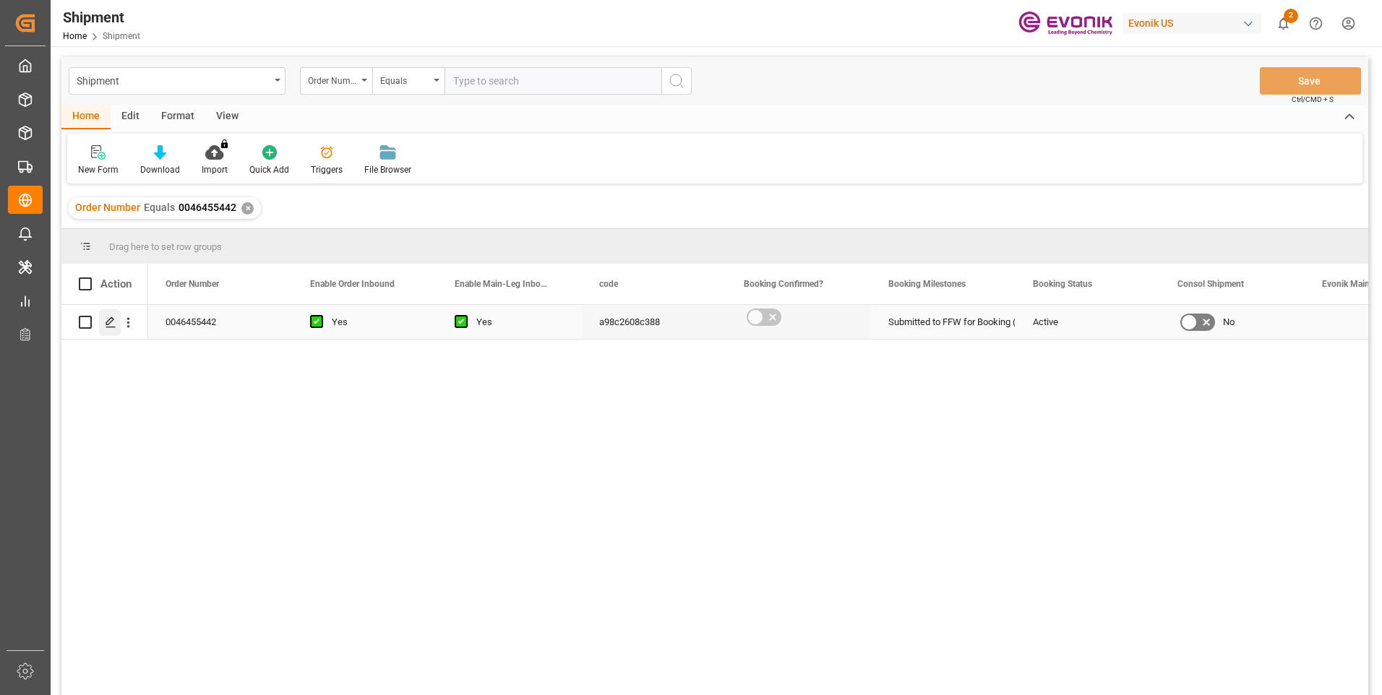
click at [108, 325] on polygon "Press SPACE to select this row." at bounding box center [109, 321] width 7 height 7
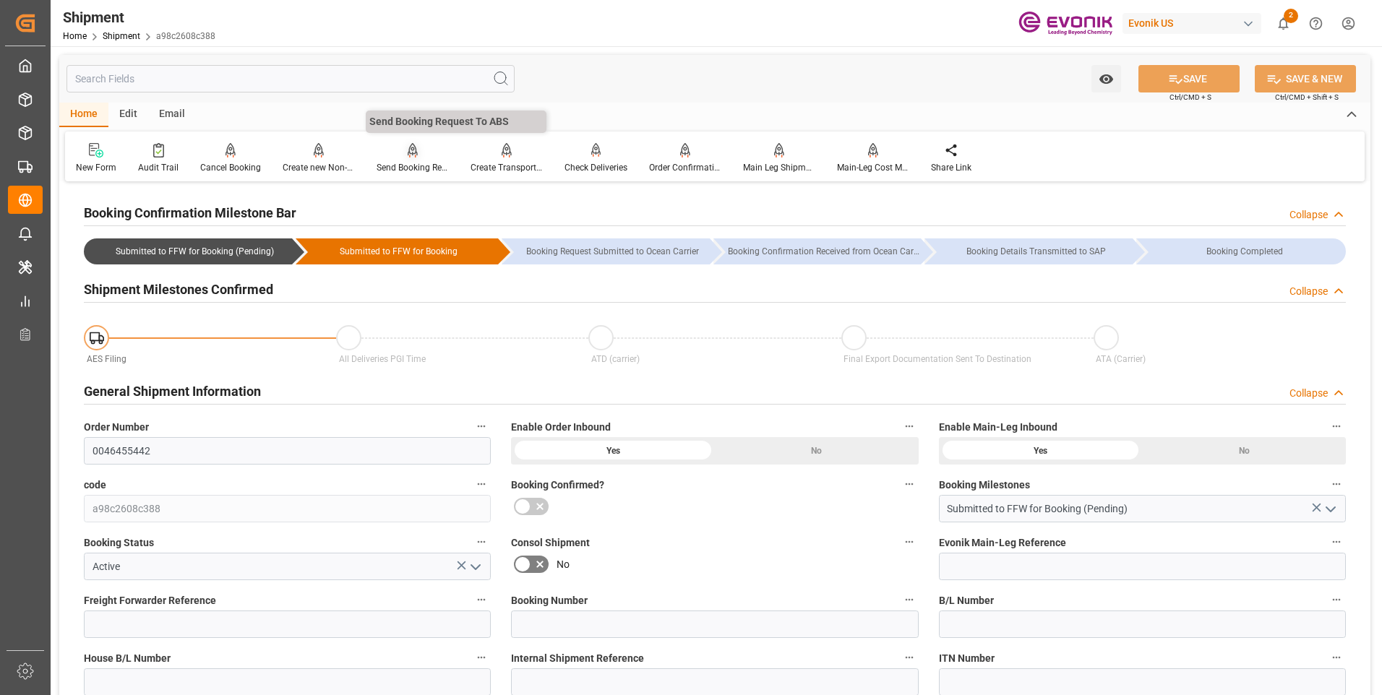
click at [398, 160] on div "Send Booking Request To ABS" at bounding box center [413, 158] width 94 height 32
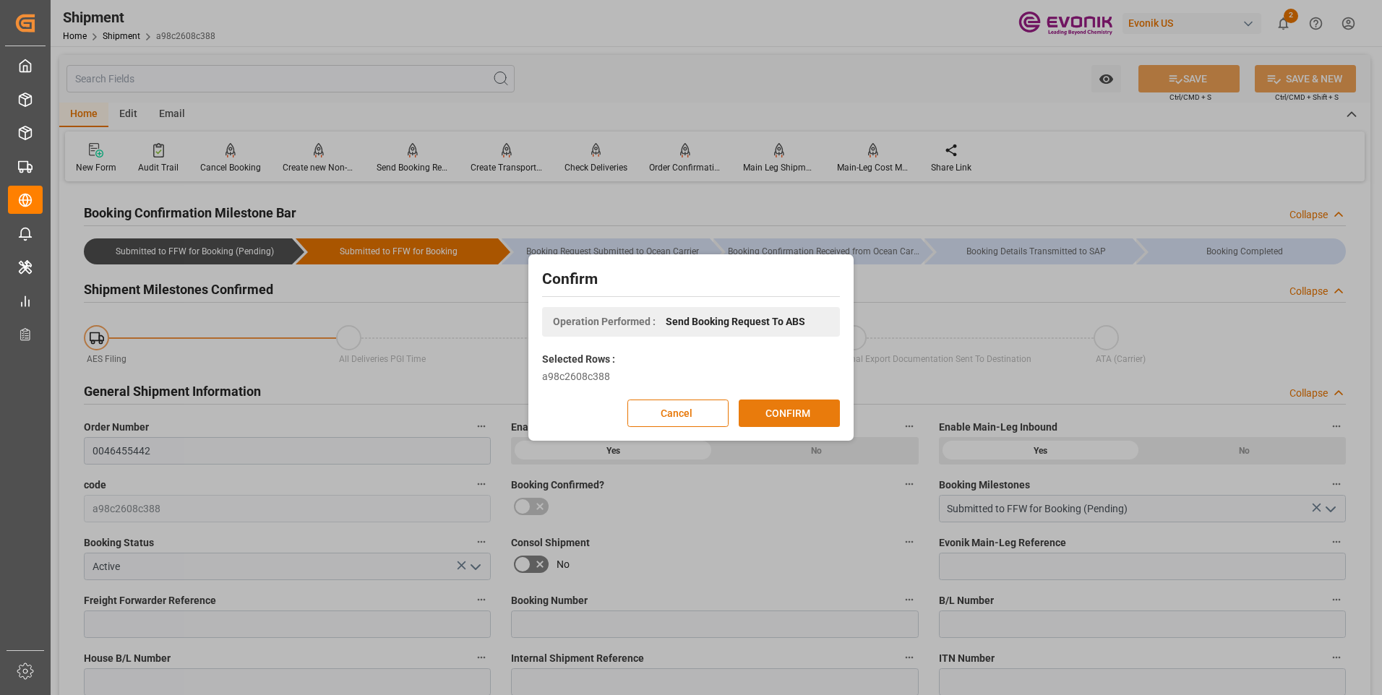
click at [792, 412] on button "CONFIRM" at bounding box center [789, 413] width 101 height 27
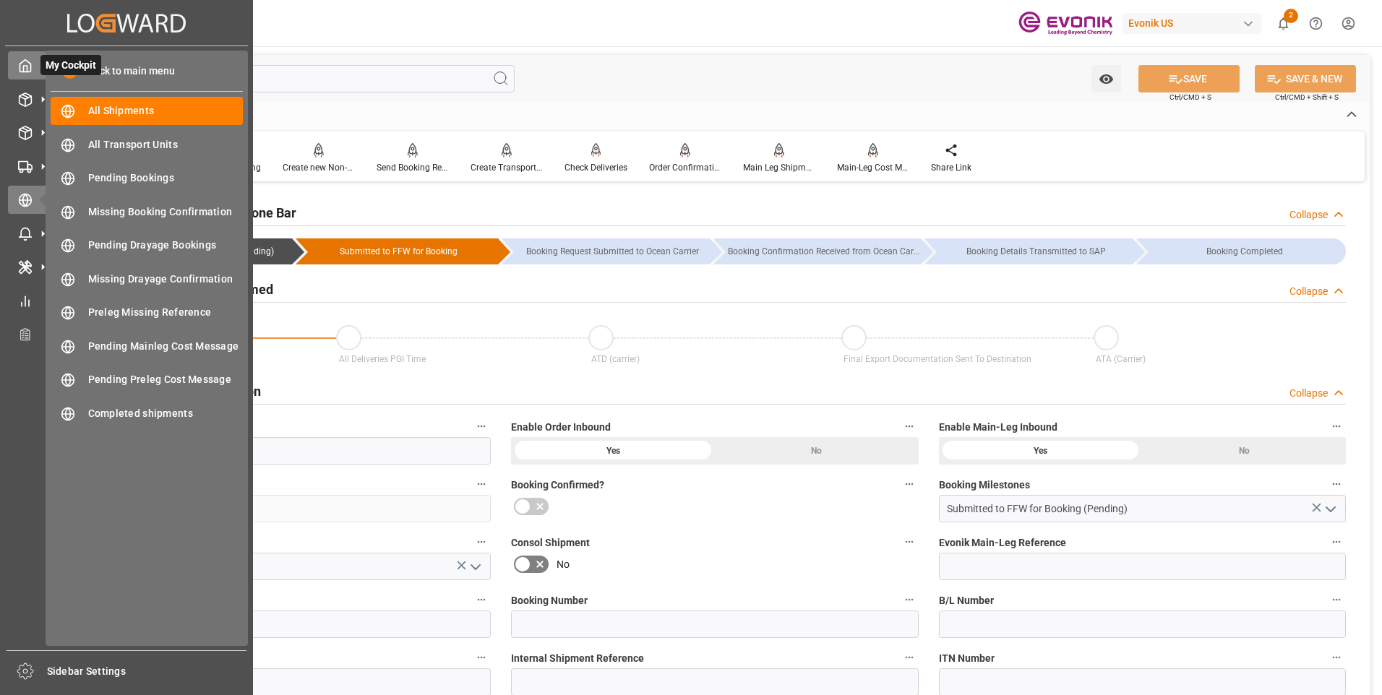
click at [30, 69] on icon at bounding box center [25, 66] width 14 height 14
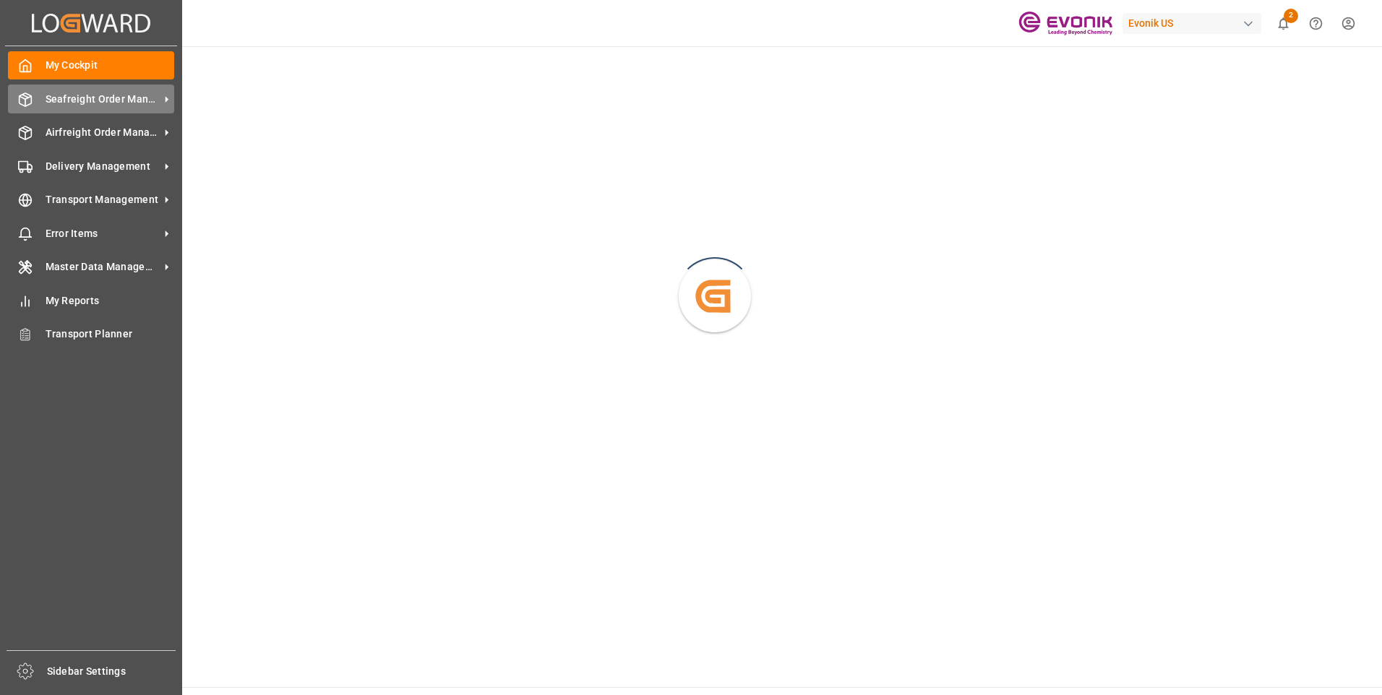
click at [24, 98] on icon at bounding box center [25, 100] width 14 height 14
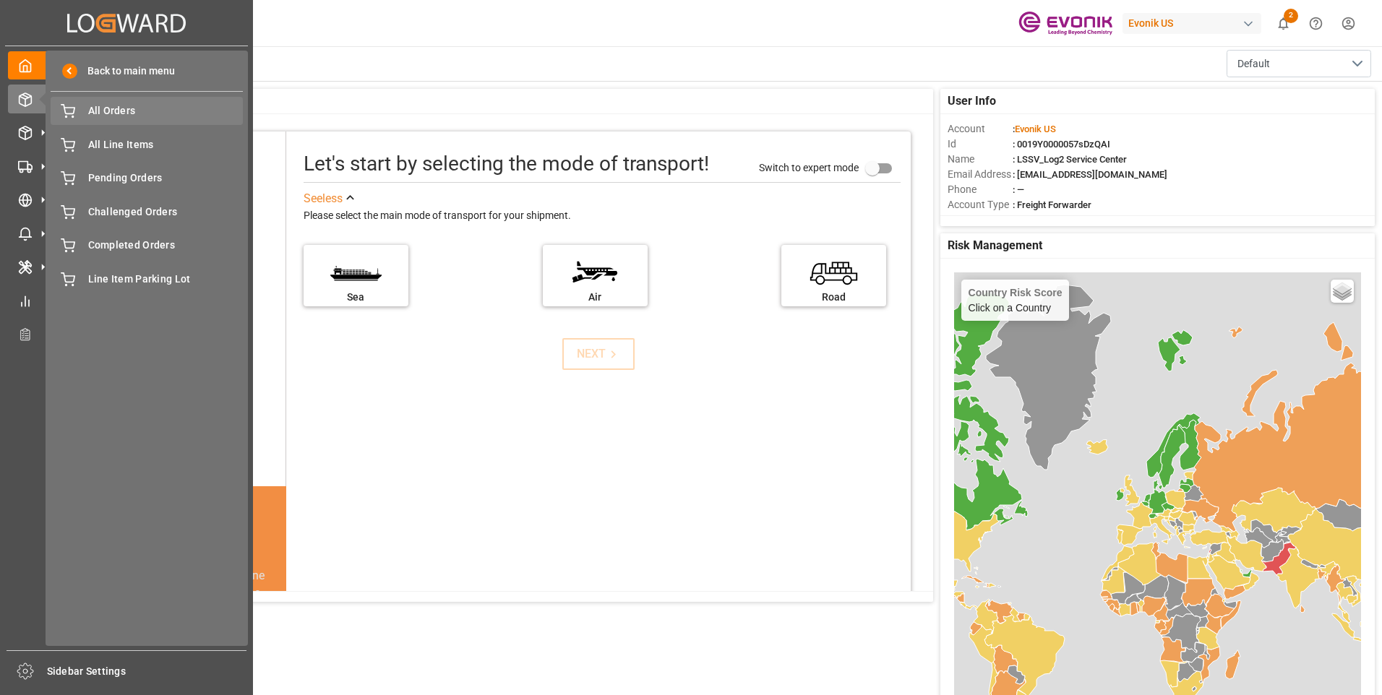
click at [121, 115] on span "All Orders" at bounding box center [165, 110] width 155 height 15
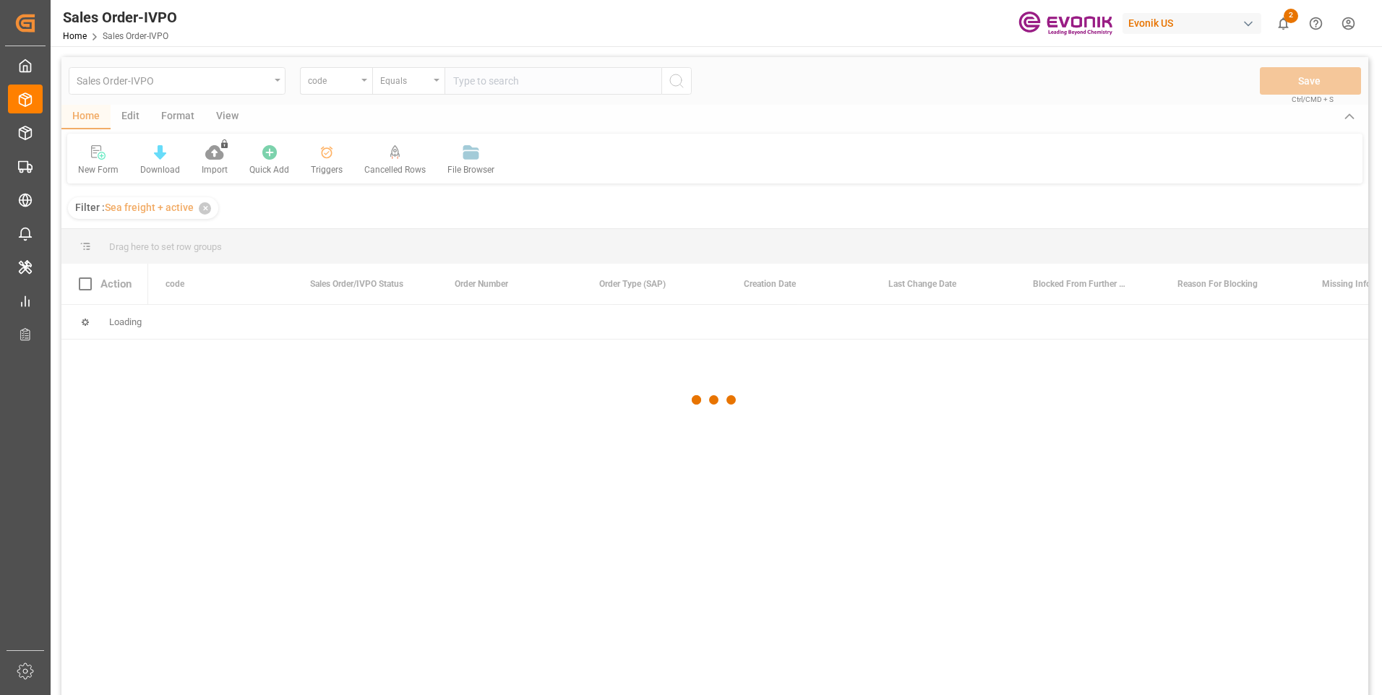
click at [347, 83] on div at bounding box center [714, 400] width 1307 height 687
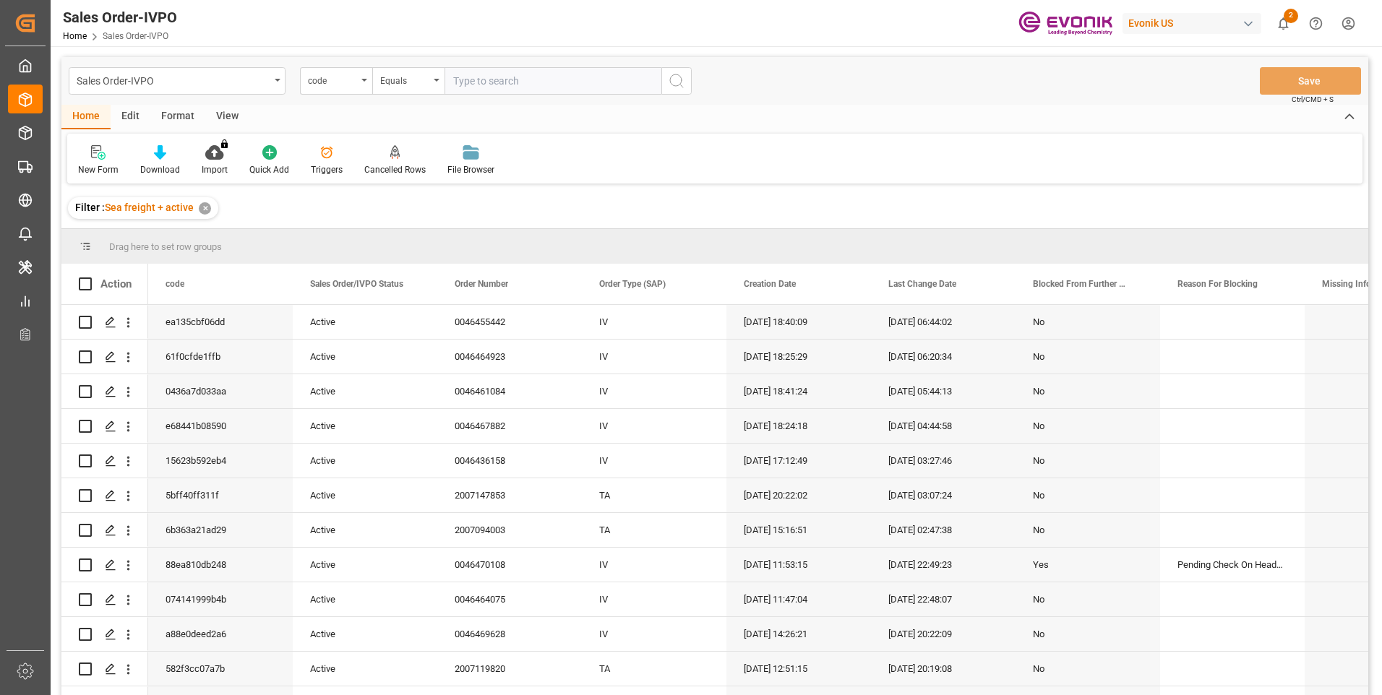
click at [351, 83] on div "code" at bounding box center [332, 79] width 49 height 17
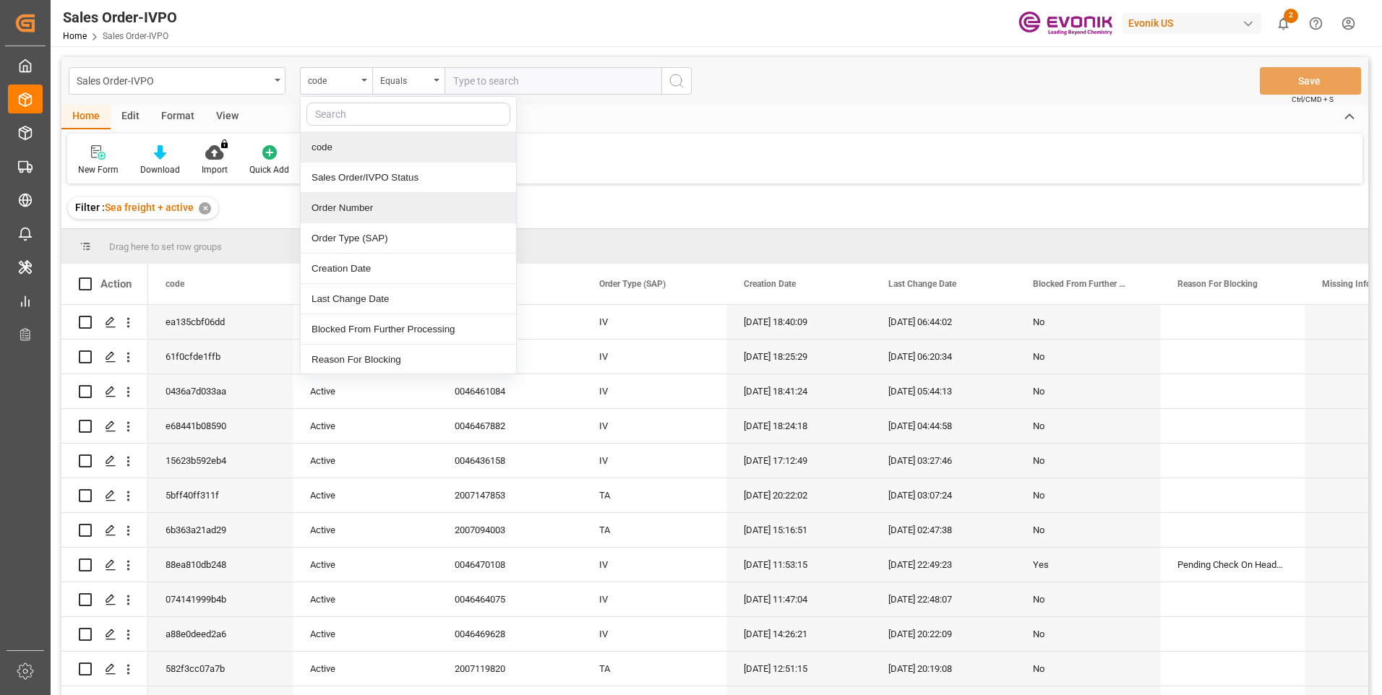
click at [335, 207] on div "Order Number" at bounding box center [408, 208] width 215 height 30
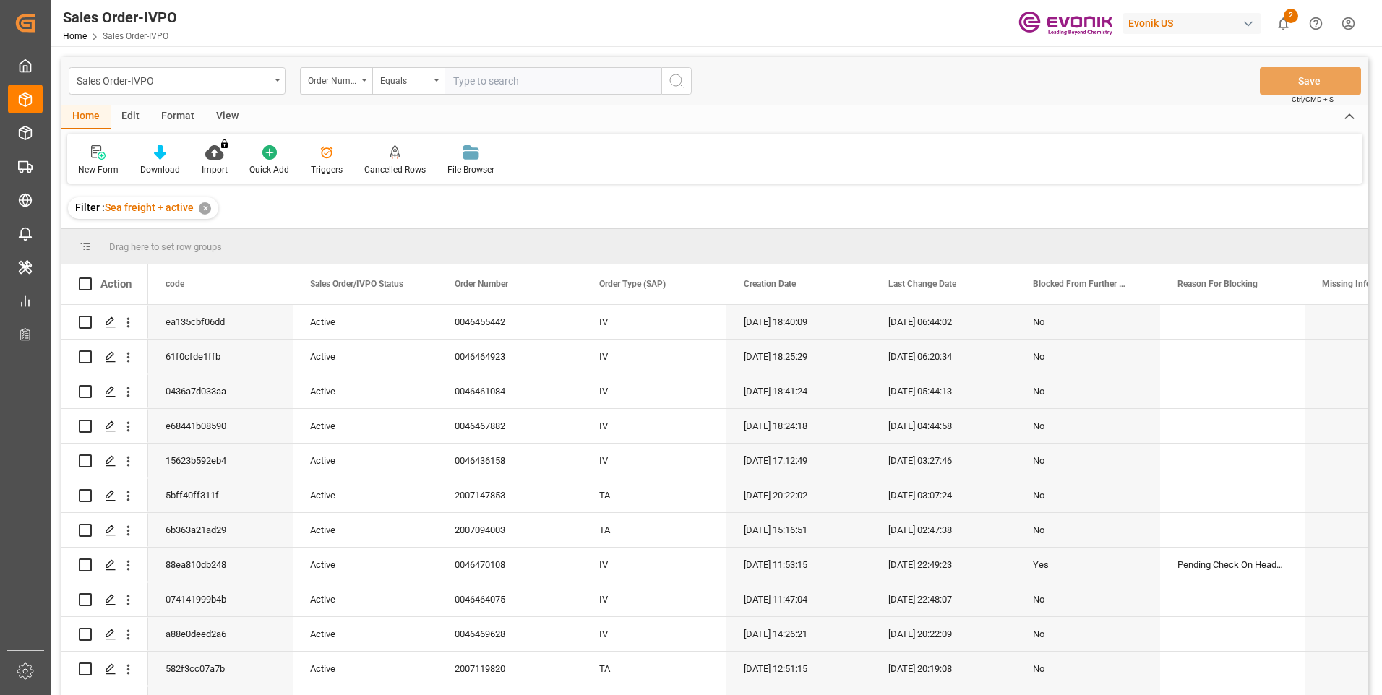
click at [500, 80] on input "text" at bounding box center [552, 80] width 217 height 27
paste input "46462116"
click at [454, 80] on input "46462116" at bounding box center [552, 80] width 217 height 27
type input "0046462116"
click at [675, 78] on icon "search button" at bounding box center [676, 80] width 17 height 17
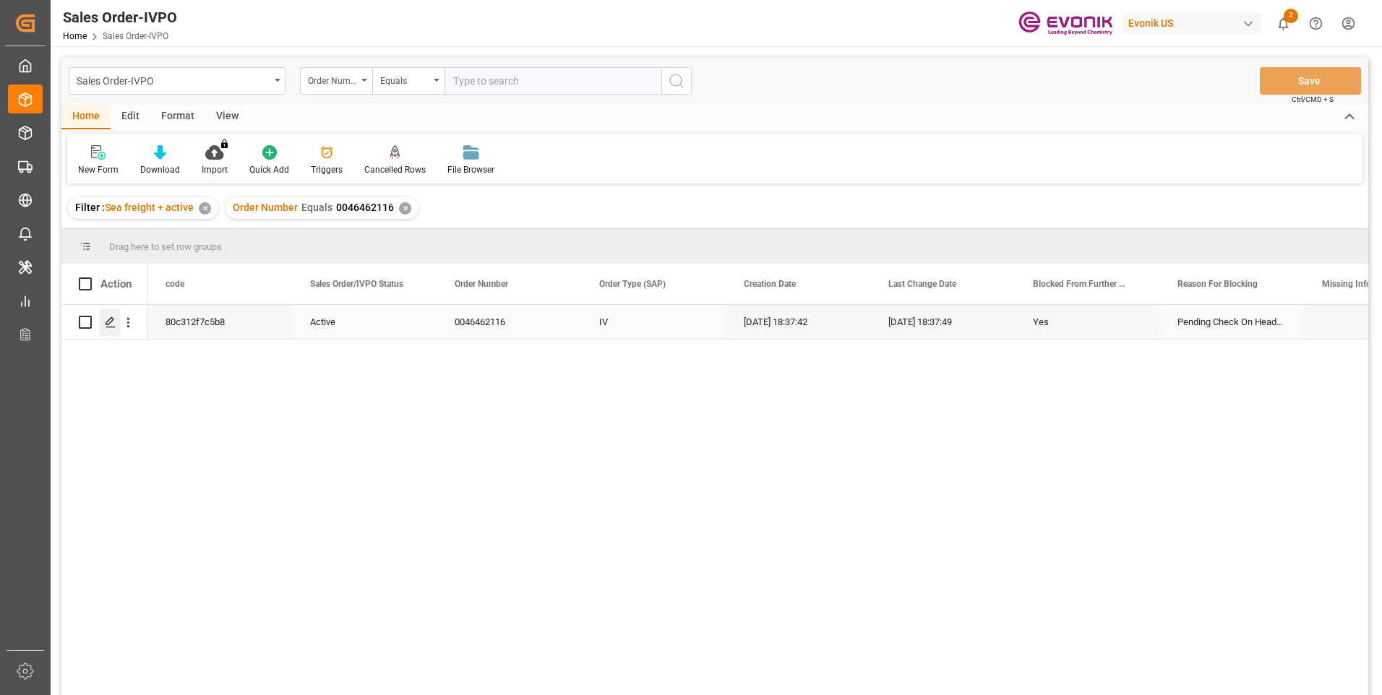
click at [111, 320] on icon "Press SPACE to select this row." at bounding box center [111, 323] width 12 height 12
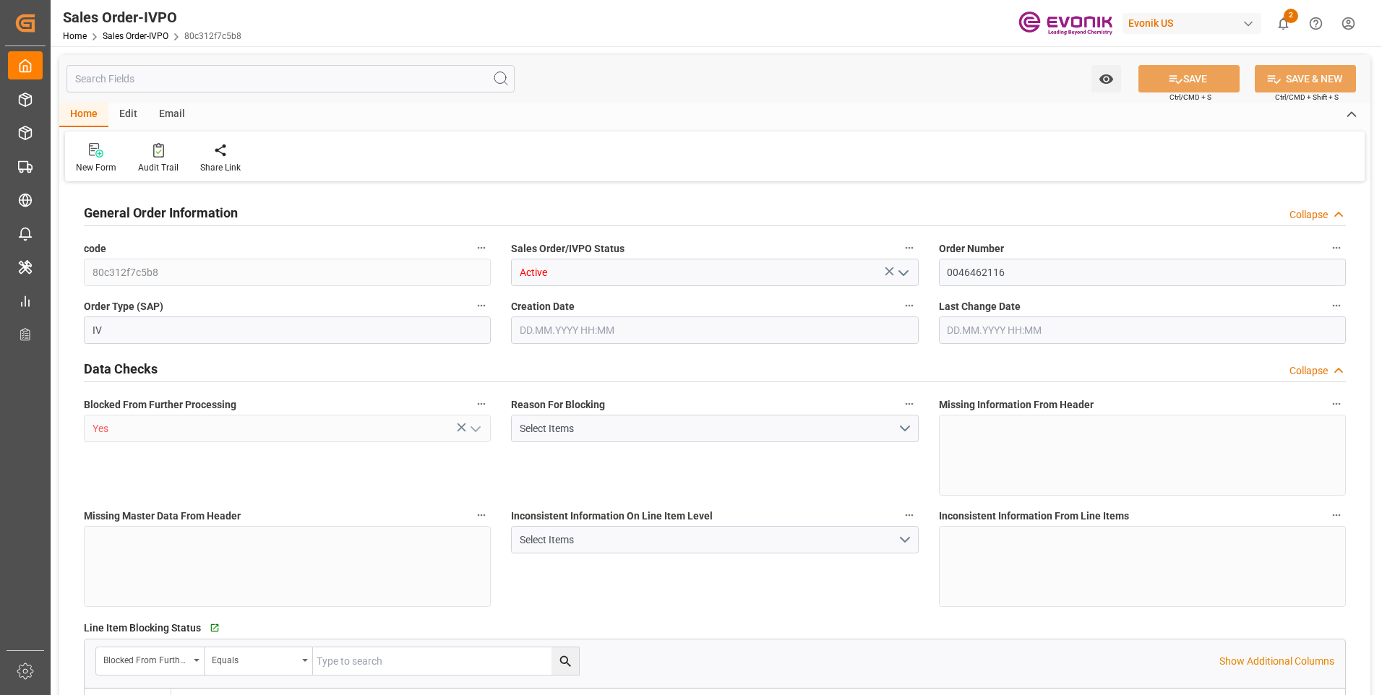
type input "BEANR"
type input "0"
type input "2"
type input "10633.152"
type input "[DATE] 18:37"
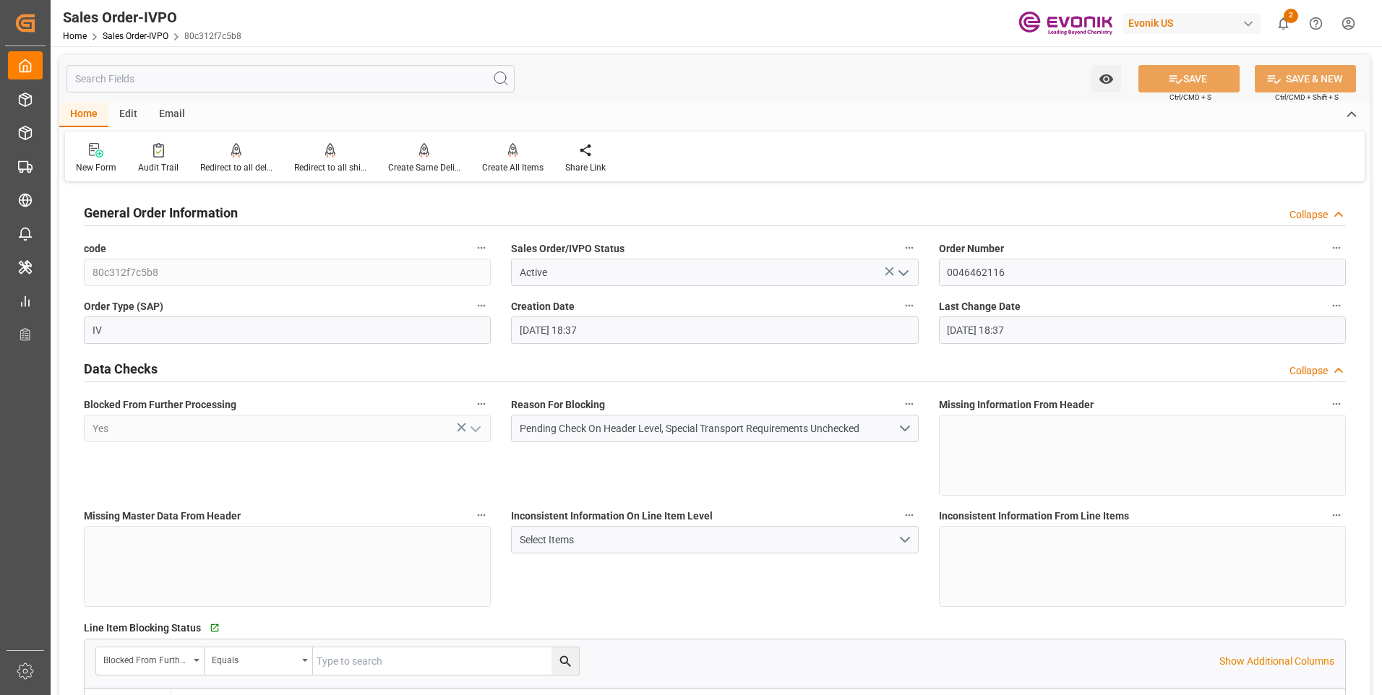
type input "[DATE] 18:37"
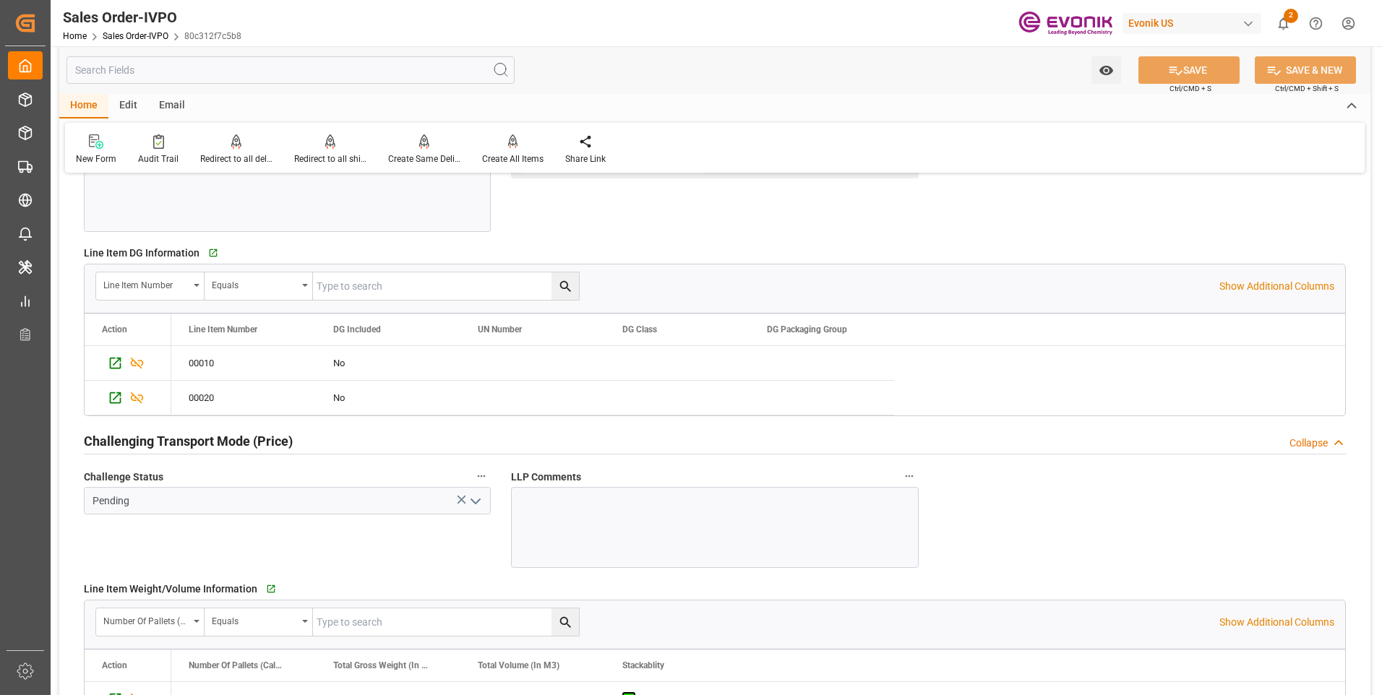
scroll to position [1518, 0]
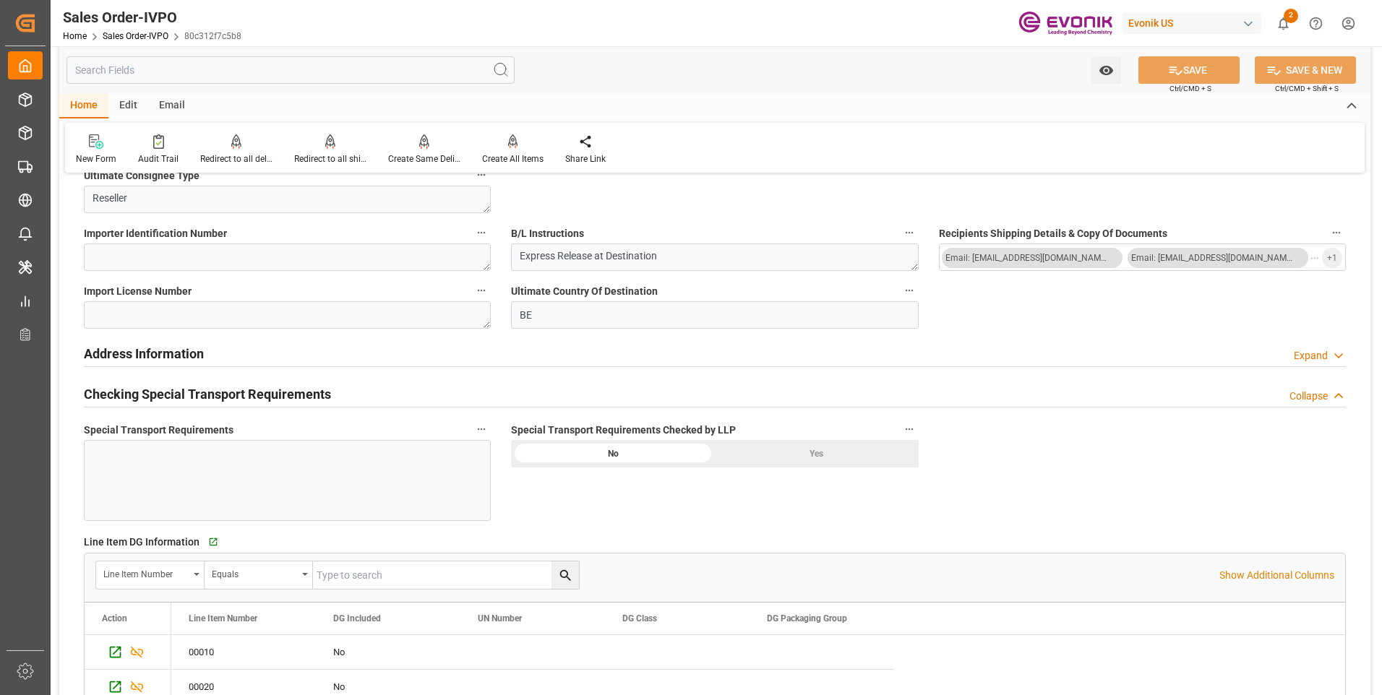
click at [241, 478] on div at bounding box center [287, 480] width 407 height 81
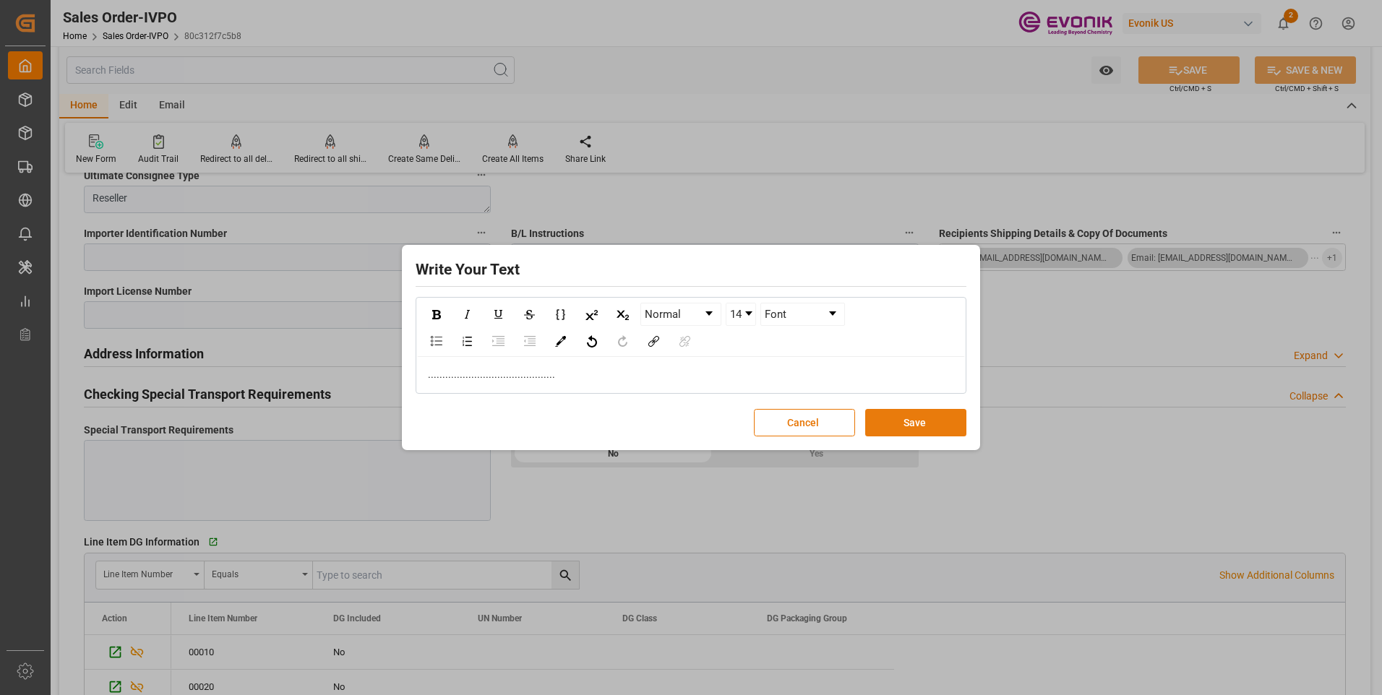
click at [888, 424] on button "Save" at bounding box center [915, 422] width 101 height 27
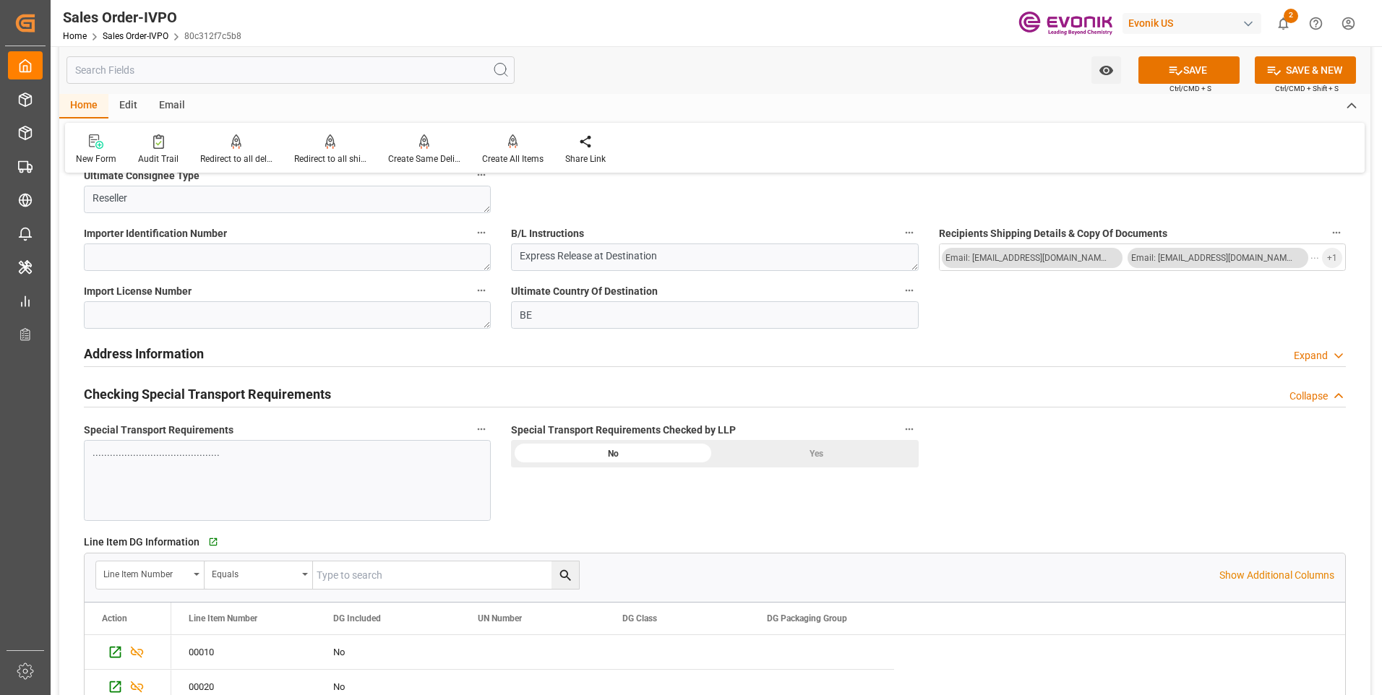
click at [283, 462] on div "............................................" at bounding box center [287, 480] width 407 height 81
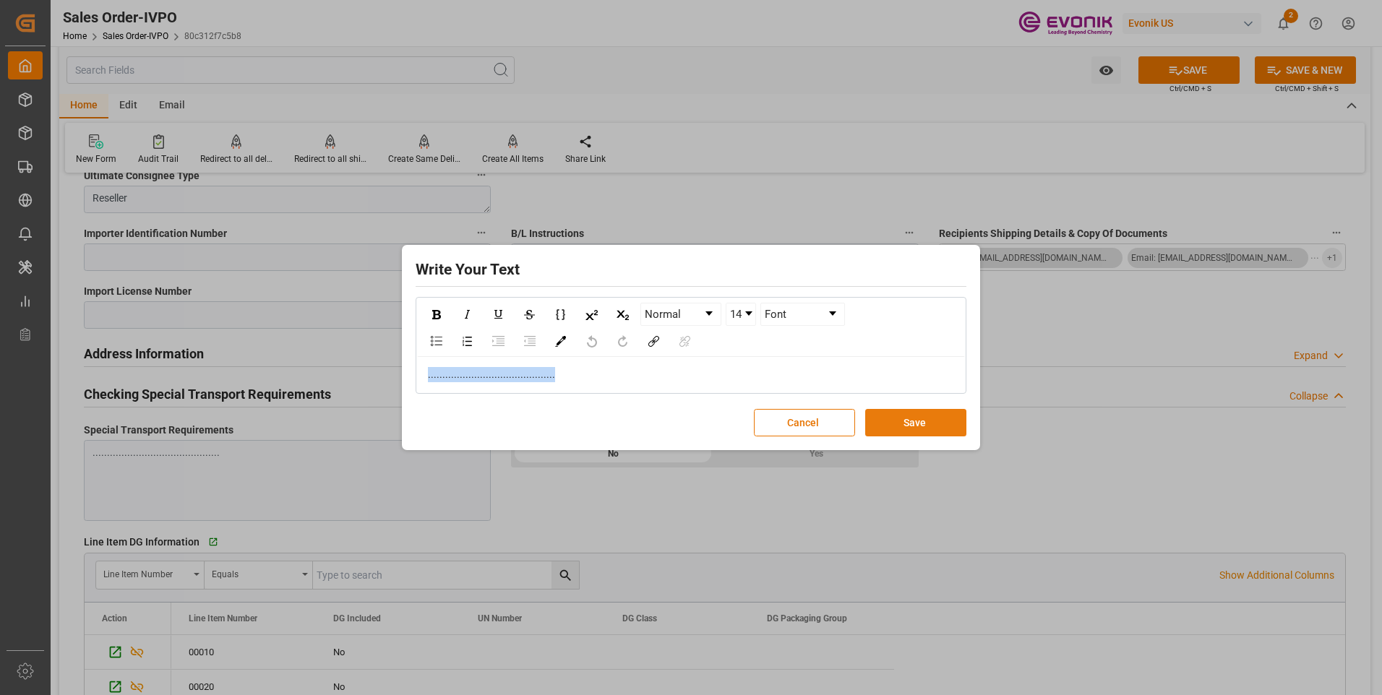
click at [887, 424] on button "Save" at bounding box center [915, 422] width 101 height 27
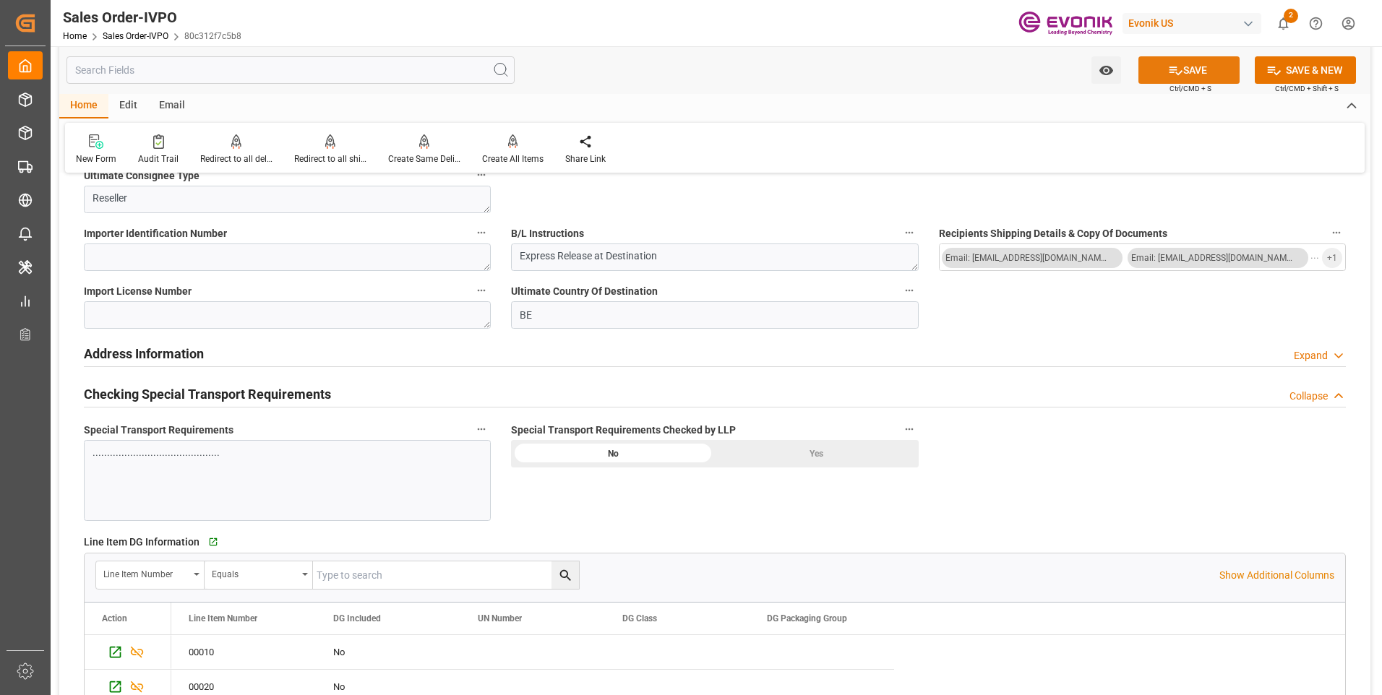
click at [1194, 66] on button "SAVE" at bounding box center [1188, 69] width 101 height 27
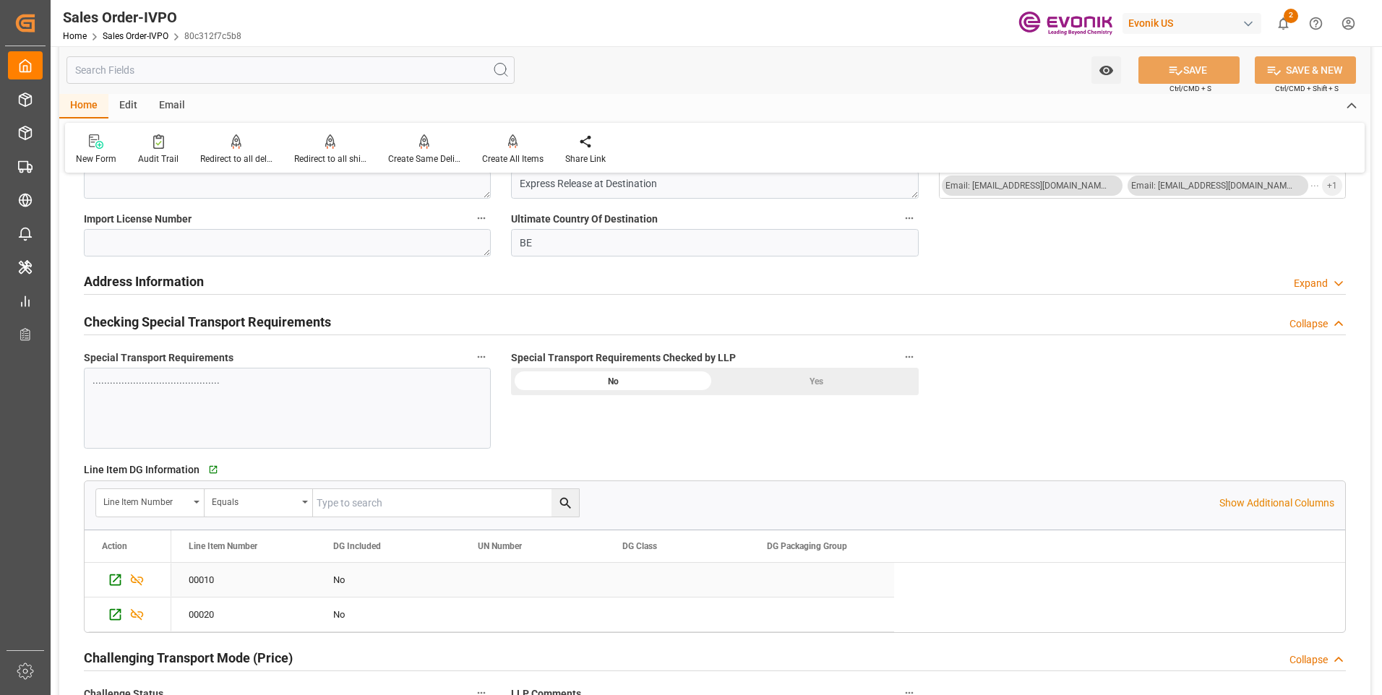
click at [111, 577] on icon "Press SPACE to select this row." at bounding box center [116, 581] width 12 height 12
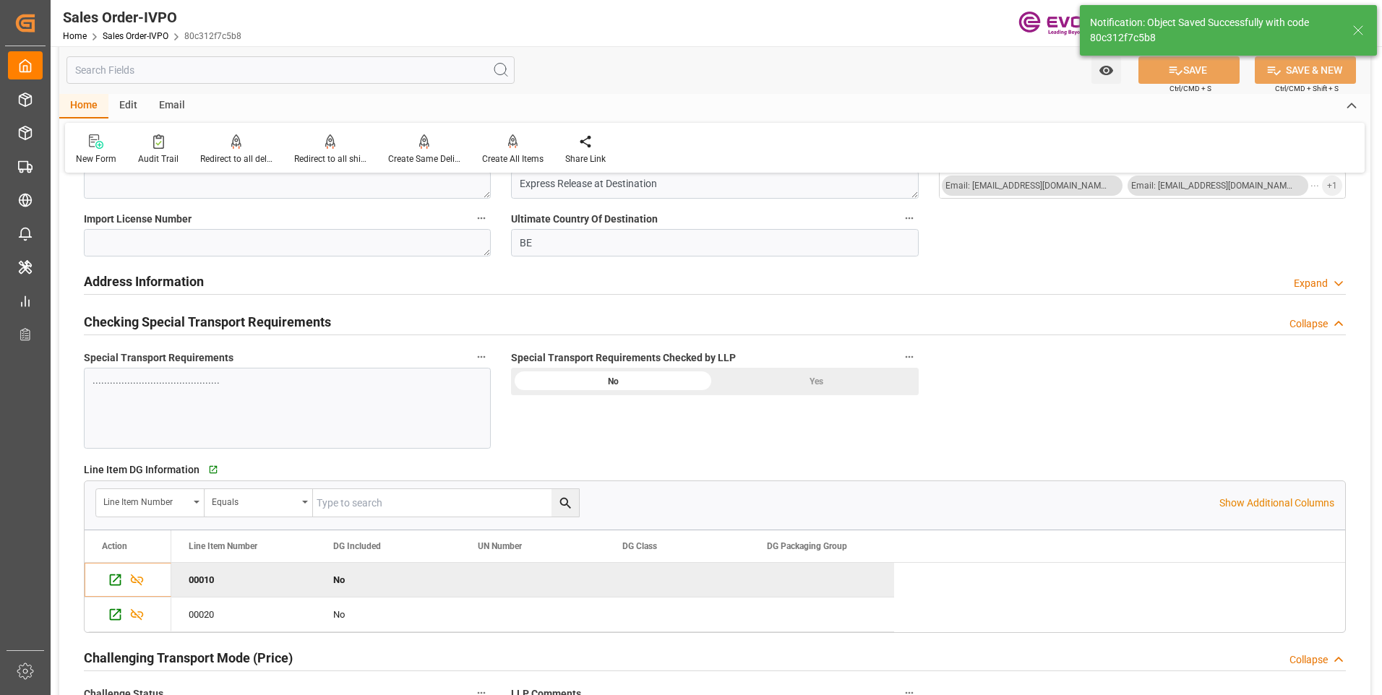
type input "[DATE] 06:49"
type input "1"
type input "3"
type input "146.6296"
type input "38000"
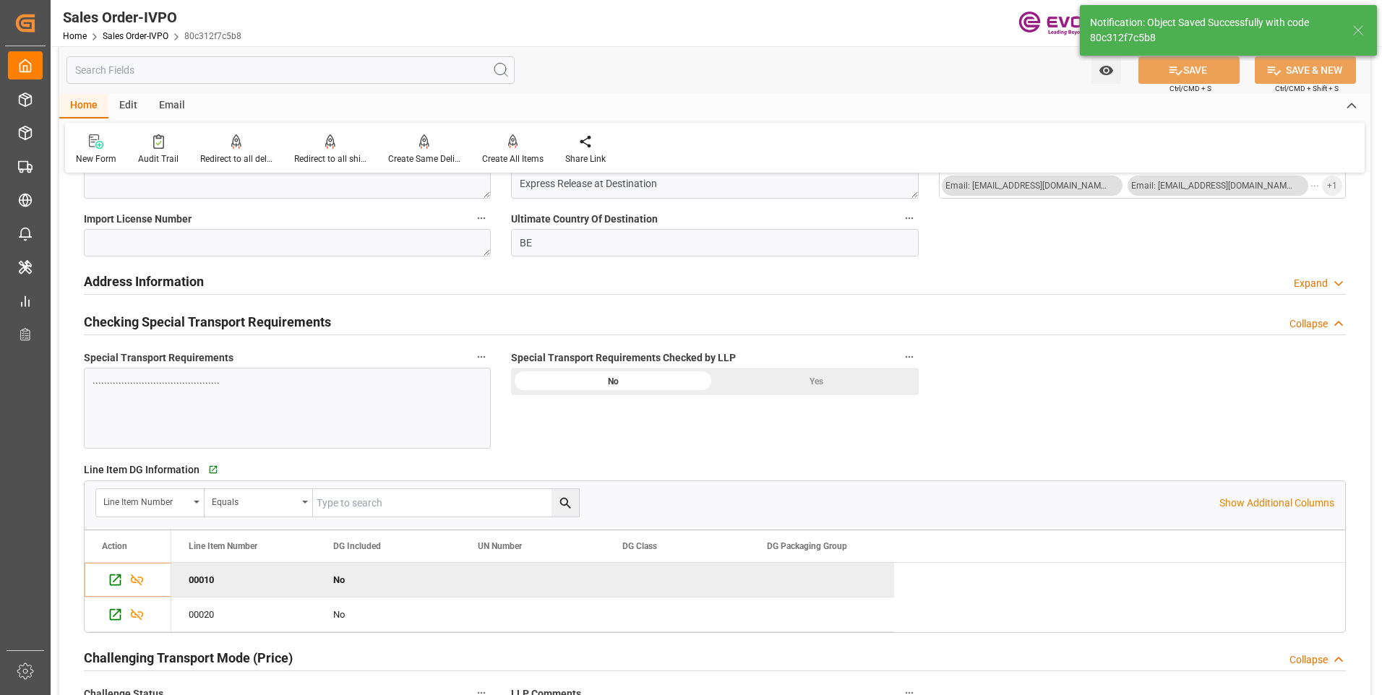
type input "120"
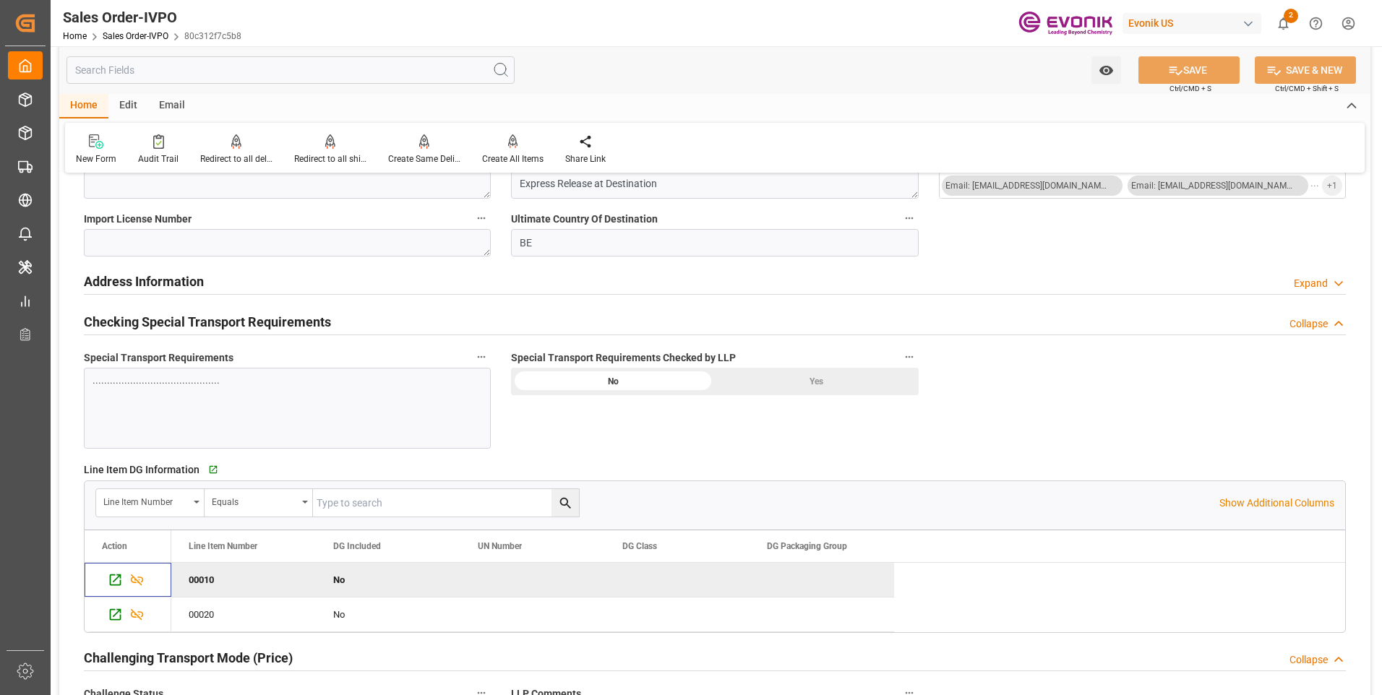
click at [209, 401] on div "............................................" at bounding box center [287, 408] width 407 height 81
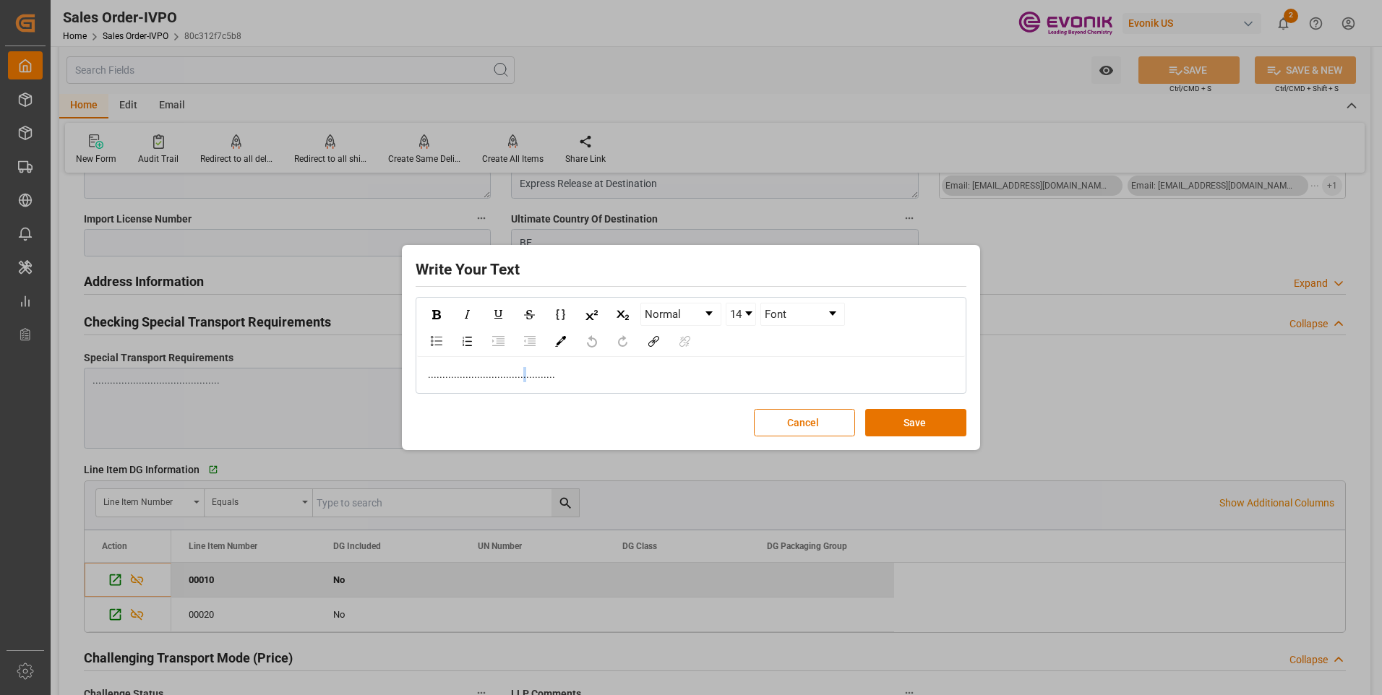
click at [517, 374] on span "............................................" at bounding box center [491, 375] width 127 height 12
drag, startPoint x: 872, startPoint y: 426, endPoint x: 862, endPoint y: 401, distance: 27.0
click at [872, 426] on button "Save" at bounding box center [915, 422] width 101 height 27
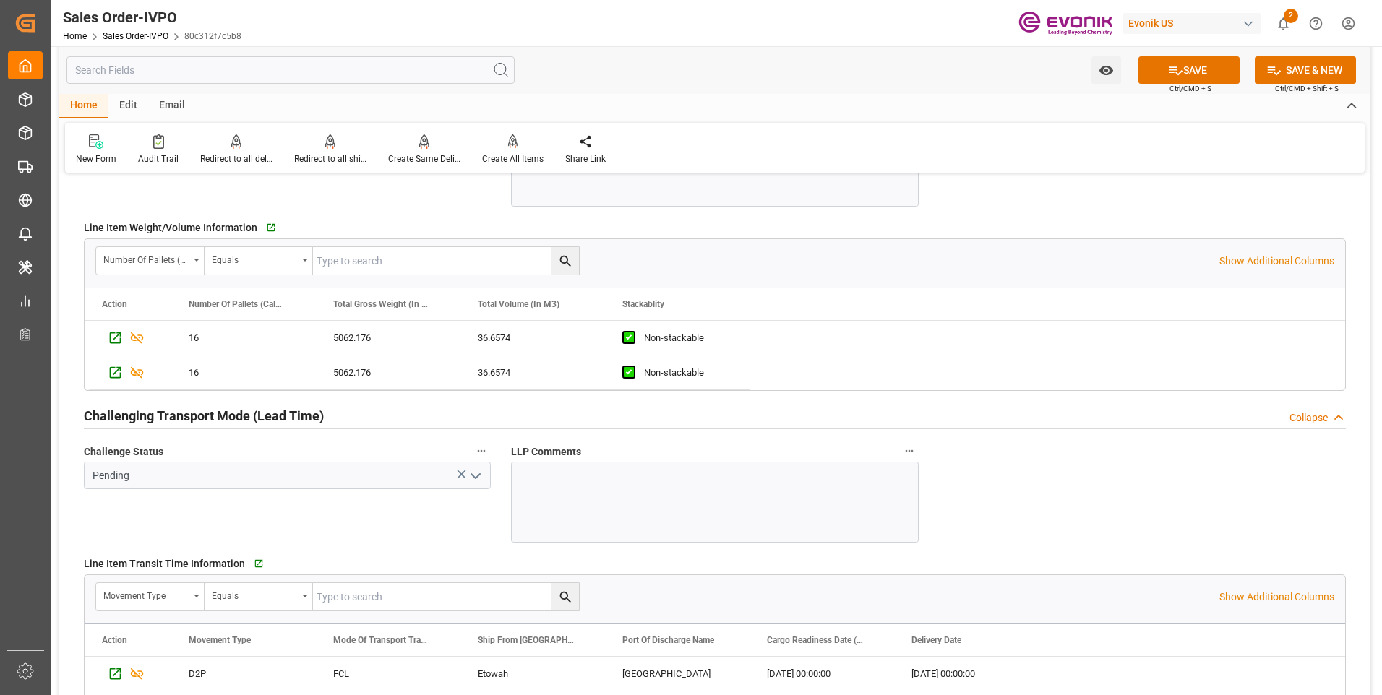
scroll to position [1807, 0]
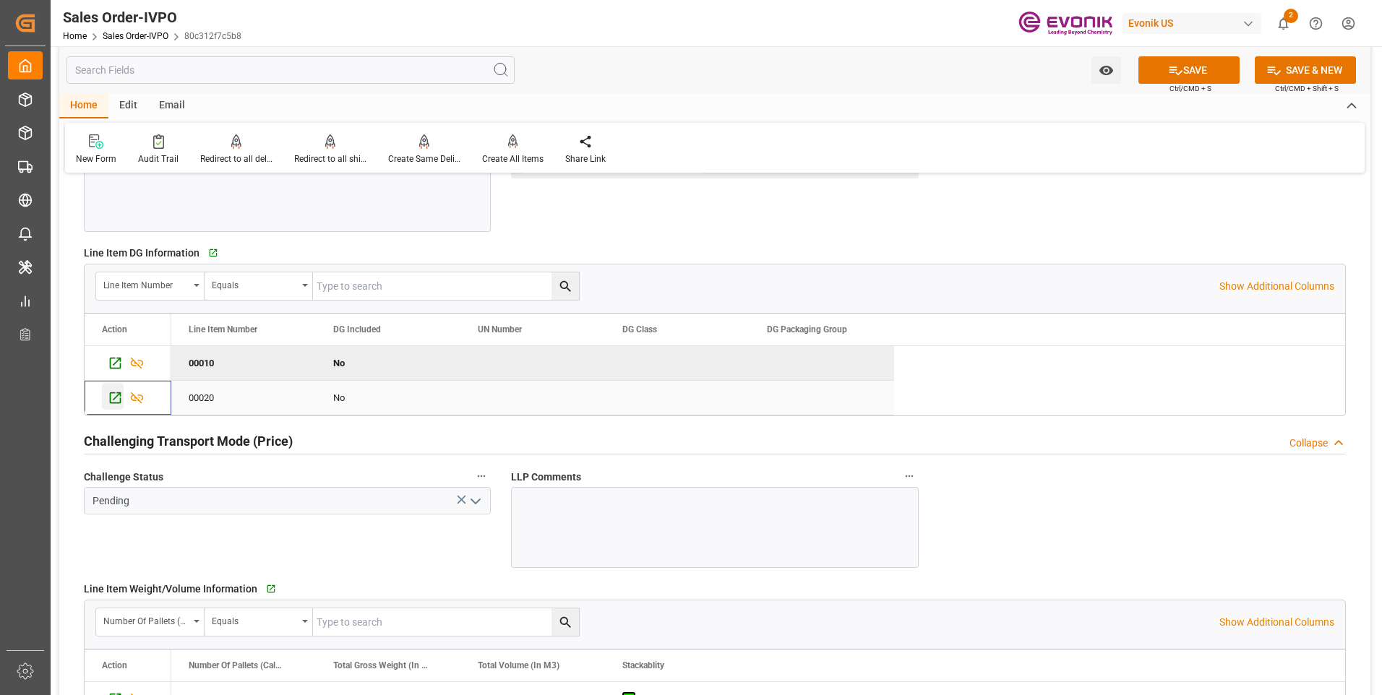
click at [113, 397] on icon "Press SPACE to select this row." at bounding box center [115, 397] width 15 height 15
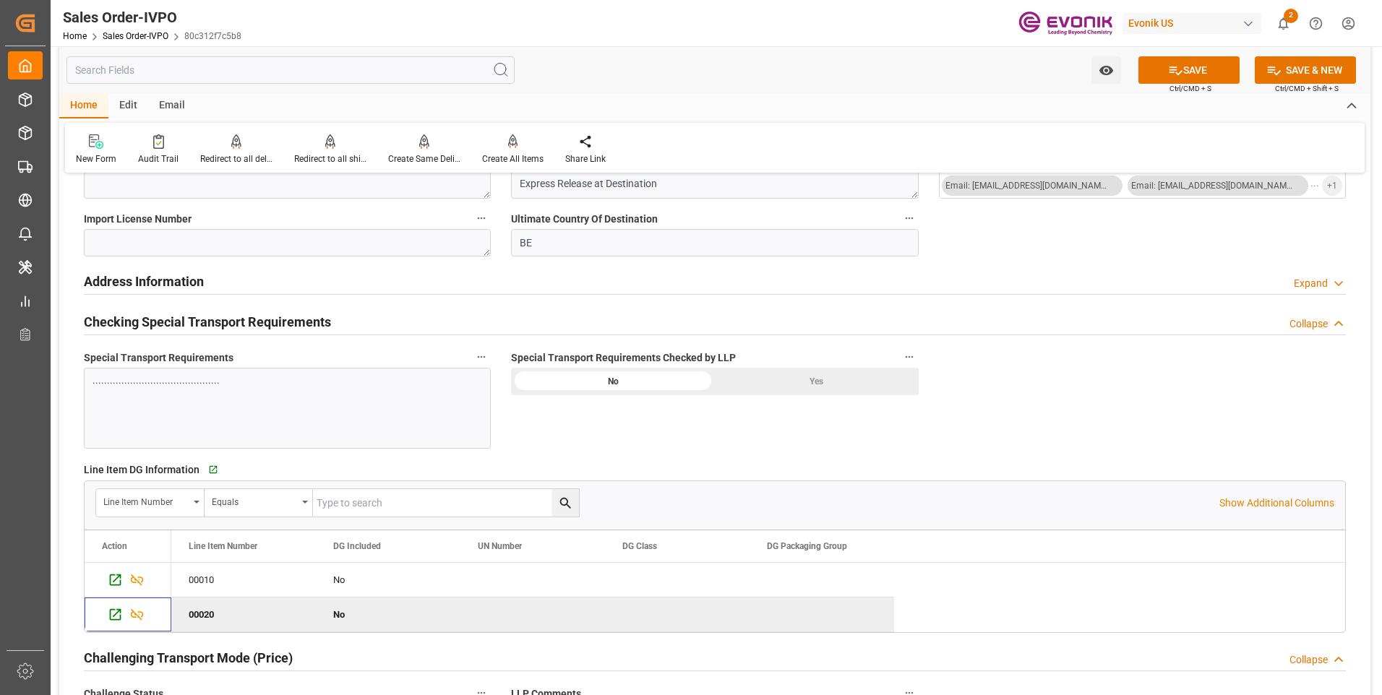
scroll to position [1735, 0]
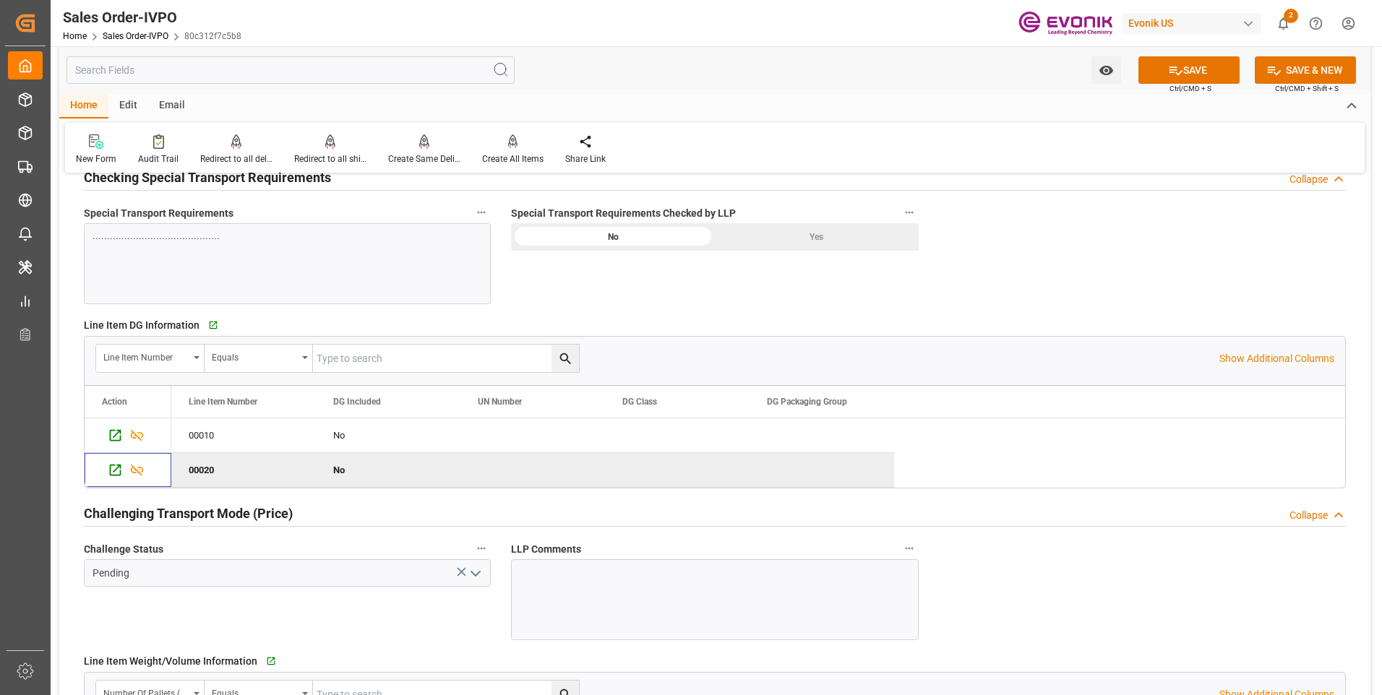
click at [203, 267] on div "............................................" at bounding box center [287, 263] width 407 height 81
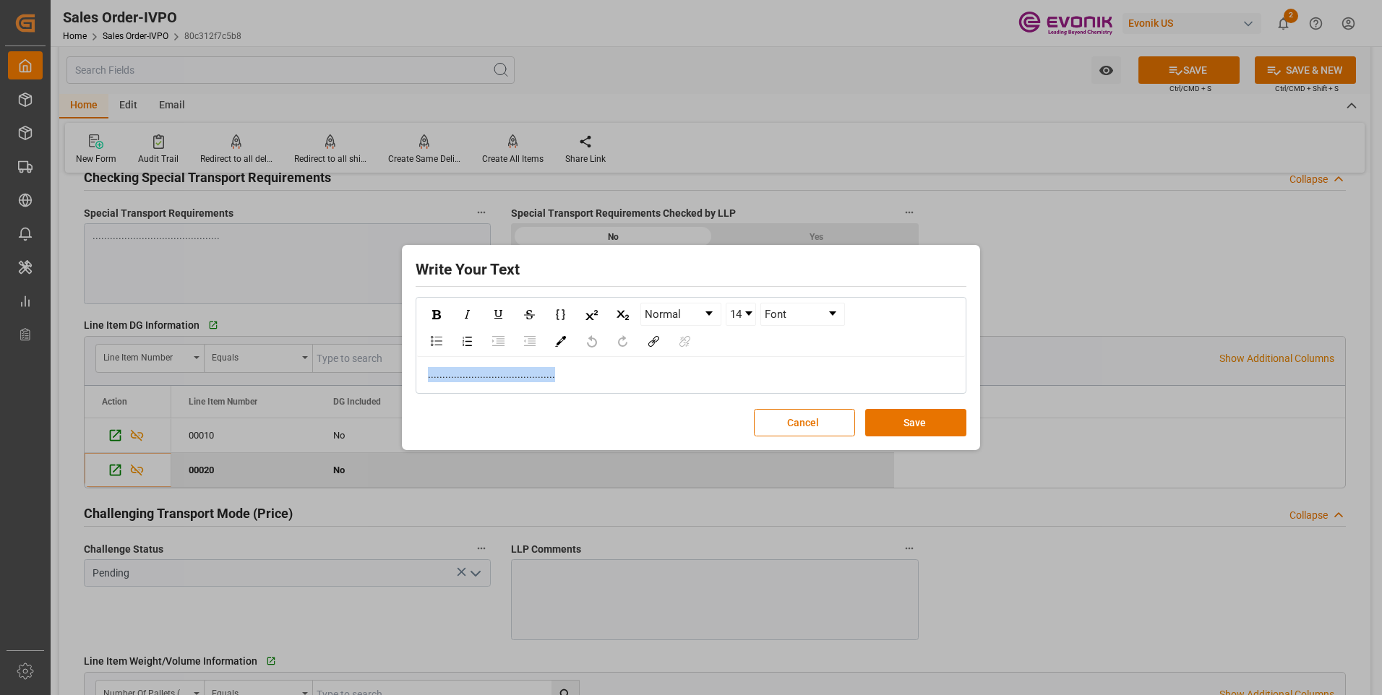
copy span "............................................"
click at [927, 424] on button "Save" at bounding box center [915, 422] width 101 height 27
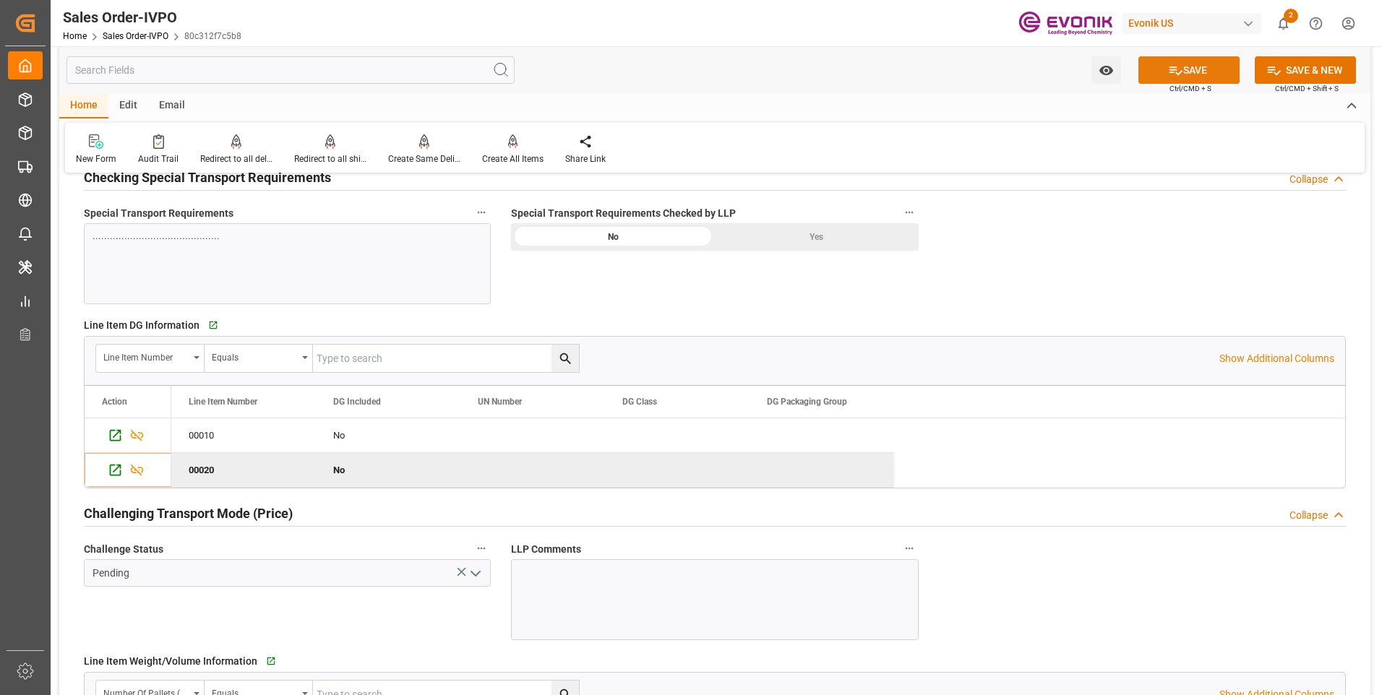
click at [1211, 69] on button "SAVE" at bounding box center [1188, 69] width 101 height 27
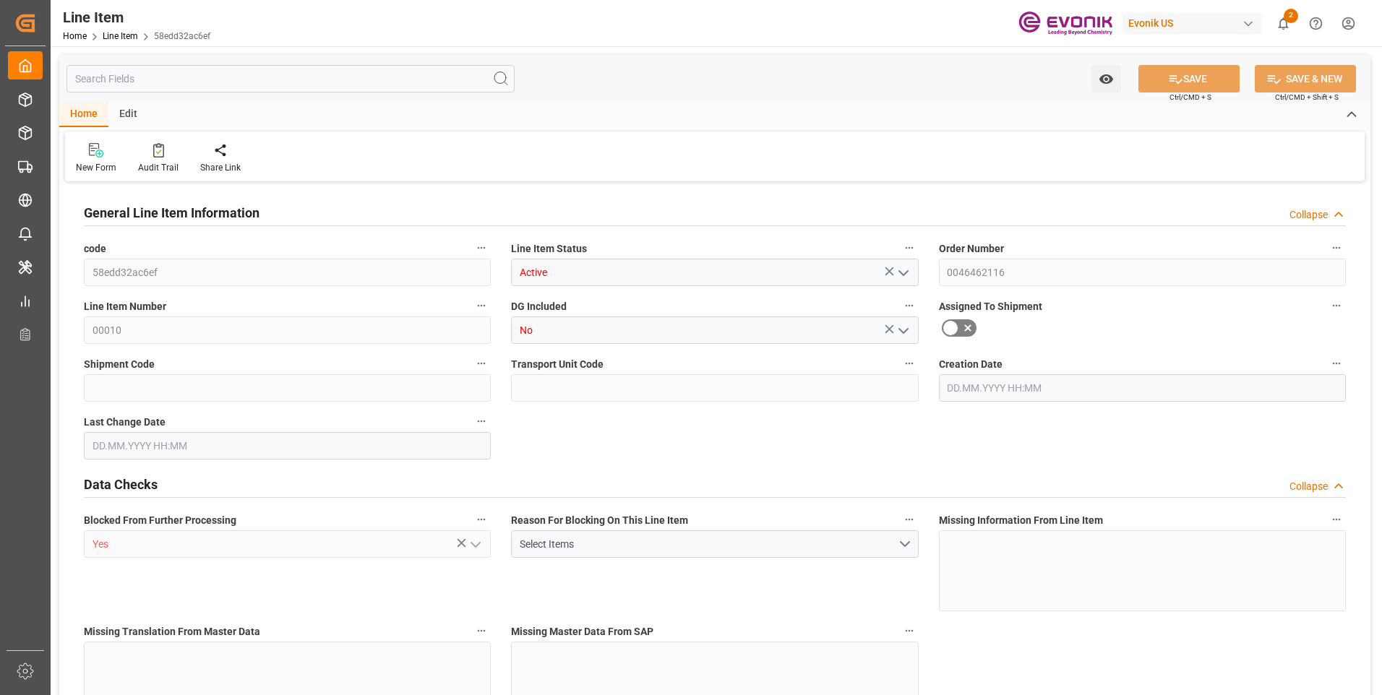
type input "16"
type input "5062.176"
type input "4898.88"
type input "36.6574"
type input "432"
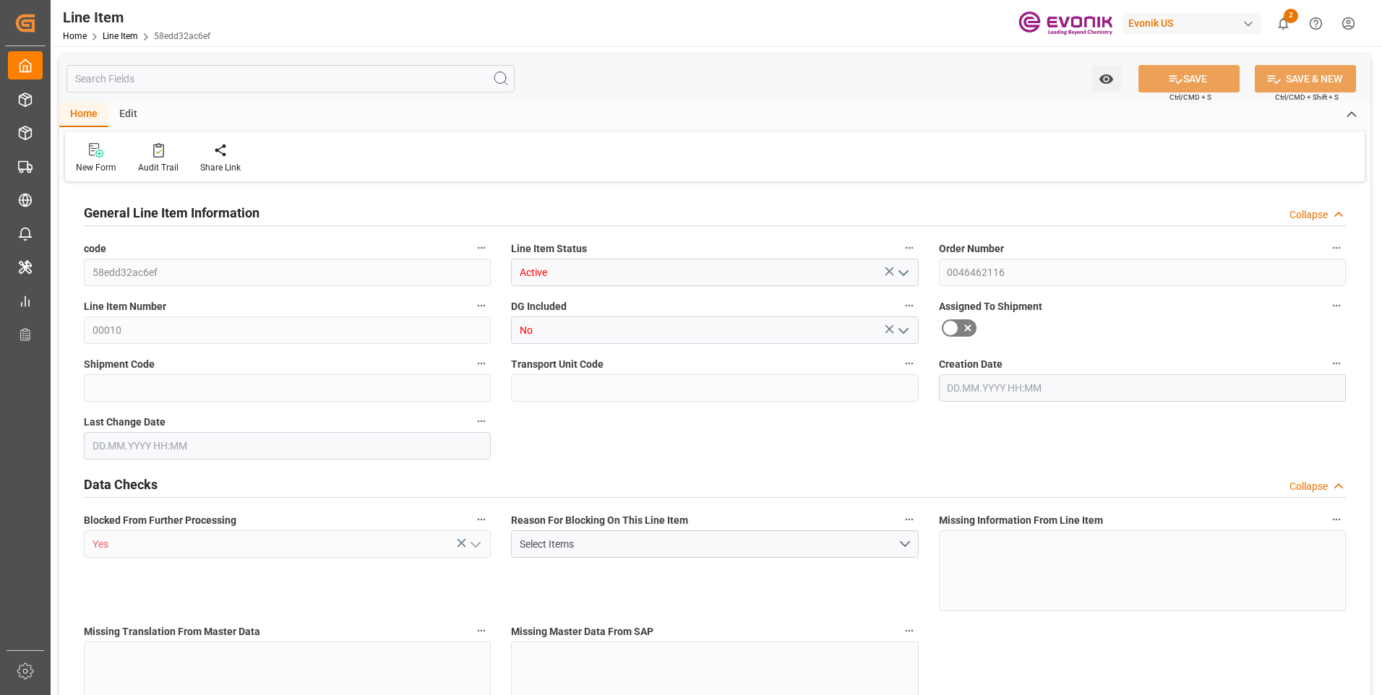
type input "21604.06"
type input "432"
type input "5062.176"
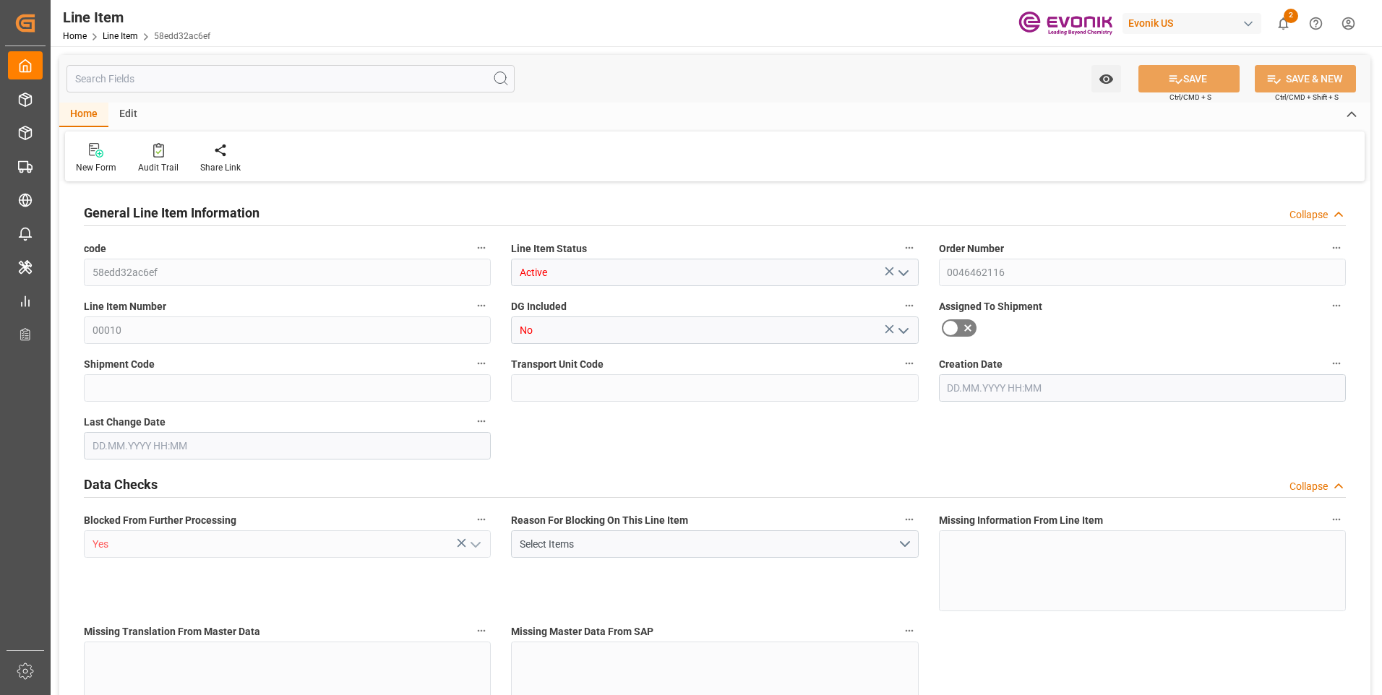
type input "5316.576"
type input "4898.88"
type input "36.6574"
type input "36657.36"
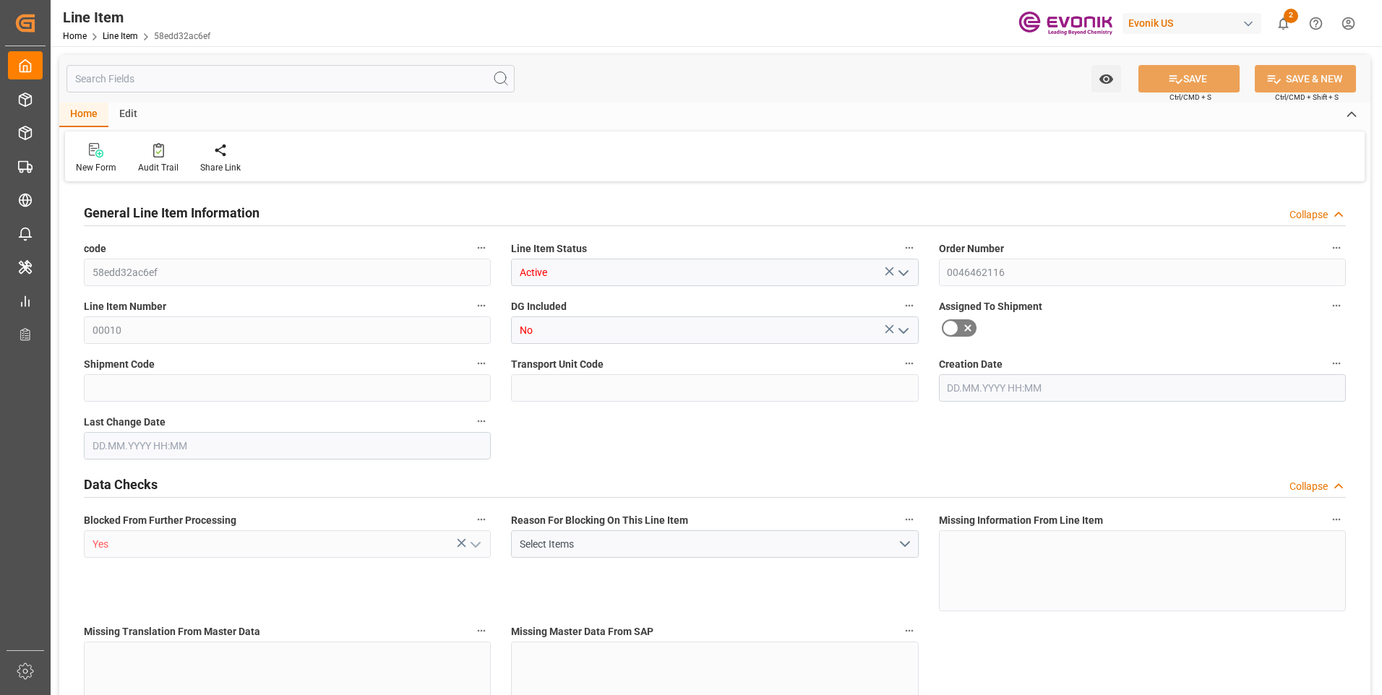
type input "0"
type input "[DATE] 18:37"
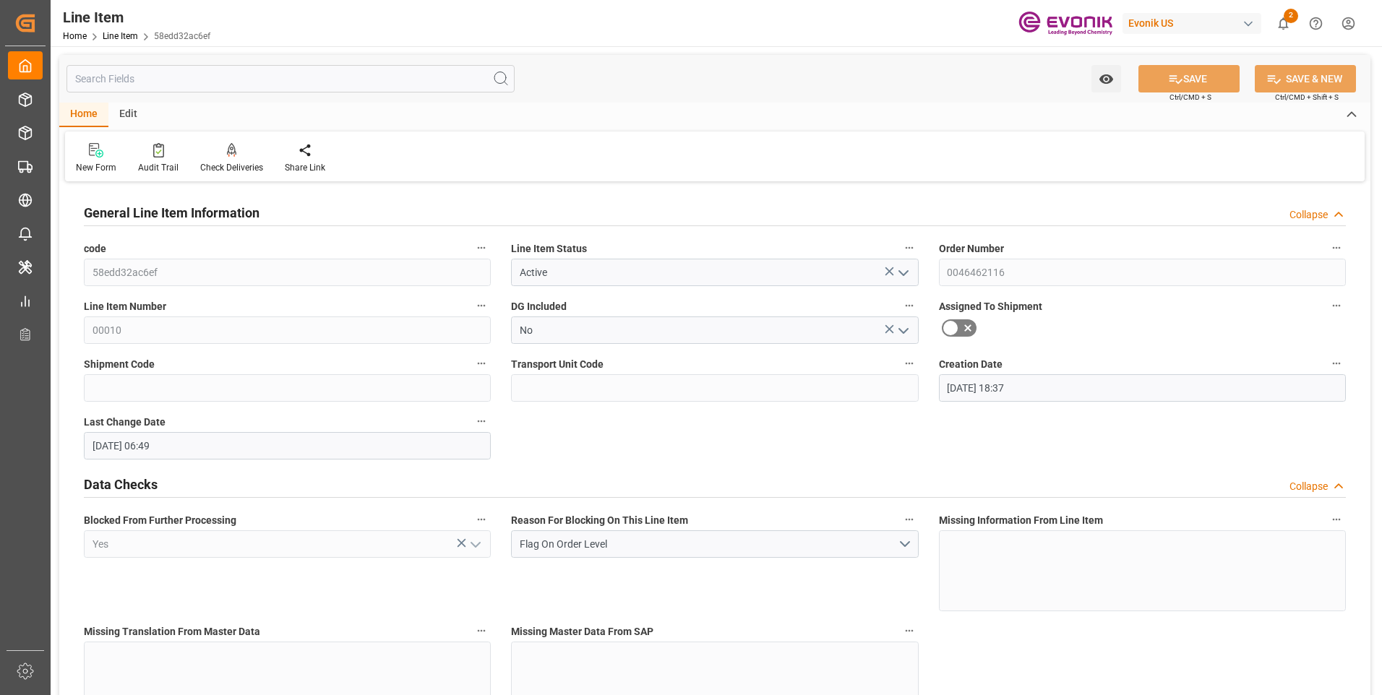
type input "[DATE] 06:49"
type input "[DATE]"
click at [148, 75] on input "text" at bounding box center [290, 78] width 448 height 27
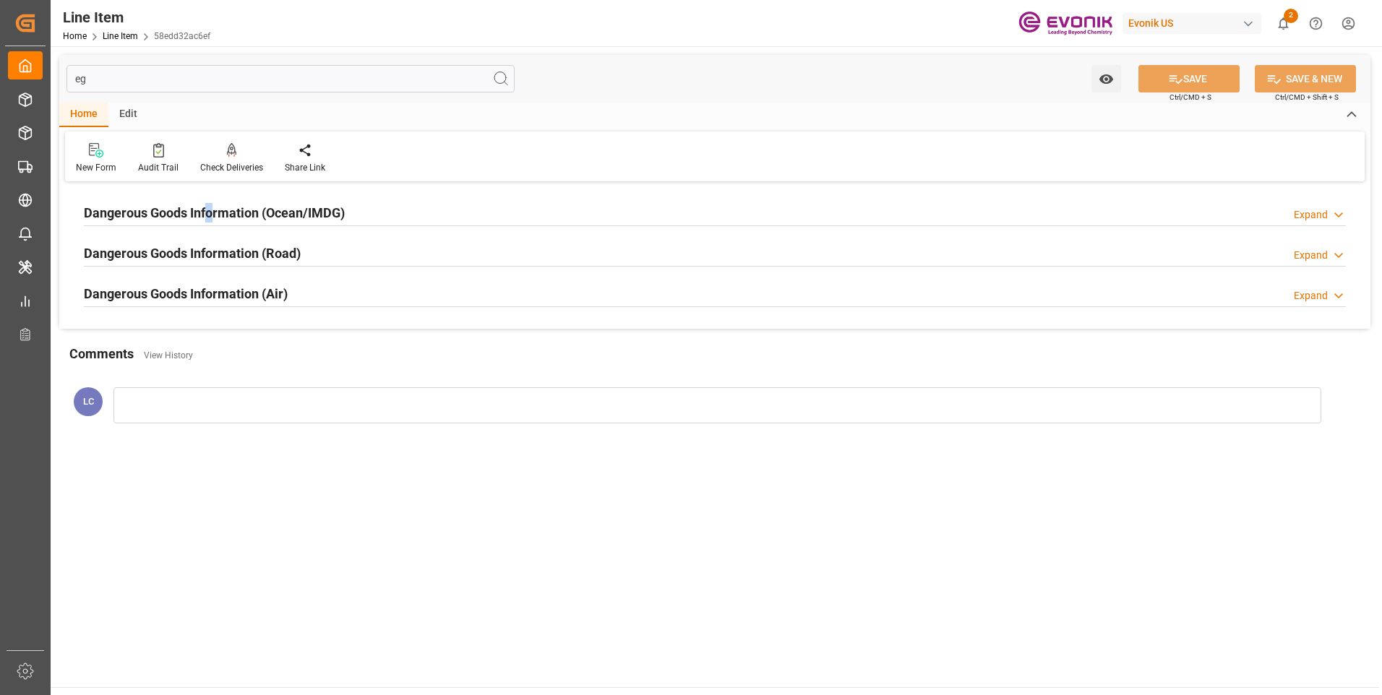
click at [211, 209] on h2 "Dangerous Goods Information (Ocean/IMDG)" at bounding box center [214, 213] width 261 height 20
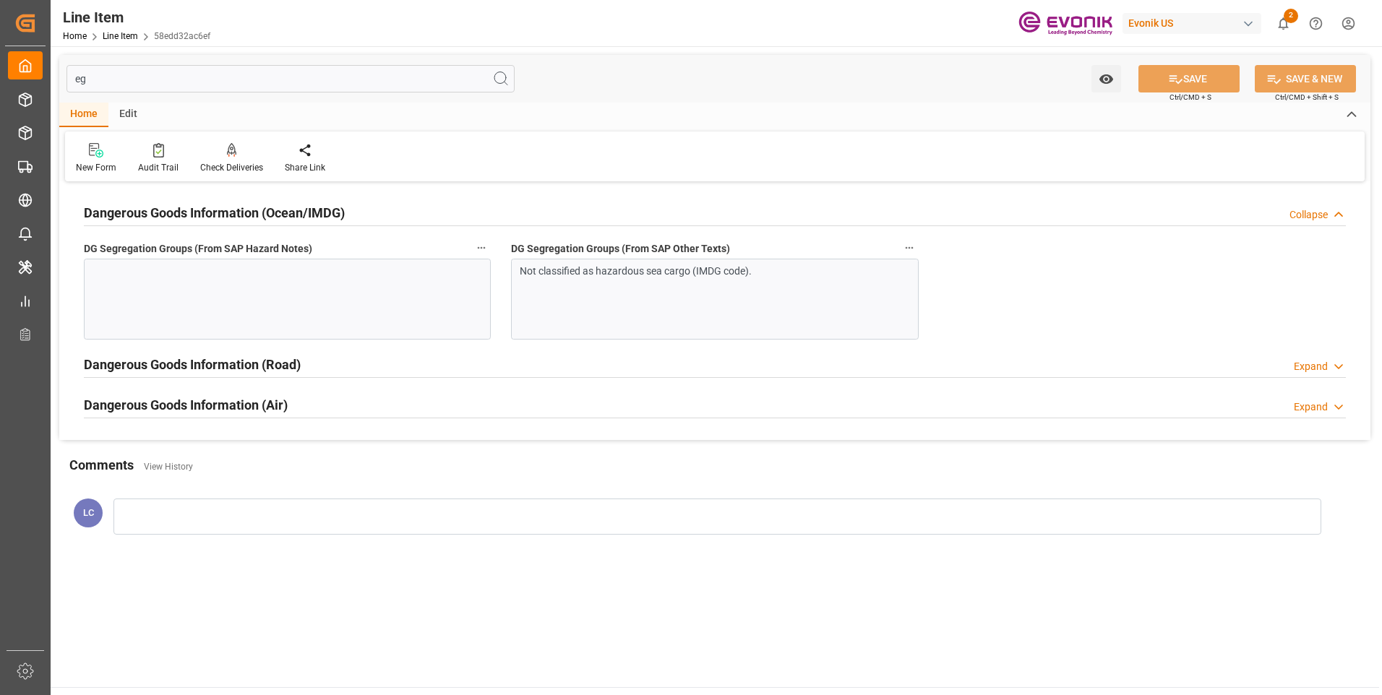
drag, startPoint x: 211, startPoint y: 209, endPoint x: 106, endPoint y: 77, distance: 168.7
click at [109, 77] on input "eg" at bounding box center [290, 78] width 448 height 27
drag, startPoint x: 106, startPoint y: 77, endPoint x: 69, endPoint y: 71, distance: 37.3
click at [45, 76] on div "Created by potrace 1.15, written by Peter Selinger 2001-2017 Created by potrace…" at bounding box center [691, 347] width 1382 height 695
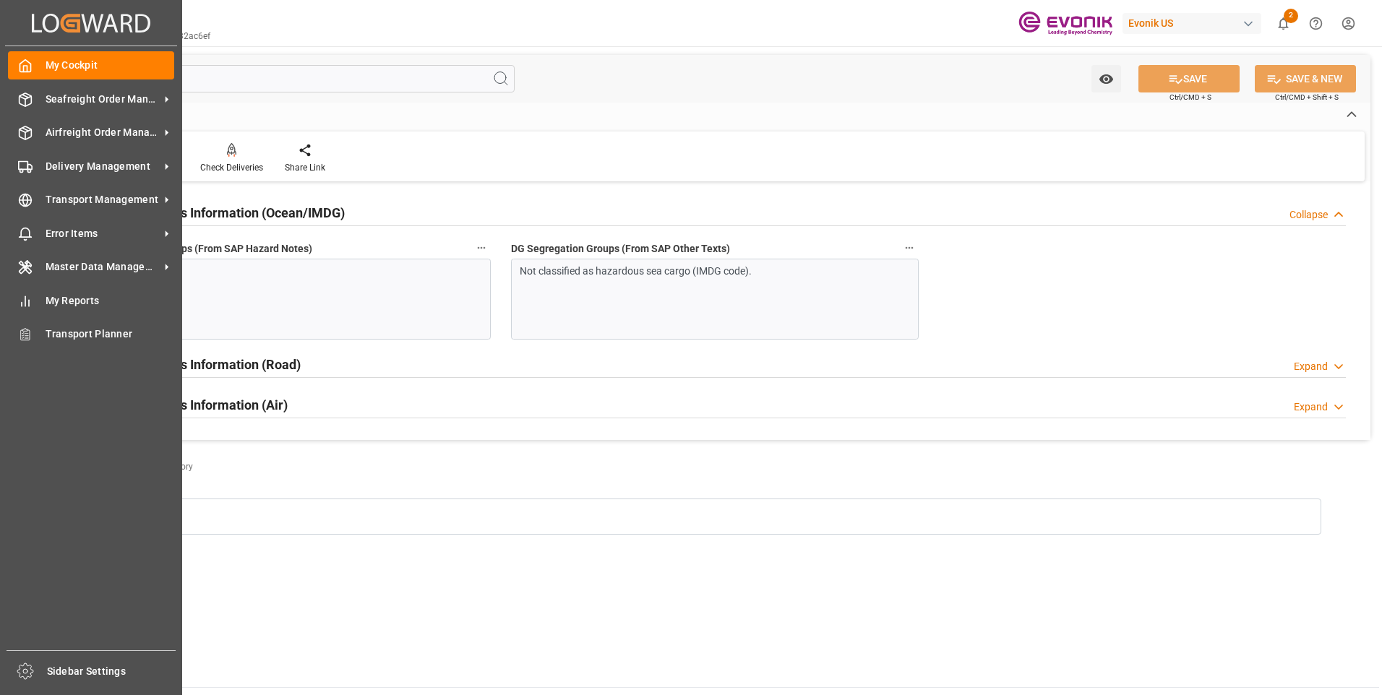
type input "s"
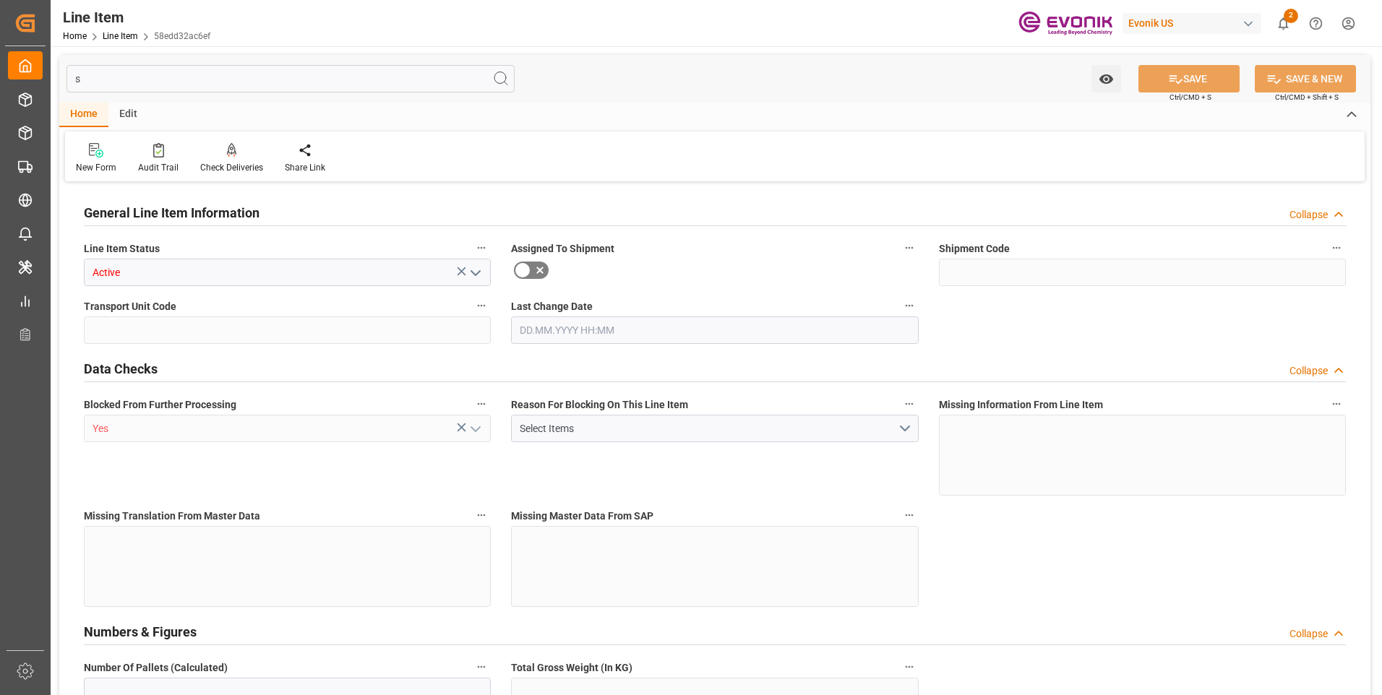
type input "16"
type input "5062.176"
type input "432"
type input "5062.176"
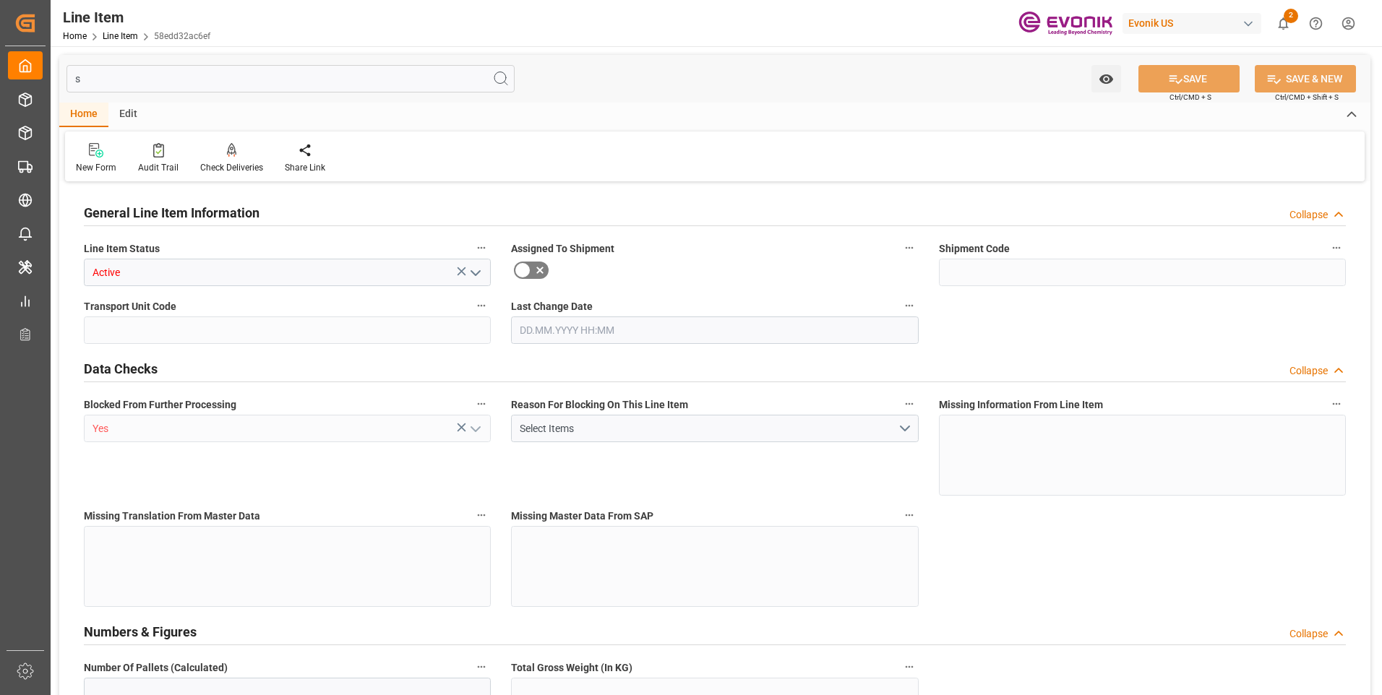
type input "5316.576"
type input "4898.88"
type input "36657.36"
type input "0"
type input "[DATE] 06:49"
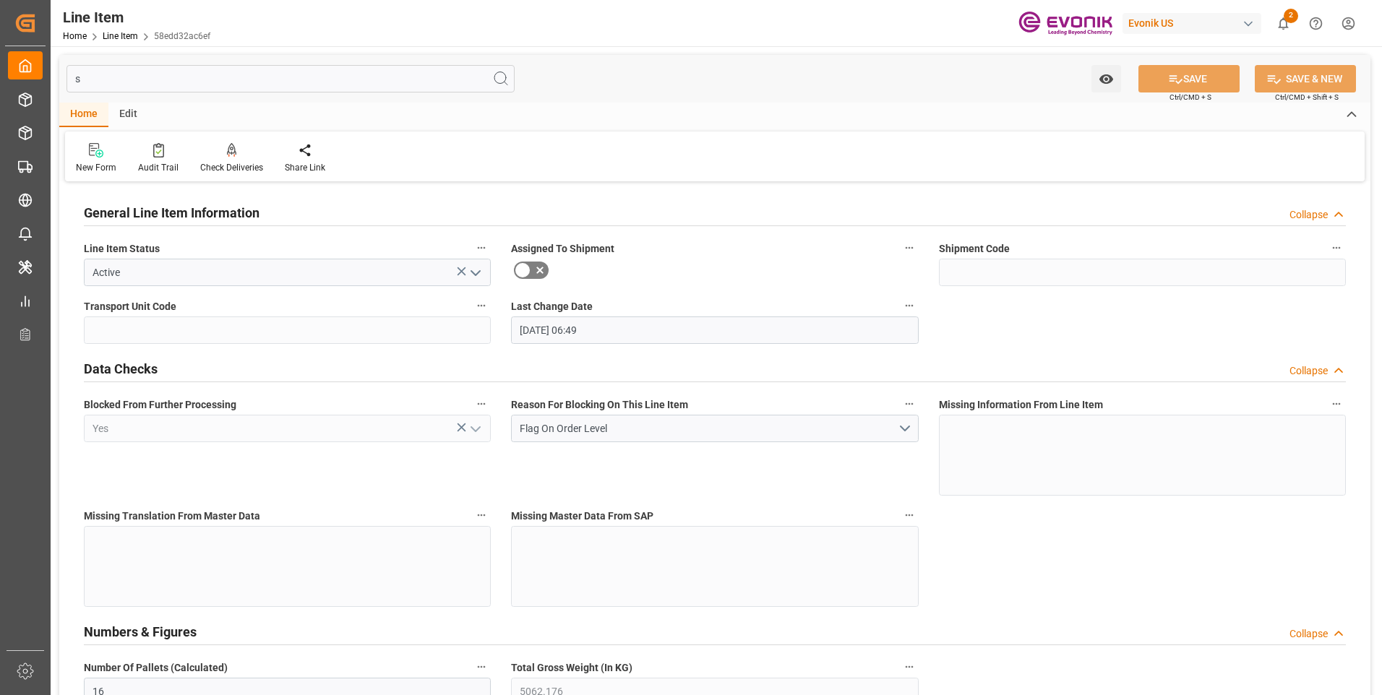
type input "[DATE]"
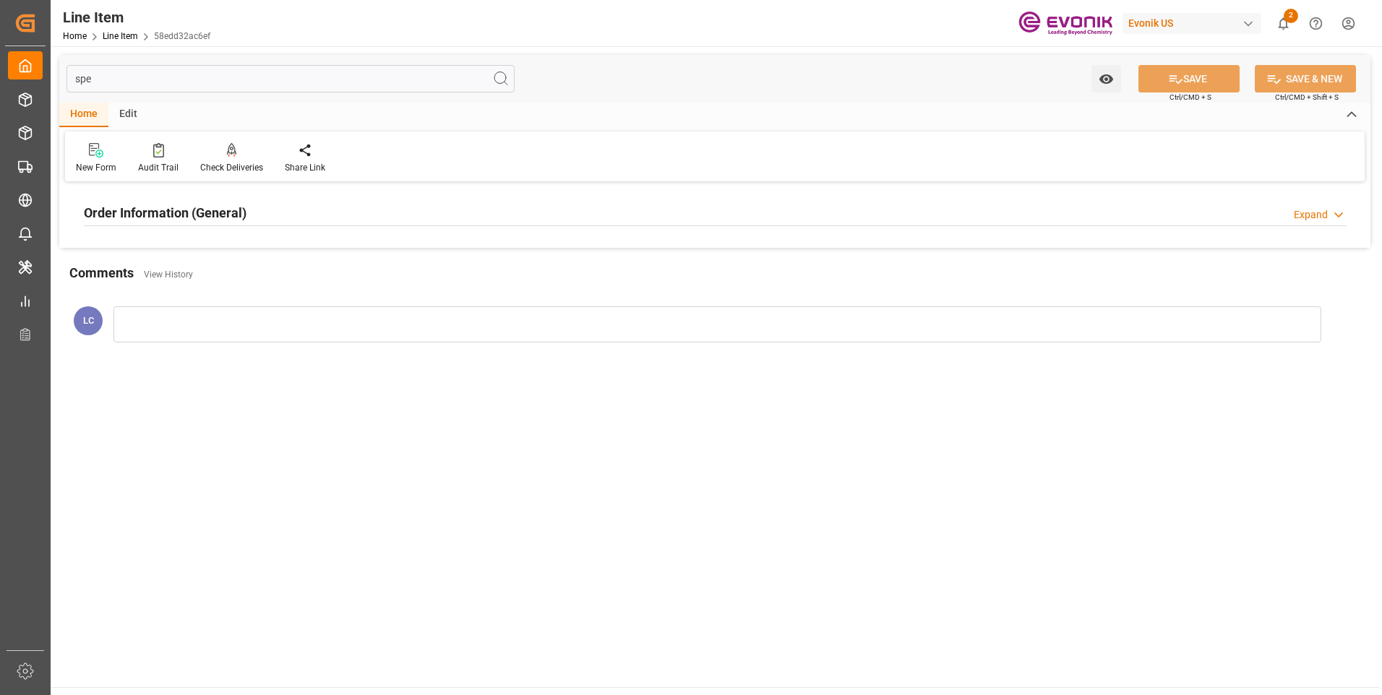
type input "spe"
click at [158, 209] on h2 "Order Information (General)" at bounding box center [165, 213] width 163 height 20
click at [194, 289] on div at bounding box center [287, 299] width 407 height 81
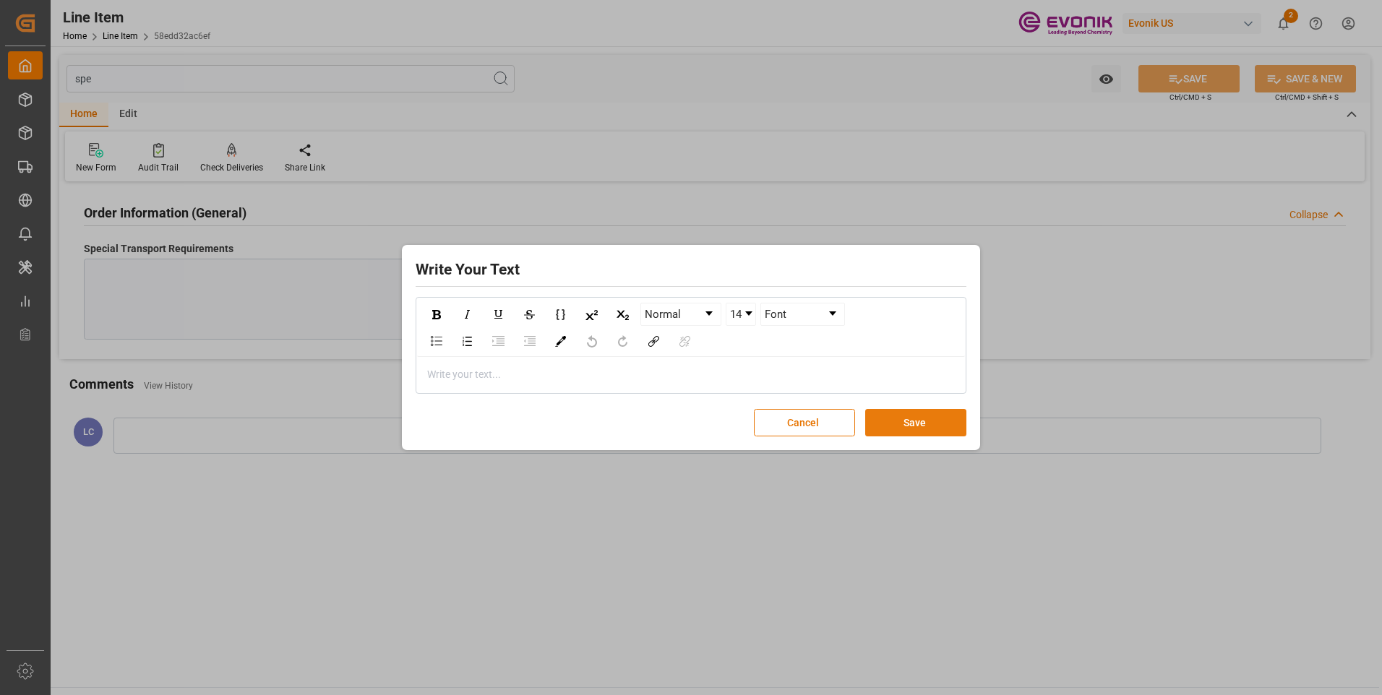
click at [936, 429] on button "Save" at bounding box center [915, 422] width 101 height 27
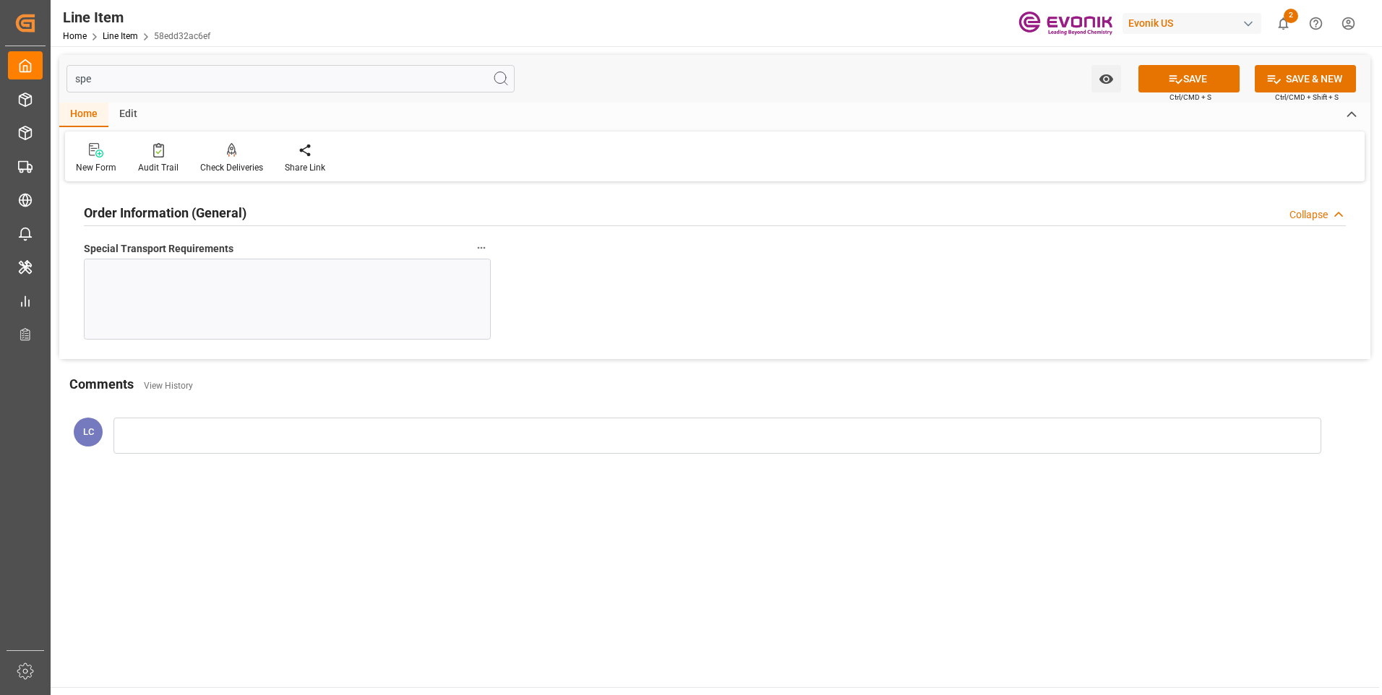
click at [276, 304] on div at bounding box center [287, 299] width 407 height 81
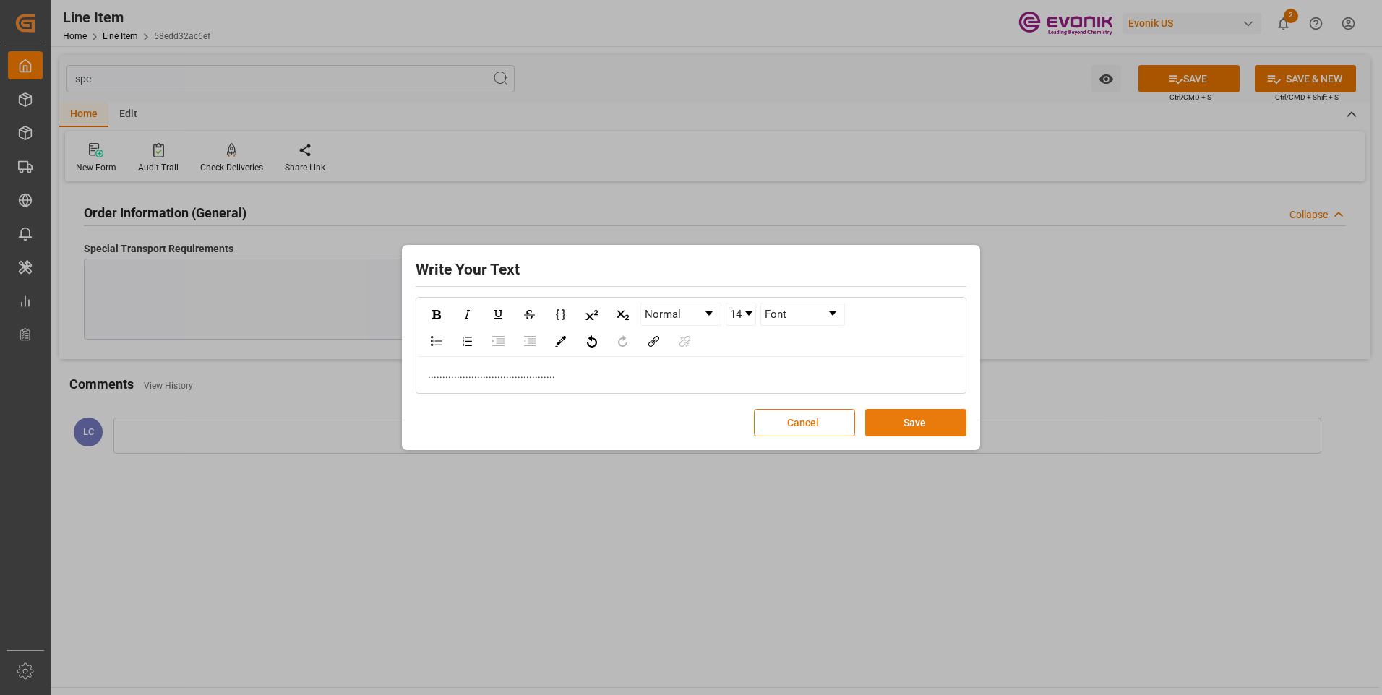
click at [898, 421] on button "Save" at bounding box center [915, 422] width 101 height 27
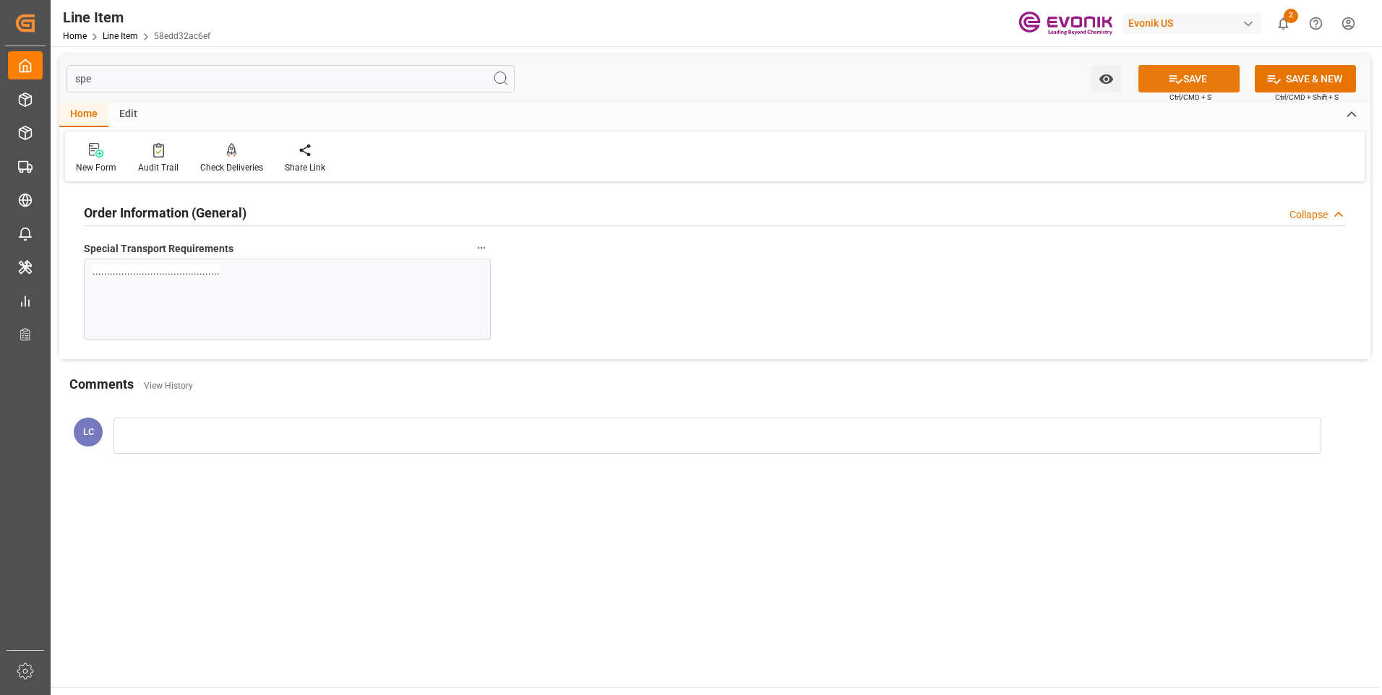
click at [1169, 73] on icon at bounding box center [1175, 79] width 15 height 15
click at [141, 72] on input "spe" at bounding box center [290, 78] width 448 height 27
drag, startPoint x: 139, startPoint y: 80, endPoint x: 51, endPoint y: 71, distance: 88.0
click at [54, 72] on div "spe Watch Option SAVE Ctrl/CMD + S SAVE & NEW Ctrl/CMD + Shift + S Home Edit Ne…" at bounding box center [715, 265] width 1328 height 439
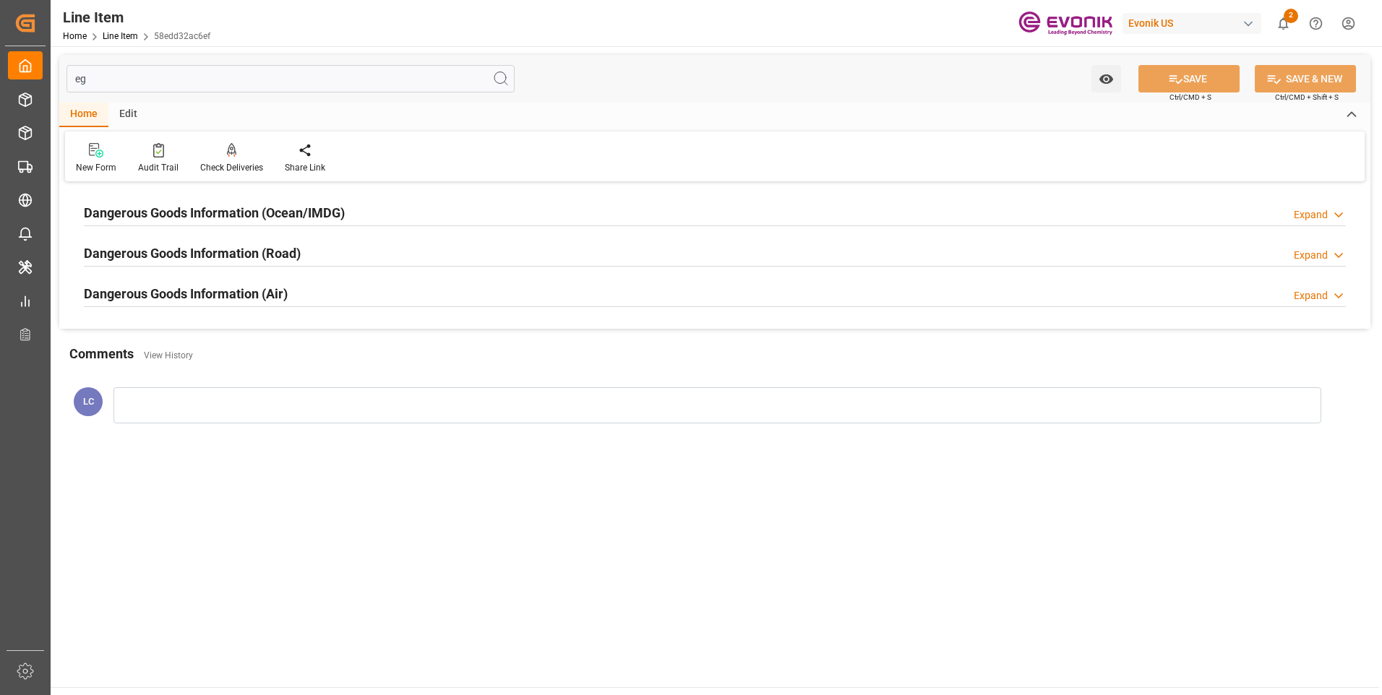
type input "eg"
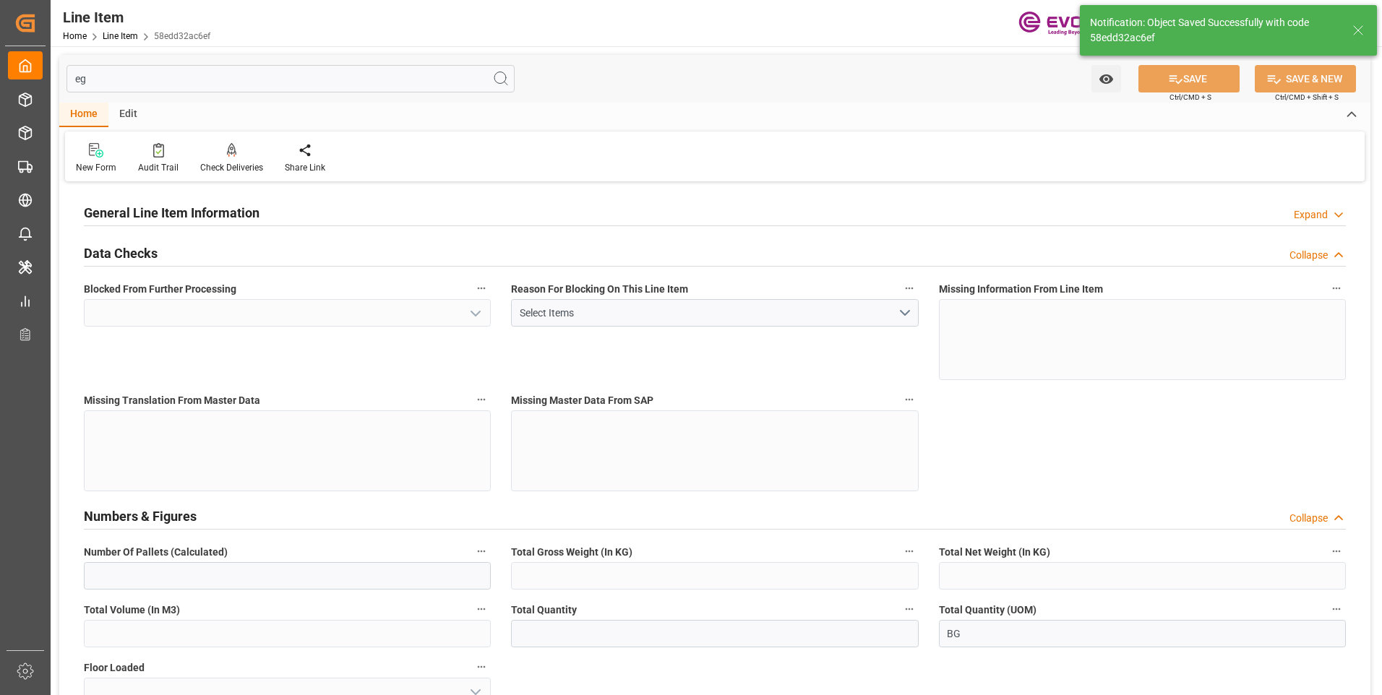
type input "BG"
type input "99138434"
type textarea "SIP28:ETO:PB25LB:675SWP:I2:P:$"
type input "USD"
type input "PACK"
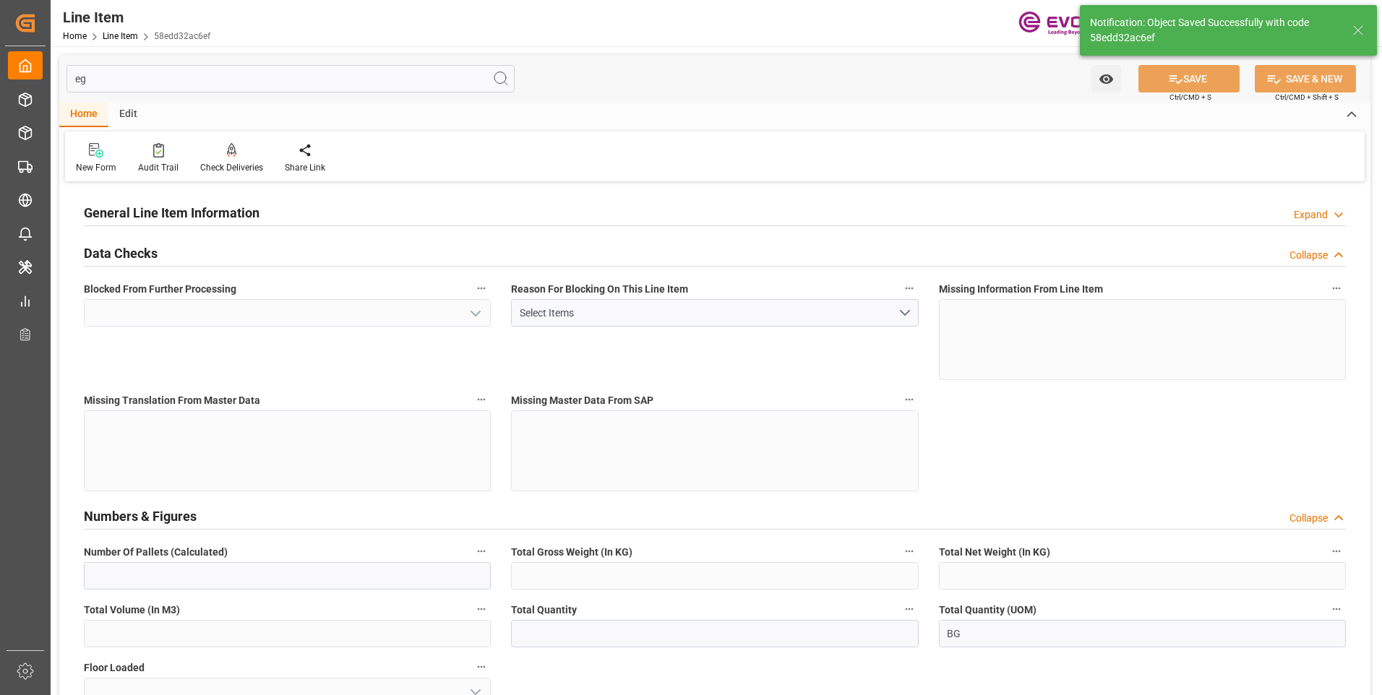
type input "28112200"
type input "US"
type input "BG"
type input "KGM"
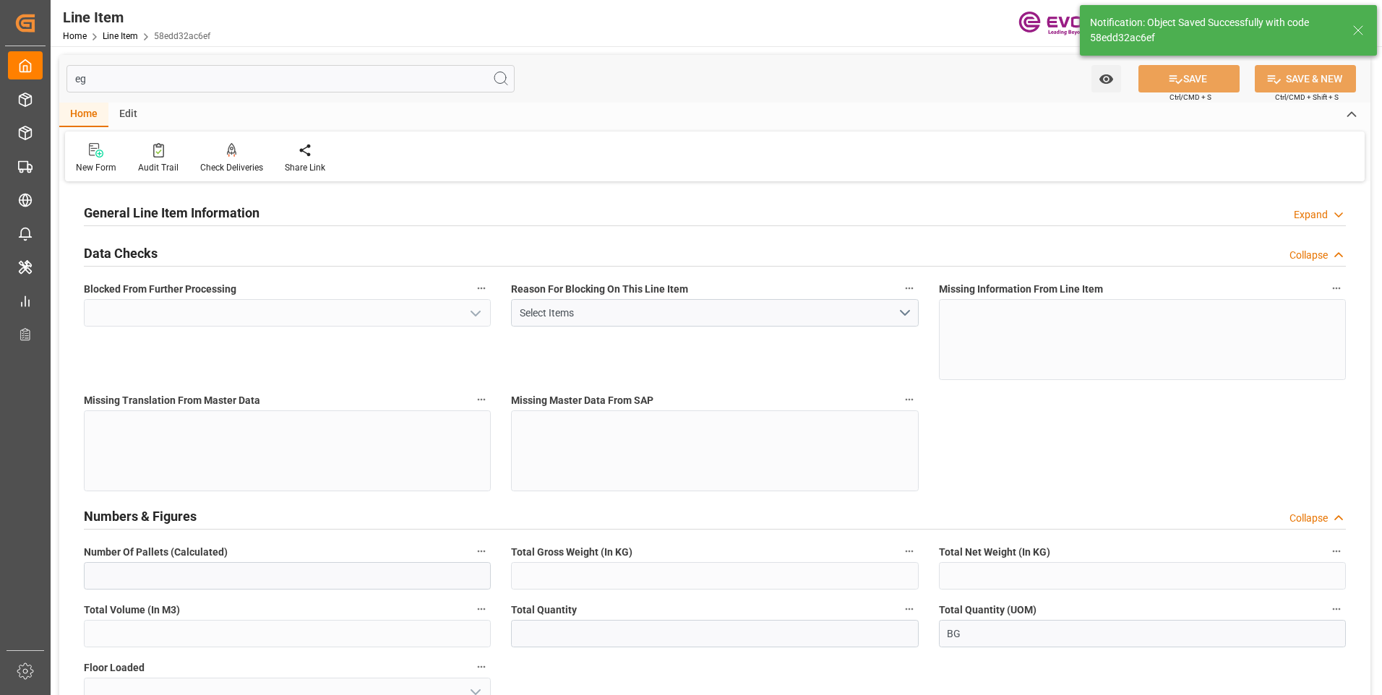
type textarea "KGM"
type input "KGM"
type textarea "KGM"
type input "M3"
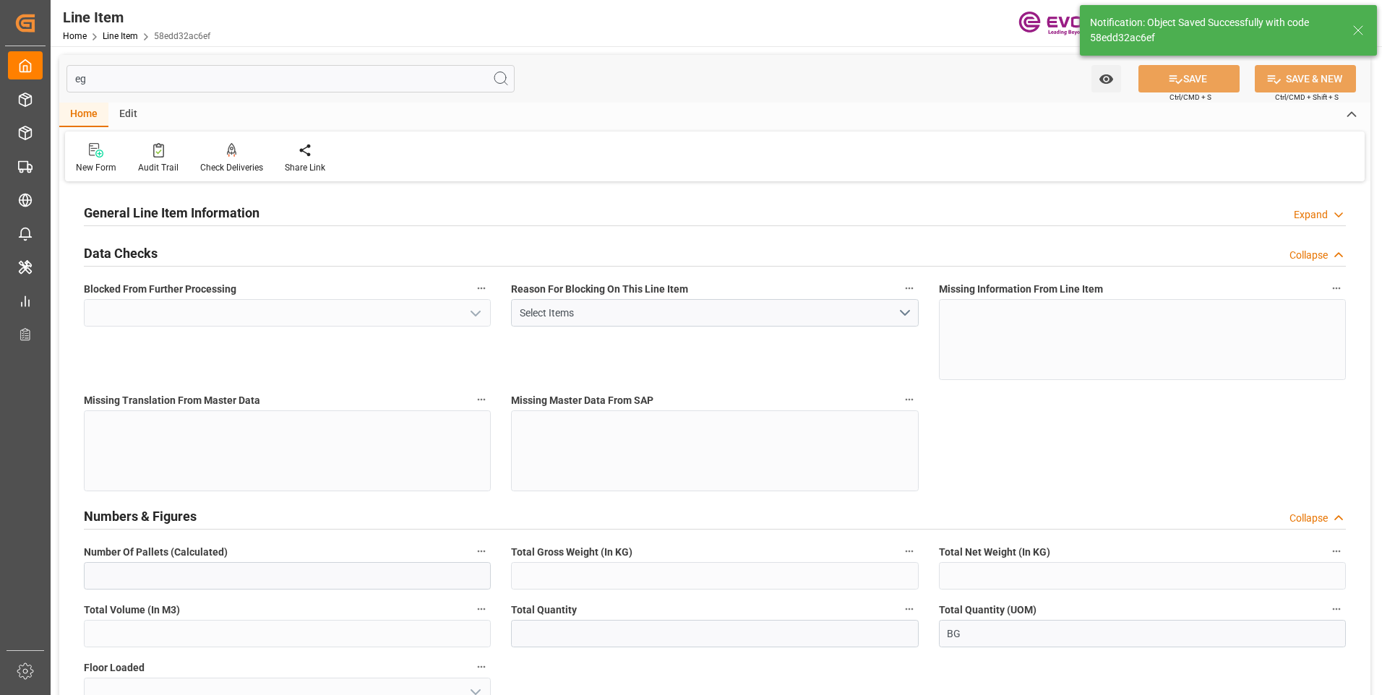
type textarea "DMQ"
type input "M3"
type input "Yes"
type input "16"
type input "5062.176"
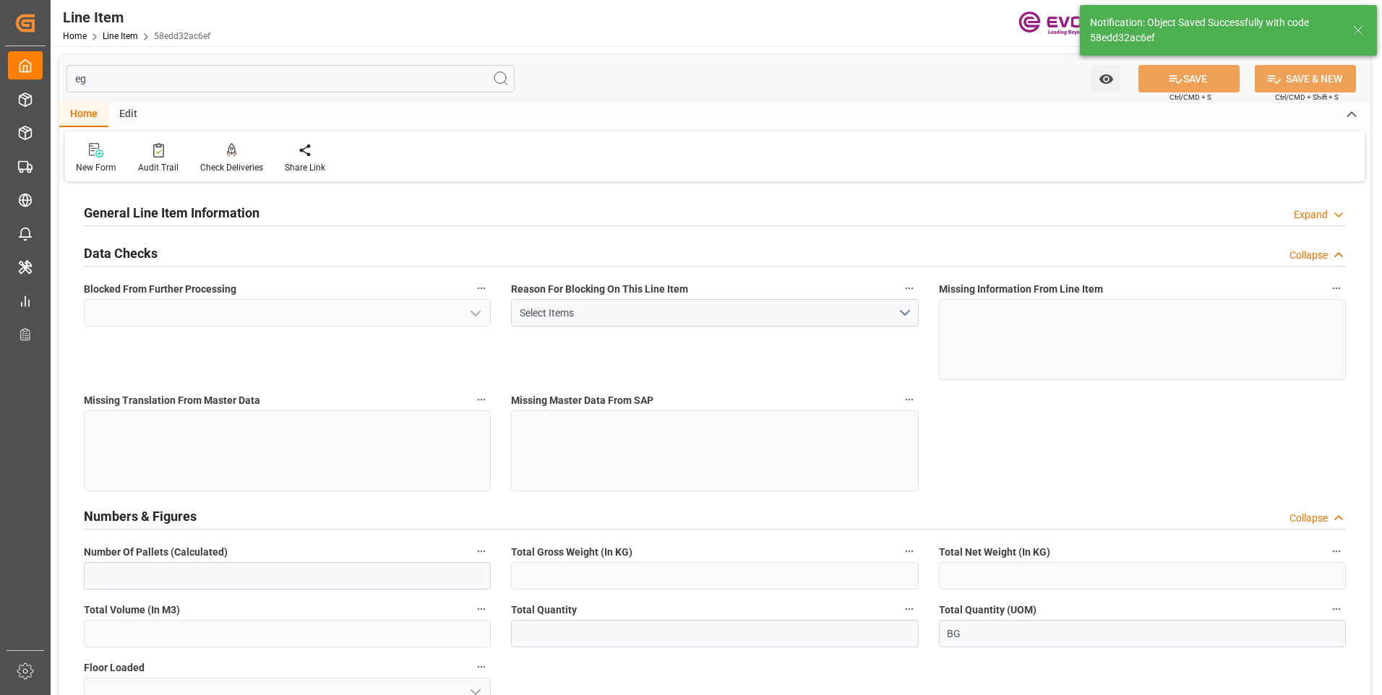
type input "4898.88"
type input "36.6574"
type input "432"
type input "No"
type input "21604.06"
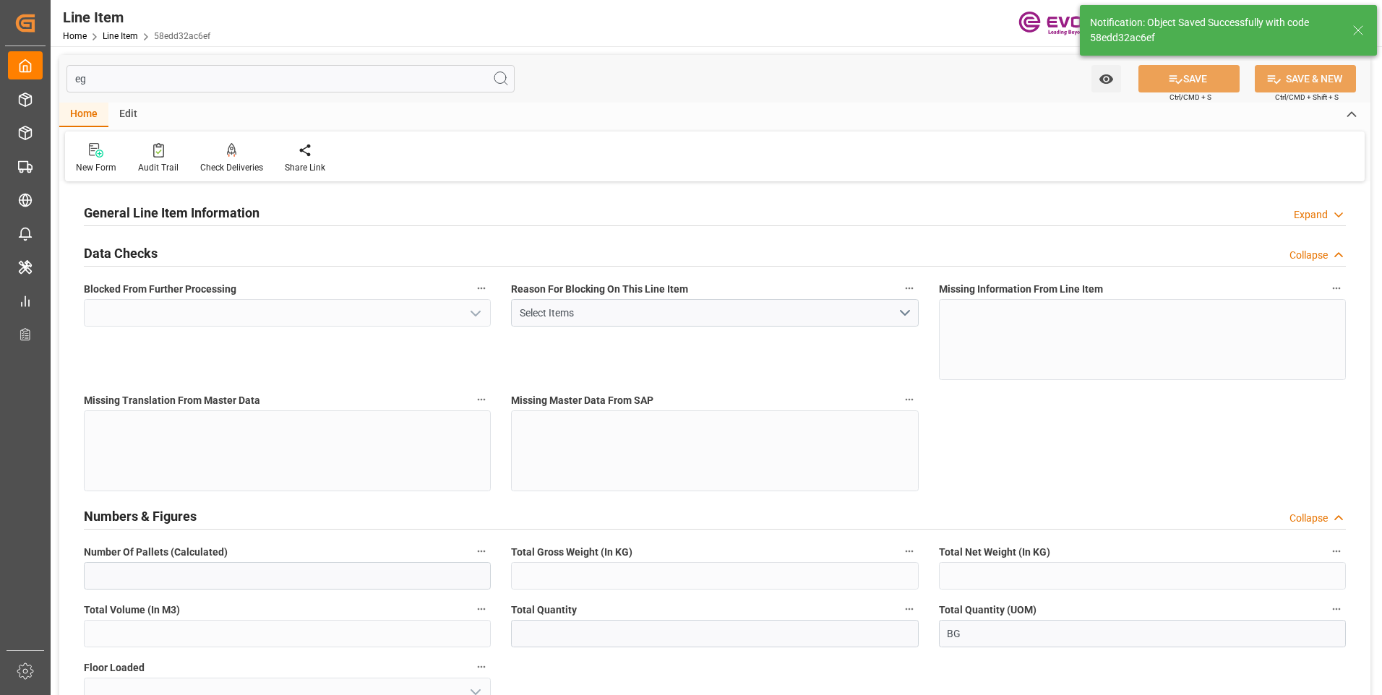
type input "EAR99"
type input "432"
type input "5062.176"
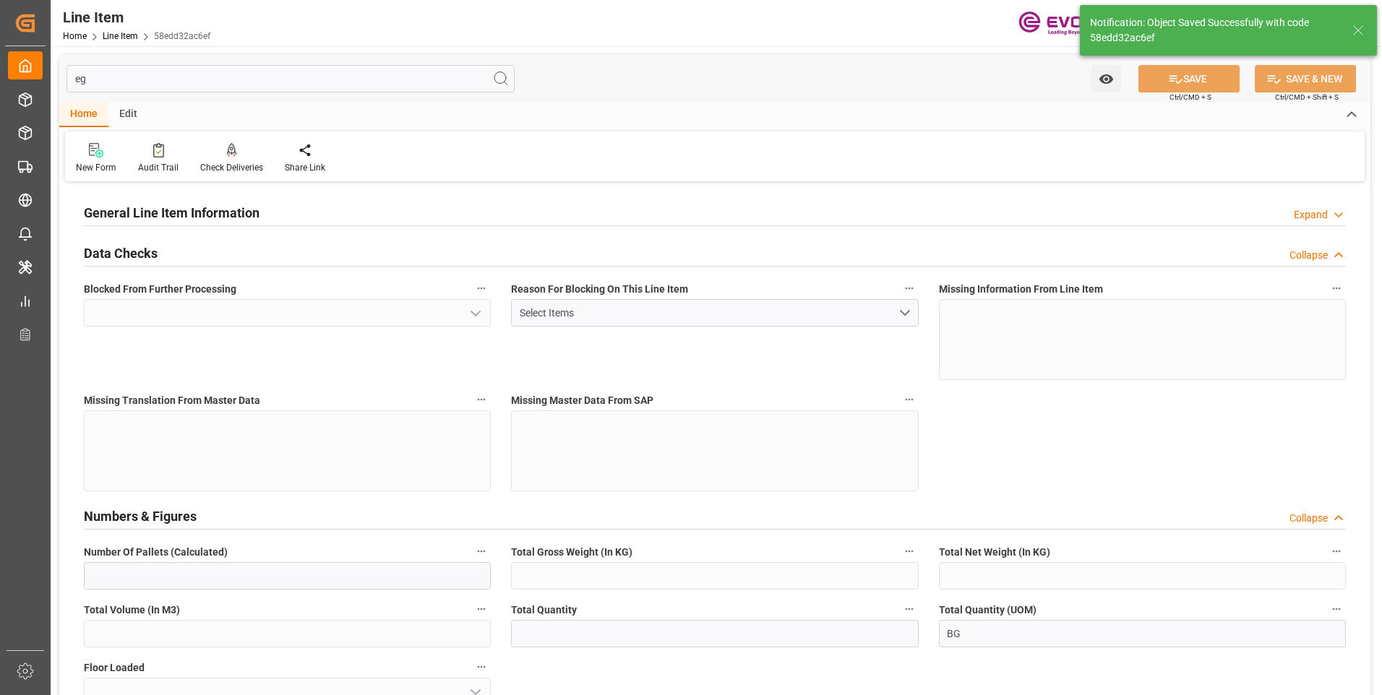
type input "5316.576"
type input "4898.88"
type input "36.6574"
type input "36657.36"
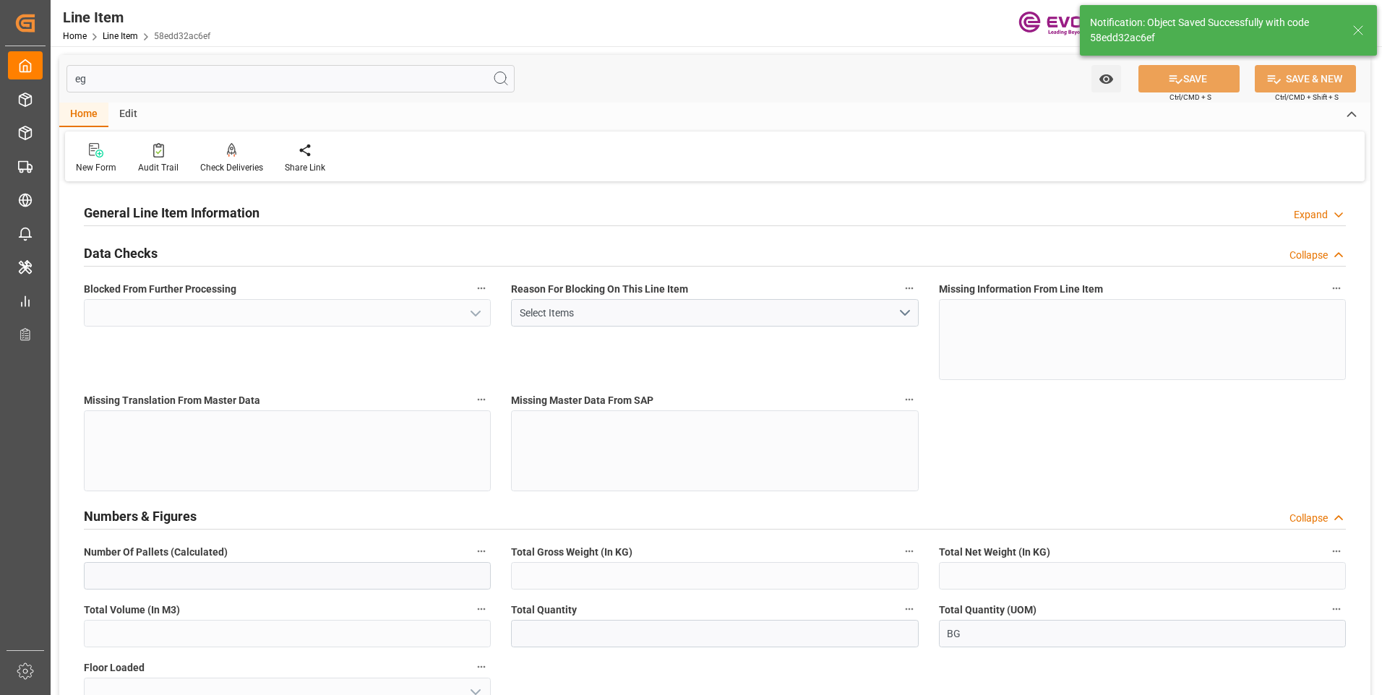
type input "0"
type input "23.10.2025"
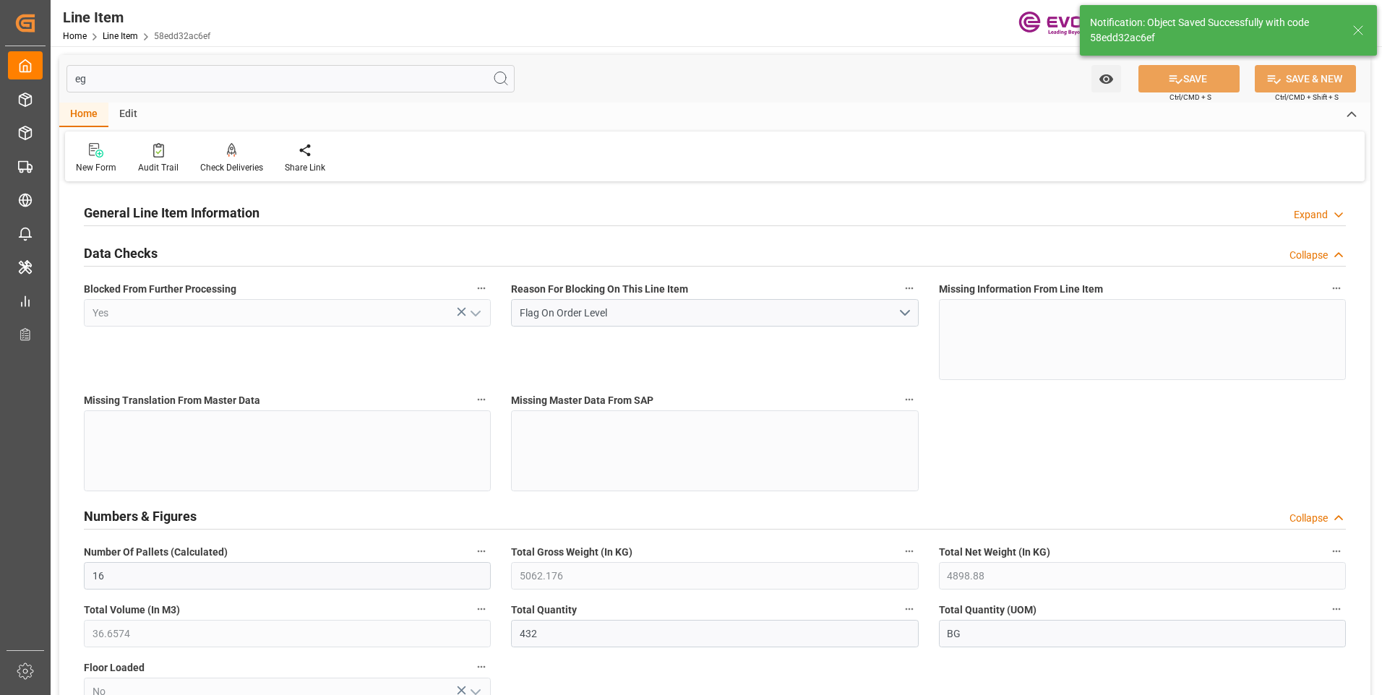
type input "25.09.2025"
type input "18.09.2025"
click at [121, 76] on input "eg" at bounding box center [290, 78] width 448 height 27
type input "e"
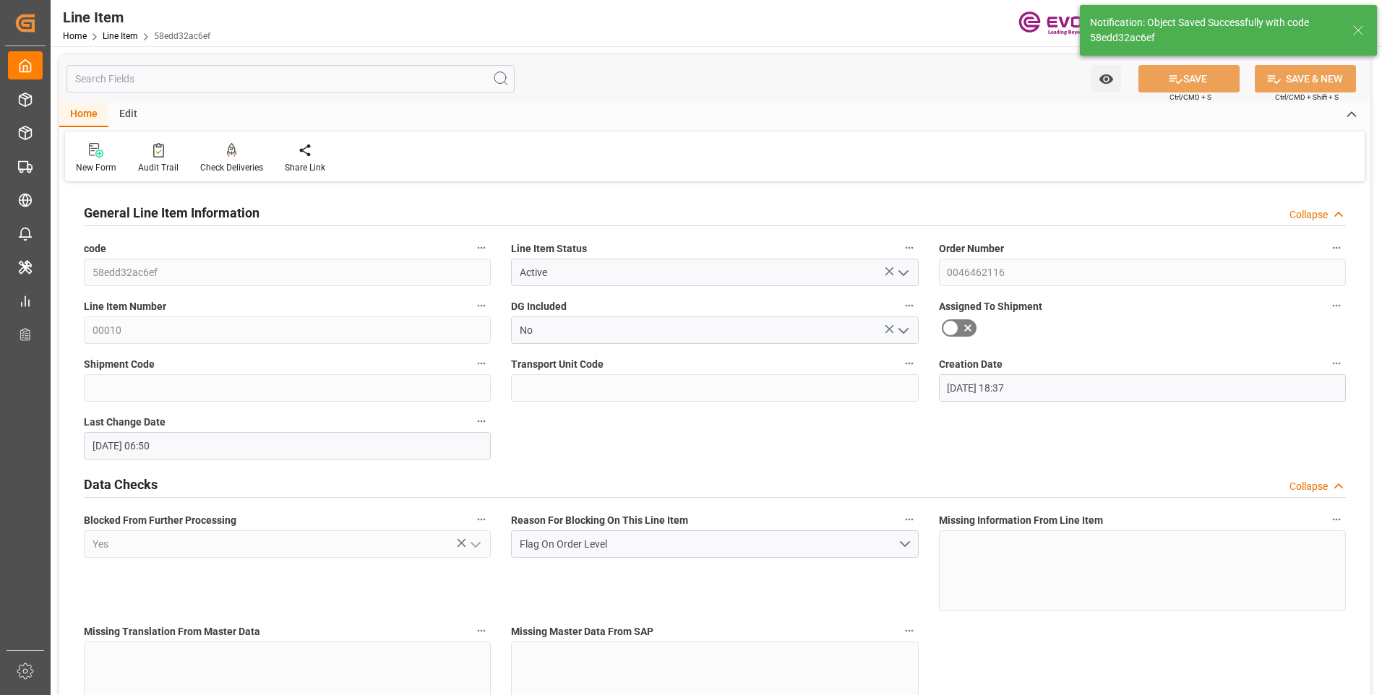
type input "BG"
type input "US"
type input "432"
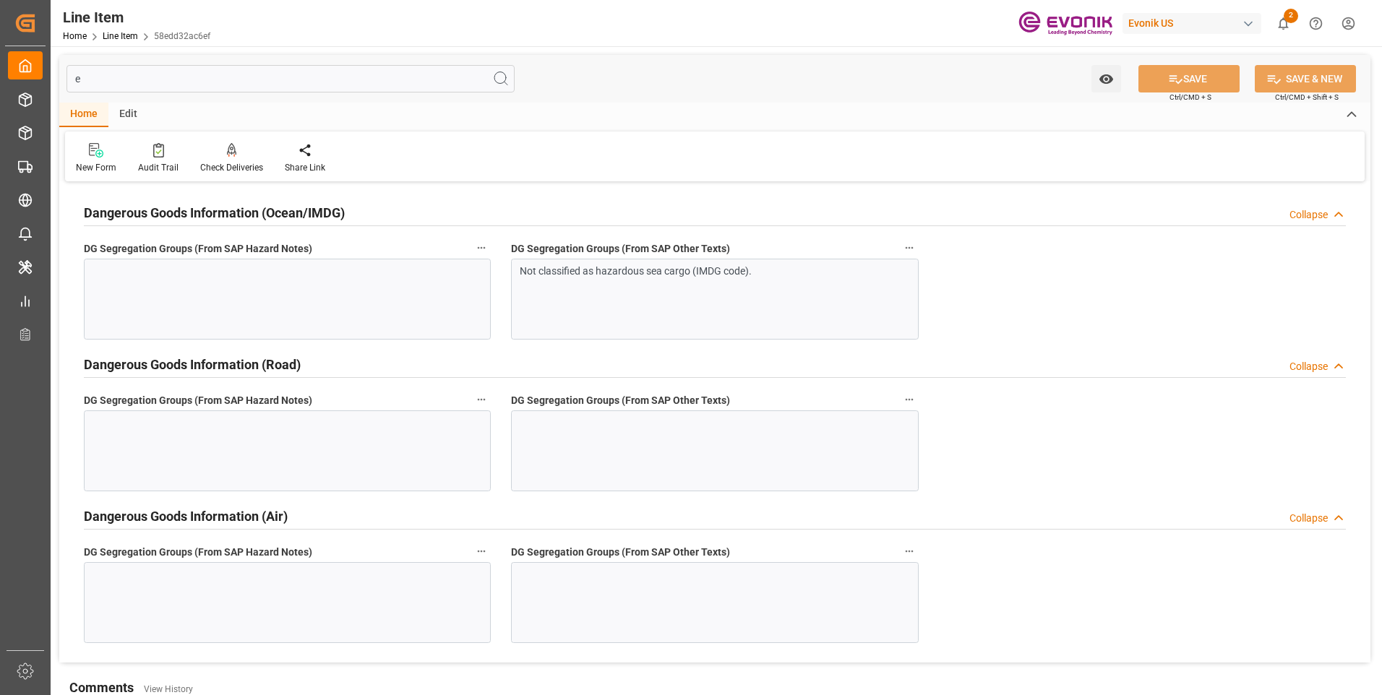
type input "eg"
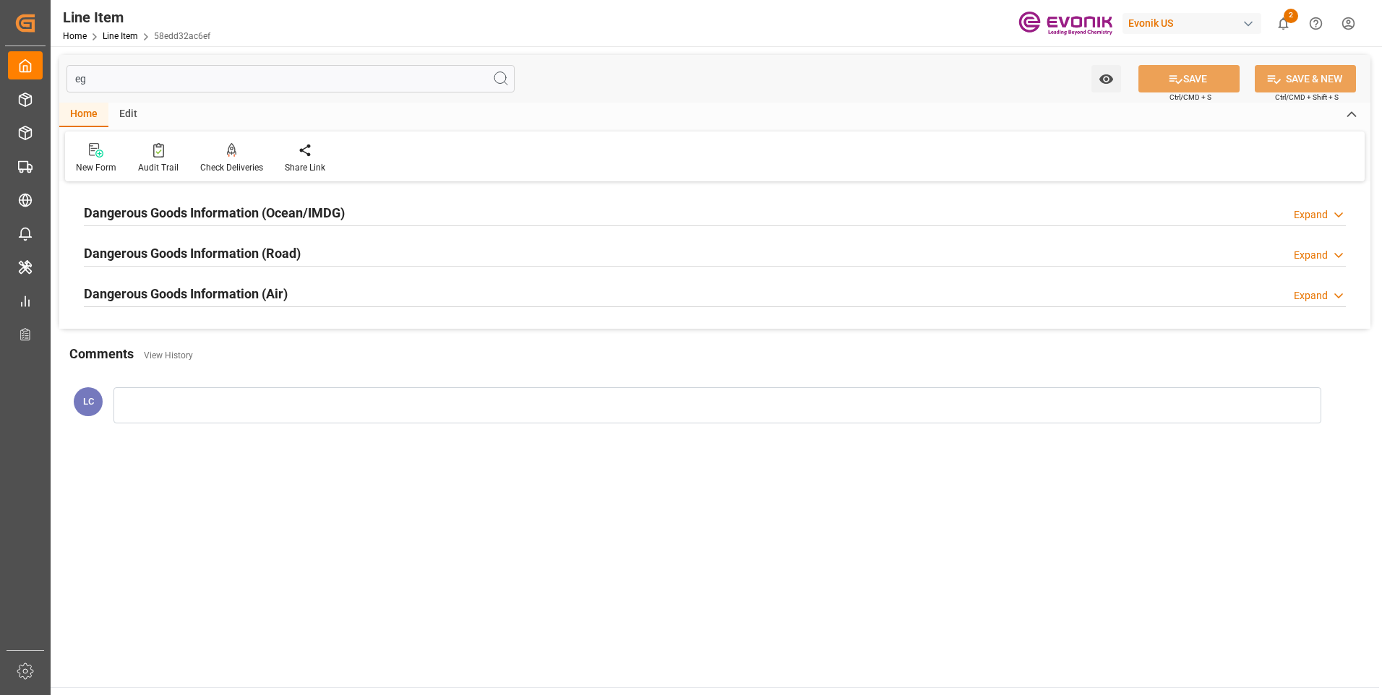
click at [229, 207] on h2 "Dangerous Goods Information (Ocean/IMDG)" at bounding box center [214, 213] width 261 height 20
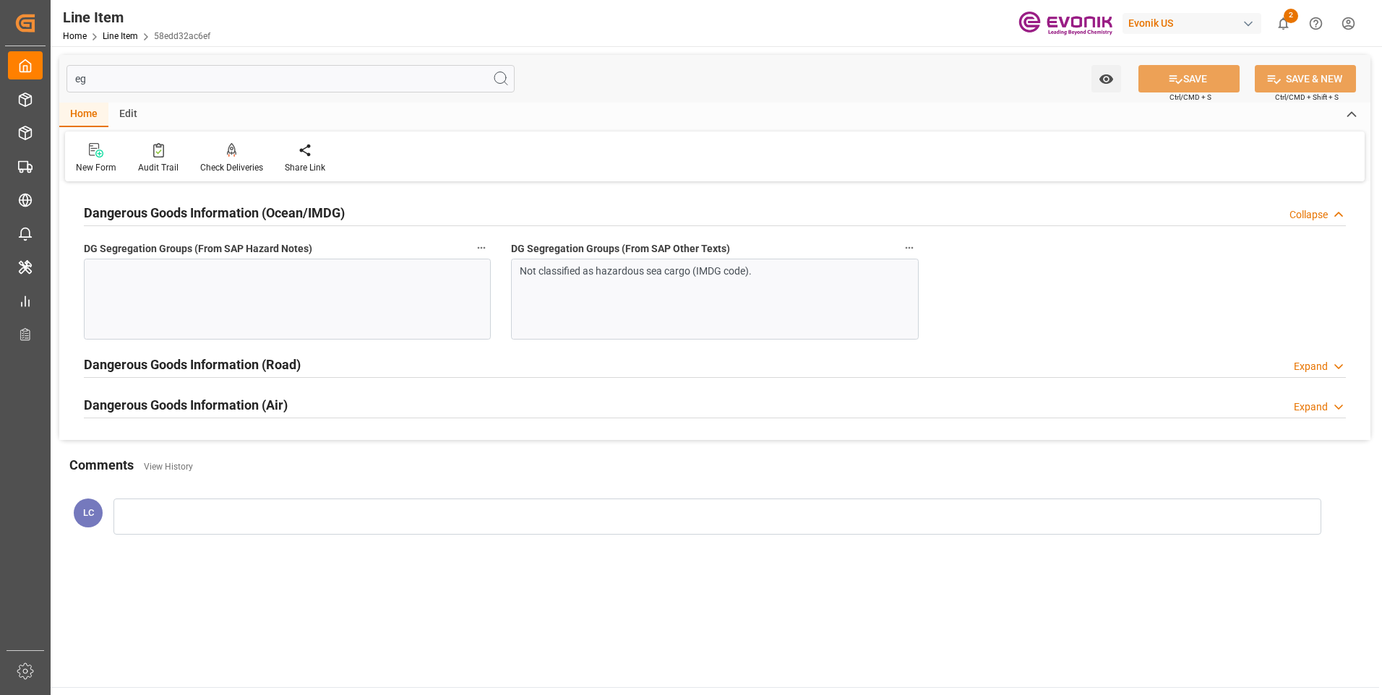
click at [599, 295] on div "Not classified as hazardous sea cargo (IMDG code)." at bounding box center [714, 299] width 407 height 81
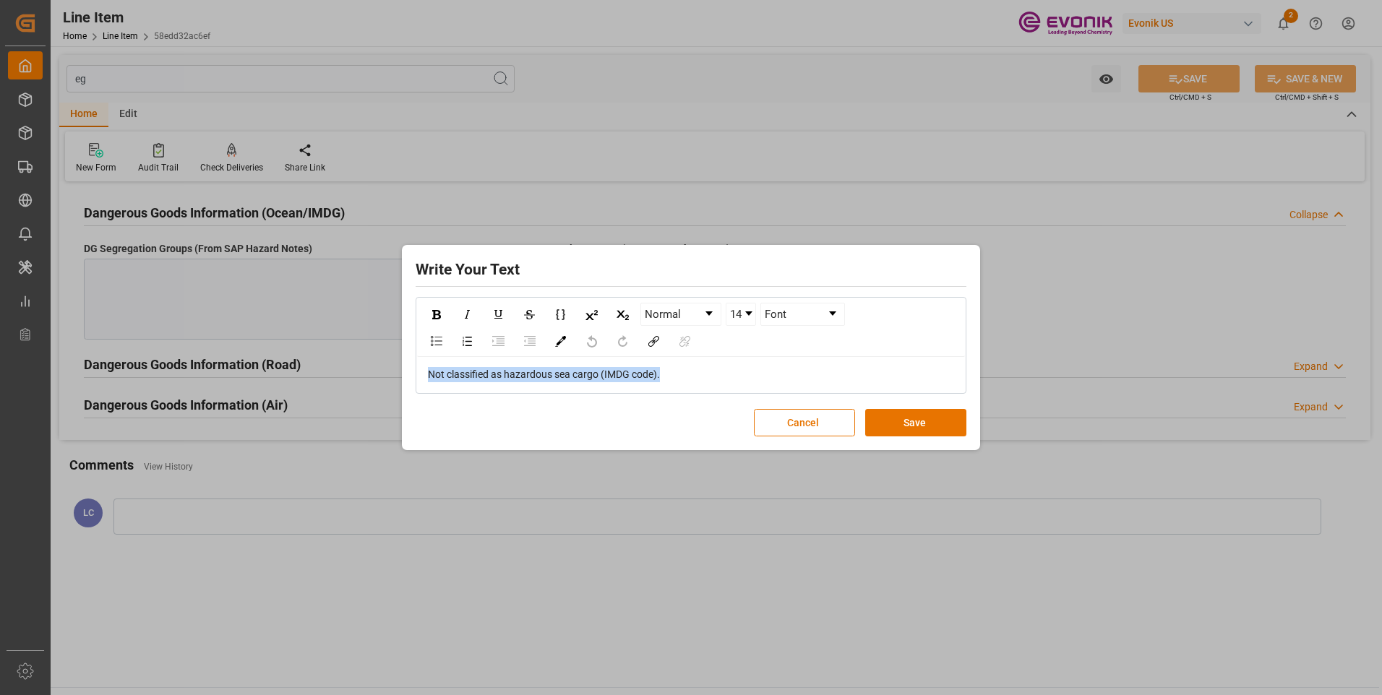
drag, startPoint x: 679, startPoint y: 371, endPoint x: 392, endPoint y: 361, distance: 286.4
click at [301, 364] on div "Write Your Text Normal 14 Font Not classified as hazardous sea cargo (IMDG code…" at bounding box center [691, 347] width 1382 height 695
copy span "Not classified as hazardous sea cargo (IMDG code)."
drag, startPoint x: 918, startPoint y: 424, endPoint x: 667, endPoint y: 351, distance: 261.0
click at [916, 424] on button "Save" at bounding box center [915, 422] width 101 height 27
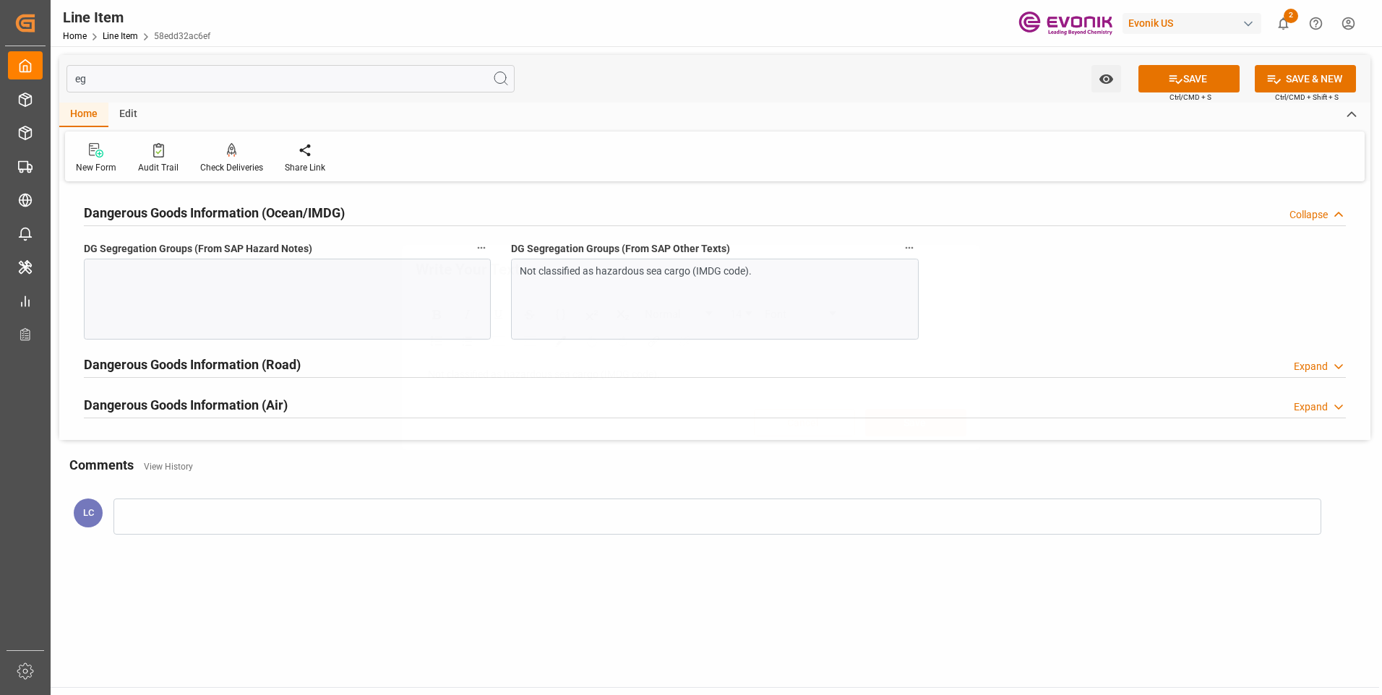
click at [309, 307] on div "Write Your Text Normal 14 Font Not classified as hazardous sea cargo (IMDG code…" at bounding box center [691, 347] width 1382 height 695
click at [327, 286] on div at bounding box center [287, 299] width 407 height 81
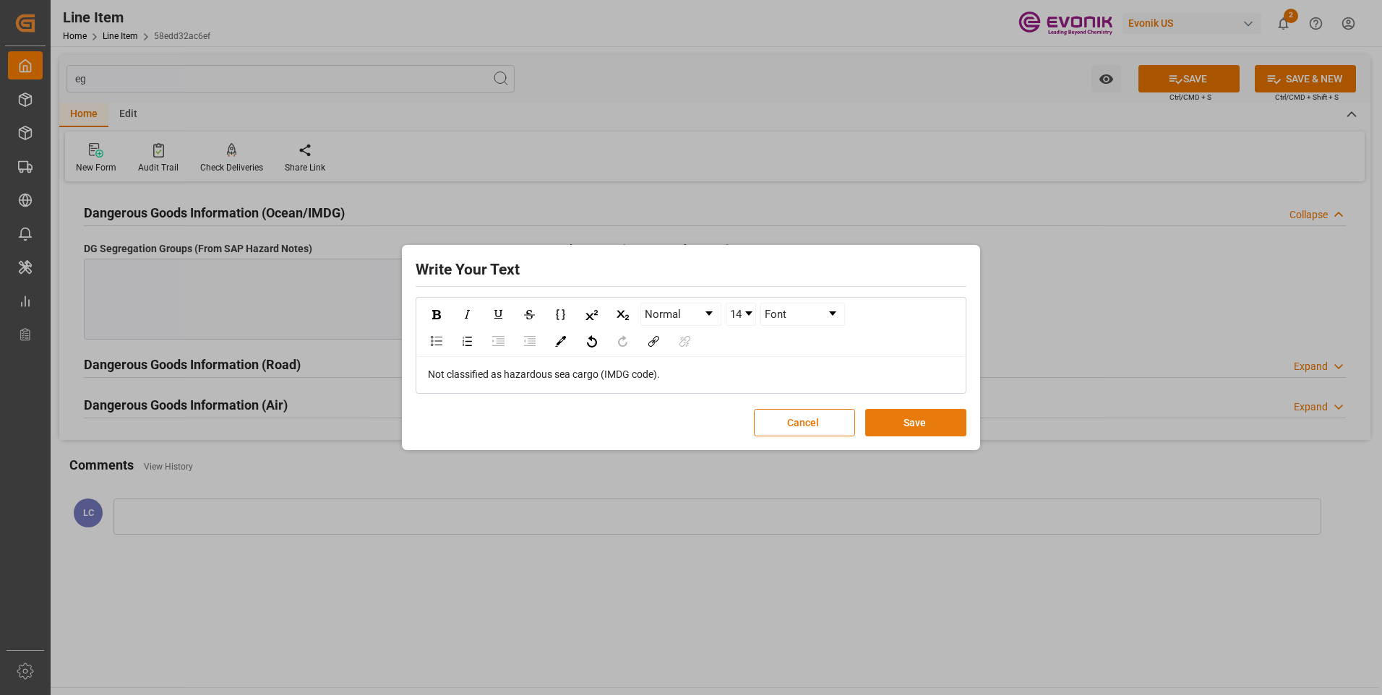
click at [904, 427] on button "Save" at bounding box center [915, 422] width 101 height 27
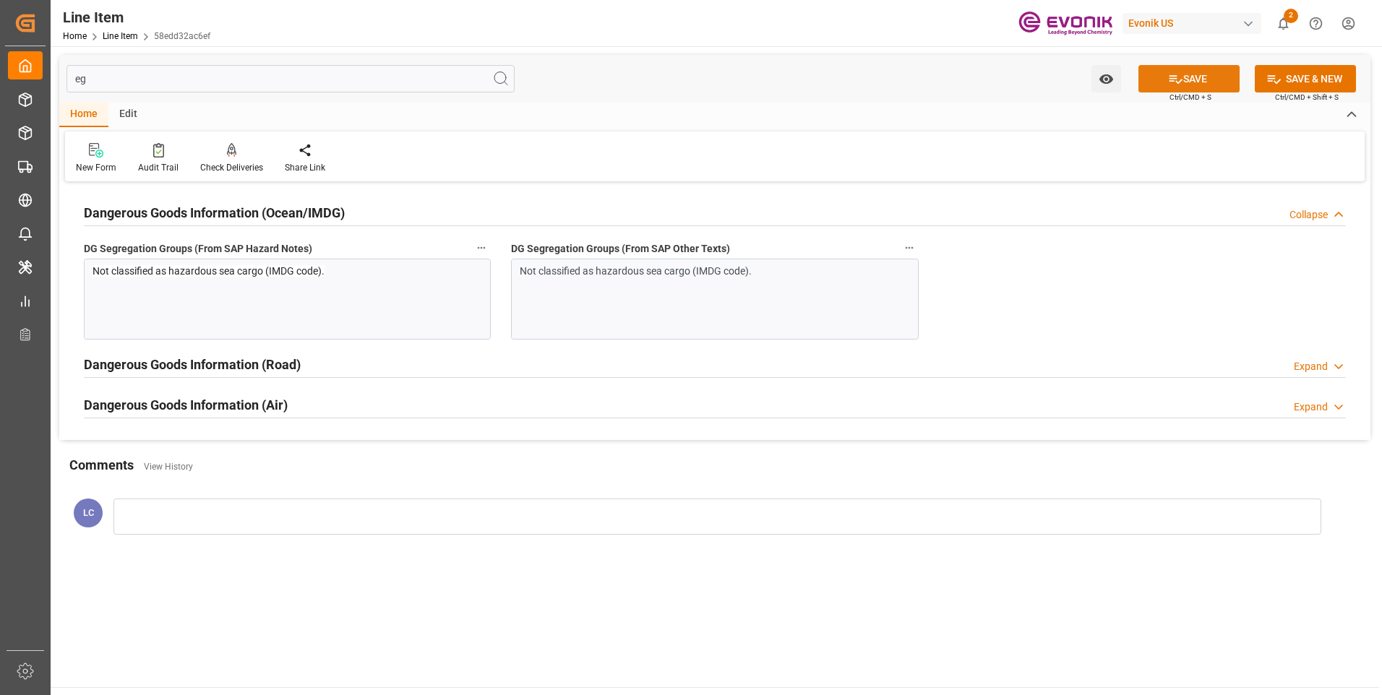
click at [1190, 85] on button "SAVE" at bounding box center [1188, 78] width 101 height 27
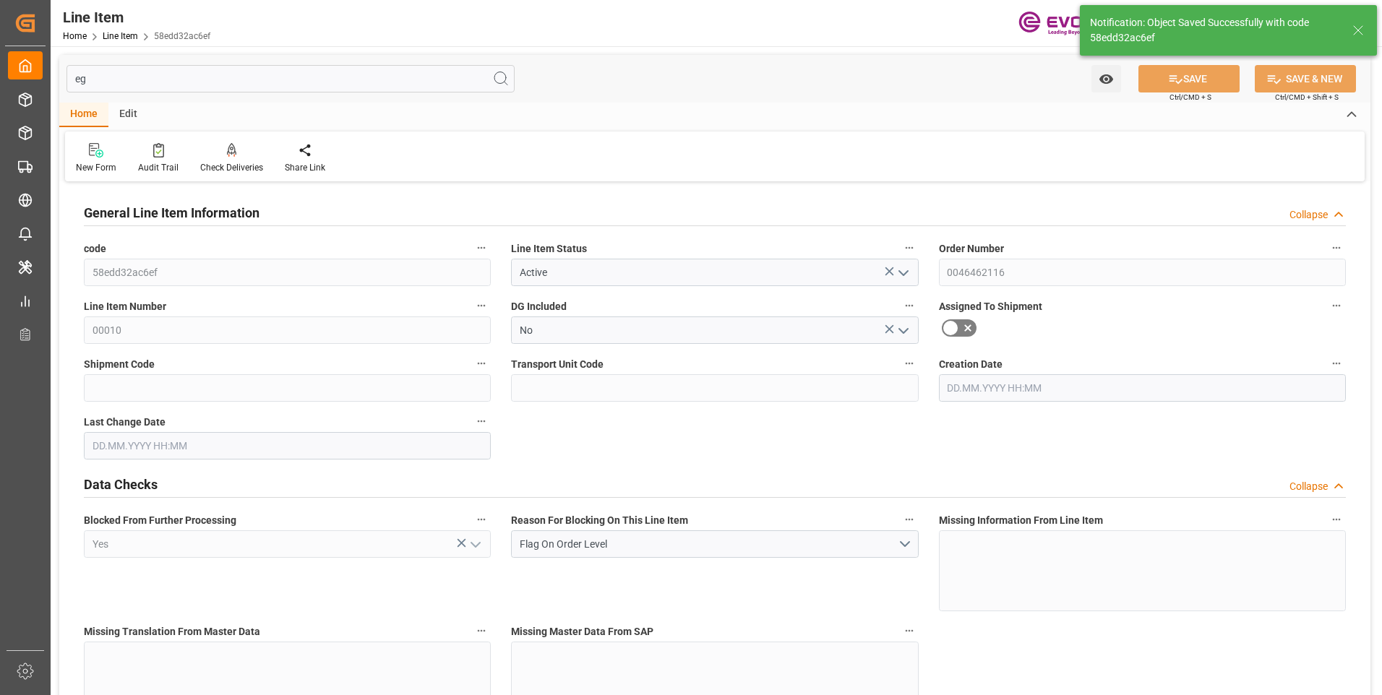
type input "16"
type input "5062.176"
type input "4898.88"
type input "36.6574"
type input "432"
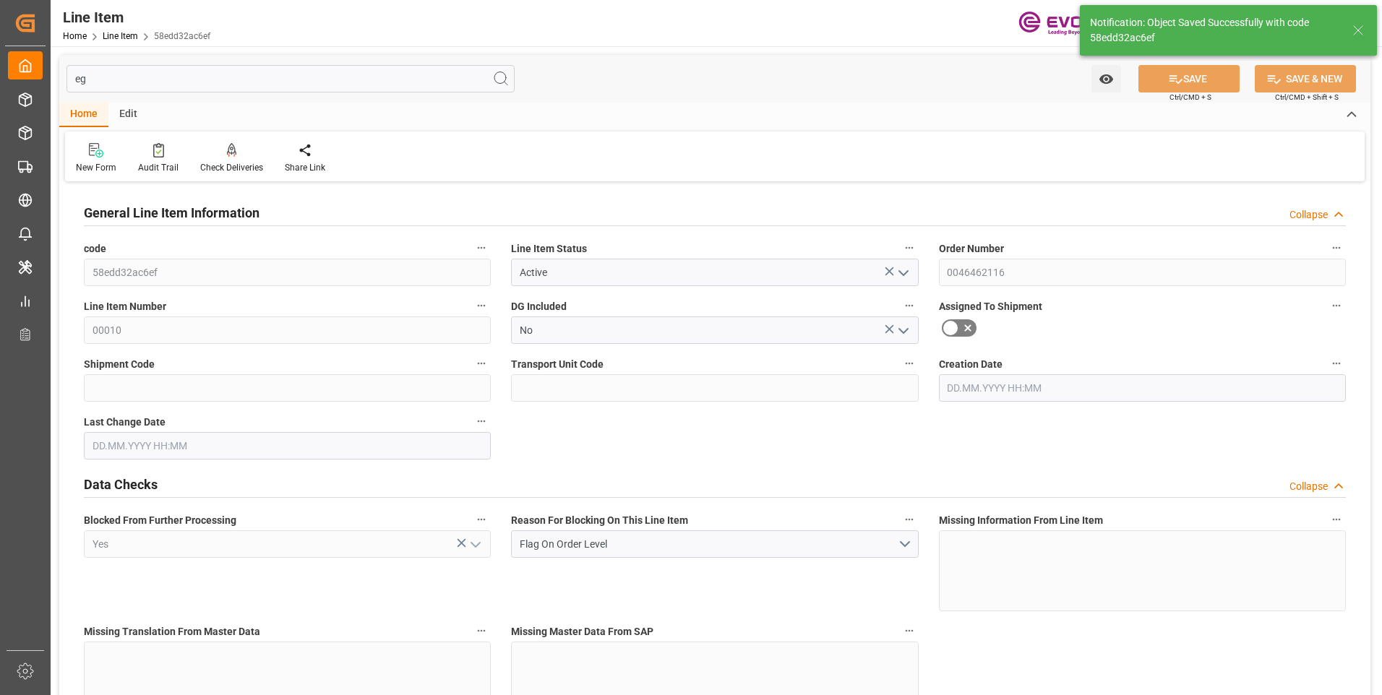
type input "21604.06"
type input "432"
type input "5062.176"
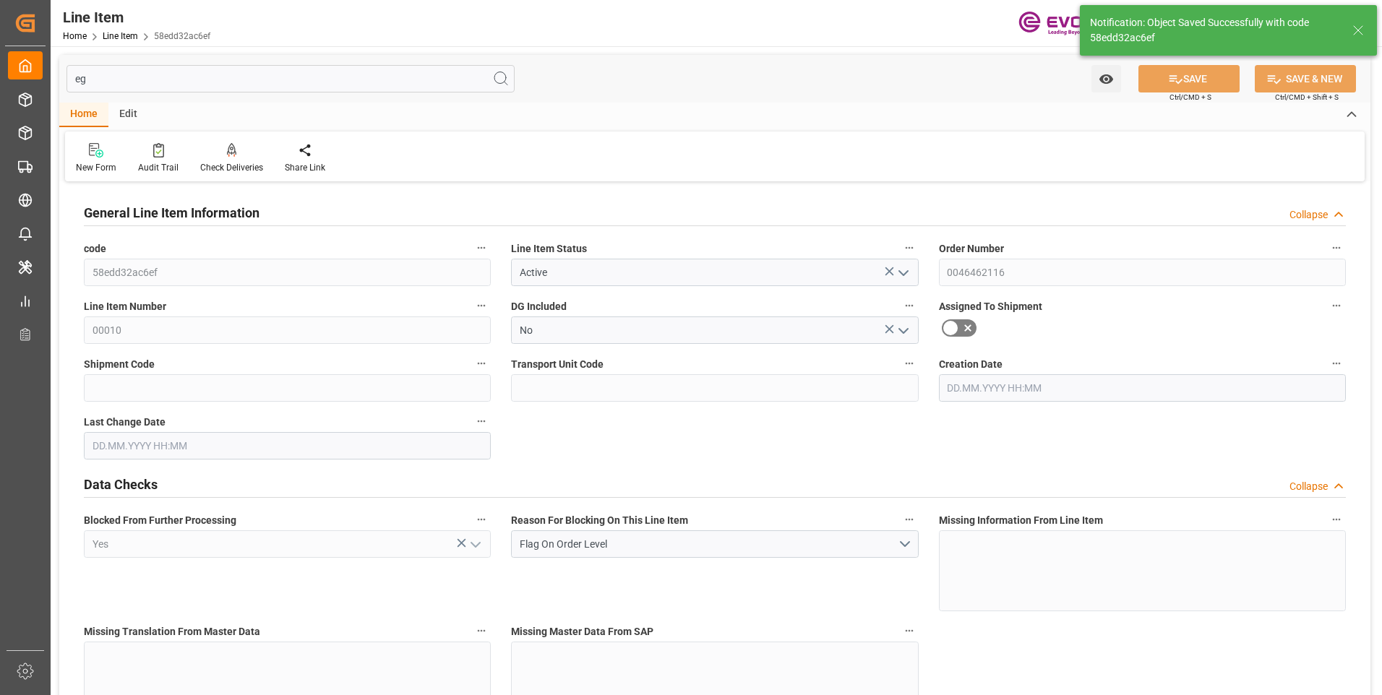
type input "5316.576"
type input "4898.88"
type input "36.6574"
type input "36657.36"
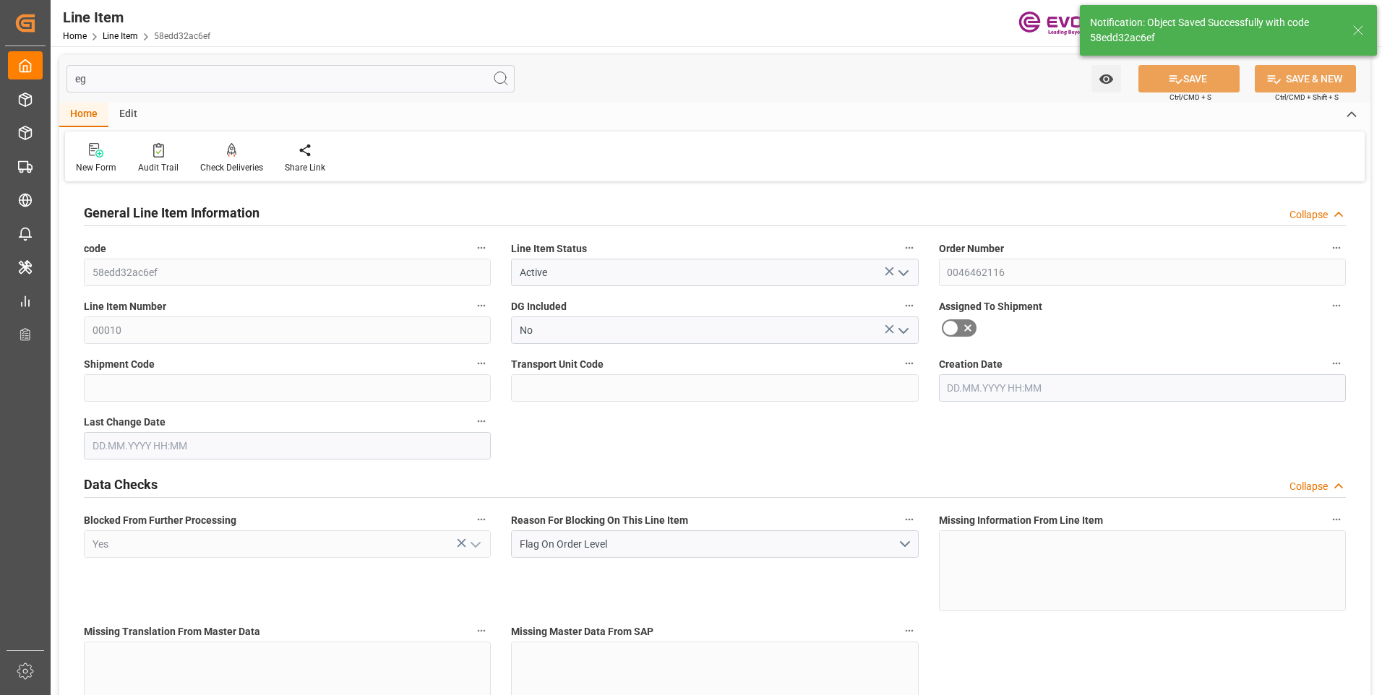
type input "0"
type input "25.08.2025 18:37"
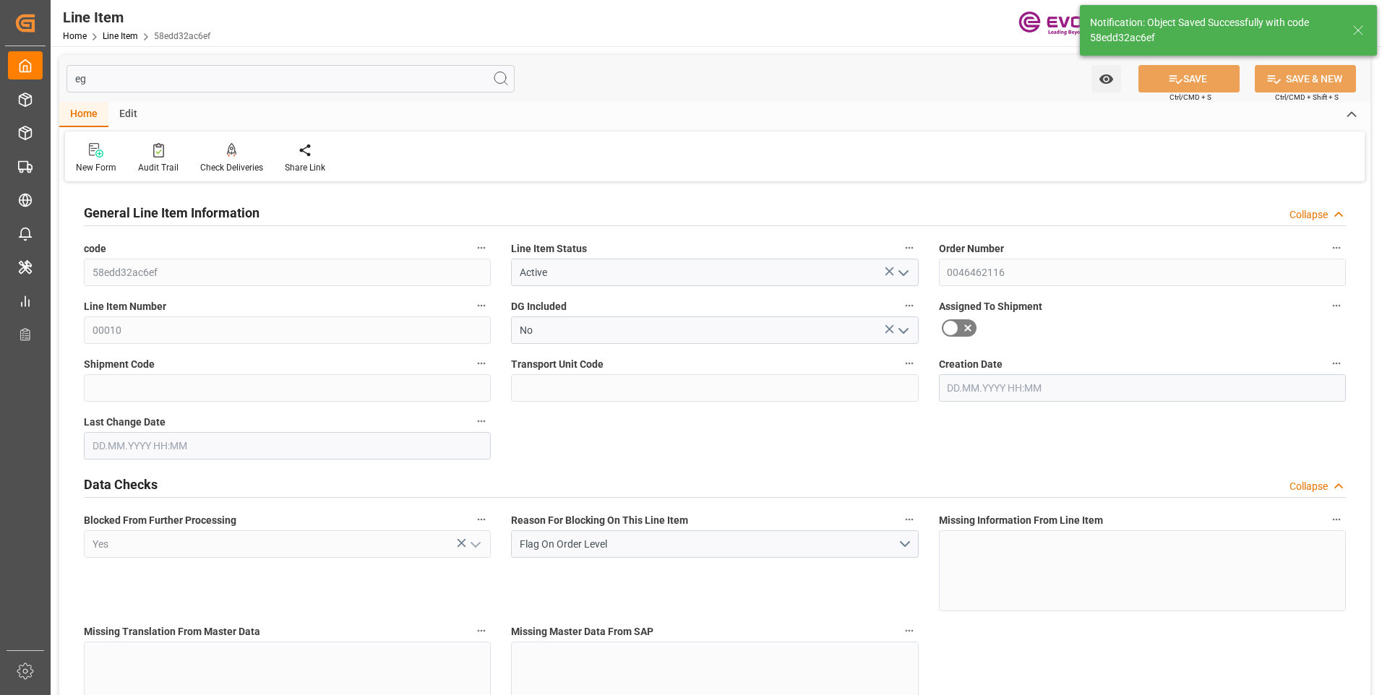
type input "26.08.2025 06:50"
type input "23.10.2025"
type input "25.09.2025"
type input "18.09.2025"
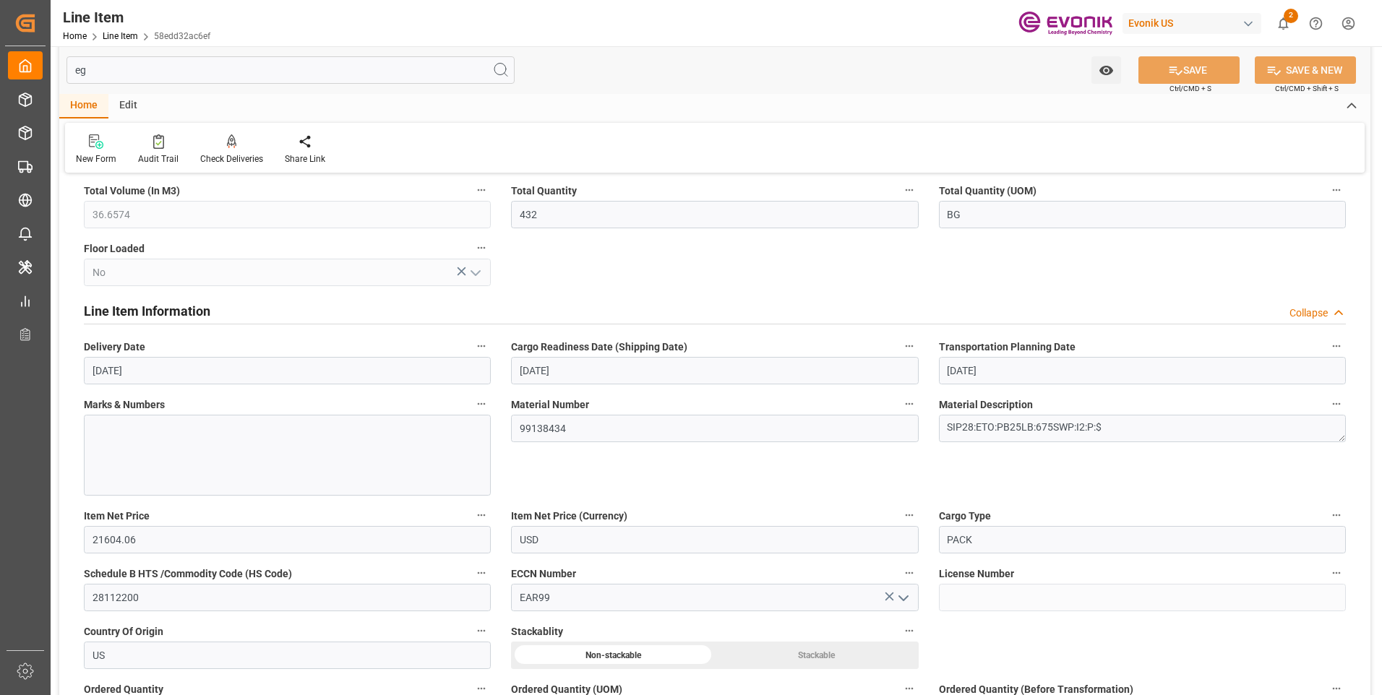
scroll to position [795, 0]
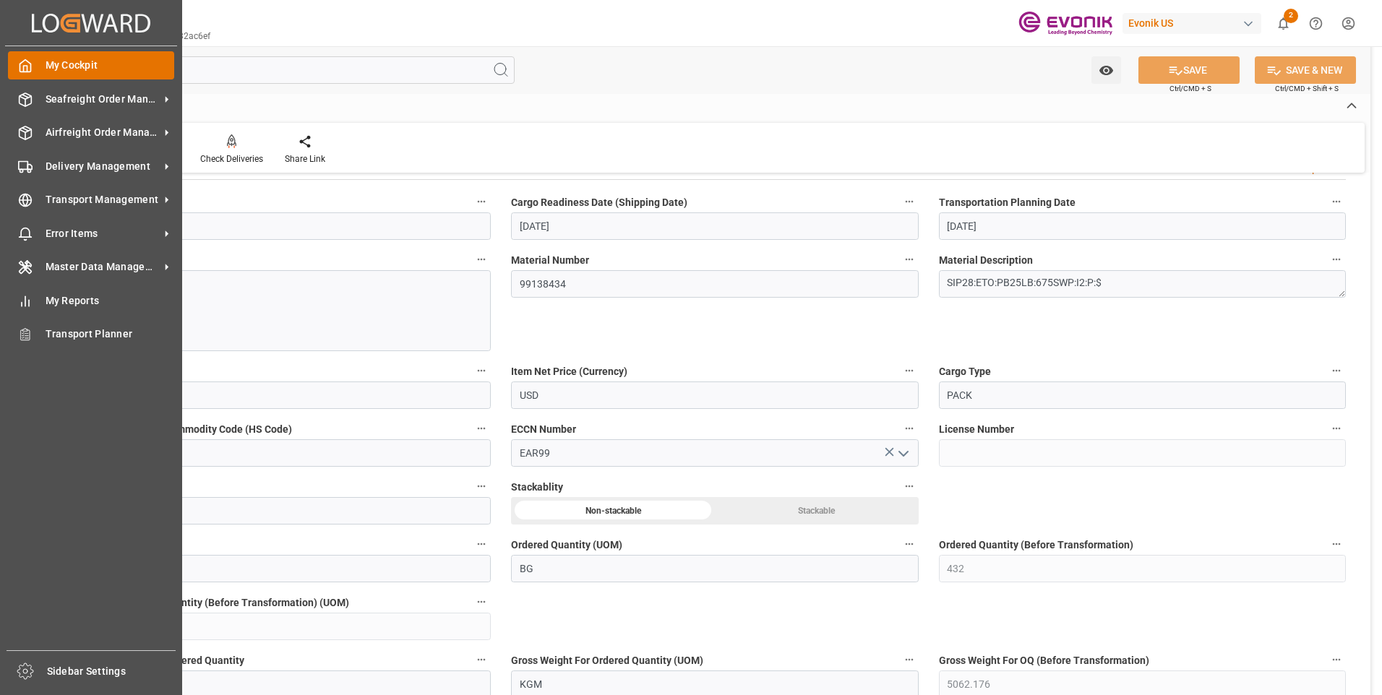
drag, startPoint x: 112, startPoint y: 68, endPoint x: 27, endPoint y: 71, distance: 85.3
click at [30, 72] on div "Created by potrace 1.15, written by Peter Selinger 2001-2017 Created by potrace…" at bounding box center [691, 347] width 1382 height 695
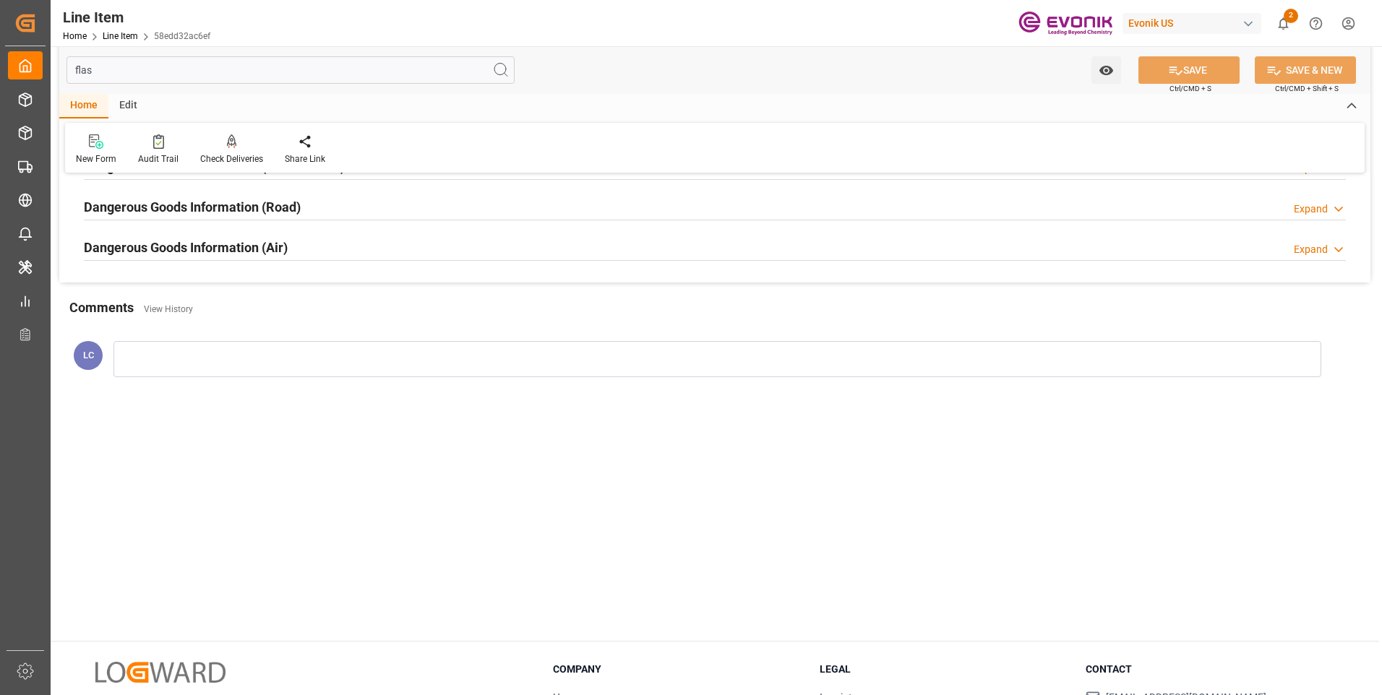
scroll to position [0, 0]
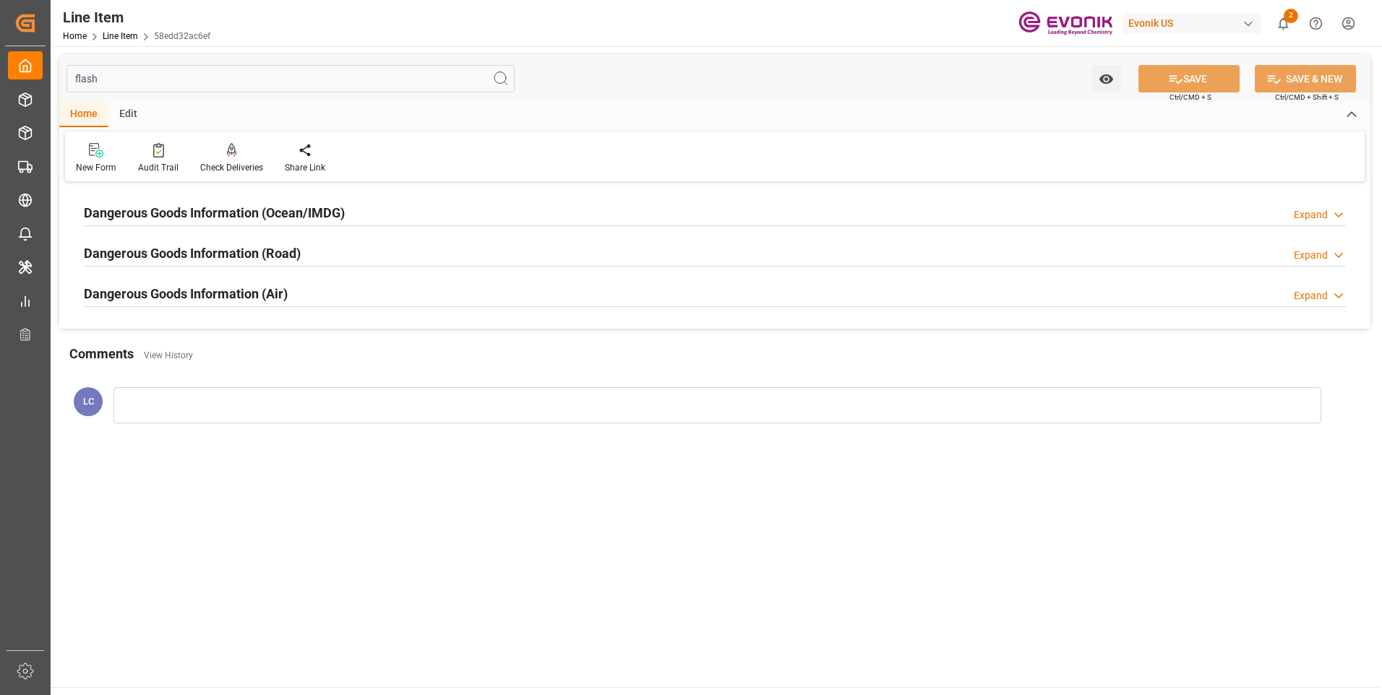
type input "flash"
click at [222, 217] on h2 "Dangerous Goods Information (Ocean/IMDG)" at bounding box center [214, 213] width 261 height 20
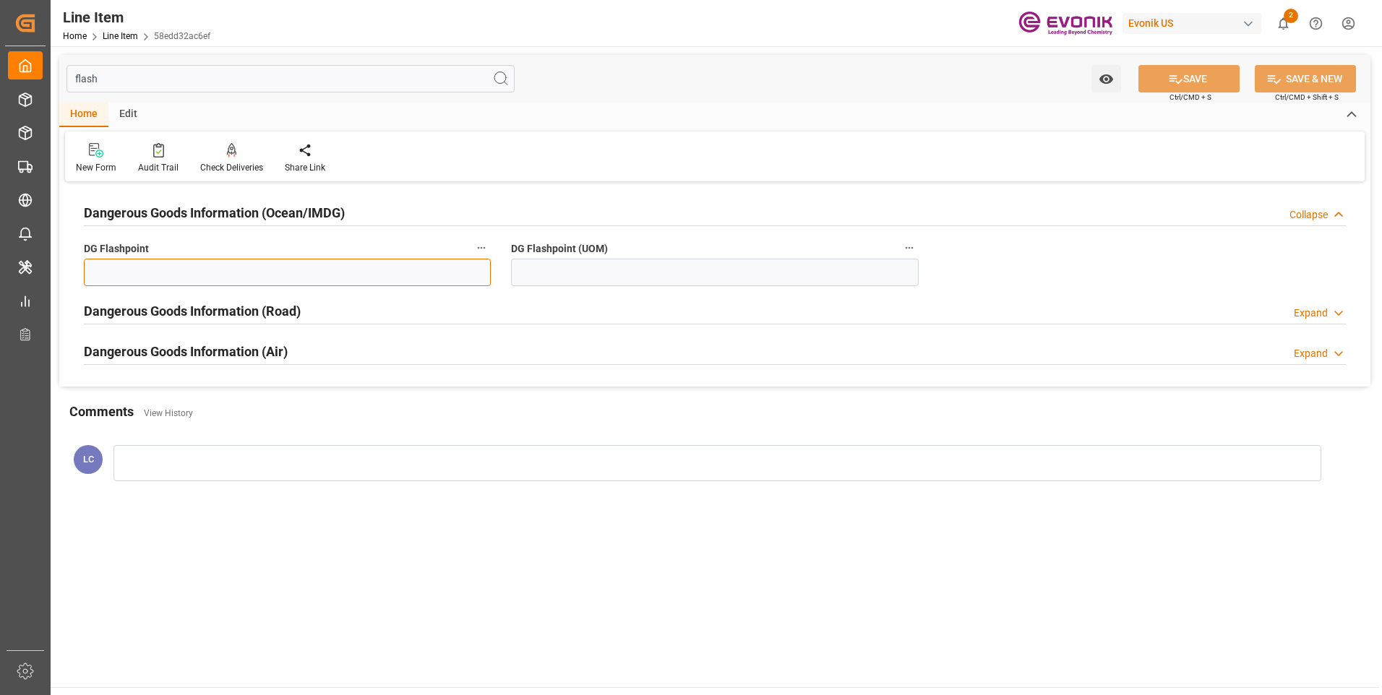
click at [301, 286] on input "text" at bounding box center [287, 272] width 407 height 27
type input "99.99"
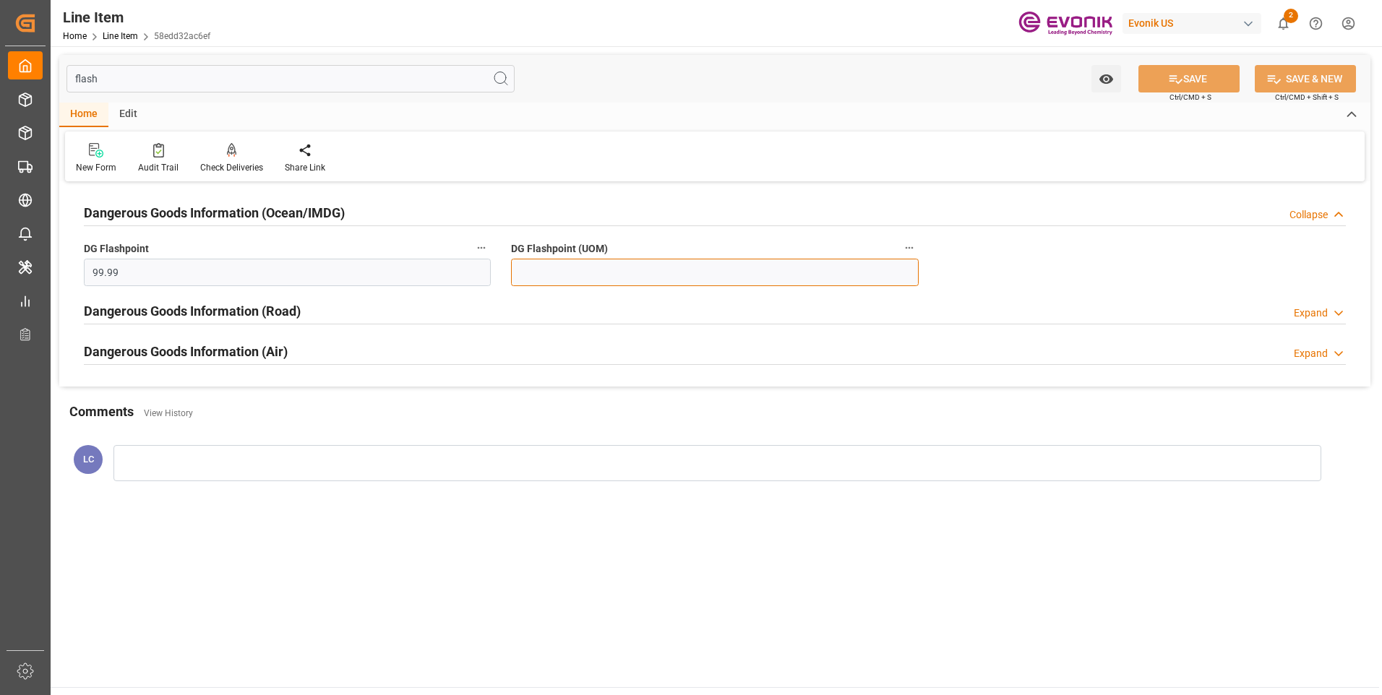
type input "99.99"
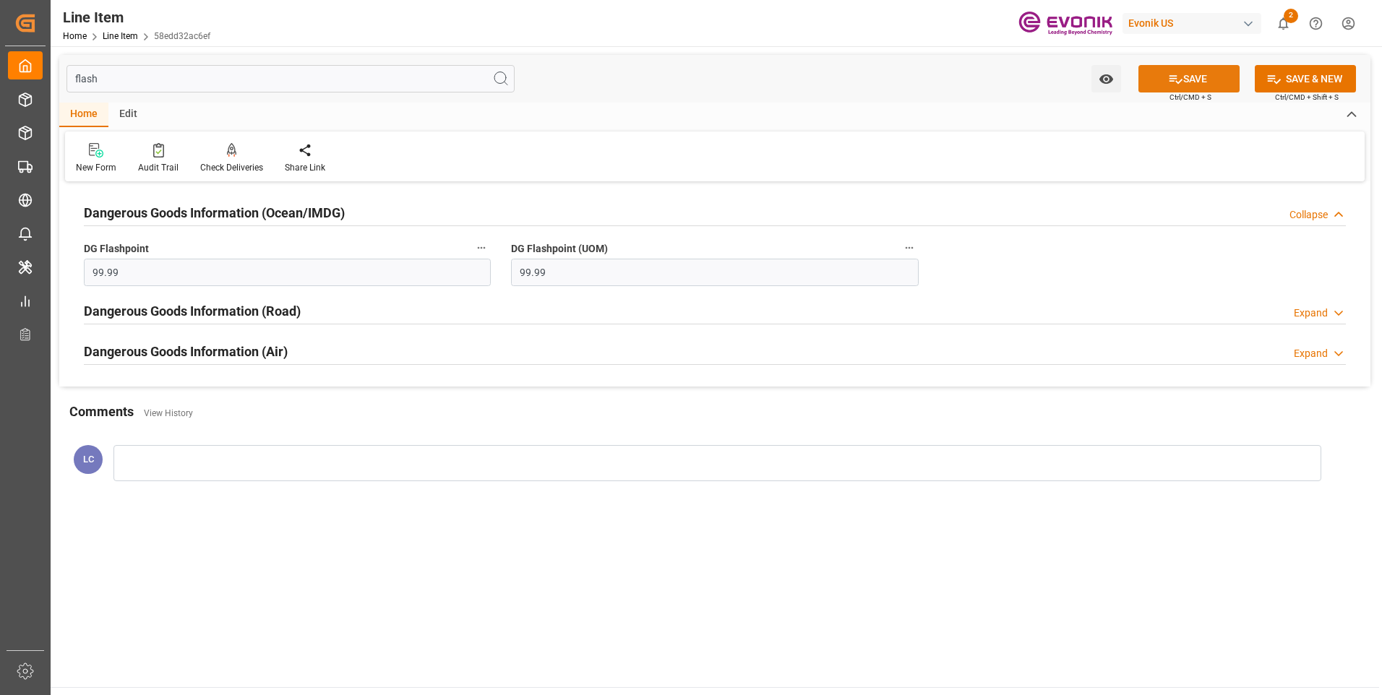
click at [1172, 79] on icon at bounding box center [1175, 79] width 15 height 15
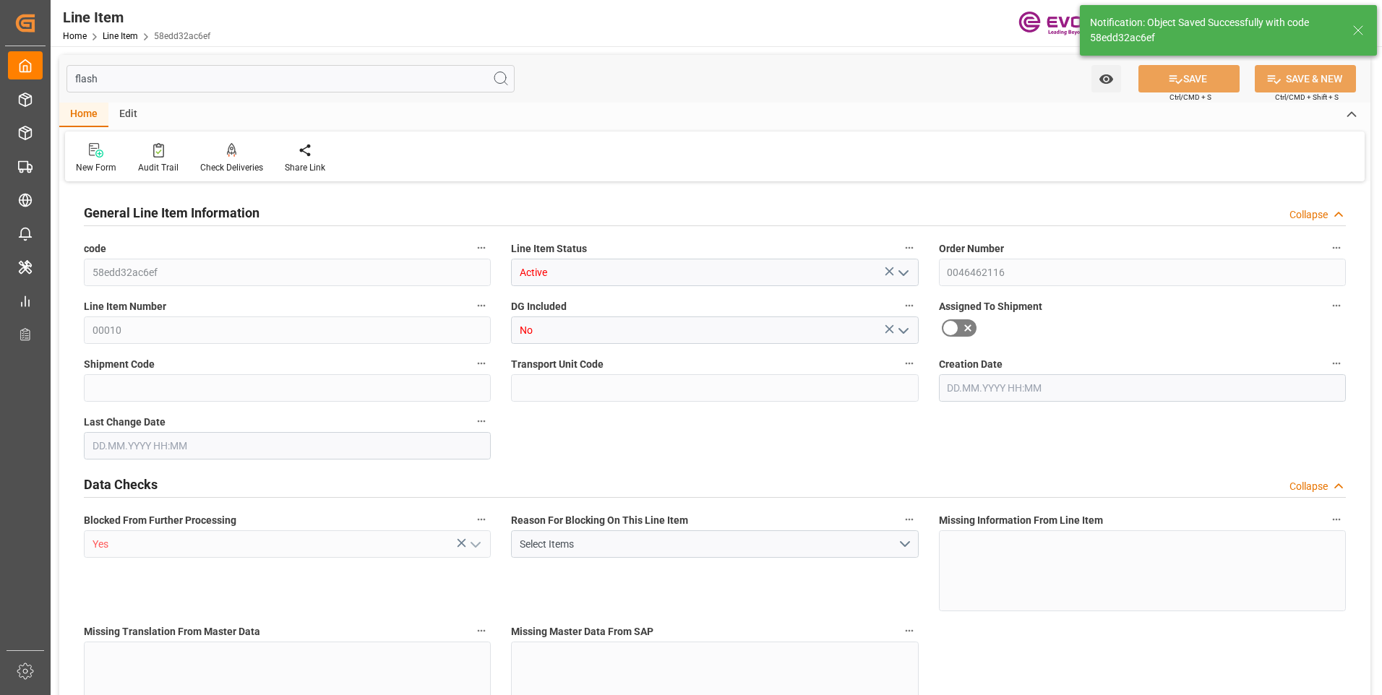
type input "16"
type input "5062.176"
type input "4898.88"
type input "36.6574"
type input "432"
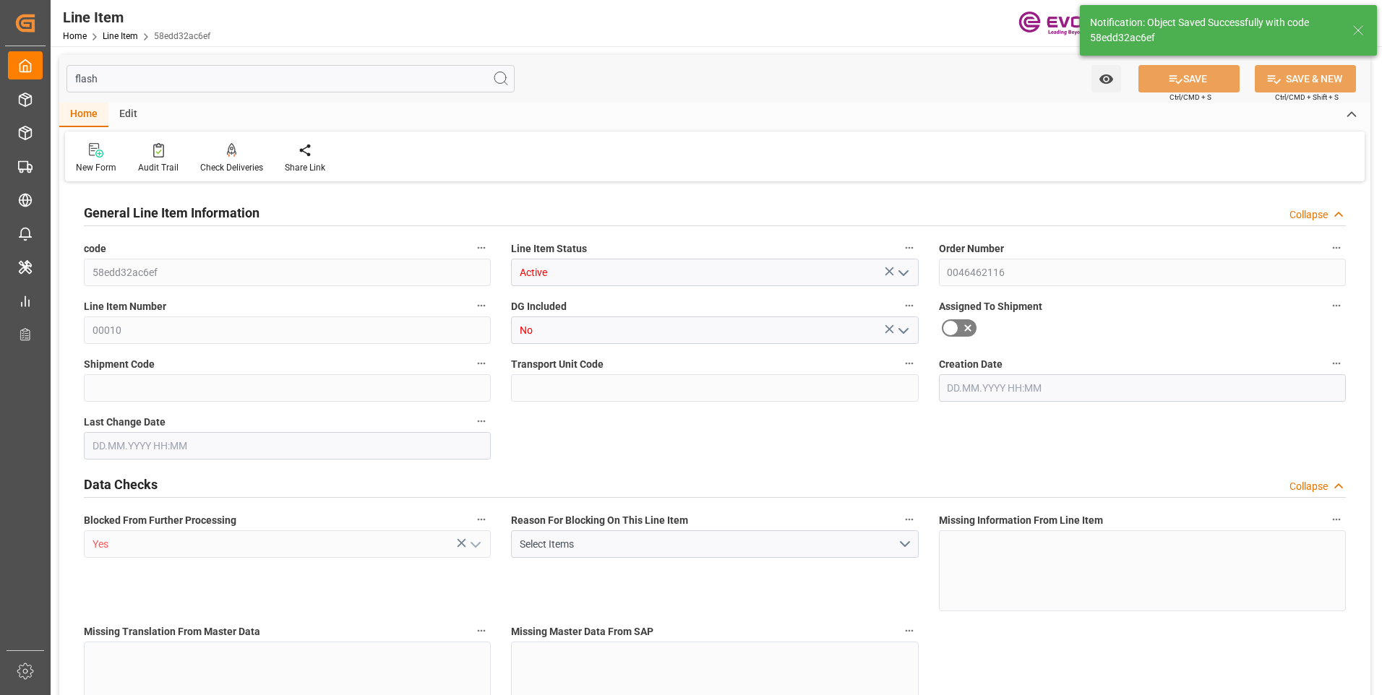
type input "21604.06"
type input "432"
type input "5062.176"
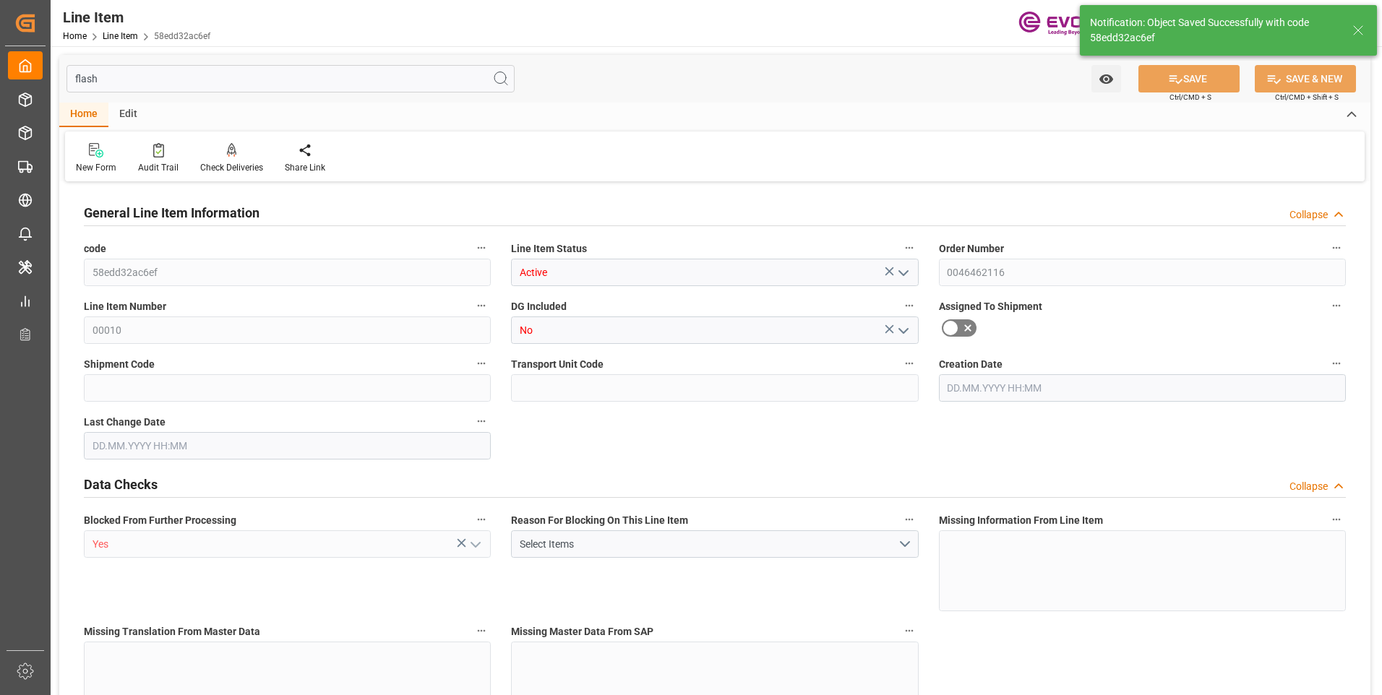
type input "5316.576"
type input "4898.88"
type input "36.6574"
type input "36657.36"
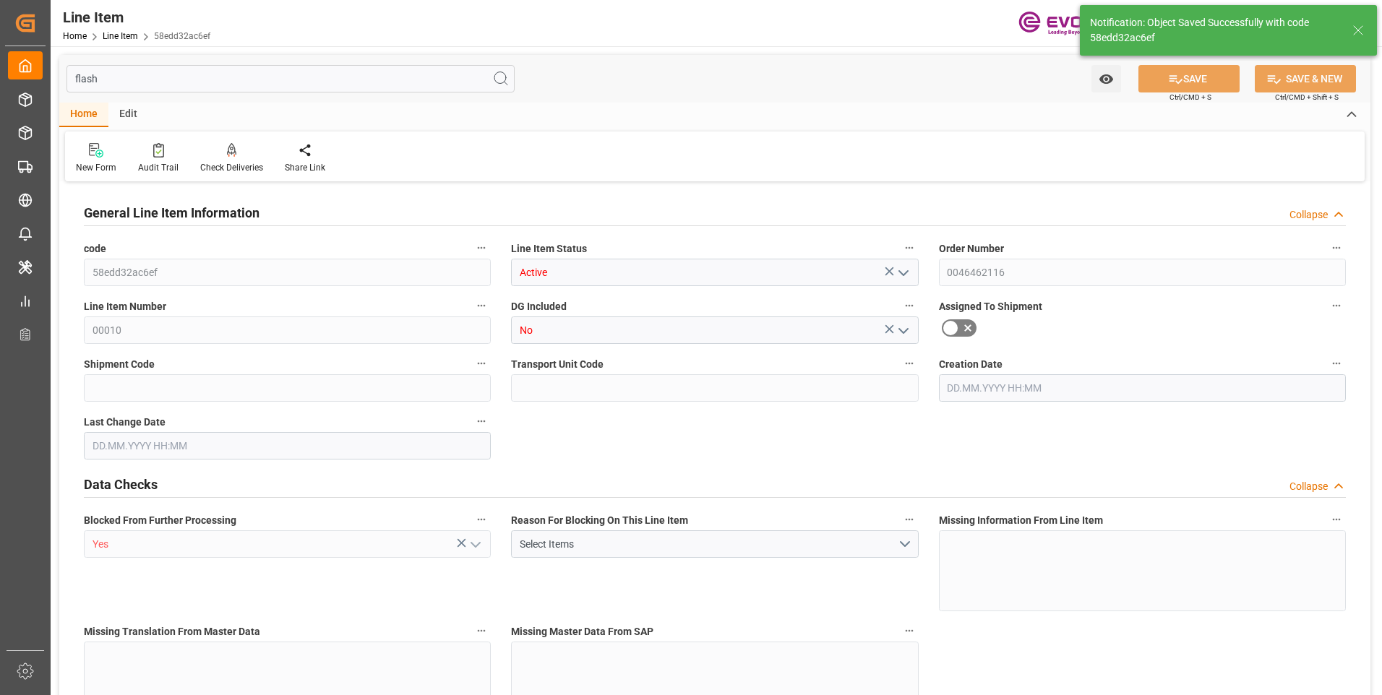
type input "0"
type input "25.08.2025 18:37"
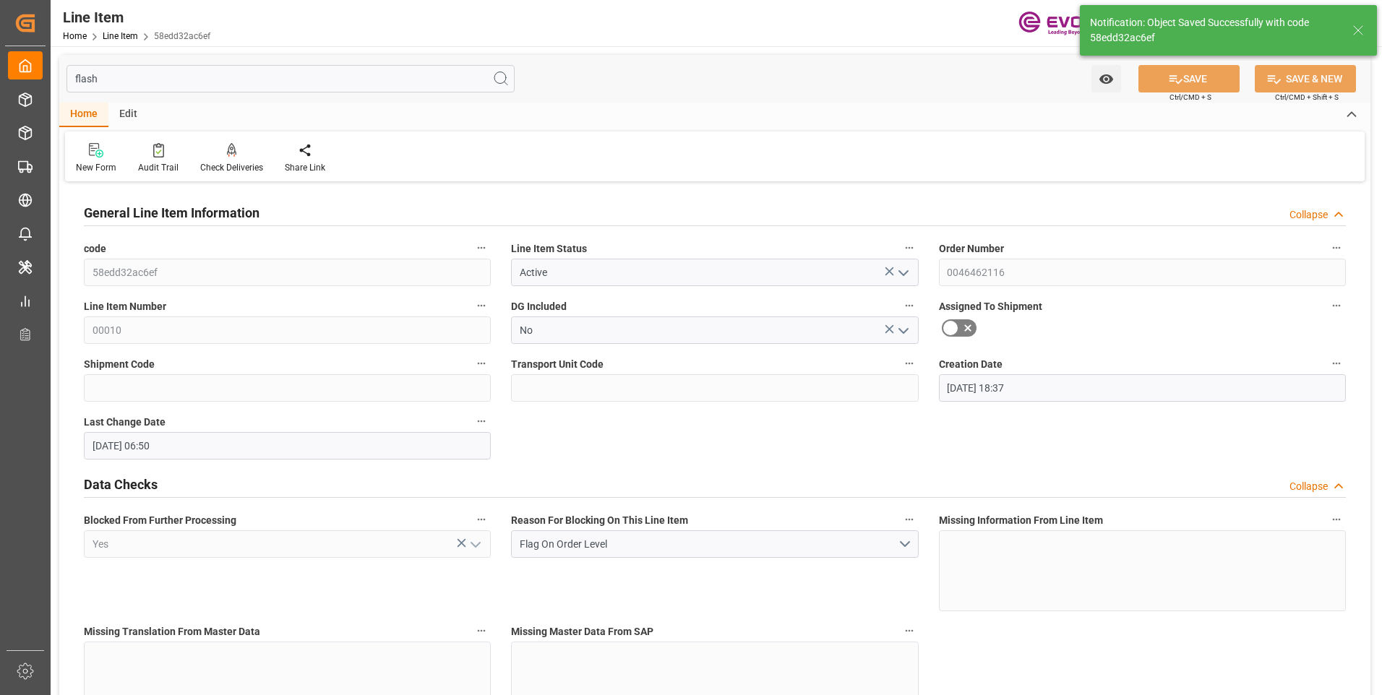
type input "26.08.2025 06:50"
type input "23.10.2025"
type input "25.09.2025"
type input "18.09.2025"
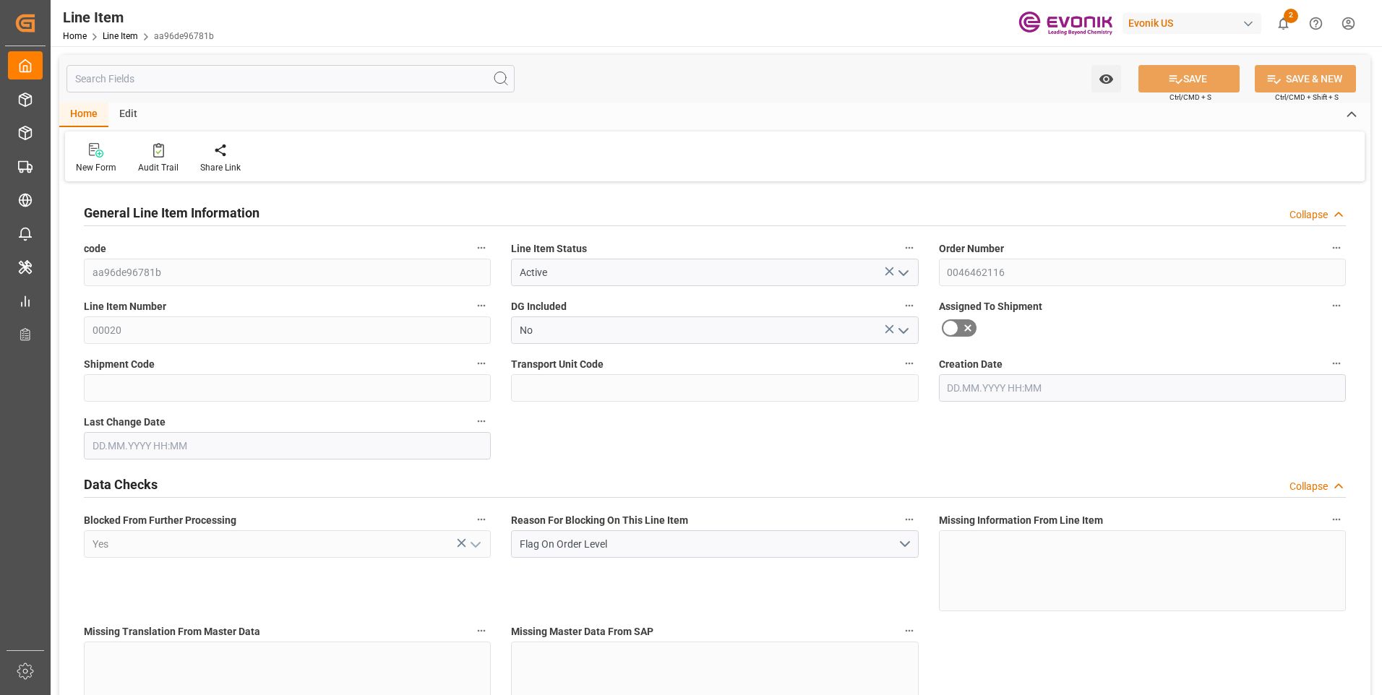
type input "16"
type input "5062.176"
type input "4898.88"
type input "36.6574"
type input "432"
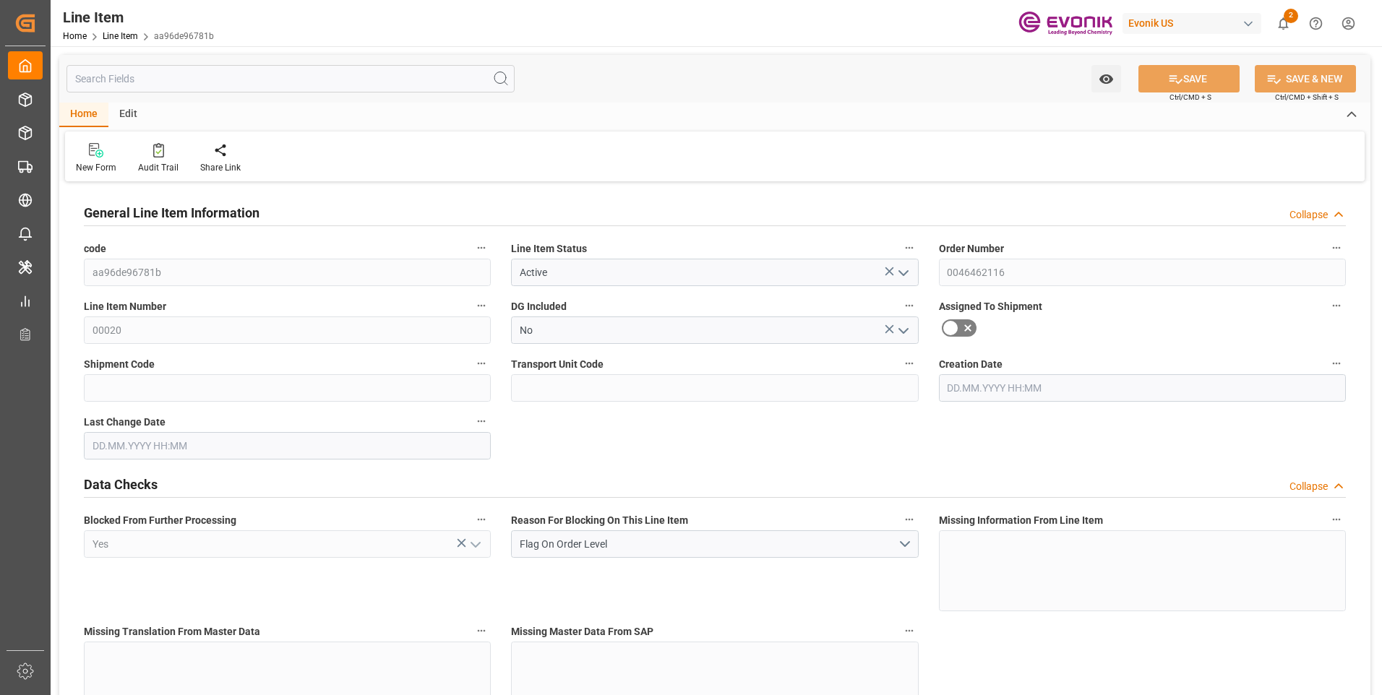
type input "21604.06"
type input "432"
type input "5062.176"
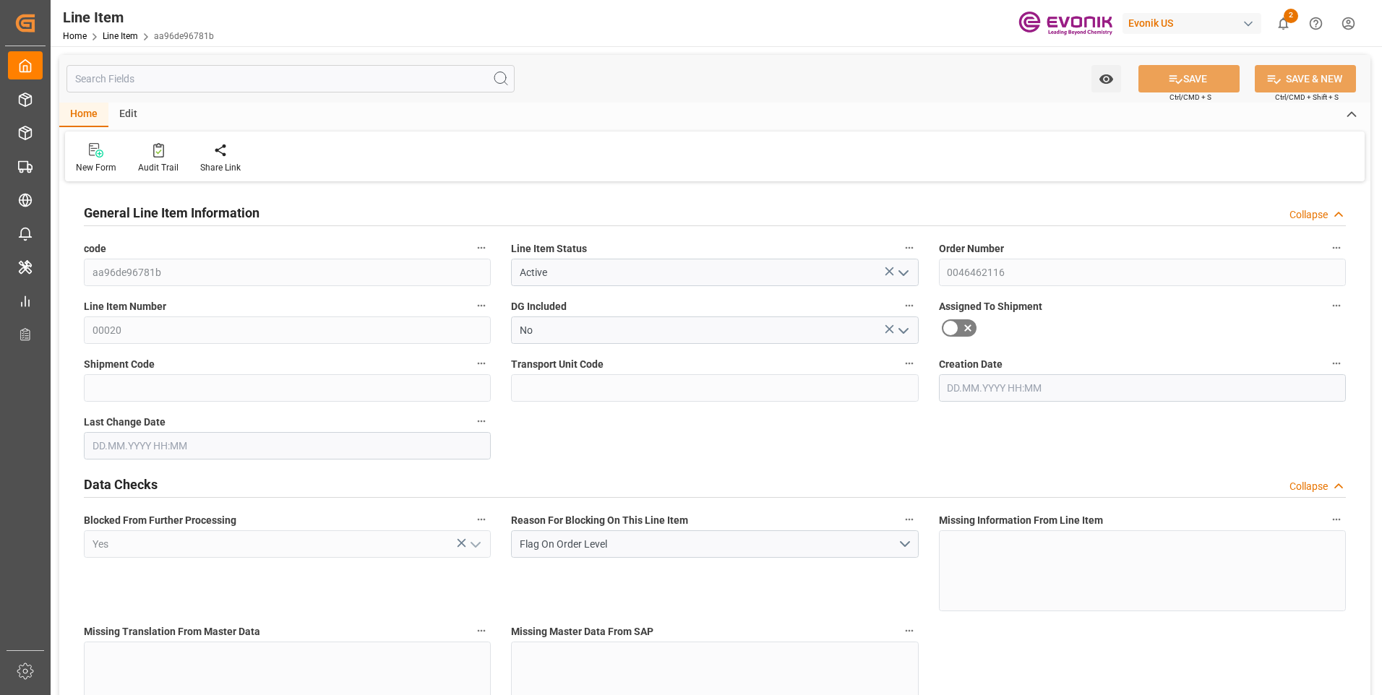
type input "5316.576"
type input "4898.88"
type input "36.6574"
type input "36657.36"
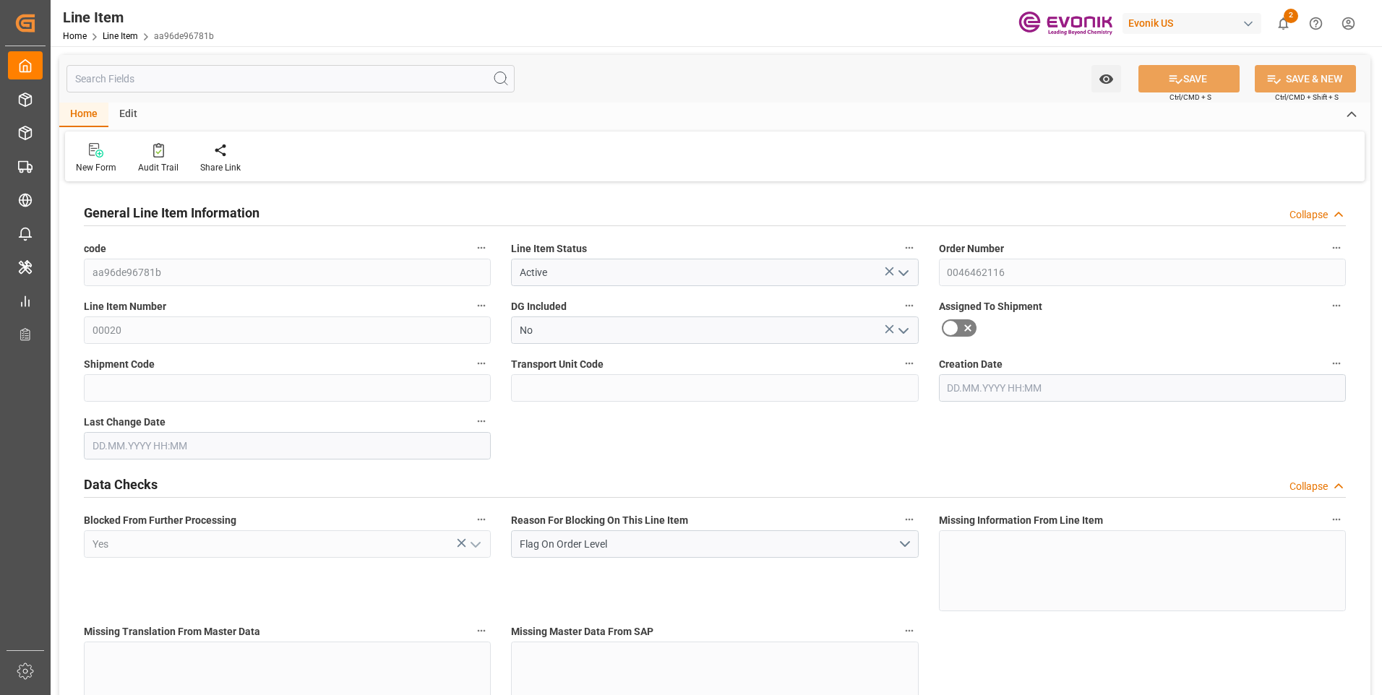
type input "0"
type input "[DATE] 18:37"
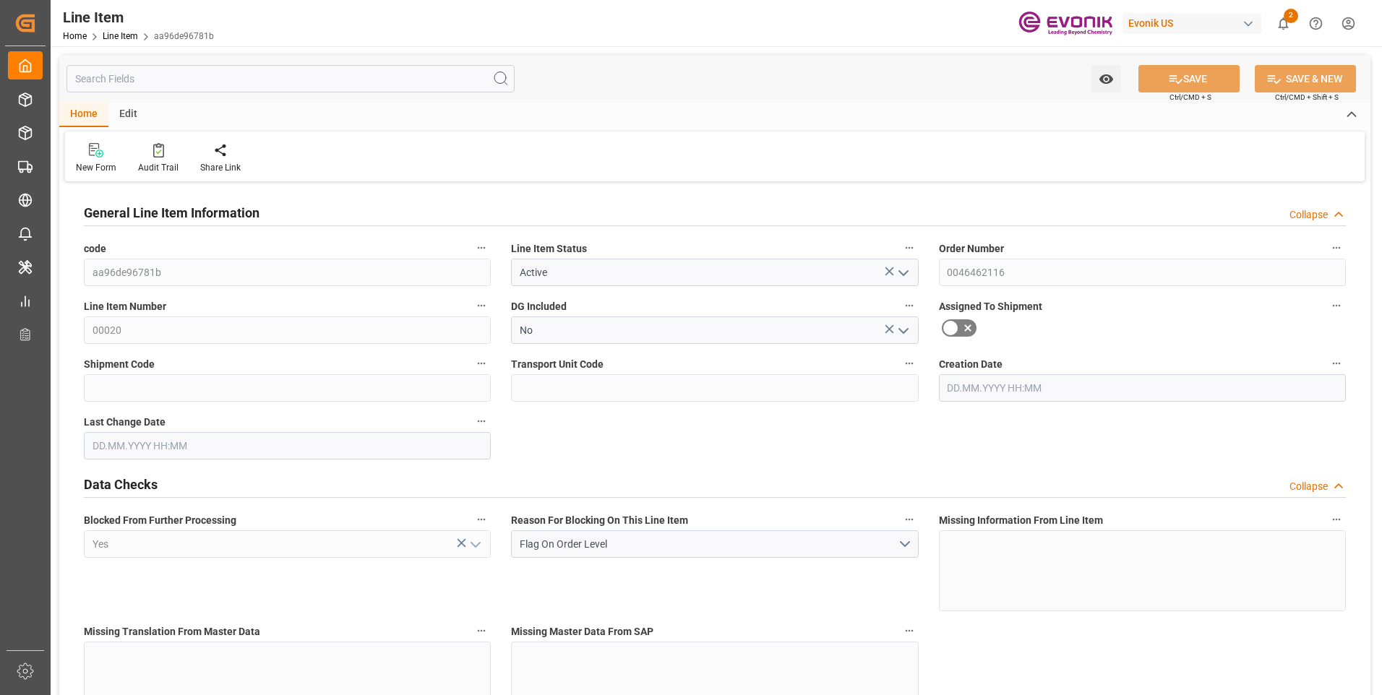
type input "[DATE] 06:49"
type input "[DATE]"
click at [169, 78] on input "text" at bounding box center [290, 78] width 448 height 27
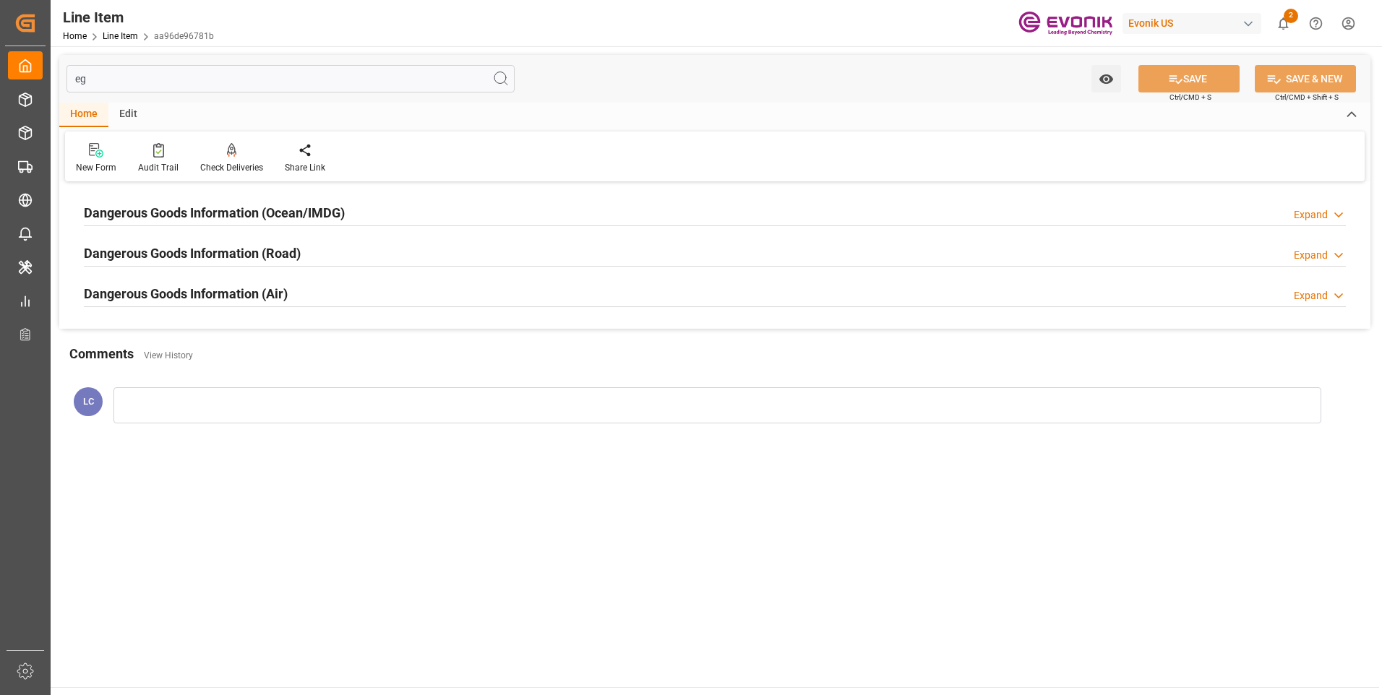
type input "eg"
click at [277, 225] on div at bounding box center [715, 225] width 1262 height 1
click at [324, 218] on h2 "Dangerous Goods Information (Ocean/IMDG)" at bounding box center [214, 213] width 261 height 20
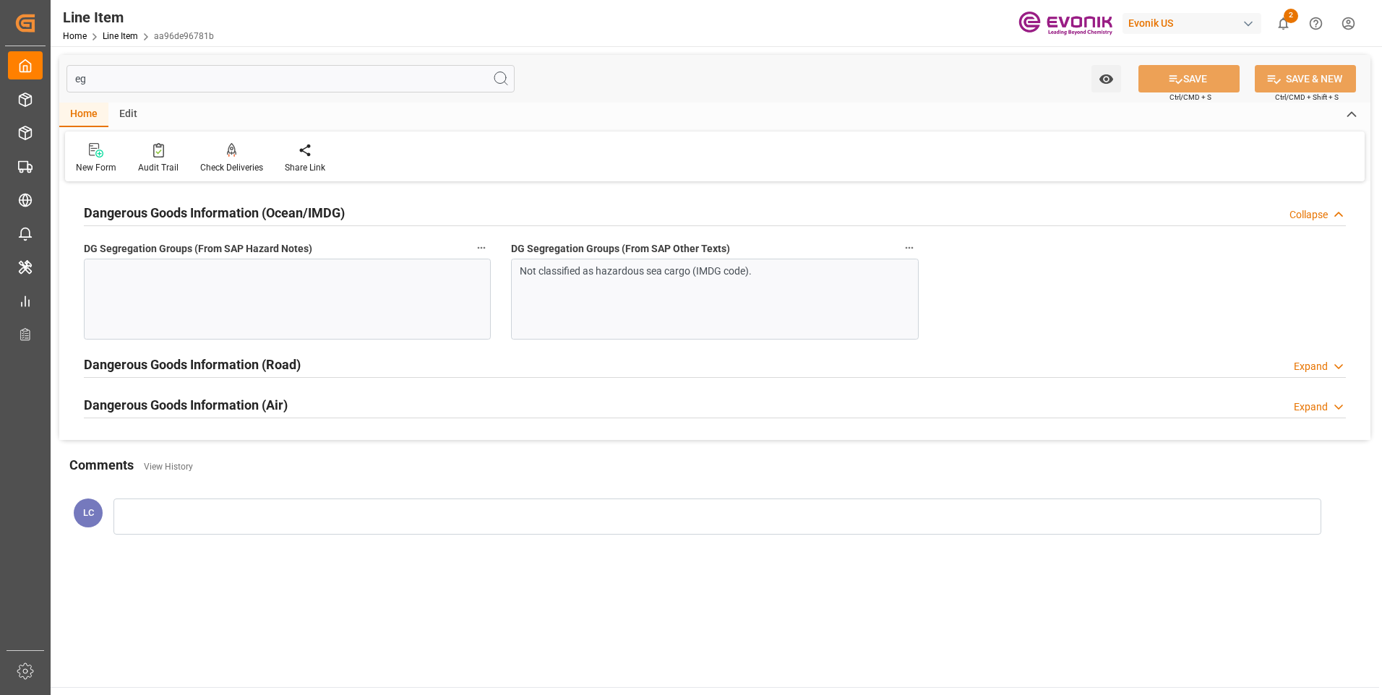
click at [578, 277] on div "Not classified as hazardous sea cargo (IMDG code)." at bounding box center [709, 271] width 379 height 15
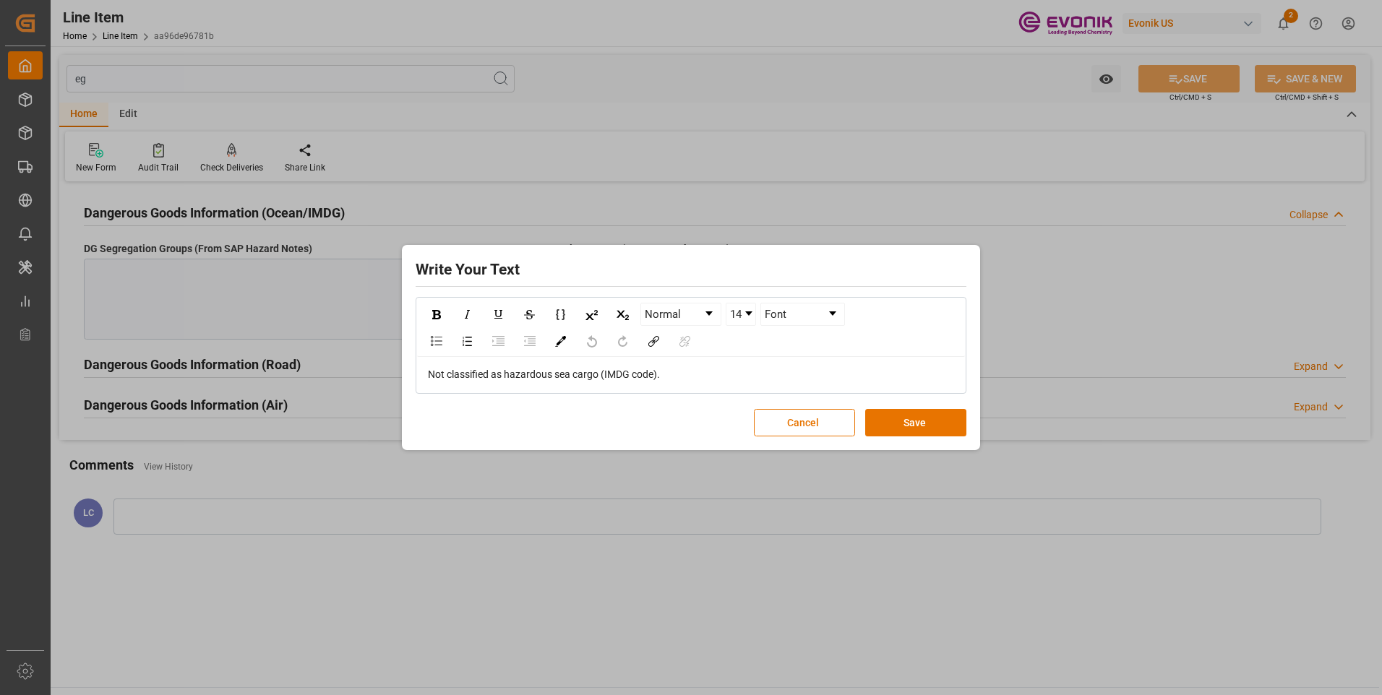
drag, startPoint x: 668, startPoint y: 370, endPoint x: 679, endPoint y: 378, distance: 13.4
click at [668, 374] on div "Not classified as hazardous sea cargo (IMDG code)." at bounding box center [691, 374] width 527 height 15
copy span "Not classified as hazardous sea cargo (IMDG code)."
click at [903, 431] on button "Save" at bounding box center [915, 422] width 101 height 27
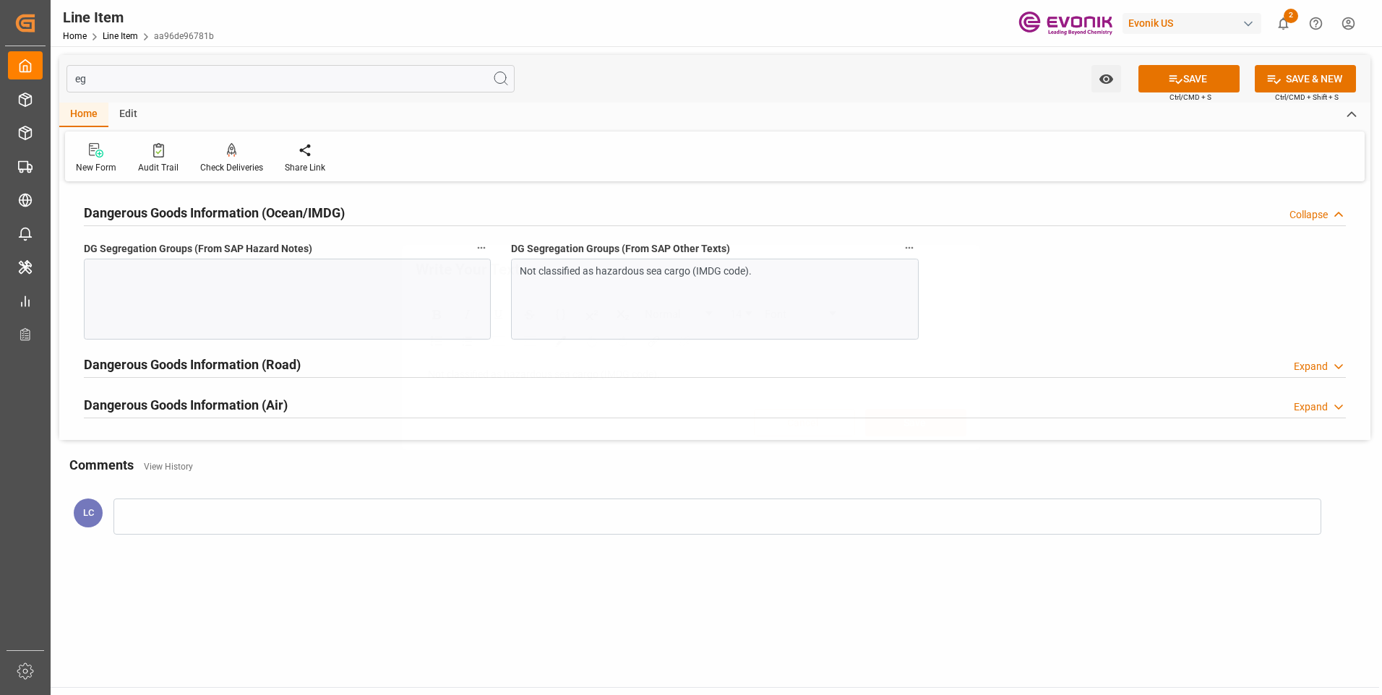
click at [331, 290] on div "Write Your Text Normal 14 Font Not classified as hazardous sea cargo (IMDG code…" at bounding box center [691, 347] width 1382 height 695
click at [377, 301] on div at bounding box center [287, 299] width 407 height 81
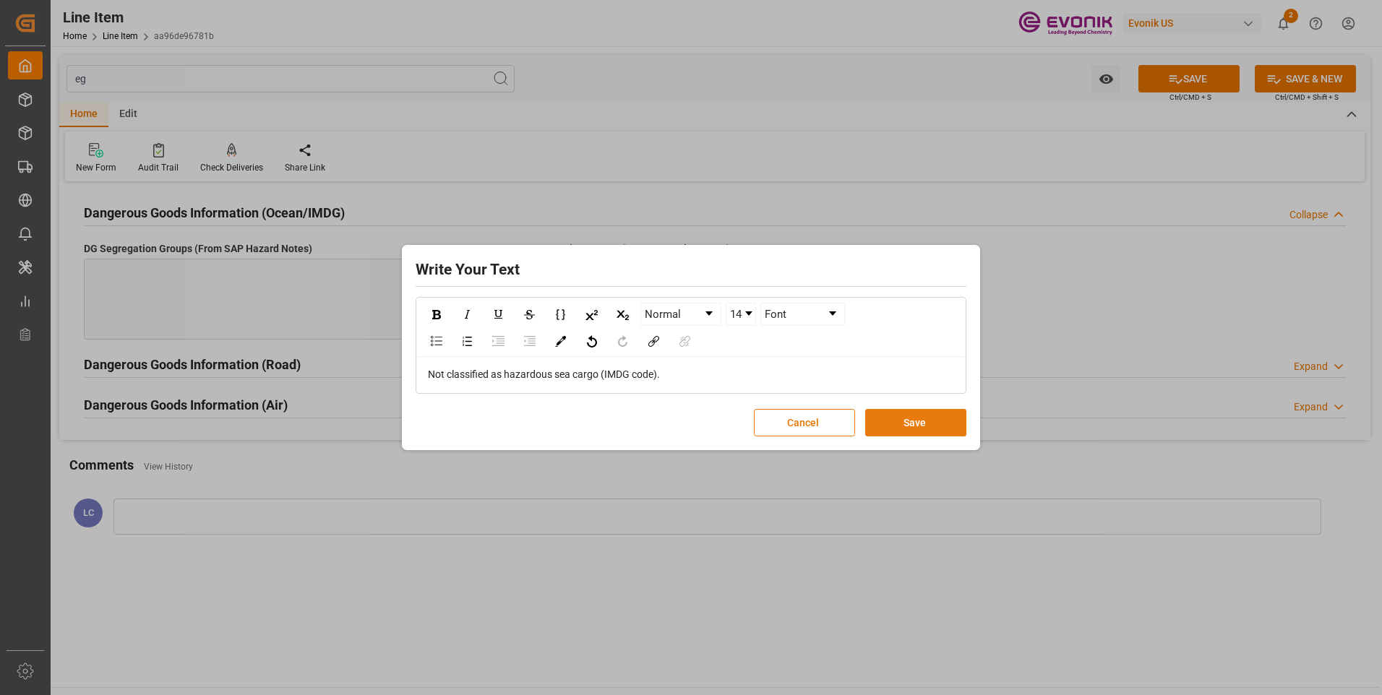
click at [937, 424] on button "Save" at bounding box center [915, 422] width 101 height 27
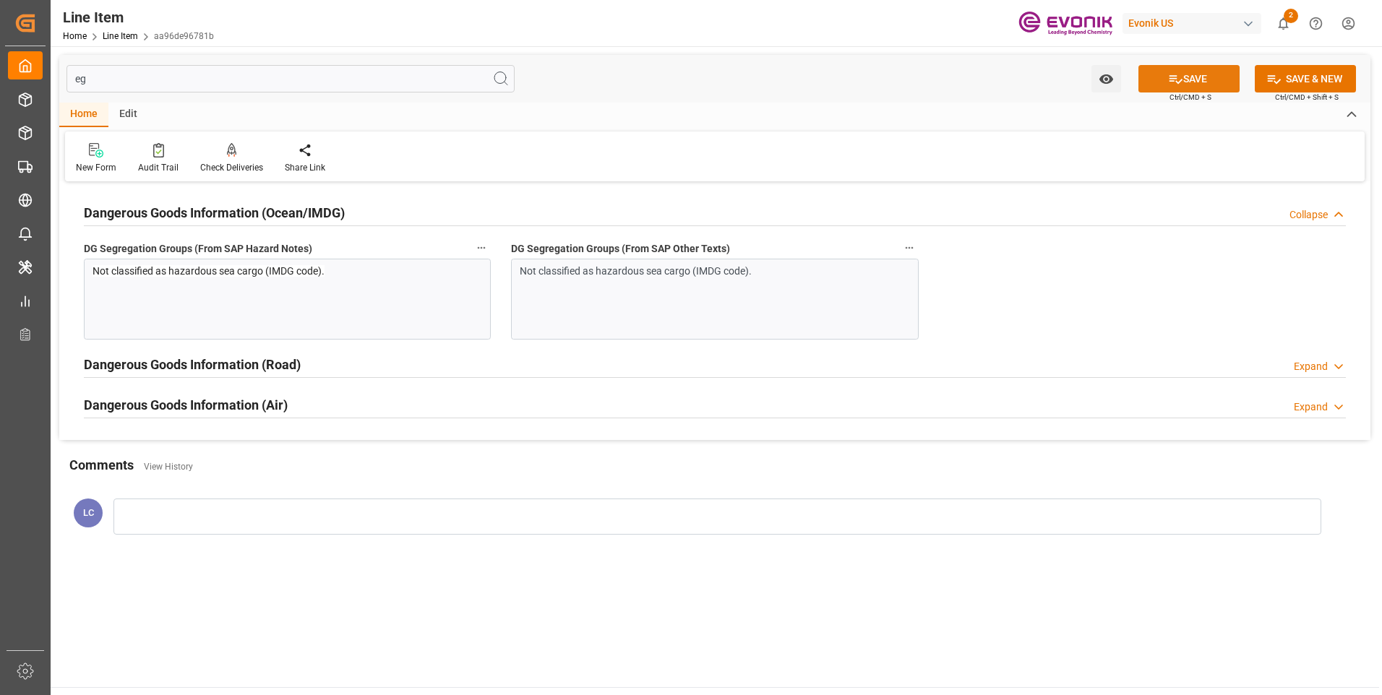
click at [1185, 79] on button "SAVE" at bounding box center [1188, 78] width 101 height 27
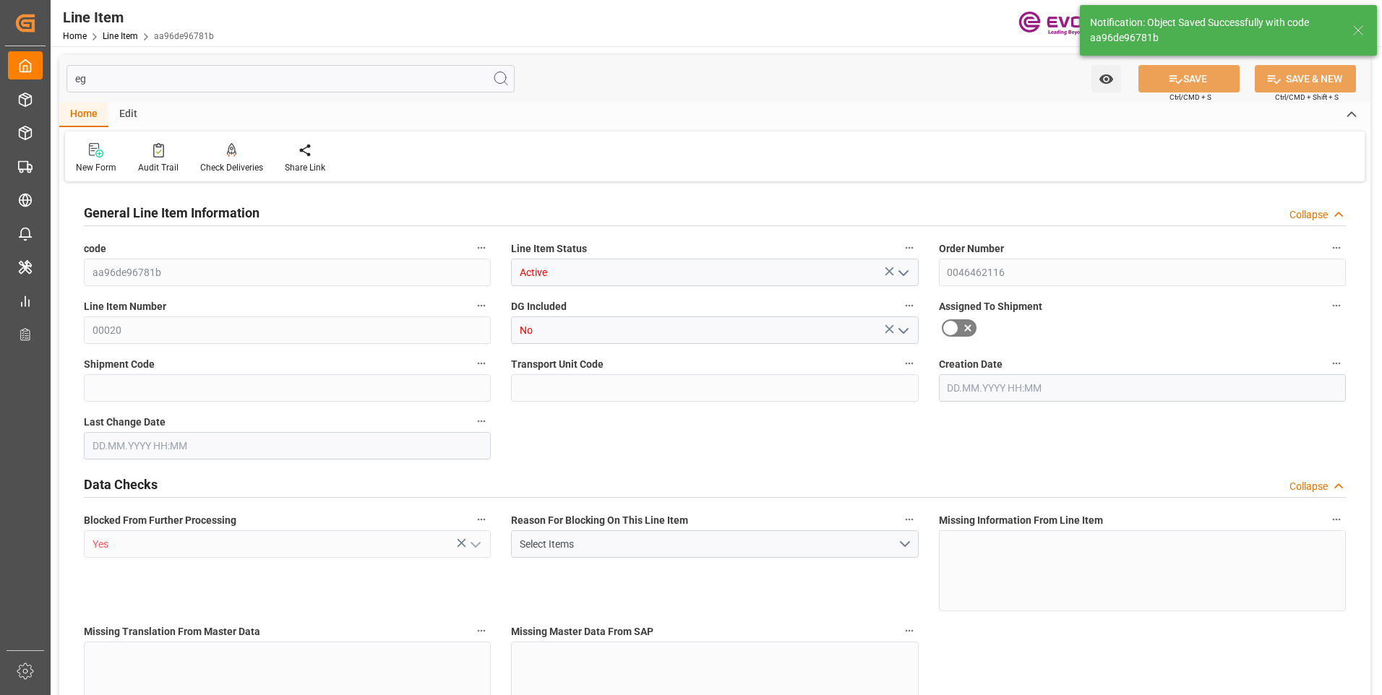
type input "16"
type input "5062.176"
type input "4898.88"
type input "36.6574"
type input "432"
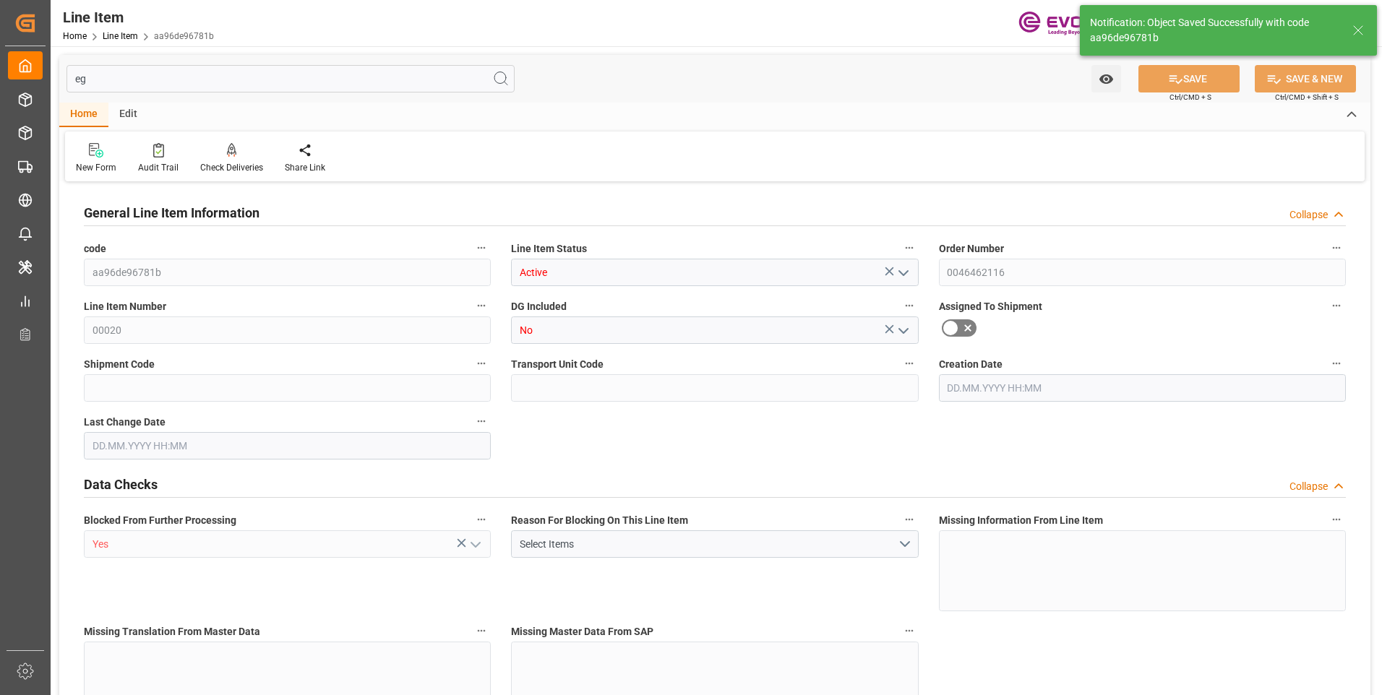
type input "21604.06"
type input "432"
type input "5062.176"
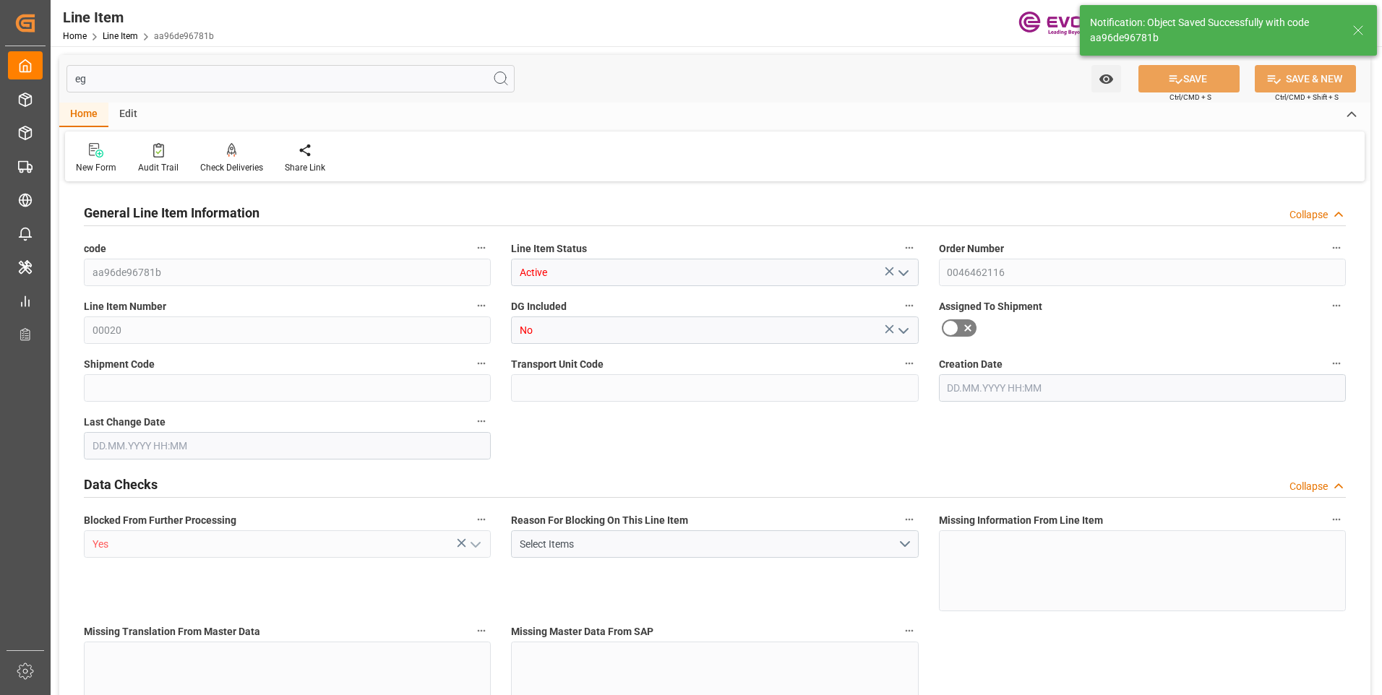
type input "5316.576"
type input "4898.88"
type input "36.6574"
type input "36657.36"
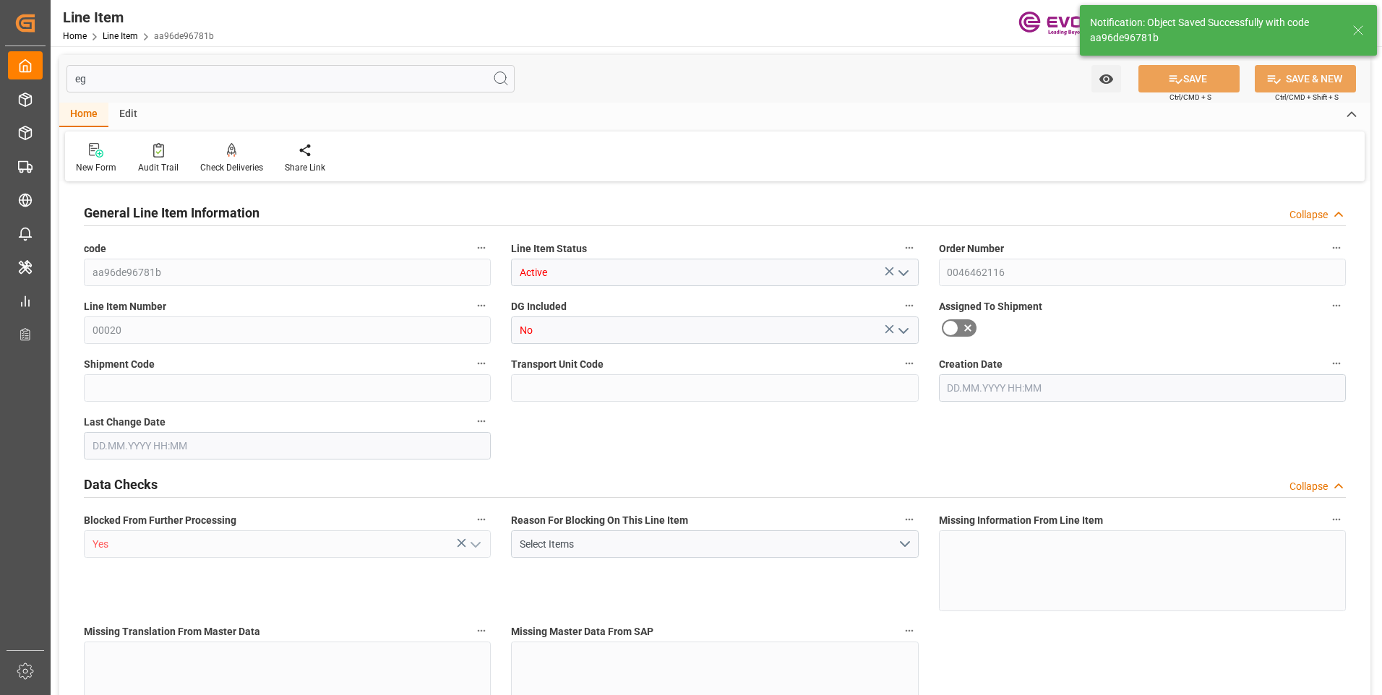
type input "0"
type input "[DATE] 18:37"
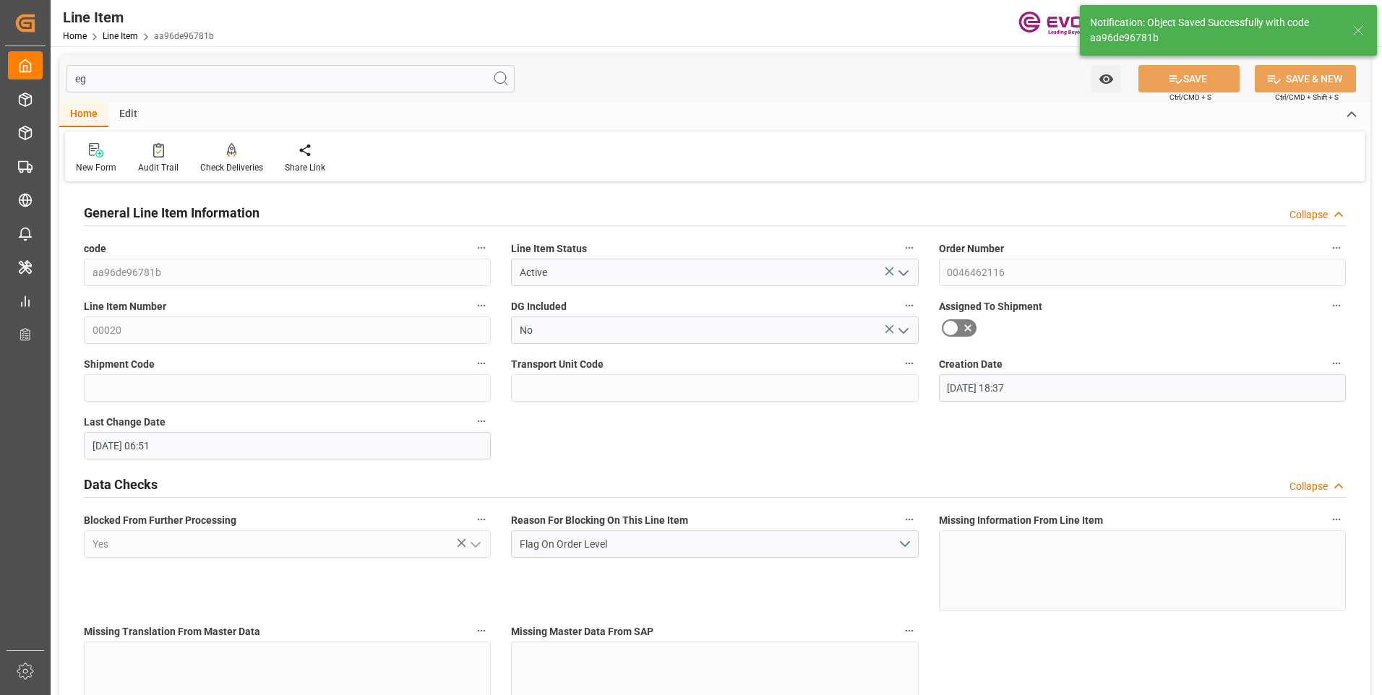
type input "[DATE] 06:51"
type input "[DATE]"
click at [100, 79] on input "eg" at bounding box center [290, 78] width 448 height 27
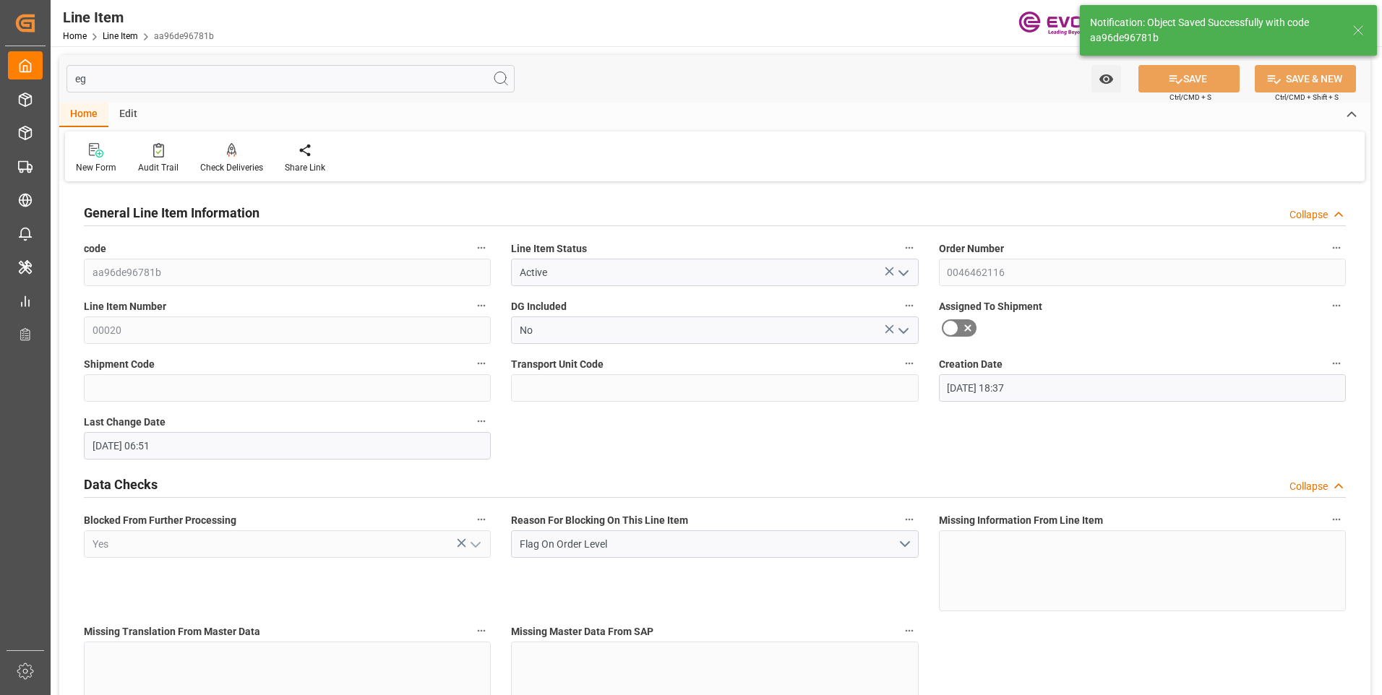
drag, startPoint x: 100, startPoint y: 79, endPoint x: 26, endPoint y: 80, distance: 74.5
click at [27, 80] on div "Created by potrace 1.15, written by [PERSON_NAME] [DATE]-[DATE] Created by potr…" at bounding box center [691, 347] width 1382 height 695
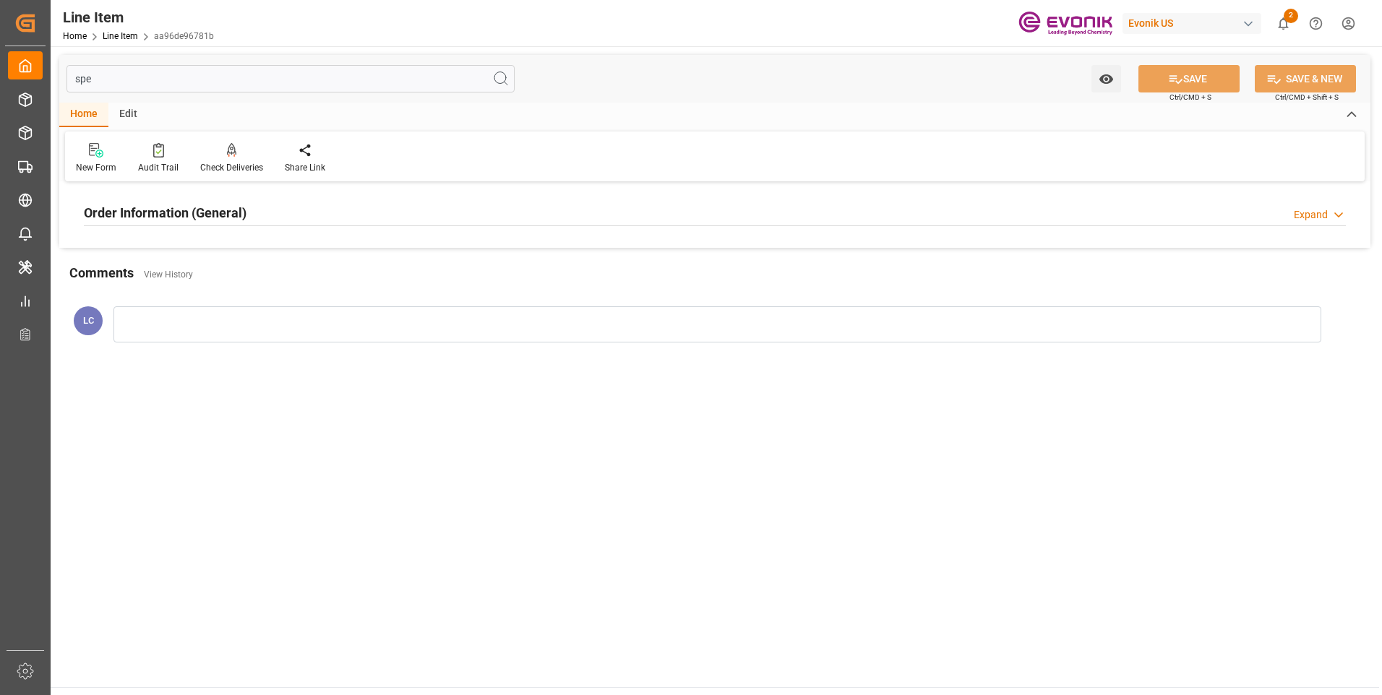
type input "spe"
click at [189, 214] on h2 "Order Information (General)" at bounding box center [165, 213] width 163 height 20
click at [186, 301] on div at bounding box center [287, 299] width 407 height 81
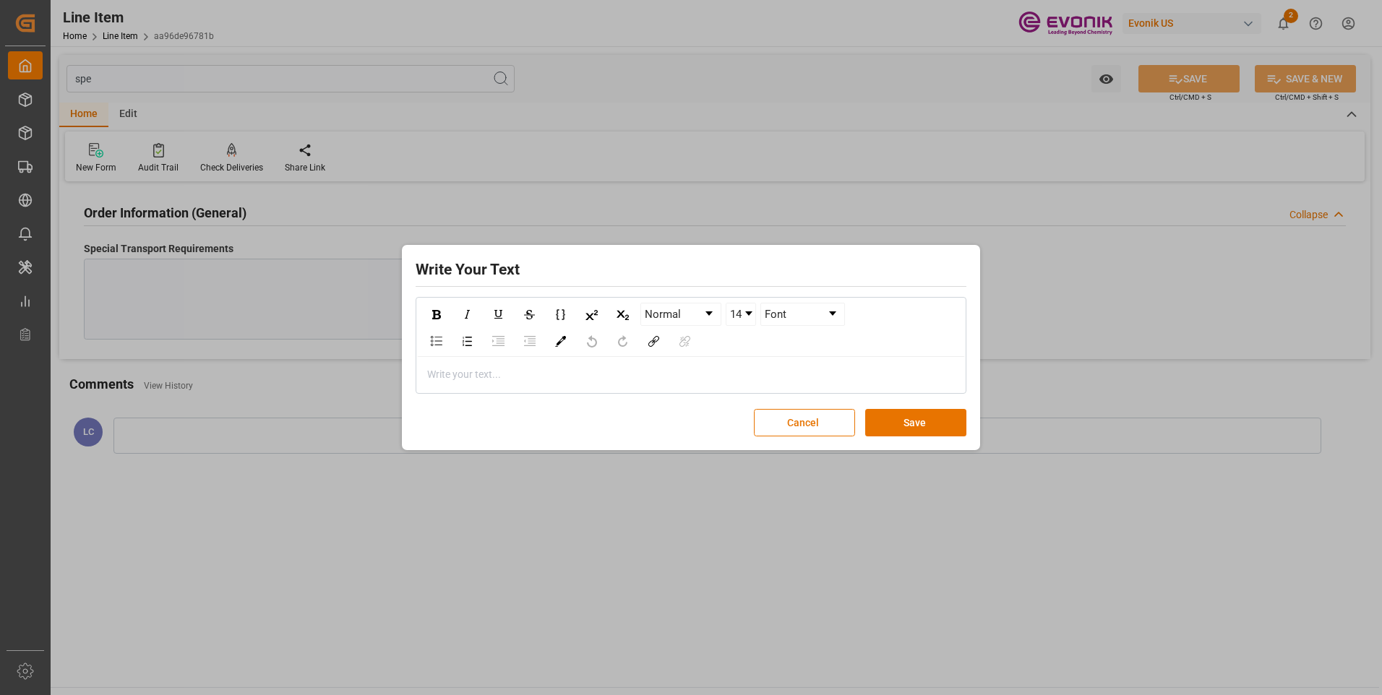
click at [512, 373] on div "rdw-editor" at bounding box center [691, 374] width 527 height 15
click at [887, 429] on button "Save" at bounding box center [915, 422] width 101 height 27
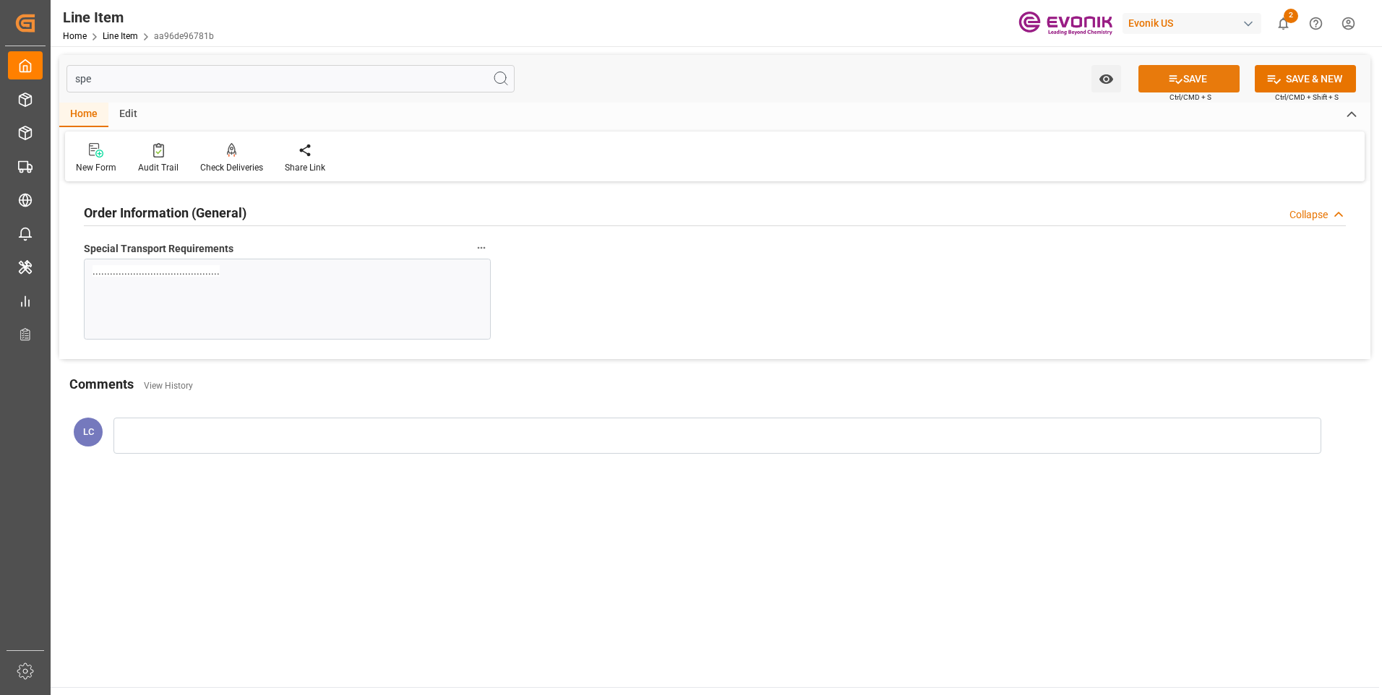
click at [1195, 86] on button "SAVE" at bounding box center [1188, 78] width 101 height 27
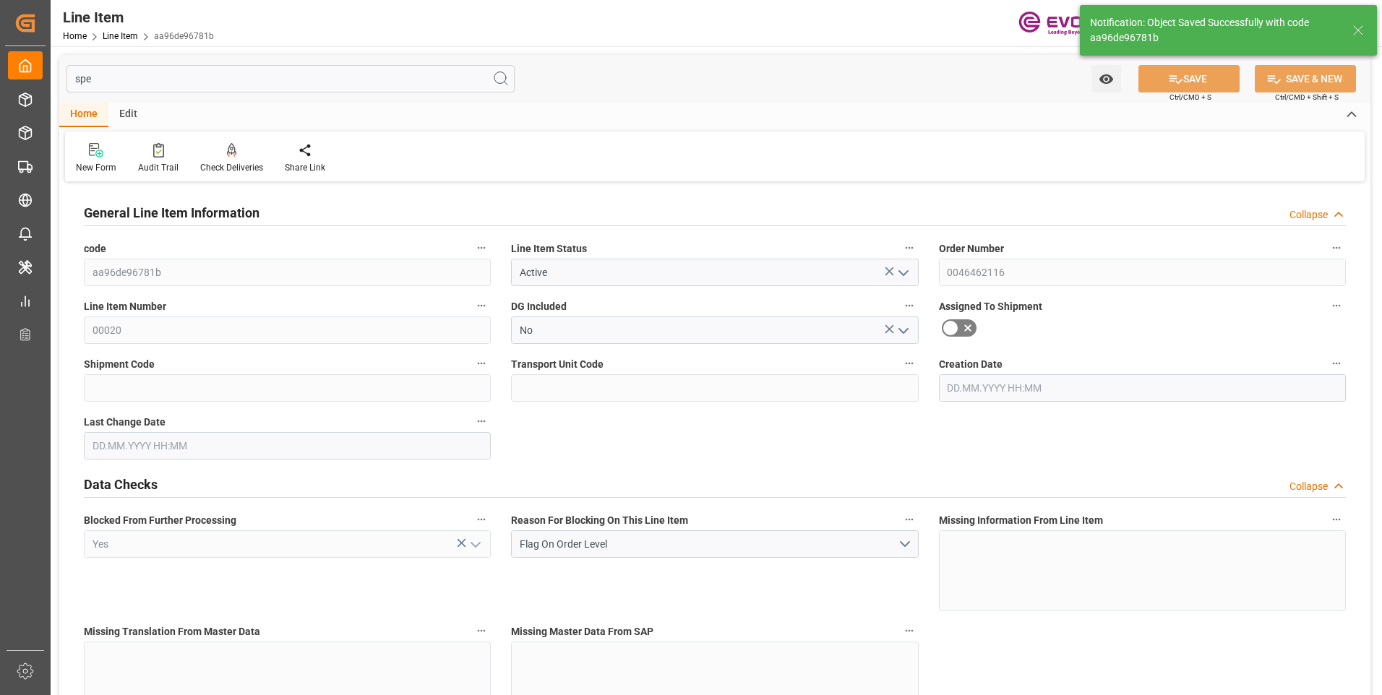
type input "[DATE] 18:37"
type input "[DATE] 06:51"
type input "[DATE]"
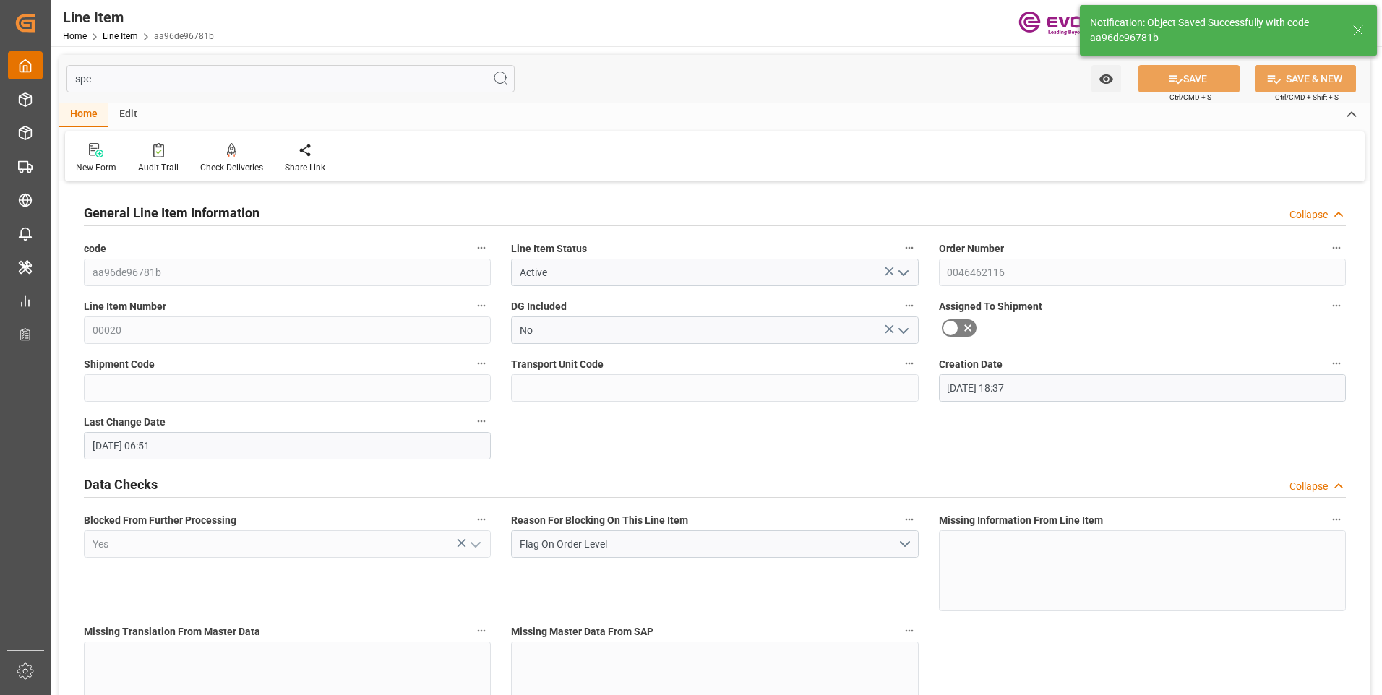
drag, startPoint x: 123, startPoint y: 78, endPoint x: 14, endPoint y: 77, distance: 108.4
click at [28, 77] on div "Created by potrace 1.15, written by [PERSON_NAME] [DATE]-[DATE] Created by potr…" at bounding box center [691, 347] width 1382 height 695
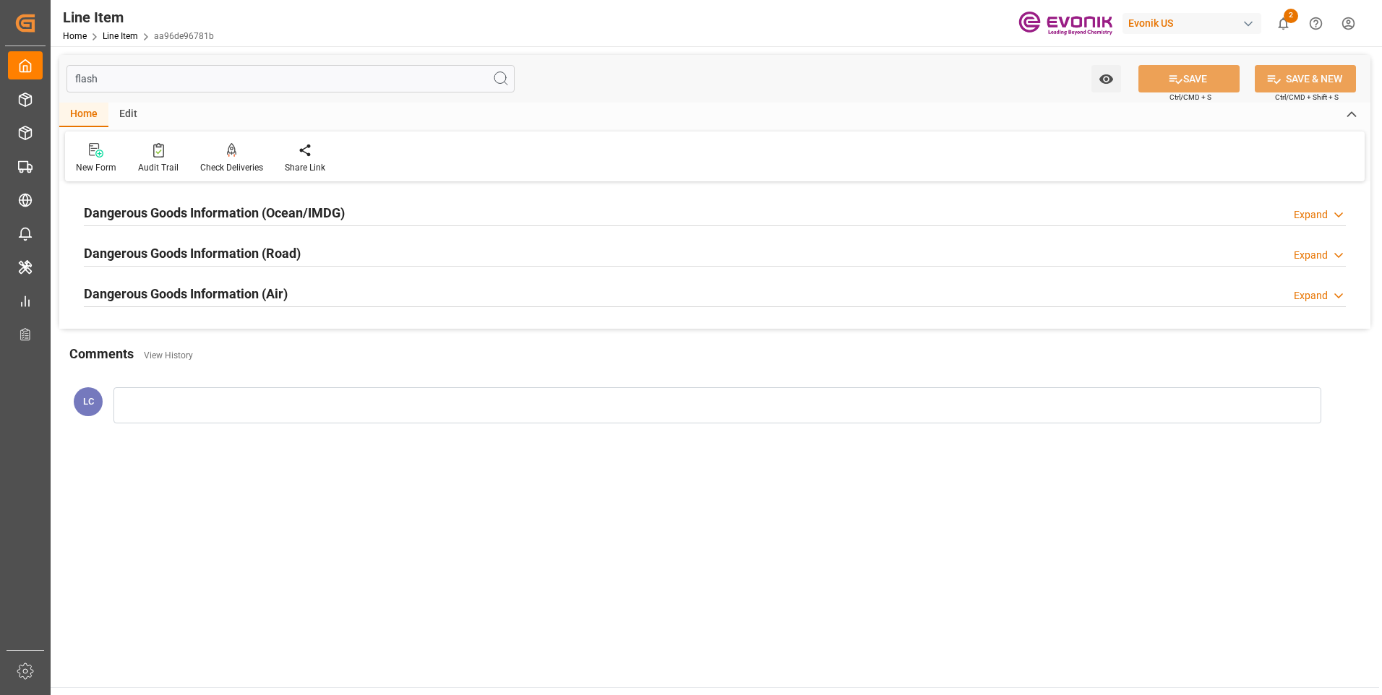
type input "flash"
drag, startPoint x: 180, startPoint y: 202, endPoint x: 231, endPoint y: 221, distance: 54.2
click at [180, 203] on div "Dangerous Goods Information (Ocean/IMDG)" at bounding box center [214, 211] width 261 height 27
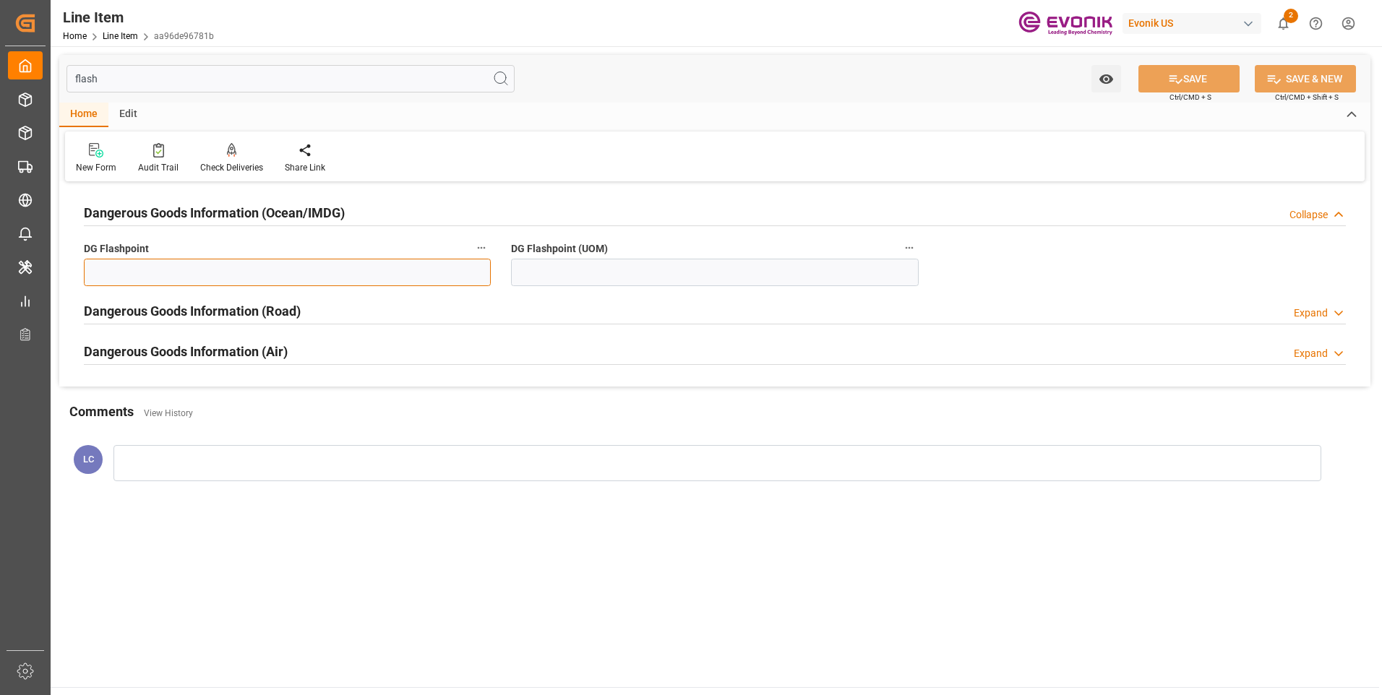
click at [394, 274] on input "text" at bounding box center [287, 272] width 407 height 27
type input "99.99"
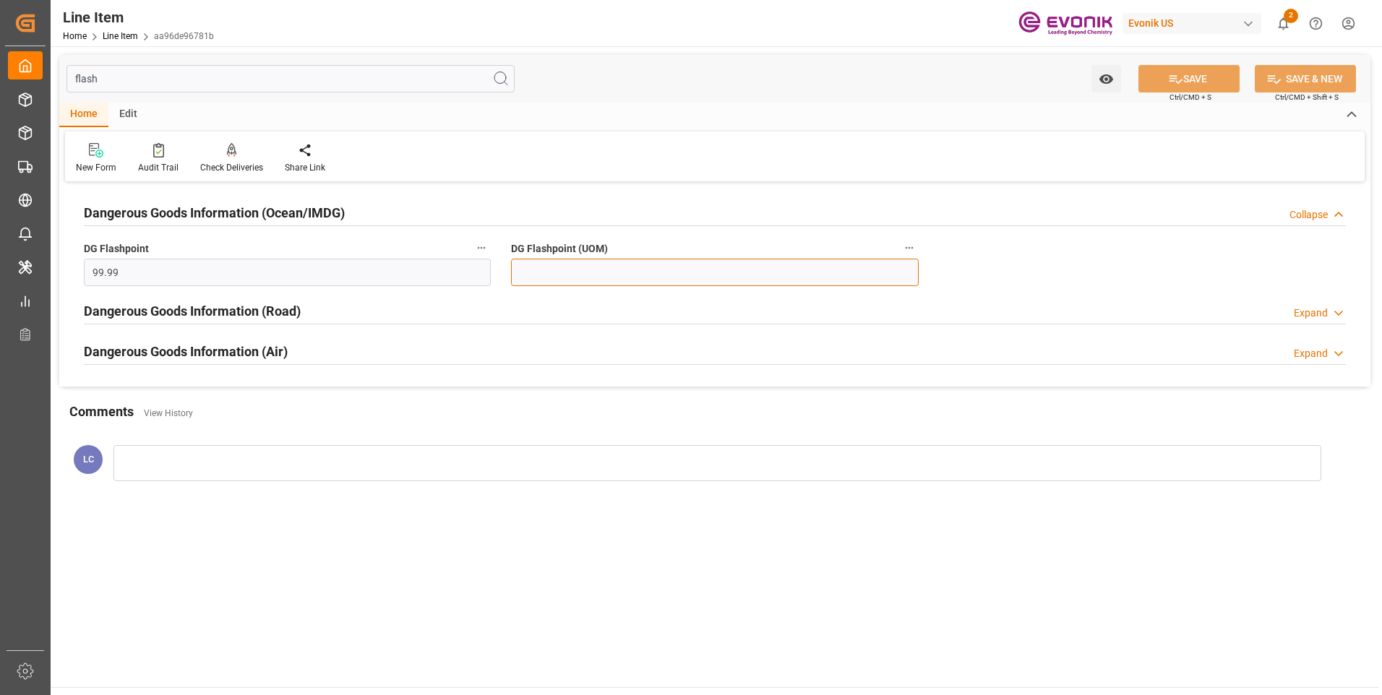
type input "99.99"
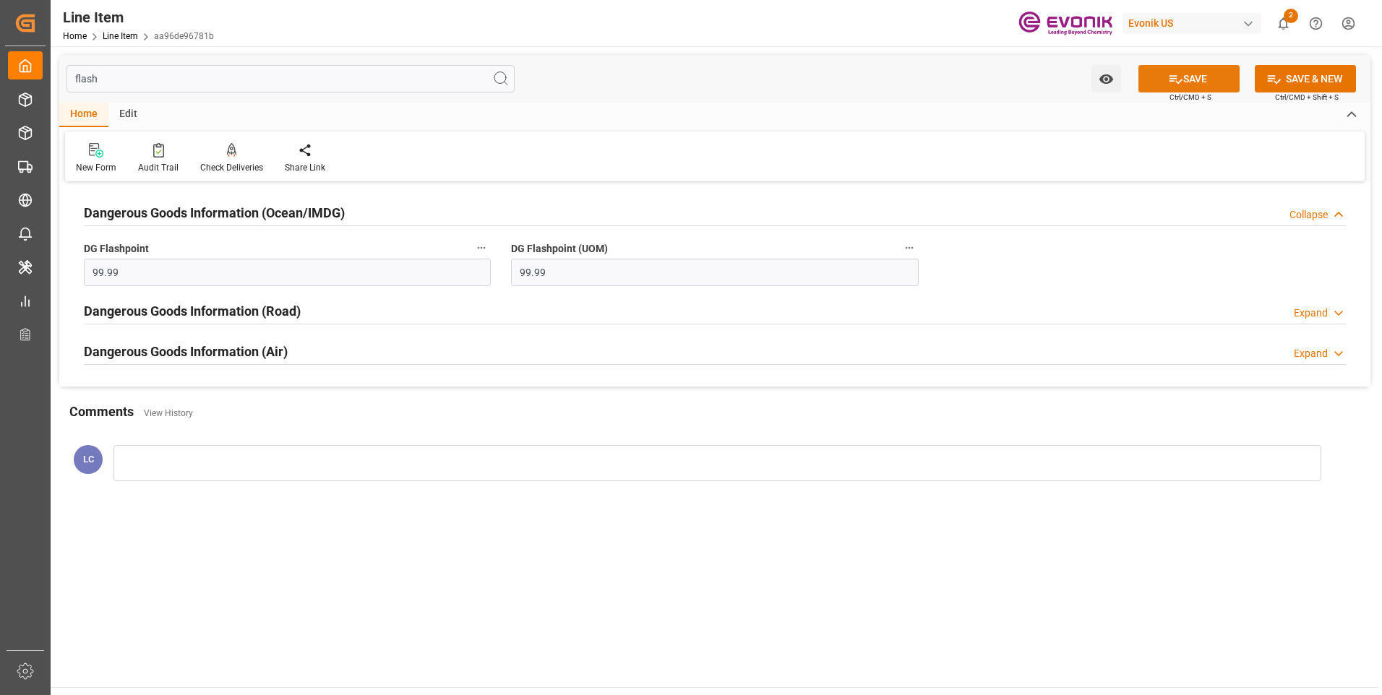
click at [1196, 81] on button "SAVE" at bounding box center [1188, 78] width 101 height 27
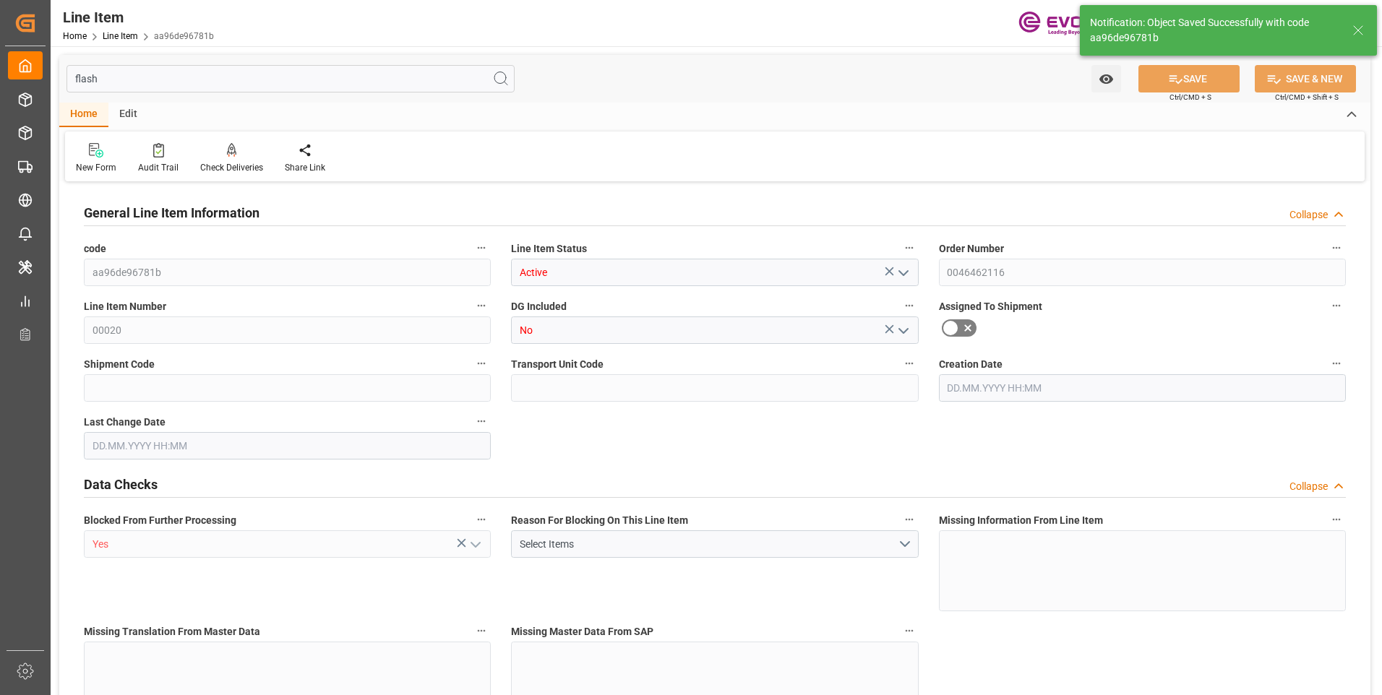
type input "16"
type input "5062.176"
type input "4898.88"
type input "36.6574"
type input "432"
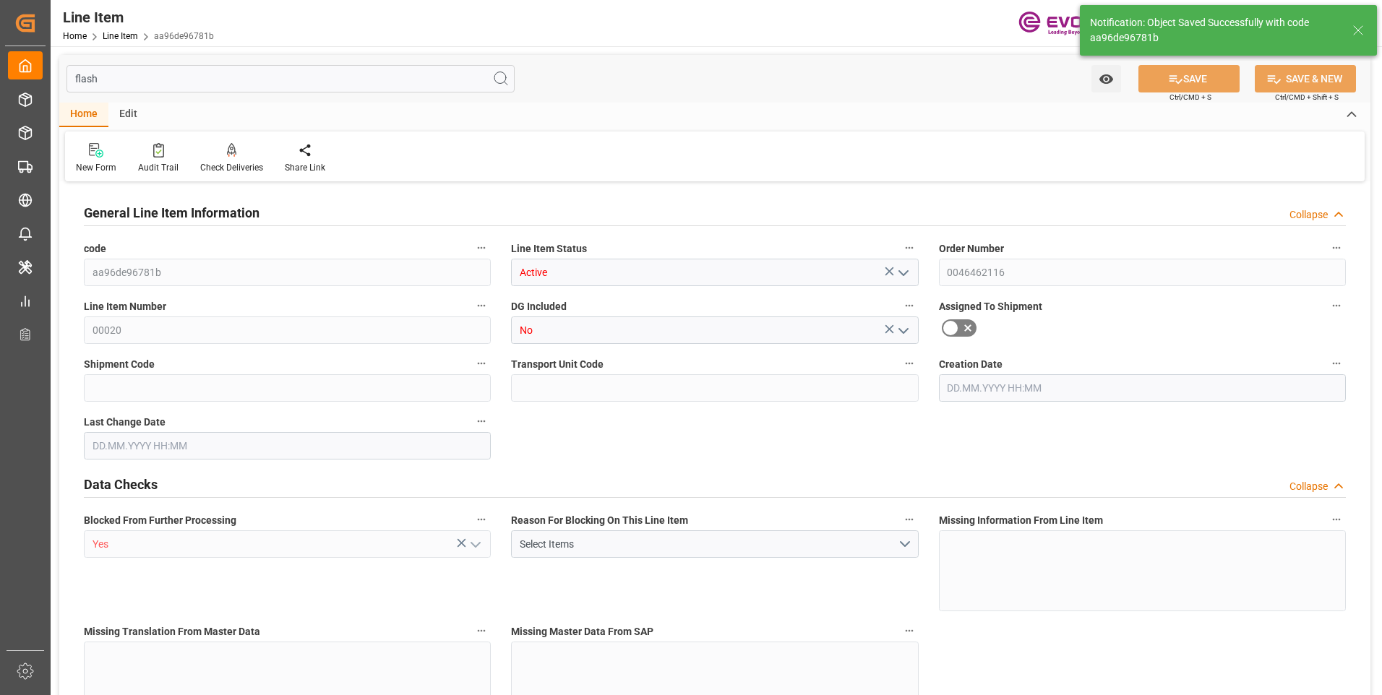
type input "21604.06"
type input "432"
type input "5062.176"
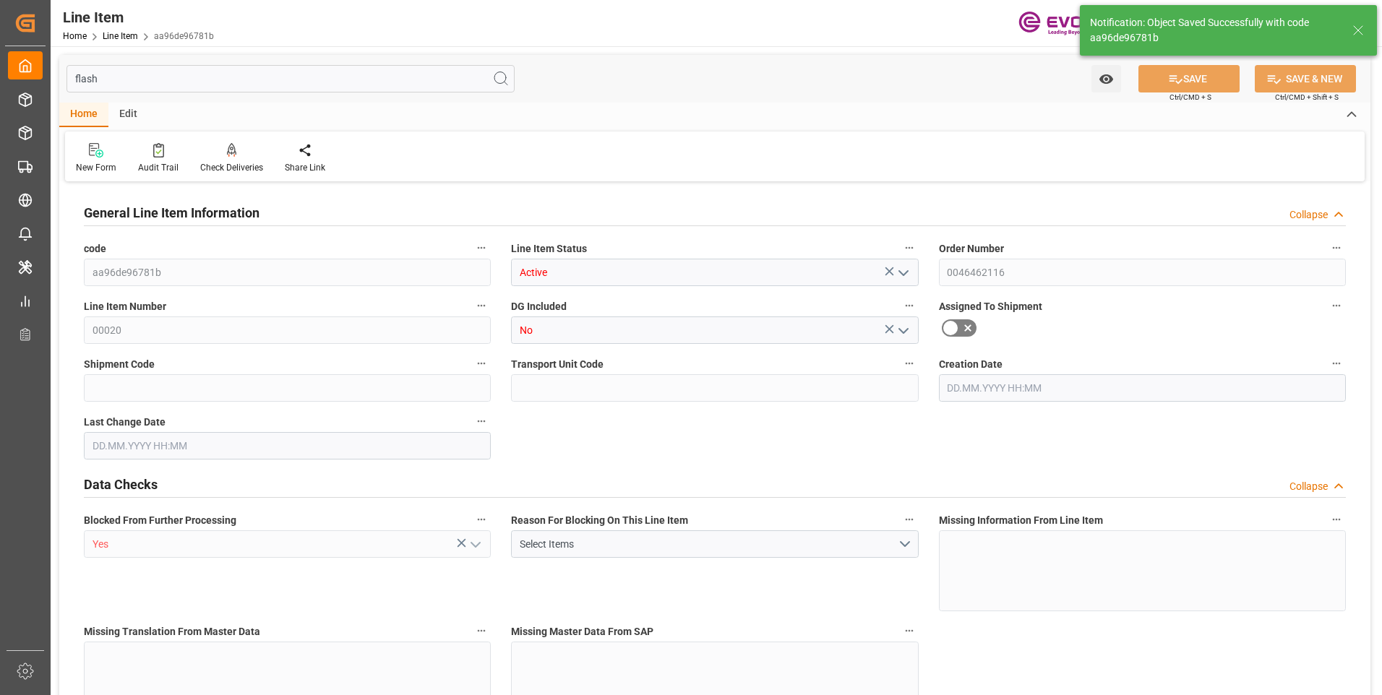
type input "5316.576"
type input "4898.88"
type input "36.6574"
type input "36657.36"
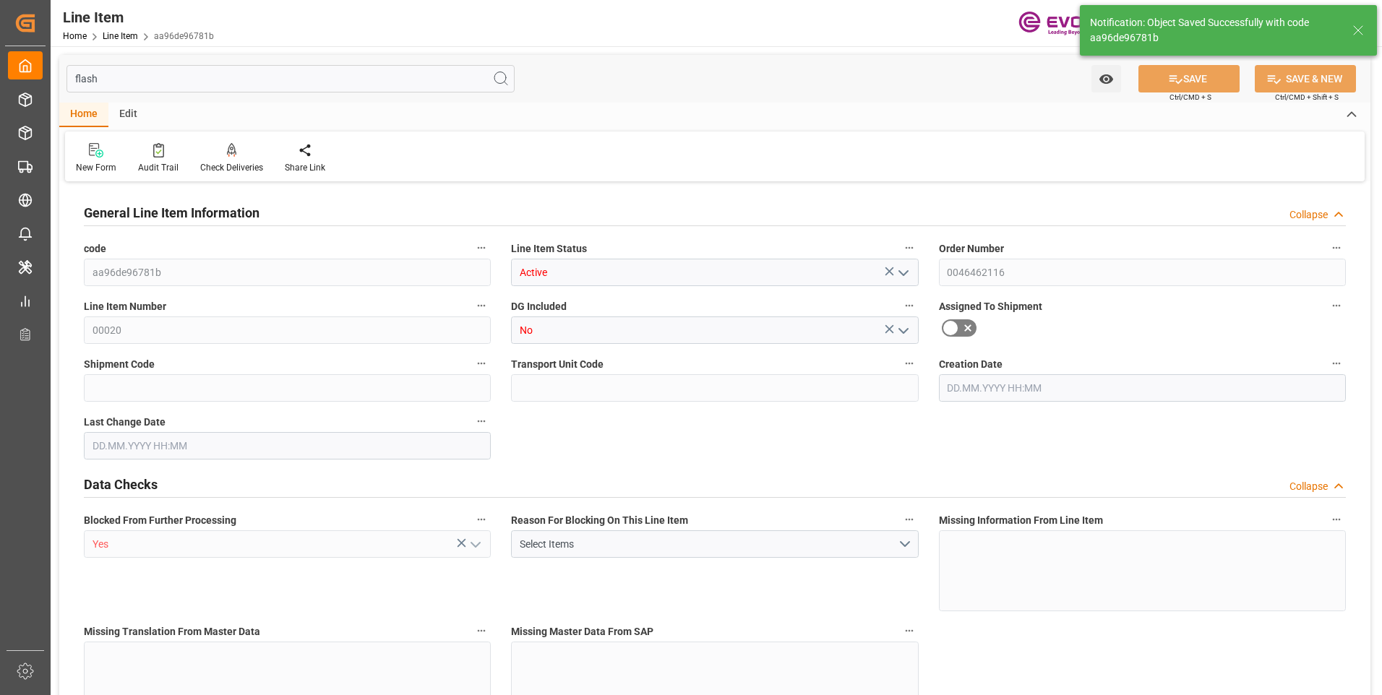
type input "0"
type input "[DATE] 18:37"
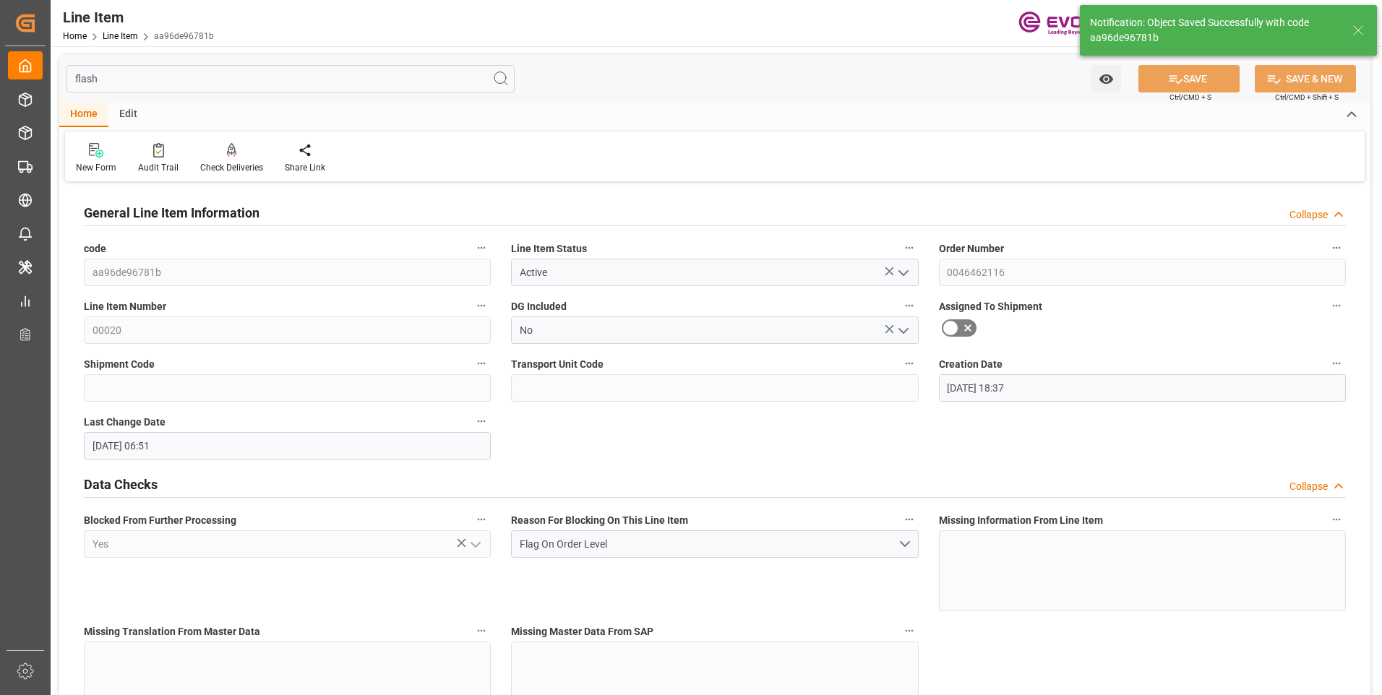
type input "[DATE] 06:51"
type input "[DATE]"
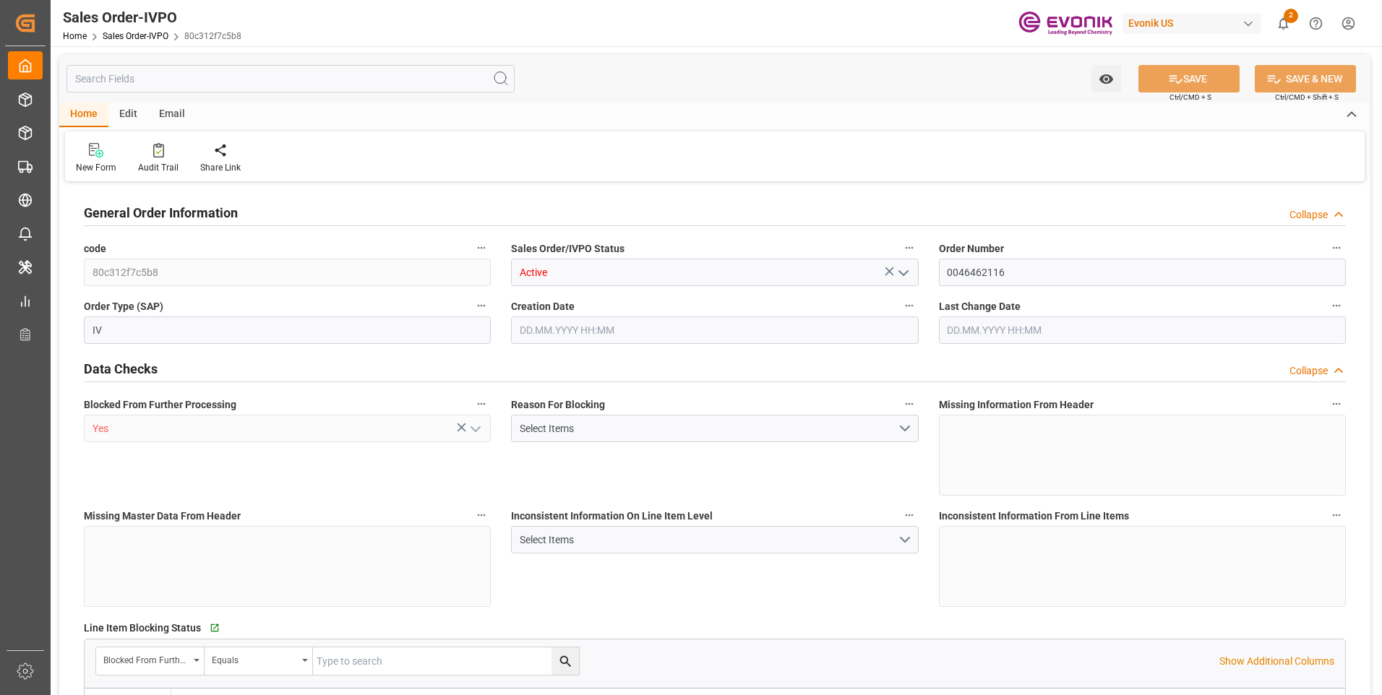
type input "BEANR"
type input "0"
type input "2"
type input "1"
type input "3"
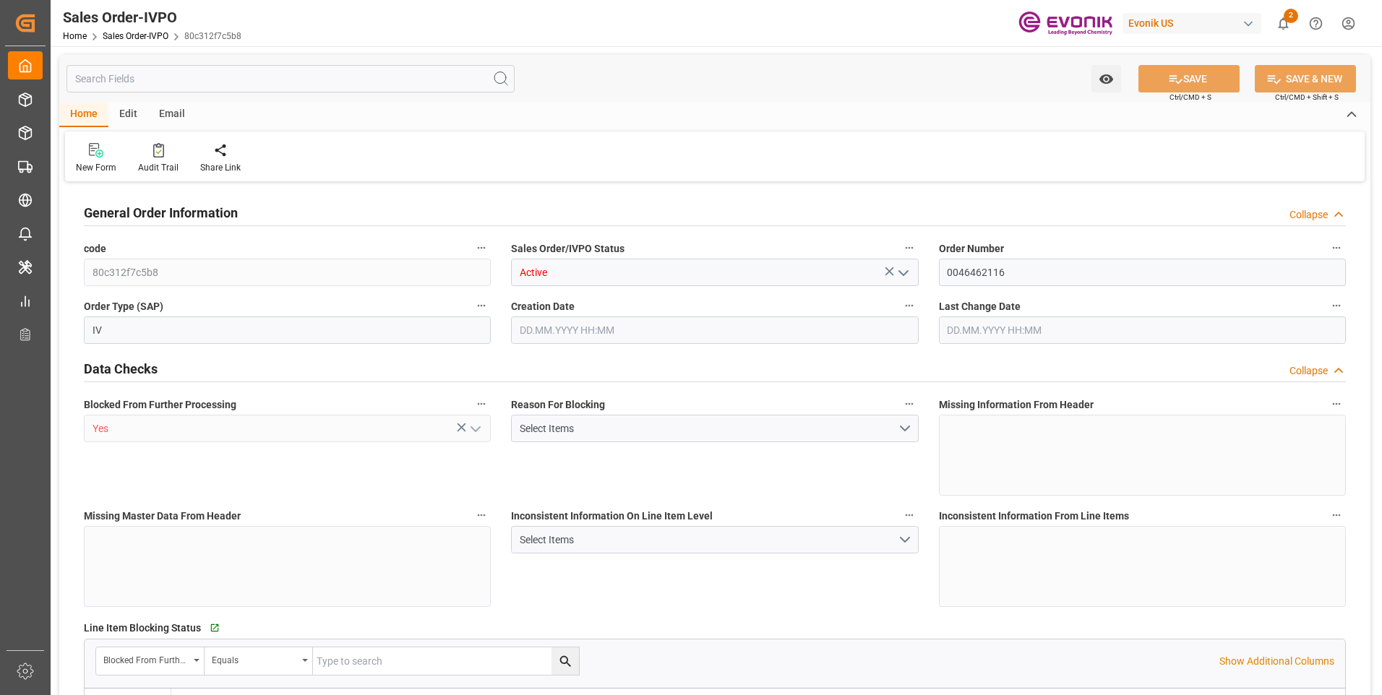
type input "10633.152"
type input "146.6296"
type input "38000"
type input "120"
type input "[DATE] 18:37"
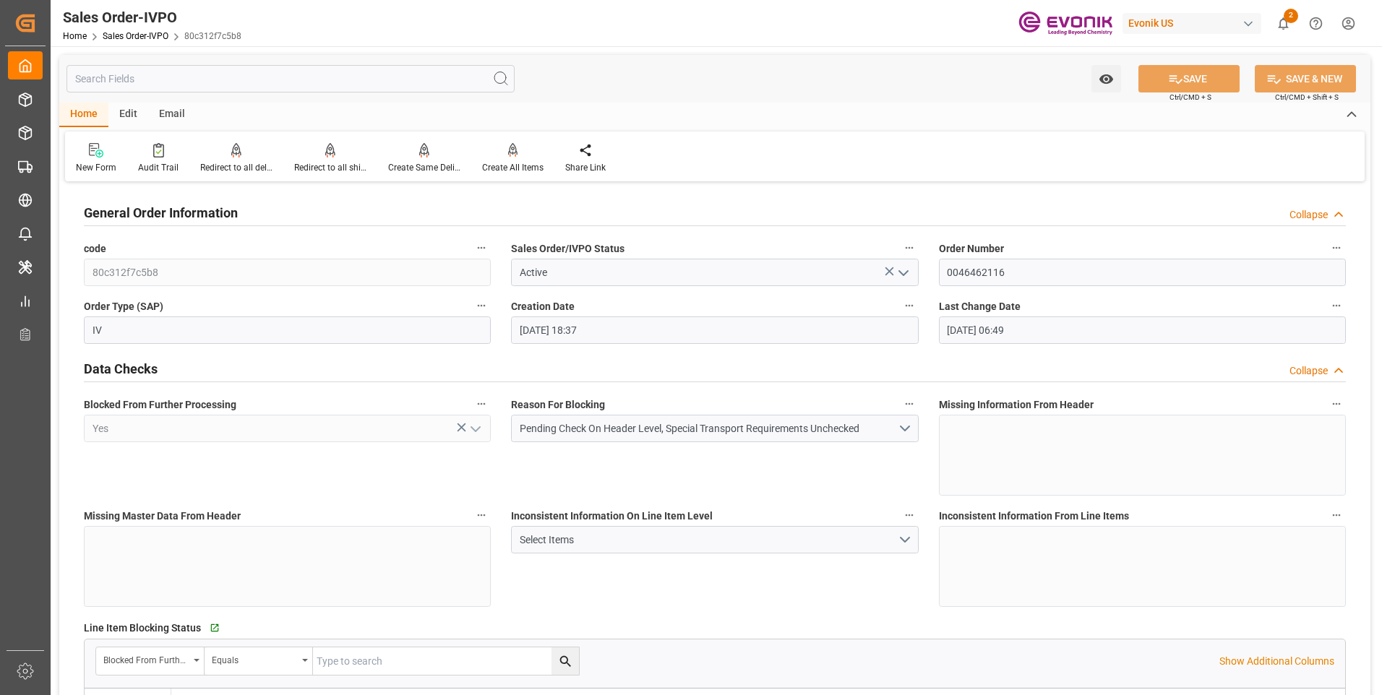
type input "[DATE] 06:49"
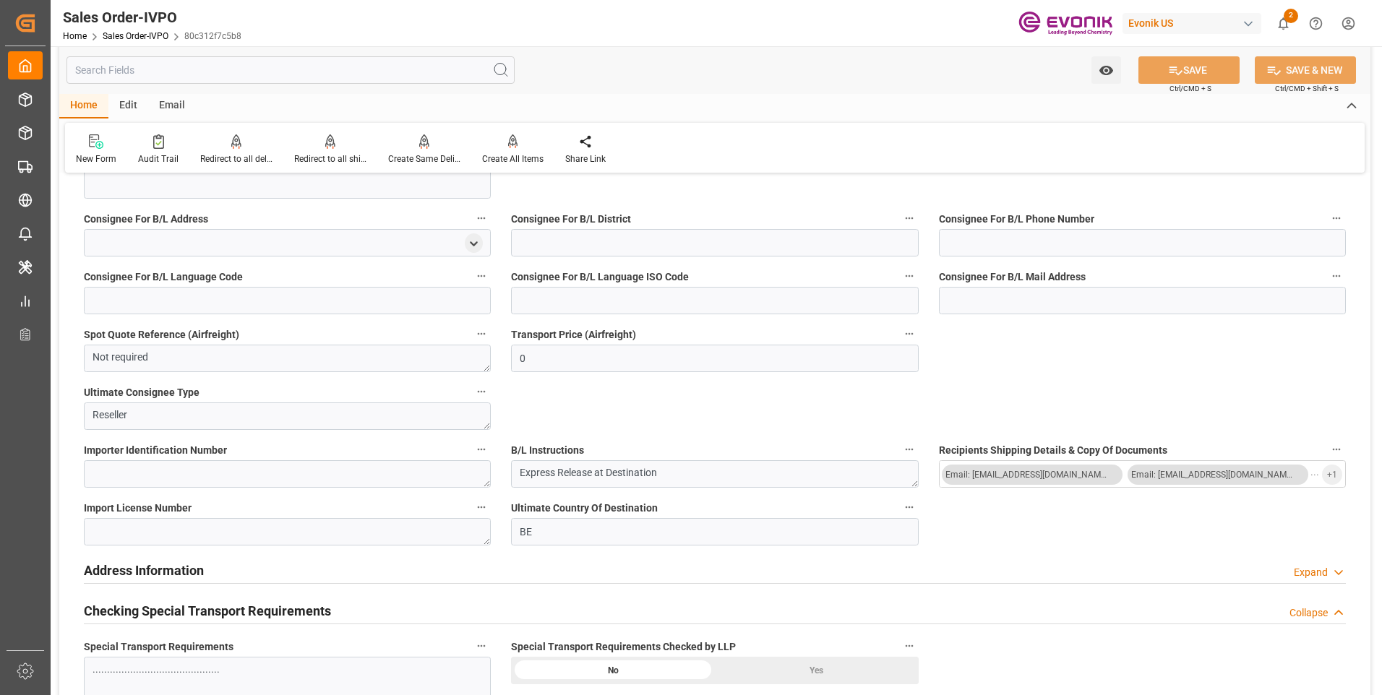
scroll to position [1590, 0]
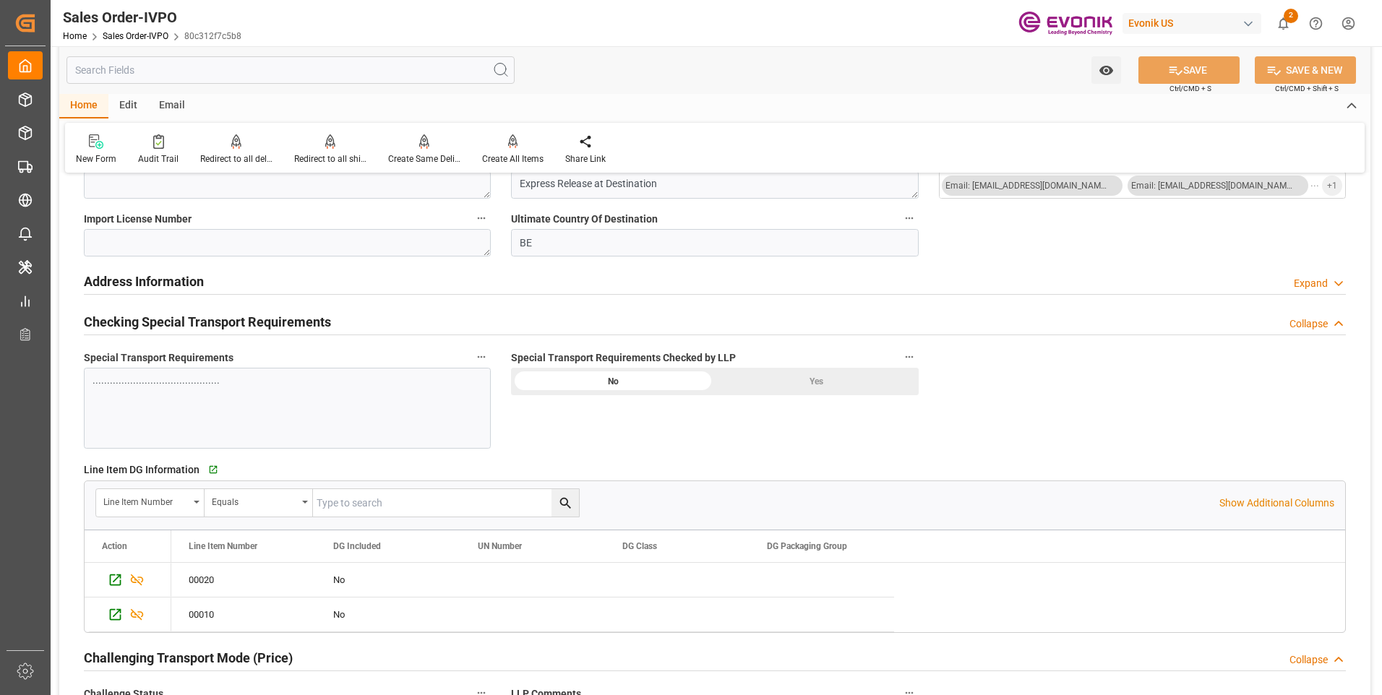
click at [758, 378] on div "Yes" at bounding box center [817, 381] width 204 height 27
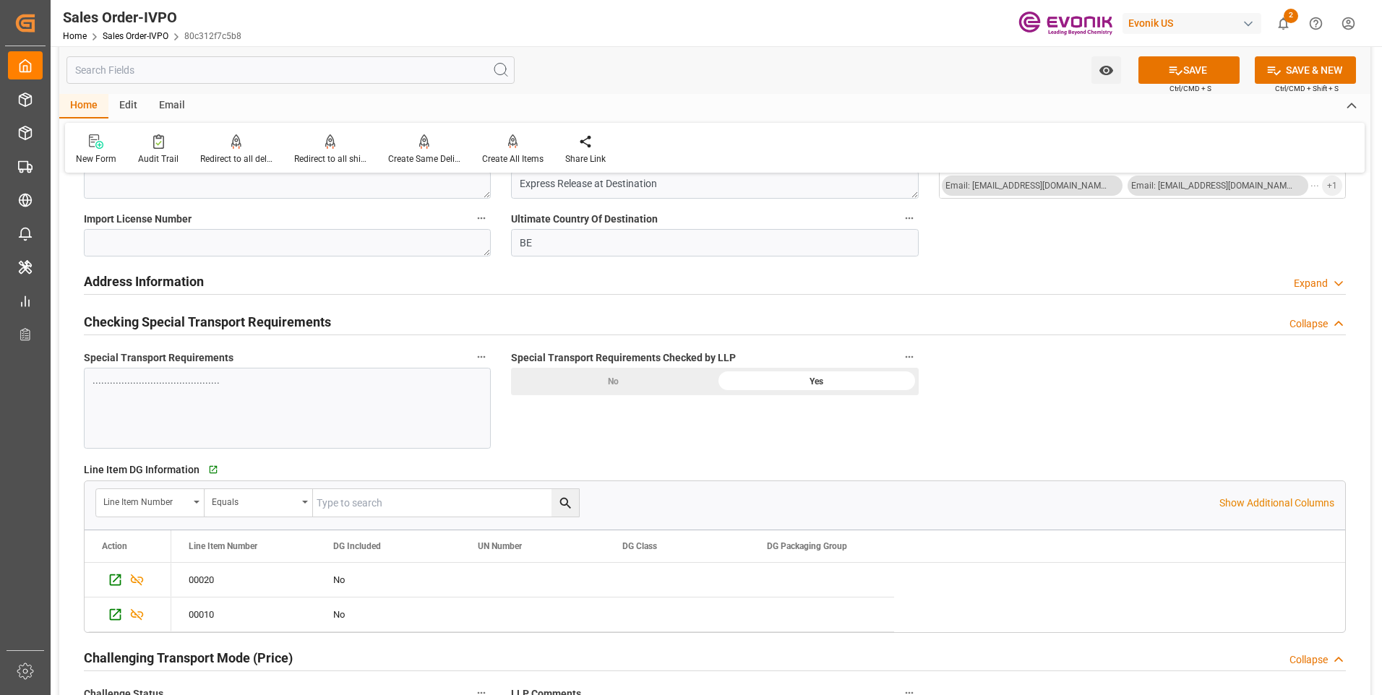
scroll to position [1879, 0]
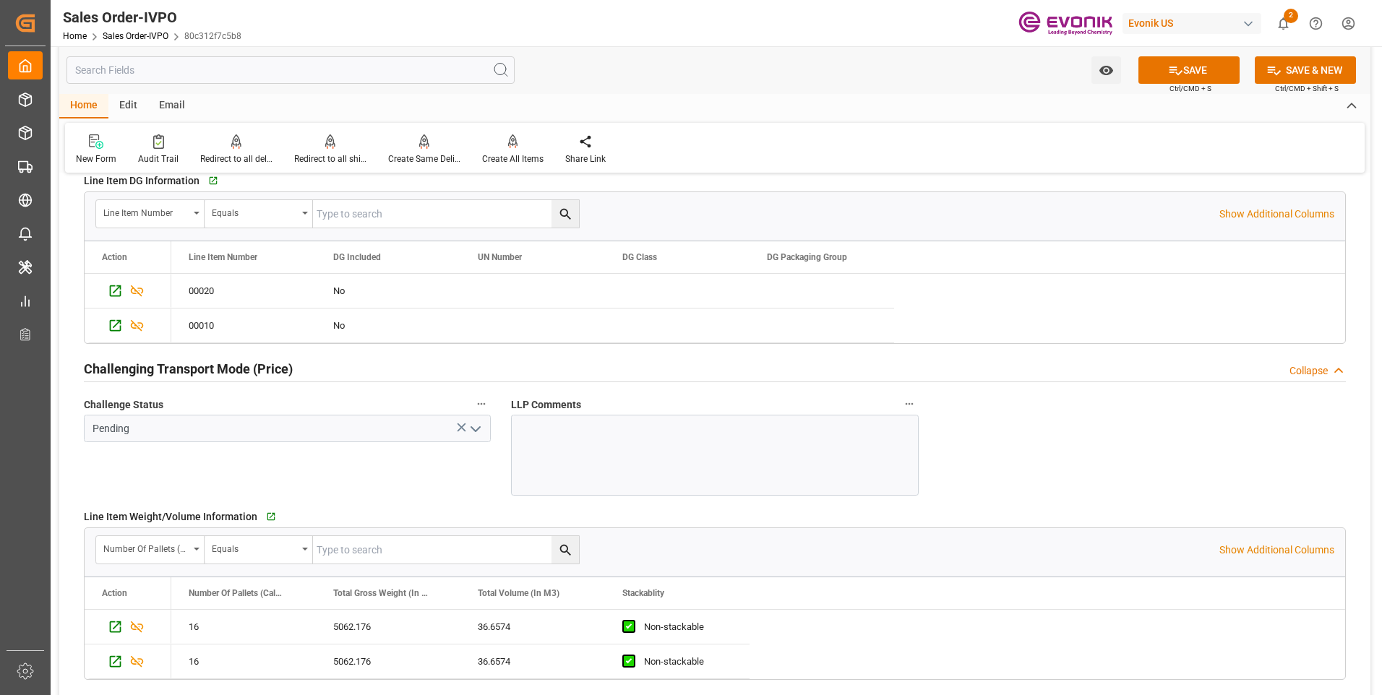
click at [477, 426] on icon "open menu" at bounding box center [475, 429] width 17 height 17
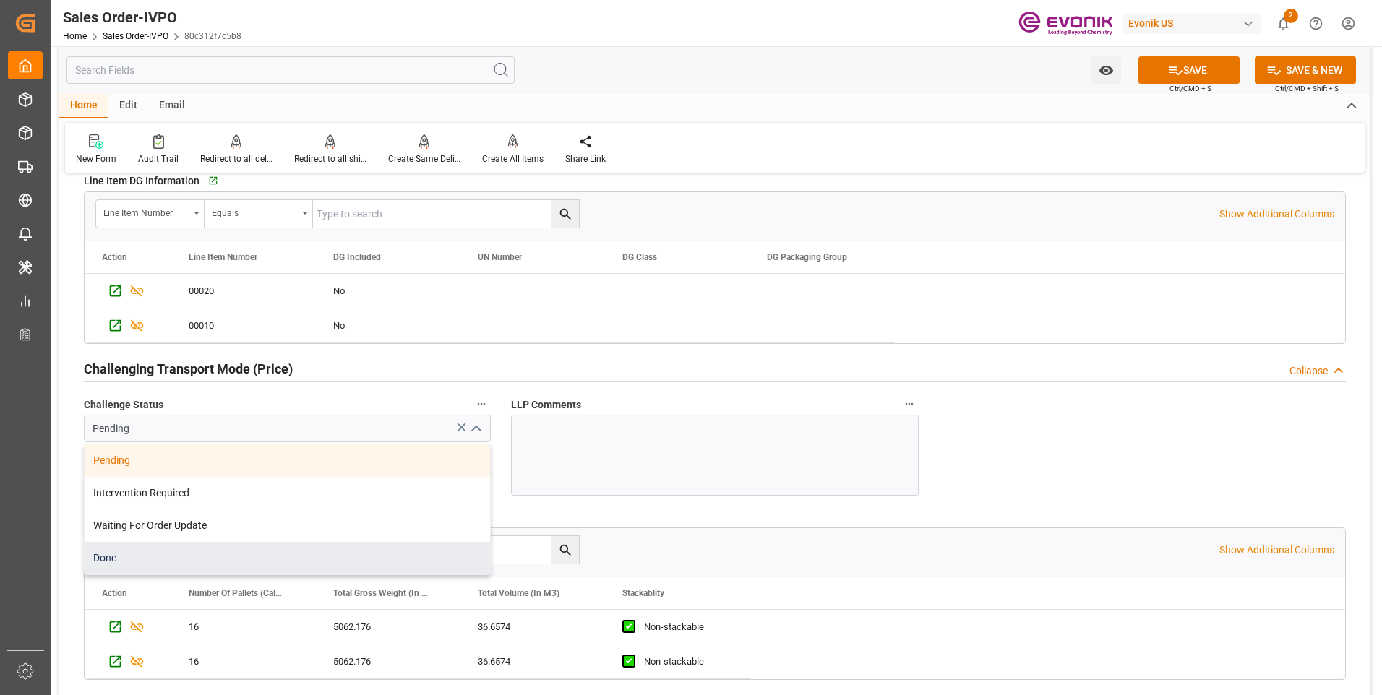
drag, startPoint x: 119, startPoint y: 560, endPoint x: 179, endPoint y: 496, distance: 88.4
click at [119, 556] on div "Done" at bounding box center [287, 558] width 405 height 33
type input "Done"
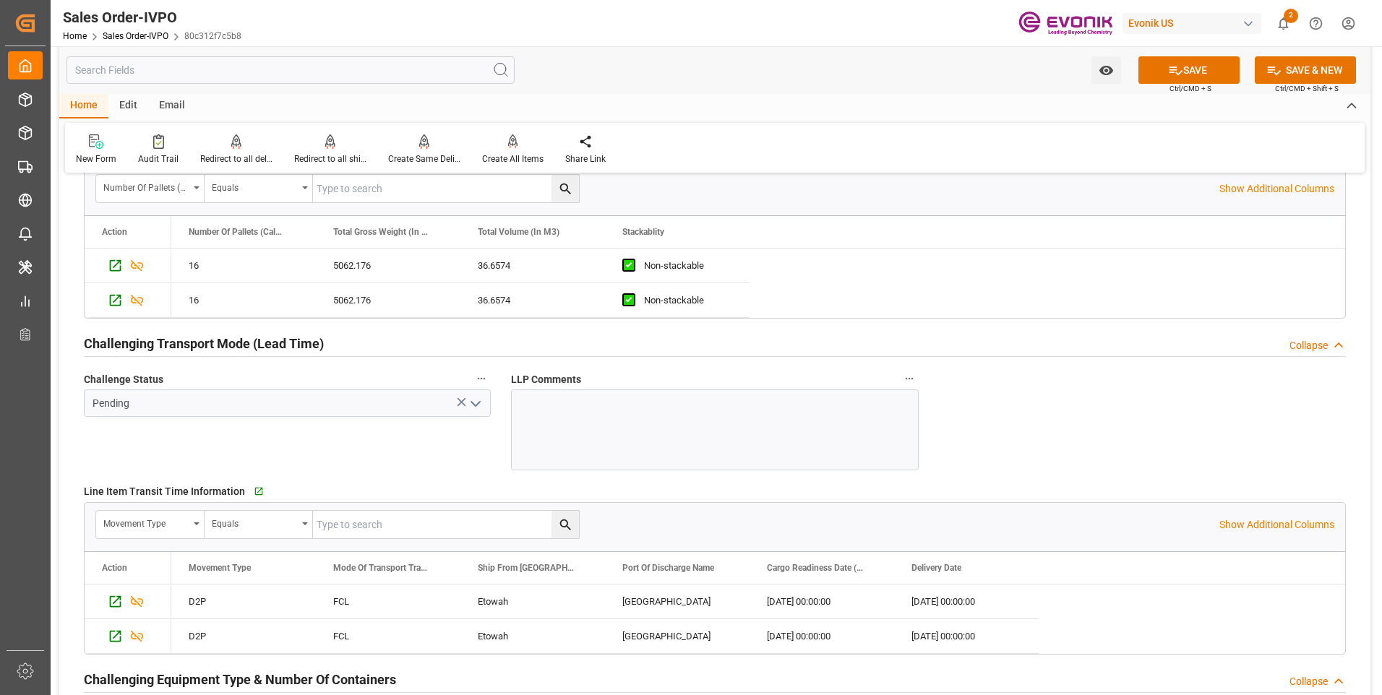
scroll to position [2313, 0]
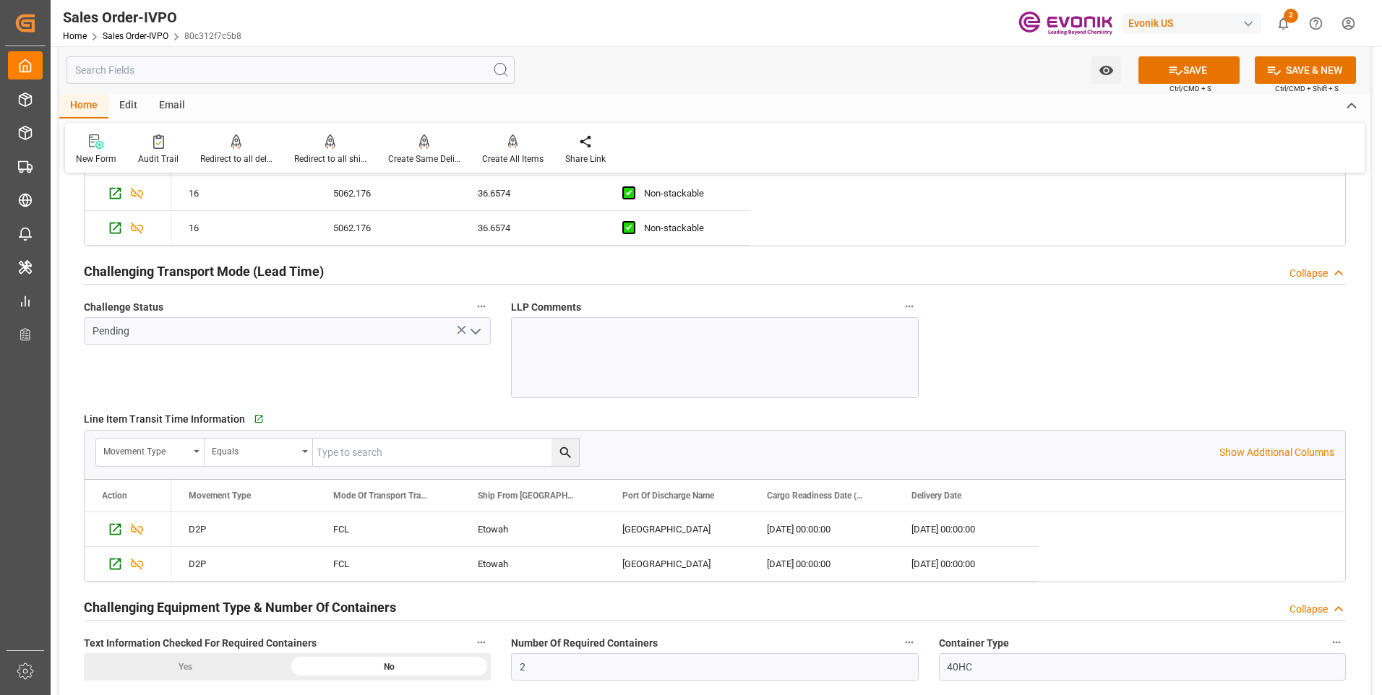
click at [476, 332] on icon "open menu" at bounding box center [475, 331] width 17 height 17
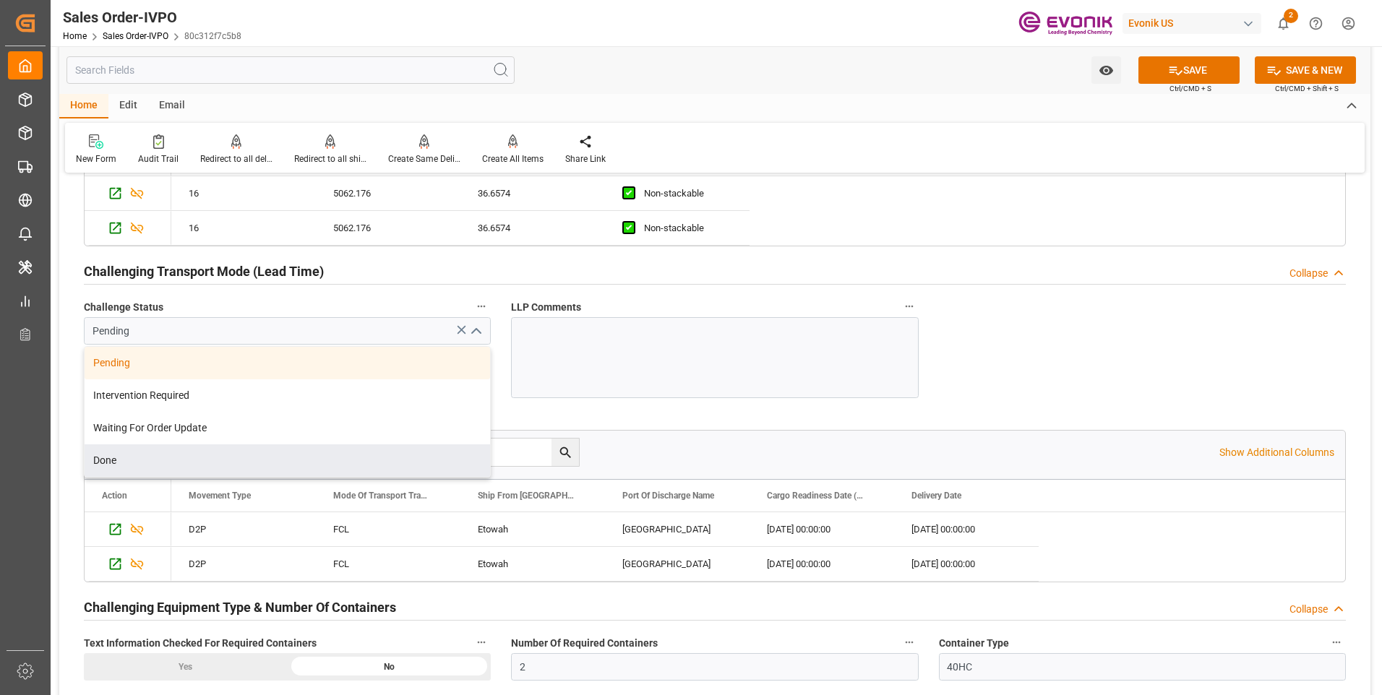
click at [146, 461] on div "Done" at bounding box center [287, 460] width 405 height 33
type input "Done"
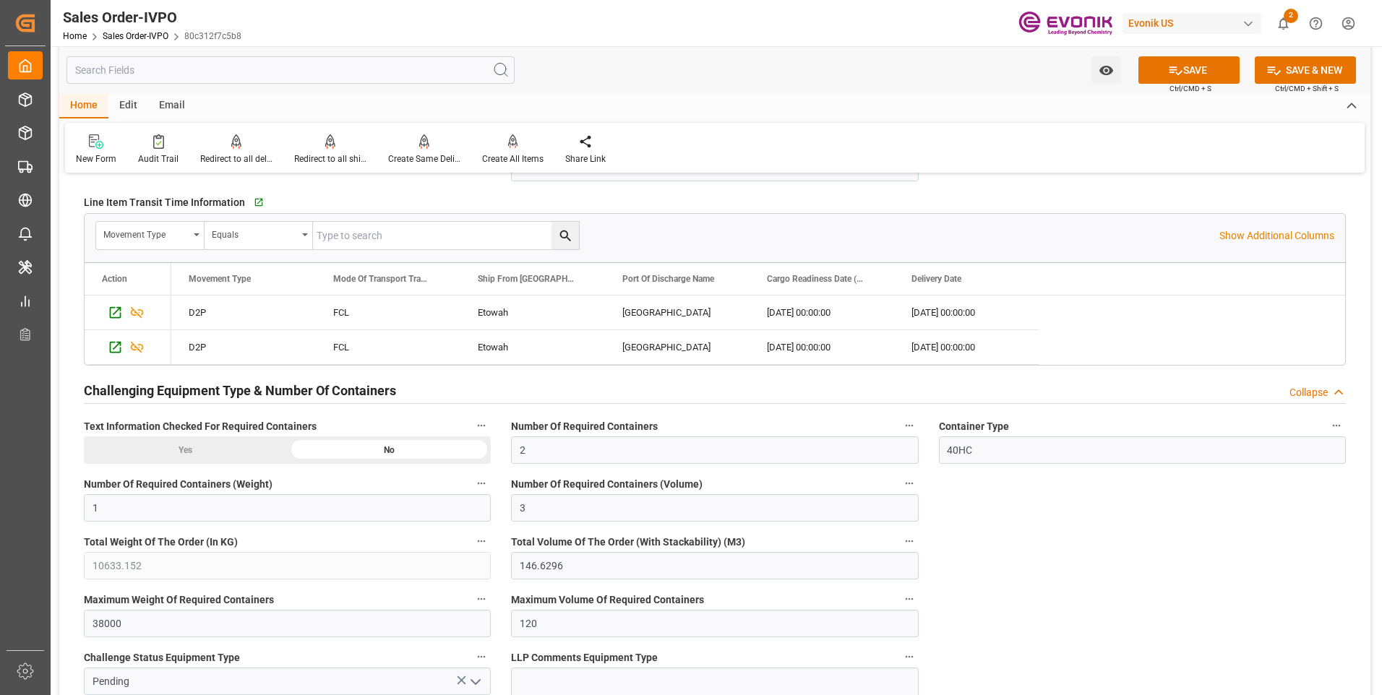
scroll to position [2674, 0]
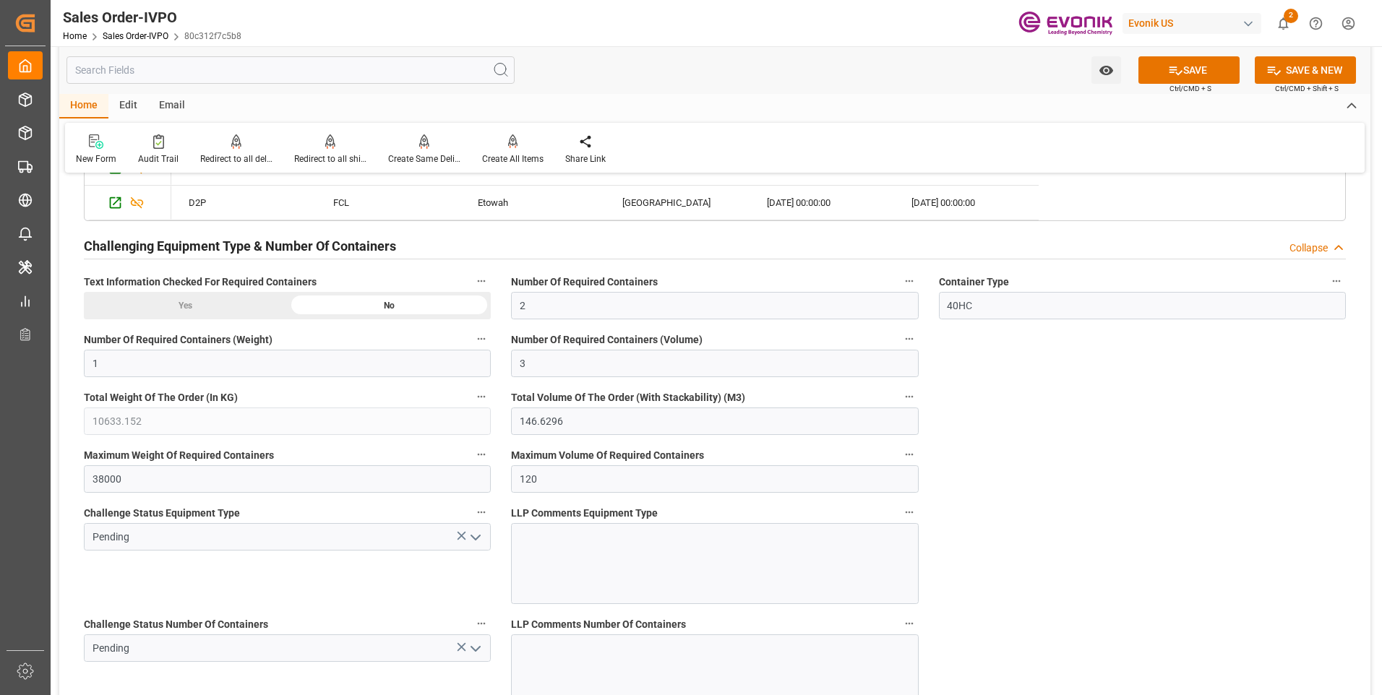
click at [219, 307] on div "Yes" at bounding box center [186, 305] width 204 height 27
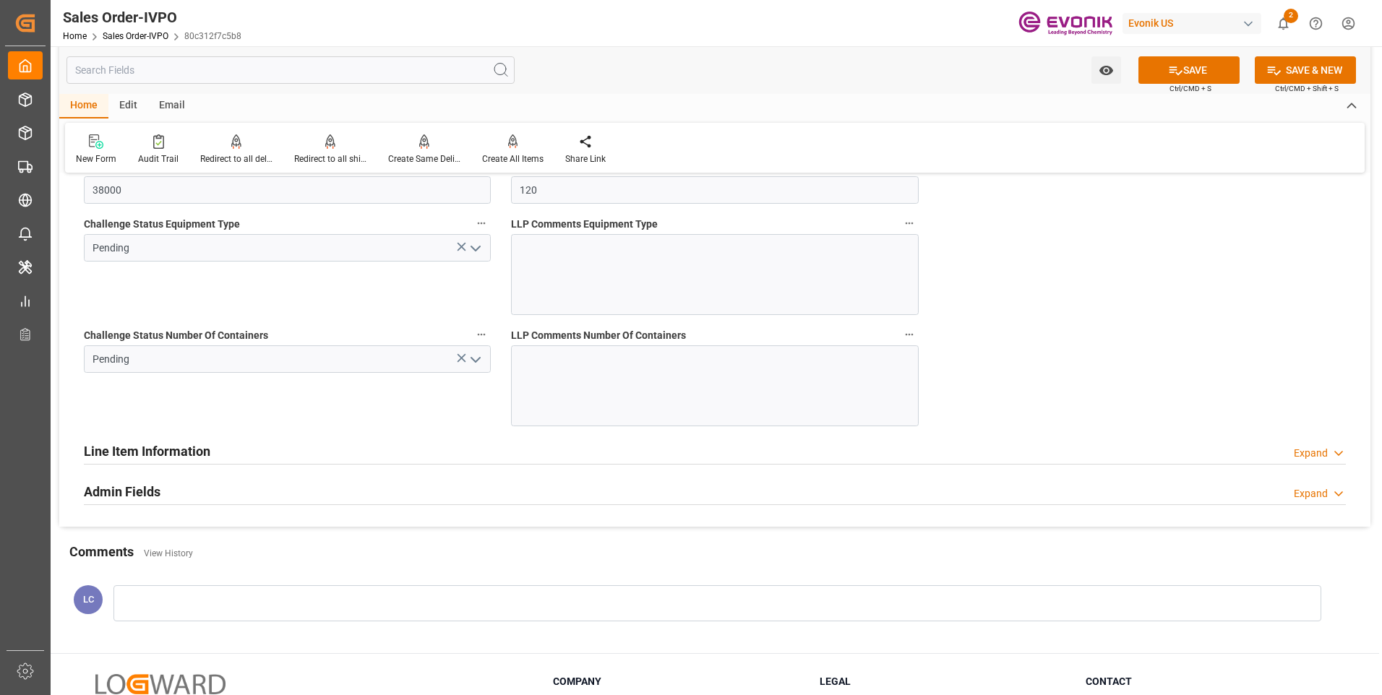
scroll to position [3035, 0]
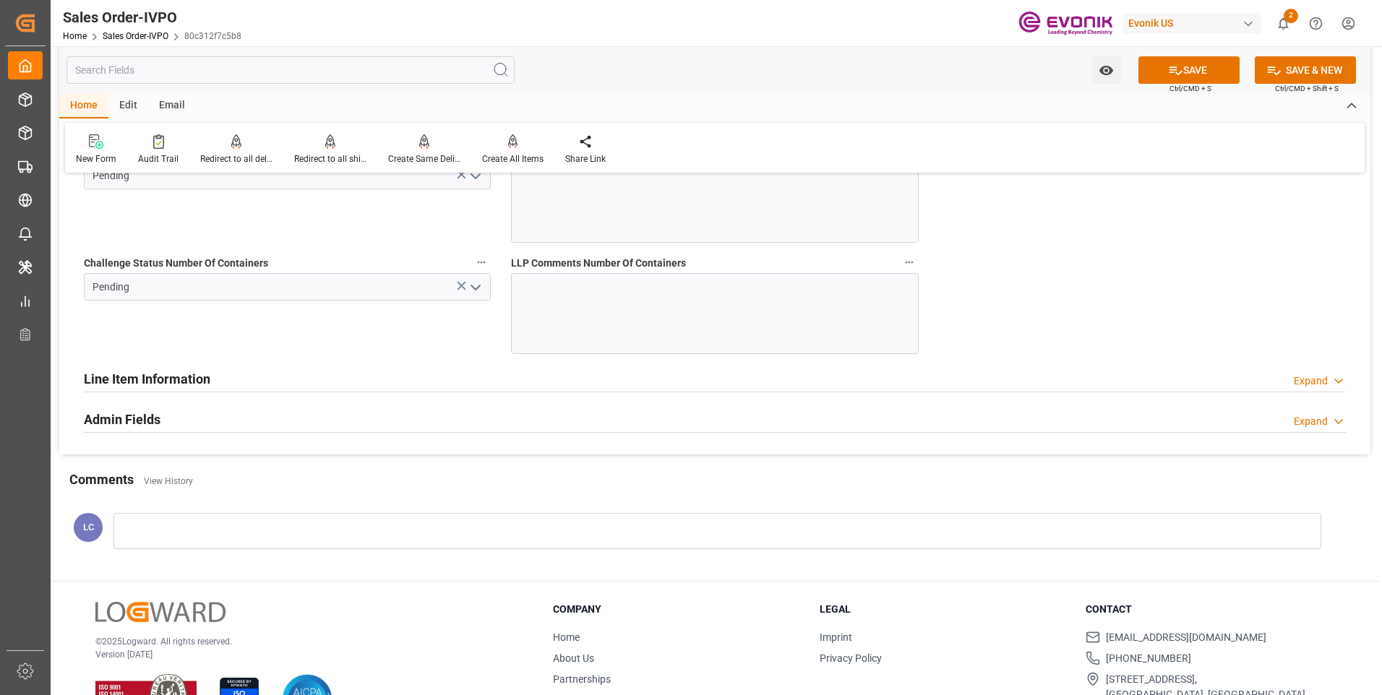
click at [474, 291] on icon "open menu" at bounding box center [475, 287] width 17 height 17
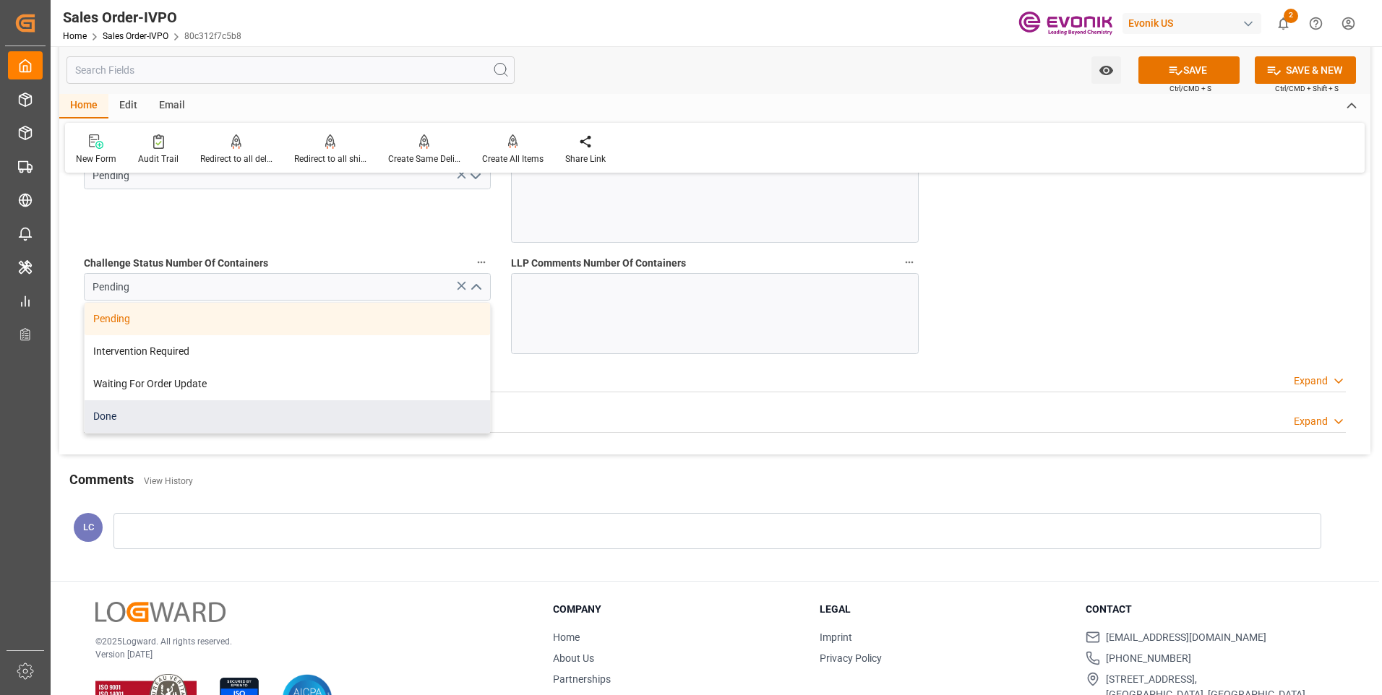
click at [119, 413] on div "Done" at bounding box center [287, 416] width 405 height 33
type input "Done"
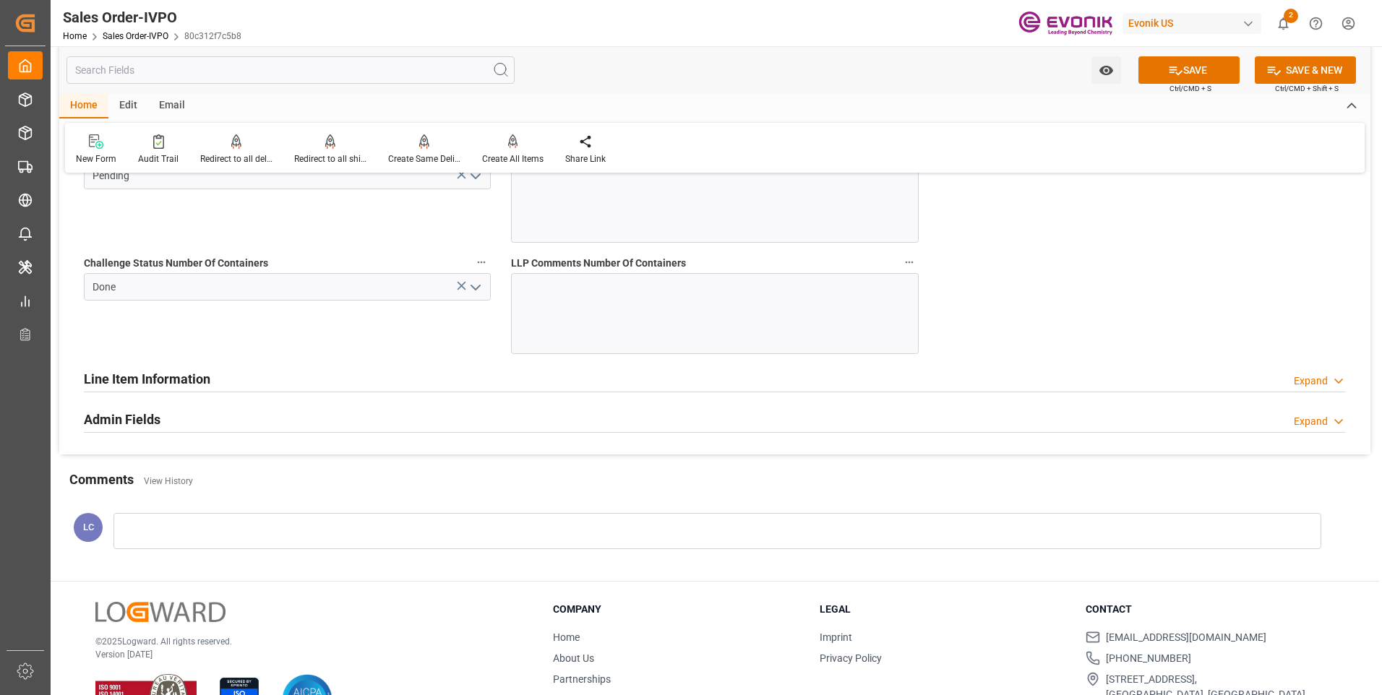
scroll to position [2963, 0]
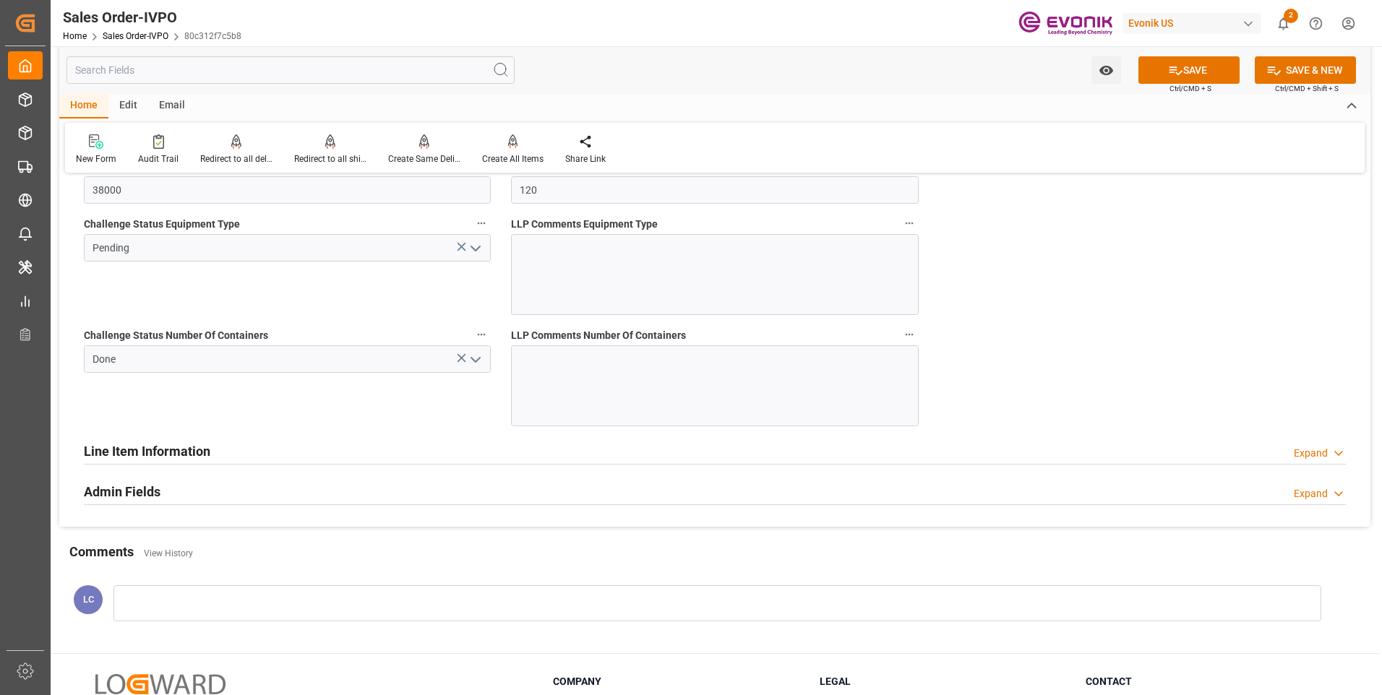
click at [474, 248] on icon "open menu" at bounding box center [475, 248] width 17 height 17
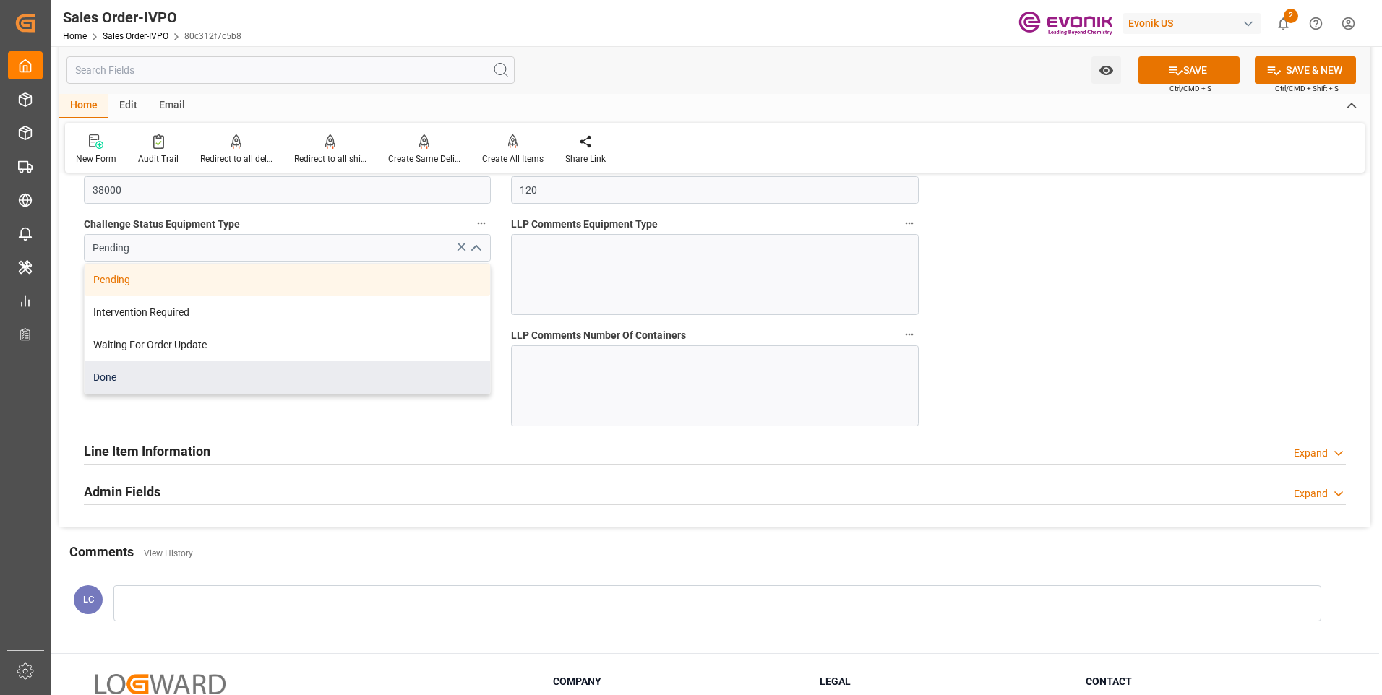
click at [120, 382] on div "Done" at bounding box center [287, 377] width 405 height 33
type input "Done"
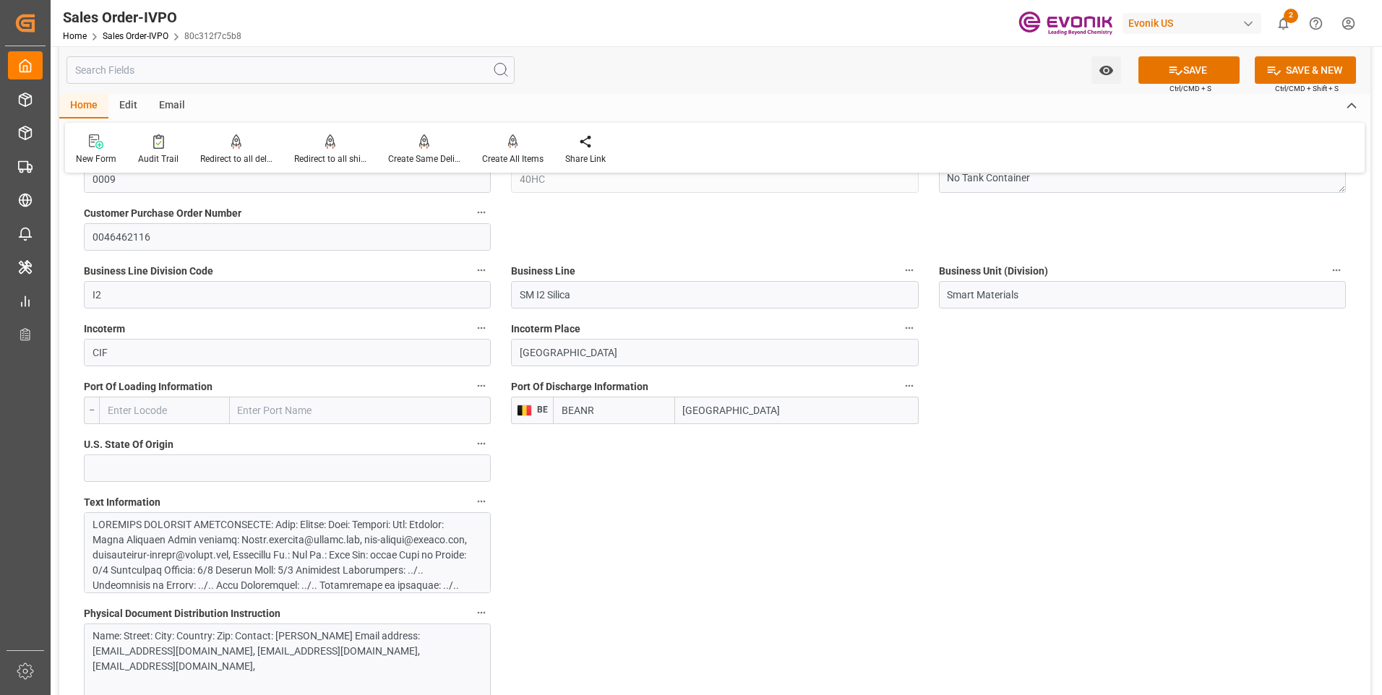
scroll to position [867, 0]
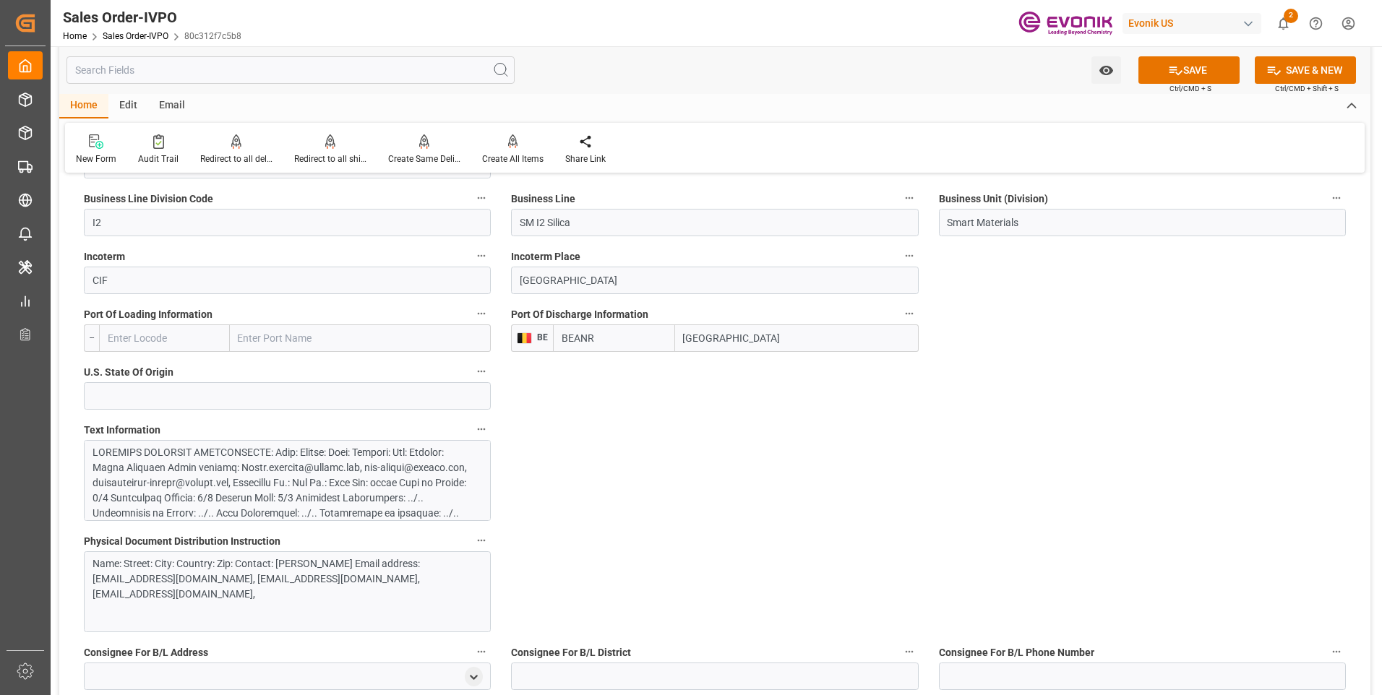
click at [285, 459] on div at bounding box center [282, 581] width 379 height 273
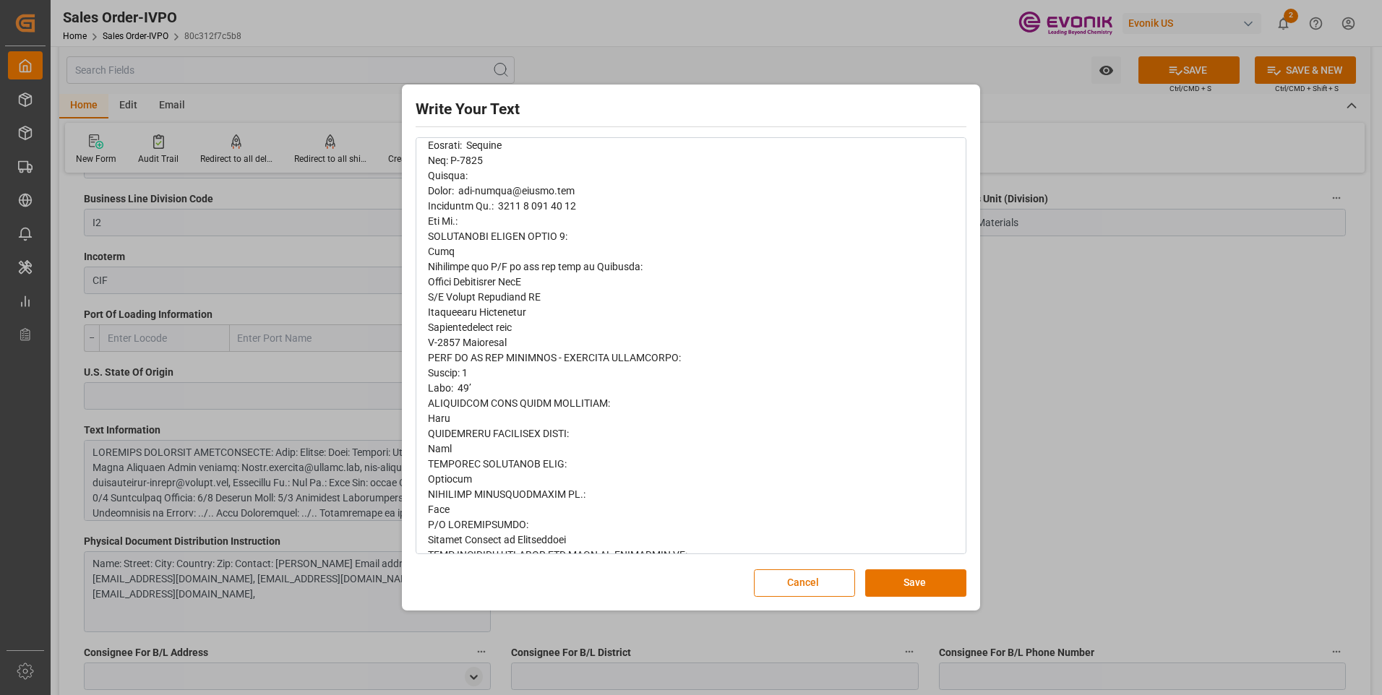
scroll to position [560, 0]
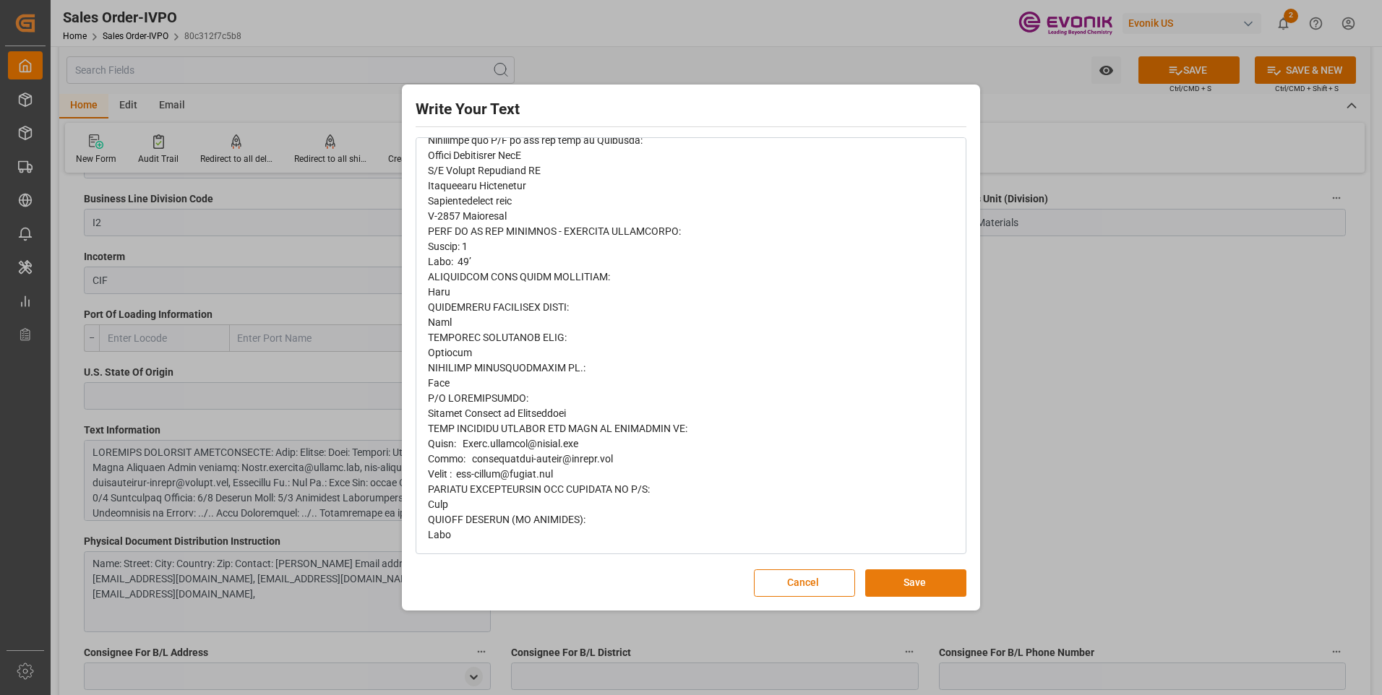
click at [904, 580] on button "Save" at bounding box center [915, 582] width 101 height 27
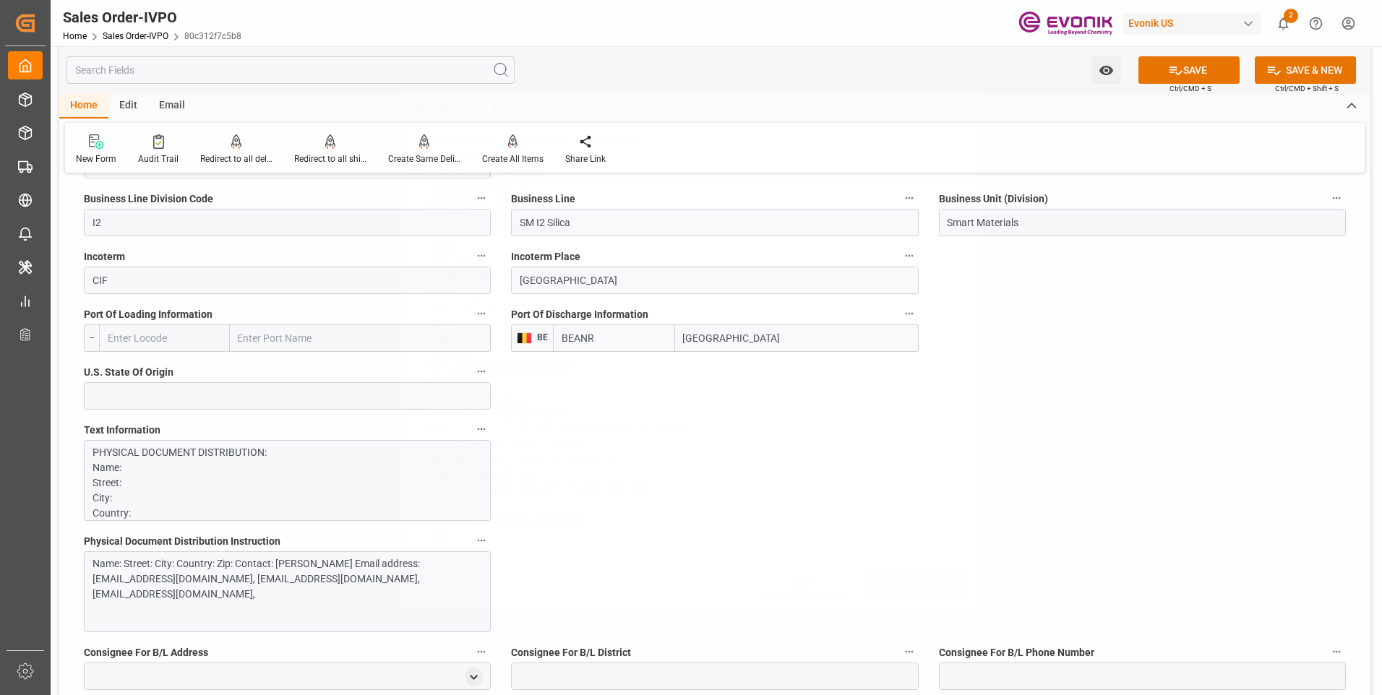
scroll to position [0, 0]
click at [1186, 72] on button "SAVE" at bounding box center [1188, 69] width 101 height 27
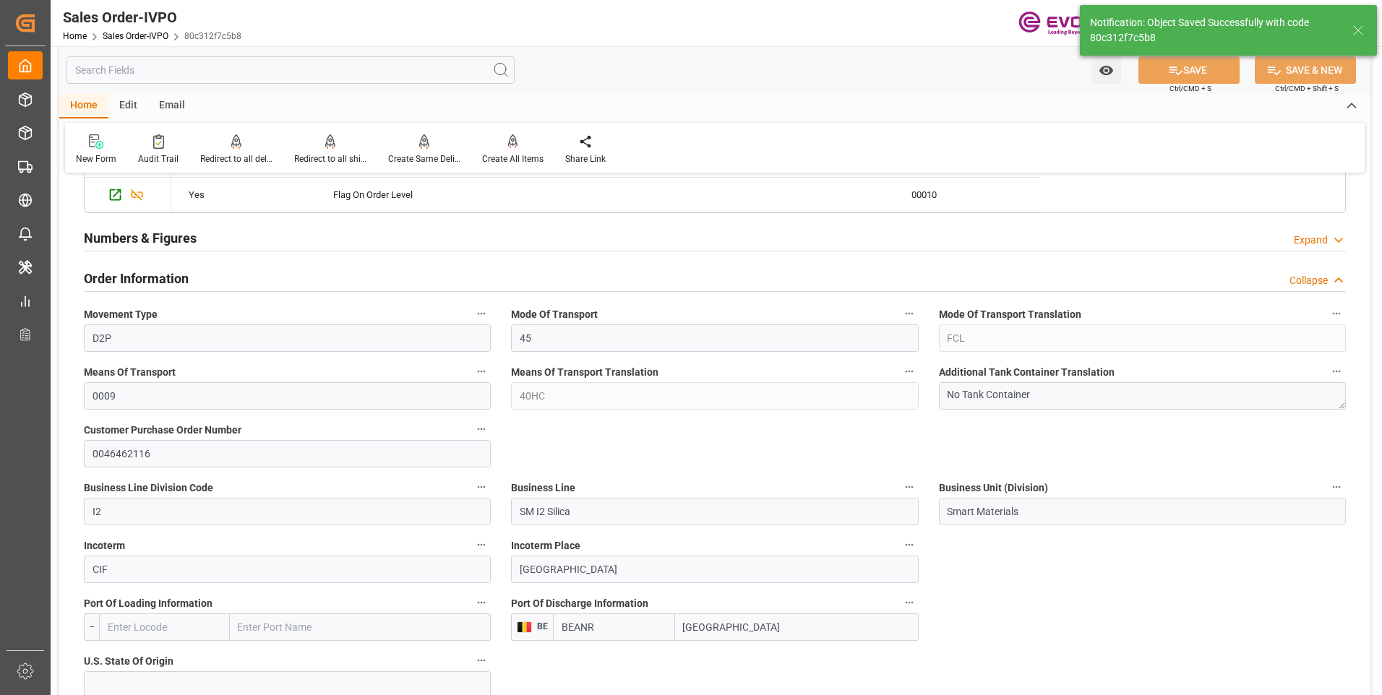
type input "No"
type input "[DATE] 06:52"
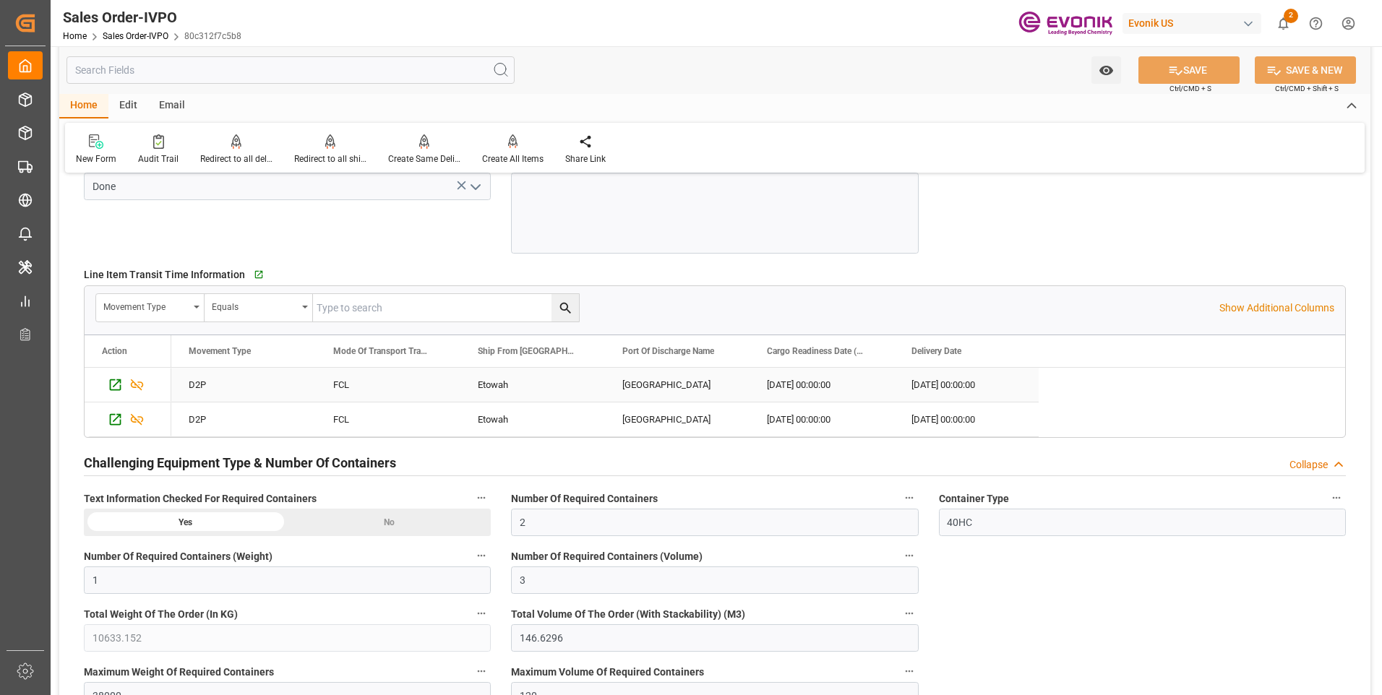
scroll to position [2602, 0]
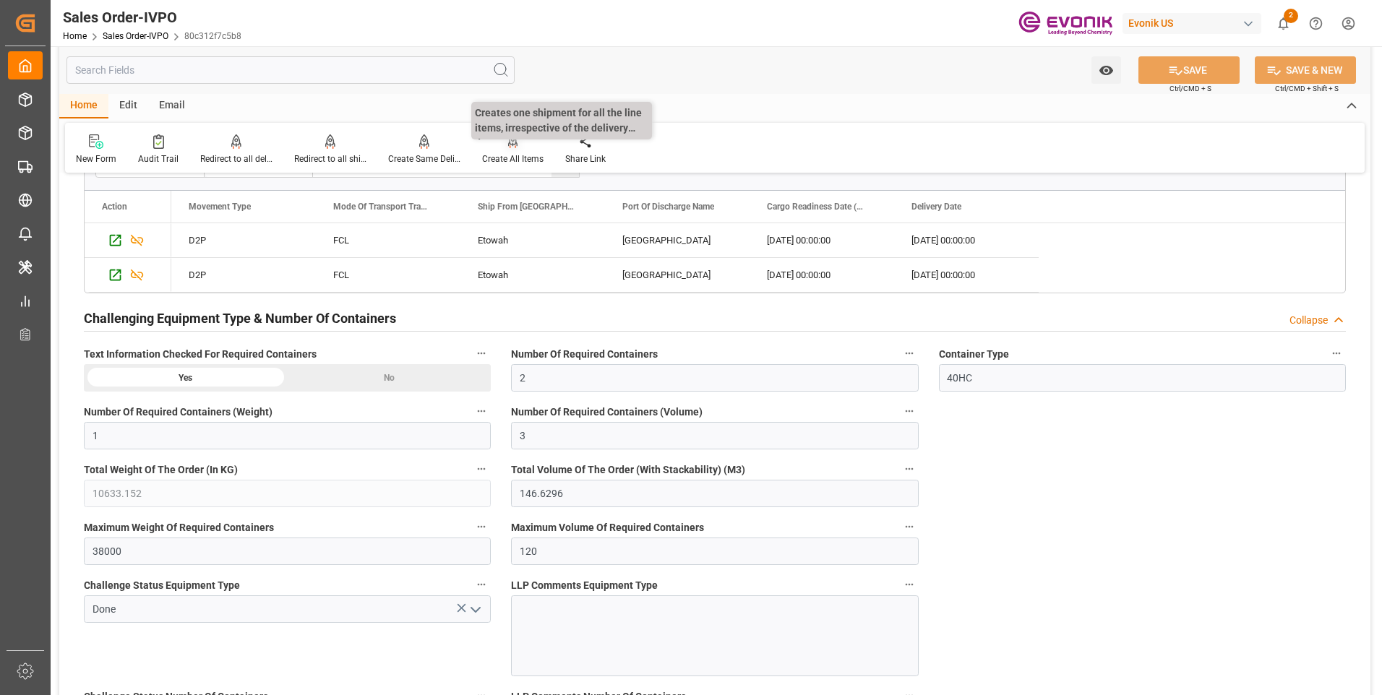
click at [509, 149] on icon at bounding box center [513, 141] width 10 height 14
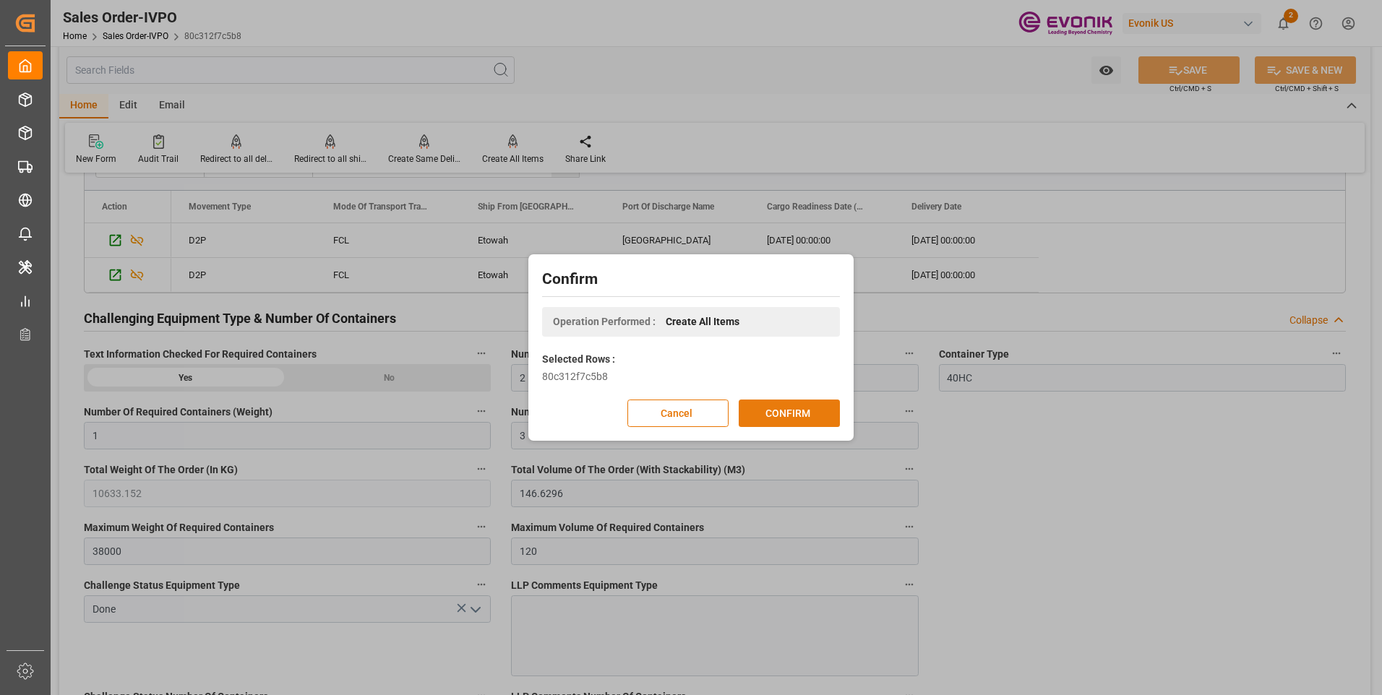
click at [779, 405] on button "CONFIRM" at bounding box center [789, 413] width 101 height 27
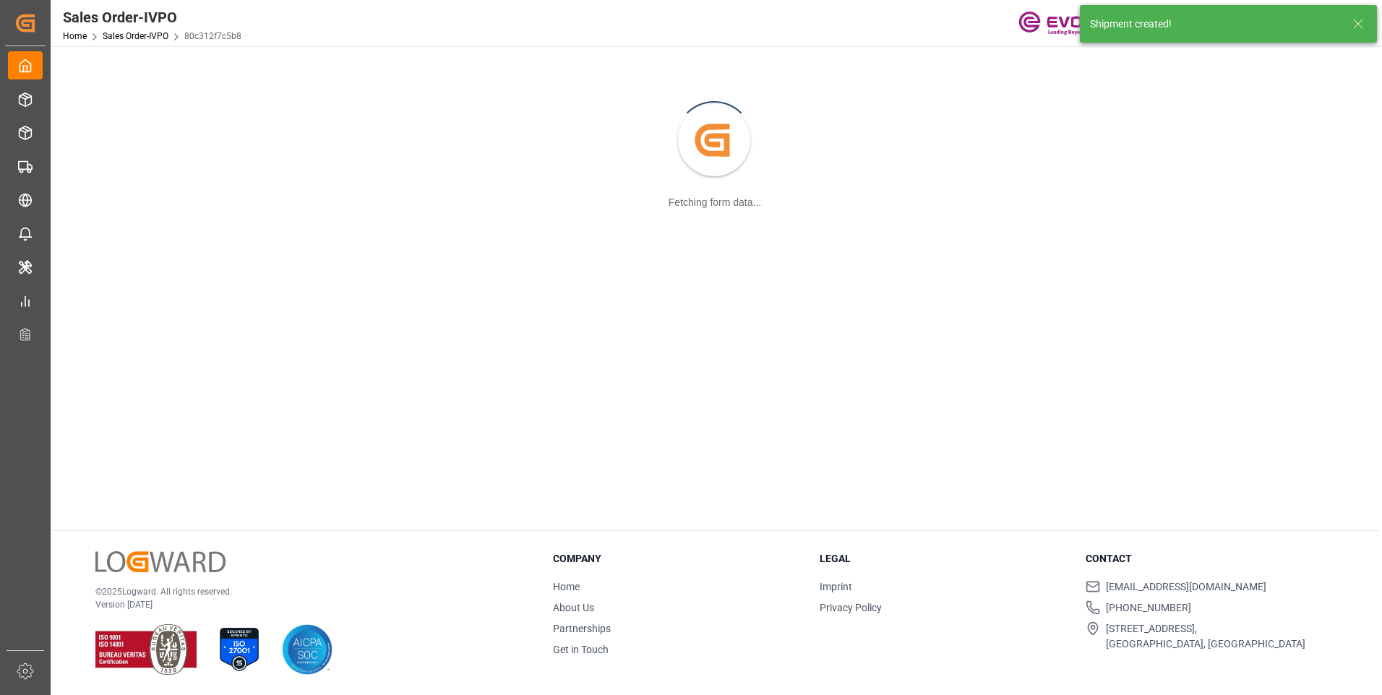
scroll to position [157, 0]
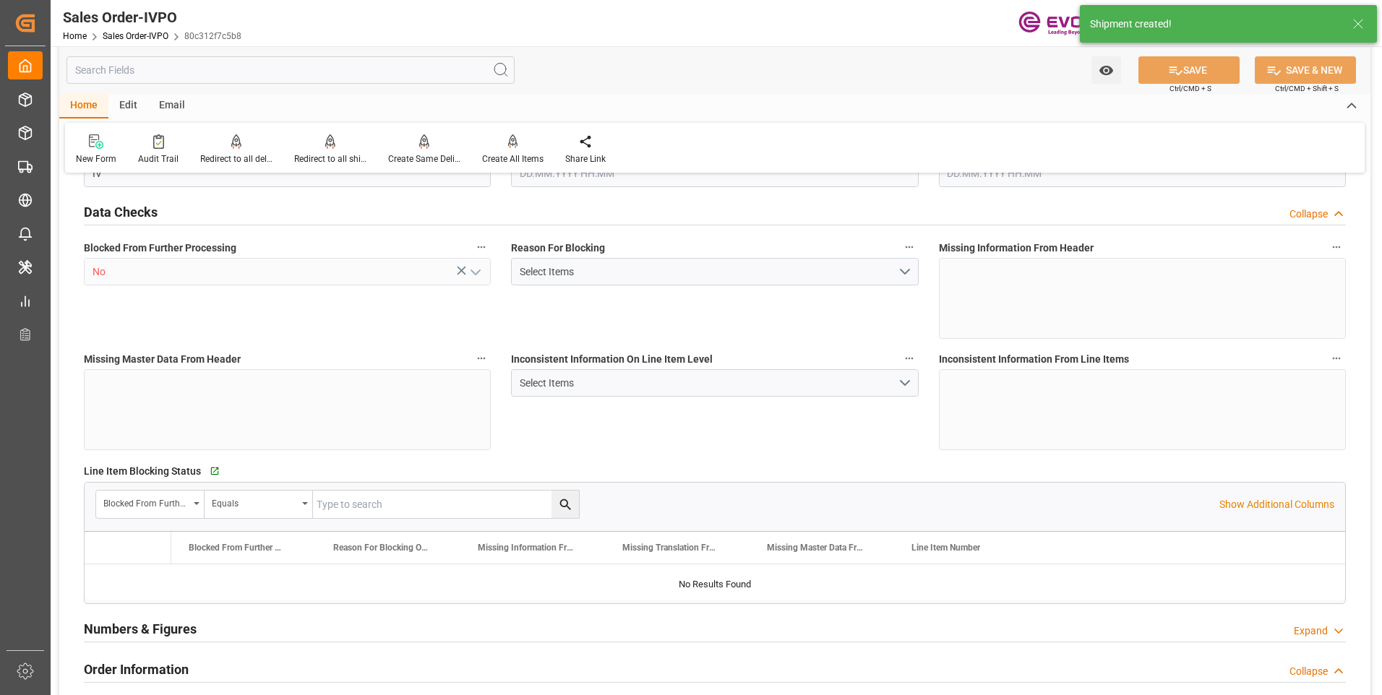
type input "BEANR"
type input "0"
type input "2"
type input "1"
type input "3"
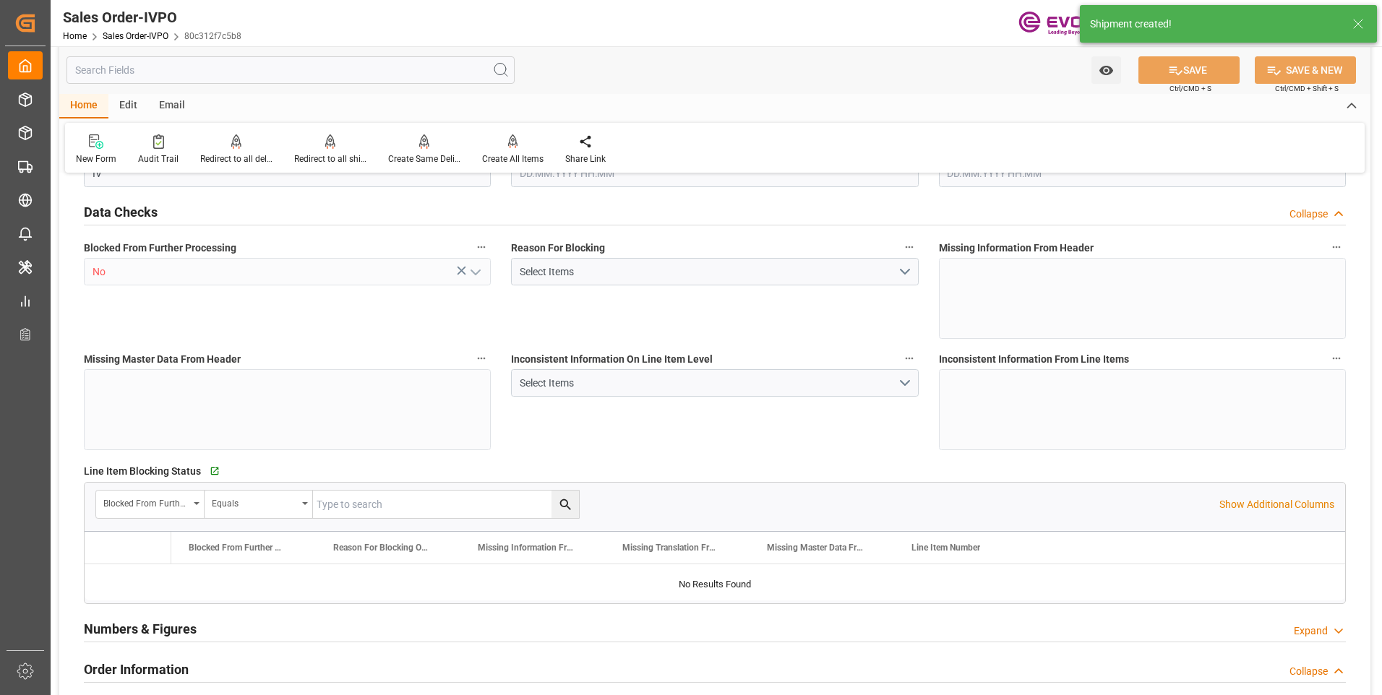
type input "10633.152"
type input "146.6296"
type input "38000"
type input "120"
type input "[DATE] 18:37"
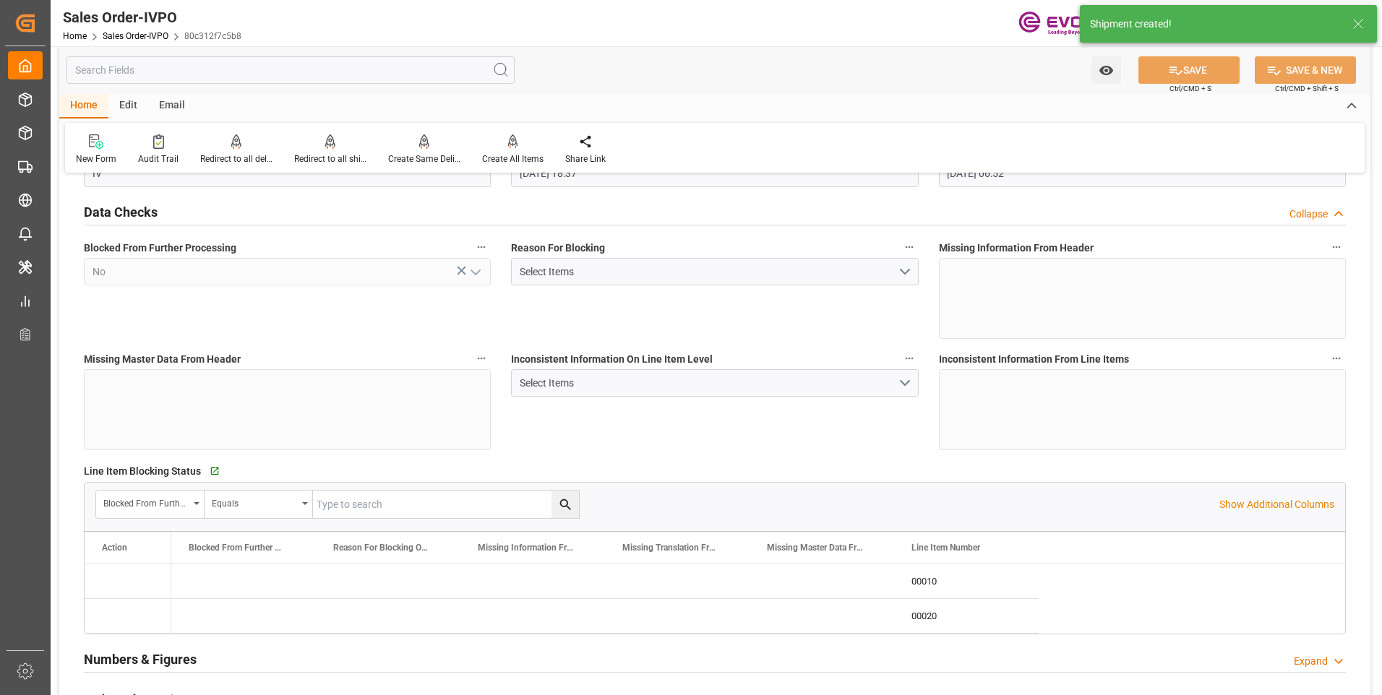
type input "[DATE] 06:52"
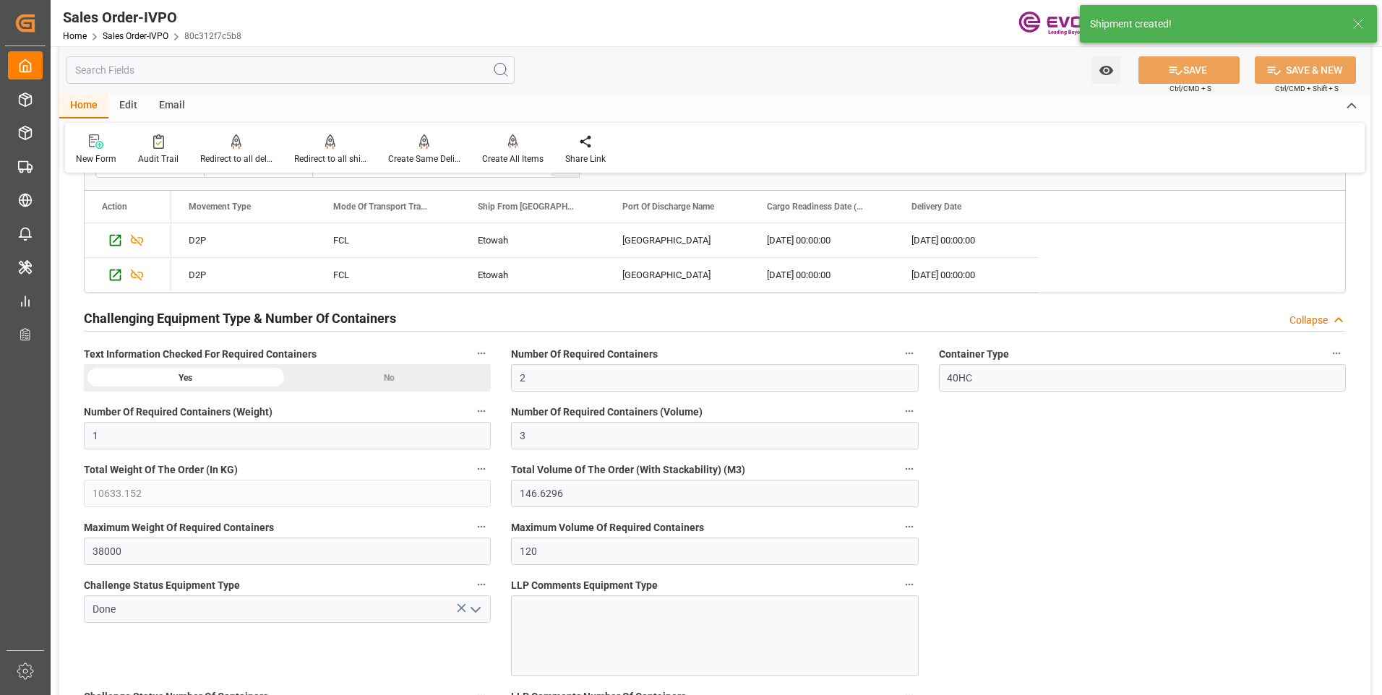
scroll to position [2746, 0]
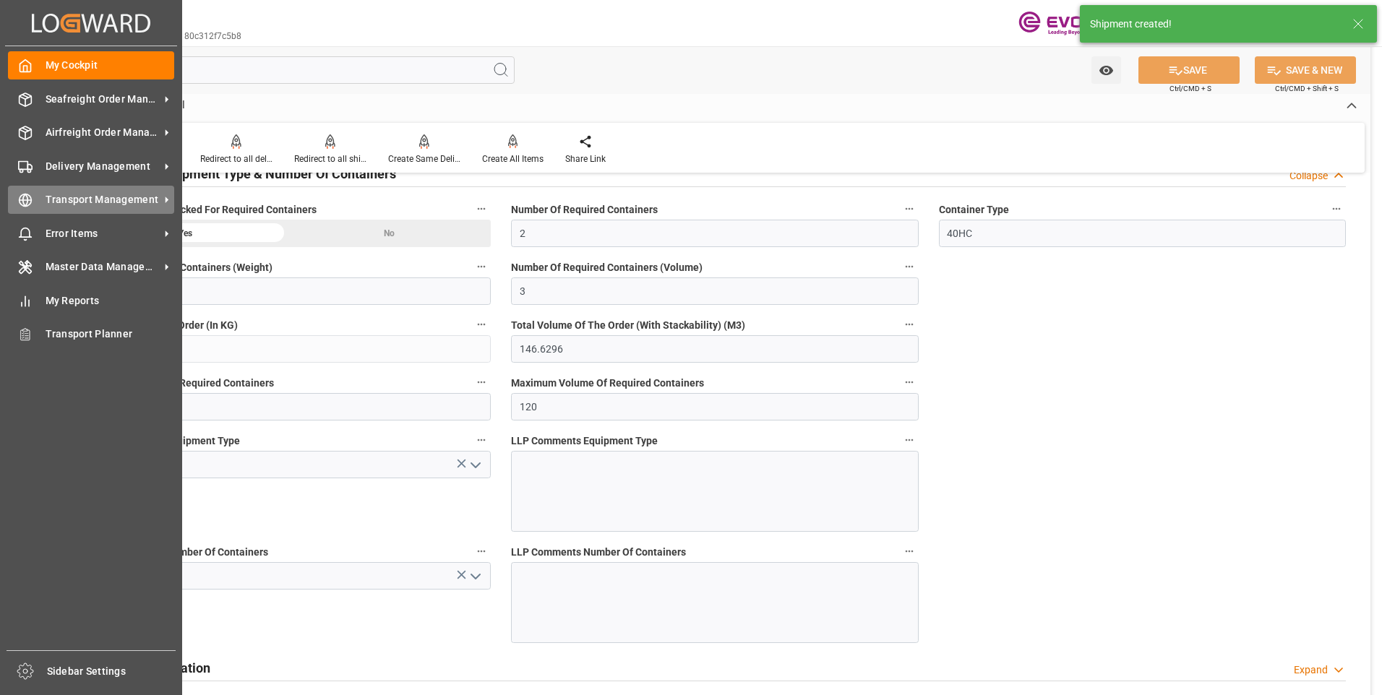
click at [24, 208] on div "Transport Management Transport Management" at bounding box center [91, 200] width 166 height 28
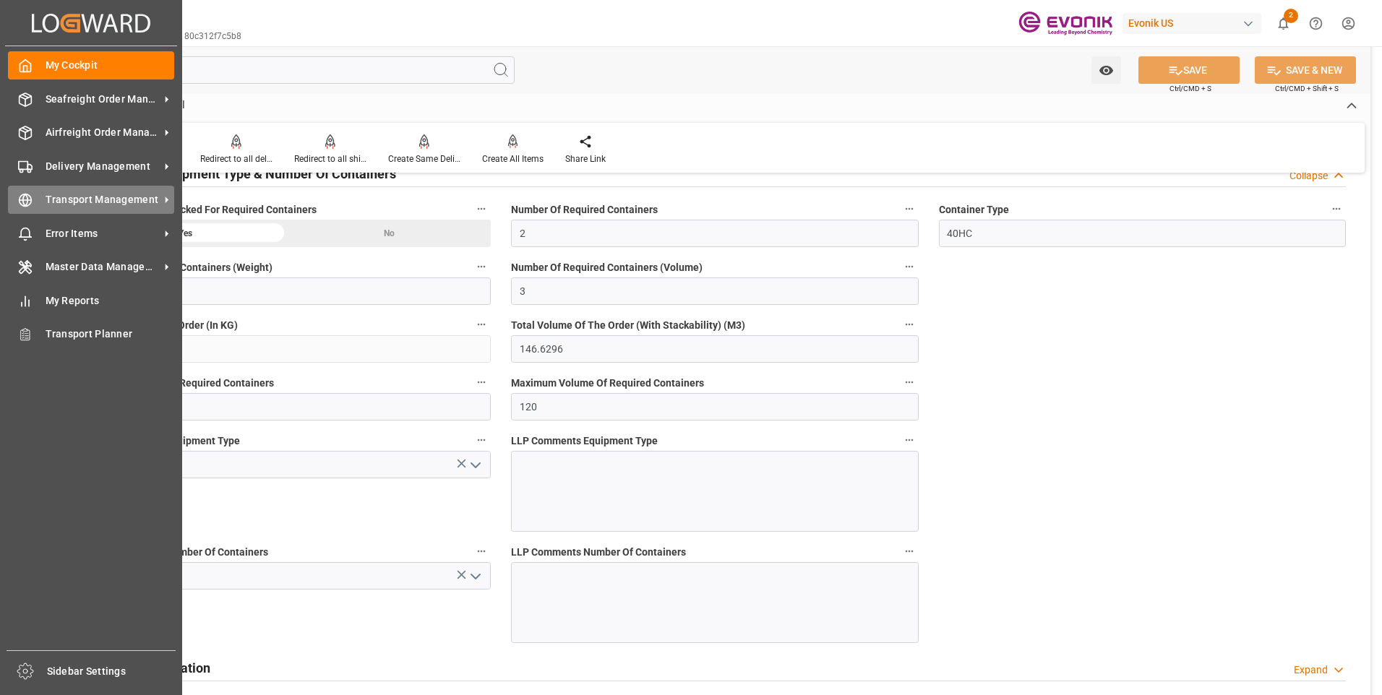
click at [20, 204] on icon at bounding box center [25, 200] width 14 height 14
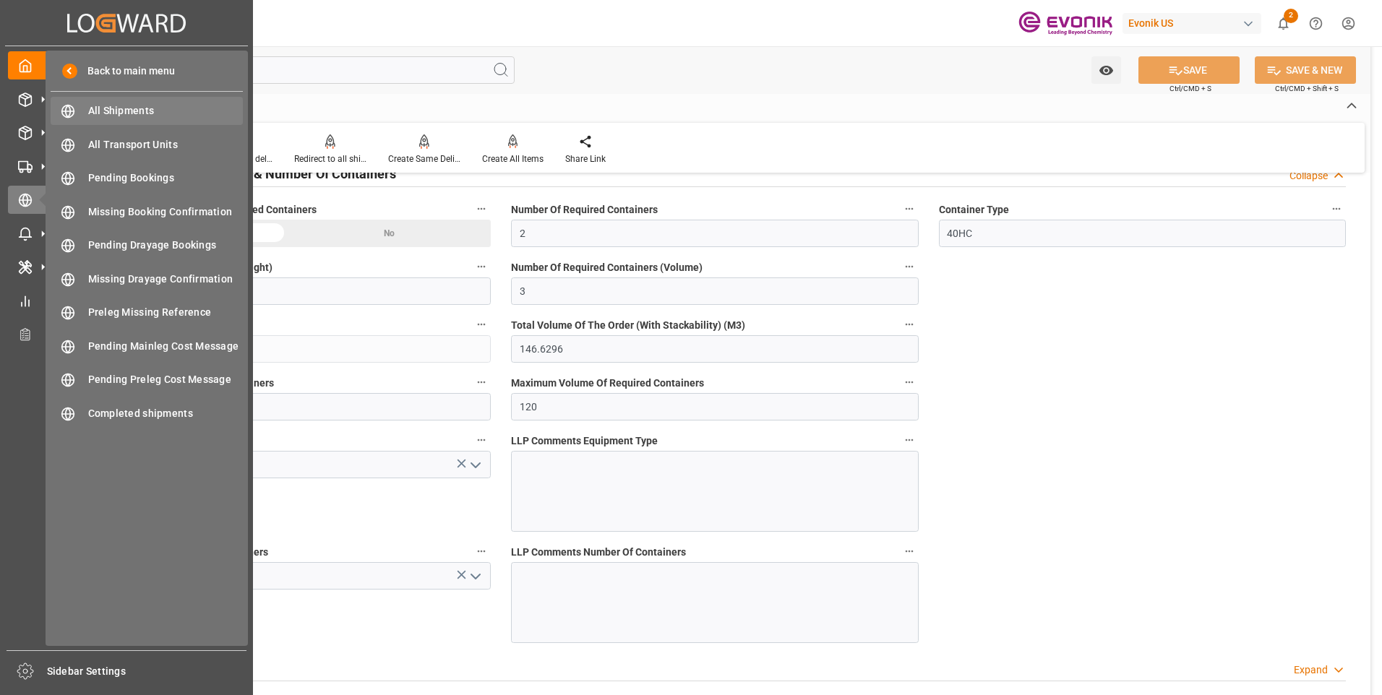
click at [132, 111] on span "All Shipments" at bounding box center [165, 110] width 155 height 15
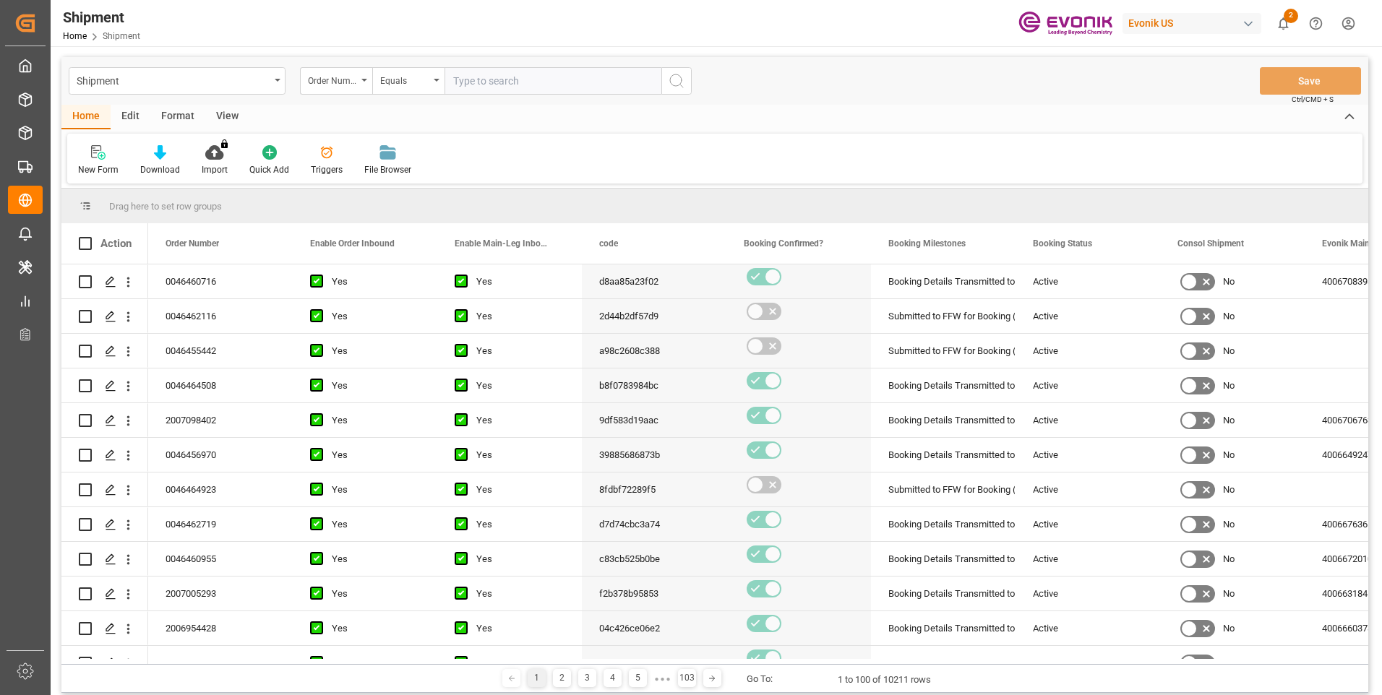
click at [498, 87] on input "text" at bounding box center [552, 80] width 217 height 27
paste input "46462116"
type input "0046462116"
click at [673, 79] on icon "search button" at bounding box center [676, 80] width 17 height 17
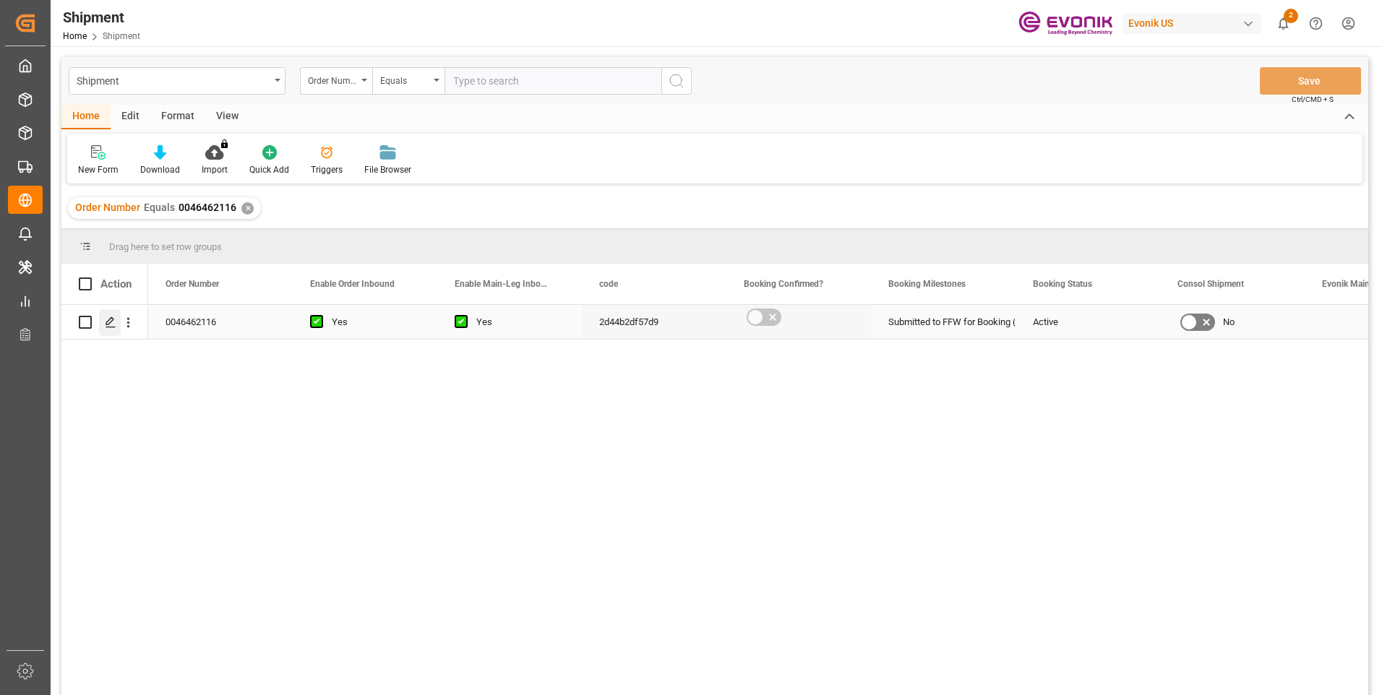
click at [107, 319] on icon "Press SPACE to select this row." at bounding box center [111, 323] width 12 height 12
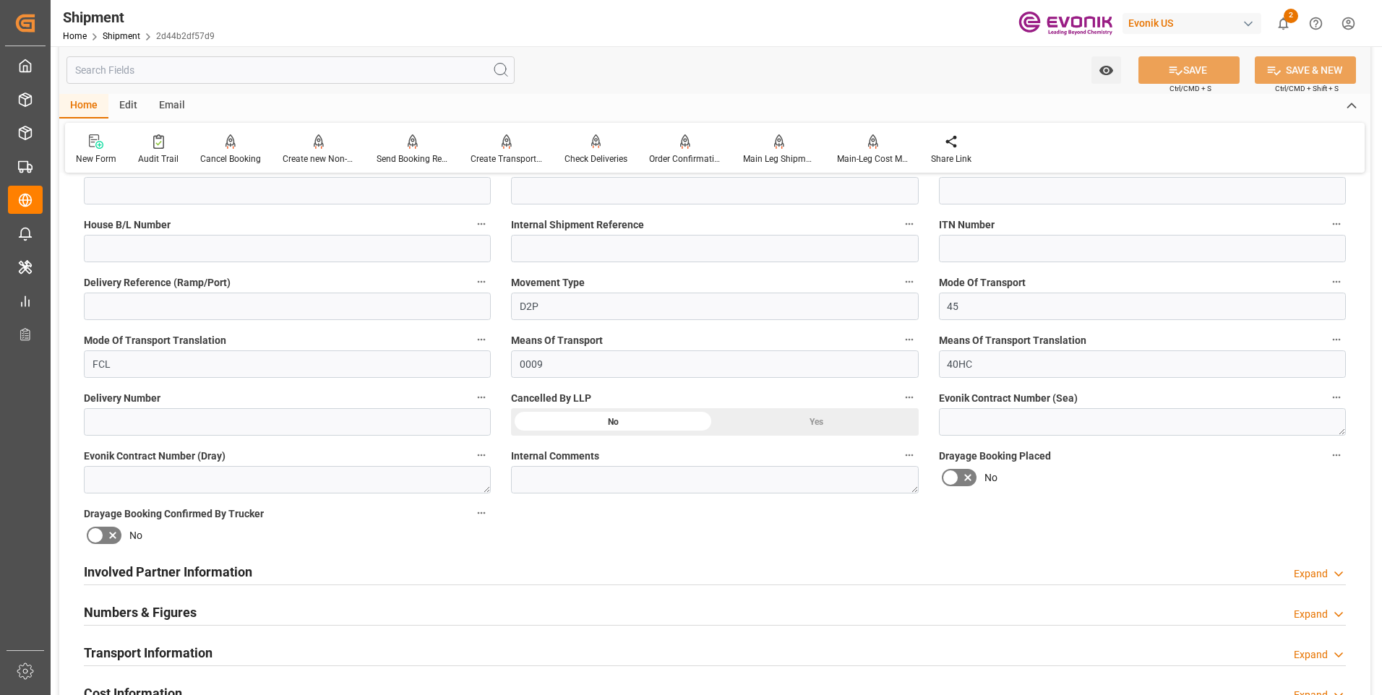
scroll to position [578, 0]
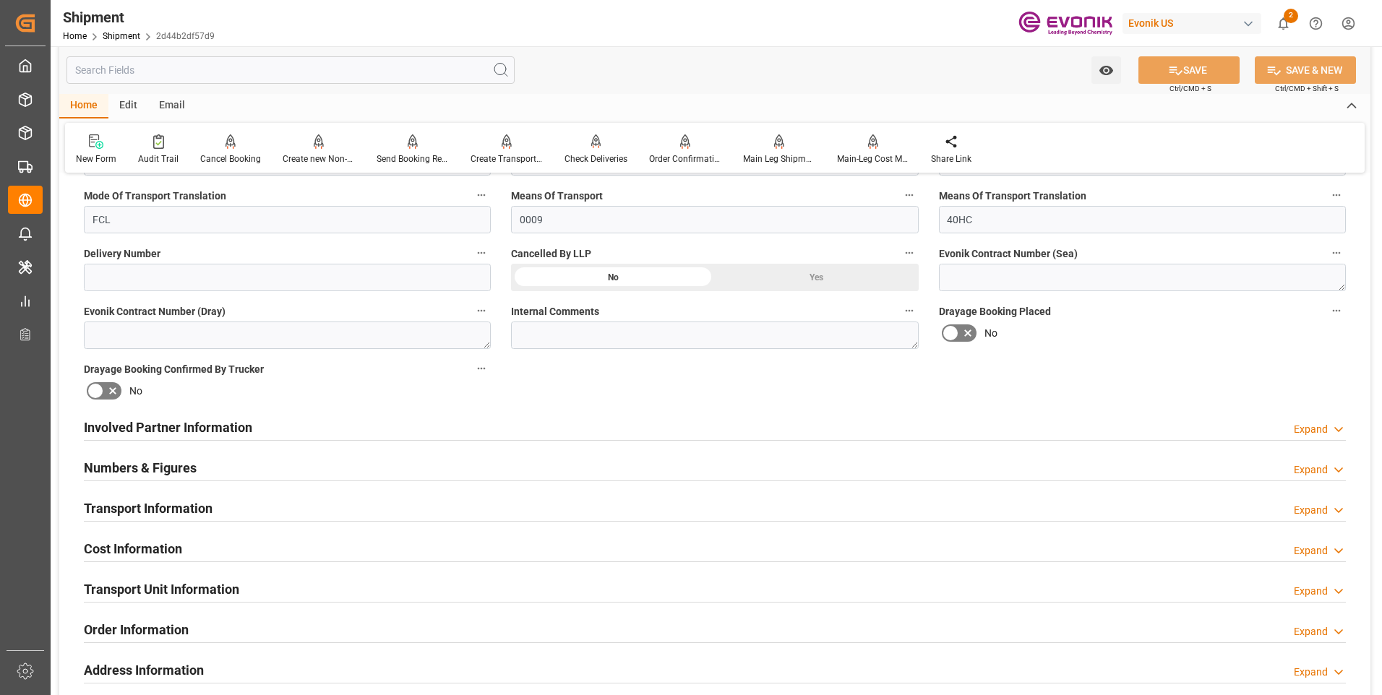
click at [176, 418] on h2 "Involved Partner Information" at bounding box center [168, 428] width 168 height 20
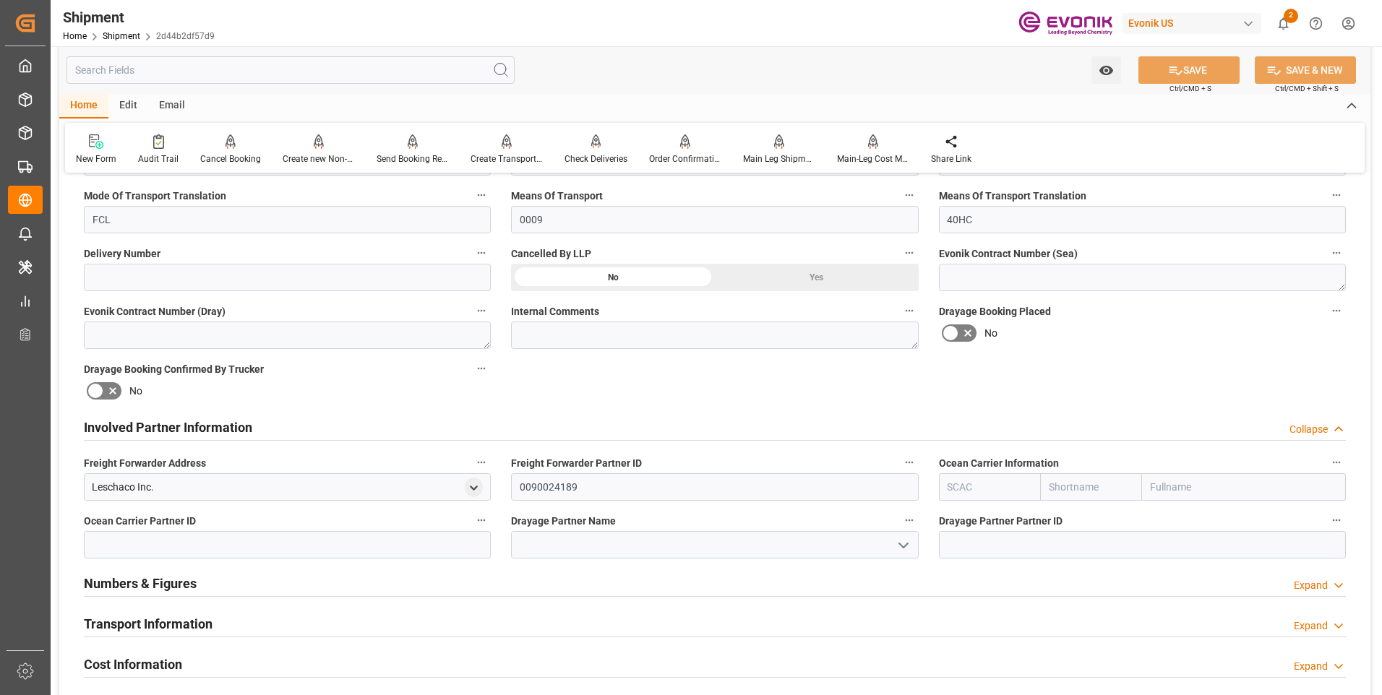
click at [963, 480] on input "text" at bounding box center [990, 486] width 102 height 27
click at [966, 520] on b "ONEY" at bounding box center [961, 519] width 27 height 12
type input "ONEY"
type input "ONE"
type input "Ocean Network Express"
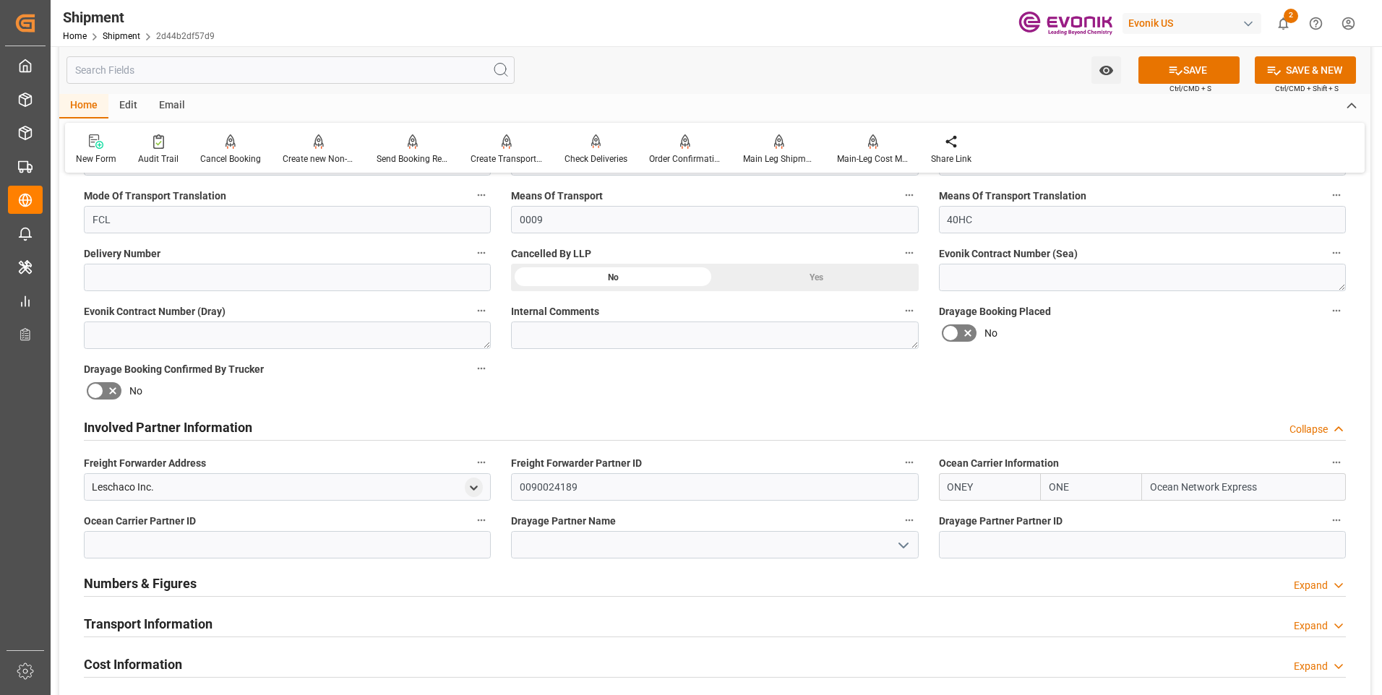
type input "ONEY"
click at [352, 546] on input at bounding box center [287, 544] width 407 height 27
click at [1182, 75] on button "SAVE" at bounding box center [1188, 69] width 101 height 27
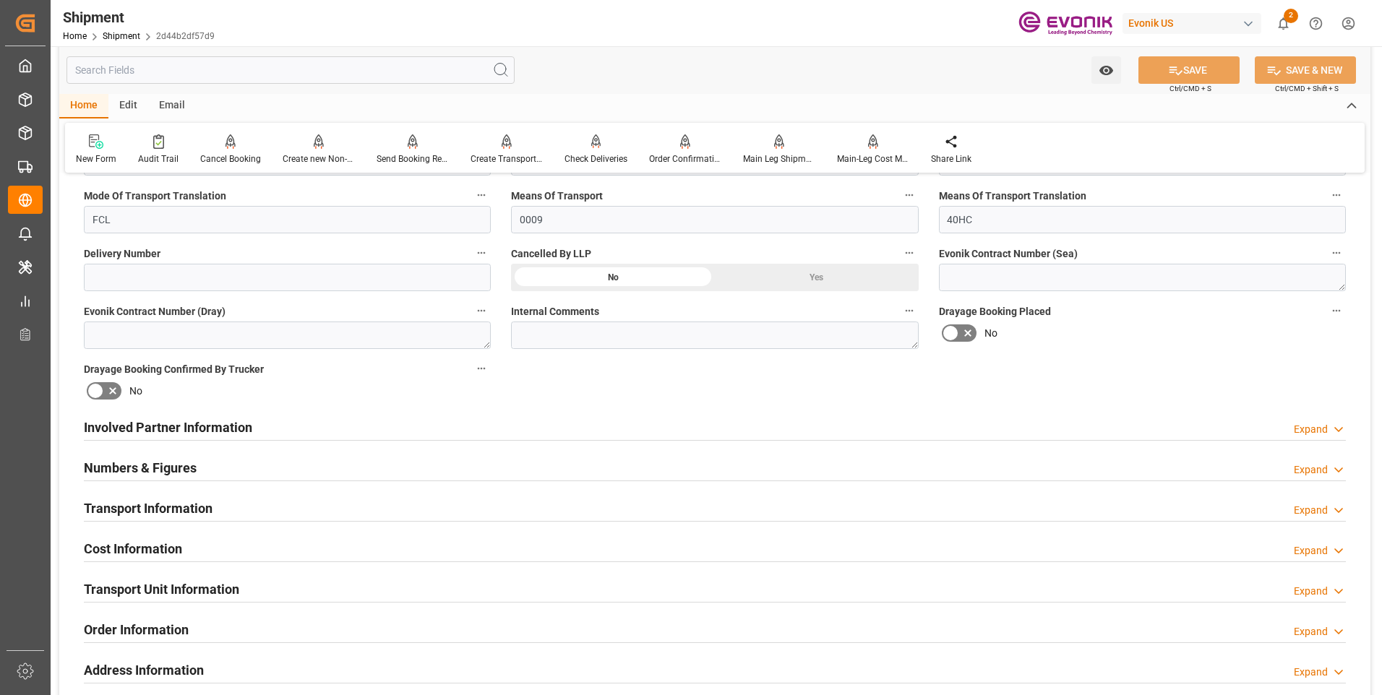
click at [192, 426] on h2 "Involved Partner Information" at bounding box center [168, 428] width 168 height 20
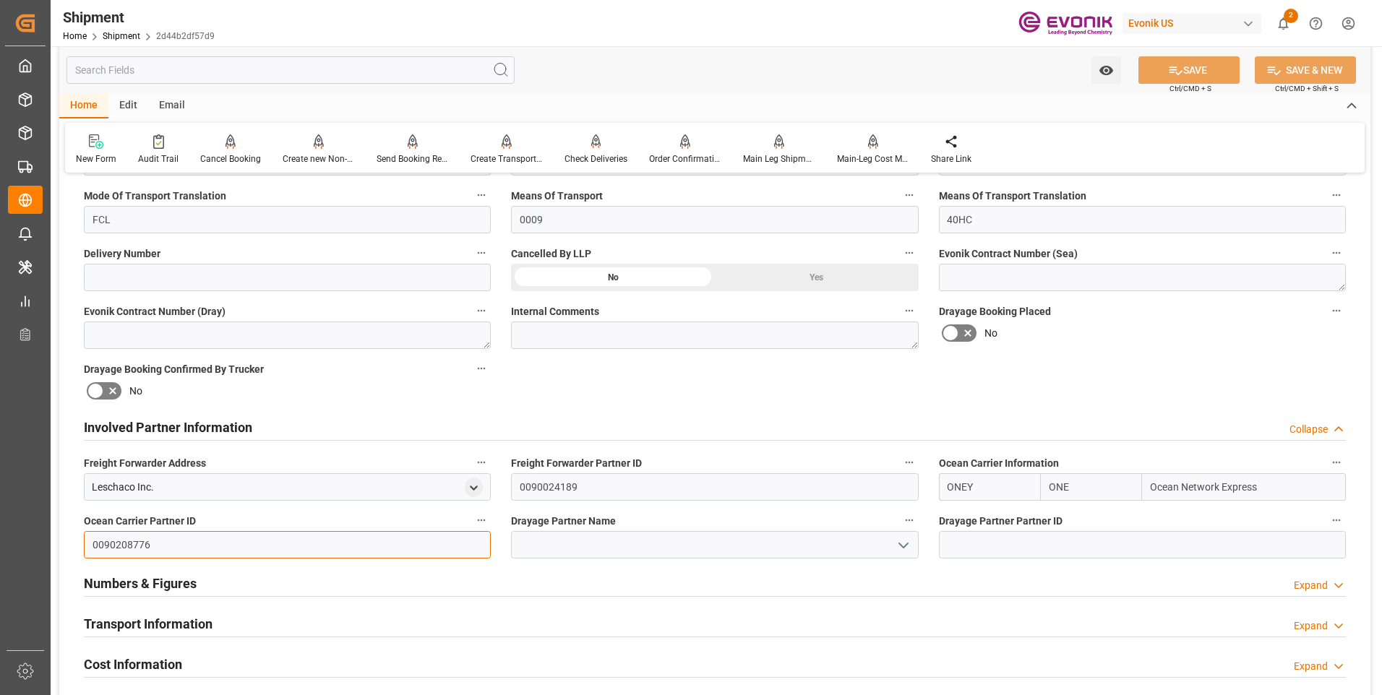
click at [289, 542] on input "0090208776" at bounding box center [287, 544] width 407 height 27
click at [981, 538] on input at bounding box center [1142, 544] width 407 height 27
paste input "0090208776"
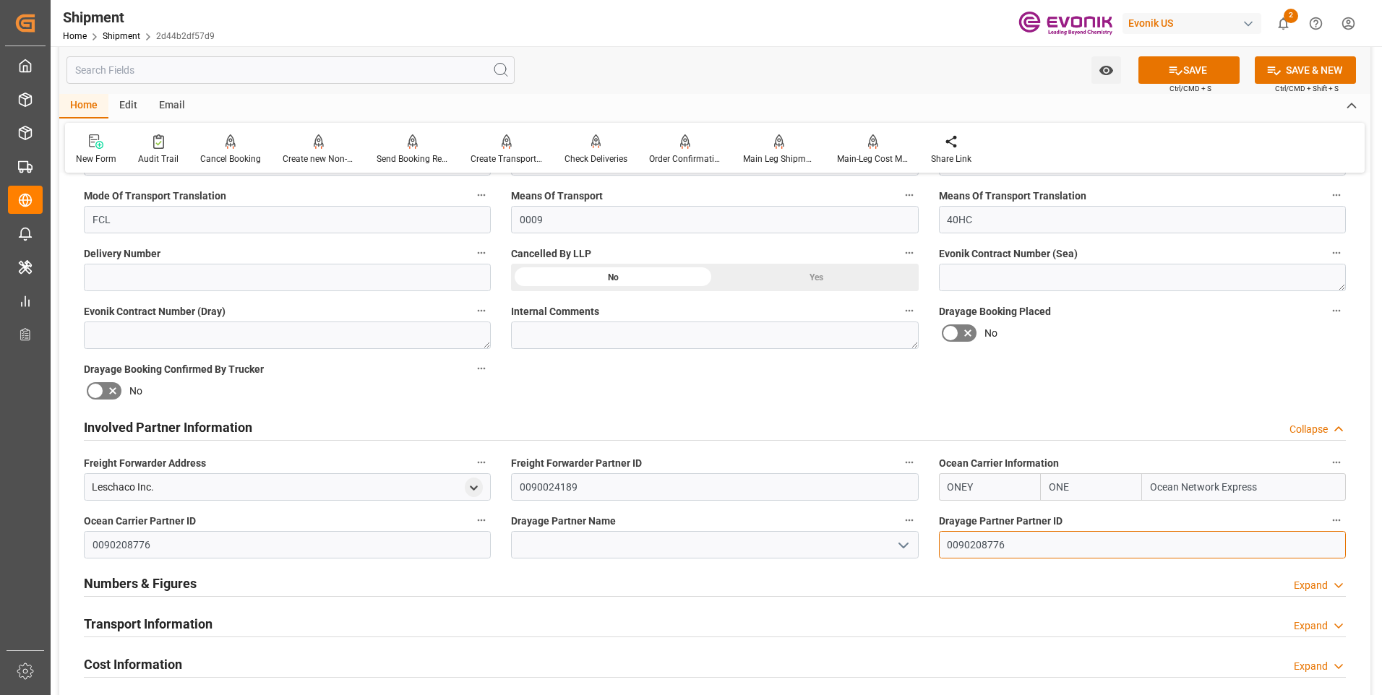
type input "0090208776"
click at [1180, 69] on button "SAVE" at bounding box center [1188, 69] width 101 height 27
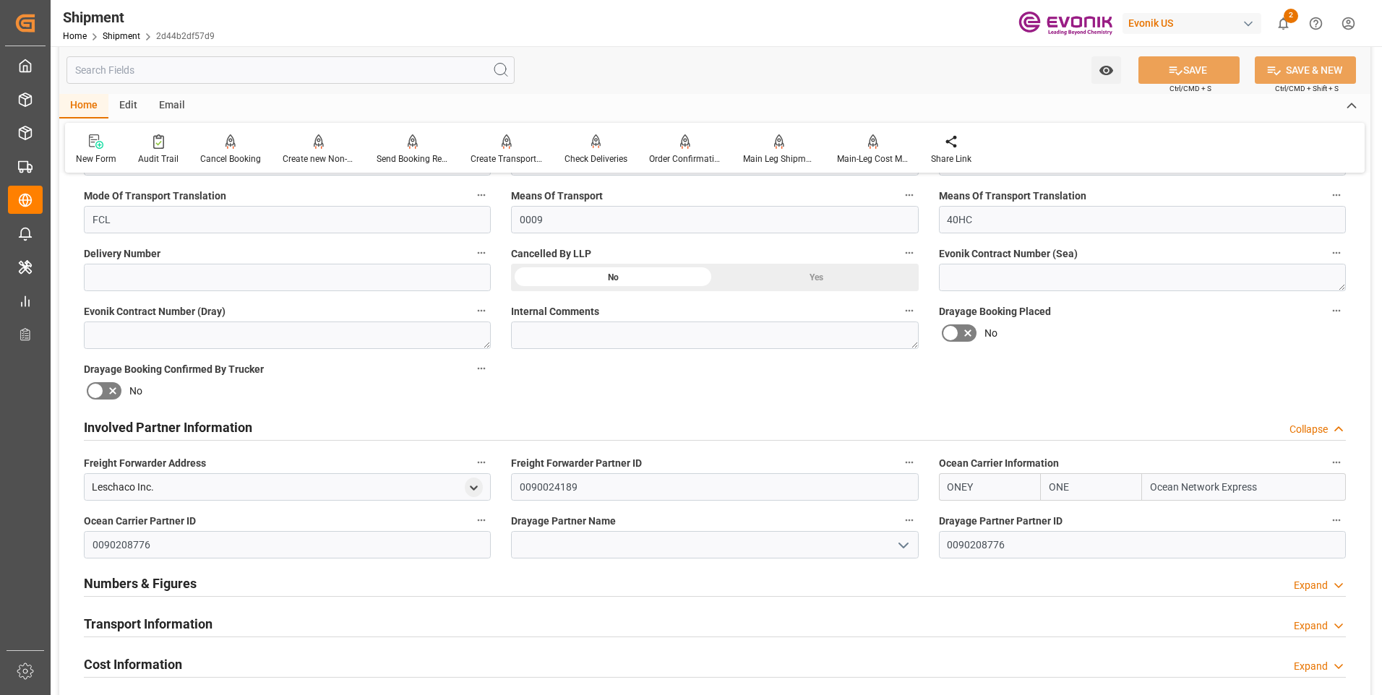
scroll to position [723, 0]
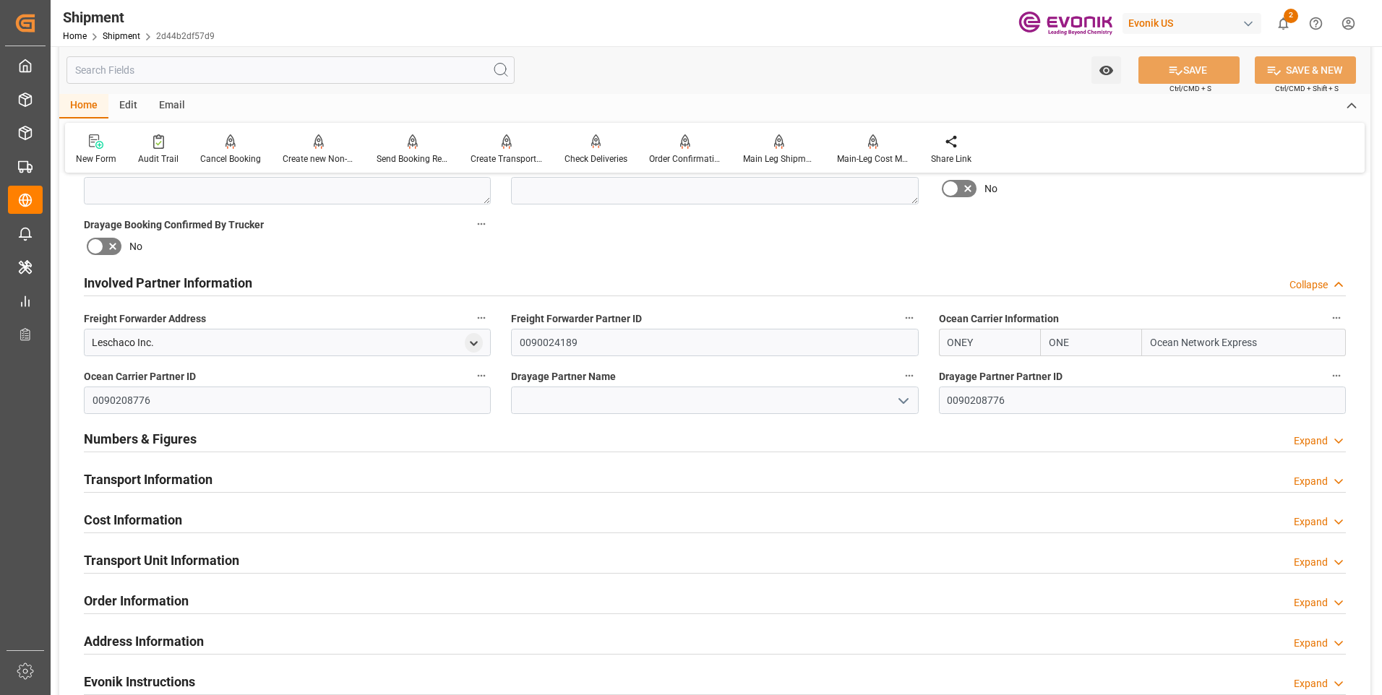
click at [140, 447] on h2 "Numbers & Figures" at bounding box center [140, 439] width 113 height 20
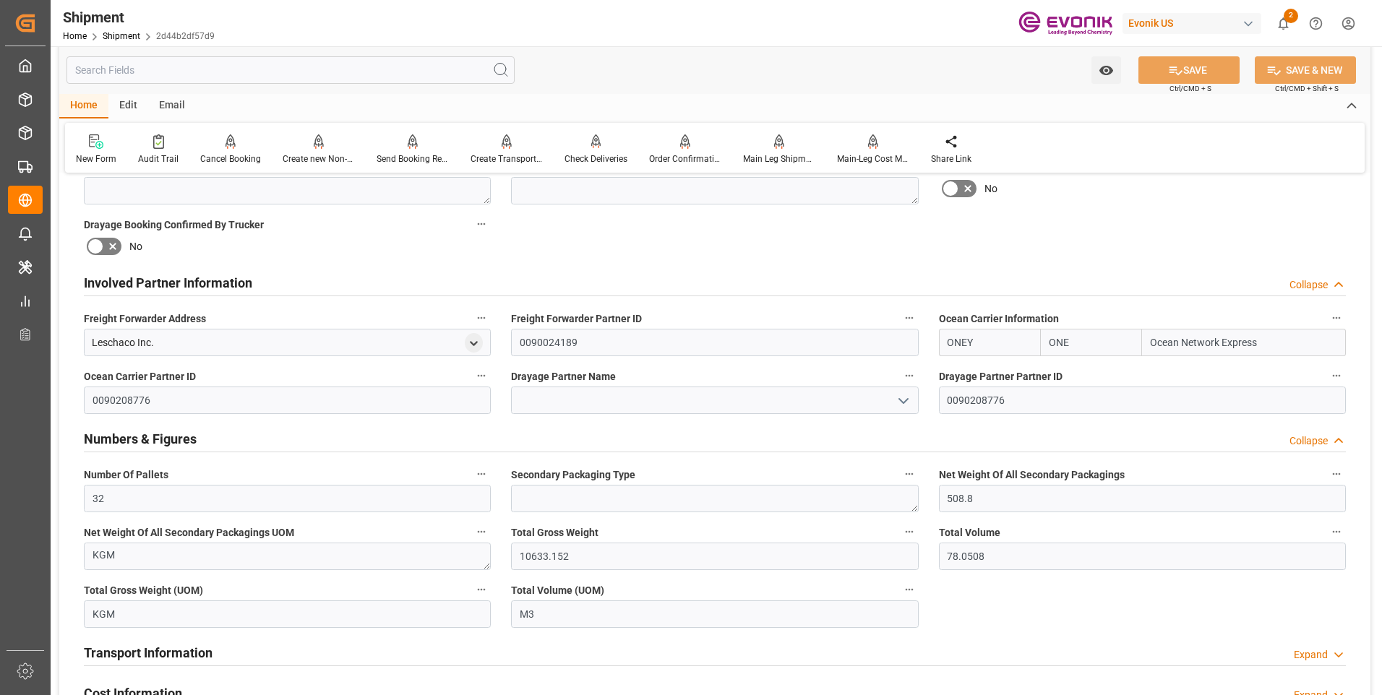
click at [149, 439] on h2 "Numbers & Figures" at bounding box center [140, 439] width 113 height 20
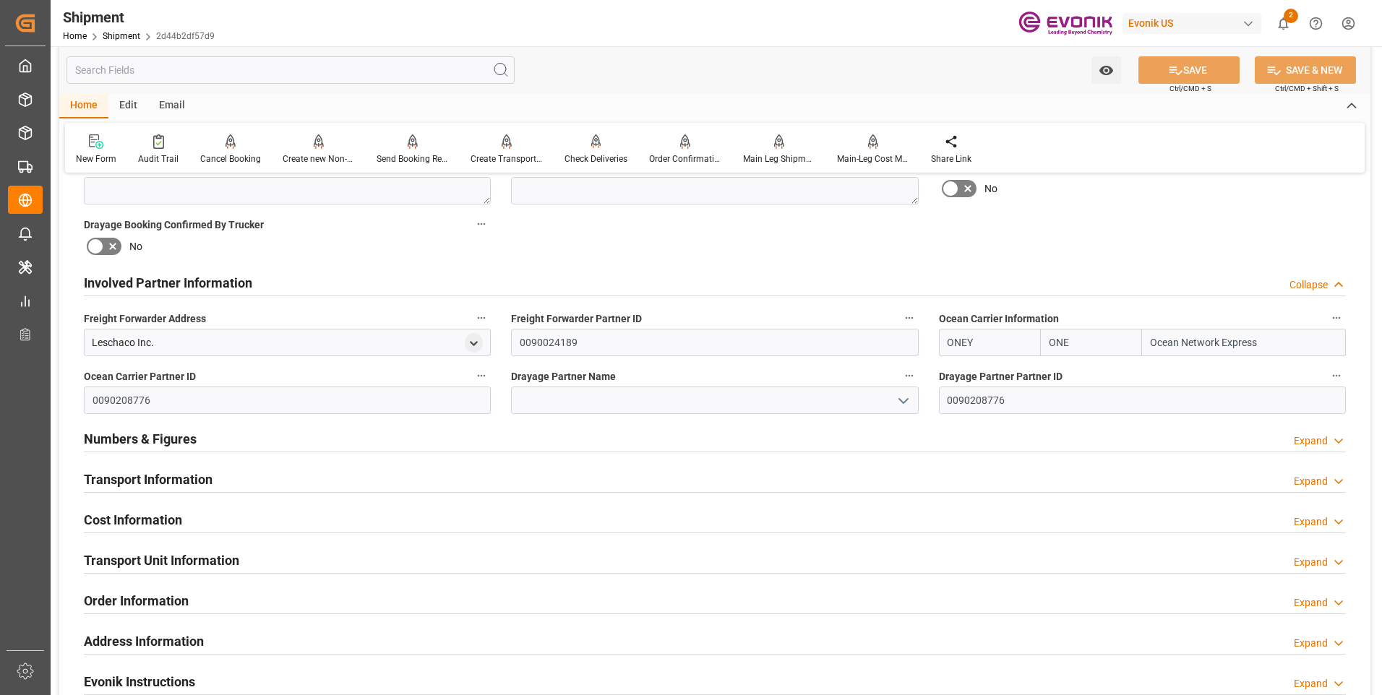
click at [145, 485] on h2 "Transport Information" at bounding box center [148, 480] width 129 height 20
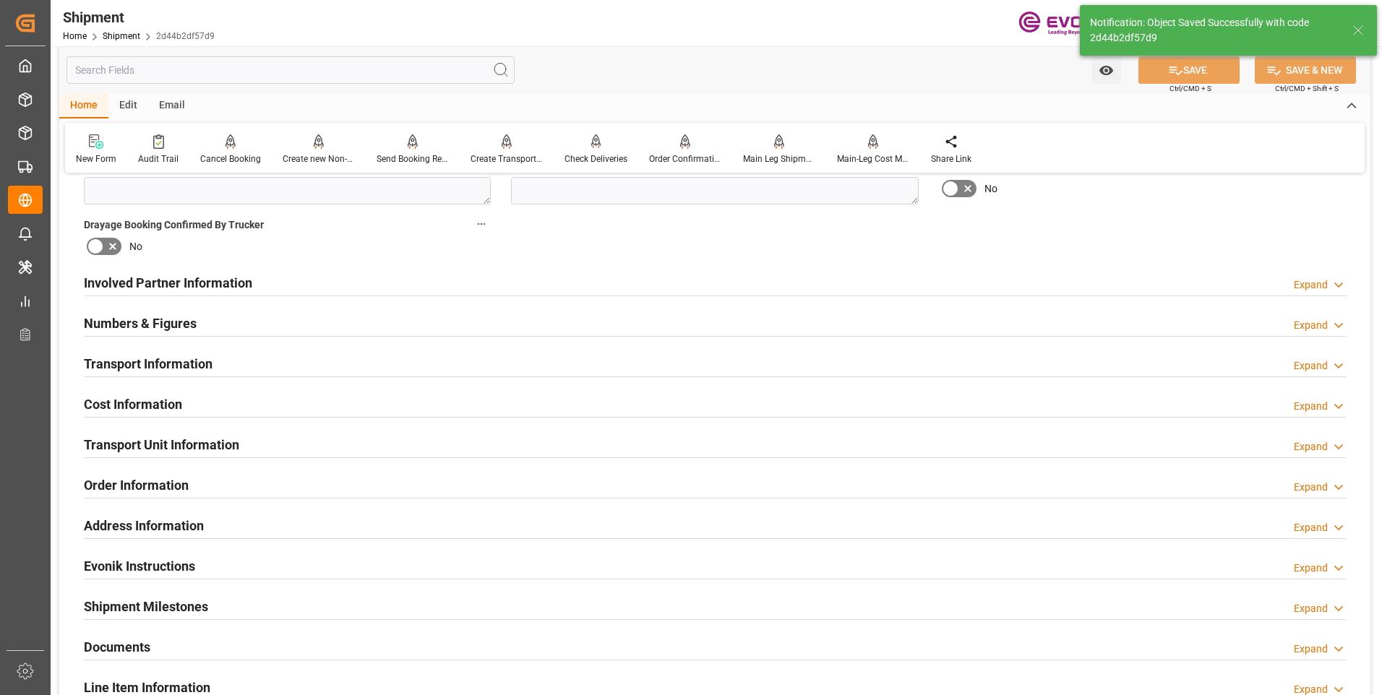
scroll to position [795, 0]
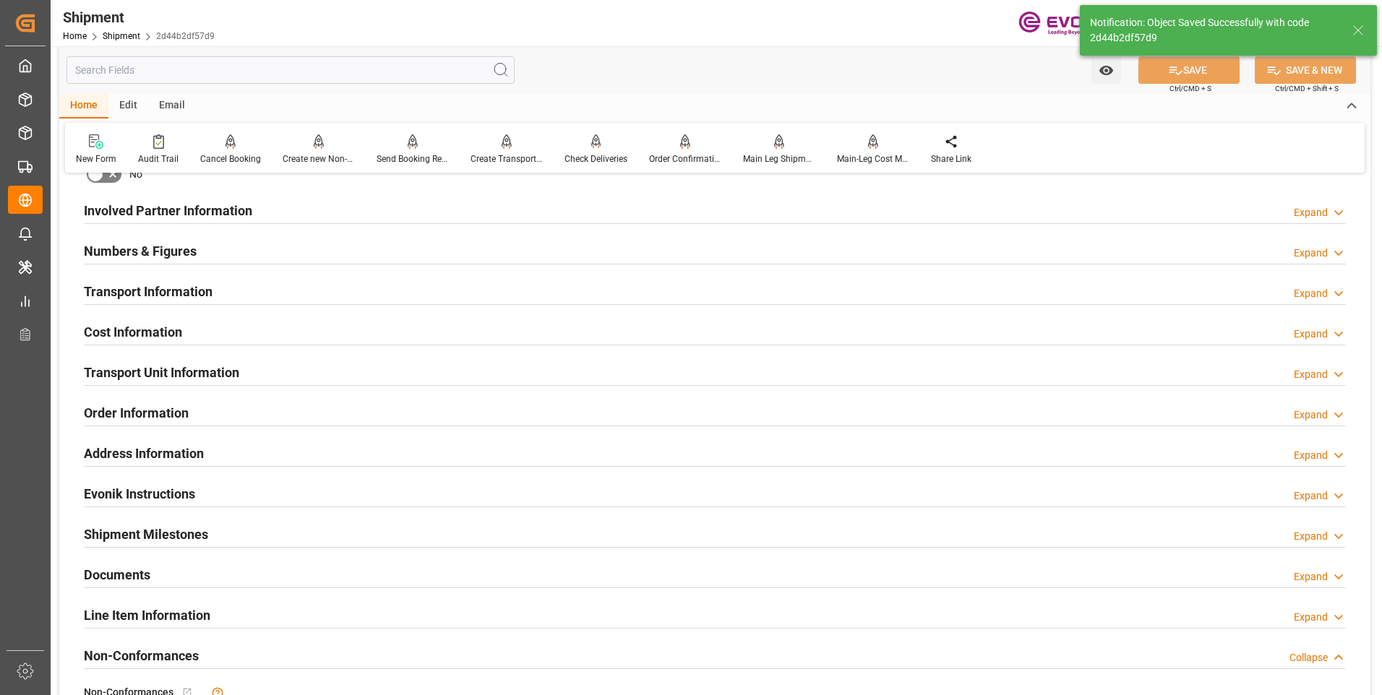
click at [174, 538] on h2 "Shipment Milestones" at bounding box center [146, 535] width 124 height 20
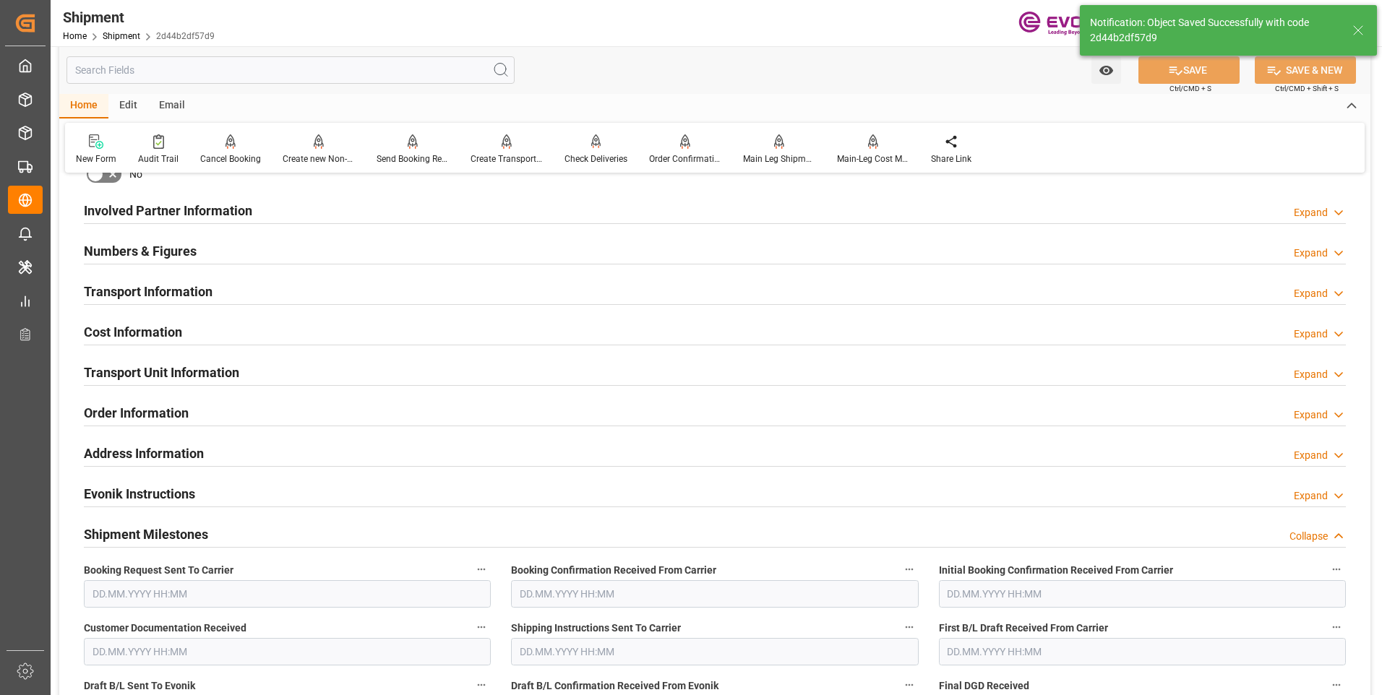
click at [127, 535] on h2 "Shipment Milestones" at bounding box center [146, 535] width 124 height 20
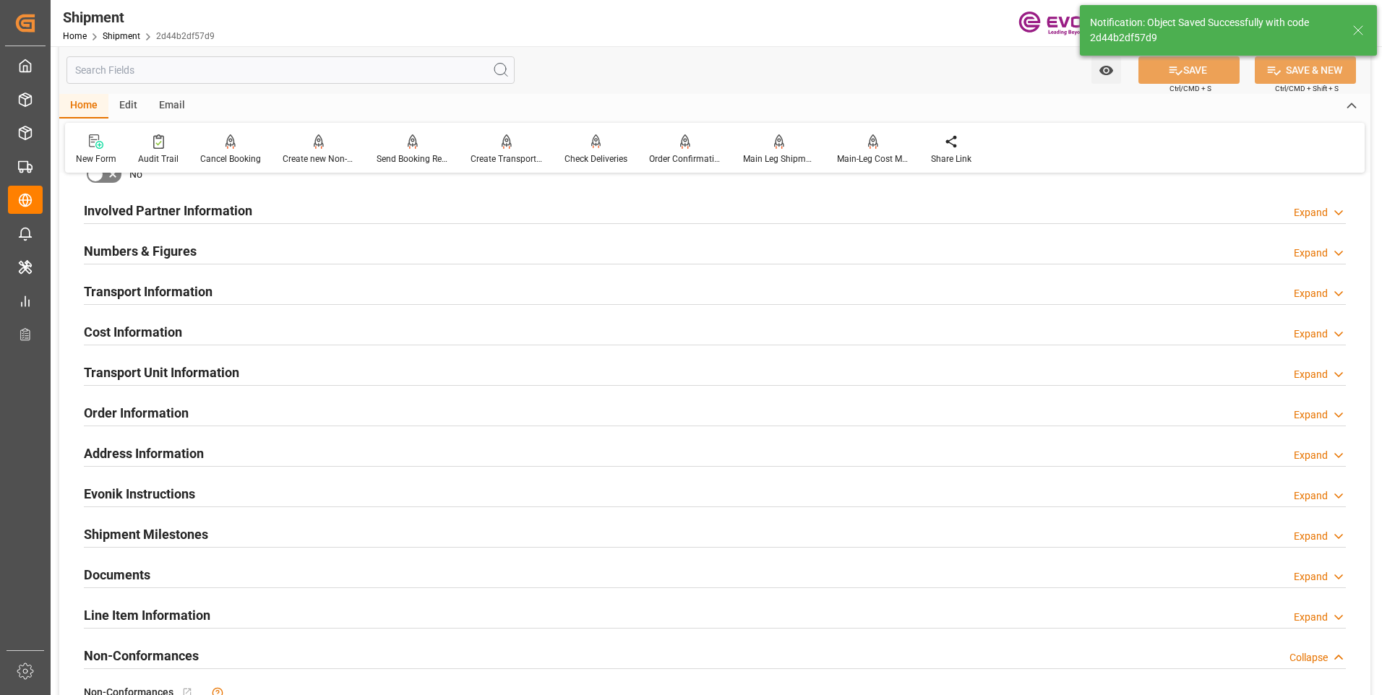
click at [135, 287] on h2 "Transport Information" at bounding box center [148, 292] width 129 height 20
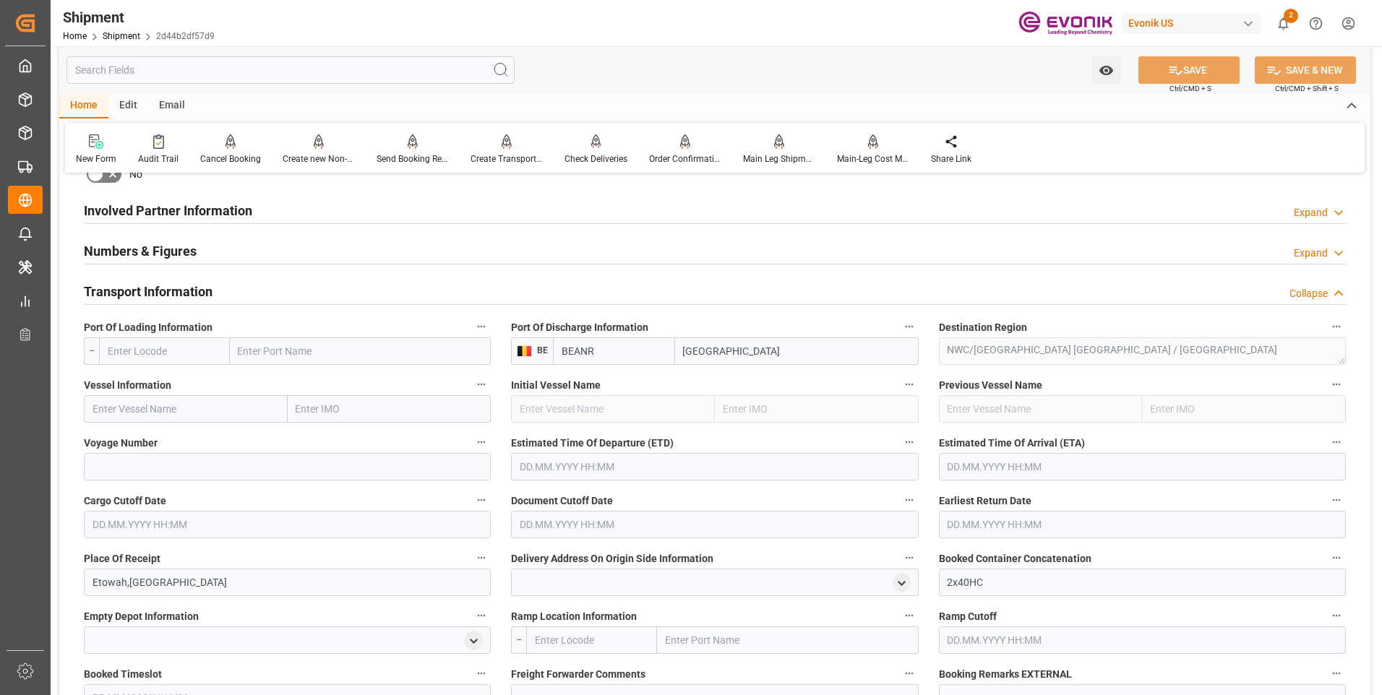
click at [155, 345] on input "text" at bounding box center [164, 351] width 131 height 27
click at [164, 385] on span "USCHS - [GEOGRAPHIC_DATA]" at bounding box center [157, 390] width 98 height 27
type input "USCHS"
type input "[GEOGRAPHIC_DATA]"
type input "USCHS"
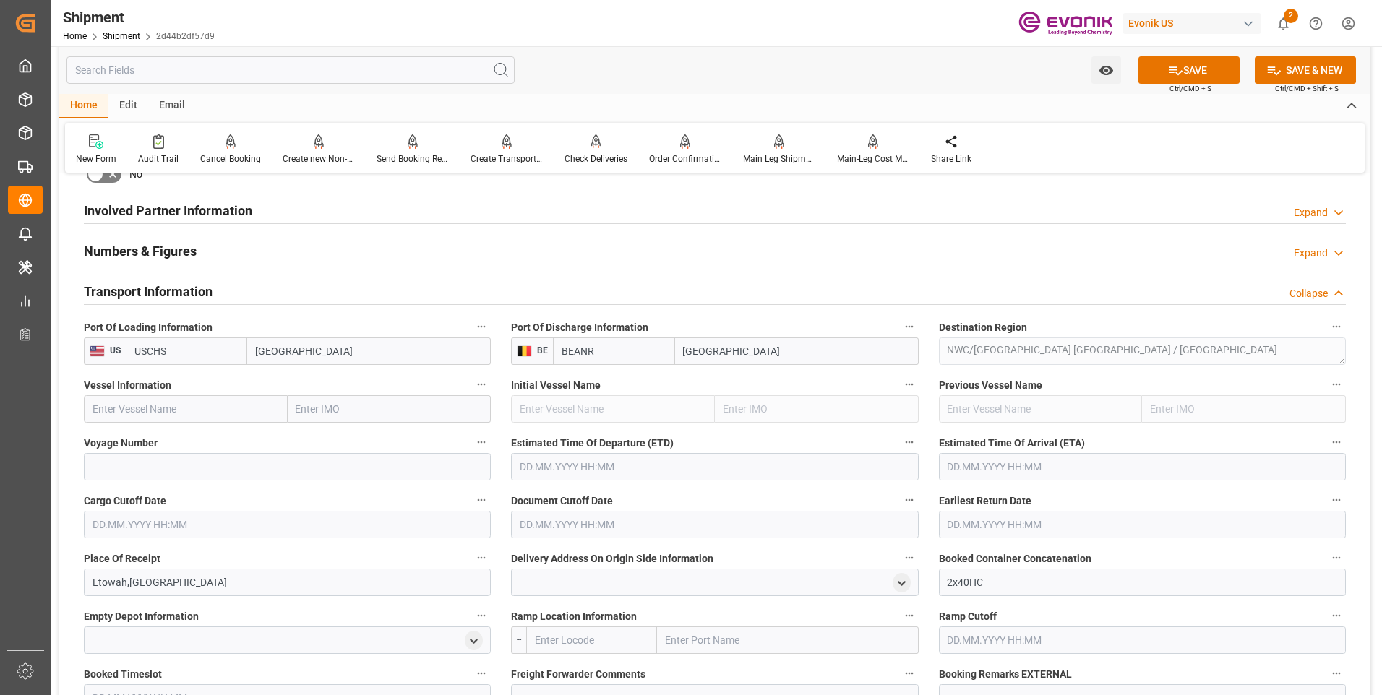
click at [158, 418] on input "text" at bounding box center [186, 408] width 204 height 27
click at [166, 403] on input "text" at bounding box center [186, 408] width 204 height 27
paste input "ARGUS"
type input "ARGUS"
click at [135, 436] on span "ARGUS - 9262716" at bounding box center [131, 441] width 77 height 12
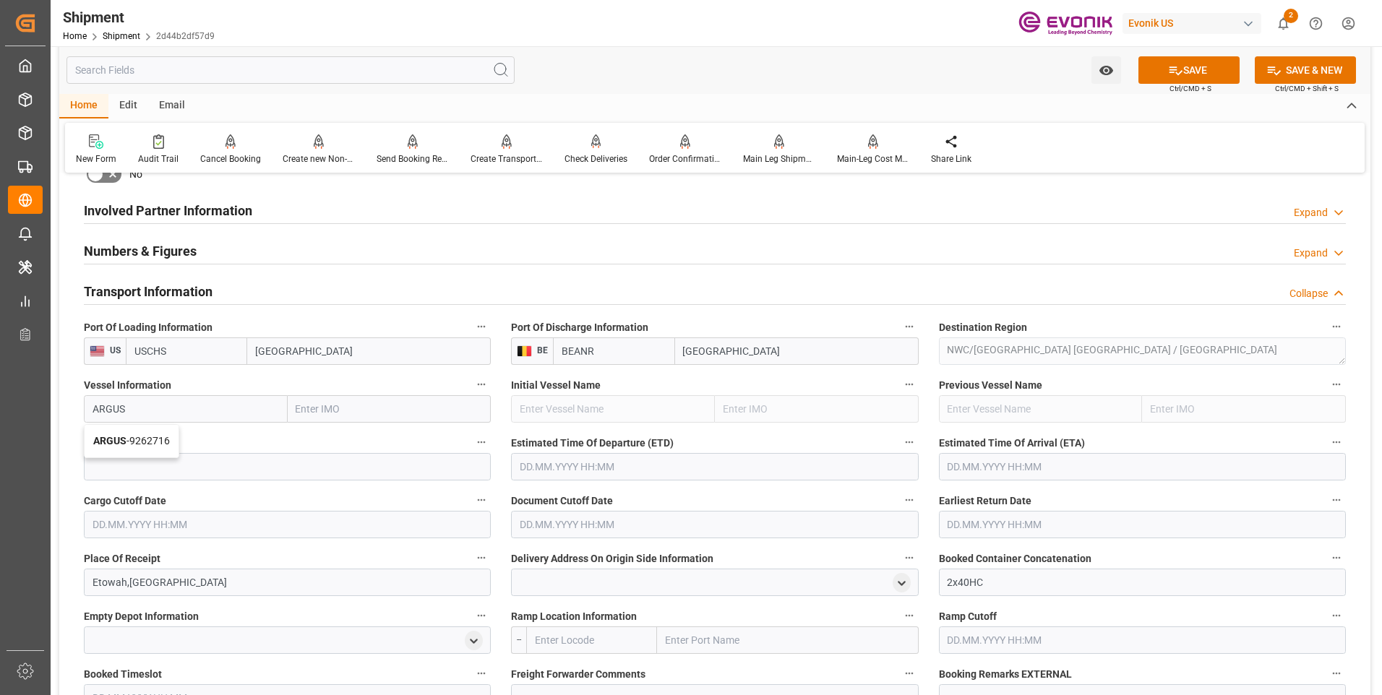
type input "9262716"
type input "ARGUS"
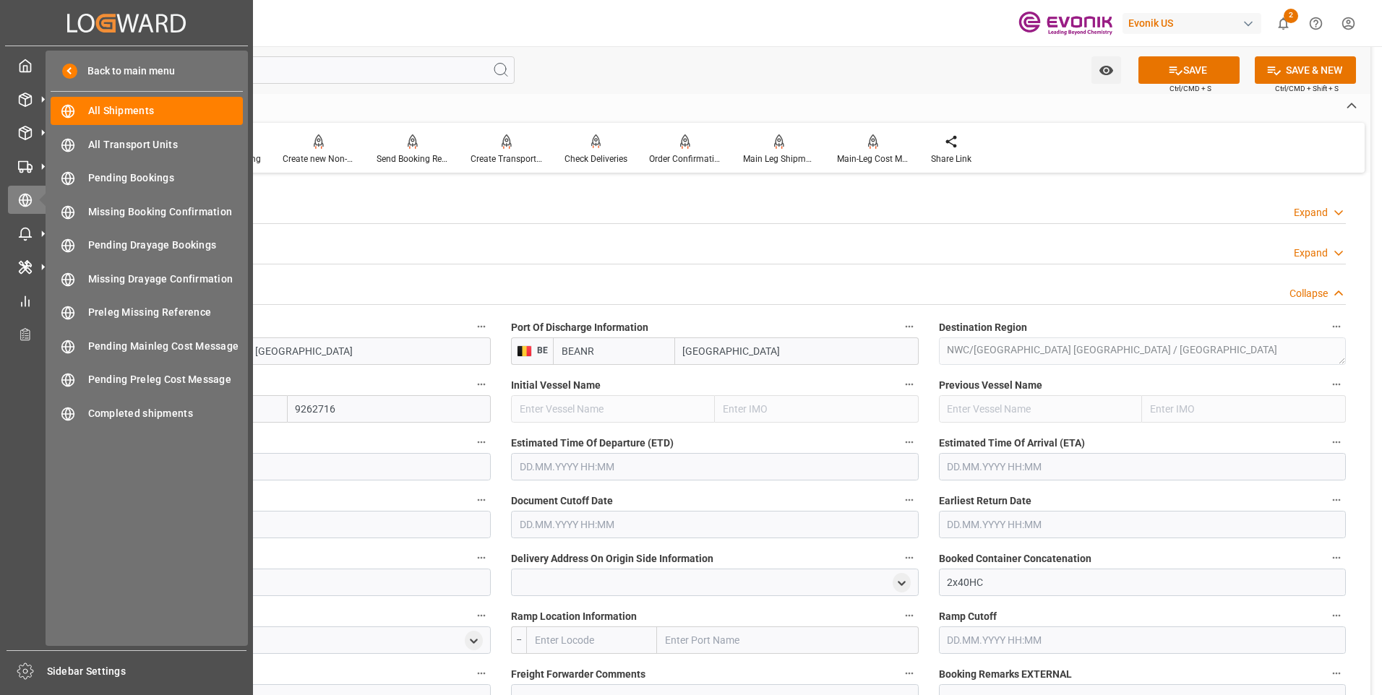
click at [213, 471] on div "Back to main menu All Shipments All Shipments All Transport Units All Transport…" at bounding box center [147, 349] width 202 height 596
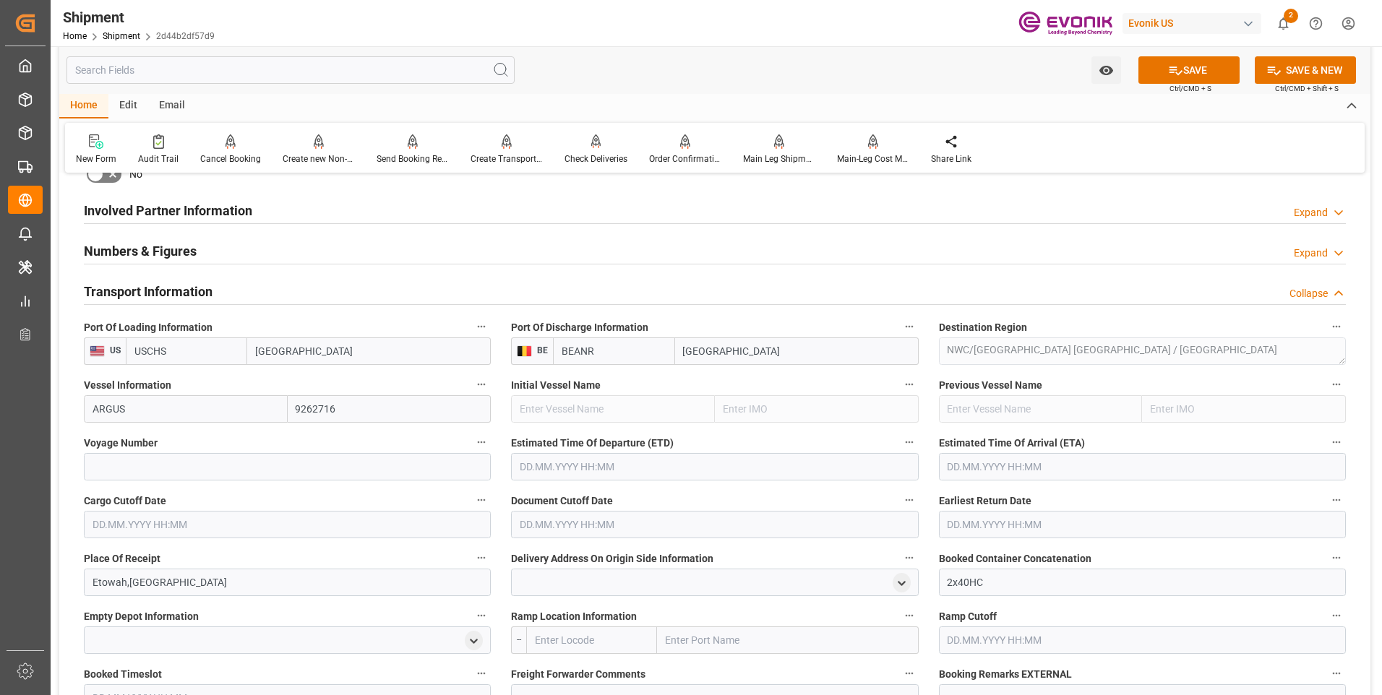
click at [351, 482] on div "Voyage Number" at bounding box center [287, 457] width 427 height 58
click at [349, 470] on input at bounding box center [287, 466] width 407 height 27
paste input "231E"
type input "231E"
click at [588, 462] on input "text" at bounding box center [714, 466] width 407 height 27
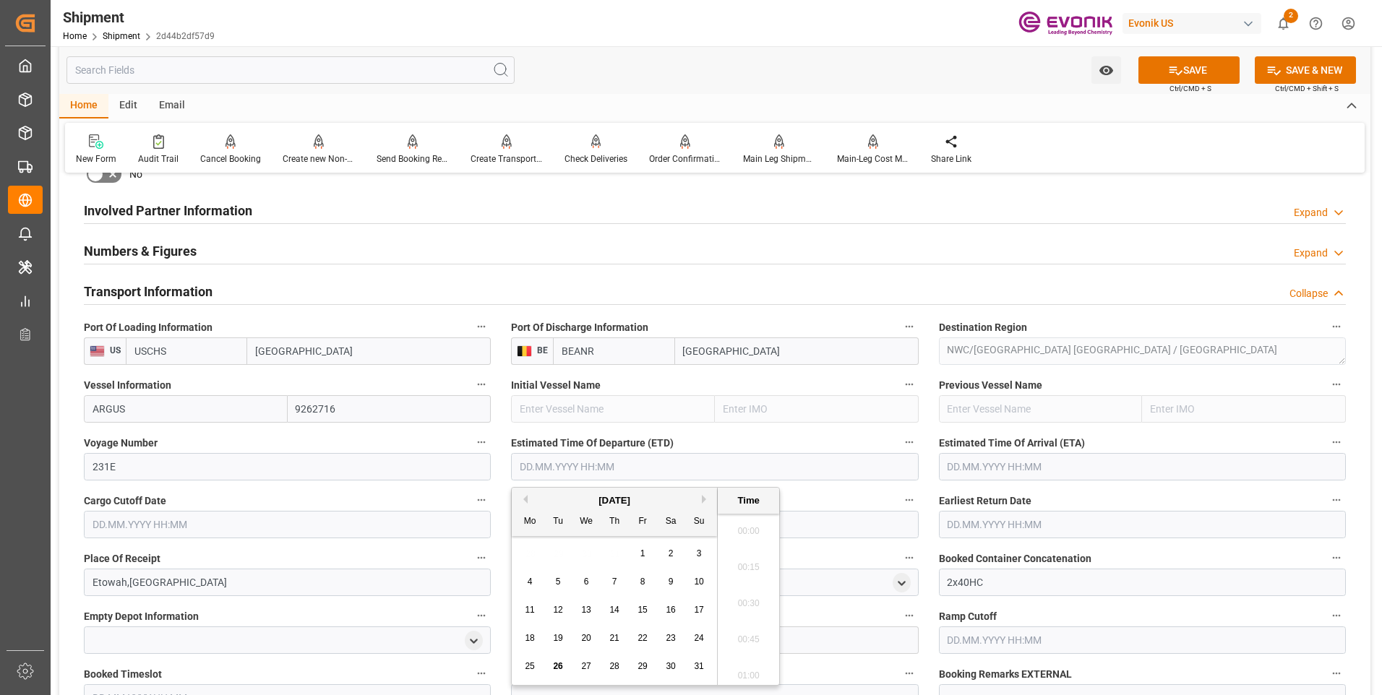
scroll to position [1920, 0]
click at [705, 502] on button "Next Month" at bounding box center [706, 499] width 9 height 9
click at [705, 501] on button "Next Month" at bounding box center [706, 499] width 9 height 9
click at [528, 577] on span "6" at bounding box center [530, 582] width 5 height 10
type input "[DATE] 00:00"
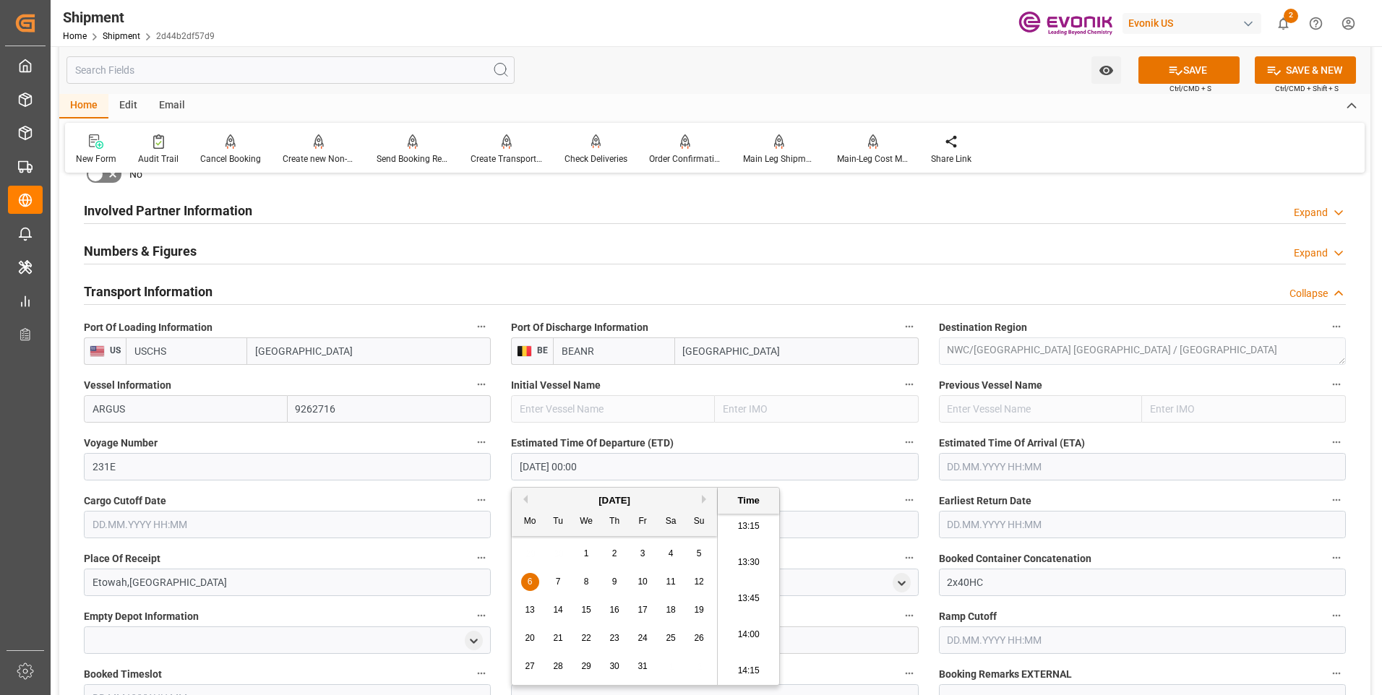
click at [1049, 466] on input "text" at bounding box center [1142, 466] width 407 height 27
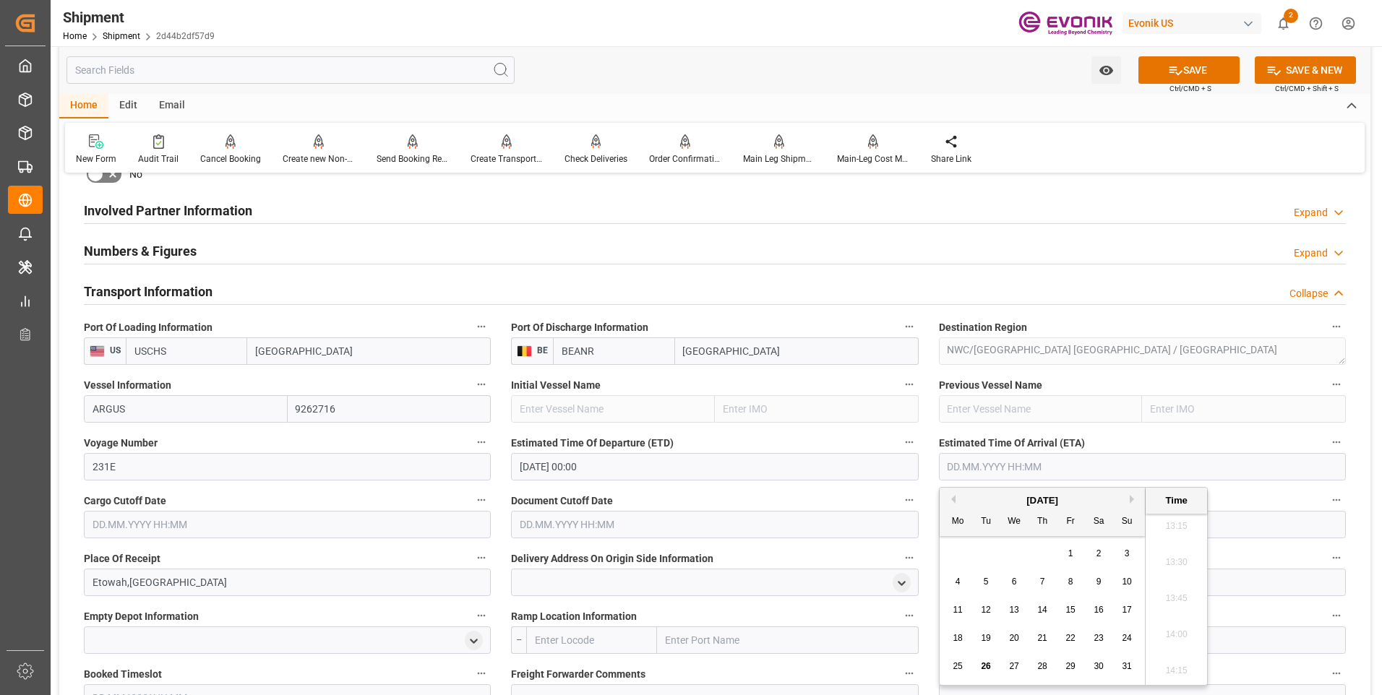
click at [1129, 498] on div "[DATE]" at bounding box center [1042, 501] width 205 height 14
click at [1135, 499] on button "Next Month" at bounding box center [1134, 499] width 9 height 9
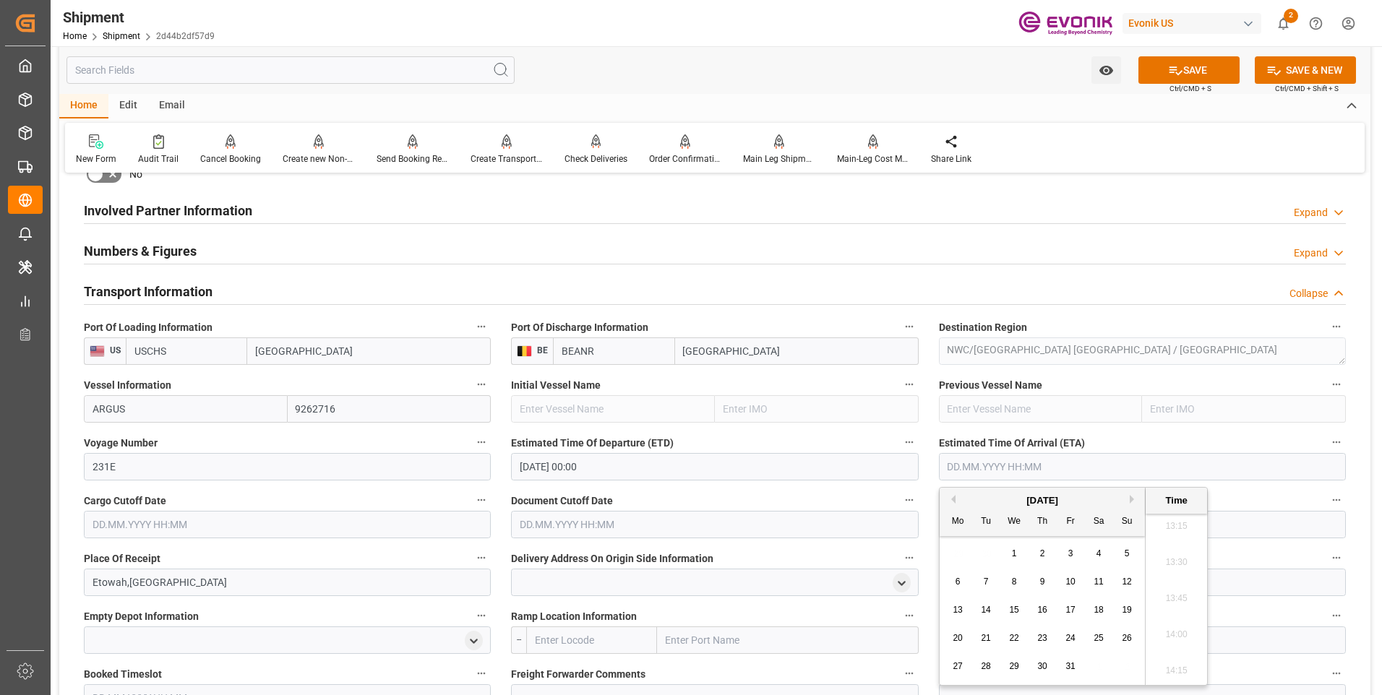
click at [958, 665] on span "27" at bounding box center [957, 666] width 9 height 10
type input "[DATE] 00:00"
click at [330, 533] on input "text" at bounding box center [287, 524] width 407 height 27
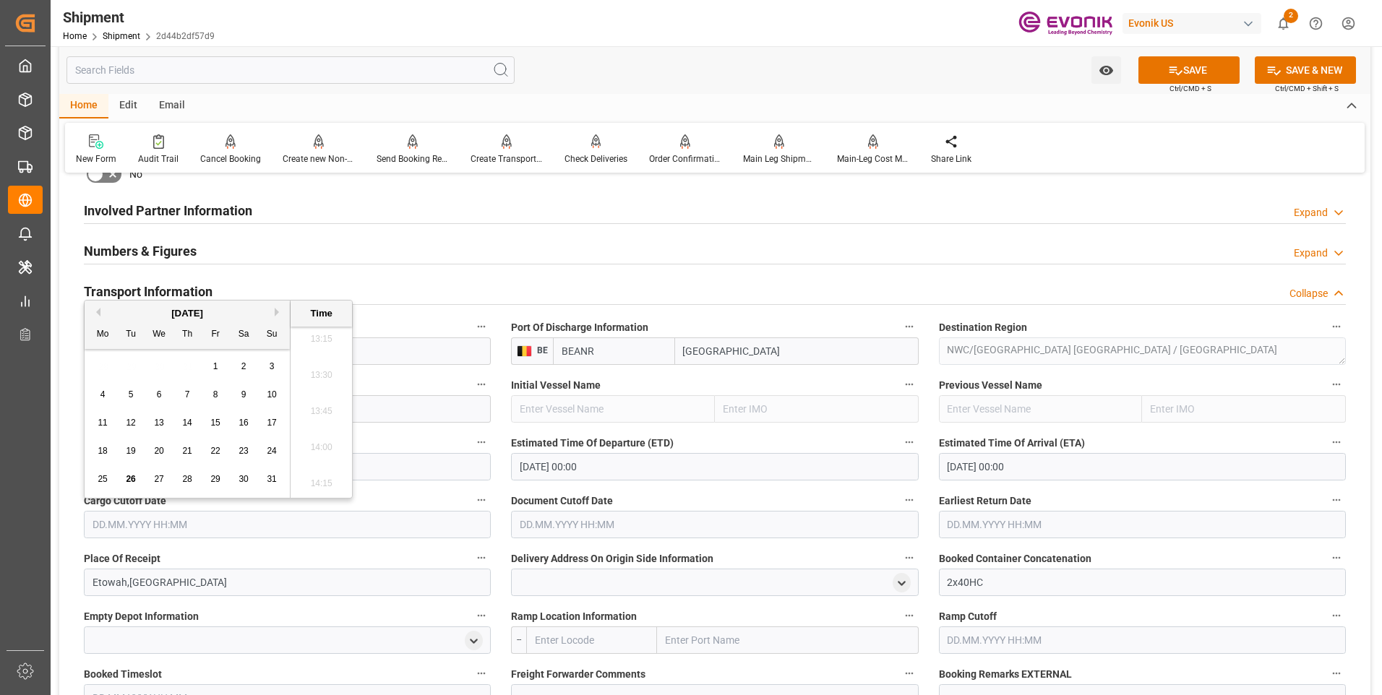
click at [276, 314] on button "Next Month" at bounding box center [279, 312] width 9 height 9
click at [217, 450] on span "26" at bounding box center [214, 451] width 9 height 10
type input "[DATE] 00:00"
click at [605, 525] on input "text" at bounding box center [714, 524] width 407 height 27
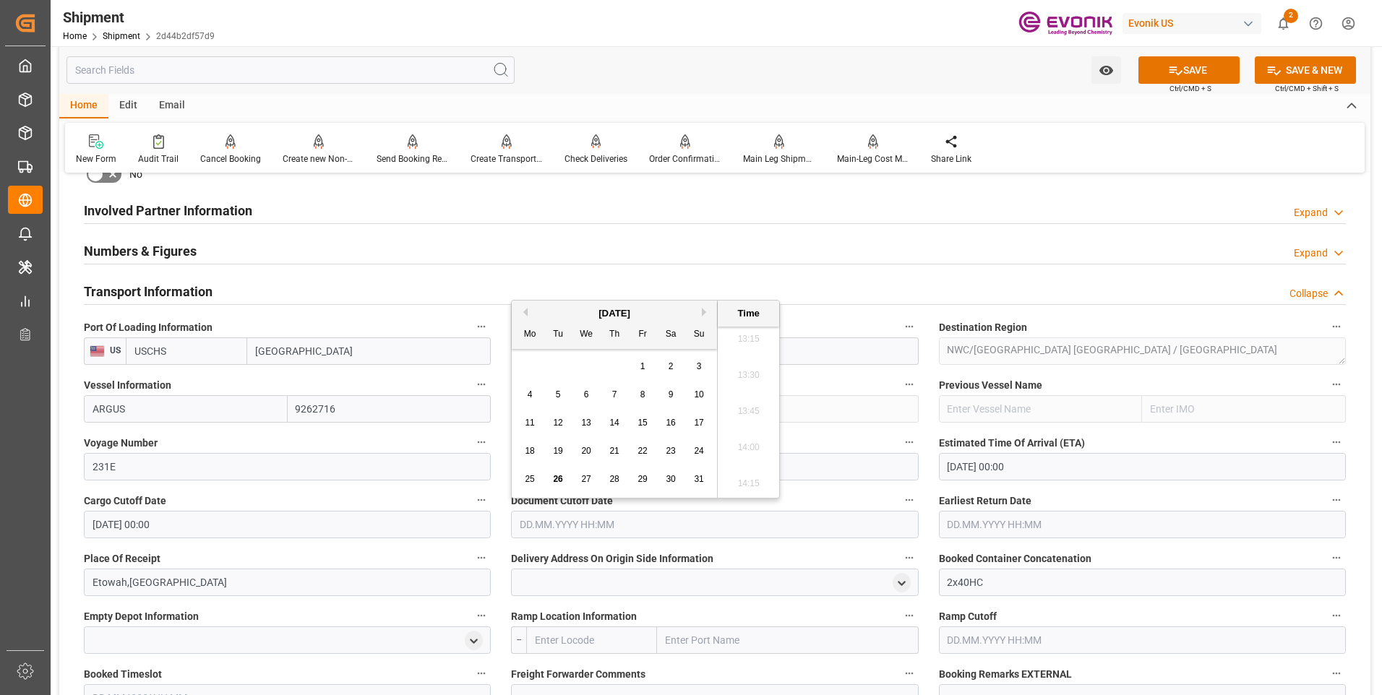
click at [702, 309] on div "Previous Month Next Month [DATE] Mo Tu We Th Fr Sa Su 28 29 30 31 1 2 3 4 5 6 7…" at bounding box center [645, 399] width 269 height 199
click at [704, 314] on button "Next Month" at bounding box center [706, 312] width 9 height 9
click at [638, 451] on span "26" at bounding box center [641, 451] width 9 height 10
type input "[DATE] 00:00"
click at [1000, 523] on input "text" at bounding box center [1142, 524] width 407 height 27
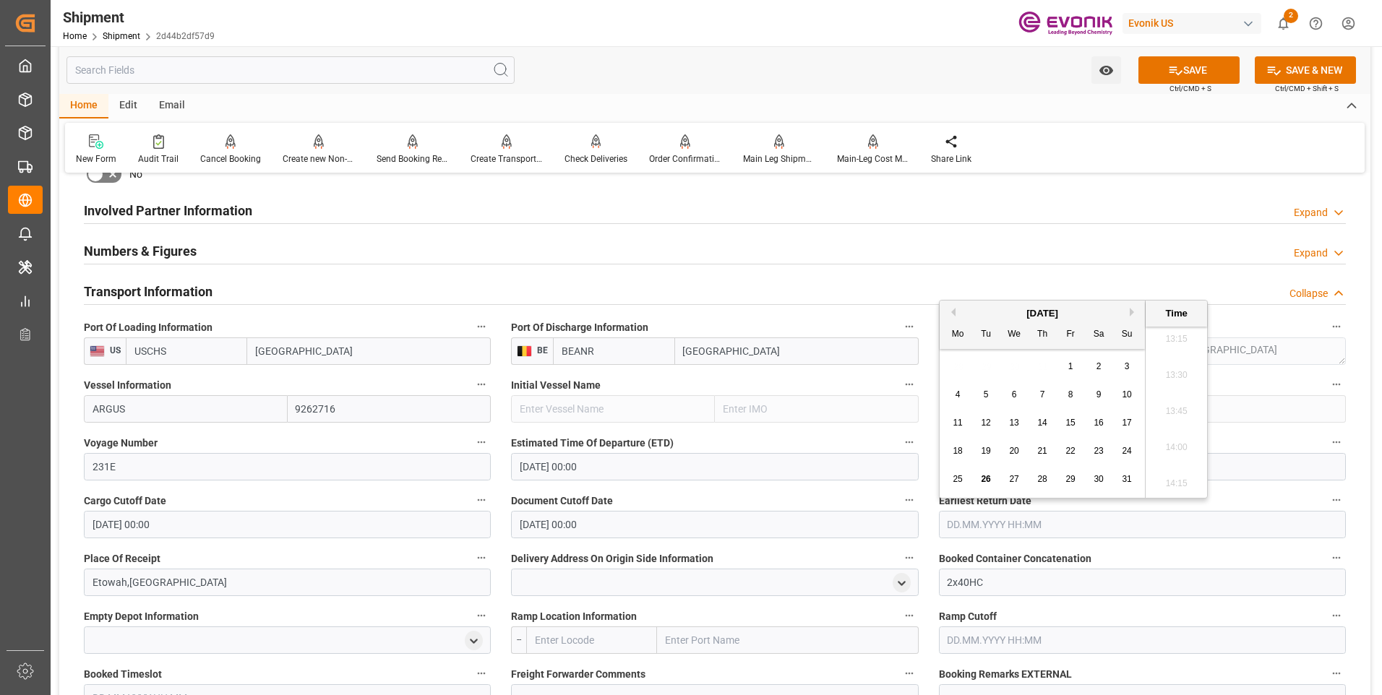
click at [1128, 310] on div "[DATE]" at bounding box center [1042, 313] width 205 height 14
click at [1130, 314] on button "Next Month" at bounding box center [1134, 312] width 9 height 9
click at [1067, 451] on span "26" at bounding box center [1069, 451] width 9 height 10
type input "[DATE] 00:00"
click at [640, 544] on div "Delivery Address On Origin Side Information" at bounding box center [714, 572] width 427 height 58
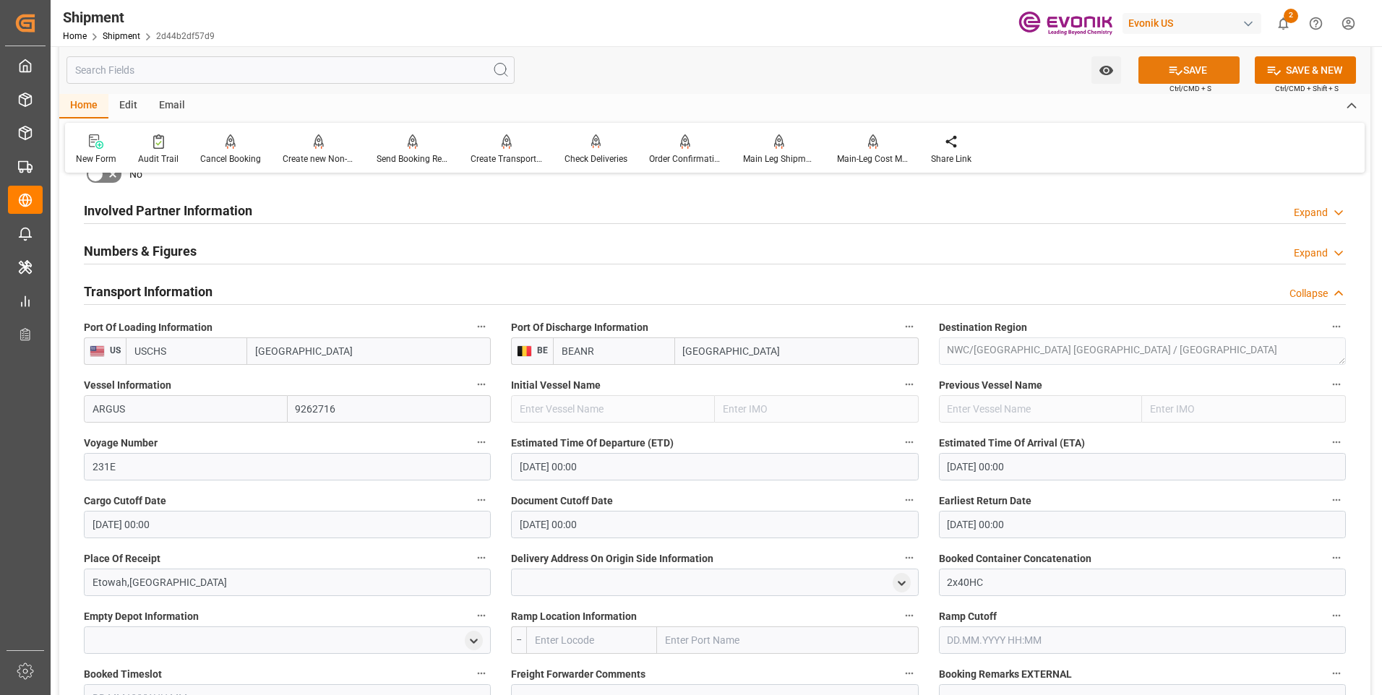
click at [1182, 73] on button "SAVE" at bounding box center [1188, 69] width 101 height 27
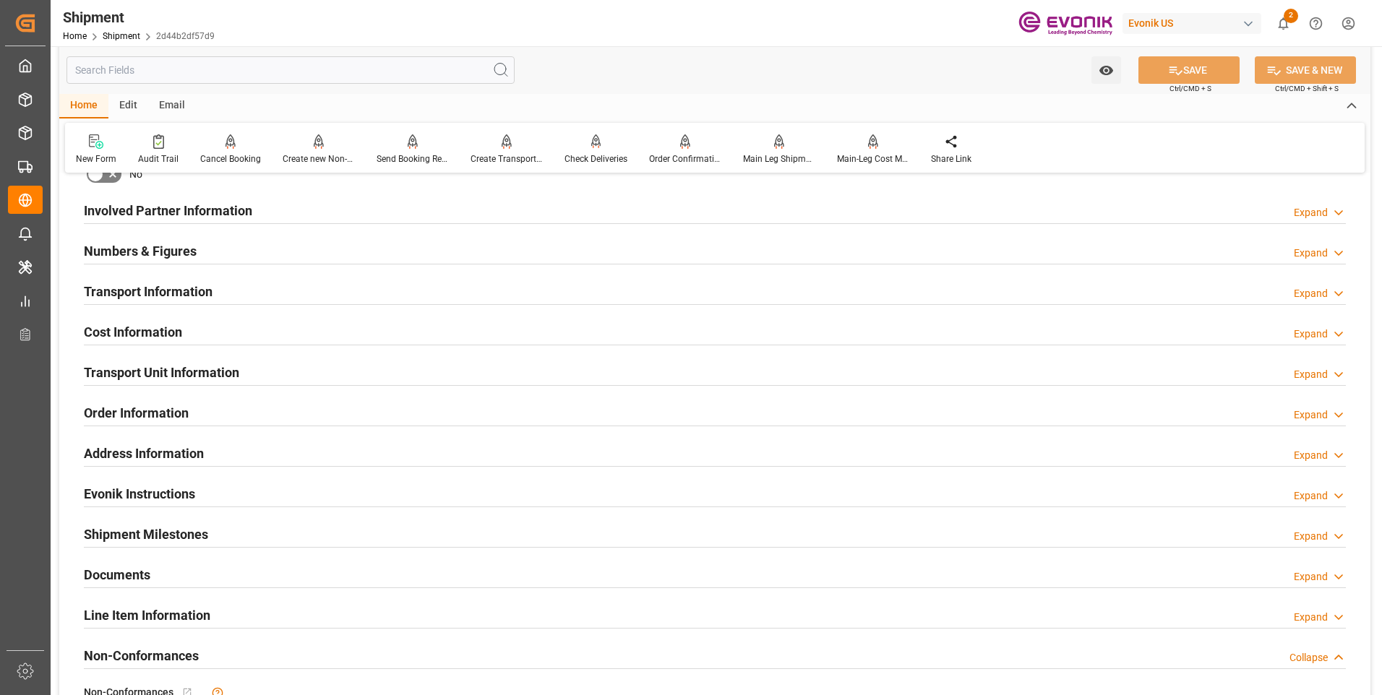
click at [141, 297] on h2 "Transport Information" at bounding box center [148, 292] width 129 height 20
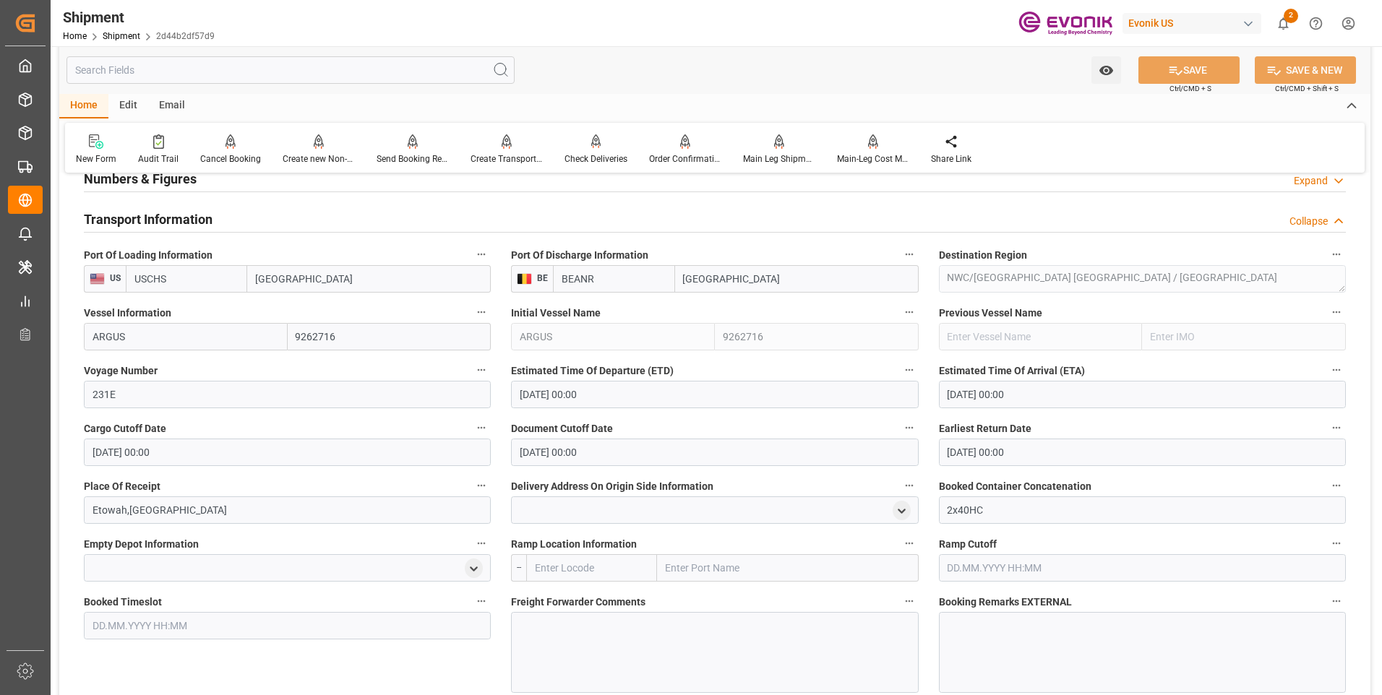
scroll to position [723, 0]
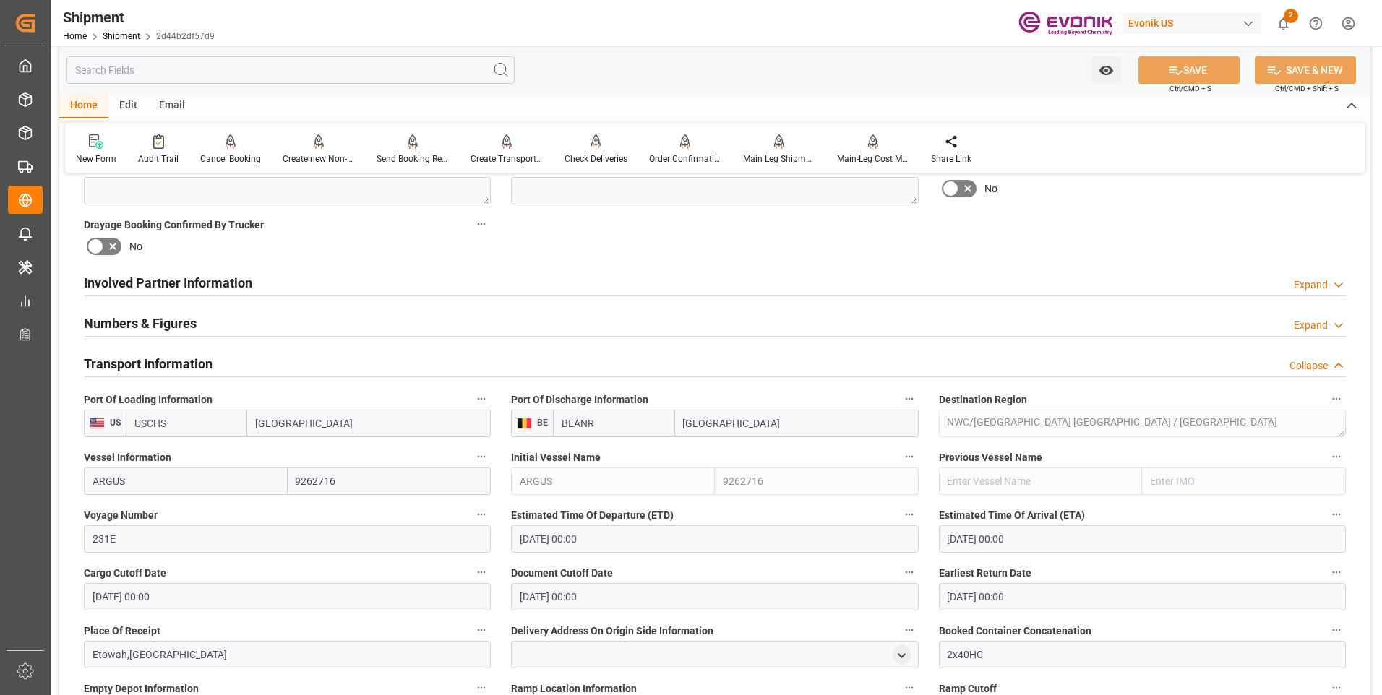
click at [142, 366] on h2 "Transport Information" at bounding box center [148, 364] width 129 height 20
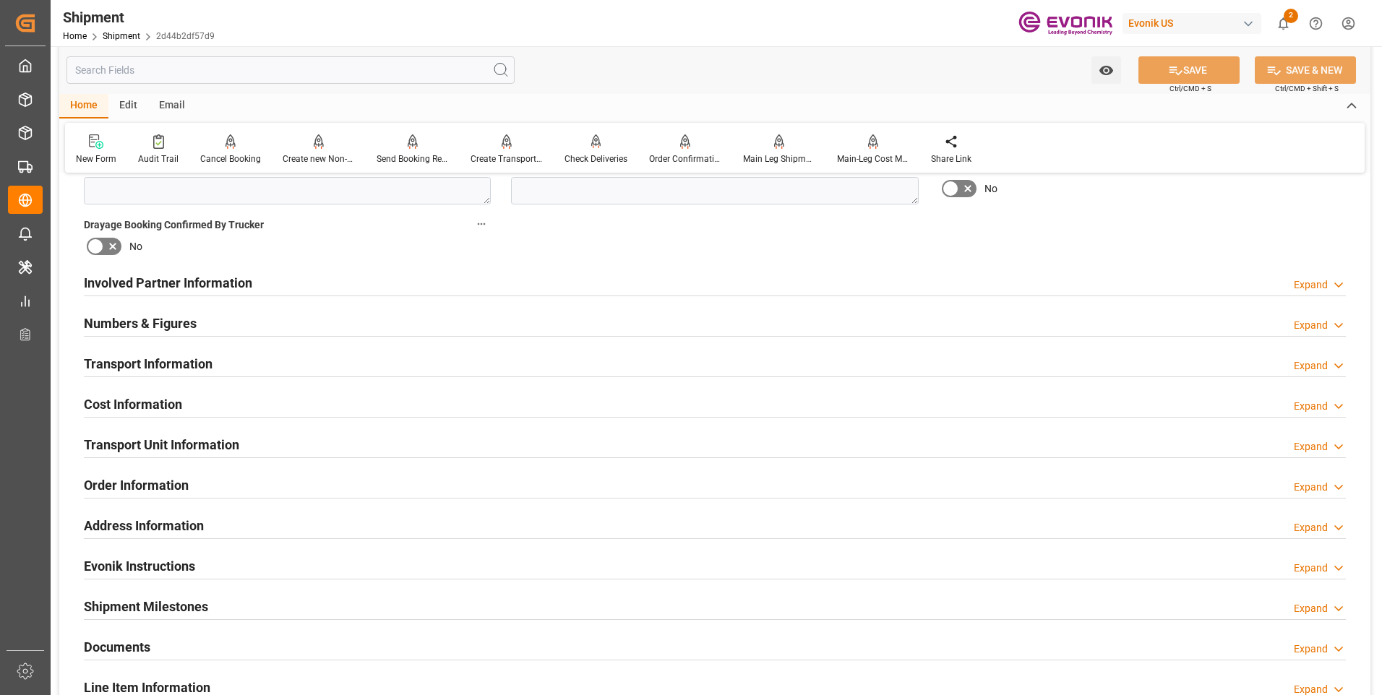
click at [143, 402] on h2 "Cost Information" at bounding box center [133, 405] width 98 height 20
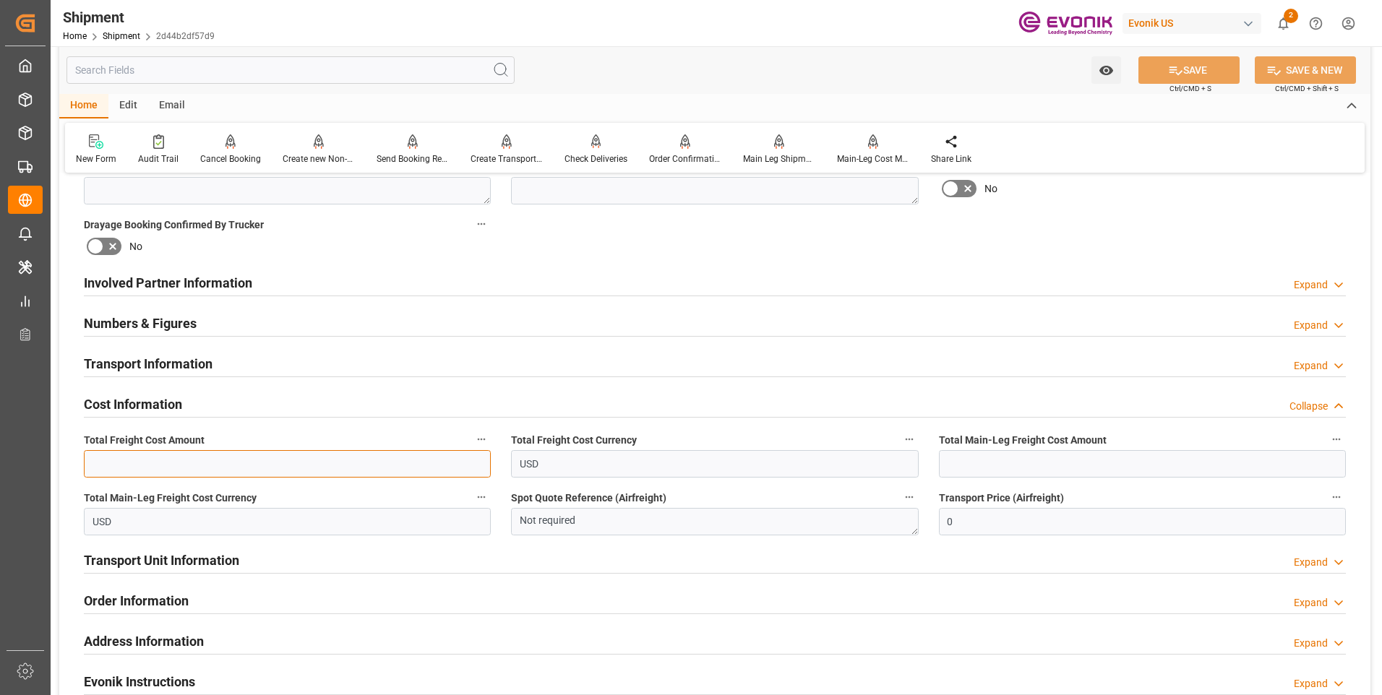
click at [185, 455] on input "text" at bounding box center [287, 463] width 407 height 27
type input "1410"
click at [1045, 467] on input "text" at bounding box center [1142, 463] width 407 height 27
type input "1410"
click at [1182, 82] on button "SAVE" at bounding box center [1188, 69] width 101 height 27
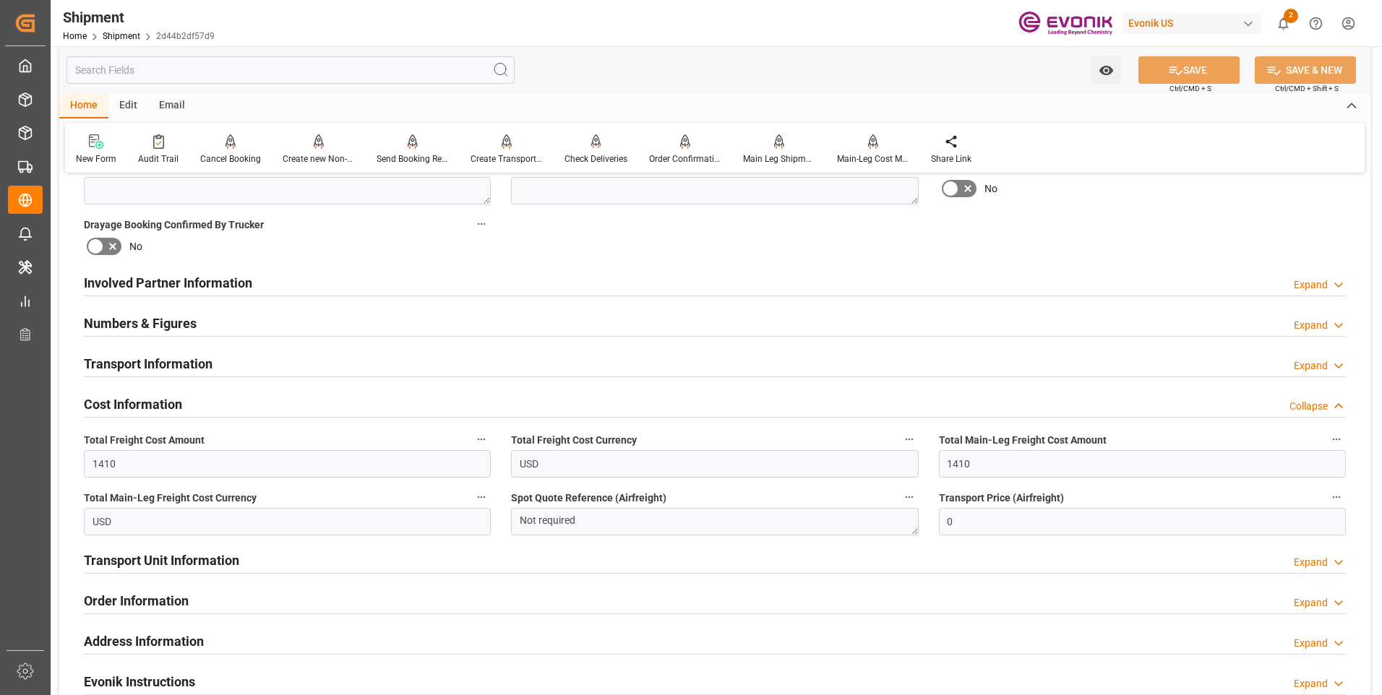
scroll to position [867, 0]
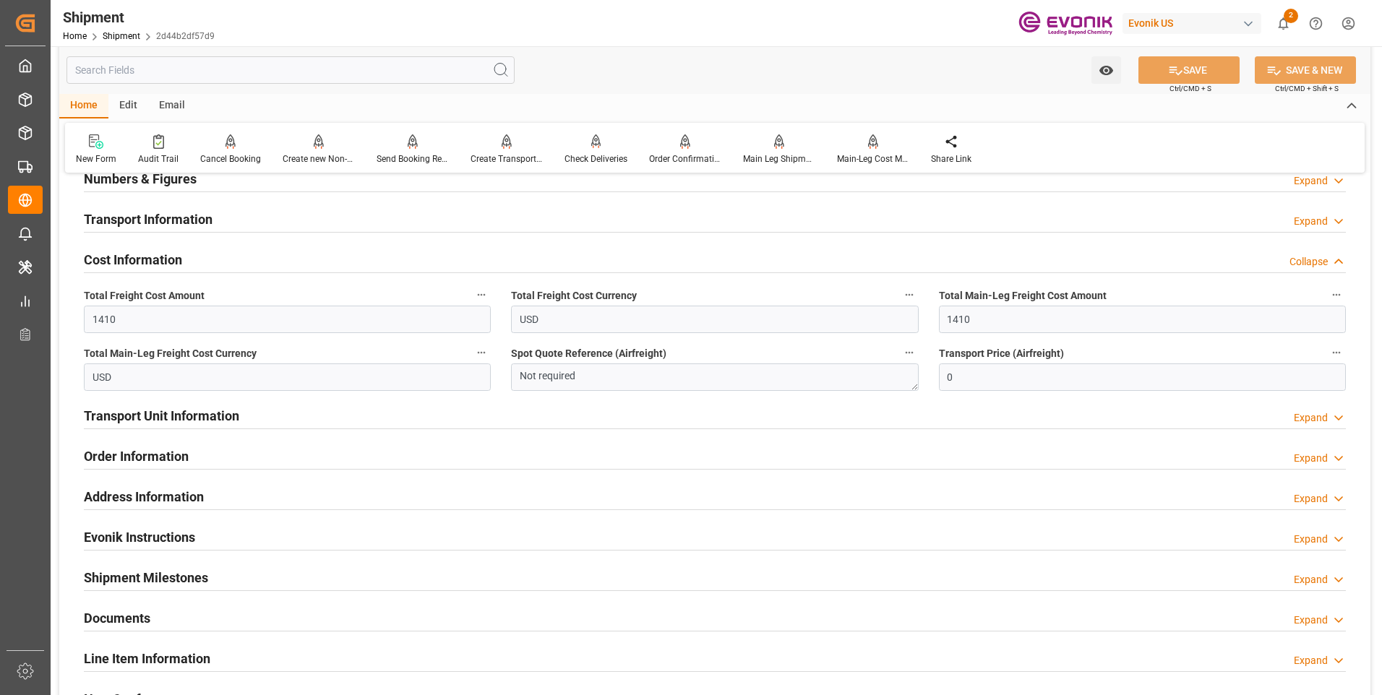
click at [184, 416] on h2 "Transport Unit Information" at bounding box center [161, 416] width 155 height 20
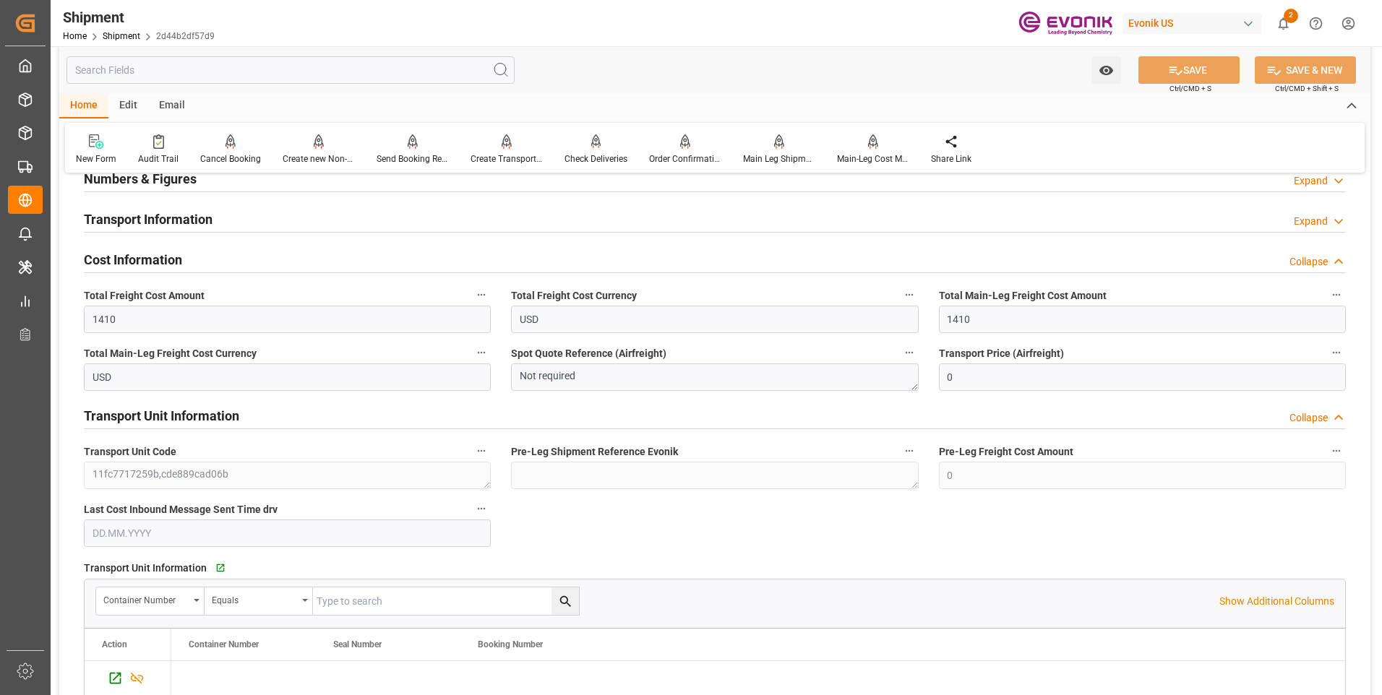
click at [186, 414] on h2 "Transport Unit Information" at bounding box center [161, 416] width 155 height 20
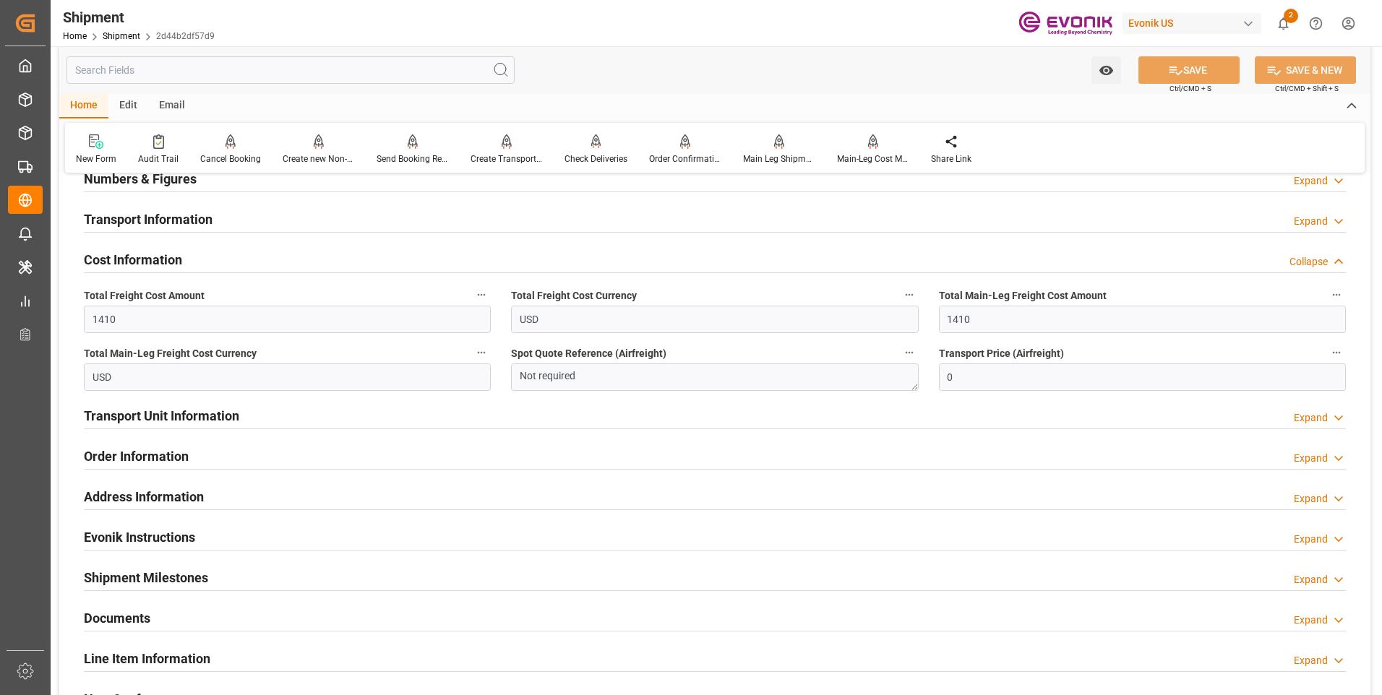
scroll to position [940, 0]
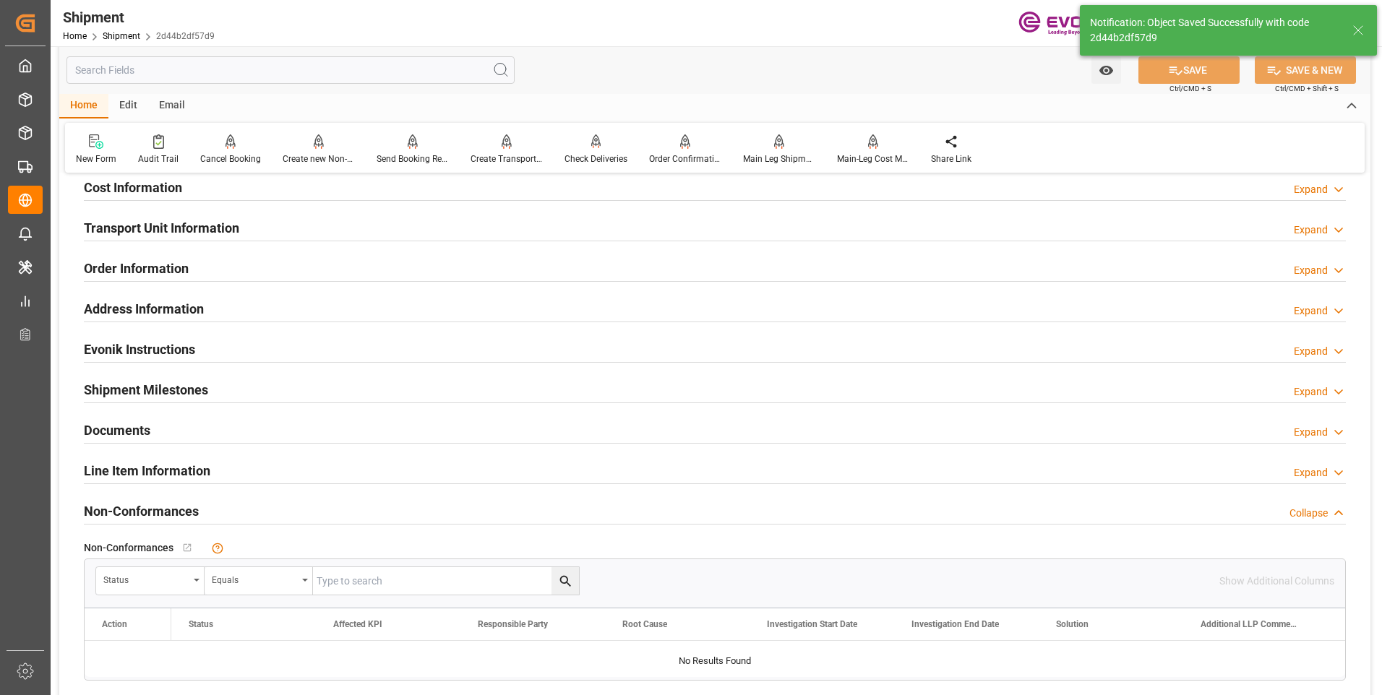
click at [115, 116] on h2 "Numbers & Figures" at bounding box center [140, 107] width 113 height 20
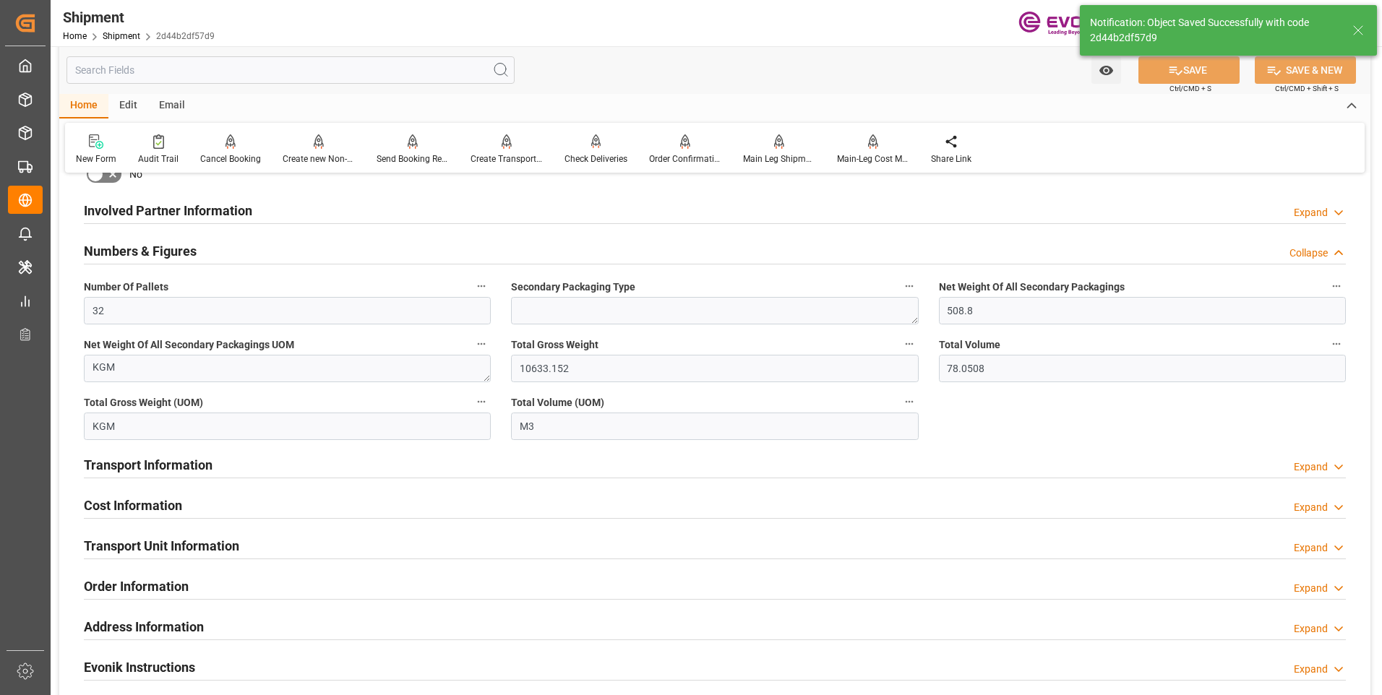
scroll to position [650, 0]
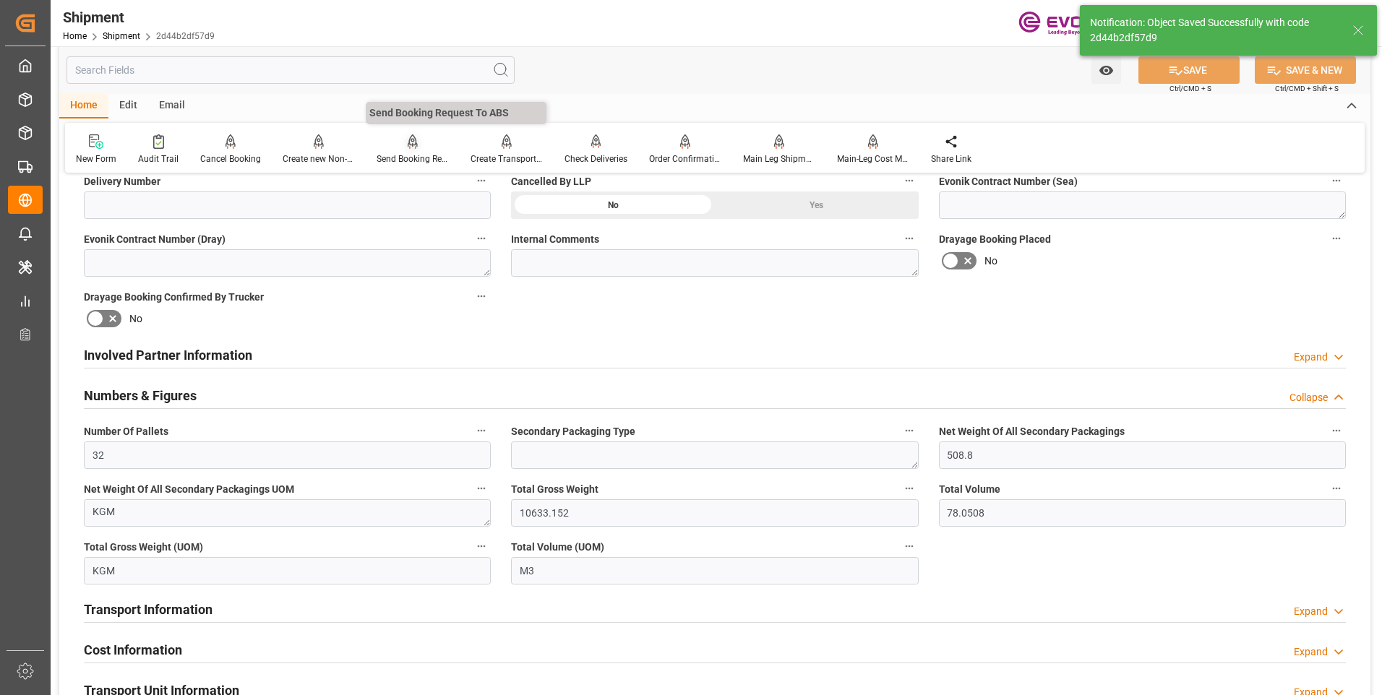
click at [408, 149] on icon at bounding box center [413, 141] width 10 height 14
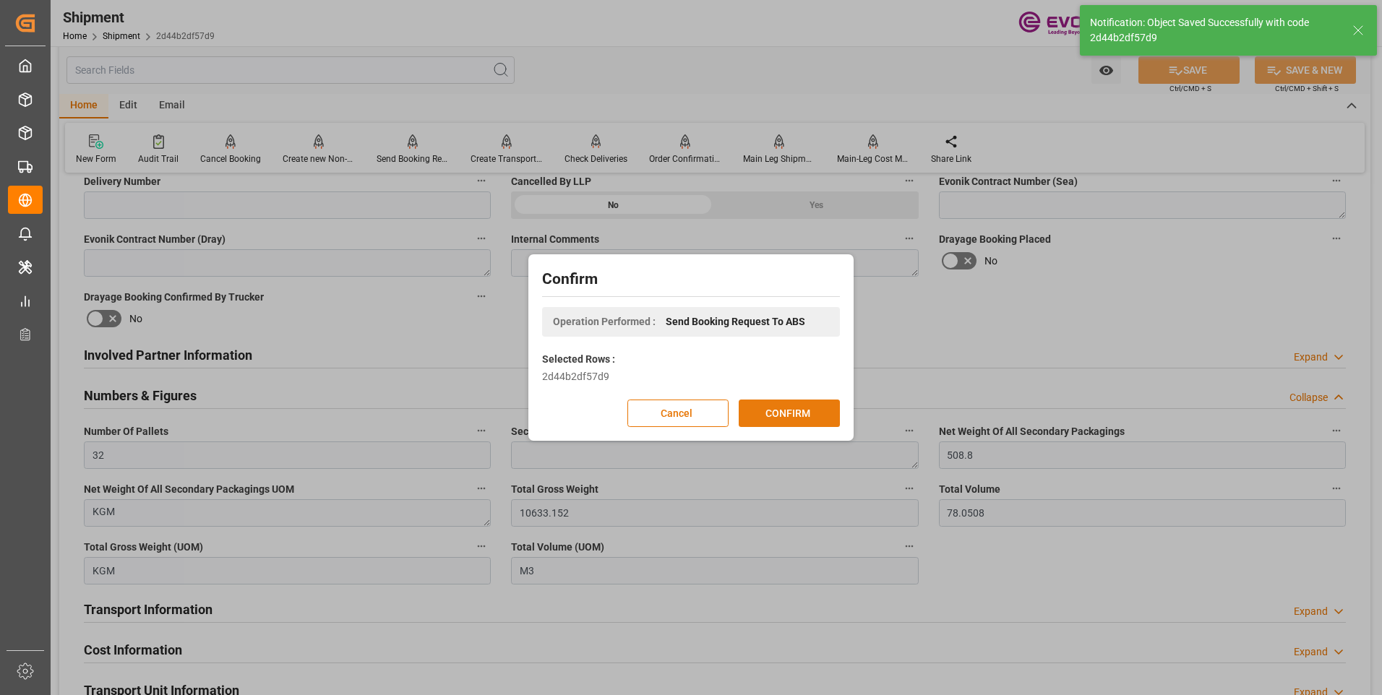
click at [772, 408] on button "CONFIRM" at bounding box center [789, 413] width 101 height 27
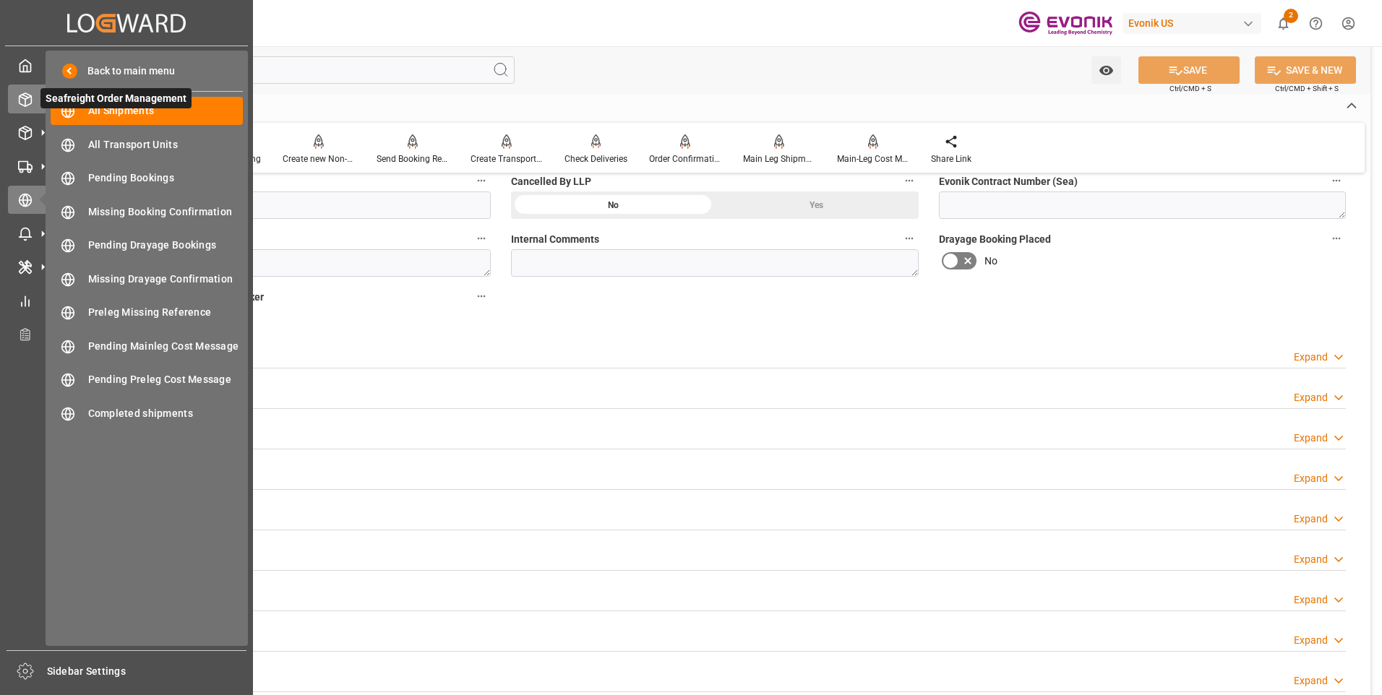
click at [22, 104] on icon at bounding box center [26, 99] width 12 height 13
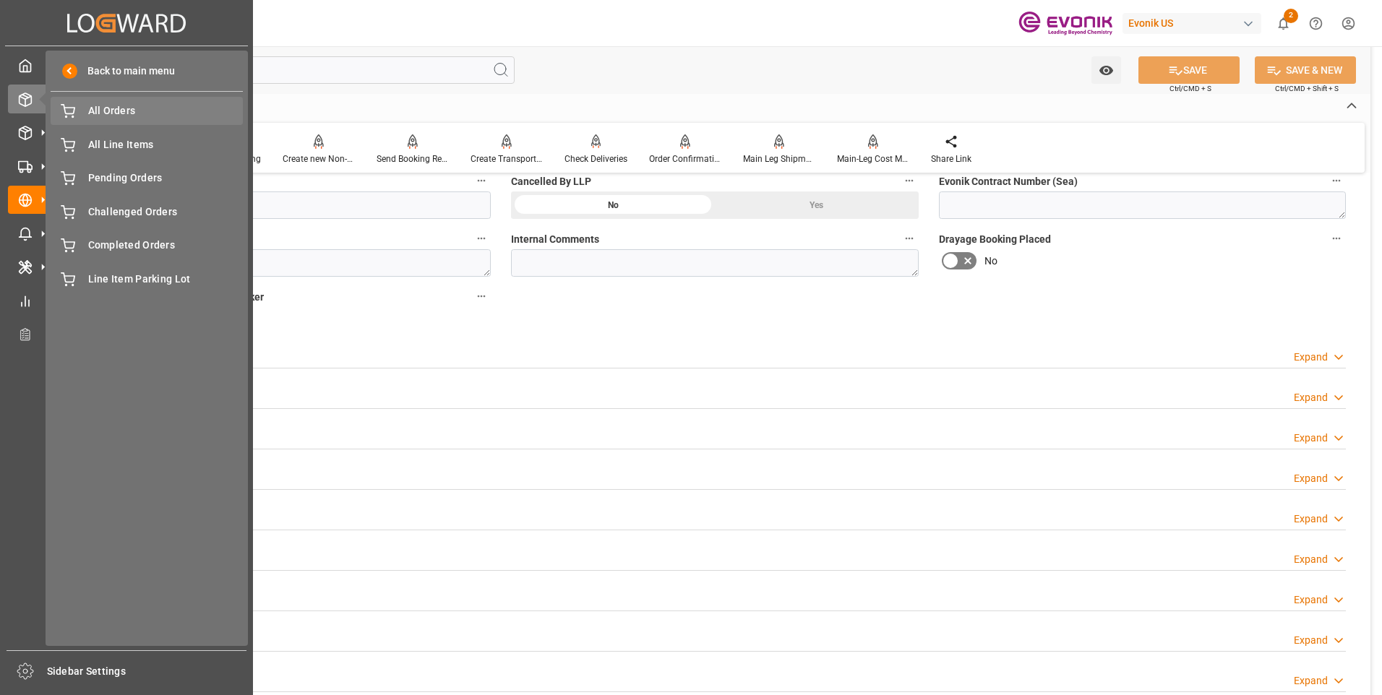
click at [121, 110] on span "All Orders" at bounding box center [165, 110] width 155 height 15
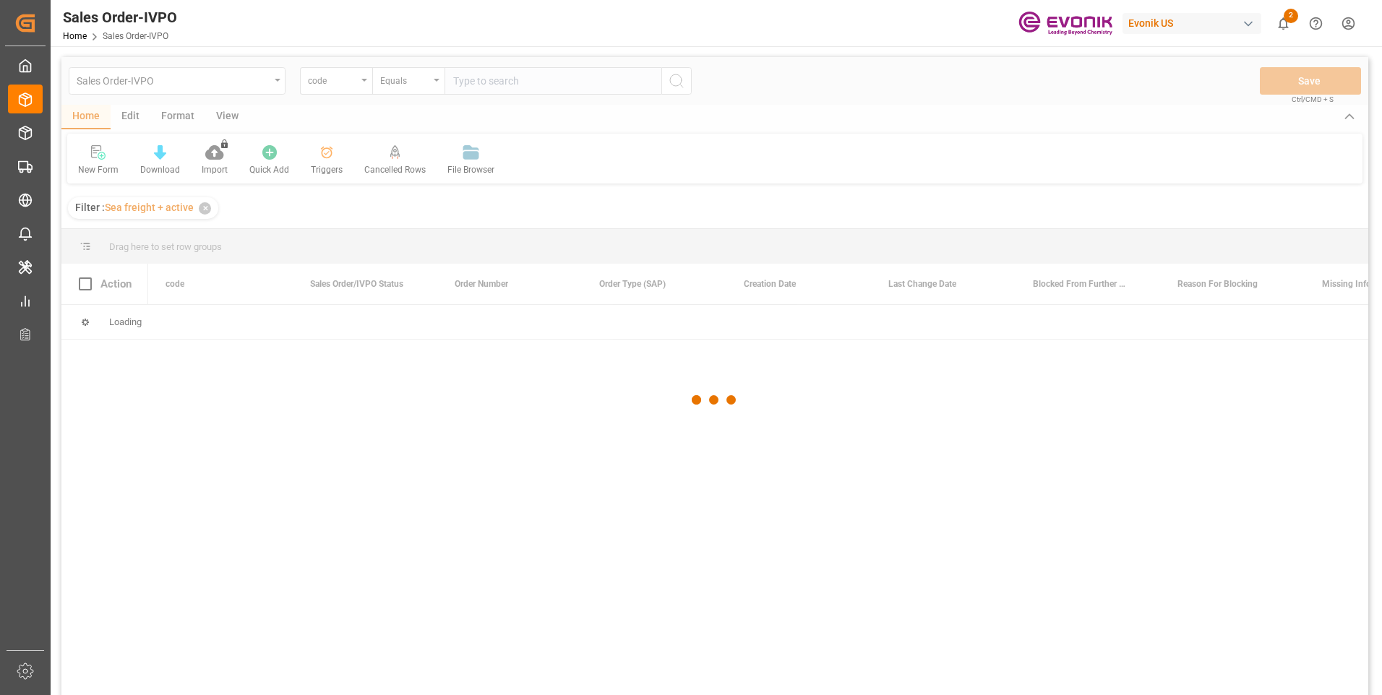
click at [357, 87] on div at bounding box center [714, 400] width 1307 height 687
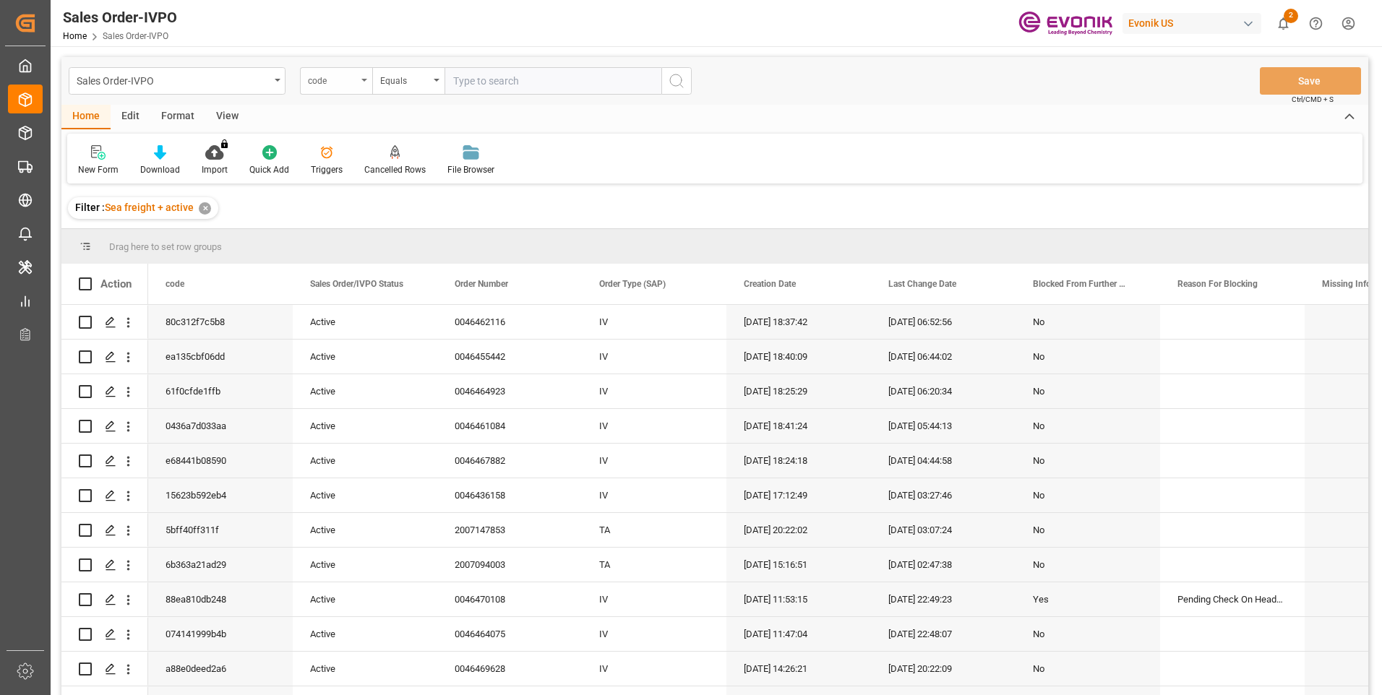
click at [364, 82] on div "code" at bounding box center [336, 80] width 72 height 27
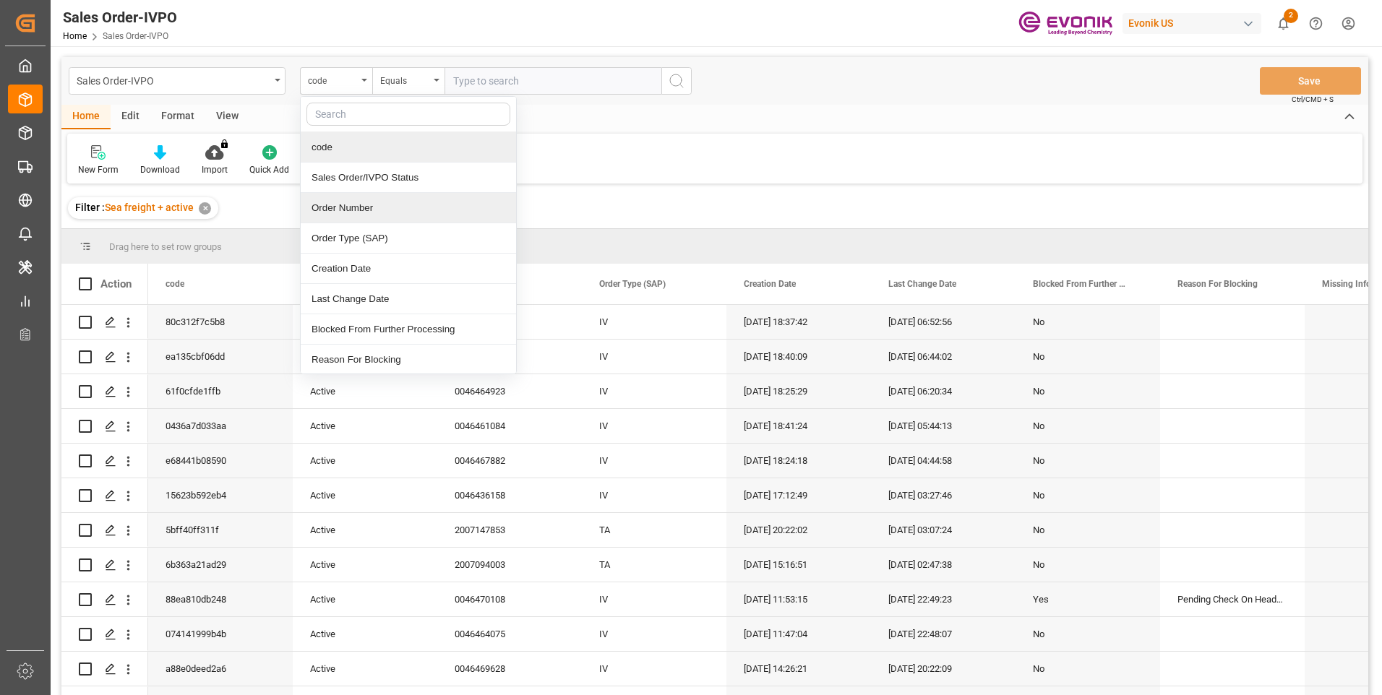
click at [343, 215] on div "Order Number" at bounding box center [408, 208] width 215 height 30
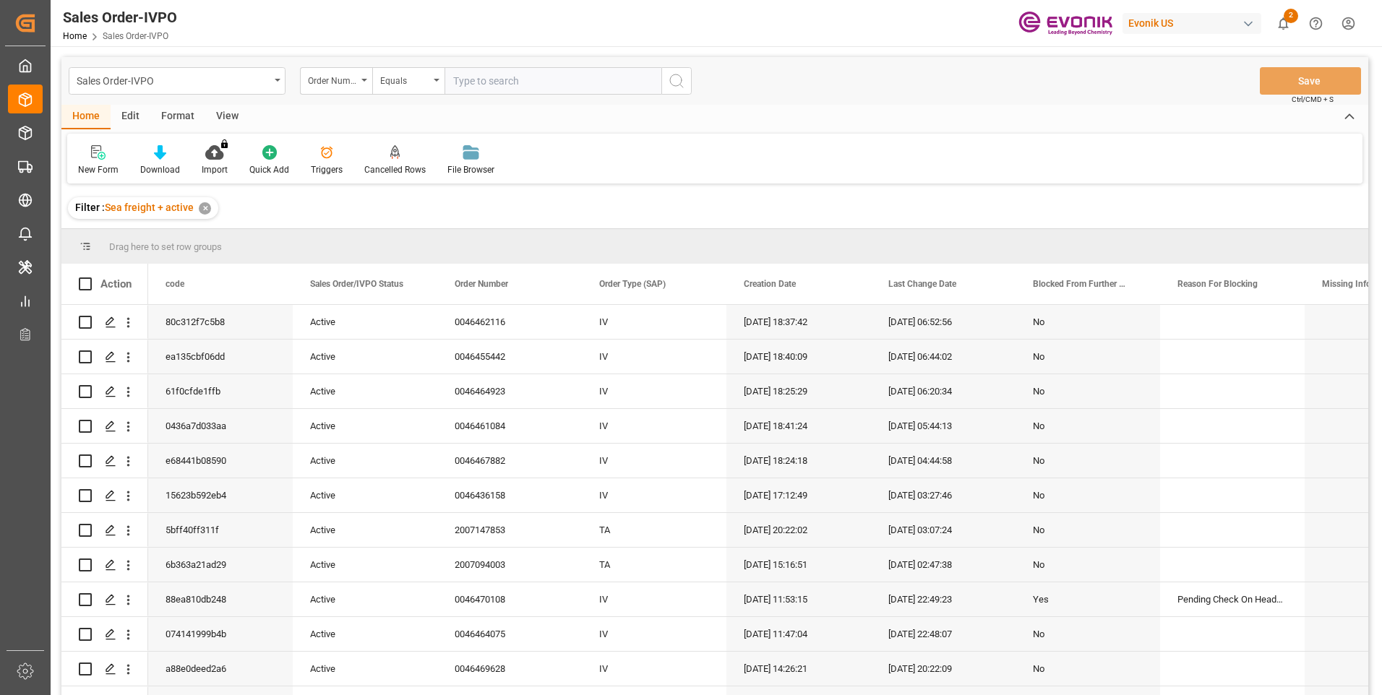
click at [491, 79] on input "text" at bounding box center [552, 80] width 217 height 27
paste input "0046457423"
type input "0046457423"
click at [689, 81] on button "search button" at bounding box center [676, 80] width 30 height 27
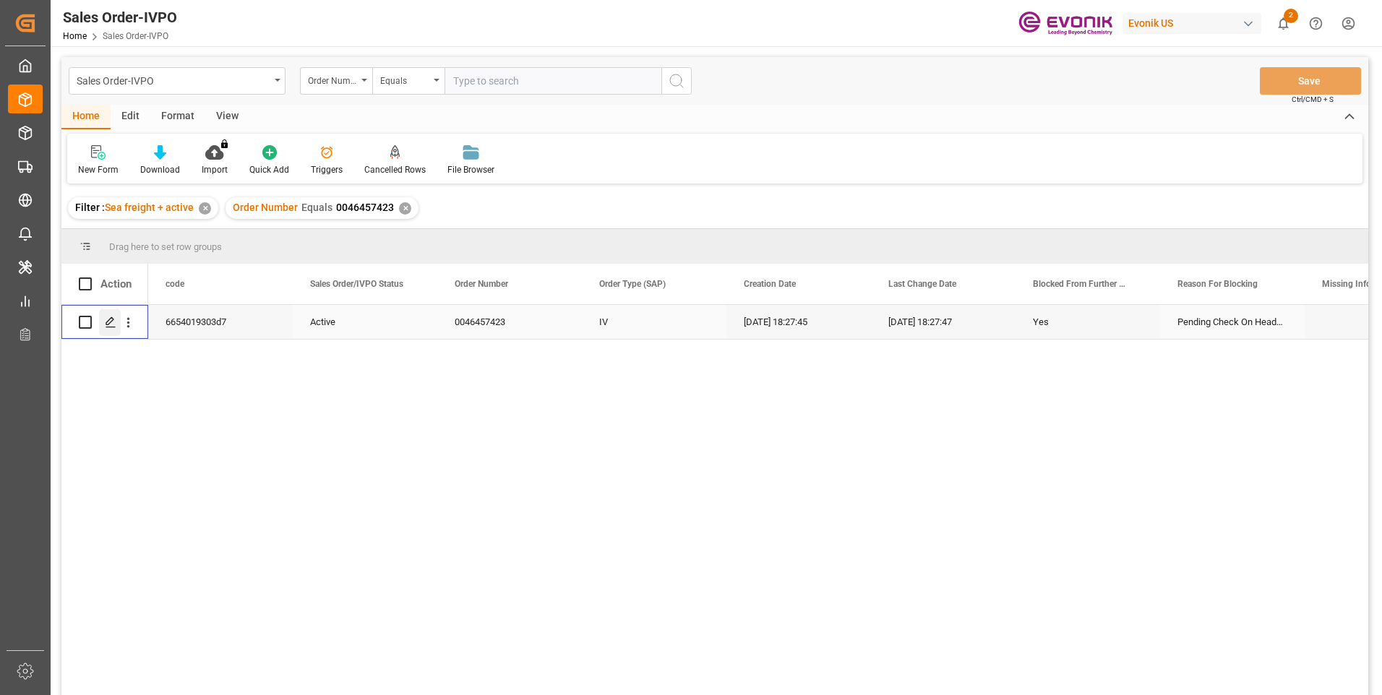
click at [108, 319] on icon "Press SPACE to select this row." at bounding box center [111, 323] width 12 height 12
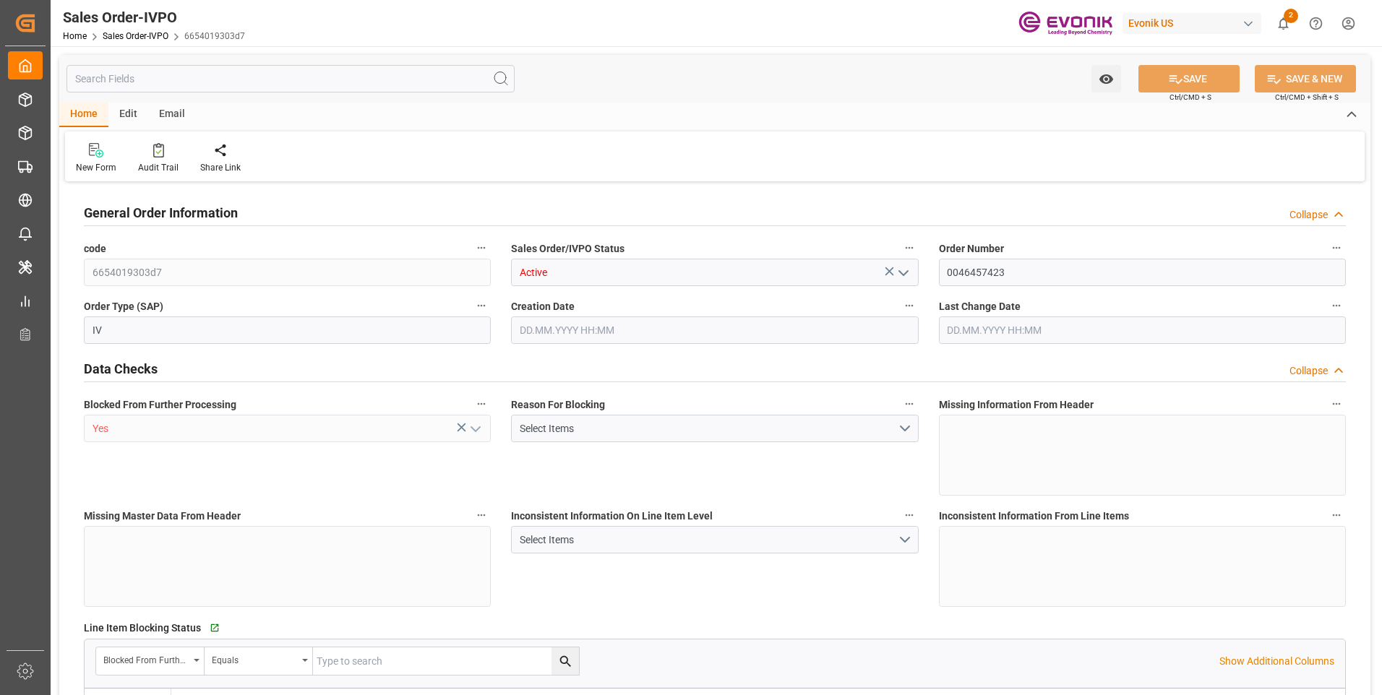
type input "BRSSZ"
type input "0"
type input "1"
type input "5314.943"
type input "[DATE] 18:27"
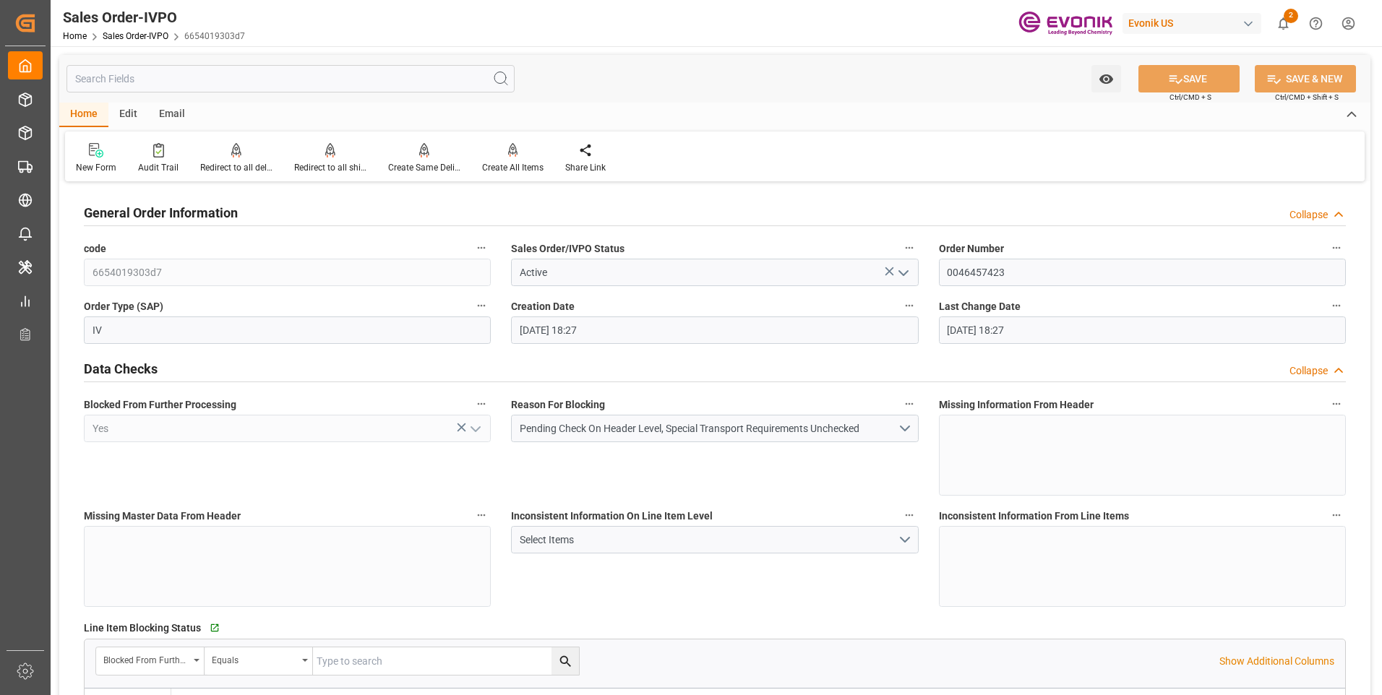
type input "[DATE] 18:27"
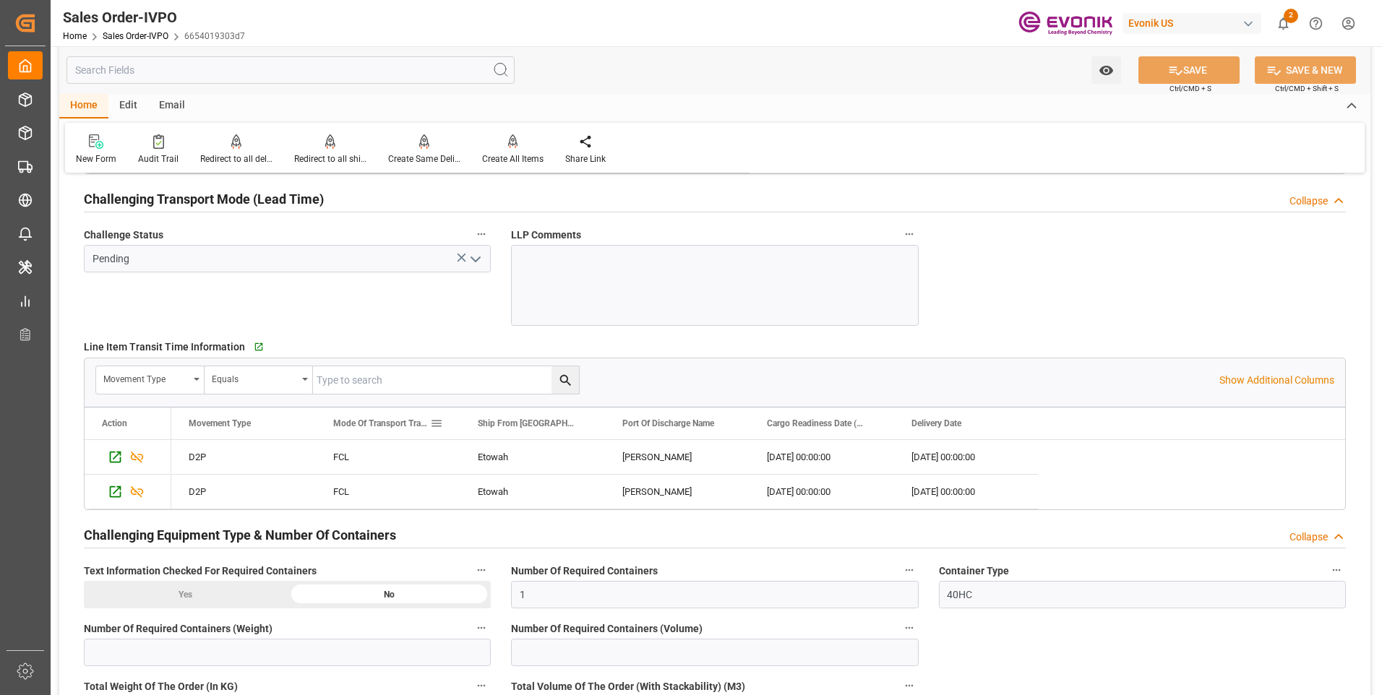
scroll to position [2168, 0]
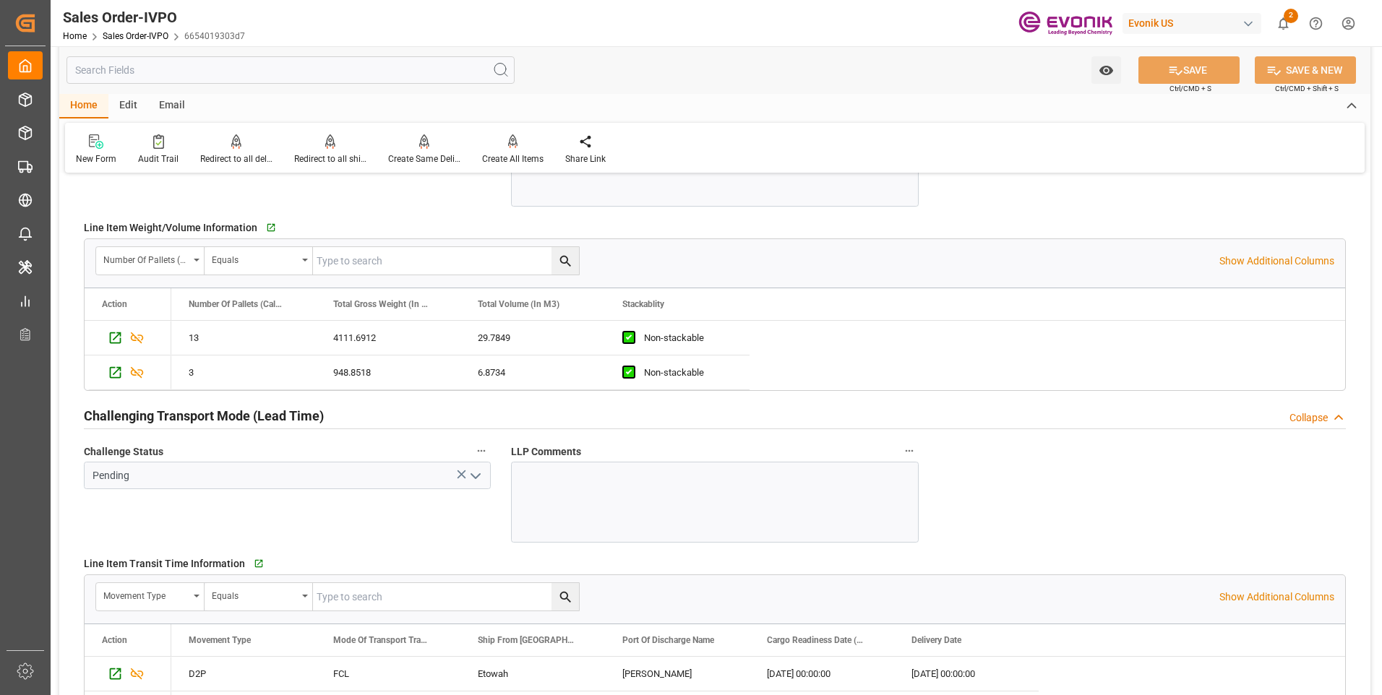
click at [476, 475] on icon "open menu" at bounding box center [475, 476] width 17 height 17
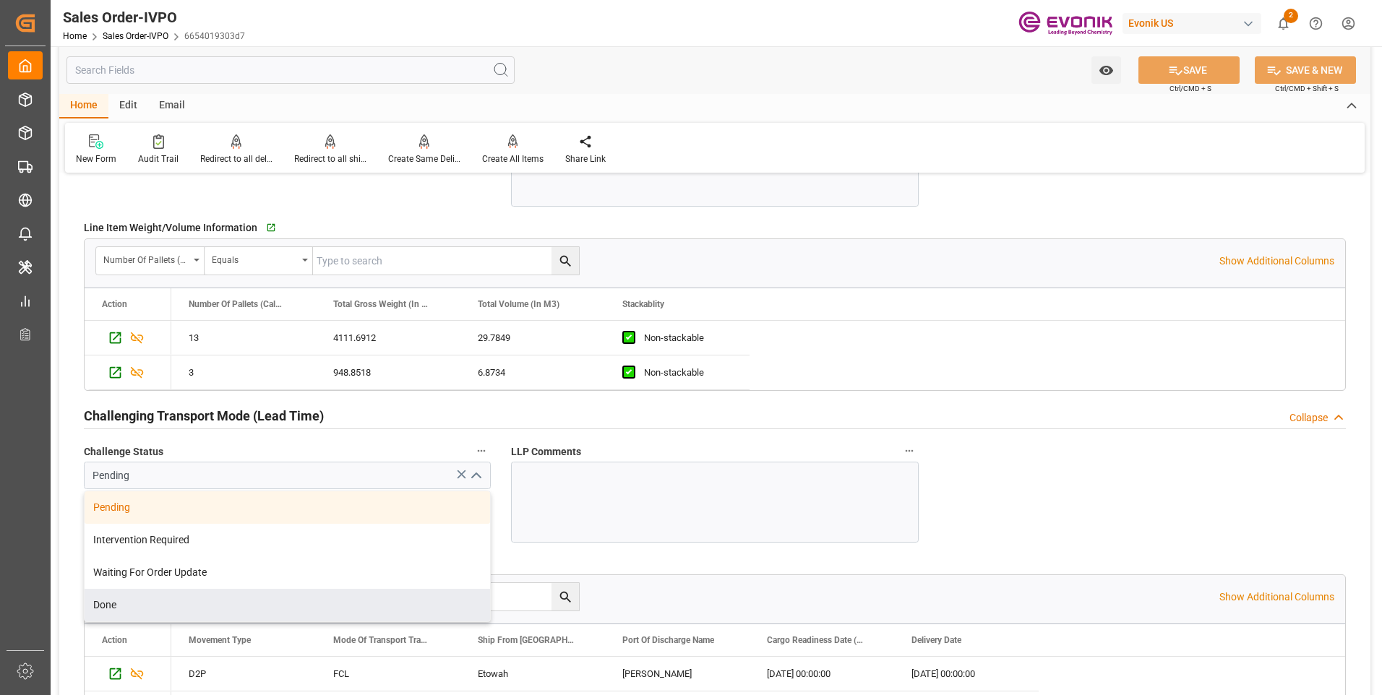
click at [128, 598] on div "Done" at bounding box center [287, 605] width 405 height 33
type input "Done"
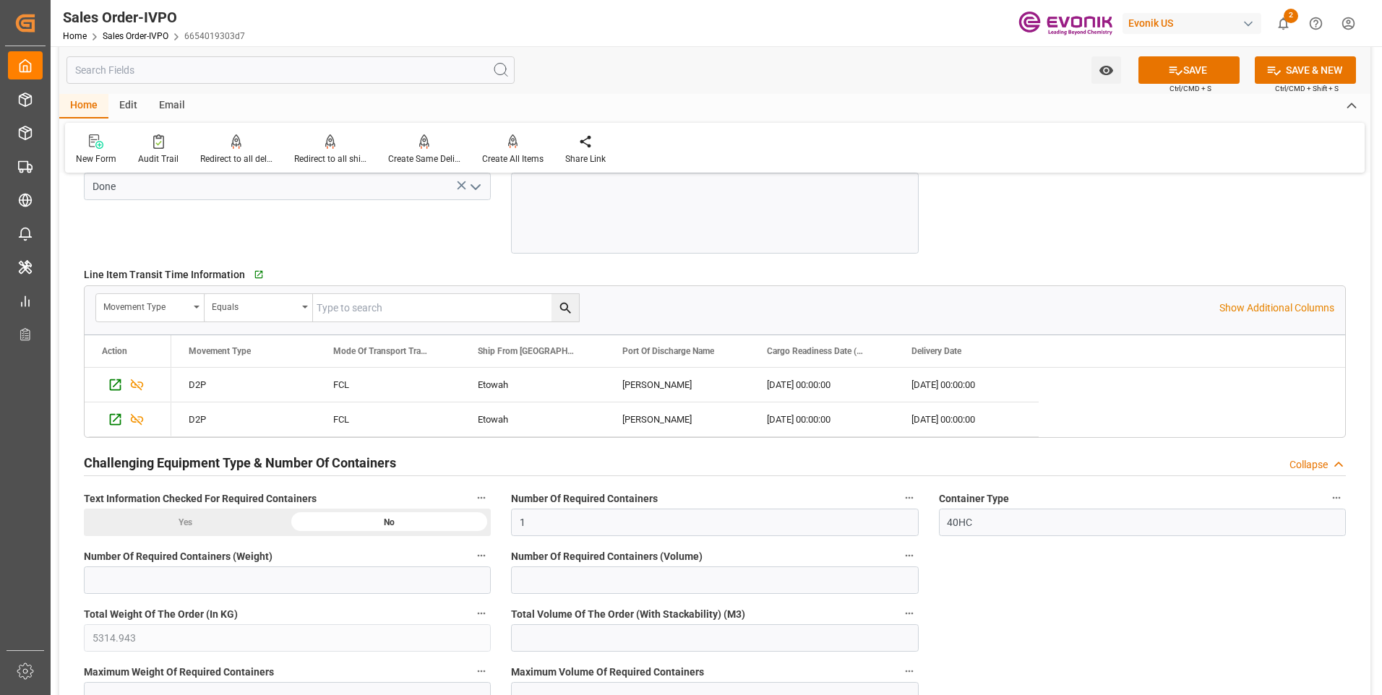
scroll to position [2746, 0]
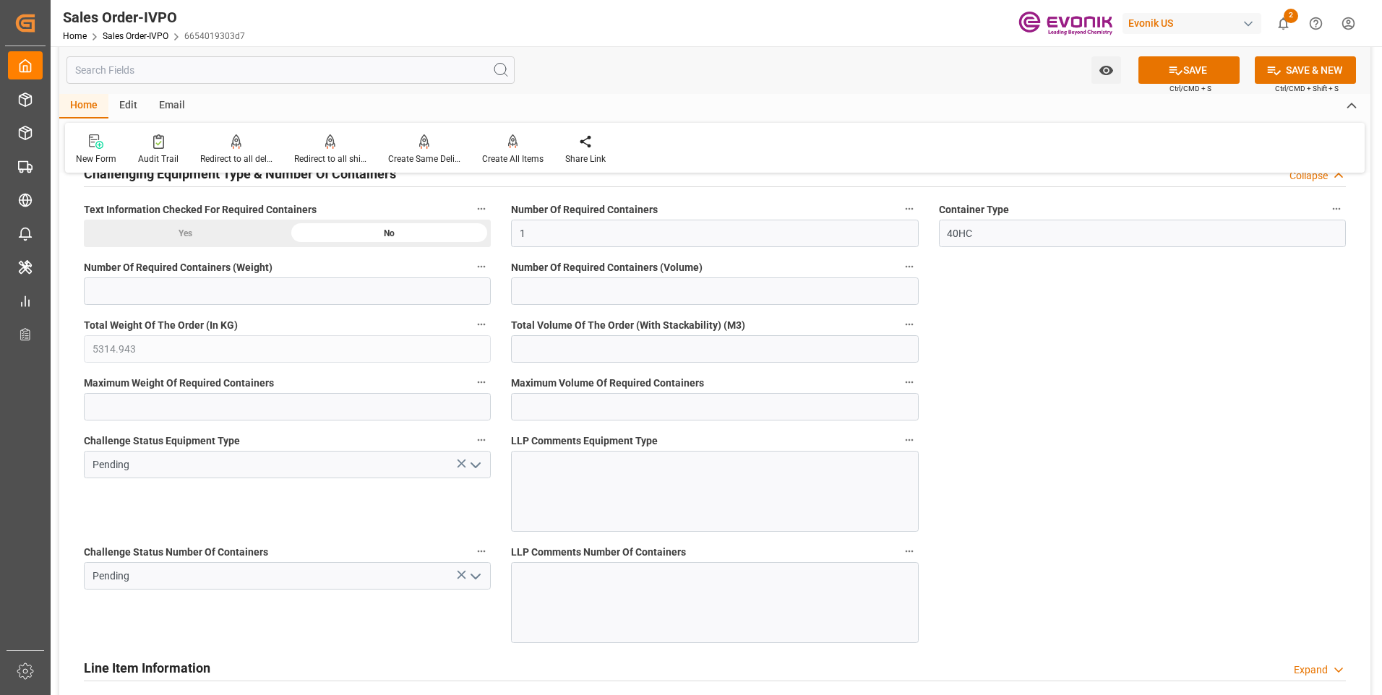
click at [209, 221] on div "Yes" at bounding box center [186, 233] width 204 height 27
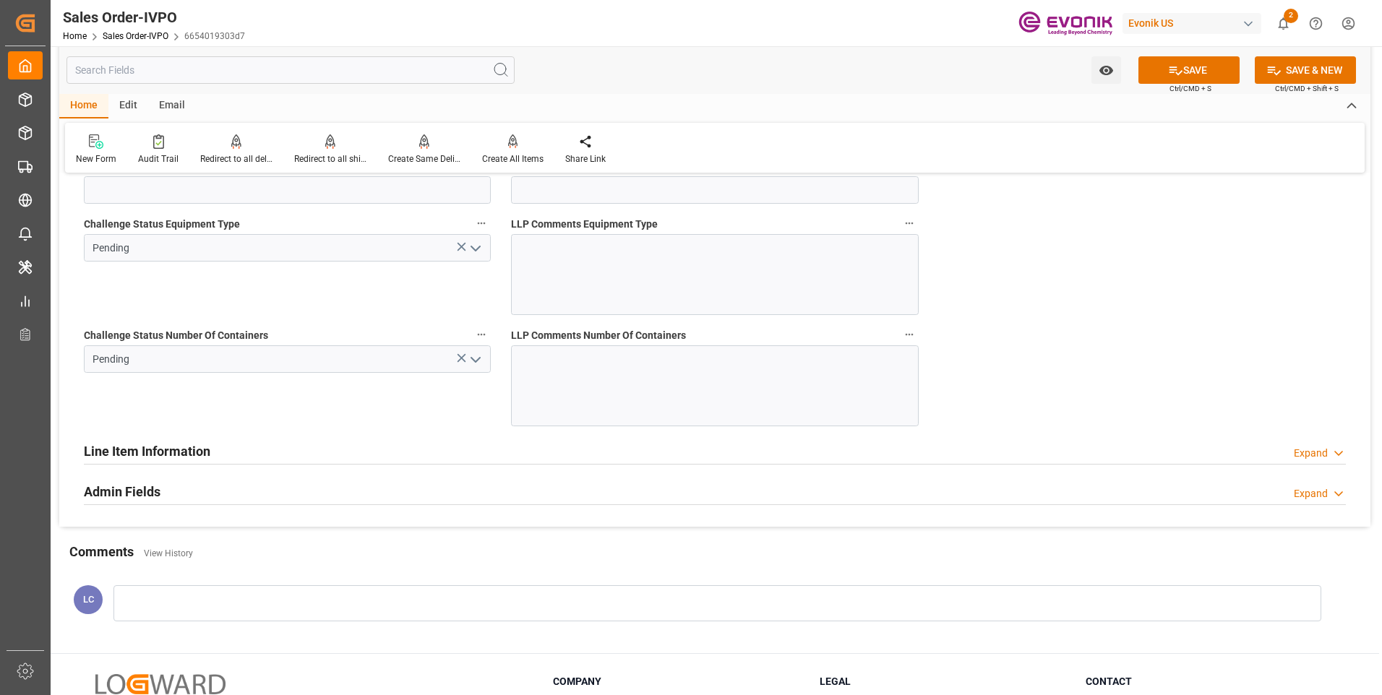
scroll to position [2819, 0]
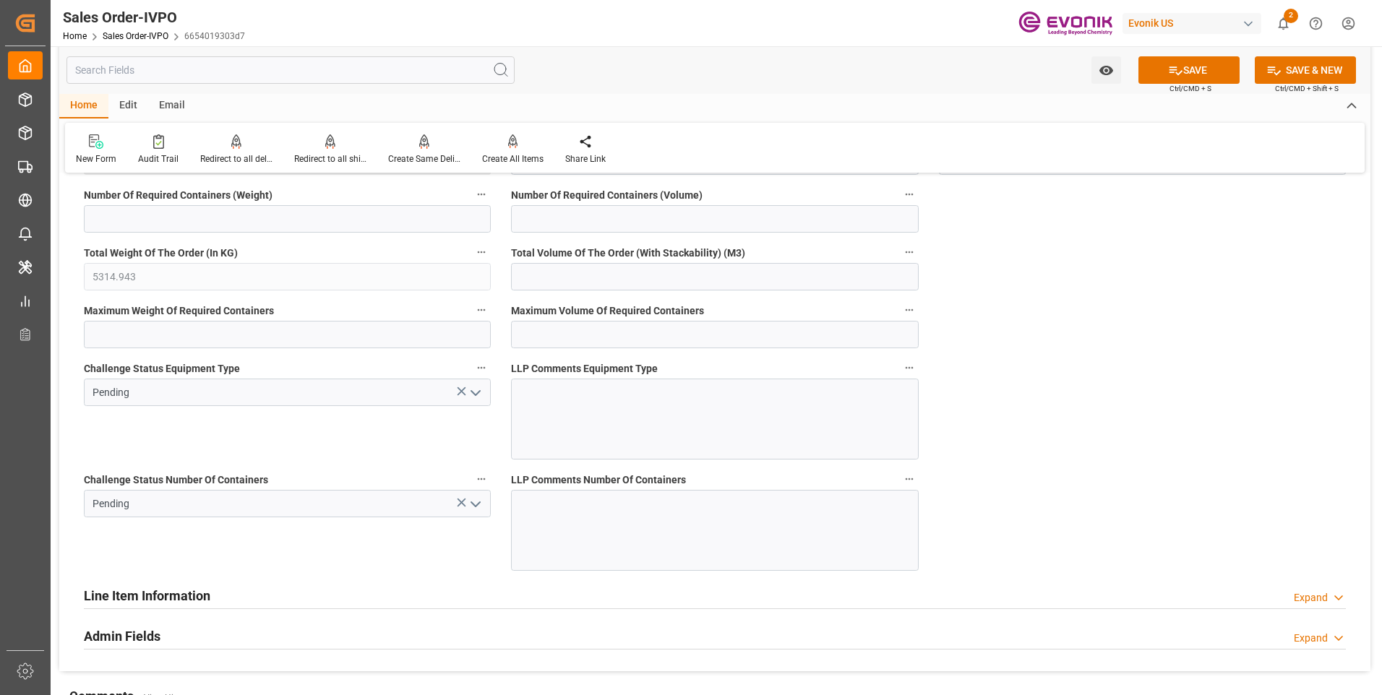
click at [477, 395] on polyline "open menu" at bounding box center [475, 393] width 9 height 4
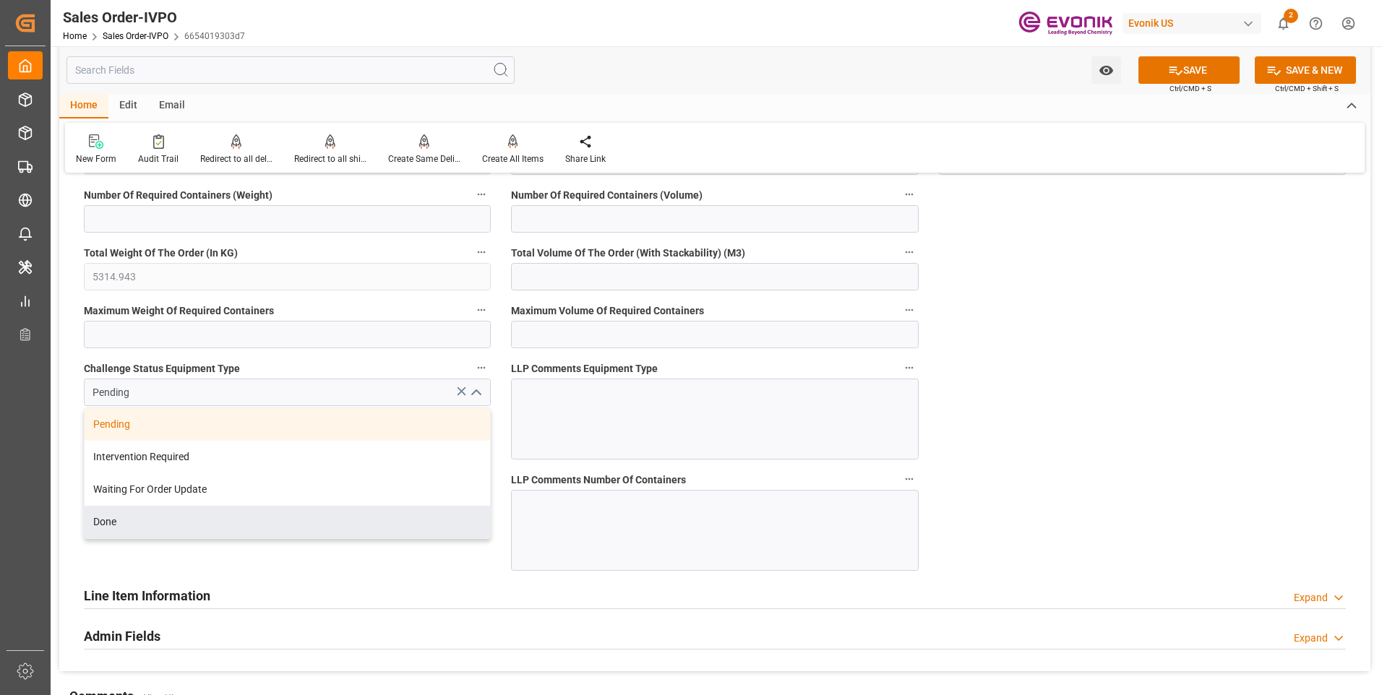
click at [132, 520] on div "Done" at bounding box center [287, 522] width 405 height 33
type input "Done"
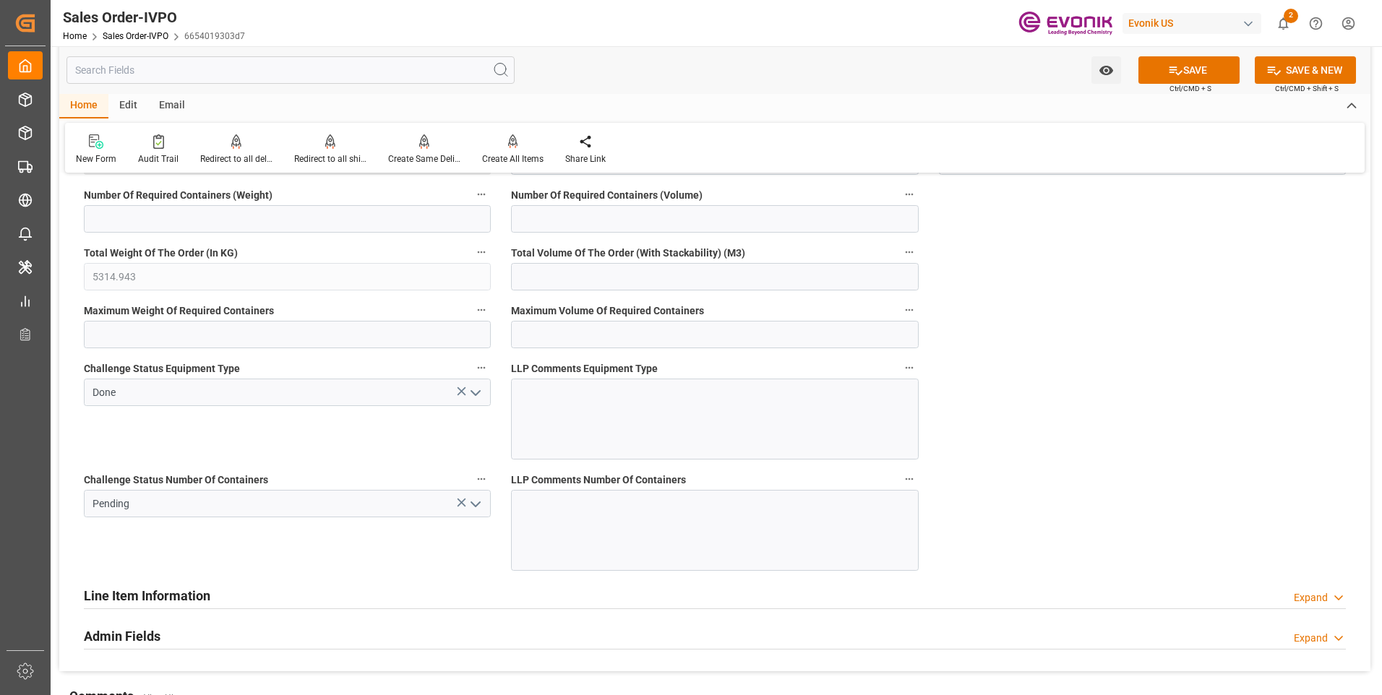
click at [477, 507] on icon "open menu" at bounding box center [475, 504] width 17 height 17
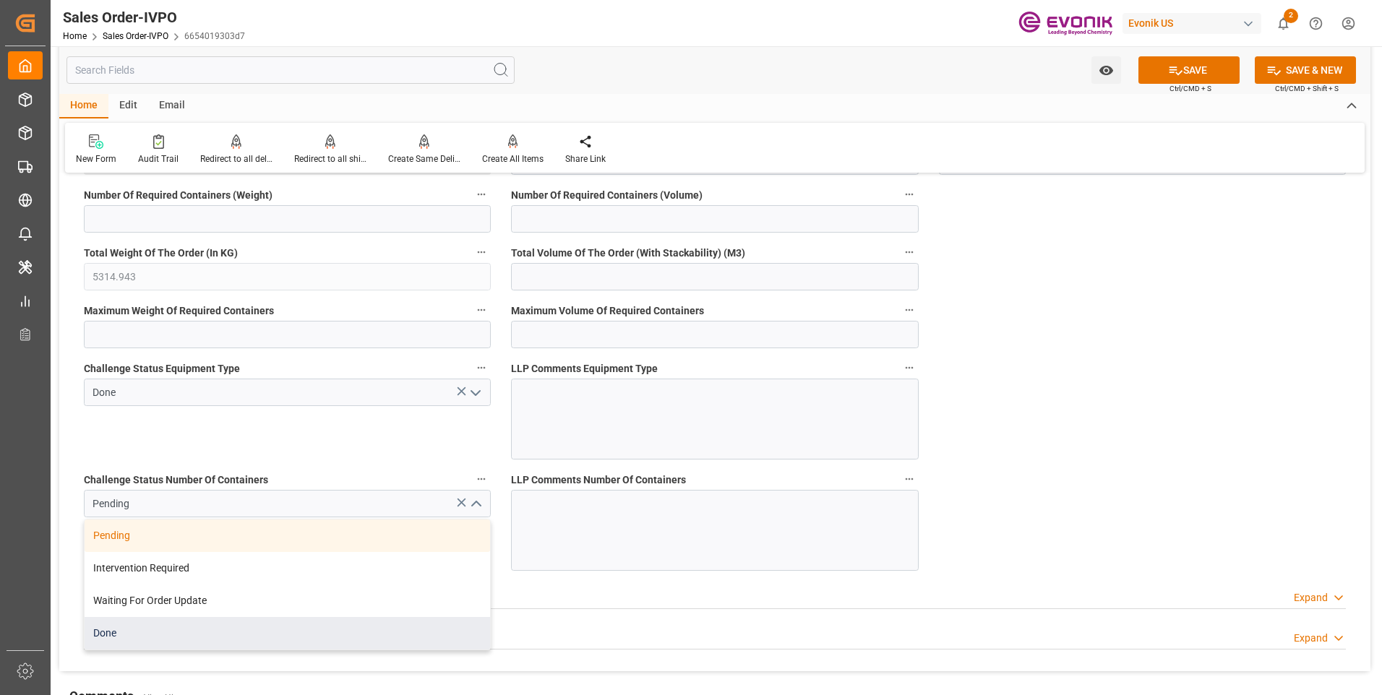
click at [129, 628] on div "Done" at bounding box center [287, 633] width 405 height 33
type input "Done"
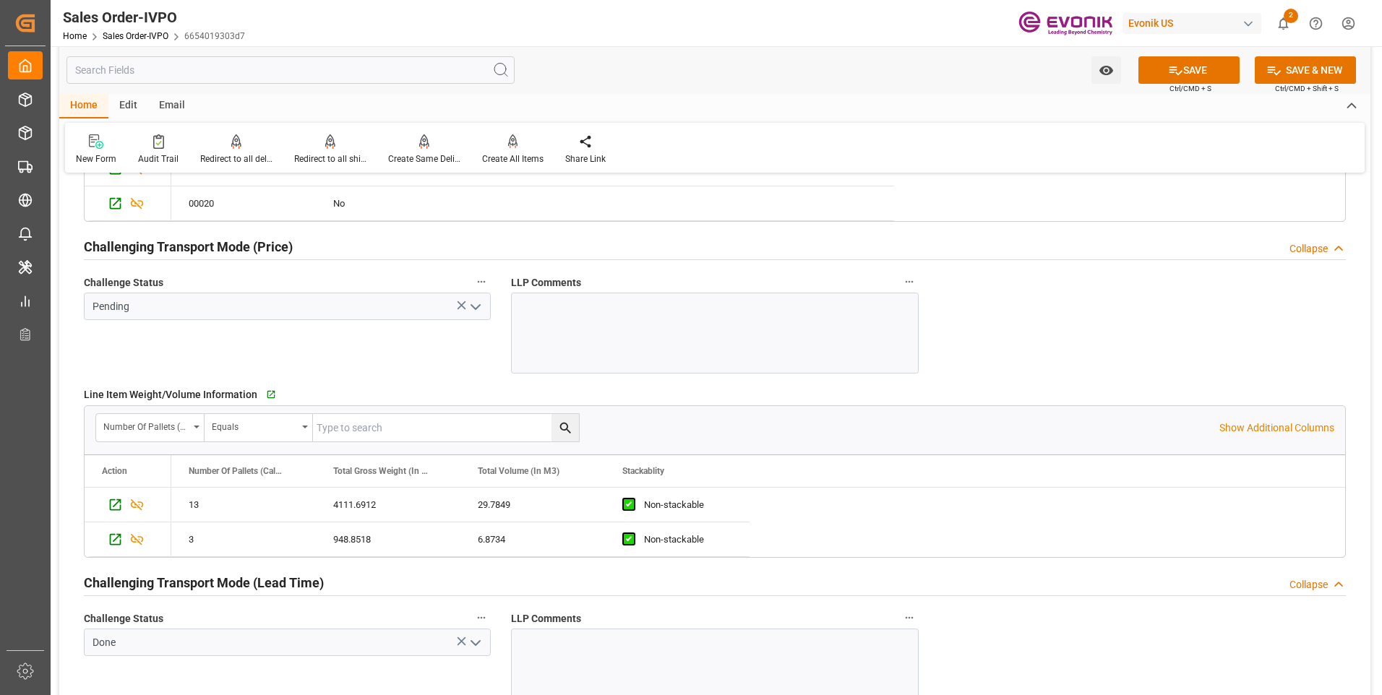
scroll to position [1712, 0]
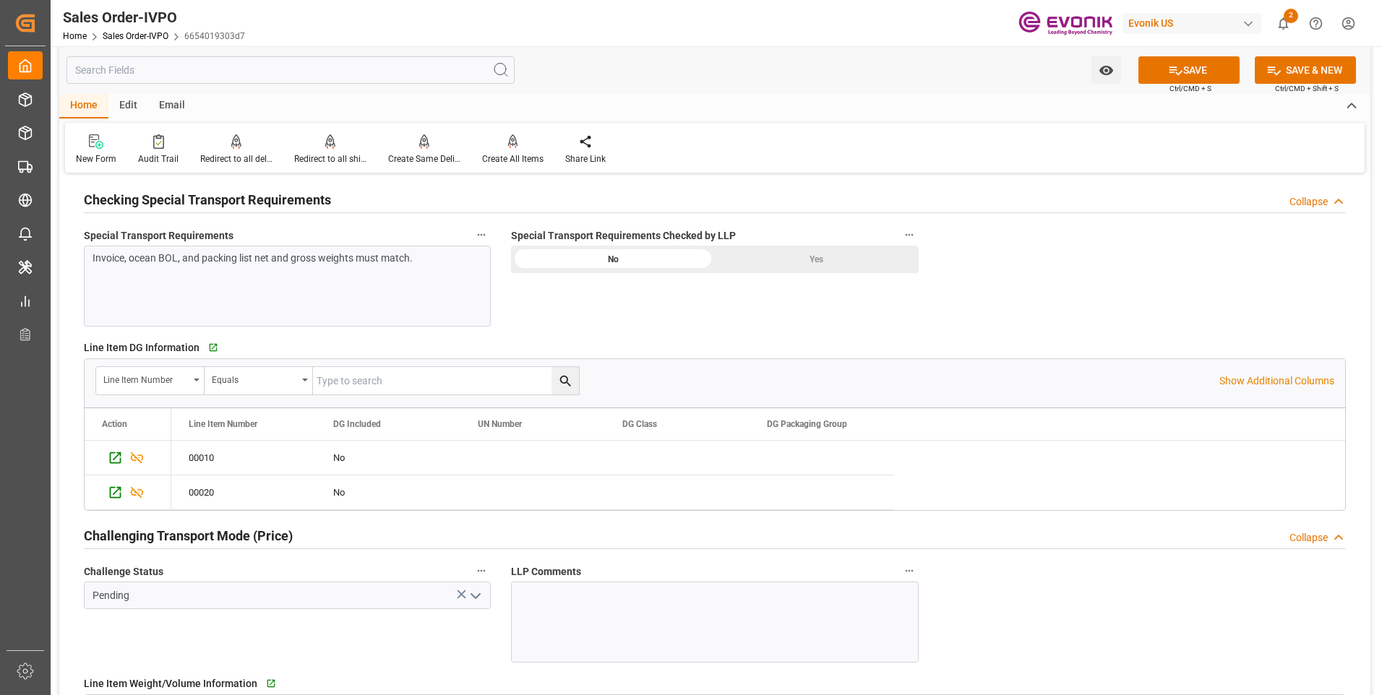
click at [478, 598] on icon "open menu" at bounding box center [475, 596] width 17 height 17
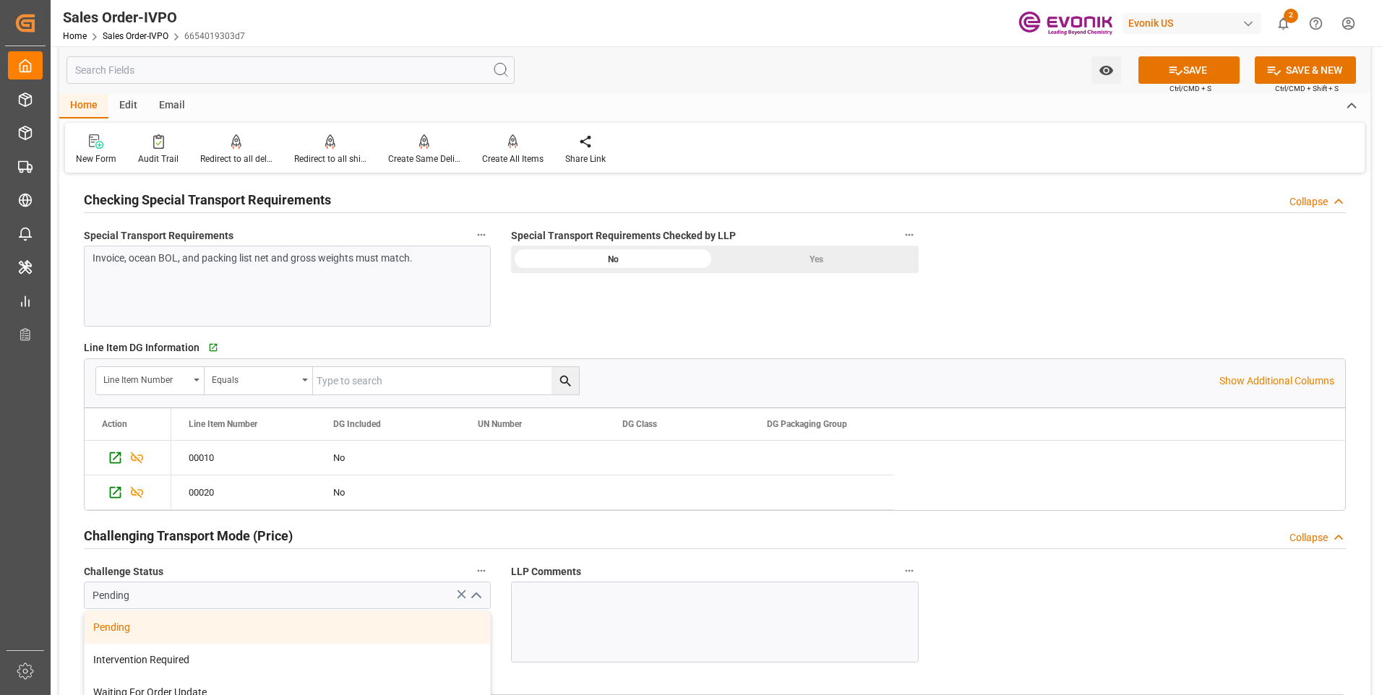
scroll to position [1857, 0]
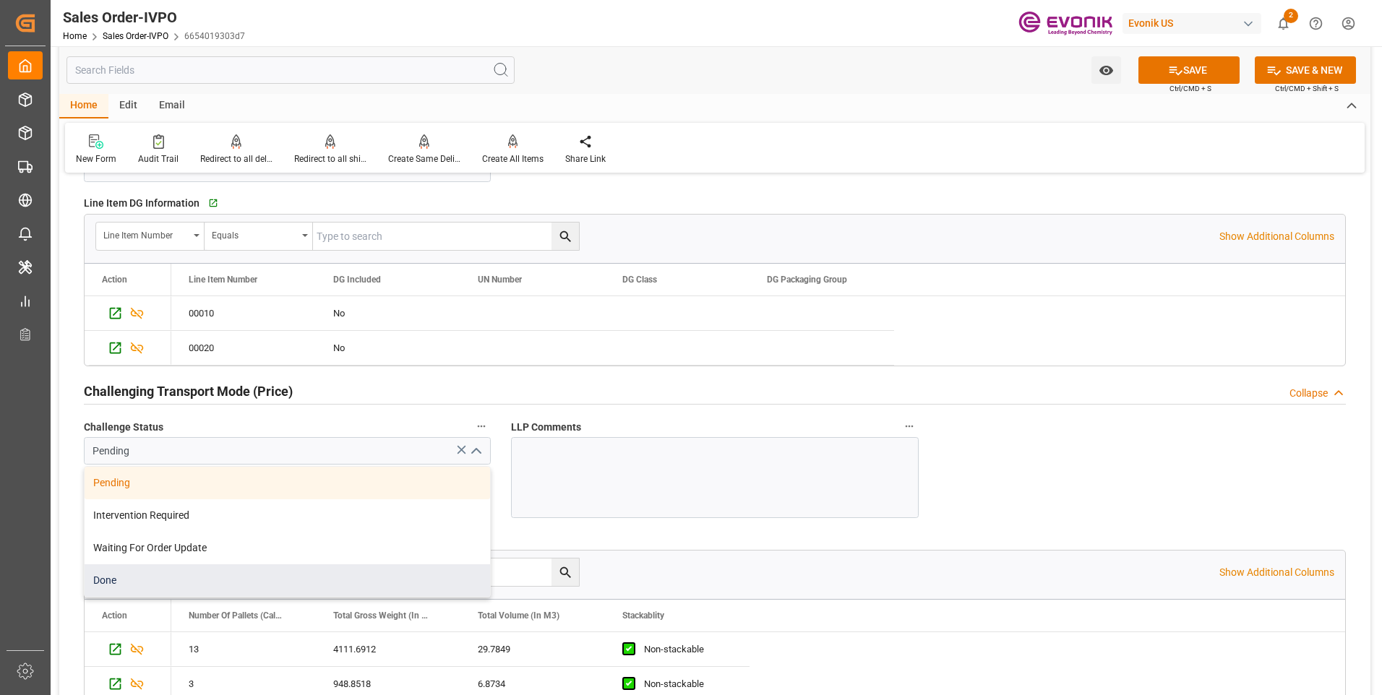
click at [132, 579] on div "Done" at bounding box center [287, 580] width 405 height 33
type input "Done"
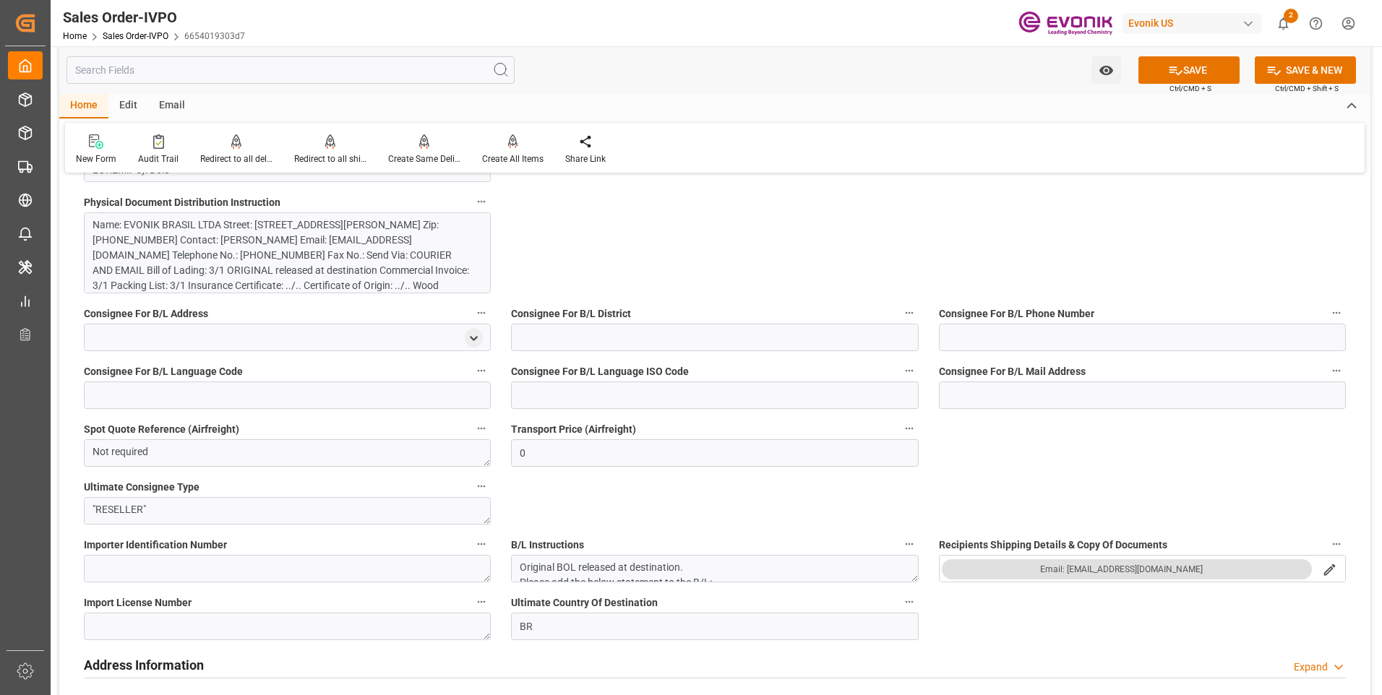
scroll to position [845, 0]
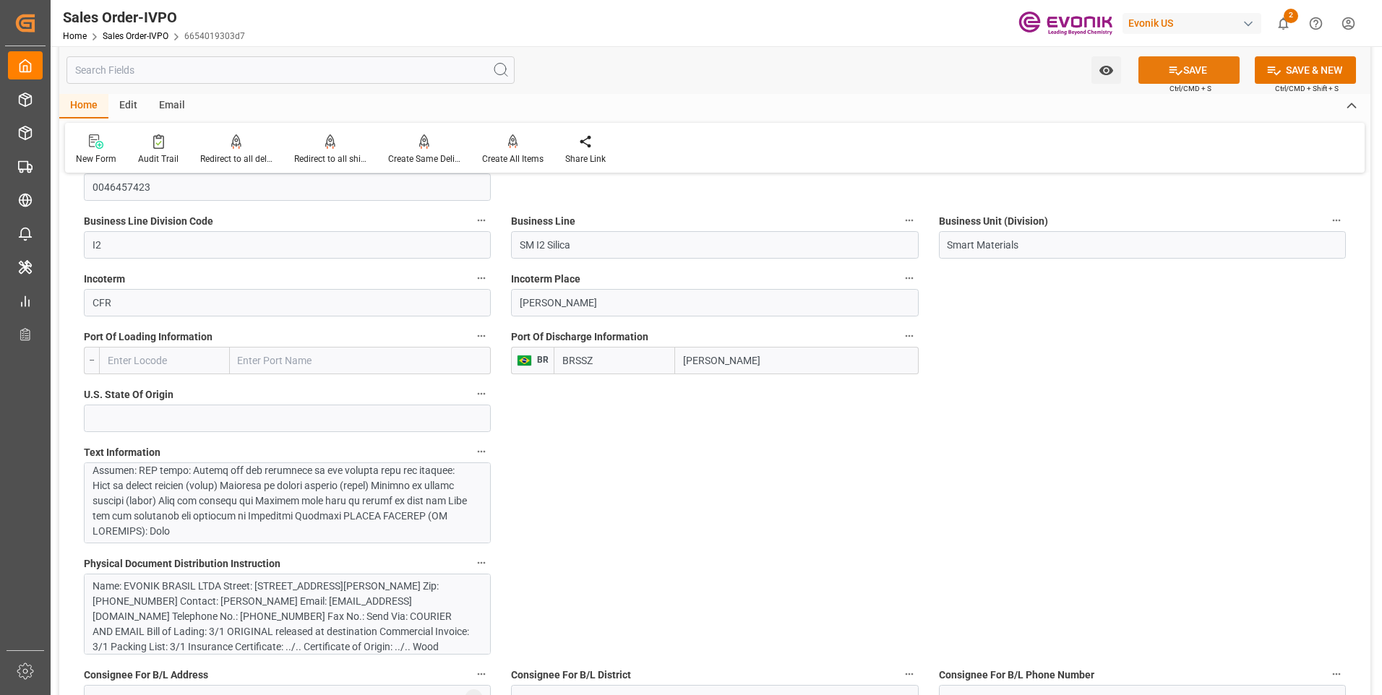
click at [1204, 69] on button "SAVE" at bounding box center [1188, 69] width 101 height 27
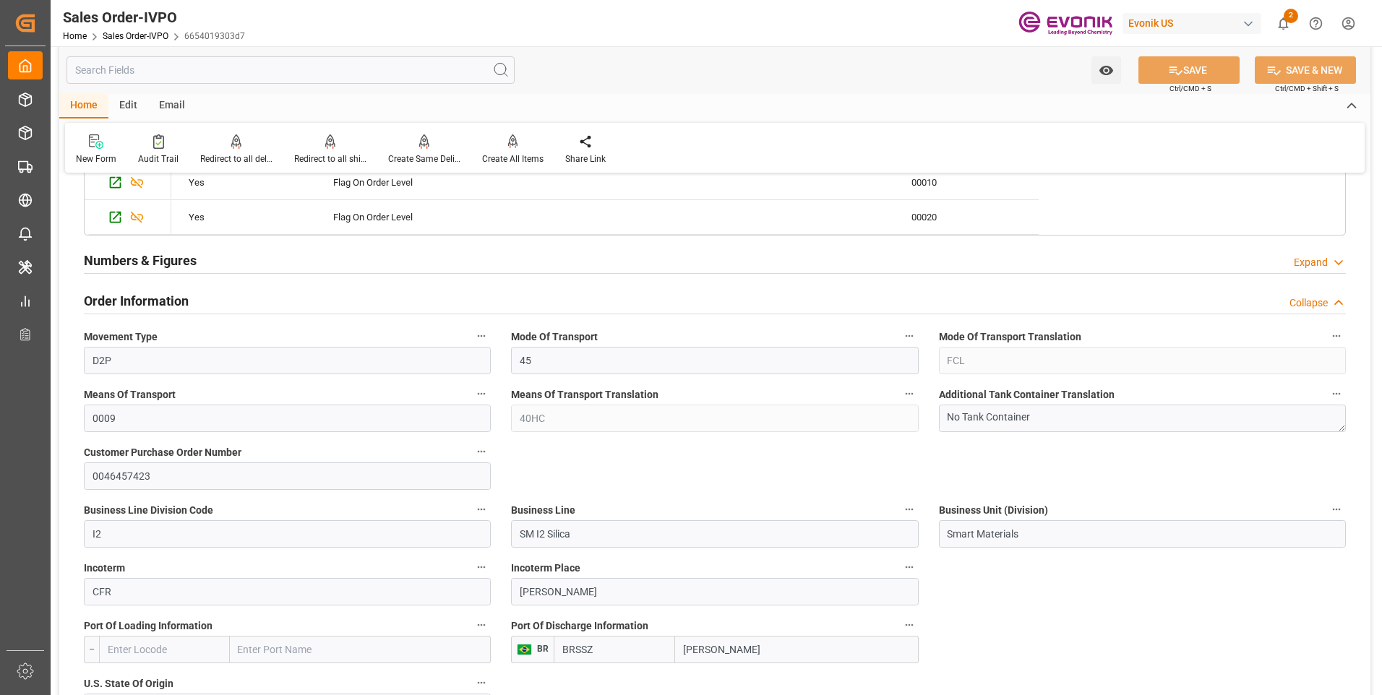
scroll to position [267, 0]
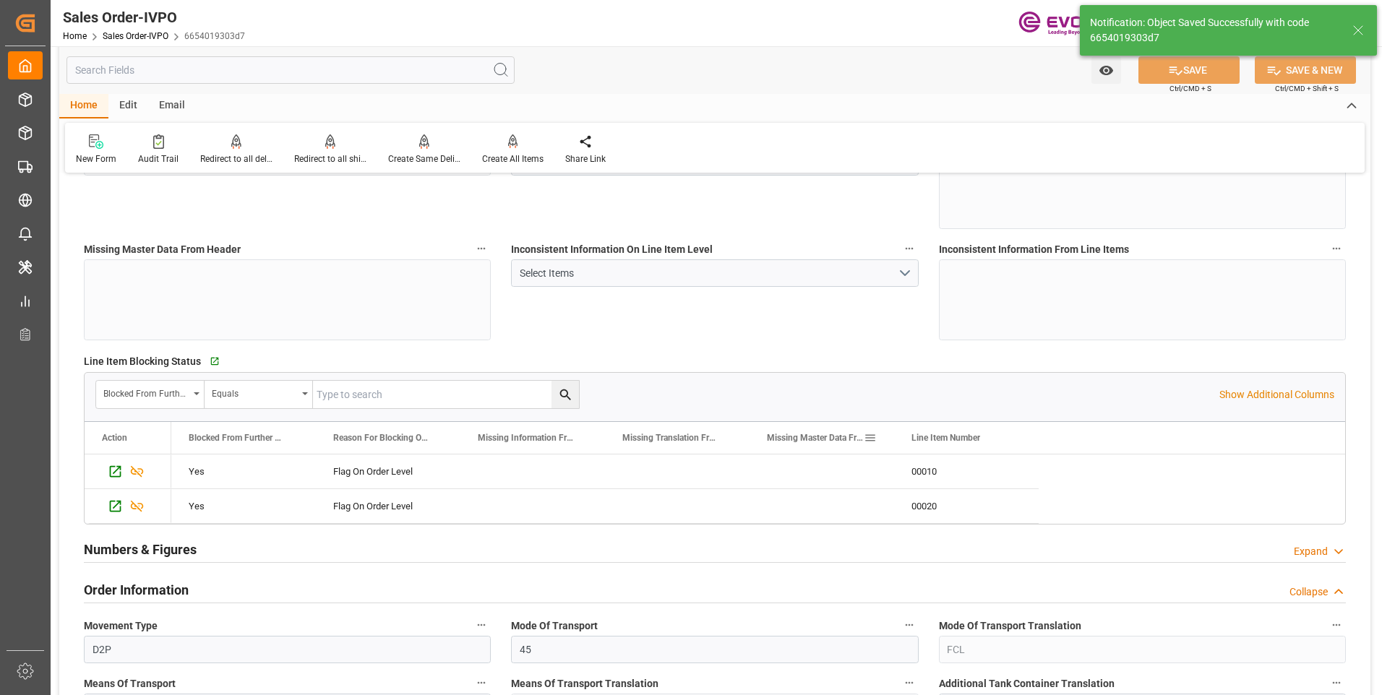
type input "1"
type input "2"
type input "73.3166"
type input "19000"
type input "60"
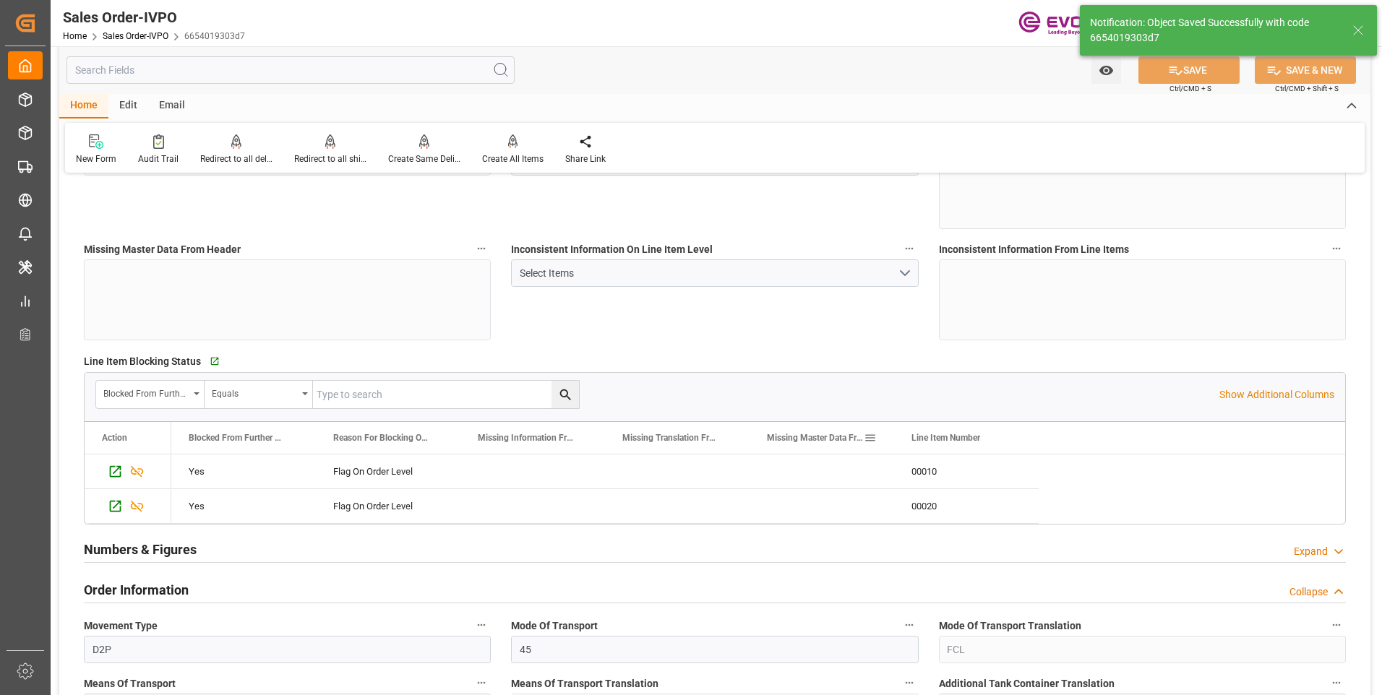
type input "[DATE] 07:09"
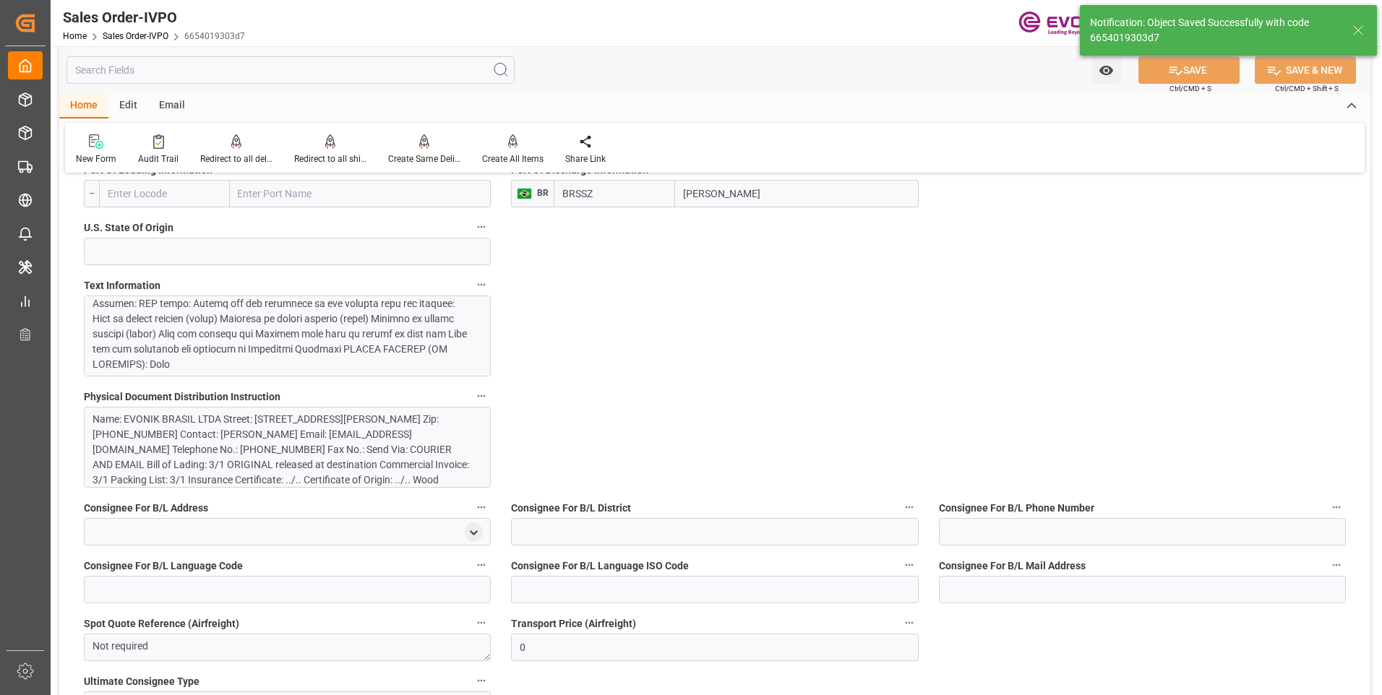
scroll to position [1518, 0]
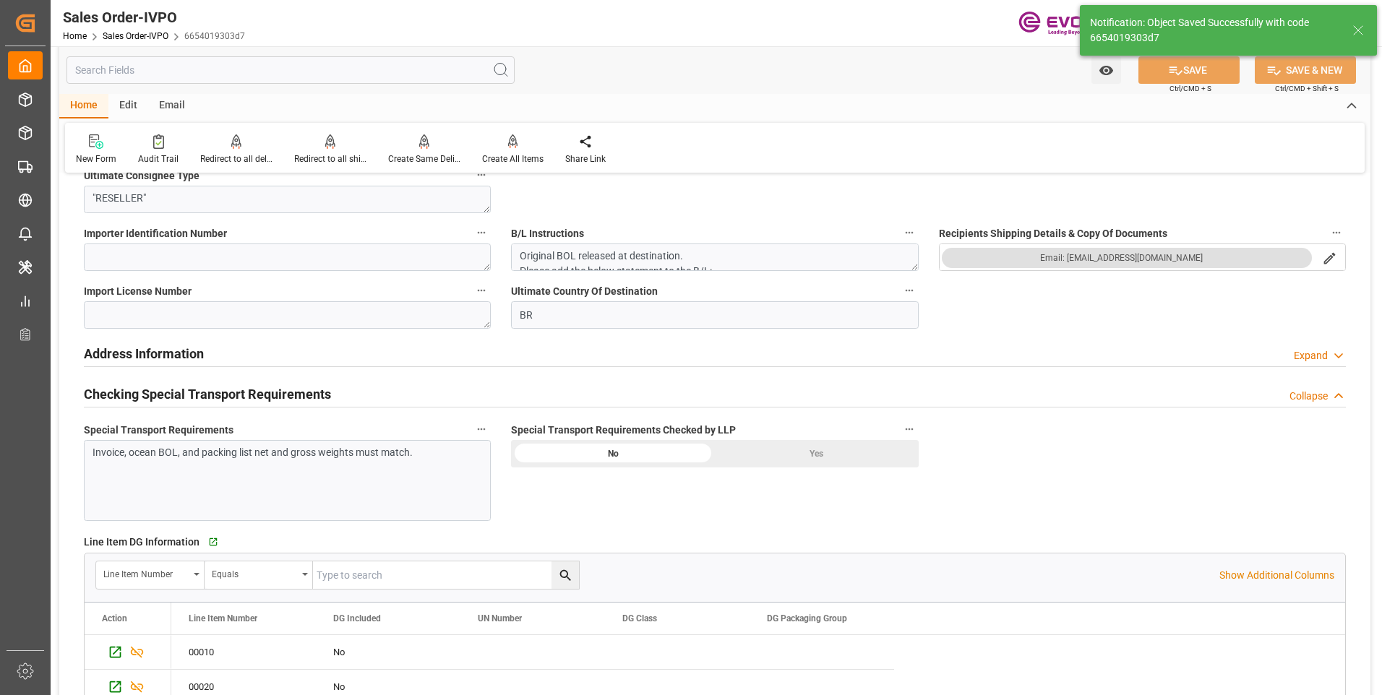
click at [770, 450] on div "Yes" at bounding box center [817, 453] width 204 height 27
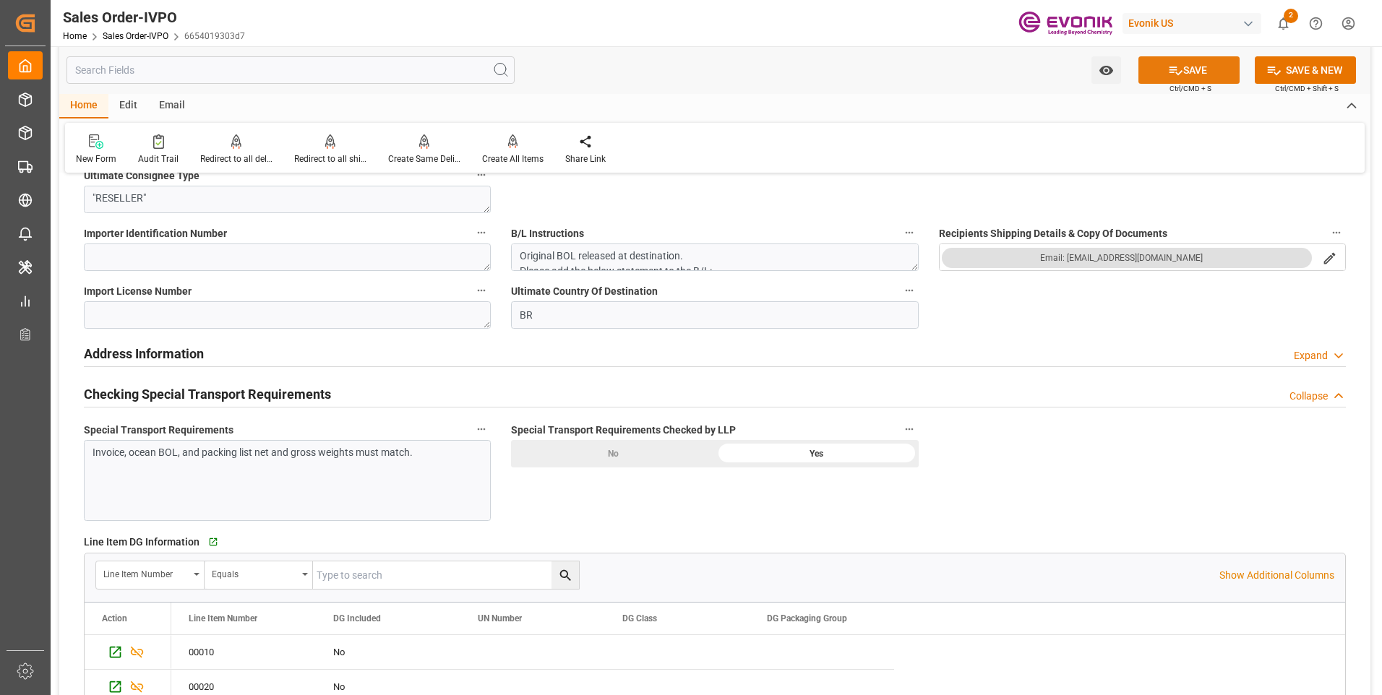
click at [1175, 66] on icon at bounding box center [1175, 70] width 15 height 15
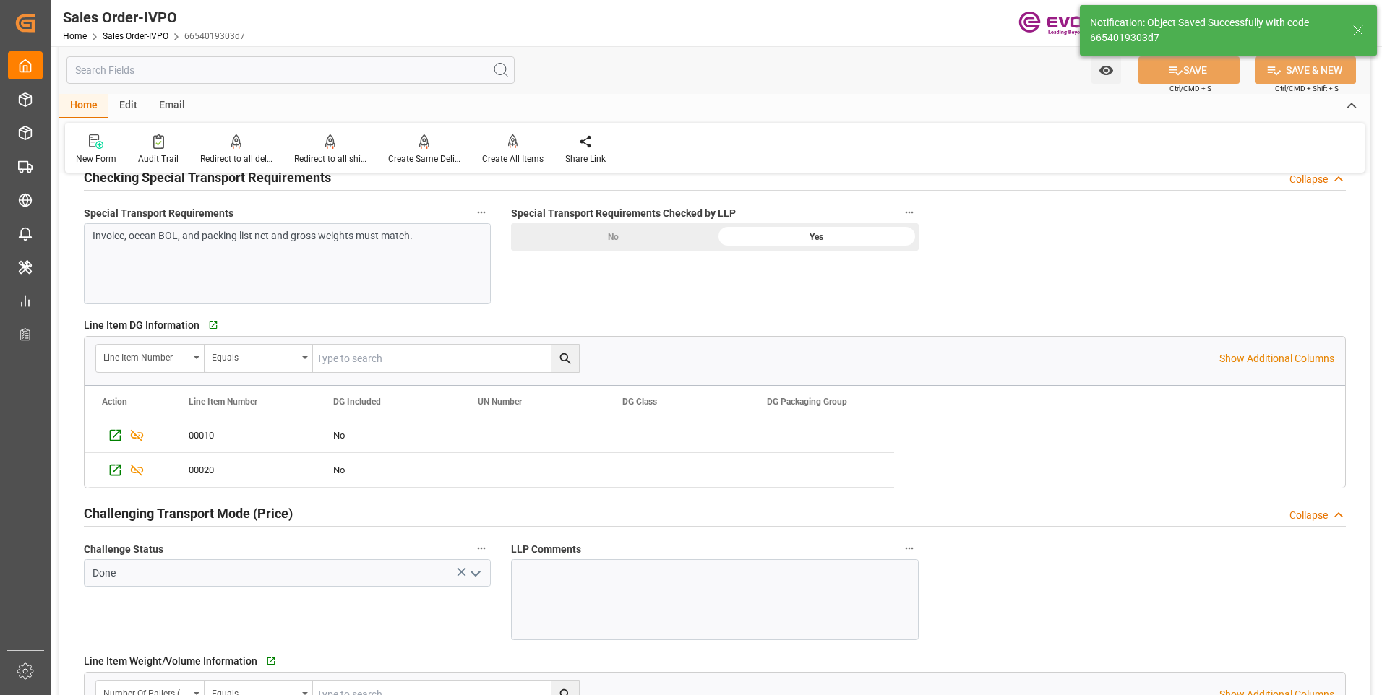
type input "No"
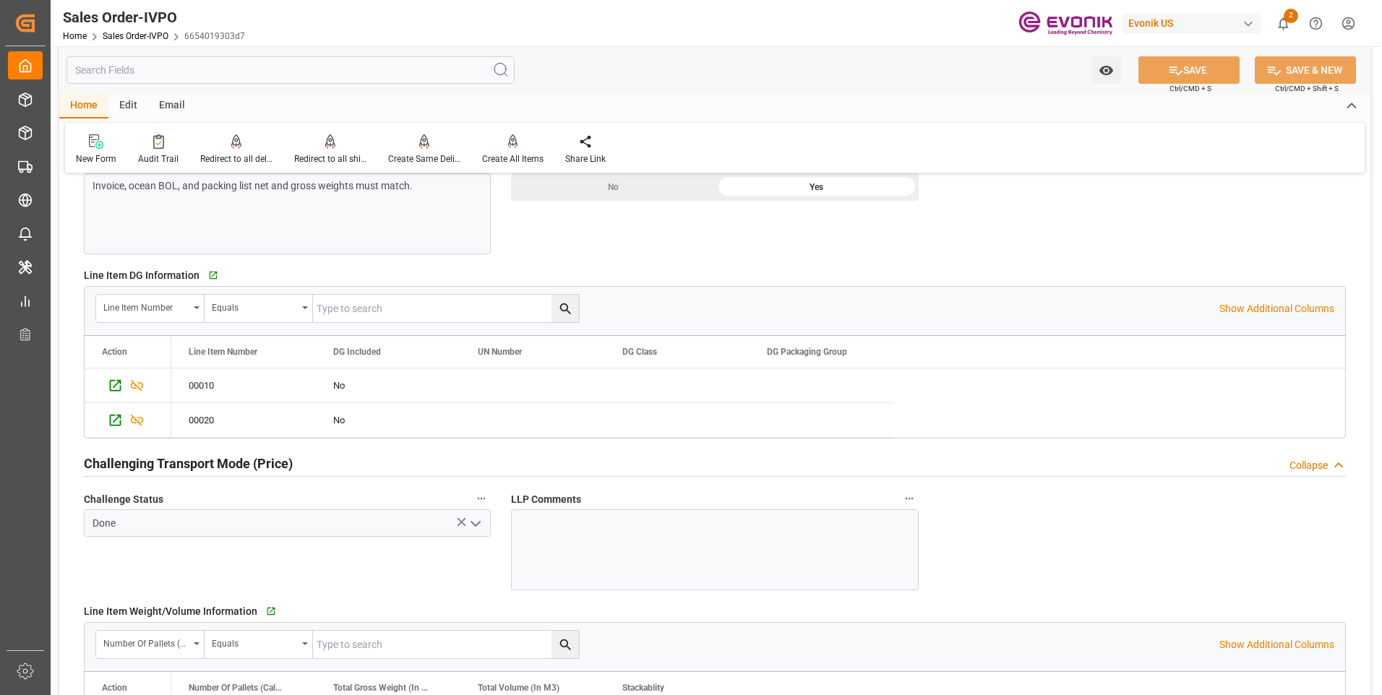
scroll to position [1495, 0]
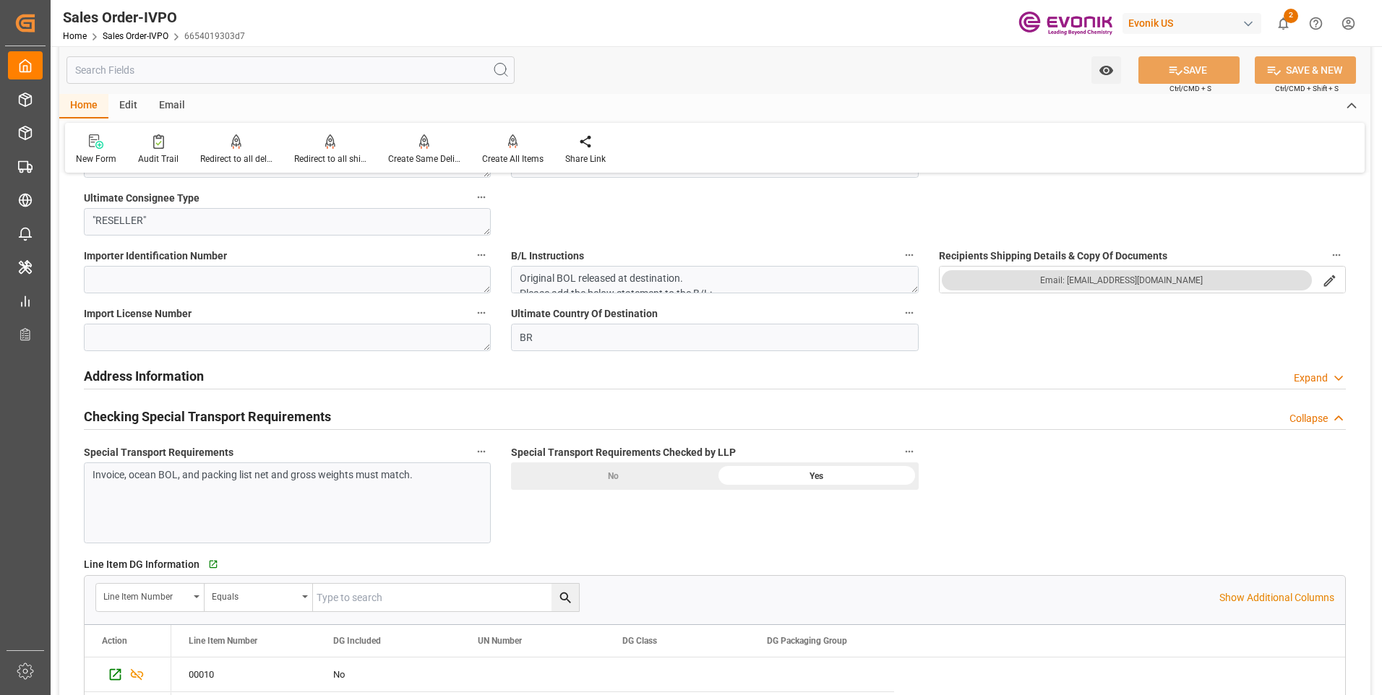
click at [426, 483] on div "Invoice, ocean BOL, and packing list net and gross weights must match." at bounding box center [287, 503] width 407 height 81
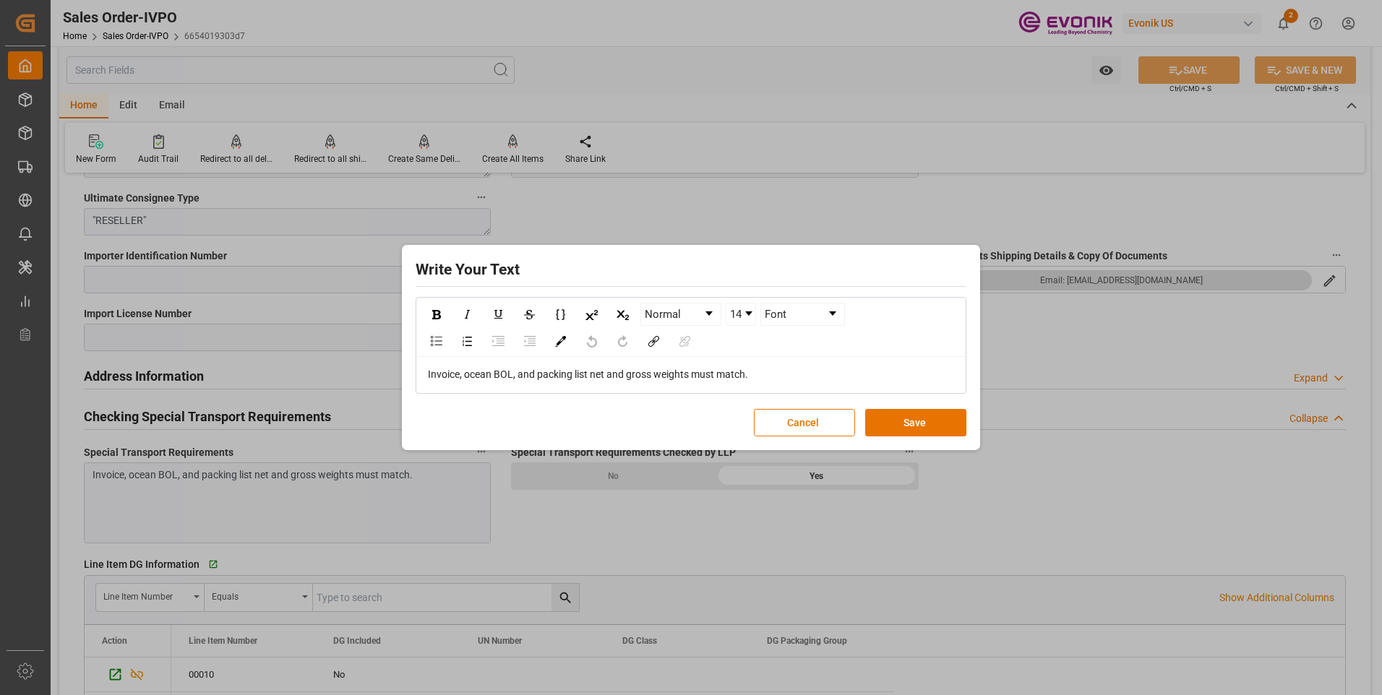
click at [576, 373] on span "Invoice, ocean BOL, and packing list net and gross weights must match." at bounding box center [588, 375] width 320 height 12
copy span "Invoice, ocean BOL, and packing list net and gross weights must match."
click at [927, 421] on button "Save" at bounding box center [915, 422] width 101 height 27
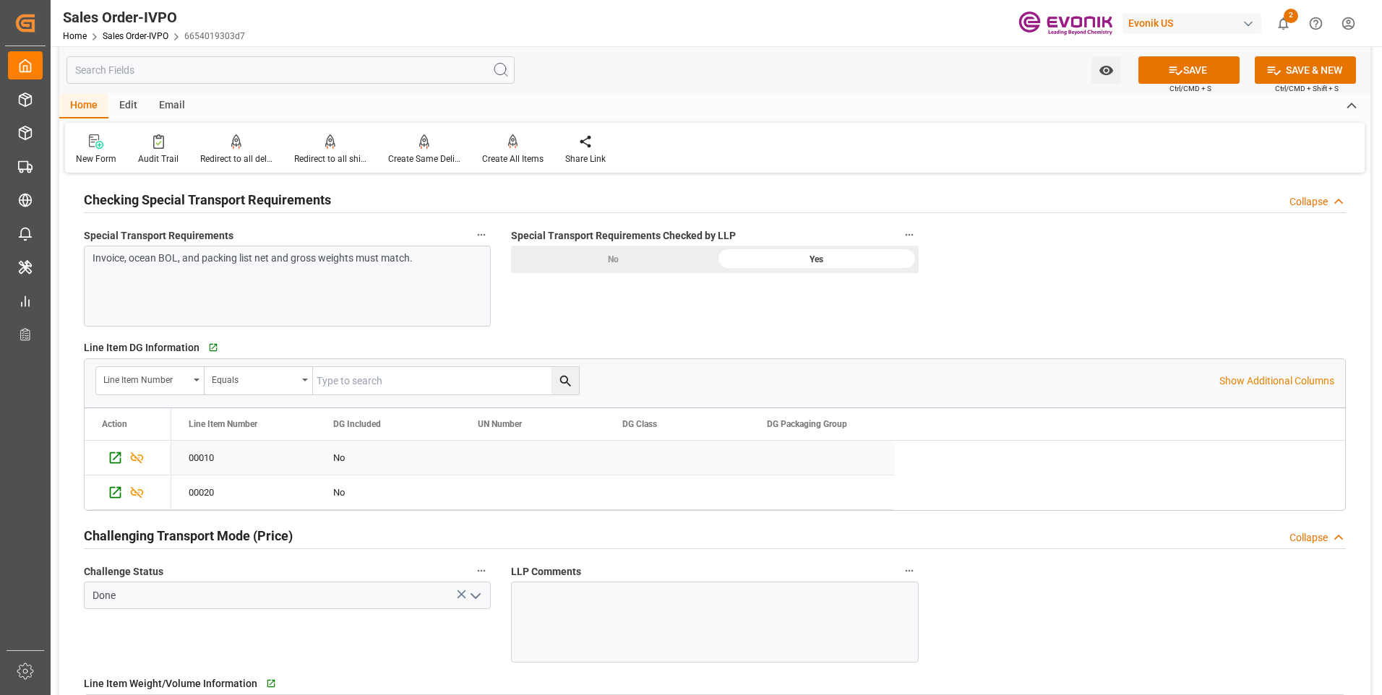
scroll to position [1784, 0]
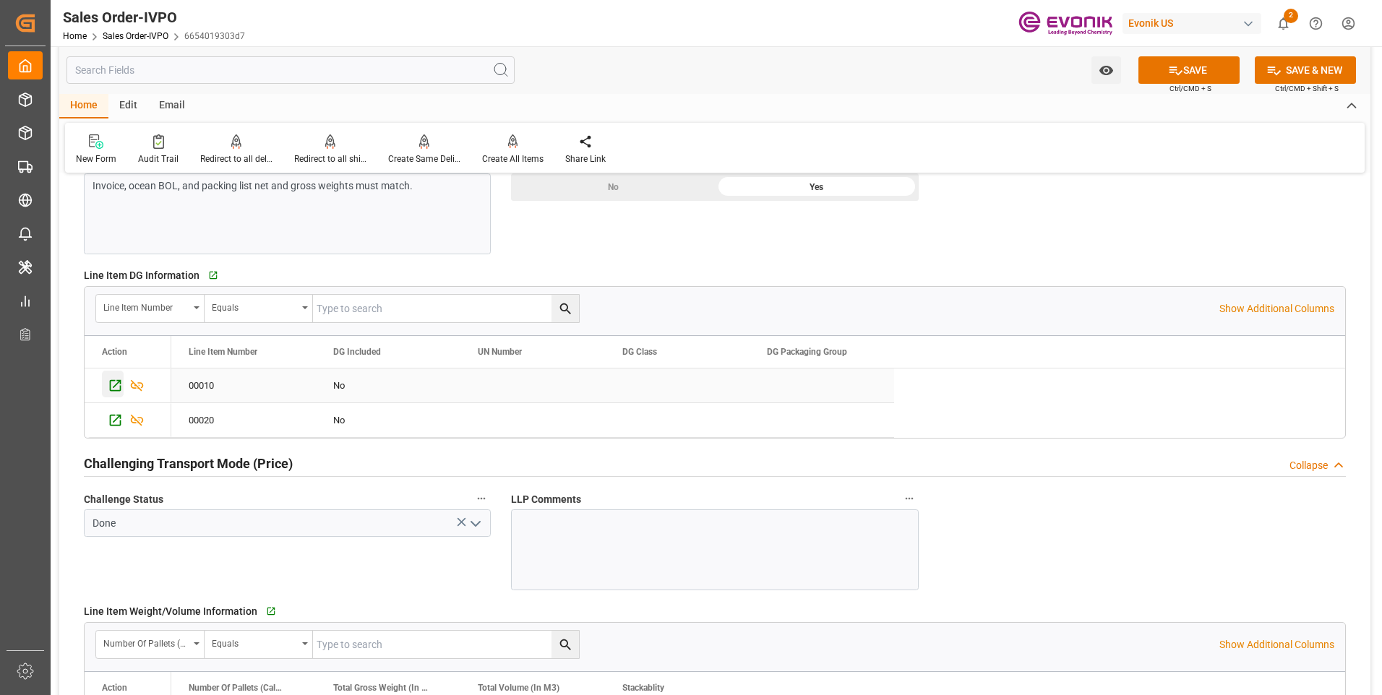
click at [114, 384] on icon "Press SPACE to select this row." at bounding box center [115, 385] width 15 height 15
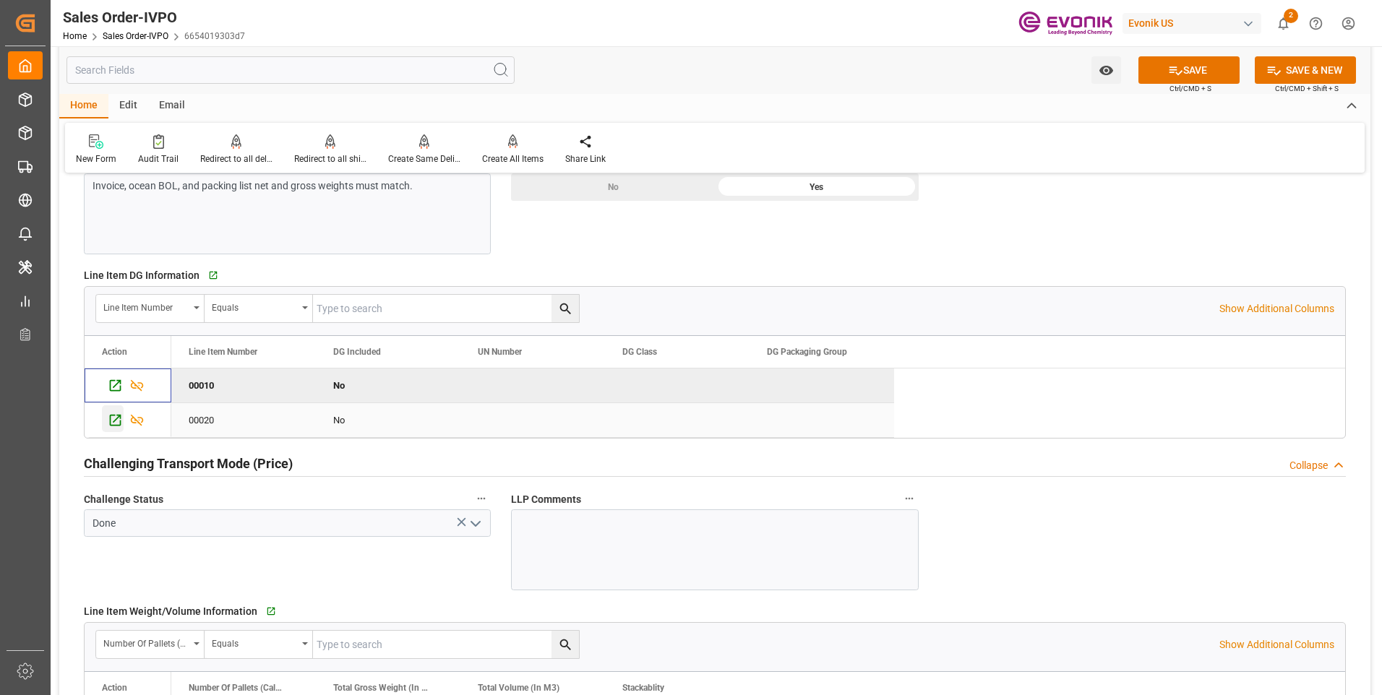
click at [108, 423] on icon "Press SPACE to select this row." at bounding box center [115, 420] width 15 height 15
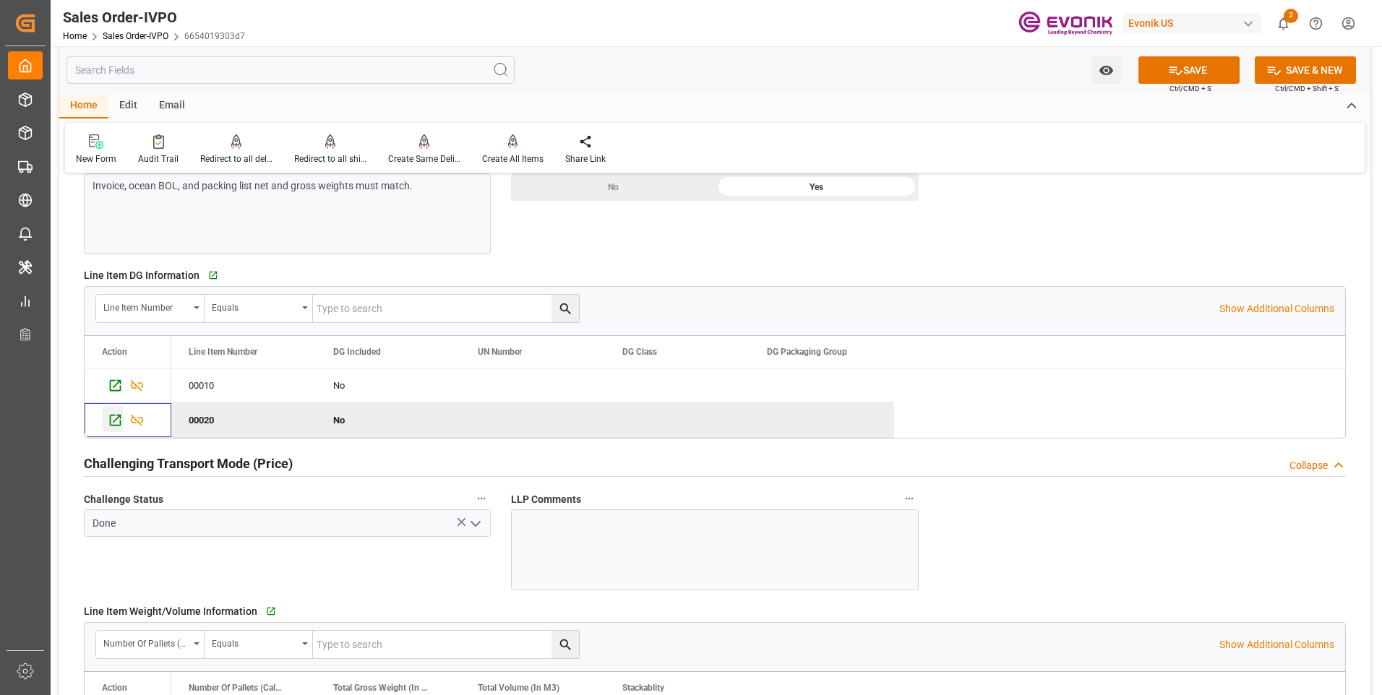
click at [113, 416] on icon "Press SPACE to deselect this row." at bounding box center [115, 420] width 15 height 15
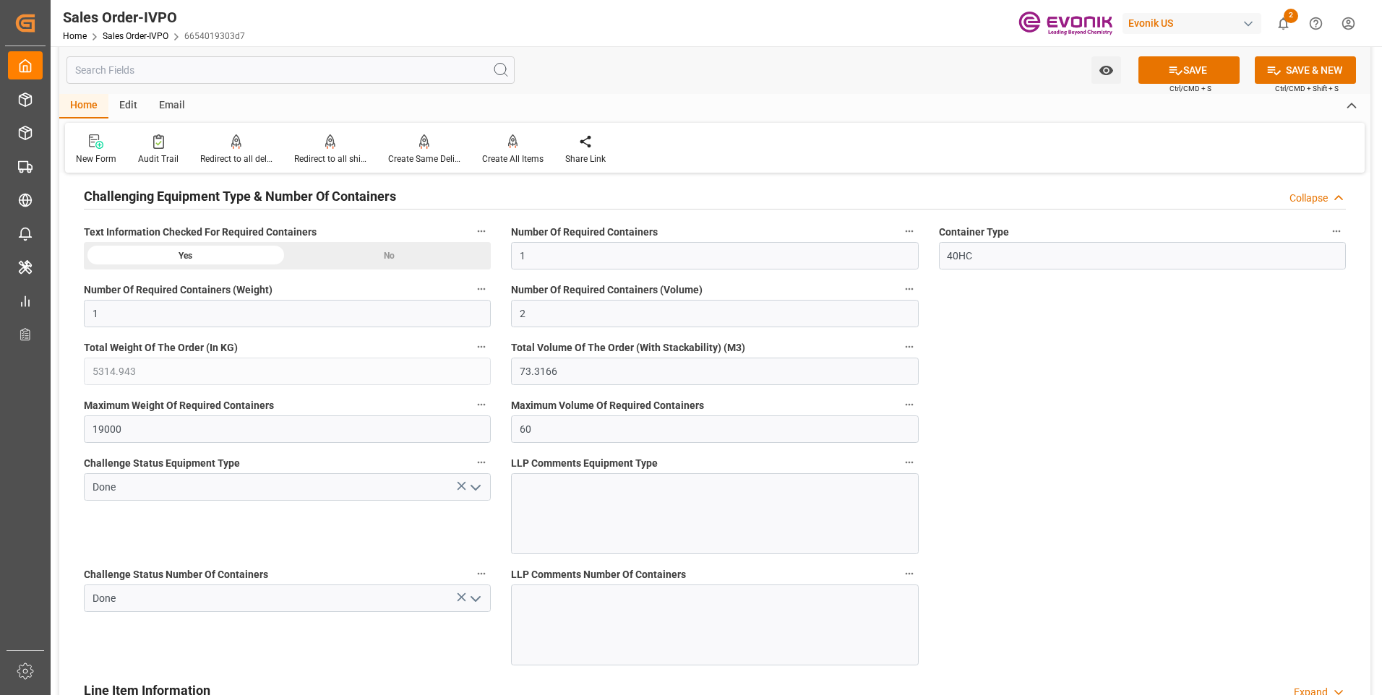
scroll to position [2796, 0]
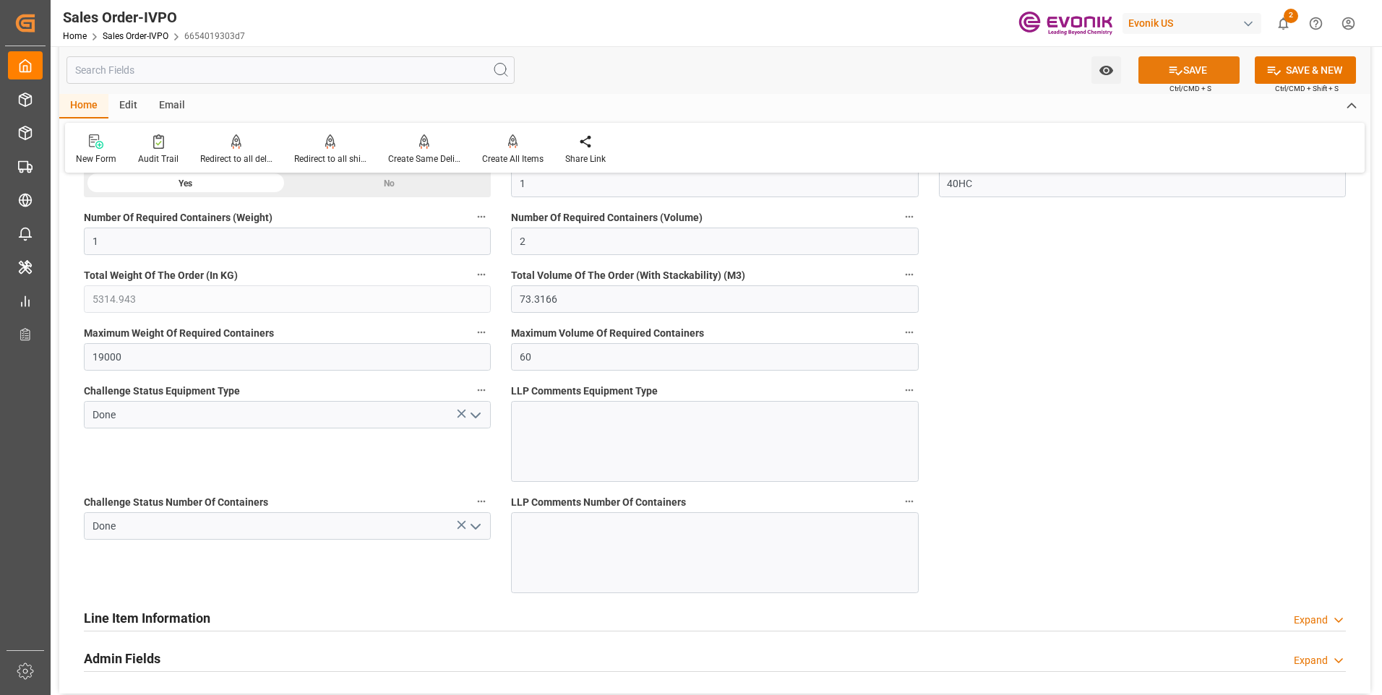
click at [1200, 69] on button "SAVE" at bounding box center [1188, 69] width 101 height 27
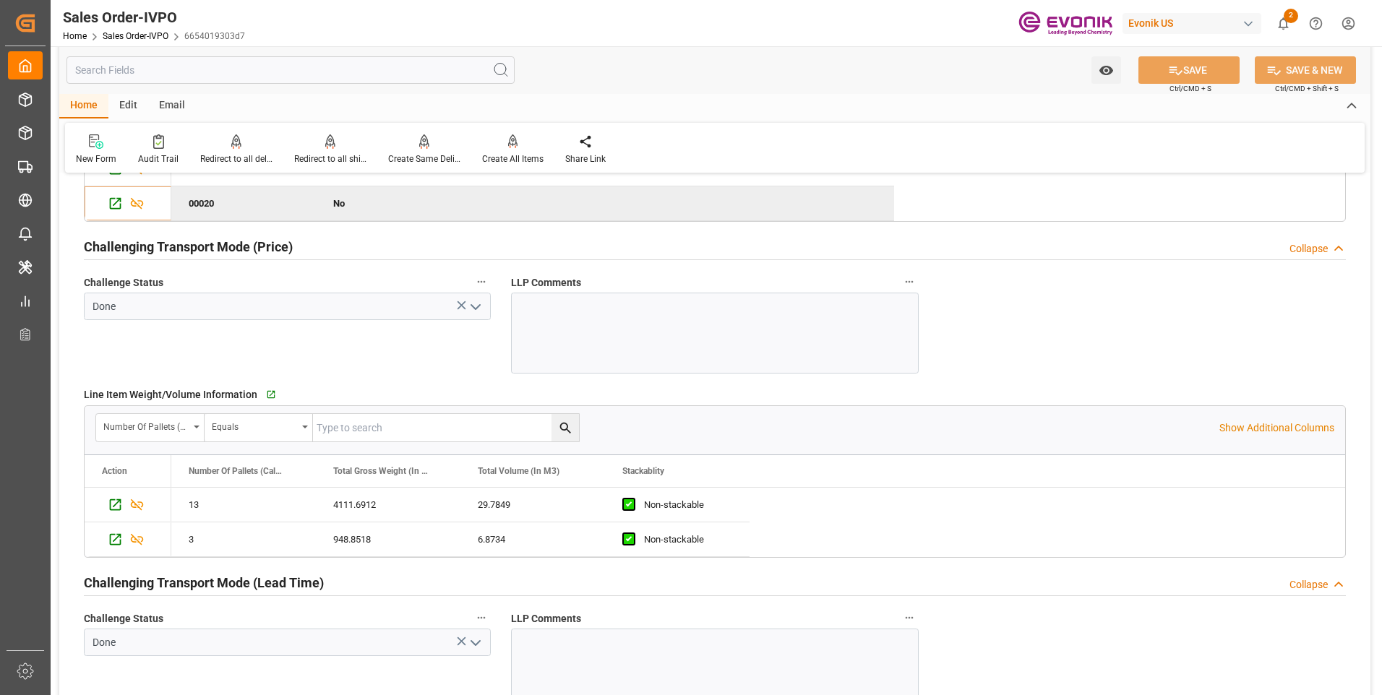
scroll to position [1712, 0]
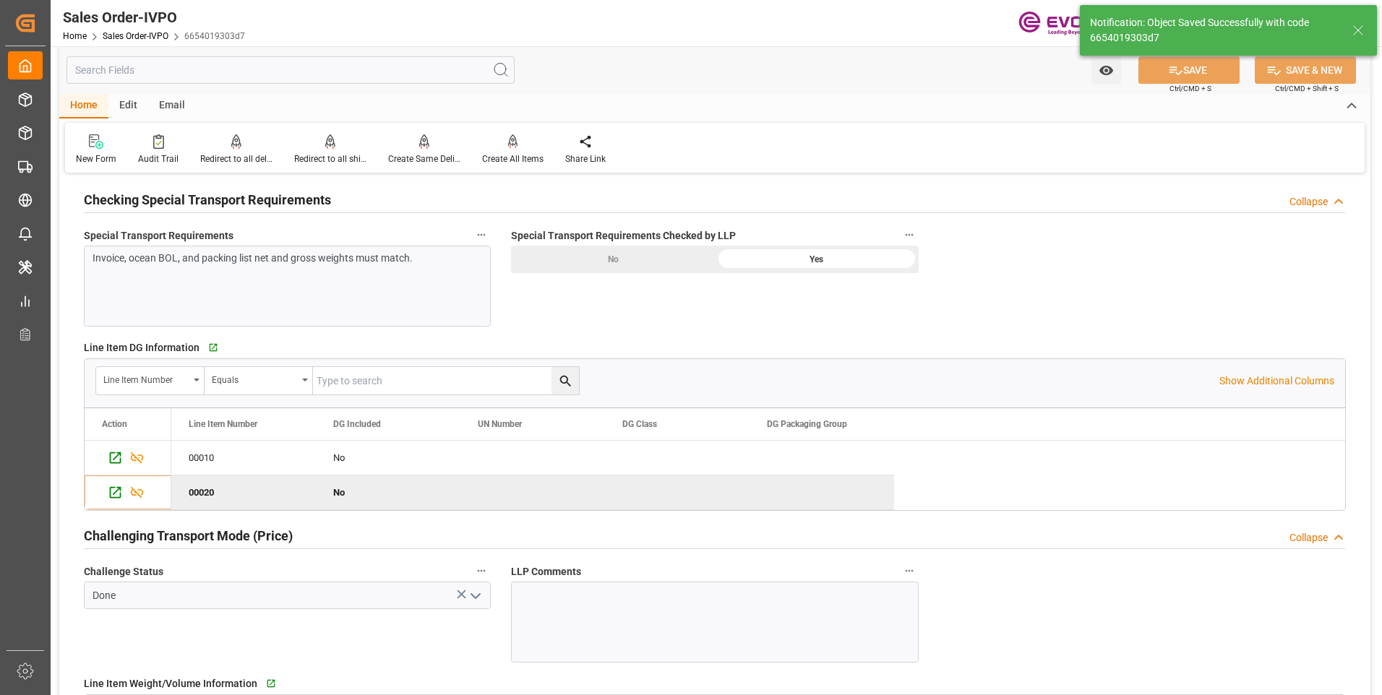
type input "[DATE] 07:12"
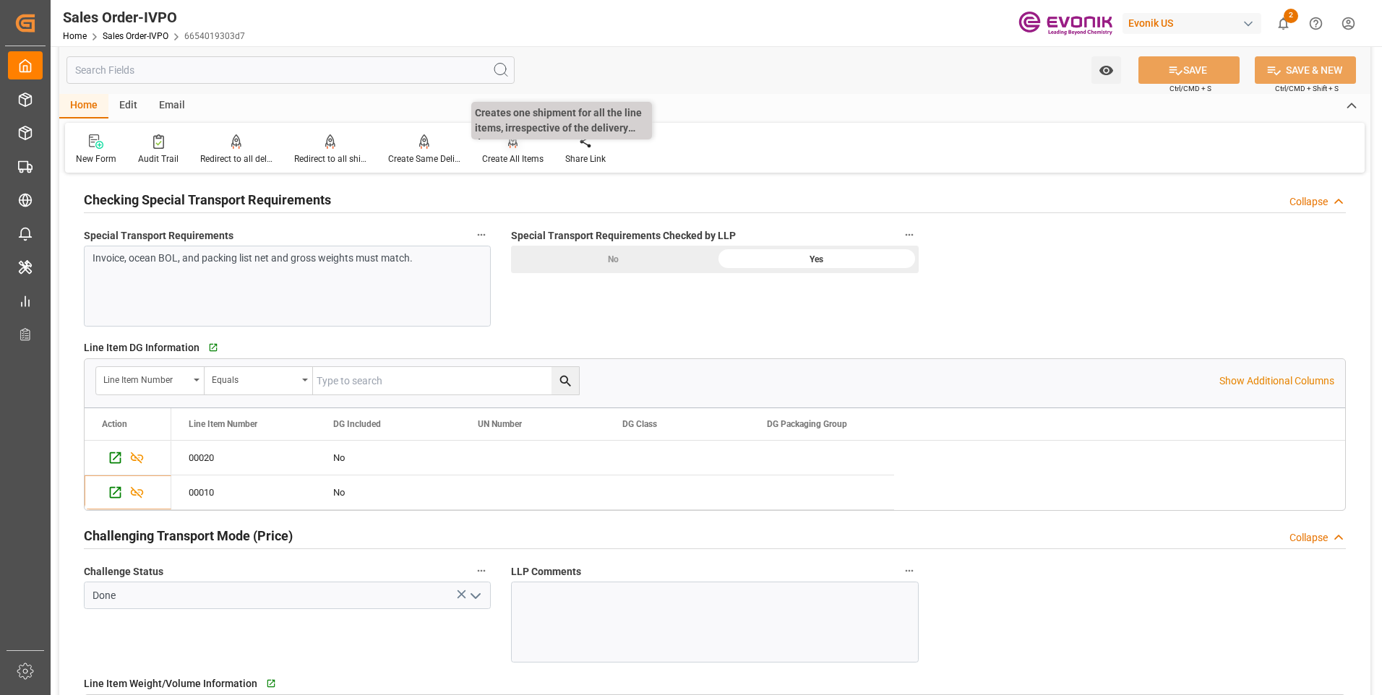
click at [500, 158] on div "Create All Items" at bounding box center [512, 158] width 61 height 13
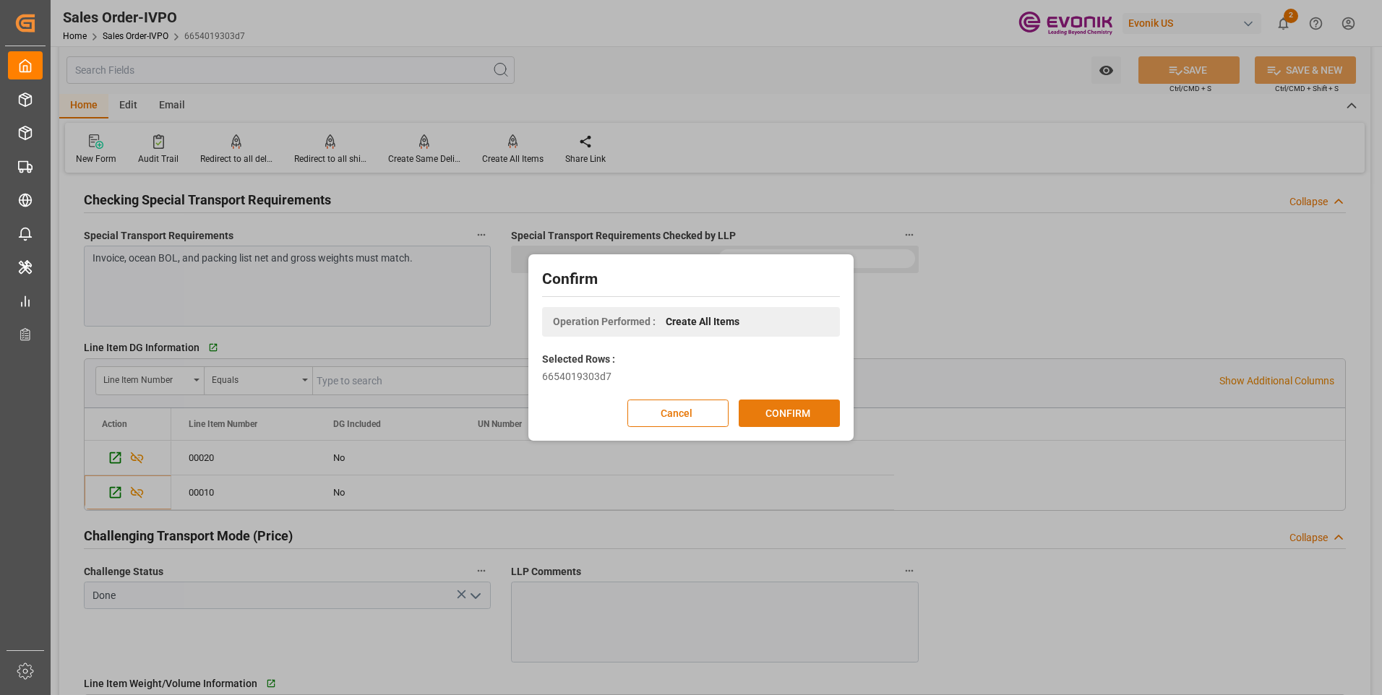
click at [822, 407] on button "CONFIRM" at bounding box center [789, 413] width 101 height 27
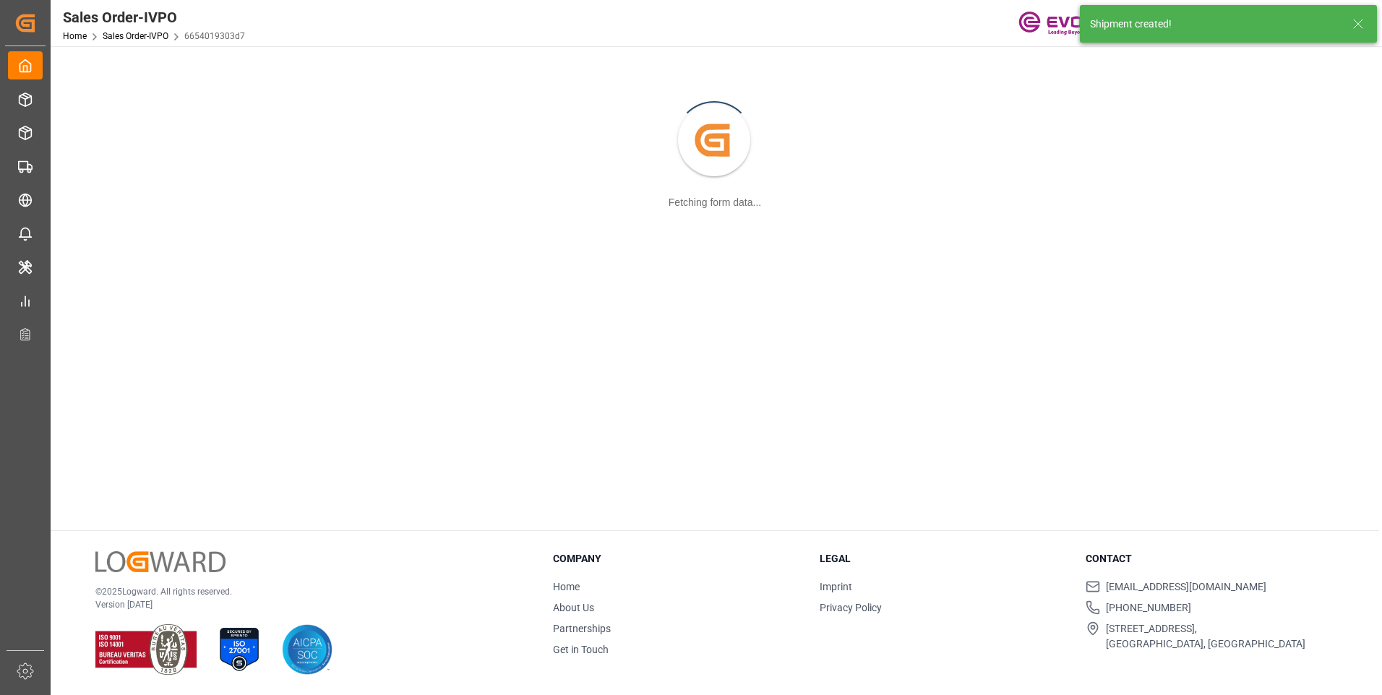
scroll to position [157, 0]
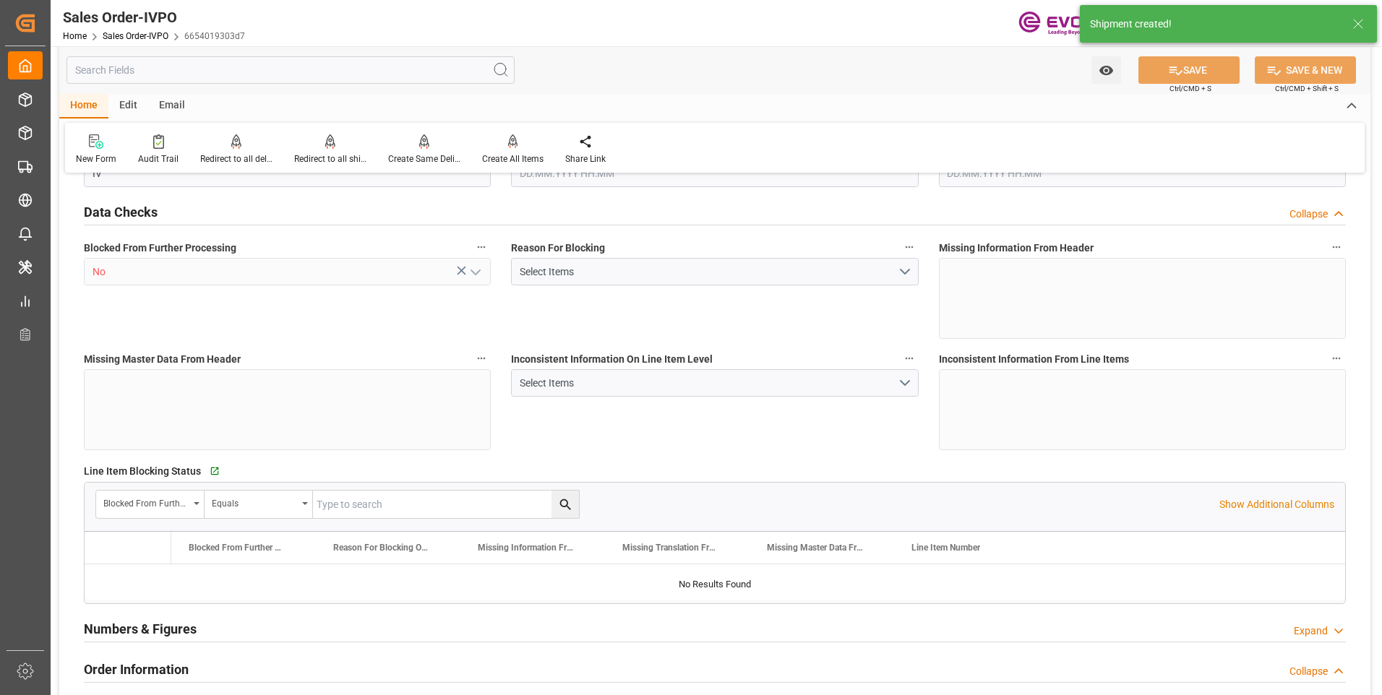
type input "BRSSZ"
type input "0"
type input "1"
type input "2"
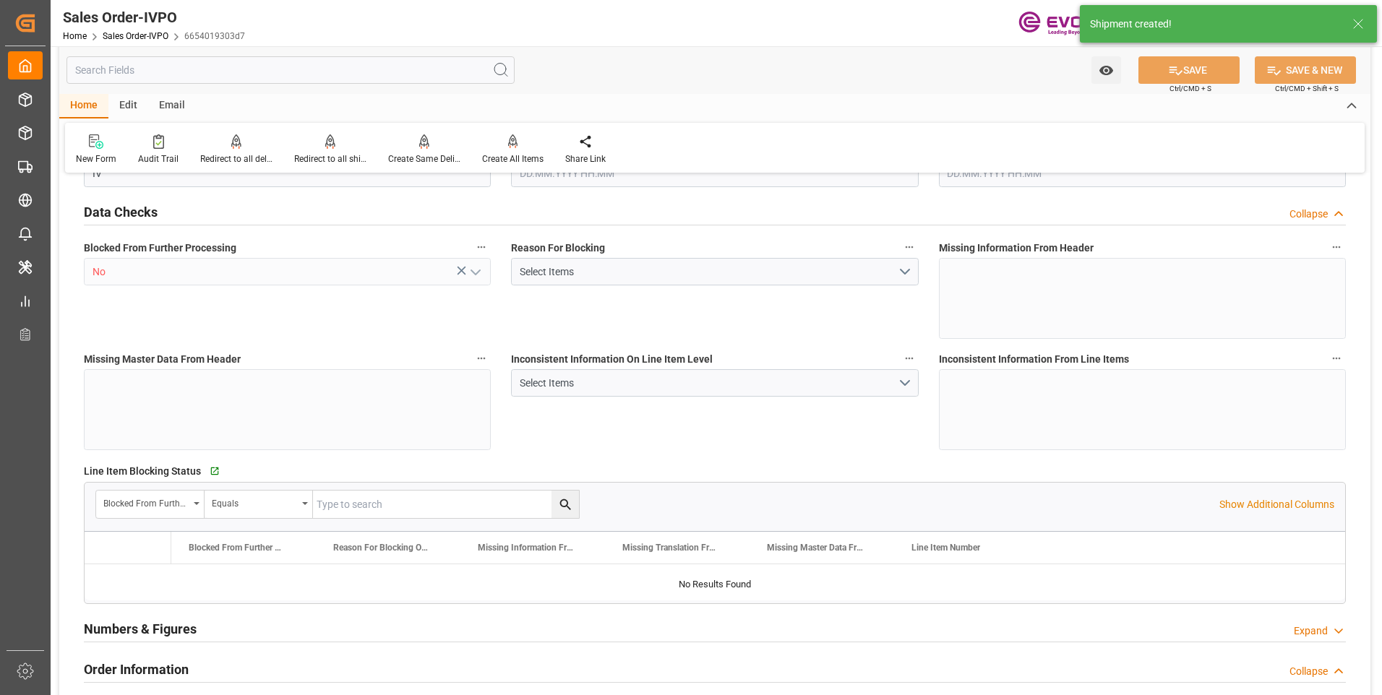
type input "5314.943"
type input "73.3166"
type input "19000"
type input "60"
type input "[DATE] 18:27"
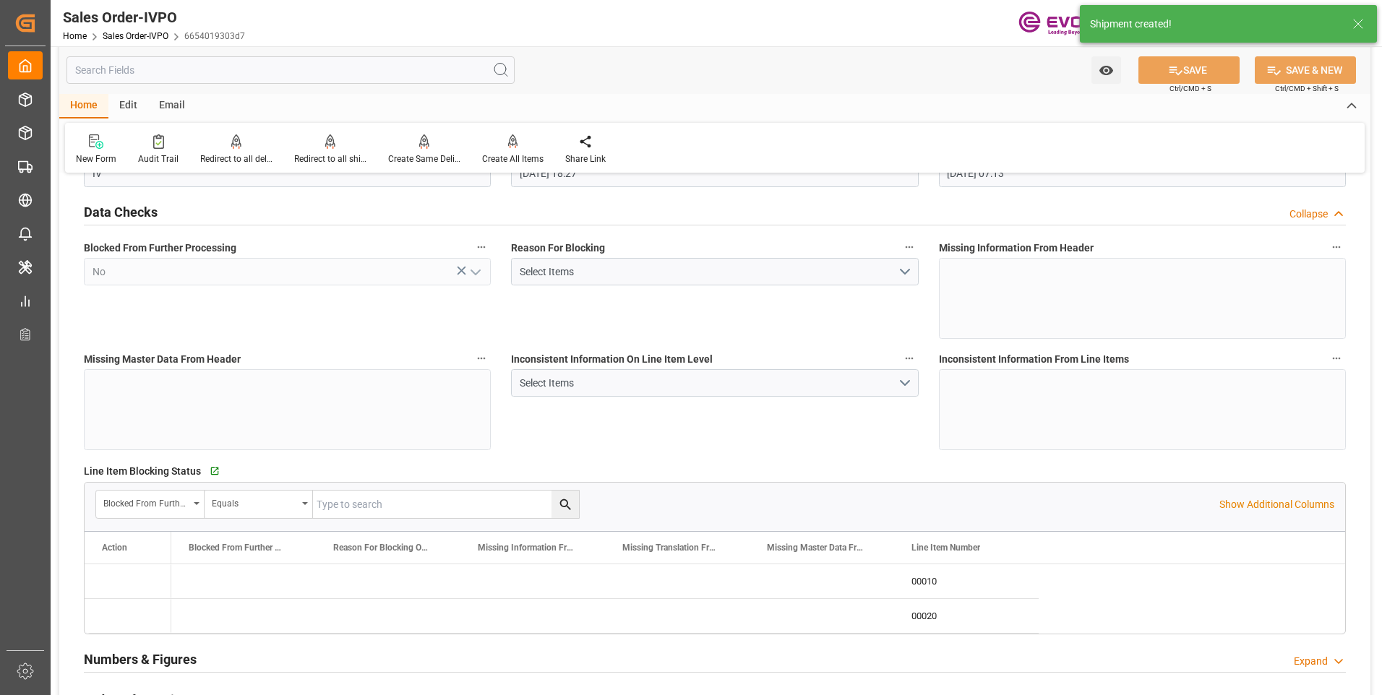
type input "[DATE] 07:13"
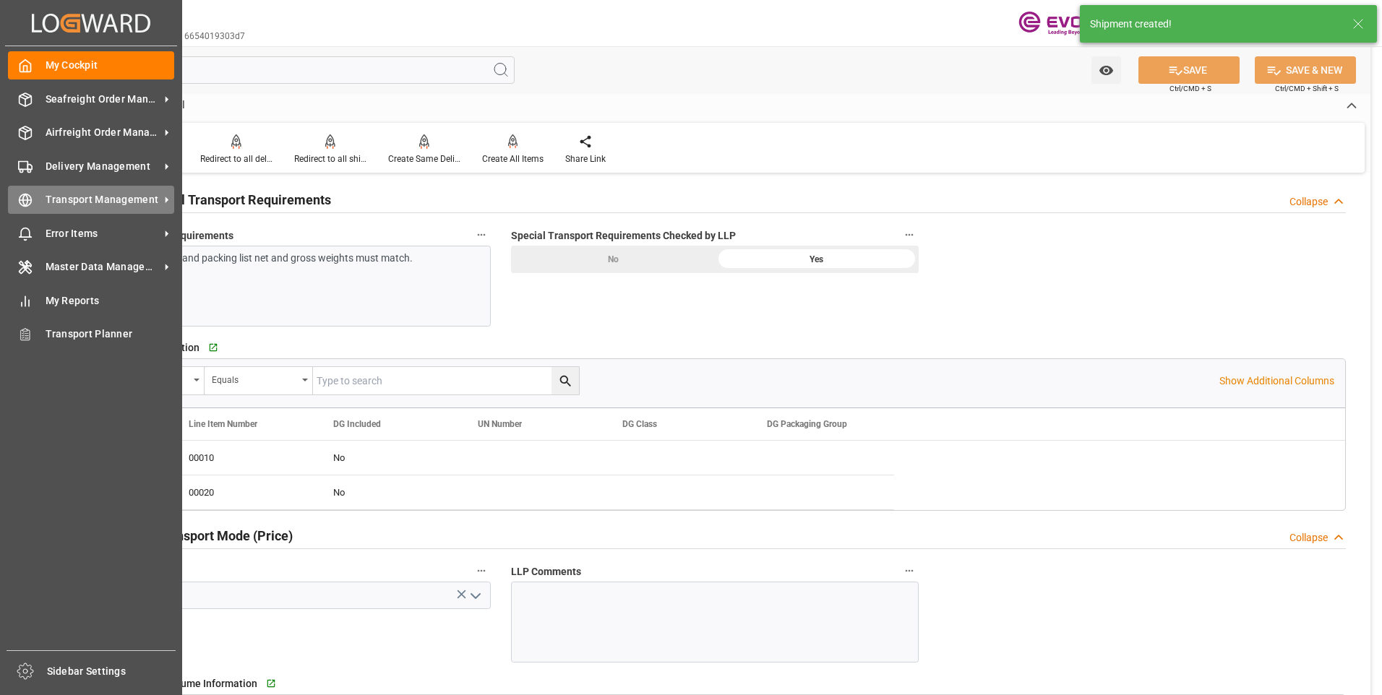
click at [21, 203] on icon at bounding box center [25, 200] width 14 height 14
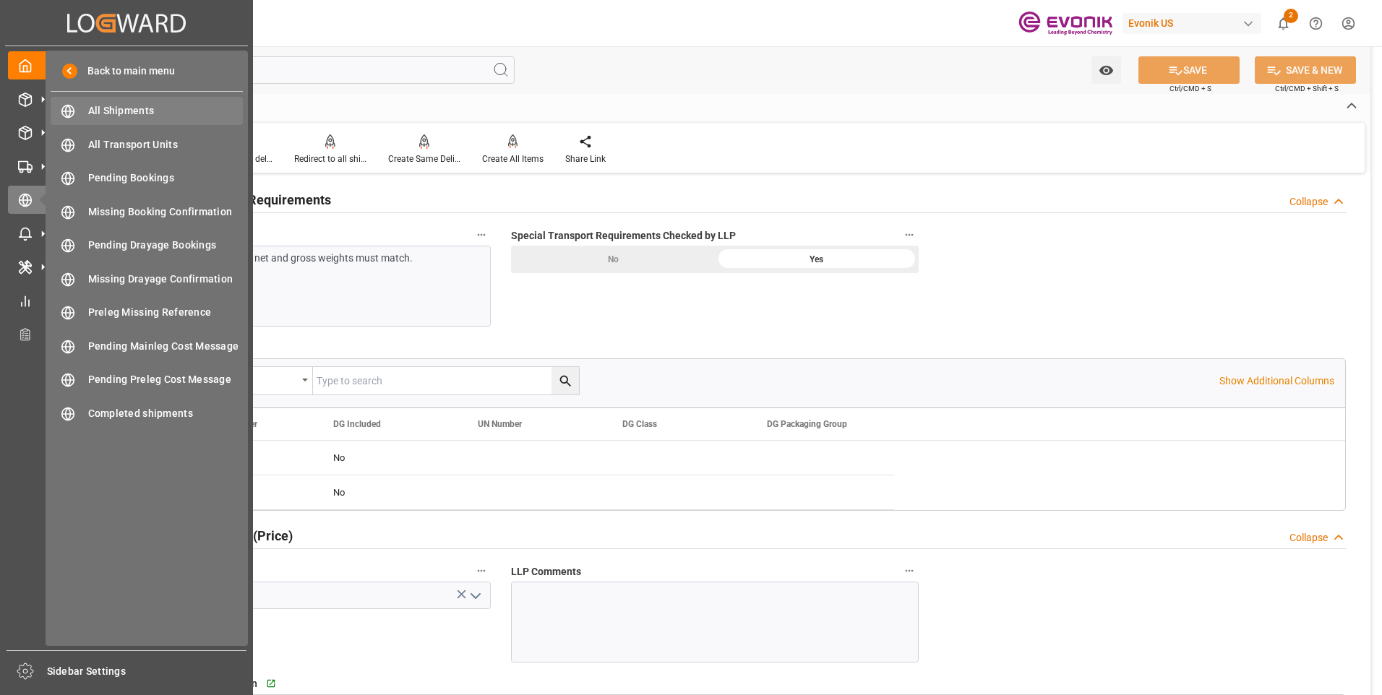
click at [128, 114] on span "All Shipments" at bounding box center [165, 110] width 155 height 15
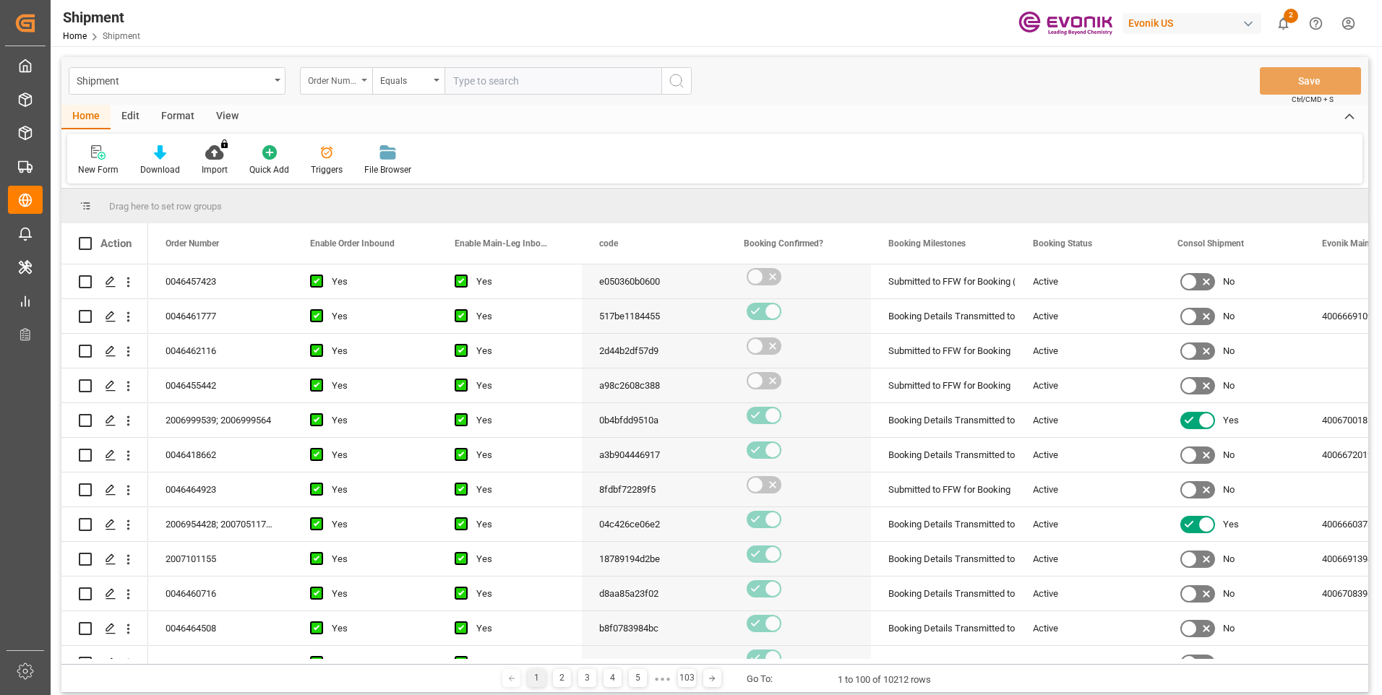
click at [347, 80] on div "Order Number" at bounding box center [332, 79] width 49 height 17
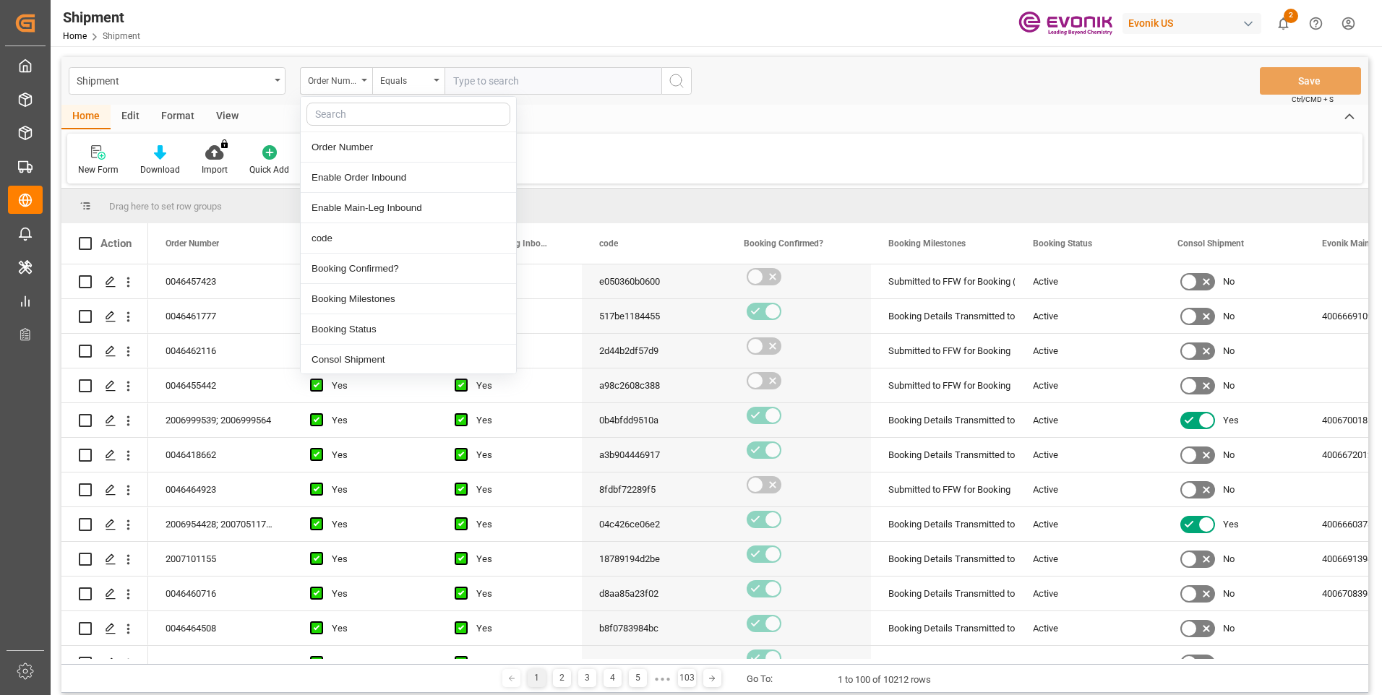
click at [494, 85] on input "text" at bounding box center [552, 80] width 217 height 27
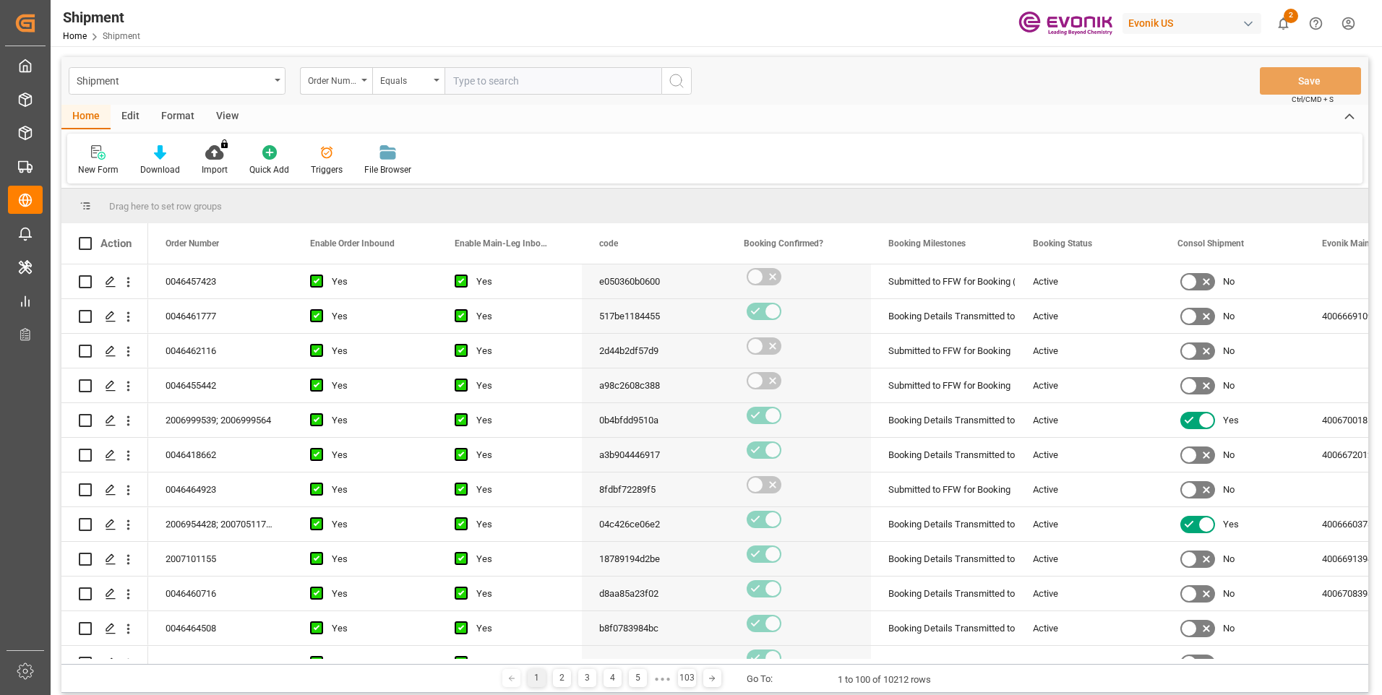
click at [491, 85] on input "text" at bounding box center [552, 80] width 217 height 27
paste input "46457423"
type input "0046457423"
click at [674, 88] on icon "search button" at bounding box center [676, 80] width 17 height 17
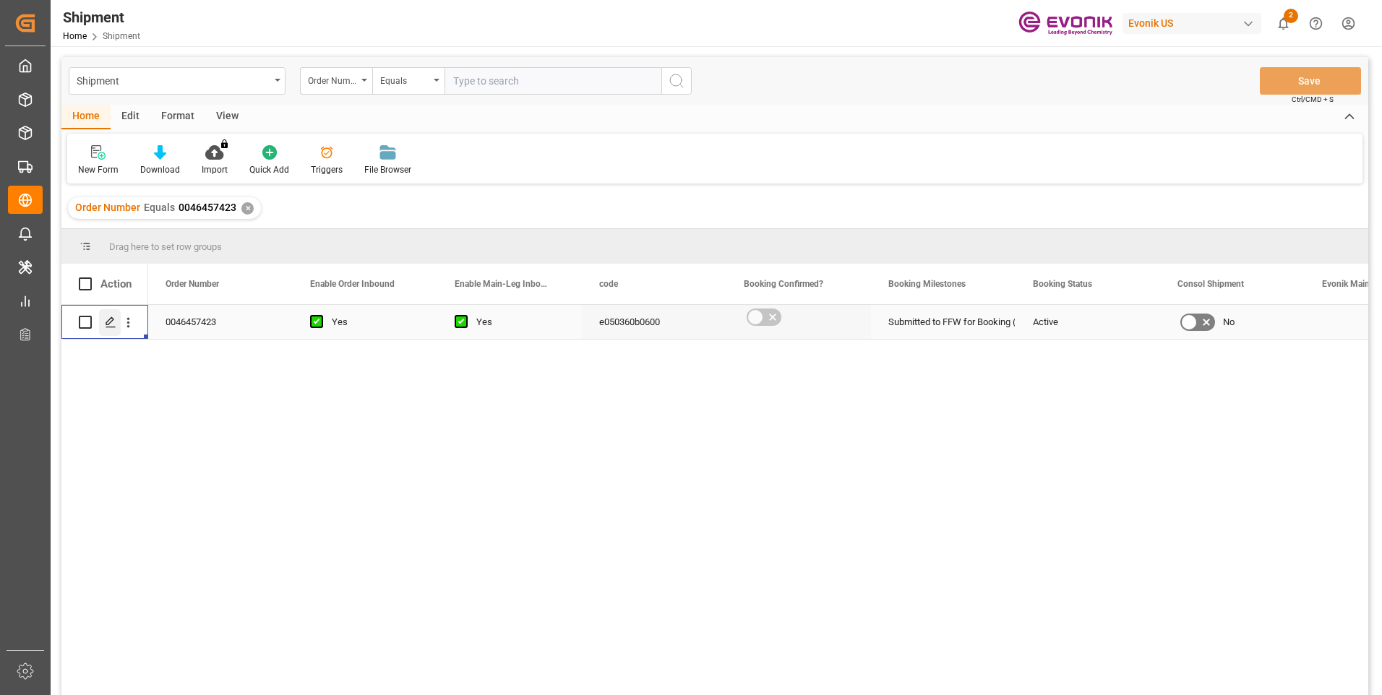
click at [103, 322] on div "Press SPACE to select this row." at bounding box center [110, 322] width 22 height 27
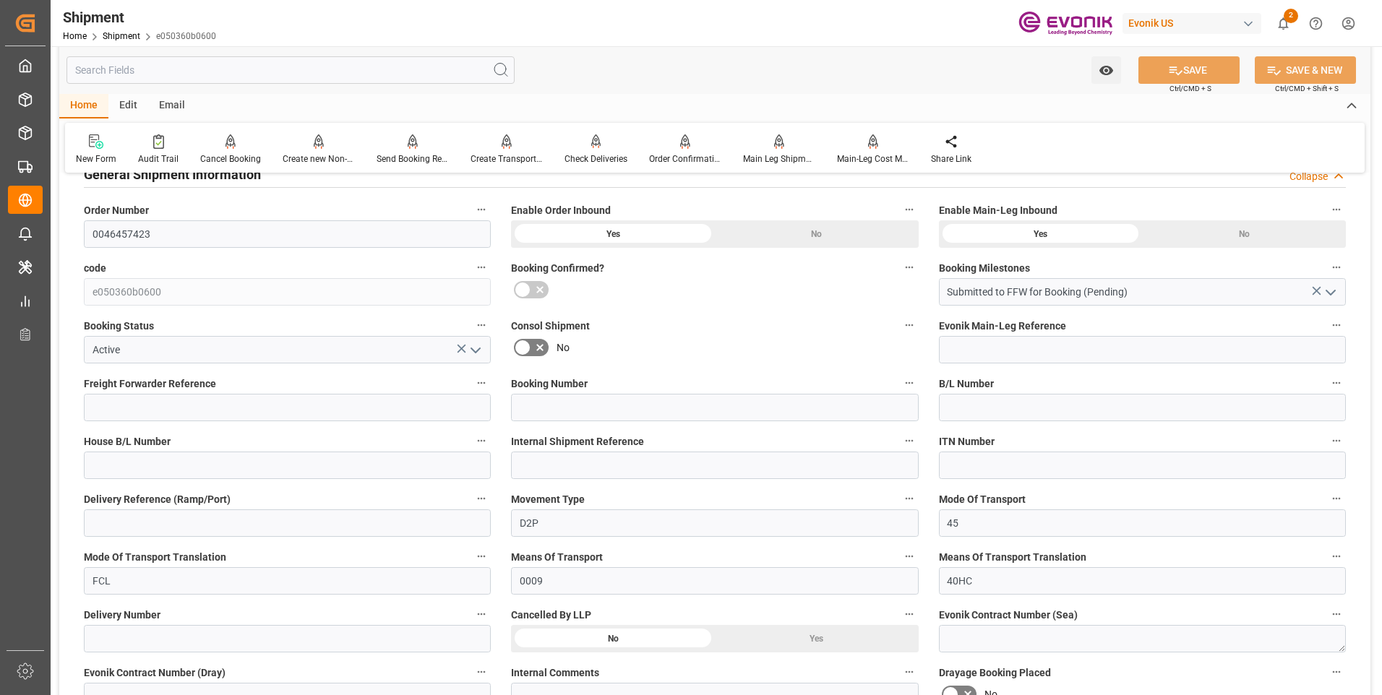
scroll to position [578, 0]
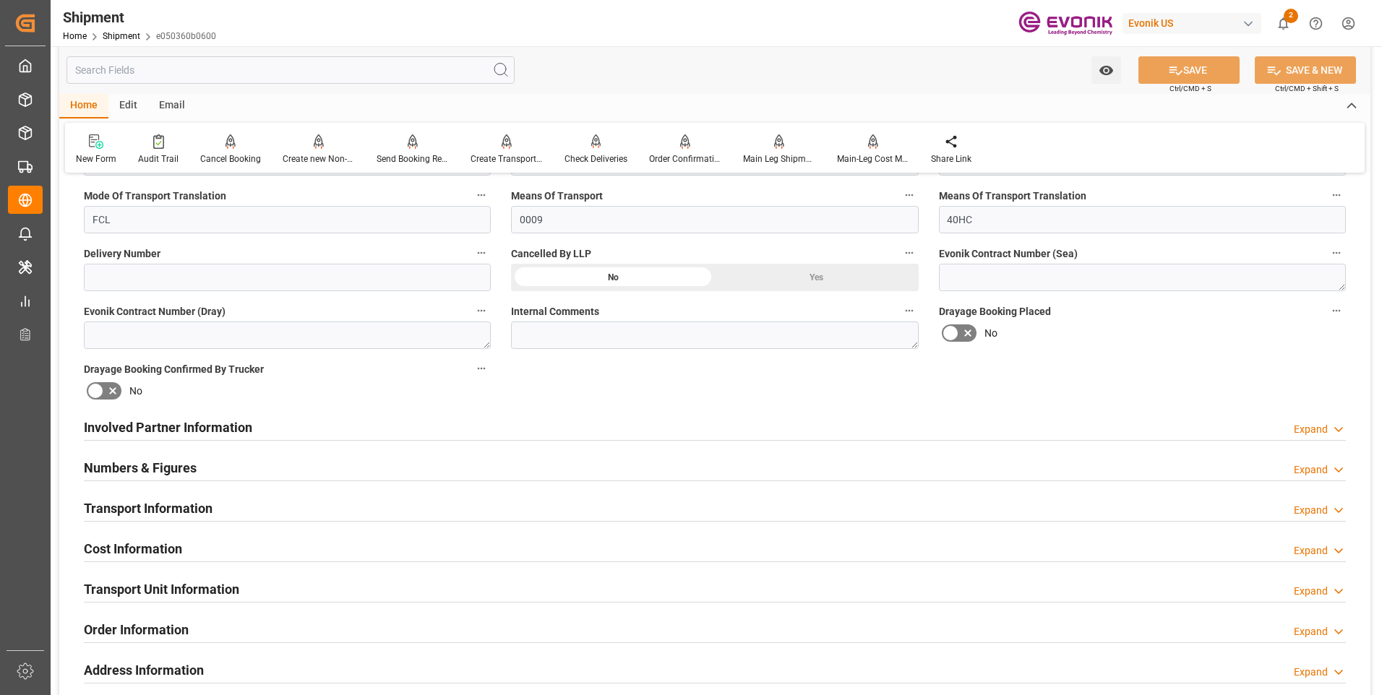
click at [151, 426] on h2 "Involved Partner Information" at bounding box center [168, 428] width 168 height 20
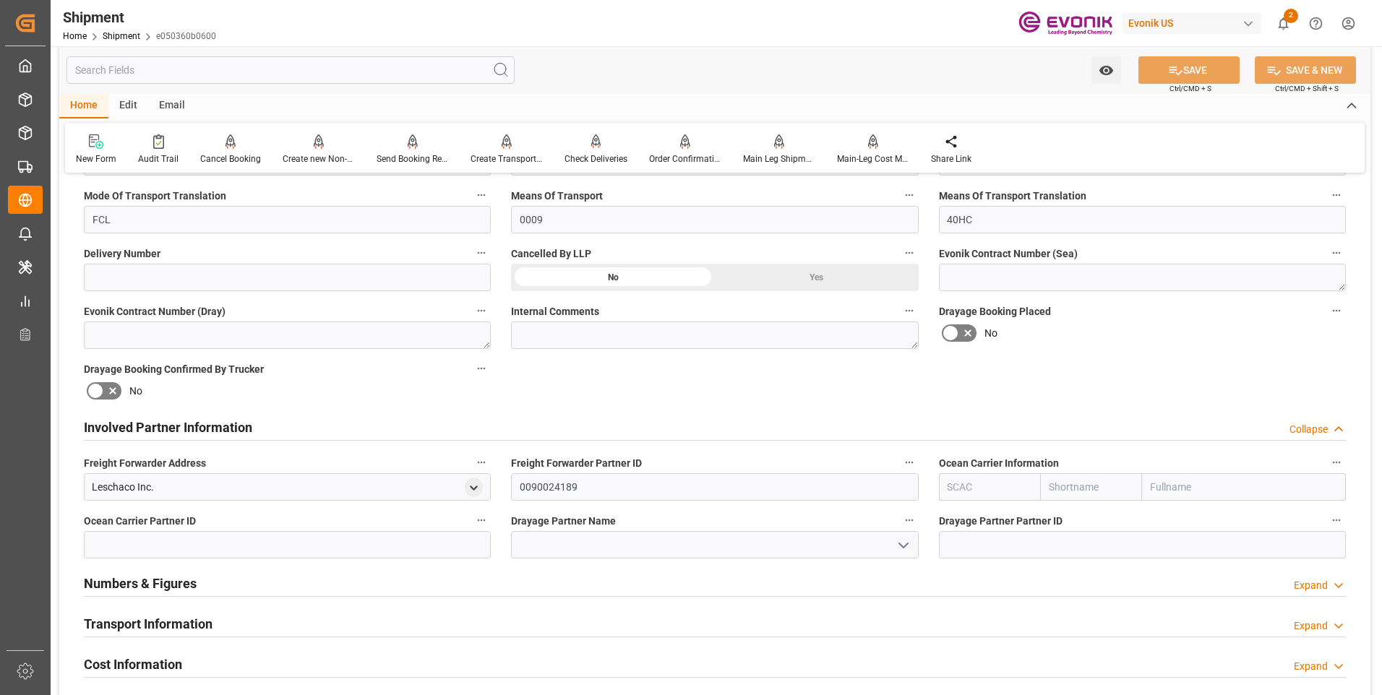
scroll to position [723, 0]
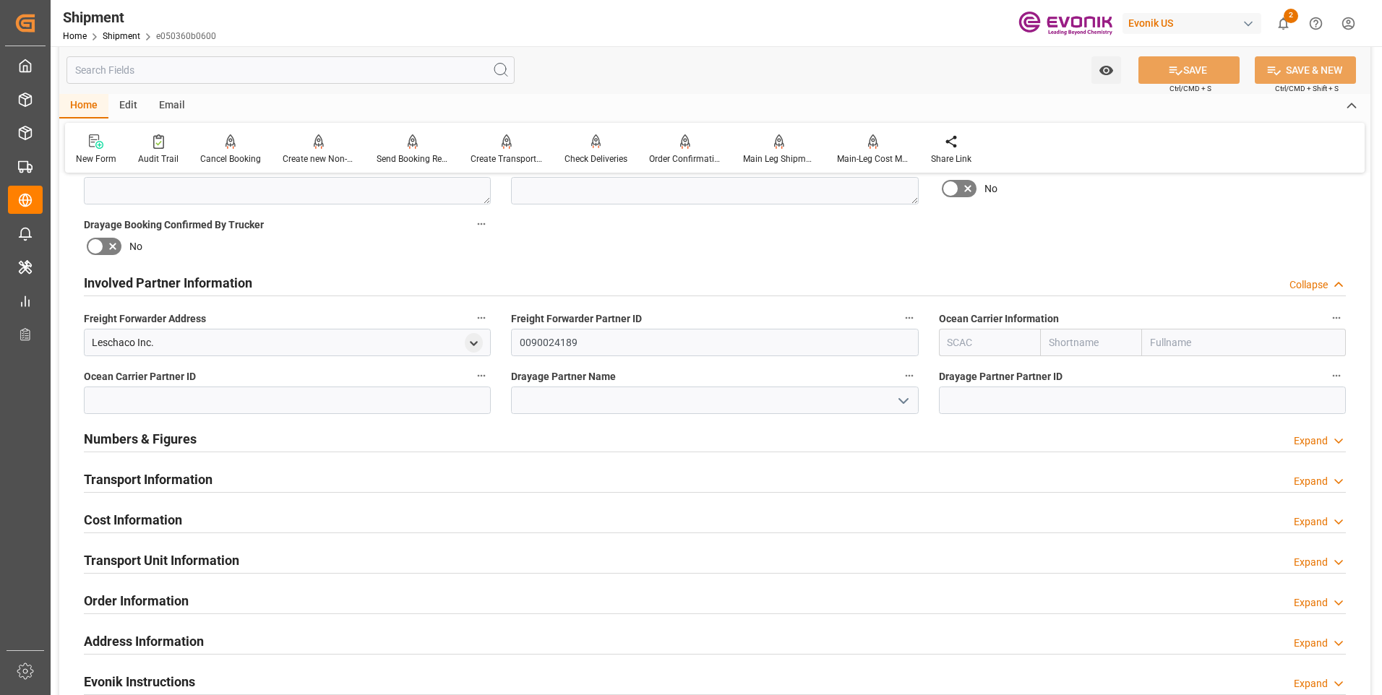
click at [955, 351] on input "text" at bounding box center [990, 342] width 102 height 27
click at [968, 379] on b "MSCU" at bounding box center [962, 375] width 28 height 12
type input "MSCU"
type input "MSC"
type input "Mediterranean Shipping Company"
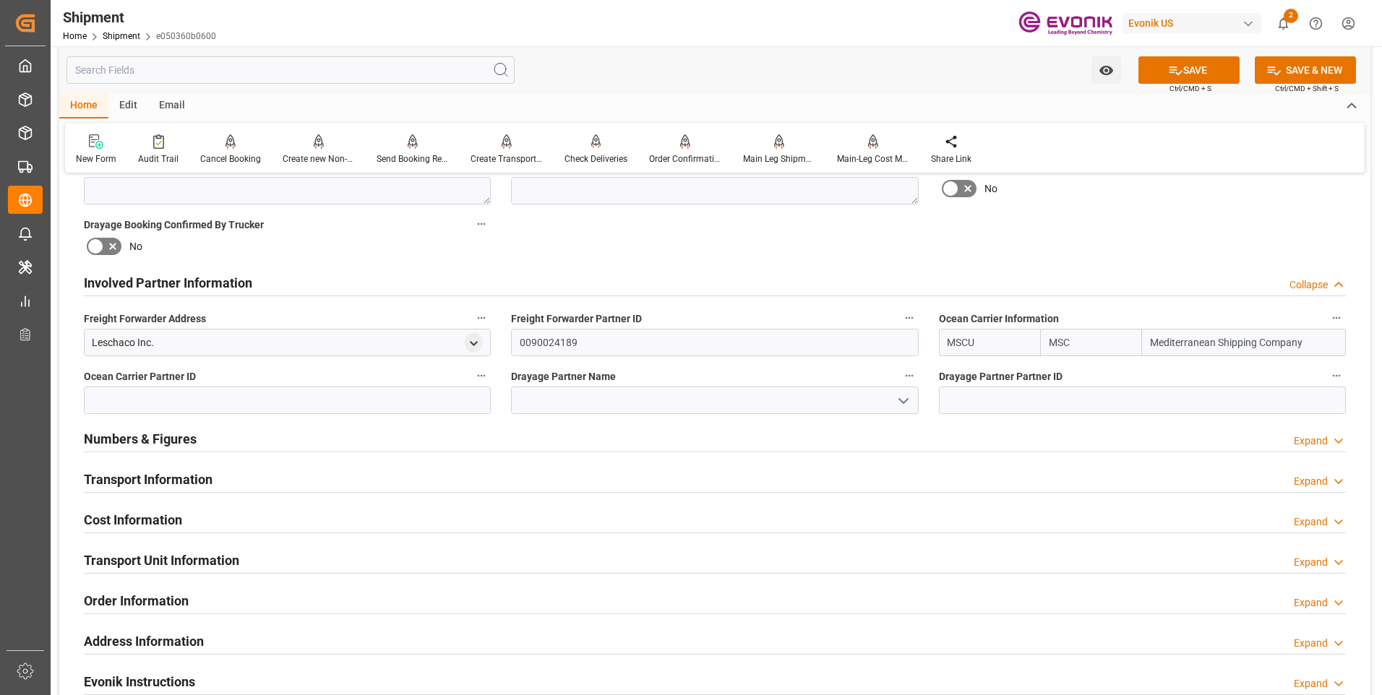
type input "MSCU"
click at [1179, 76] on icon at bounding box center [1175, 70] width 15 height 15
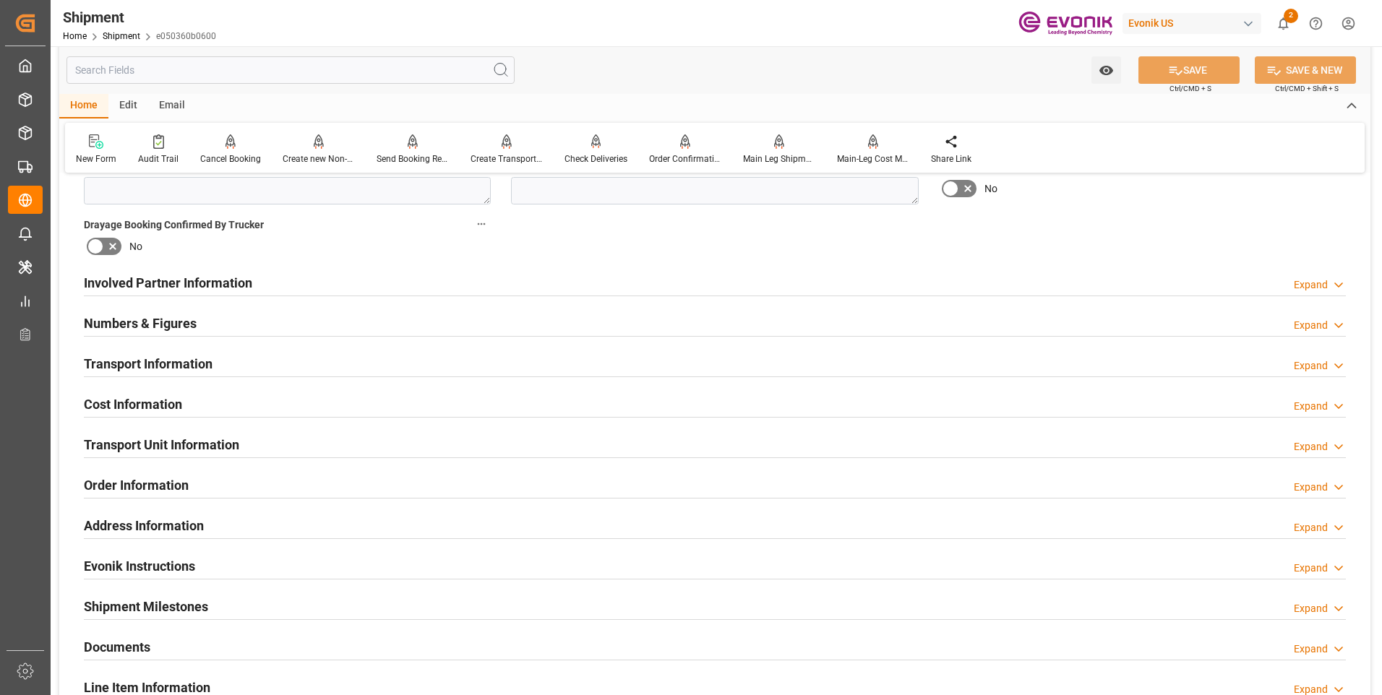
click at [202, 280] on h2 "Involved Partner Information" at bounding box center [168, 283] width 168 height 20
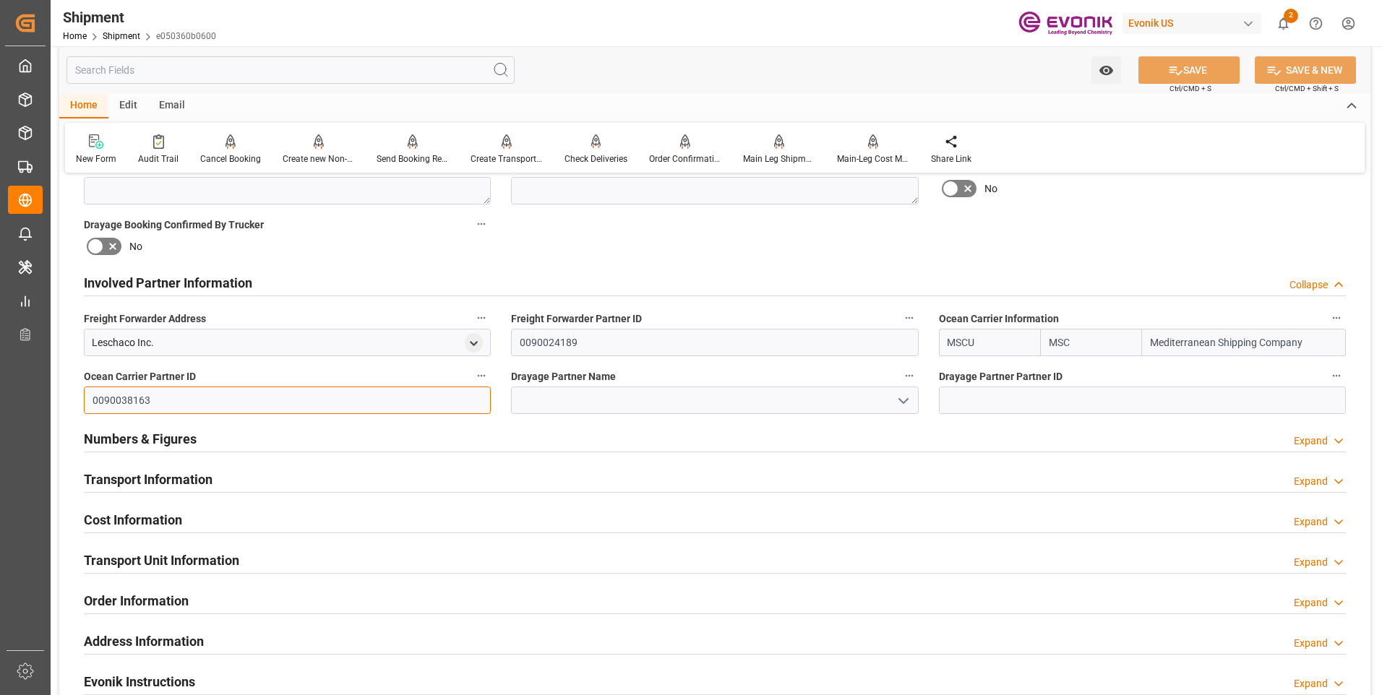
click at [227, 397] on input "0090038163" at bounding box center [287, 400] width 407 height 27
click at [1013, 405] on input at bounding box center [1142, 400] width 407 height 27
paste input "0090038163"
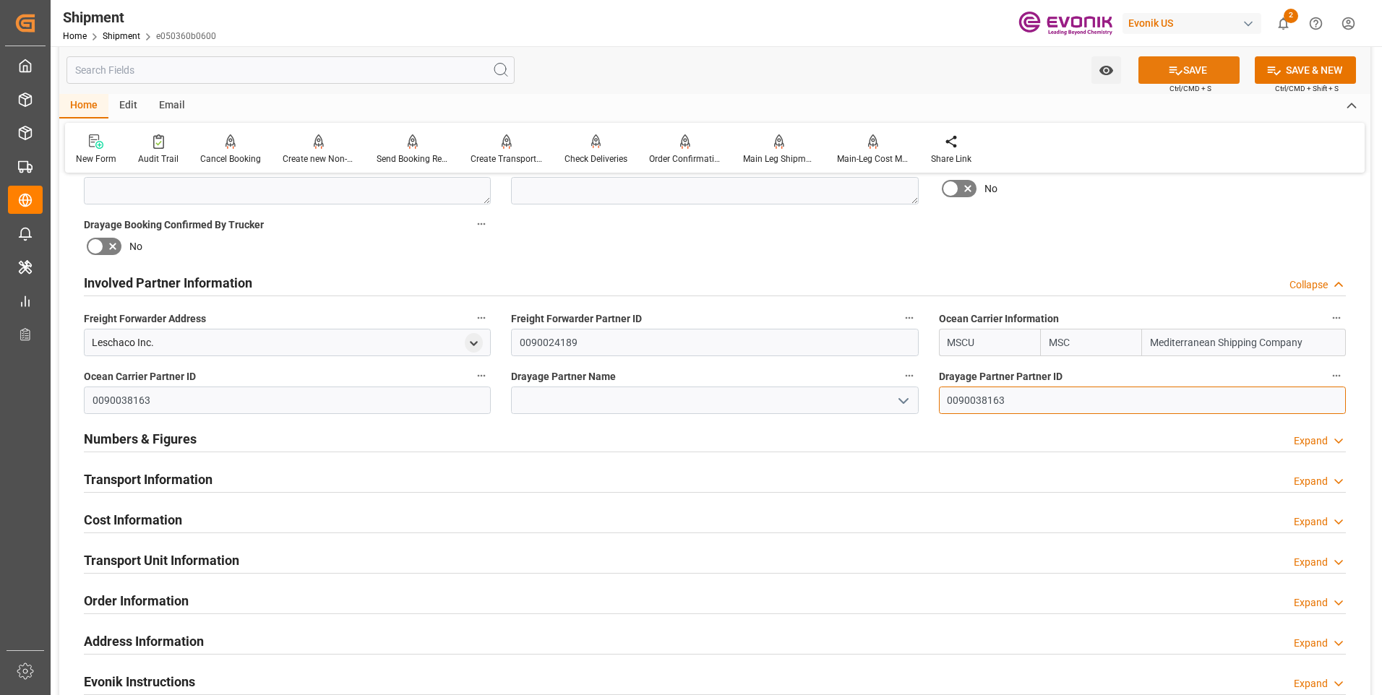
type input "0090038163"
click at [1185, 80] on button "SAVE" at bounding box center [1188, 69] width 101 height 27
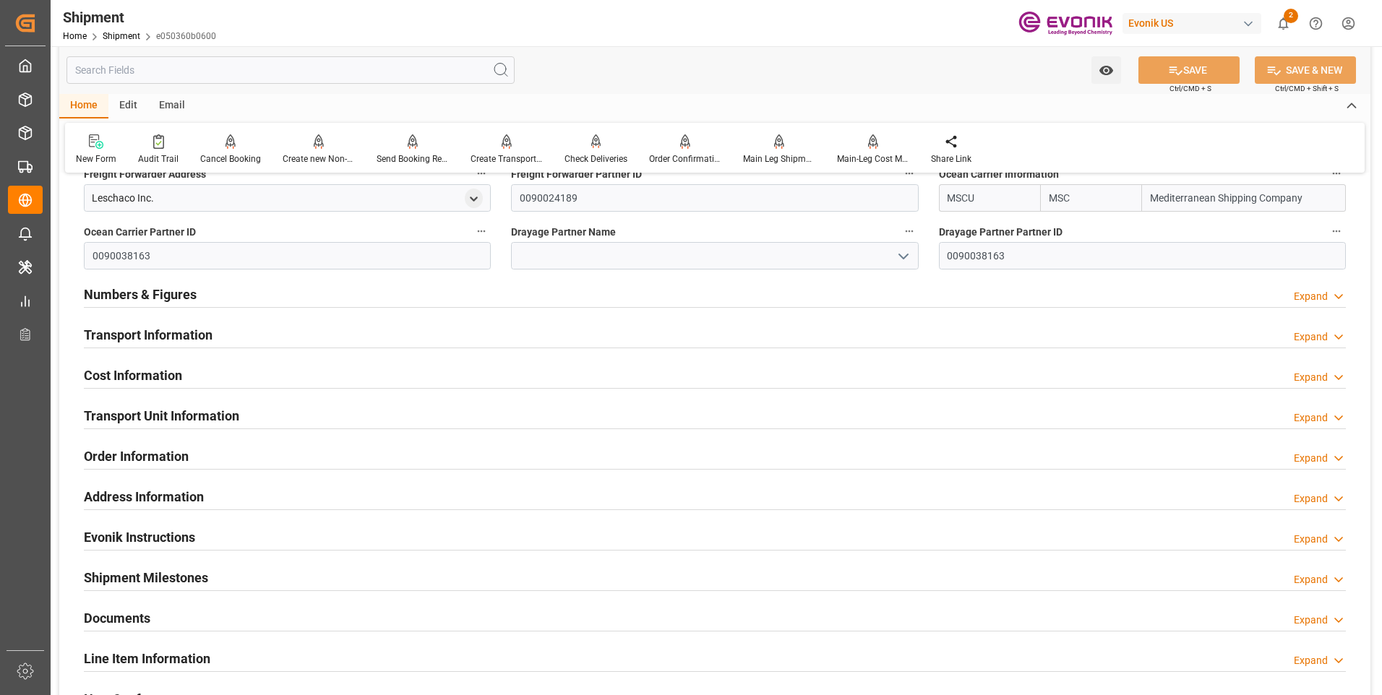
click at [175, 286] on h2 "Numbers & Figures" at bounding box center [140, 295] width 113 height 20
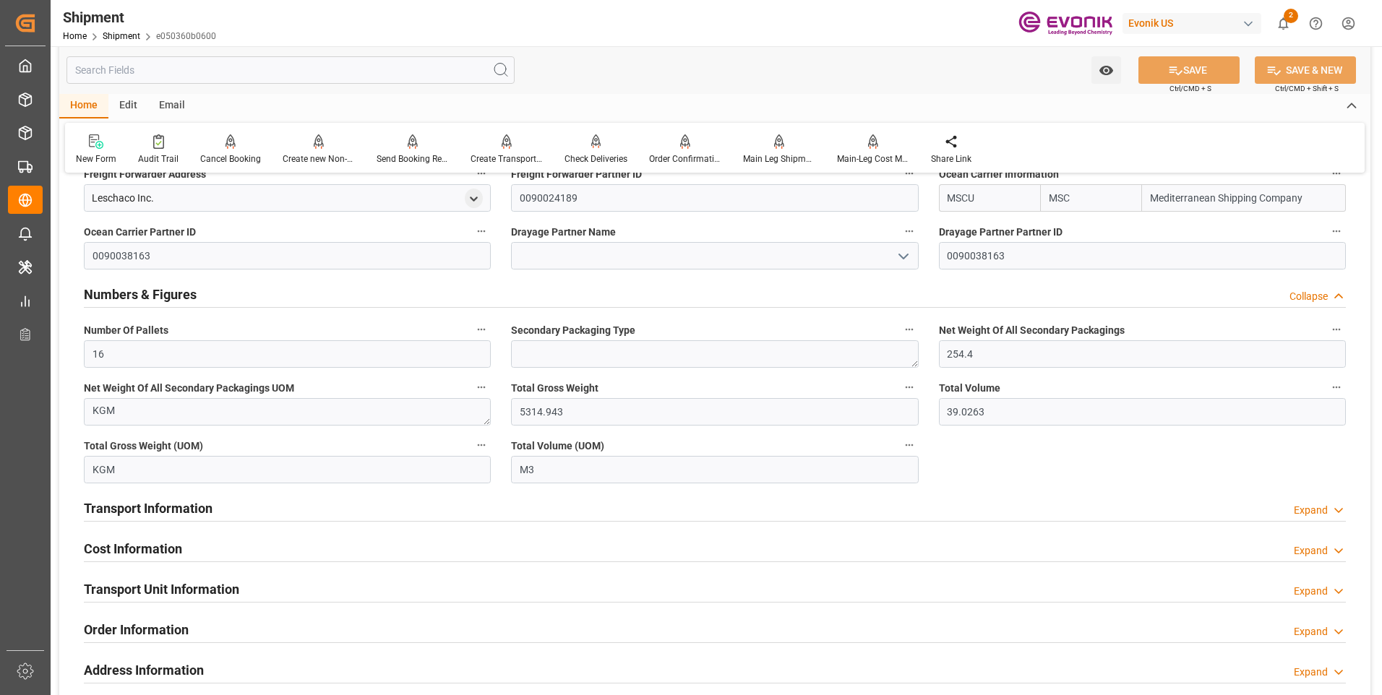
click at [183, 283] on div "Numbers & Figures" at bounding box center [140, 293] width 113 height 27
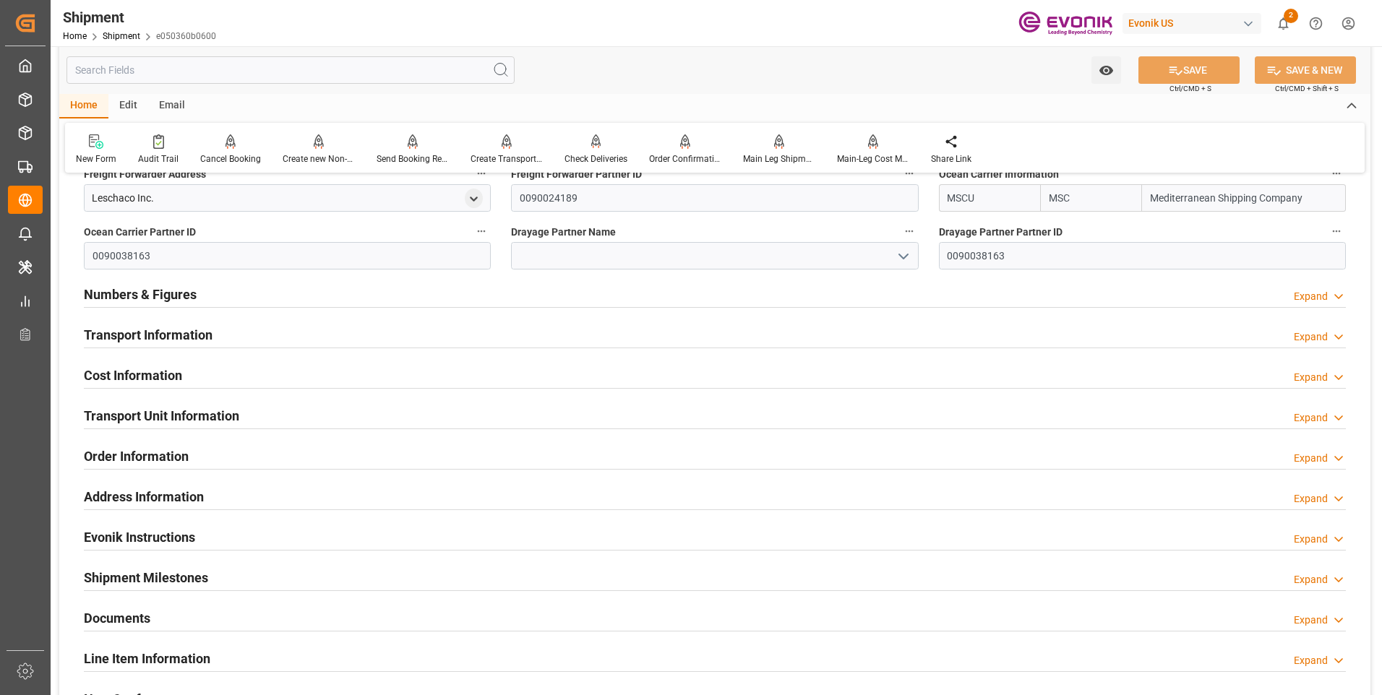
click at [159, 341] on h2 "Transport Information" at bounding box center [148, 335] width 129 height 20
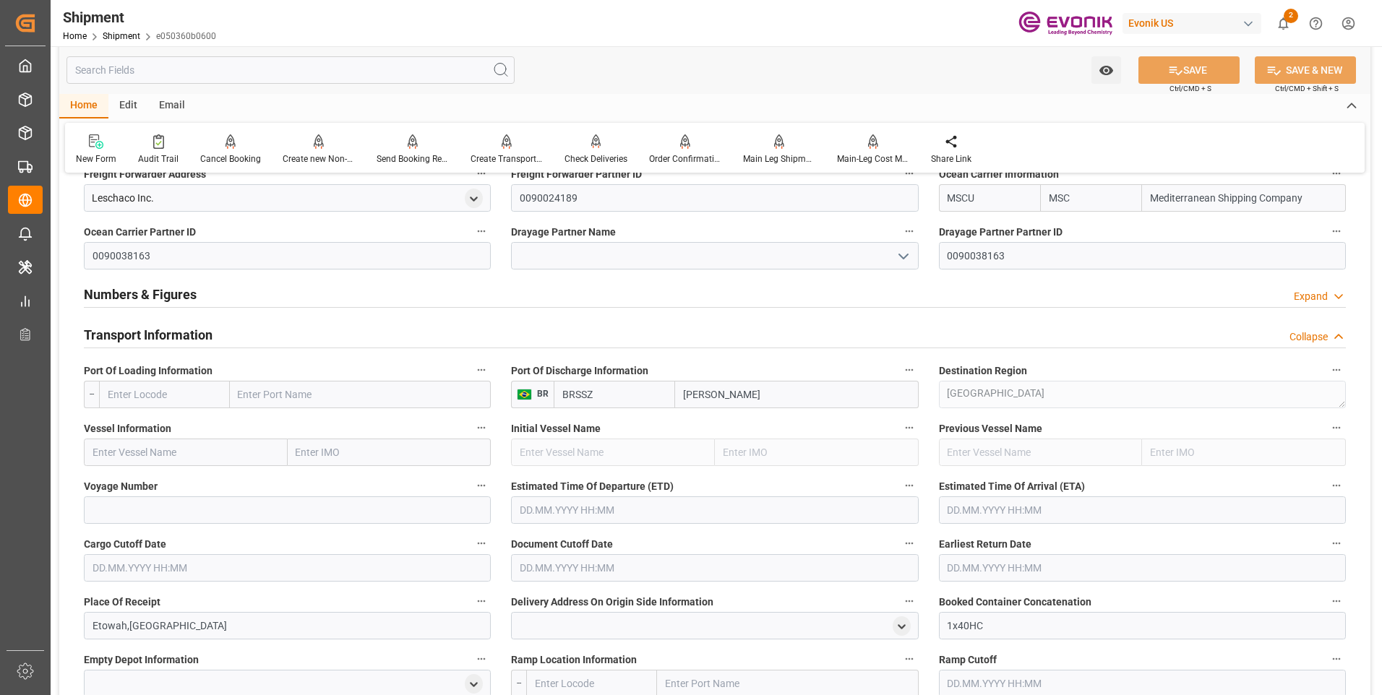
click at [189, 391] on input "text" at bounding box center [164, 394] width 131 height 27
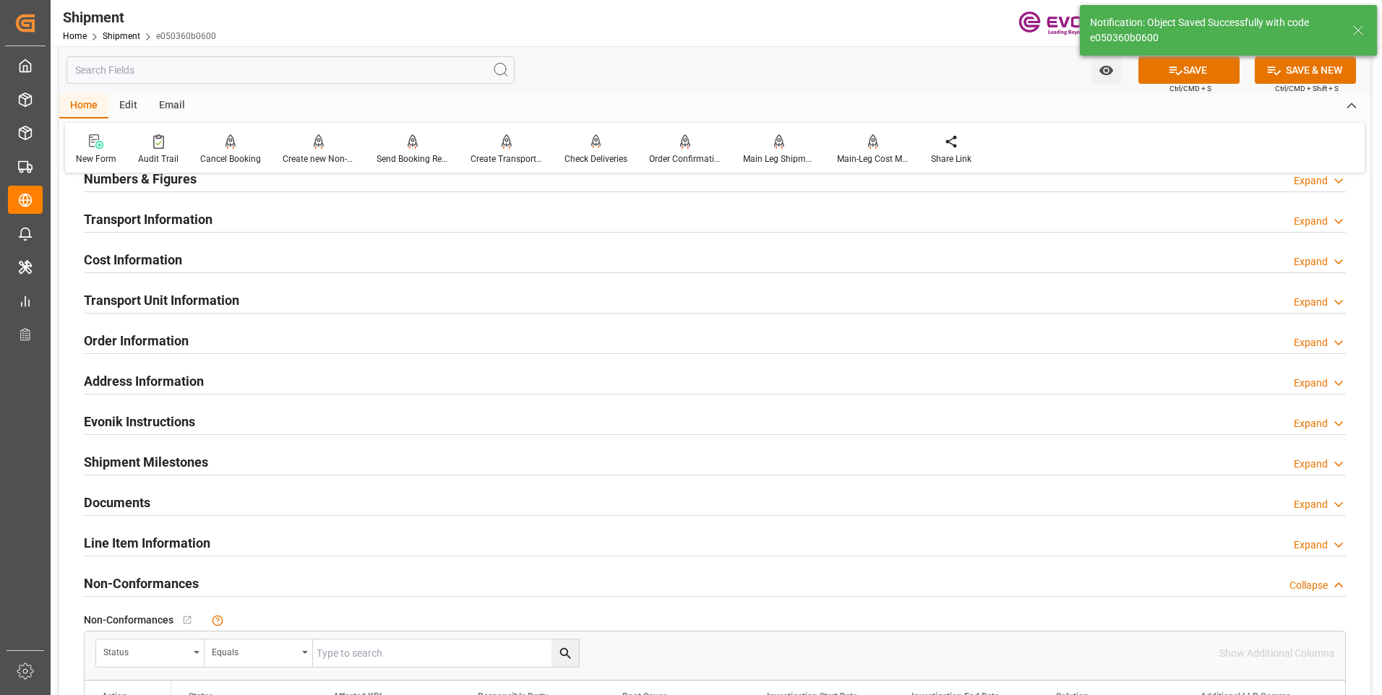
scroll to position [578, 0]
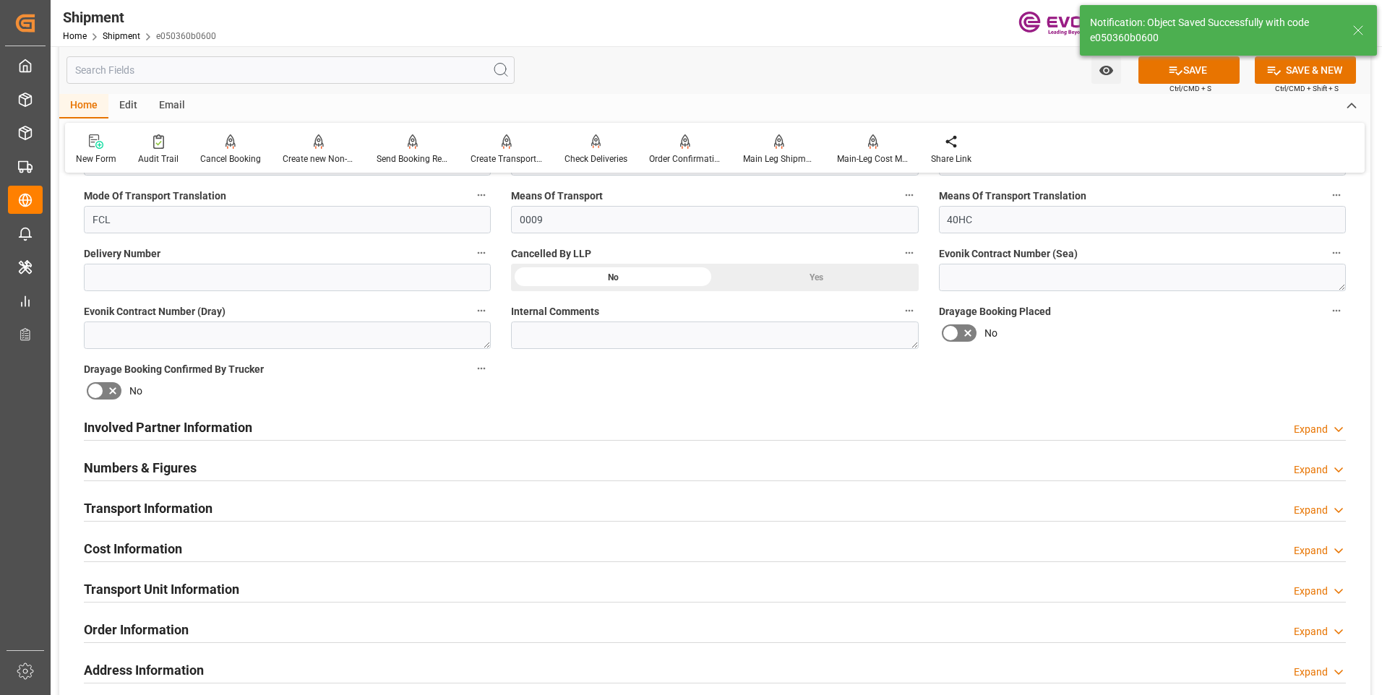
click at [150, 428] on h2 "Involved Partner Information" at bounding box center [168, 428] width 168 height 20
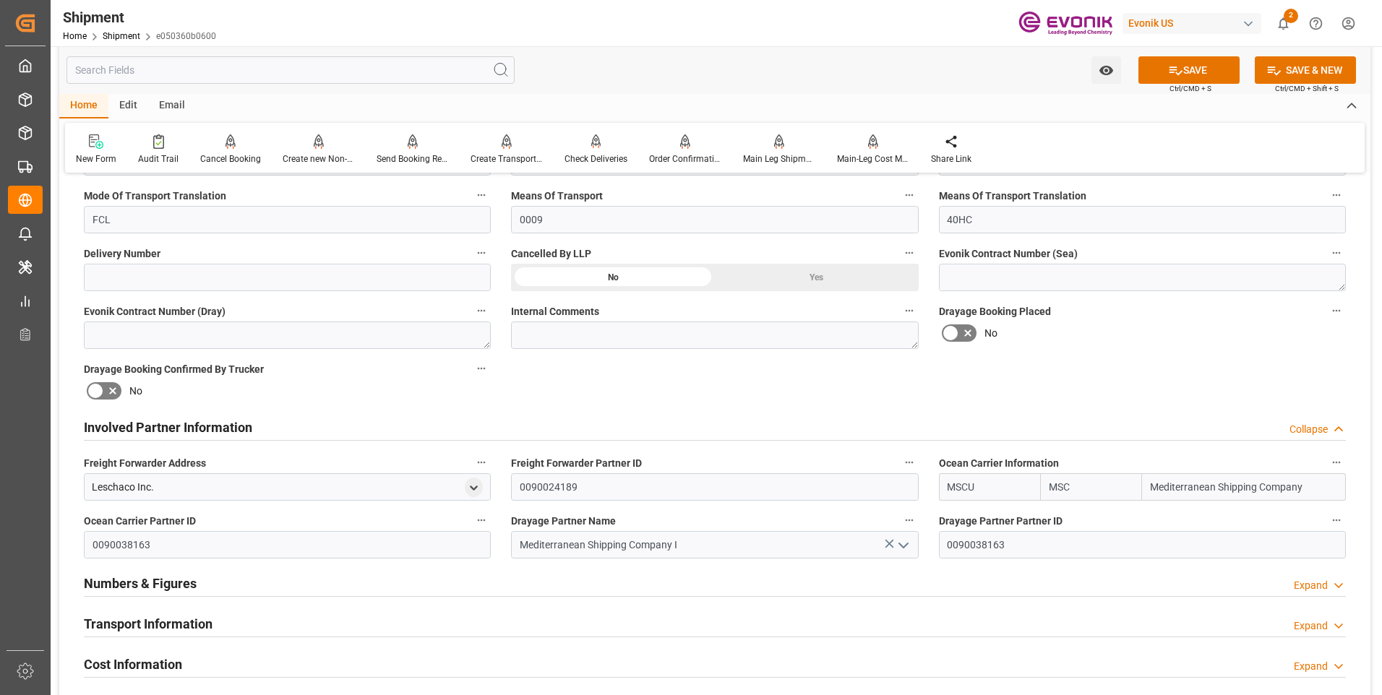
click at [150, 427] on h2 "Involved Partner Information" at bounding box center [168, 428] width 168 height 20
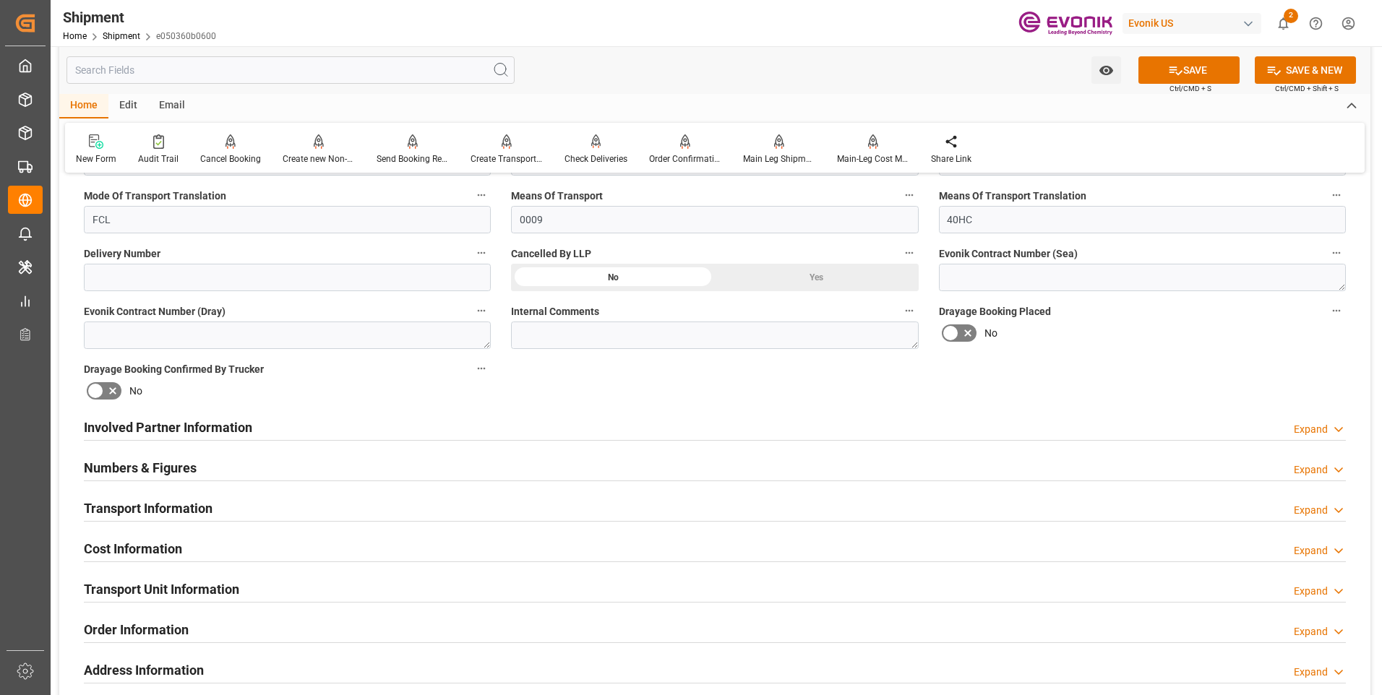
click at [132, 453] on div "Numbers & Figures" at bounding box center [140, 466] width 113 height 27
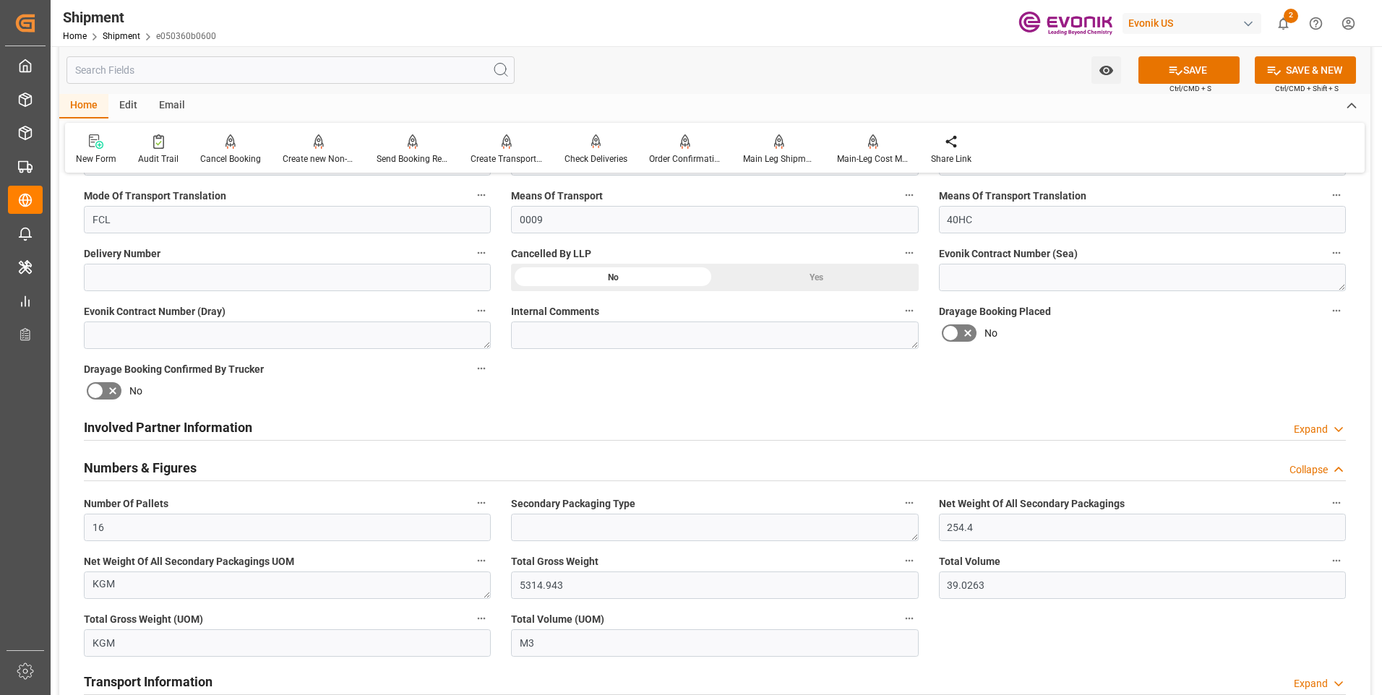
click at [130, 468] on h2 "Numbers & Figures" at bounding box center [140, 468] width 113 height 20
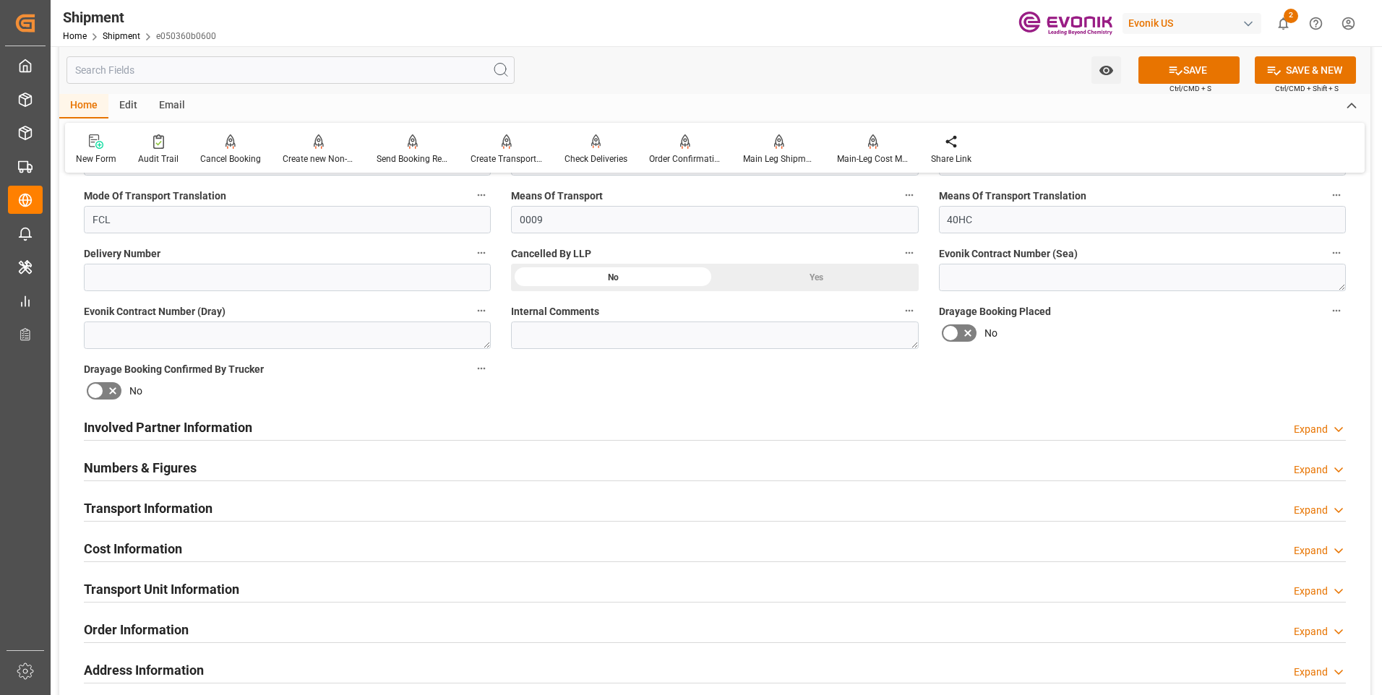
click at [137, 429] on h2 "Involved Partner Information" at bounding box center [168, 428] width 168 height 20
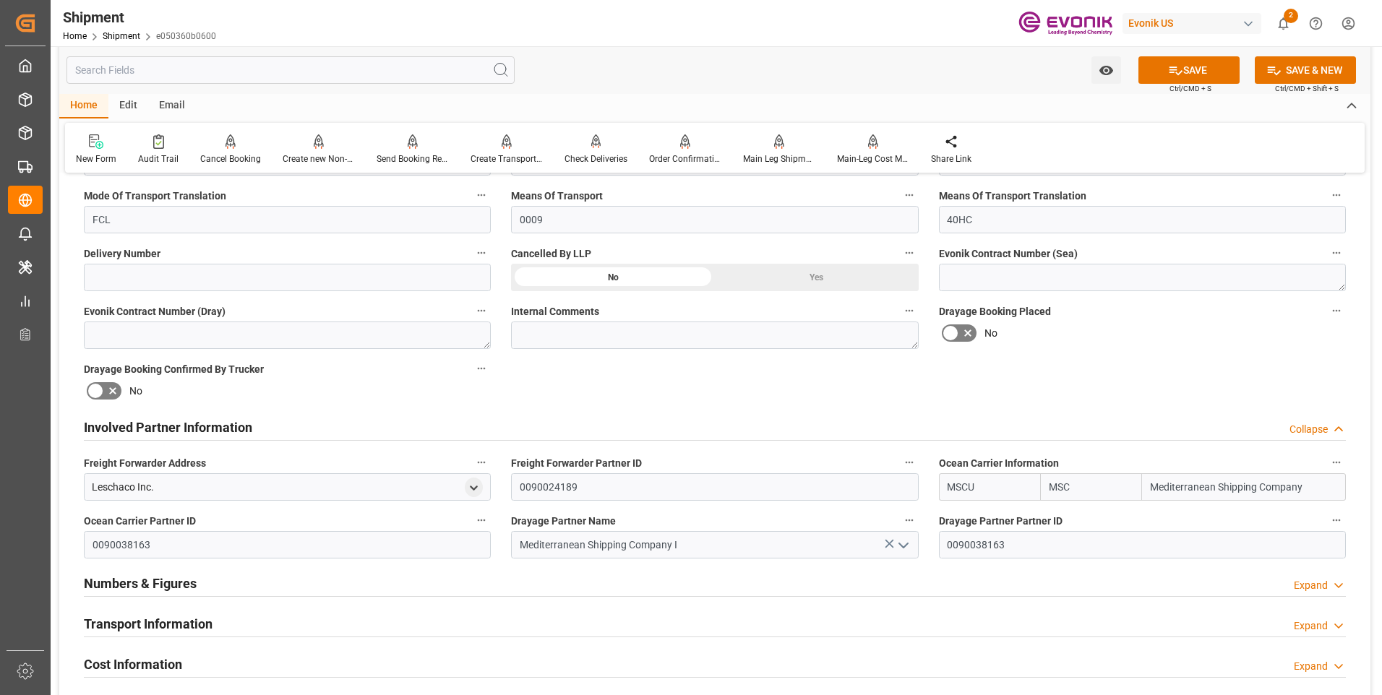
click at [137, 429] on h2 "Involved Partner Information" at bounding box center [168, 428] width 168 height 20
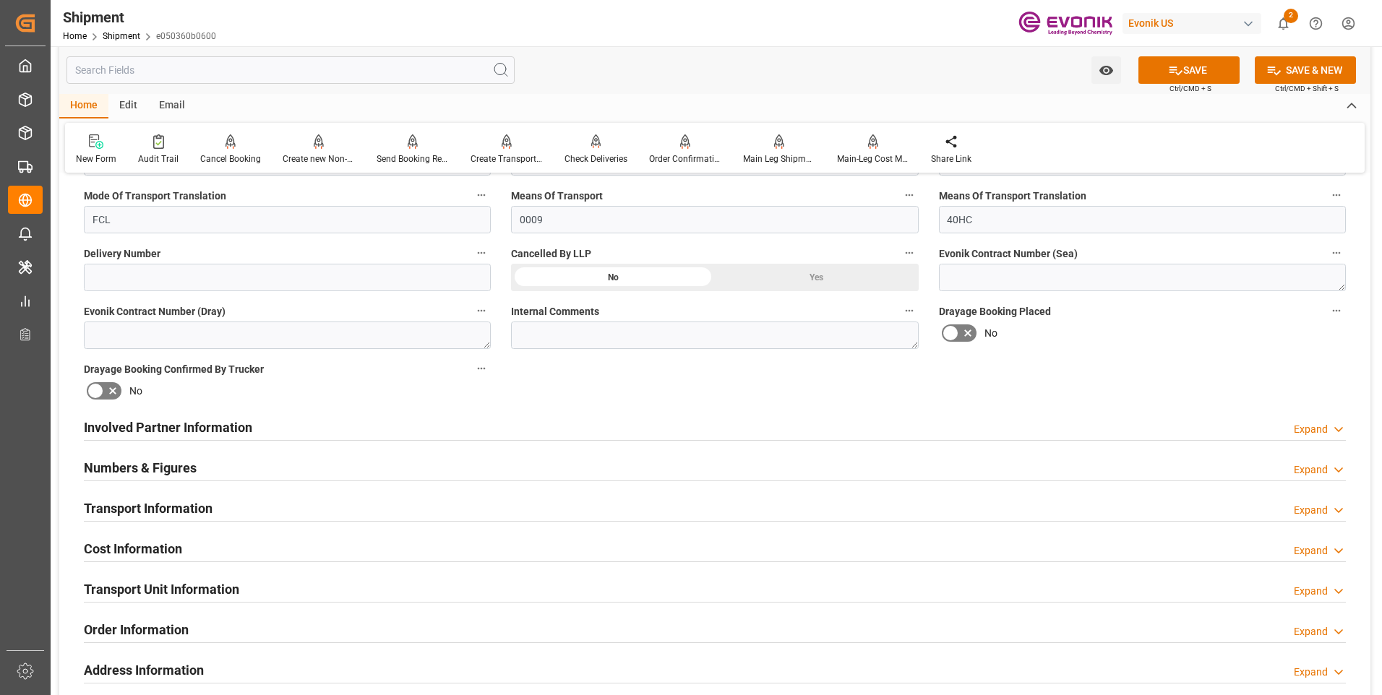
scroll to position [650, 0]
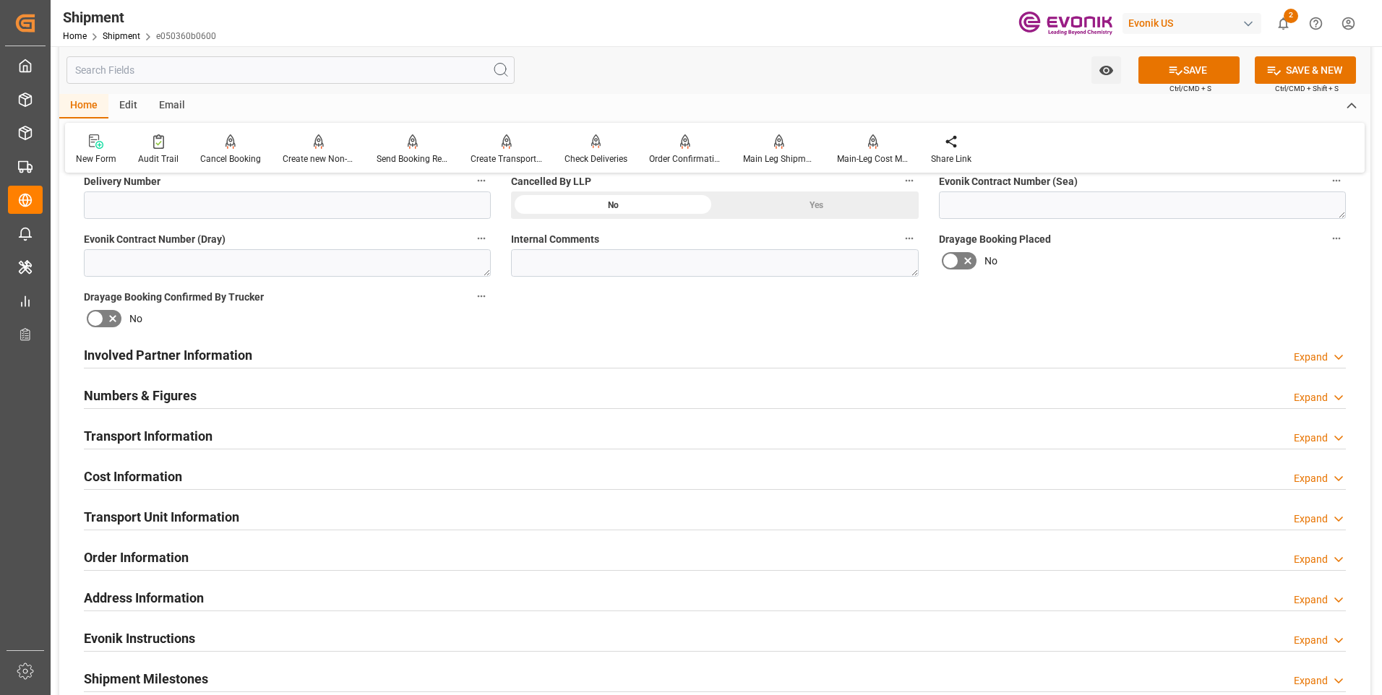
click at [124, 442] on h2 "Transport Information" at bounding box center [148, 436] width 129 height 20
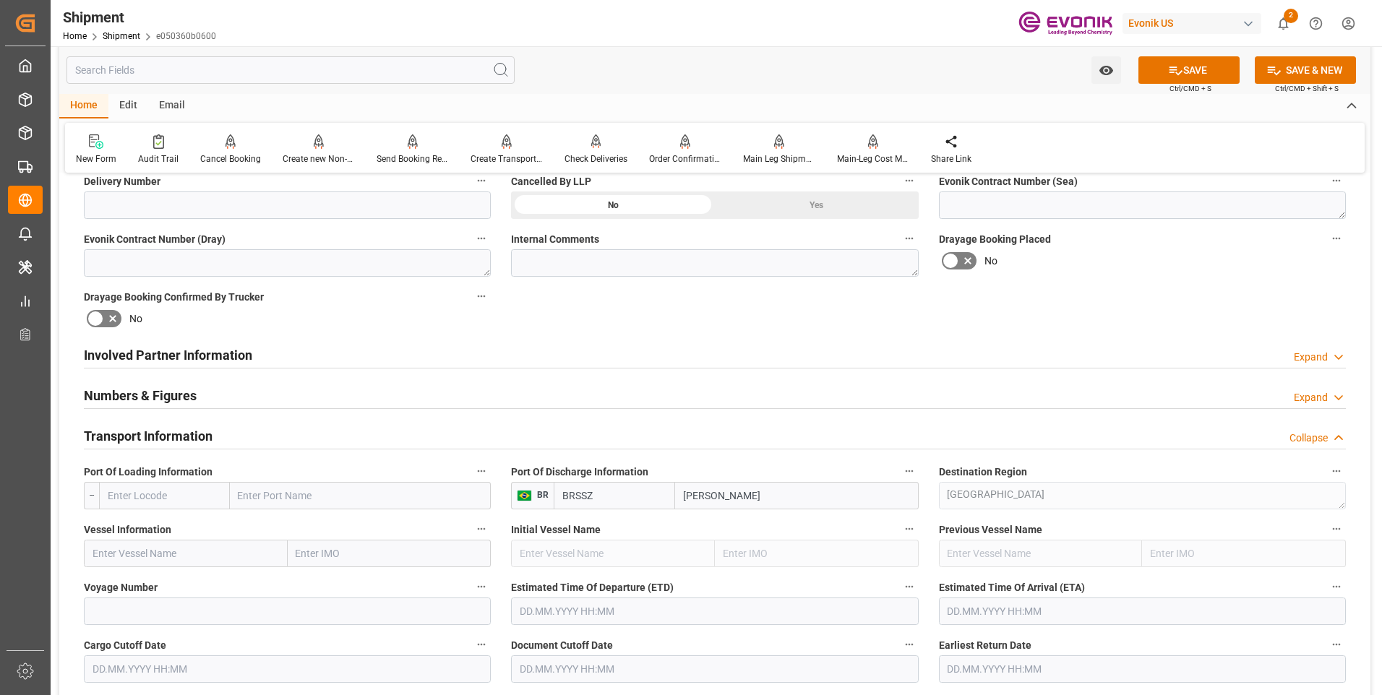
click at [163, 503] on input "text" at bounding box center [164, 495] width 131 height 27
click at [160, 554] on span "USSAV - Savannah" at bounding box center [148, 560] width 80 height 12
type input "USSAV"
type input "Savannah"
type input "USSAV"
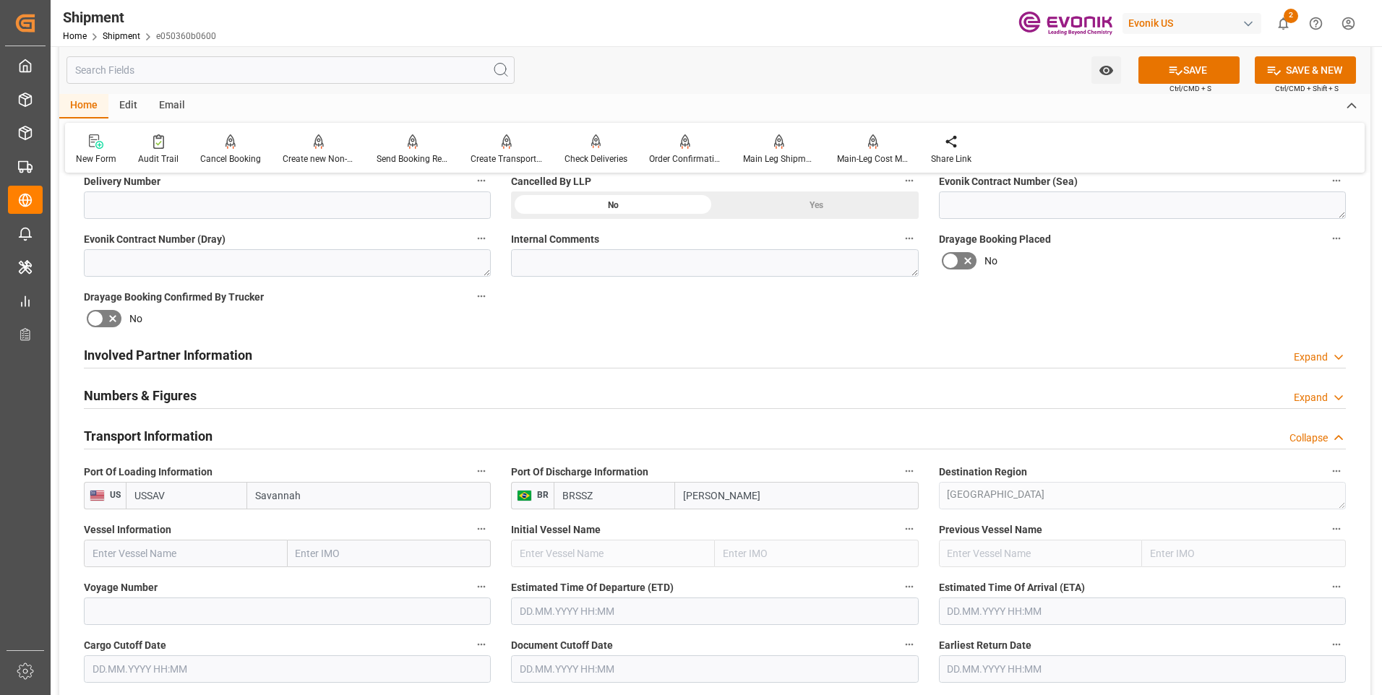
click at [175, 546] on input "text" at bounding box center [186, 553] width 204 height 27
click at [145, 562] on input "text" at bounding box center [186, 553] width 204 height 27
paste input "MSCBREMEN"
type input "MSCBREMEN"
click at [315, 614] on input at bounding box center [287, 611] width 407 height 27
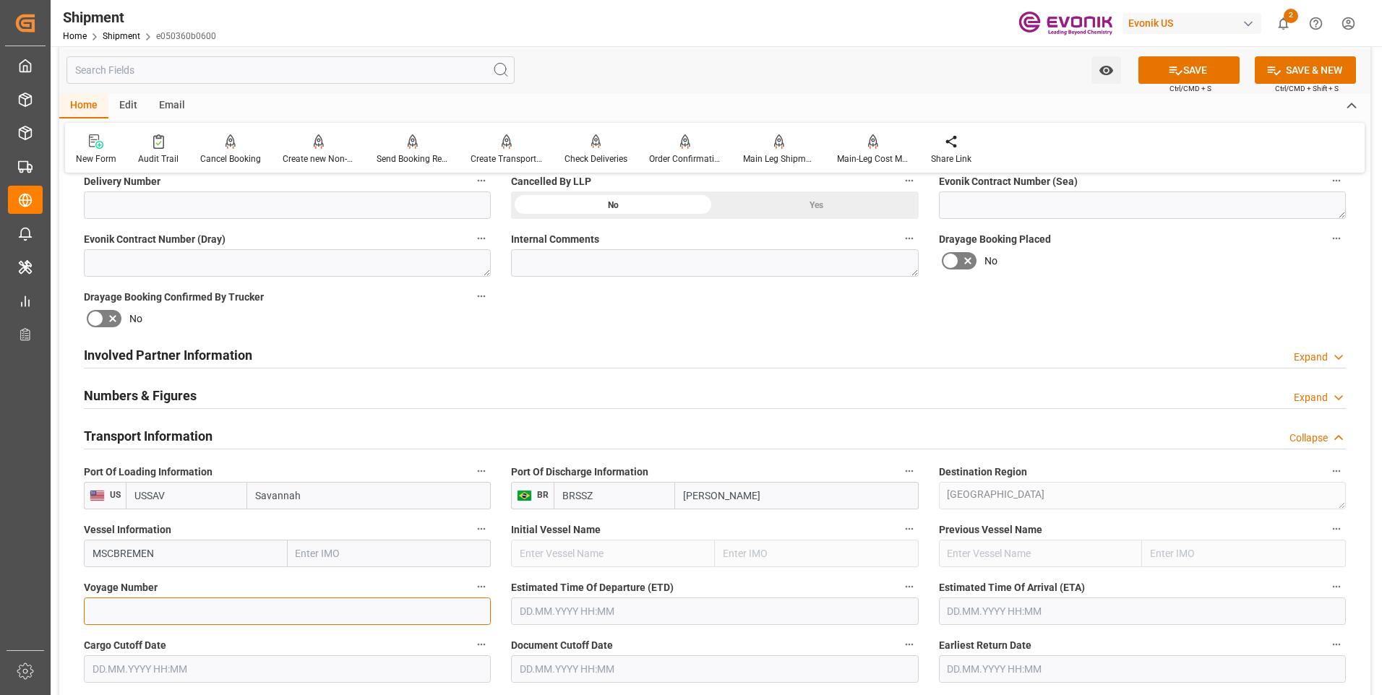
paste input "UA538A"
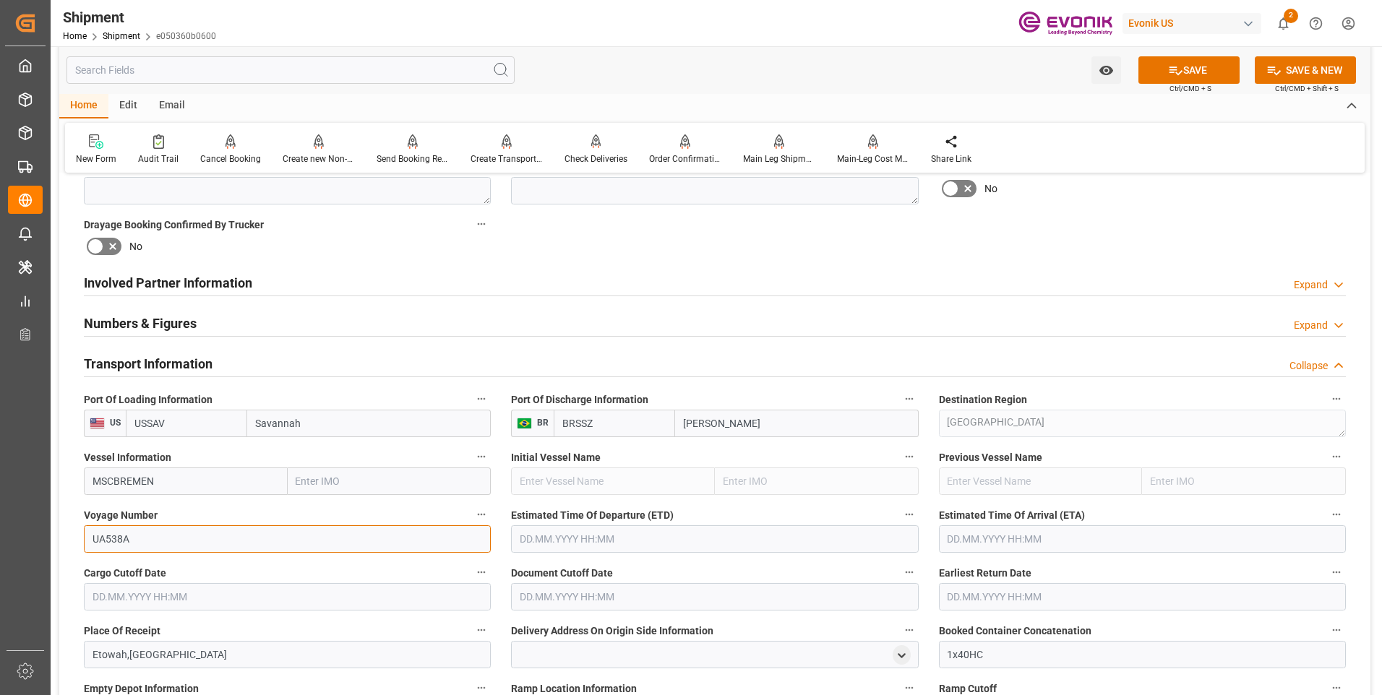
scroll to position [795, 0]
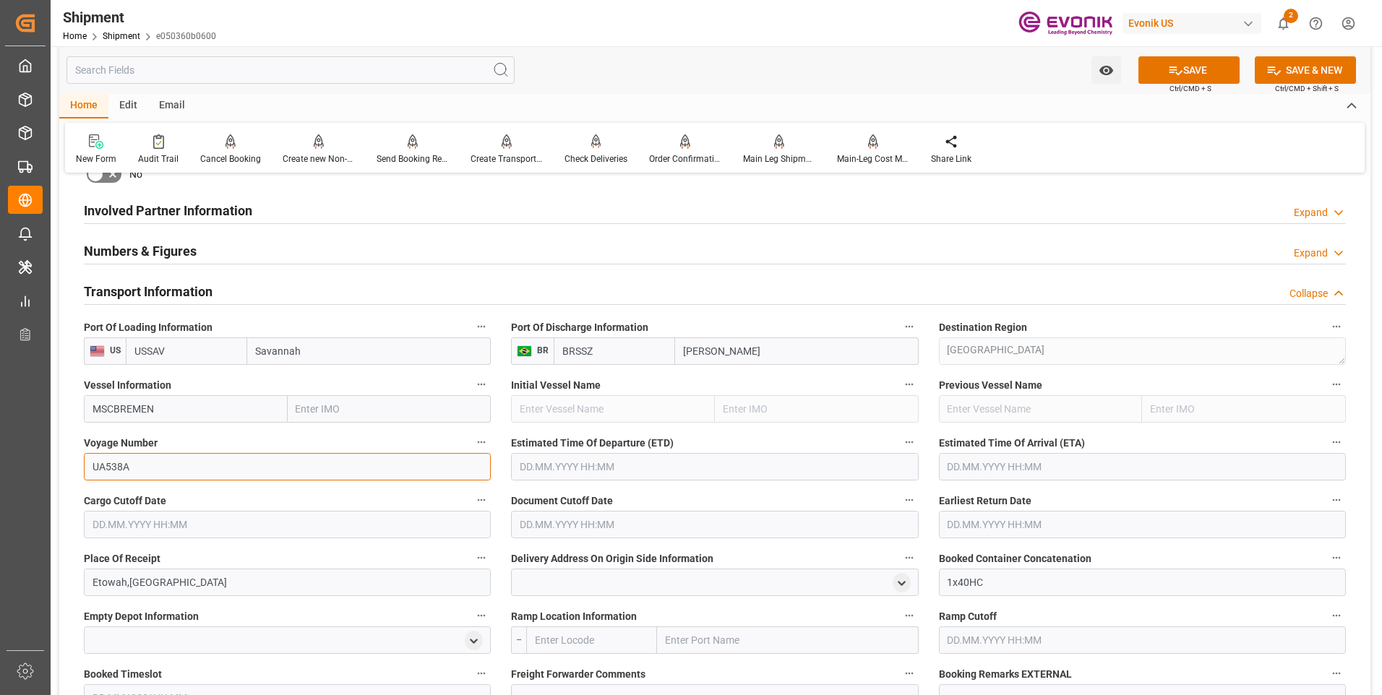
type input "UA538A"
click at [129, 520] on input "text" at bounding box center [287, 524] width 407 height 27
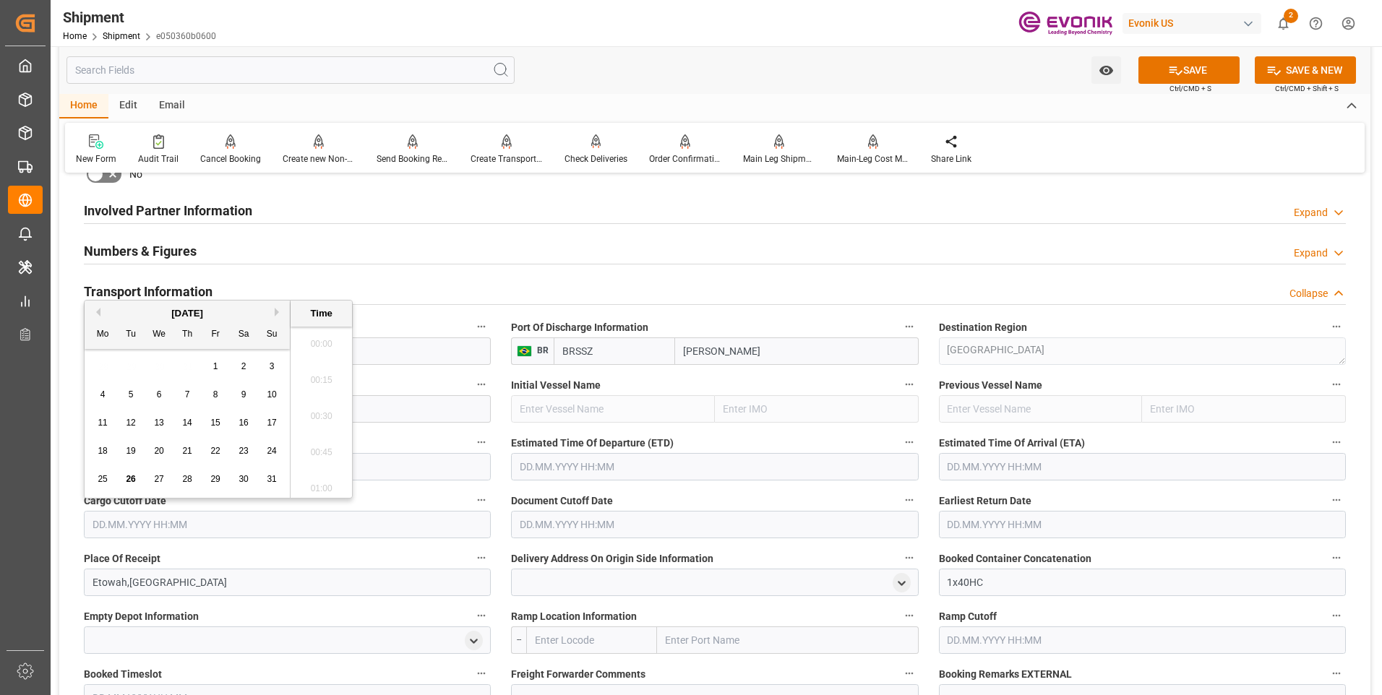
scroll to position [1993, 0]
click at [654, 466] on input "text" at bounding box center [714, 466] width 407 height 27
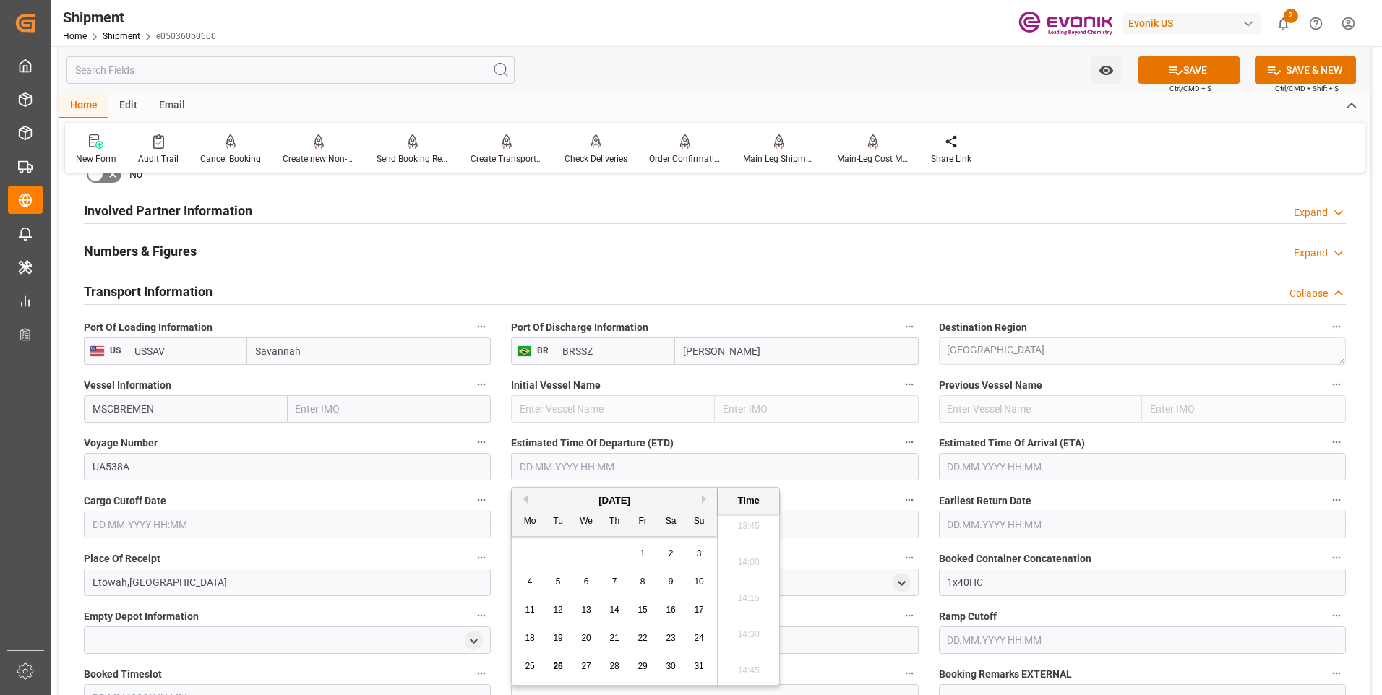
click at [705, 496] on button "Next Month" at bounding box center [706, 499] width 9 height 9
click at [703, 496] on button "Next Month" at bounding box center [706, 499] width 9 height 9
click at [611, 551] on div "2" at bounding box center [615, 554] width 18 height 17
type input "02.10.2025 00:00"
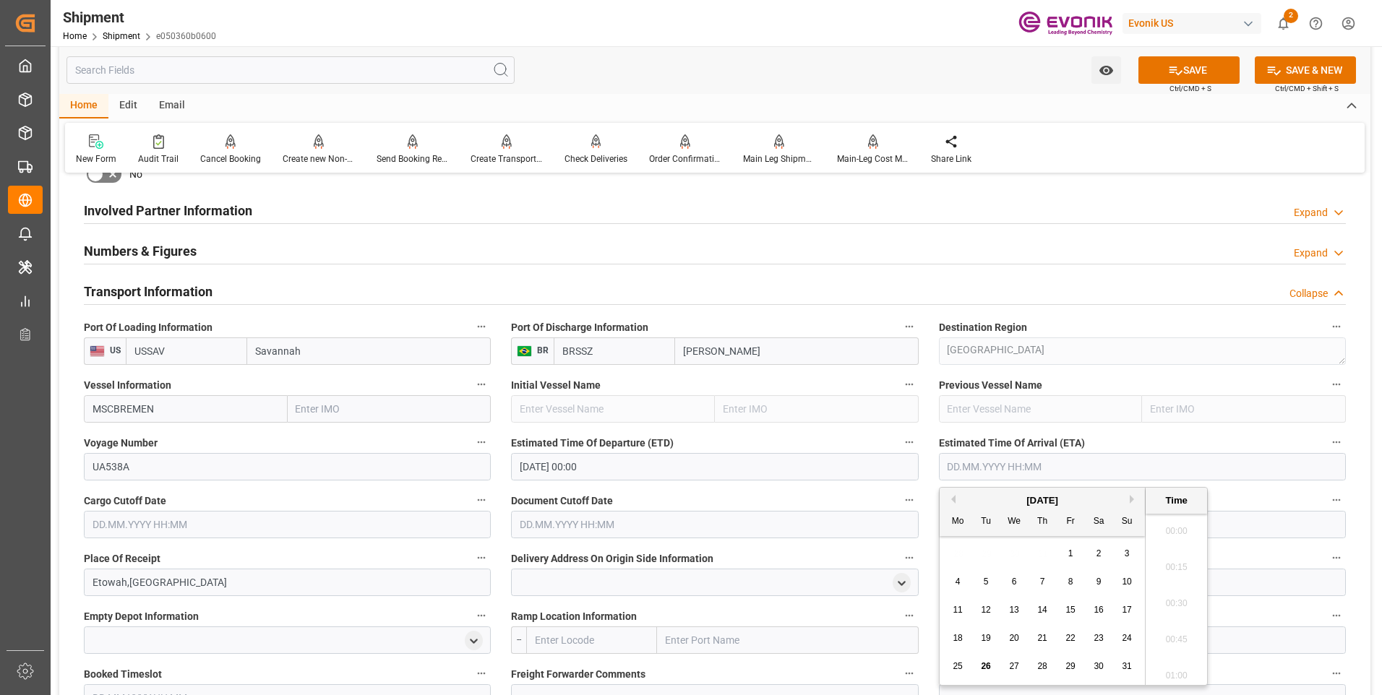
click at [1057, 472] on input "text" at bounding box center [1142, 466] width 407 height 27
click at [1127, 496] on div "August 2025" at bounding box center [1042, 501] width 205 height 14
click at [1132, 494] on div "August 2025" at bounding box center [1042, 501] width 205 height 14
click at [1131, 500] on button "Next Month" at bounding box center [1134, 499] width 9 height 9
click at [1130, 500] on button "Next Month" at bounding box center [1134, 499] width 9 height 9
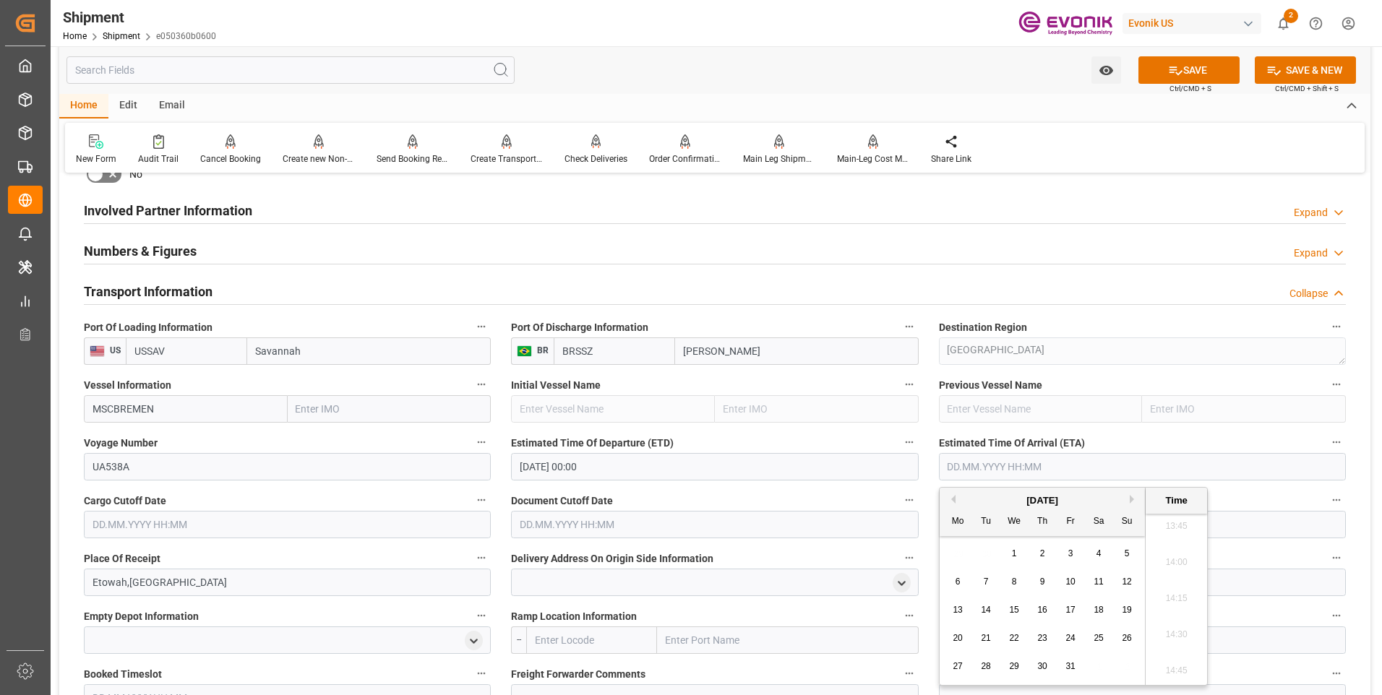
click at [981, 639] on span "21" at bounding box center [985, 638] width 9 height 10
type input "21.10.2025 00:00"
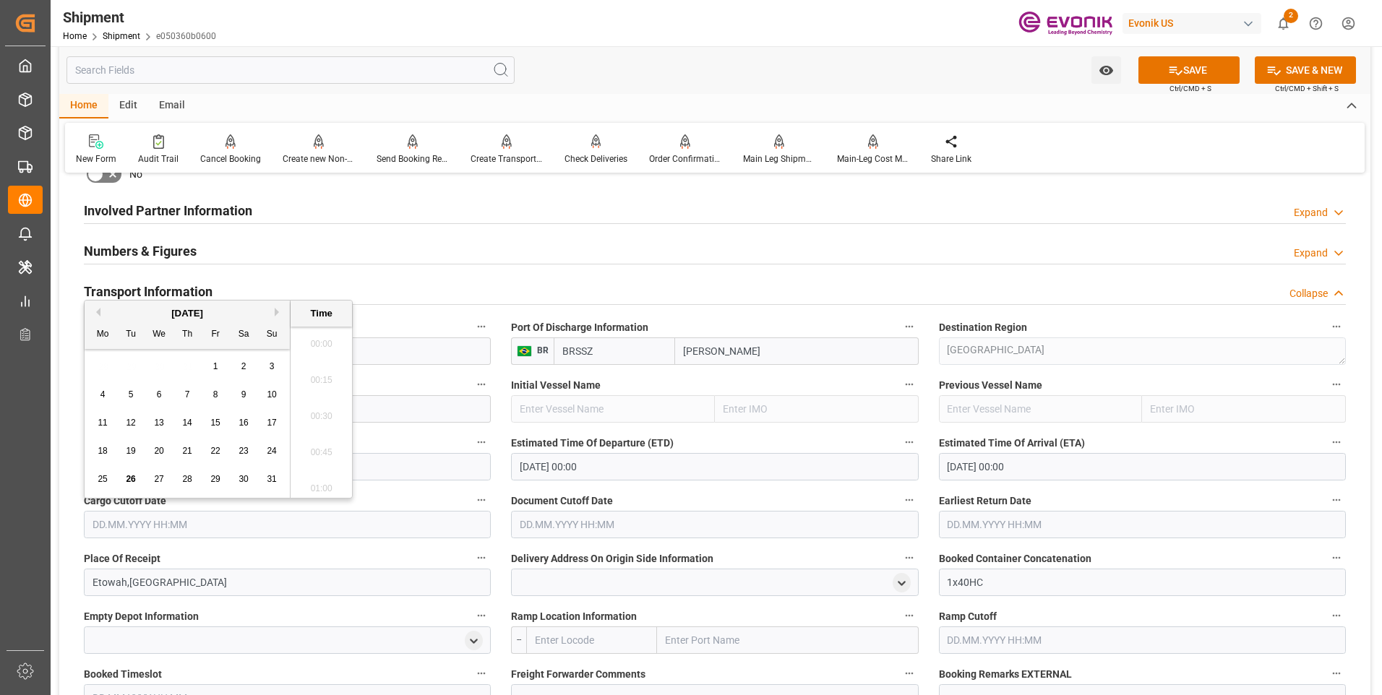
click at [370, 515] on input "text" at bounding box center [287, 524] width 407 height 27
click at [278, 317] on div "August 2025" at bounding box center [187, 313] width 205 height 14
click at [277, 313] on button "Next Month" at bounding box center [279, 312] width 9 height 9
click at [103, 447] on span "22" at bounding box center [102, 451] width 9 height 10
type input "22.09.2025 00:00"
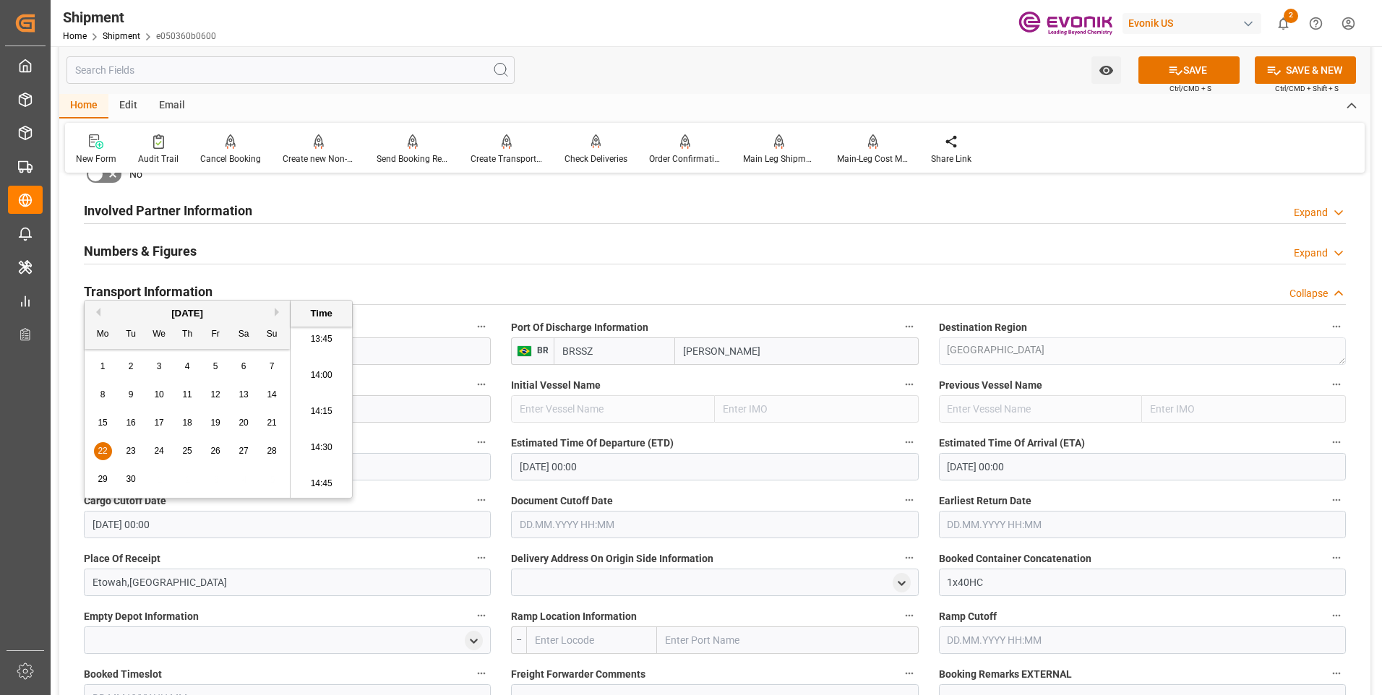
click at [588, 525] on input "text" at bounding box center [714, 524] width 407 height 27
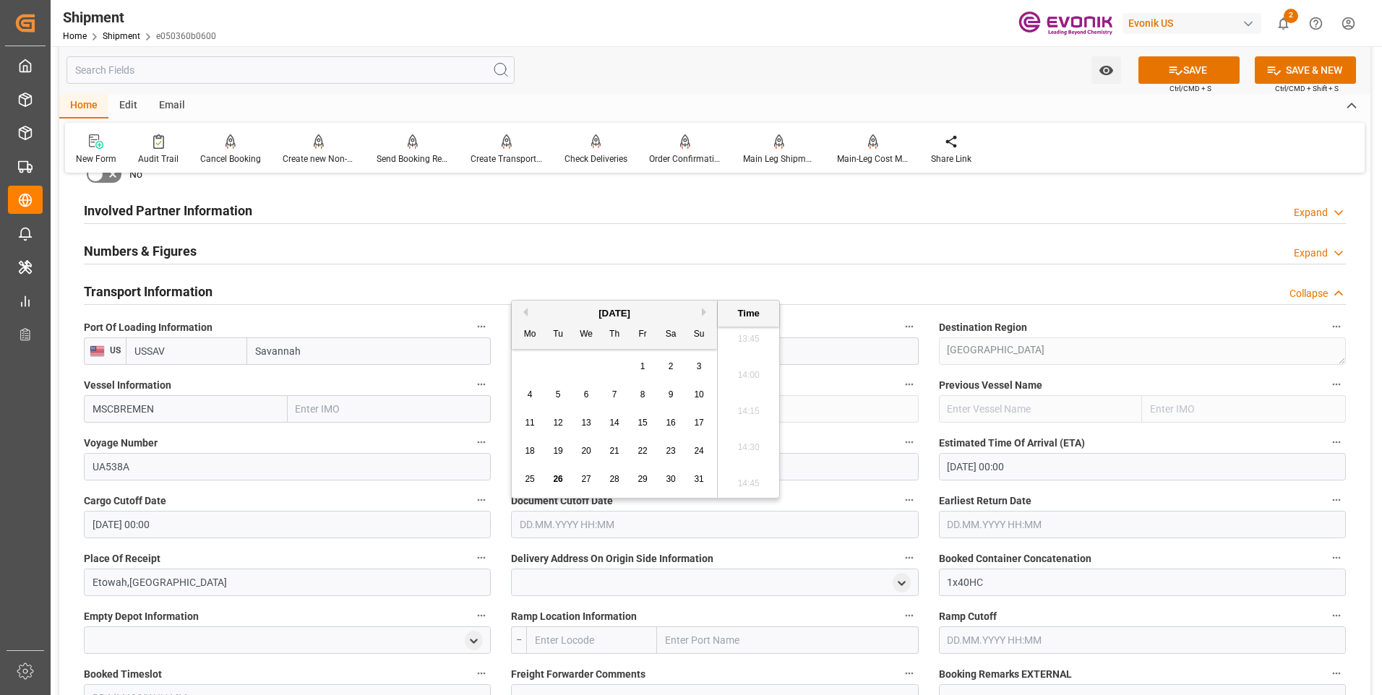
click at [699, 313] on div "August 2025" at bounding box center [614, 313] width 205 height 14
click at [703, 314] on button "Next Month" at bounding box center [706, 312] width 9 height 9
click at [523, 444] on div "22" at bounding box center [530, 451] width 18 height 17
type input "22.09.2025 00:00"
click at [1005, 527] on input "text" at bounding box center [1142, 524] width 407 height 27
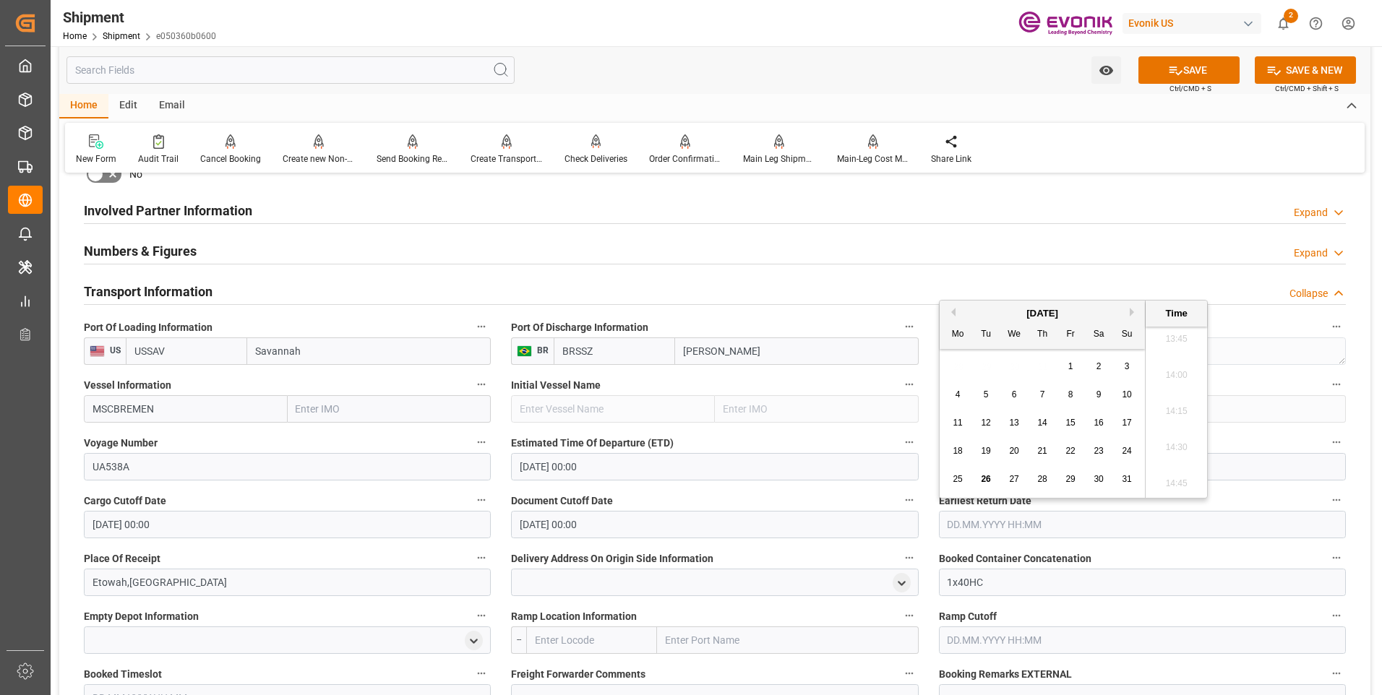
click at [1128, 309] on div "August 2025" at bounding box center [1042, 313] width 205 height 14
click at [1132, 312] on button "Next Month" at bounding box center [1134, 312] width 9 height 9
click at [960, 448] on span "22" at bounding box center [957, 451] width 9 height 10
type input "22.09.2025 00:00"
click at [1164, 78] on button "SAVE" at bounding box center [1188, 69] width 101 height 27
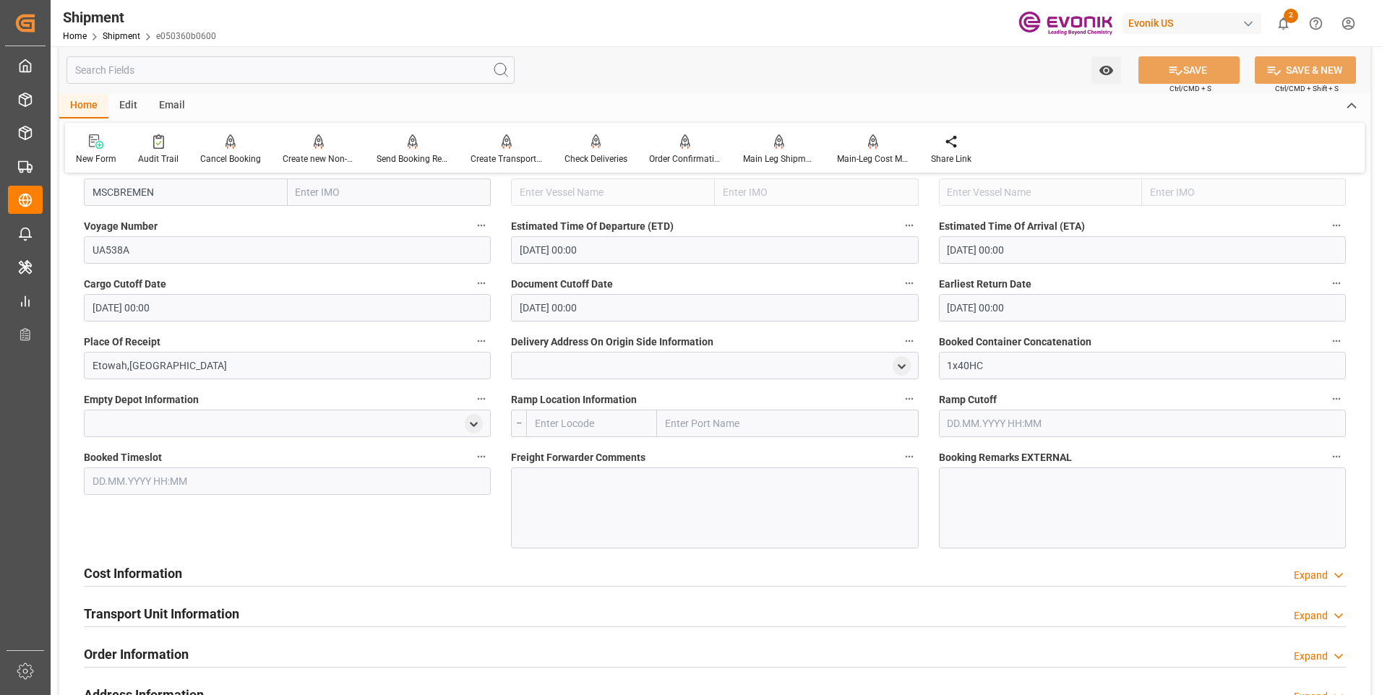
scroll to position [1156, 0]
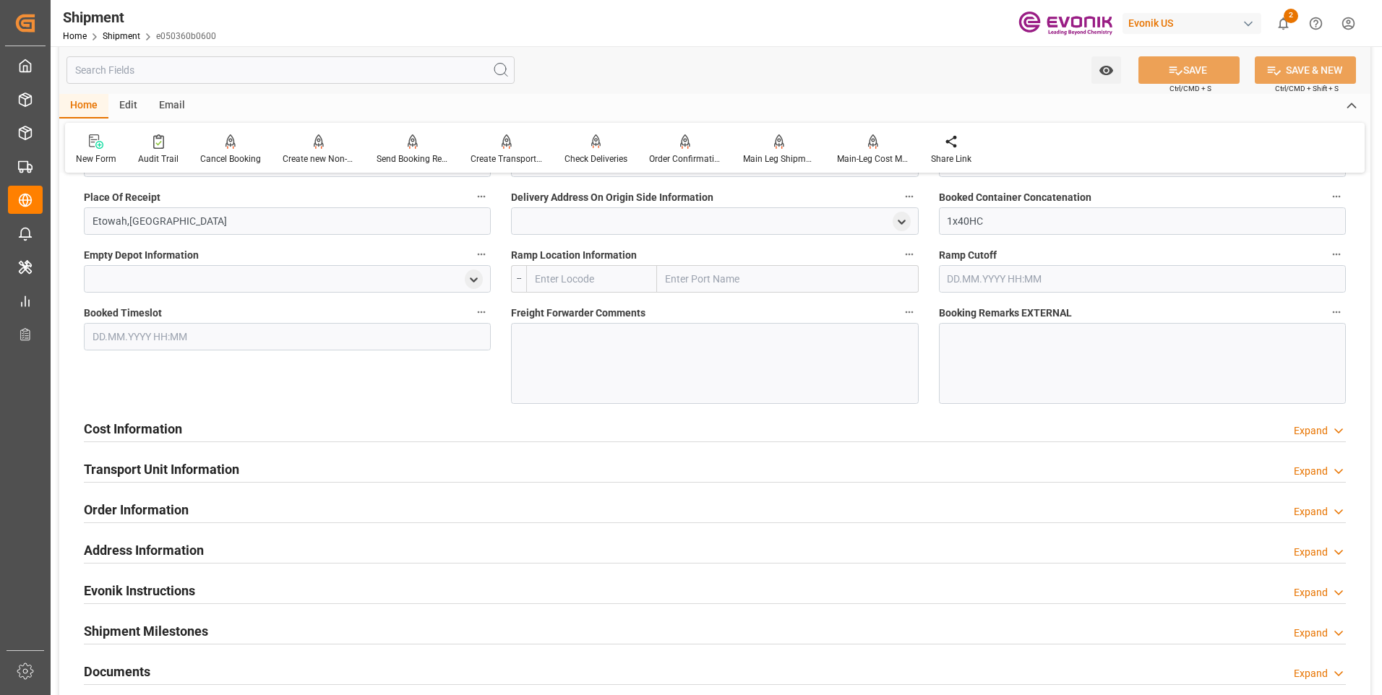
click at [122, 421] on h2 "Cost Information" at bounding box center [133, 429] width 98 height 20
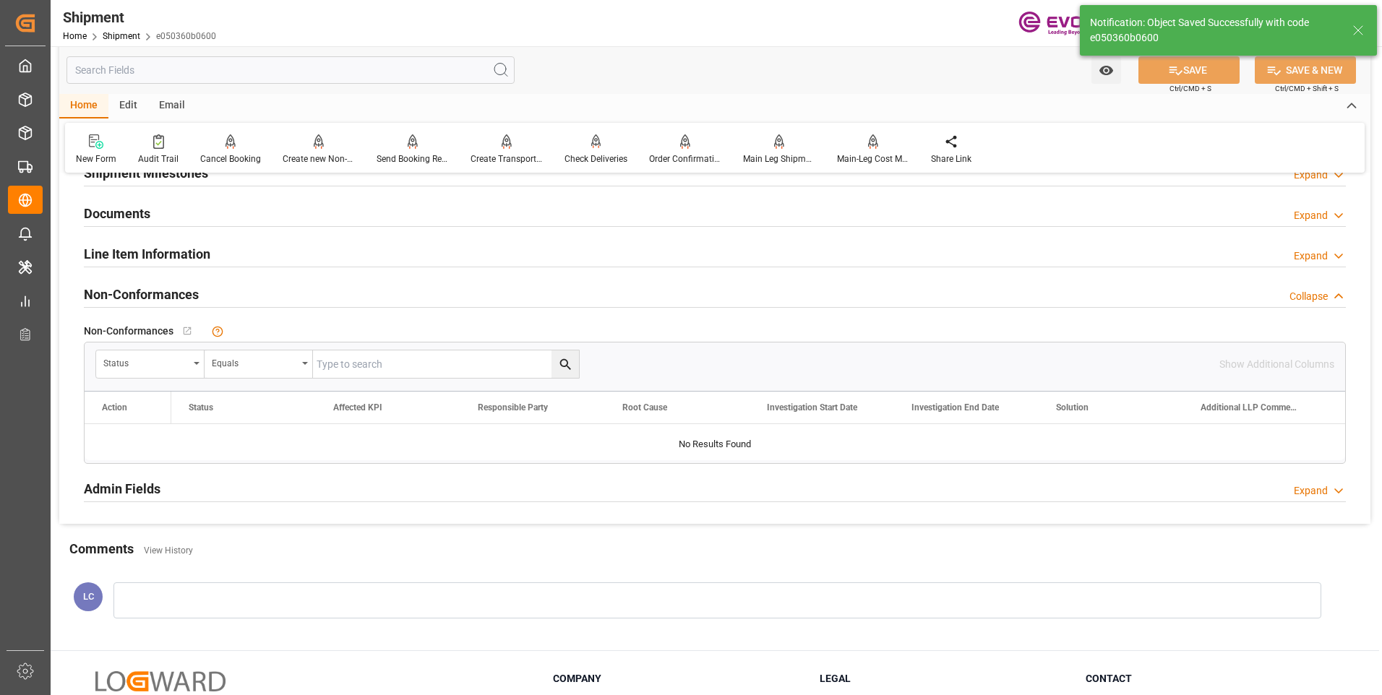
scroll to position [698, 0]
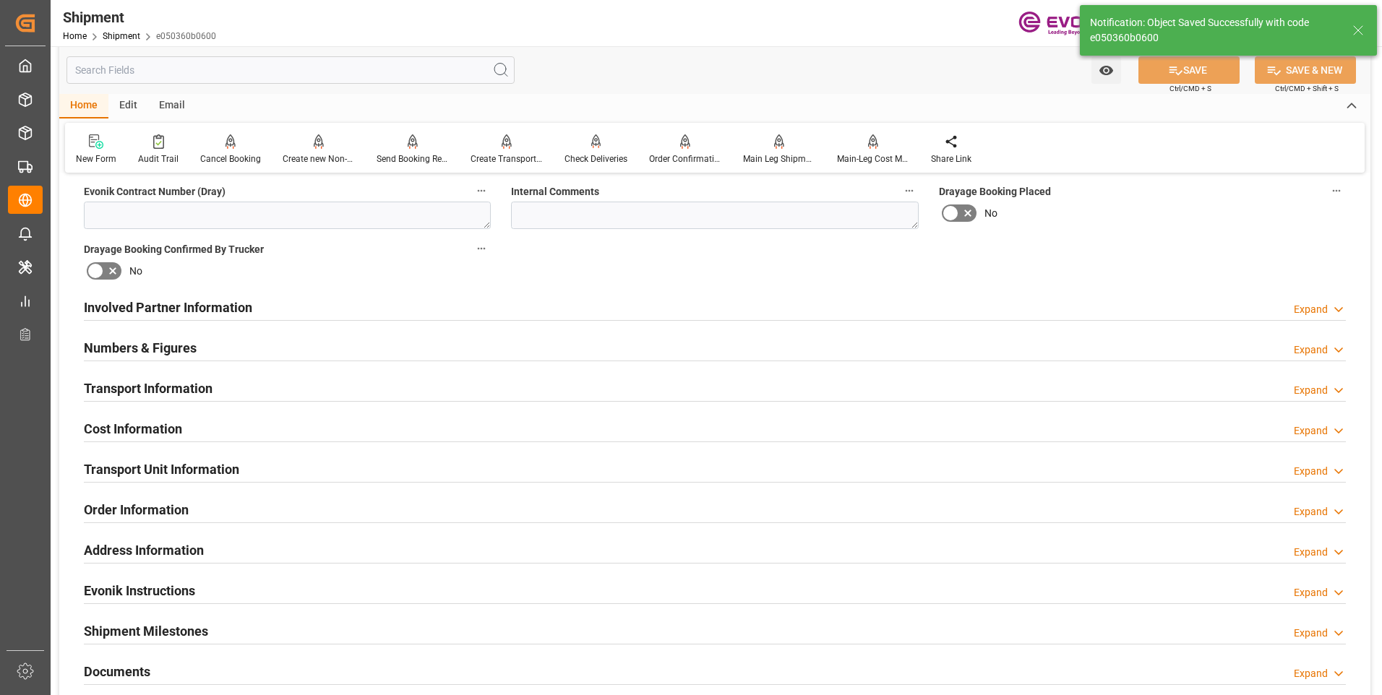
click at [390, 492] on div "Order Information Expand" at bounding box center [715, 510] width 1282 height 40
click at [155, 309] on h2 "Involved Partner Information" at bounding box center [168, 308] width 168 height 20
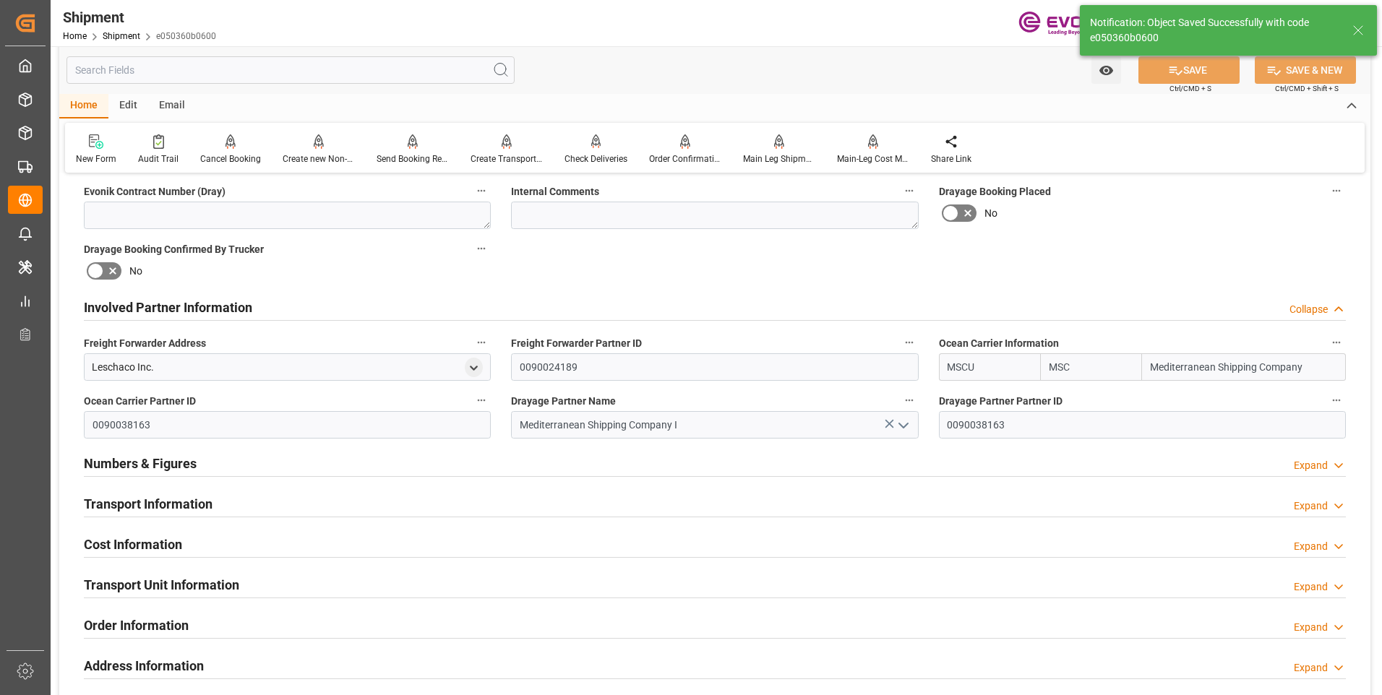
scroll to position [814, 0]
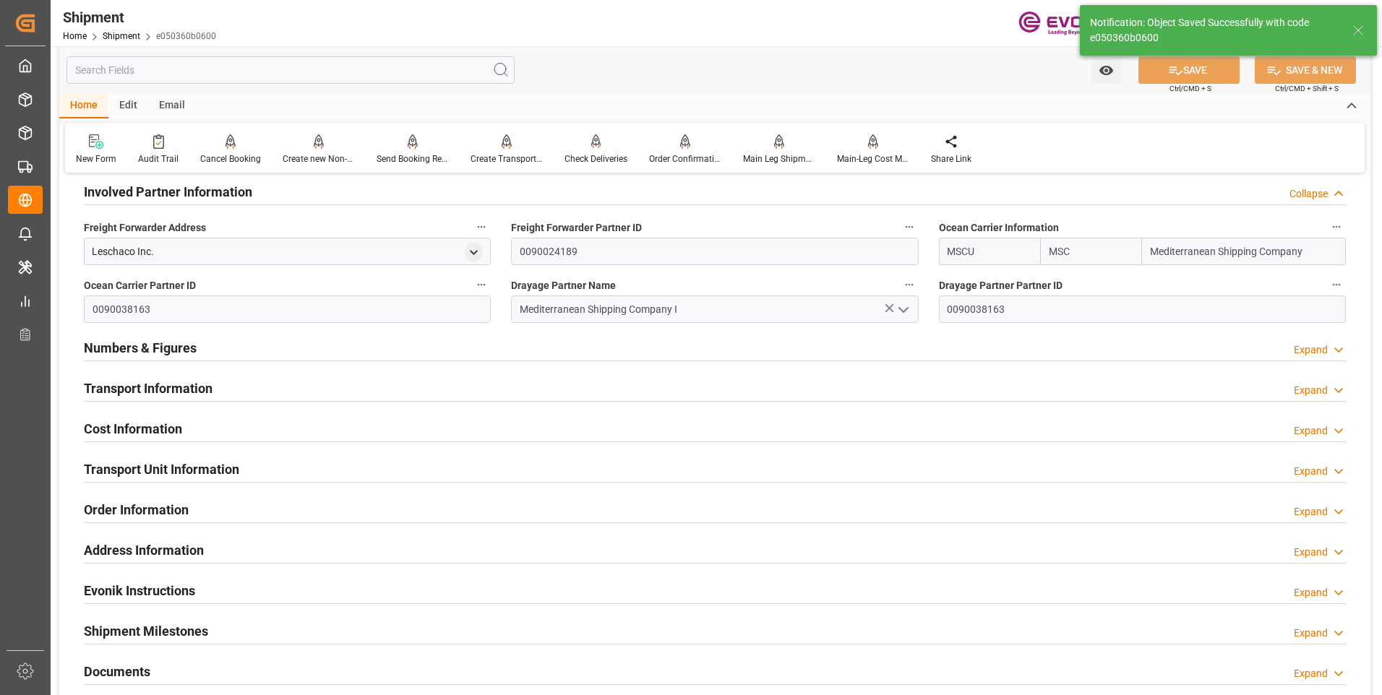
click at [155, 348] on h2 "Numbers & Figures" at bounding box center [140, 348] width 113 height 20
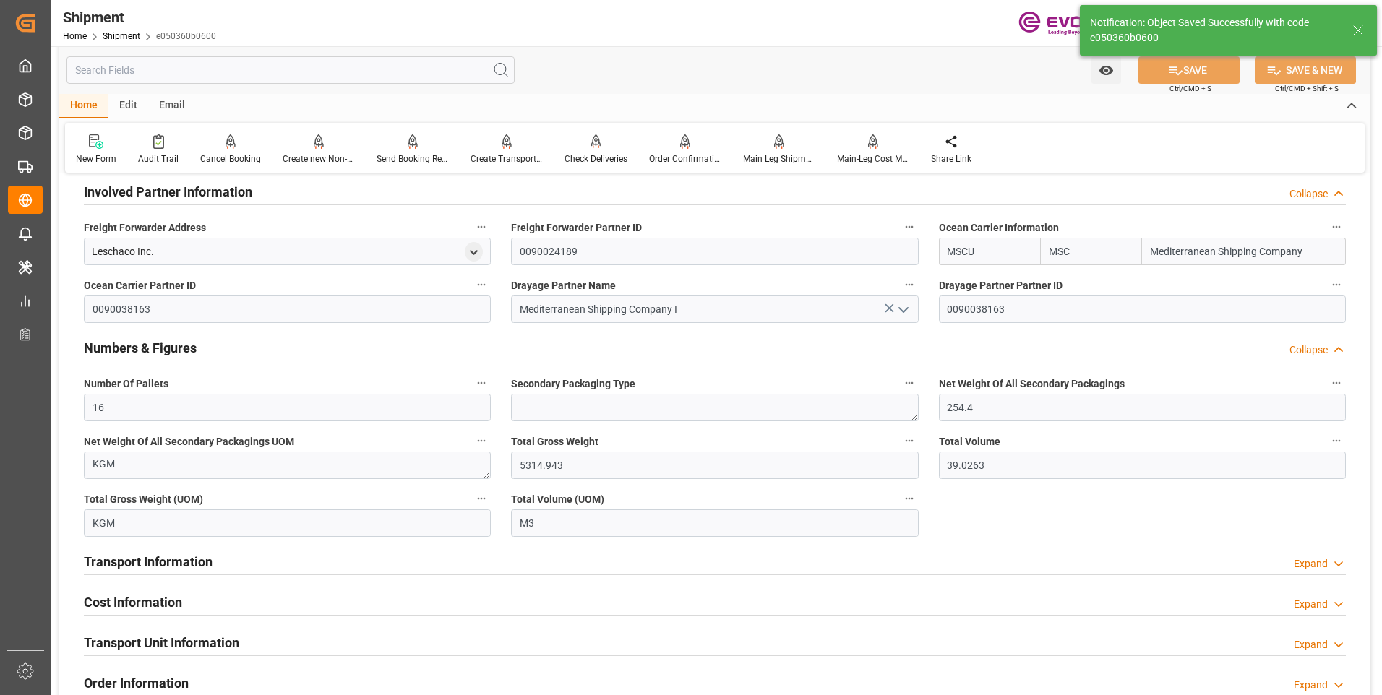
scroll to position [987, 0]
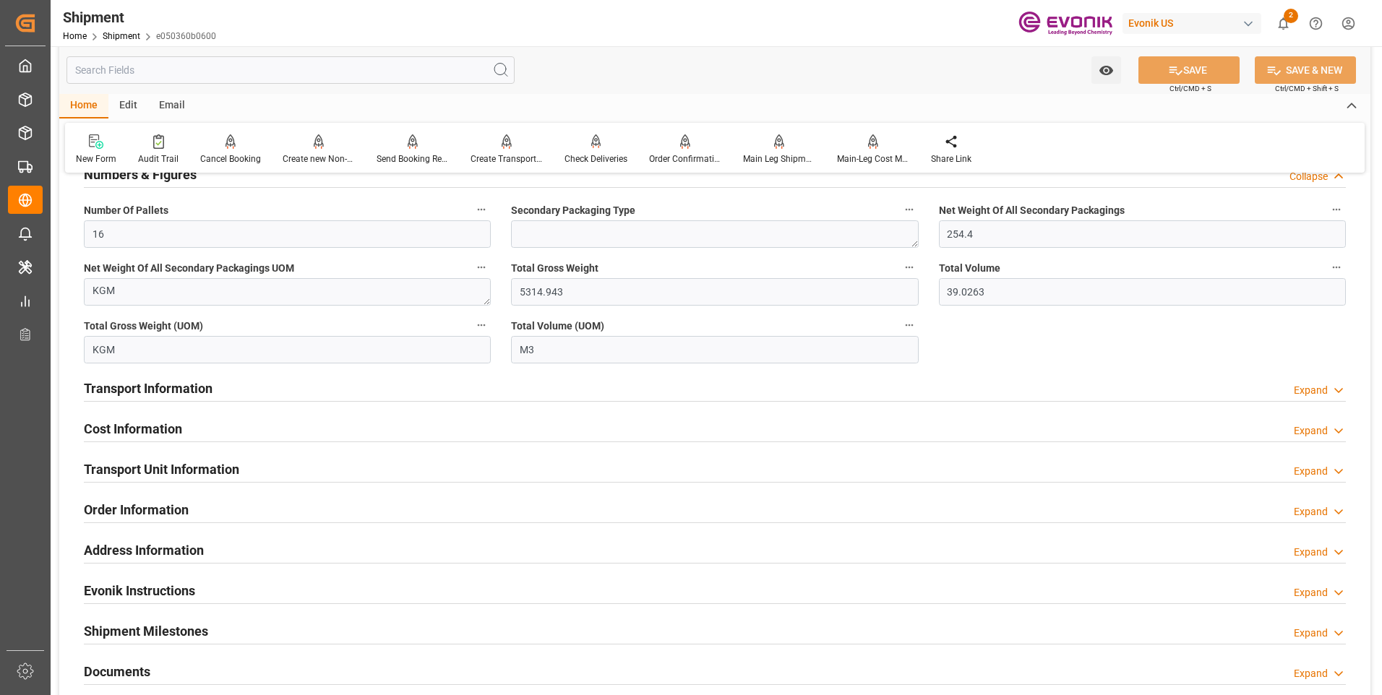
click at [163, 391] on h2 "Transport Information" at bounding box center [148, 389] width 129 height 20
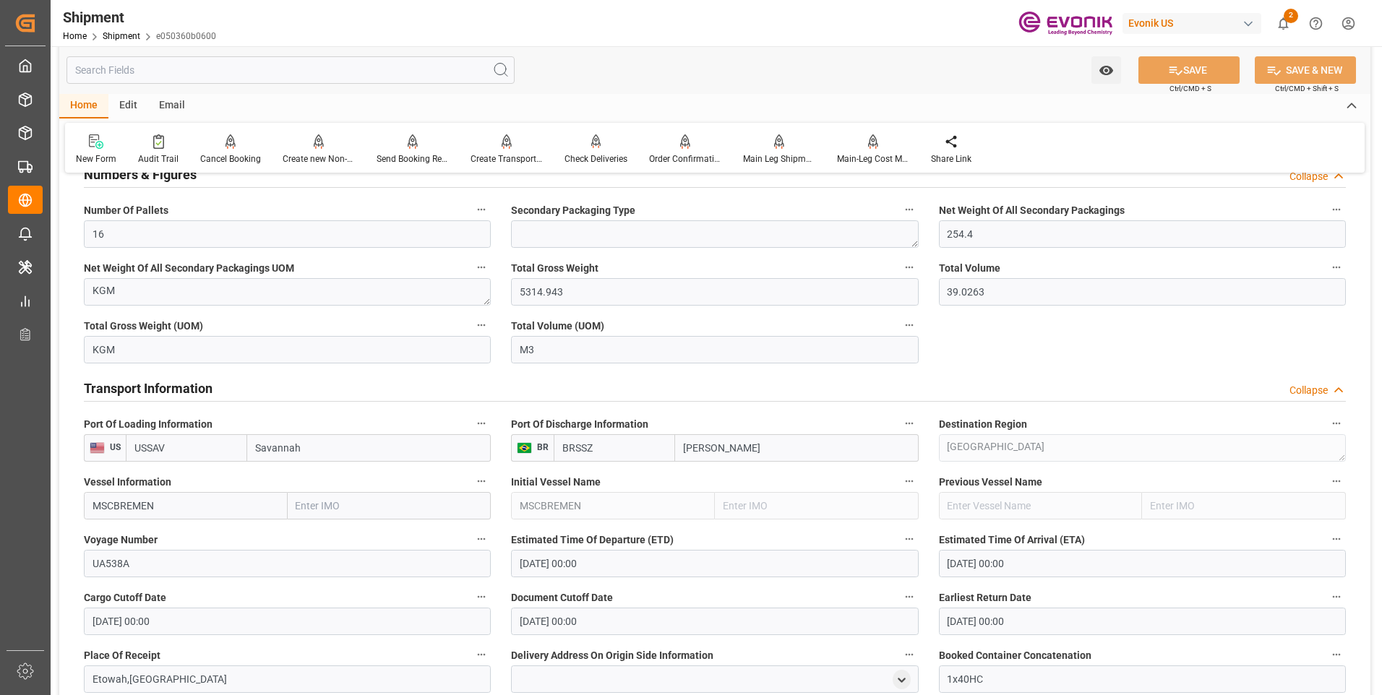
scroll to position [1445, 0]
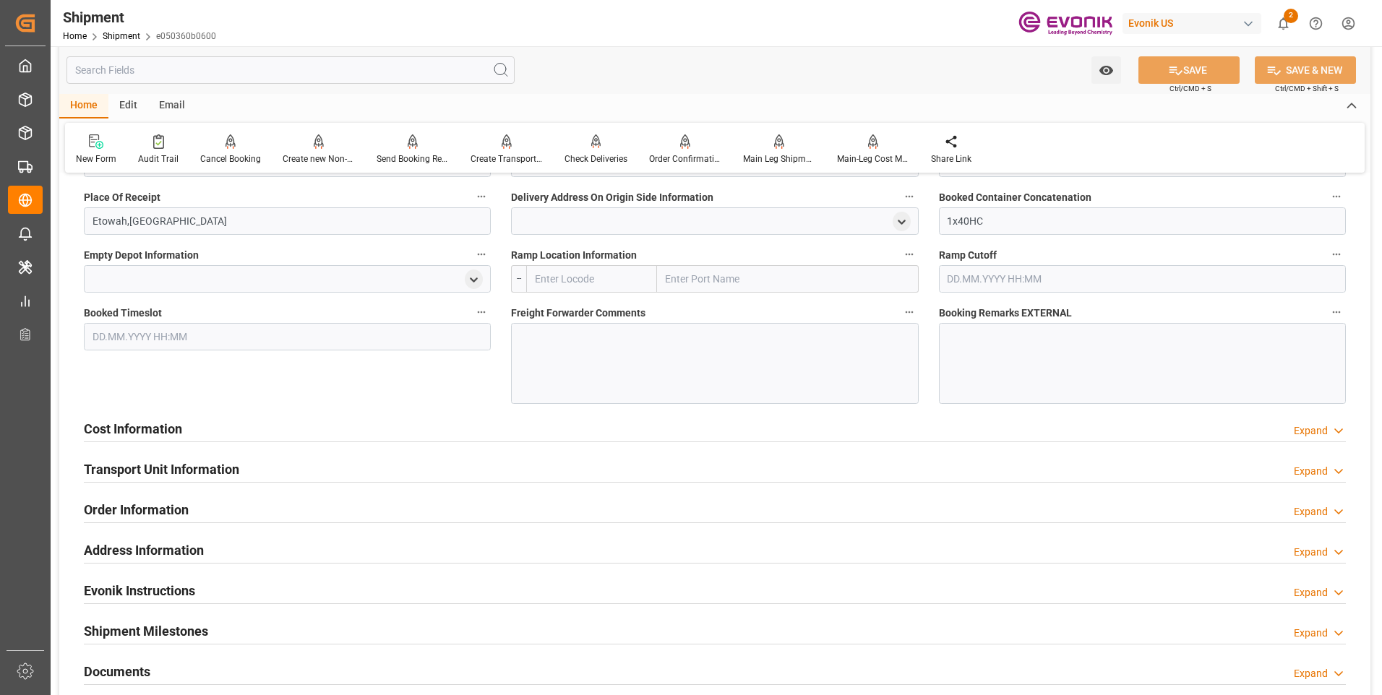
click at [150, 422] on h2 "Cost Information" at bounding box center [133, 429] width 98 height 20
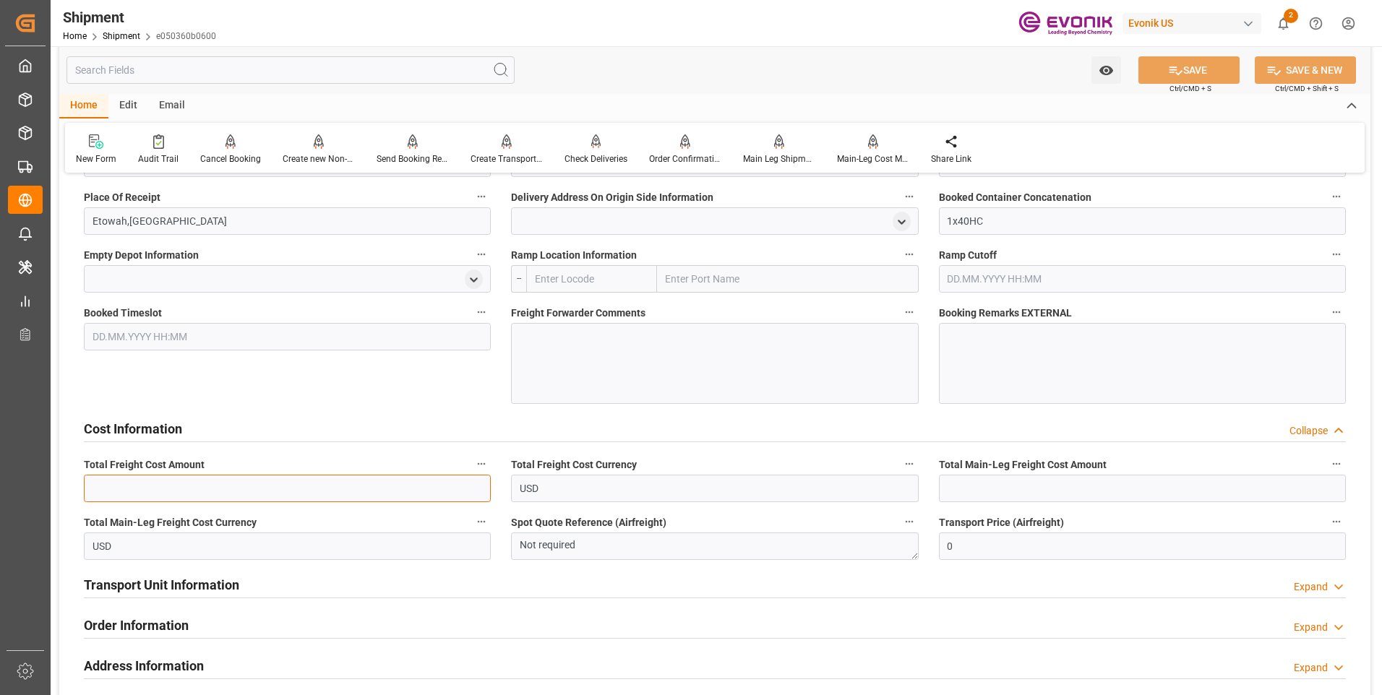
click at [194, 488] on input "text" at bounding box center [287, 488] width 407 height 27
type input "2151"
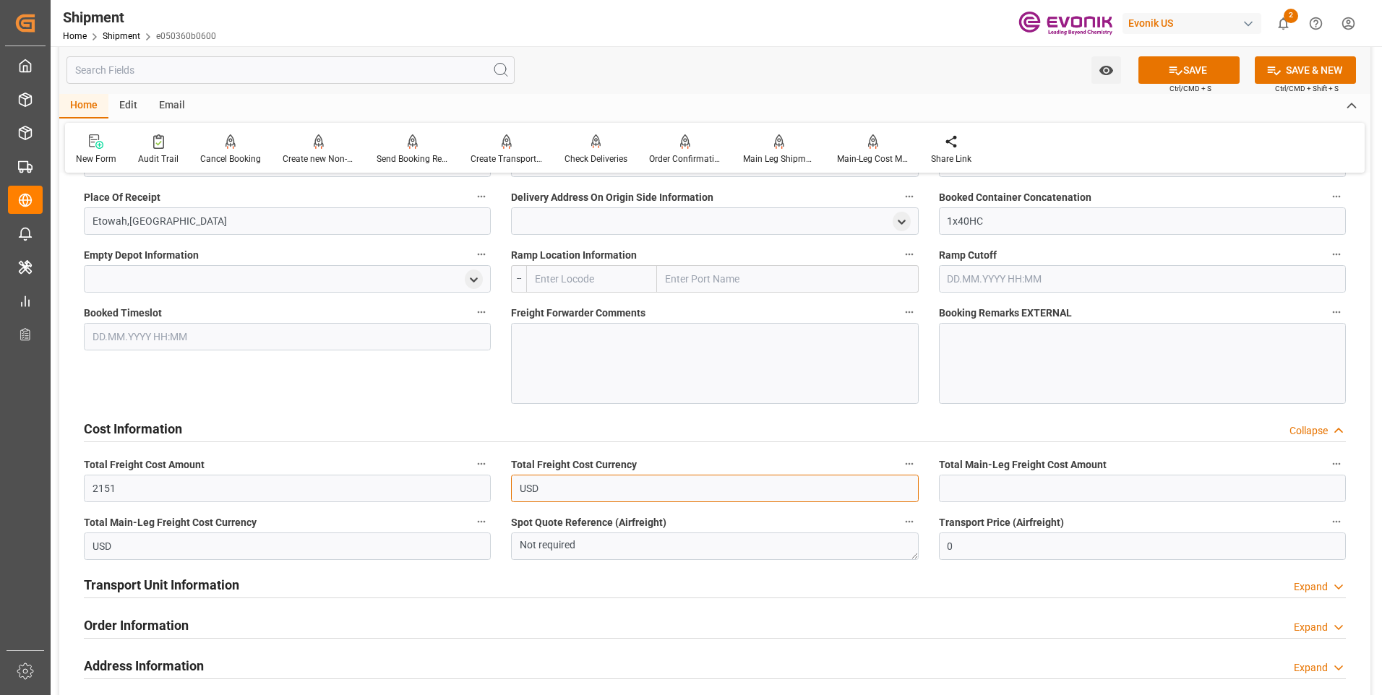
click at [637, 496] on input "USD" at bounding box center [714, 488] width 407 height 27
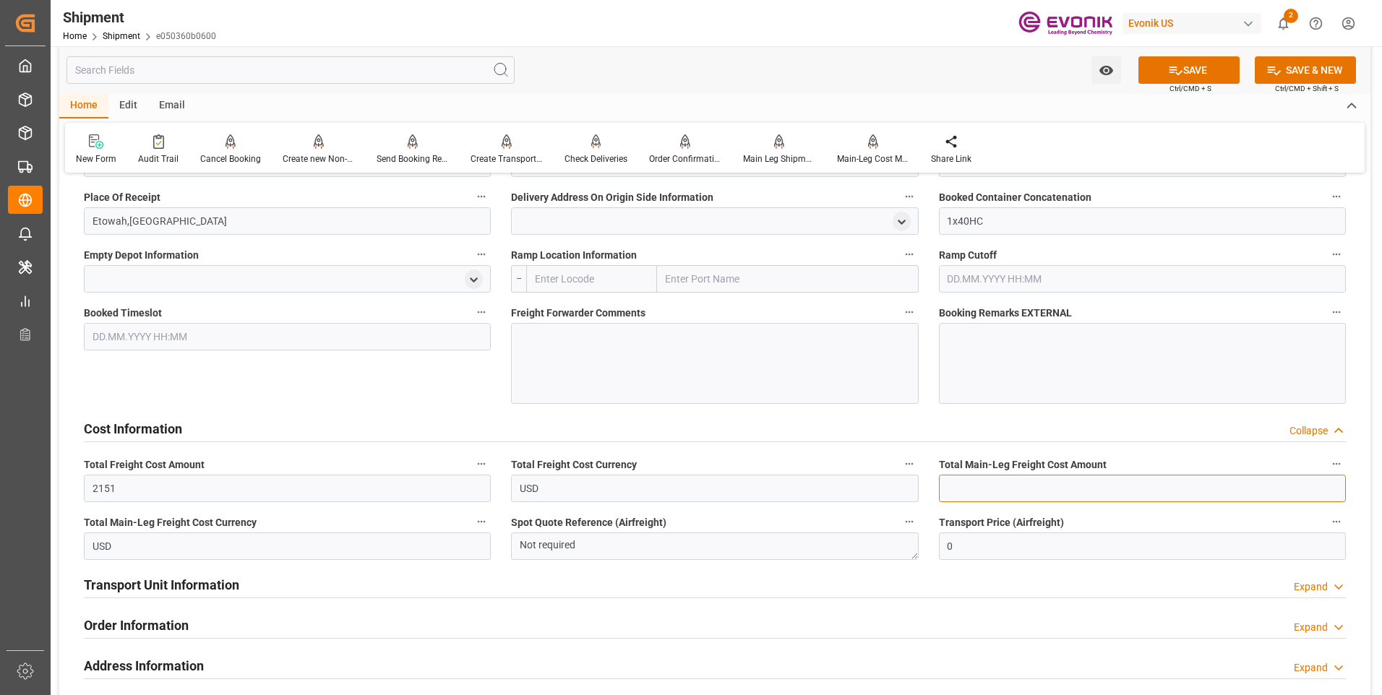
click at [981, 489] on input "text" at bounding box center [1142, 488] width 407 height 27
type input "2151"
click at [1170, 74] on icon at bounding box center [1175, 70] width 15 height 15
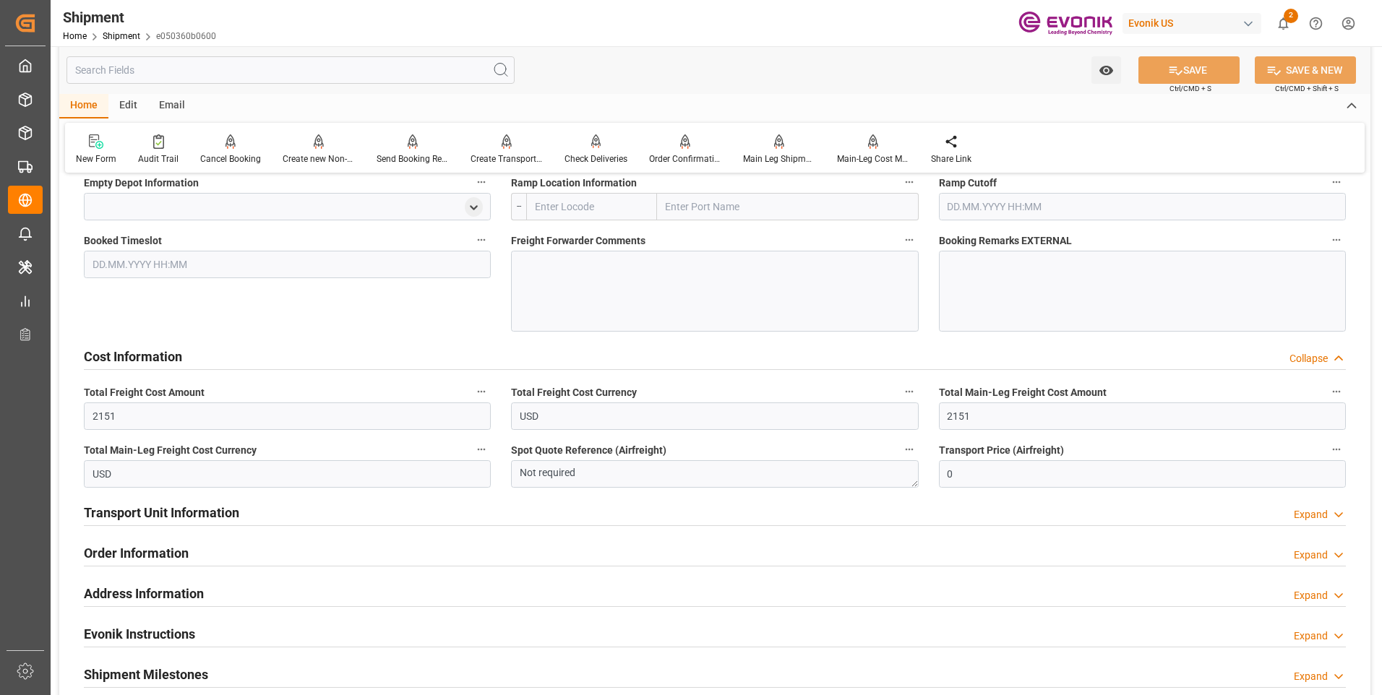
scroll to position [1662, 0]
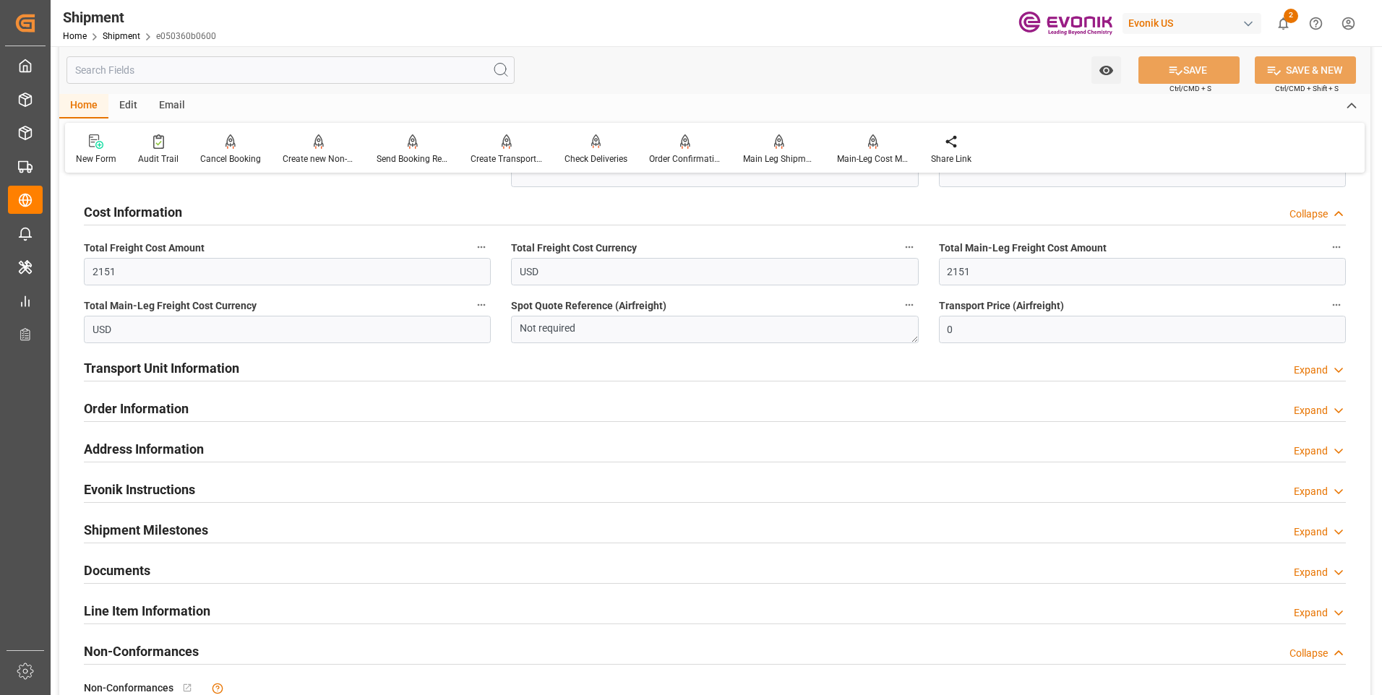
click at [230, 360] on h2 "Transport Unit Information" at bounding box center [161, 368] width 155 height 20
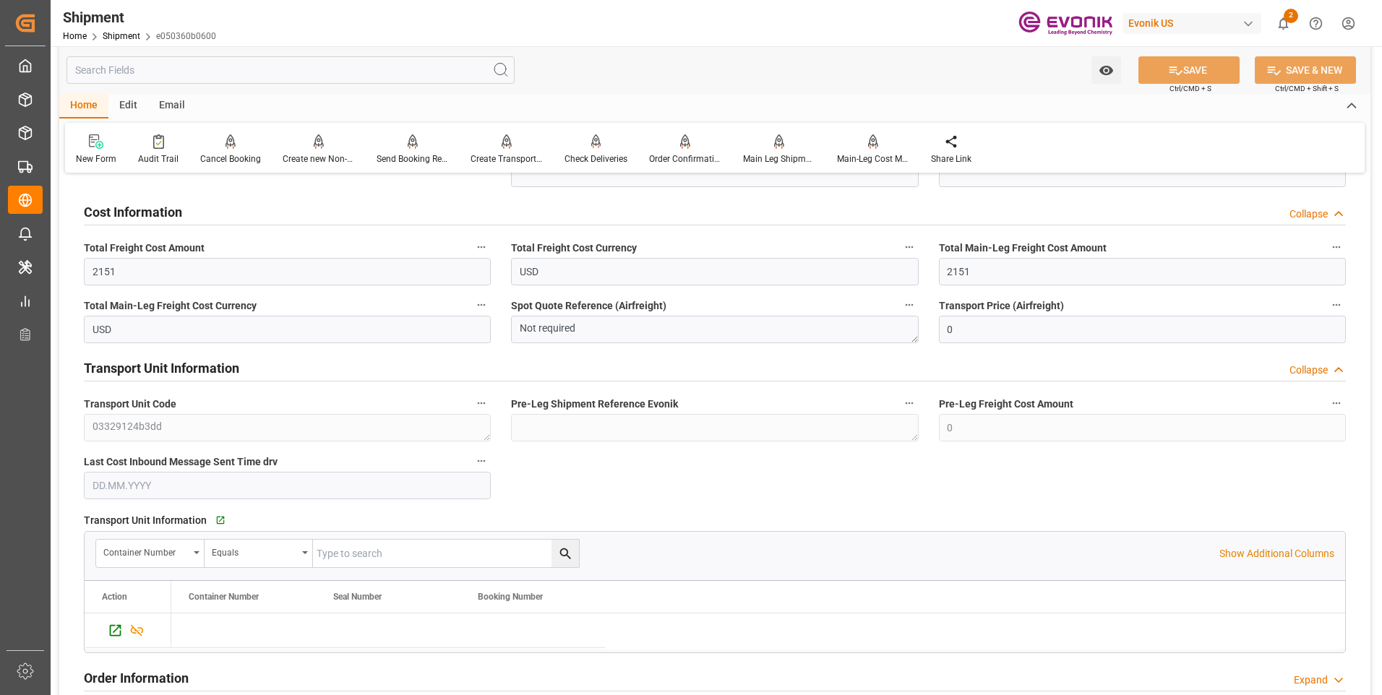
click at [229, 361] on h2 "Transport Unit Information" at bounding box center [161, 368] width 155 height 20
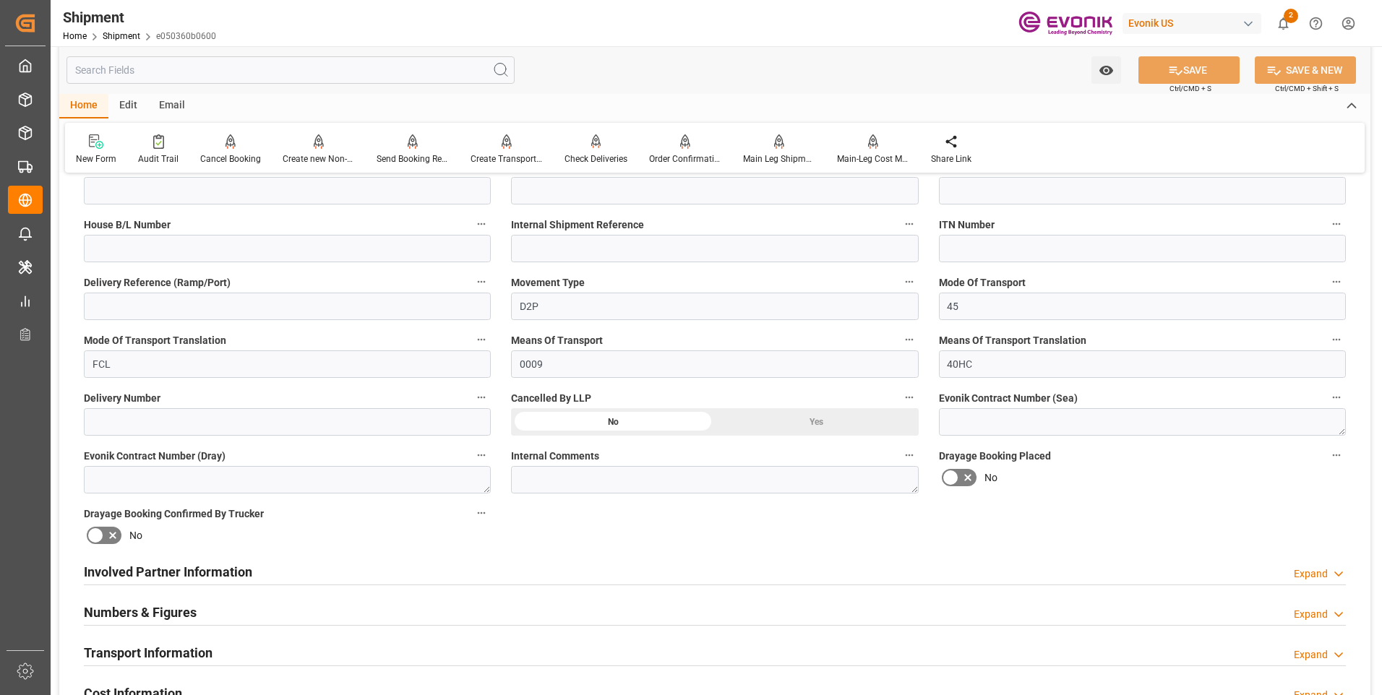
scroll to position [578, 0]
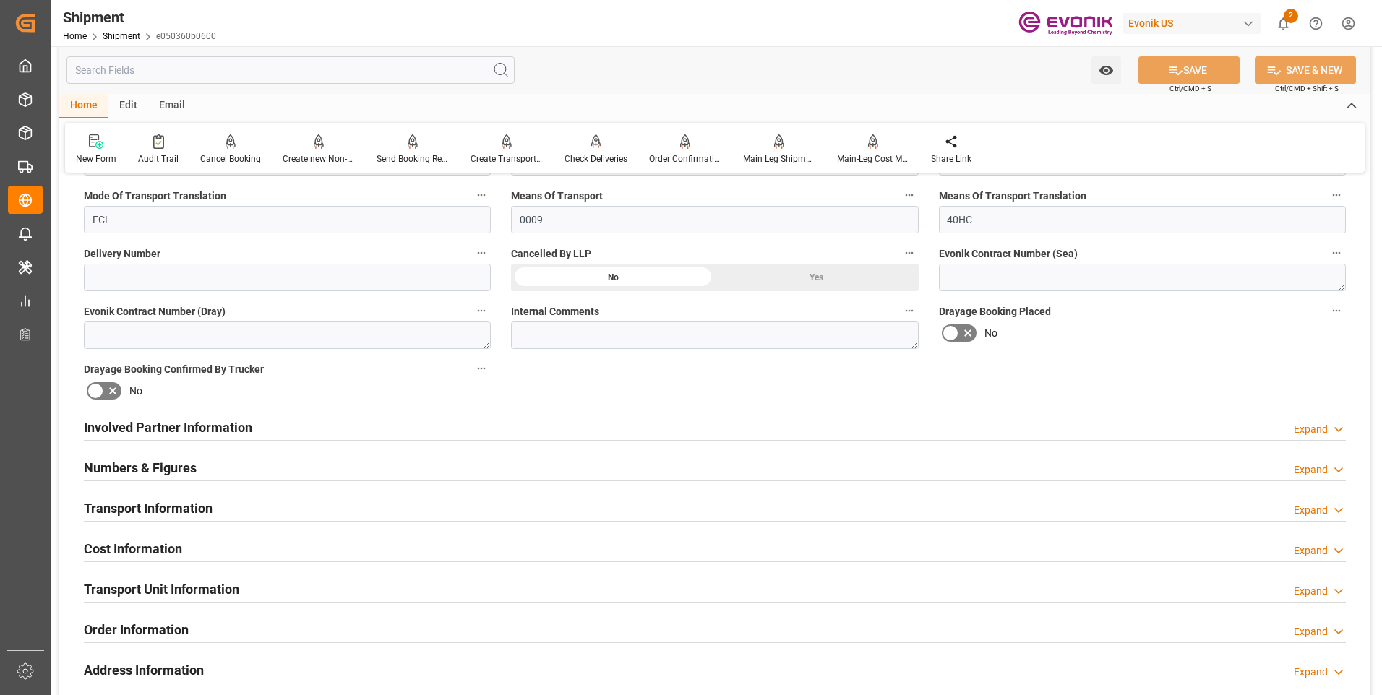
click at [161, 423] on h2 "Involved Partner Information" at bounding box center [168, 428] width 168 height 20
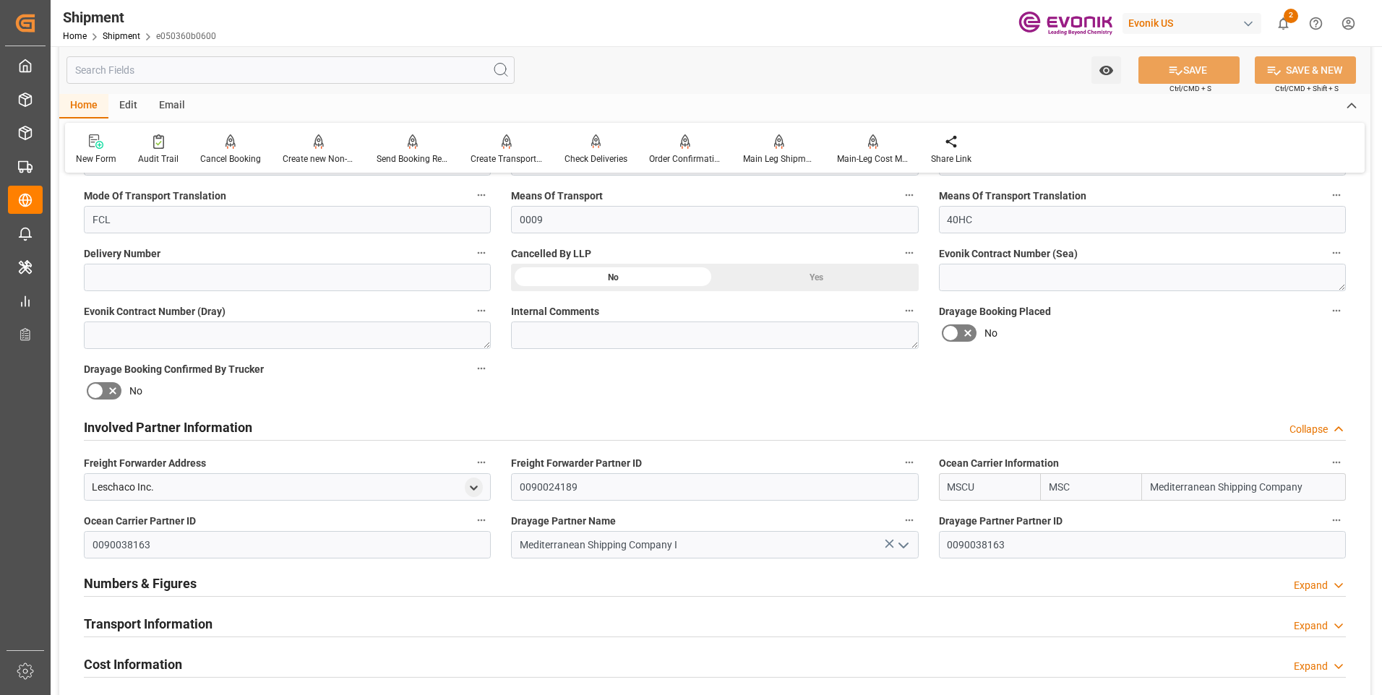
click at [165, 425] on h2 "Involved Partner Information" at bounding box center [168, 428] width 168 height 20
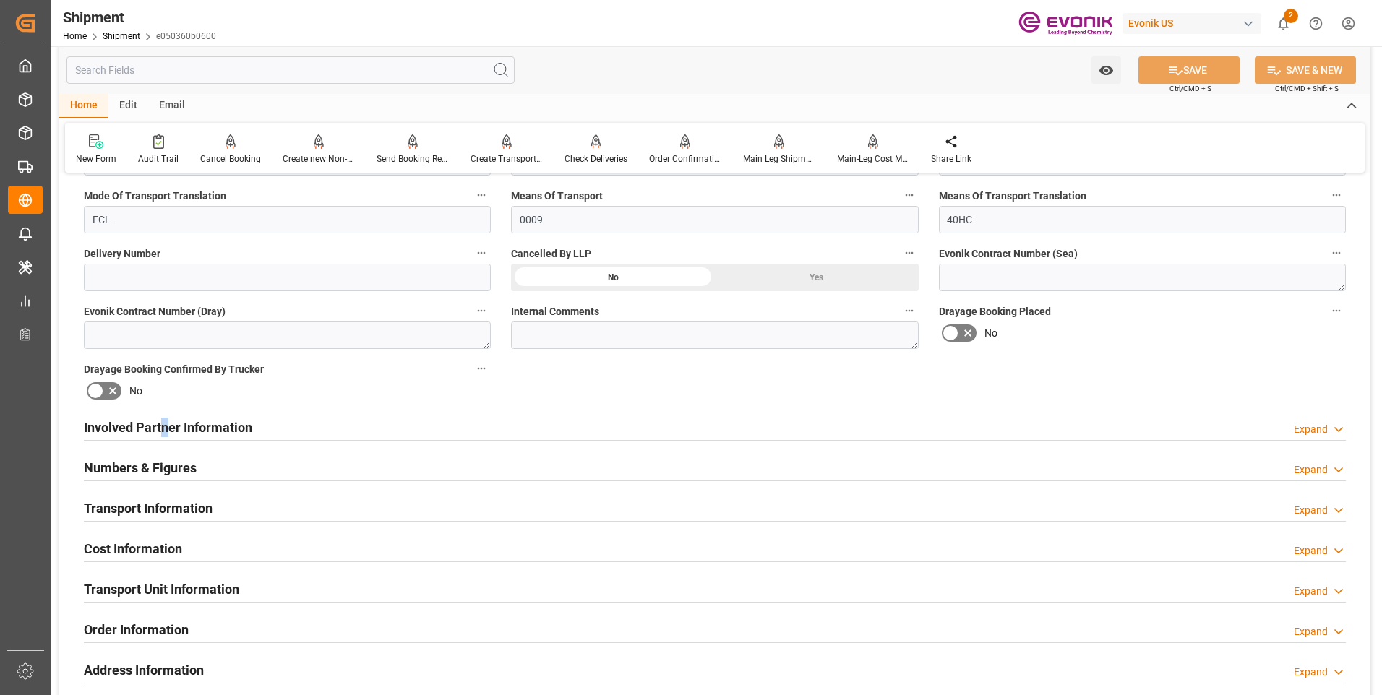
click at [129, 540] on h2 "Cost Information" at bounding box center [133, 549] width 98 height 20
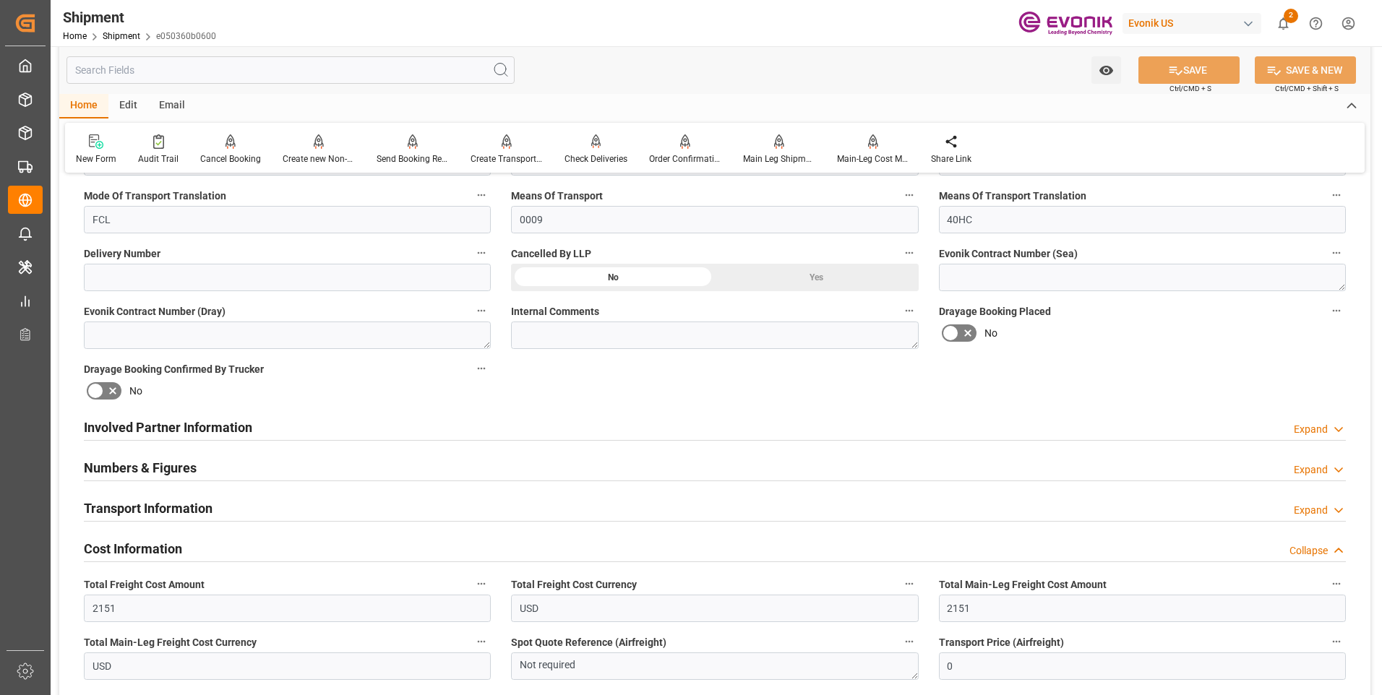
click at [129, 540] on h2 "Cost Information" at bounding box center [133, 549] width 98 height 20
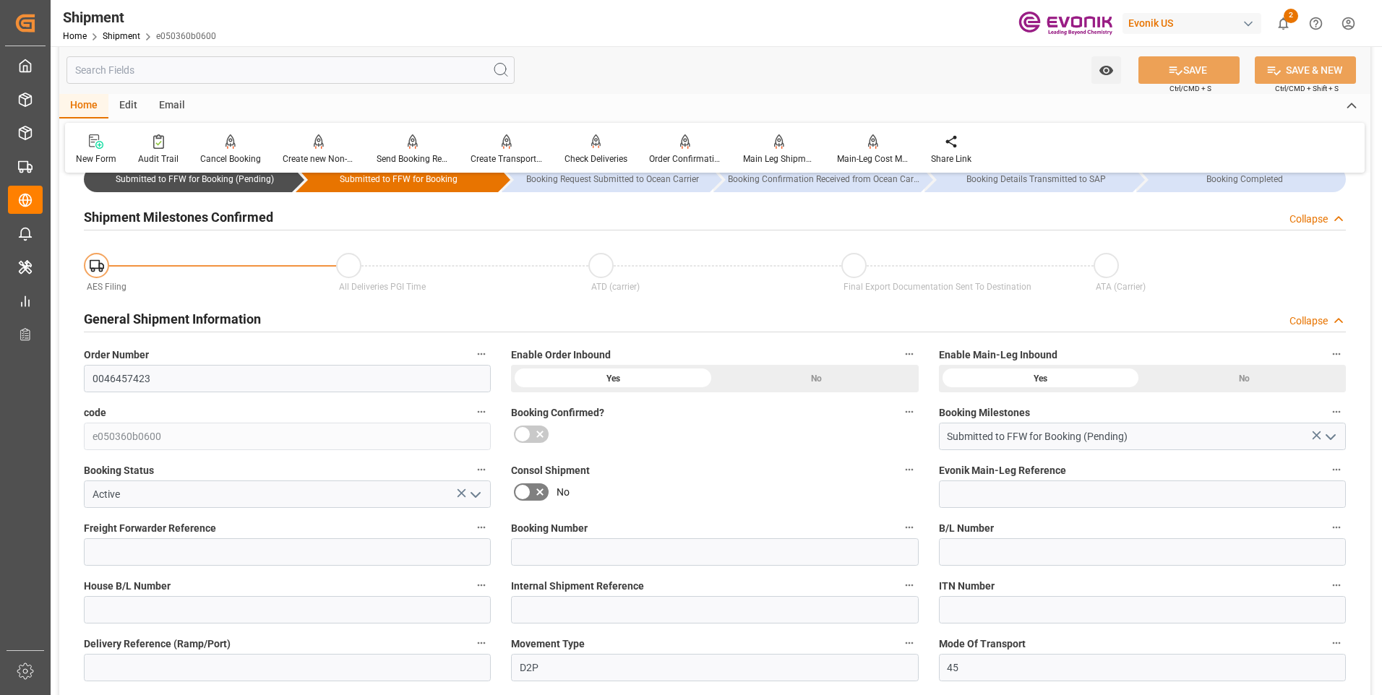
scroll to position [0, 0]
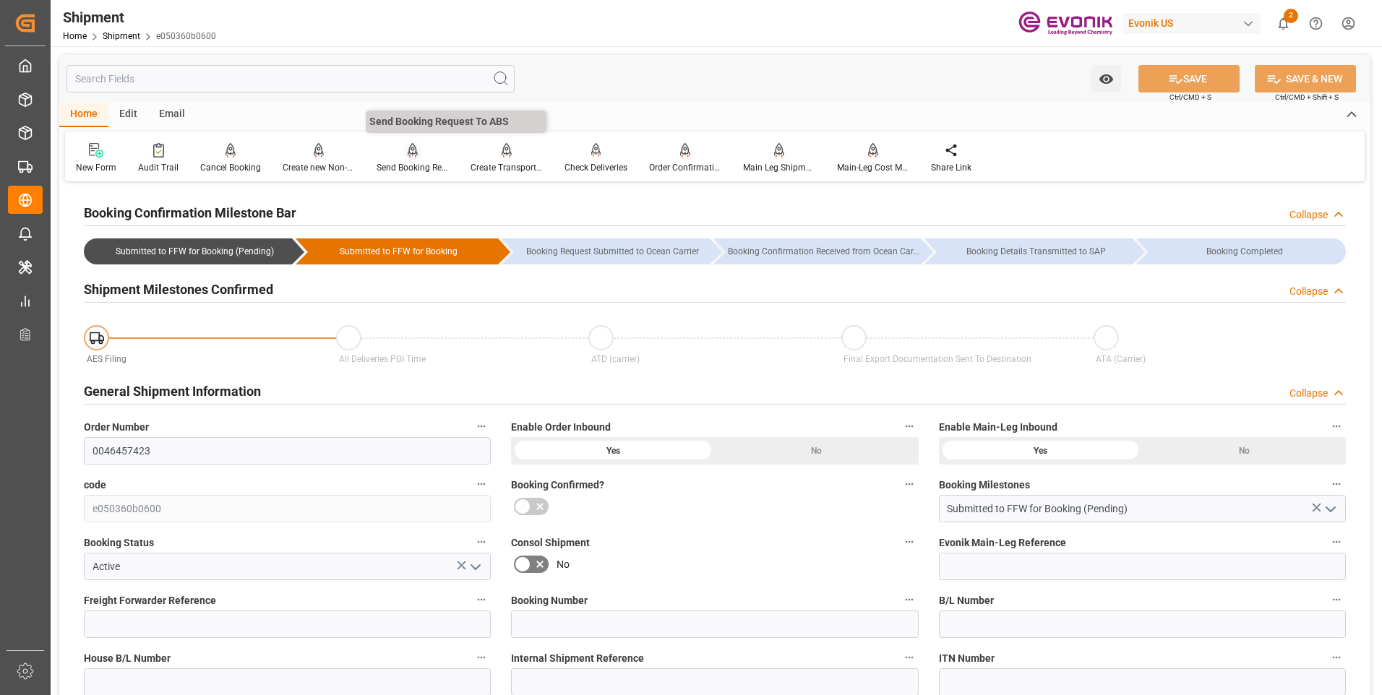
click at [399, 164] on div "Send Booking Request To ABS" at bounding box center [413, 167] width 72 height 13
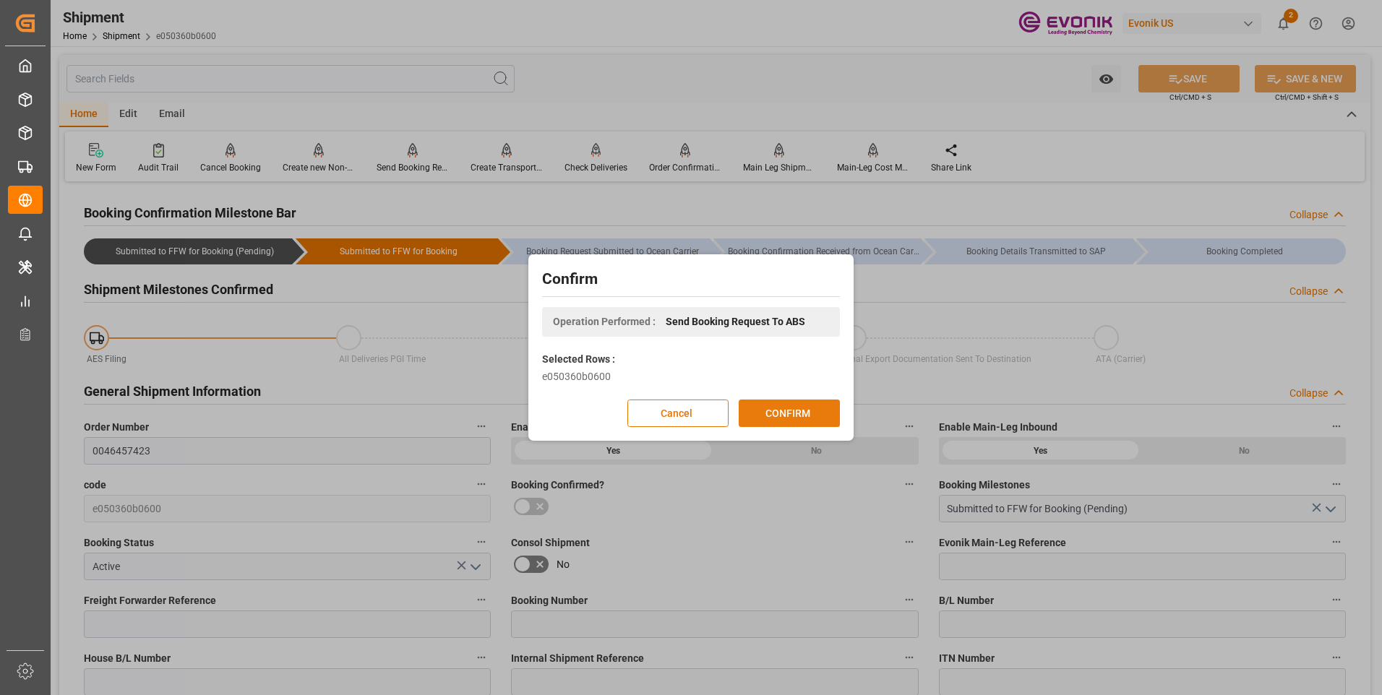
click at [783, 412] on button "CONFIRM" at bounding box center [789, 413] width 101 height 27
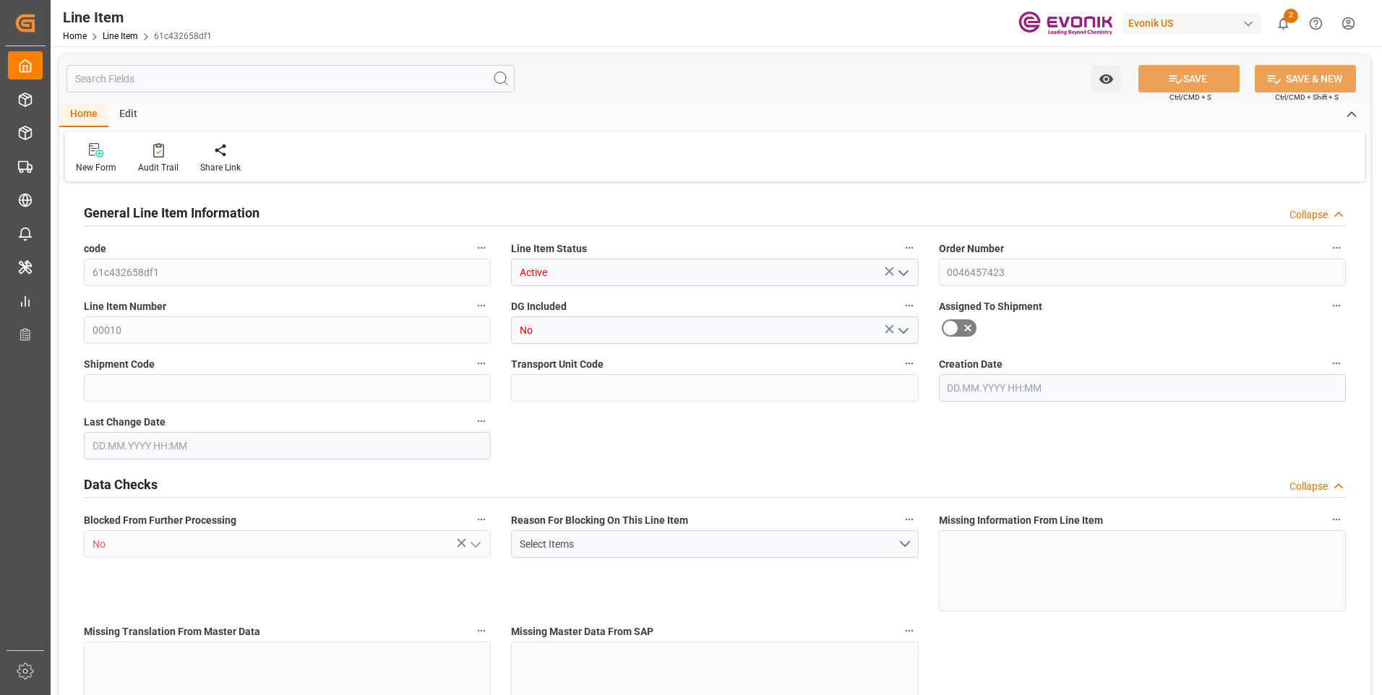
type input "13"
type input "4111.6912"
type input "3980.34"
type input "29.7849"
type input "351"
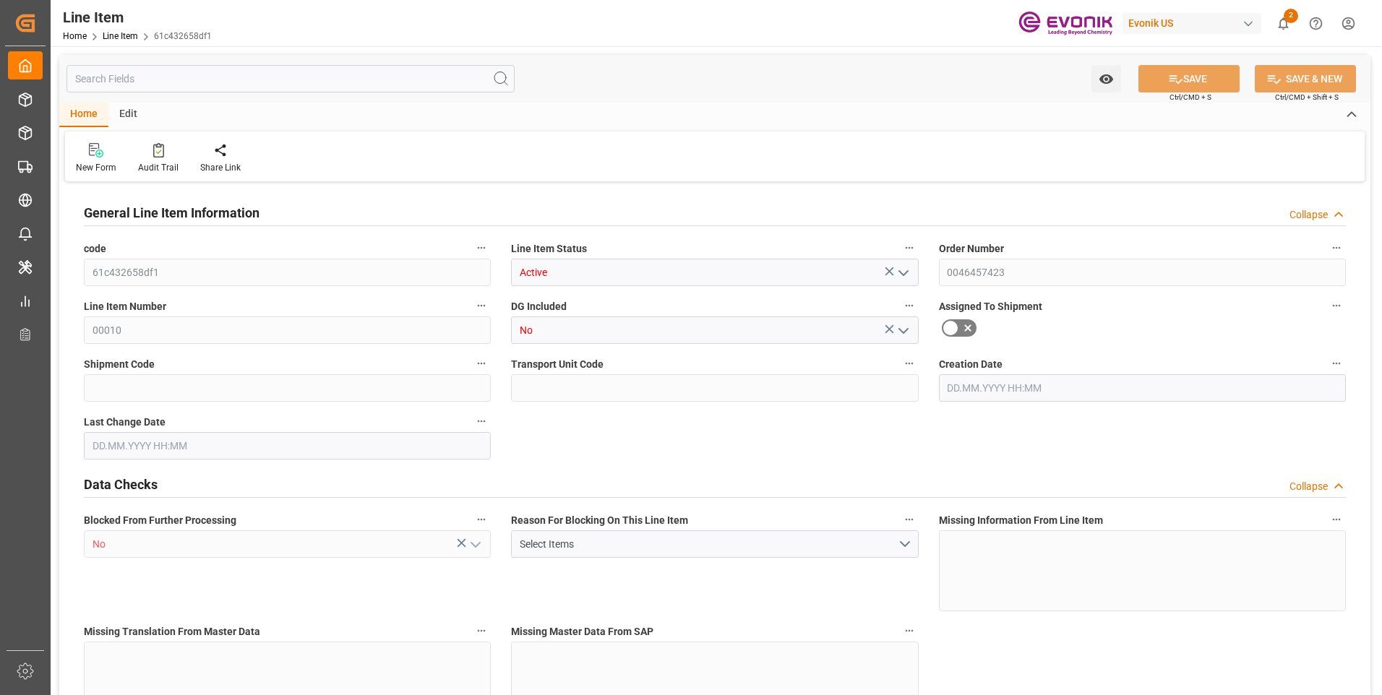
type input "13572.96"
type input "351"
type input "3980.34"
type input "4111.6912"
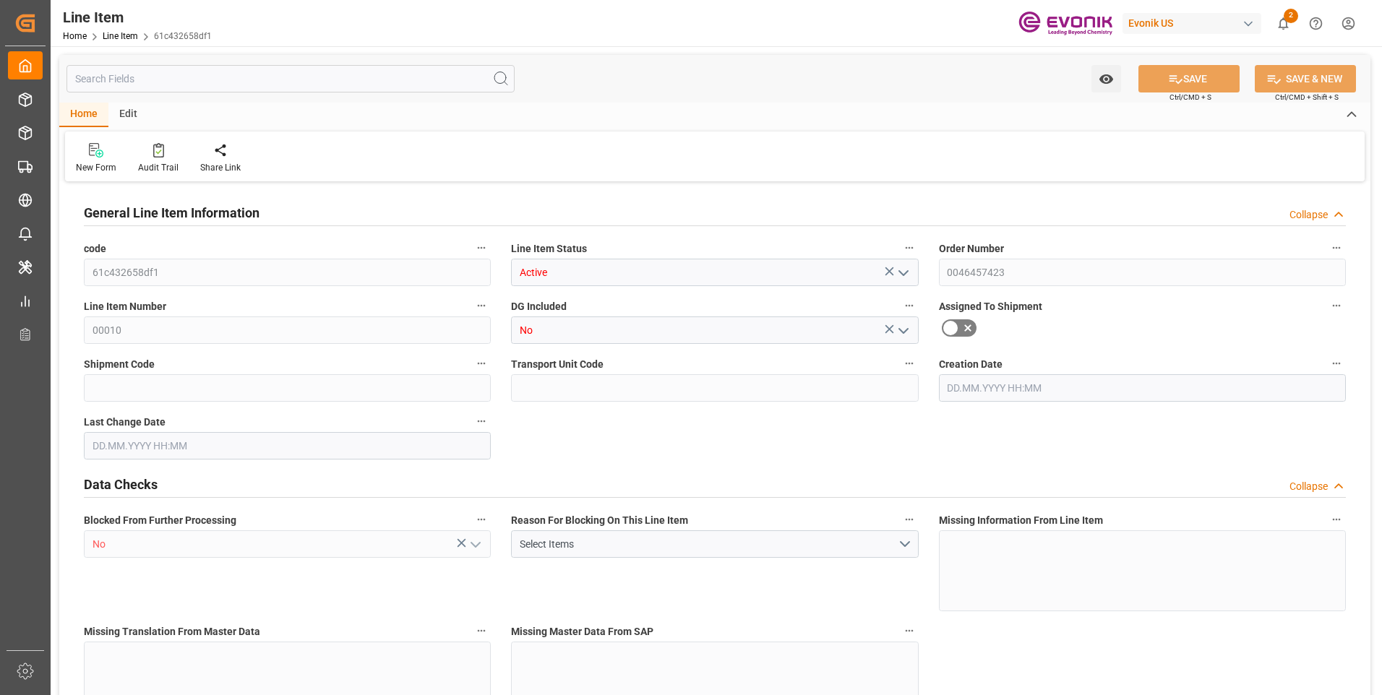
type input "4318.3912"
type input "3980.34"
type input "29.7849"
type input "29784.884"
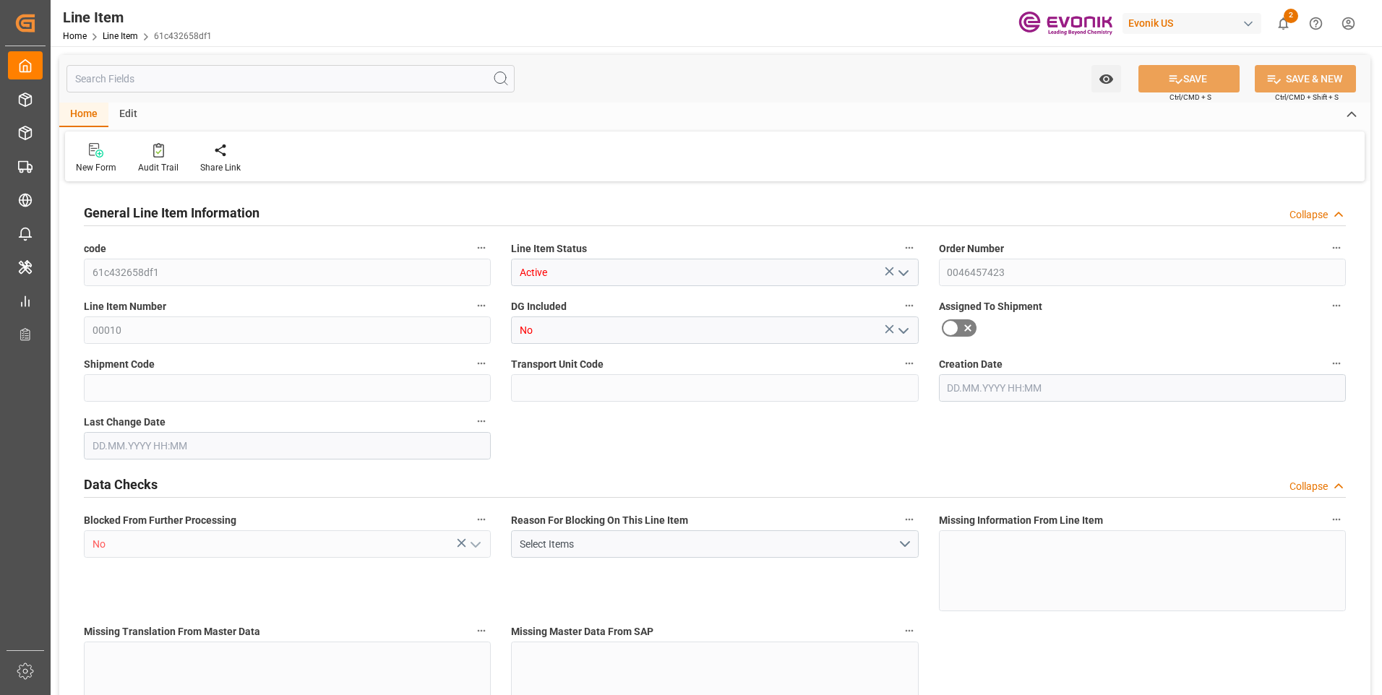
type input "0"
type input "[DATE] 18:27"
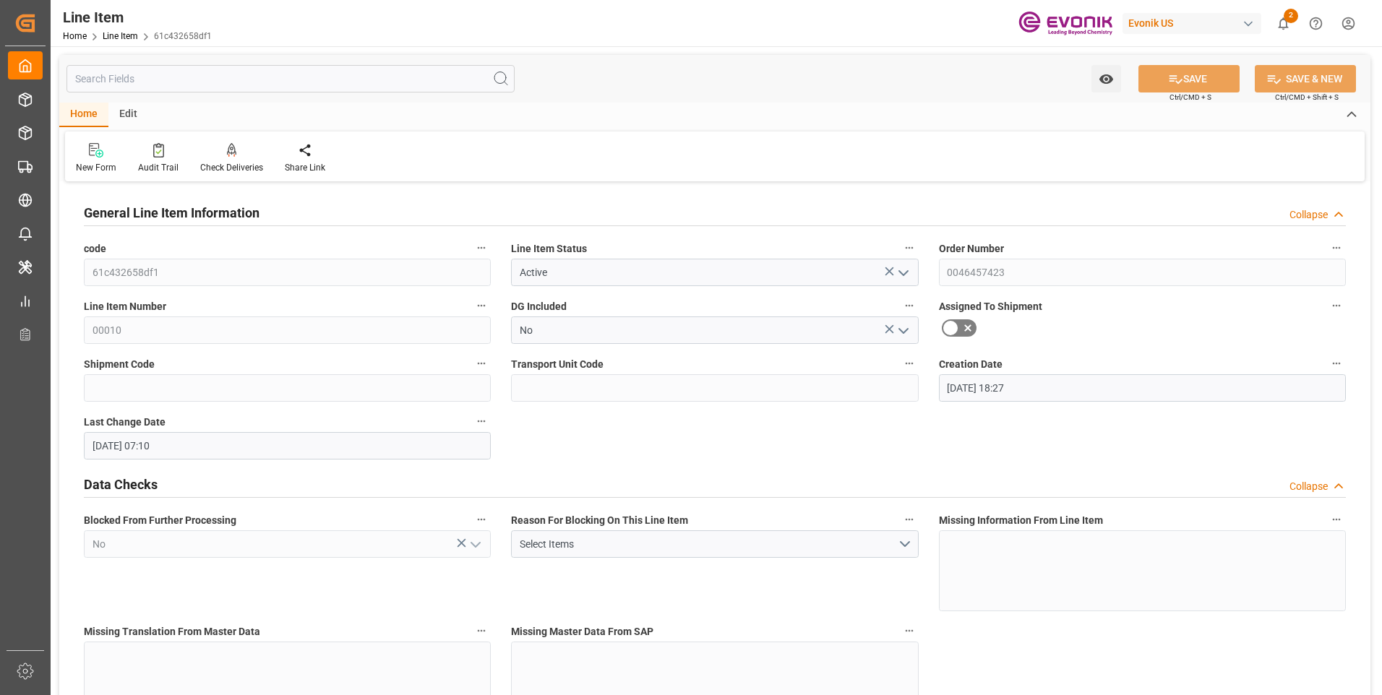
type input "[DATE] 07:10"
type input "[DATE]"
click at [210, 81] on input "text" at bounding box center [290, 78] width 448 height 27
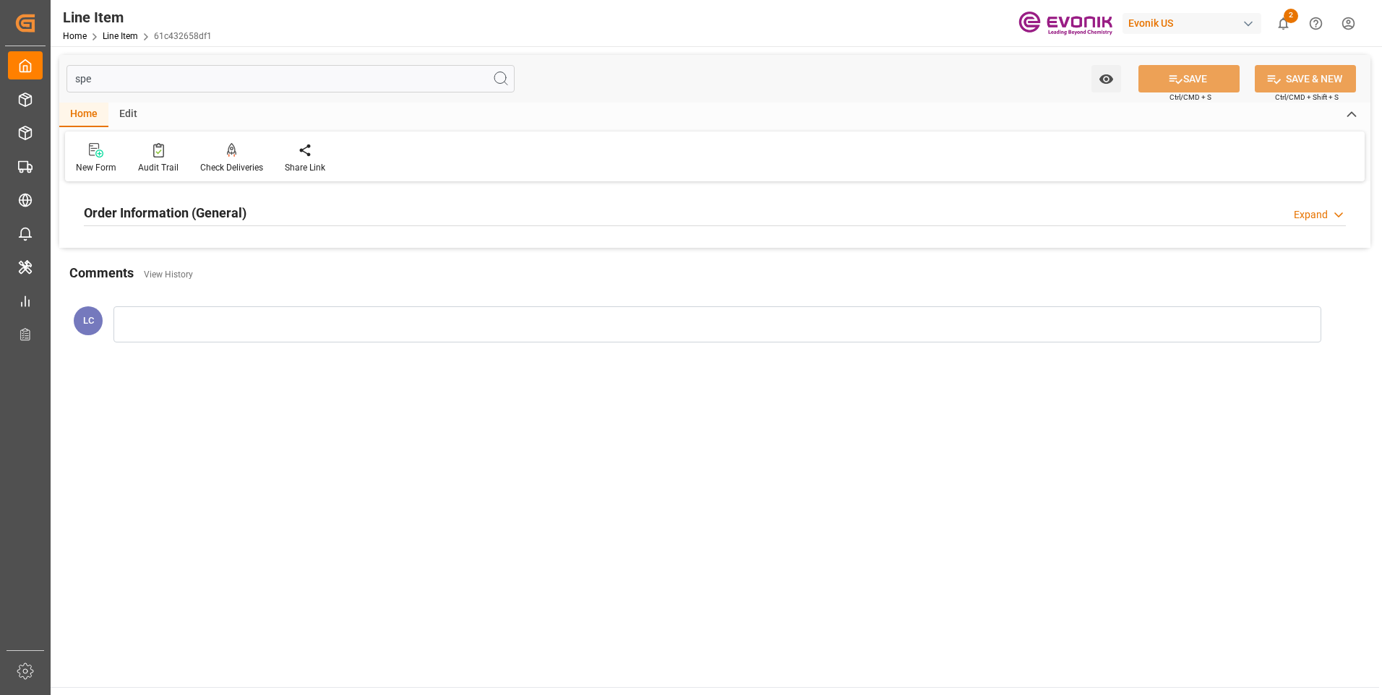
click at [194, 210] on h2 "Order Information (General)" at bounding box center [165, 213] width 163 height 20
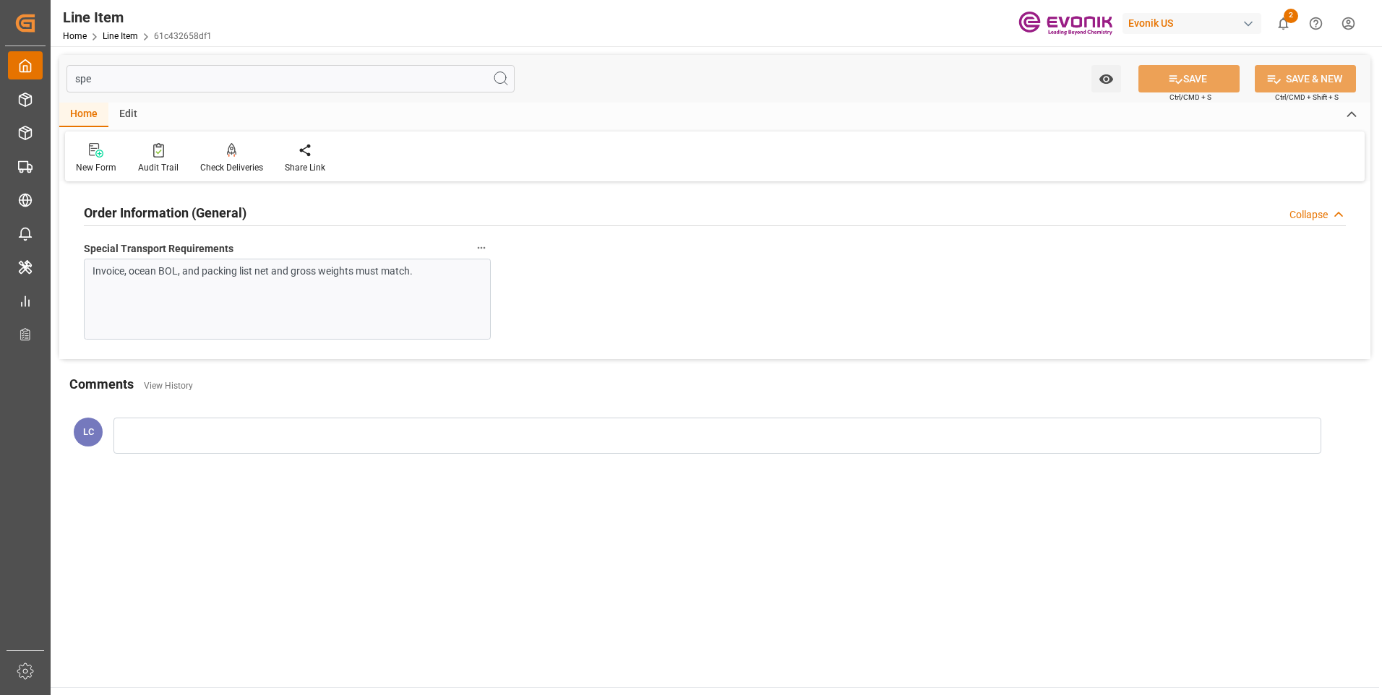
drag, startPoint x: 129, startPoint y: 79, endPoint x: 43, endPoint y: 76, distance: 85.4
click at [45, 79] on div "Created by potrace 1.15, written by [PERSON_NAME] [DATE]-[DATE] Created by potr…" at bounding box center [691, 347] width 1382 height 695
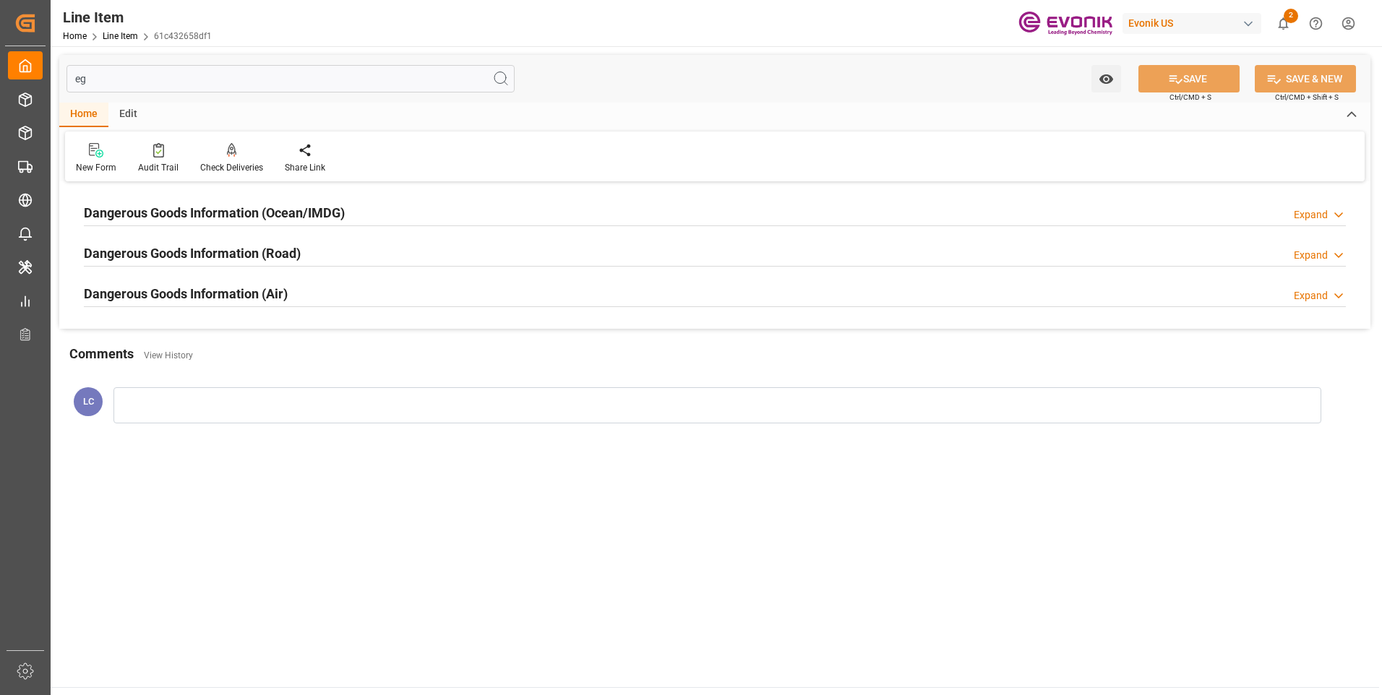
click at [323, 200] on div "Dangerous Goods Information (Ocean/IMDG)" at bounding box center [214, 211] width 261 height 27
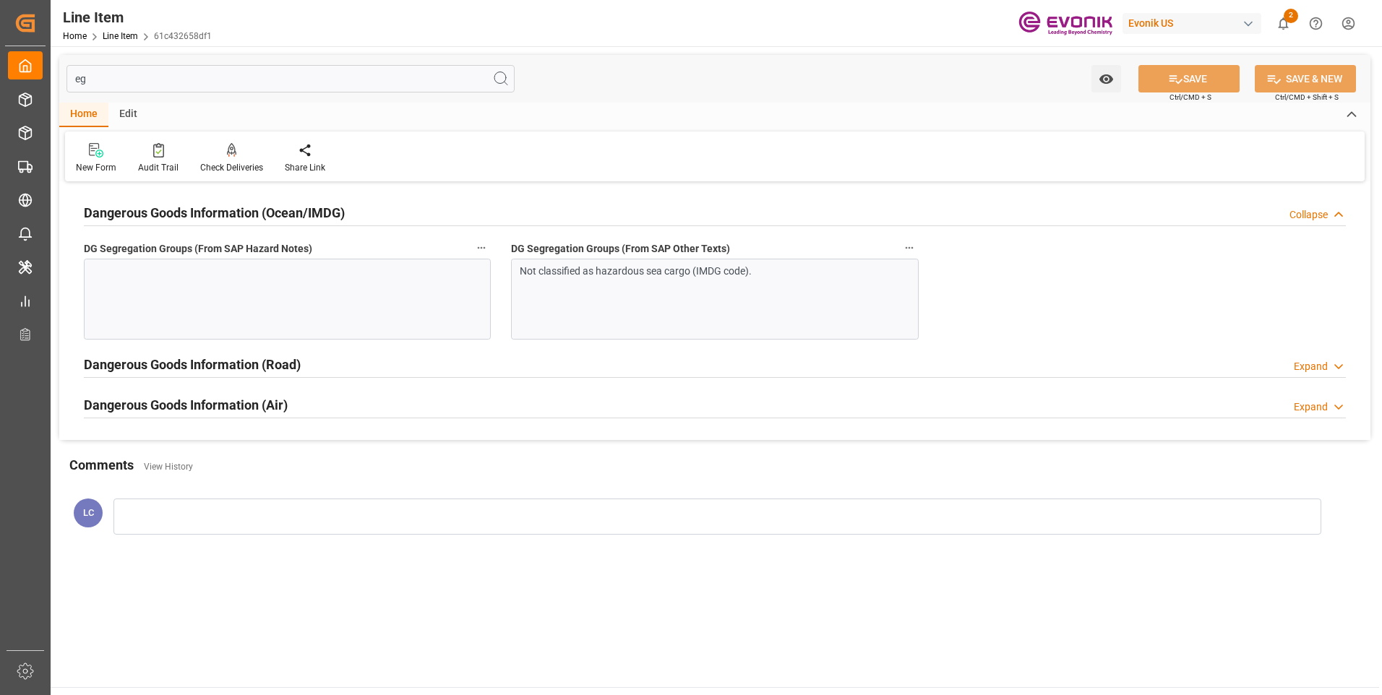
click at [630, 278] on div "Not classified as hazardous sea cargo (IMDG code)." at bounding box center [709, 271] width 379 height 15
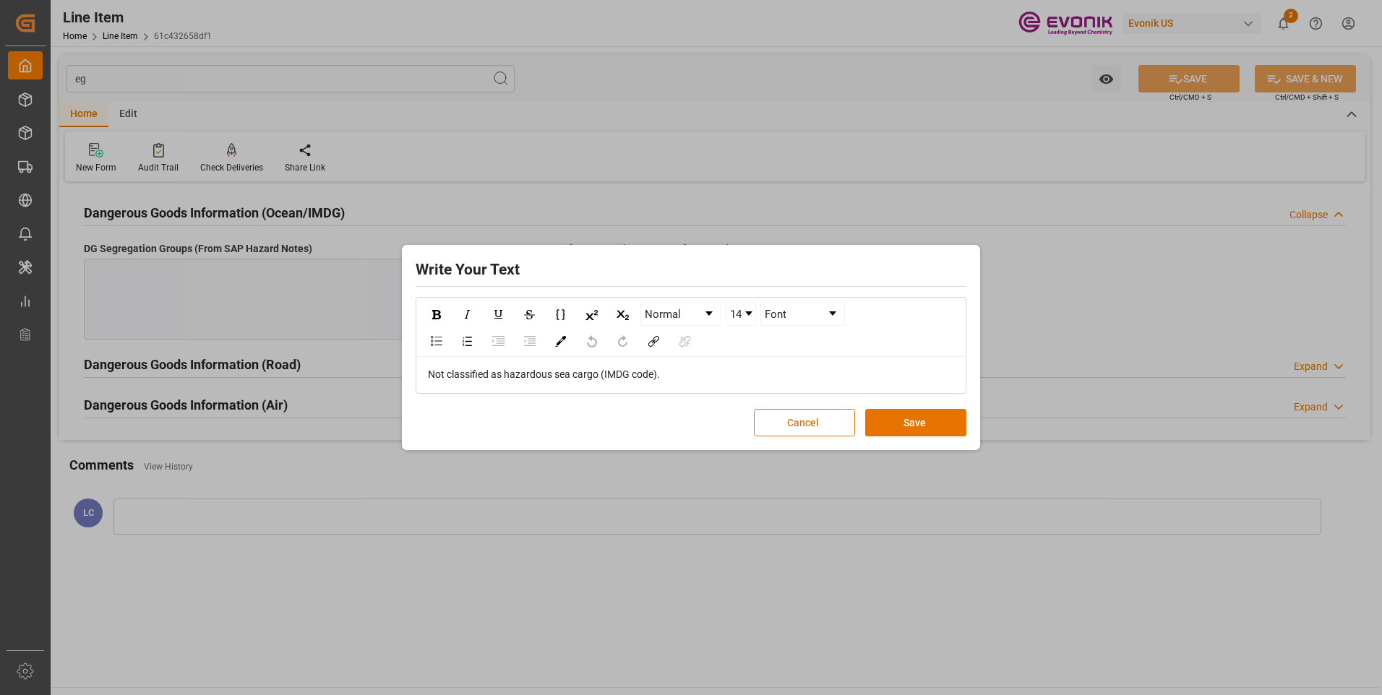
click at [708, 370] on div "Not classified as hazardous sea cargo (IMDG code)." at bounding box center [691, 374] width 527 height 15
drag, startPoint x: 523, startPoint y: 361, endPoint x: 367, endPoint y: 356, distance: 156.2
click at [391, 356] on div "Write Your Text Normal 14 Font Not classified as hazardous sea cargo (IMDG code…" at bounding box center [691, 347] width 1382 height 695
copy span "Not classified as hazardous sea cargo (IMDG code)."
click at [919, 423] on button "Save" at bounding box center [915, 422] width 101 height 27
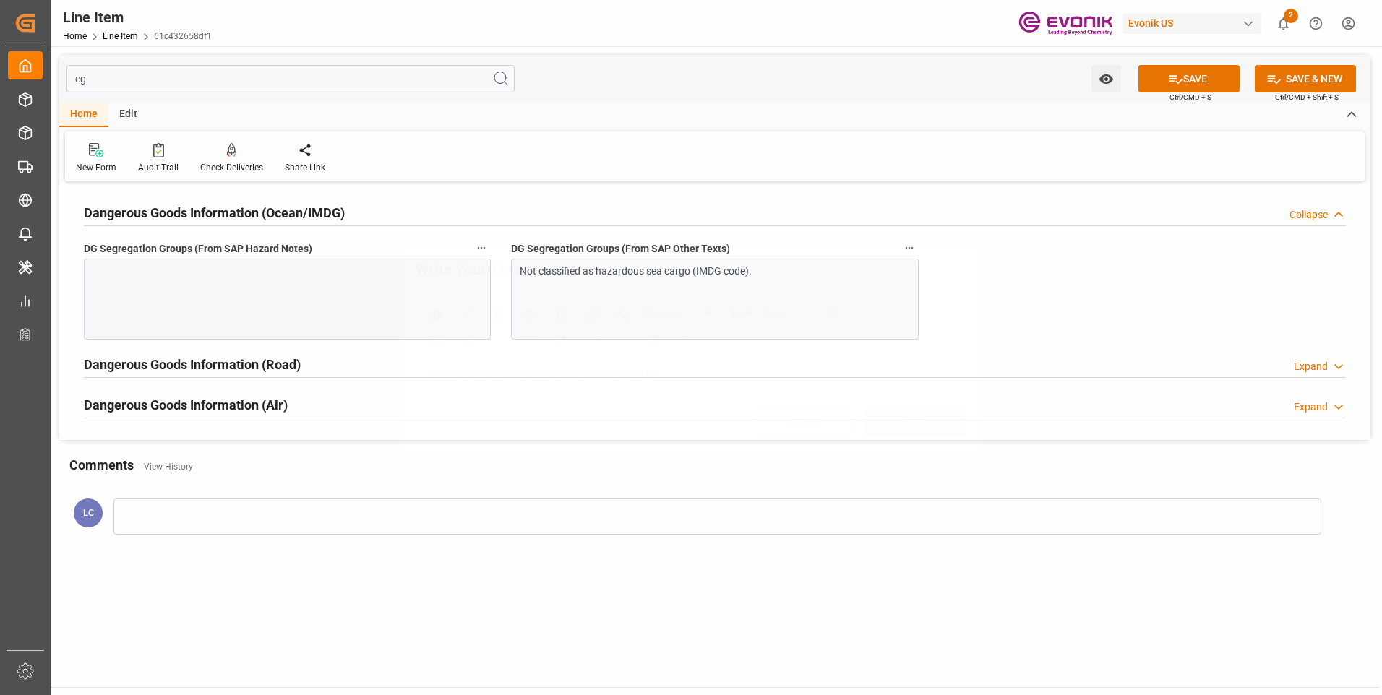
click at [364, 310] on div "Write Your Text Normal 14 Font Not classified as hazardous sea cargo (IMDG code…" at bounding box center [691, 347] width 1382 height 695
click at [338, 278] on div at bounding box center [287, 299] width 407 height 81
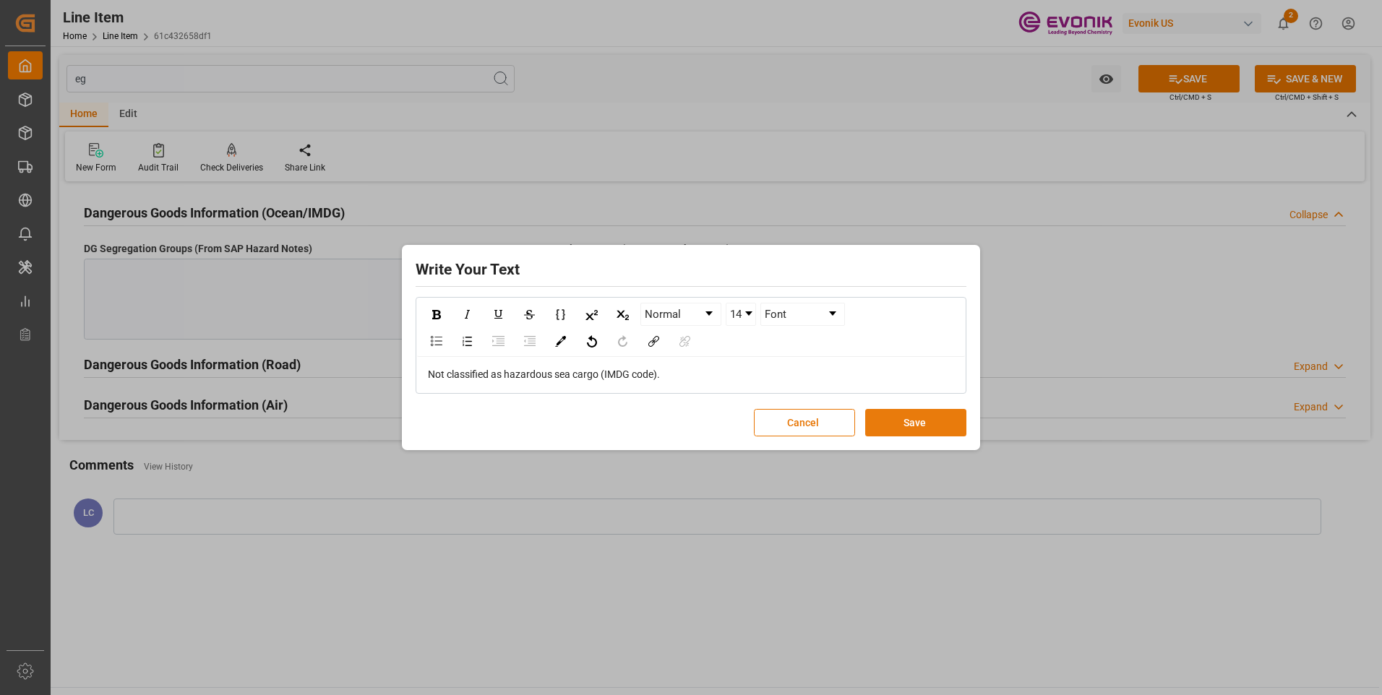
click at [936, 423] on button "Save" at bounding box center [915, 422] width 101 height 27
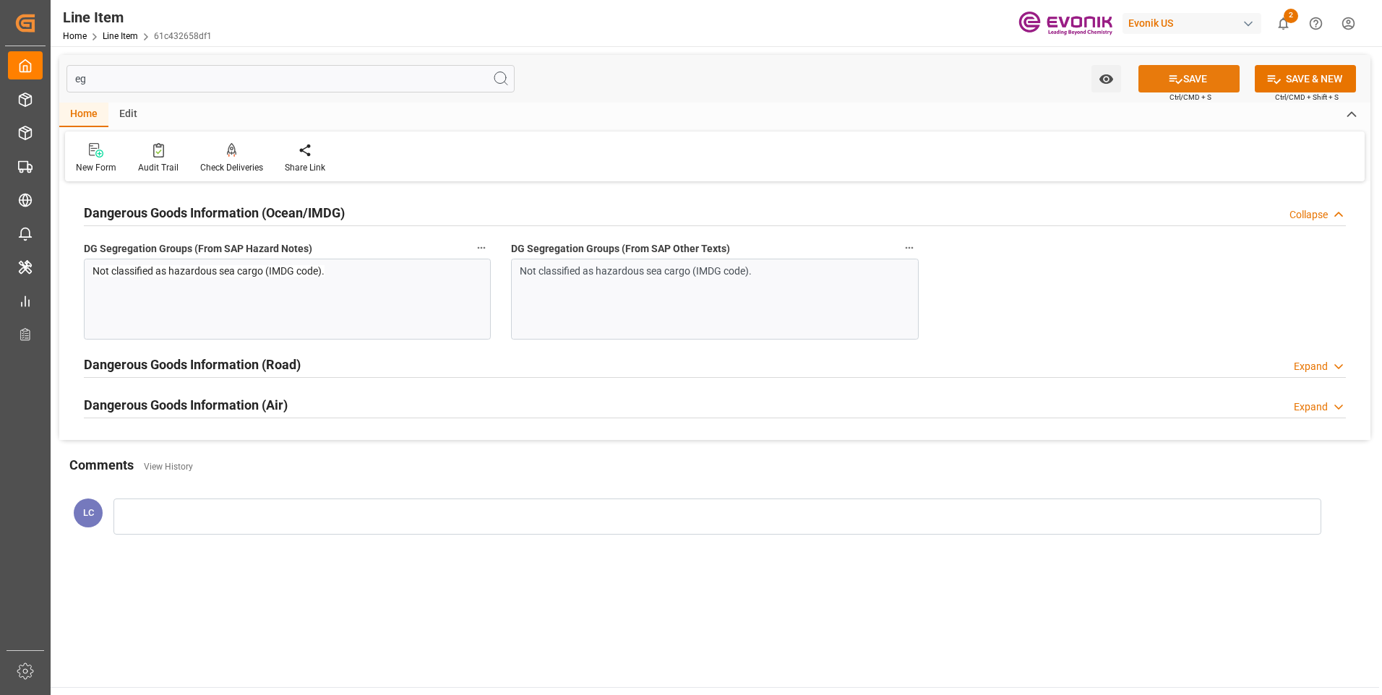
click at [1189, 78] on button "SAVE" at bounding box center [1188, 78] width 101 height 27
click at [232, 75] on input "eg" at bounding box center [290, 78] width 448 height 27
drag, startPoint x: 148, startPoint y: 80, endPoint x: 45, endPoint y: 65, distance: 104.5
click at [61, 74] on div "eg Watch Option SAVE Ctrl/CMD + S SAVE & NEW Ctrl/CMD + Shift + S" at bounding box center [714, 79] width 1311 height 48
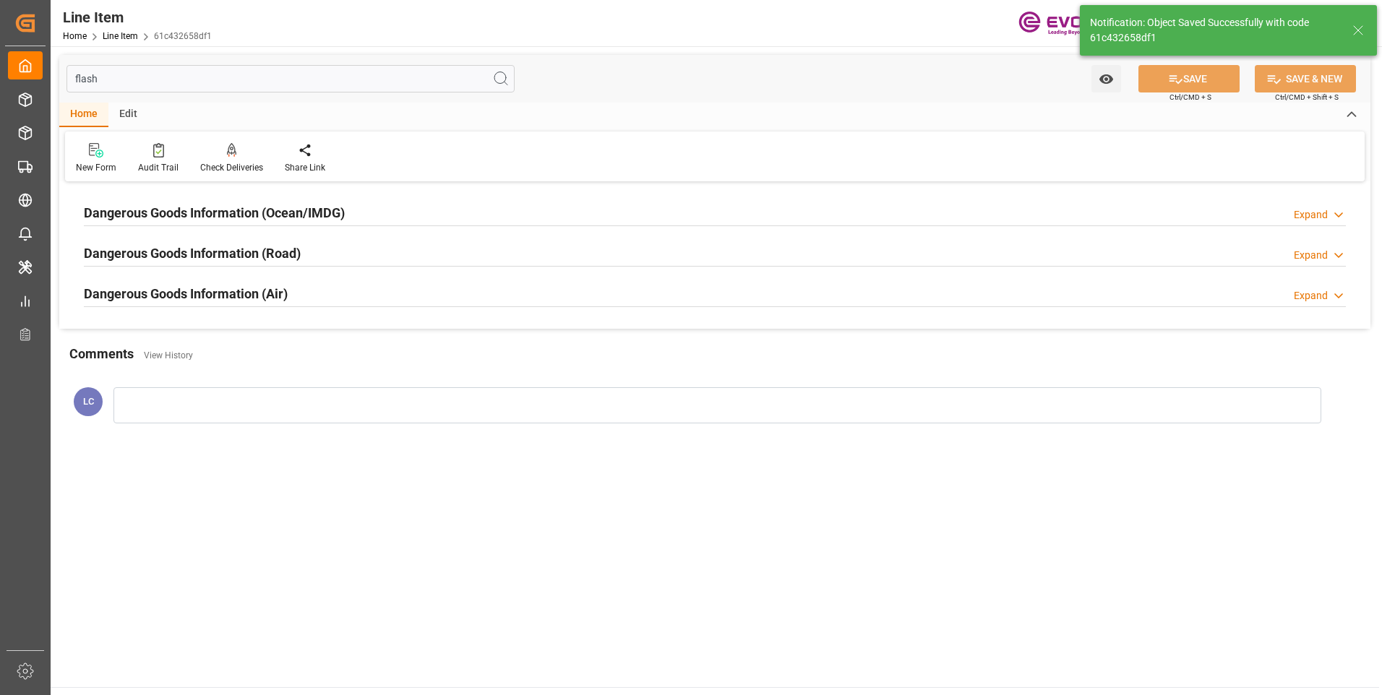
type input "flash"
click at [228, 211] on h2 "Dangerous Goods Information (Ocean/IMDG)" at bounding box center [214, 213] width 261 height 20
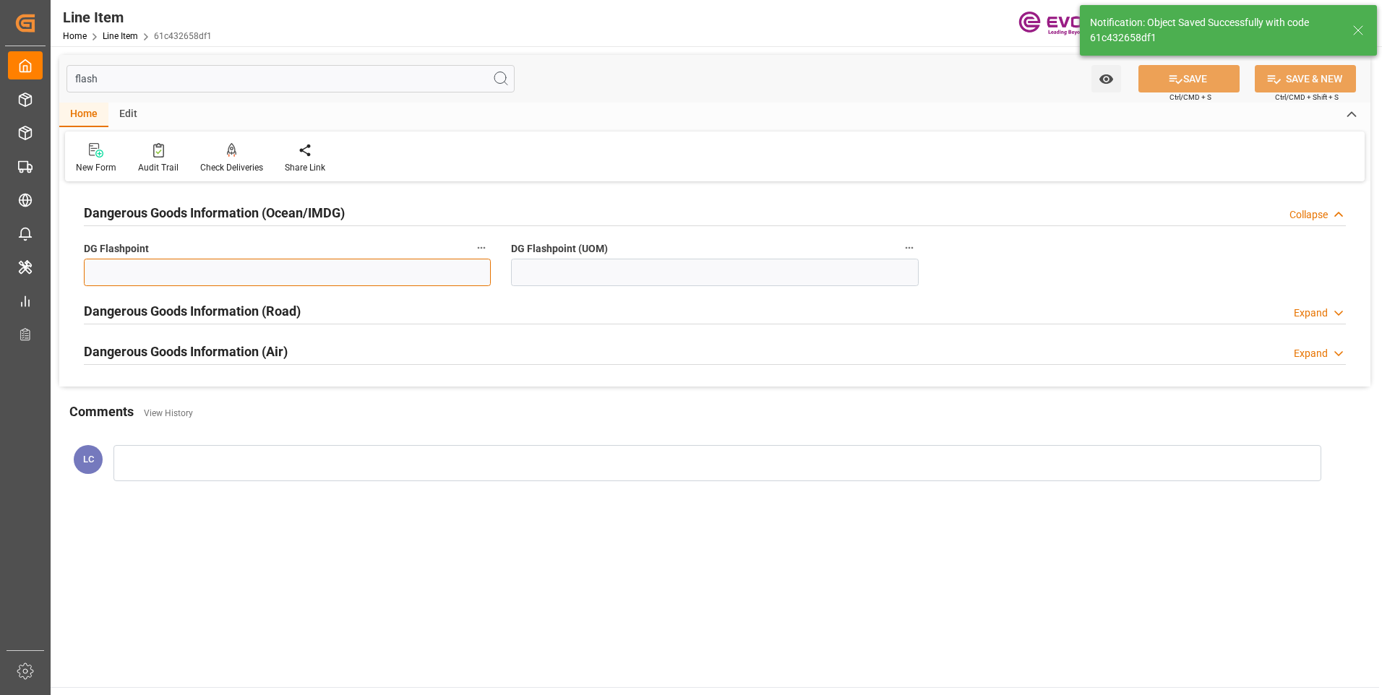
click at [278, 268] on input "text" at bounding box center [287, 272] width 407 height 27
type input "99.99"
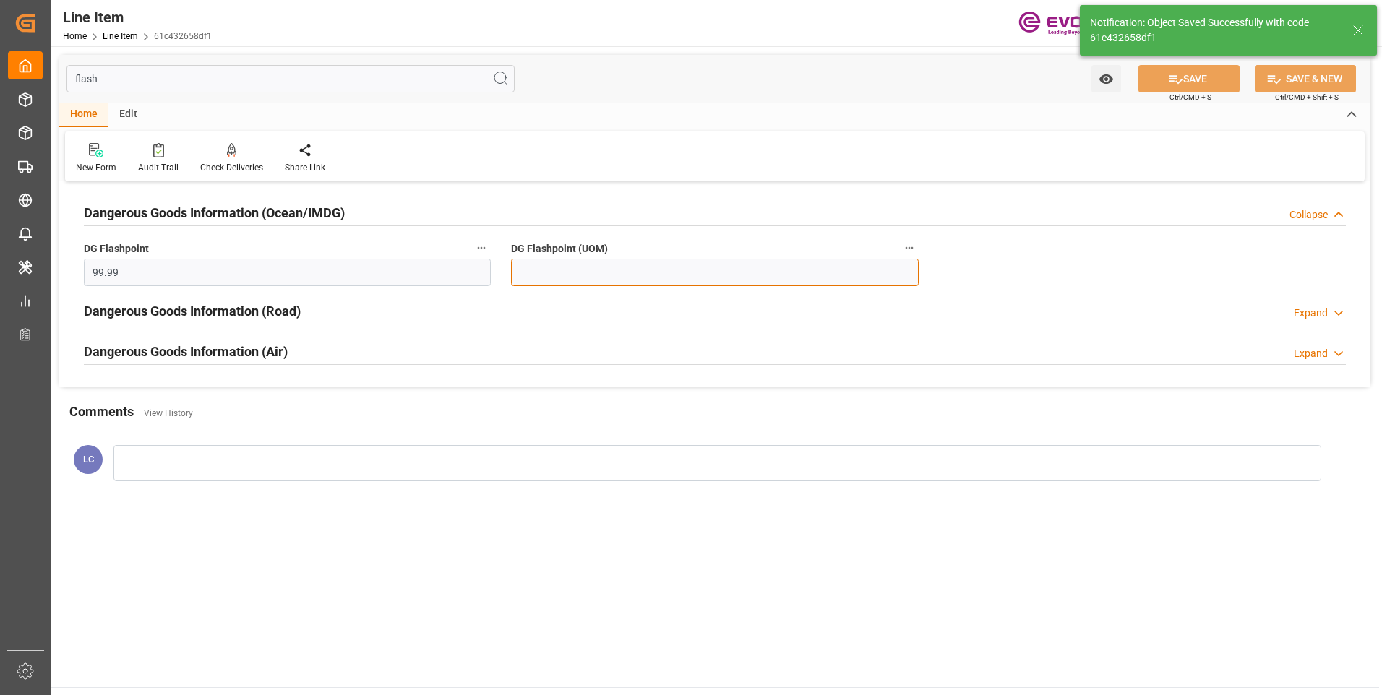
type input "99.99"
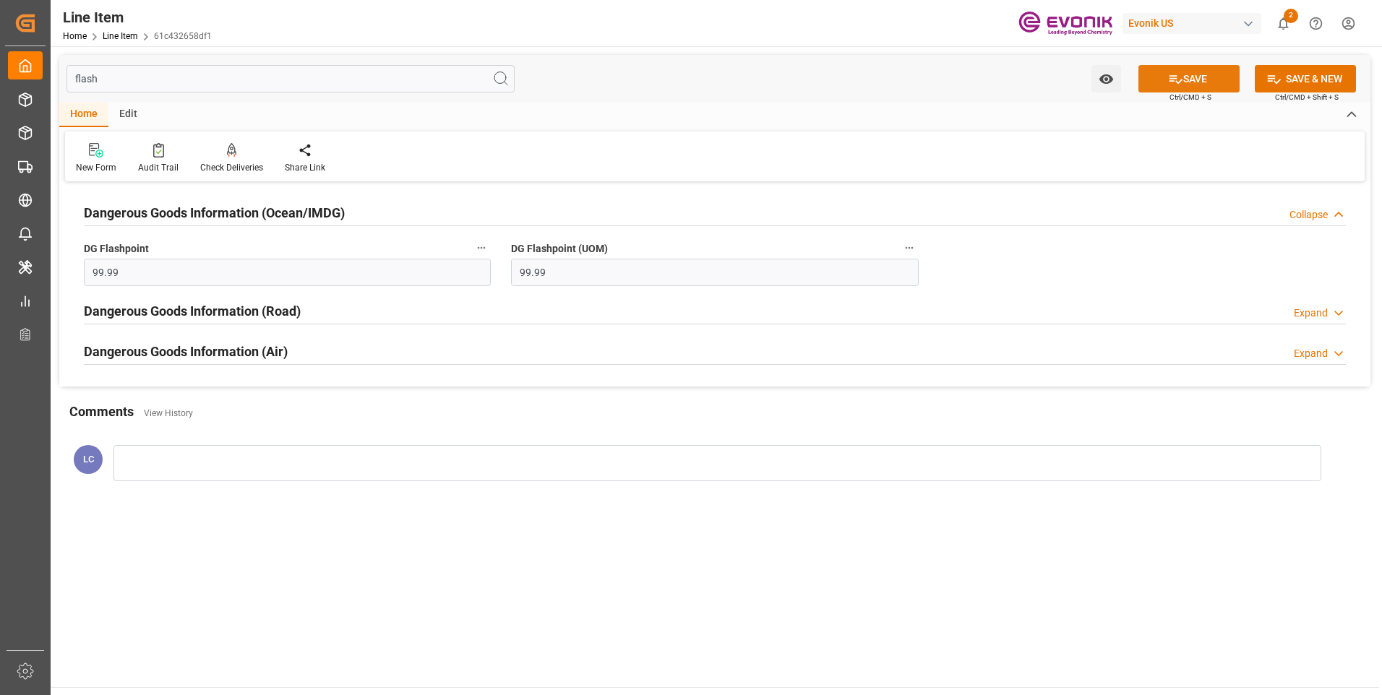
click at [1187, 69] on button "SAVE" at bounding box center [1188, 78] width 101 height 27
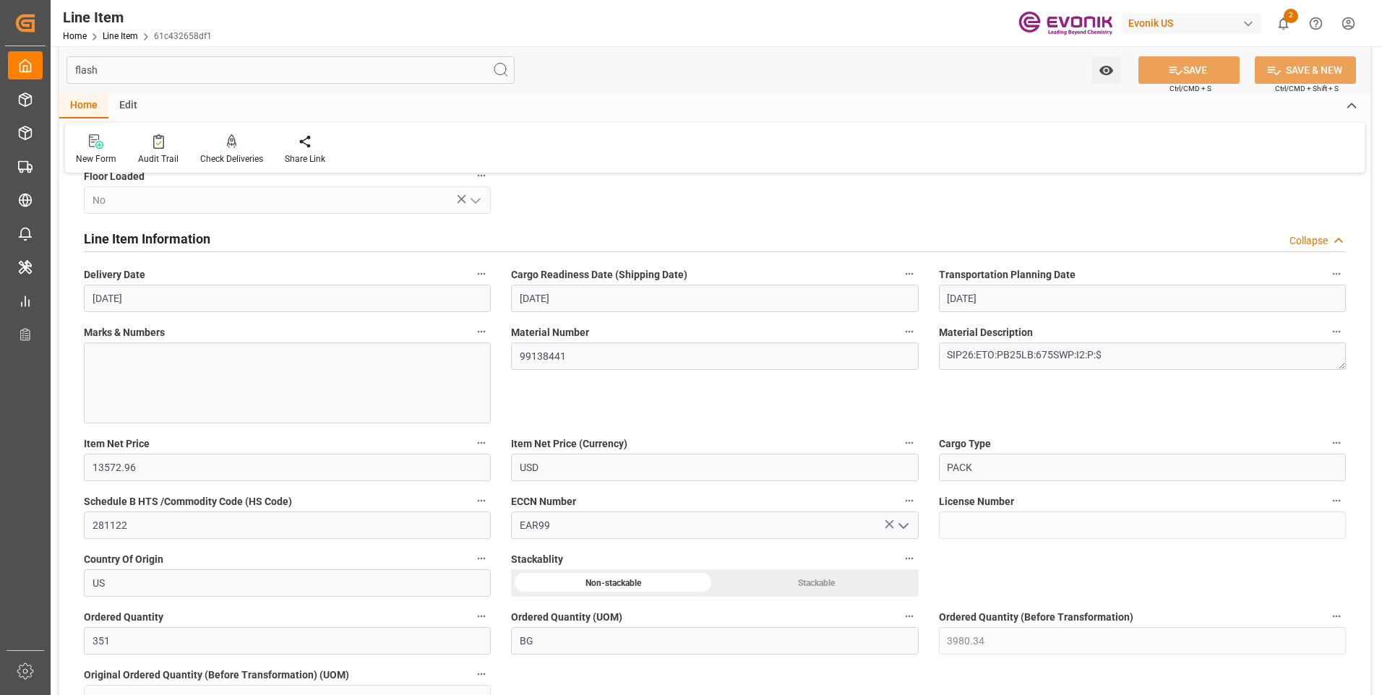
scroll to position [795, 0]
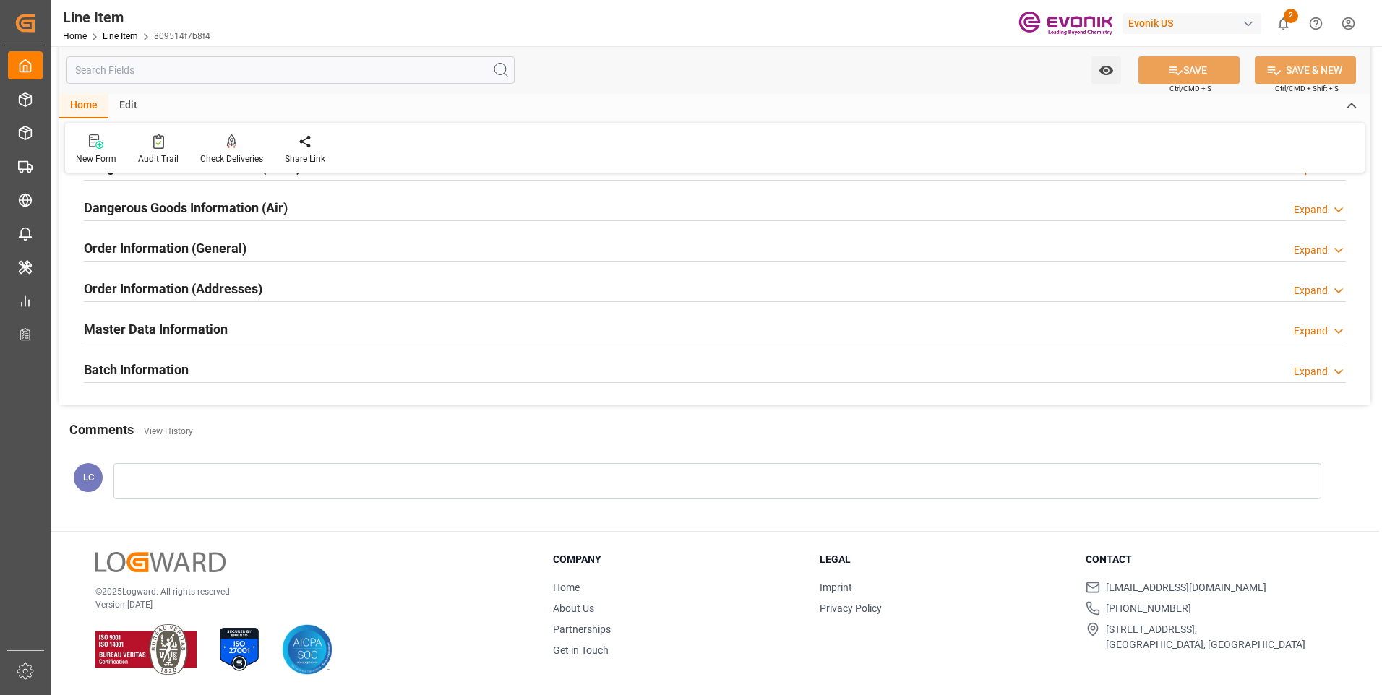
scroll to position [1622, 0]
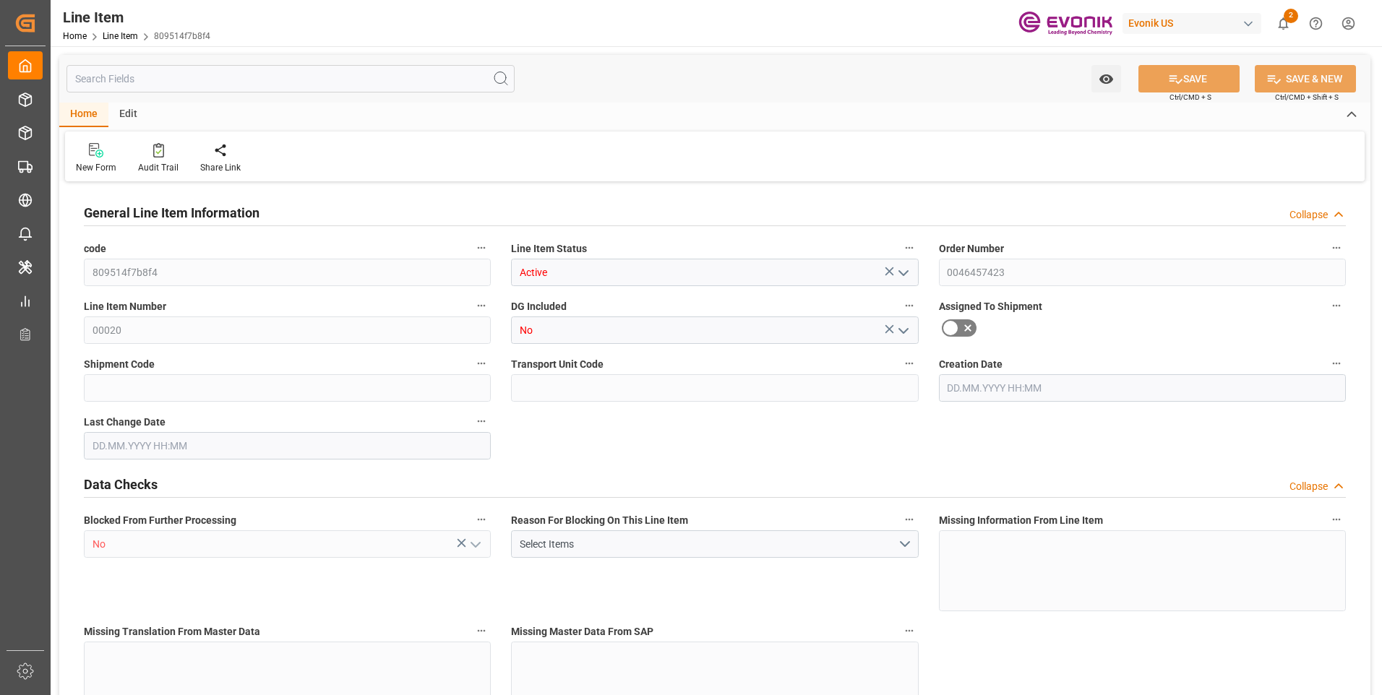
type input "3"
type input "948.8518"
type input "918.54"
type input "6.8734"
type input "81"
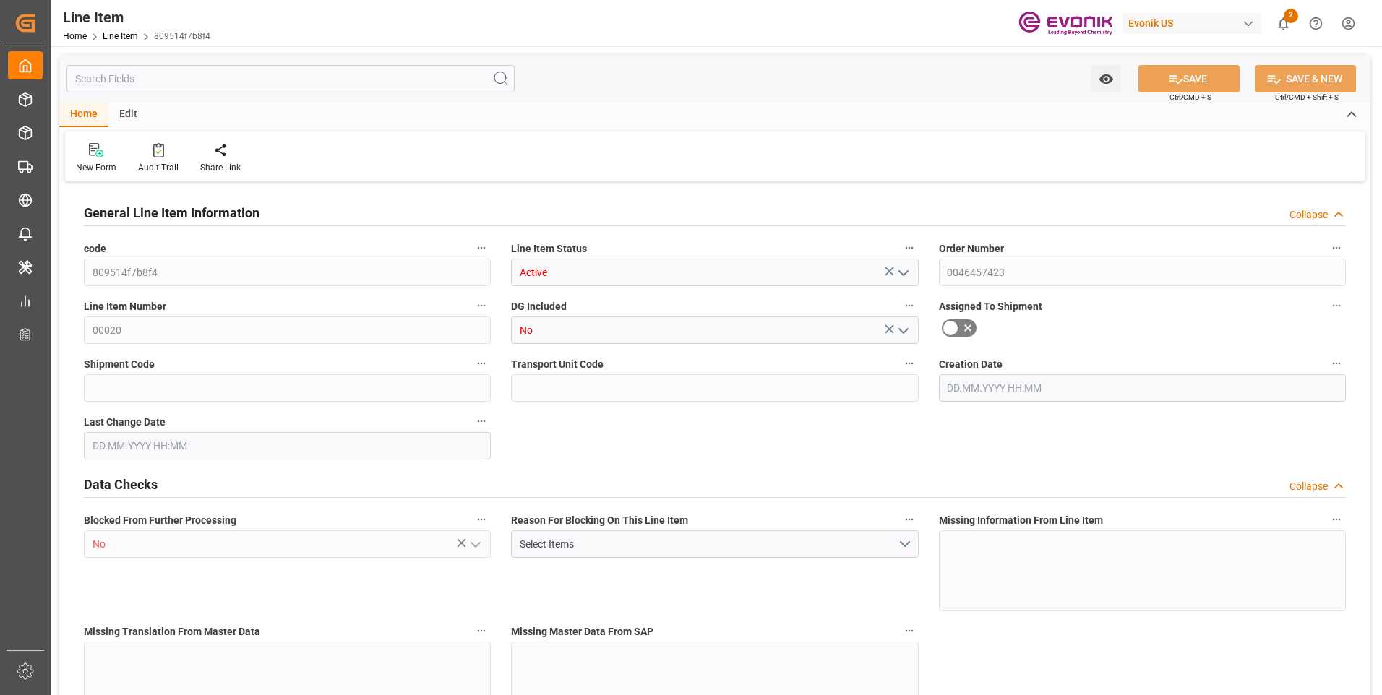
type input "3306.74"
type input "81"
type input "918.54"
type input "948.8518"
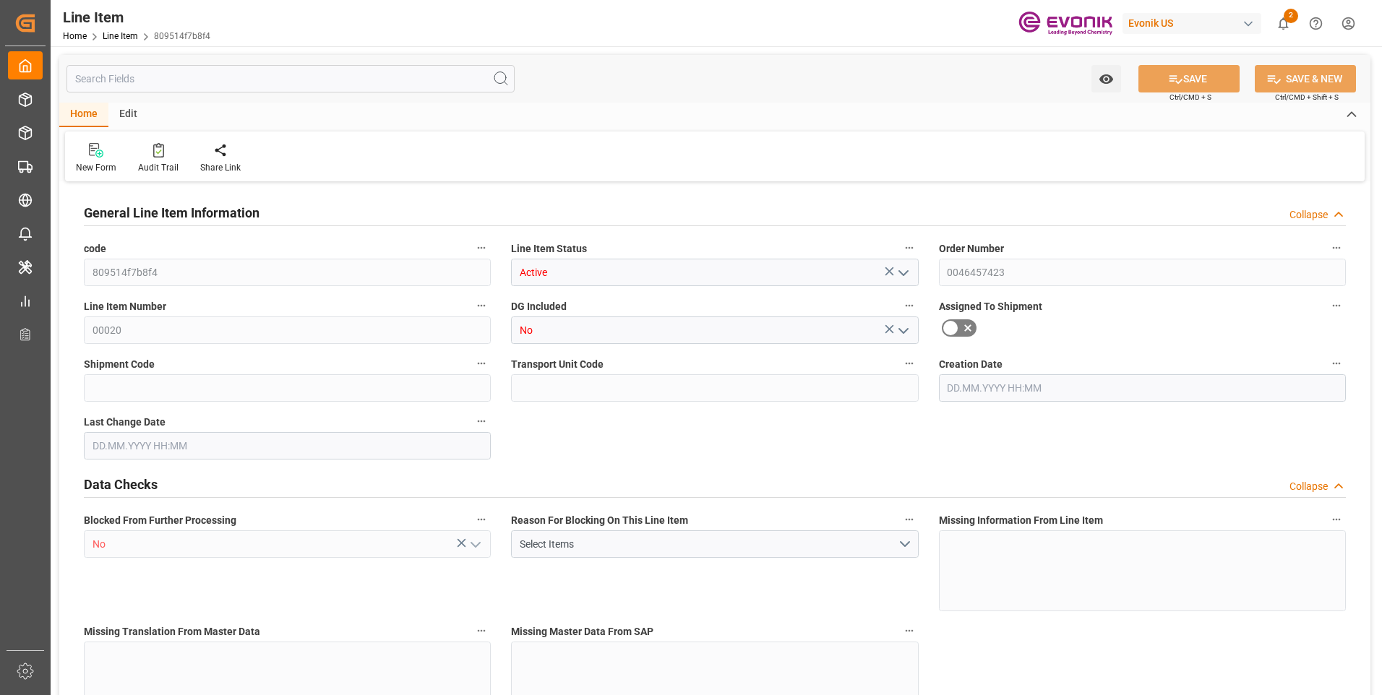
type input "996.5518"
type input "918.54"
type input "6.8734"
type input "6873.435"
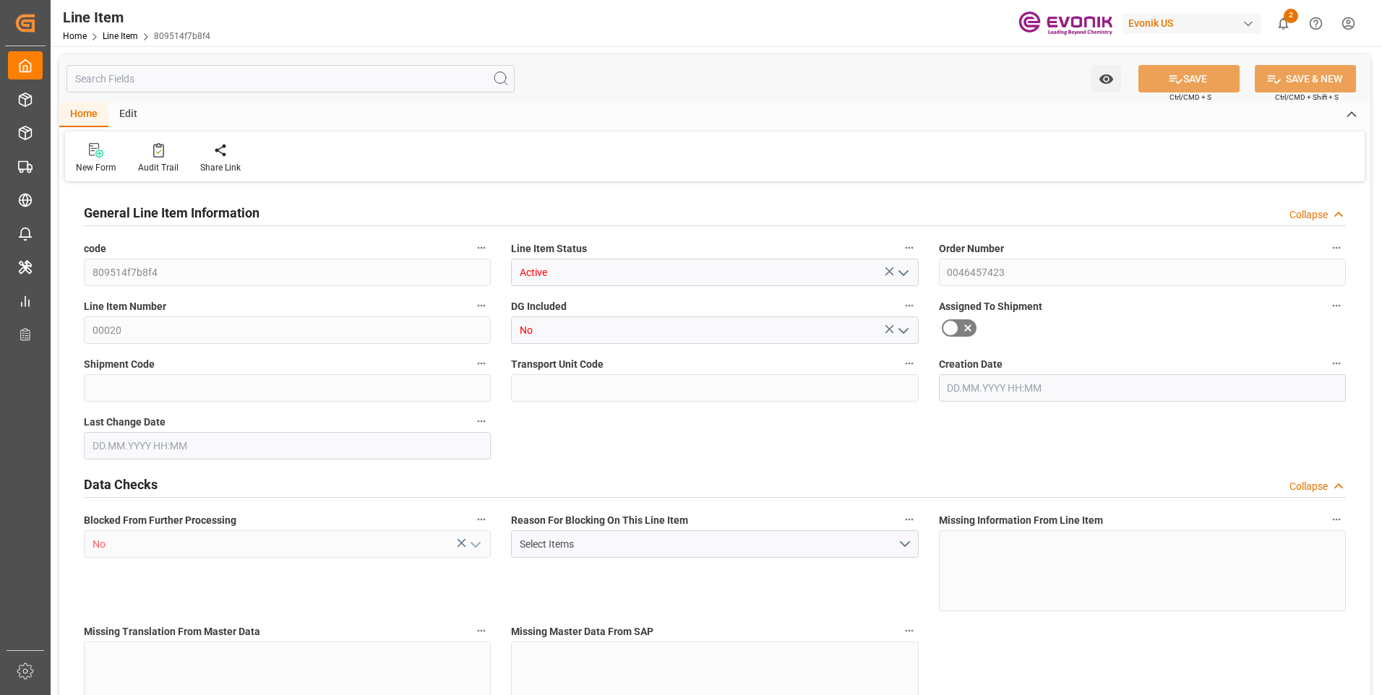
type input "0"
type input "[DATE] 18:27"
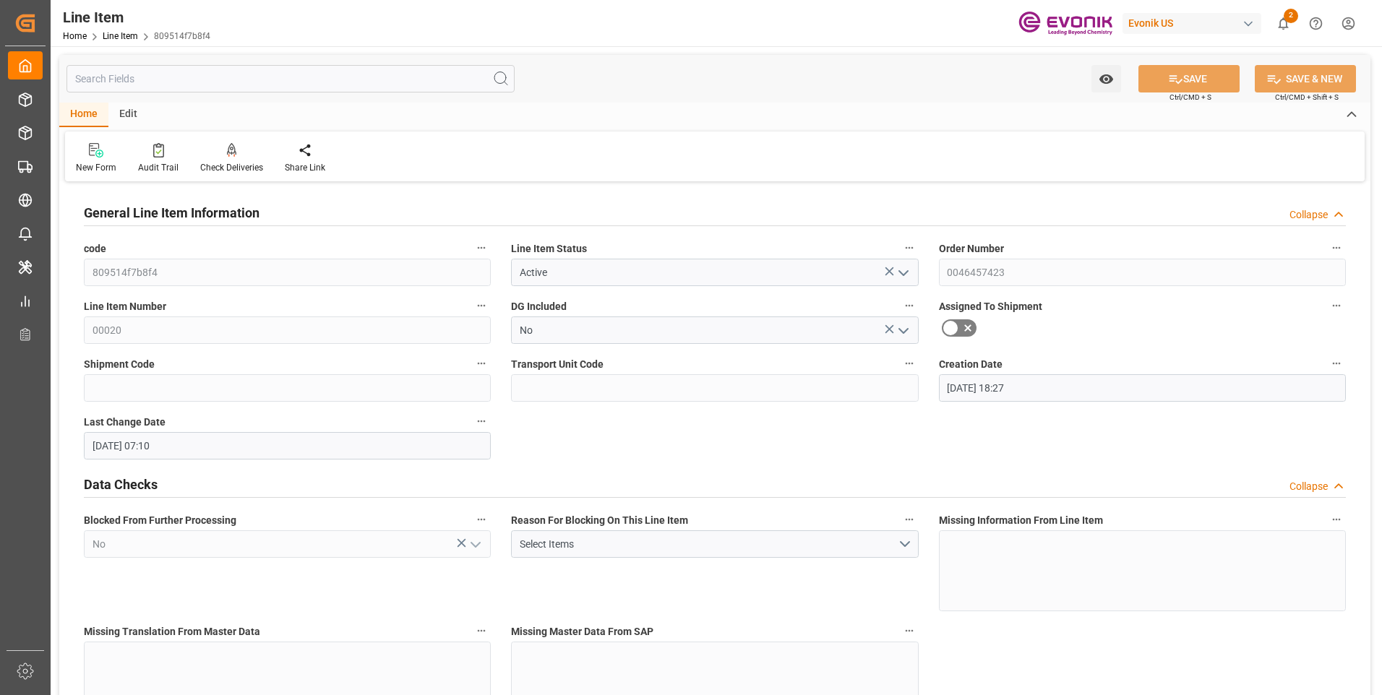
type input "[DATE] 07:10"
type input "[DATE]"
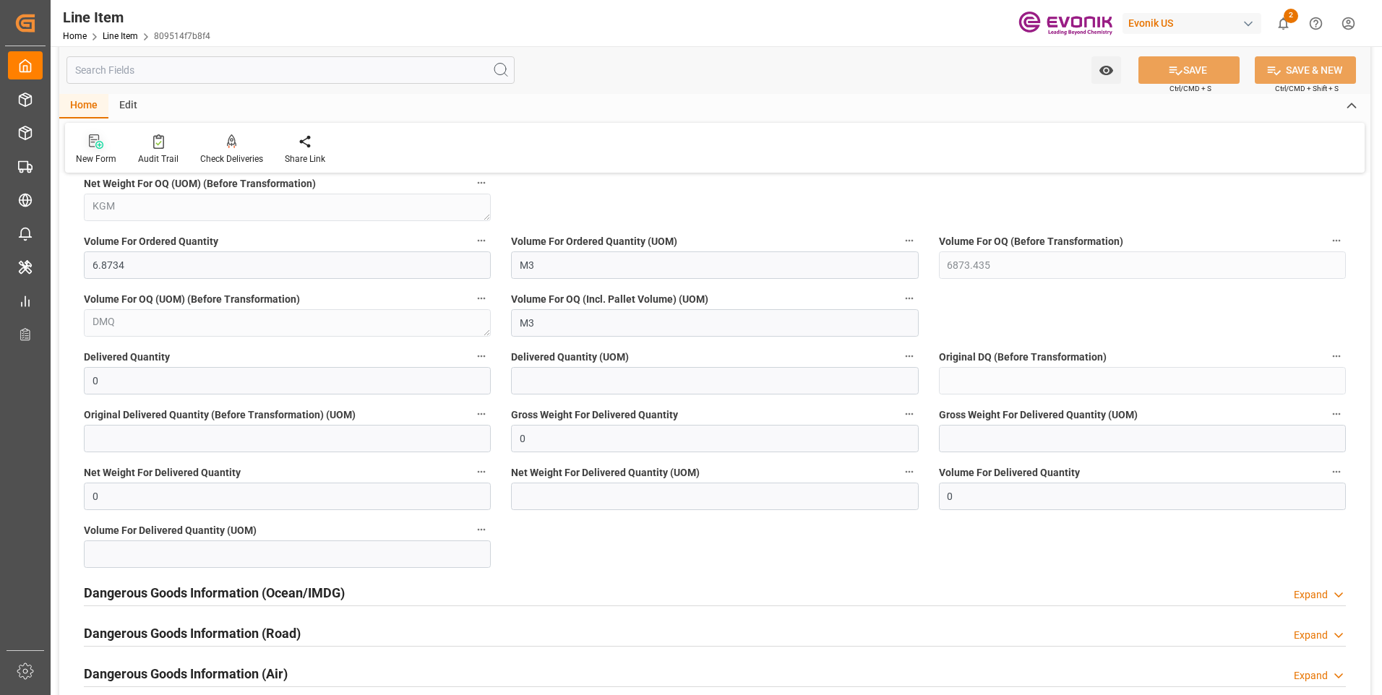
scroll to position [1084, 0]
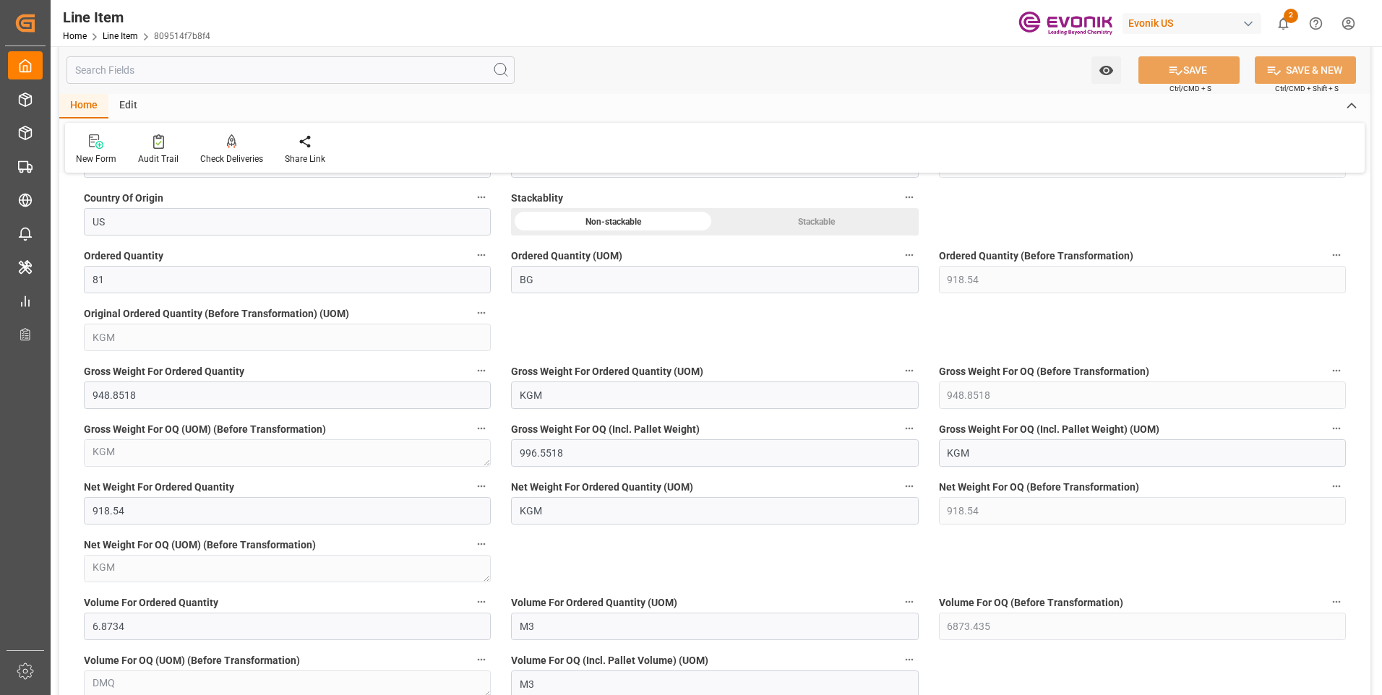
click at [118, 72] on input "text" at bounding box center [290, 69] width 448 height 27
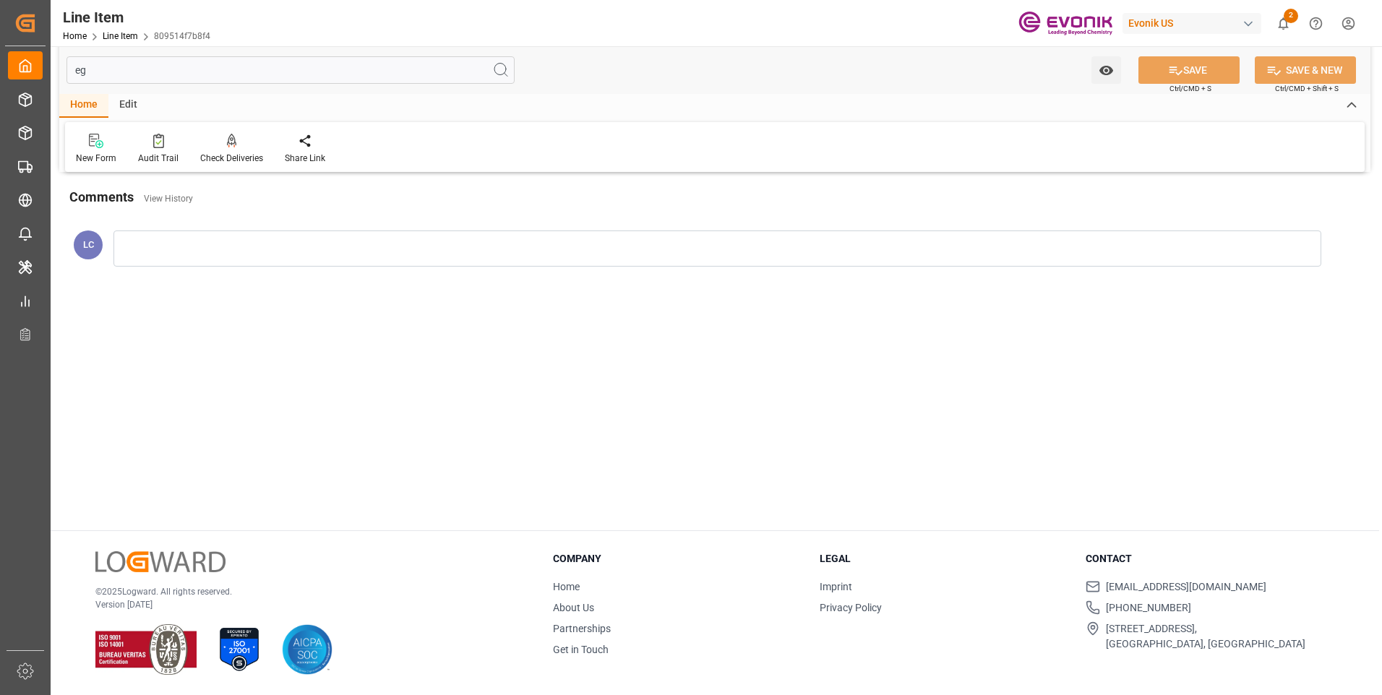
scroll to position [0, 0]
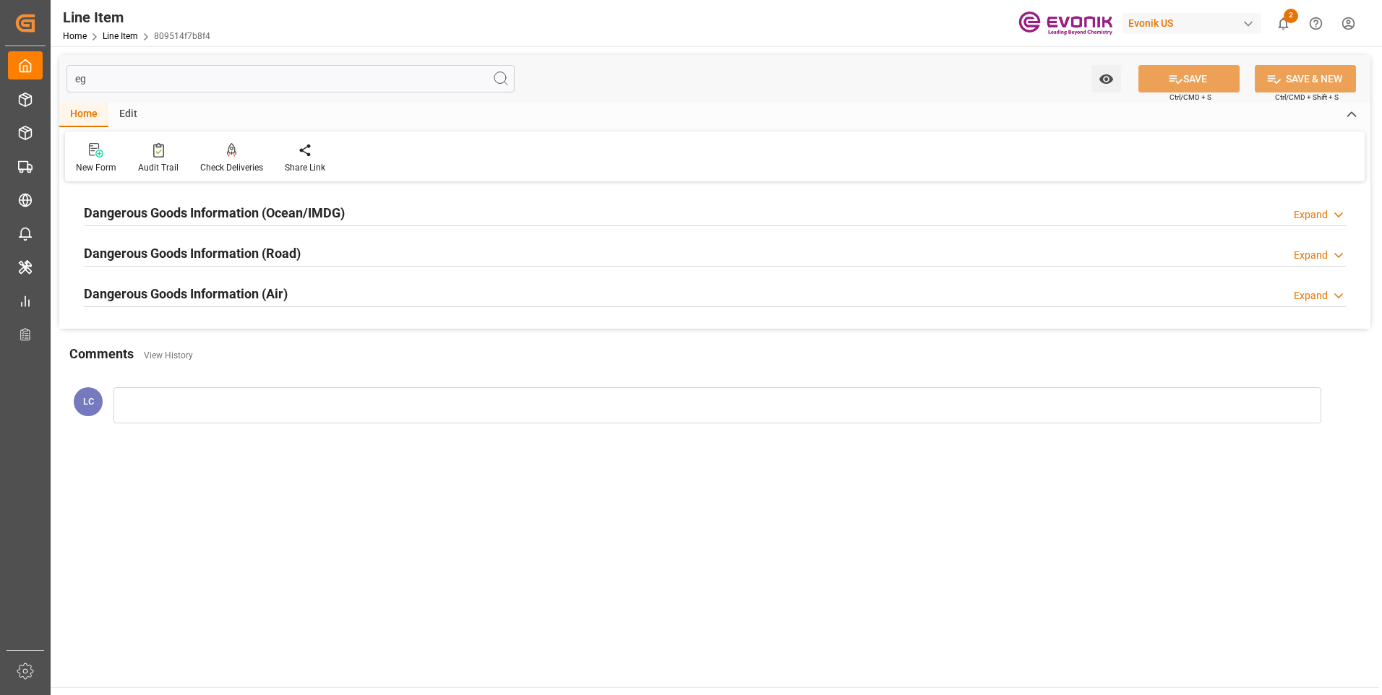
type input "eg"
click at [178, 219] on h2 "Dangerous Goods Information (Ocean/IMDG)" at bounding box center [214, 213] width 261 height 20
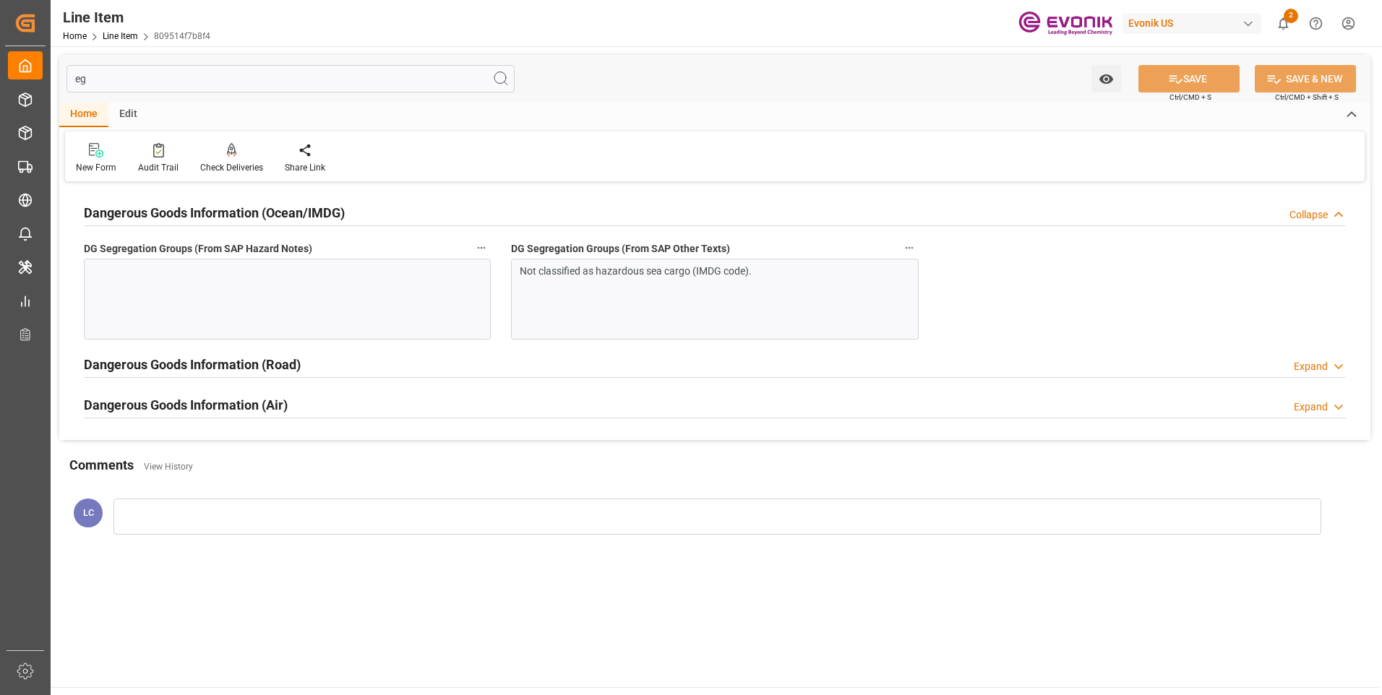
click at [377, 302] on div at bounding box center [287, 299] width 407 height 81
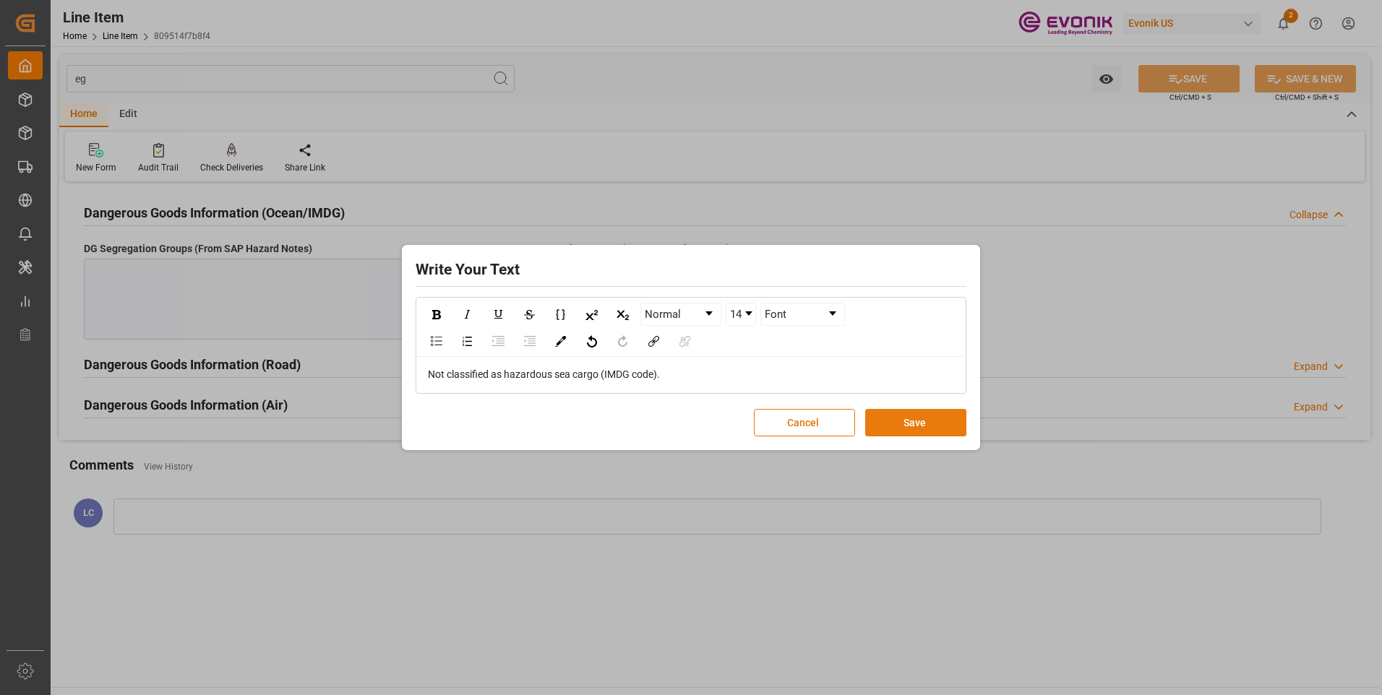
click at [905, 422] on button "Save" at bounding box center [915, 422] width 101 height 27
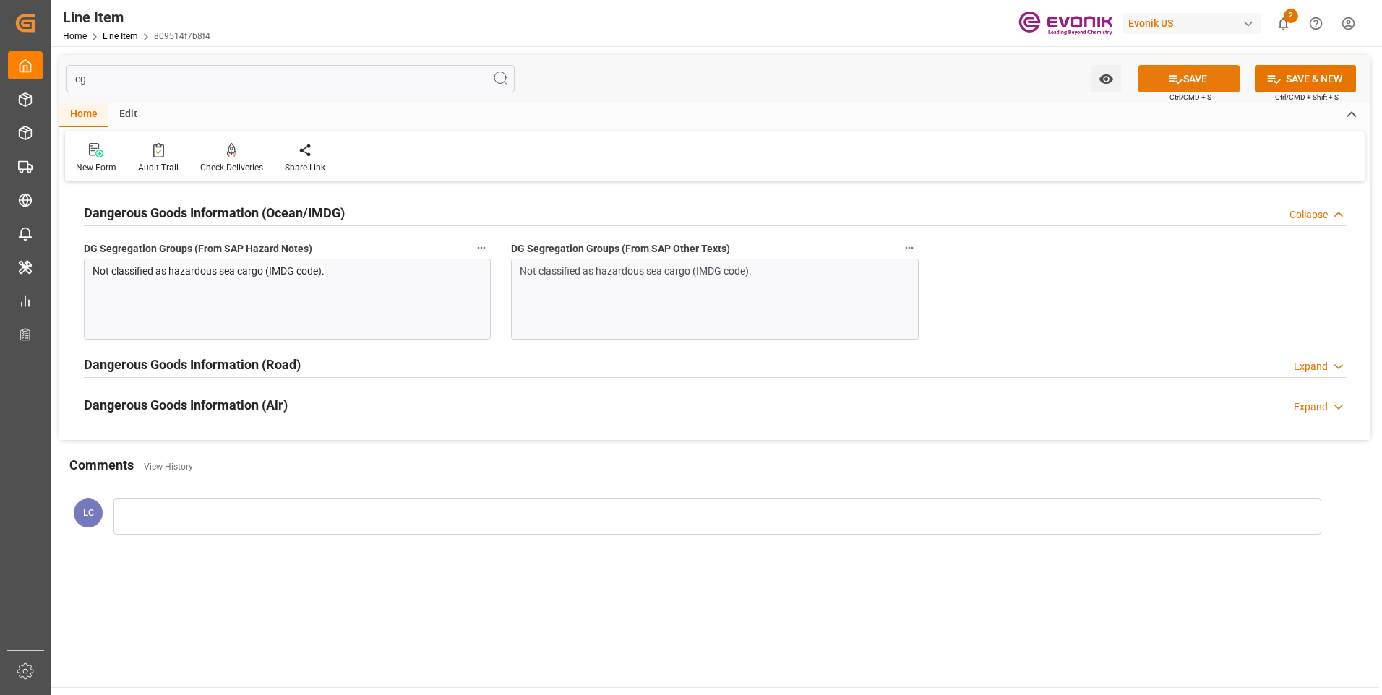
click at [1153, 79] on button "SAVE" at bounding box center [1188, 78] width 101 height 27
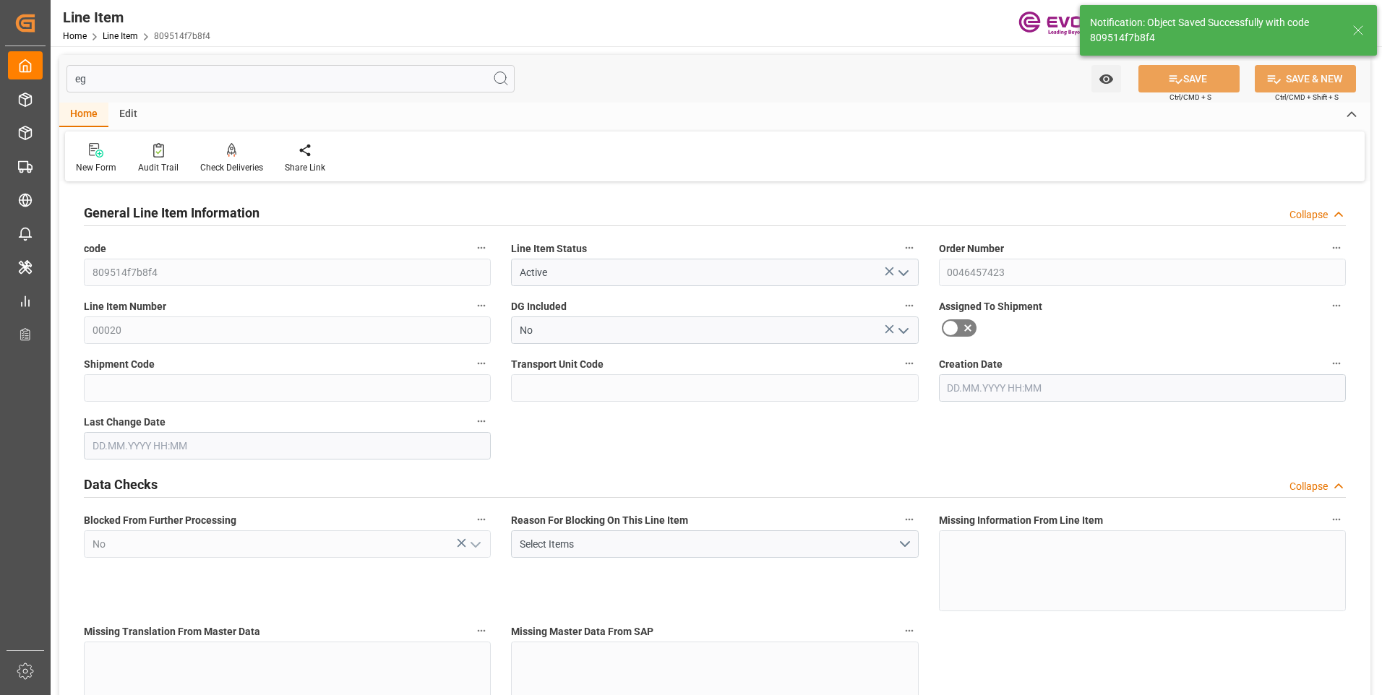
type input "[DATE] 18:27"
type input "[DATE] 07:11"
type input "[DATE]"
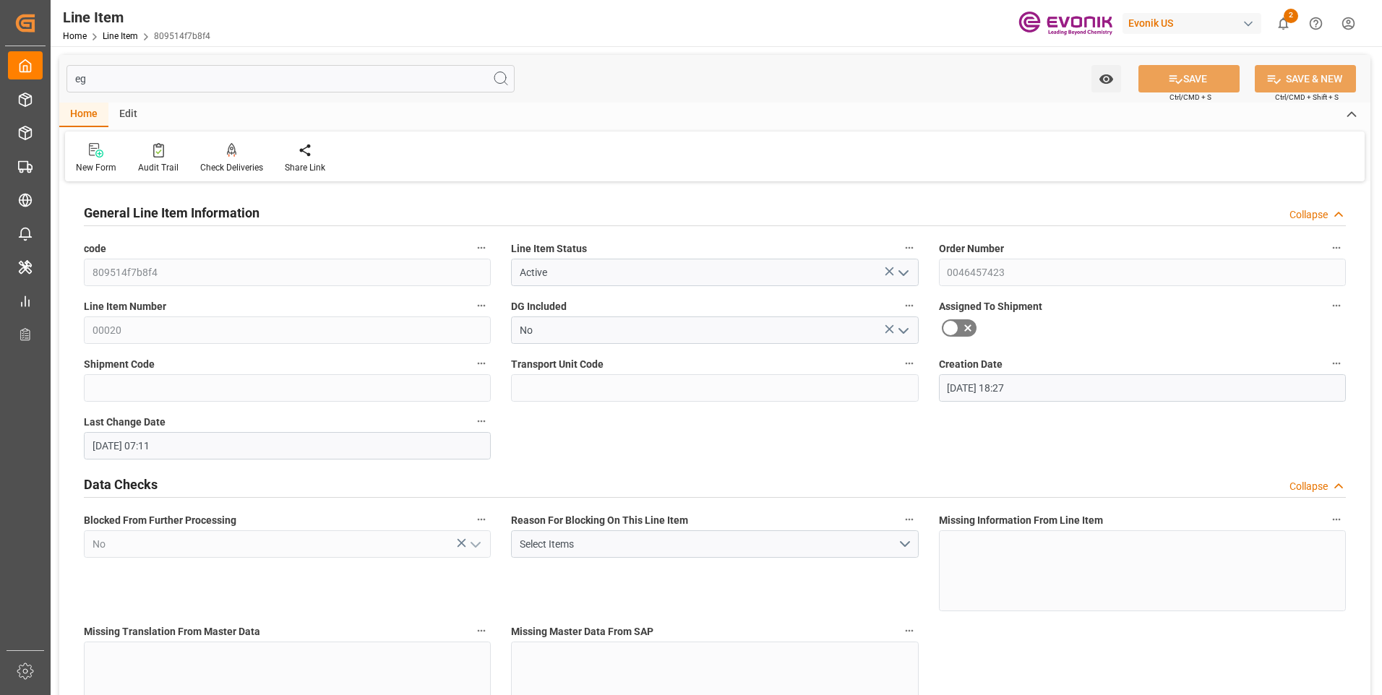
drag, startPoint x: 101, startPoint y: 79, endPoint x: 49, endPoint y: 78, distance: 52.1
click at [49, 78] on div "Created by potrace 1.15, written by [PERSON_NAME] [DATE]-[DATE] Created by potr…" at bounding box center [691, 347] width 1382 height 695
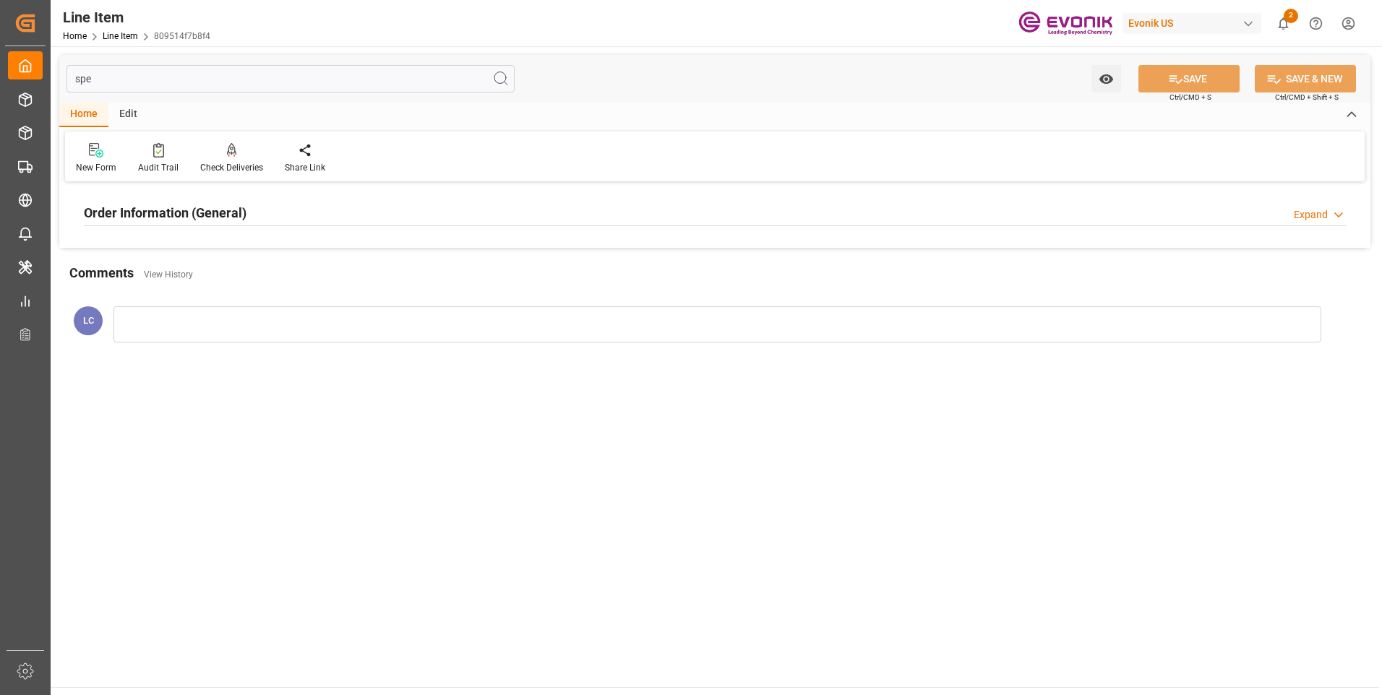
click at [183, 213] on h2 "Order Information (General)" at bounding box center [165, 213] width 163 height 20
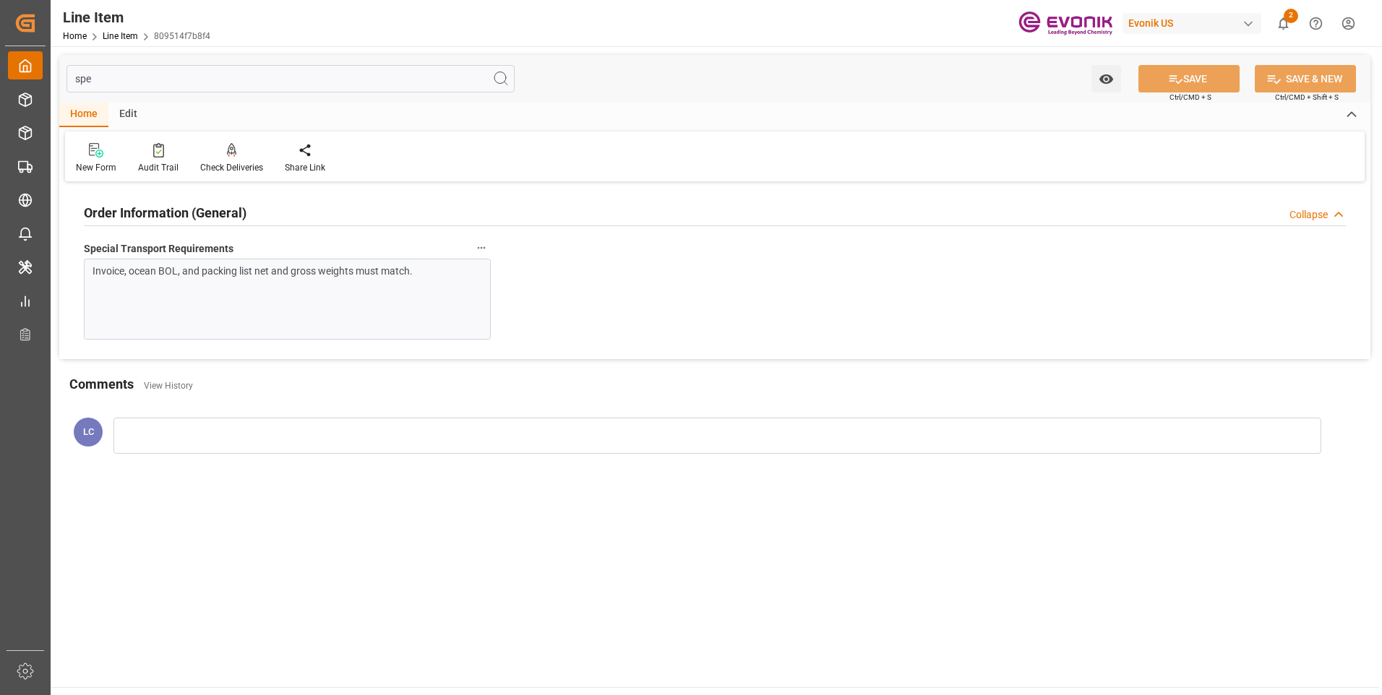
drag, startPoint x: 117, startPoint y: 79, endPoint x: 9, endPoint y: 69, distance: 108.2
click at [17, 69] on div "Created by potrace 1.15, written by [PERSON_NAME] [DATE]-[DATE] Created by potr…" at bounding box center [691, 347] width 1382 height 695
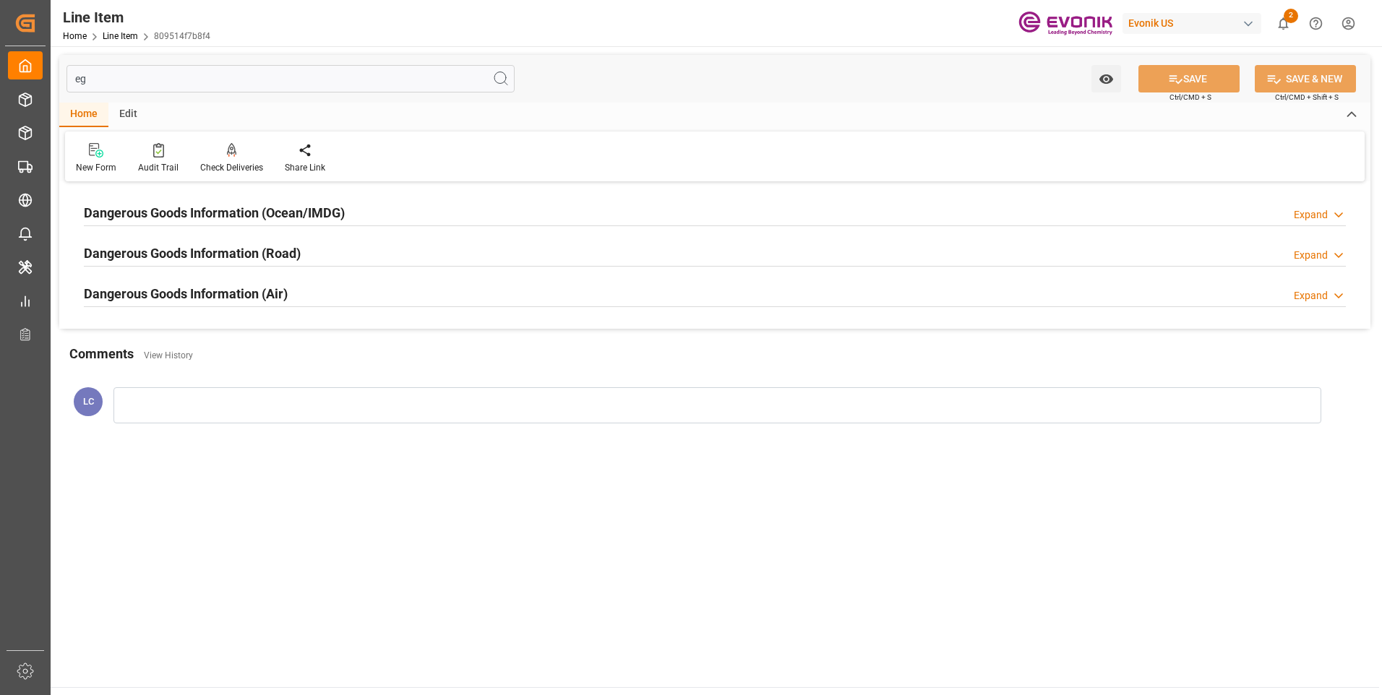
click at [235, 206] on h2 "Dangerous Goods Information (Ocean/IMDG)" at bounding box center [214, 213] width 261 height 20
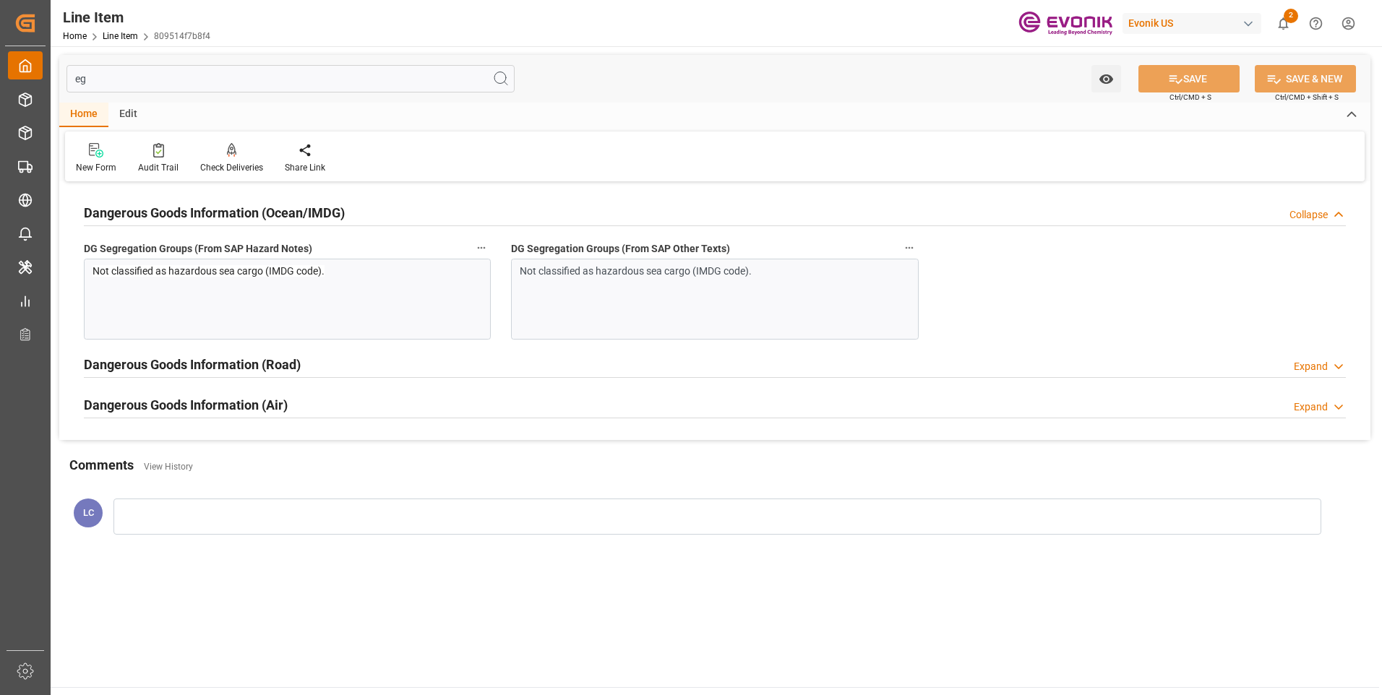
drag, startPoint x: 97, startPoint y: 77, endPoint x: 30, endPoint y: 72, distance: 66.7
click at [38, 74] on div "Created by potrace 1.15, written by [PERSON_NAME] [DATE]-[DATE] Created by potr…" at bounding box center [691, 347] width 1382 height 695
type input "f"
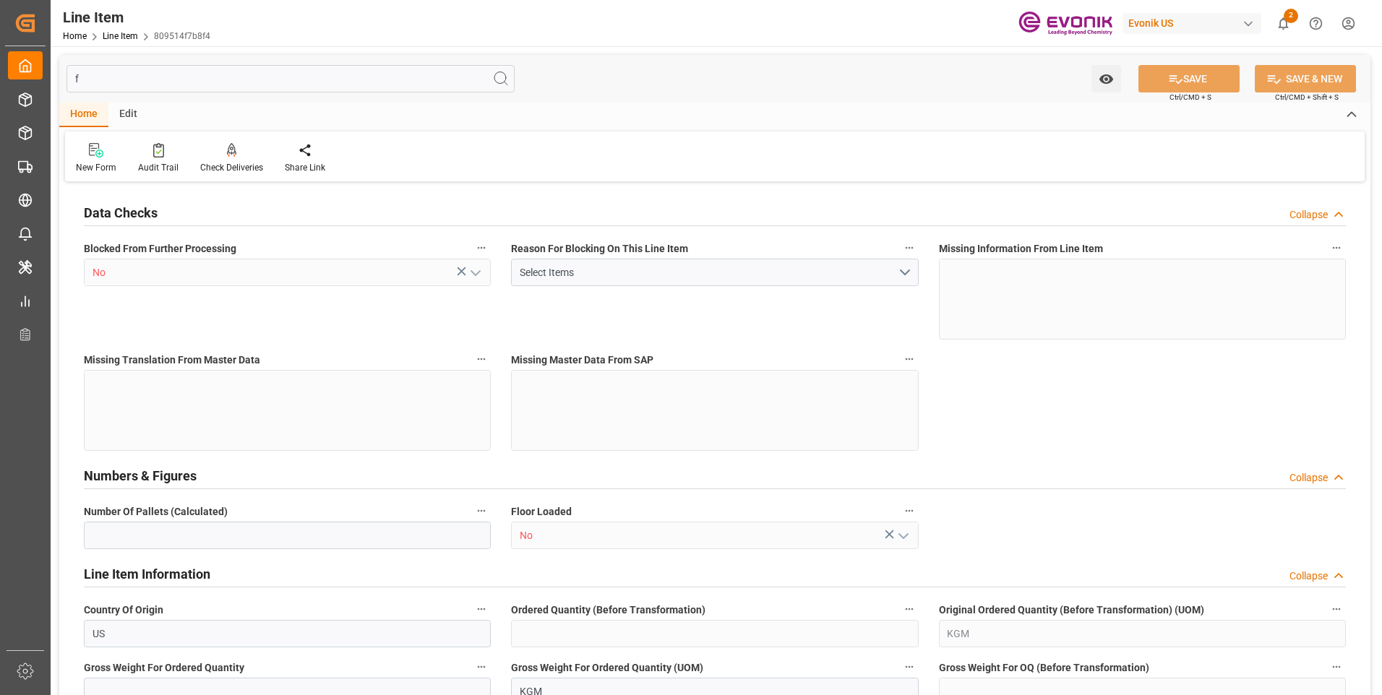
type input "3"
type input "918.54"
type input "948.8518"
type input "996.5518"
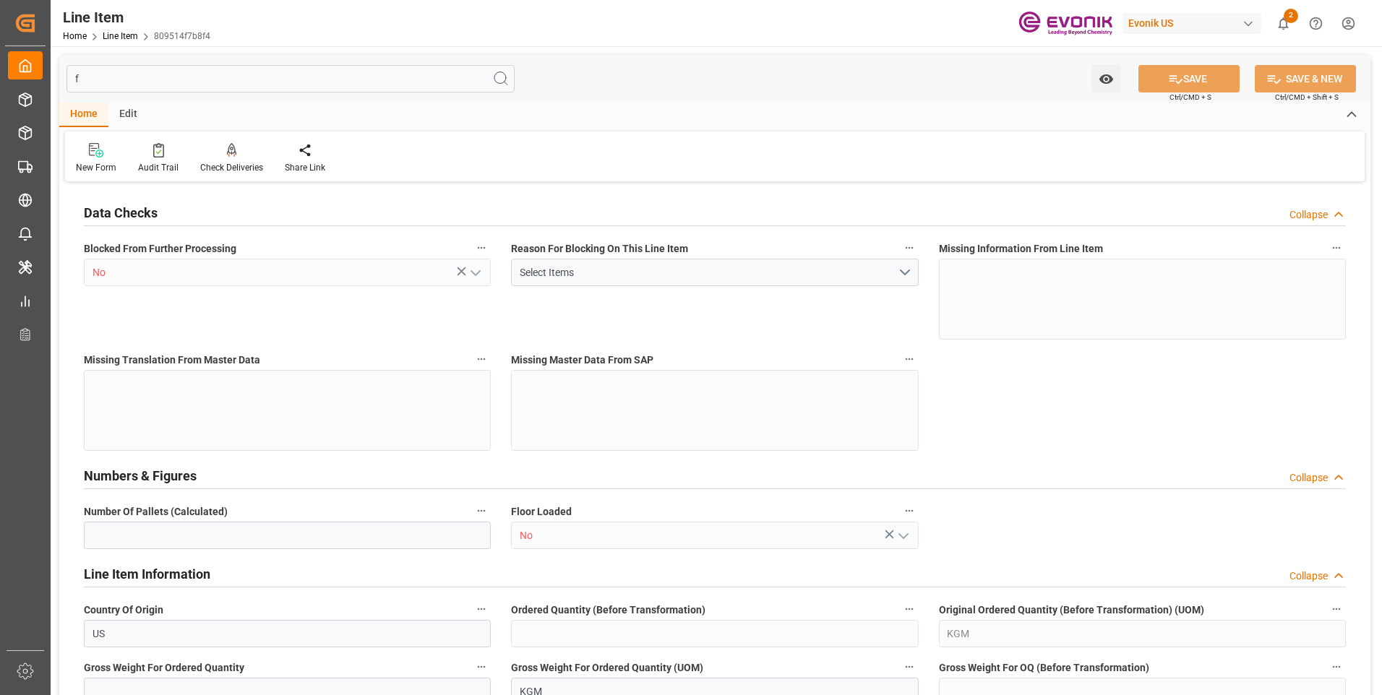
type input "918.54"
type input "6.8734"
type input "6873.435"
type input "0"
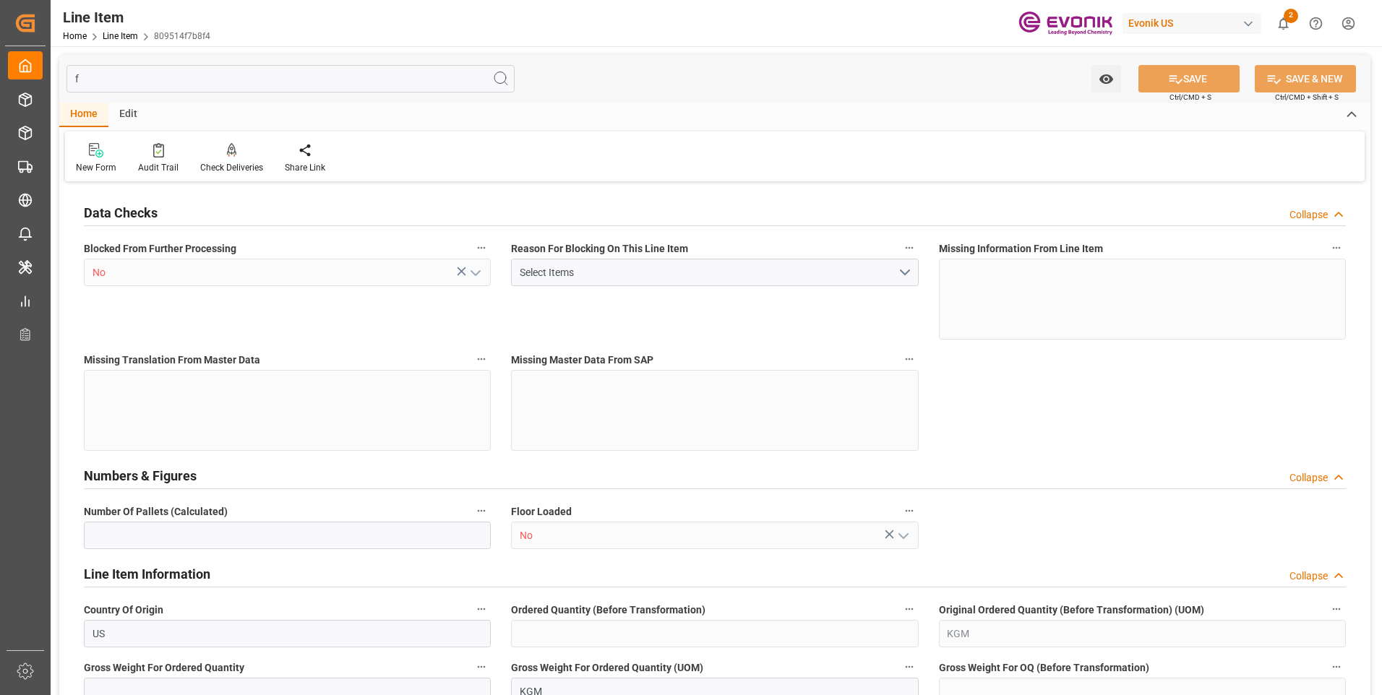
type input "0"
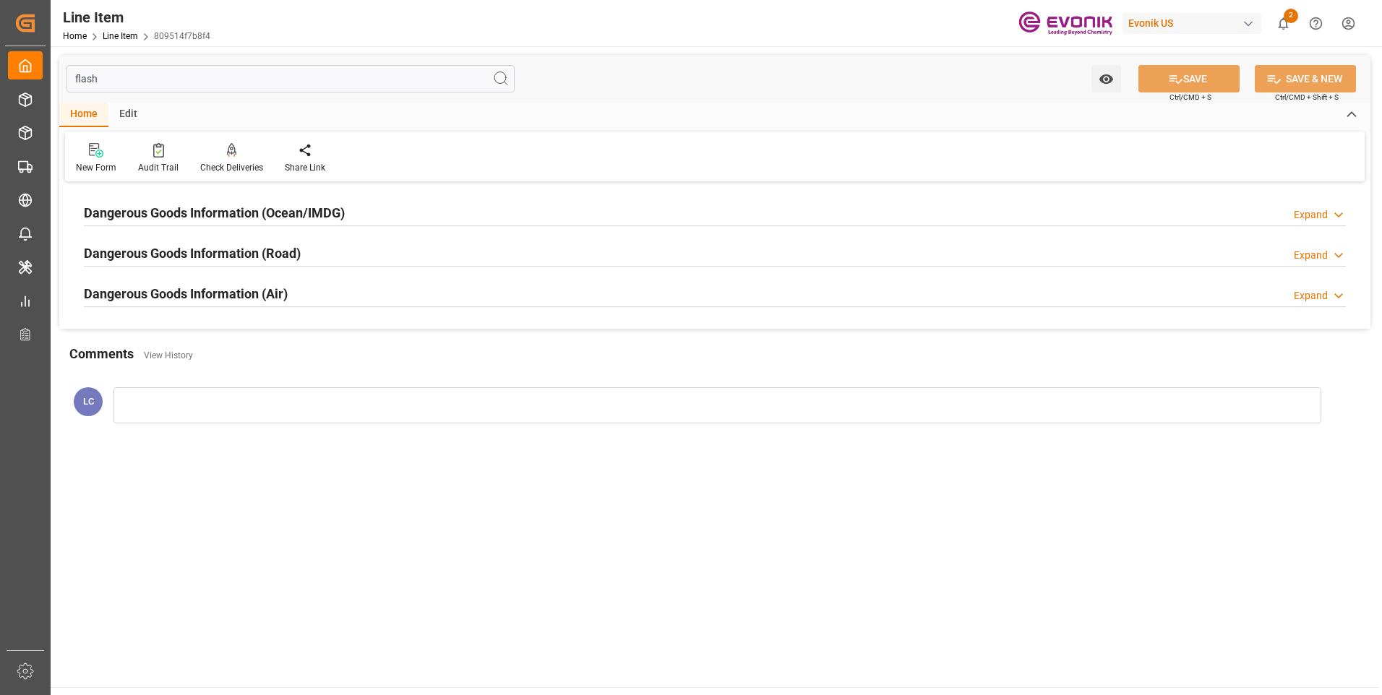
type input "flash"
click at [229, 208] on h2 "Dangerous Goods Information (Ocean/IMDG)" at bounding box center [214, 213] width 261 height 20
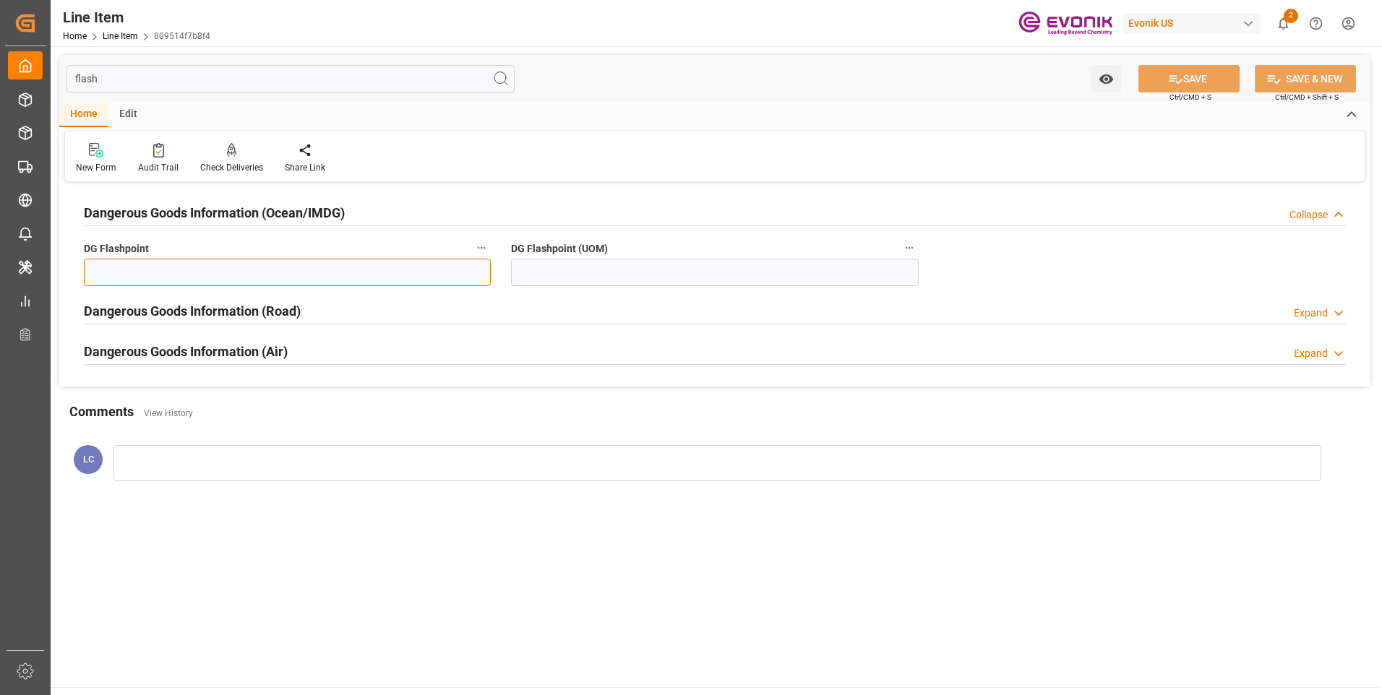
click at [266, 278] on input "text" at bounding box center [287, 272] width 407 height 27
type input "99.99"
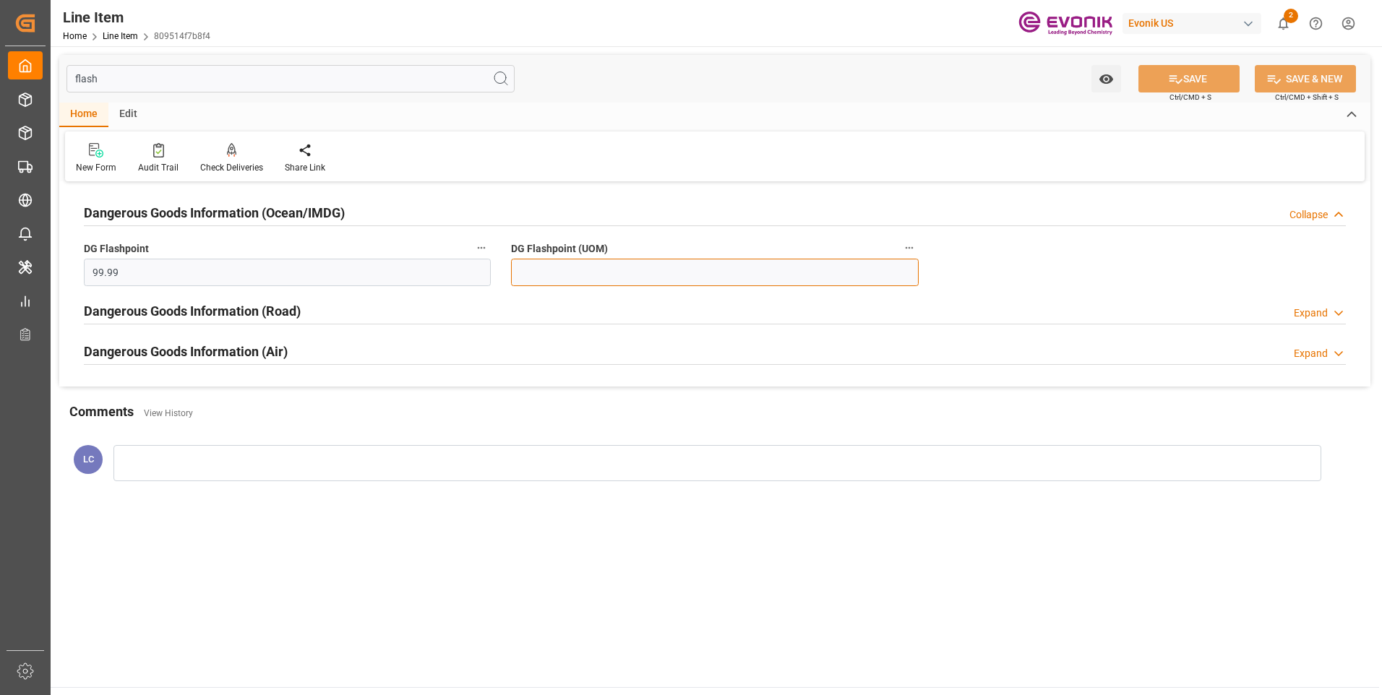
type input "99.99"
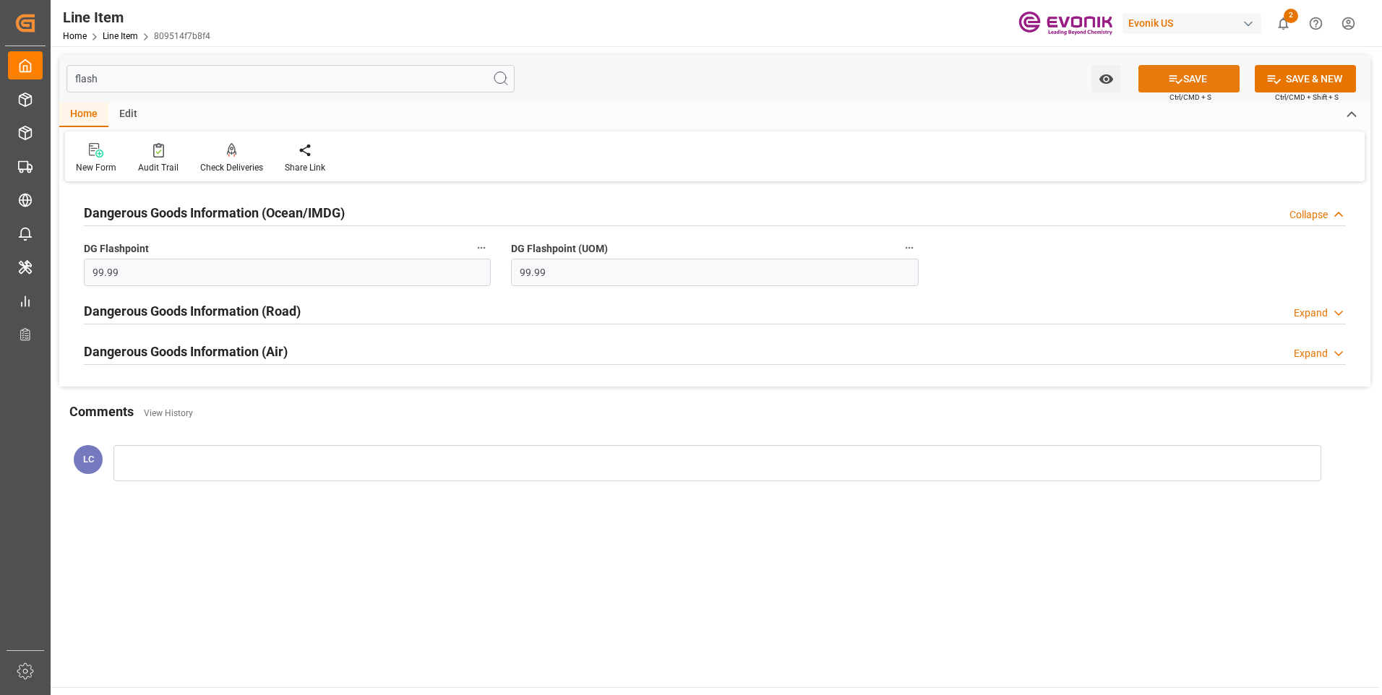
click at [1168, 73] on icon at bounding box center [1175, 79] width 15 height 15
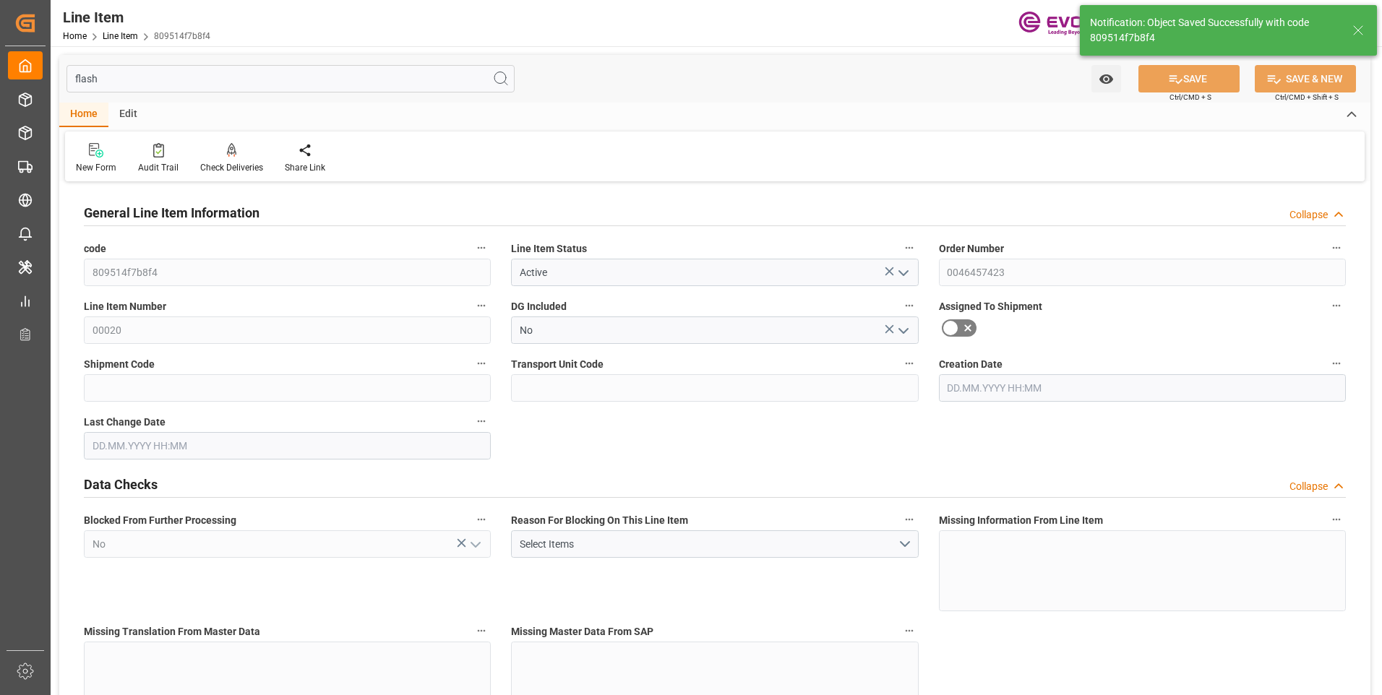
type input "[DATE] 18:27"
type input "[DATE] 07:12"
type input "[DATE]"
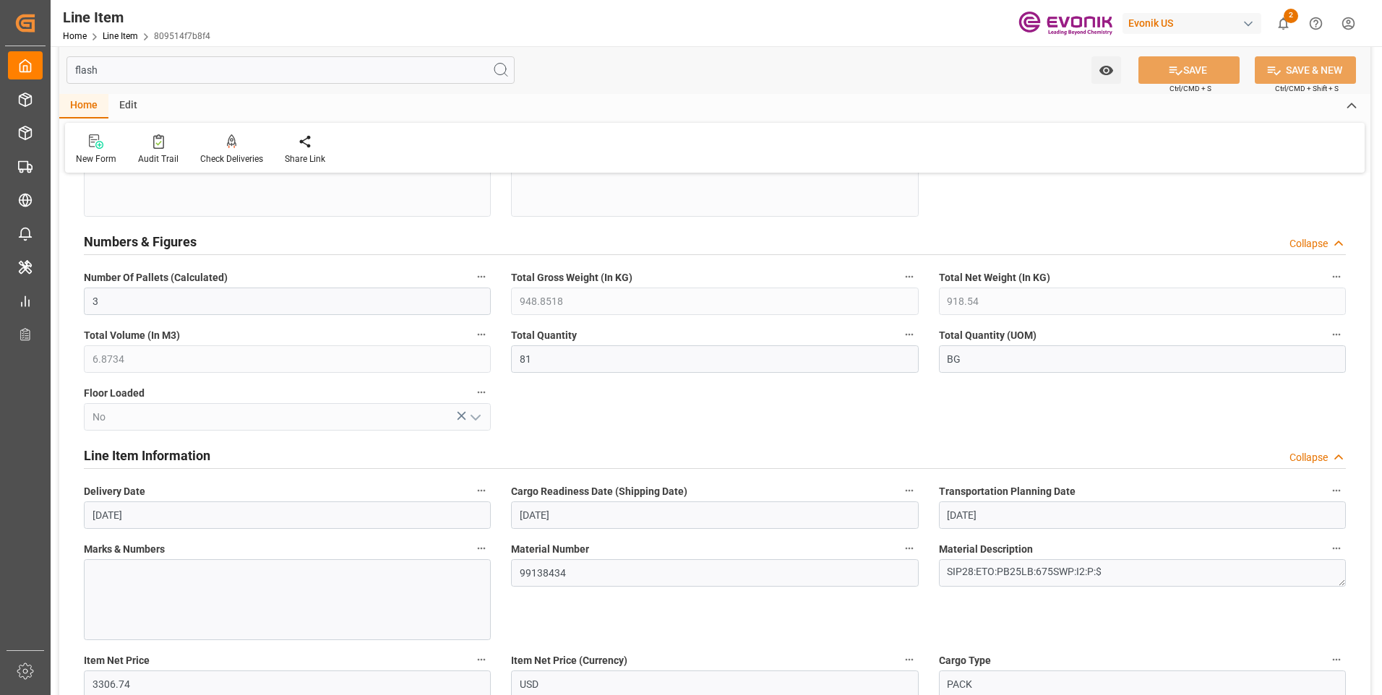
scroll to position [723, 0]
